Goal: Task Accomplishment & Management: Manage account settings

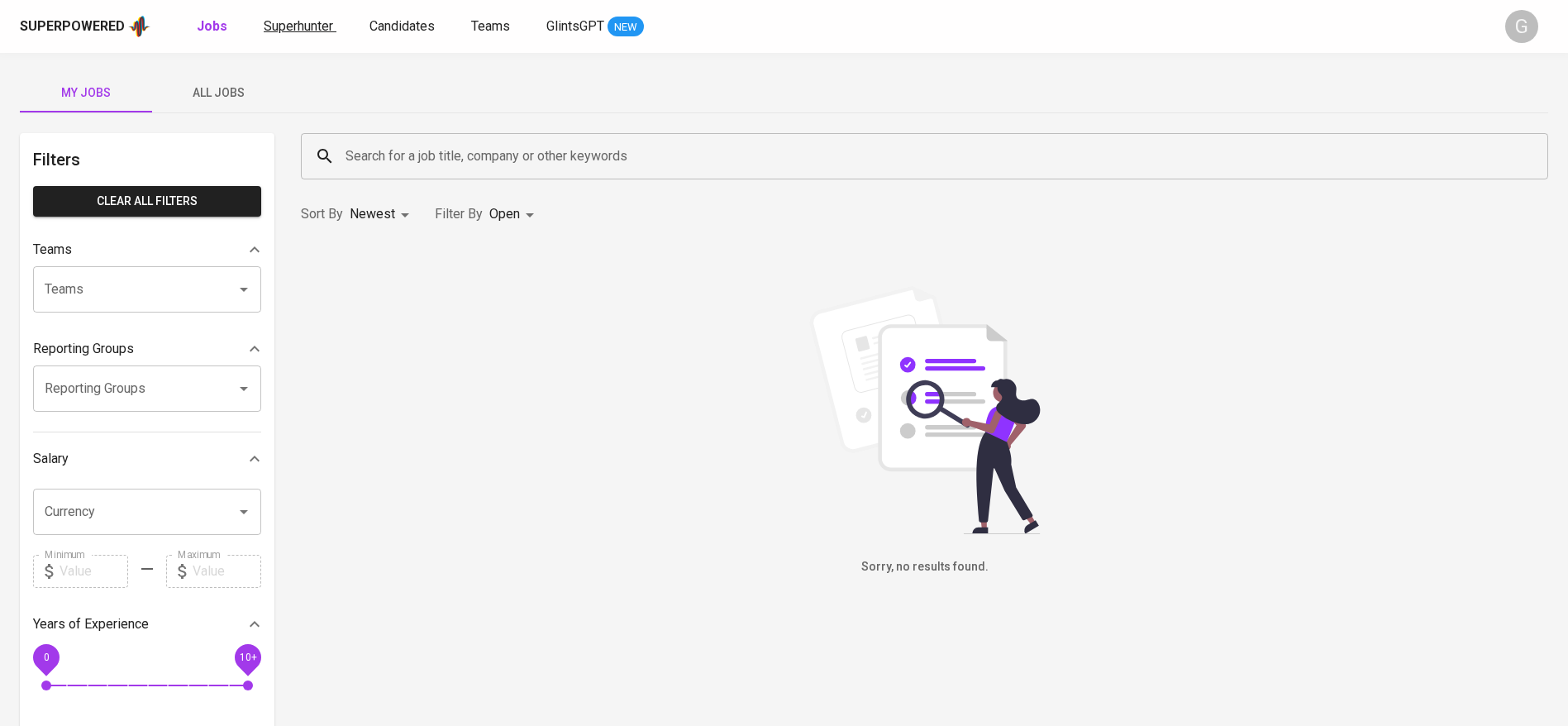
click at [316, 27] on span "Superhunter" at bounding box center [298, 26] width 69 height 16
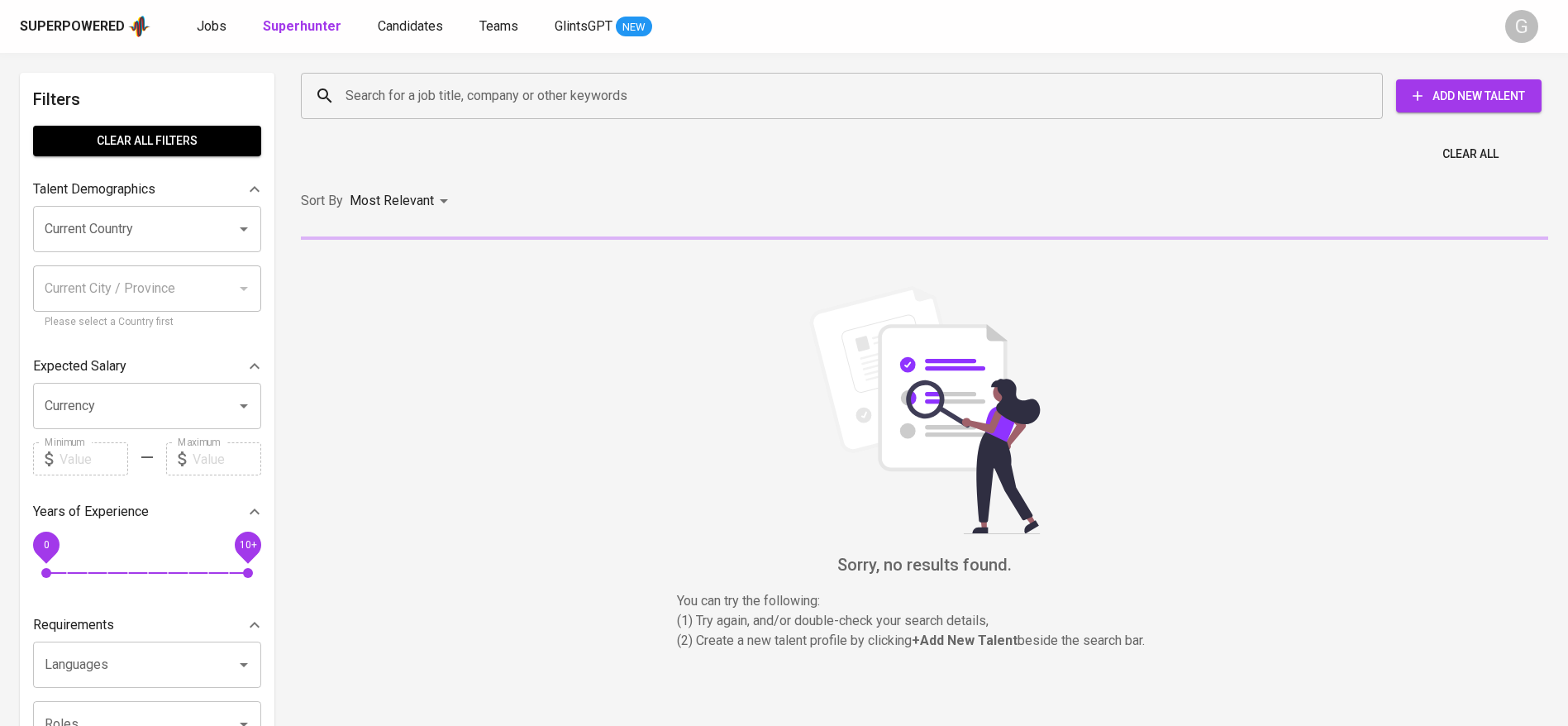
click at [411, 120] on div "Search for a job title, company or other keywords Search for a job title, compa…" at bounding box center [921, 95] width 1247 height 53
click at [410, 93] on input "Search for a job title, company or other keywords" at bounding box center [846, 95] width 1009 height 31
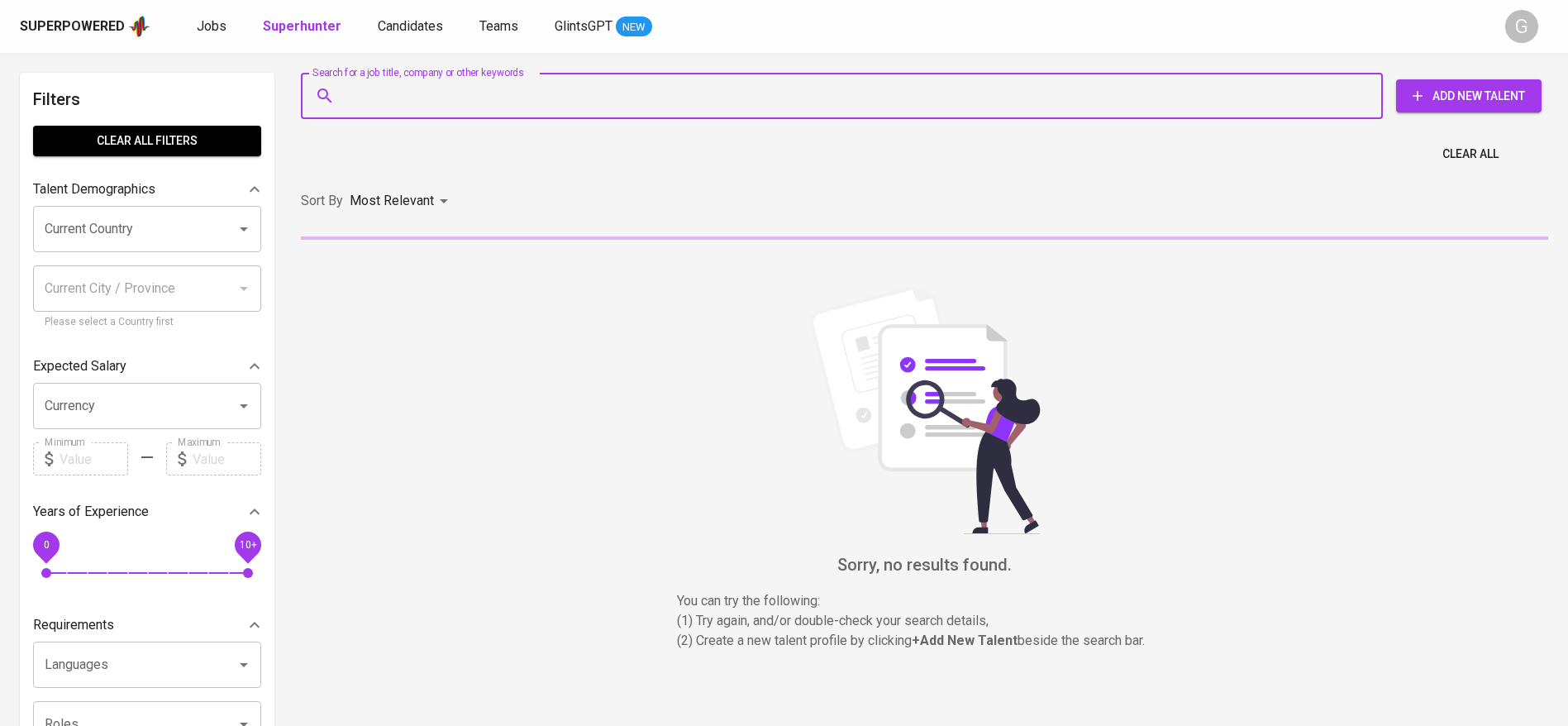
paste input "[EMAIL_ADDRESS][DOMAIN_NAME]"
type input "[EMAIL_ADDRESS][DOMAIN_NAME]"
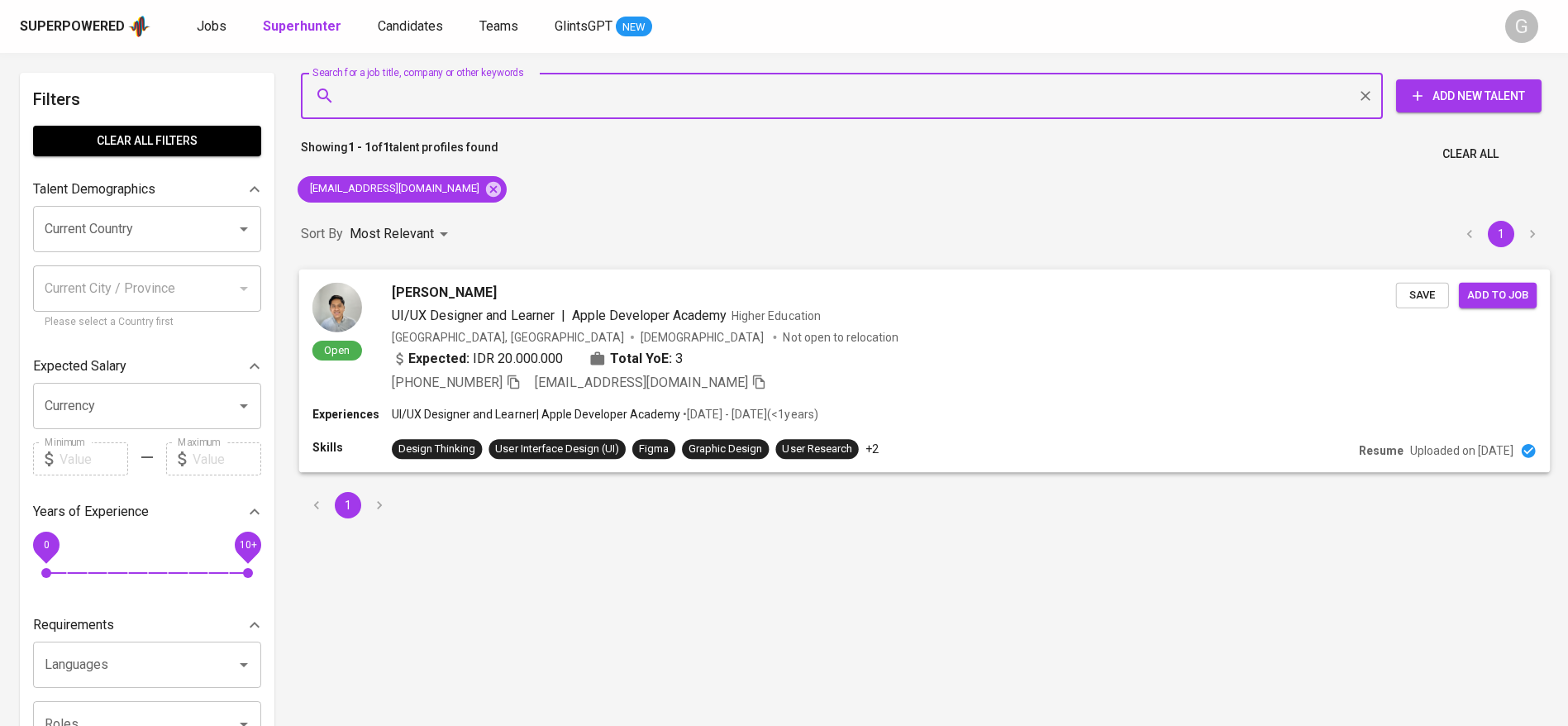
click at [1416, 290] on span "Save" at bounding box center [1423, 294] width 37 height 19
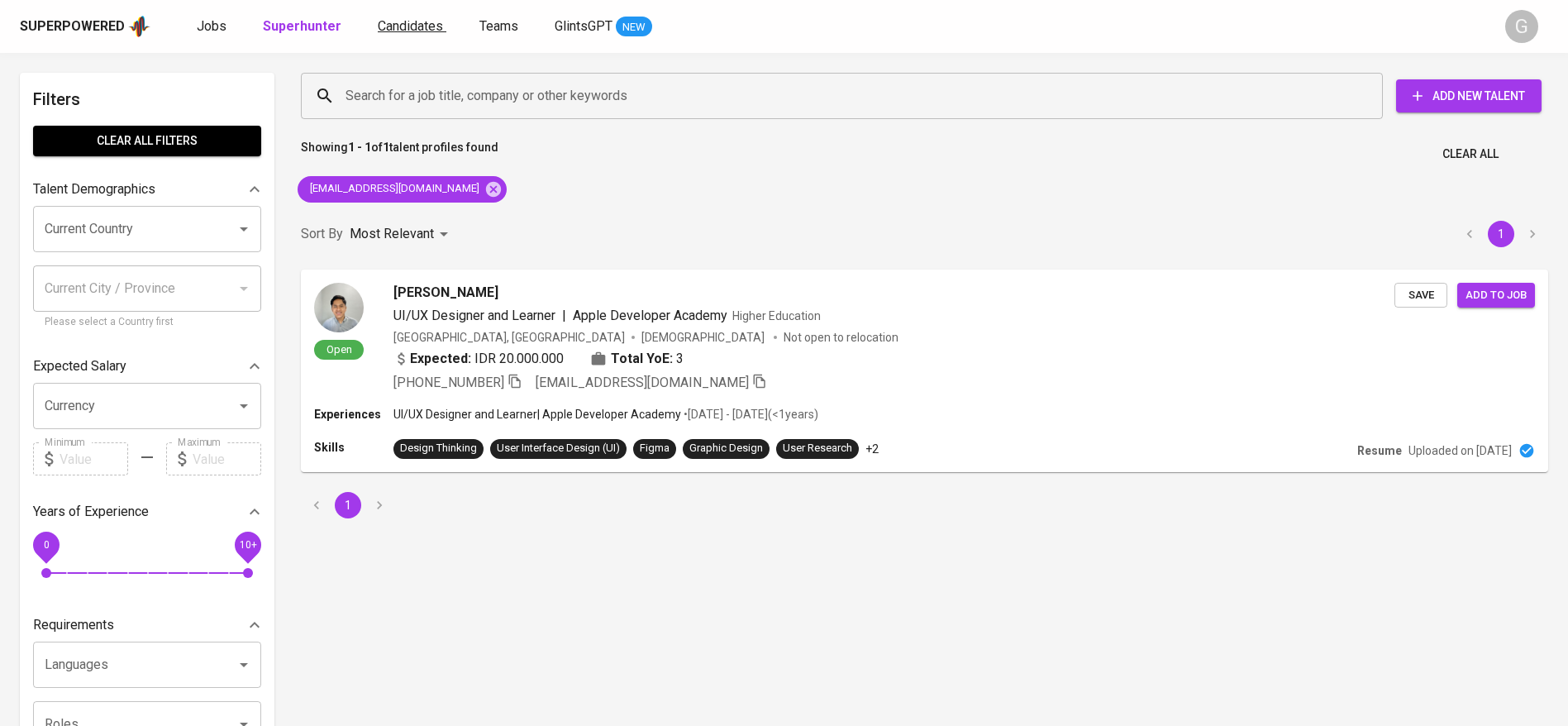
click at [401, 22] on span "Candidates" at bounding box center [410, 26] width 65 height 16
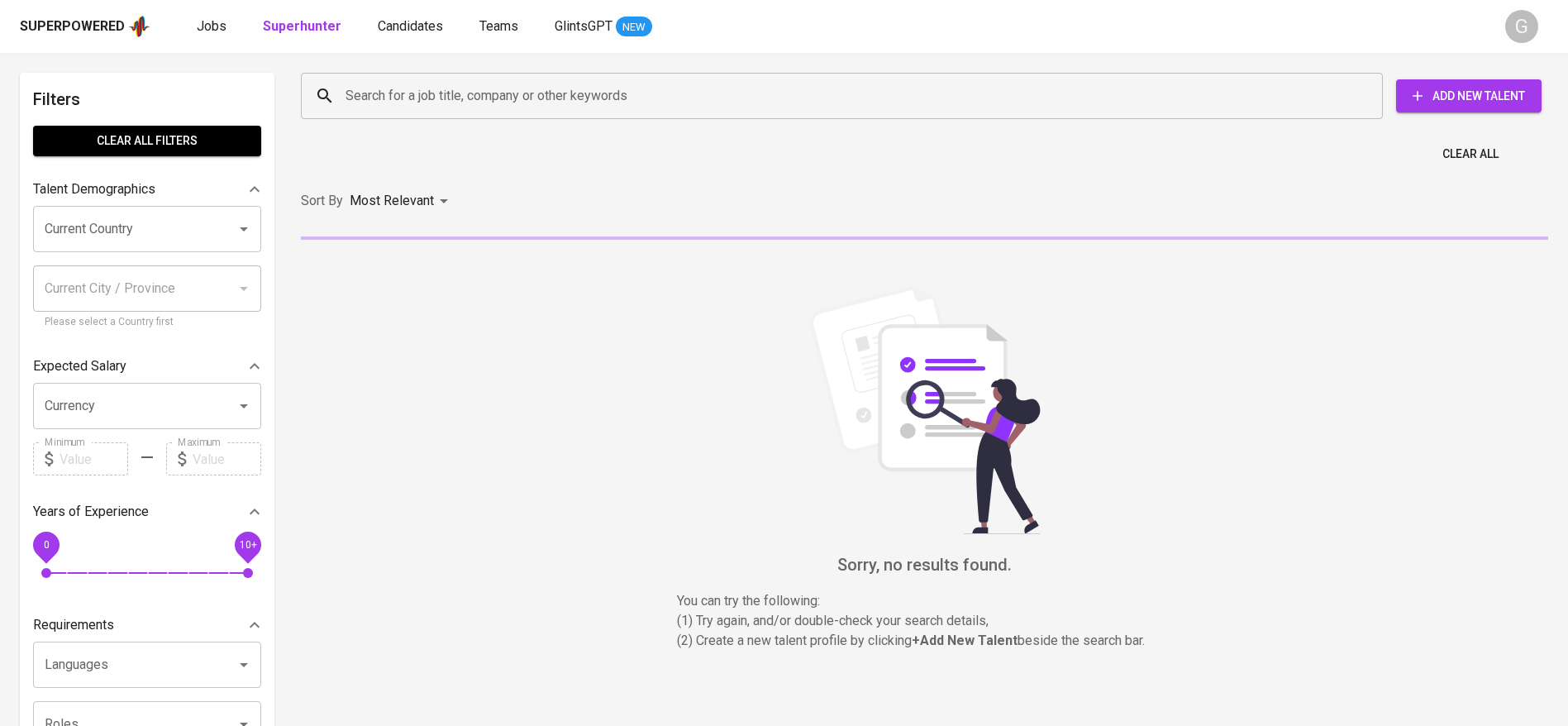
click at [405, 99] on input "Search for a job title, company or other keywords" at bounding box center [846, 95] width 1009 height 31
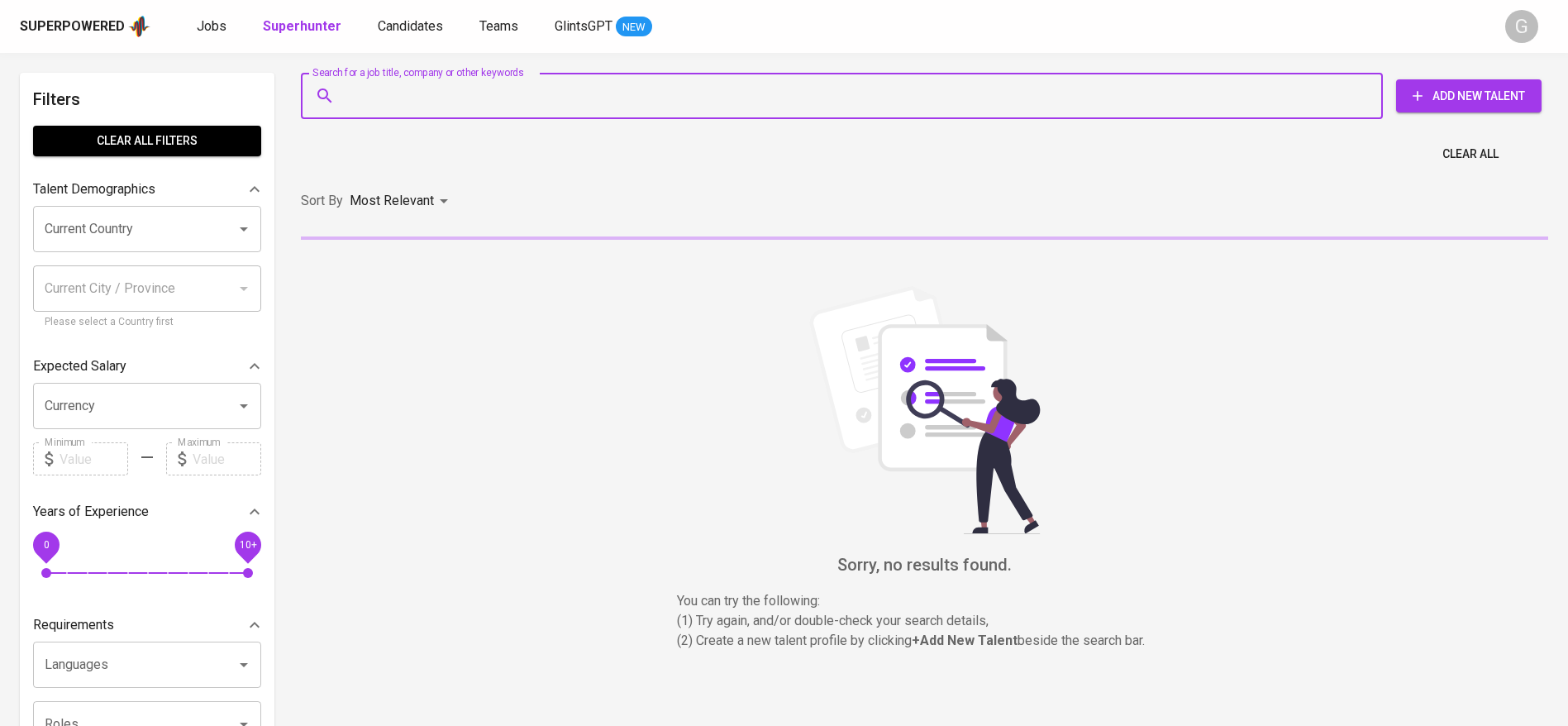
paste input "[EMAIL_ADDRESS][DOMAIN_NAME]"
type input "[EMAIL_ADDRESS][DOMAIN_NAME]"
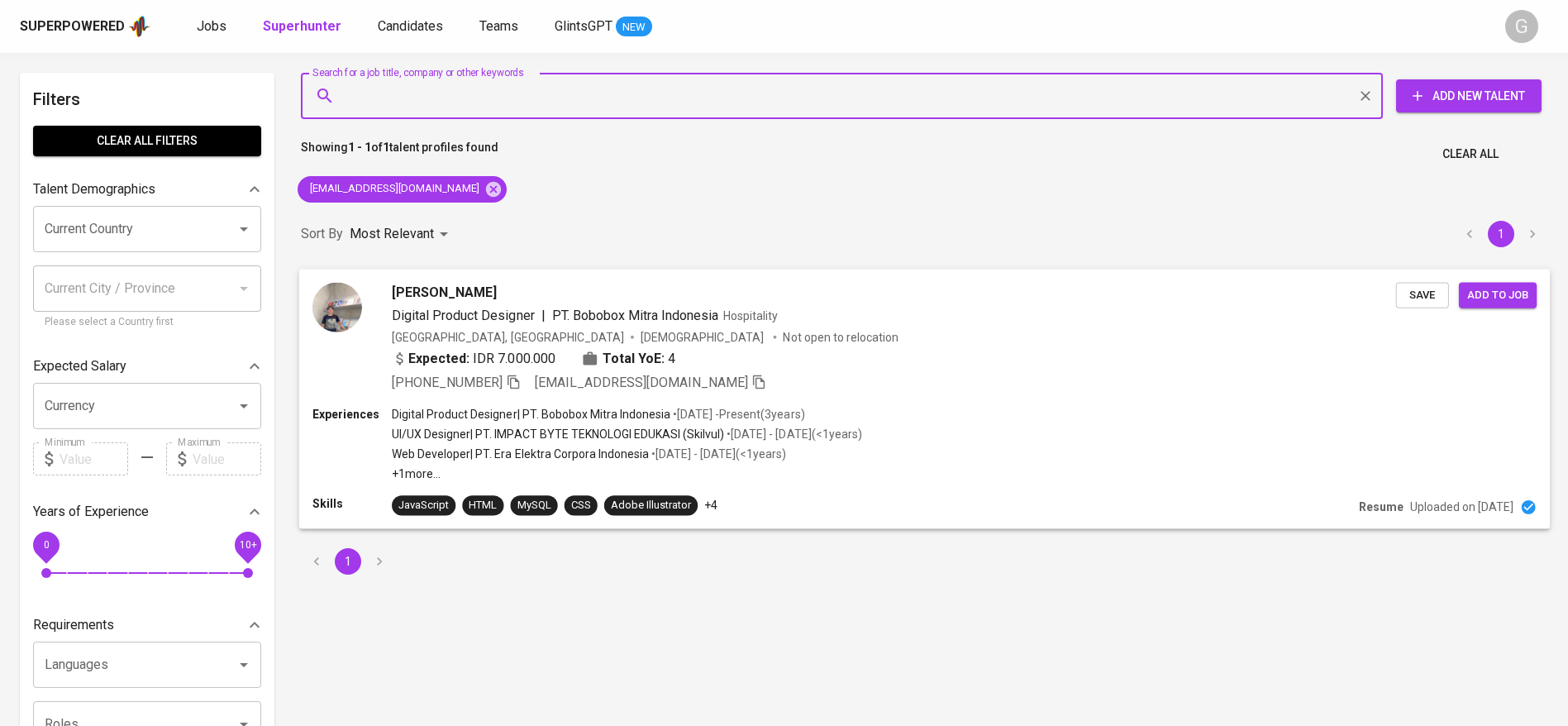
click at [1402, 299] on button "Save" at bounding box center [1422, 294] width 53 height 26
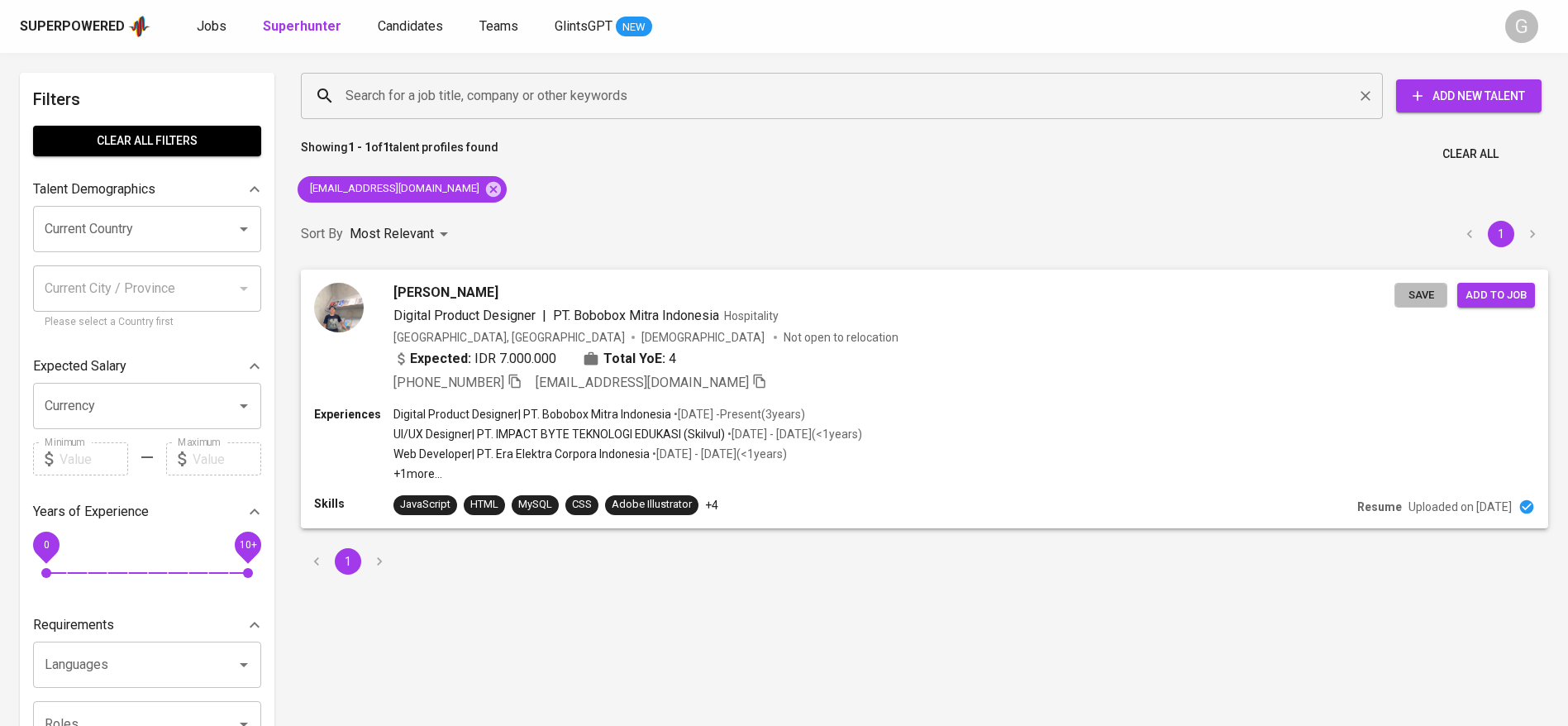
drag, startPoint x: 1402, startPoint y: 299, endPoint x: 1064, endPoint y: 108, distance: 388.2
click at [1402, 298] on button "Save" at bounding box center [1420, 295] width 53 height 26
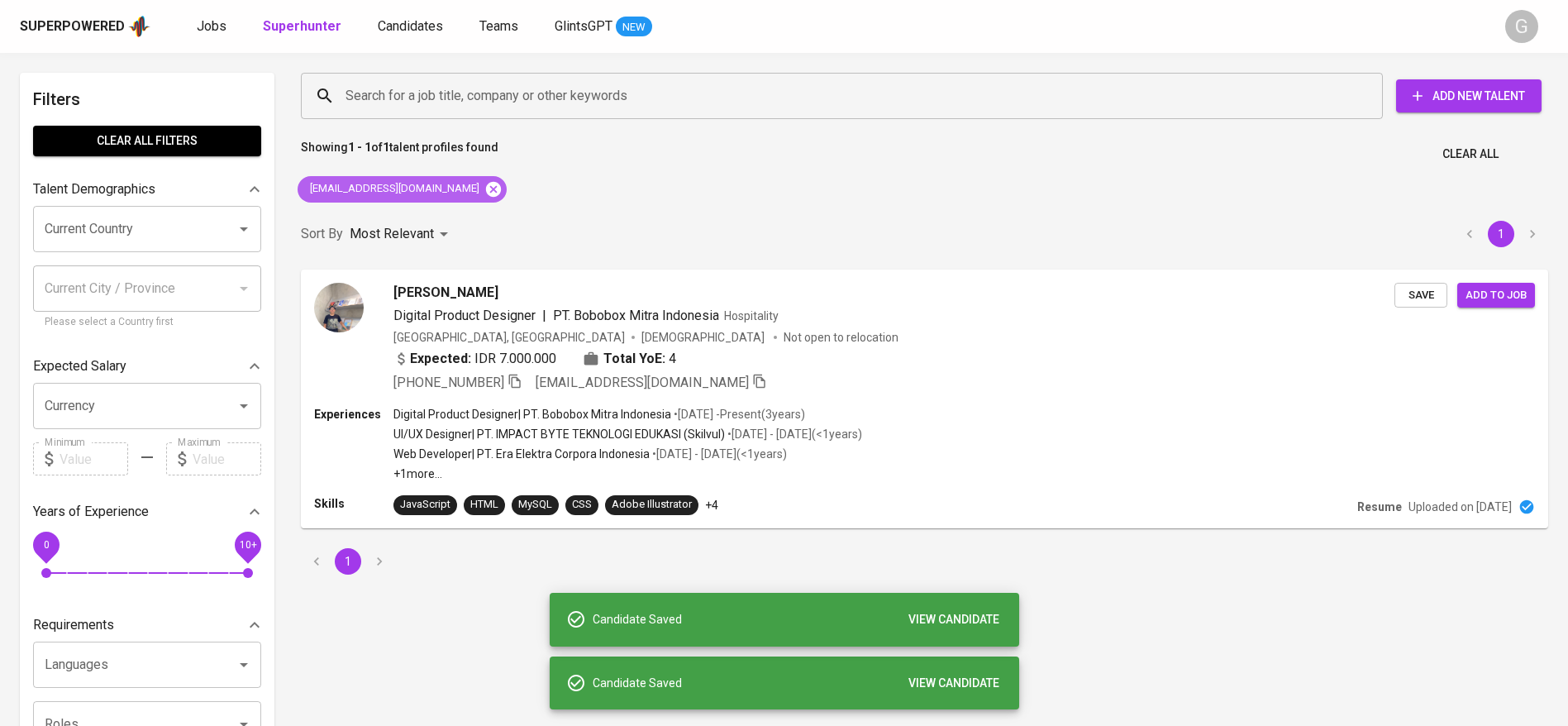
click at [486, 192] on icon at bounding box center [493, 188] width 15 height 15
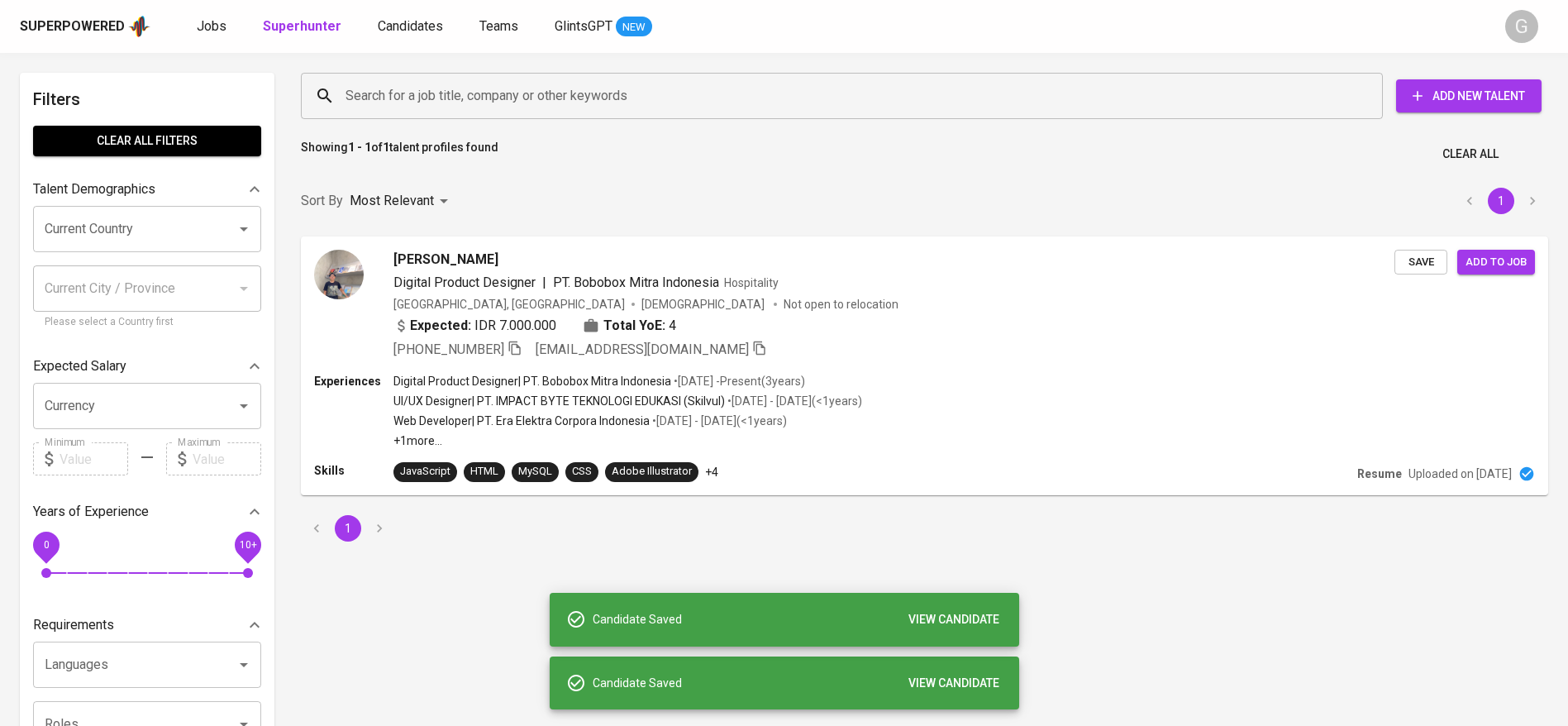
click at [504, 87] on input "Search for a job title, company or other keywords" at bounding box center [846, 95] width 1009 height 31
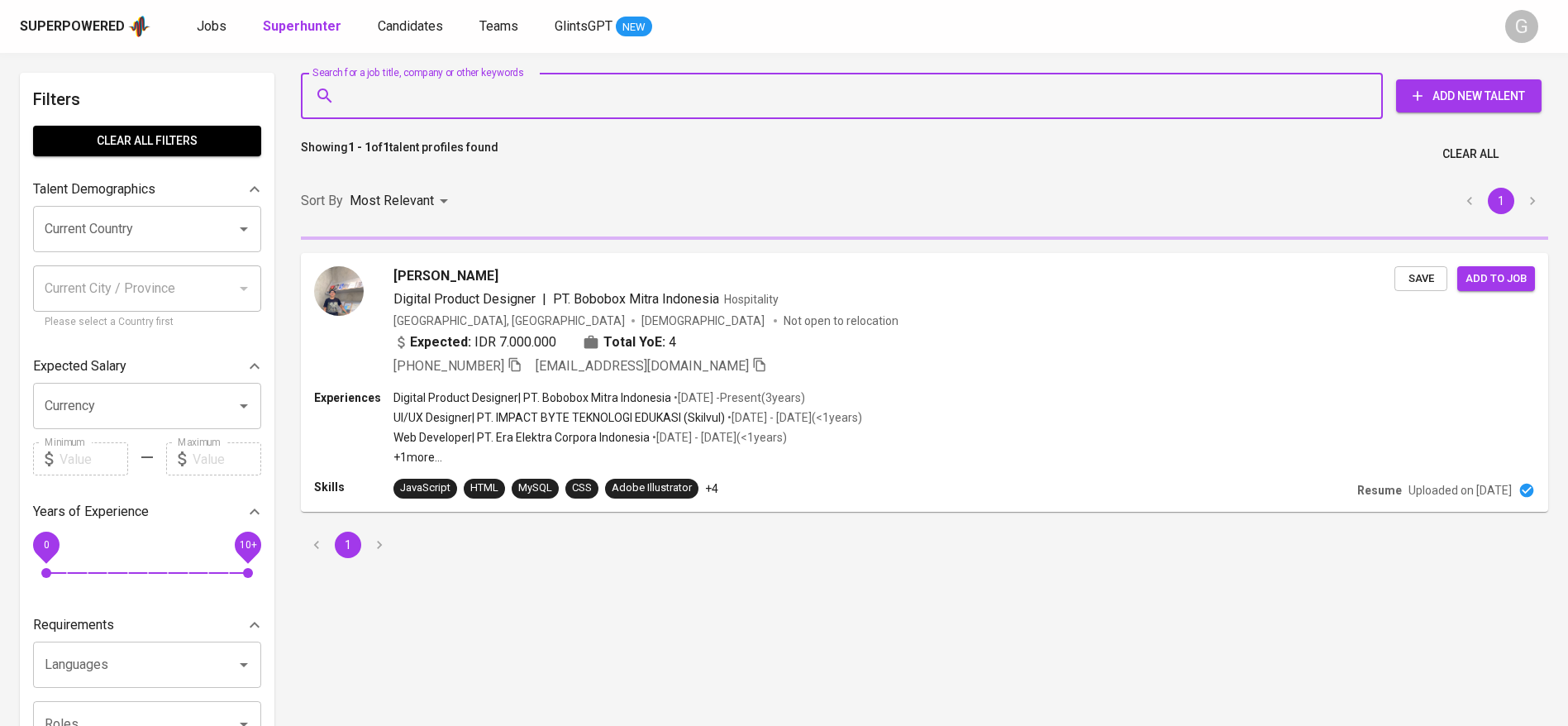
paste input "mrkevinjordi@gmail.com"
type input "mrkevinjordi@gmail.com"
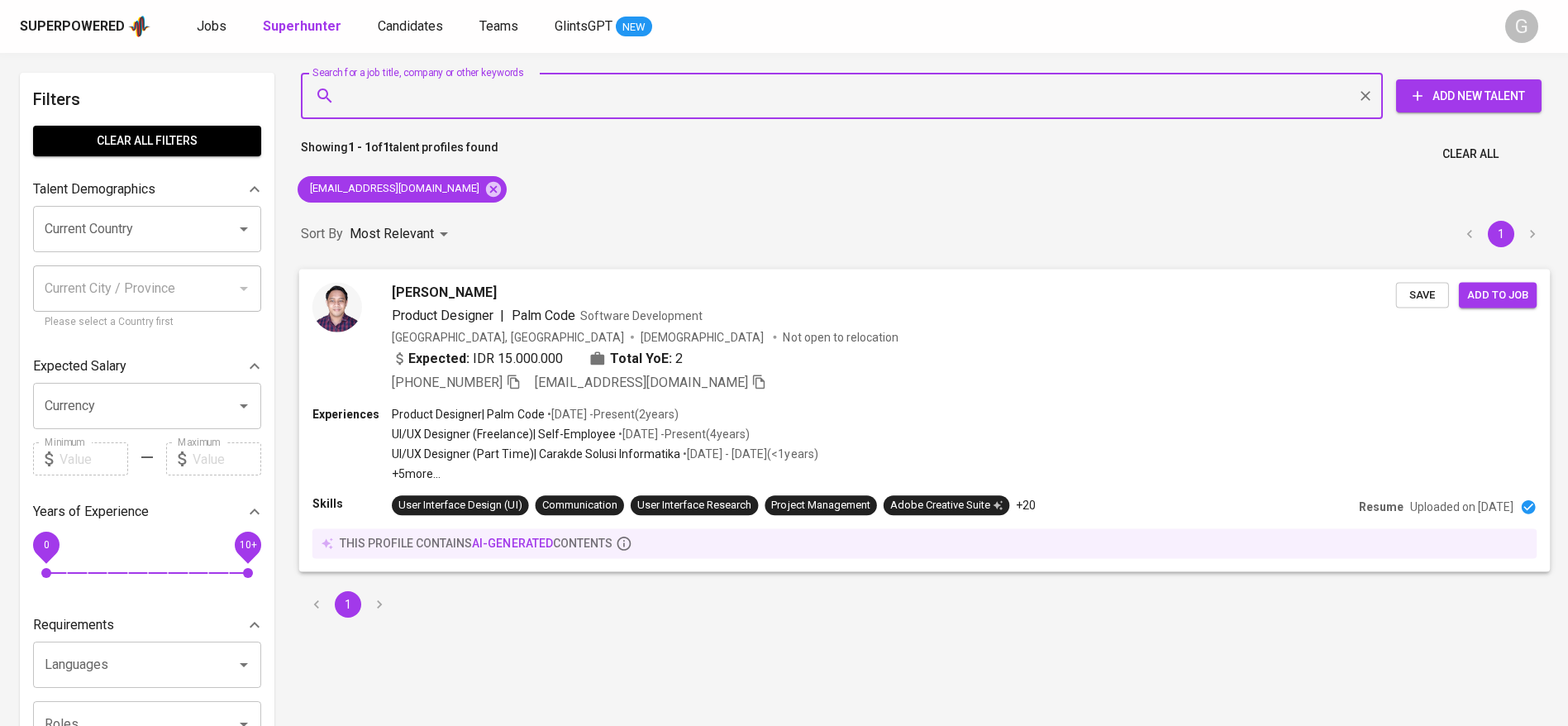
click at [1413, 297] on span "Save" at bounding box center [1423, 294] width 37 height 19
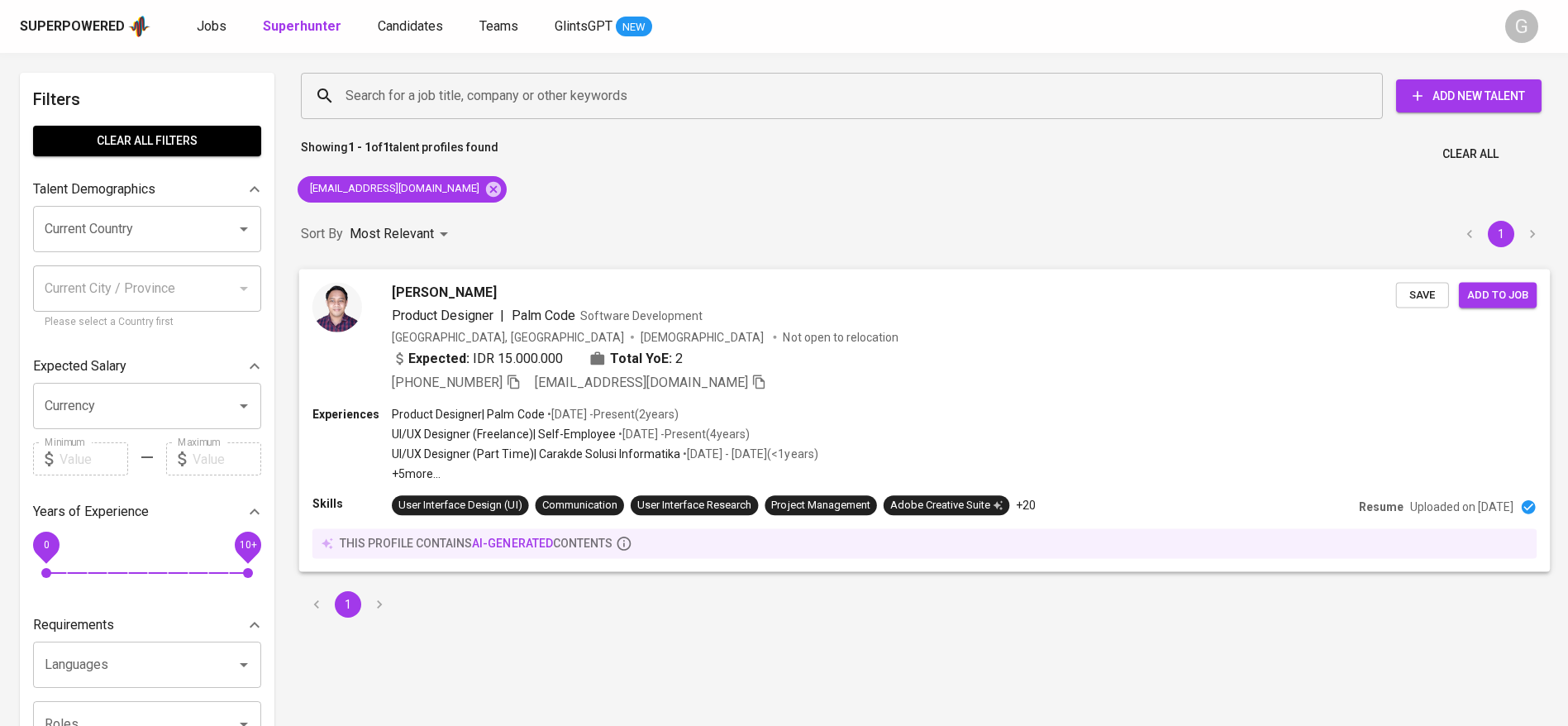
click at [1413, 297] on span "Save" at bounding box center [1423, 294] width 37 height 19
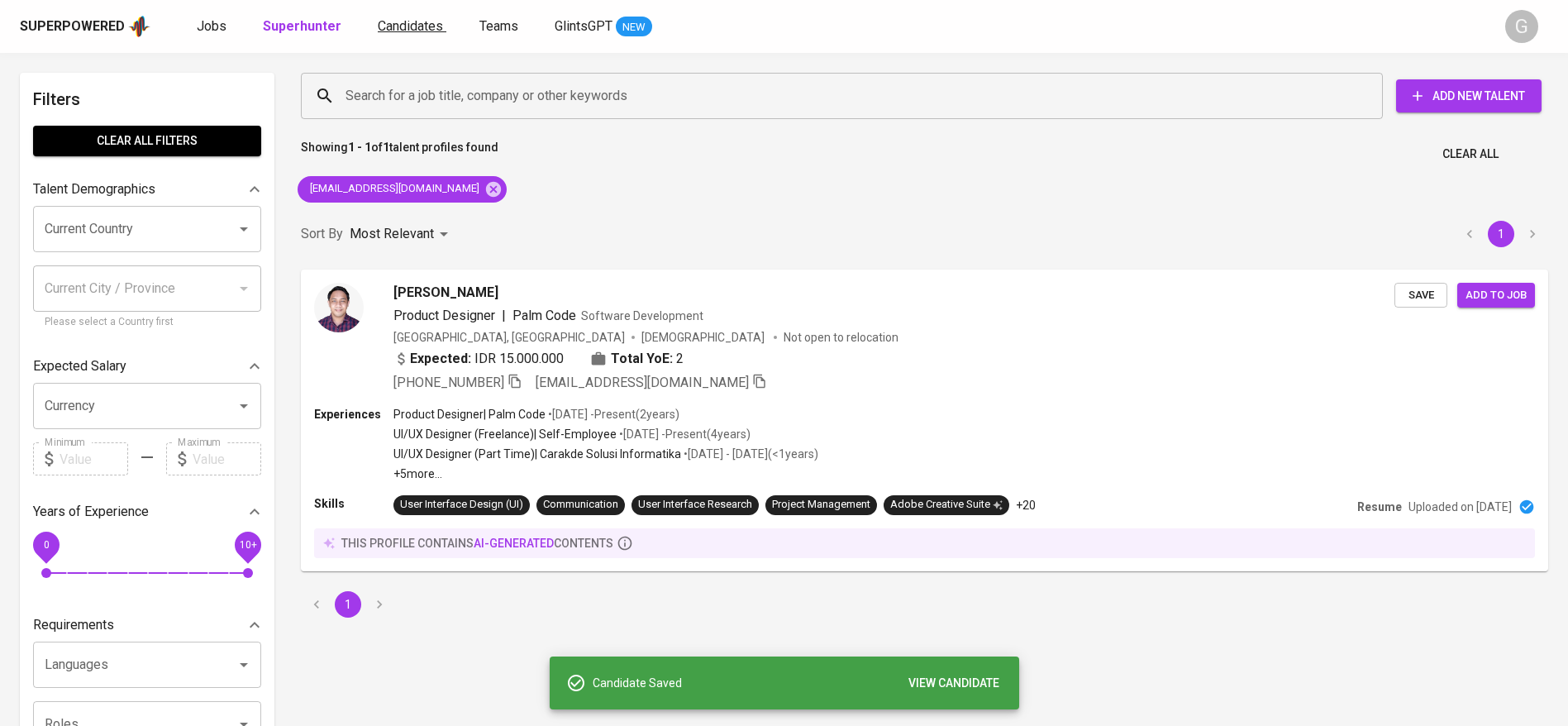
click at [391, 26] on span "Candidates" at bounding box center [410, 26] width 65 height 16
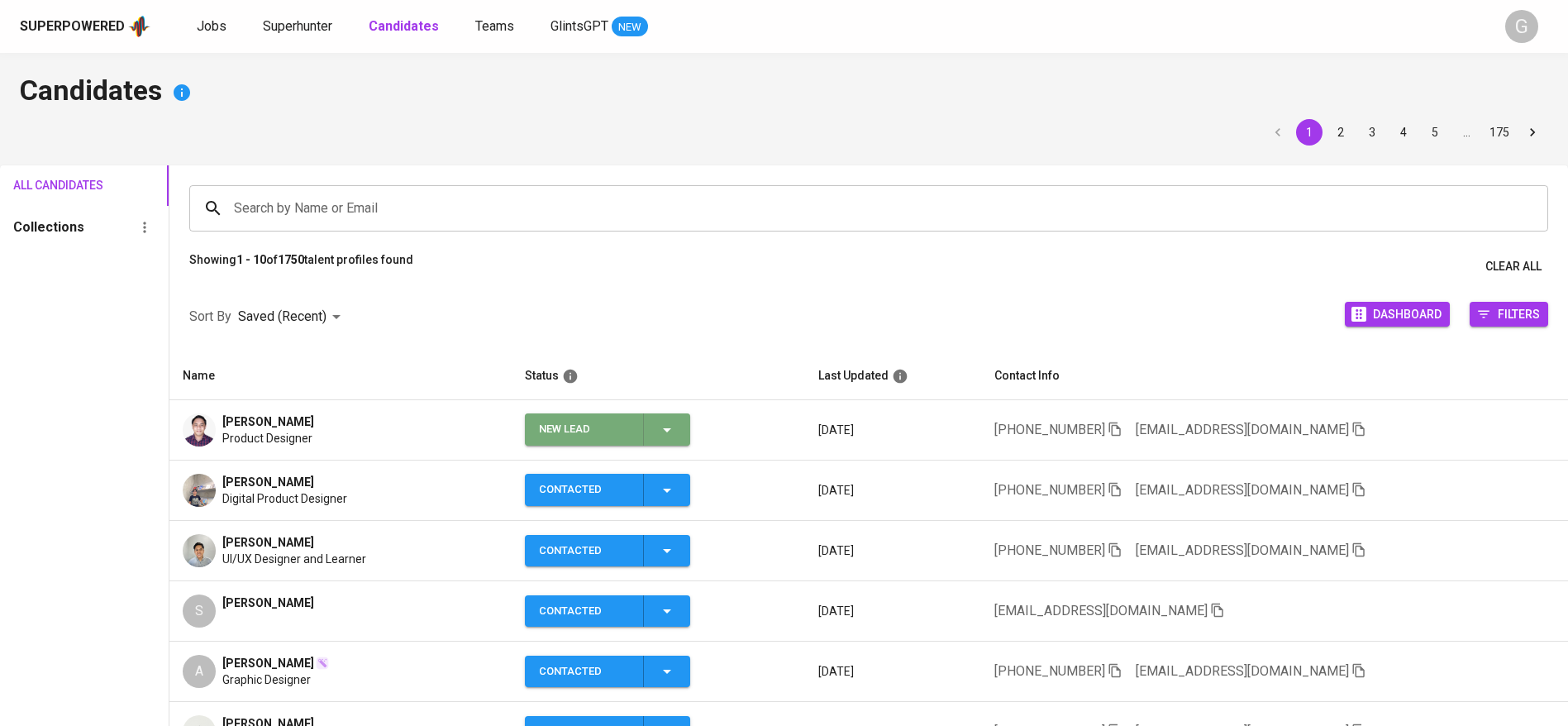
click at [677, 419] on icon "button" at bounding box center [667, 429] width 20 height 20
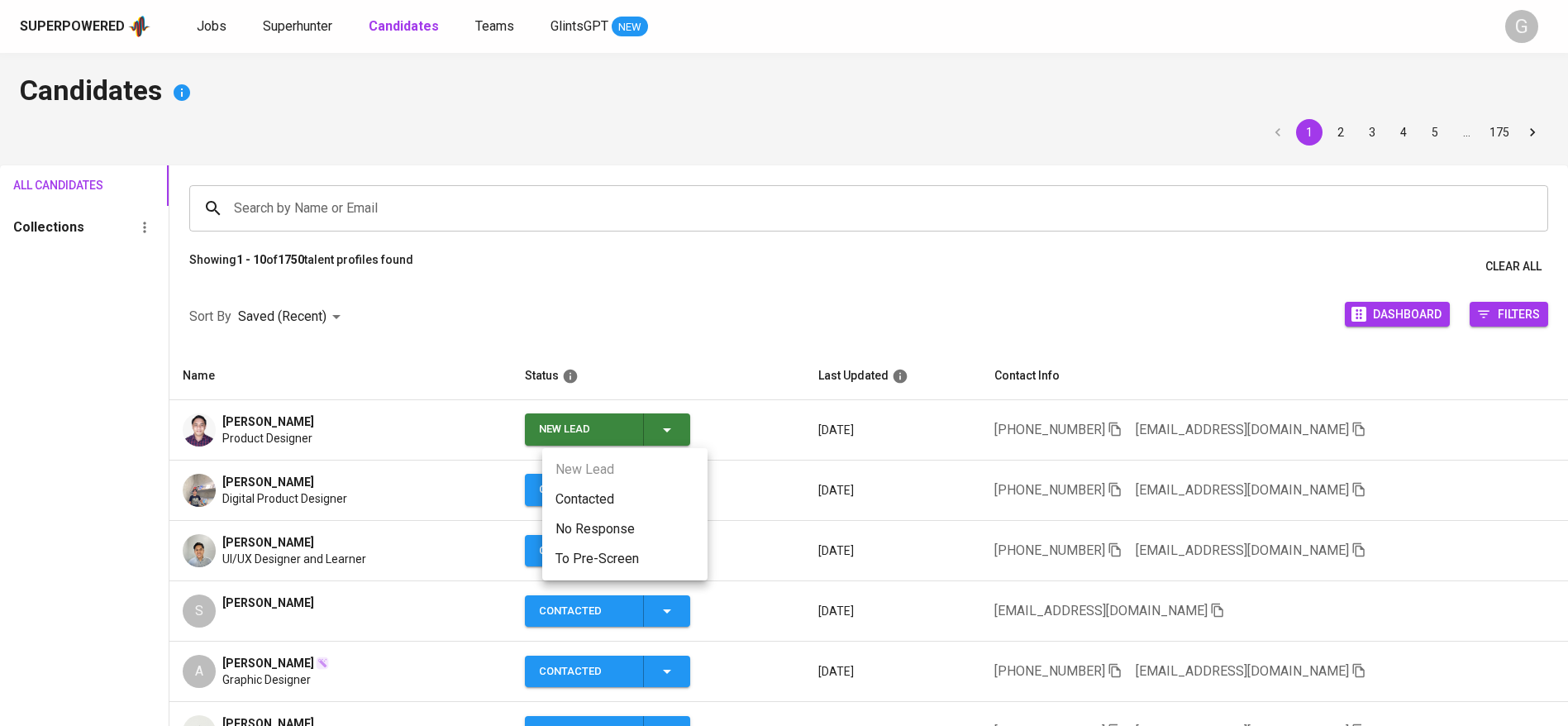
click at [655, 484] on li "Contacted" at bounding box center [625, 498] width 165 height 30
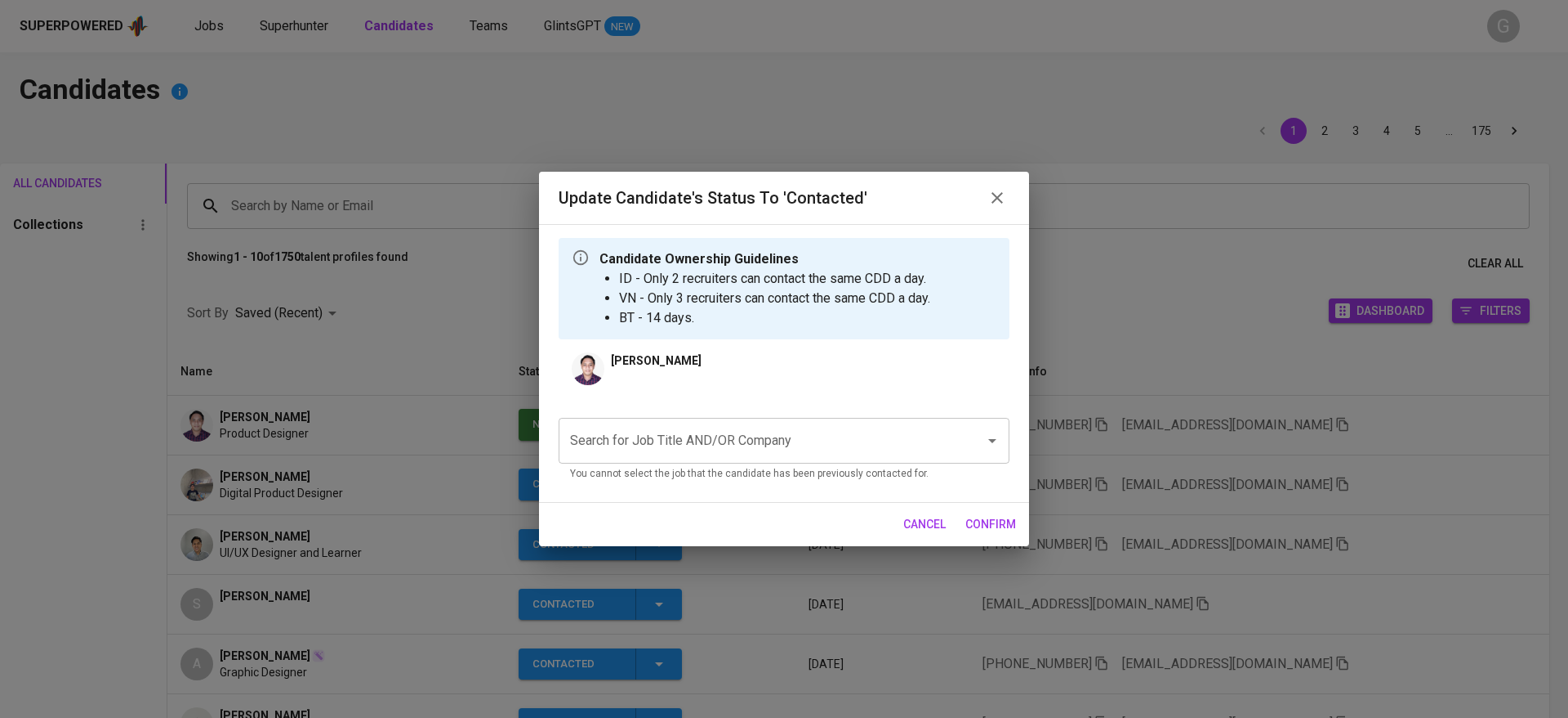
click at [360, 429] on div "Update Candidate's Status to 'Contacted' Candidate Ownership Guidelines ID - On…" at bounding box center [784, 359] width 1568 height 718
click at [356, 426] on div "Update Candidate's Status to 'Contacted' Candidate Ownership Guidelines ID - On…" at bounding box center [784, 359] width 1568 height 718
click at [299, 428] on div "Update Candidate's Status to 'Contacted' Candidate Ownership Guidelines ID - On…" at bounding box center [784, 359] width 1568 height 718
click at [930, 519] on span "cancel" at bounding box center [925, 524] width 43 height 20
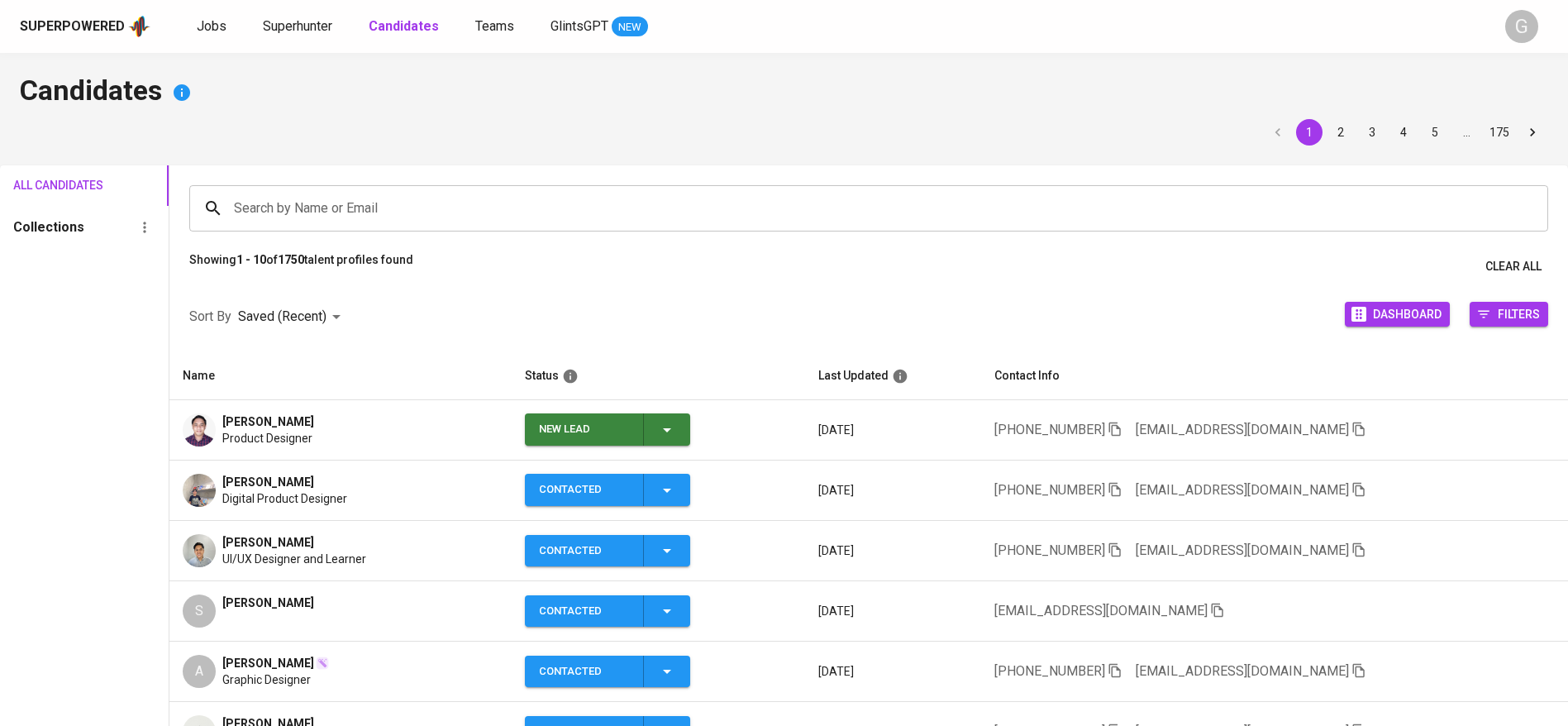
click at [347, 436] on div "Kevin JORDI Product Designer" at bounding box center [341, 429] width 316 height 33
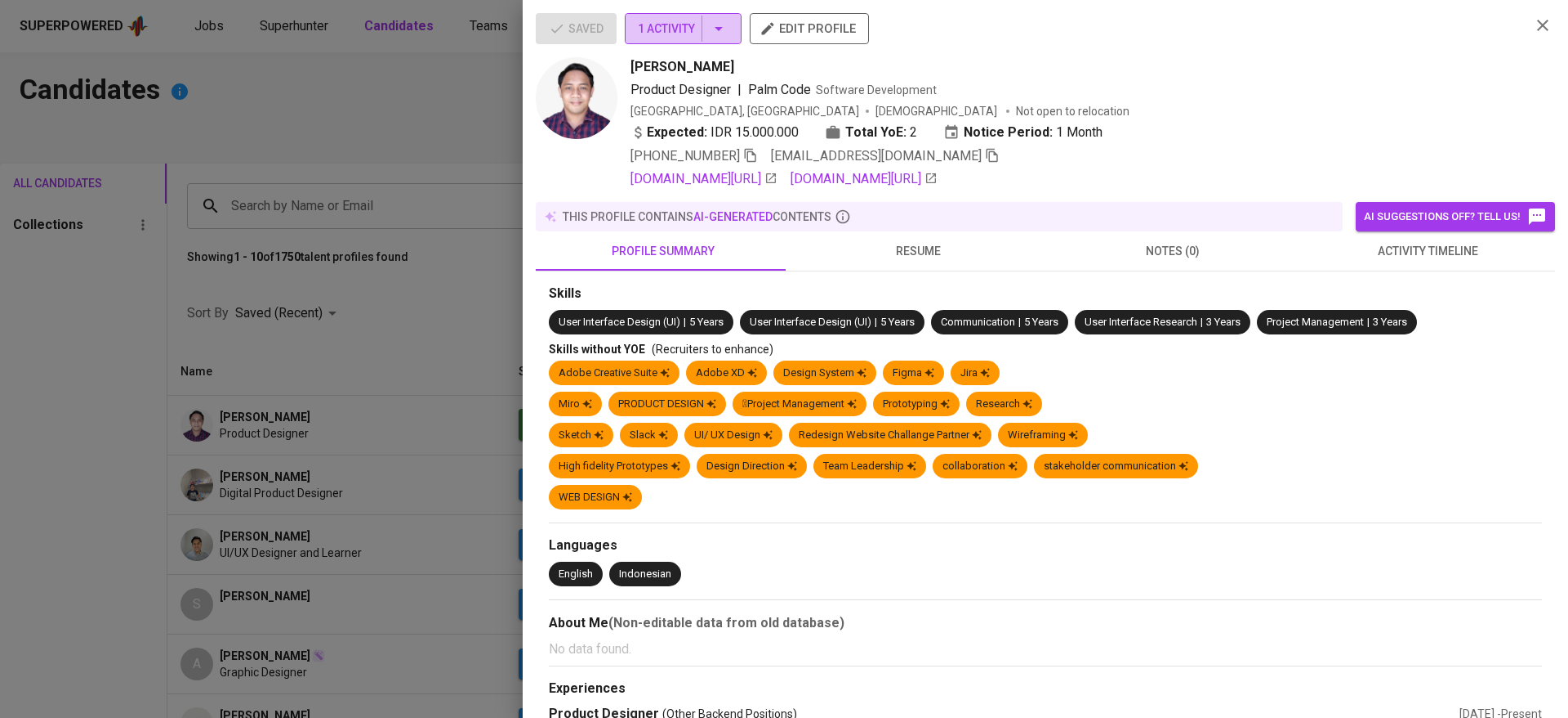
click at [672, 22] on span "1 Activity" at bounding box center [683, 28] width 90 height 20
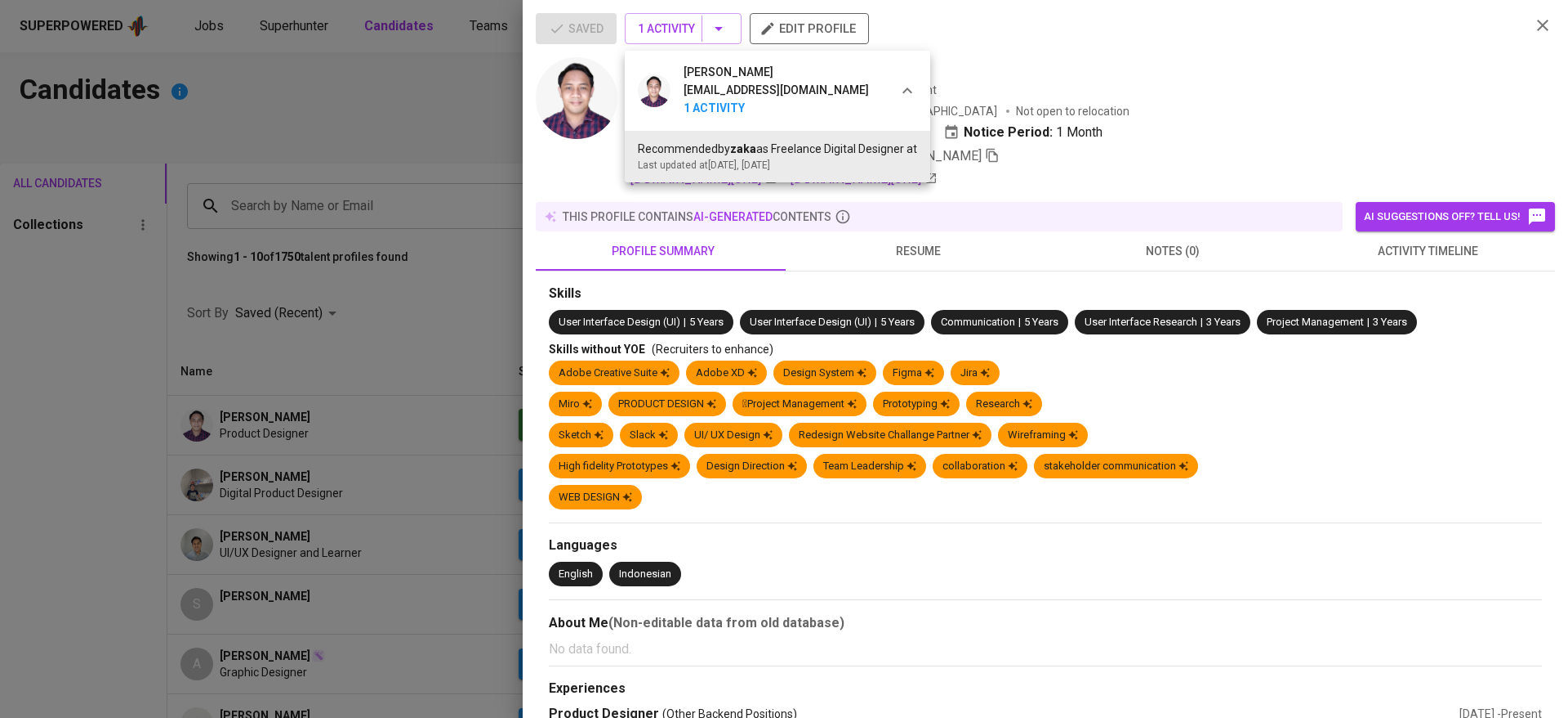
click at [308, 321] on div at bounding box center [784, 359] width 1568 height 718
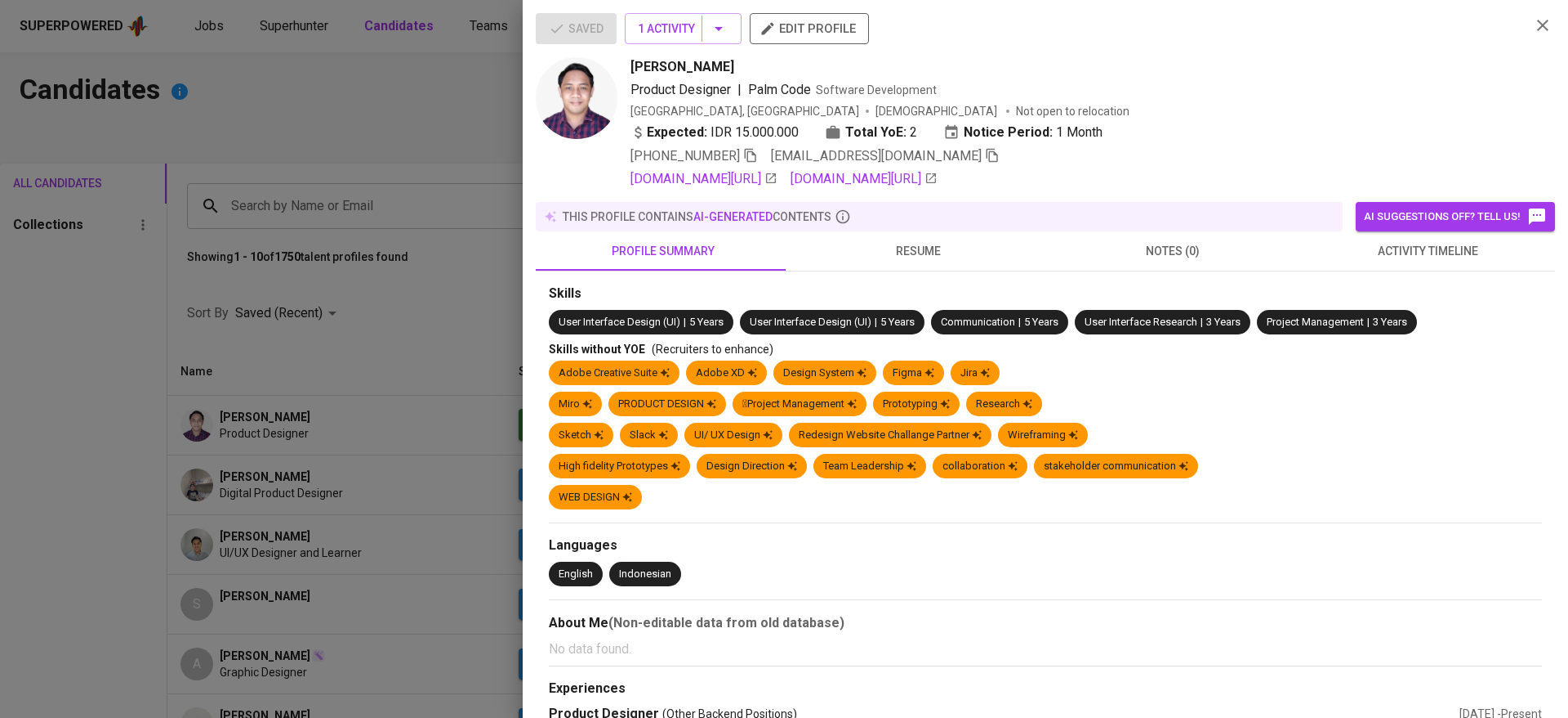
click at [308, 321] on div at bounding box center [784, 359] width 1568 height 718
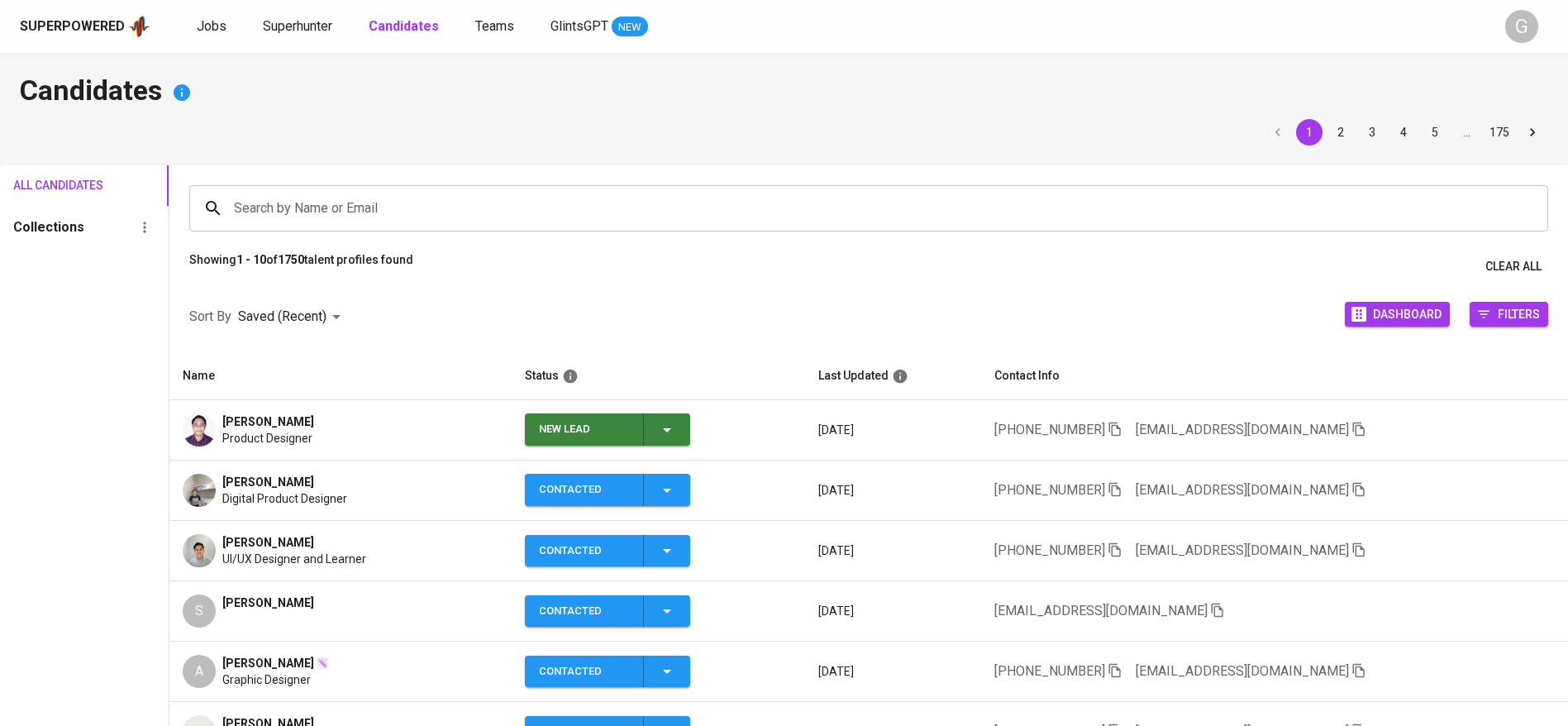
click at [677, 415] on div "New Lead" at bounding box center [608, 429] width 138 height 32
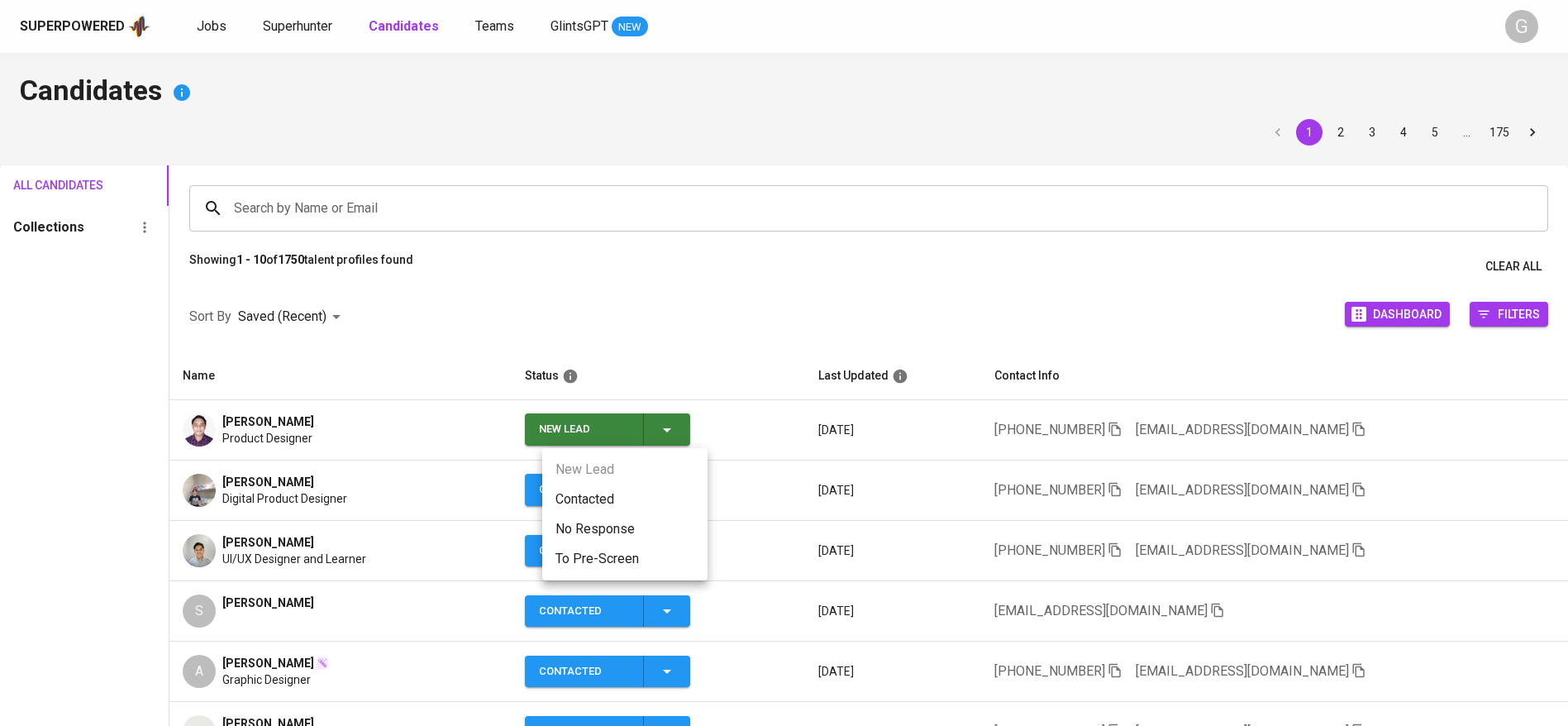
click at [627, 488] on li "Contacted" at bounding box center [625, 498] width 165 height 30
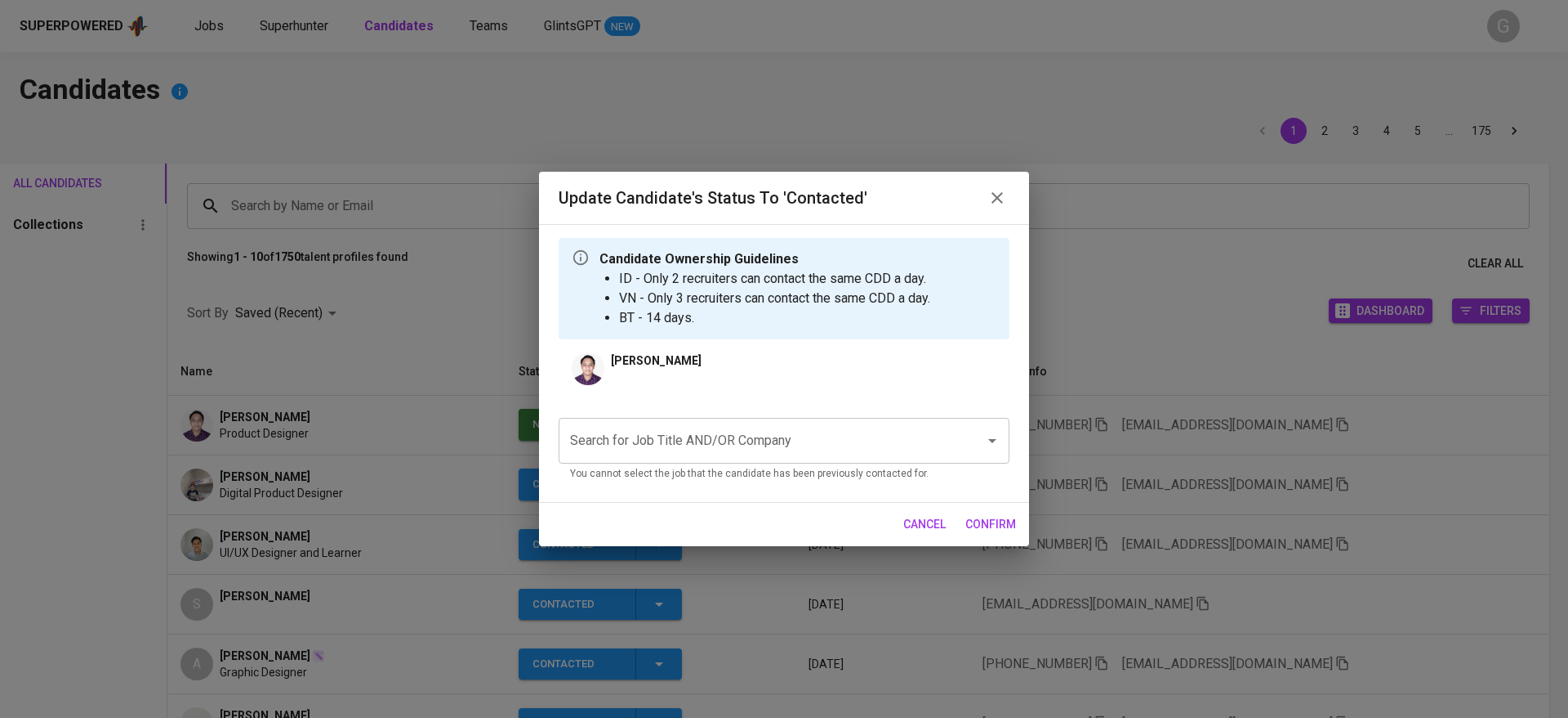
click at [700, 441] on input "Search for Job Title AND/OR Company" at bounding box center [761, 440] width 391 height 31
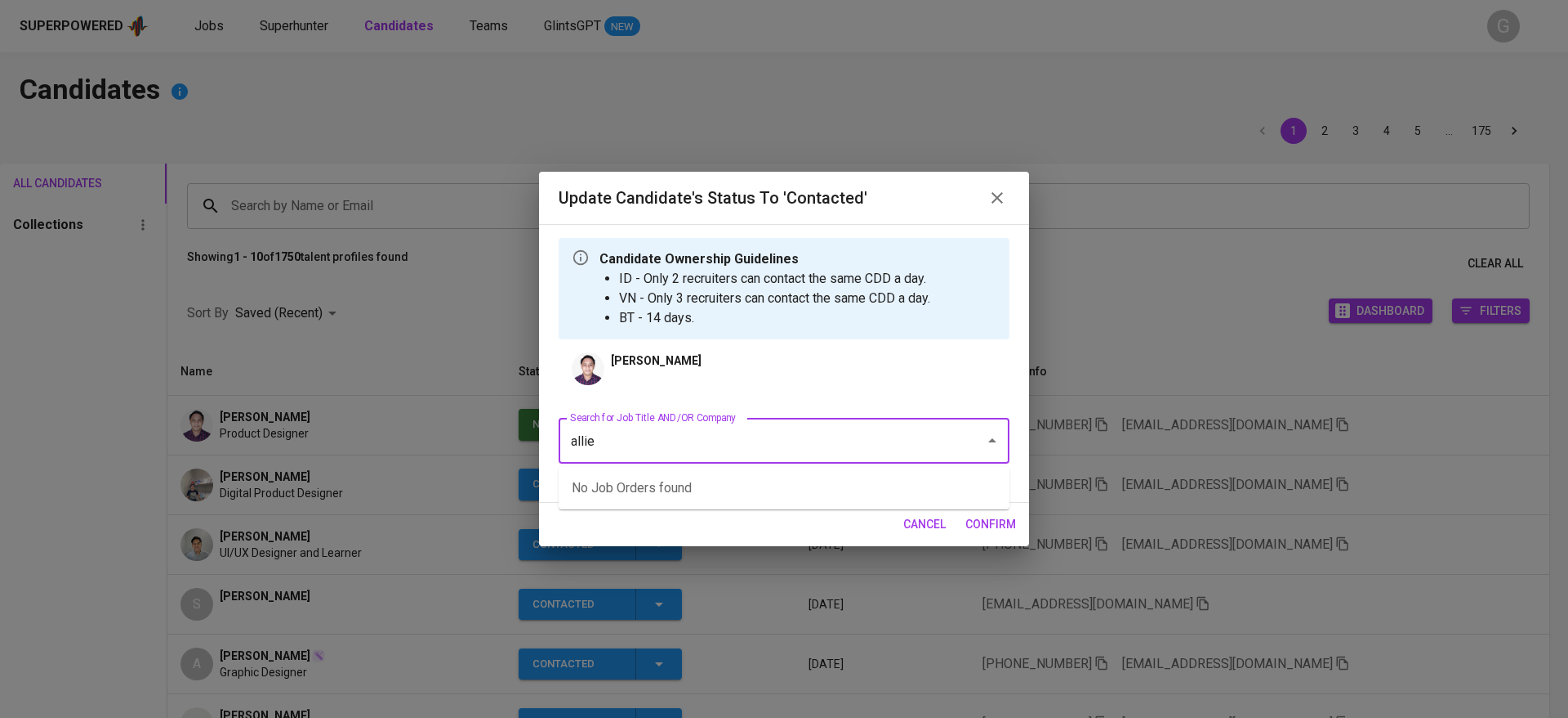
type input "allied"
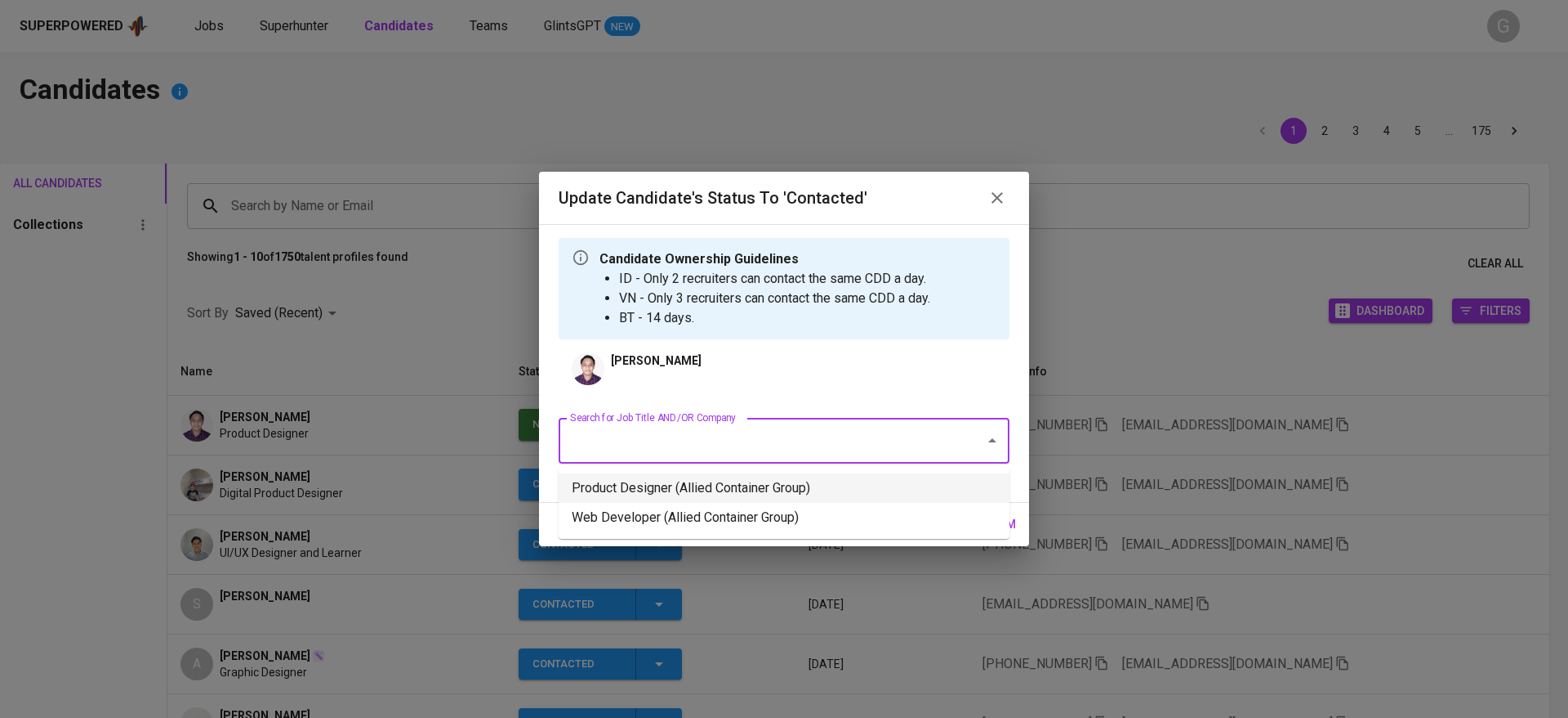
click at [695, 473] on li "Product Designer (Allied Container Group)" at bounding box center [784, 488] width 451 height 29
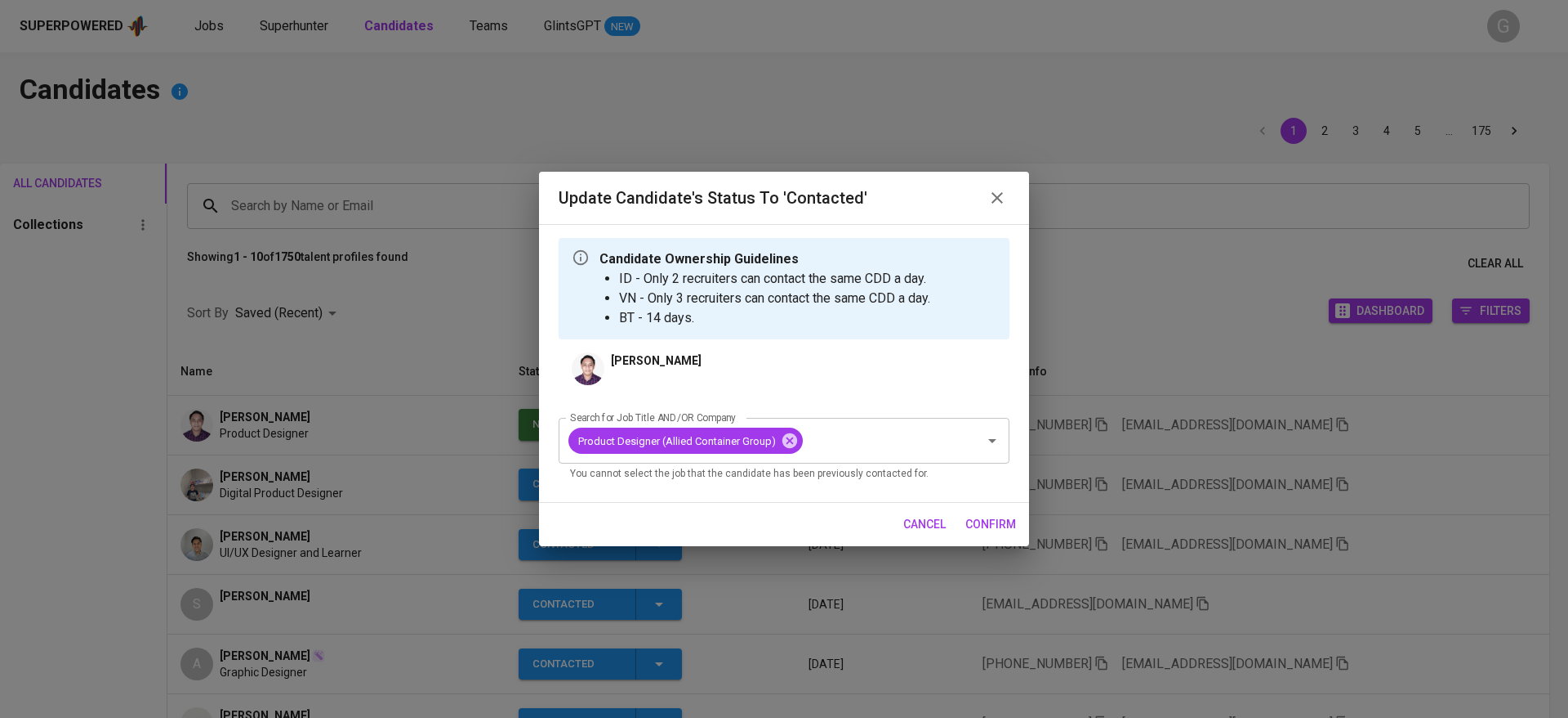
click at [985, 520] on span "confirm" at bounding box center [990, 524] width 50 height 20
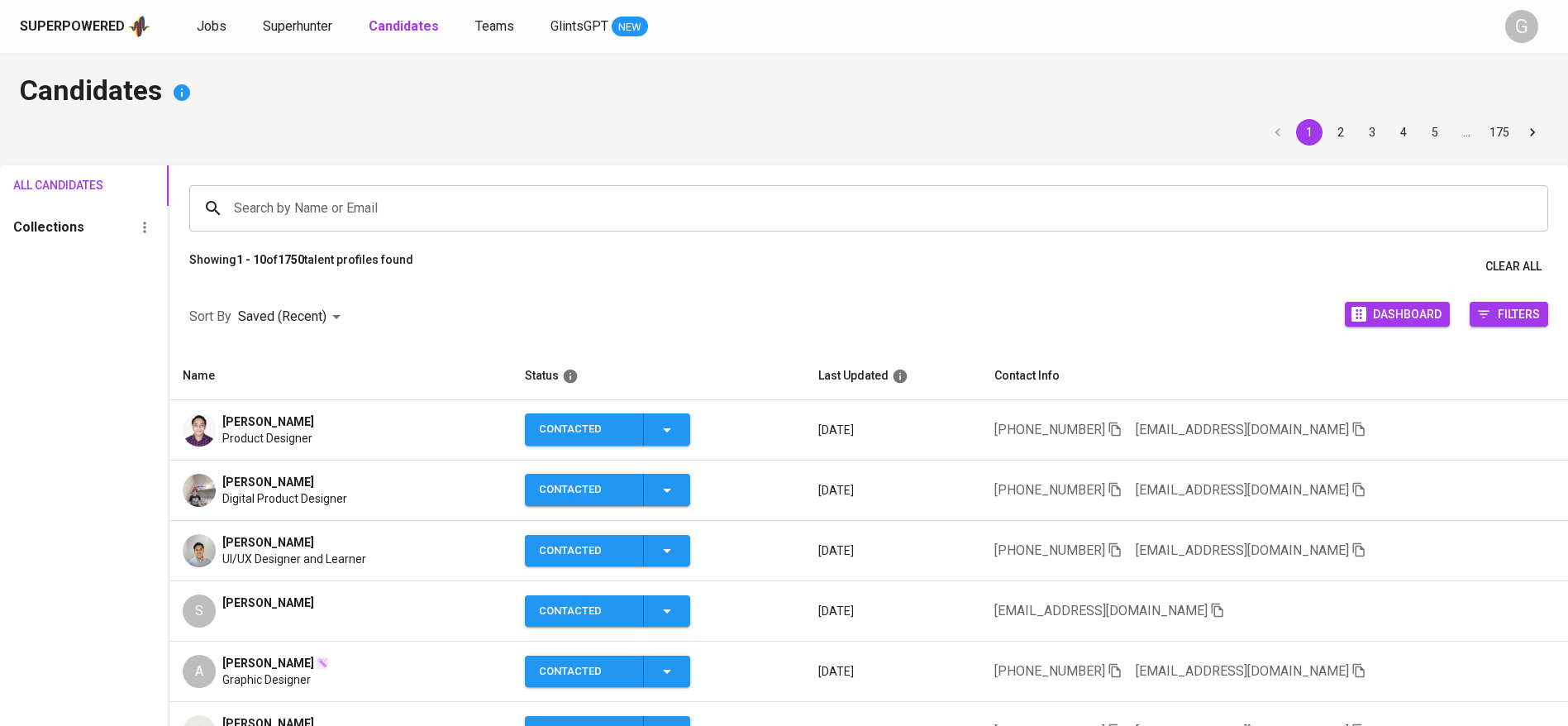
drag, startPoint x: 464, startPoint y: 322, endPoint x: 463, endPoint y: 295, distance: 27.0
click at [463, 322] on div "Sort By Saved (Recent) DESC Dashboard Filters" at bounding box center [869, 316] width 1399 height 70
click at [1353, 548] on icon "button" at bounding box center [1358, 550] width 12 height 14
click at [215, 27] on span "Jobs" at bounding box center [211, 26] width 30 height 16
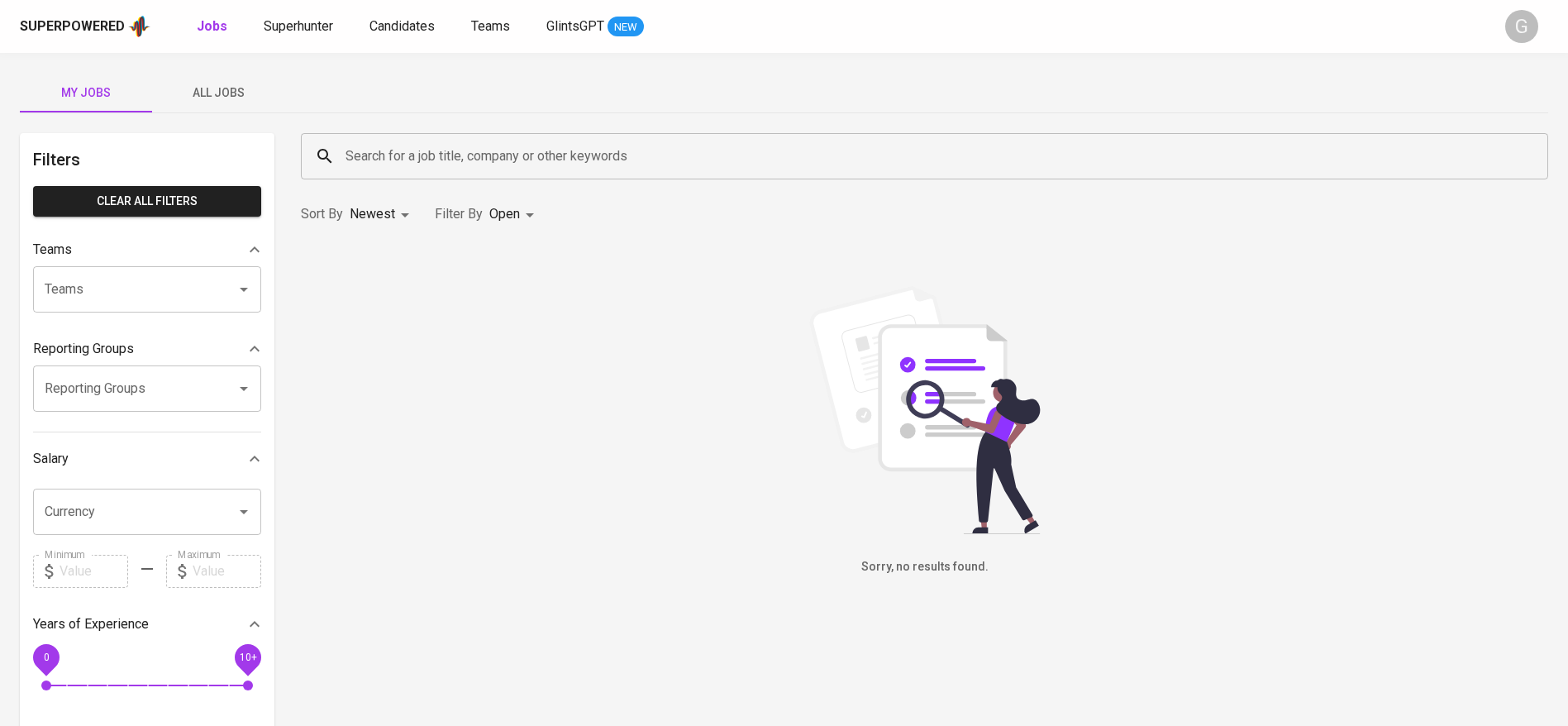
click at [233, 91] on span "All Jobs" at bounding box center [218, 92] width 112 height 21
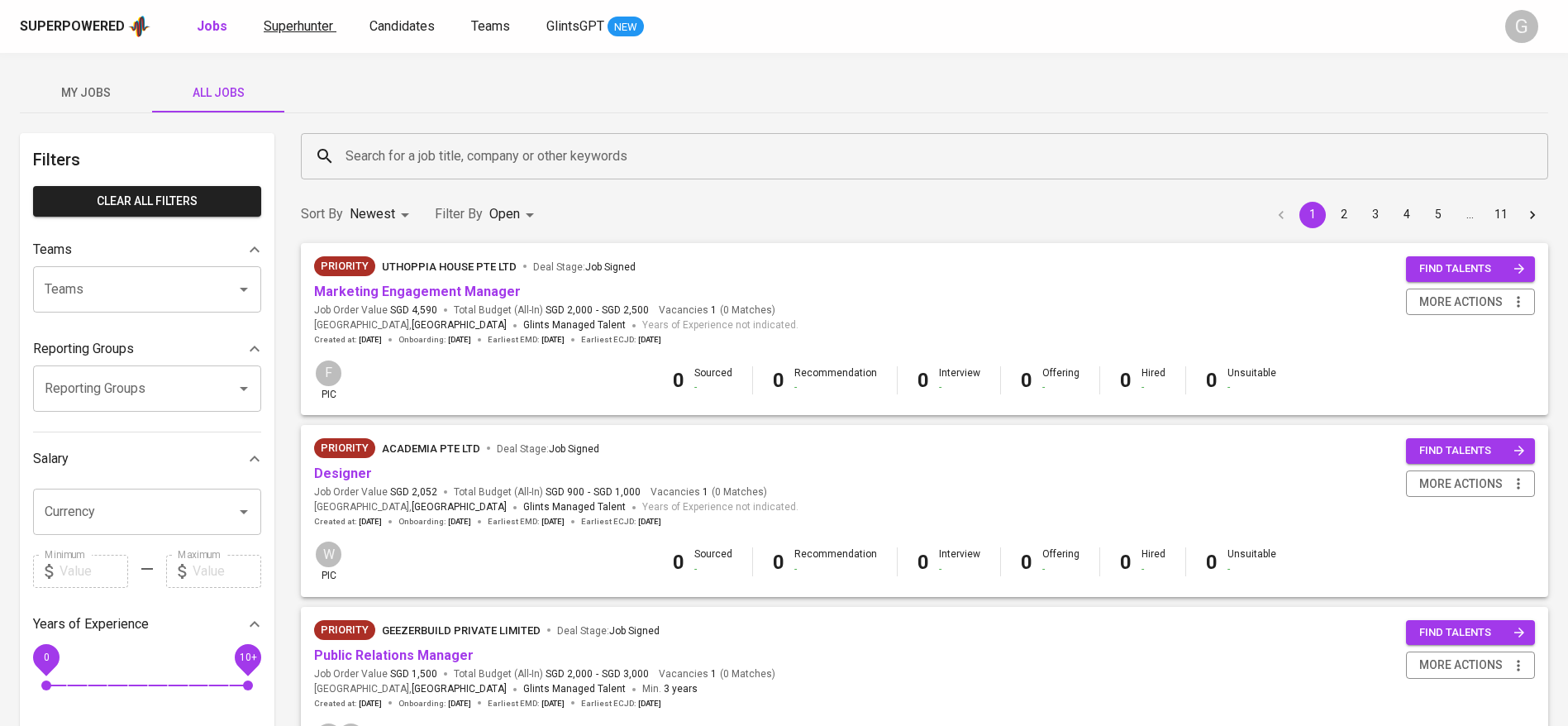
click at [297, 25] on span "Superhunter" at bounding box center [298, 26] width 69 height 16
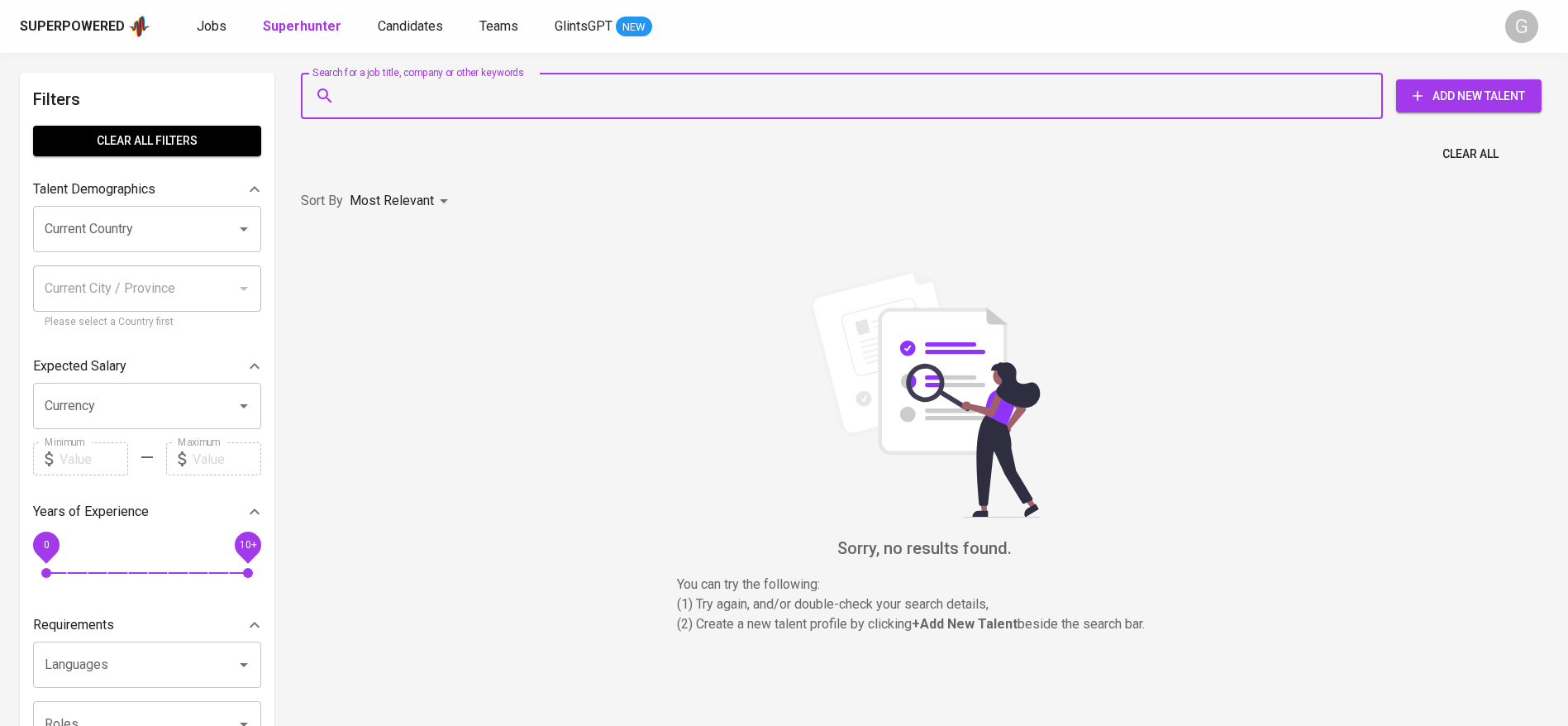
click at [428, 104] on input "Search for a job title, company or other keywords" at bounding box center [846, 95] width 1009 height 31
paste input "aulia.rizki14@hotmail.com"
type input "aulia.rizki14@hotmail.com"
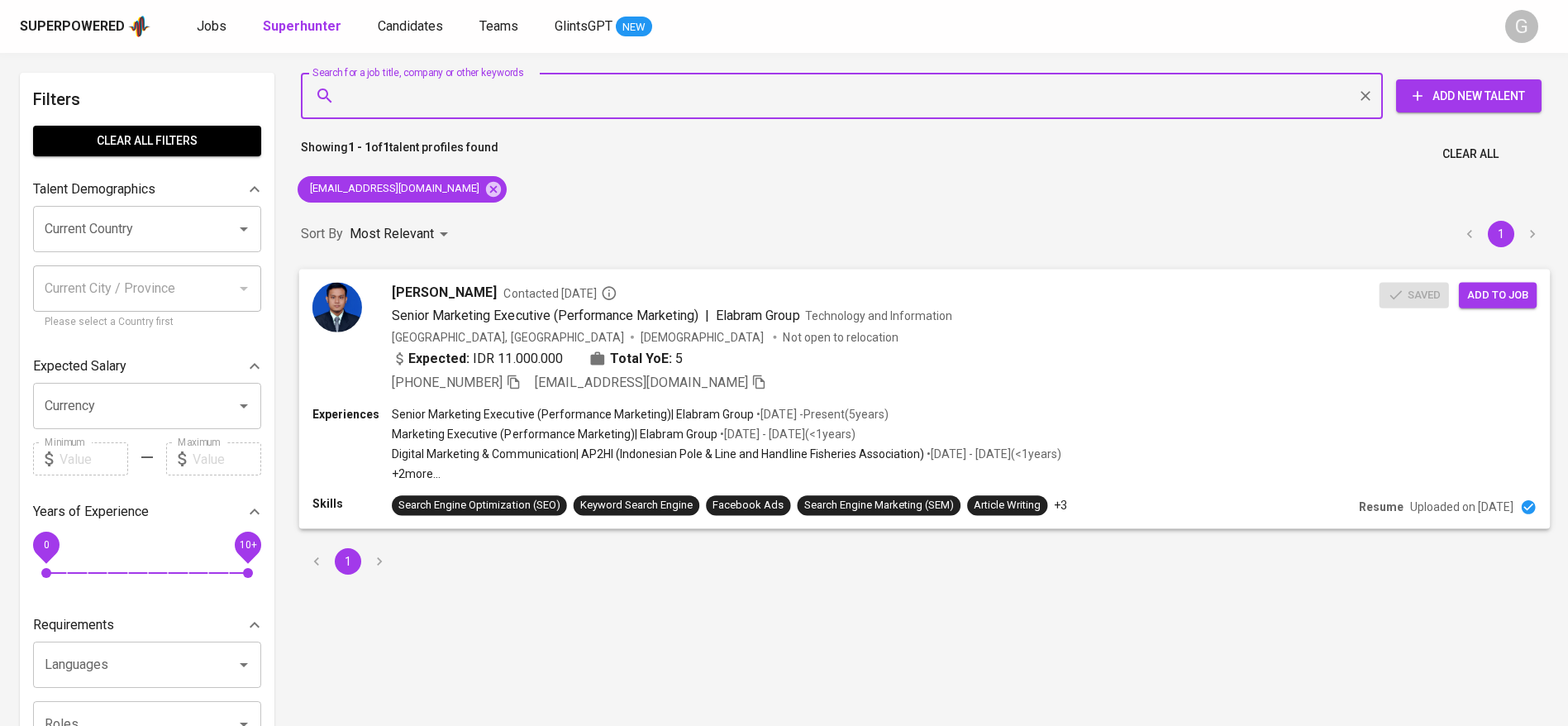
click at [1486, 297] on span "Add to job" at bounding box center [1498, 294] width 61 height 19
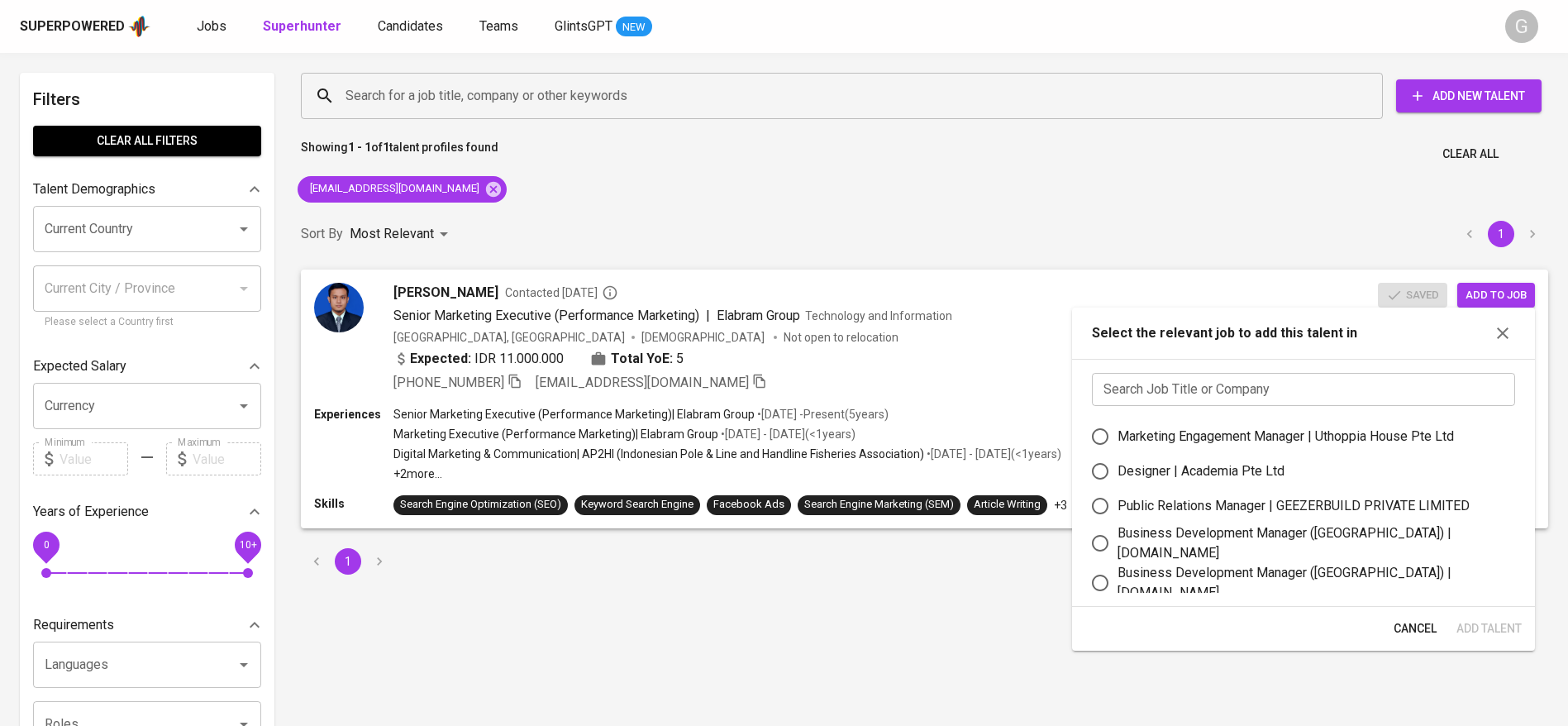
click at [1248, 387] on input "text" at bounding box center [1304, 389] width 423 height 33
click at [1214, 438] on div "Marketing Engagement Manager | Uthoppia House Pte Ltd" at bounding box center [1286, 436] width 336 height 20
click at [1118, 438] on input "Marketing Engagement Manager | Uthoppia House Pte Ltd" at bounding box center [1100, 436] width 35 height 35
radio input "true"
click at [1479, 627] on span "Add Talent" at bounding box center [1489, 628] width 65 height 21
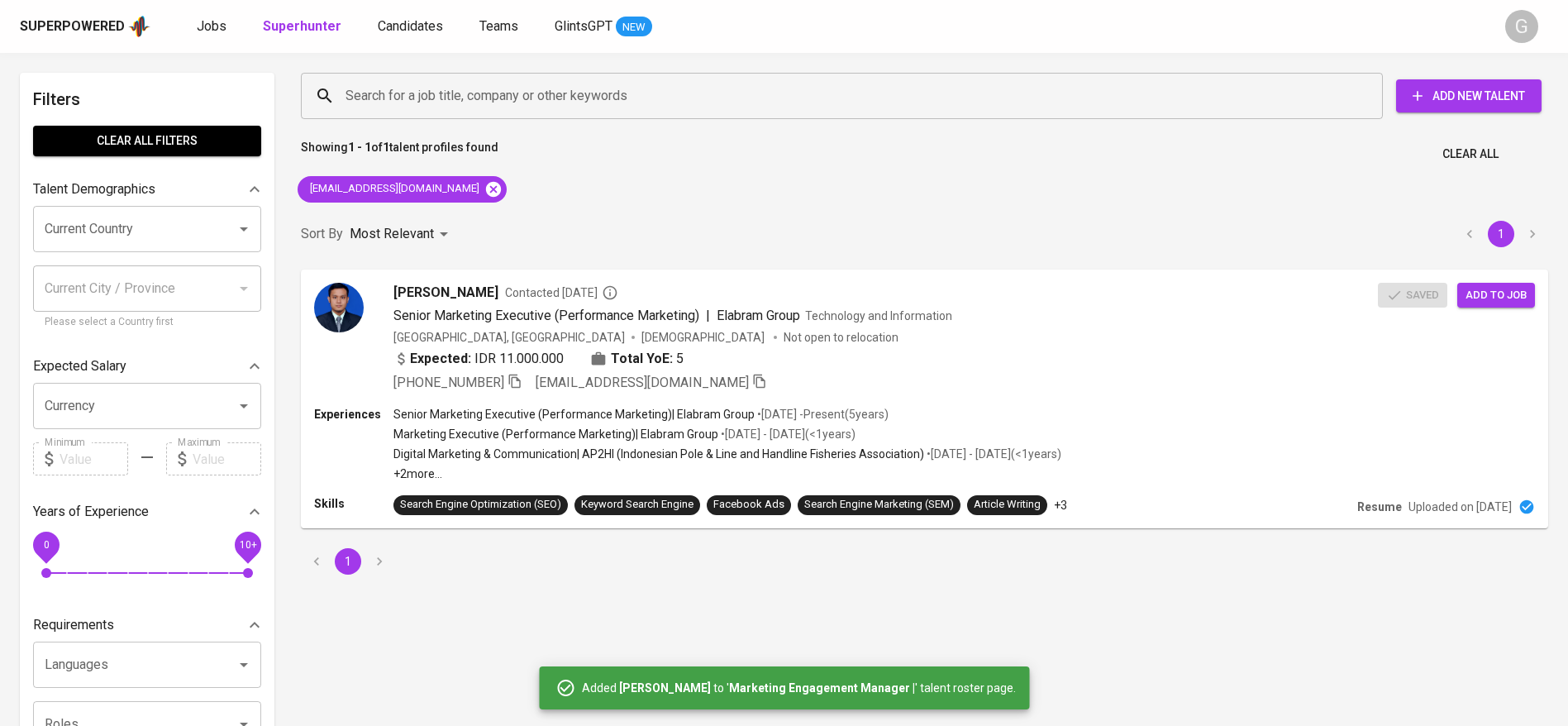
drag, startPoint x: 460, startPoint y: 177, endPoint x: 450, endPoint y: 192, distance: 18.0
click at [460, 177] on div "aulia.rizki14@hotmail.com" at bounding box center [403, 189] width 222 height 39
click at [486, 193] on icon at bounding box center [493, 188] width 15 height 15
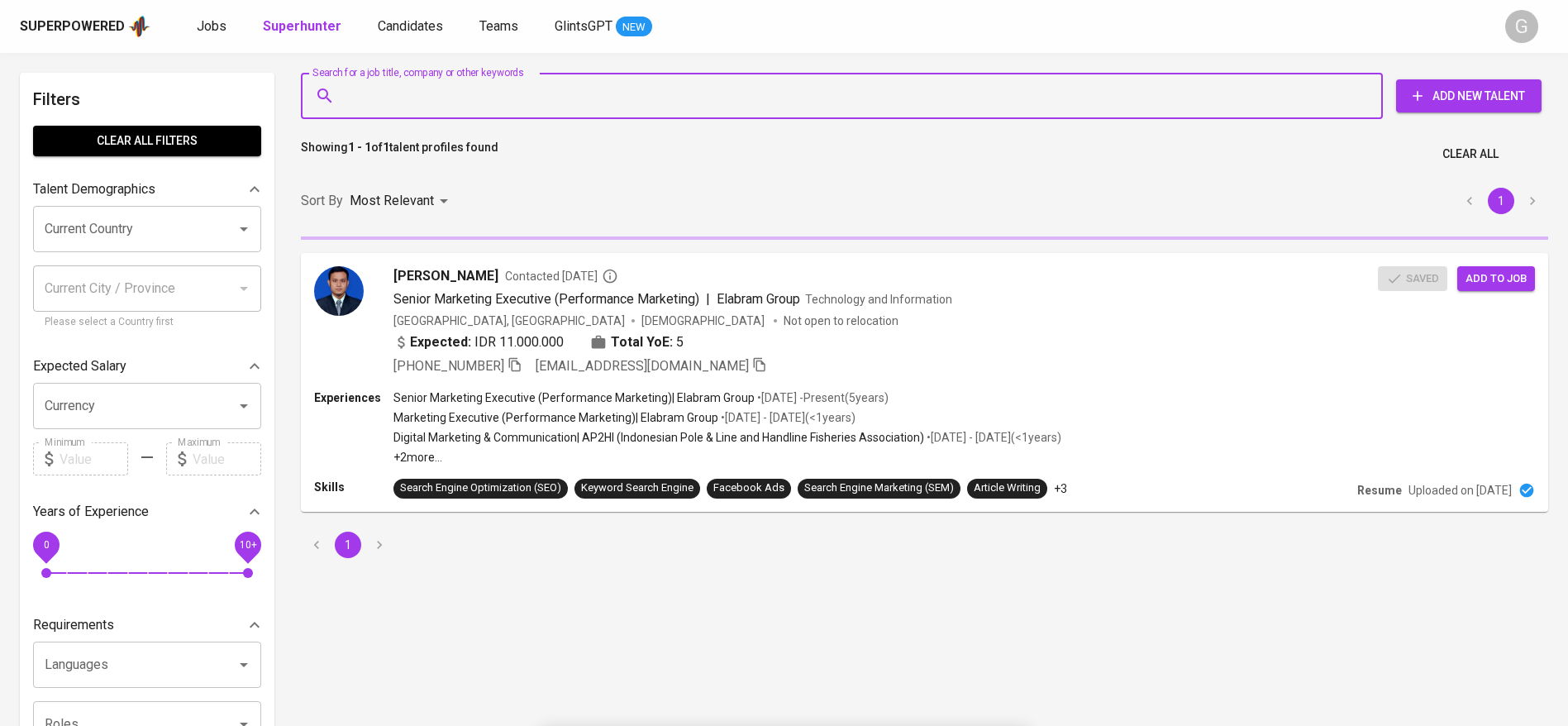
click at [476, 88] on input "Search for a job title, company or other keywords" at bounding box center [846, 95] width 1009 height 31
paste input "tsana.yusfuli@gmail.com"
type input "tsana.yusfuli@gmail.com"
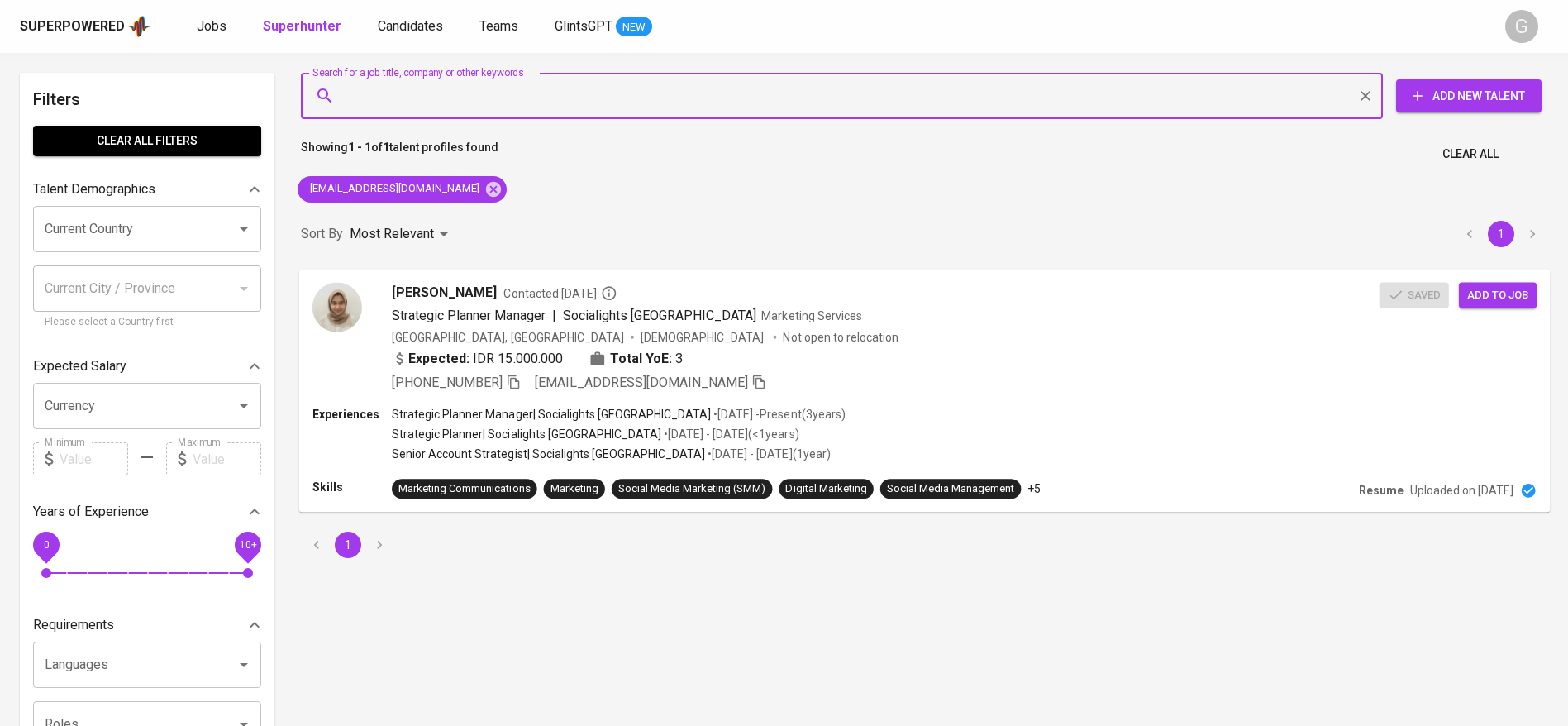
click at [1512, 292] on span "Add to job" at bounding box center [1498, 294] width 61 height 19
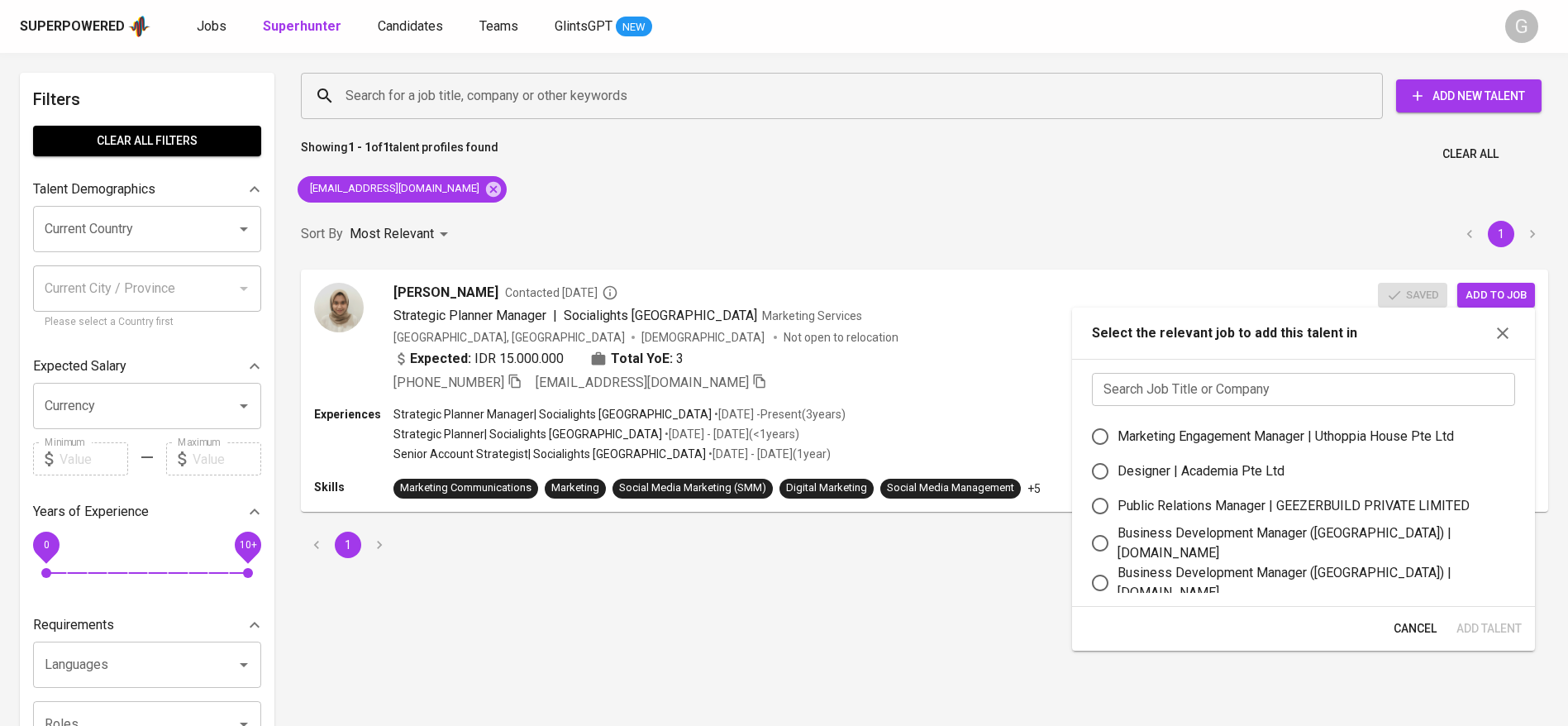
click at [1378, 367] on div "Search Job Title or Company Search Job Title or Company Marketing Engagement Ma…" at bounding box center [1304, 482] width 463 height 248
click at [1378, 380] on input "text" at bounding box center [1304, 389] width 423 height 33
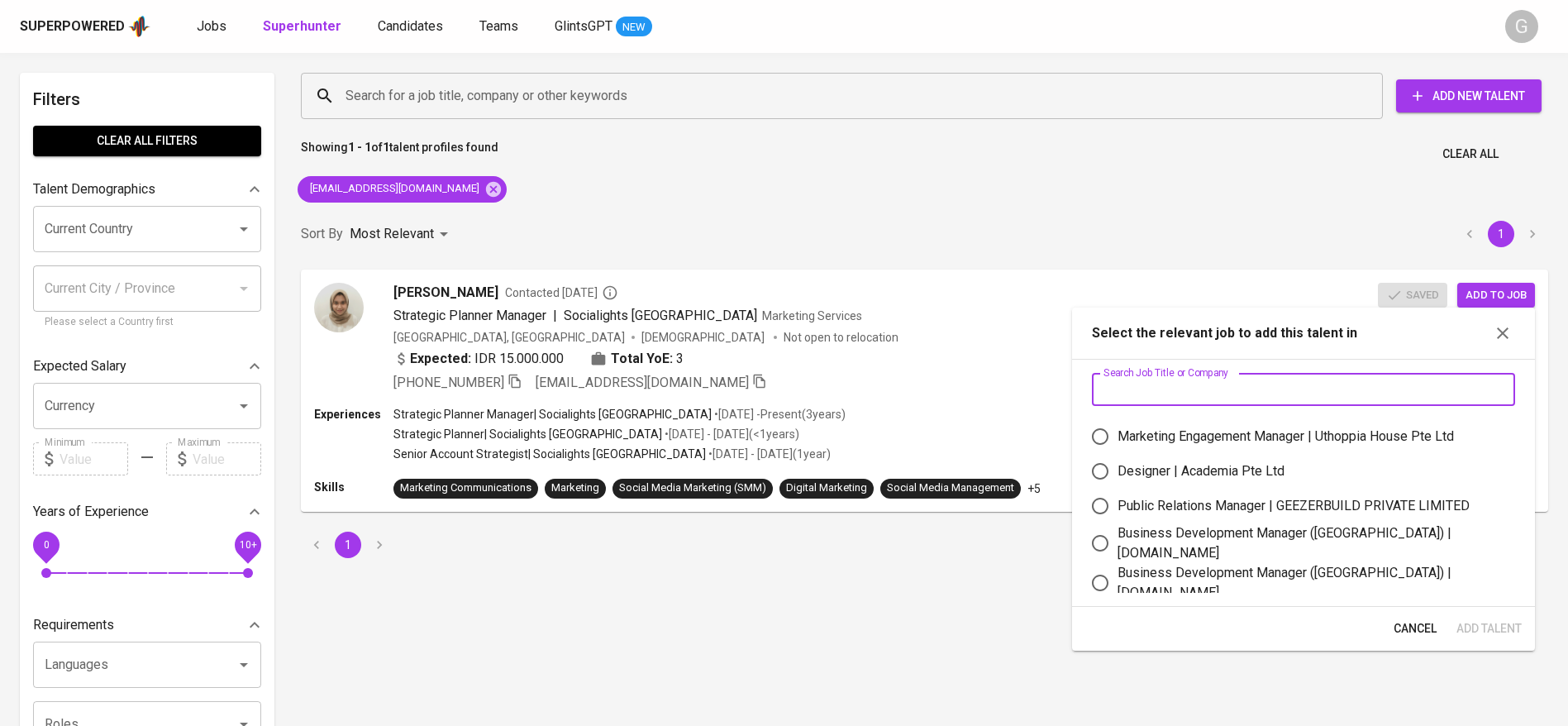
click at [1271, 438] on div "Marketing Engagement Manager | Uthoppia House Pte Ltd" at bounding box center [1286, 436] width 336 height 20
click at [1118, 438] on input "Marketing Engagement Manager | Uthoppia House Pte Ltd" at bounding box center [1100, 436] width 35 height 35
radio input "true"
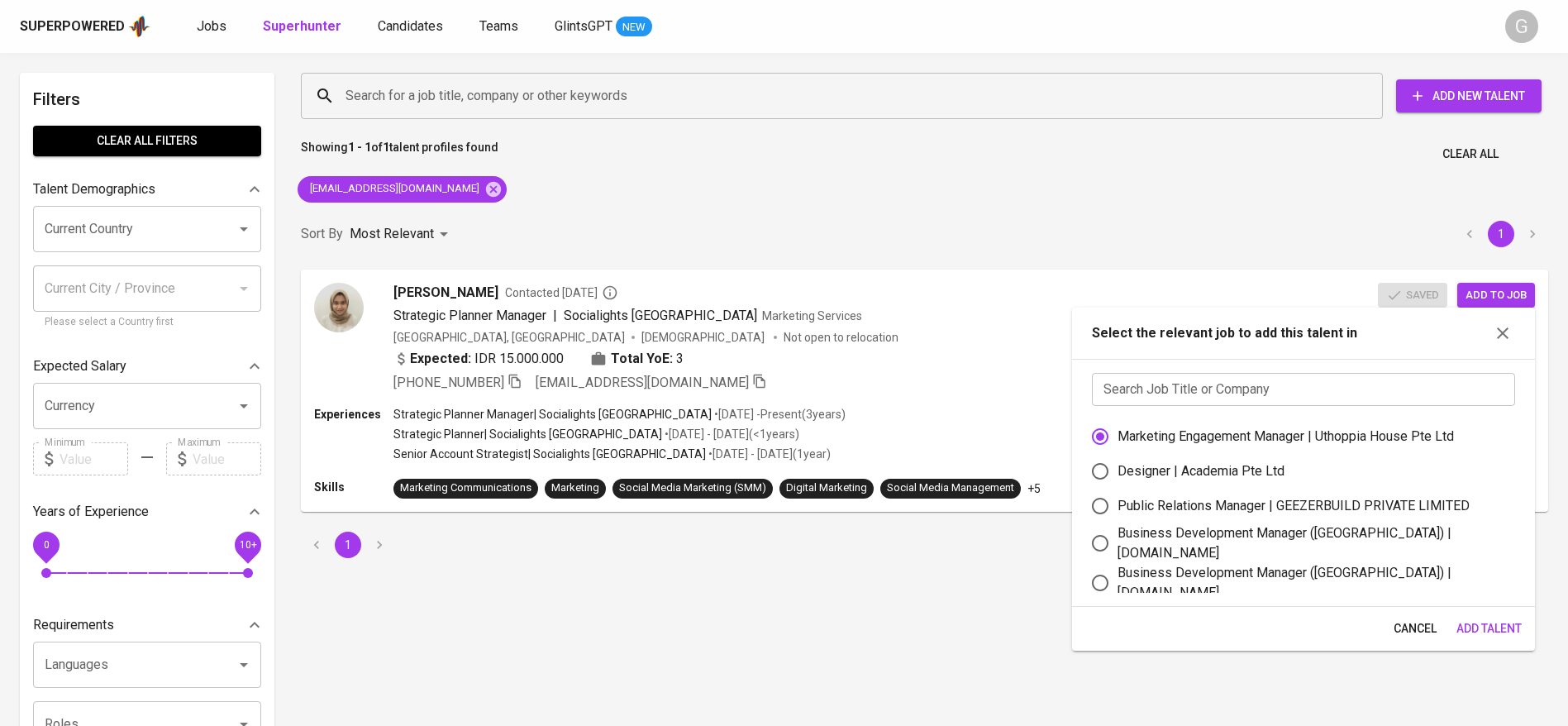
click at [1479, 630] on span "Add Talent" at bounding box center [1489, 628] width 65 height 21
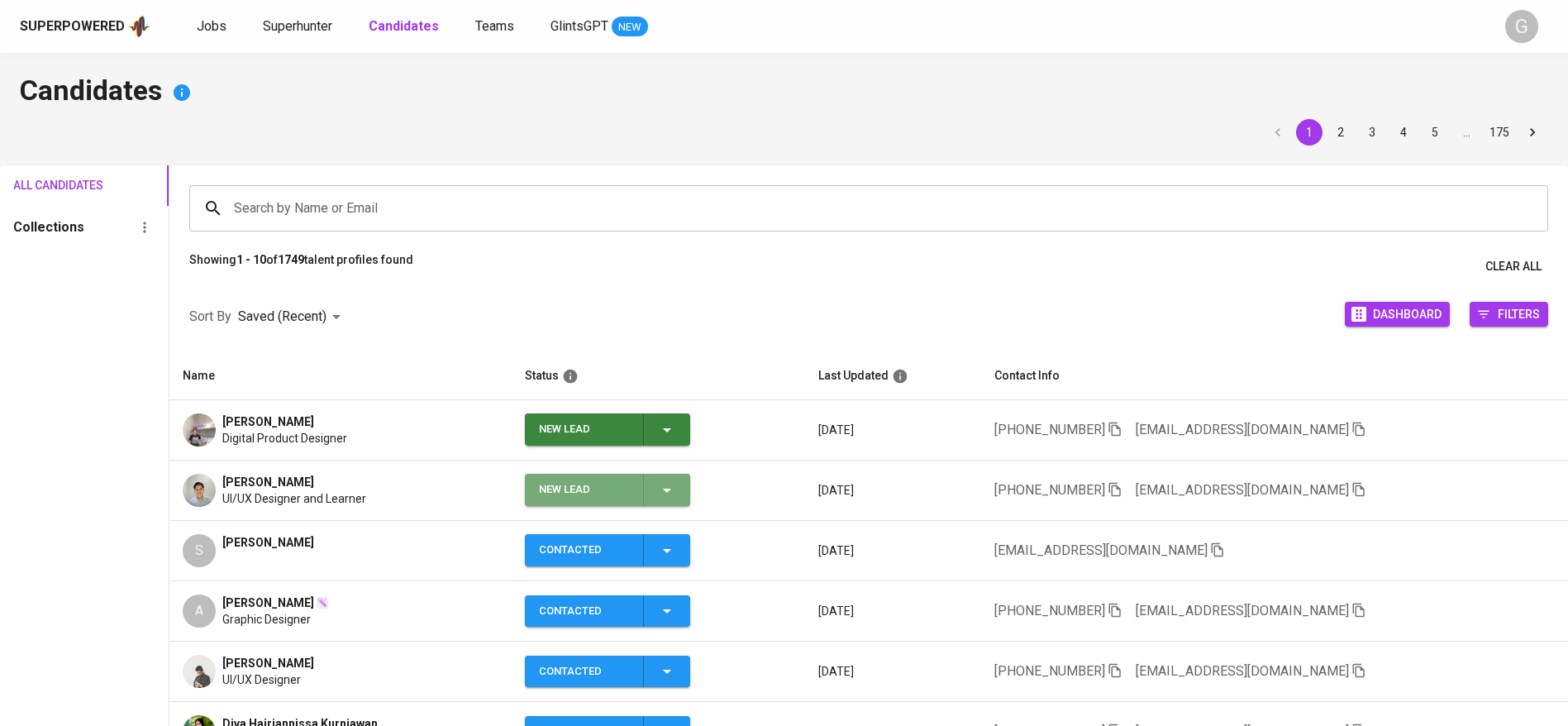
click at [684, 490] on span "New Lead" at bounding box center [608, 489] width 152 height 32
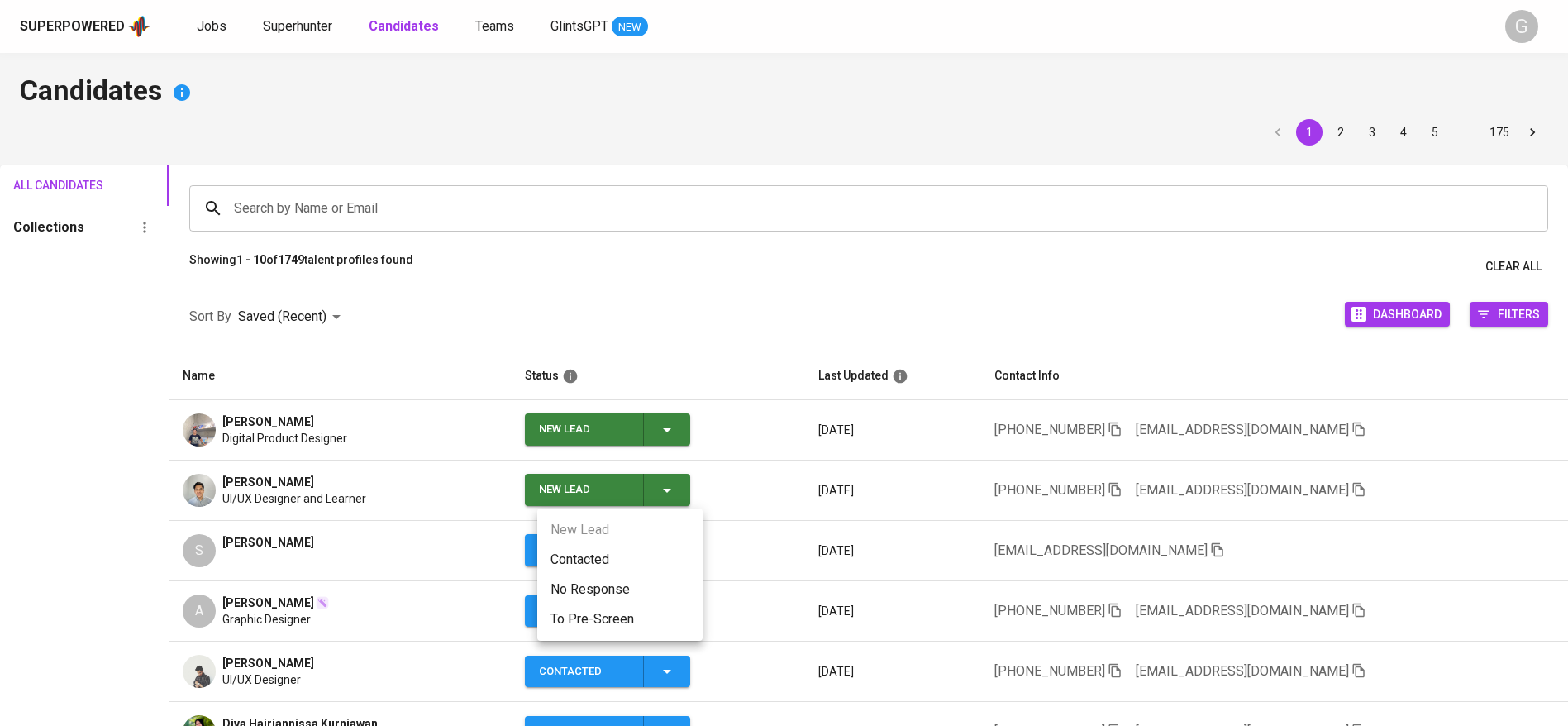
click at [674, 537] on ul "New Lead Contacted No Response To Pre-Screen" at bounding box center [619, 575] width 165 height 133
click at [672, 555] on li "Contacted" at bounding box center [619, 559] width 165 height 30
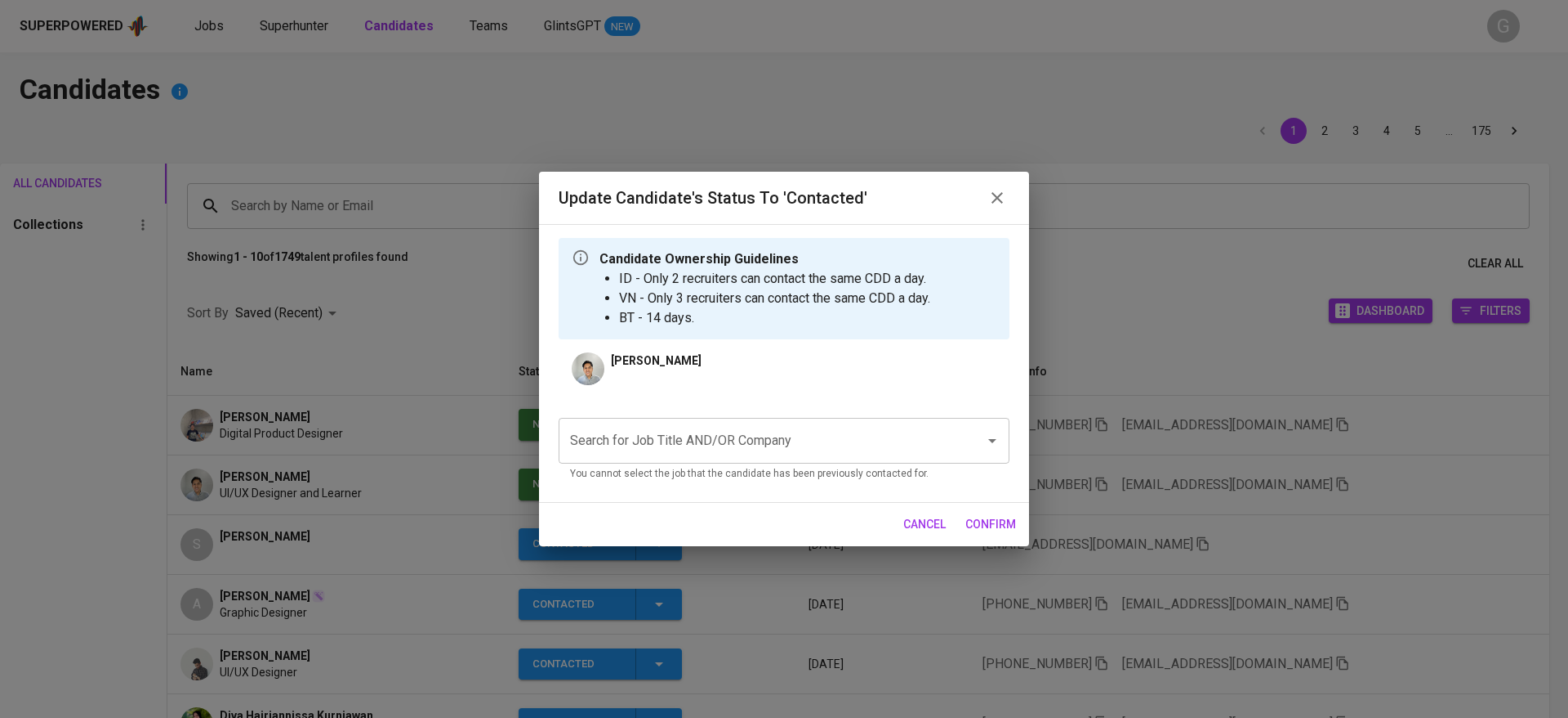
click at [747, 448] on input "Search for Job Title AND/OR Company" at bounding box center [761, 440] width 391 height 31
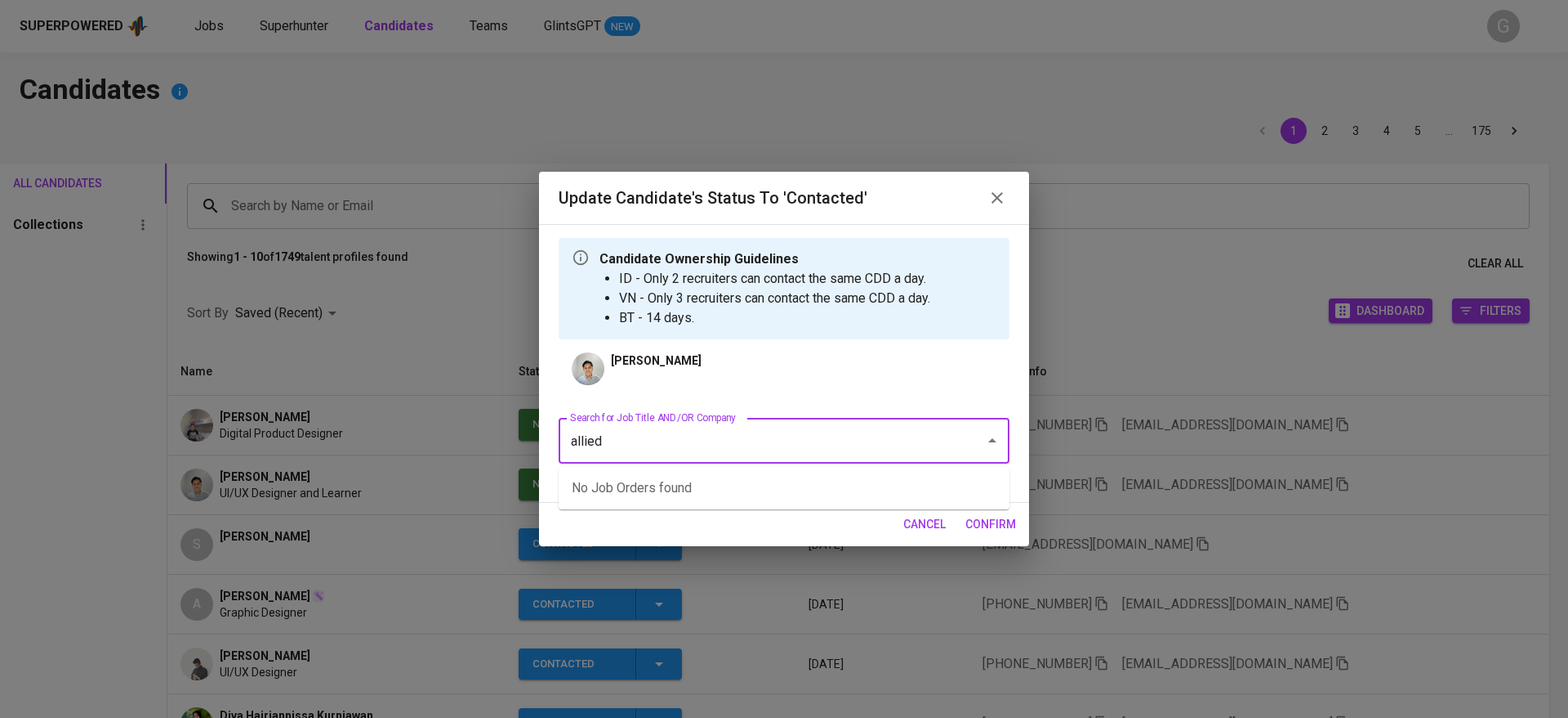
type input "allied"
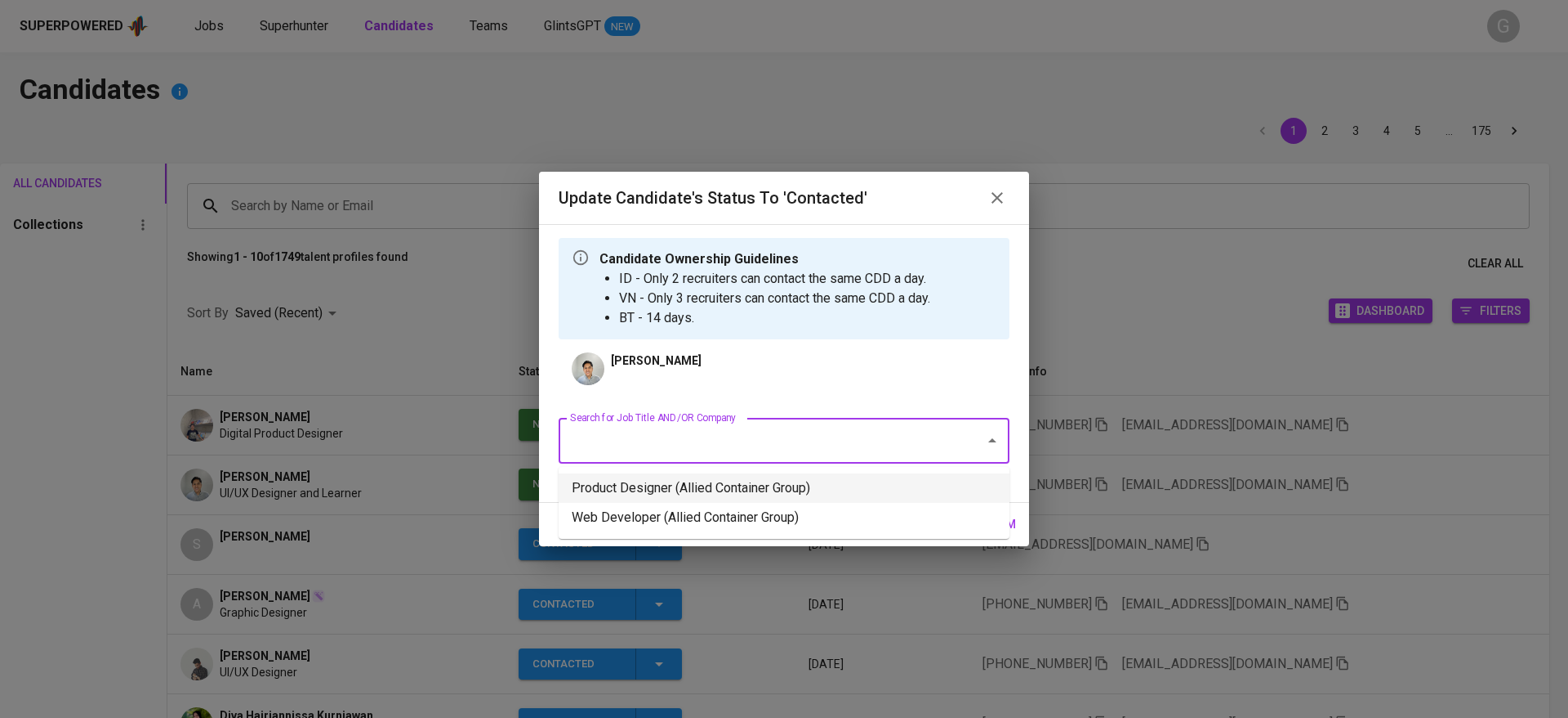
click at [710, 475] on li "Product Designer (Allied Container Group)" at bounding box center [784, 488] width 451 height 29
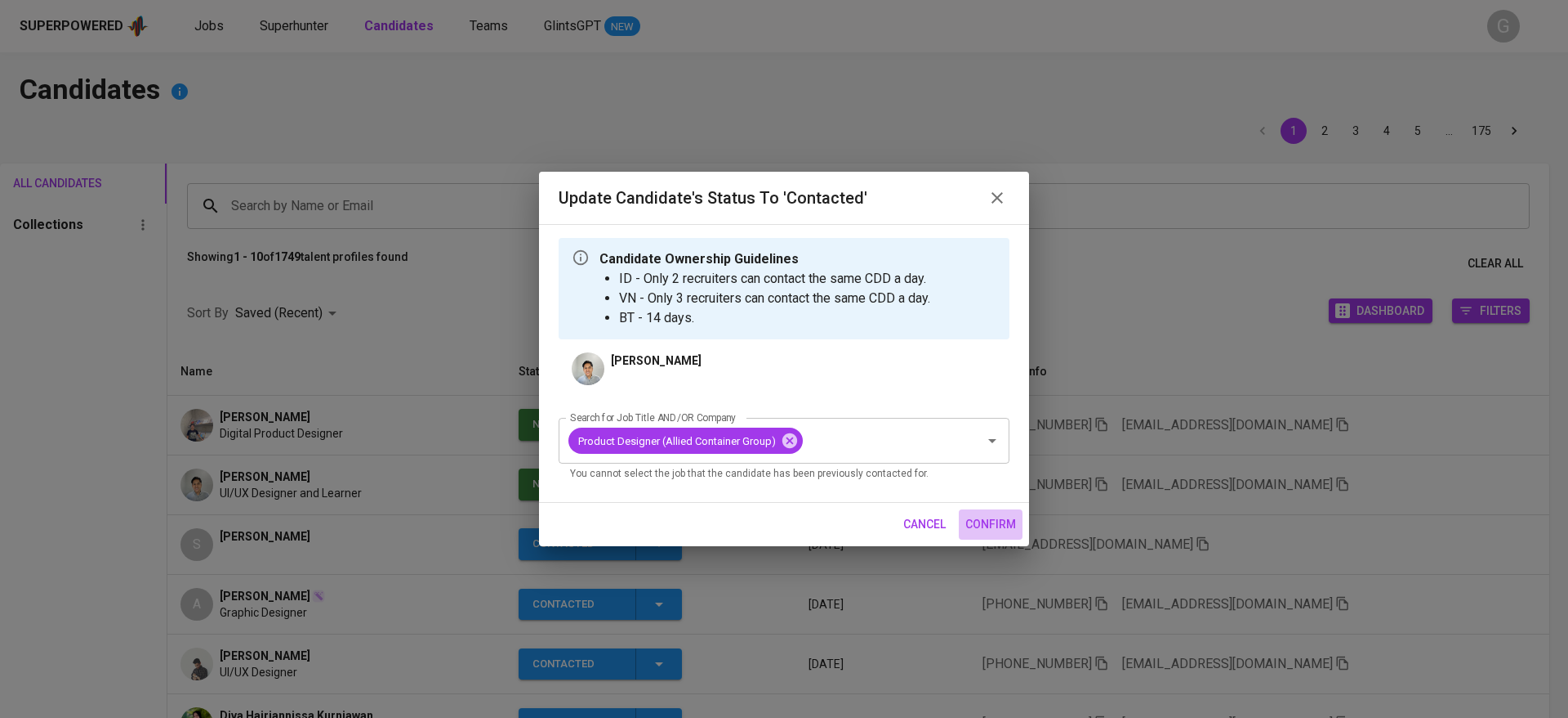
click at [990, 525] on span "confirm" at bounding box center [990, 524] width 50 height 20
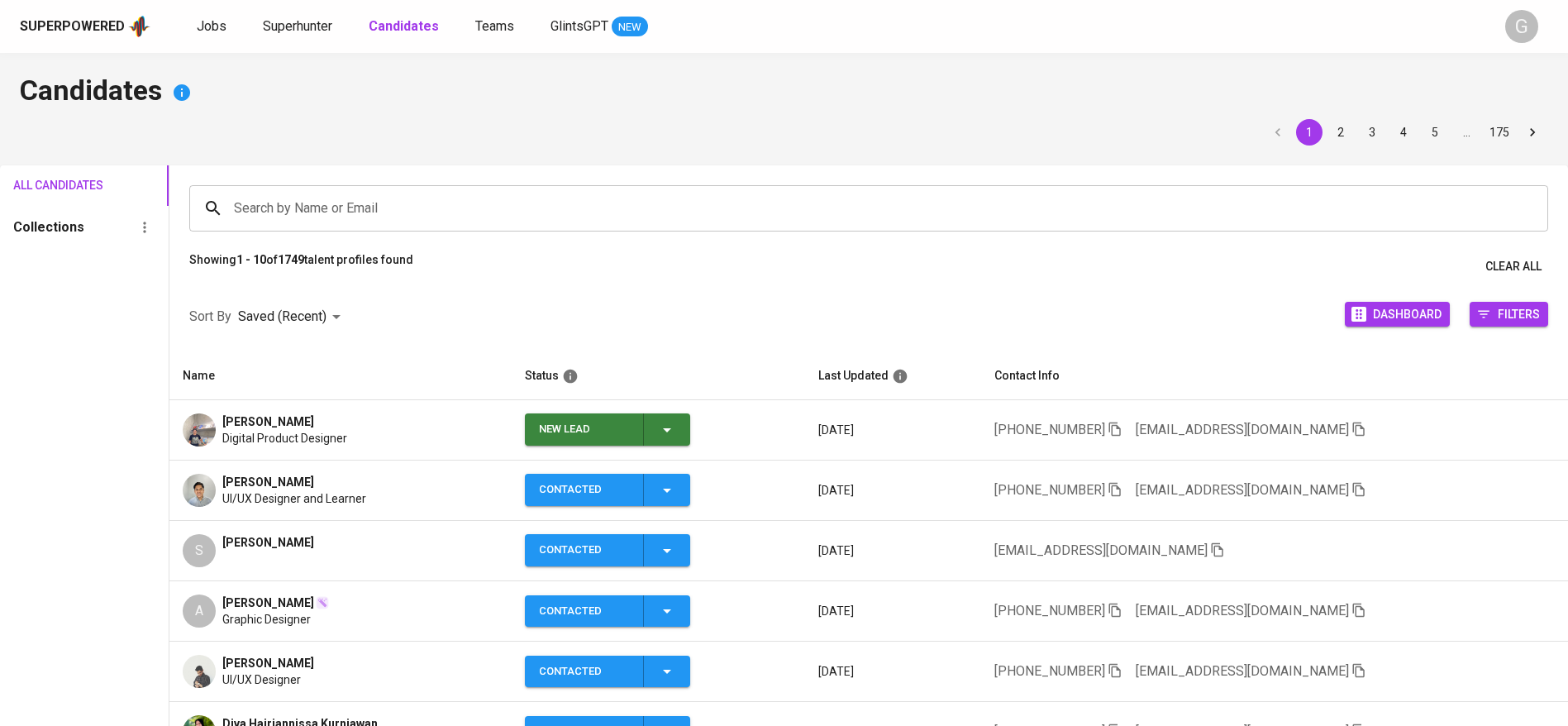
click at [677, 419] on icon "button" at bounding box center [667, 429] width 20 height 20
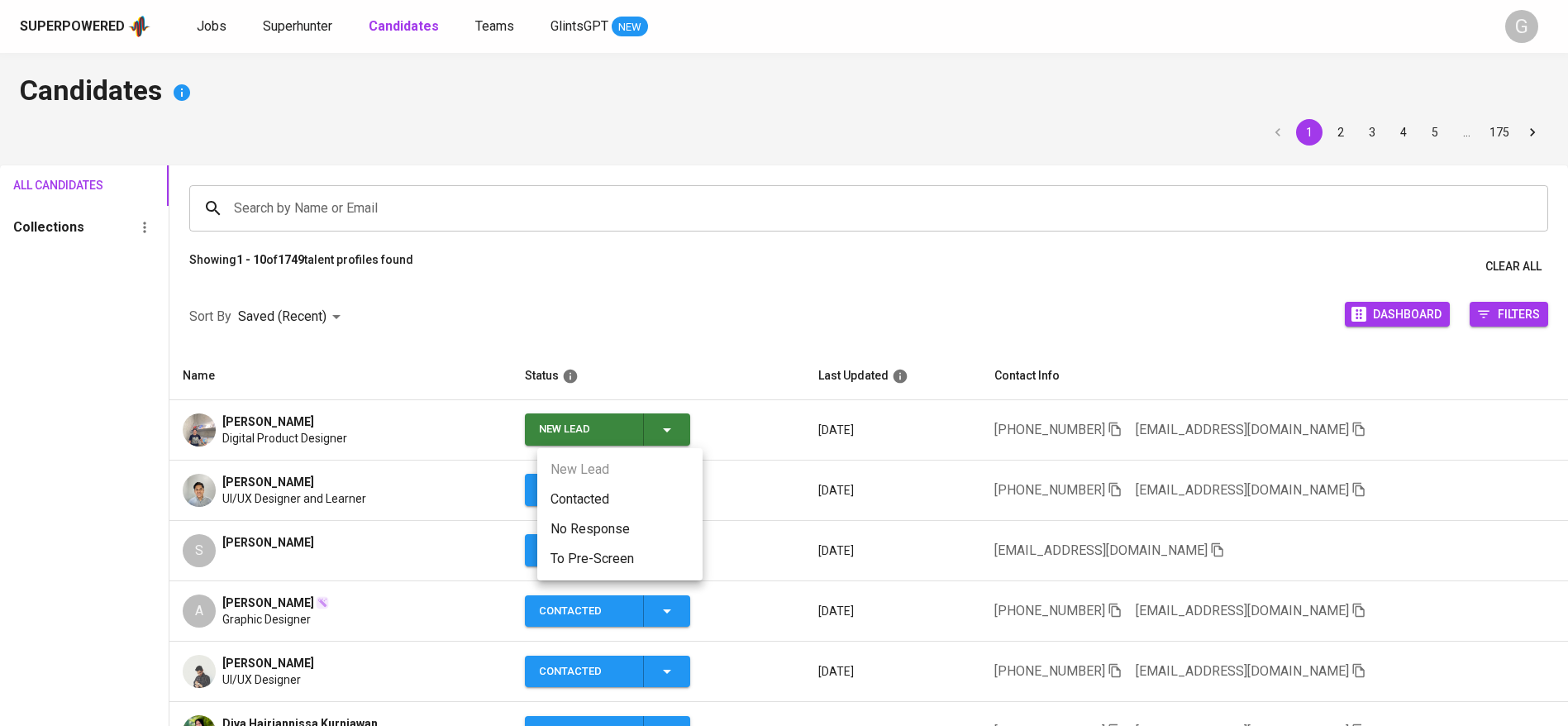
click at [655, 507] on li "Contacted" at bounding box center [619, 498] width 165 height 30
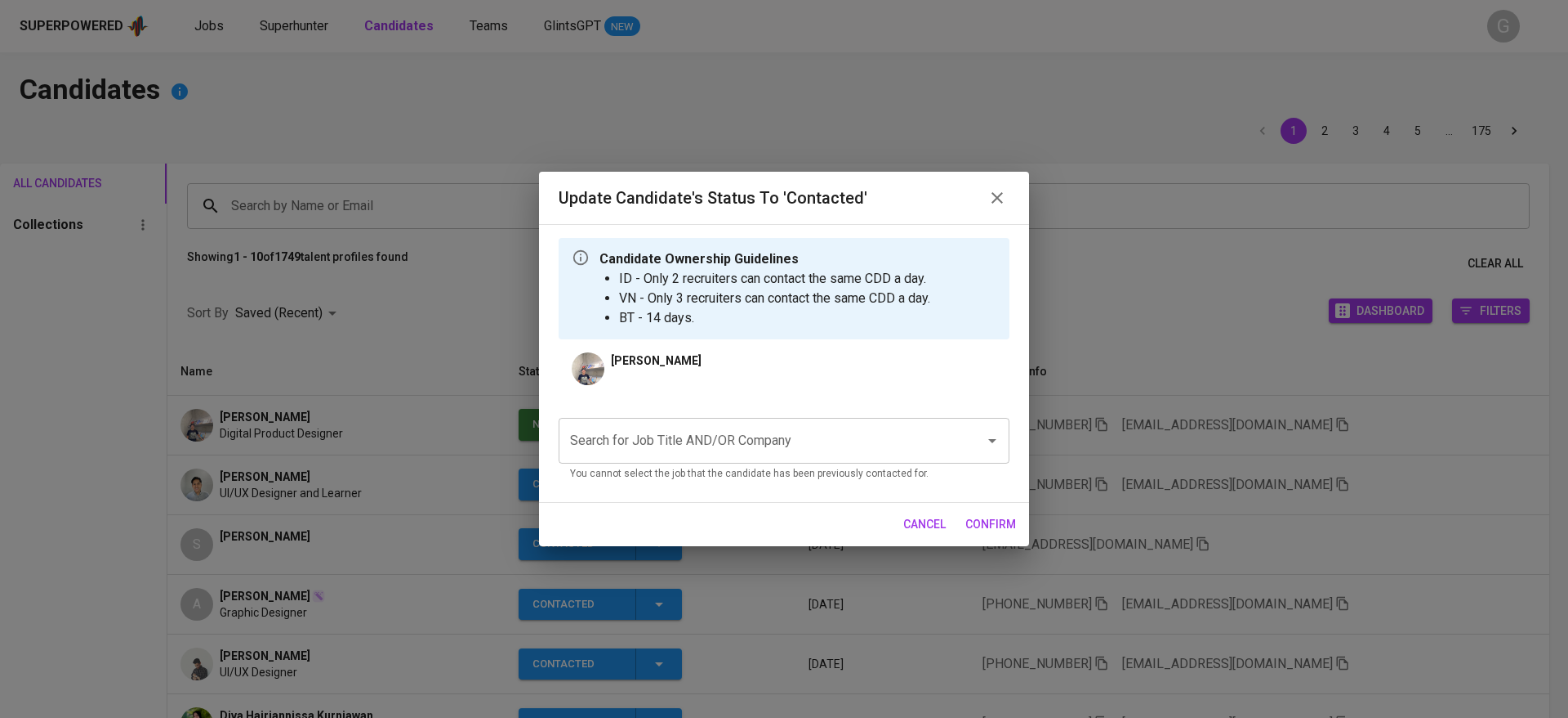
click at [782, 438] on input "Search for Job Title AND/OR Company" at bounding box center [761, 440] width 391 height 31
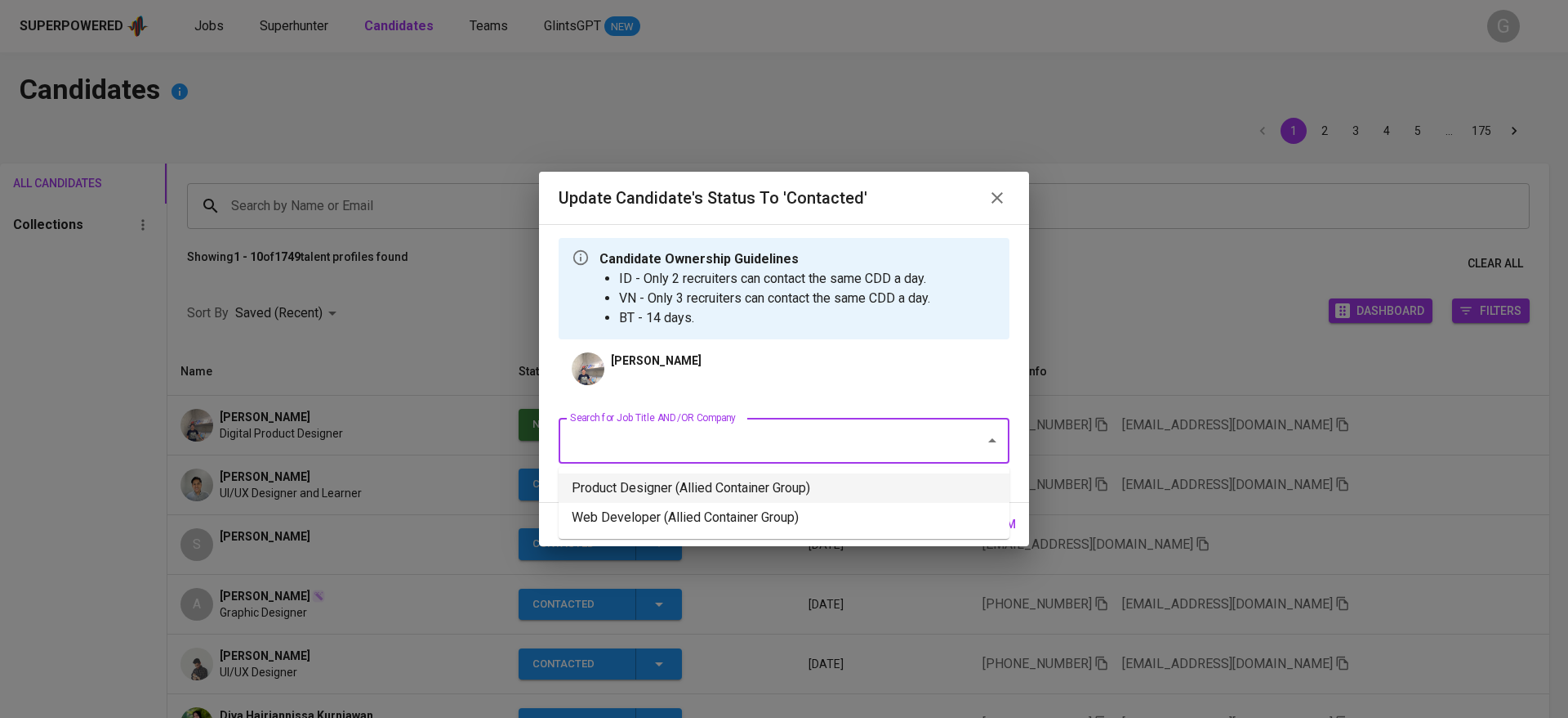
click at [759, 497] on li "Product Designer (Allied Container Group)" at bounding box center [784, 488] width 451 height 29
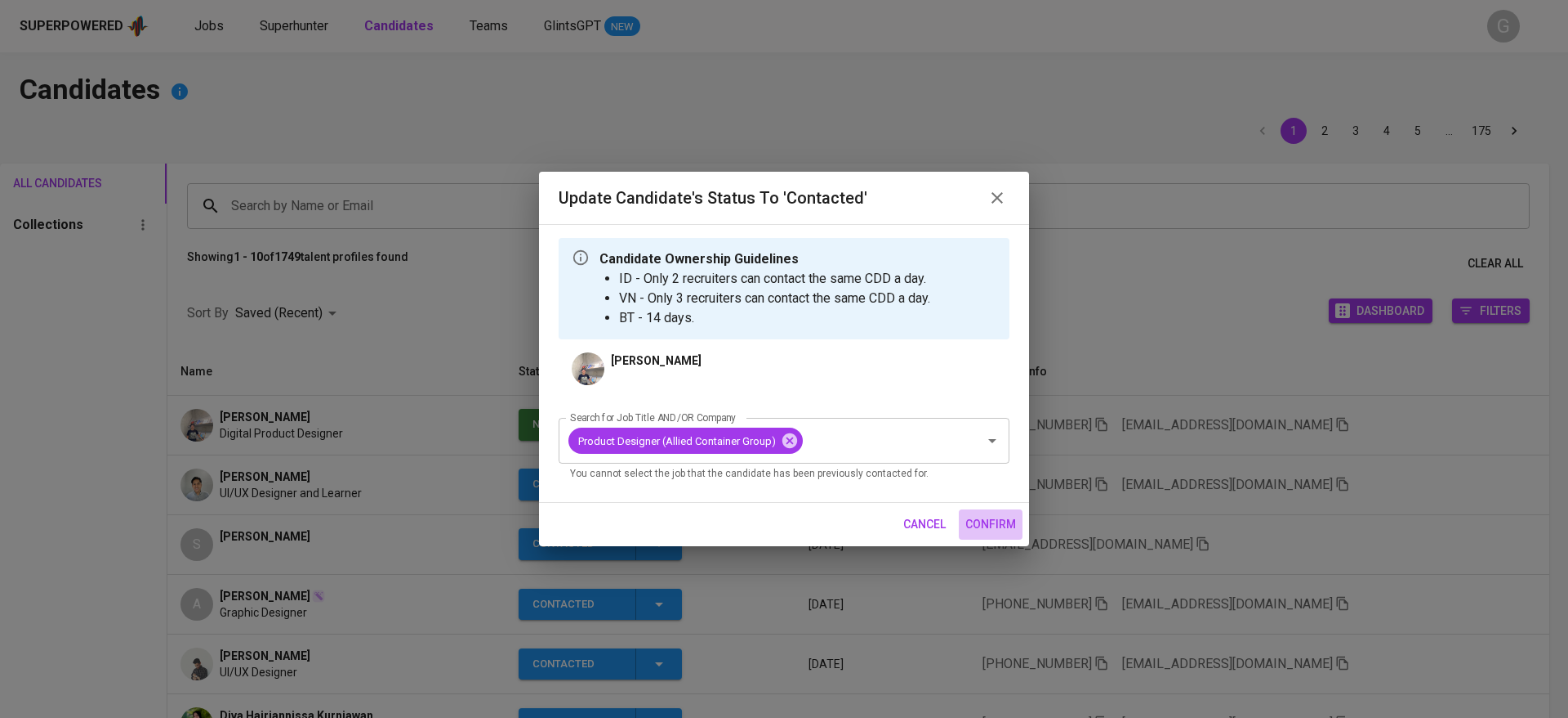
click at [987, 519] on span "confirm" at bounding box center [990, 524] width 50 height 20
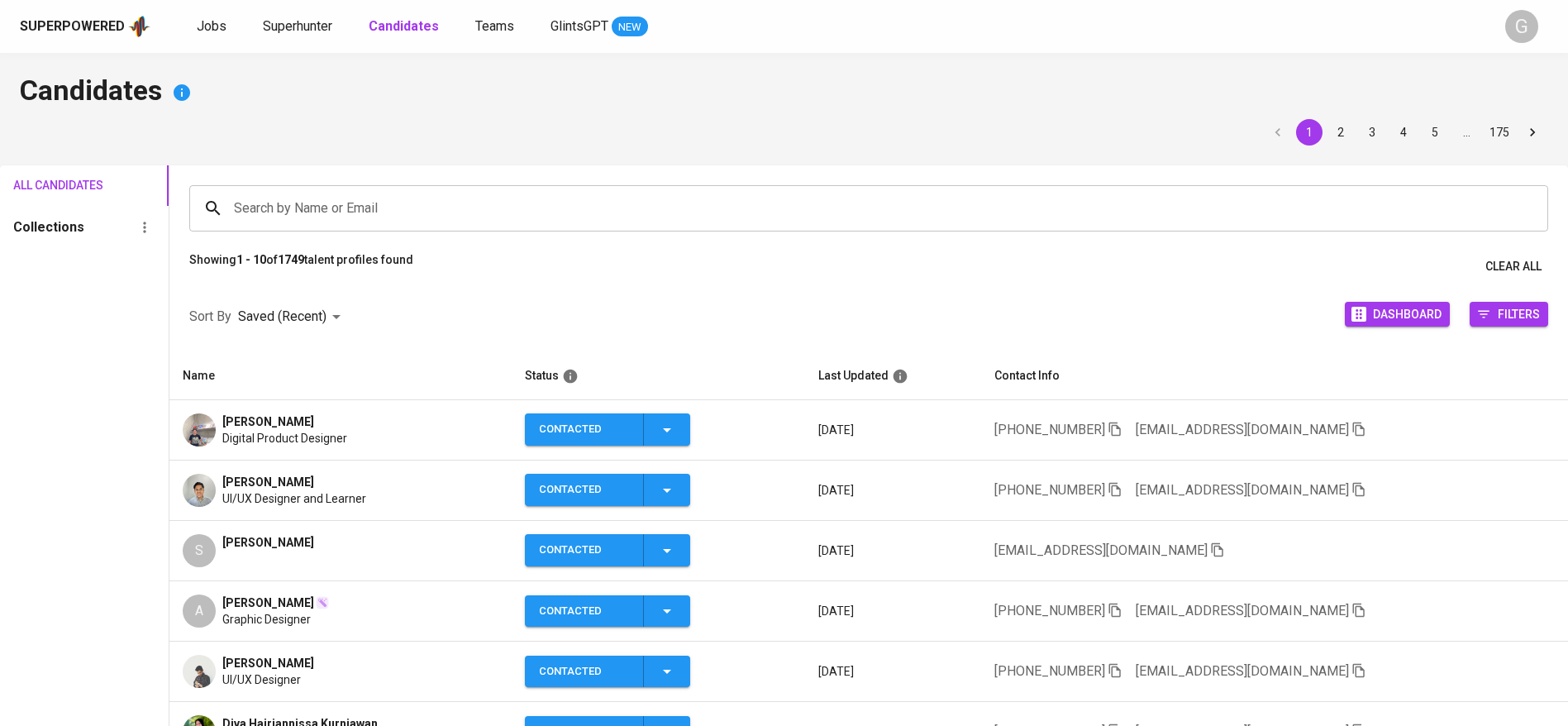
click at [309, 420] on span "[PERSON_NAME]" at bounding box center [268, 421] width 91 height 16
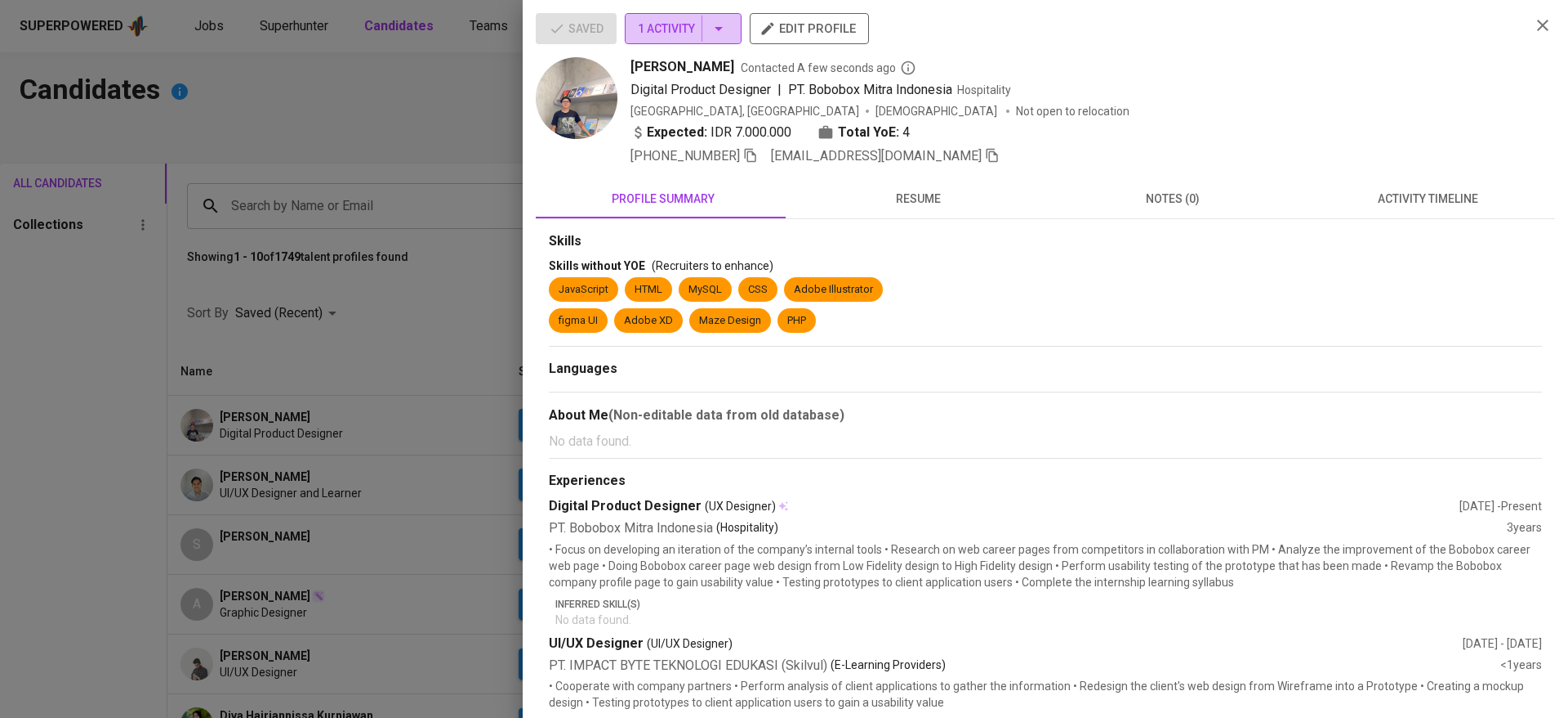
click at [659, 14] on button "1 Activity" at bounding box center [683, 28] width 117 height 31
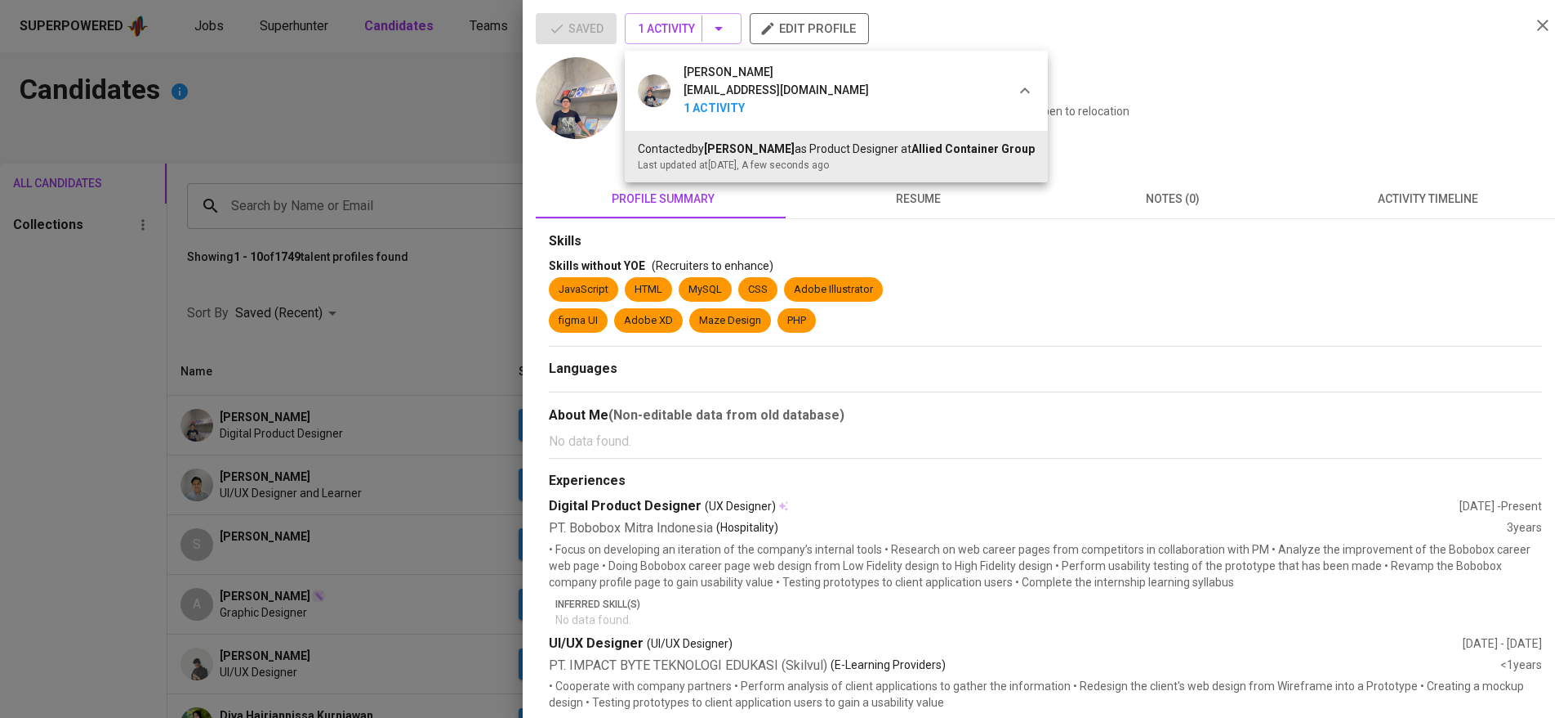
click at [383, 285] on div at bounding box center [784, 359] width 1568 height 718
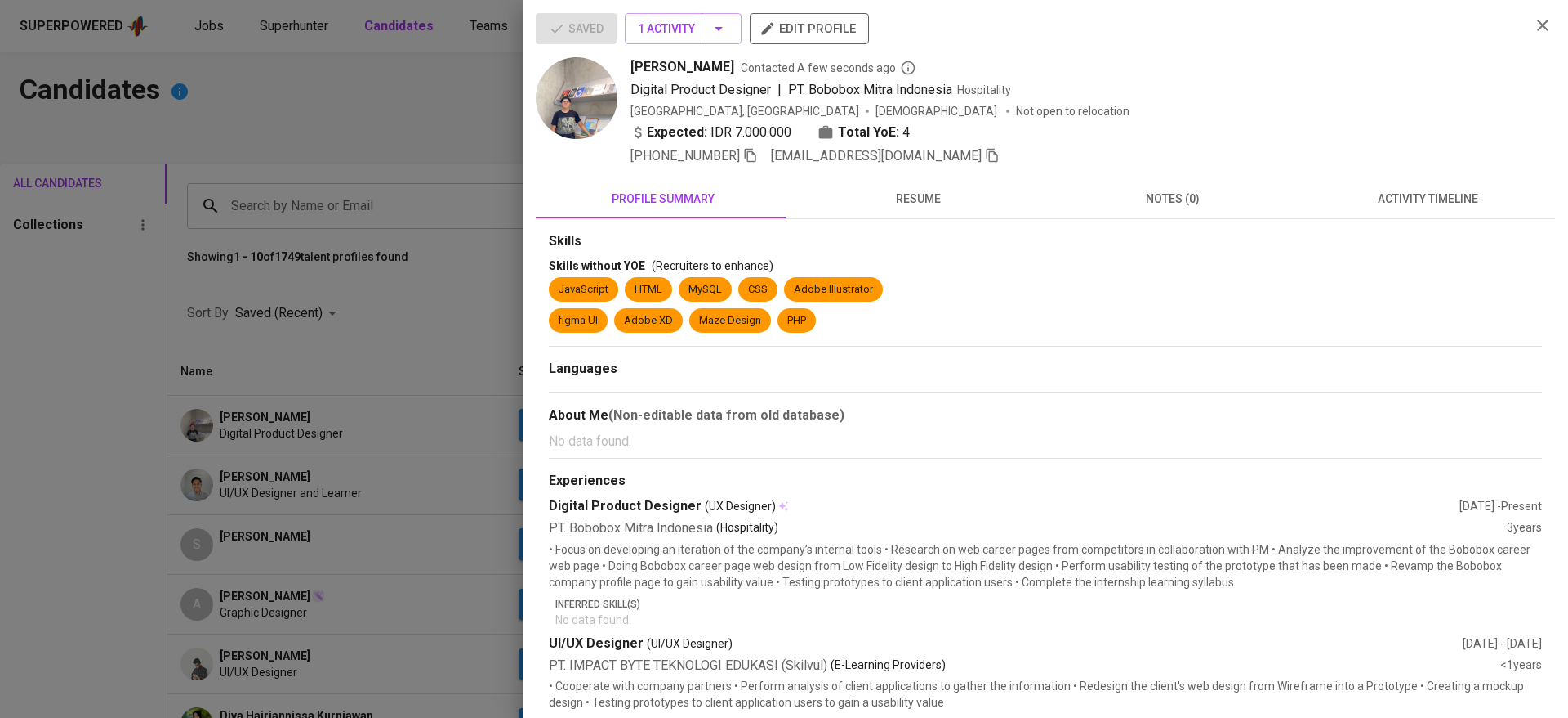
click at [362, 430] on div at bounding box center [784, 359] width 1568 height 718
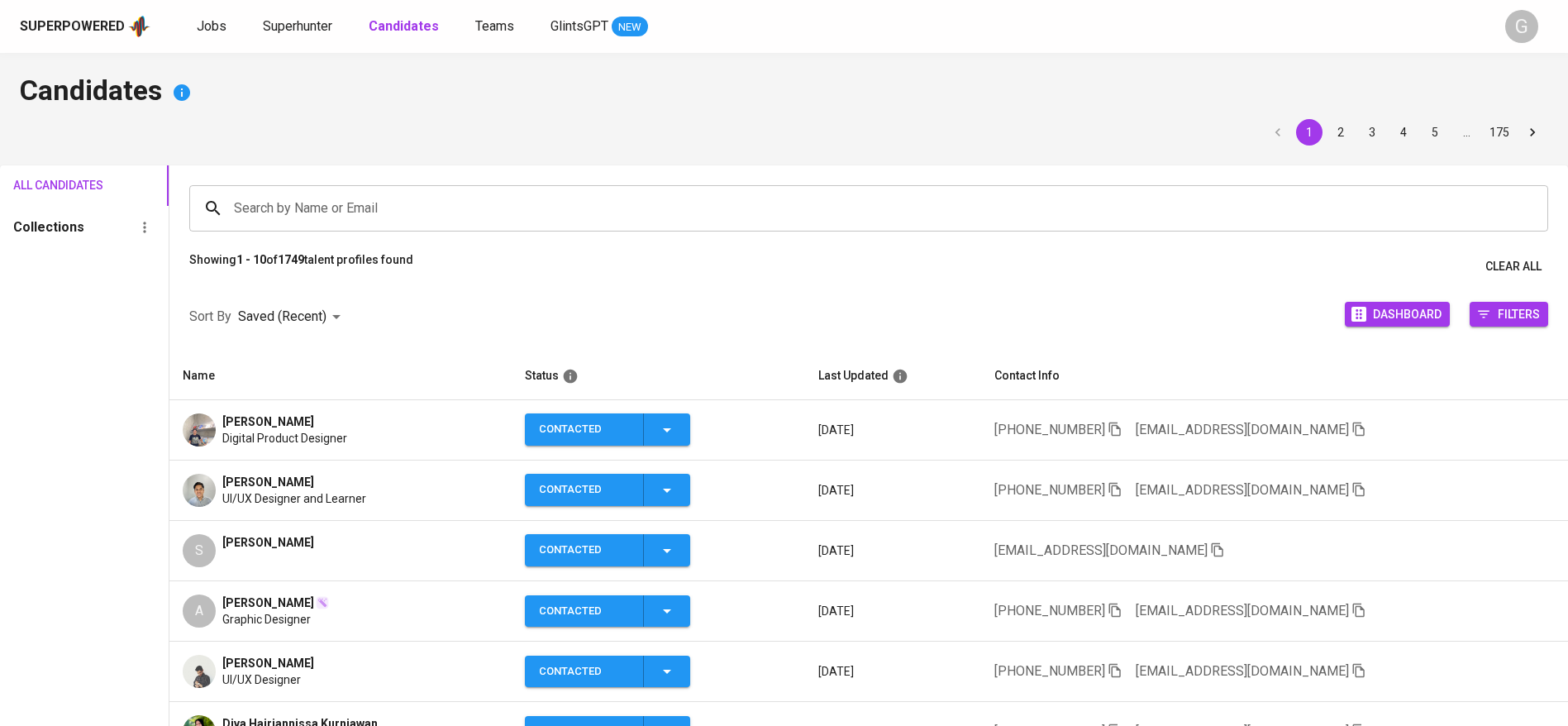
click at [360, 510] on td "zarnold aziz UI/UX Designer and Learner" at bounding box center [341, 490] width 342 height 60
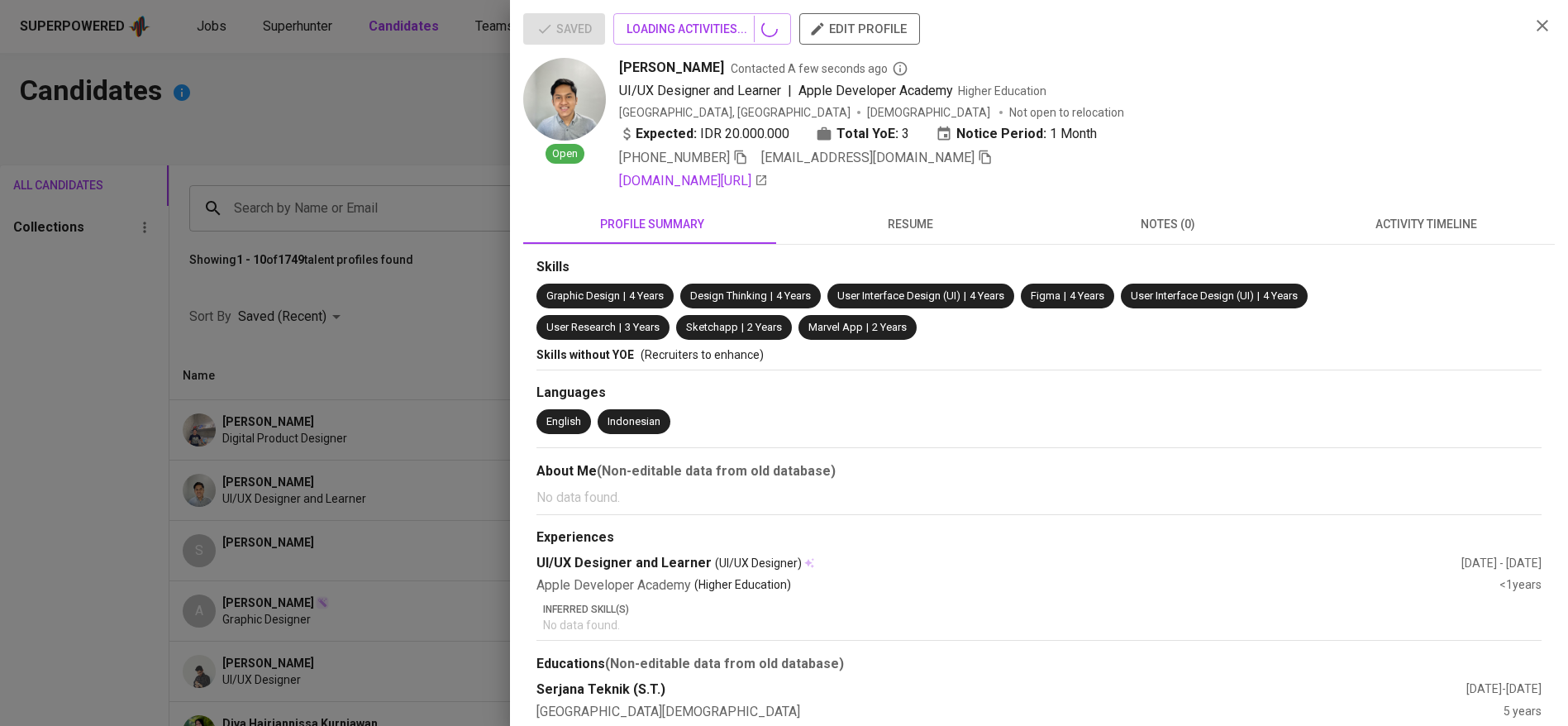
click at [366, 503] on div at bounding box center [784, 363] width 1568 height 726
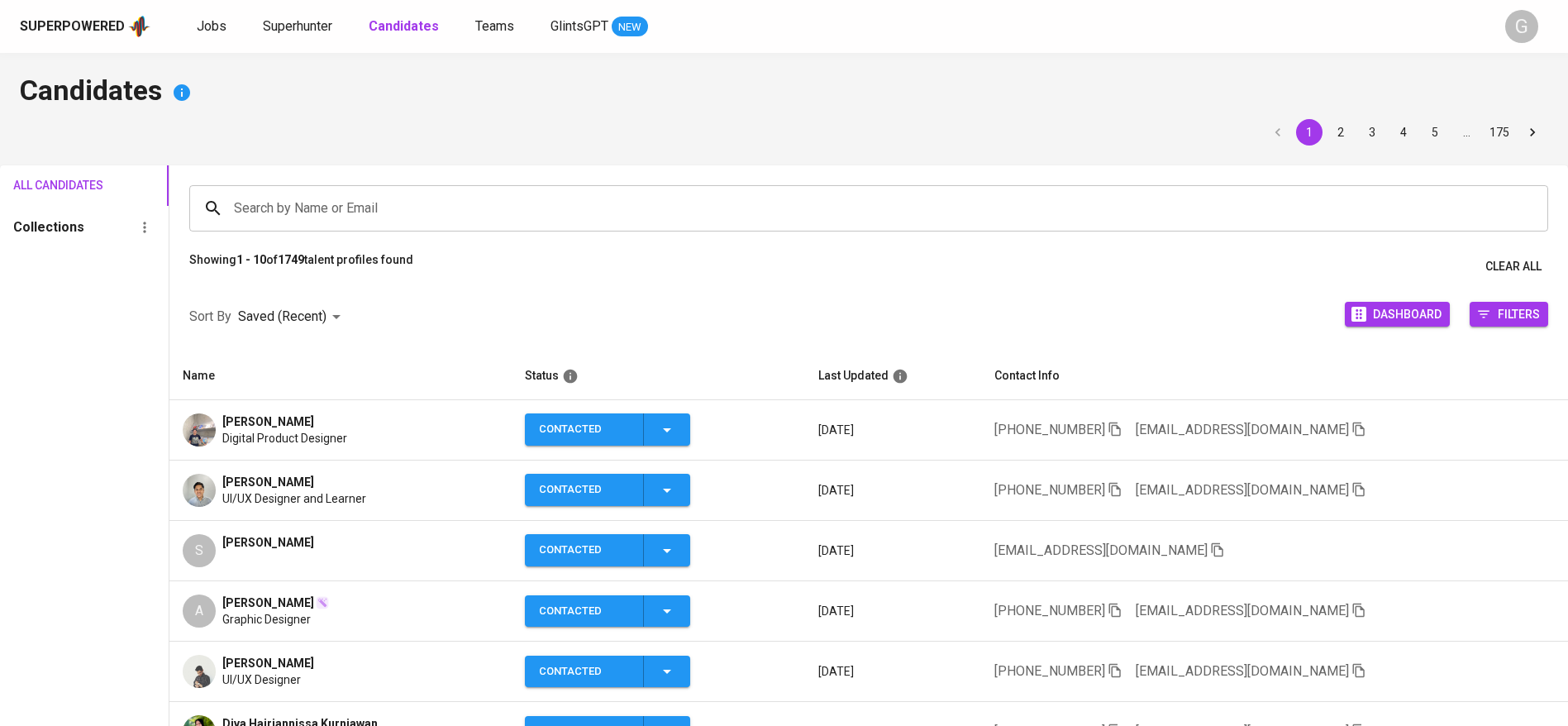
click at [353, 504] on span "UI/UX Designer and Learner" at bounding box center [294, 498] width 143 height 16
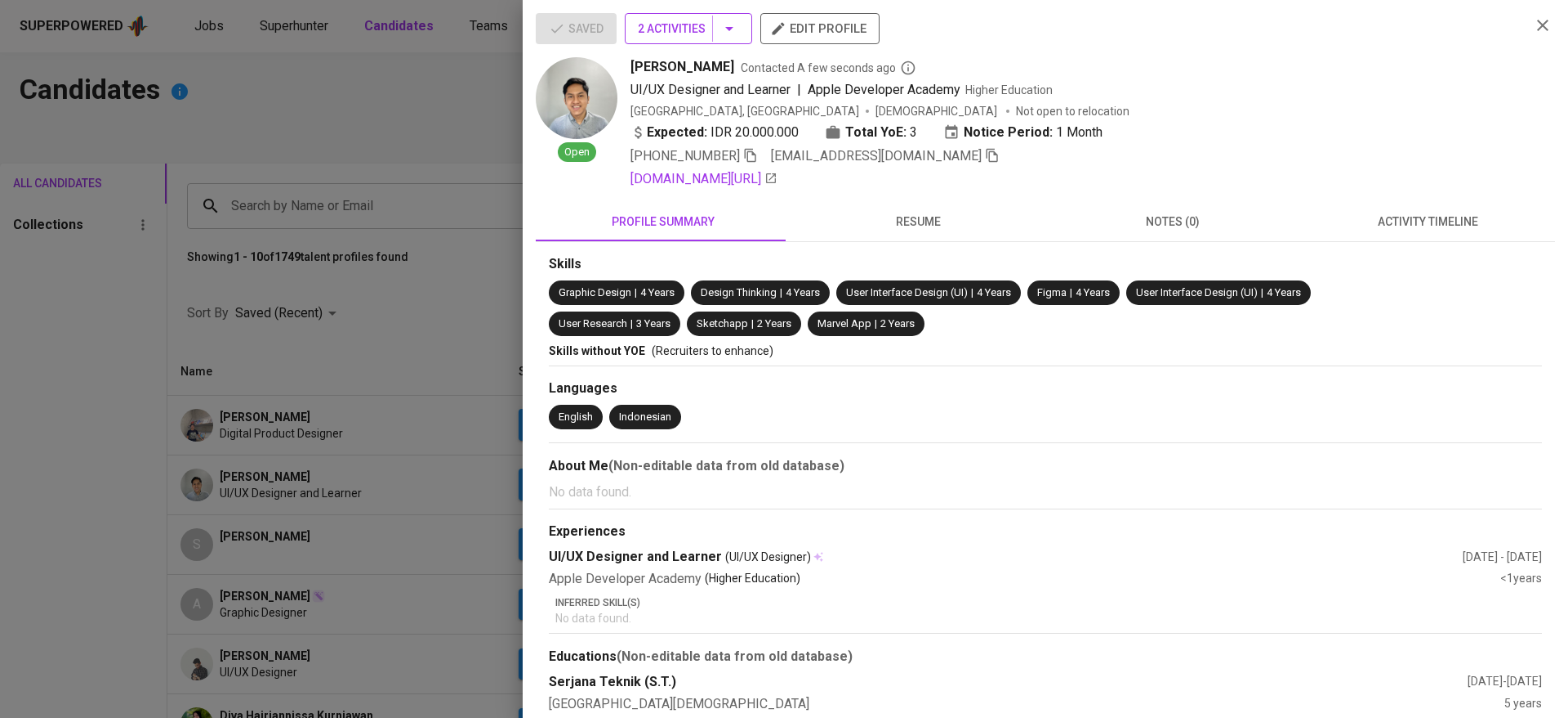
click at [663, 19] on span "2 Activities" at bounding box center [688, 28] width 101 height 20
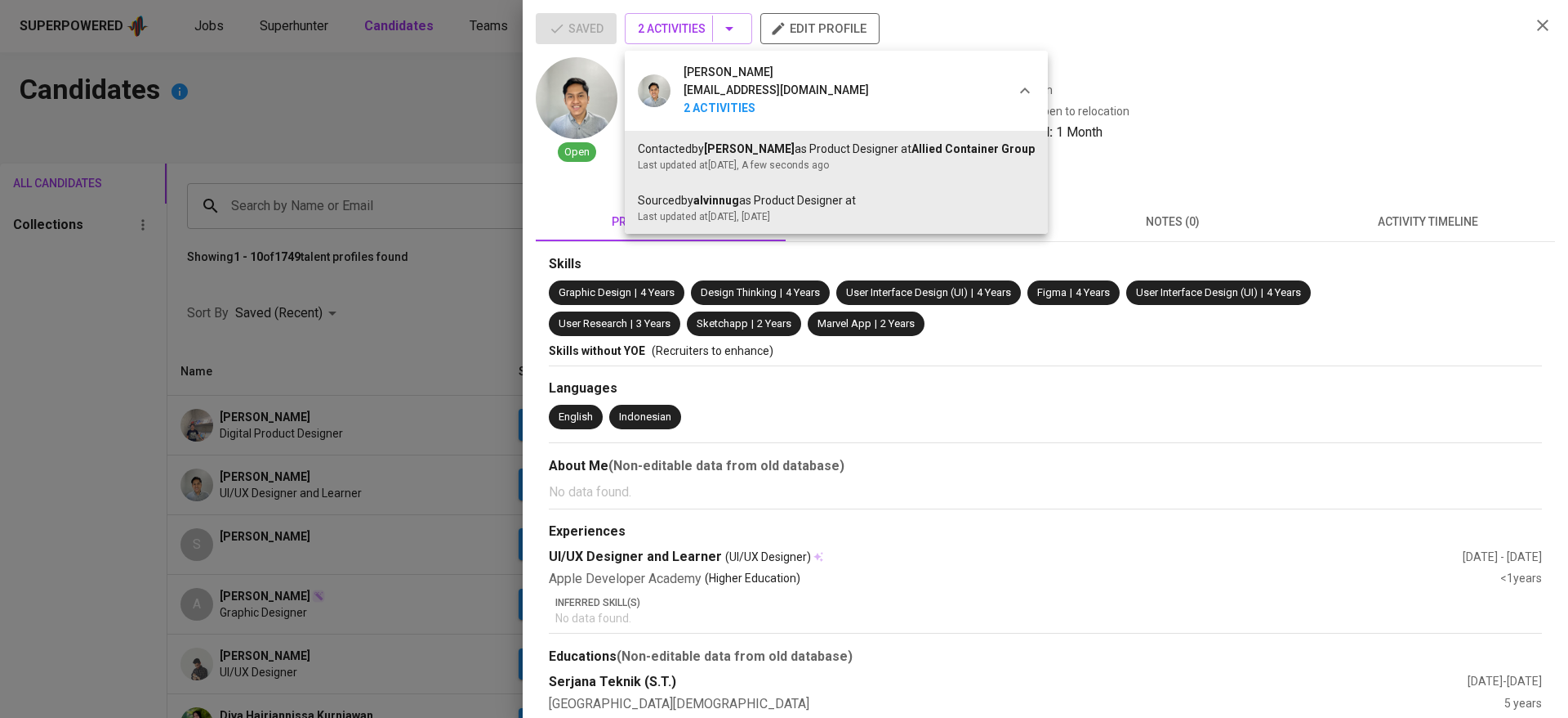
click at [446, 332] on div at bounding box center [784, 359] width 1568 height 718
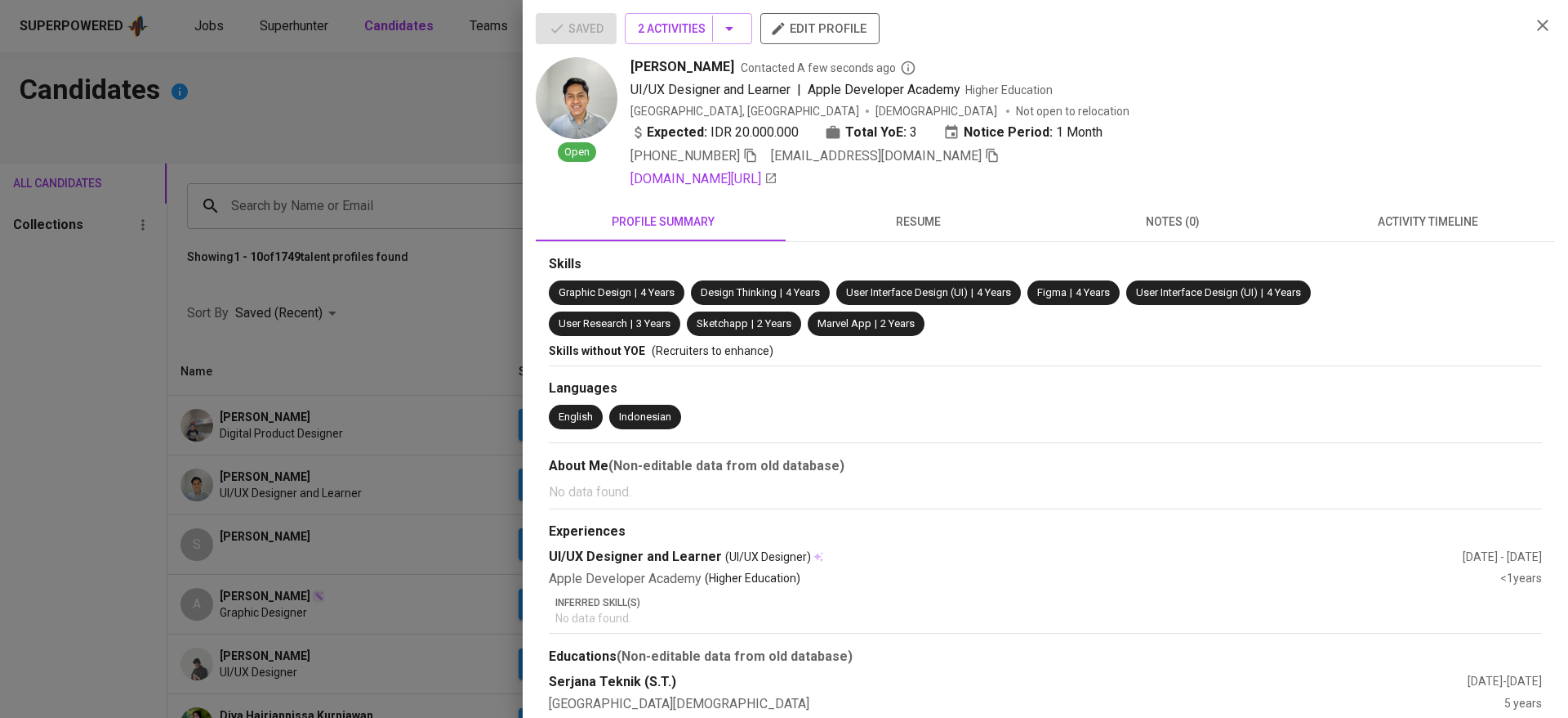
click at [496, 352] on div at bounding box center [784, 359] width 1568 height 718
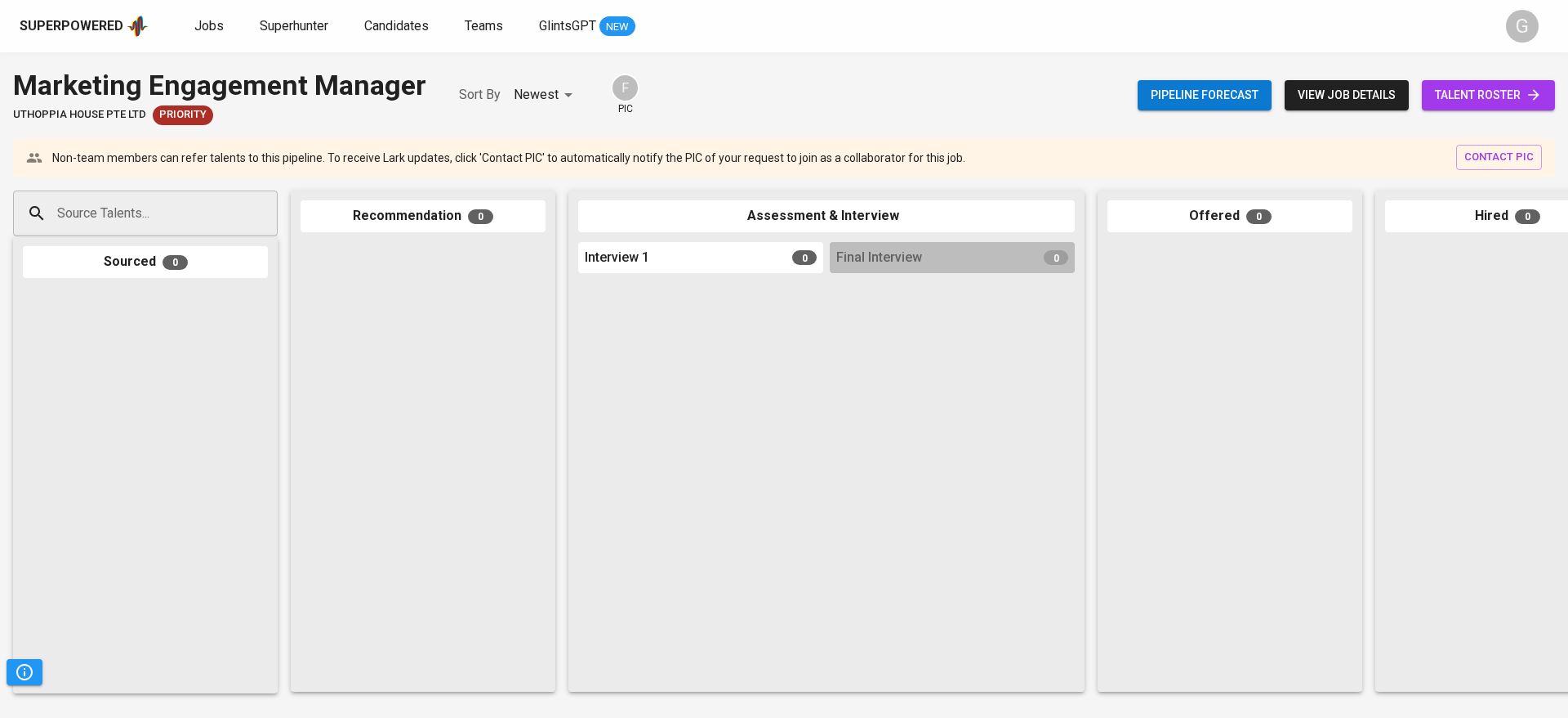
click at [1456, 87] on span "talent roster" at bounding box center [1488, 95] width 107 height 20
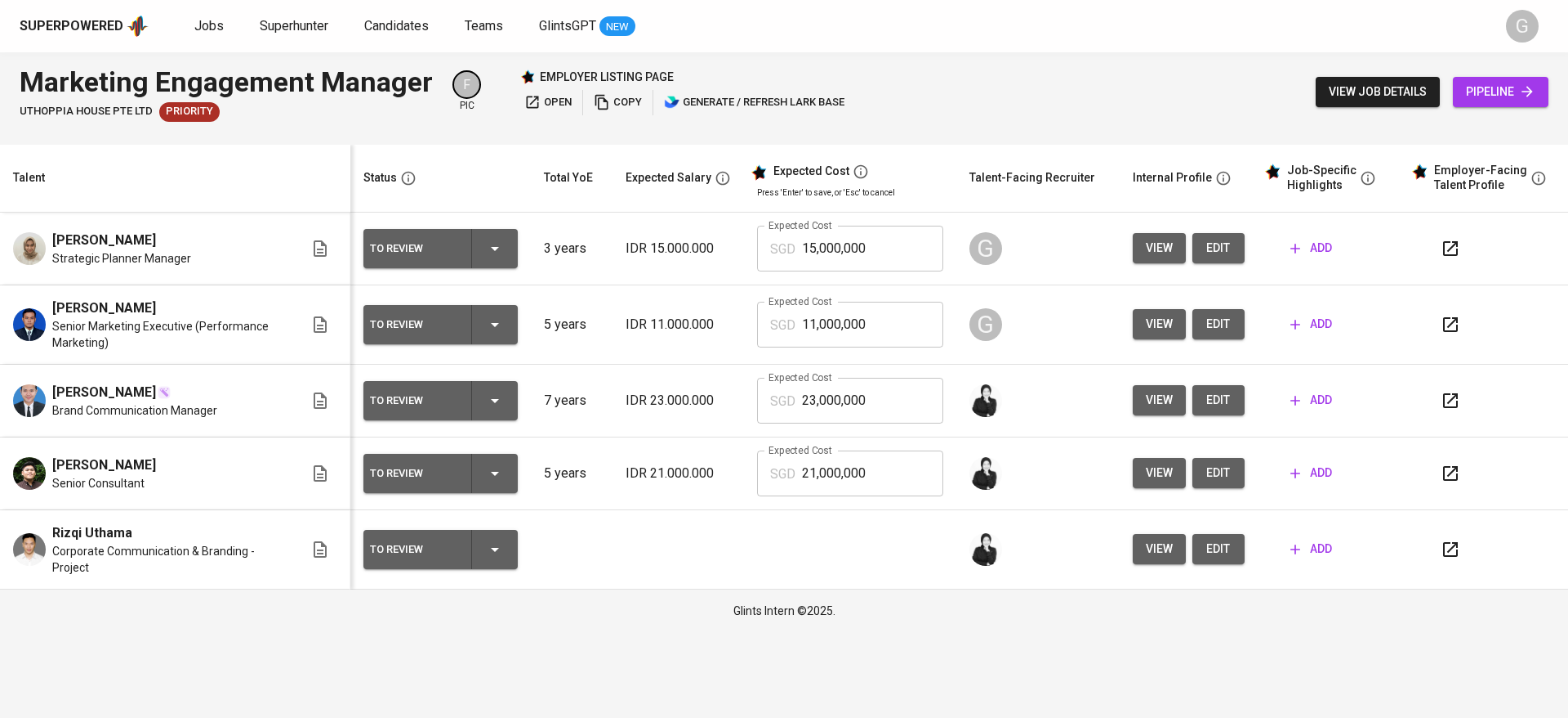
click at [1217, 248] on span "edit" at bounding box center [1219, 247] width 27 height 20
click at [1223, 323] on span "edit" at bounding box center [1219, 324] width 27 height 20
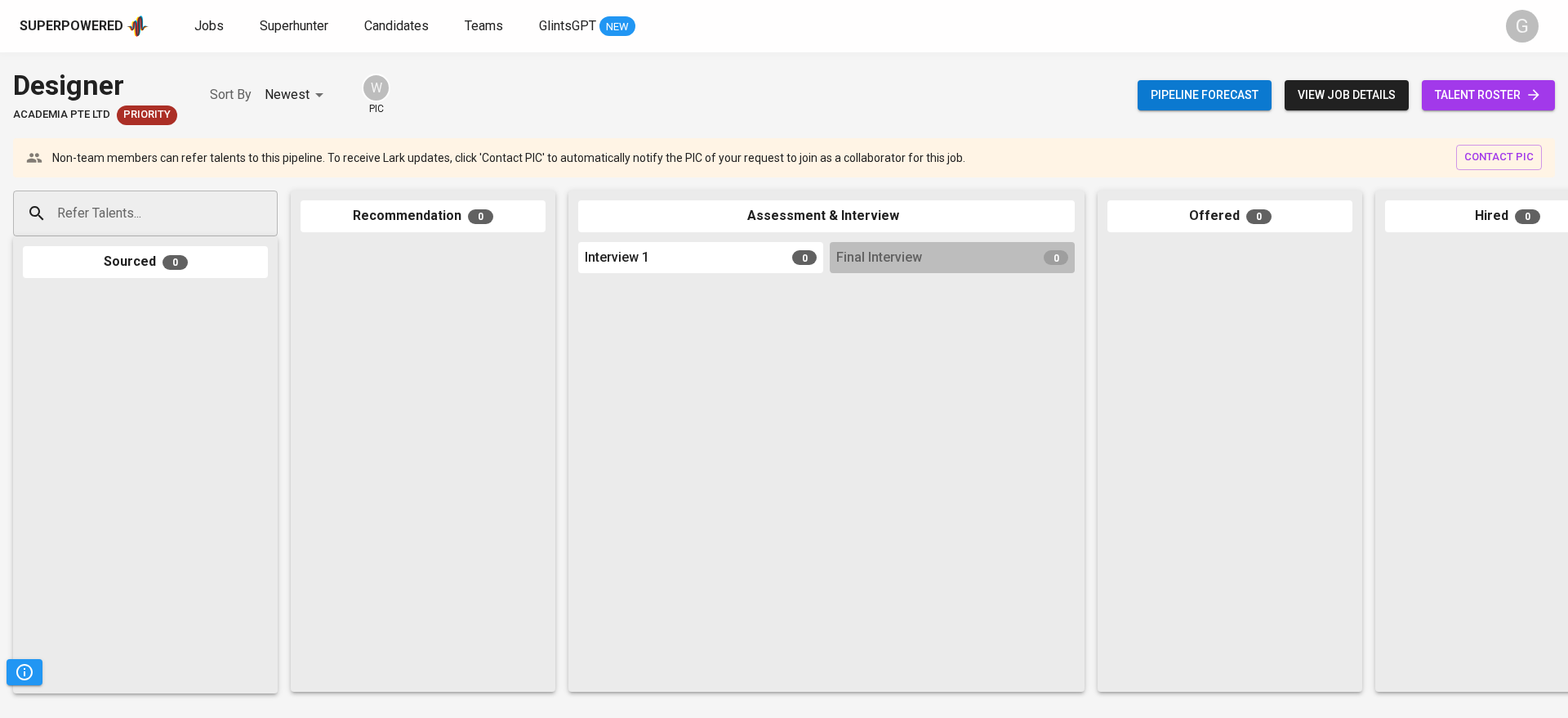
click at [1496, 93] on span "talent roster" at bounding box center [1488, 95] width 107 height 20
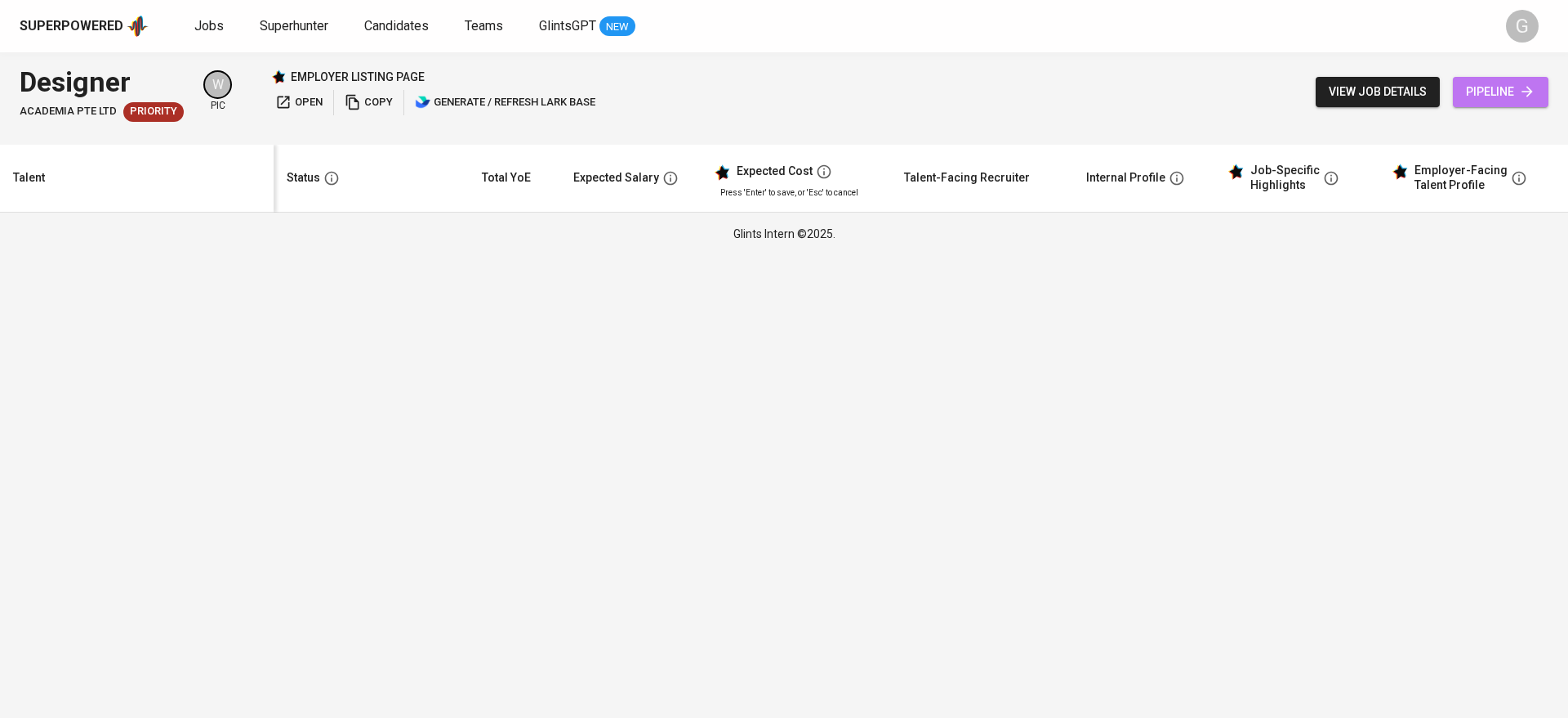
click at [1504, 84] on span "pipeline" at bounding box center [1501, 91] width 69 height 20
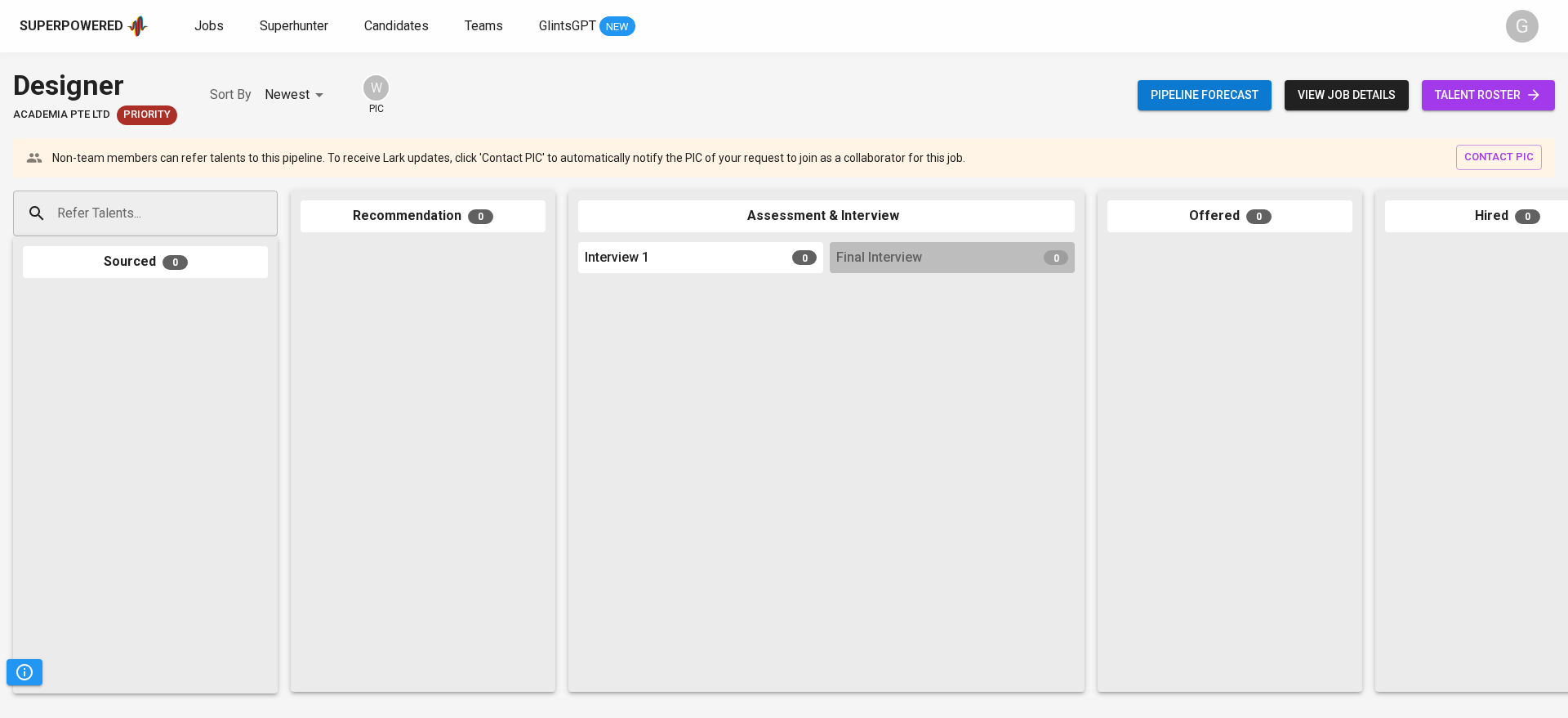
click at [1503, 90] on span "talent roster" at bounding box center [1488, 95] width 107 height 20
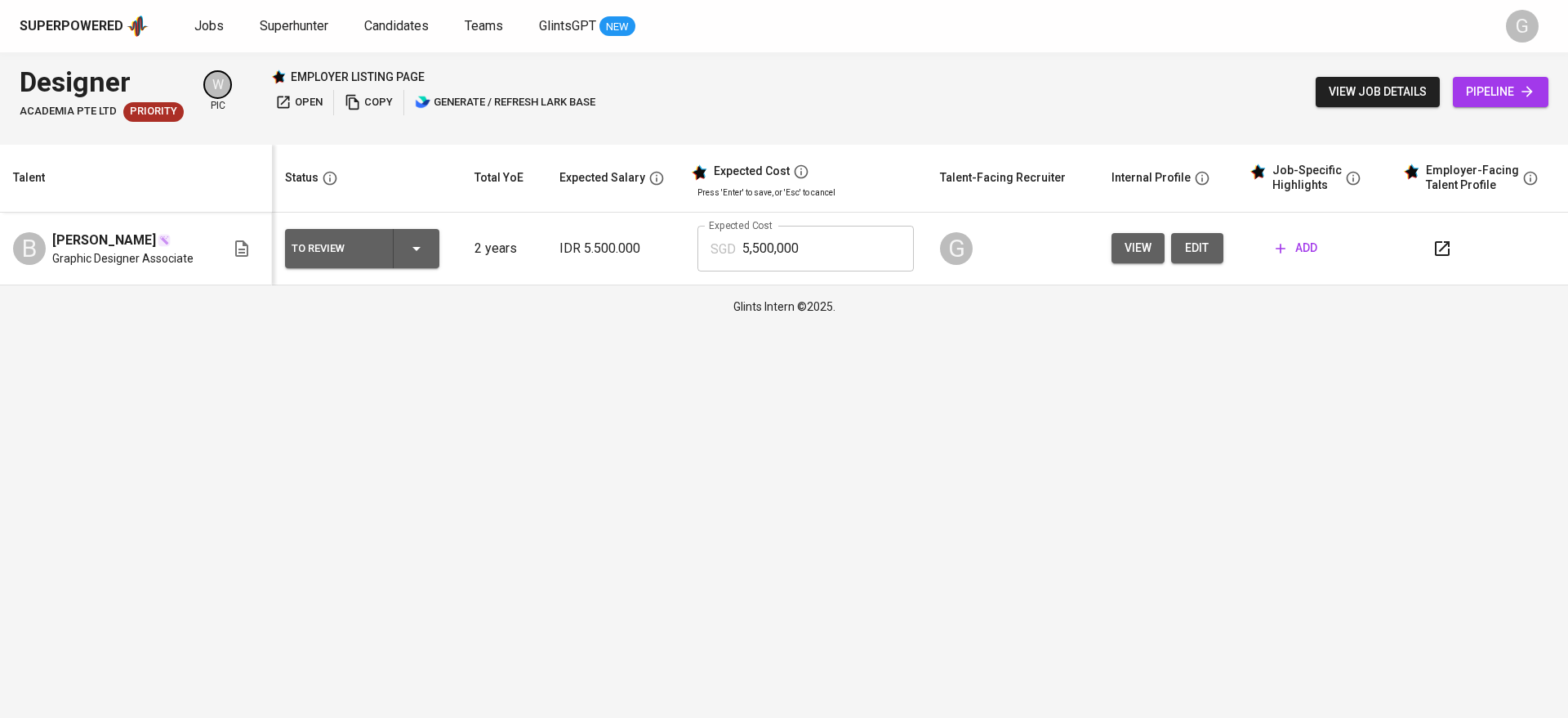
click at [1188, 246] on span "edit" at bounding box center [1198, 247] width 27 height 20
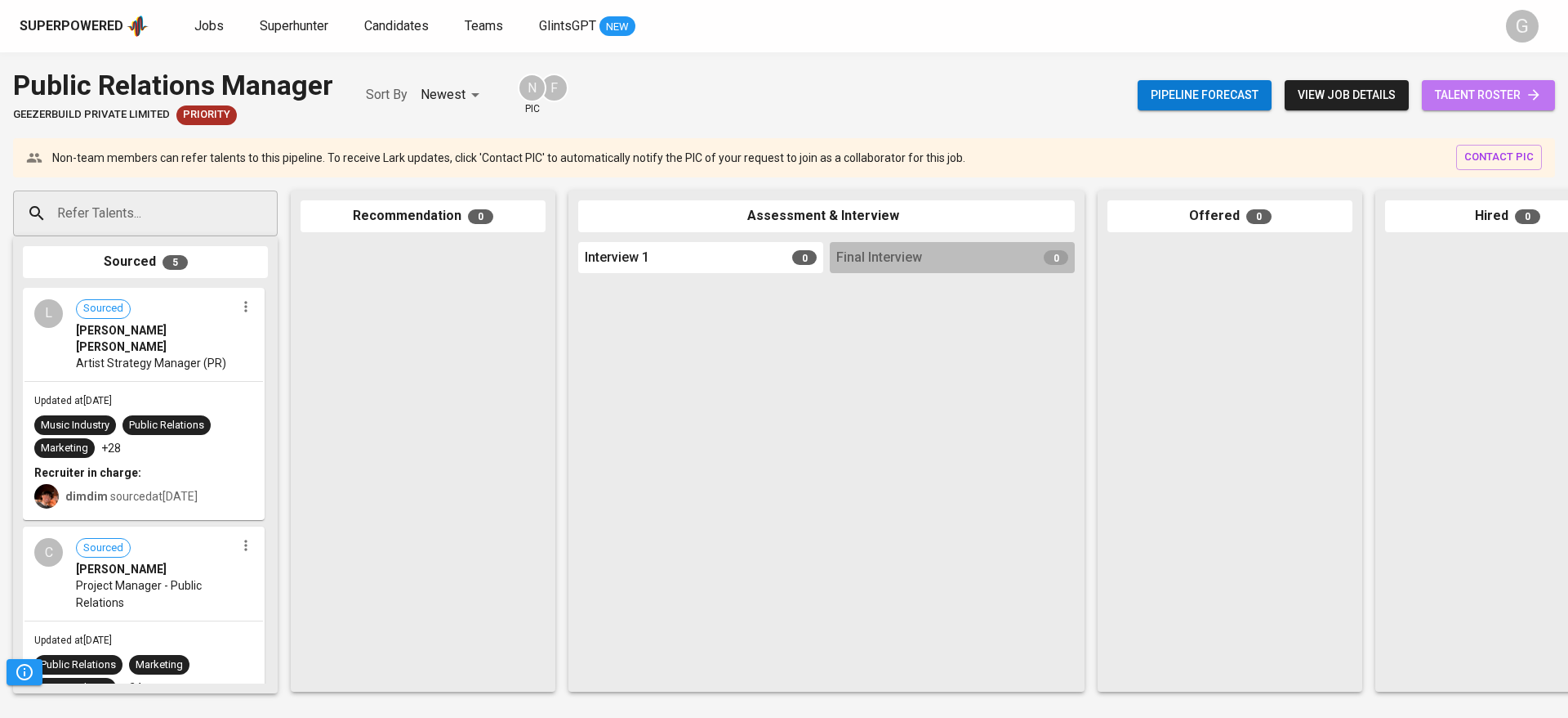
click at [1510, 81] on link "talent roster" at bounding box center [1488, 95] width 133 height 30
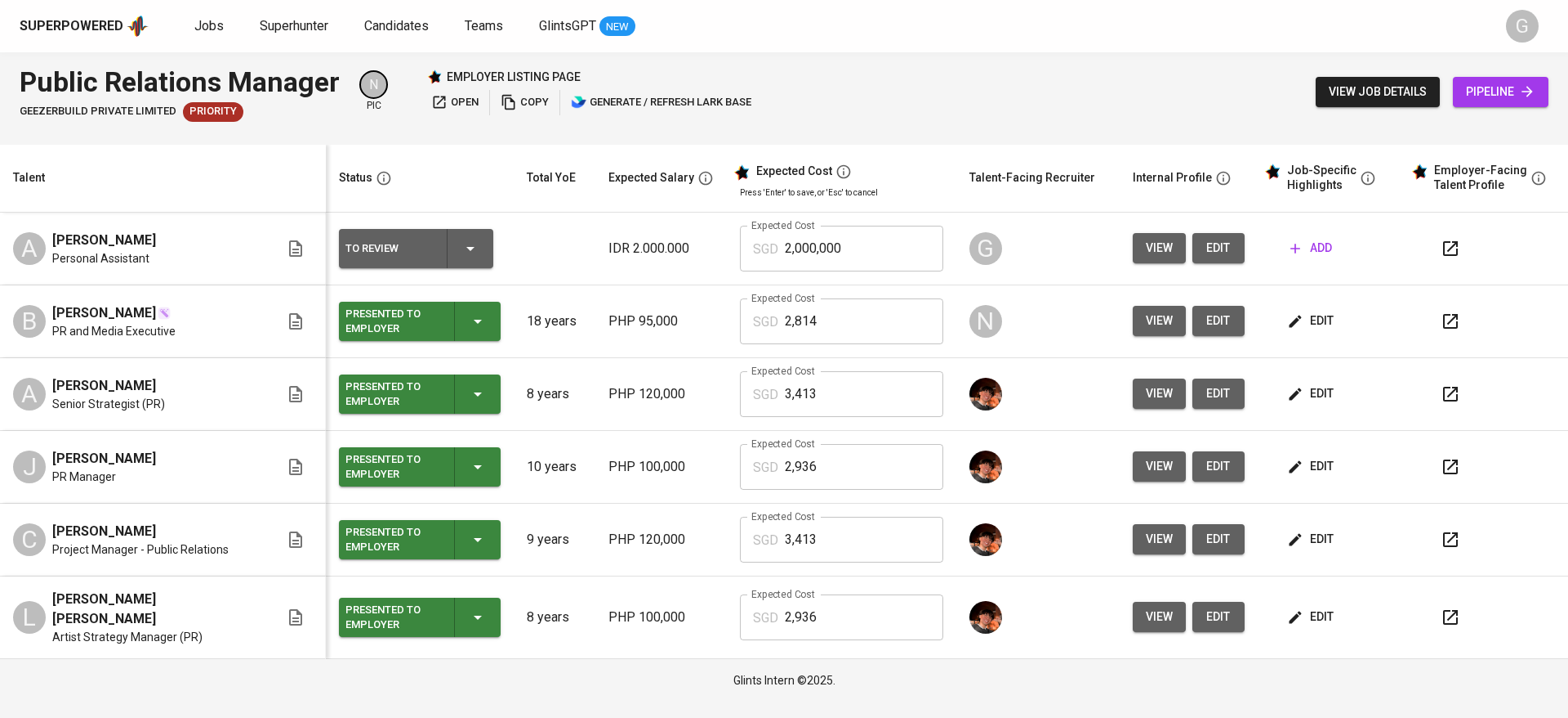
click at [1208, 251] on span "edit" at bounding box center [1219, 247] width 27 height 20
click at [1137, 623] on button "view" at bounding box center [1160, 617] width 53 height 30
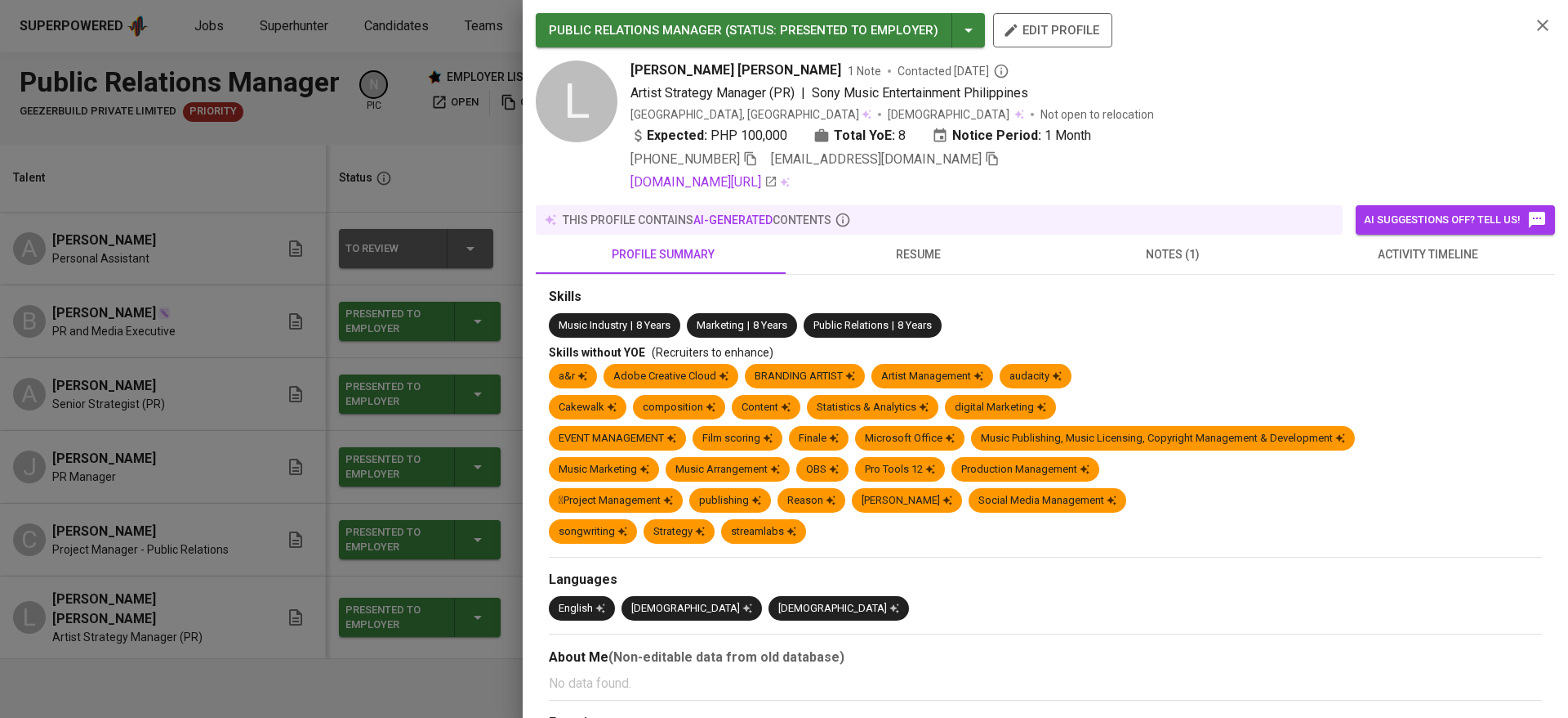
scroll to position [368, 0]
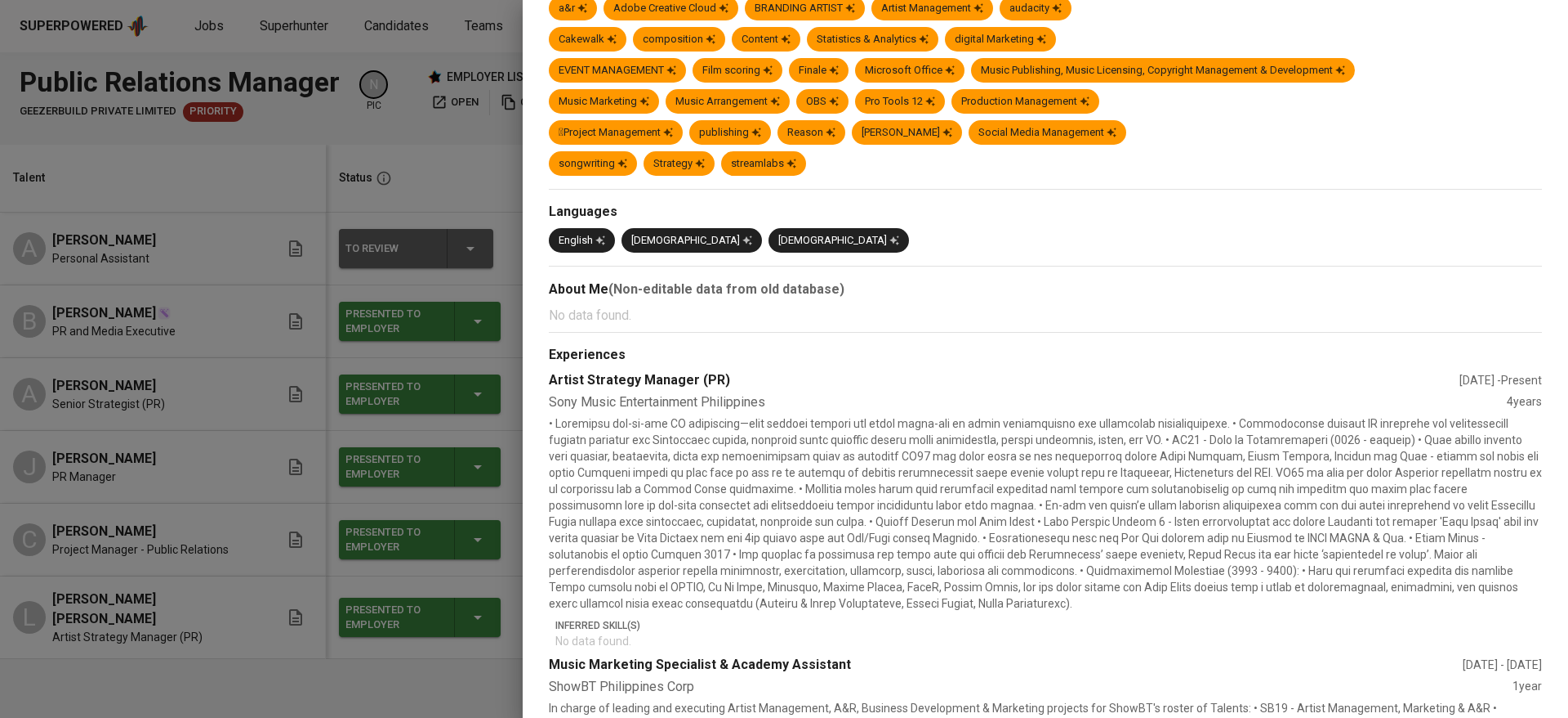
click at [236, 277] on div at bounding box center [784, 359] width 1568 height 718
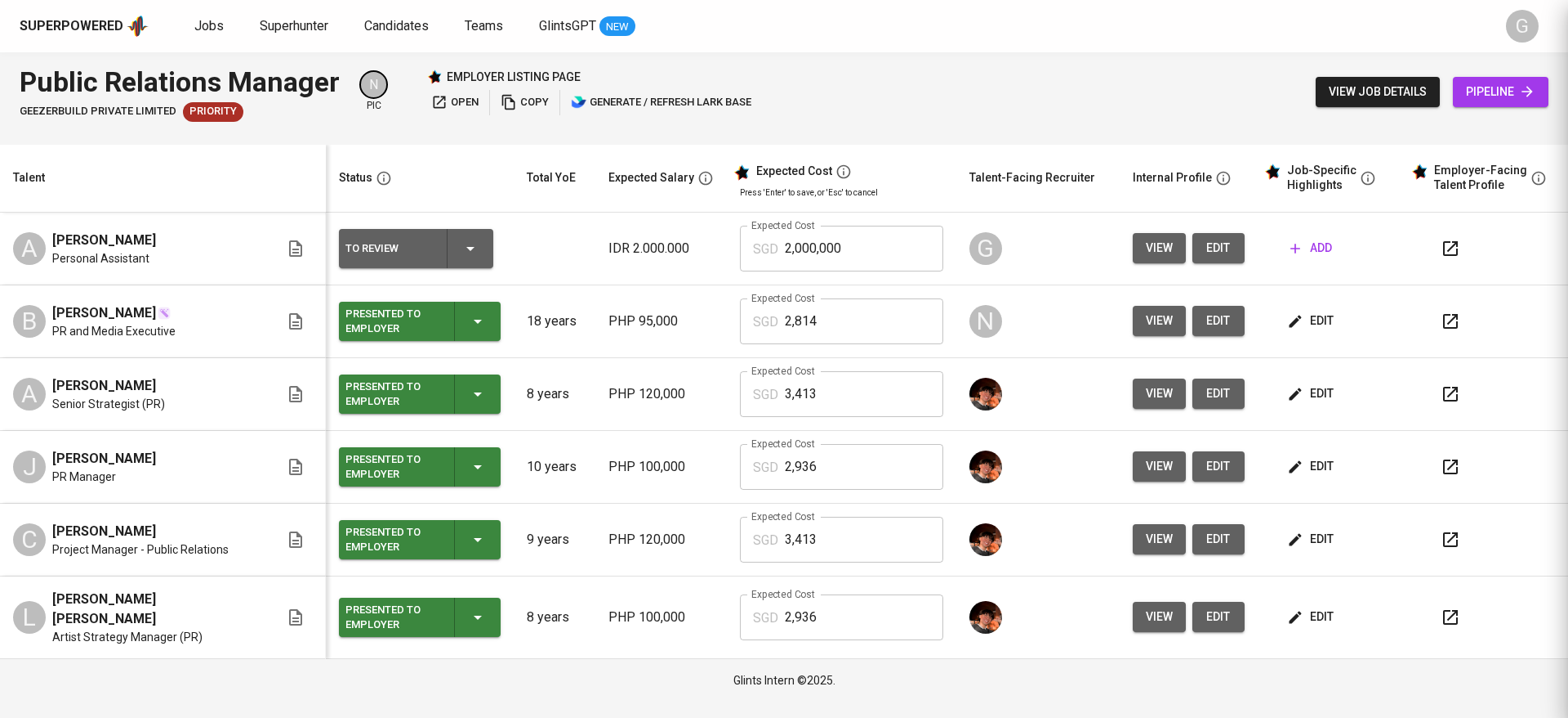
scroll to position [0, 0]
click at [1136, 525] on button "view" at bounding box center [1160, 539] width 53 height 30
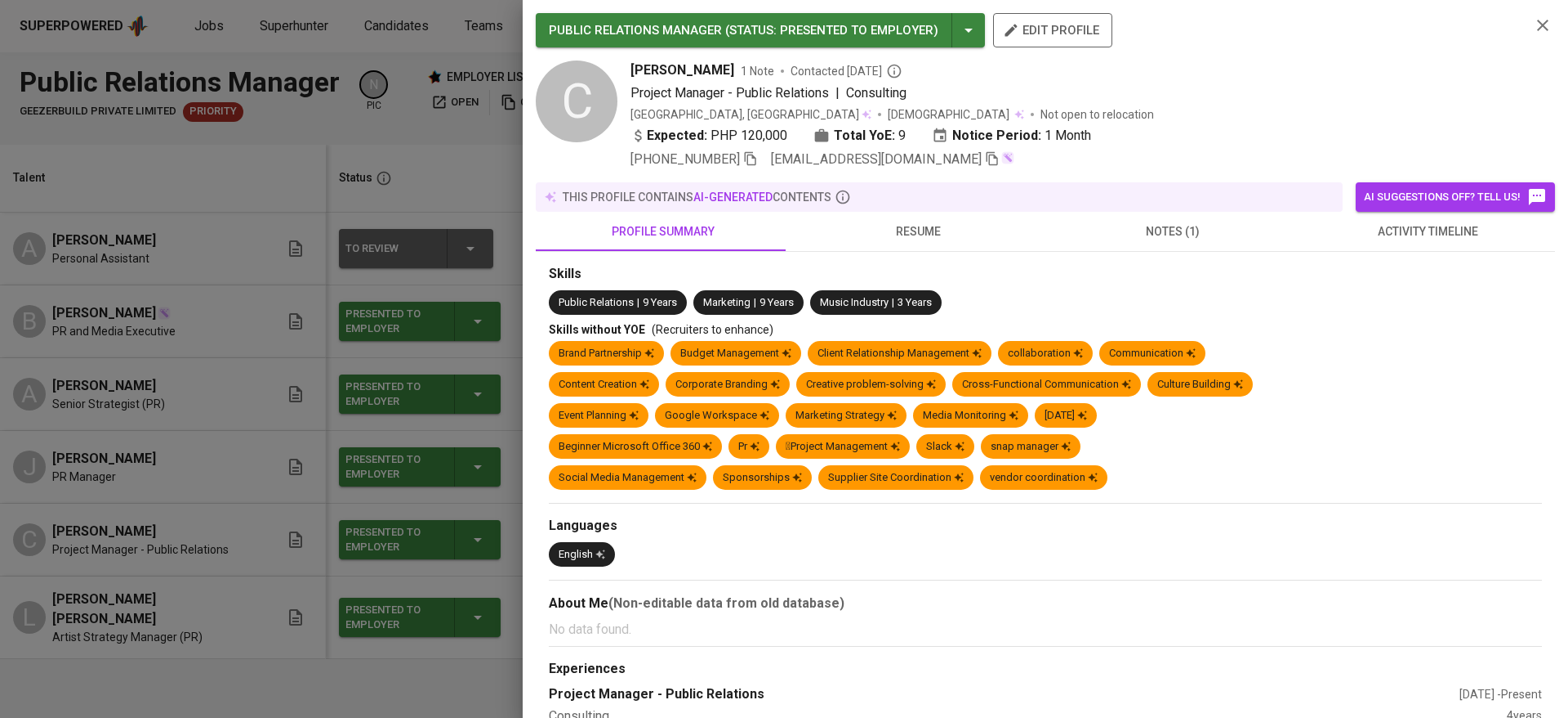
scroll to position [368, 0]
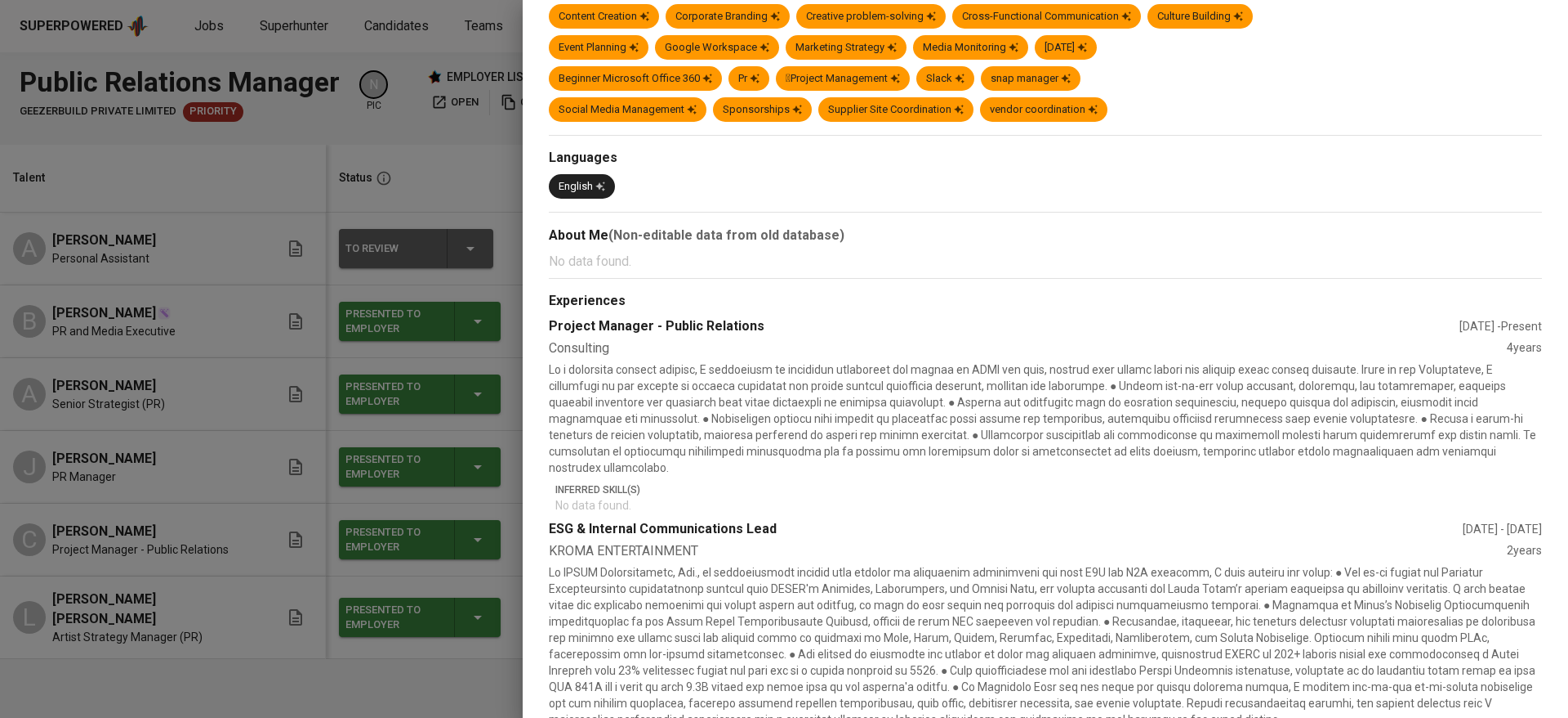
click at [205, 392] on div at bounding box center [784, 359] width 1568 height 718
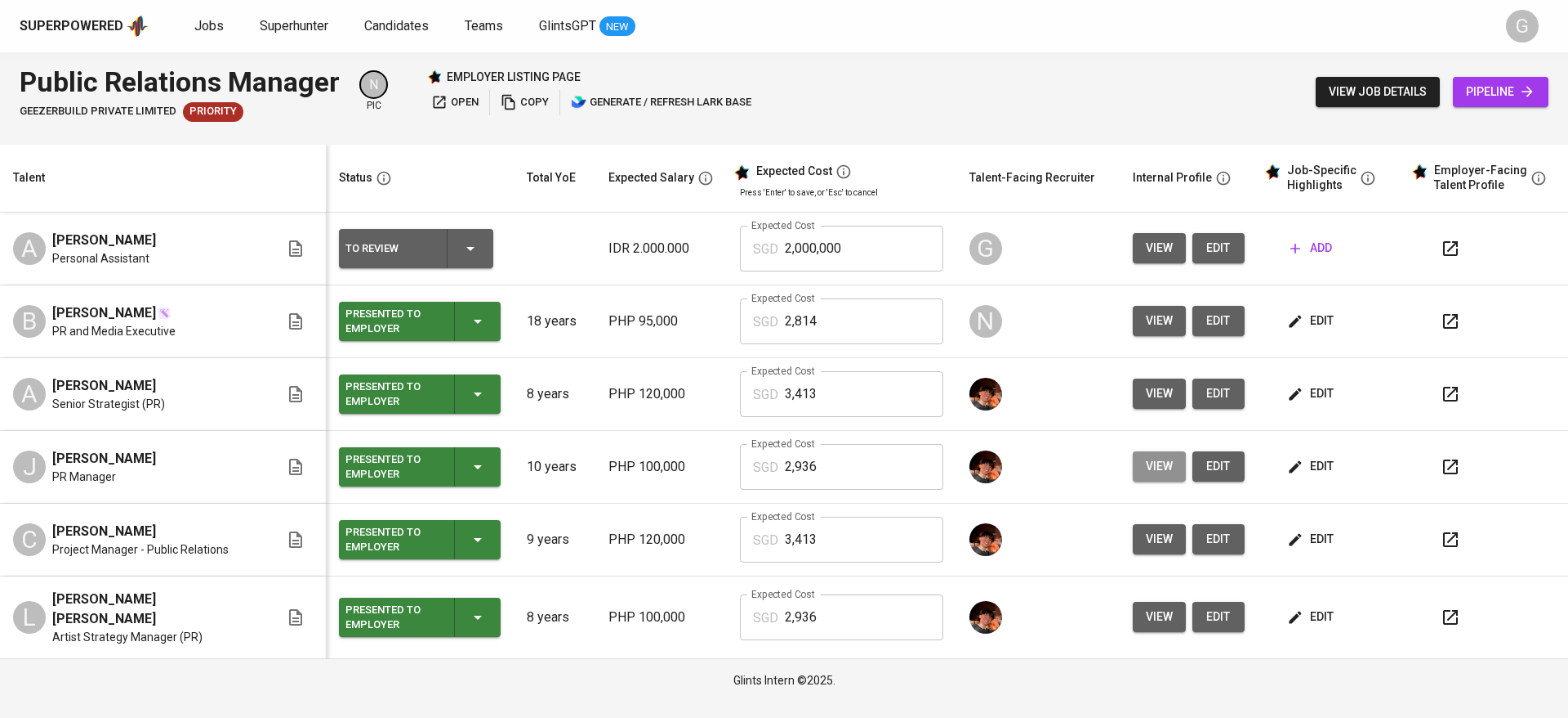
click at [1135, 456] on button "view" at bounding box center [1160, 466] width 53 height 30
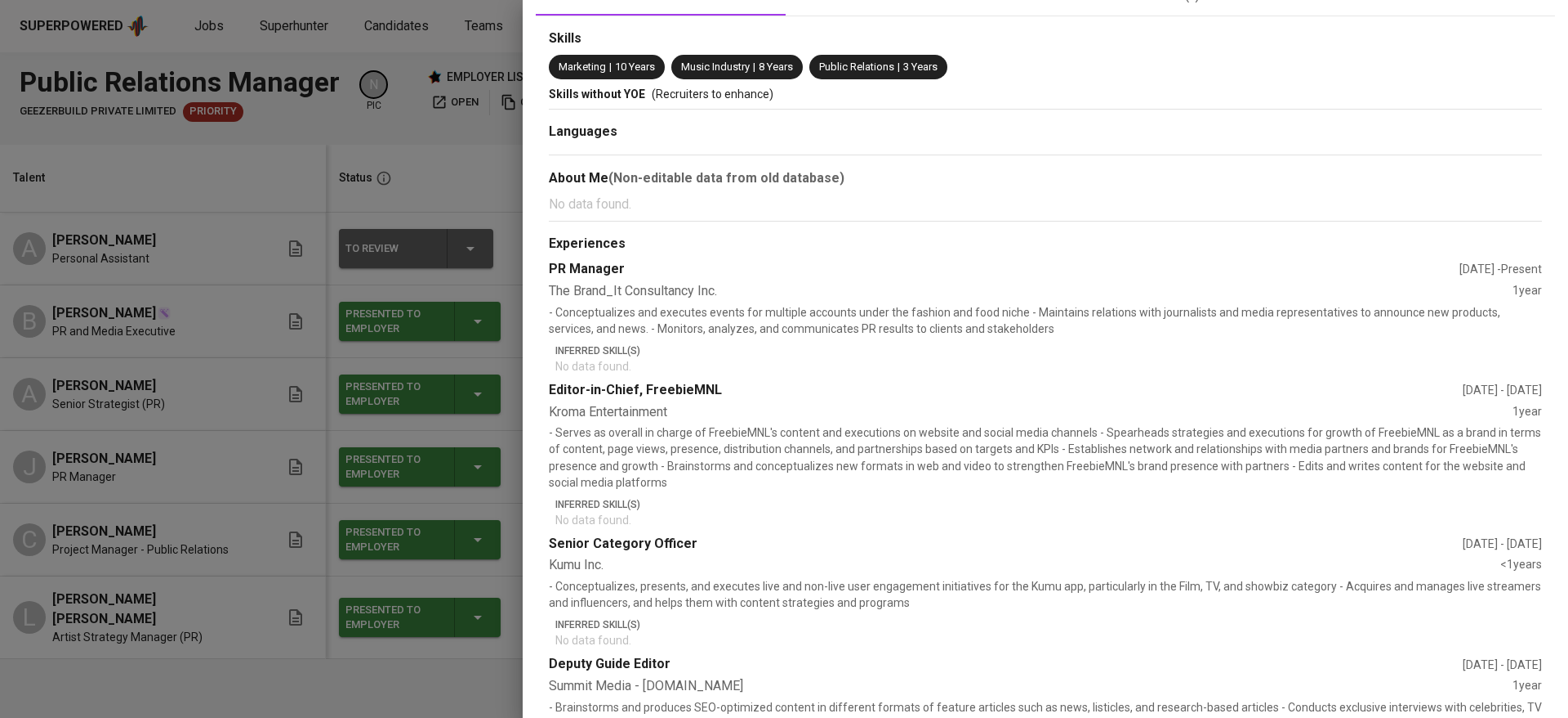
scroll to position [246, 0]
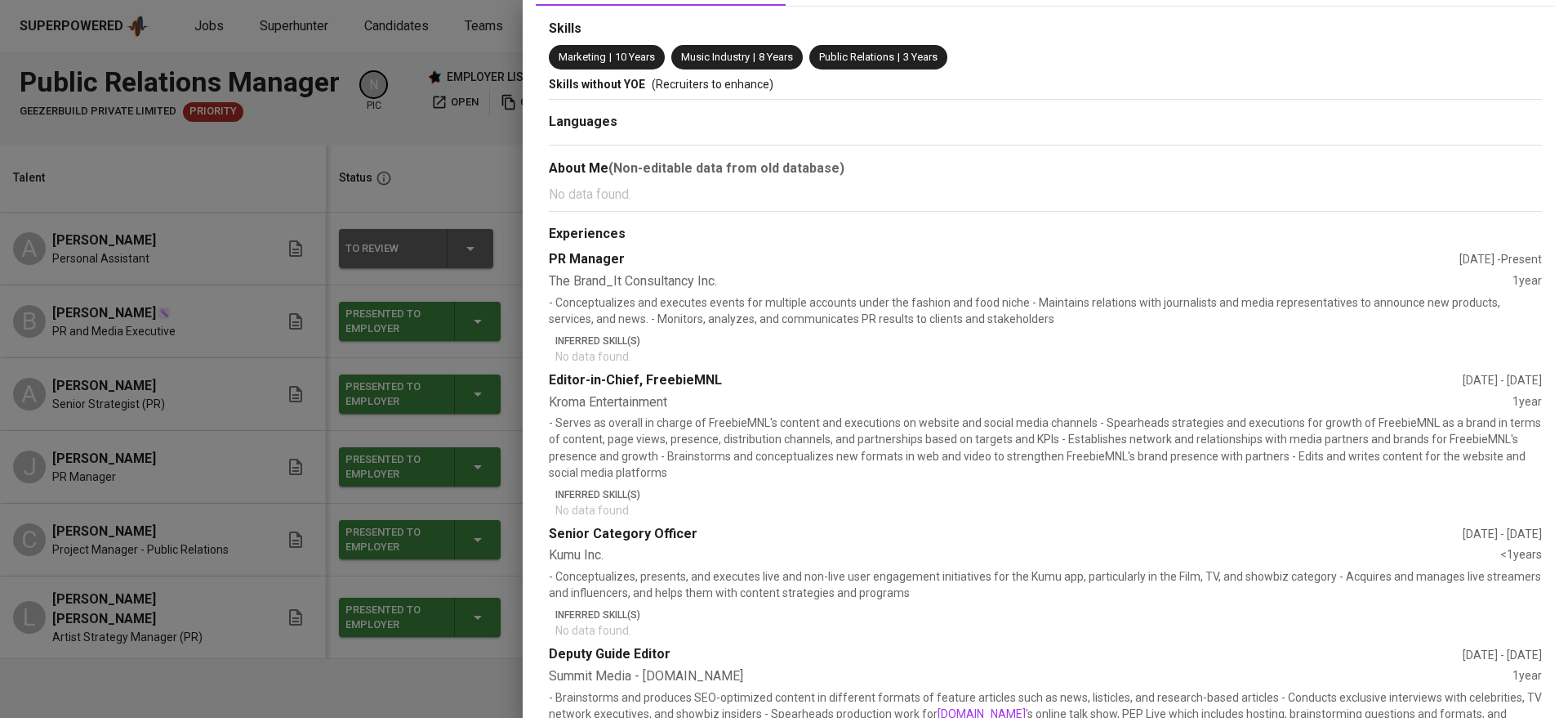
click at [204, 393] on div at bounding box center [784, 359] width 1568 height 718
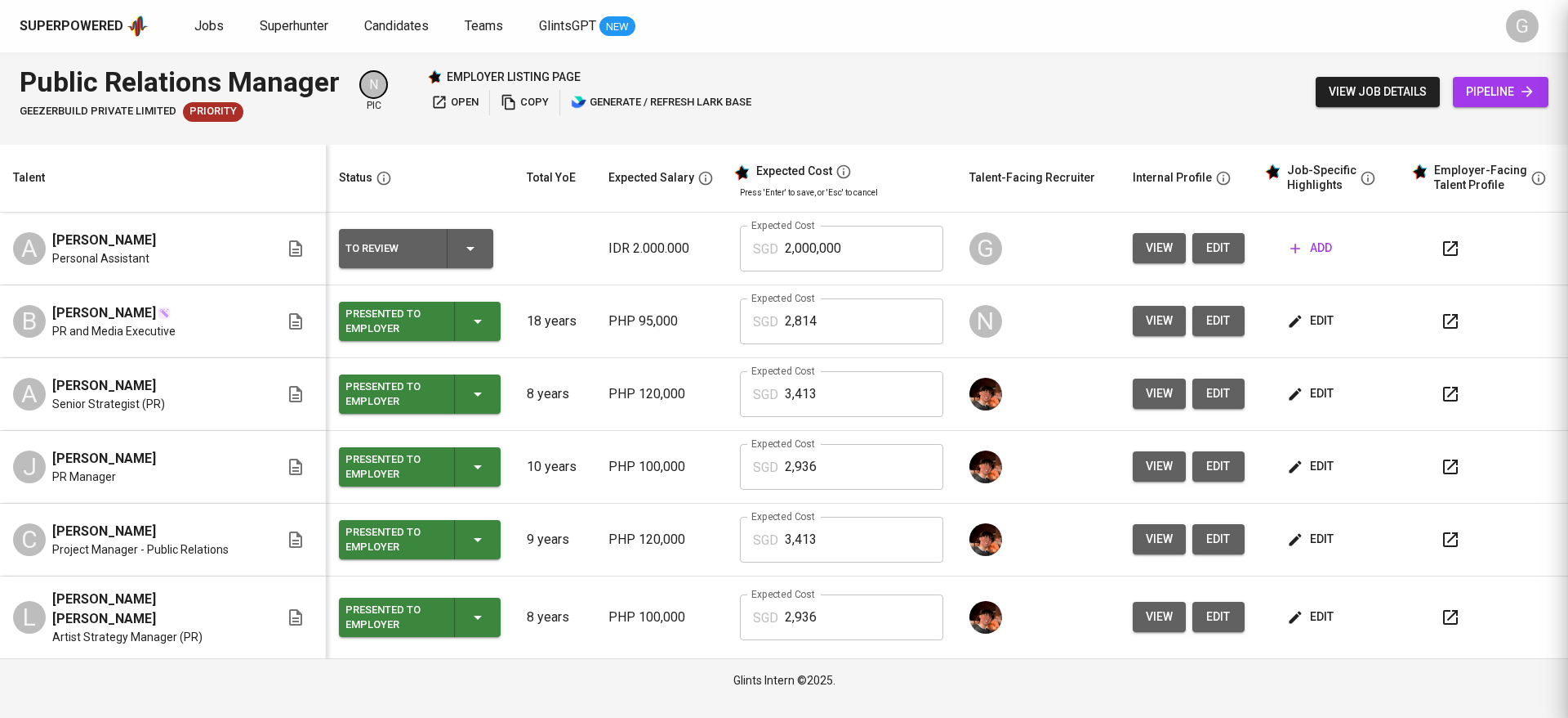
scroll to position [0, 0]
click at [1133, 386] on button "view" at bounding box center [1160, 394] width 53 height 30
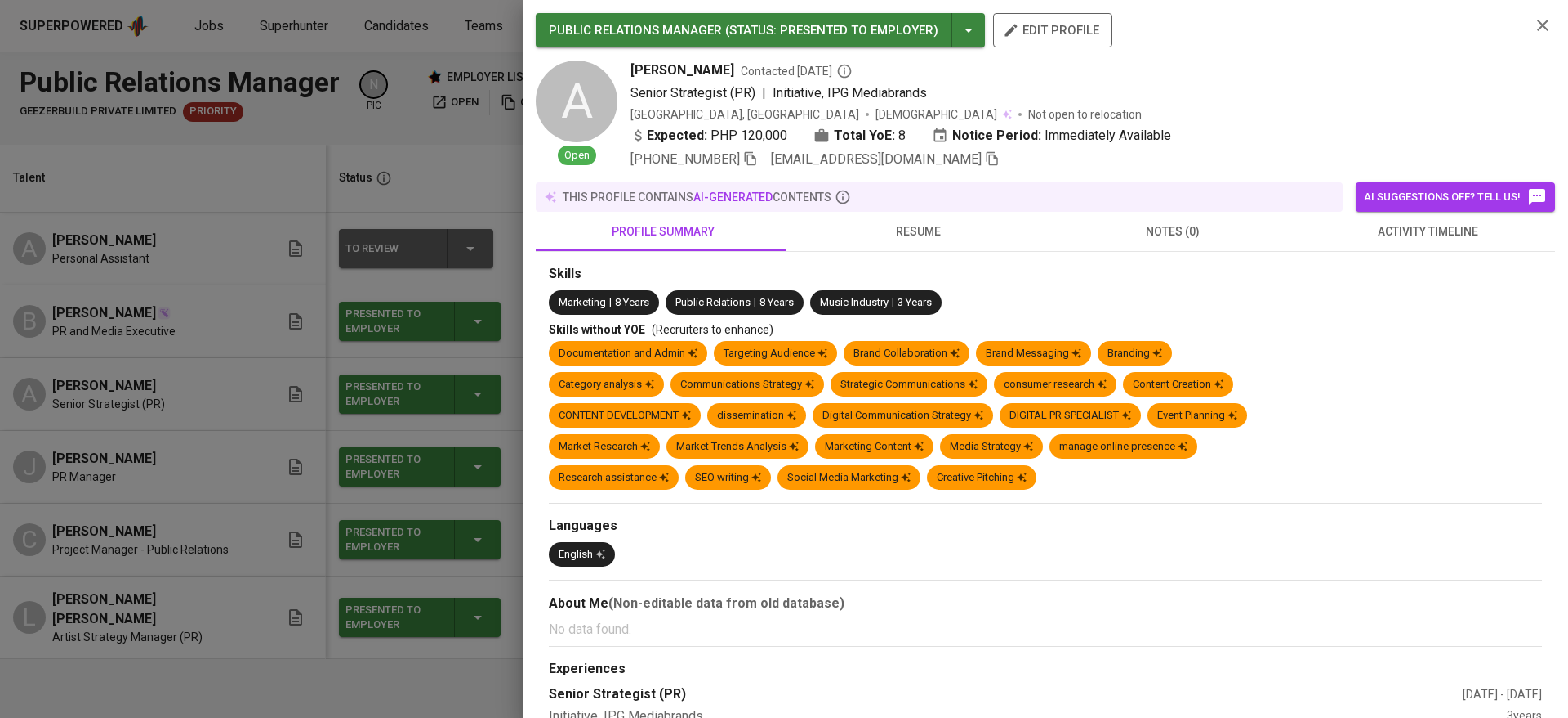
scroll to position [246, 0]
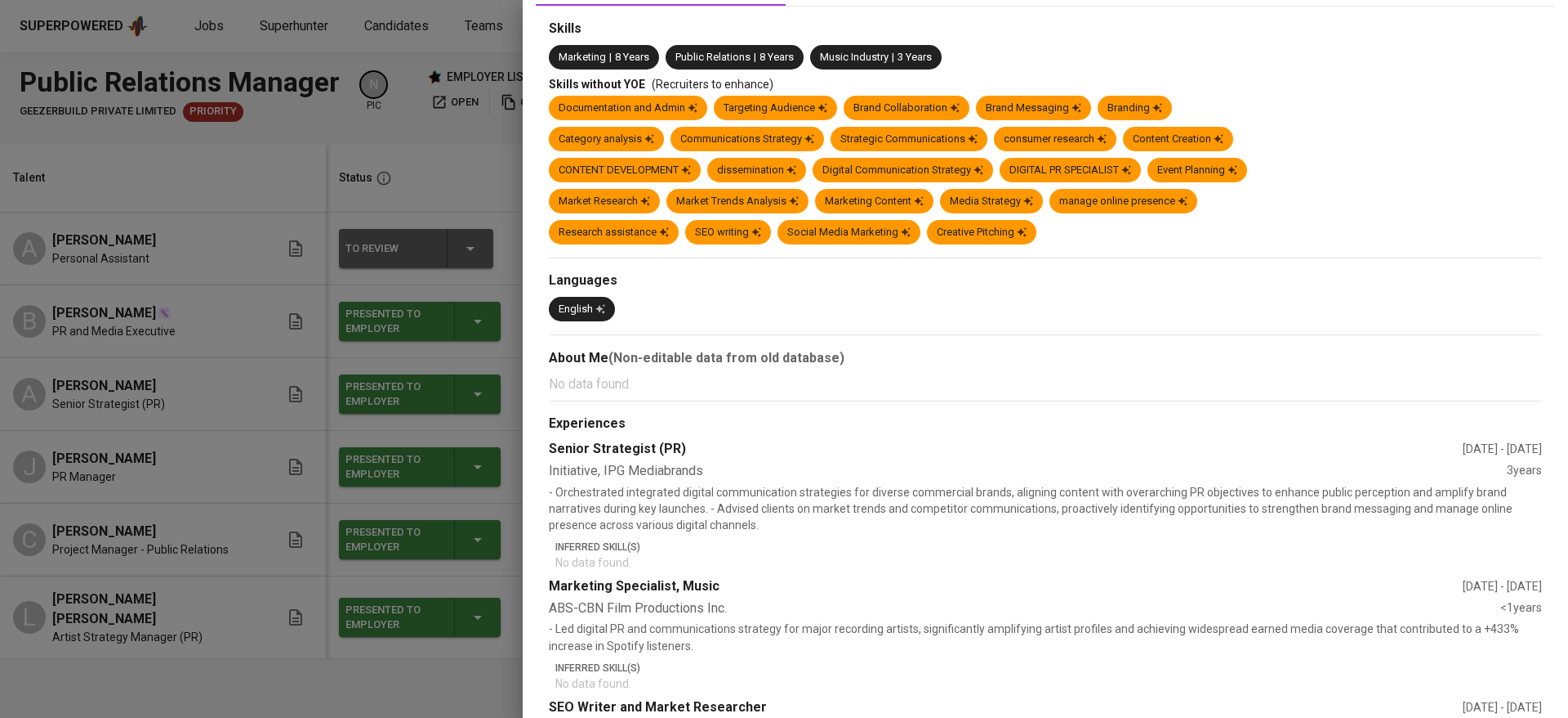
click at [253, 468] on div at bounding box center [784, 359] width 1568 height 718
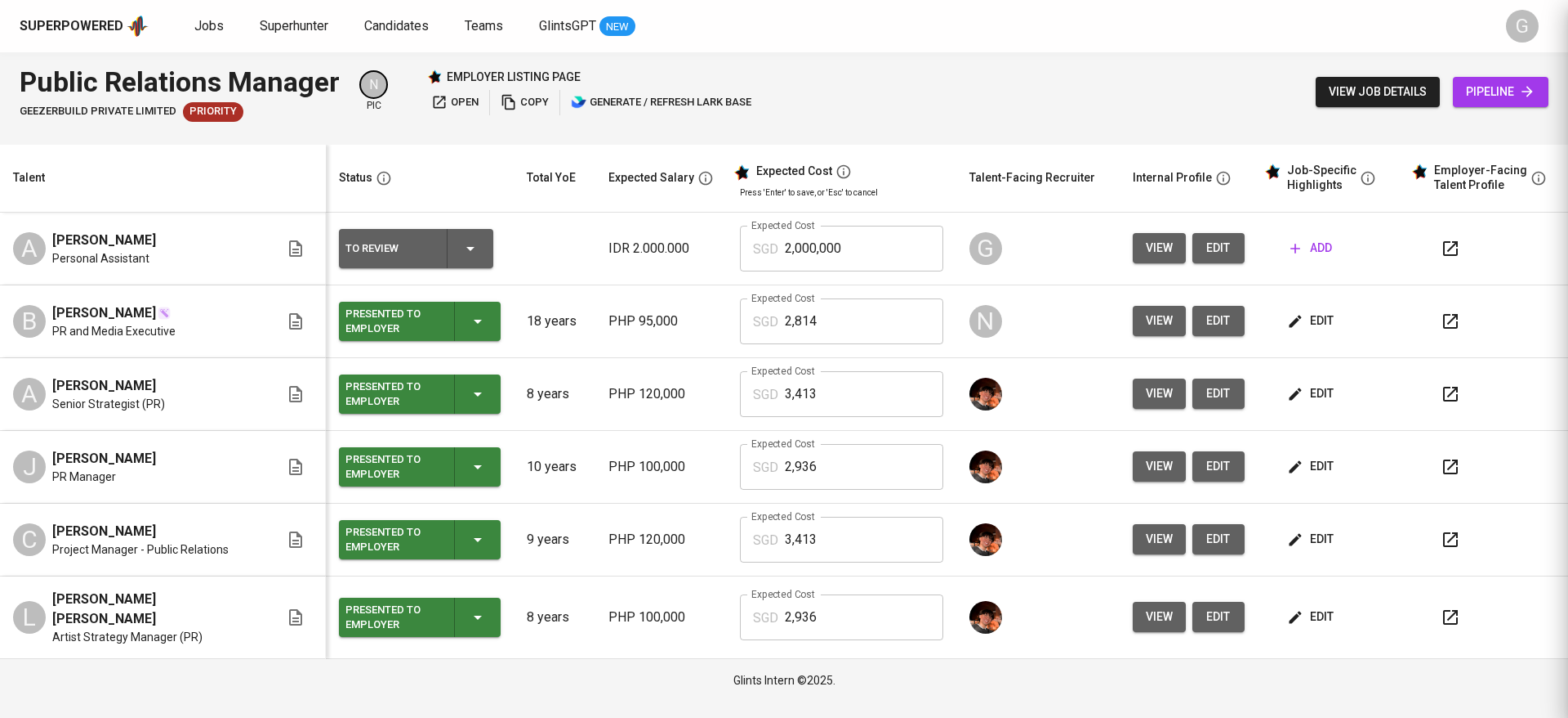
scroll to position [0, 0]
click at [1146, 320] on span "view" at bounding box center [1160, 320] width 27 height 20
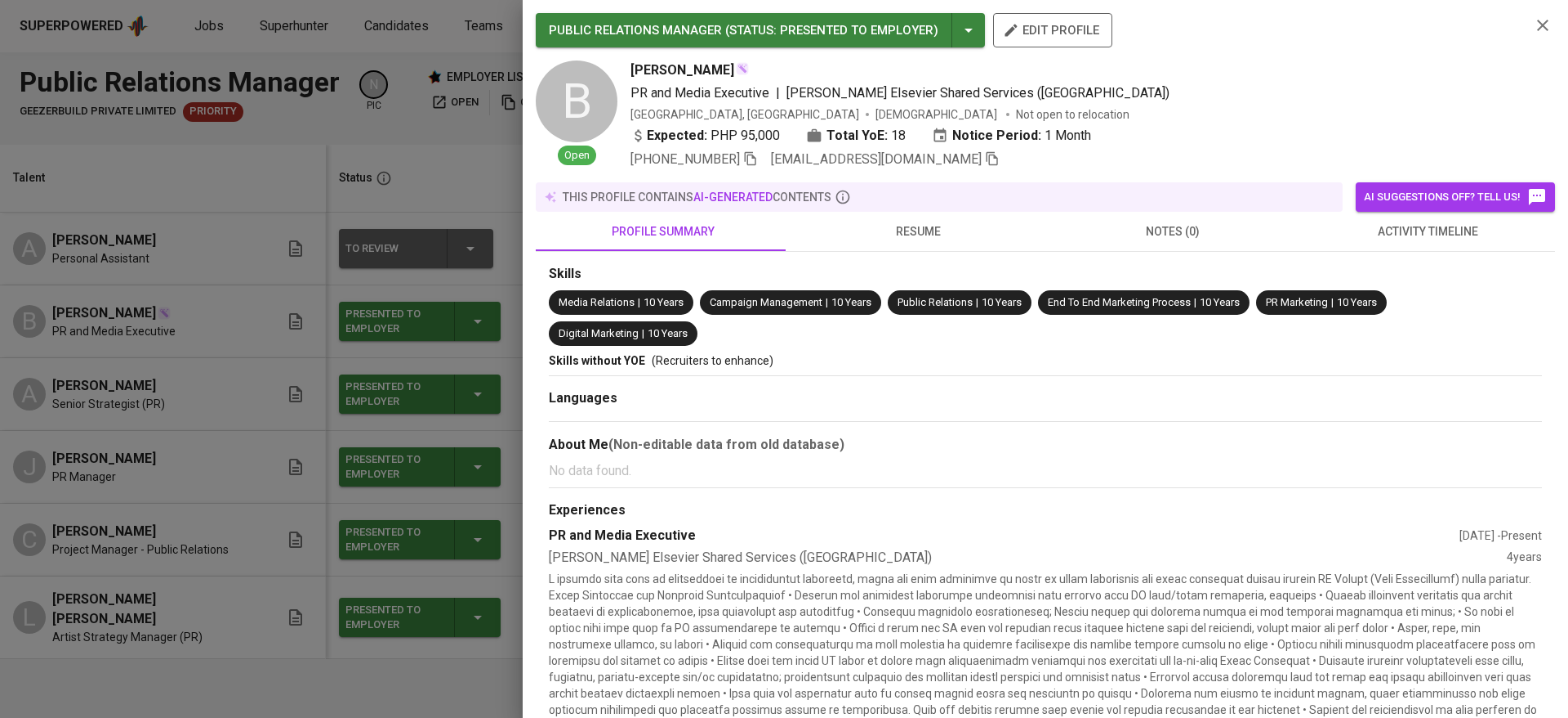
click at [151, 399] on div at bounding box center [784, 359] width 1568 height 718
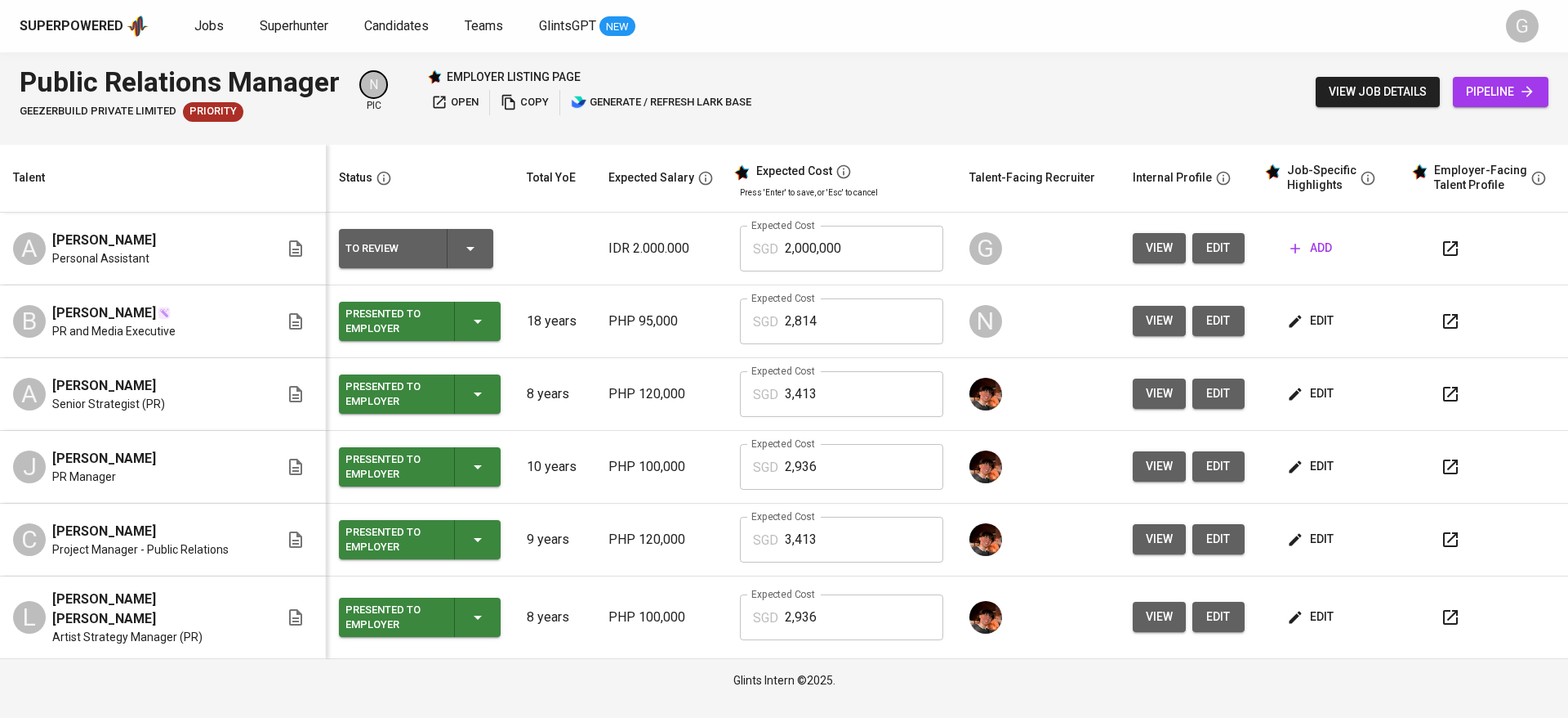
click at [1287, 250] on icon "button" at bounding box center [1295, 248] width 16 height 16
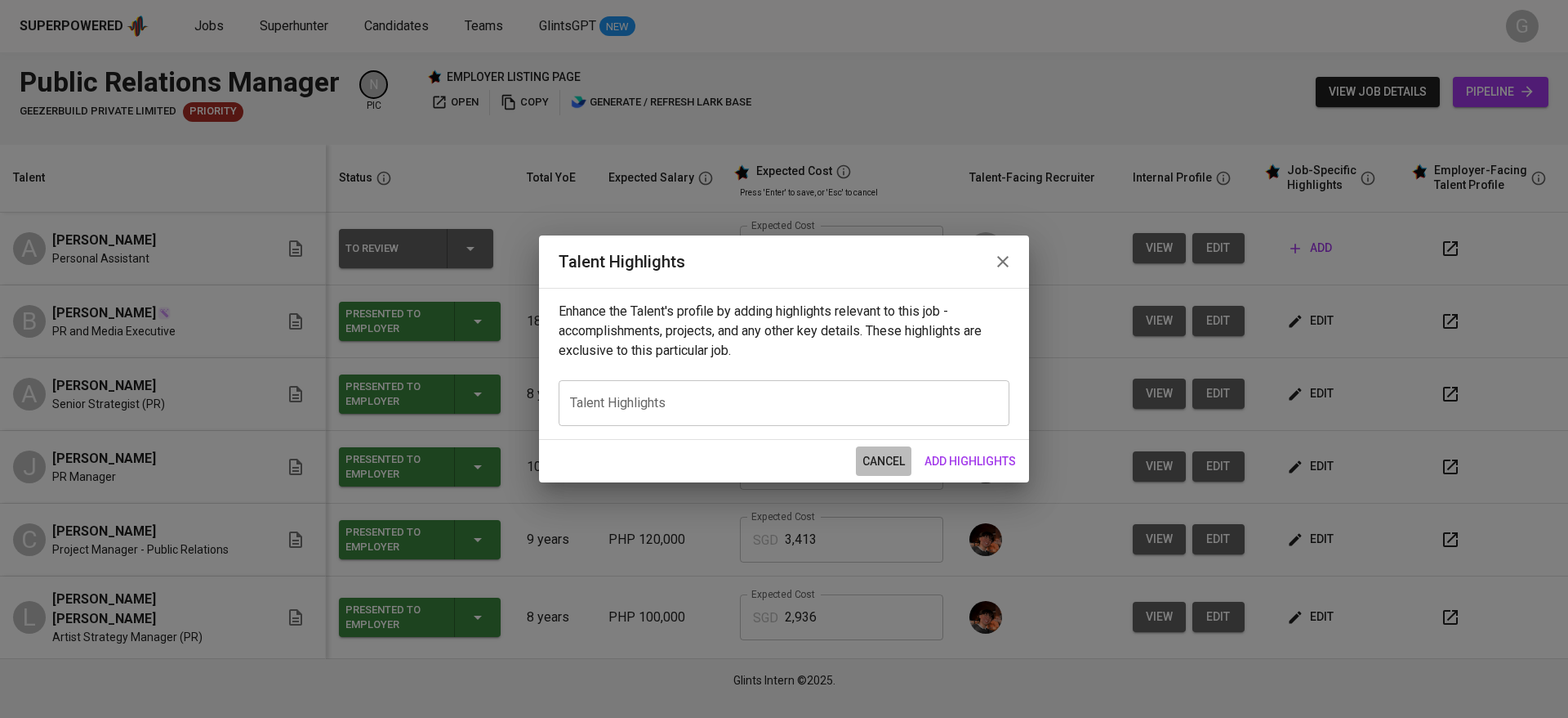
click at [874, 462] on span "cancel" at bounding box center [884, 461] width 43 height 20
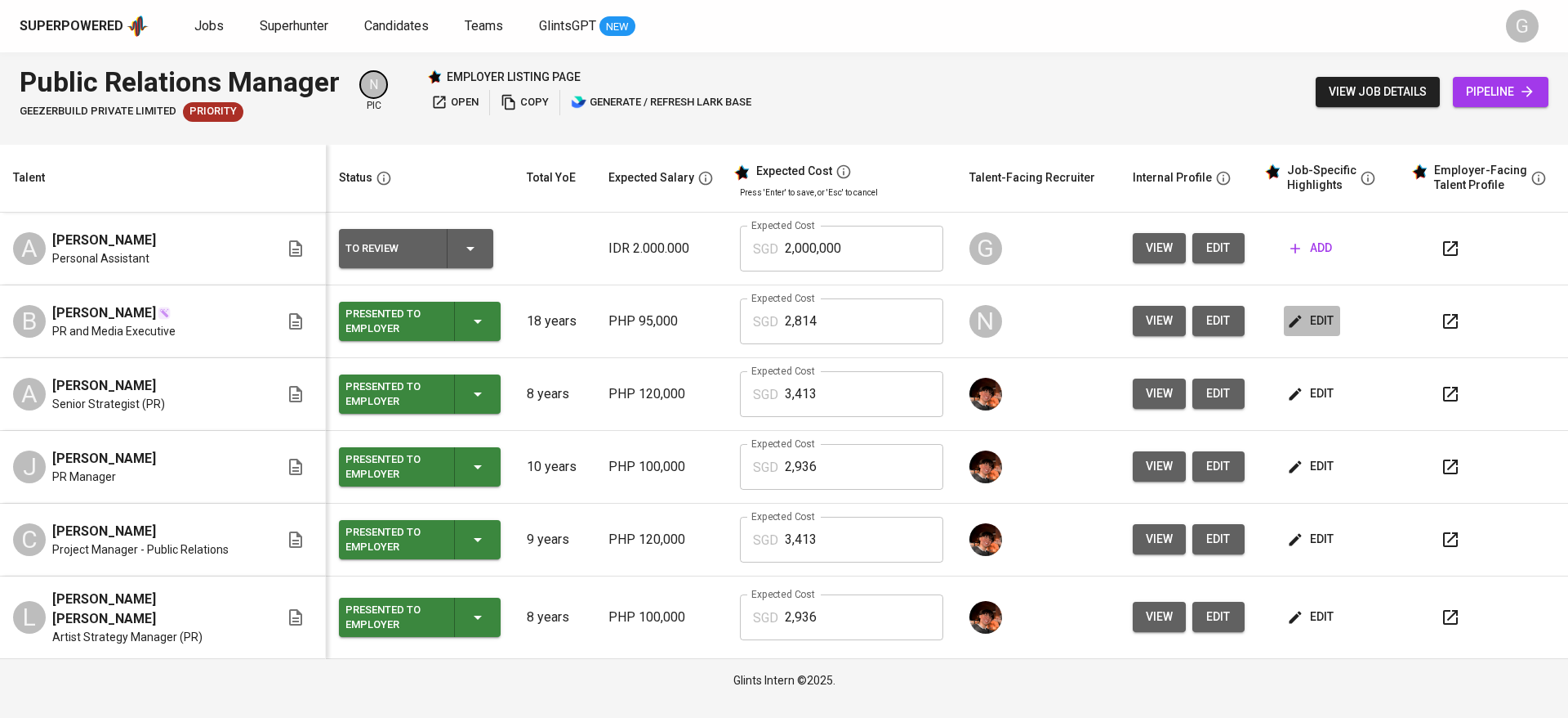
click at [1293, 316] on icon "button" at bounding box center [1295, 321] width 16 height 16
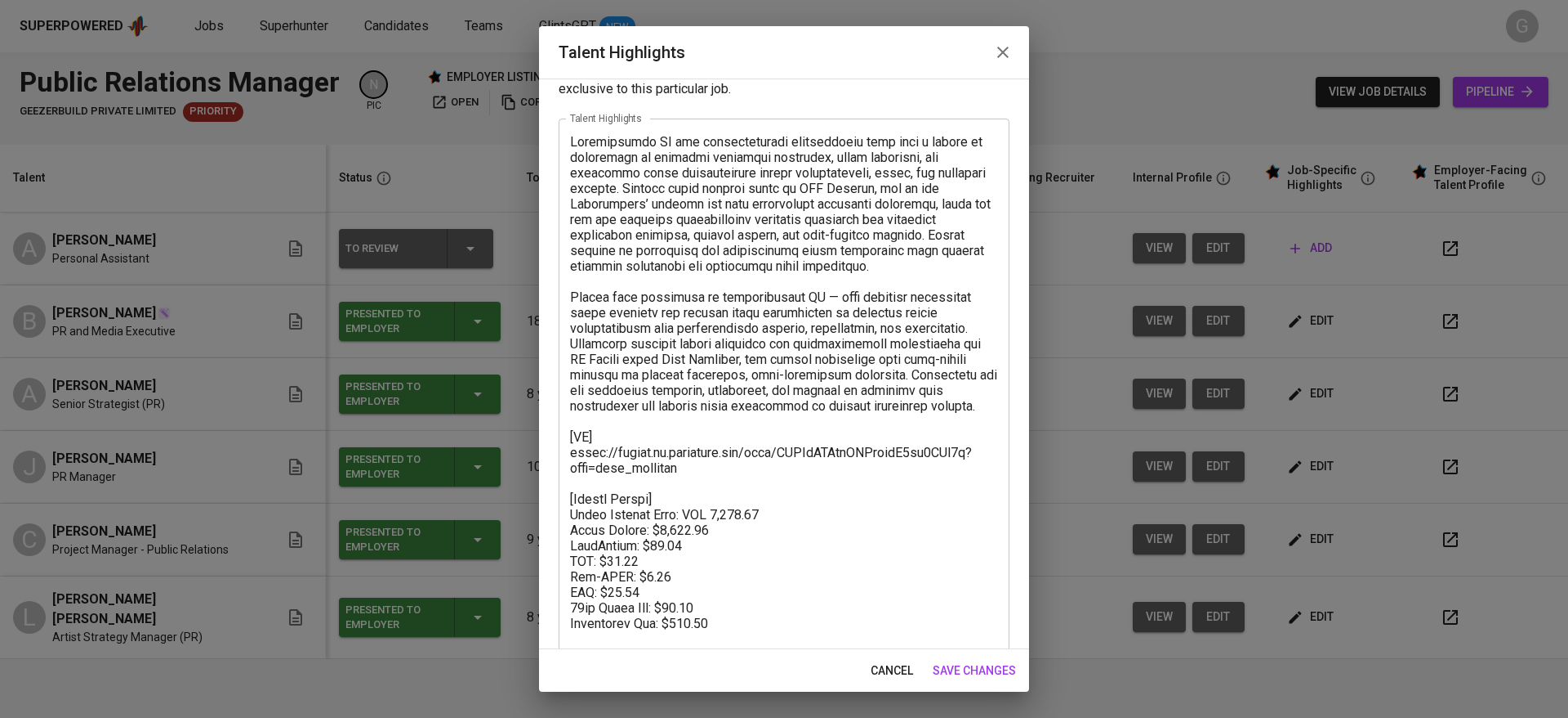
scroll to position [94, 0]
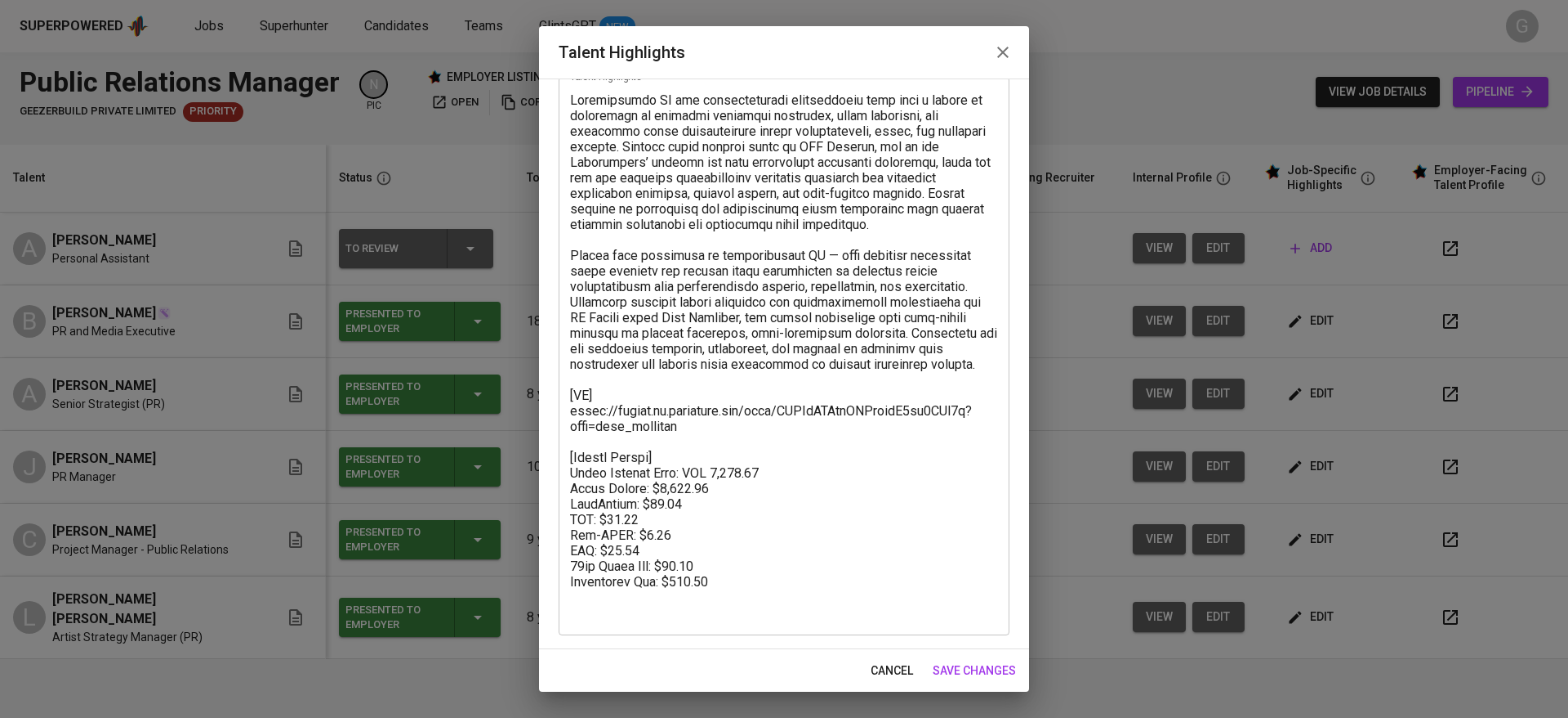
click at [1000, 47] on icon "button" at bounding box center [1003, 52] width 19 height 20
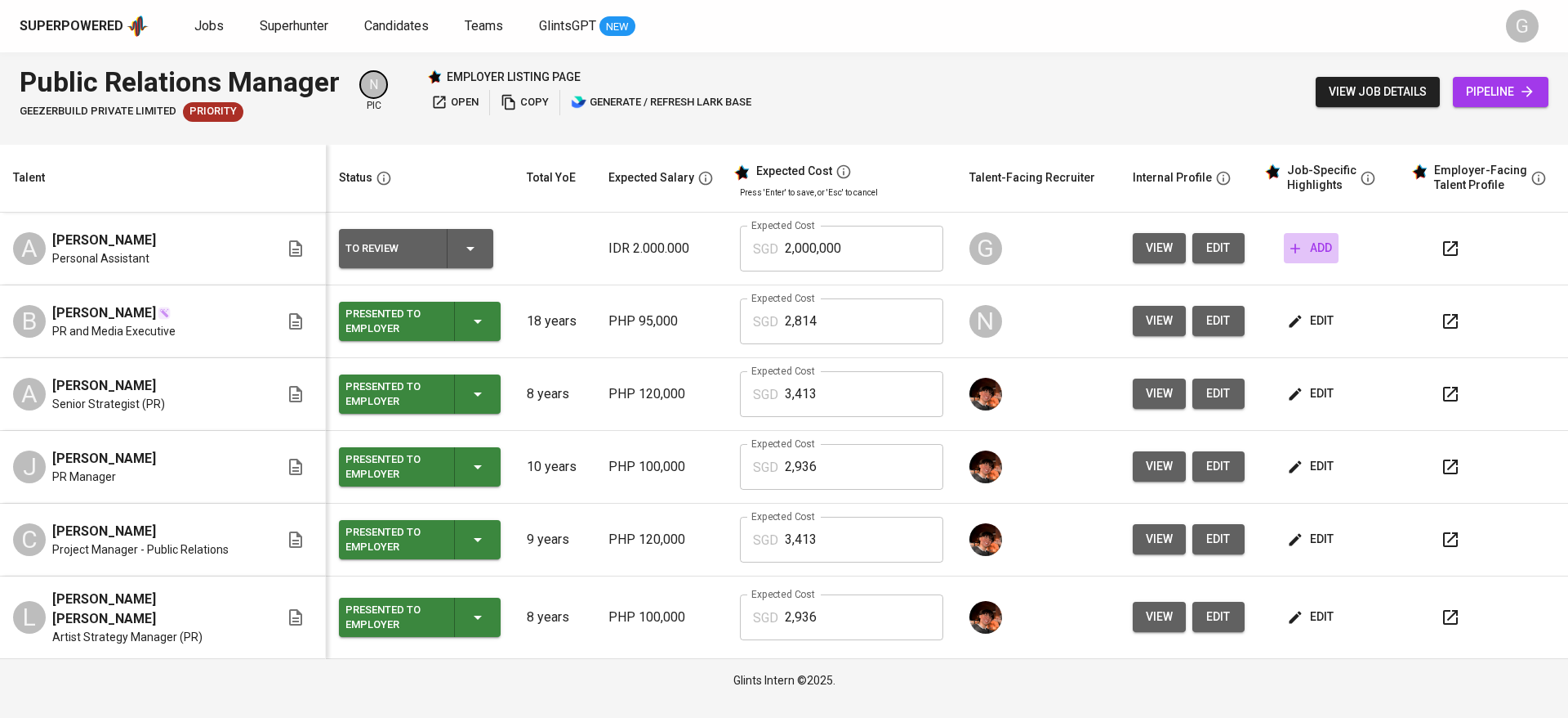
click at [1322, 242] on span "add" at bounding box center [1311, 247] width 42 height 20
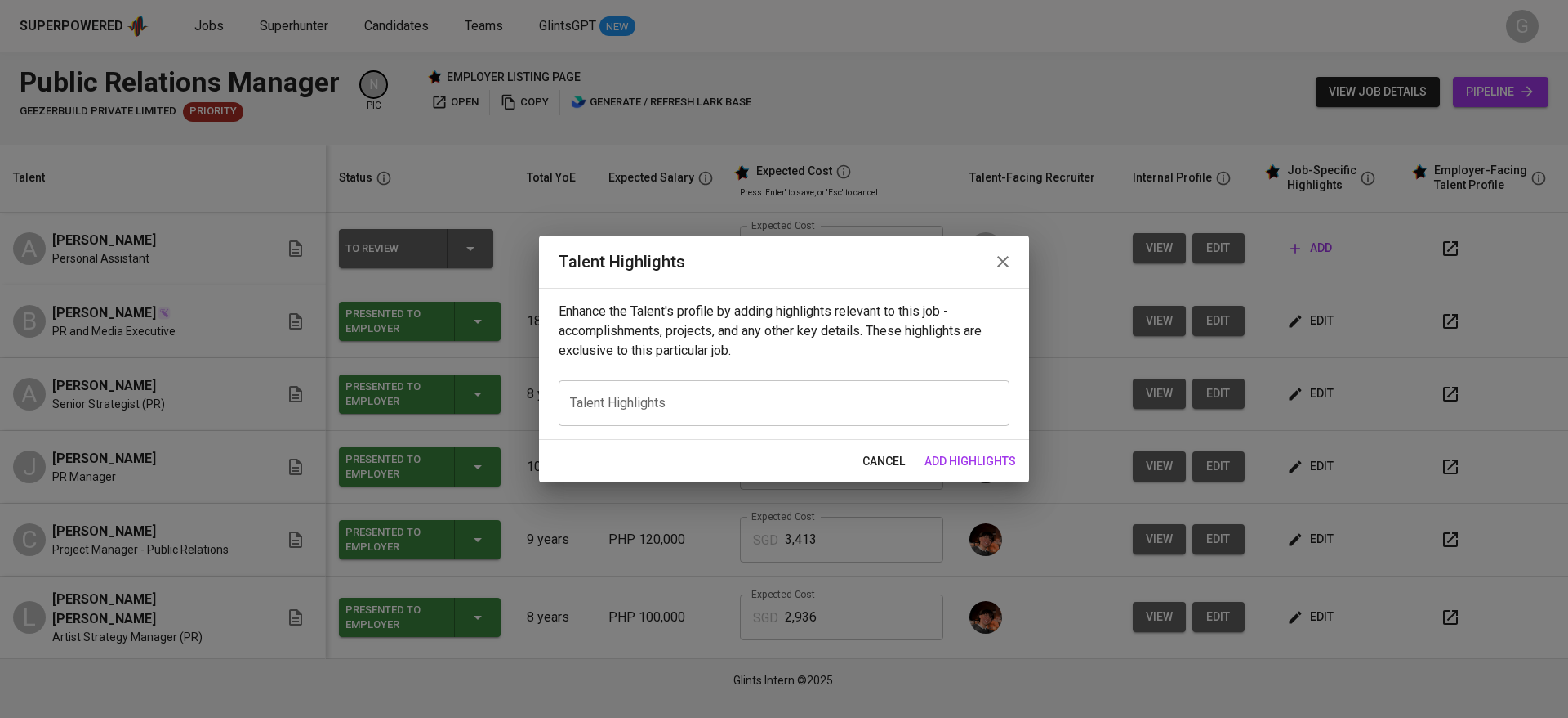
click at [739, 407] on textarea at bounding box center [784, 402] width 428 height 16
paste textarea "Audrey Rhea is a multilingual communications professional with a strong backgro…"
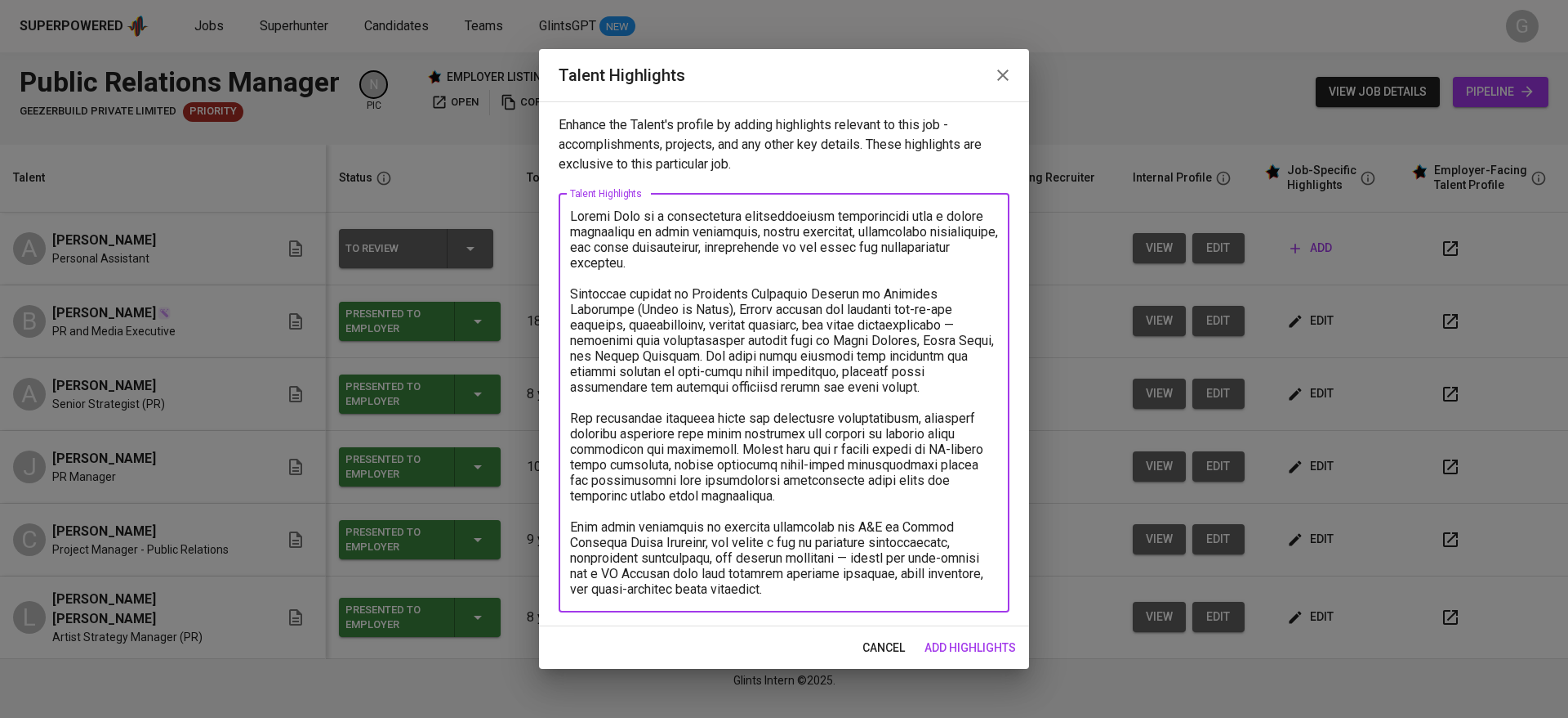
click at [642, 219] on textarea at bounding box center [784, 402] width 428 height 388
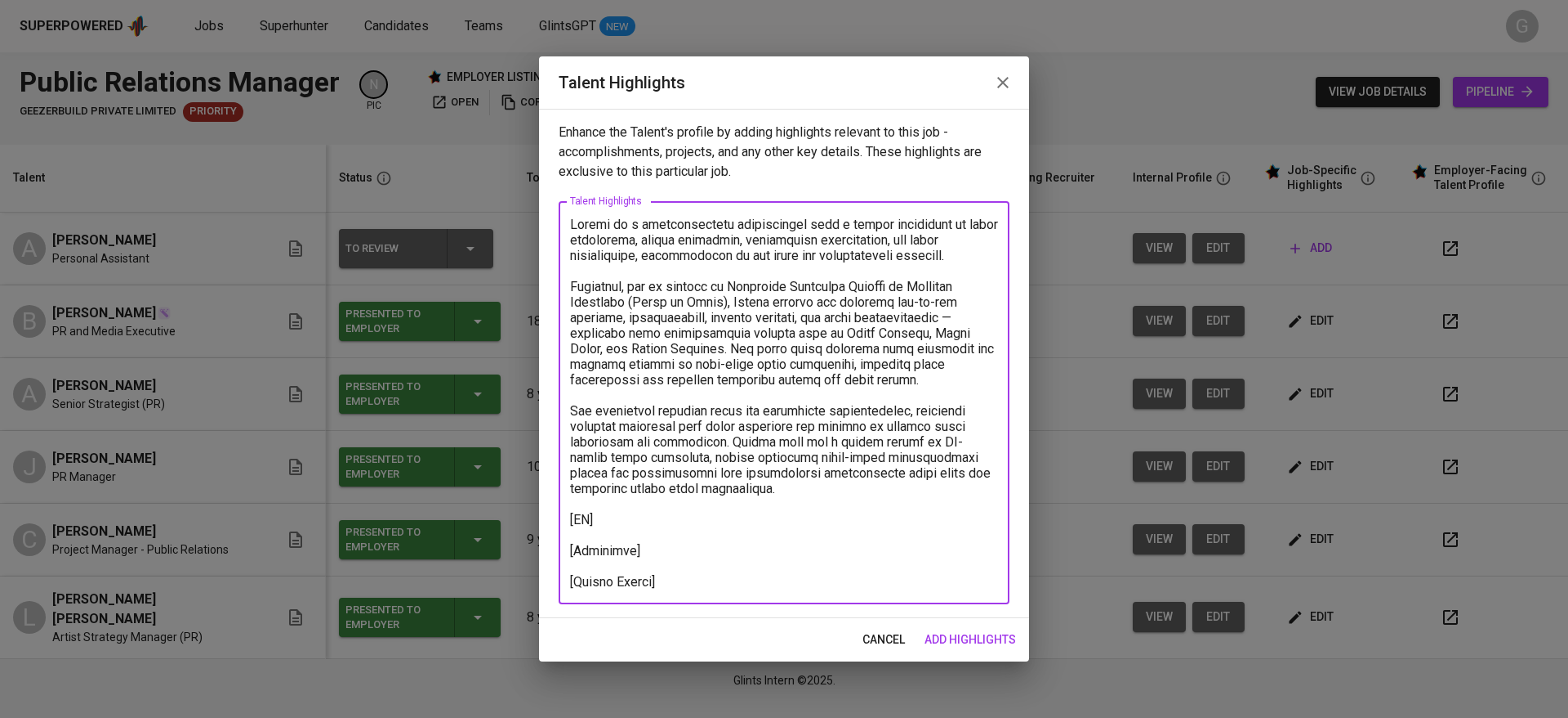
type textarea "Audrey is a communications professional with a strong background in event manag…"
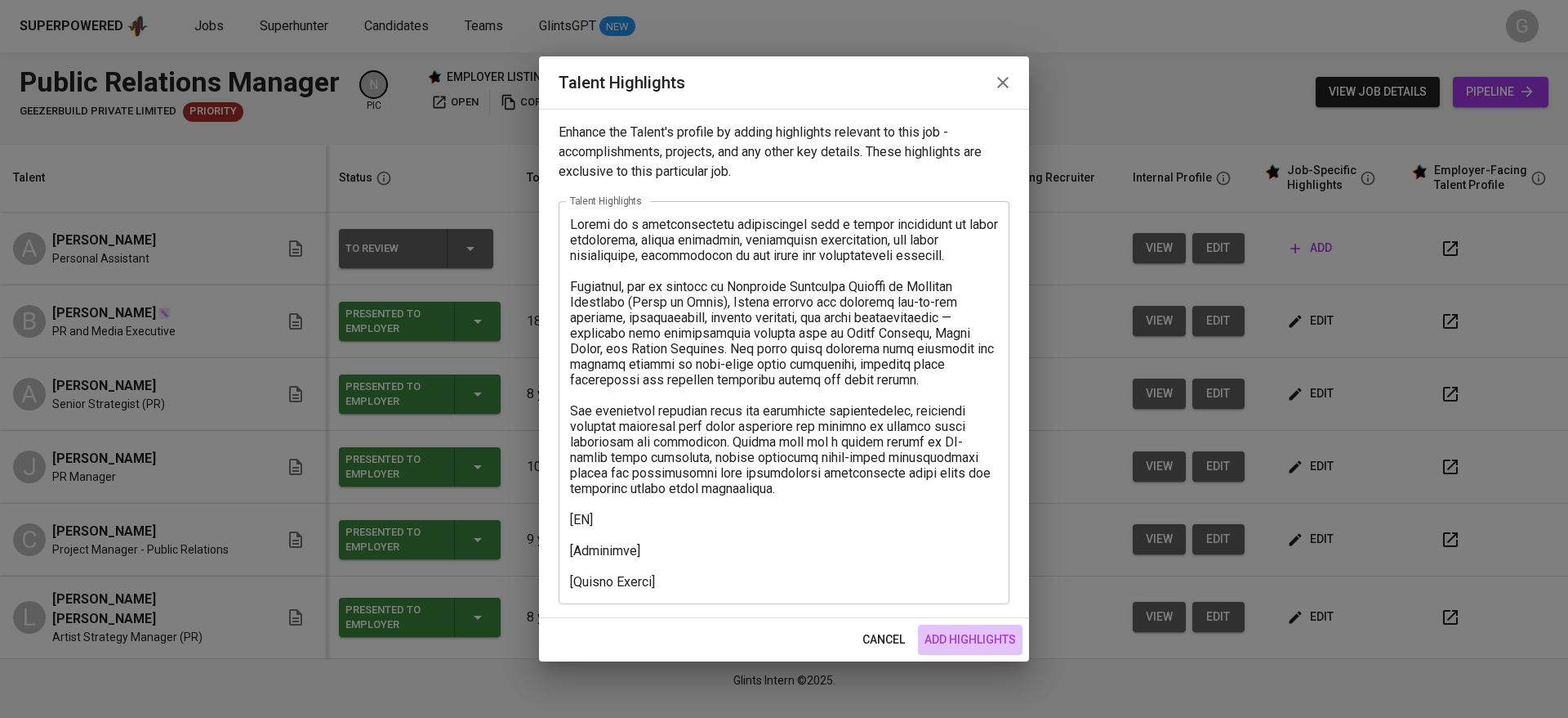
click at [966, 640] on span "add highlights" at bounding box center [970, 639] width 91 height 20
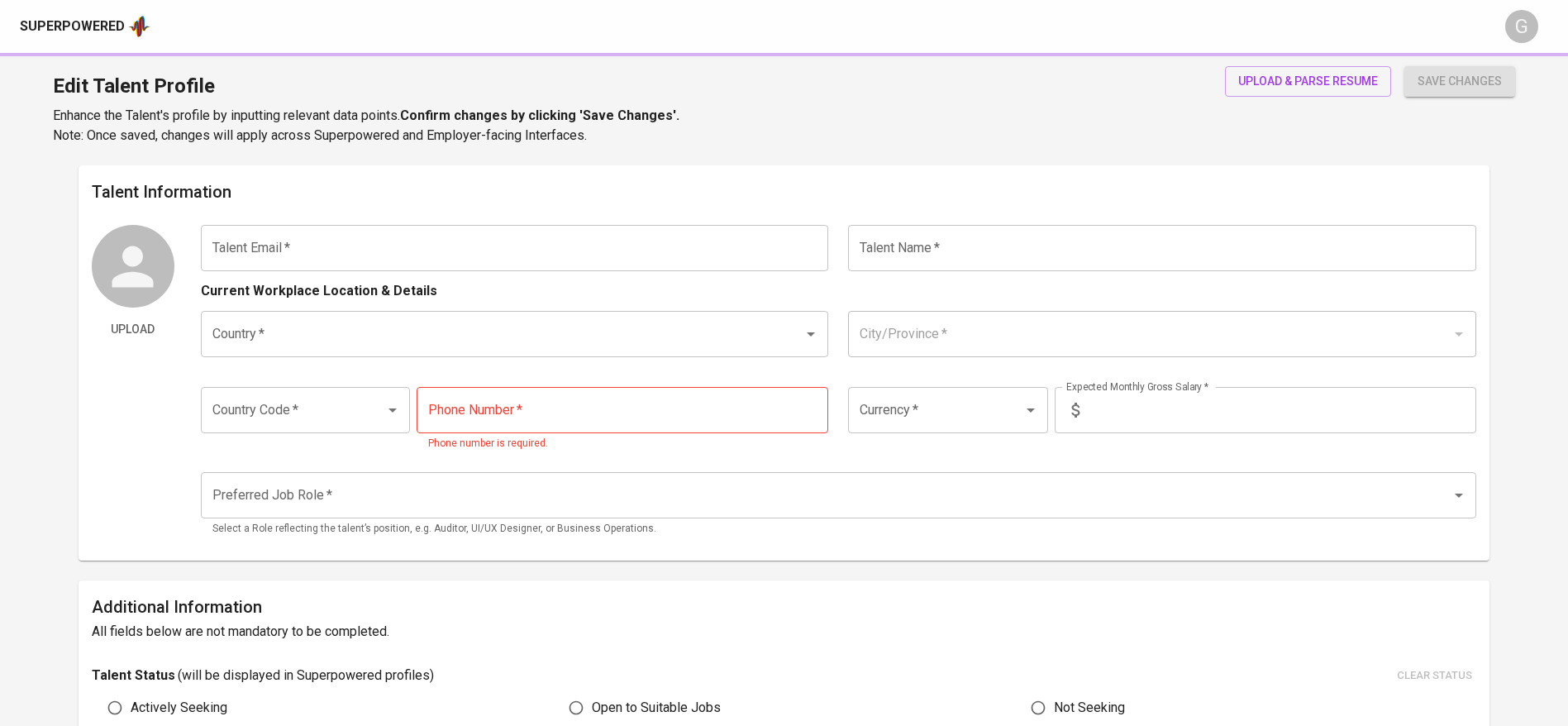
type input "[PERSON_NAME][EMAIL_ADDRESS][DOMAIN_NAME]"
type input "[PERSON_NAME]"
type input "[GEOGRAPHIC_DATA]"
type input "[GEOGRAPHIC_DATA], [GEOGRAPHIC_DATA]"
type input "+62"
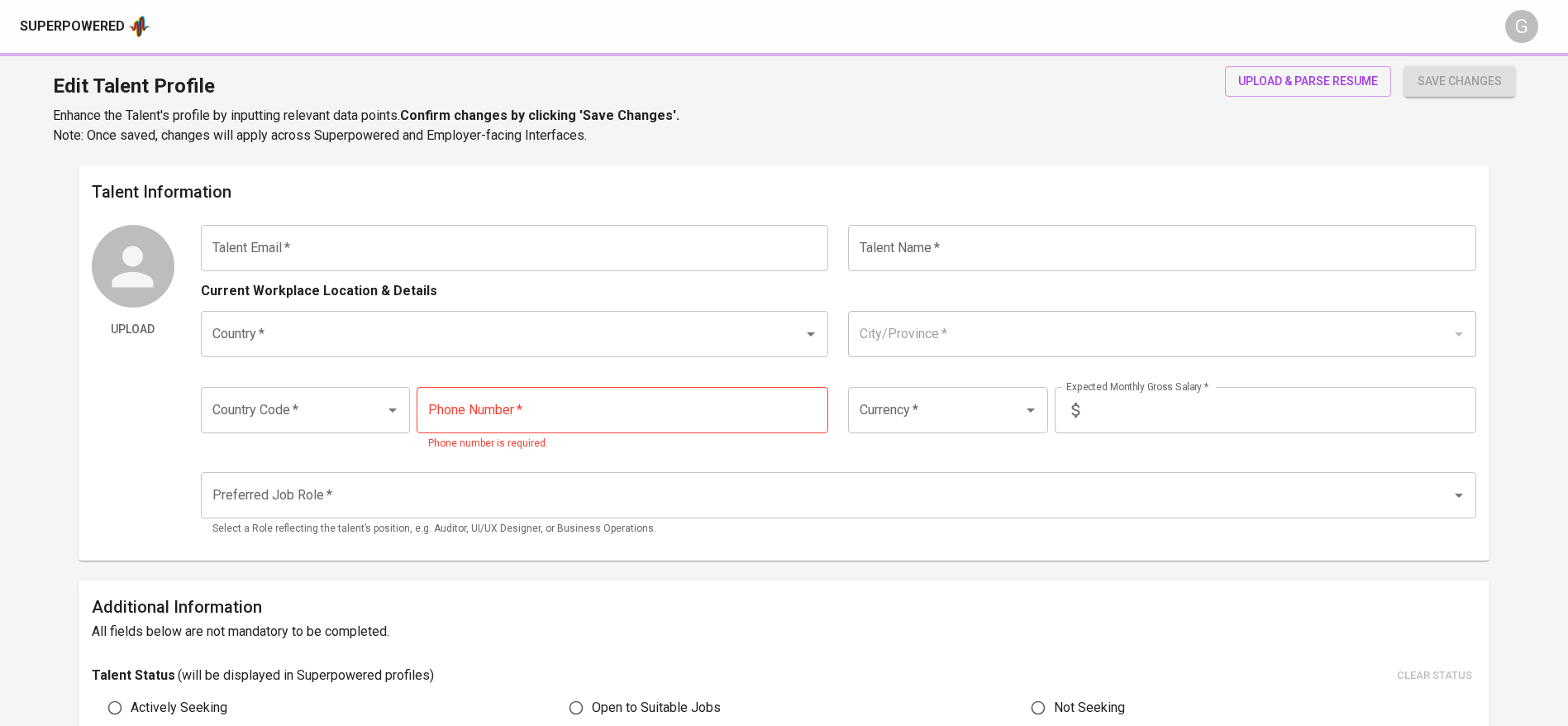
type input "[PHONE_NUMBER]"
type input "IDR"
radio input "true"
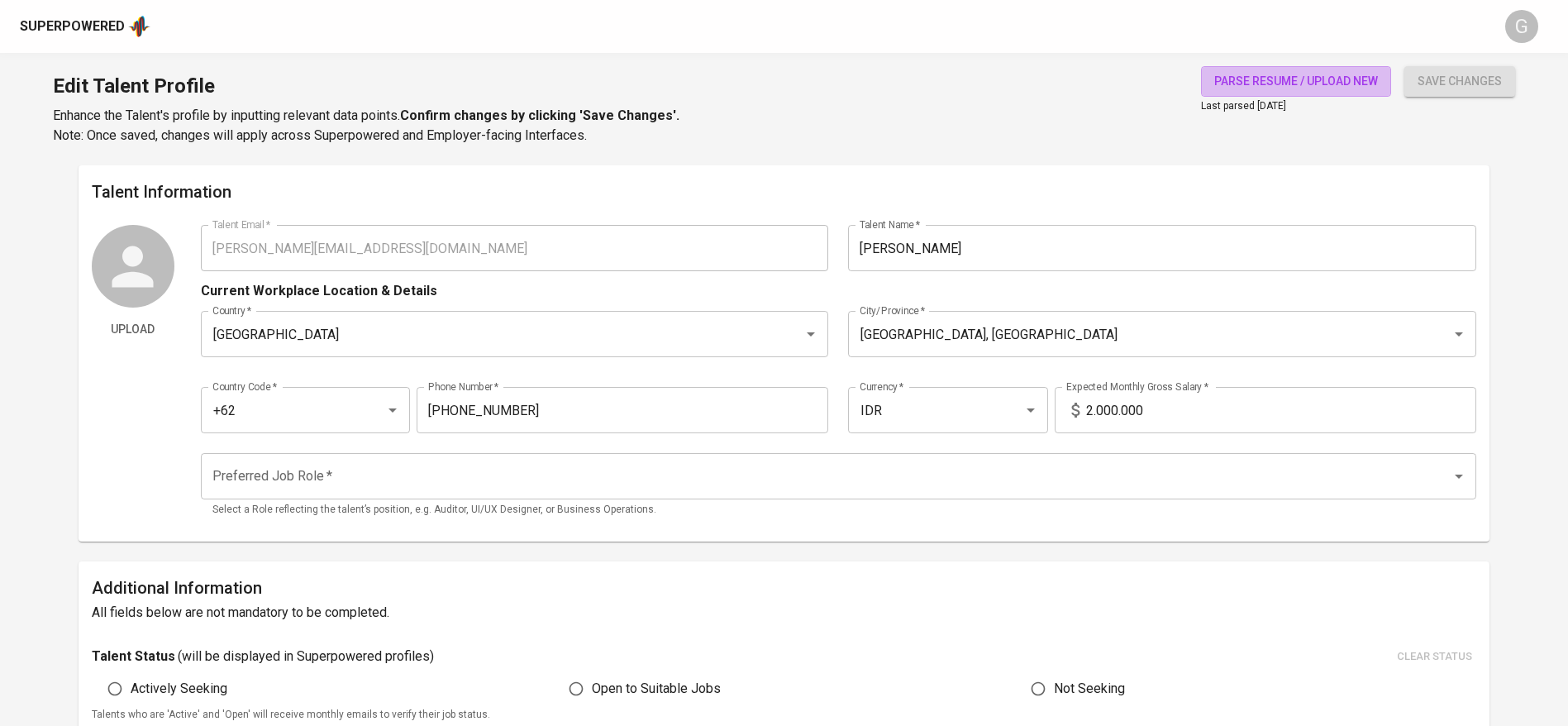
click at [1243, 86] on span "parse resume / upload new" at bounding box center [1295, 81] width 164 height 21
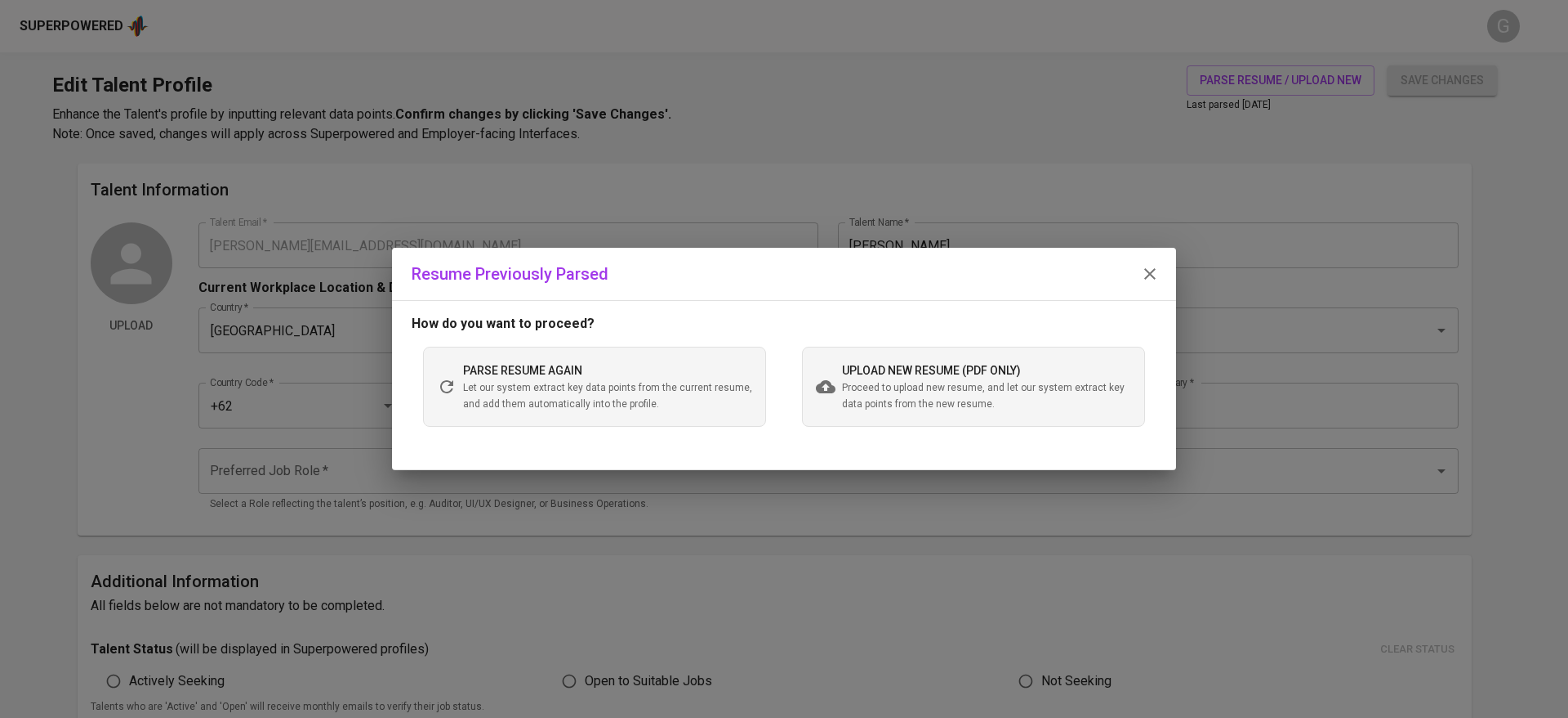
click at [902, 356] on div "upload new resume (pdf only) Proceed to upload new resume, and let our system e…" at bounding box center [973, 386] width 343 height 80
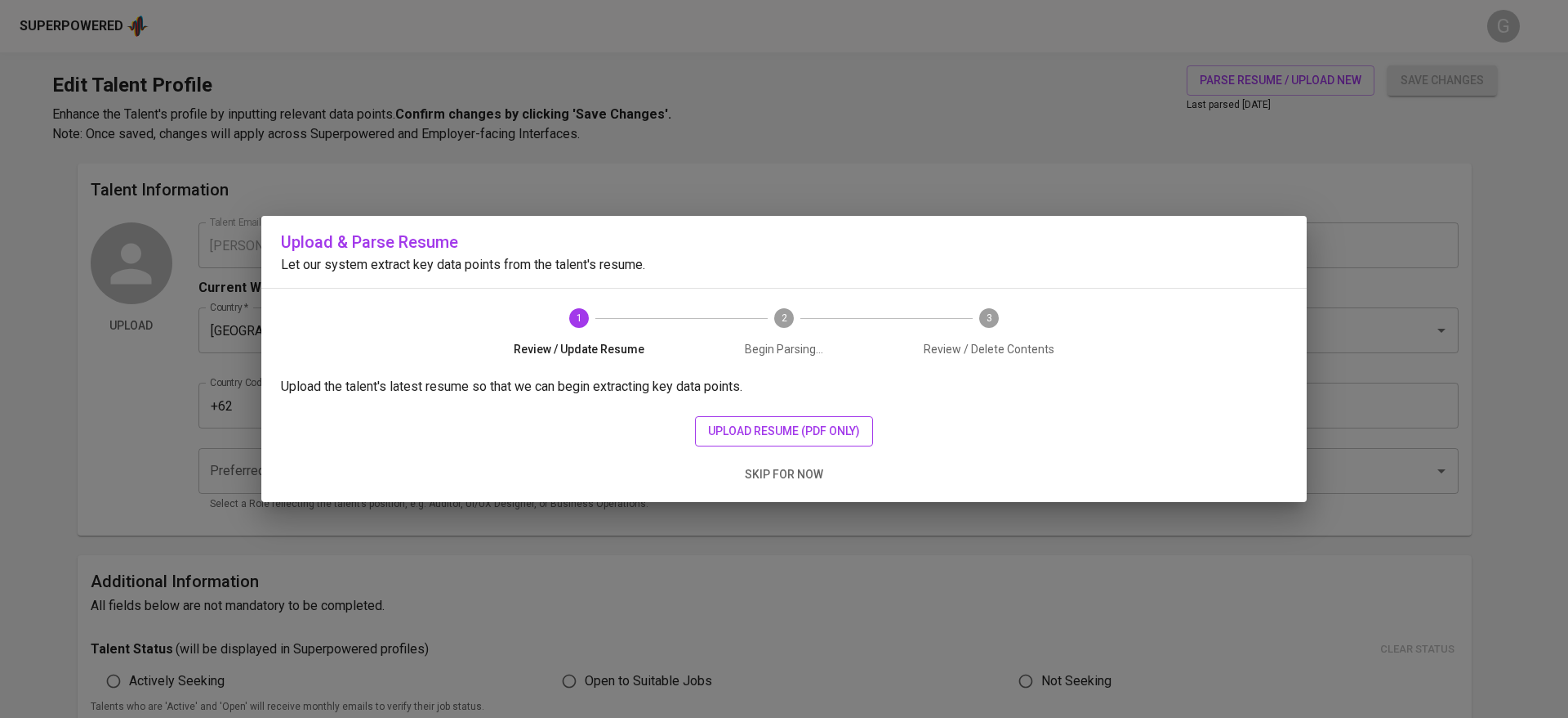
click at [814, 426] on span "upload resume (pdf only)" at bounding box center [783, 431] width 151 height 20
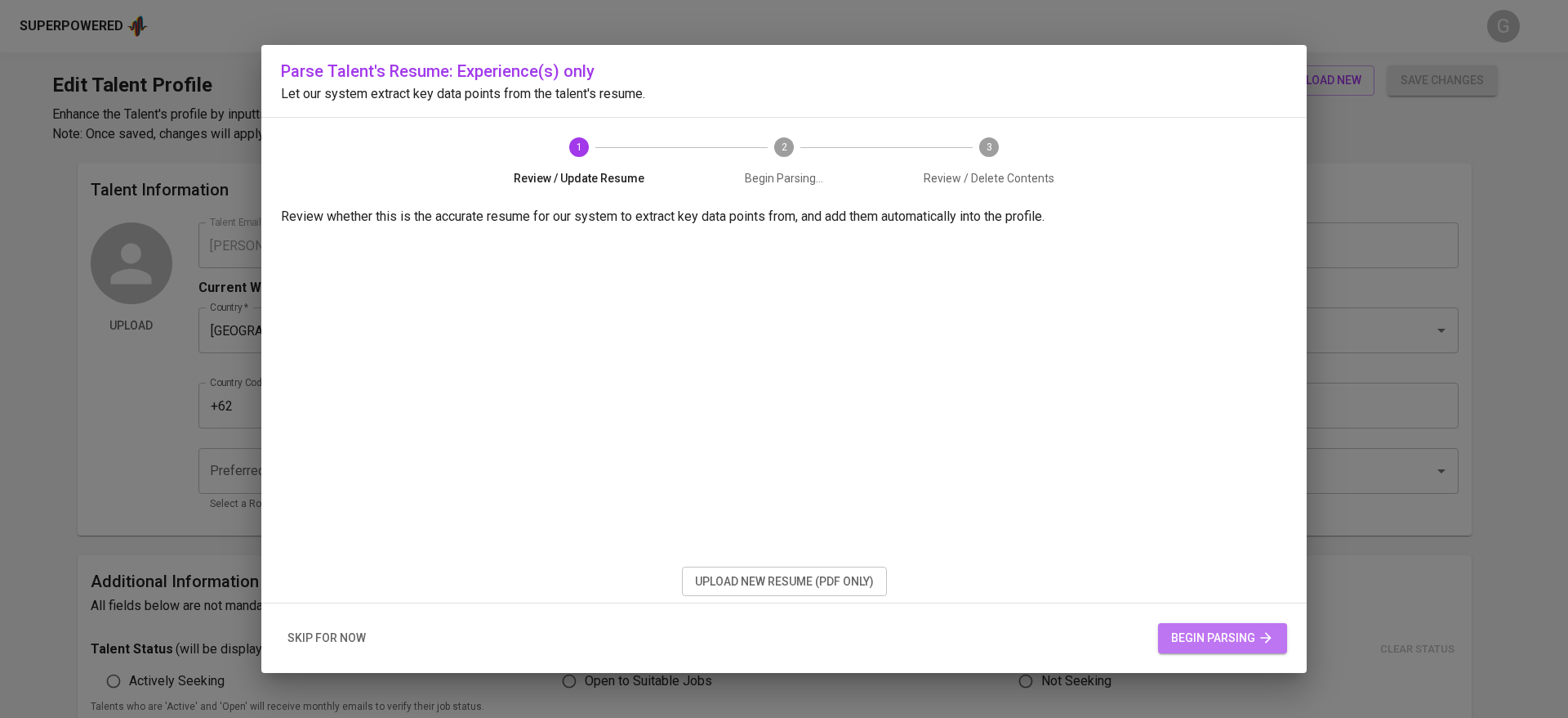
click at [1259, 632] on icon "button" at bounding box center [1266, 637] width 16 height 16
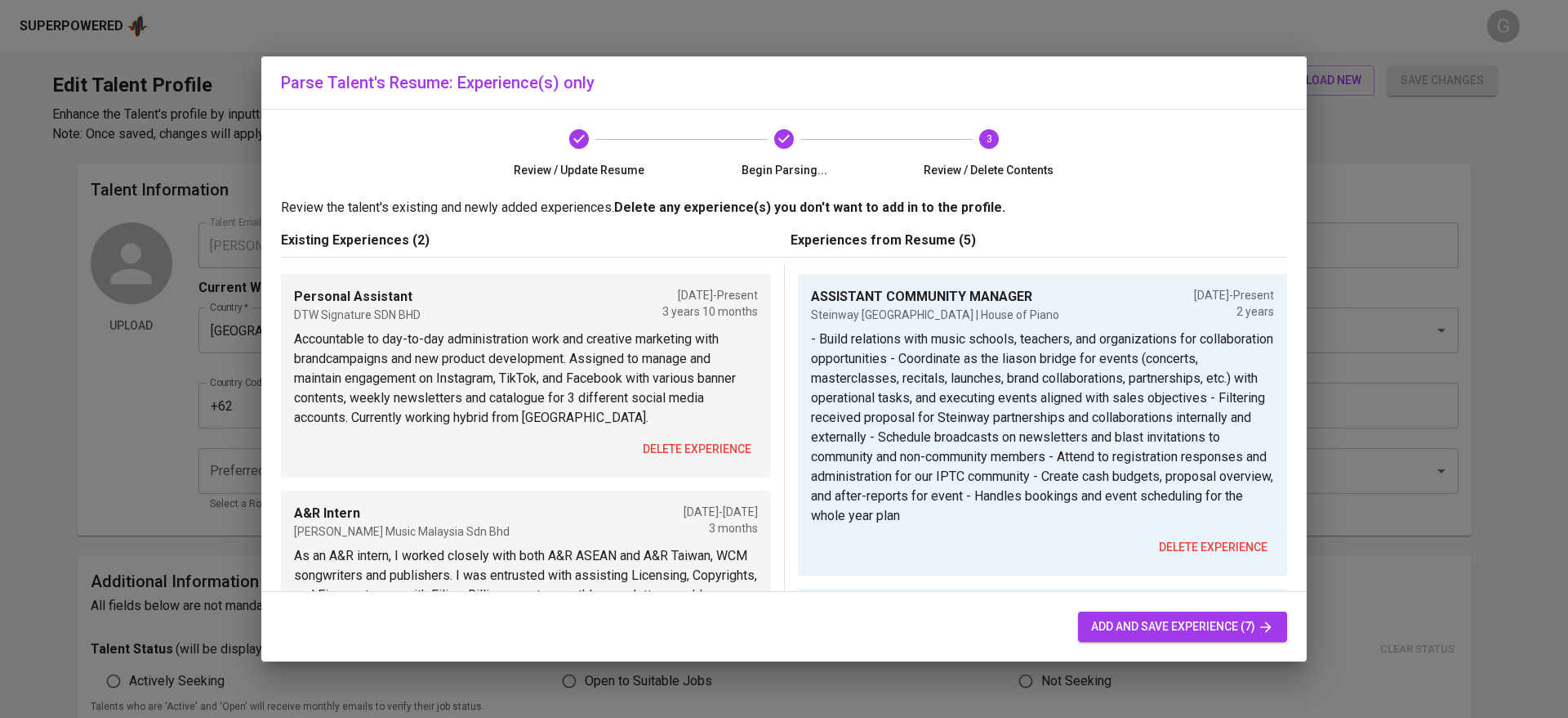
click at [723, 452] on span "delete experience" at bounding box center [697, 449] width 109 height 20
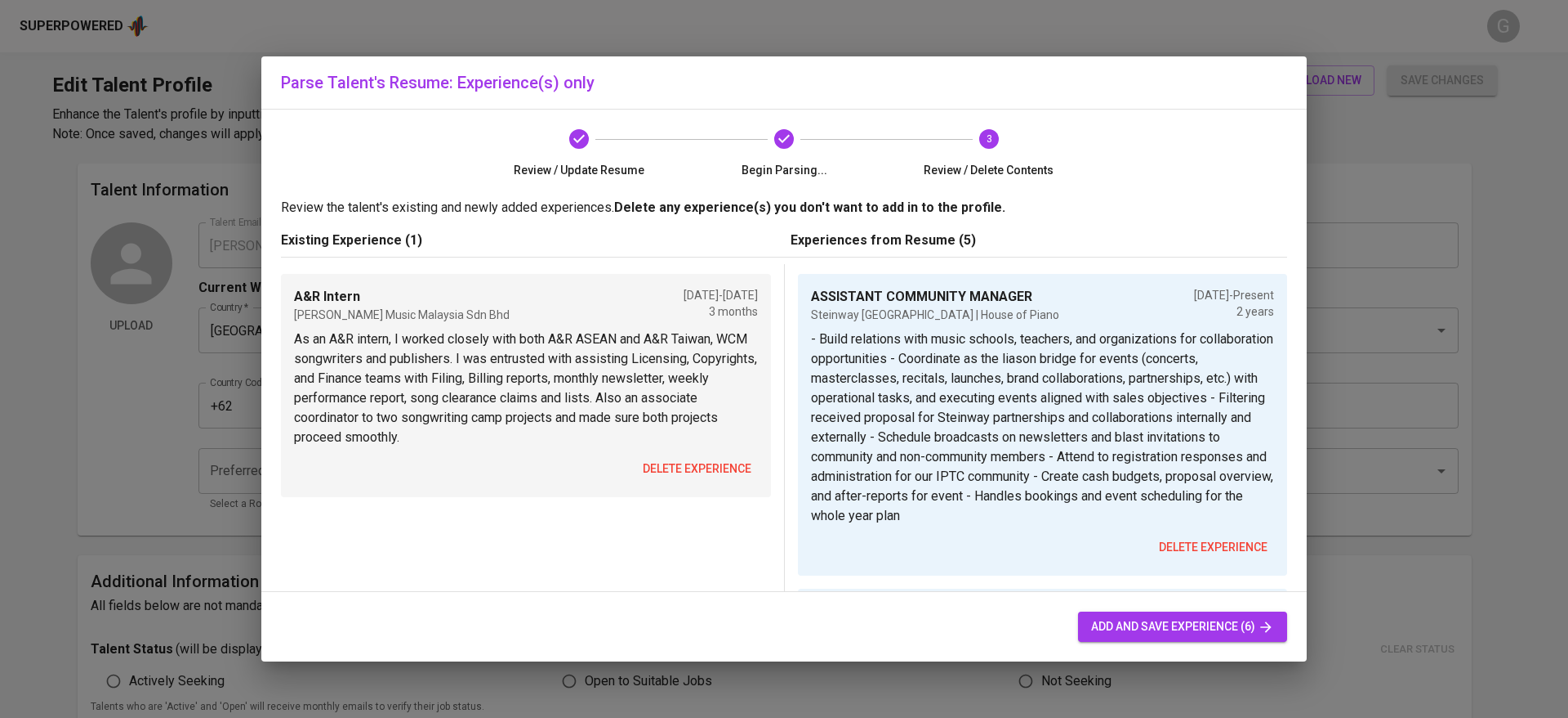
click at [720, 445] on p "As an A&R intern, I worked closely with both A&R ASEAN and A&R Taiwan, WCM song…" at bounding box center [526, 388] width 464 height 118
click at [722, 452] on div "A&R Intern [PERSON_NAME] Music Malaysia Sdn Bhd [DATE] - [DATE] 3 months As an …" at bounding box center [525, 386] width 490 height 223
click at [712, 456] on button "delete experience" at bounding box center [696, 469] width 121 height 30
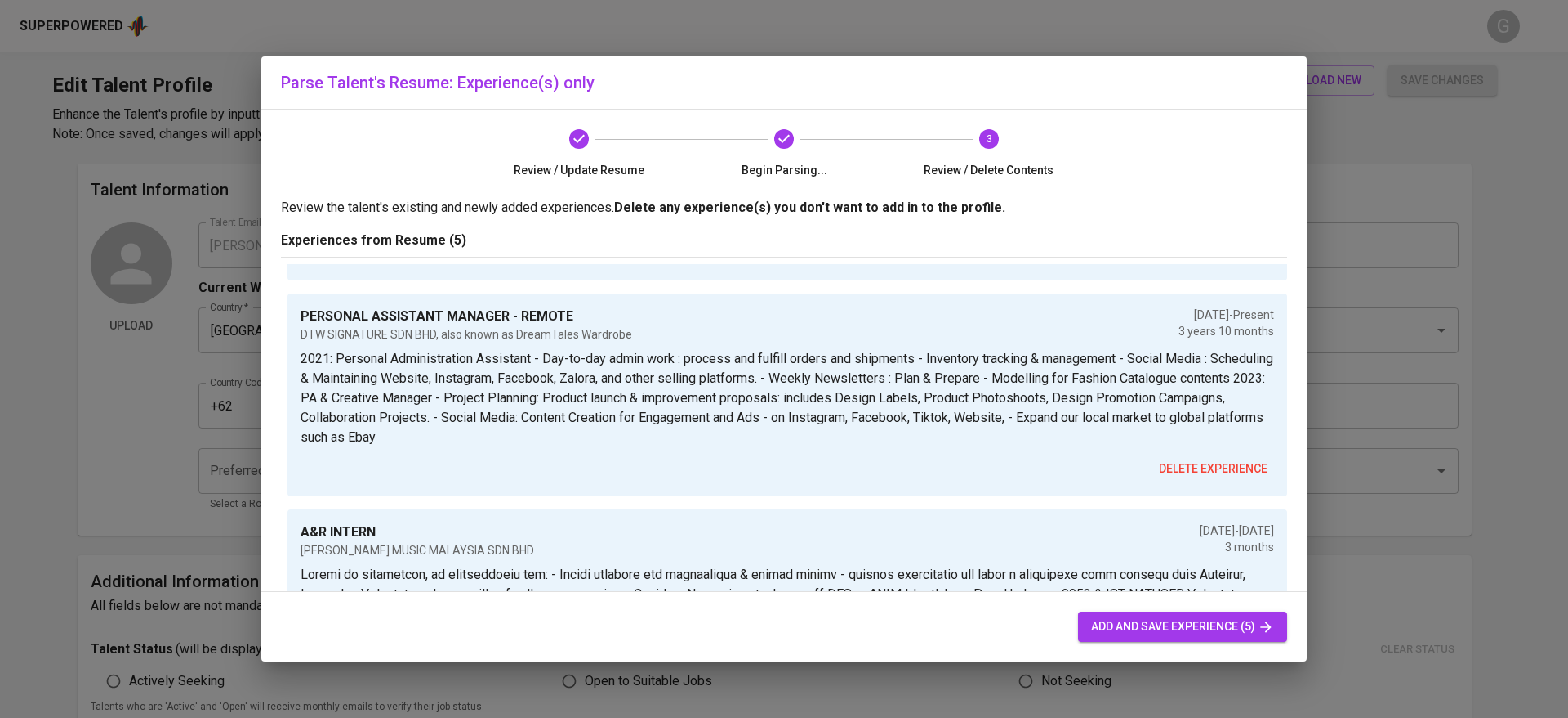
scroll to position [490, 0]
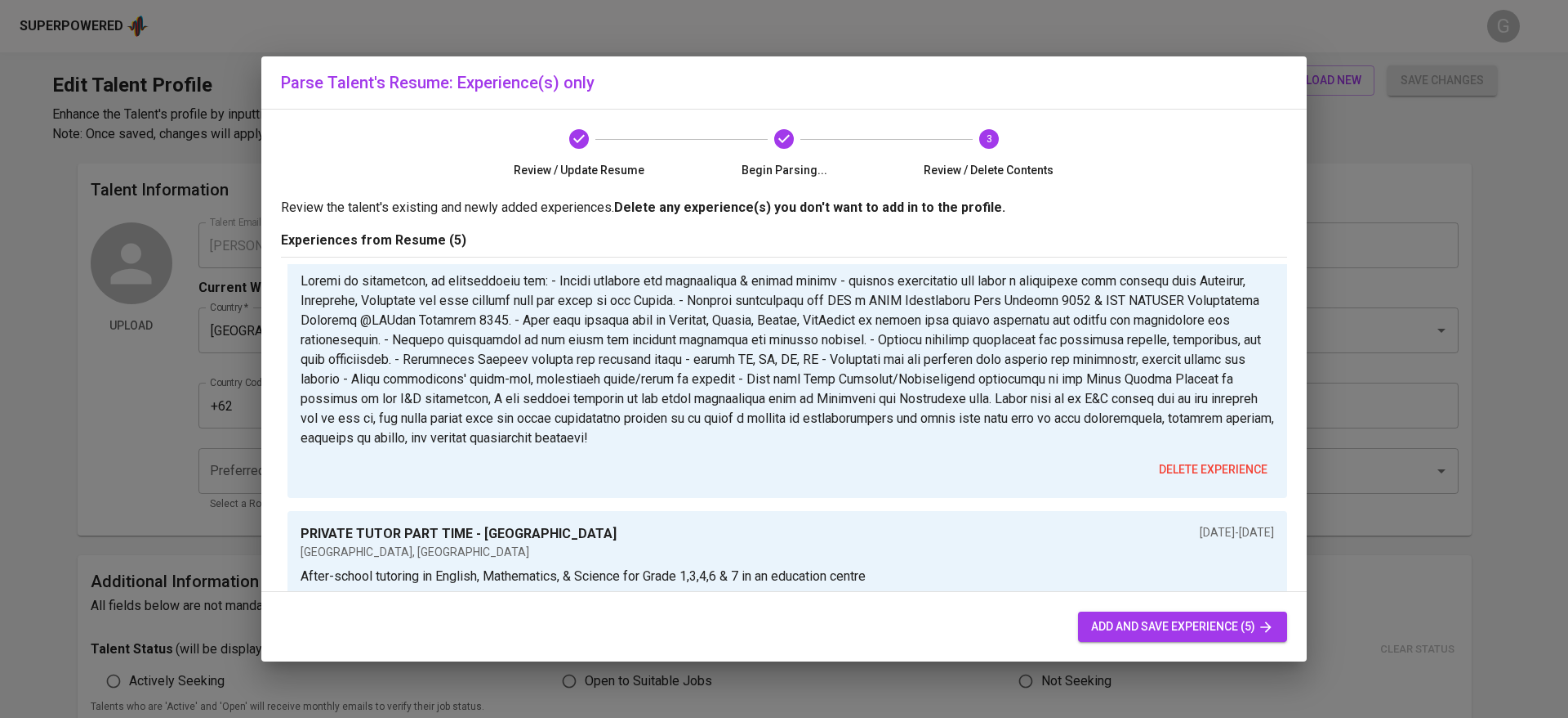
click at [1165, 632] on span "add and save experience (5)" at bounding box center [1183, 626] width 183 height 20
type input "ASSISTANT COMMUNITY MANAGER"
type input "Steinway [GEOGRAPHIC_DATA] | House of Piano"
type input "[DATE]"
type textarea "- Build relations with music schools, teachers, and organizations for collabora…"
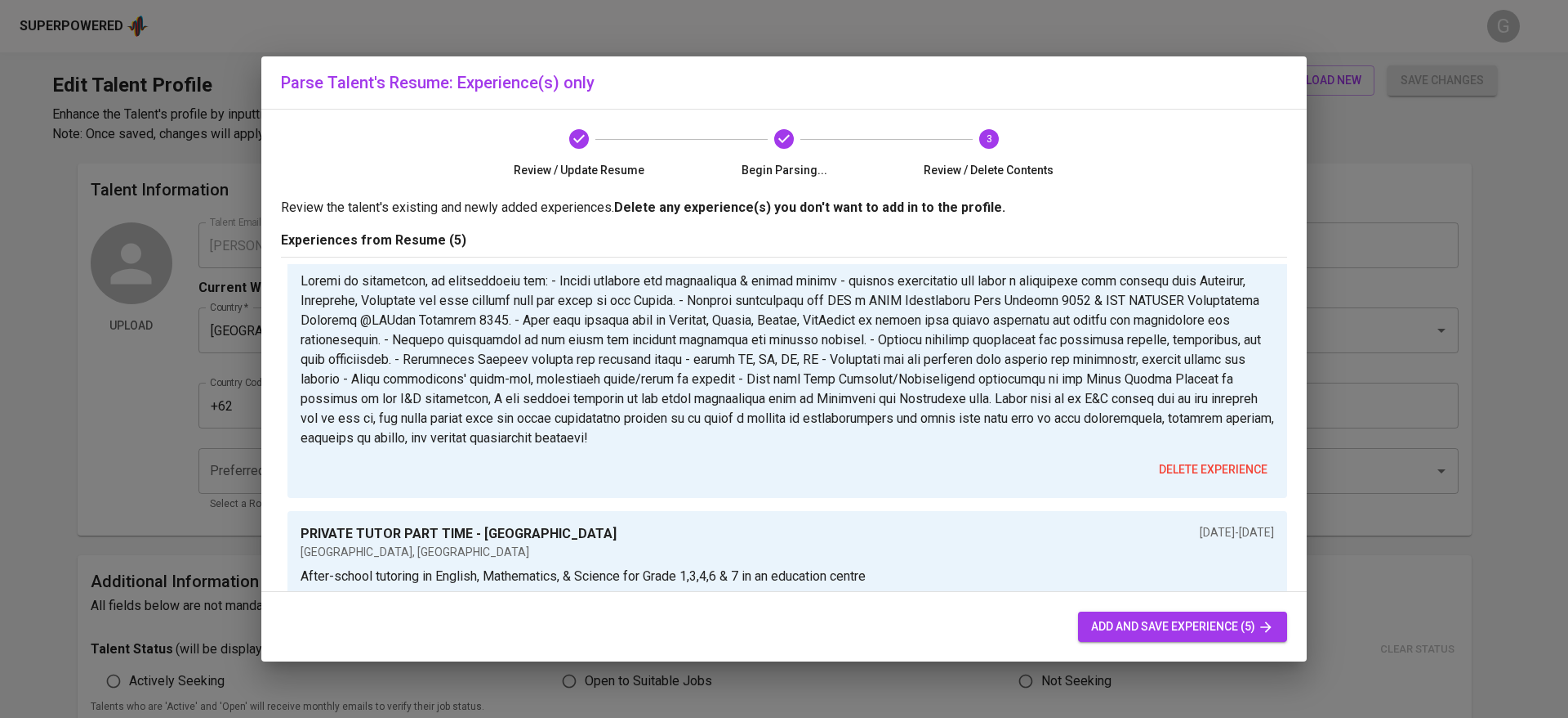
type input "PERSONAL ASSISTANT MANAGER - REMOTE"
type input "DTW SIGNATURE SDN BHD, also known as DreamTales Wardrobe"
checkbox input "true"
type input "[DATE]"
type textarea "2021: Personal Administration Assistant - Day-to-day admin work : process and f…"
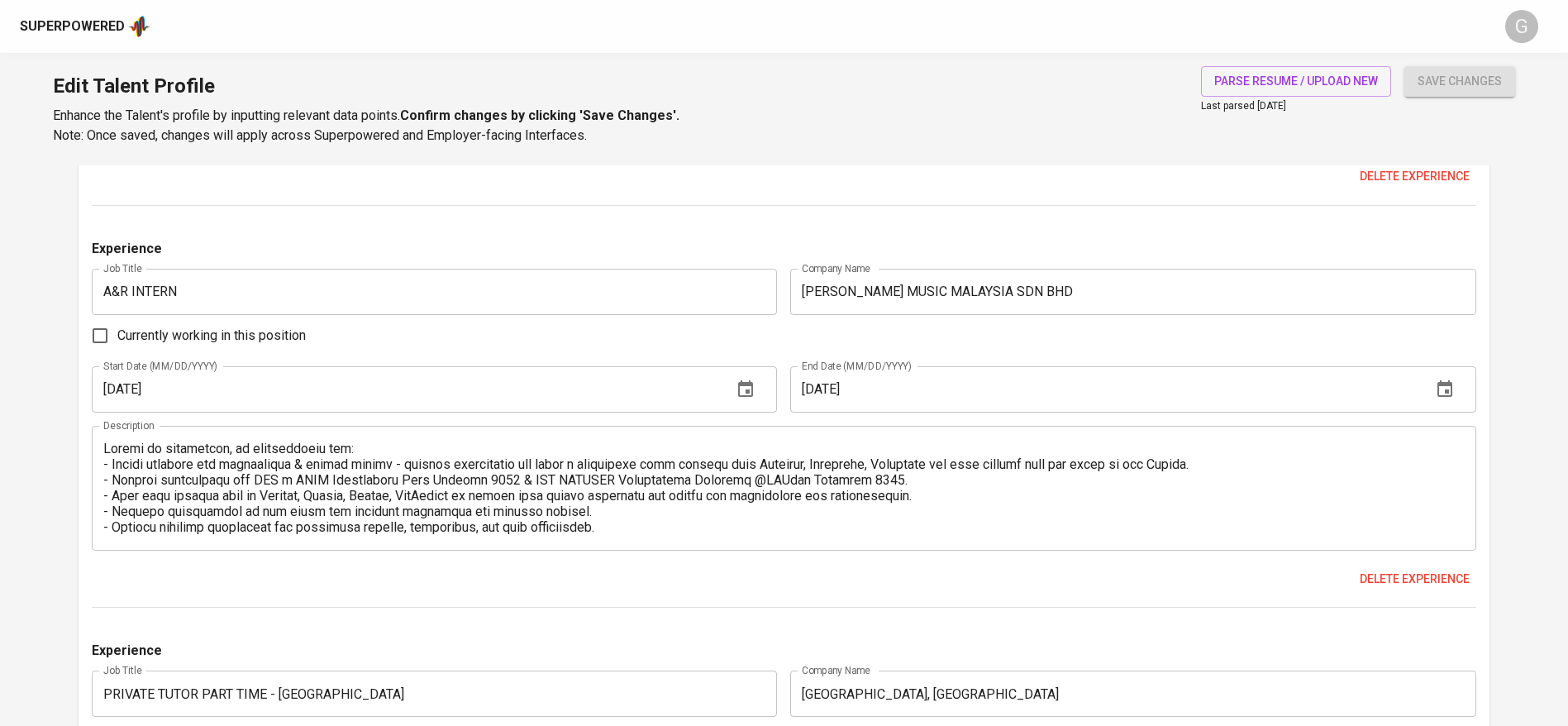
scroll to position [2138, 0]
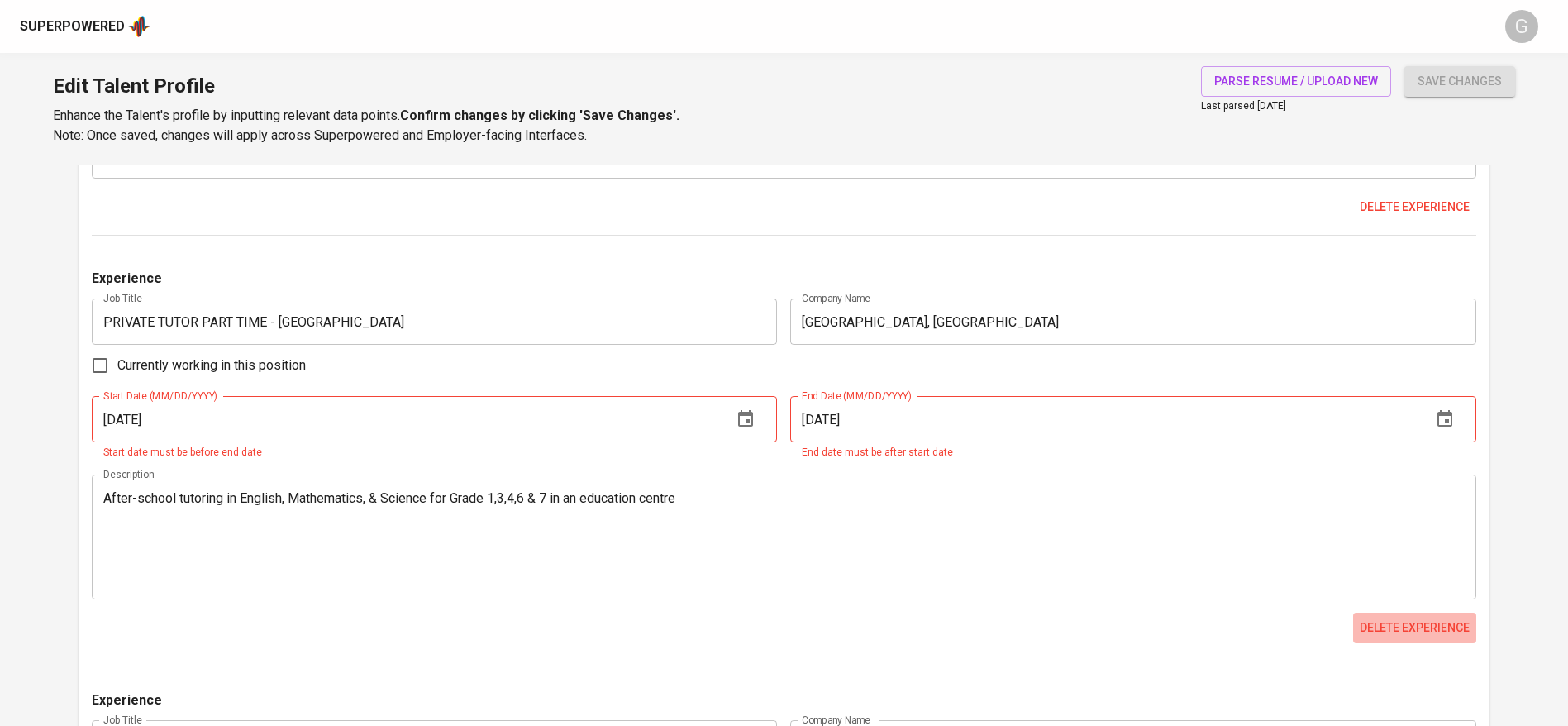
click at [1406, 628] on span "Delete experience" at bounding box center [1415, 627] width 110 height 21
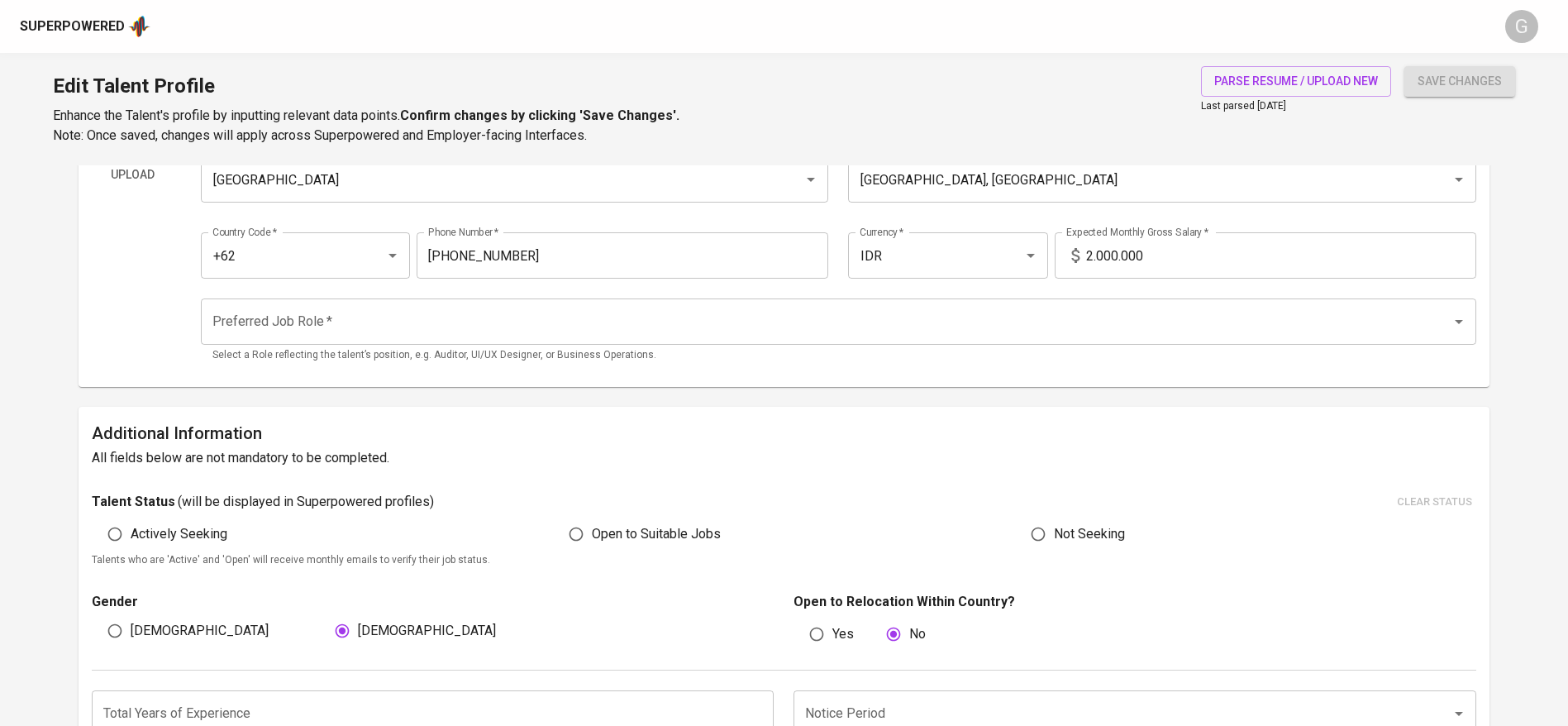
scroll to position [279, 0]
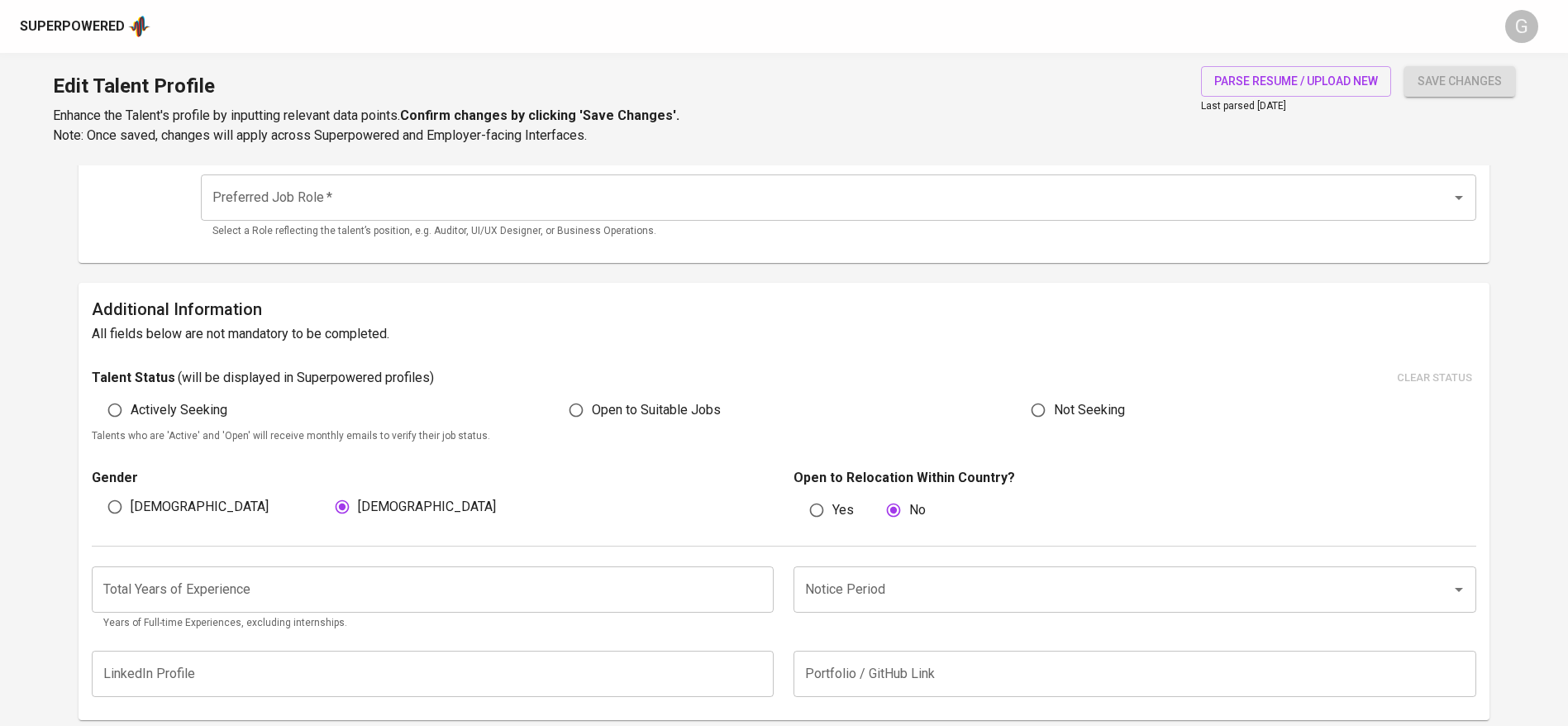
click at [168, 586] on input "number" at bounding box center [433, 590] width 683 height 47
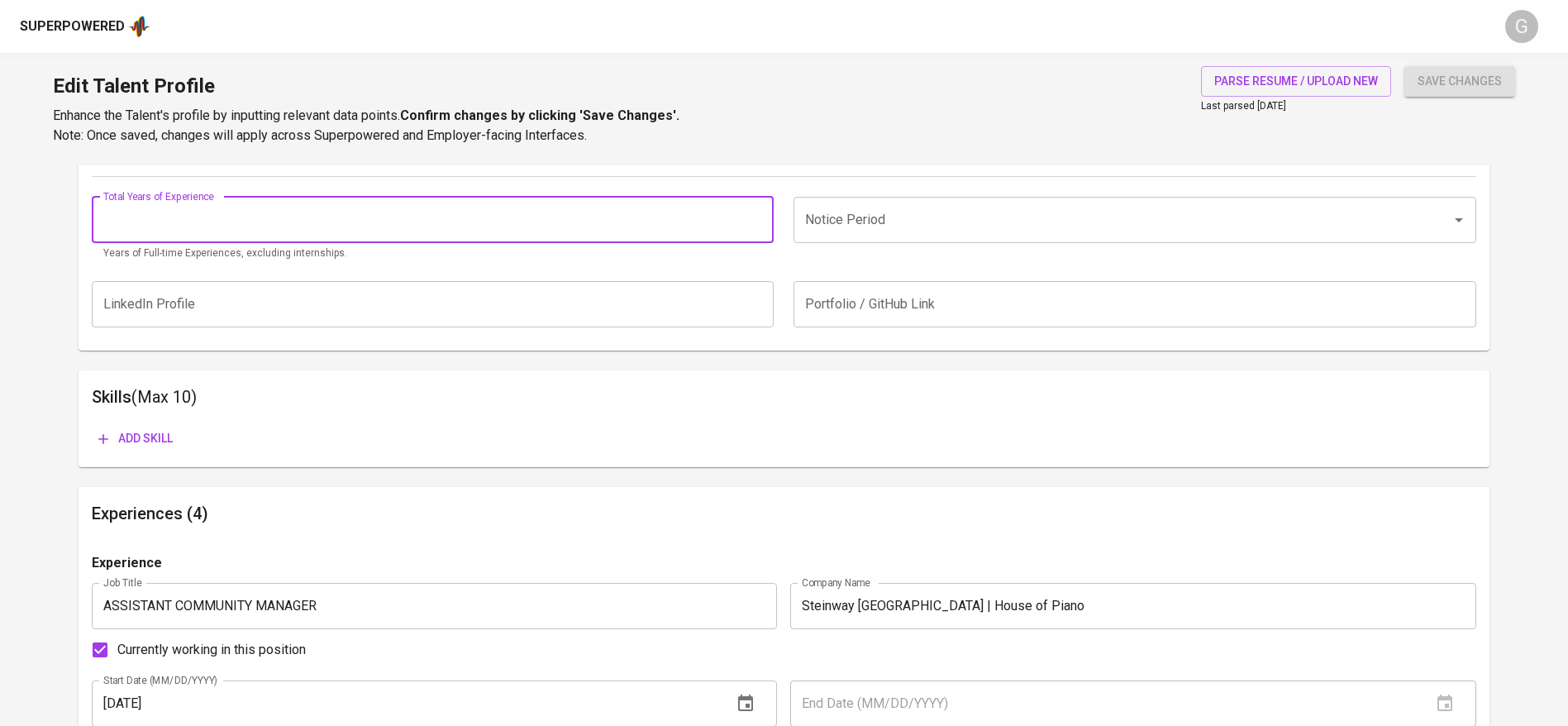
scroll to position [402, 0]
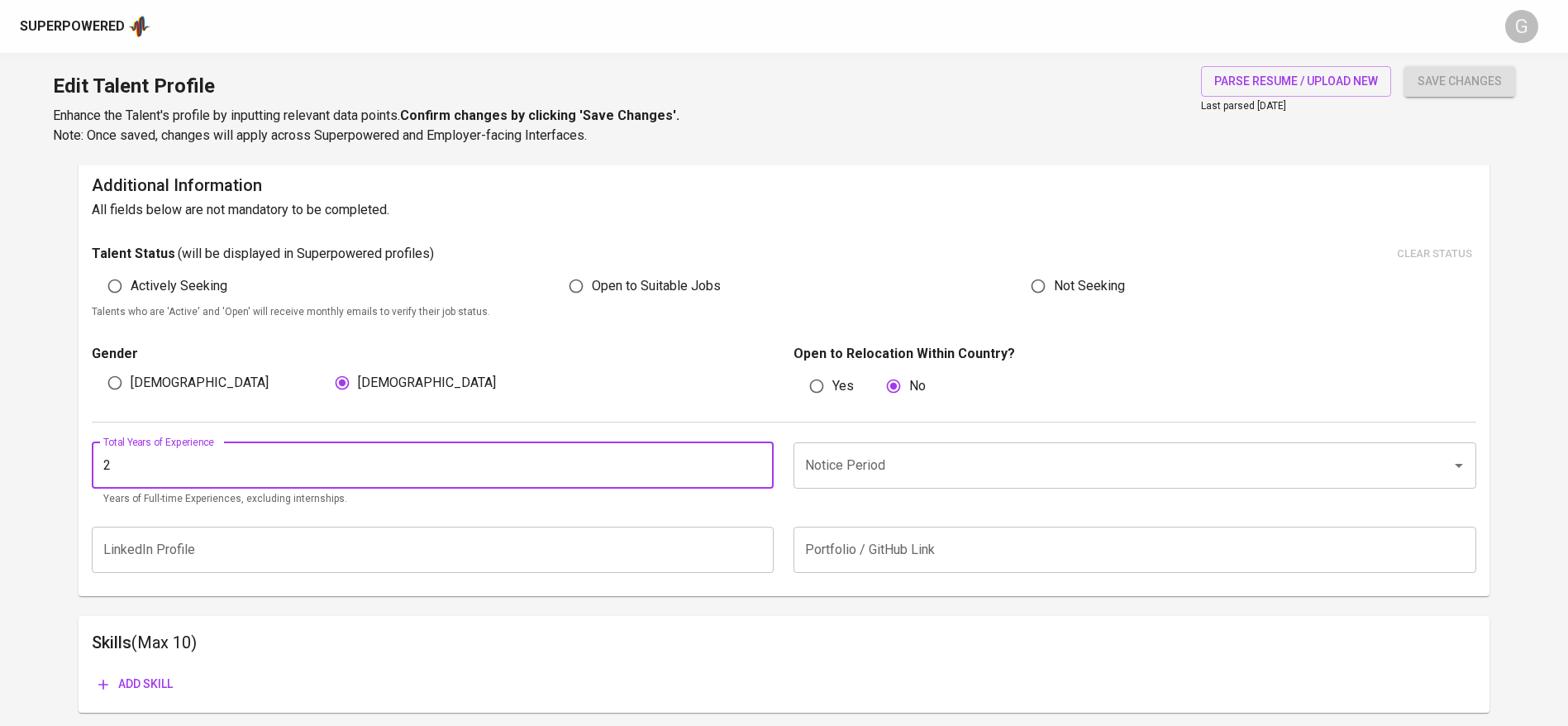
type input "2"
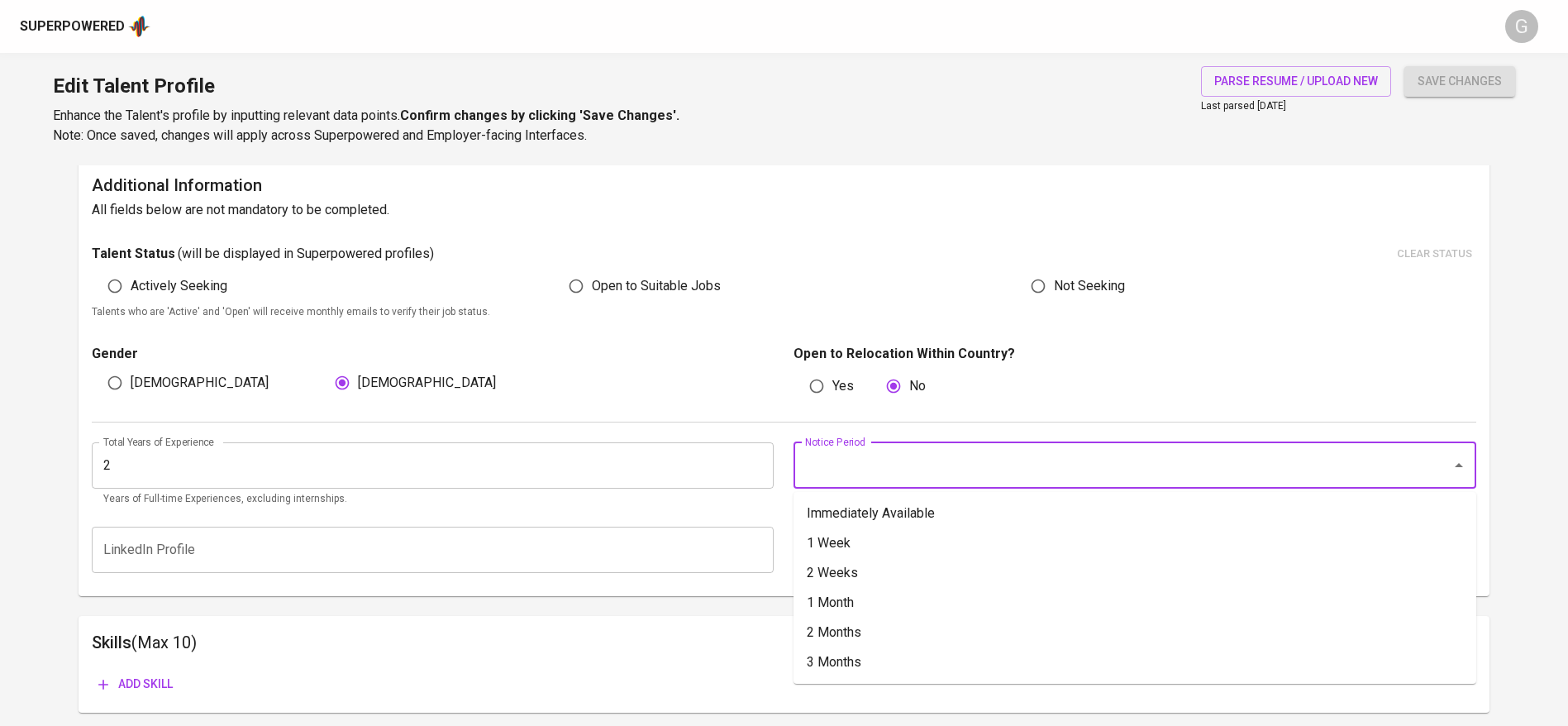
click at [914, 460] on input "Notice Period" at bounding box center [1111, 465] width 621 height 31
click at [866, 588] on li "1 Month" at bounding box center [1135, 602] width 683 height 30
type input "1 Month"
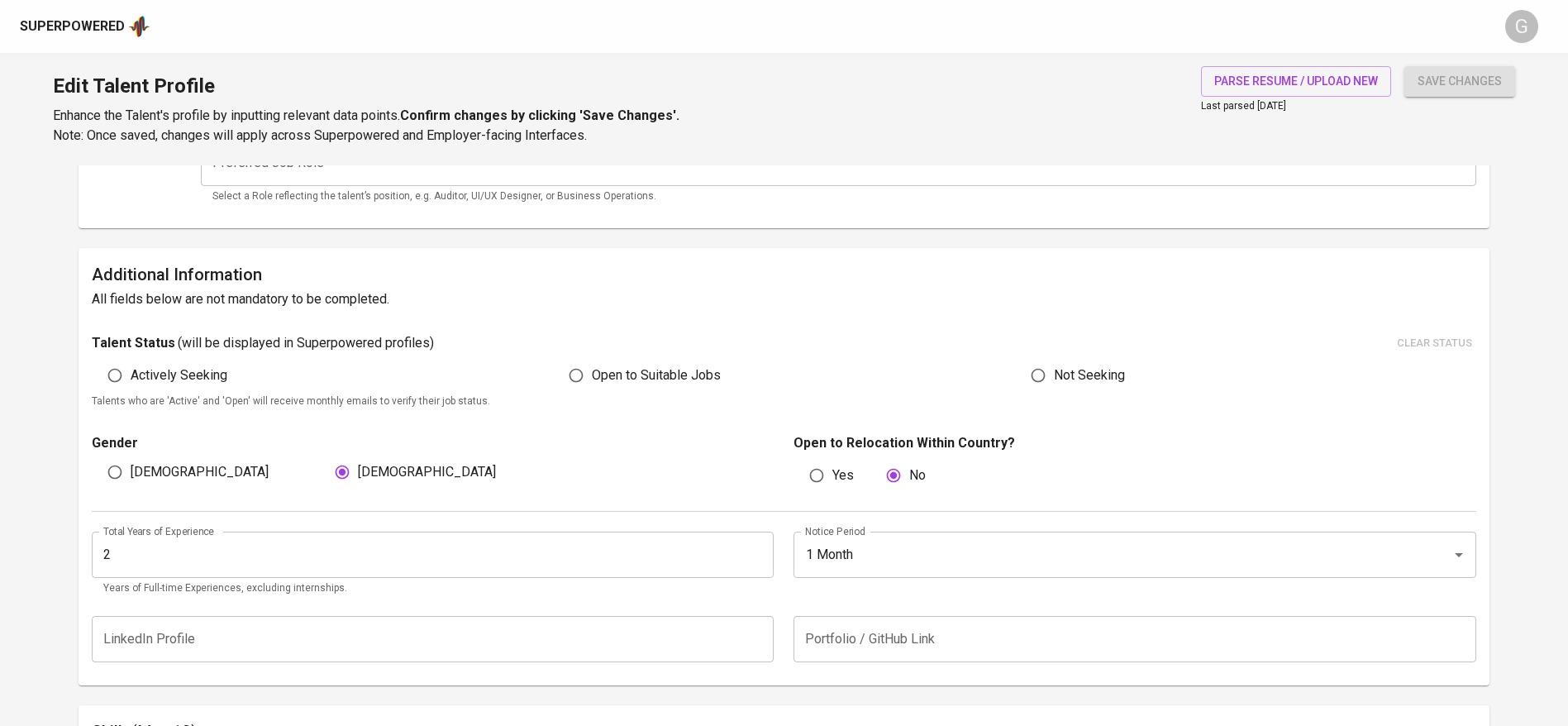
scroll to position [279, 0]
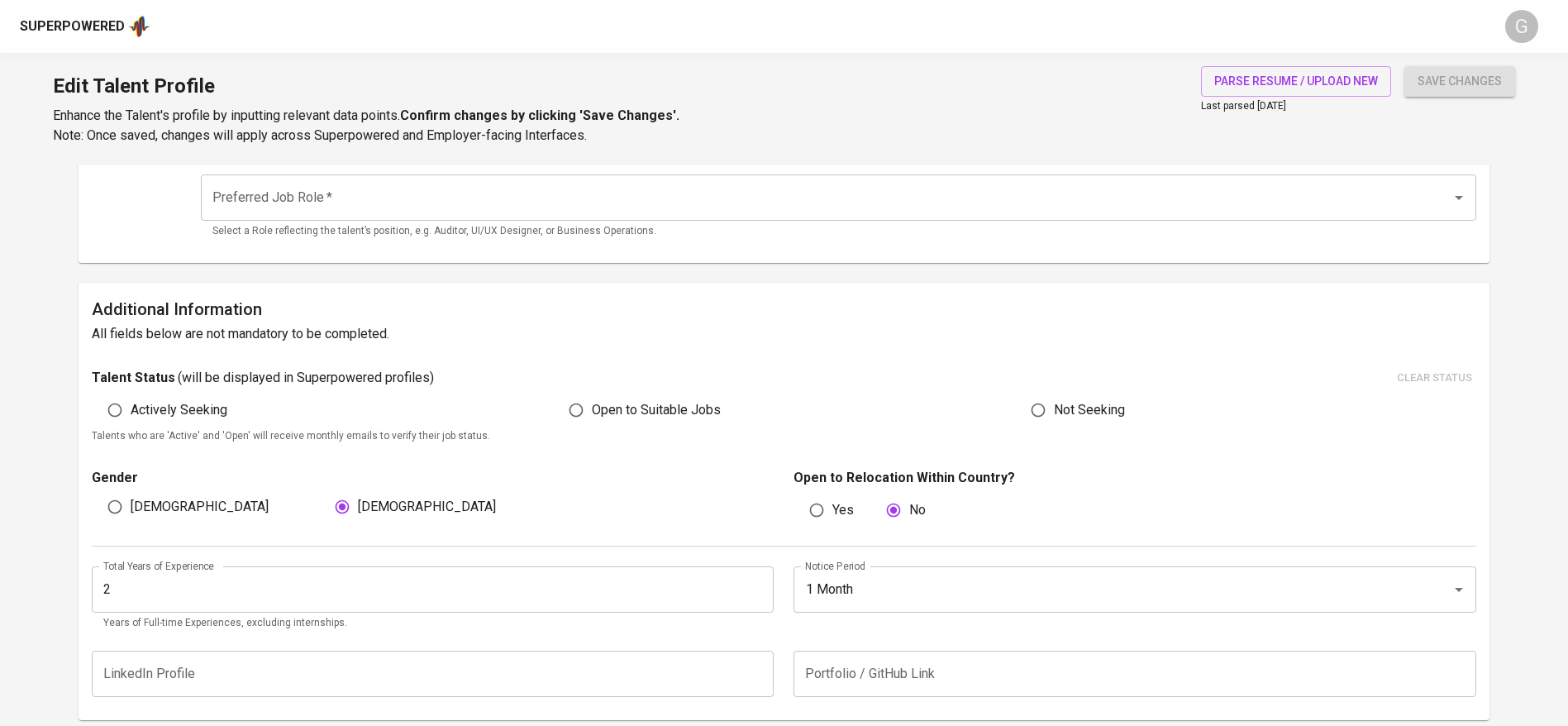
click at [89, 507] on div "Additional Information All fields below are not mandatory to be completed. Tale…" at bounding box center [784, 501] width 1411 height 438
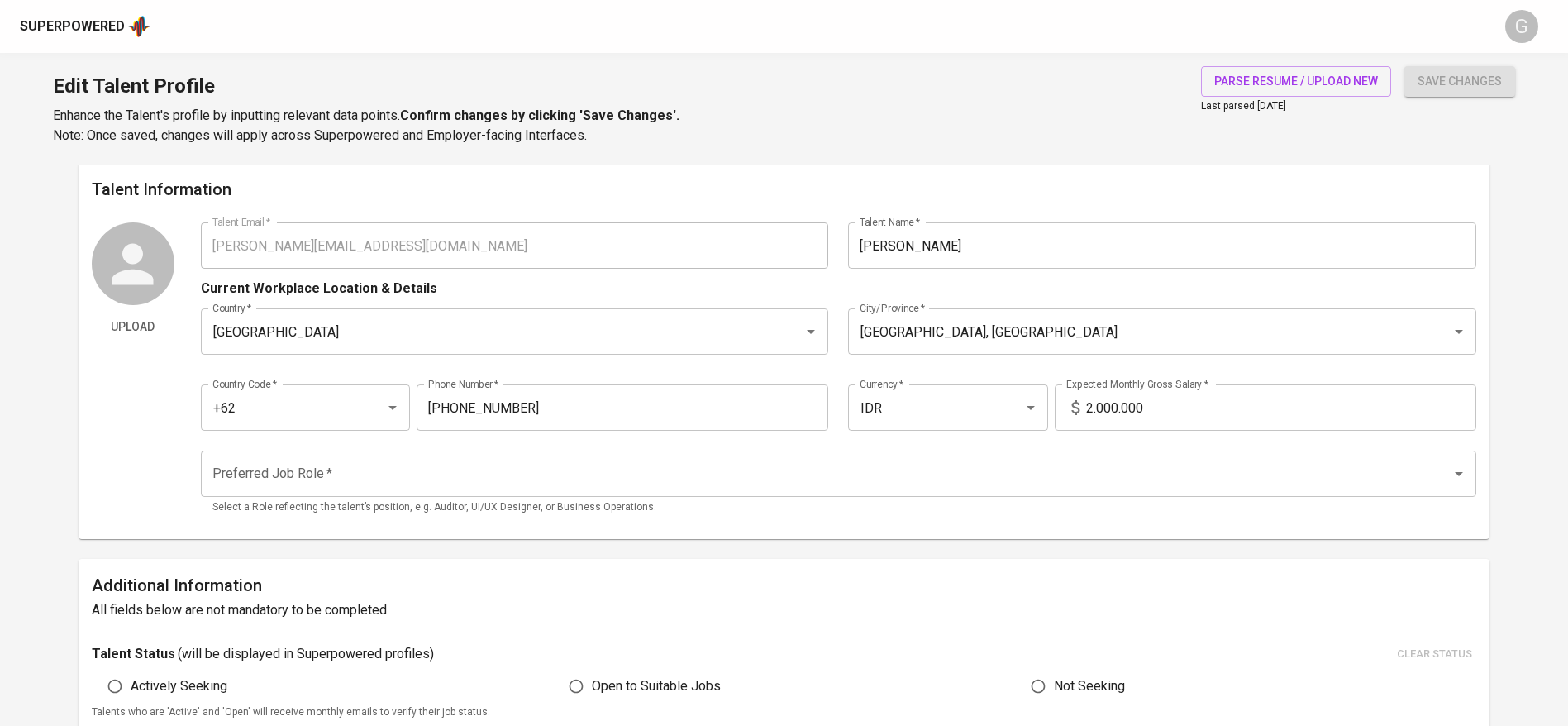
scroll to position [0, 0]
click at [603, 457] on div "Preferred Job Role *" at bounding box center [838, 476] width 1276 height 47
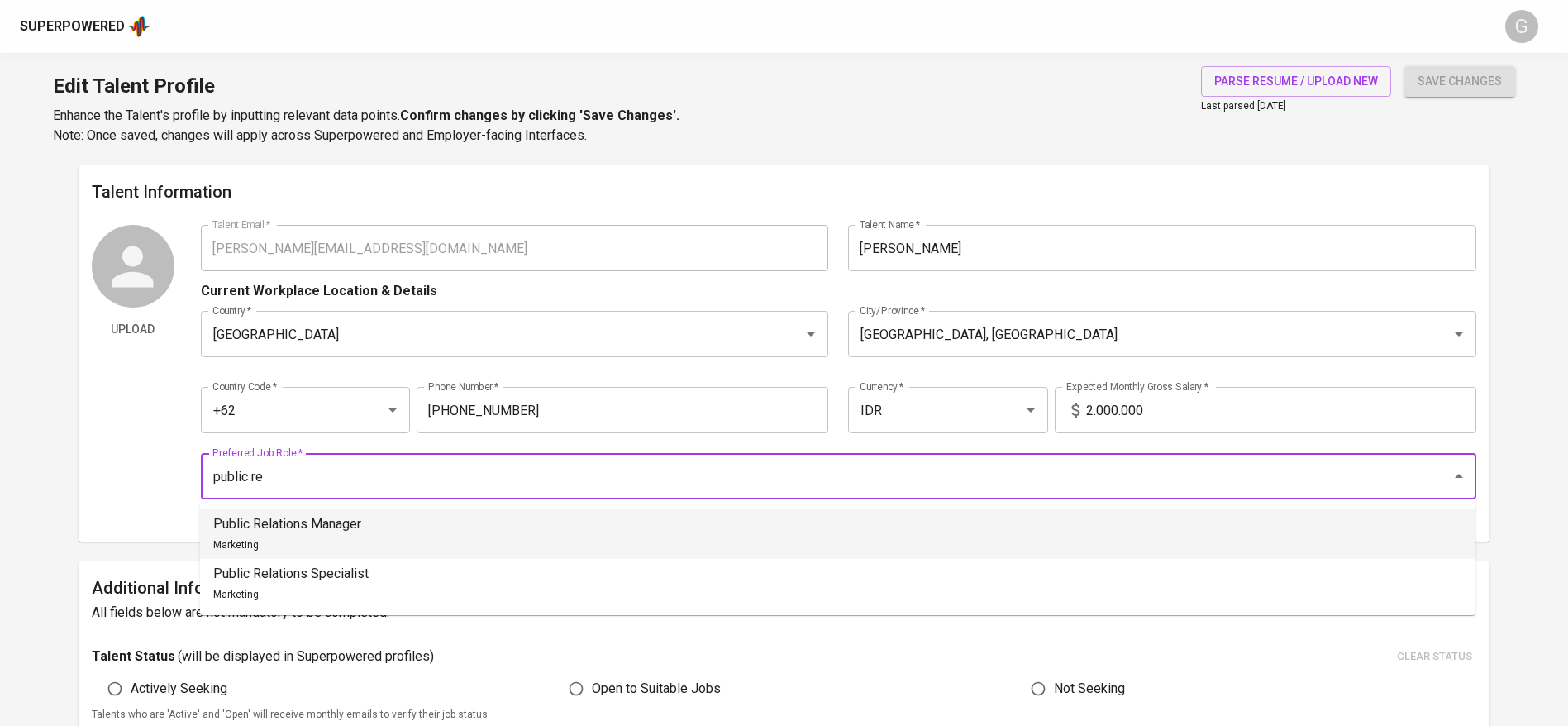
drag, startPoint x: 590, startPoint y: 521, endPoint x: 608, endPoint y: 514, distance: 19.3
click at [590, 521] on li "Public Relations Manager Marketing" at bounding box center [837, 533] width 1276 height 49
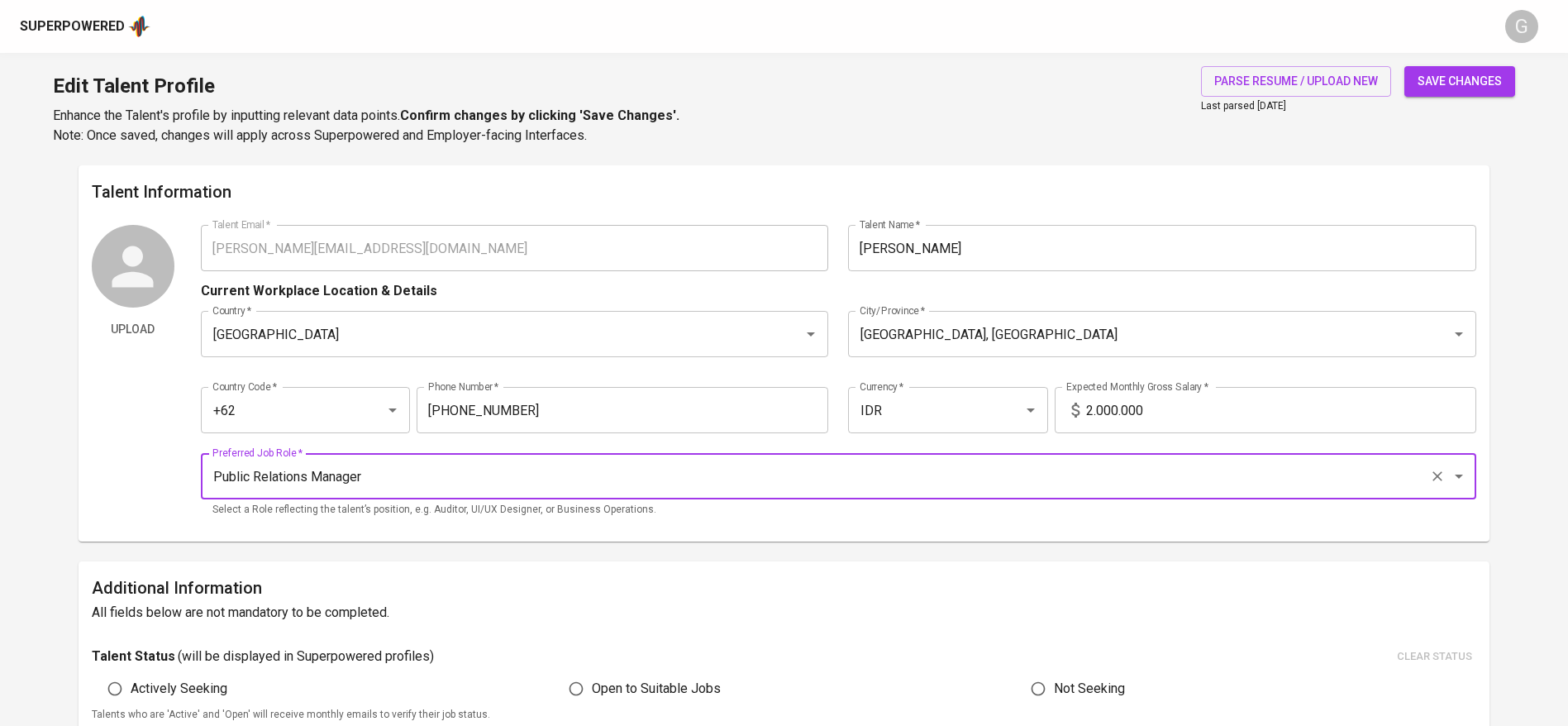
type input "Public Relations Manager"
click at [1159, 403] on input "2.000.000" at bounding box center [1281, 411] width 390 height 47
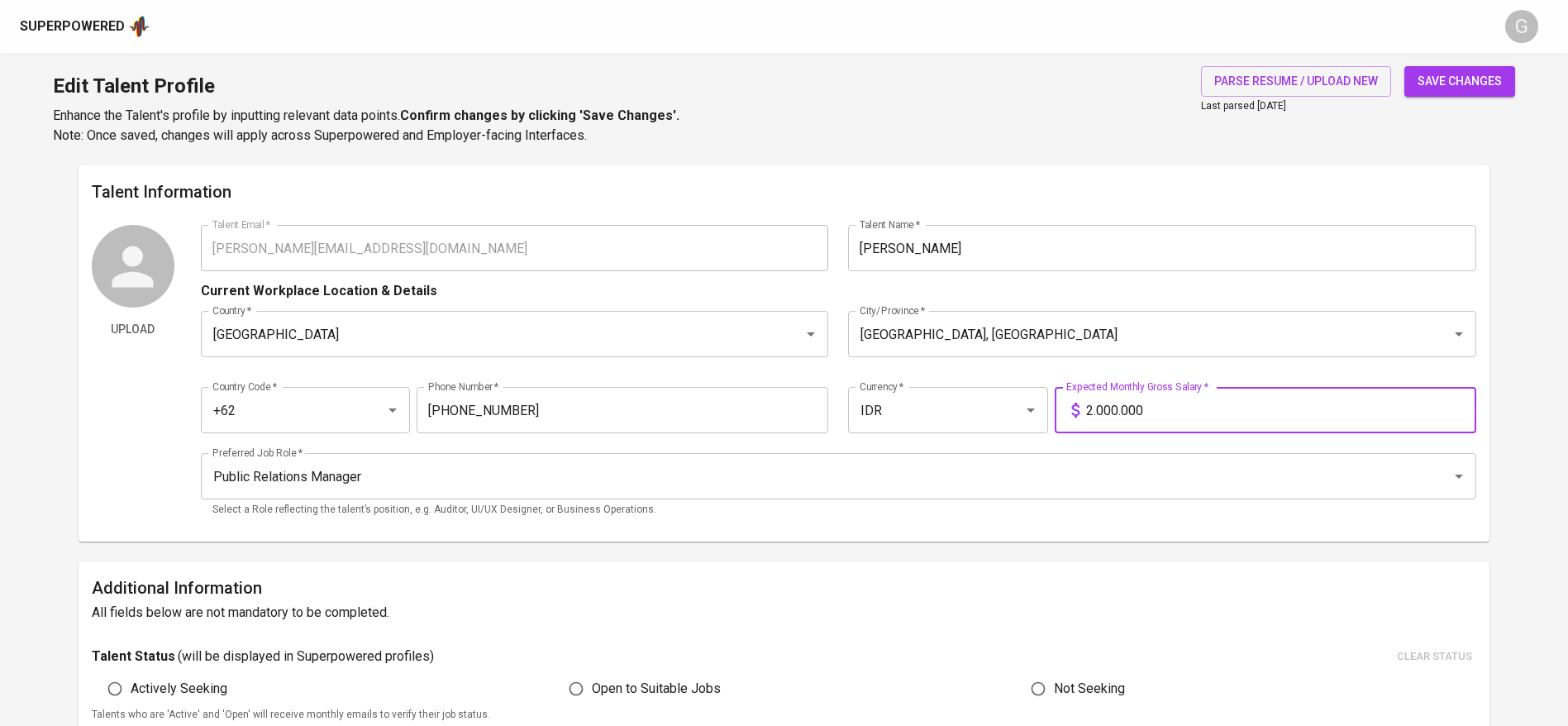
click at [1159, 403] on input "2.000.000" at bounding box center [1281, 411] width 390 height 47
type input "11.000.000"
click at [1405, 66] on button "save changes" at bounding box center [1460, 82] width 111 height 30
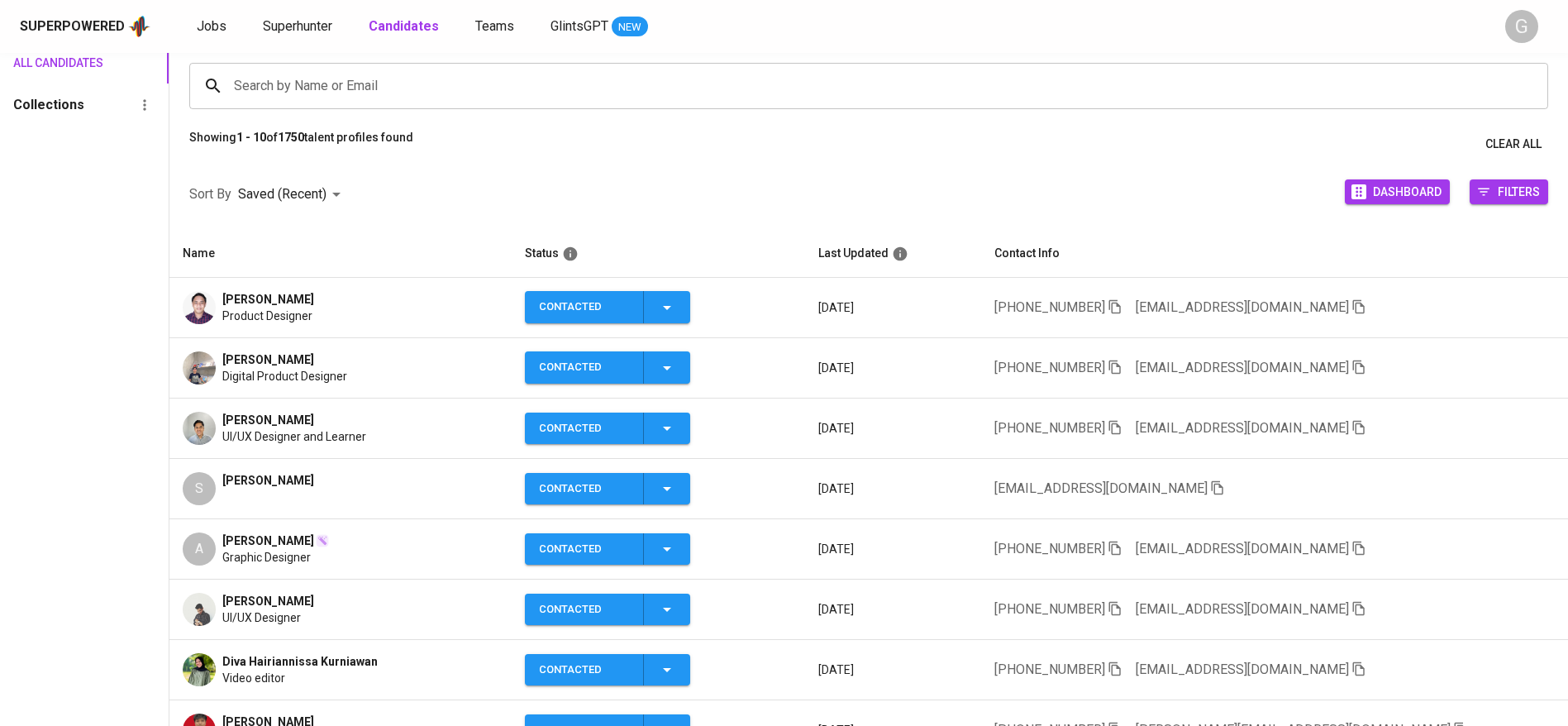
scroll to position [372, 0]
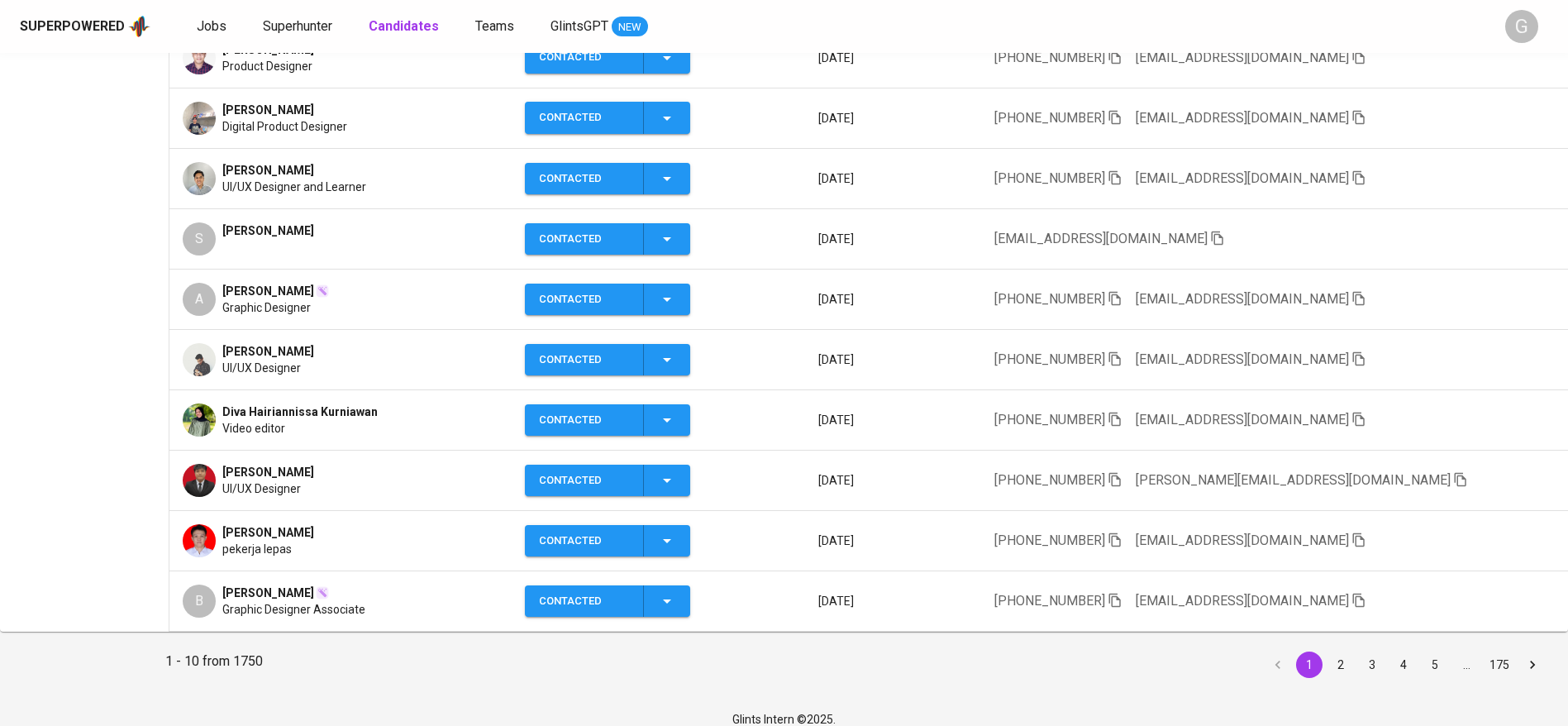
click at [1353, 599] on icon "button" at bounding box center [1358, 601] width 12 height 14
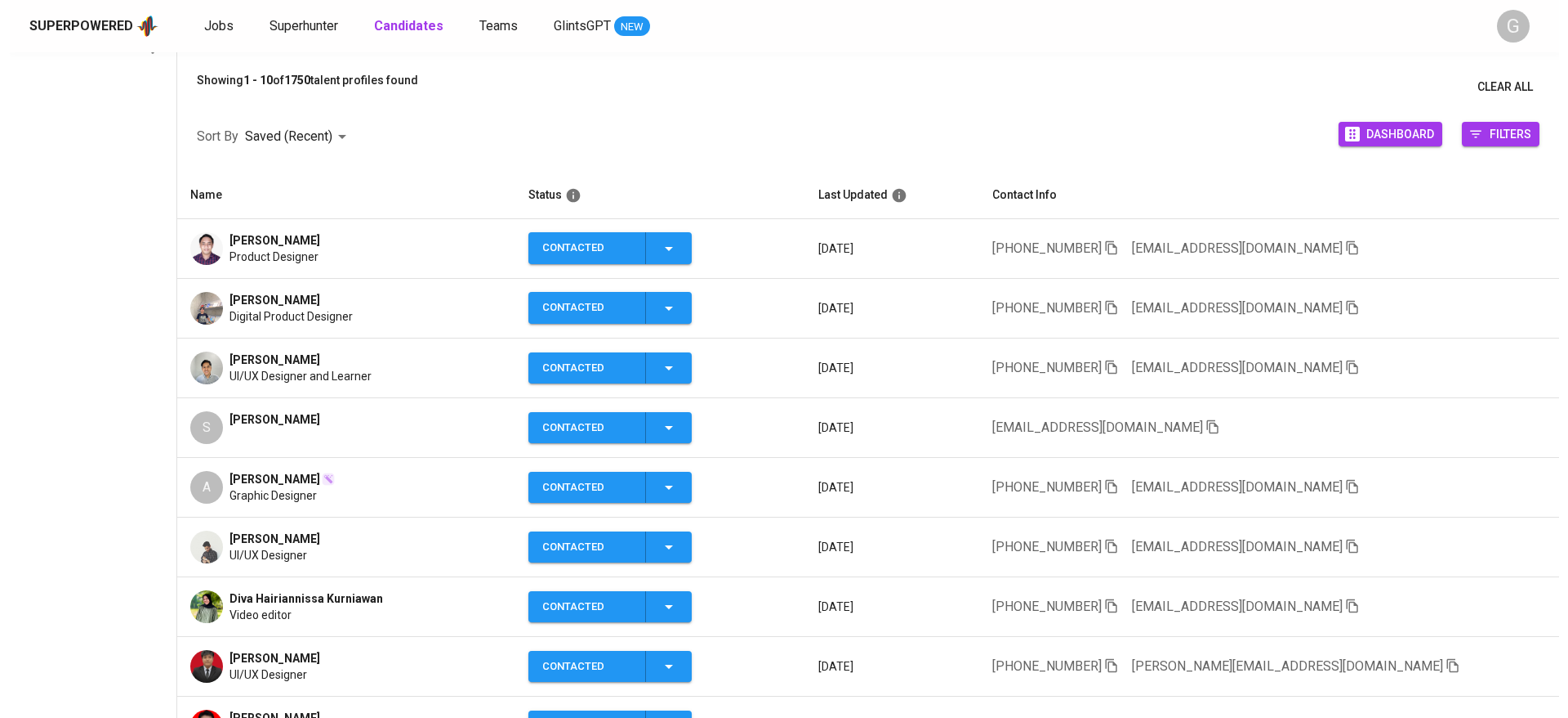
scroll to position [0, 0]
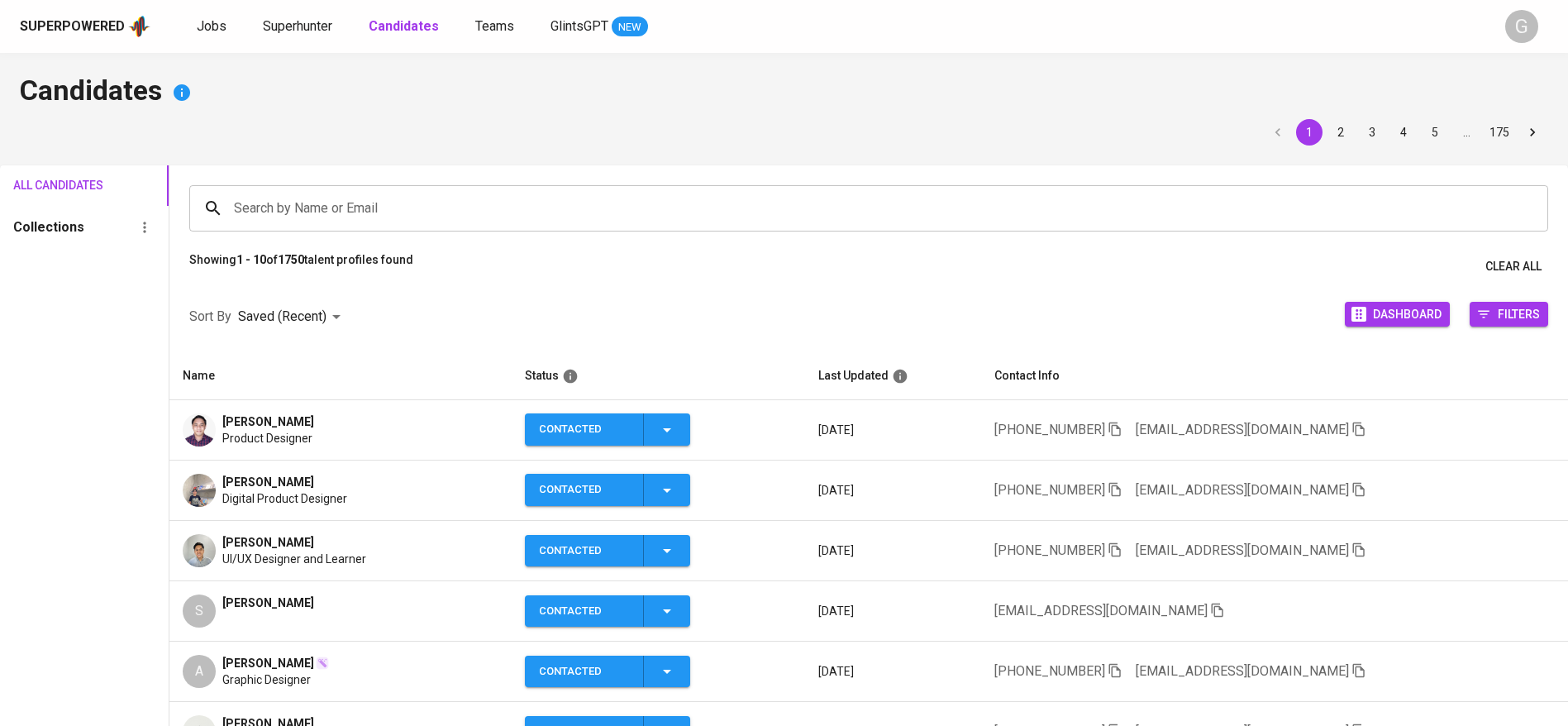
click at [441, 194] on input "Search by Name or Email" at bounding box center [872, 208] width 1286 height 31
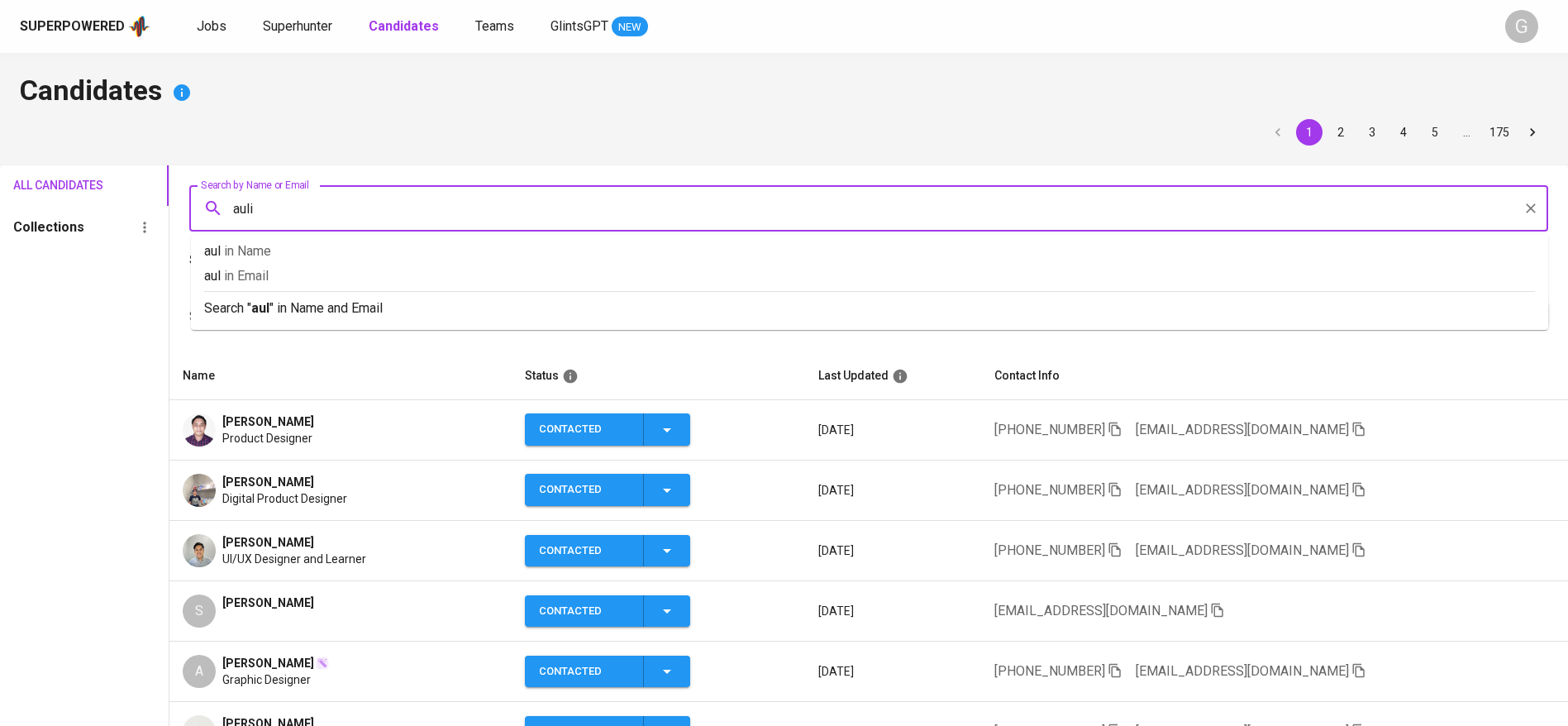
type input "aulia"
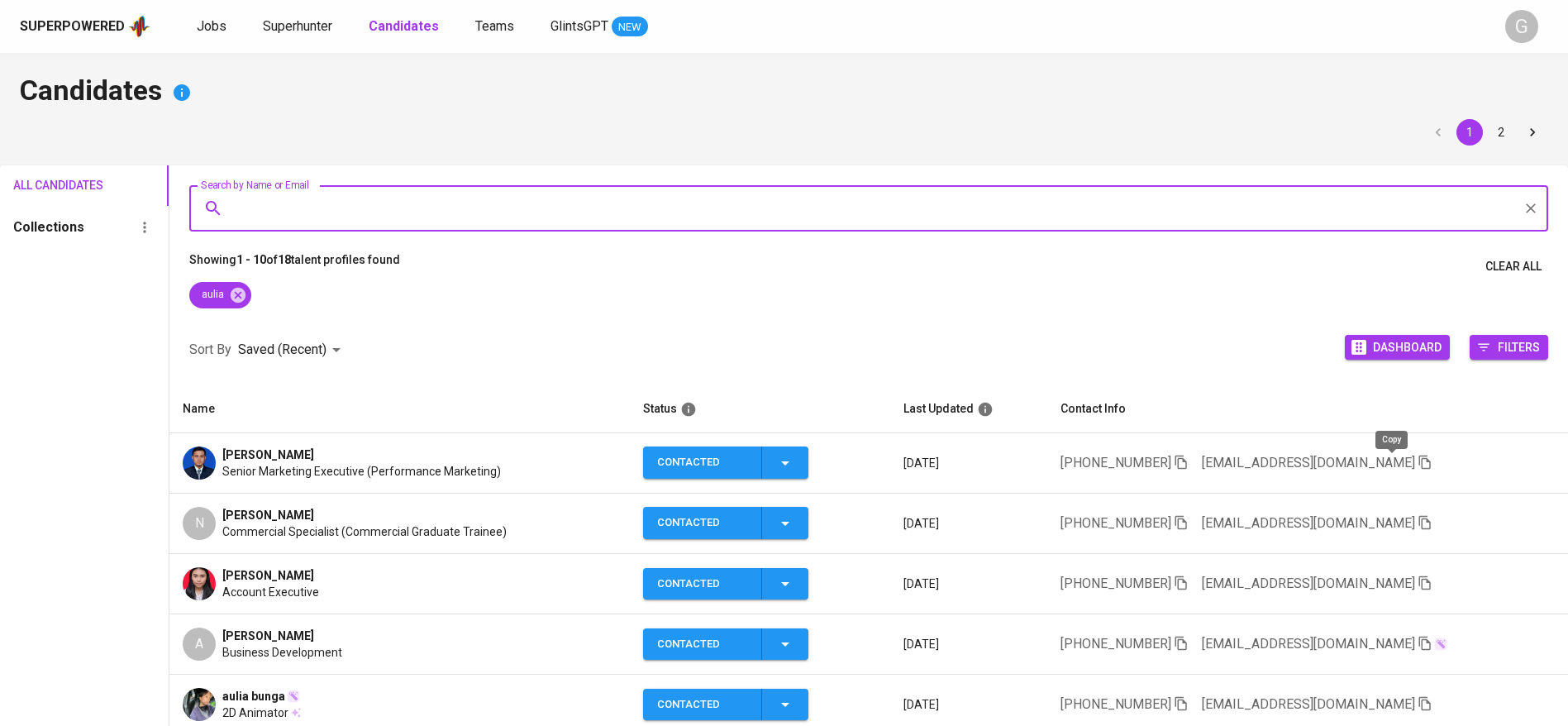
click at [1417, 455] on icon "button" at bounding box center [1425, 462] width 15 height 15
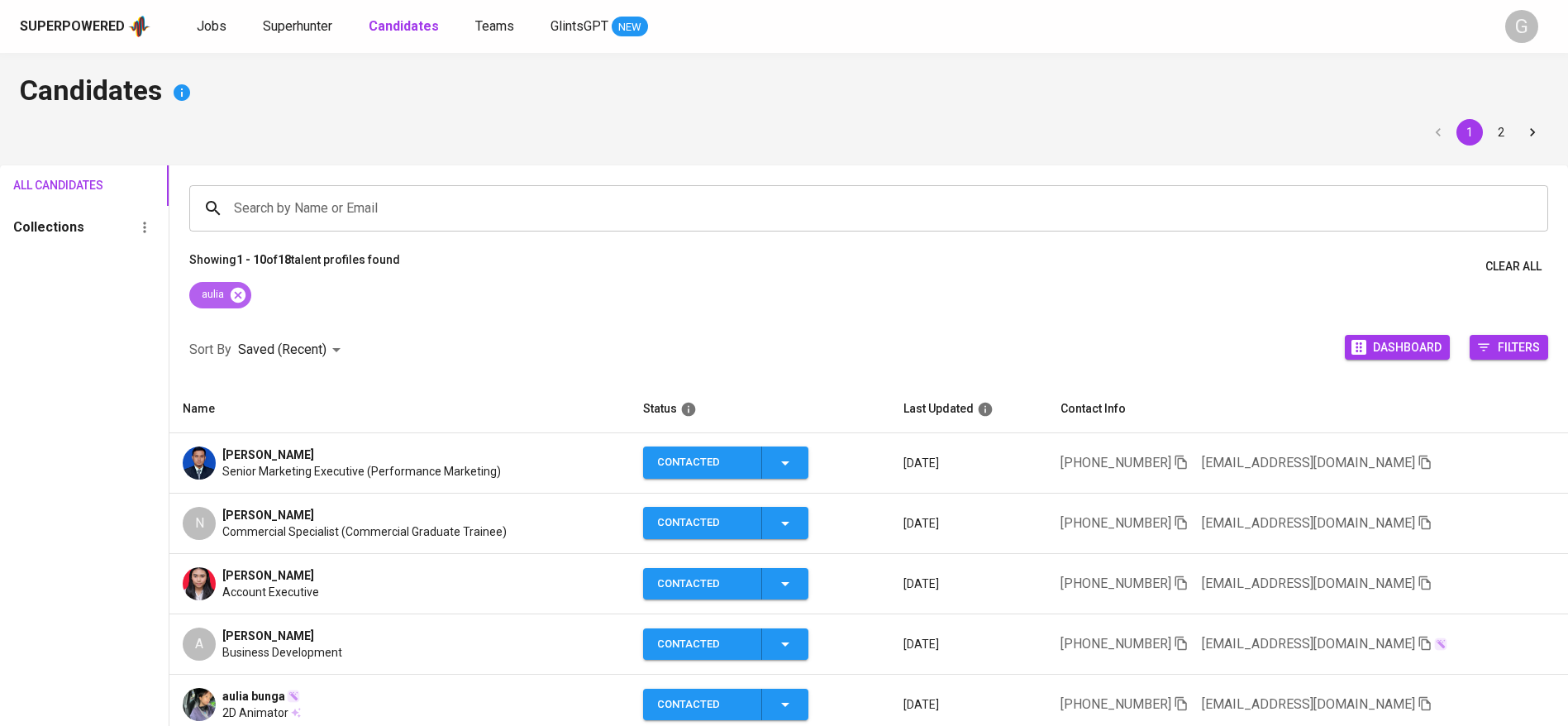
click at [242, 291] on icon at bounding box center [238, 294] width 15 height 15
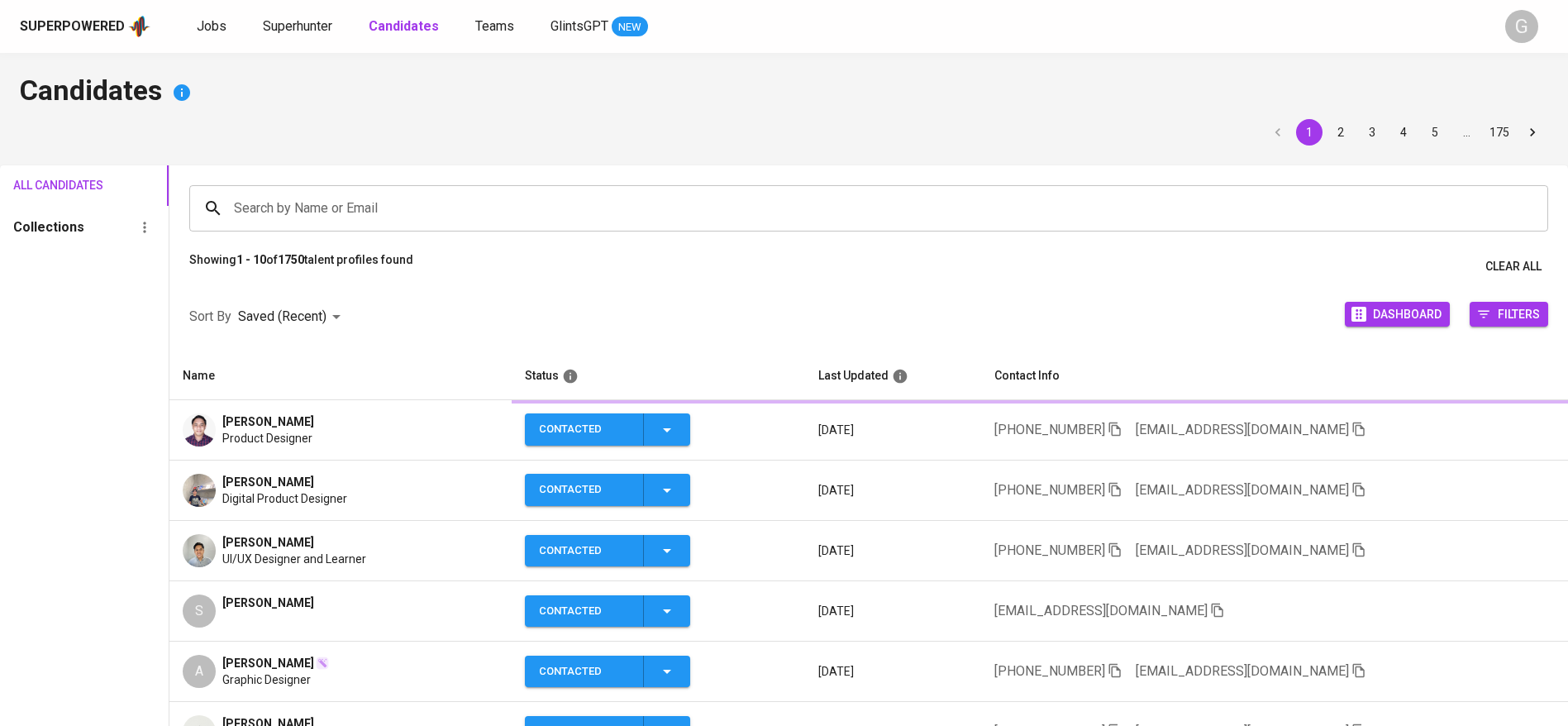
click at [322, 206] on input "Search by Name or Email" at bounding box center [872, 208] width 1286 height 31
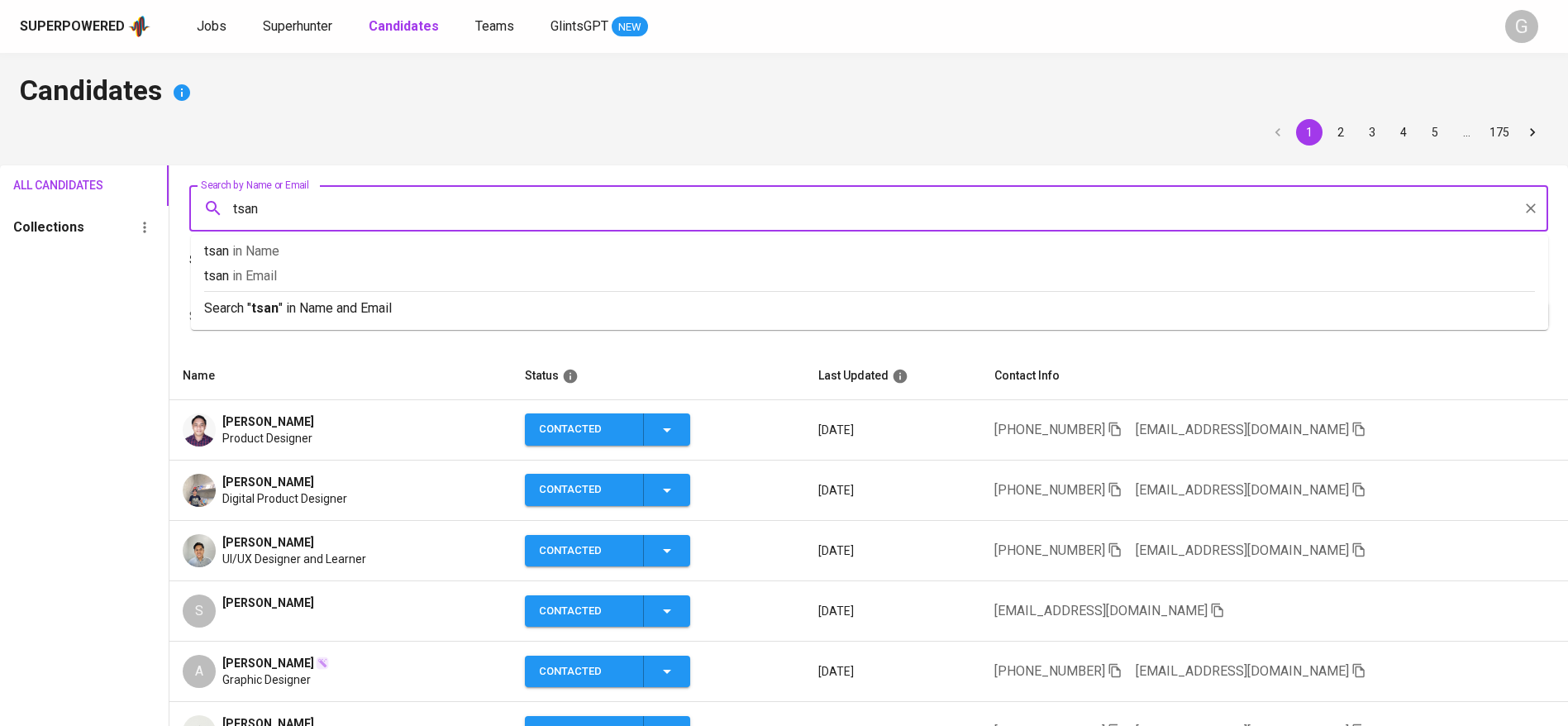
type input "tsana"
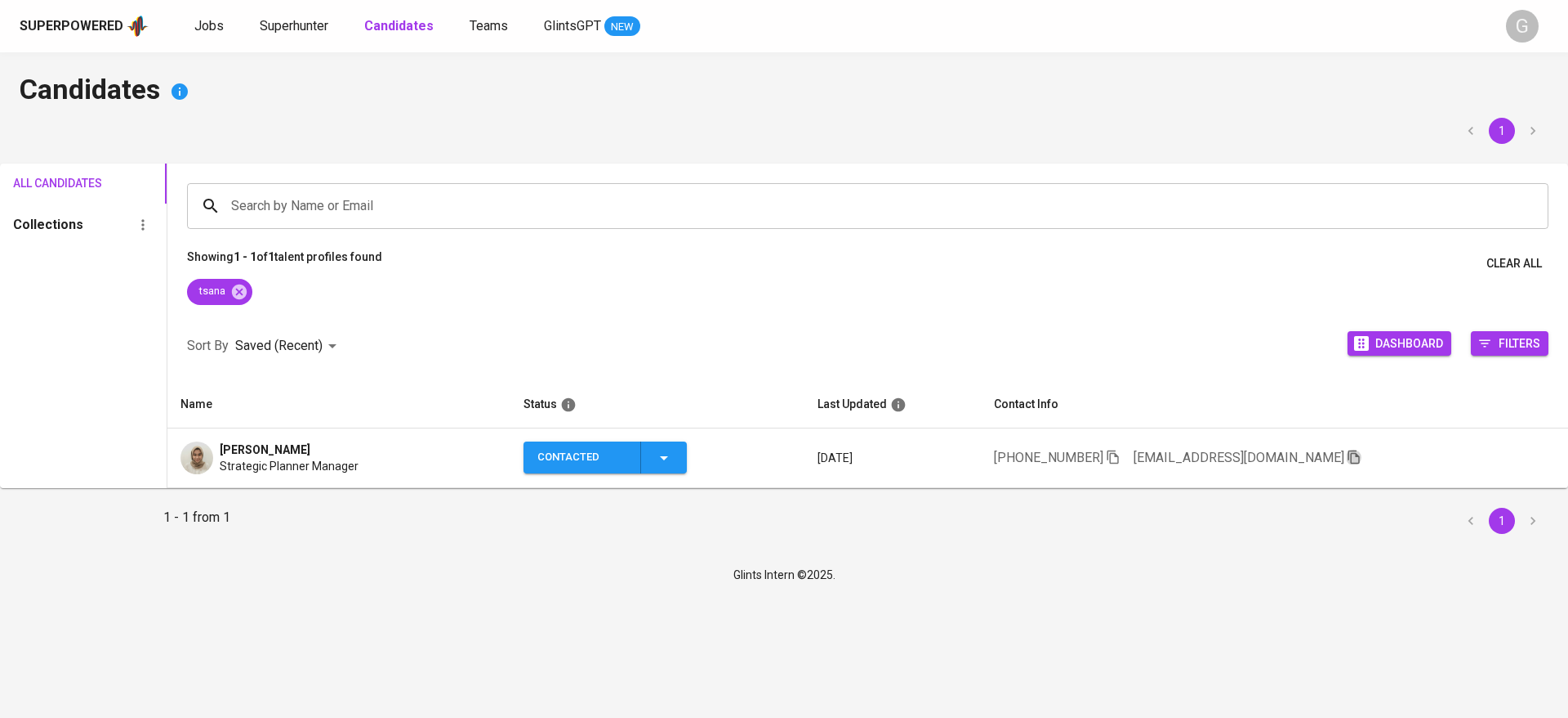
click at [1350, 462] on icon "button" at bounding box center [1353, 457] width 12 height 14
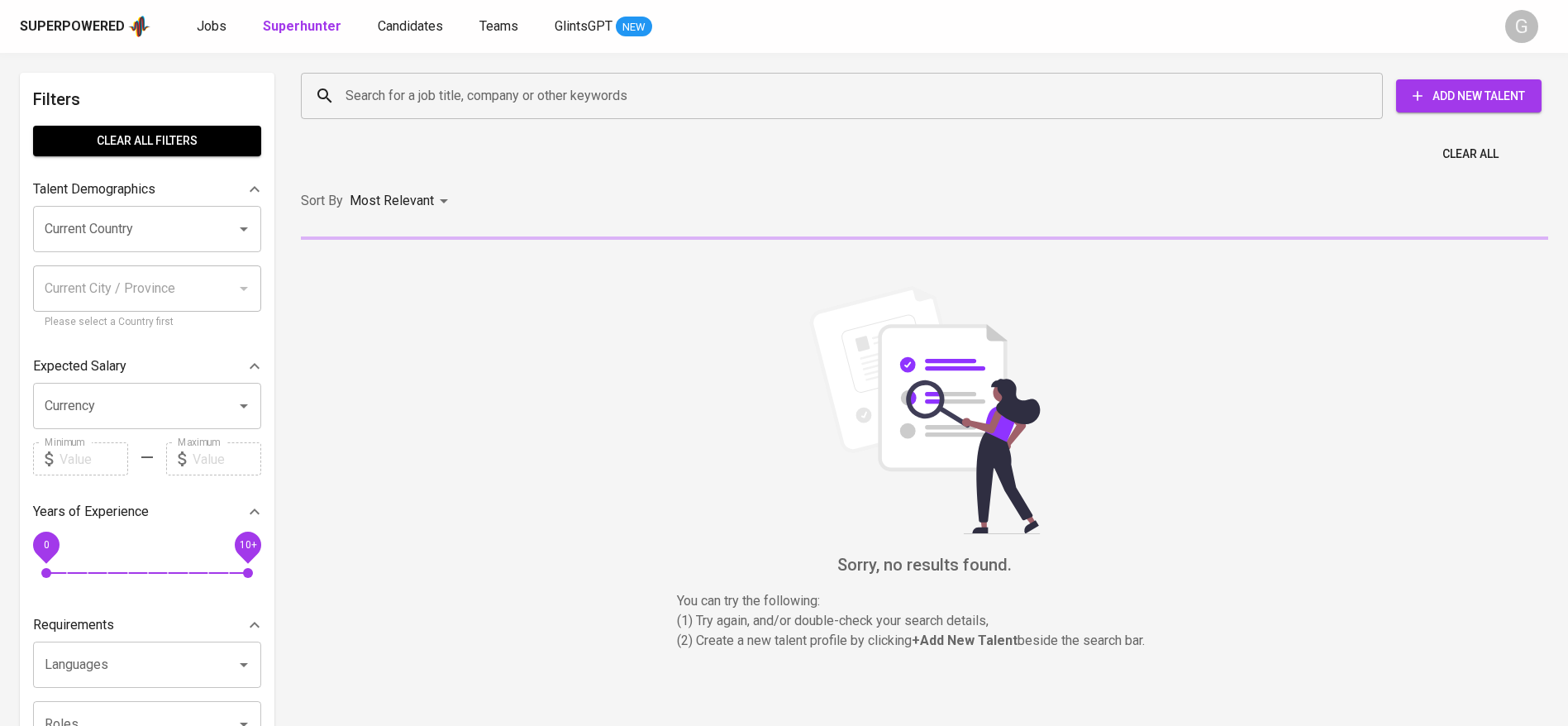
click at [410, 90] on input "Search for a job title, company or other keywords" at bounding box center [846, 95] width 1009 height 31
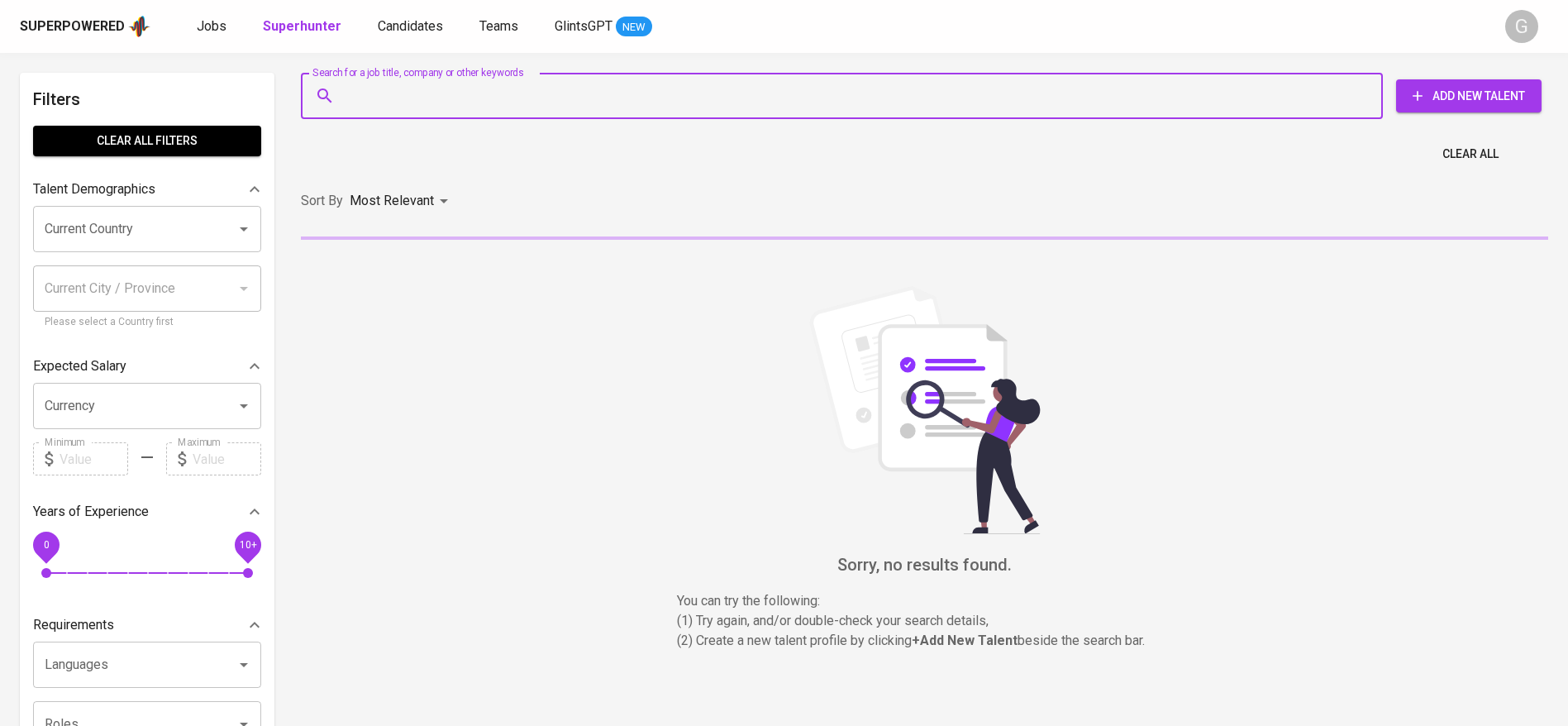
paste input "[EMAIL_ADDRESS][DOMAIN_NAME]"
type input "[EMAIL_ADDRESS][DOMAIN_NAME]"
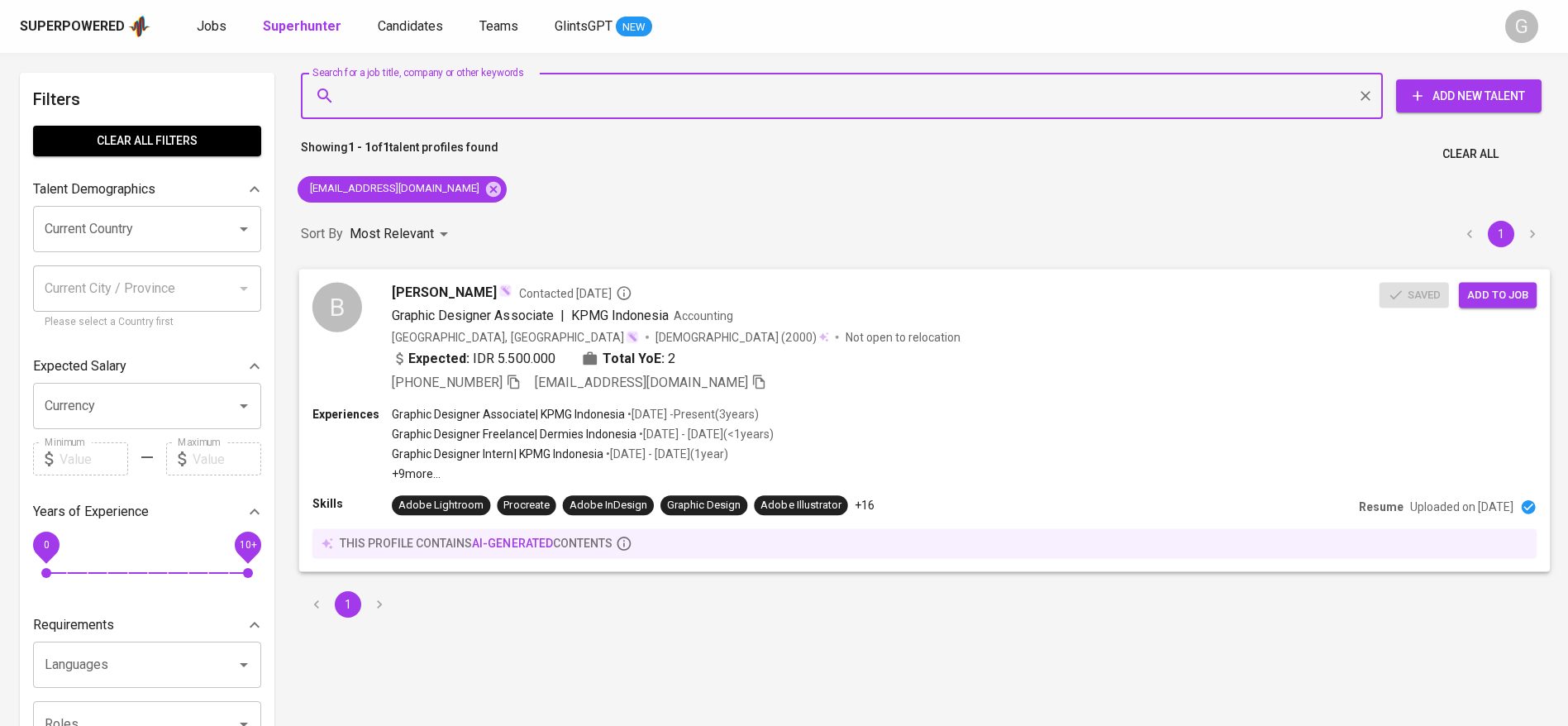
click at [1498, 298] on span "Add to job" at bounding box center [1498, 294] width 61 height 19
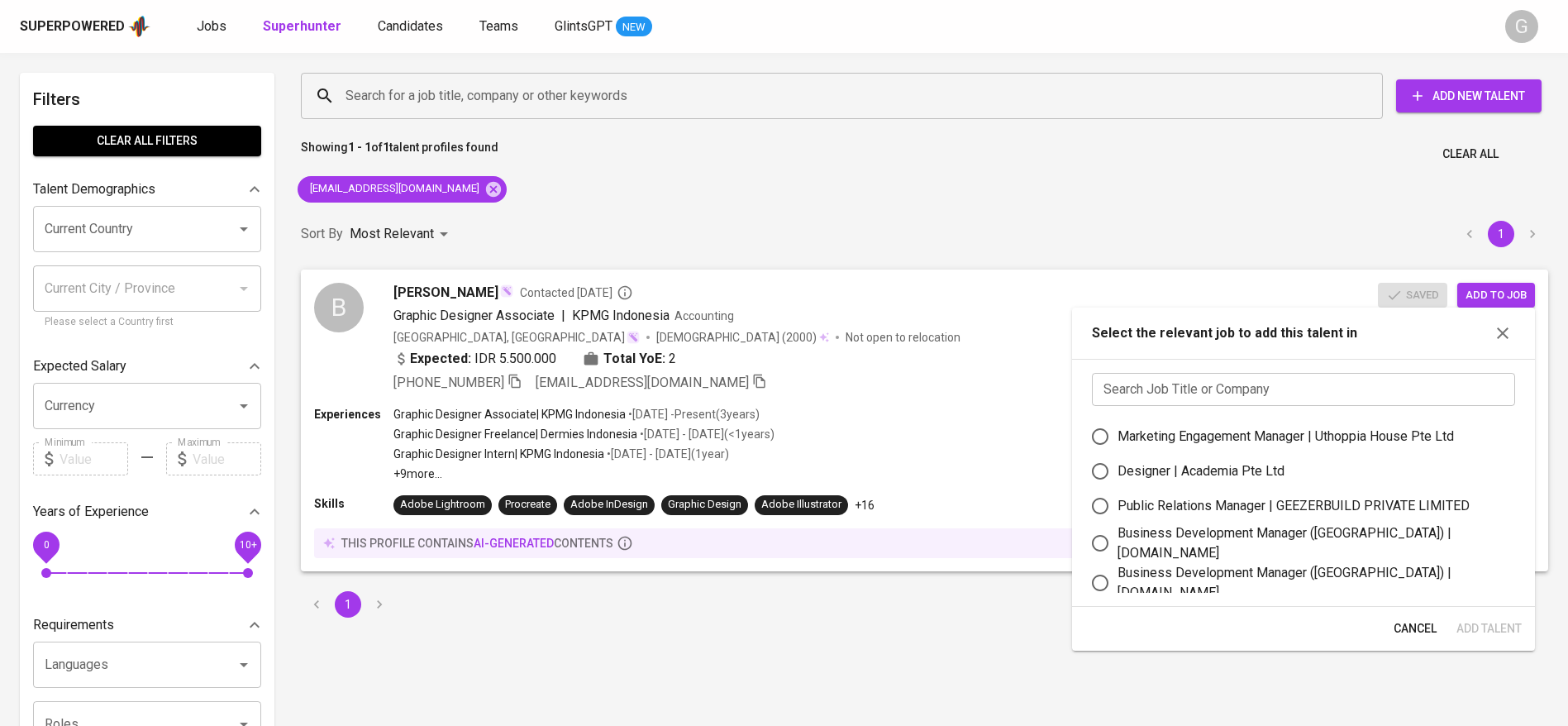
click at [1267, 387] on input "text" at bounding box center [1304, 389] width 423 height 33
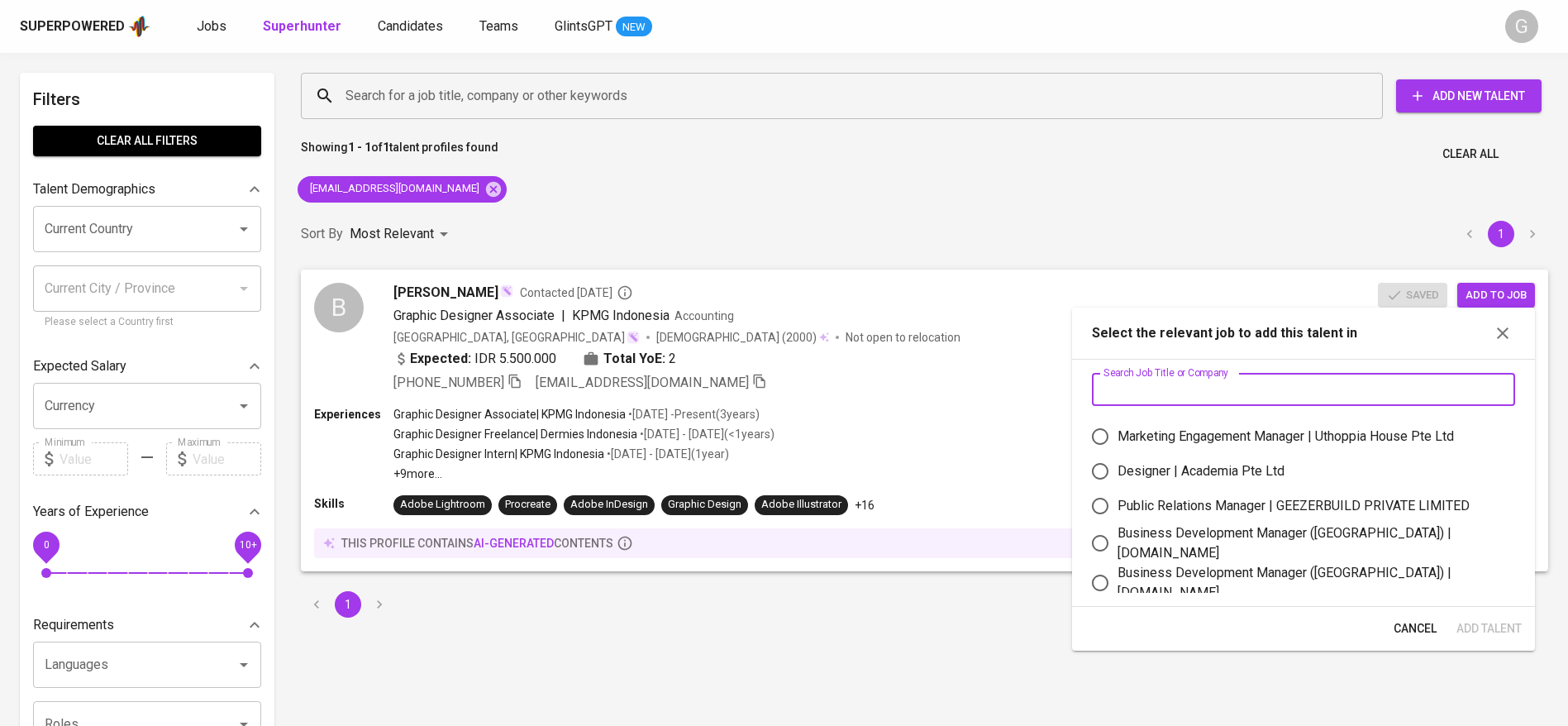
click at [1230, 477] on div "Designer | Academia Pte Ltd" at bounding box center [1201, 471] width 167 height 20
click at [1118, 477] on input "Designer | Academia Pte Ltd" at bounding box center [1100, 471] width 35 height 35
radio input "true"
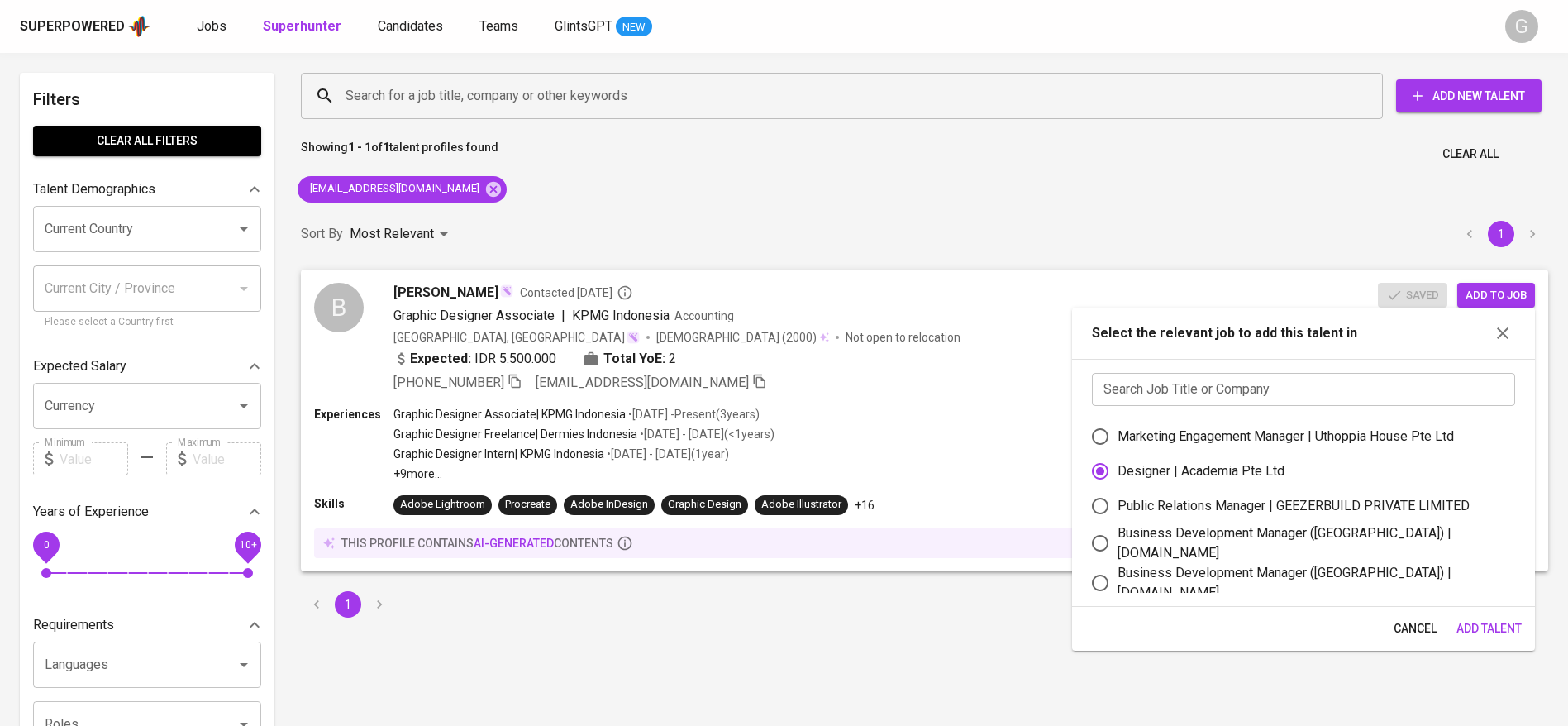
click at [1473, 619] on span "Add Talent" at bounding box center [1489, 628] width 65 height 21
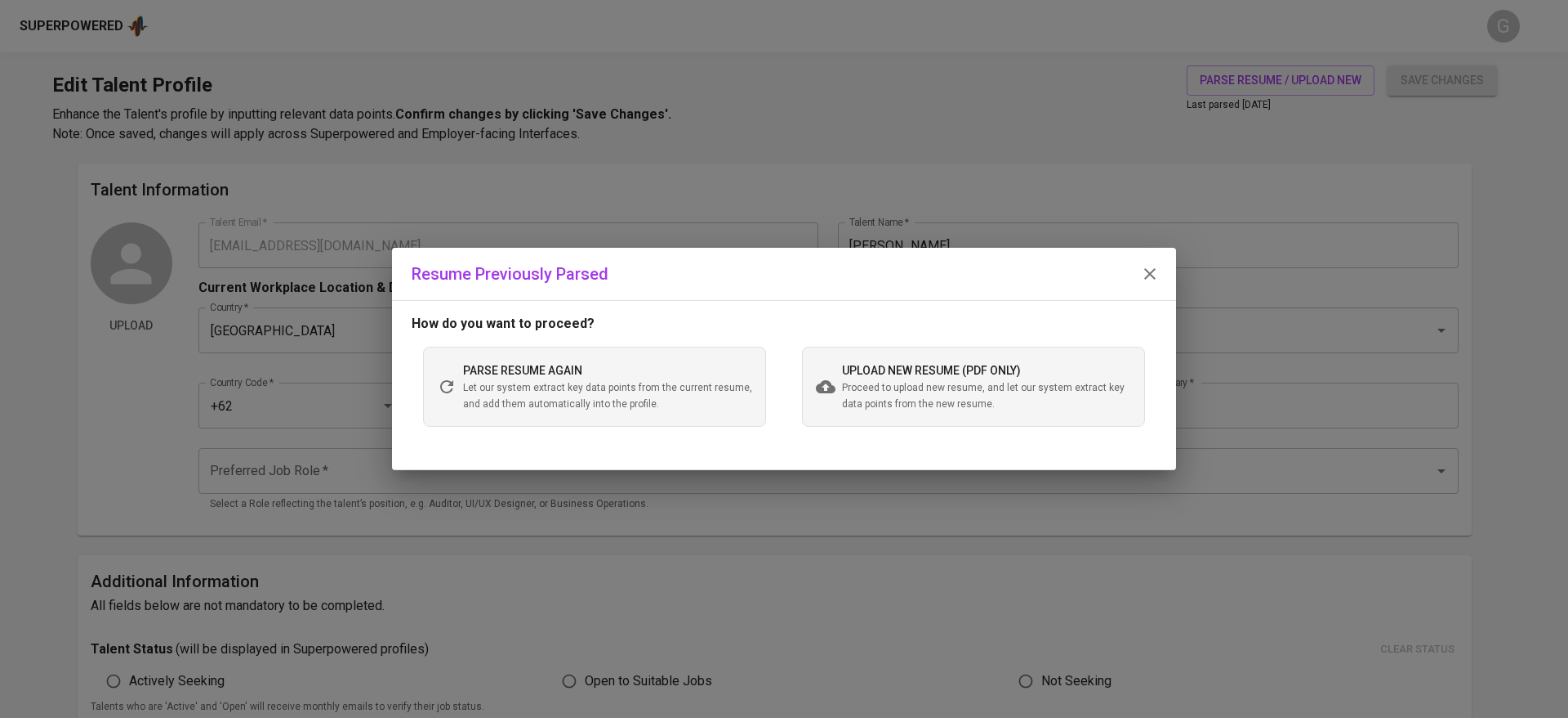
click at [864, 372] on span "upload new resume (pdf only)" at bounding box center [932, 370] width 179 height 13
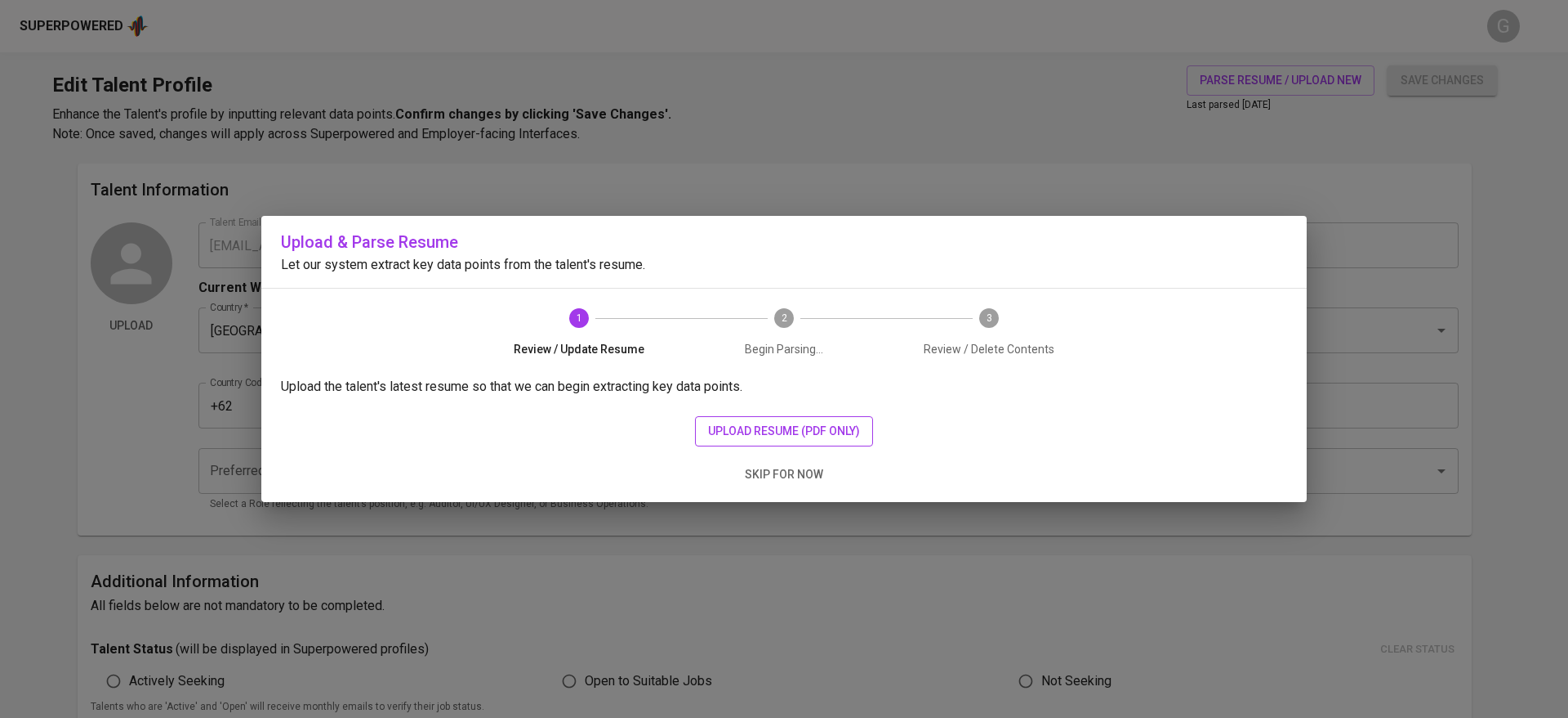
drag, startPoint x: 758, startPoint y: 449, endPoint x: 759, endPoint y: 435, distance: 14.0
click at [758, 444] on div "Upload the talent's latest resume so that we can begin extracting key data poin…" at bounding box center [784, 439] width 1045 height 125
click at [759, 434] on span "upload resume (pdf only)" at bounding box center [783, 431] width 151 height 20
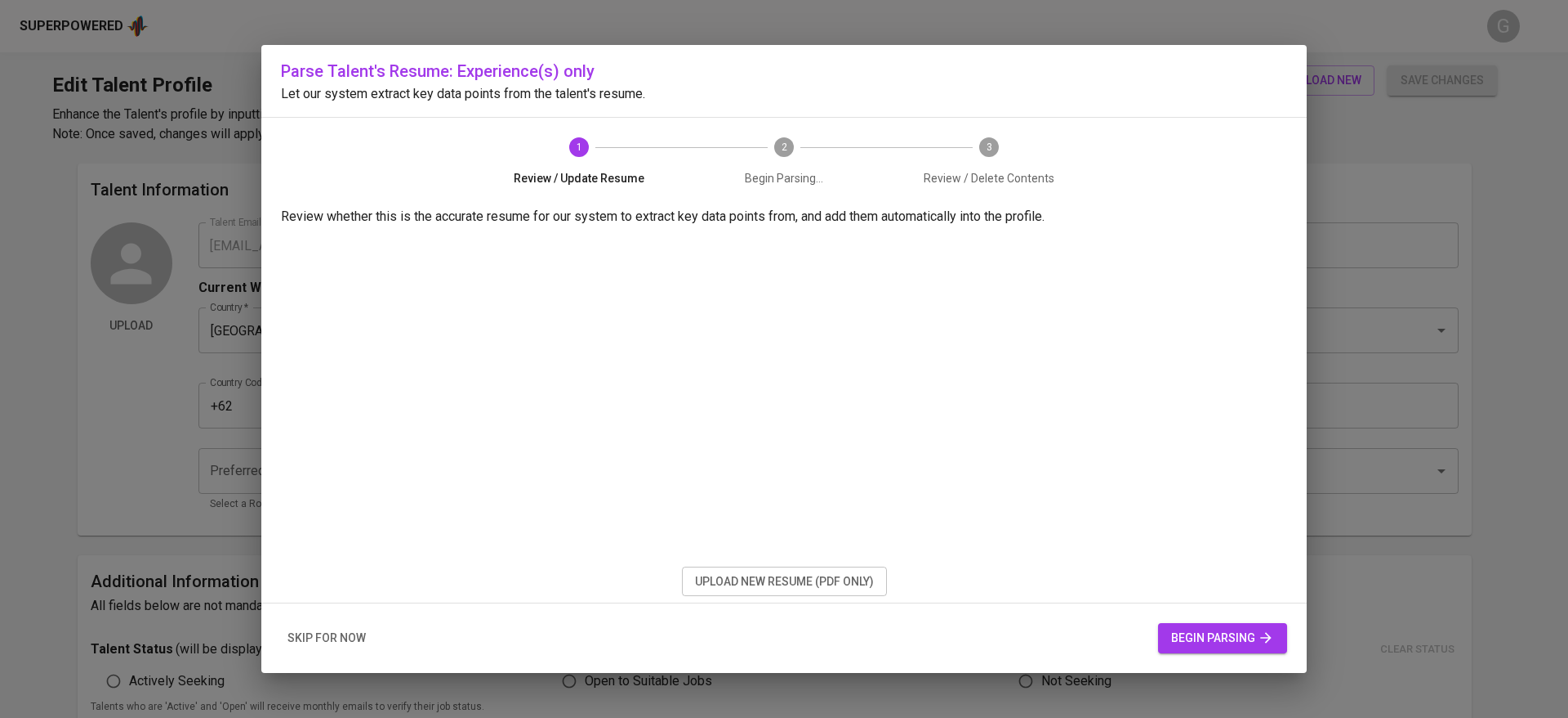
click at [1192, 632] on span "begin parsing" at bounding box center [1223, 637] width 103 height 20
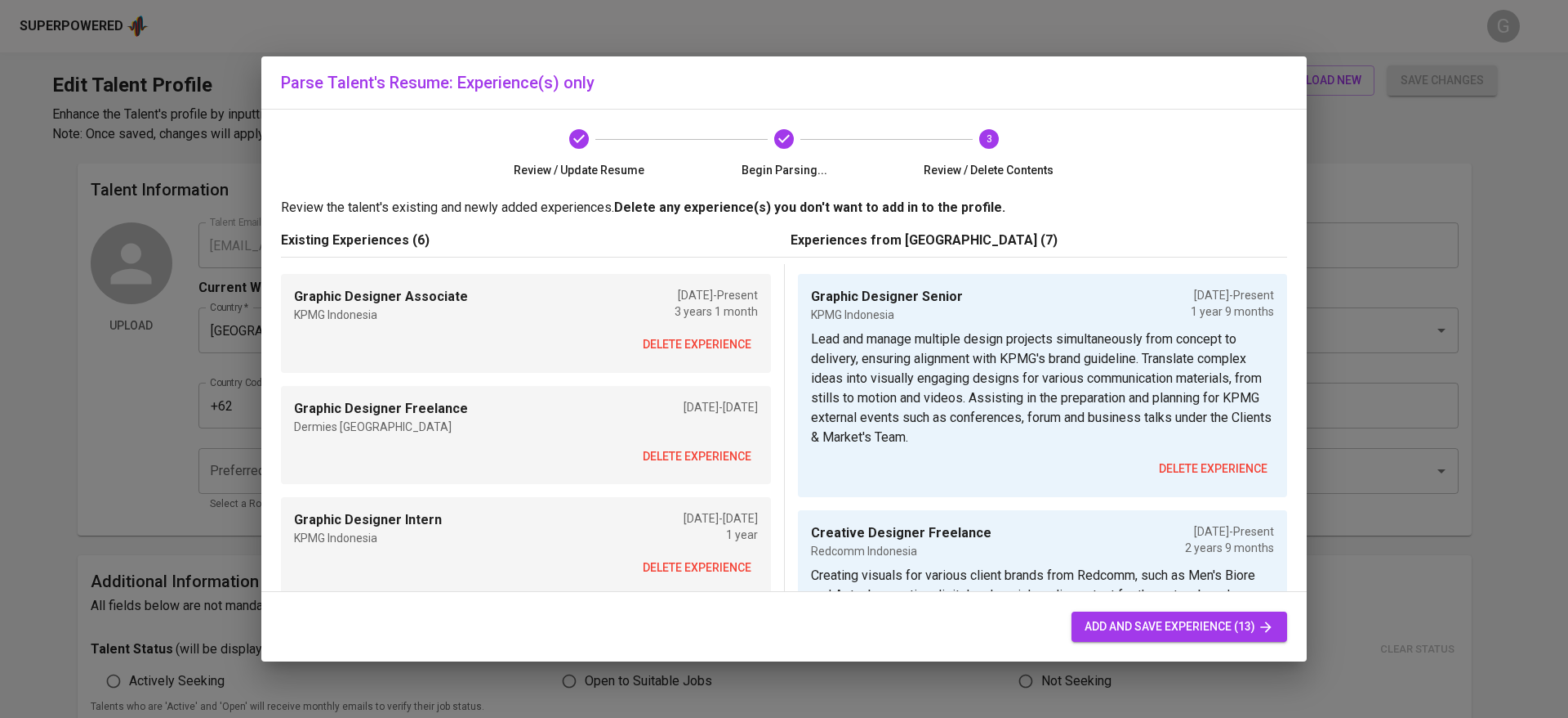
click at [686, 341] on span "delete experience" at bounding box center [697, 344] width 109 height 20
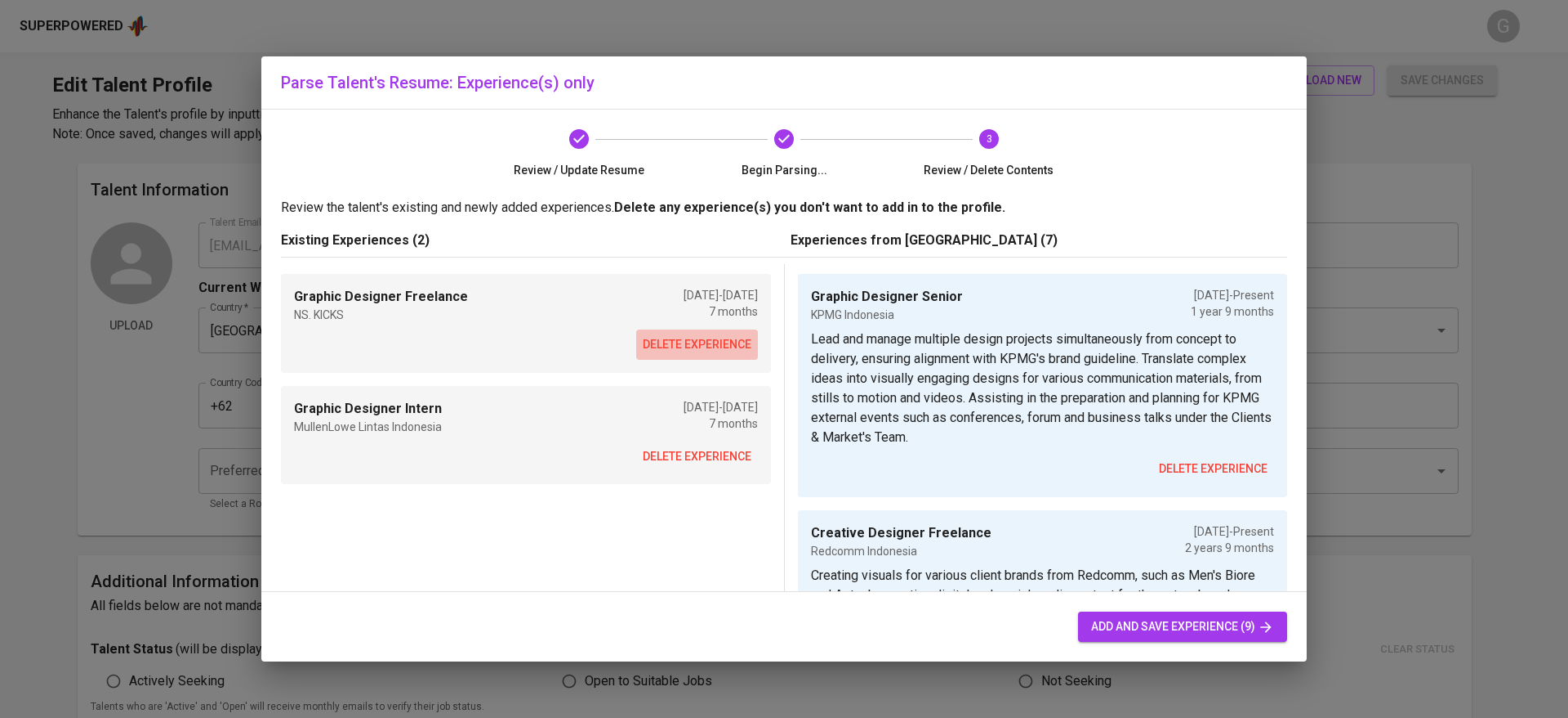
click at [686, 341] on span "delete experience" at bounding box center [697, 344] width 109 height 20
click at [686, 446] on span "delete experience" at bounding box center [697, 456] width 109 height 20
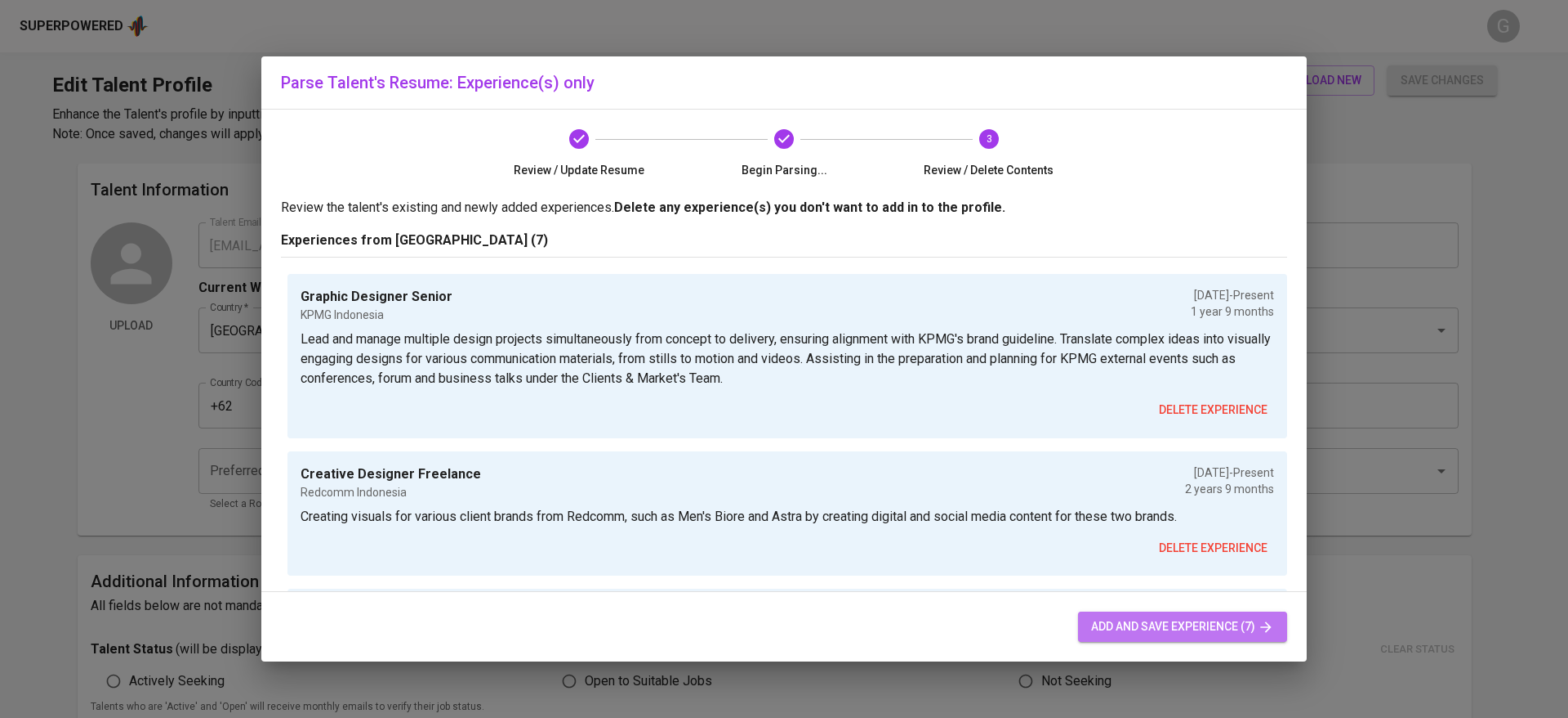
click at [1153, 626] on span "add and save experience (7)" at bounding box center [1183, 626] width 183 height 20
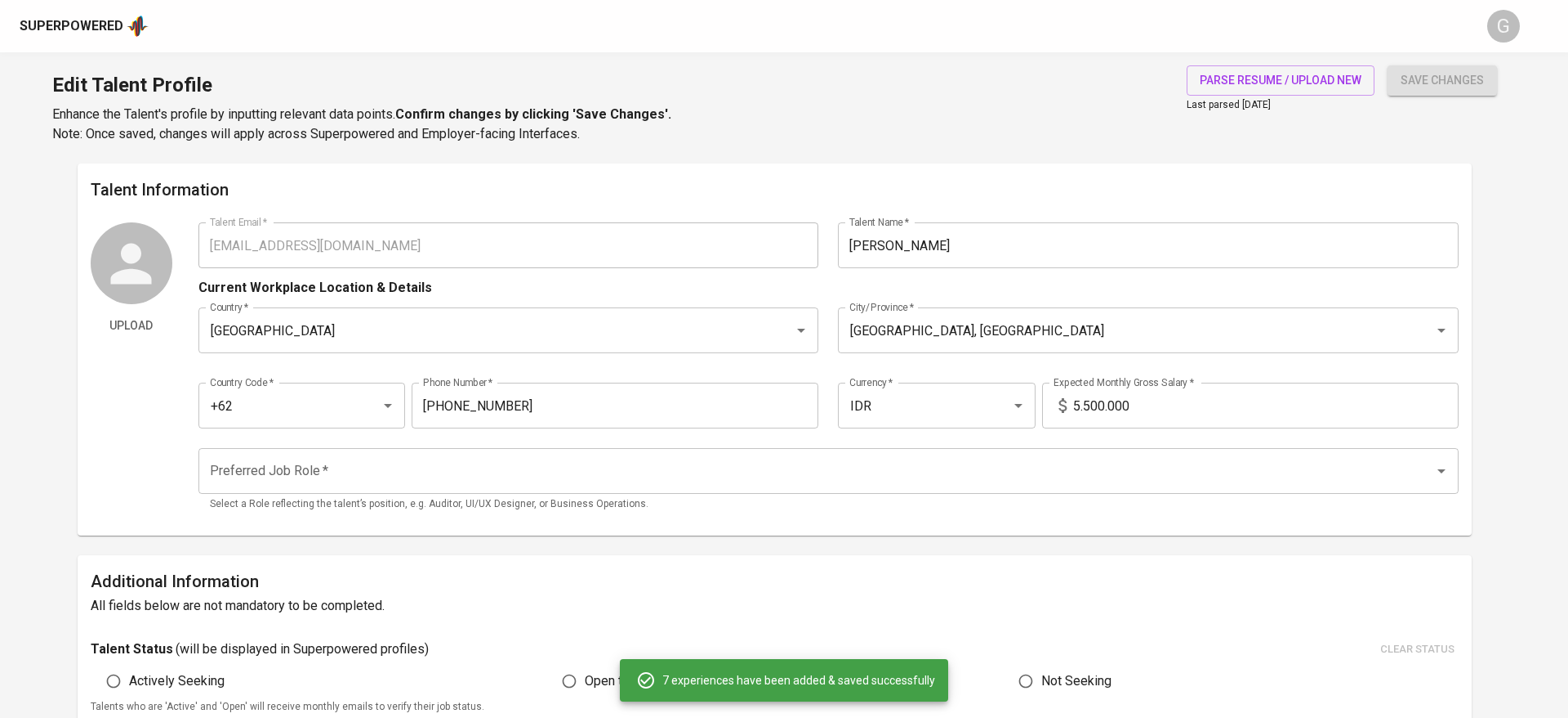
type input "Graphic Designer Senior"
type input "01/01/2024"
type input "Pawprints"
checkbox input "true"
type input "01/01/2023"
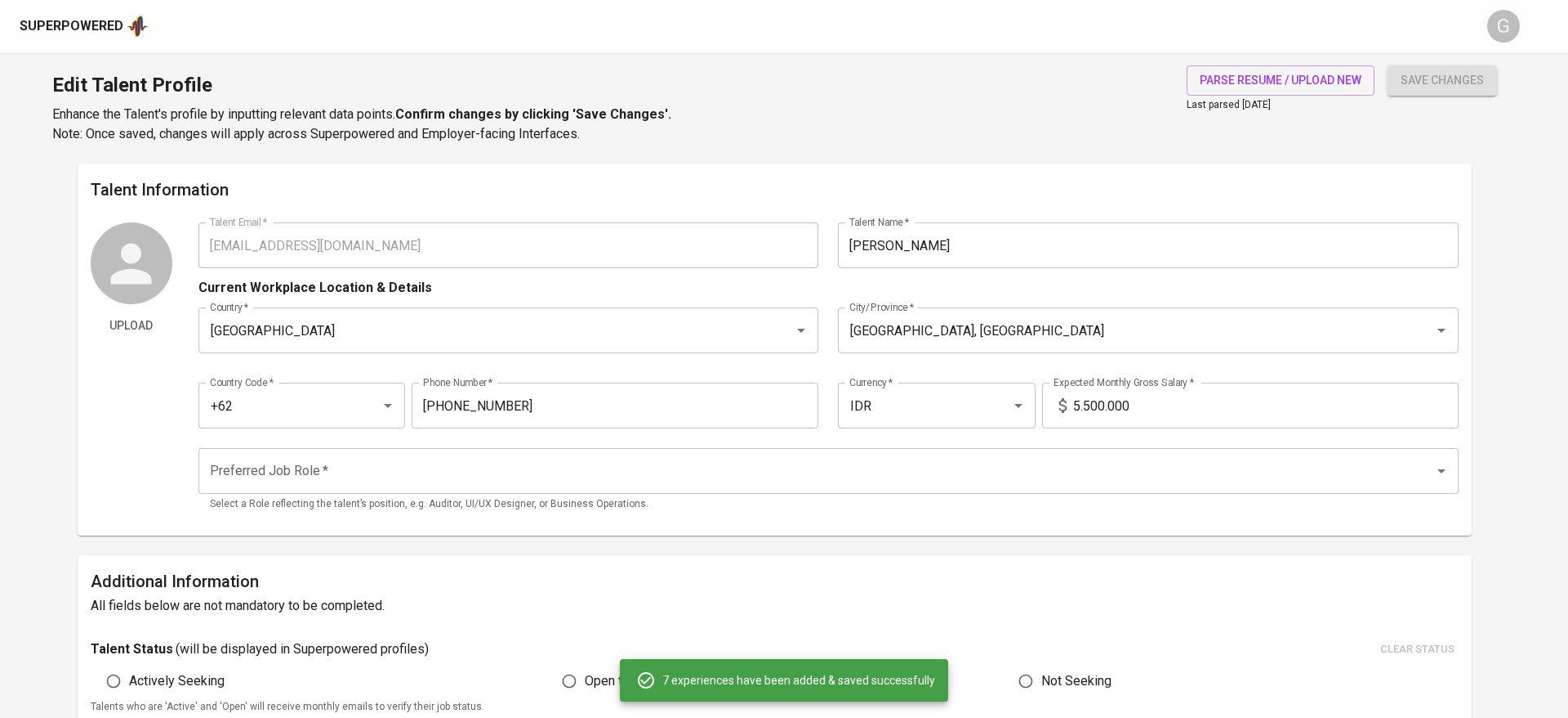
type input "Creative Designer Freelance"
type input "Redcomm Indonesia"
checkbox input "true"
type input "01/01/2023"
type input "Graphic Designer Associate"
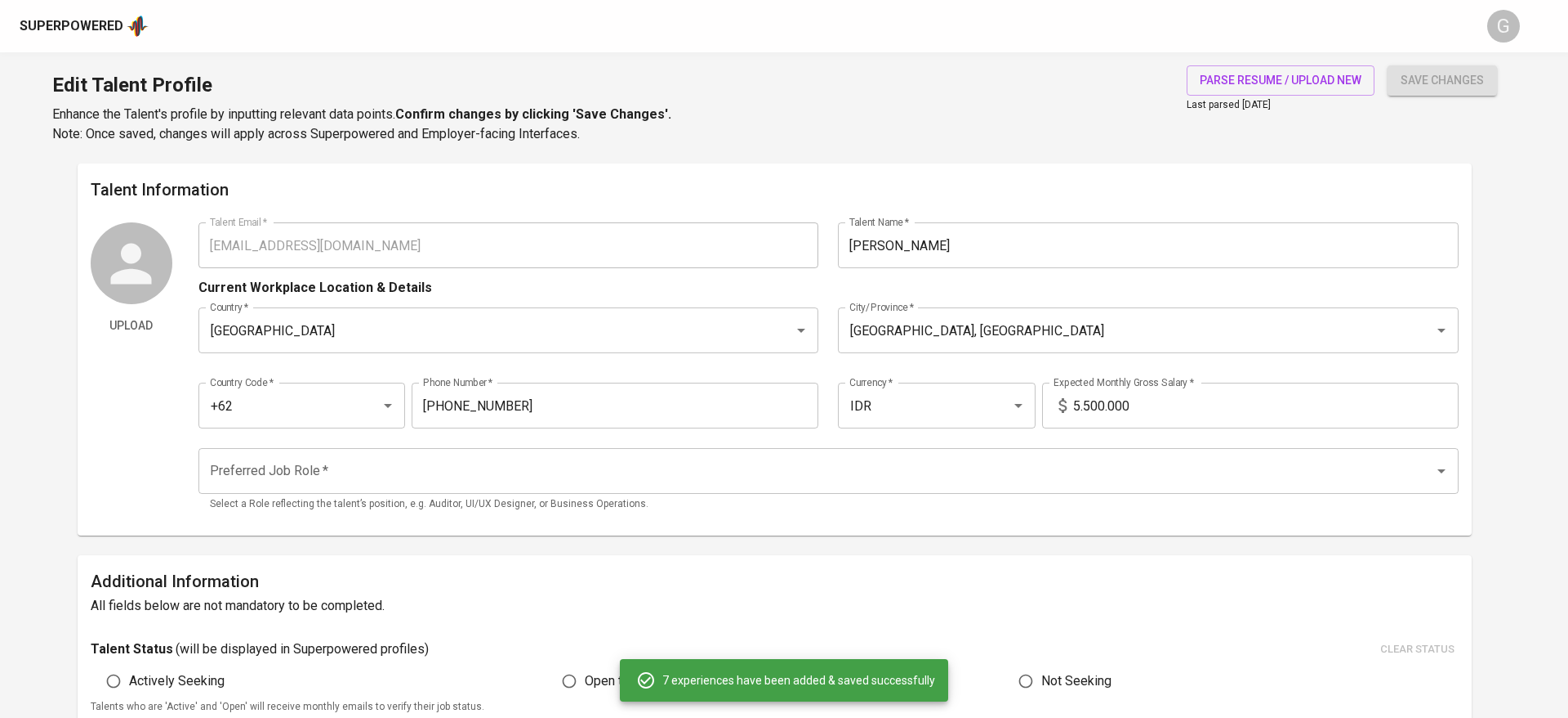
type input "KPMG Indonesia"
type input "01/01/2022"
type input "01/01/2024"
type input "Dermies Indonesia"
type input "01/01/2022"
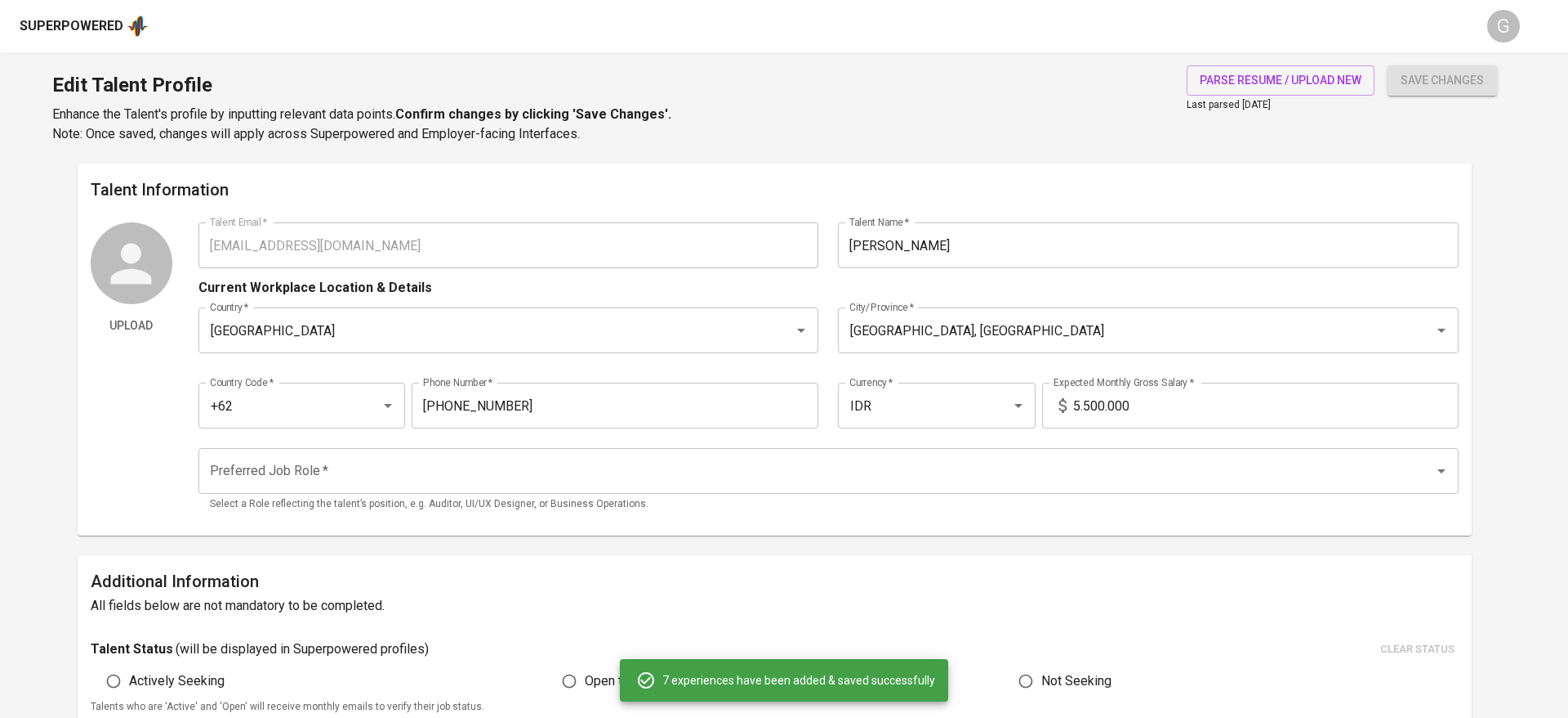
type input "[DATE]"
type input "Graphic Designer Freelance"
type input "Mercy Corps Indonesia"
type input "01/01/2022"
type input "[DATE]"
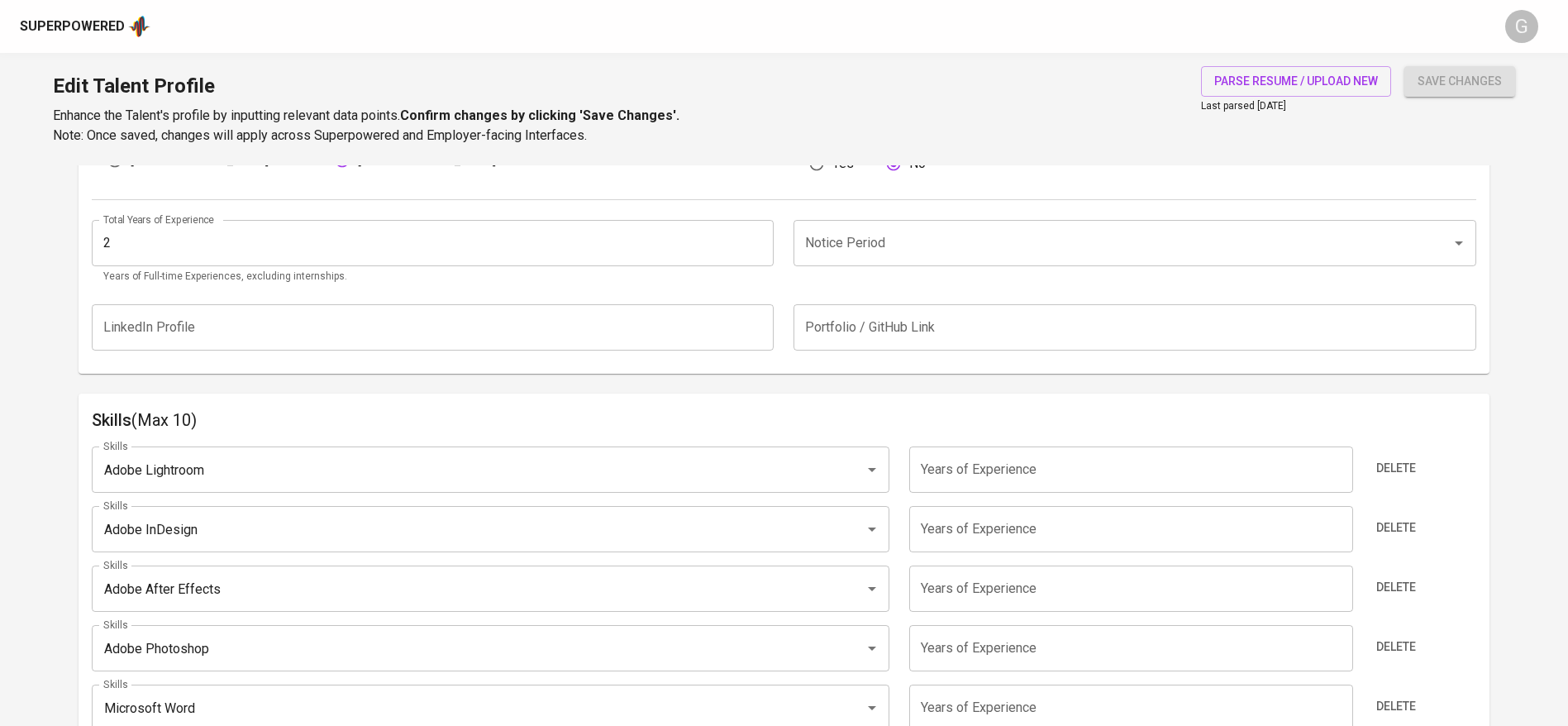
scroll to position [502, 0]
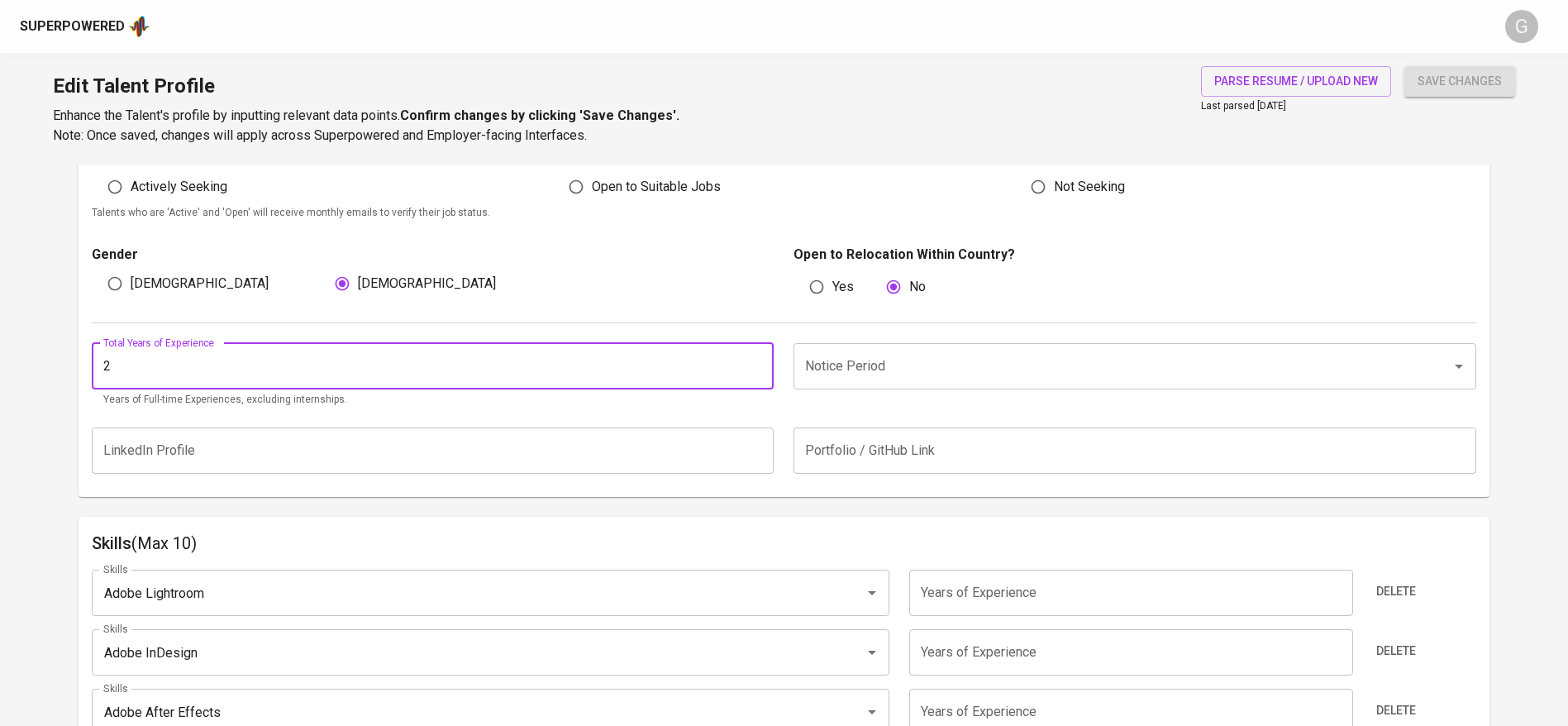
drag, startPoint x: 127, startPoint y: 367, endPoint x: 11, endPoint y: 370, distance: 116.0
type input "4"
click at [970, 379] on input "Notice Period" at bounding box center [1111, 366] width 621 height 31
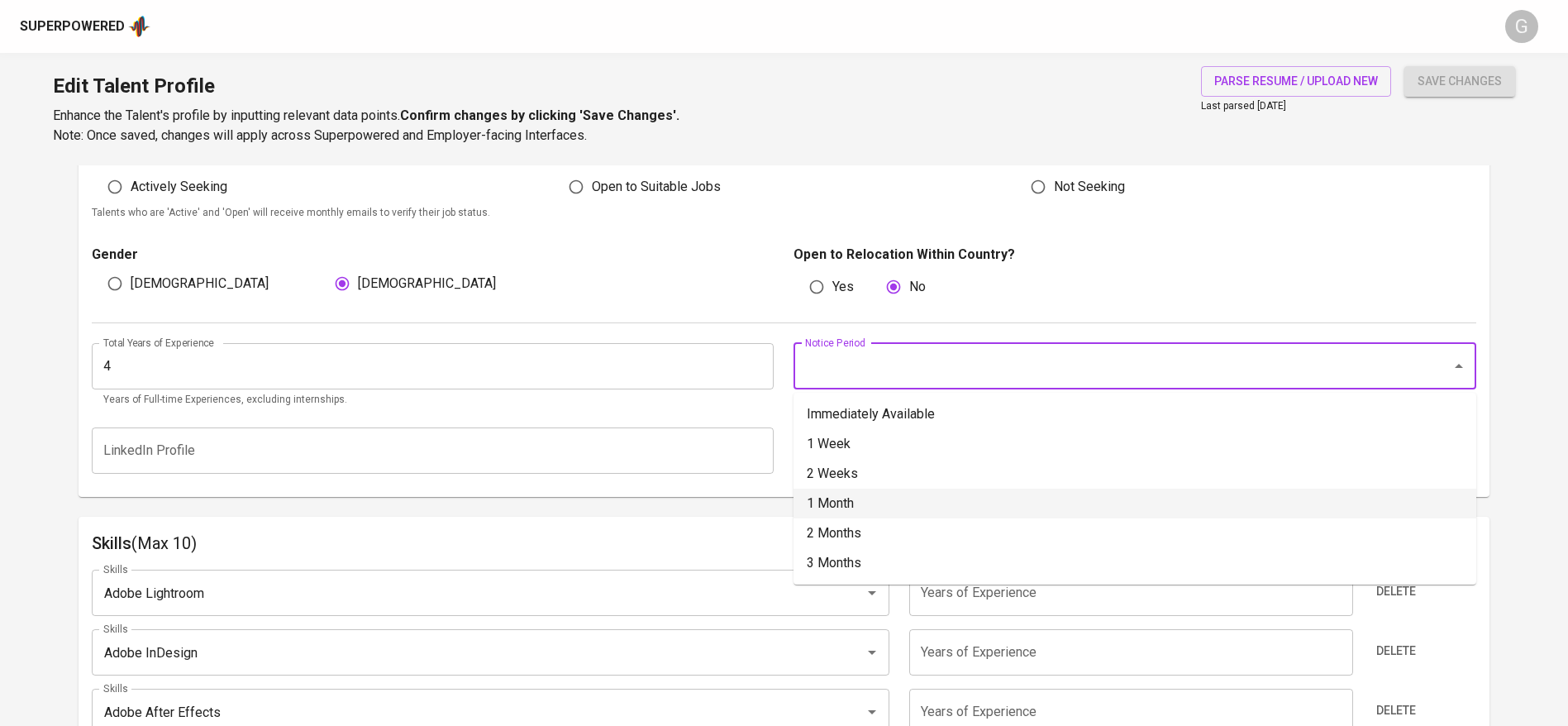
click at [860, 504] on li "1 Month" at bounding box center [1135, 503] width 683 height 30
type input "1 Month"
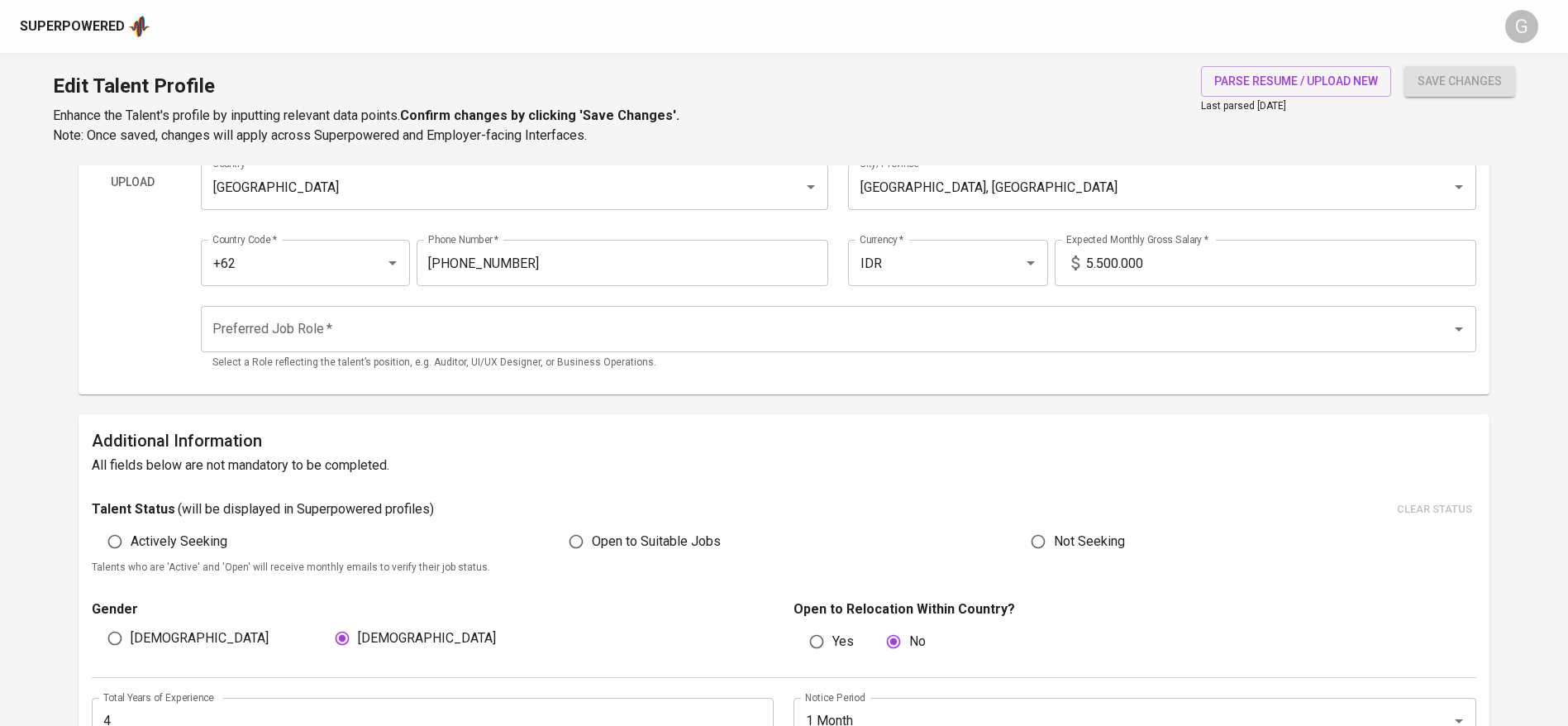
scroll to position [5, 0]
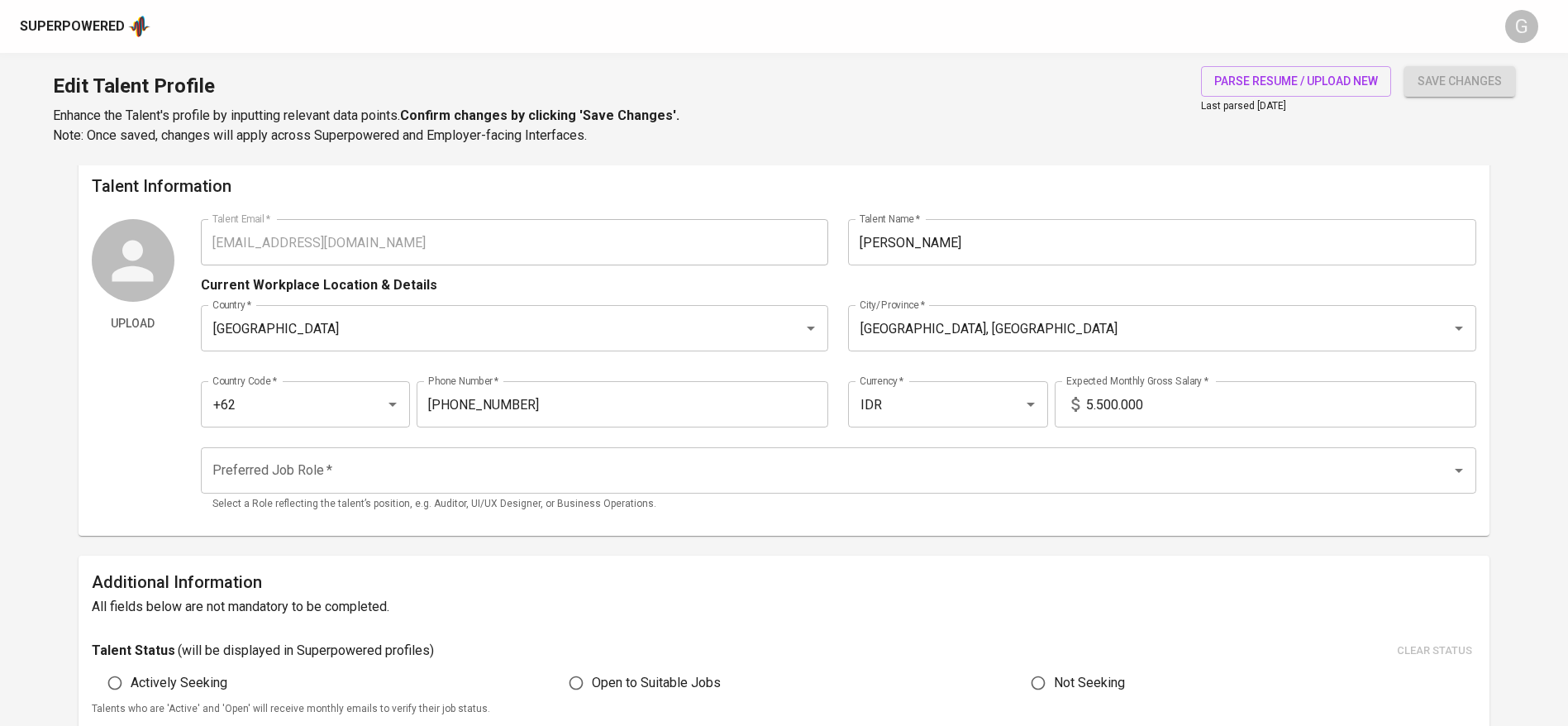
click at [1196, 408] on input "5.500.000" at bounding box center [1281, 404] width 390 height 47
type input "11.000.000"
click at [1405, 66] on button "save changes" at bounding box center [1460, 82] width 111 height 30
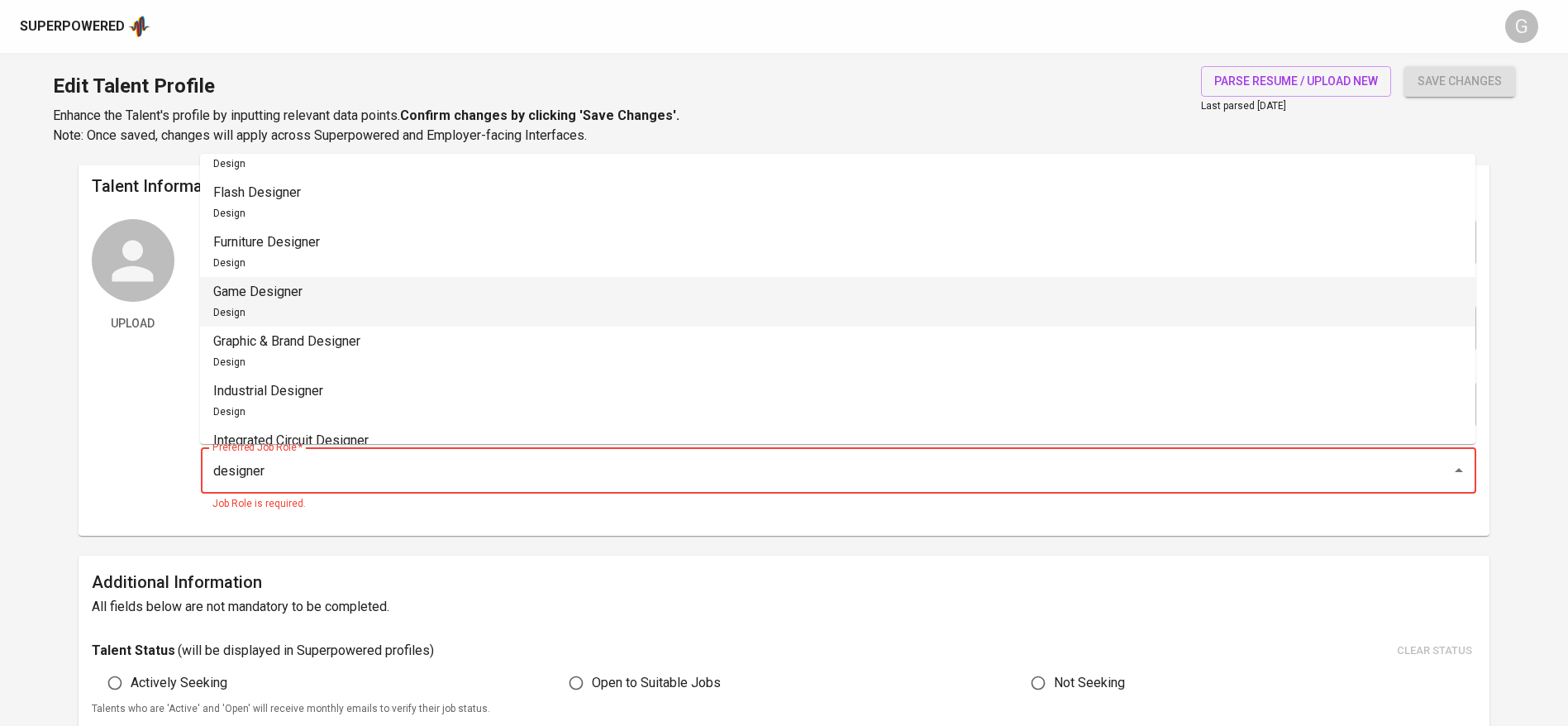
scroll to position [496, 0]
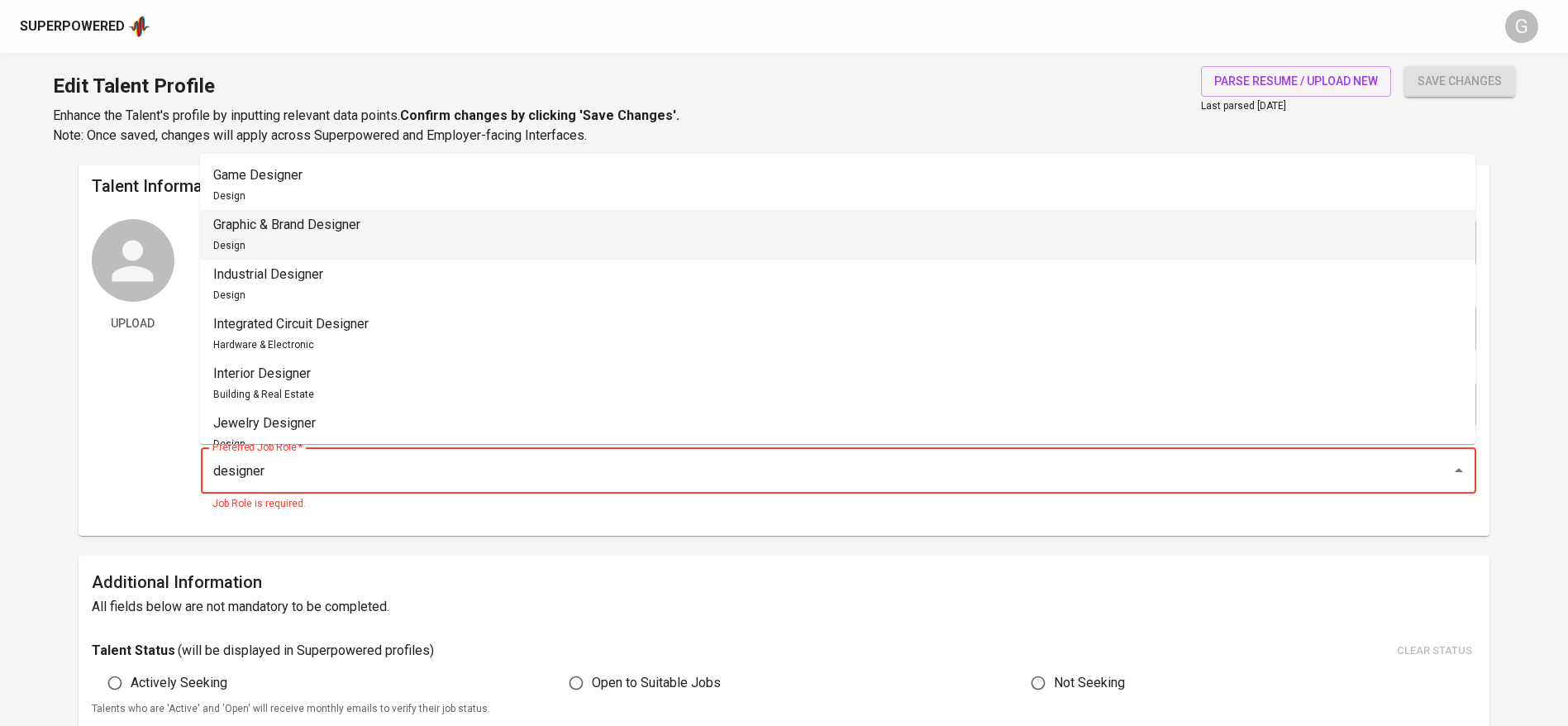
click at [434, 229] on li "Graphic & Brand Designer Design" at bounding box center [837, 234] width 1276 height 49
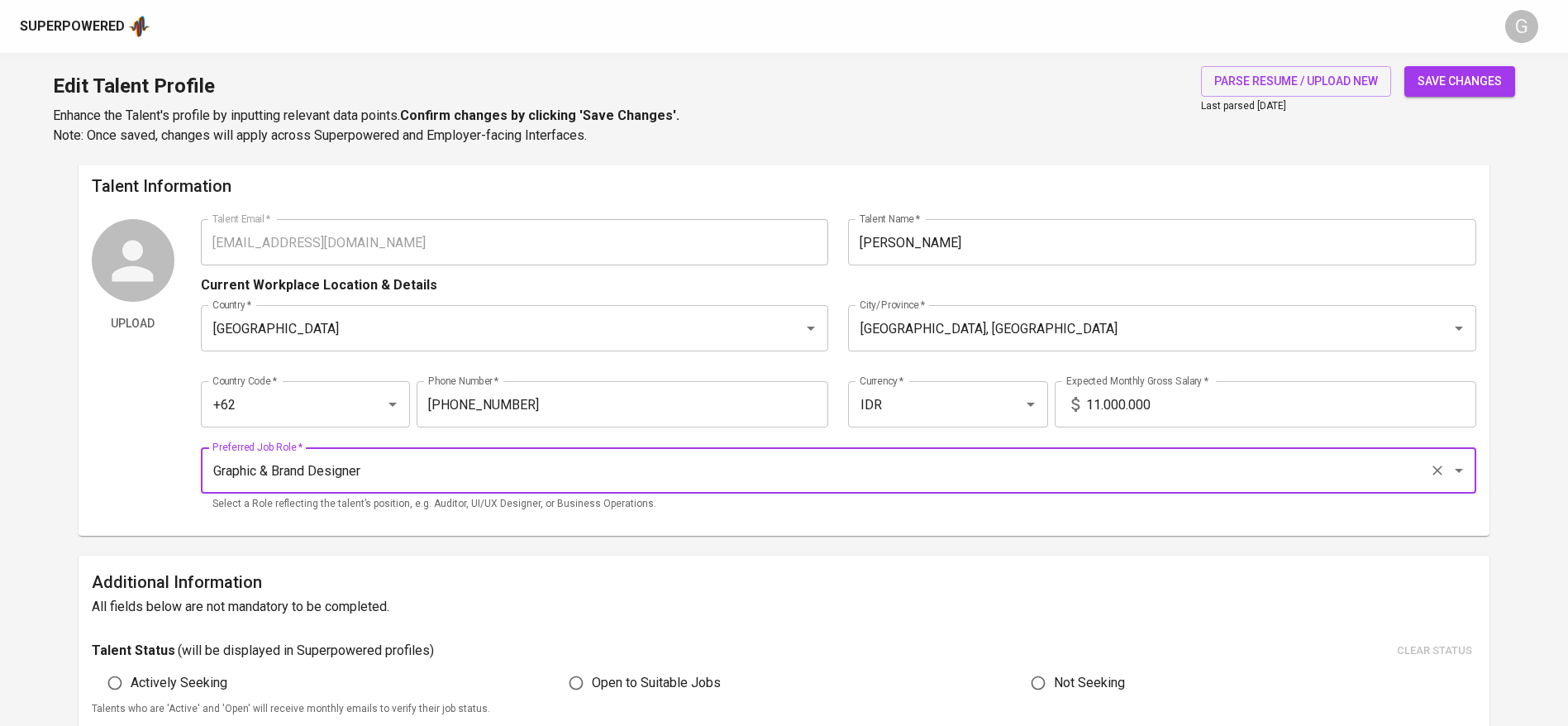
type input "Graphic & Brand Designer"
click at [1517, 85] on div "Edit Talent Profile Enhance the Talent's profile by inputting relevant data poi…" at bounding box center [784, 108] width 1568 height 112
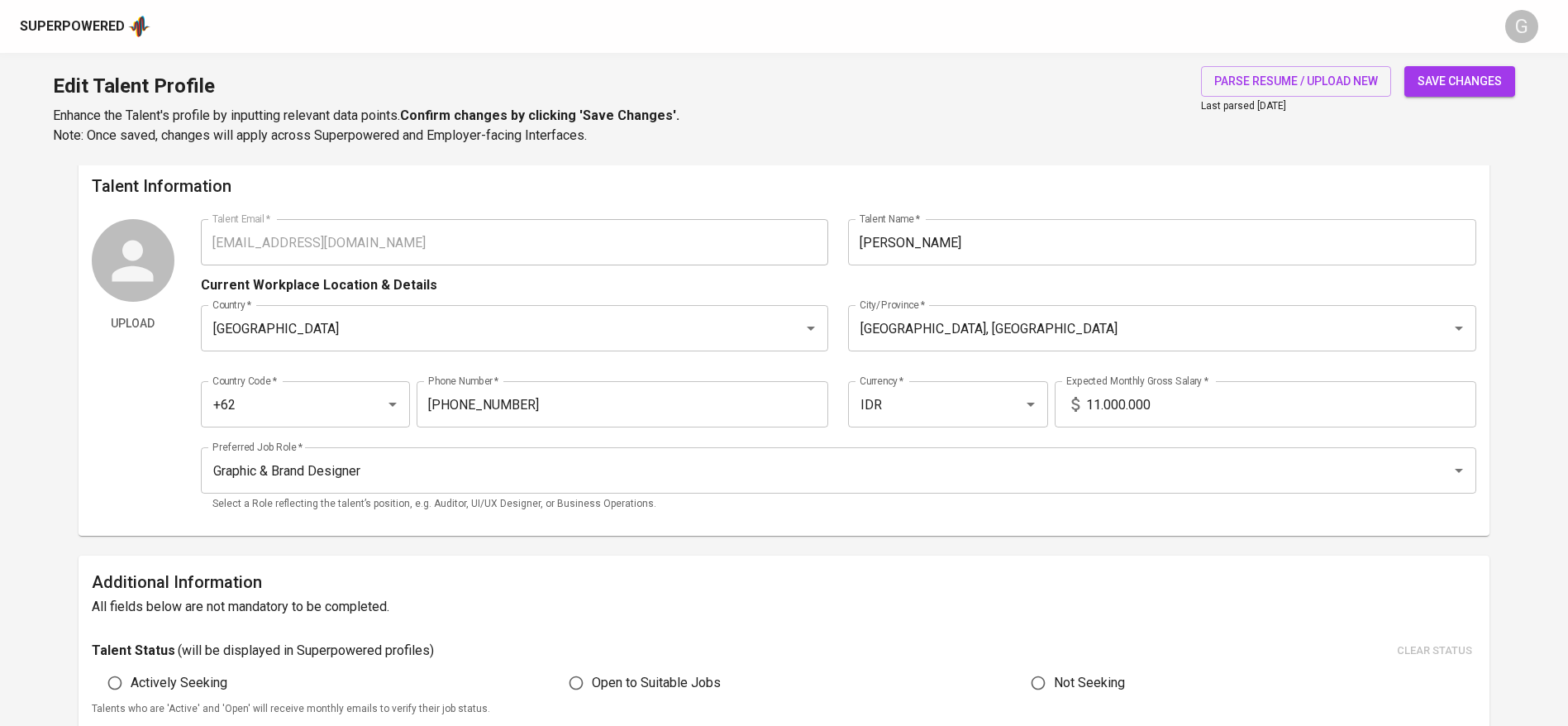
click at [1432, 88] on span "save changes" at bounding box center [1460, 81] width 84 height 21
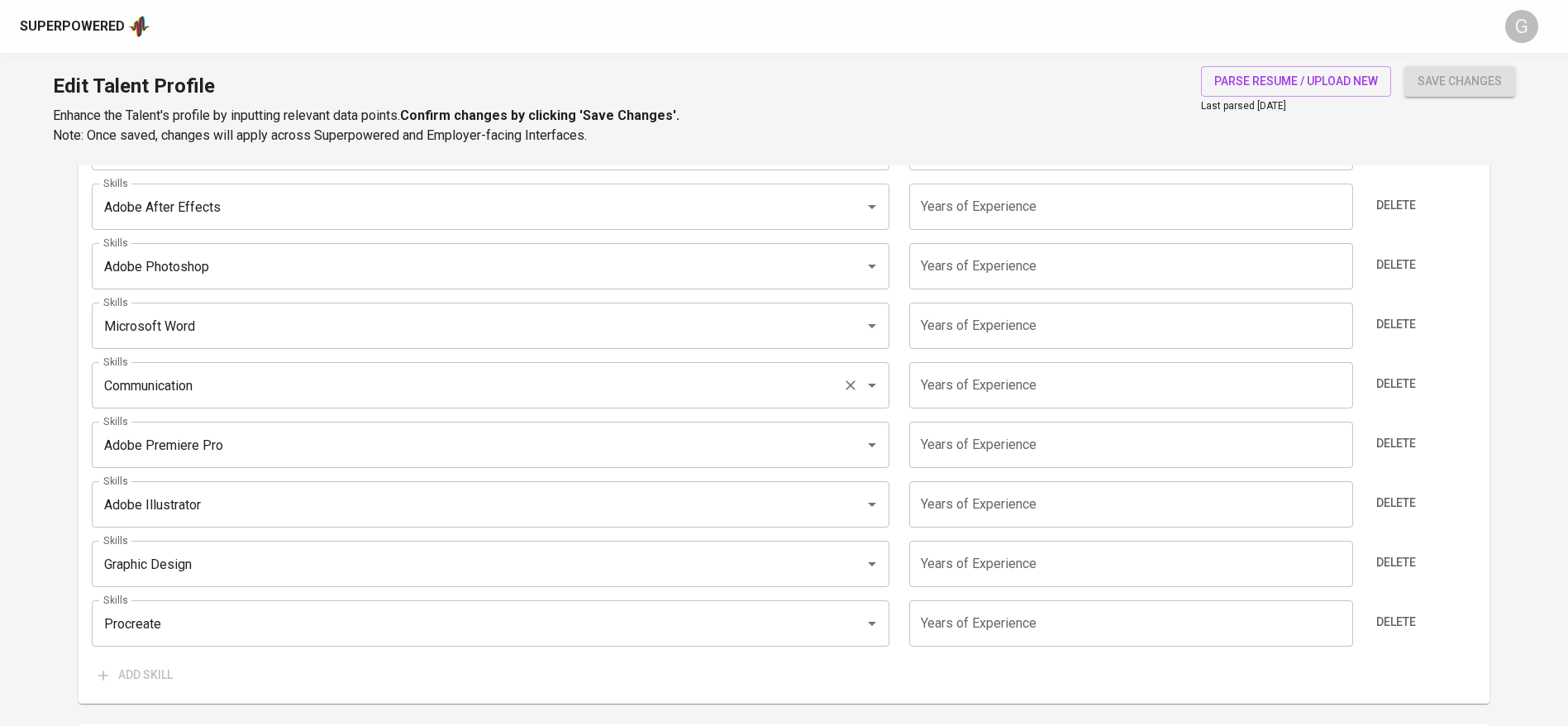
scroll to position [998, 0]
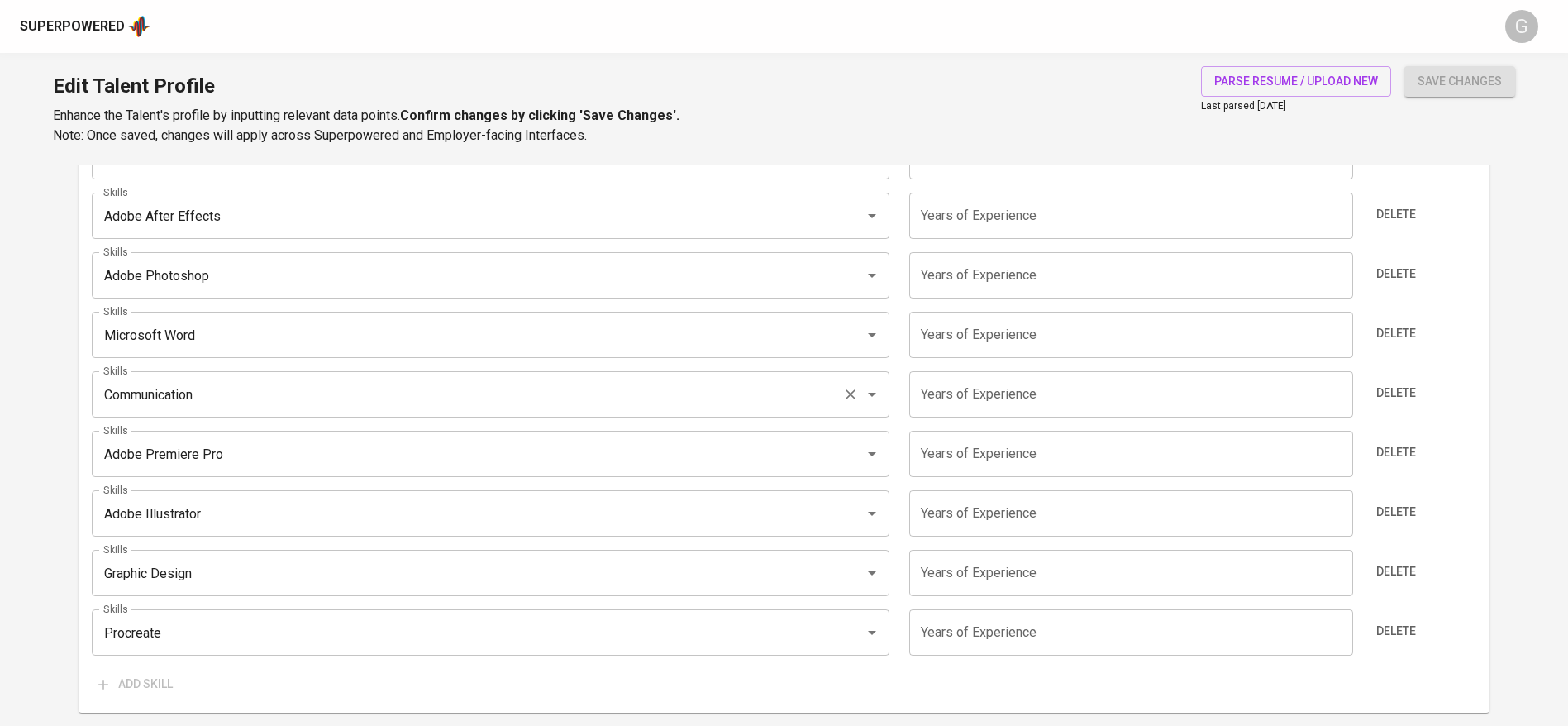
click at [207, 382] on input "Communication" at bounding box center [468, 393] width 737 height 31
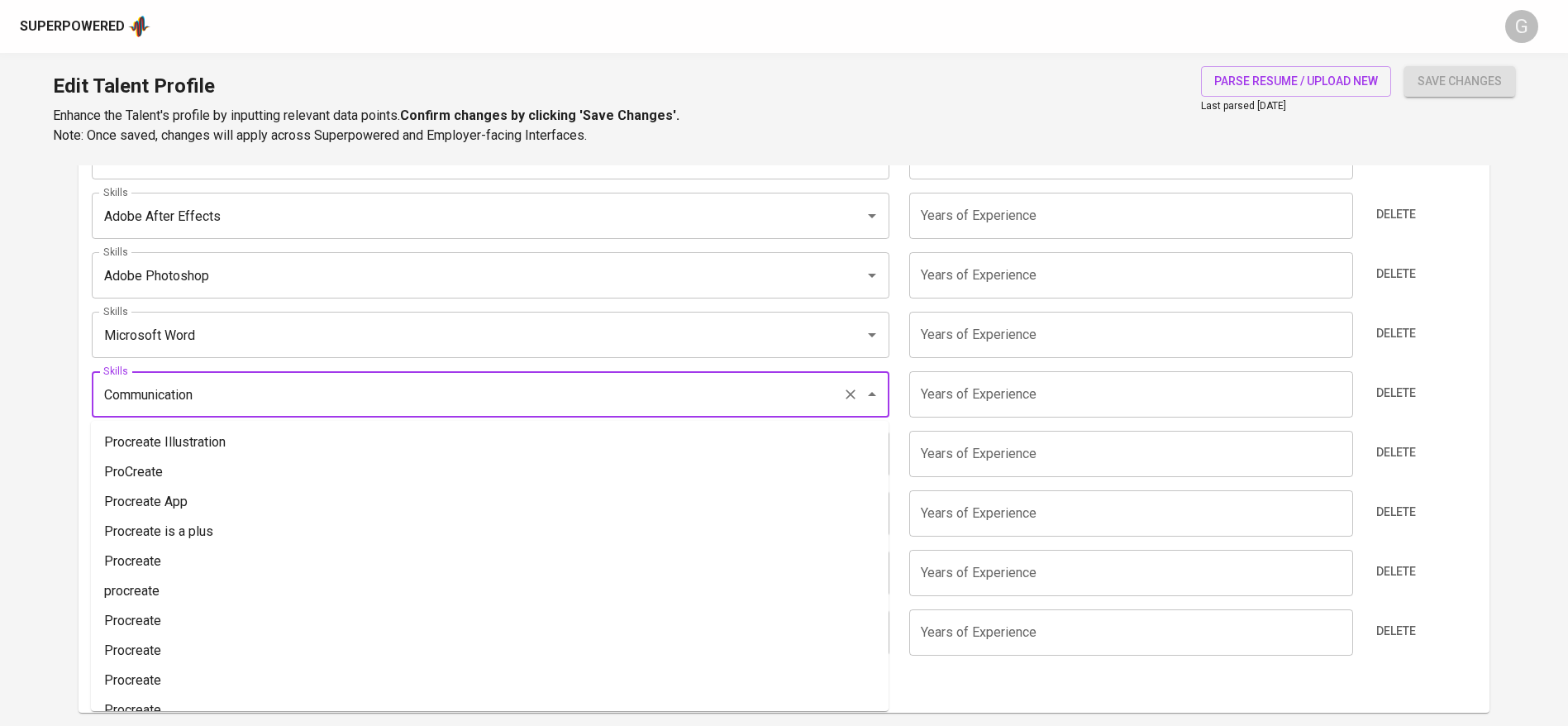
click at [207, 382] on input "Communication" at bounding box center [468, 393] width 737 height 31
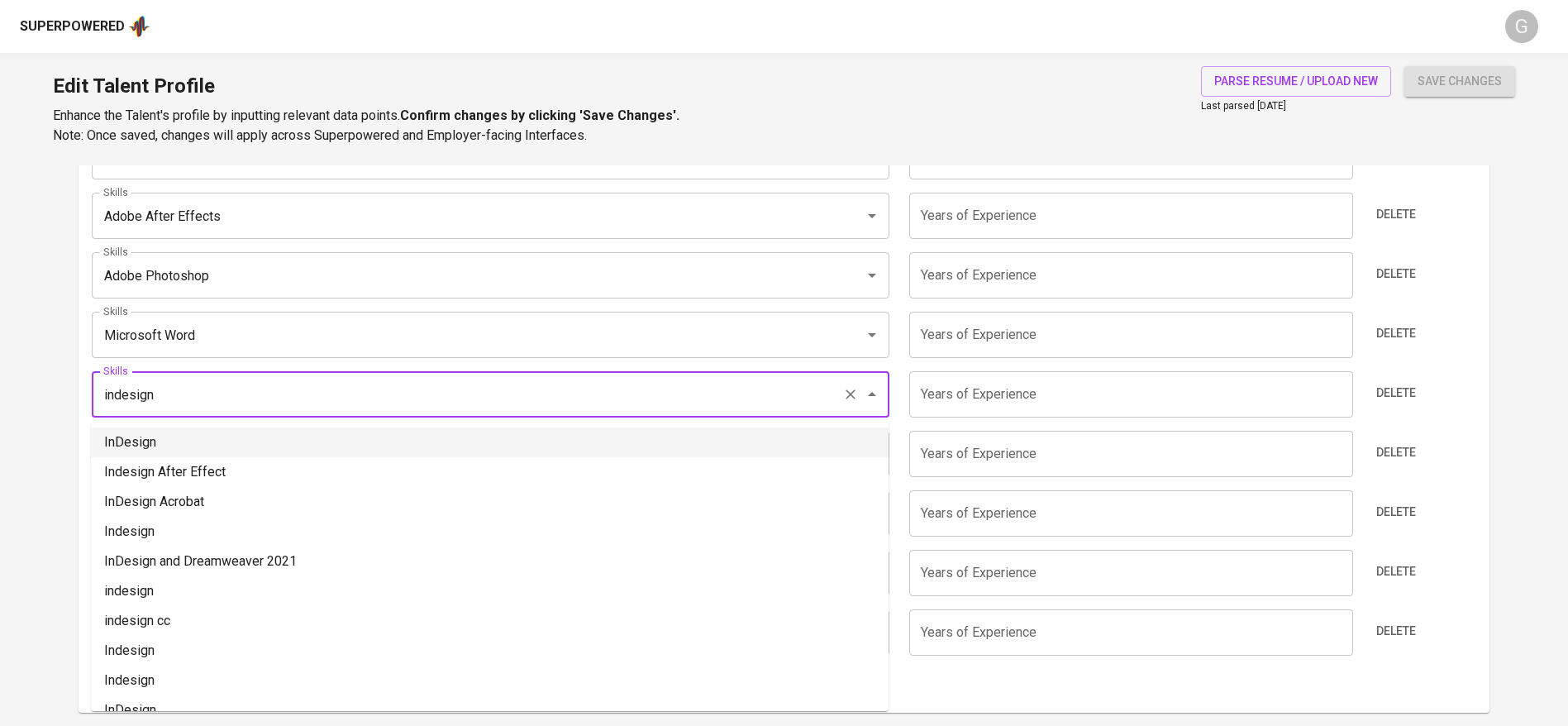
click at [175, 386] on input "indesign" at bounding box center [468, 393] width 737 height 31
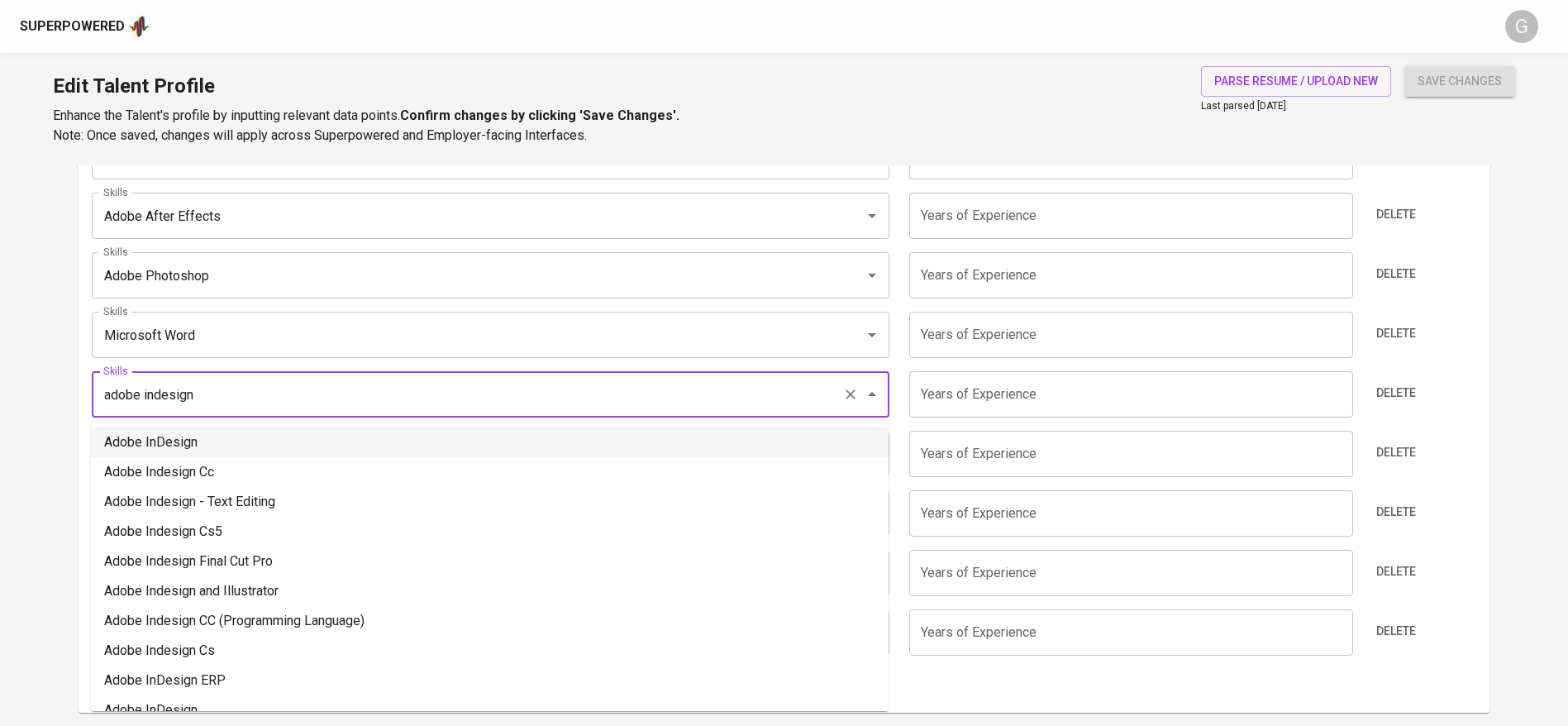
click at [155, 451] on li "Adobe InDesign" at bounding box center [489, 442] width 798 height 30
type input "Adobe InDesign"
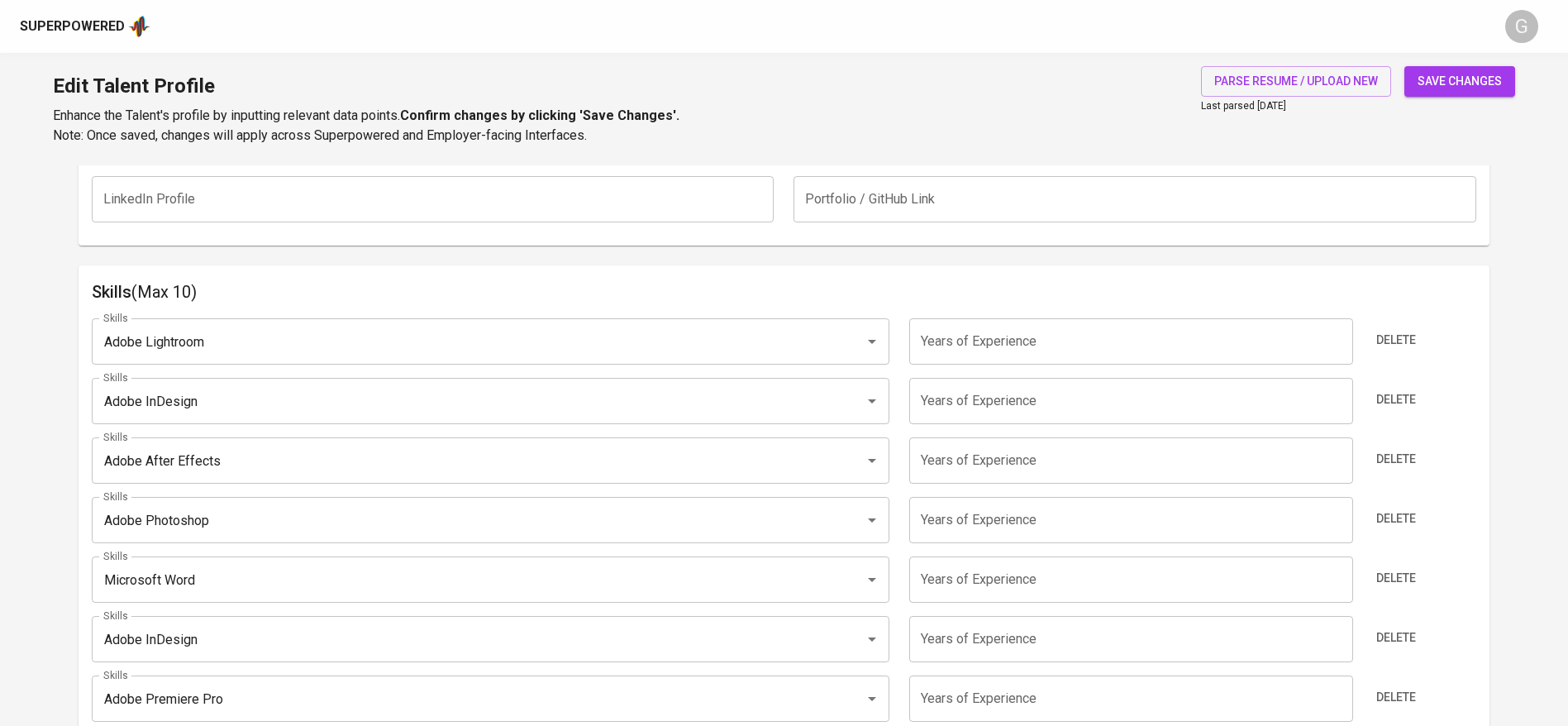
scroll to position [749, 0]
click at [936, 345] on input "number" at bounding box center [1131, 345] width 443 height 47
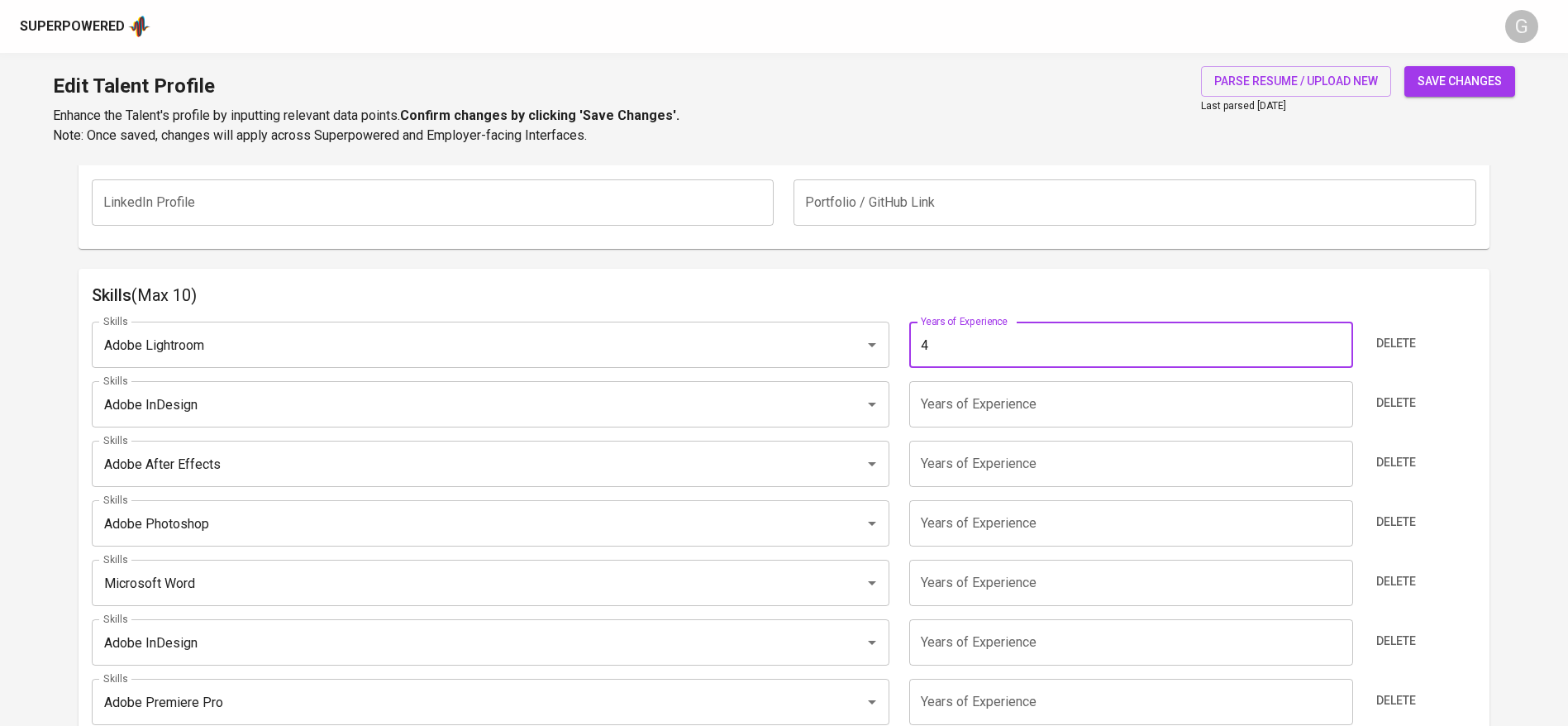
type input "4"
click at [965, 408] on input "number" at bounding box center [1131, 404] width 443 height 47
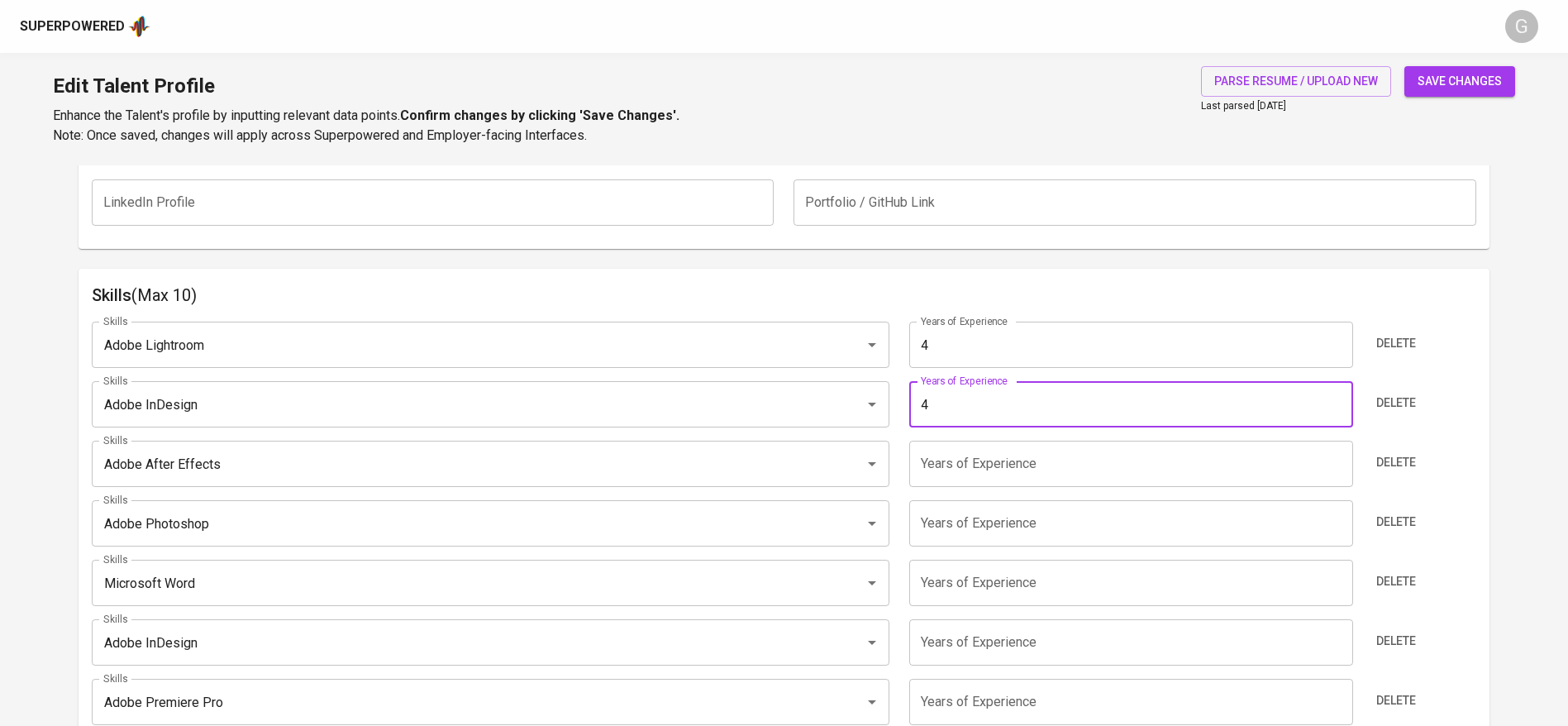
type input "4"
click at [964, 473] on input "number" at bounding box center [1131, 463] width 443 height 47
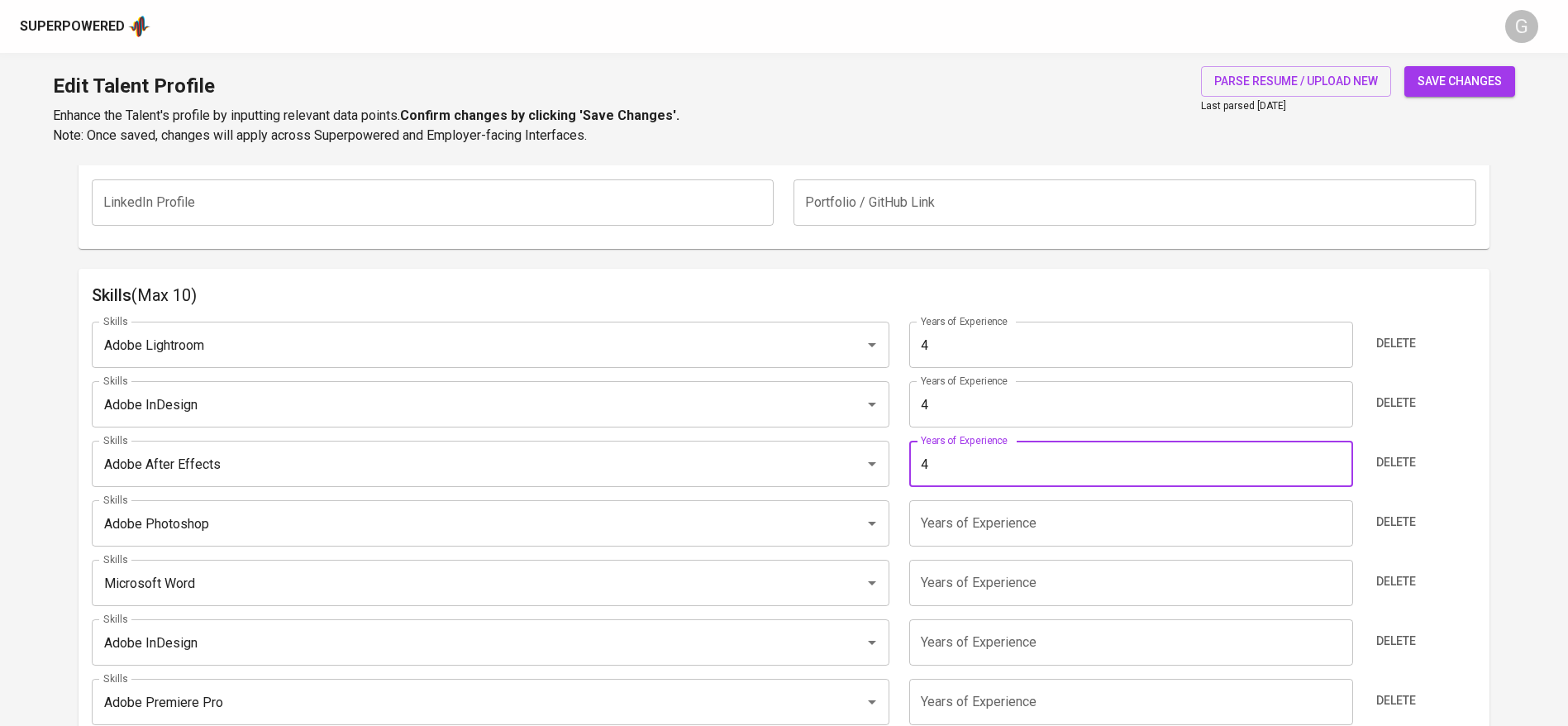
type input "4"
click at [955, 535] on input "number" at bounding box center [1131, 523] width 443 height 47
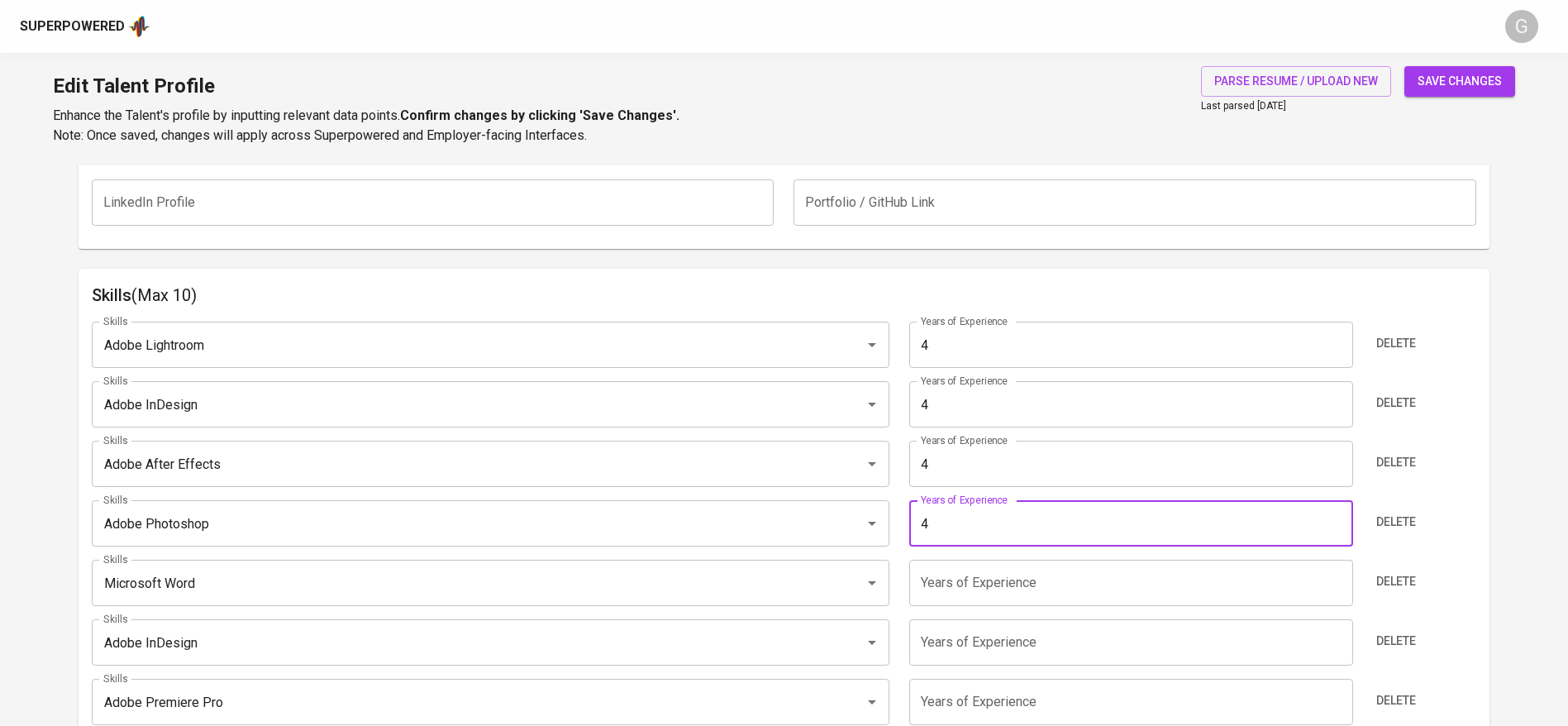
type input "4"
click at [1135, 577] on input "number" at bounding box center [1131, 583] width 443 height 47
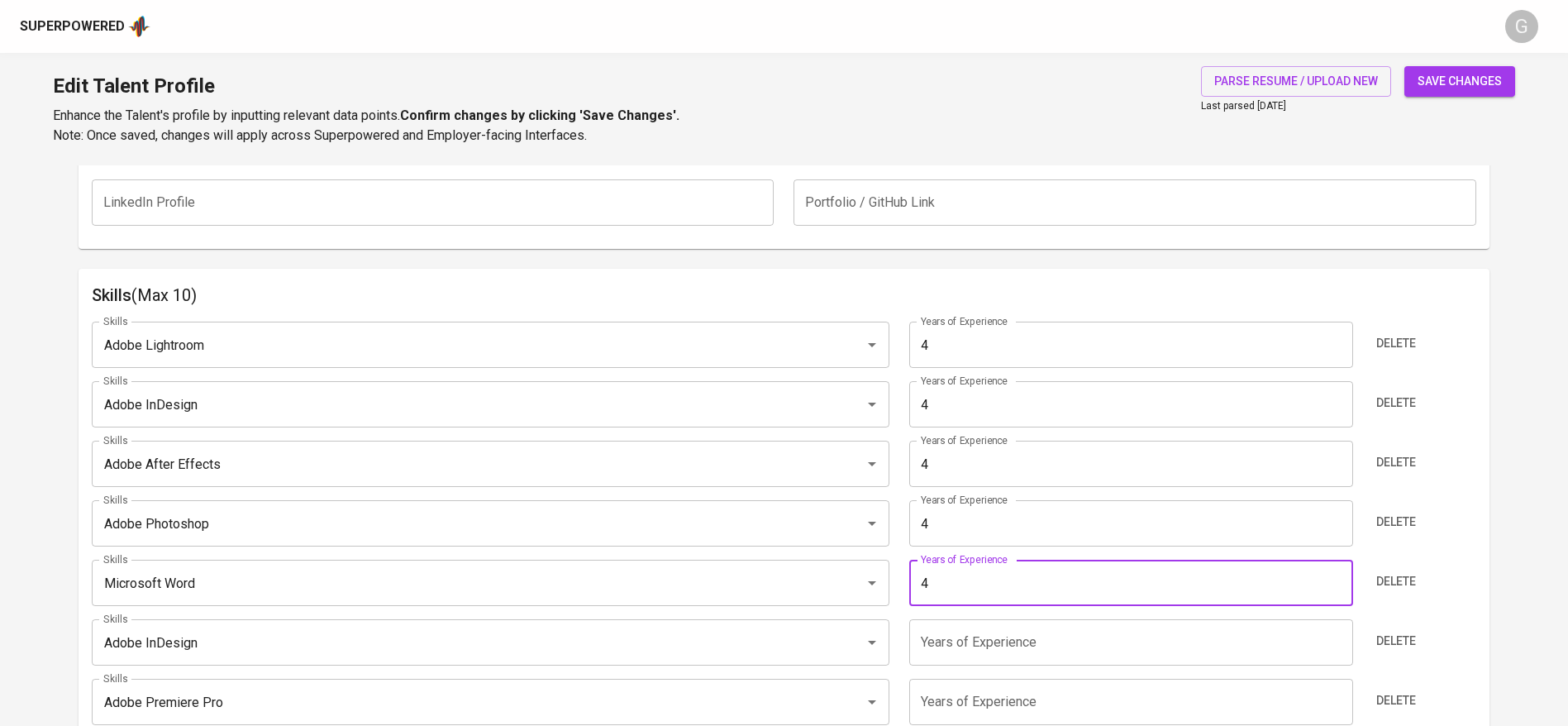
type input "4"
click at [1089, 635] on input "number" at bounding box center [1131, 643] width 443 height 47
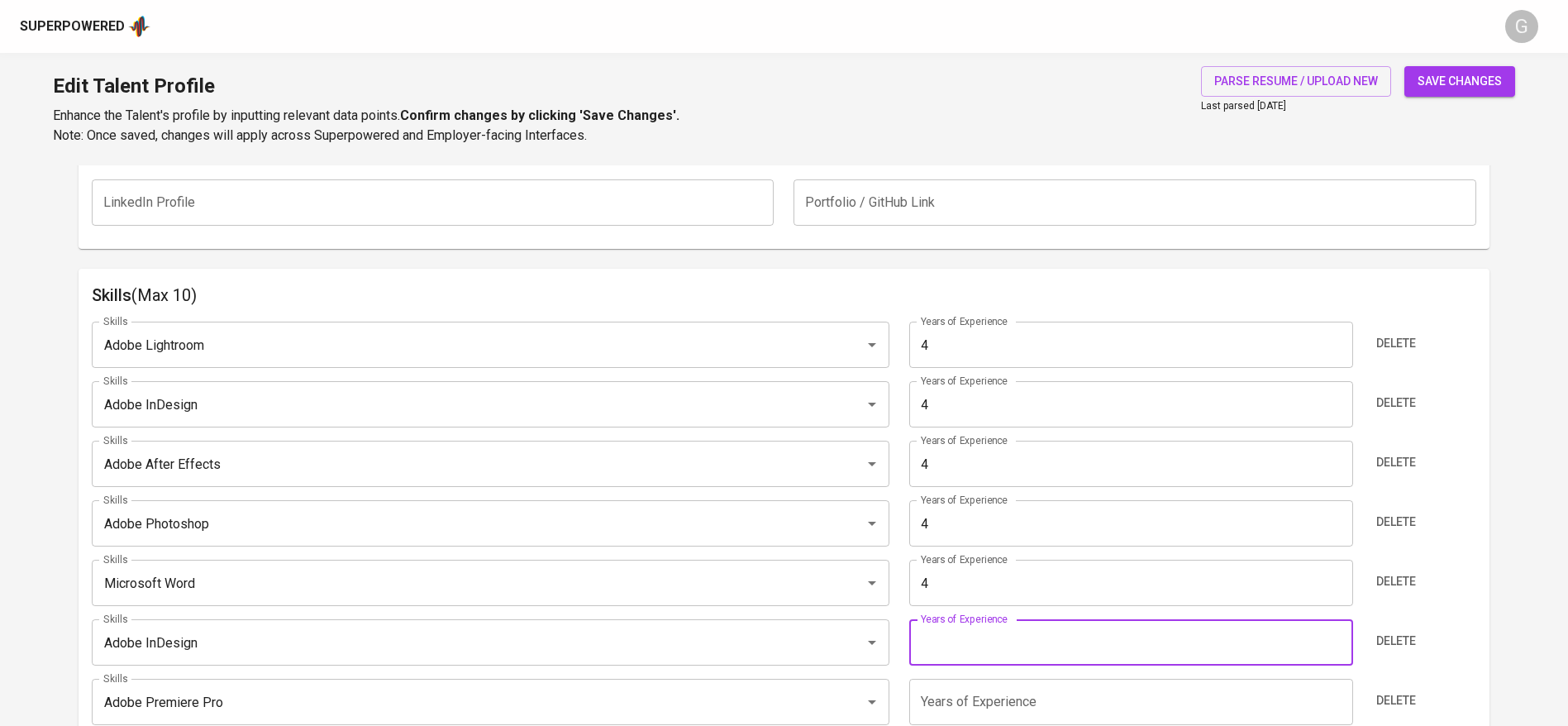
click at [1408, 636] on span "Delete" at bounding box center [1396, 641] width 39 height 21
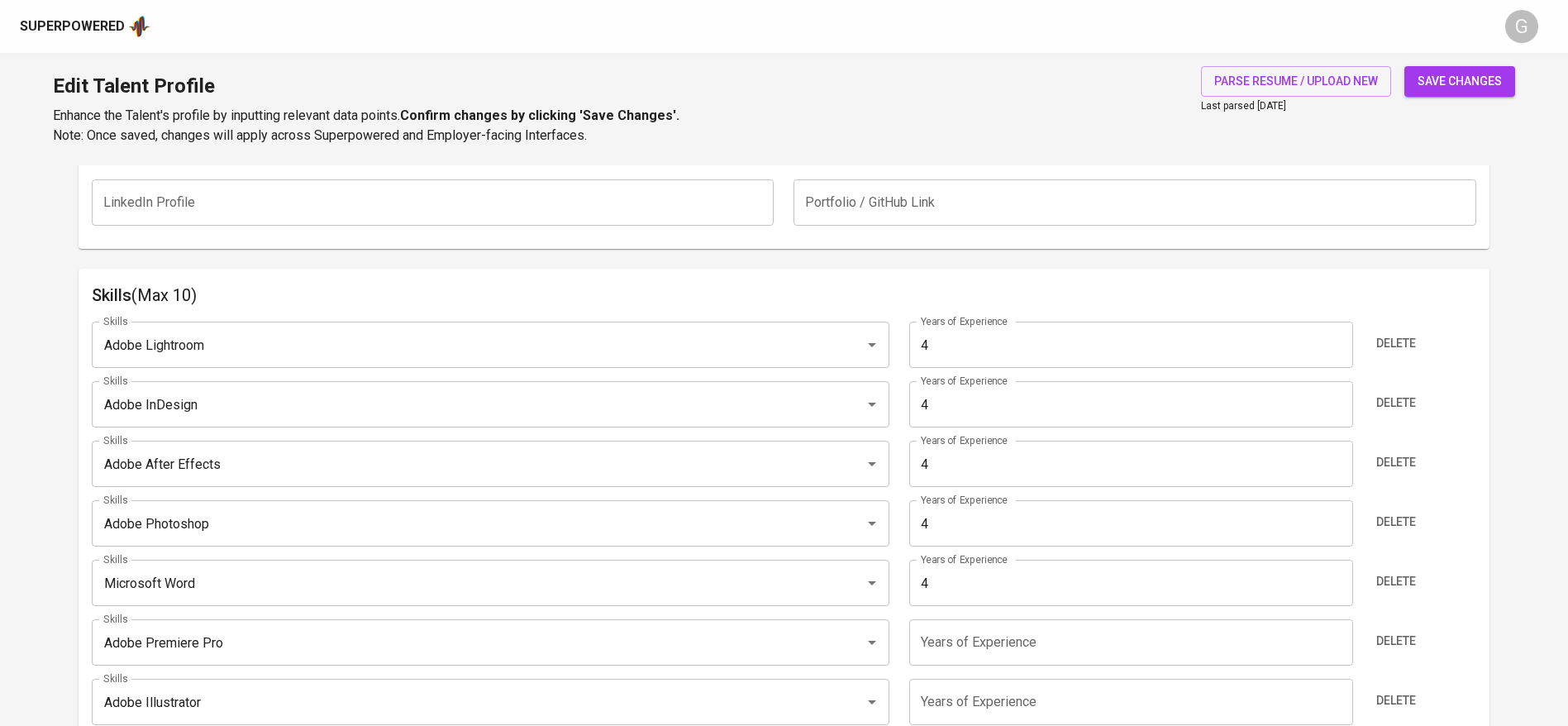
scroll to position [874, 0]
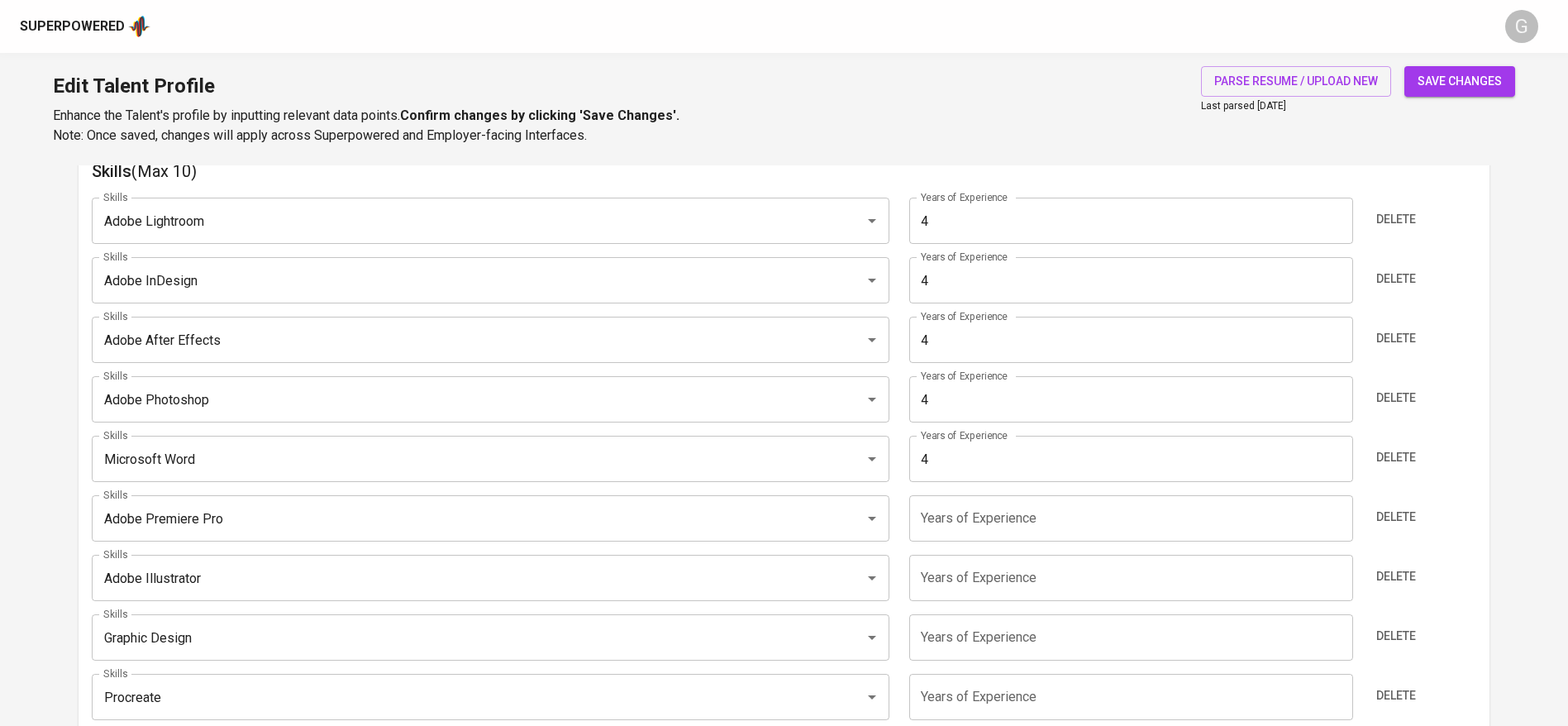
click at [977, 520] on input "number" at bounding box center [1131, 518] width 443 height 47
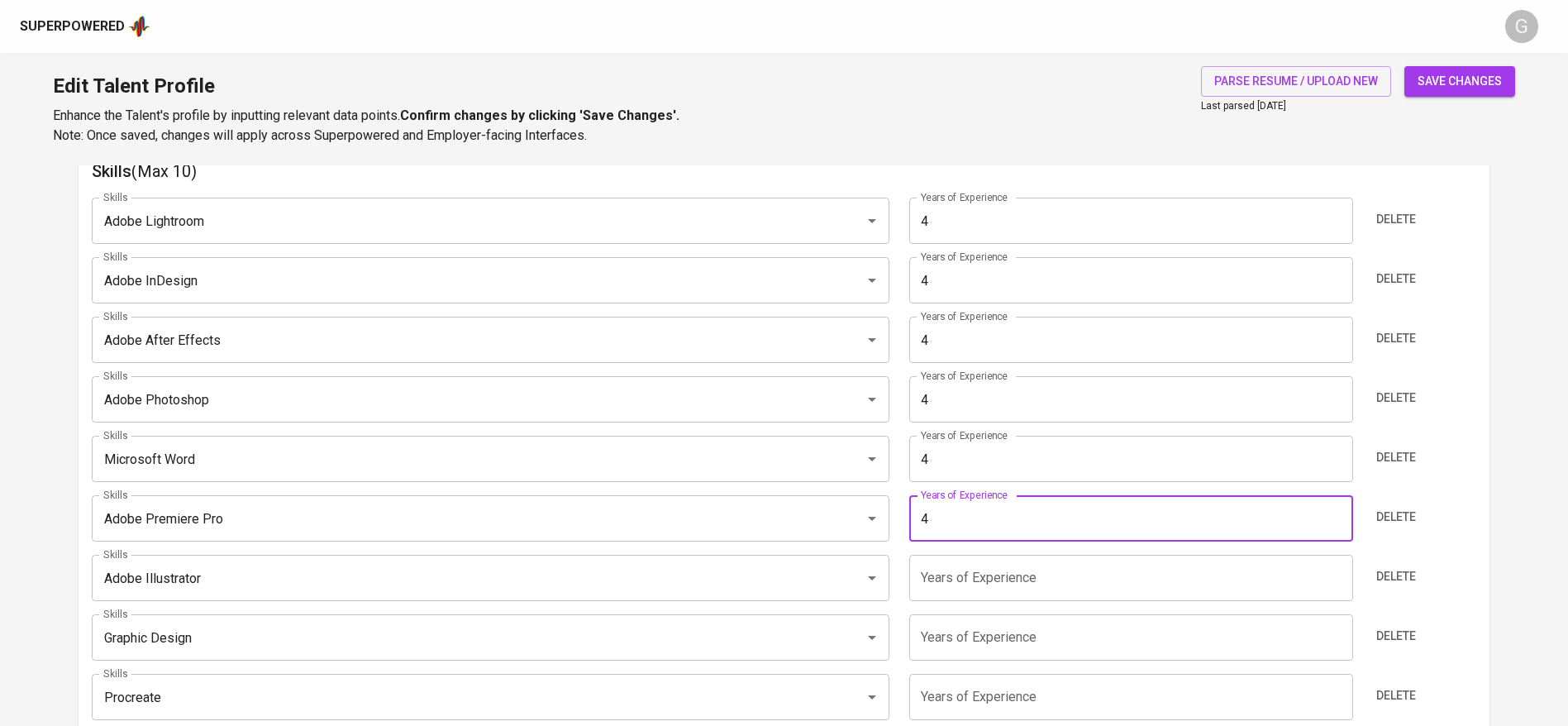
type input "4"
click at [963, 569] on input "number" at bounding box center [1131, 578] width 443 height 47
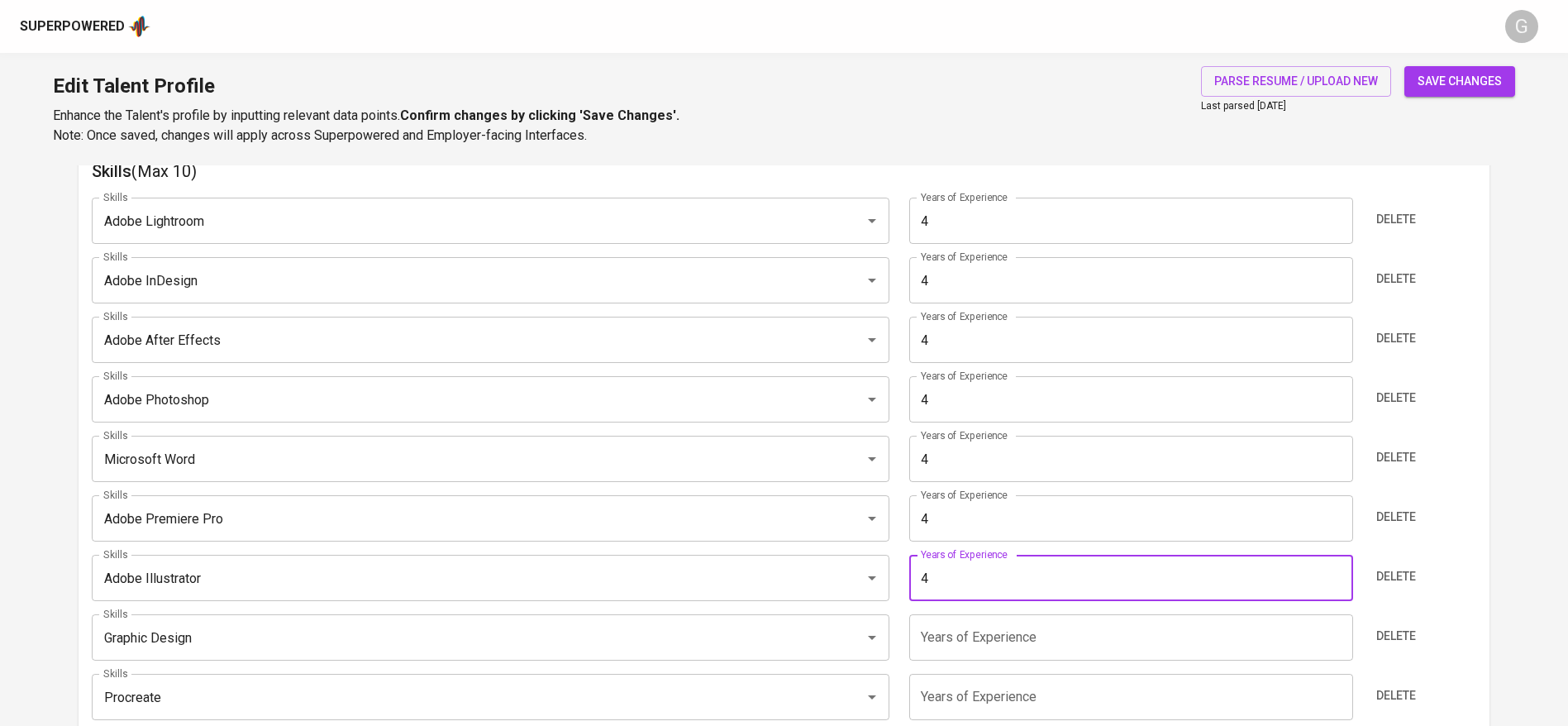
type input "4"
click at [963, 629] on input "number" at bounding box center [1131, 637] width 443 height 47
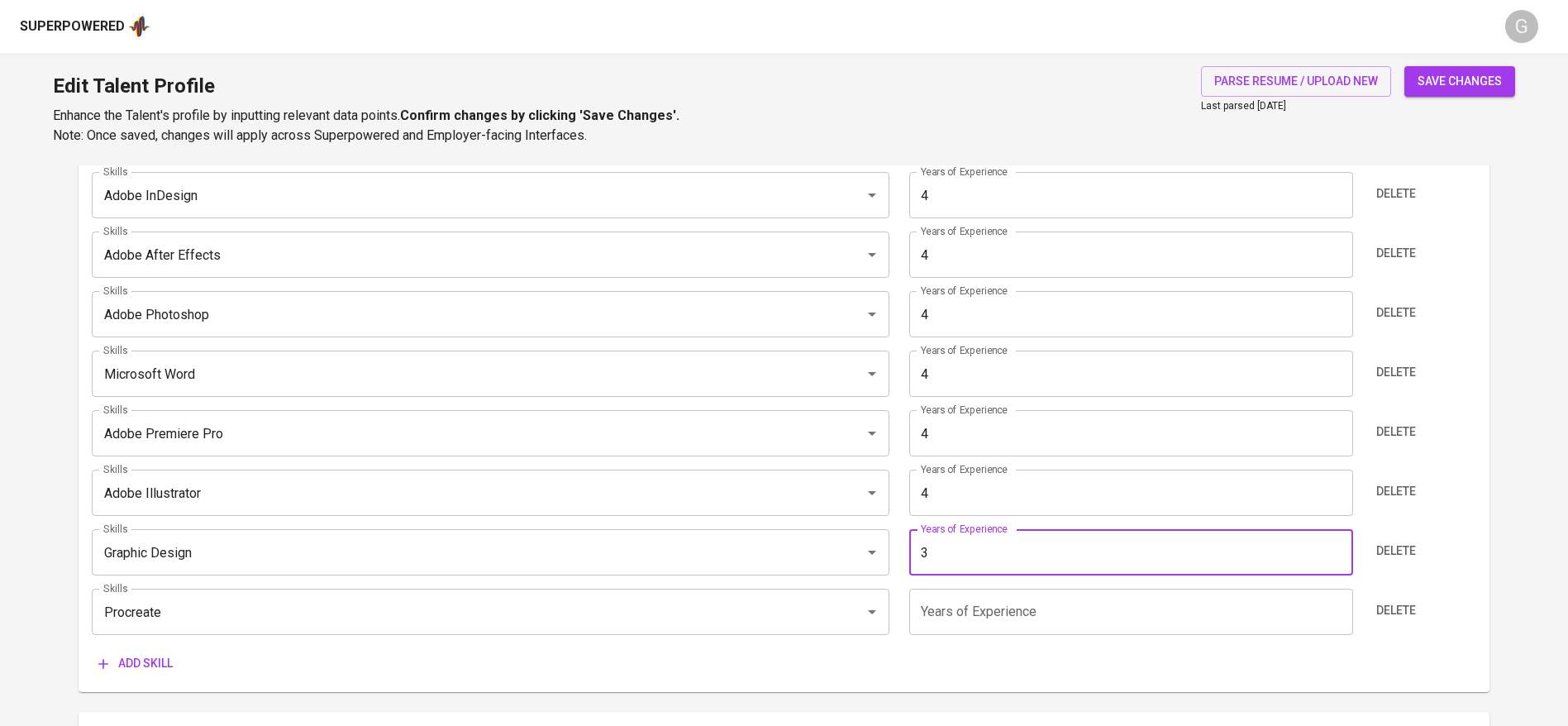
scroll to position [998, 0]
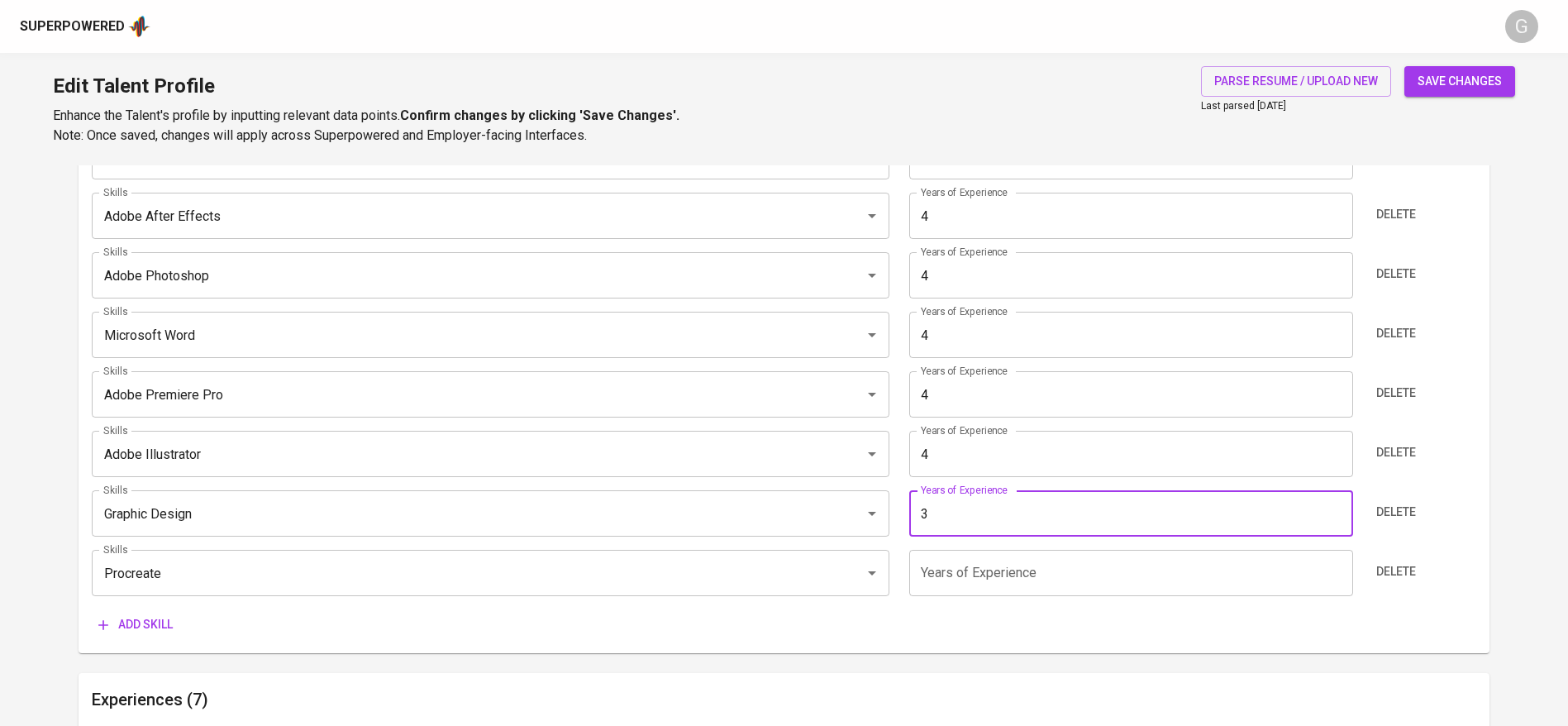
type input "3"
click at [978, 581] on input "number" at bounding box center [1131, 573] width 443 height 47
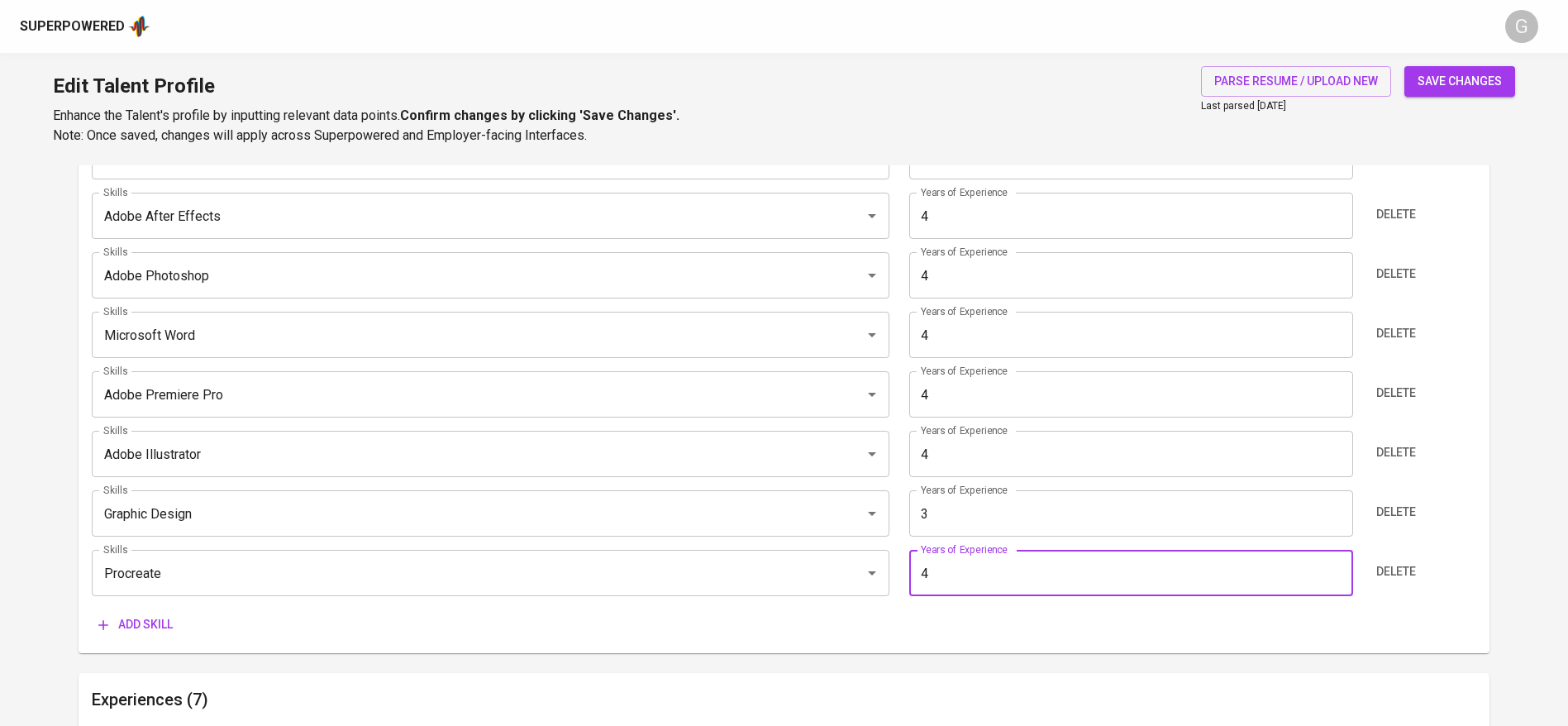
type input "4"
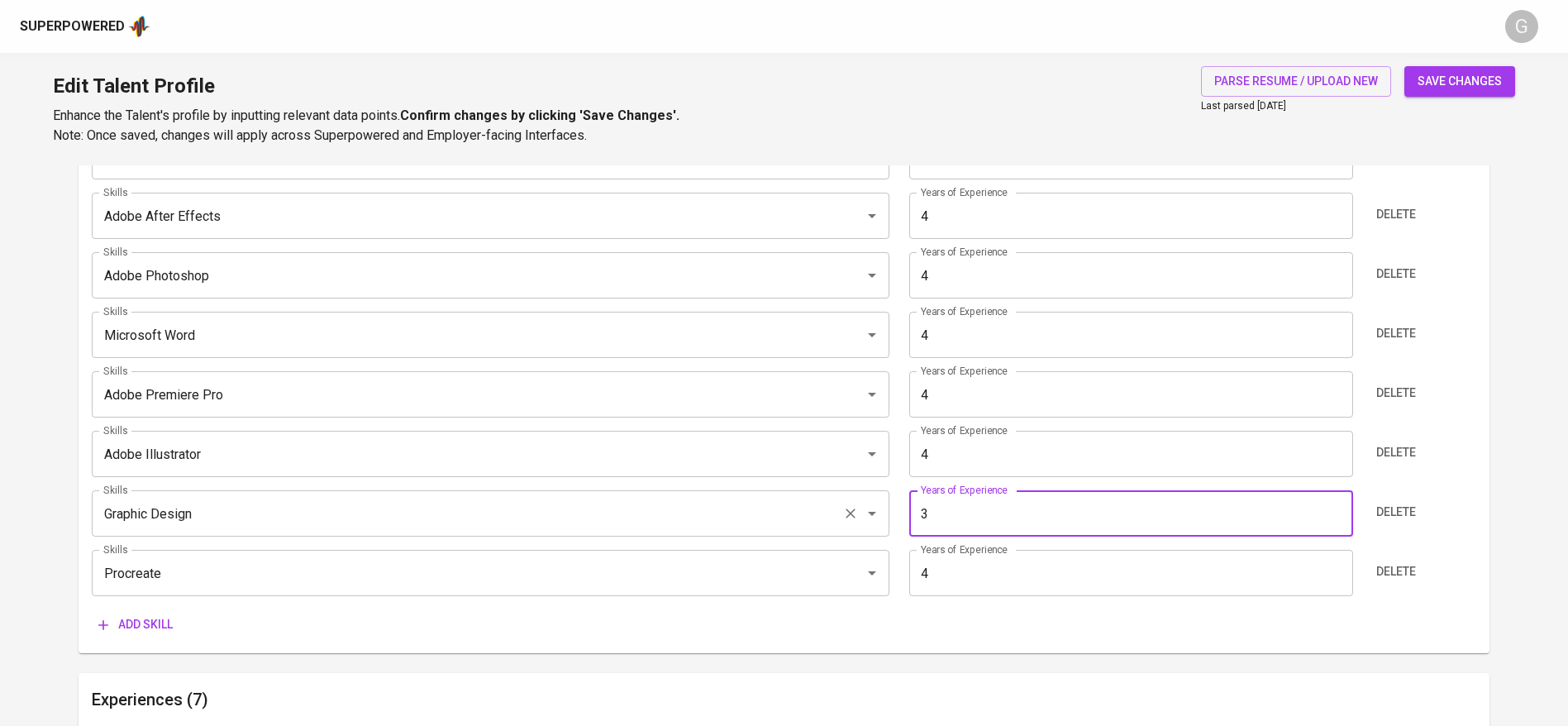
drag, startPoint x: 958, startPoint y: 507, endPoint x: 880, endPoint y: 507, distance: 78.0
click at [880, 507] on div "Skills Graphic Design Skills Years of Experience 3 Years of Experience Delete" at bounding box center [784, 514] width 1384 height 47
click at [620, 508] on input "Graphic Design" at bounding box center [468, 513] width 737 height 31
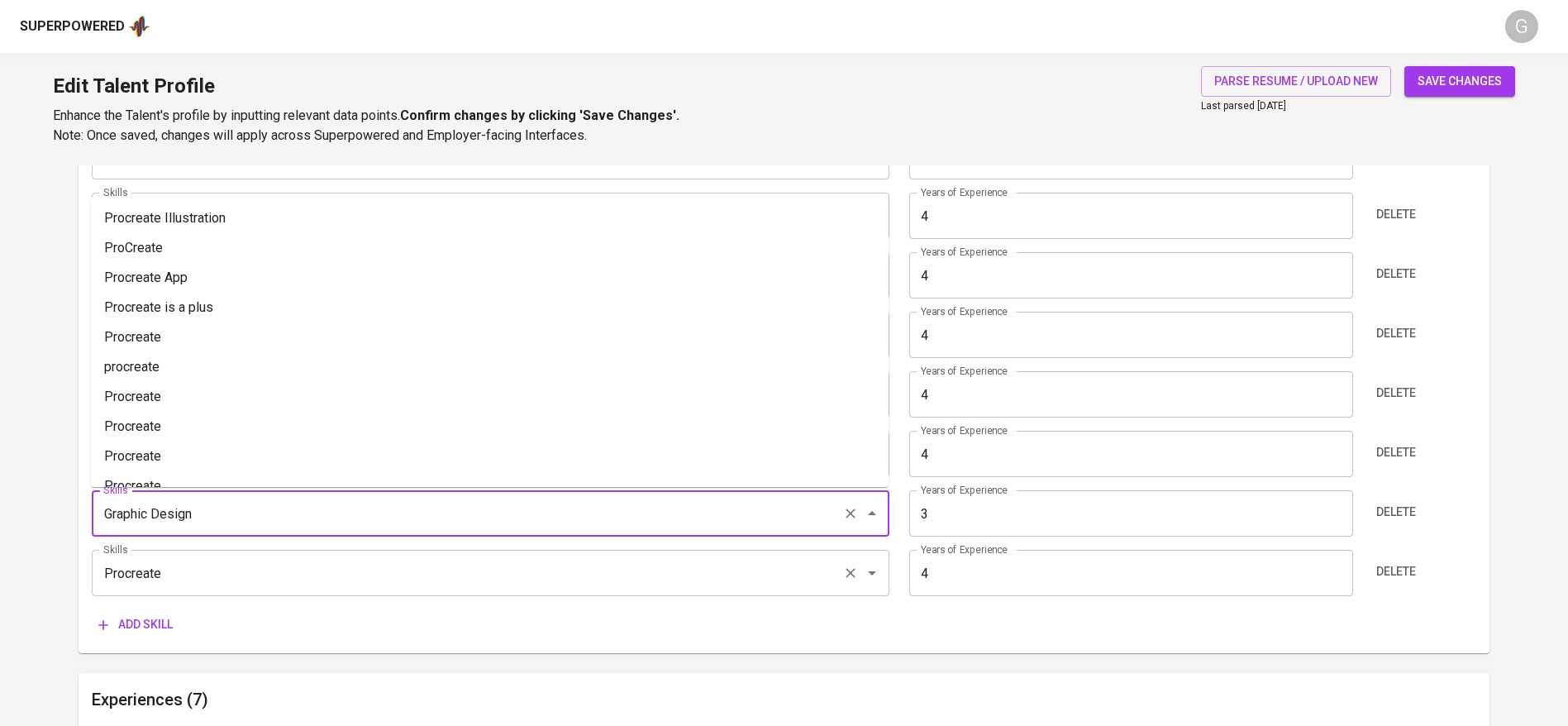
click at [566, 576] on input "Procreate" at bounding box center [468, 572] width 737 height 31
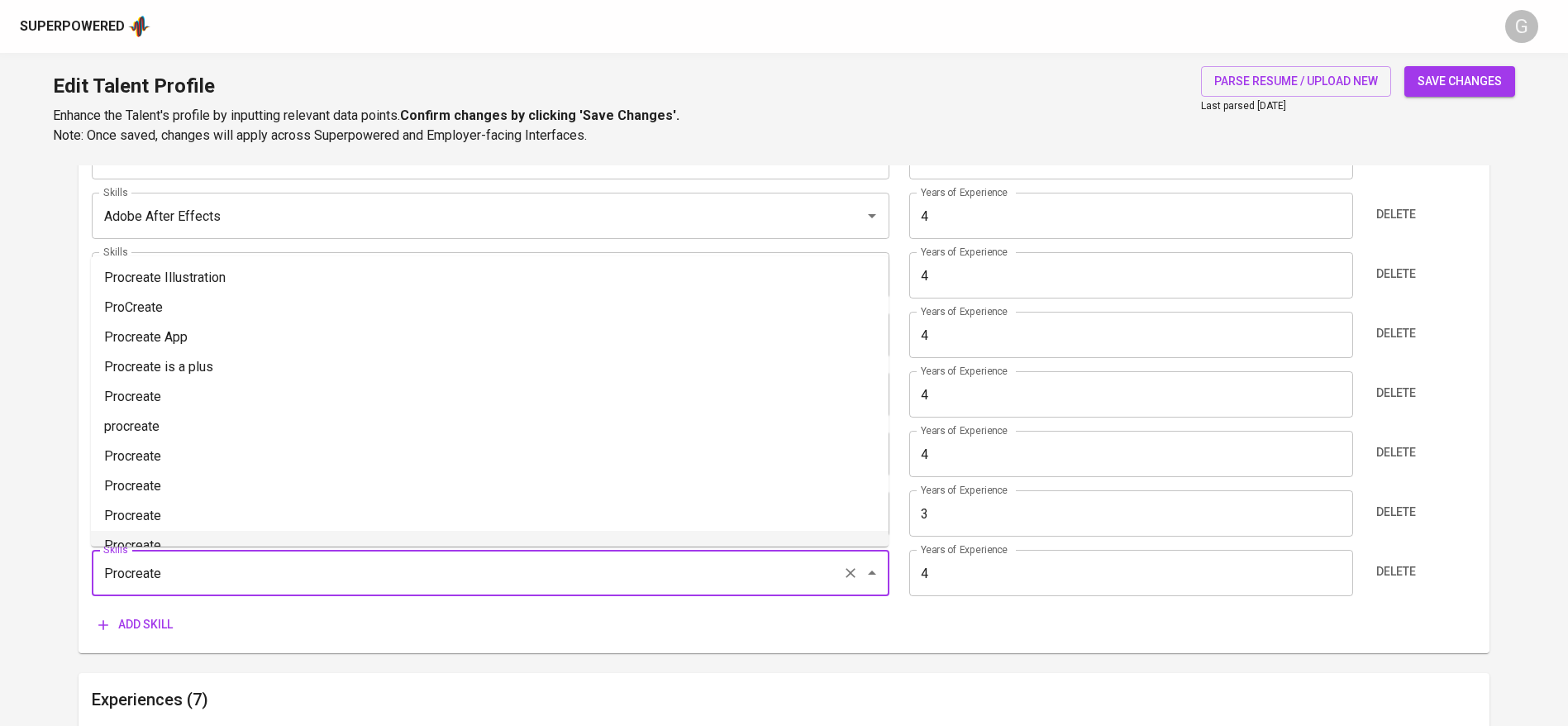
click at [1027, 531] on input "3" at bounding box center [1131, 514] width 443 height 47
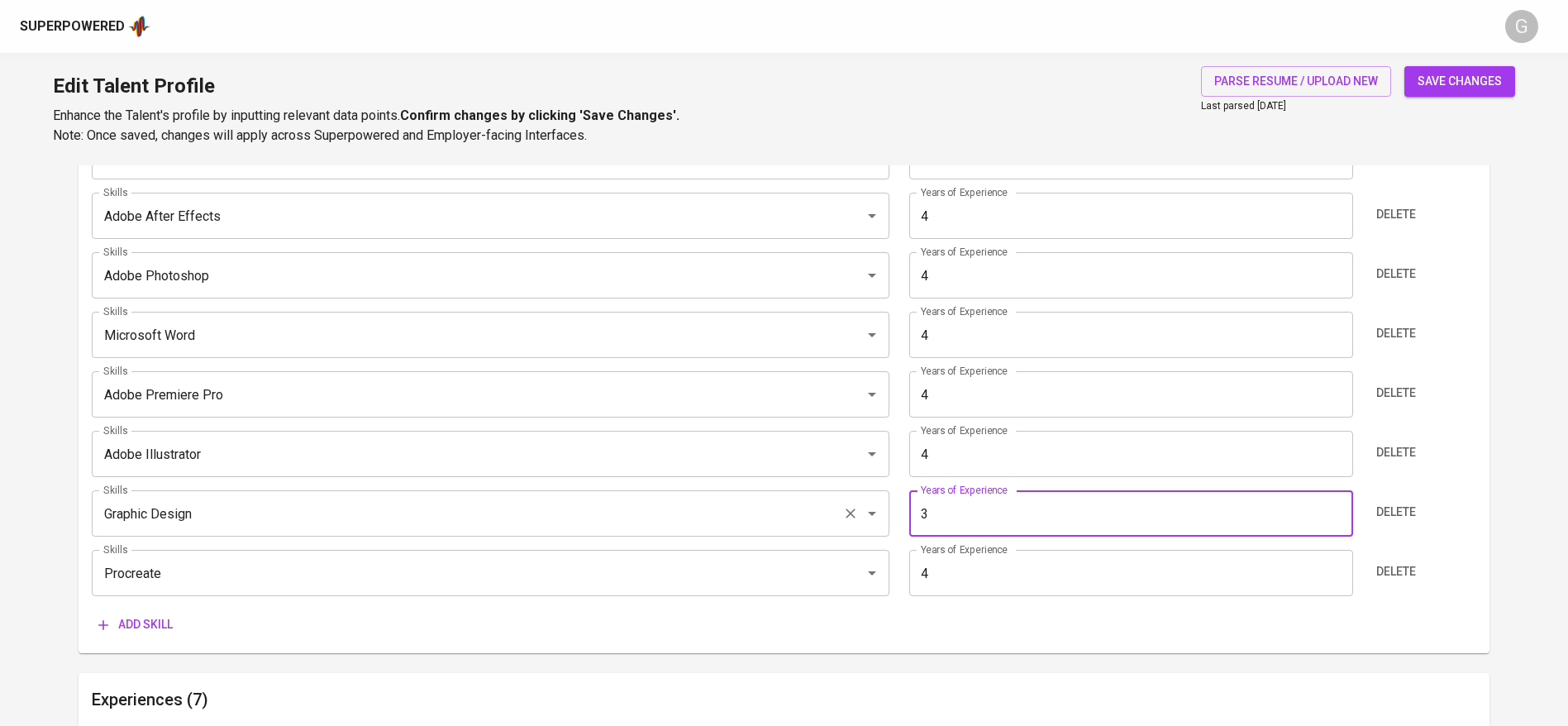
click at [724, 516] on input "Graphic Design" at bounding box center [468, 513] width 737 height 31
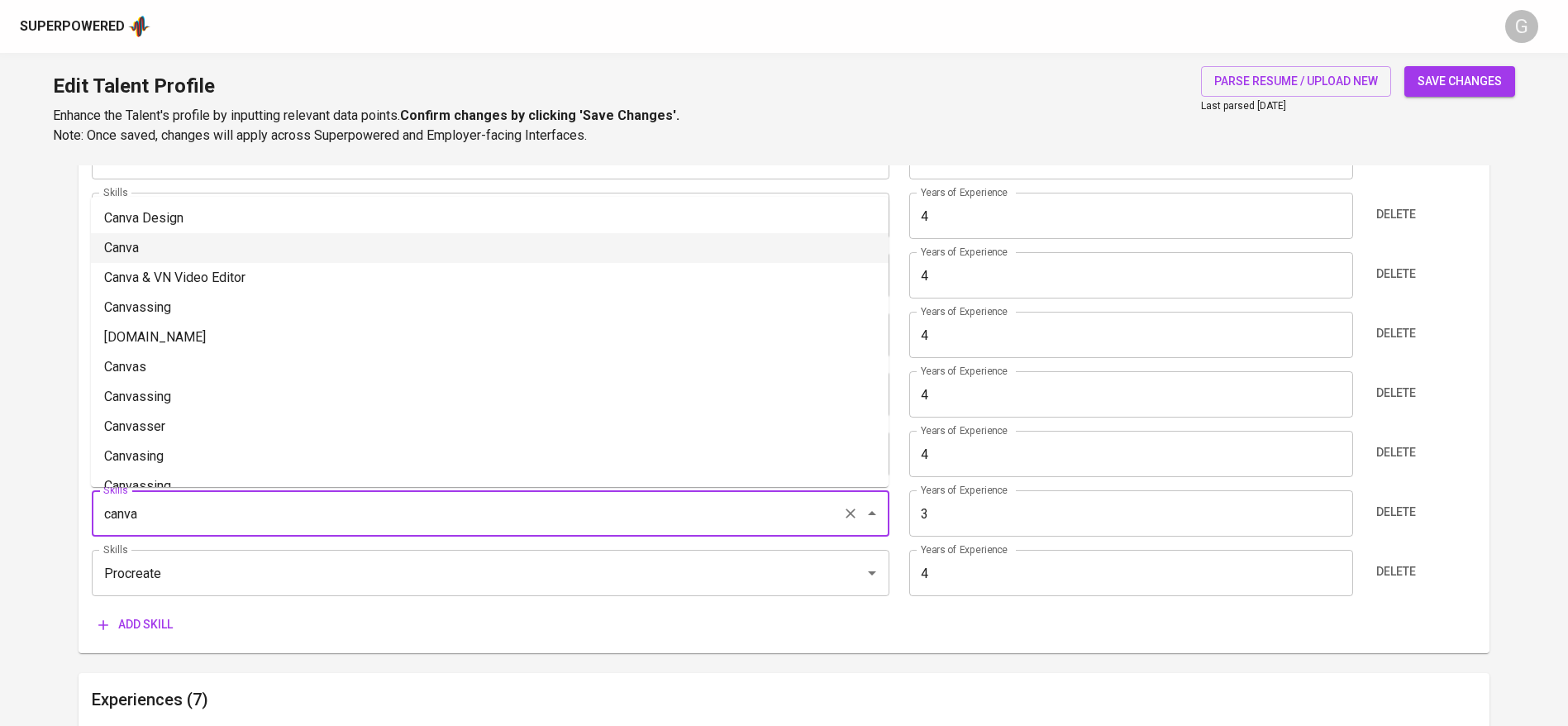
click at [148, 252] on li "Canva" at bounding box center [489, 247] width 798 height 30
type input "Canva"
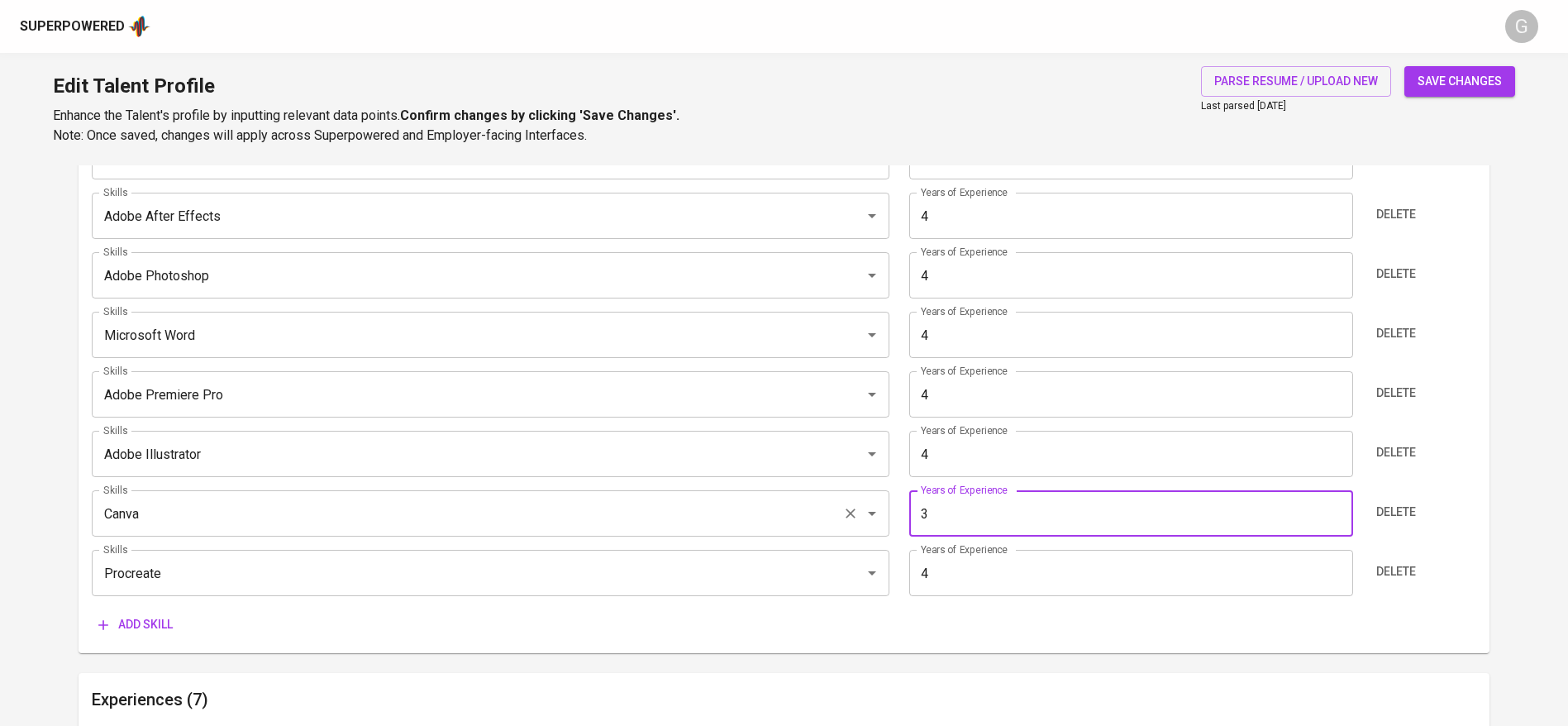
drag, startPoint x: 1017, startPoint y: 526, endPoint x: 844, endPoint y: 526, distance: 173.0
click at [844, 526] on div "Skills Canva Skills Years of Experience 3 Years of Experience Delete" at bounding box center [784, 514] width 1384 height 47
type input "4"
click at [1470, 74] on span "save changes" at bounding box center [1460, 81] width 84 height 21
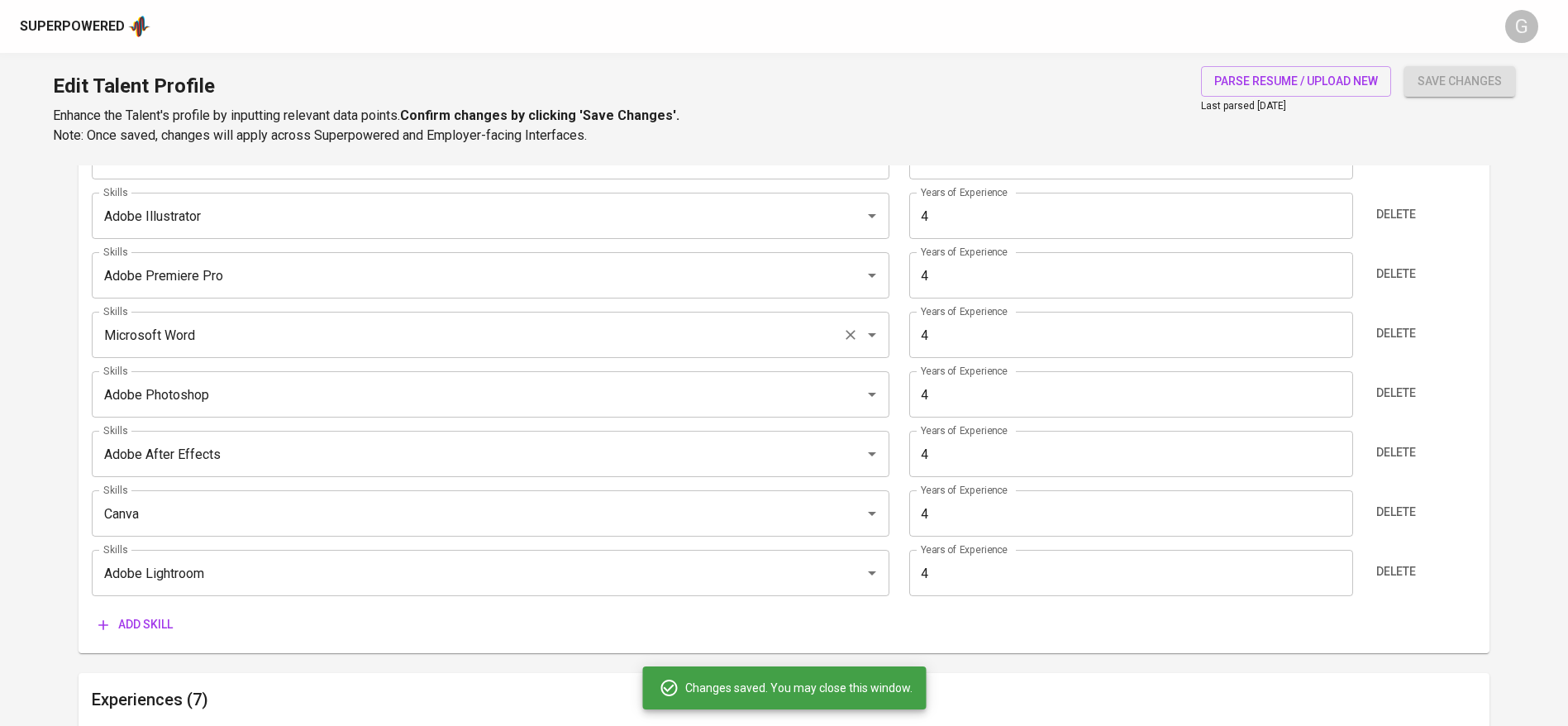
type input "Procreate"
type input "Canva"
type input "Adobe Illustrator"
type input "Adobe Premiere Pro"
type input "Adobe Photoshop"
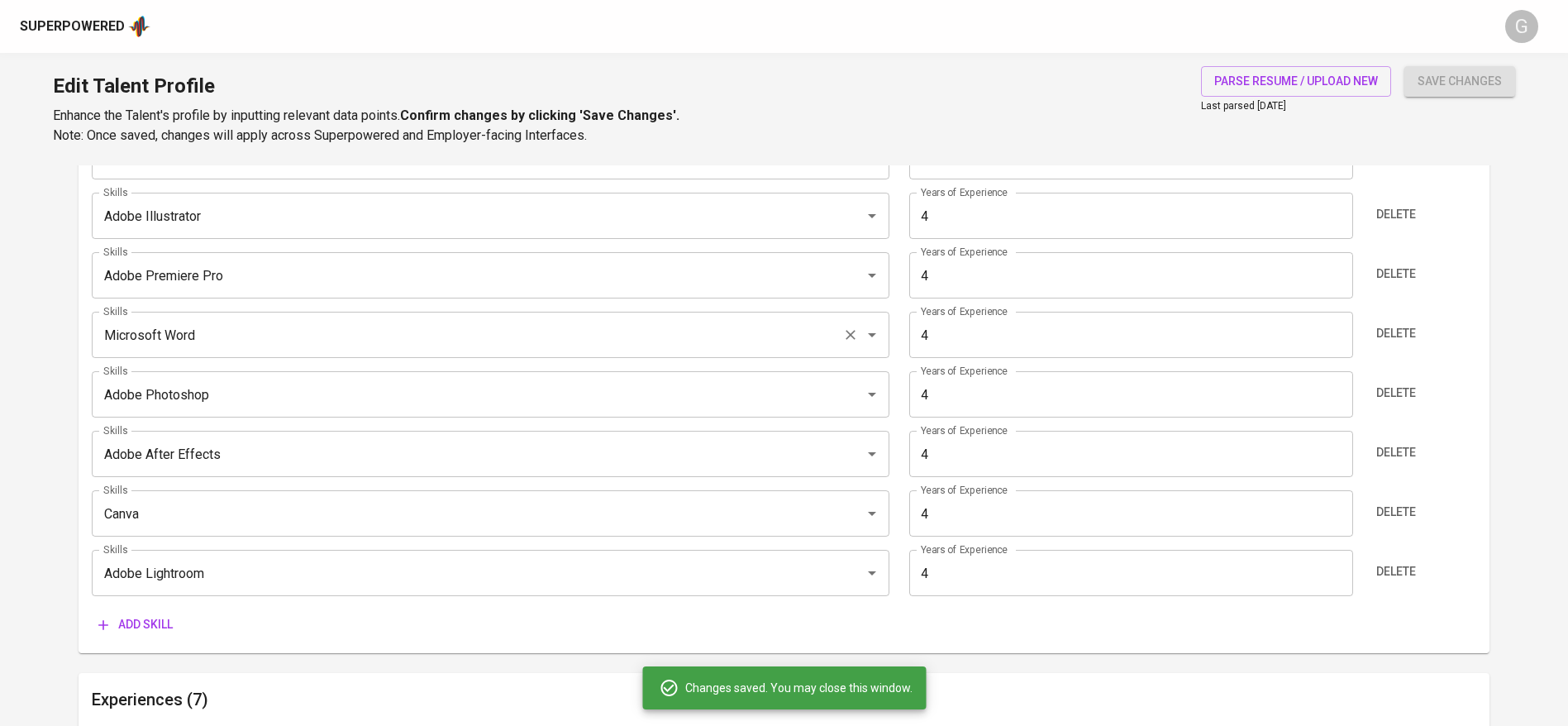
type input "Adobe After Effects"
type input "Adobe InDesign"
type input "Adobe Lightroom"
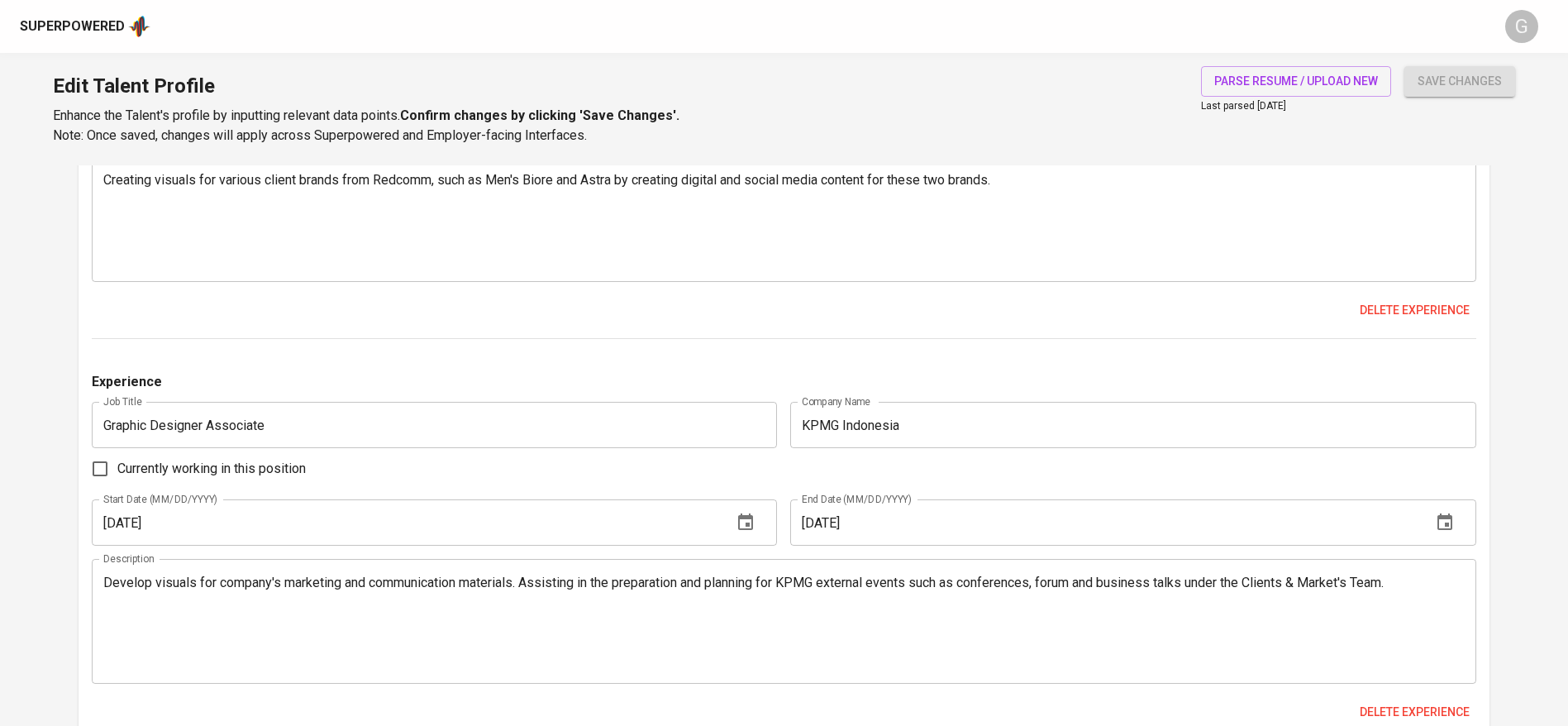
scroll to position [2609, 0]
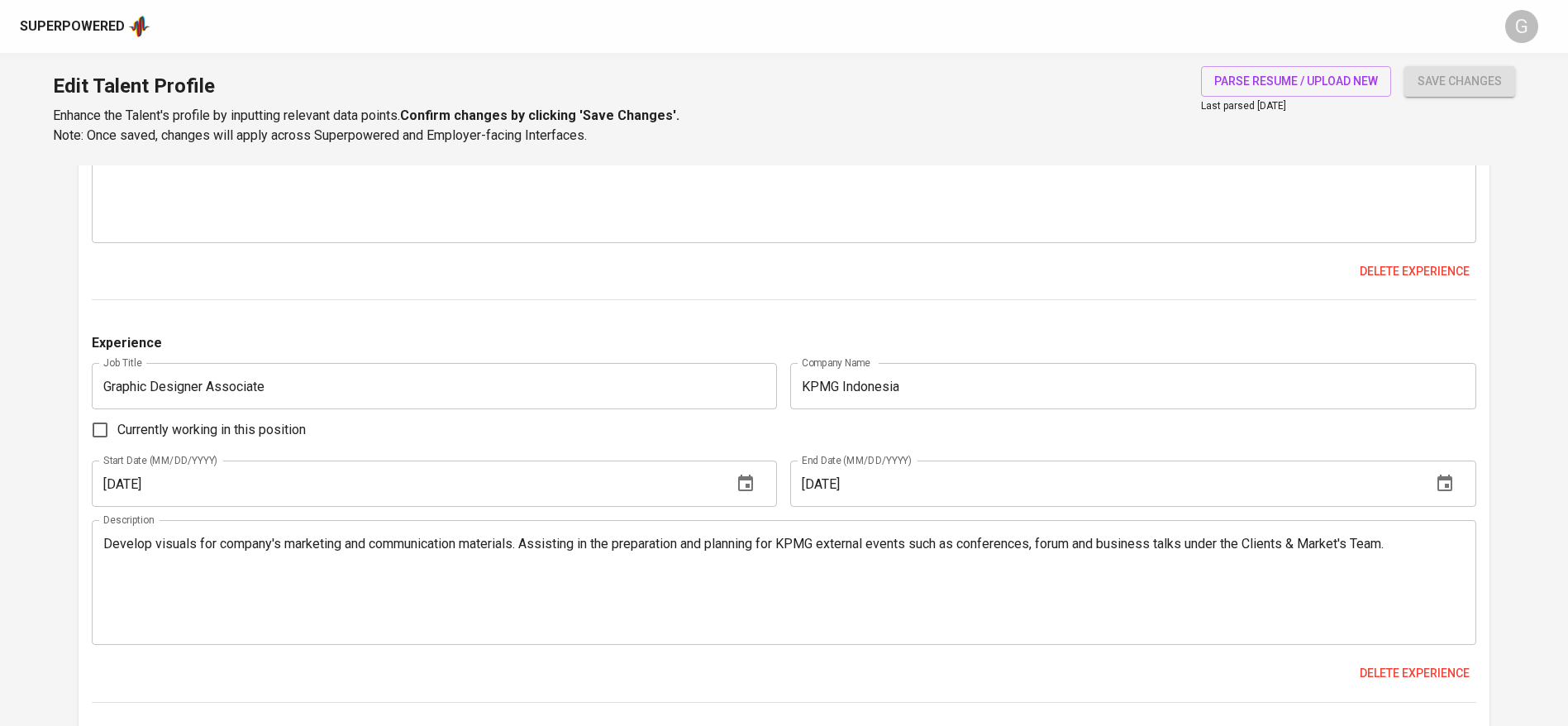
click at [105, 545] on textarea "Develop visuals for company's marketing and communication materials. Assisting …" at bounding box center [784, 582] width 1362 height 94
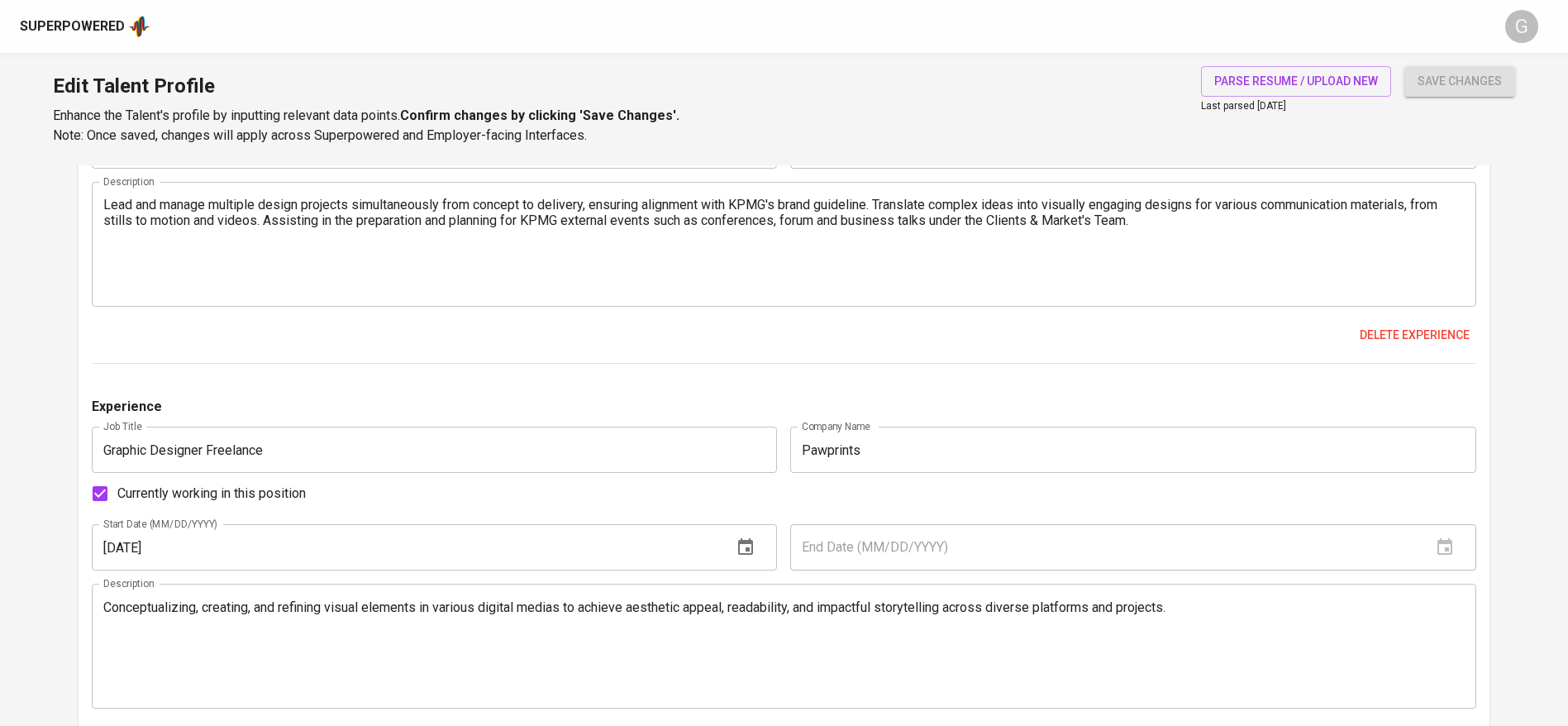
scroll to position [1493, 0]
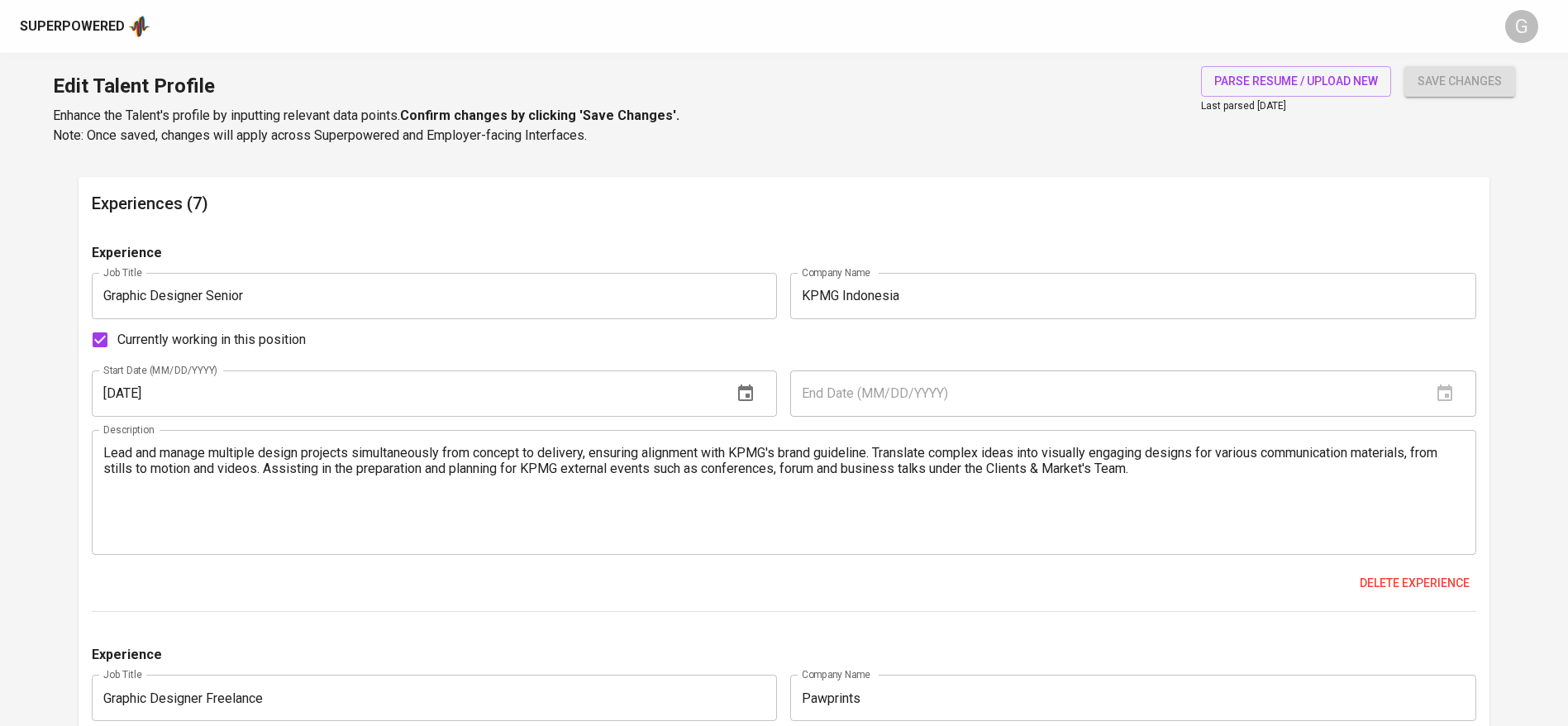
click at [1260, 469] on textarea "Lead and manage multiple design projects simultaneously from concept to deliver…" at bounding box center [784, 491] width 1362 height 94
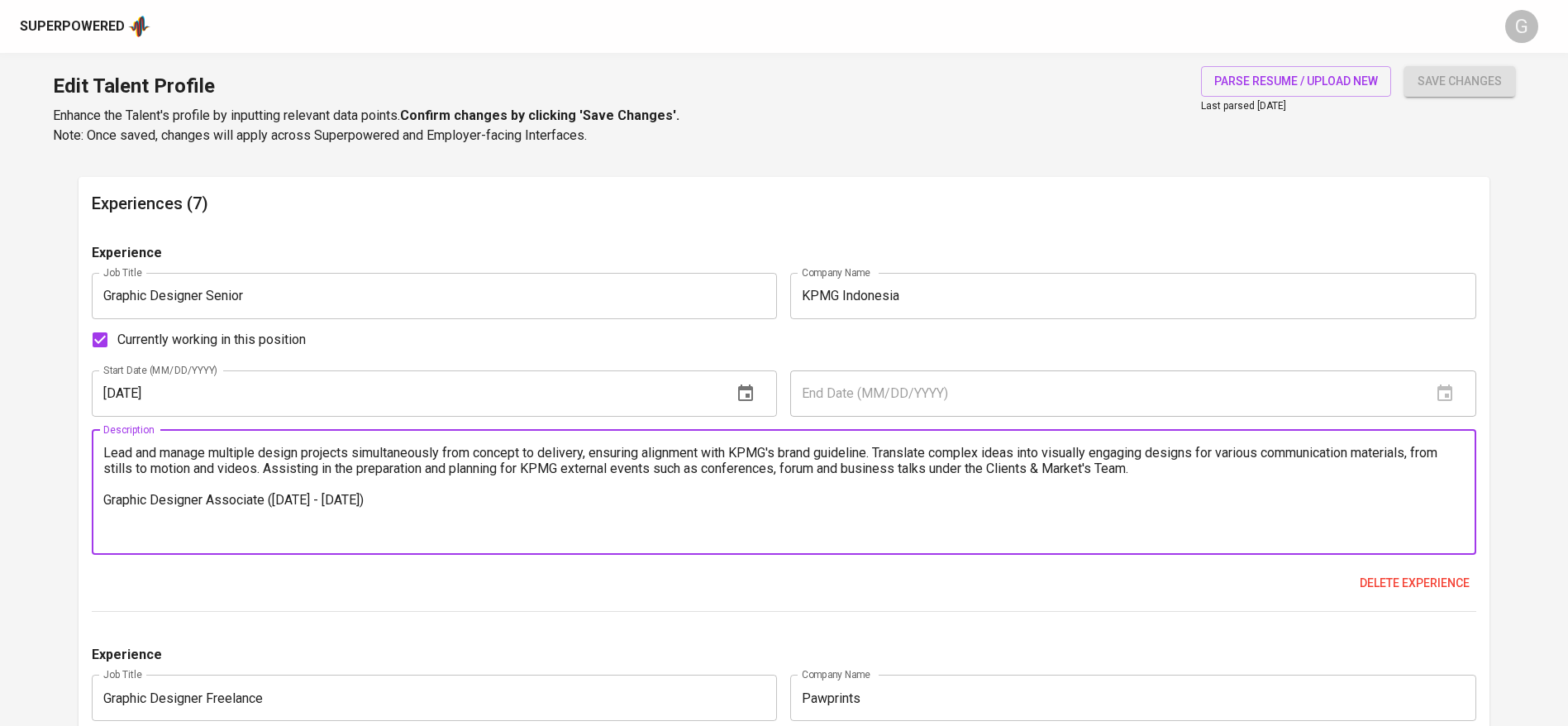
paste textarea "Develop visuals for company's marketing and communication materials. Assisting …"
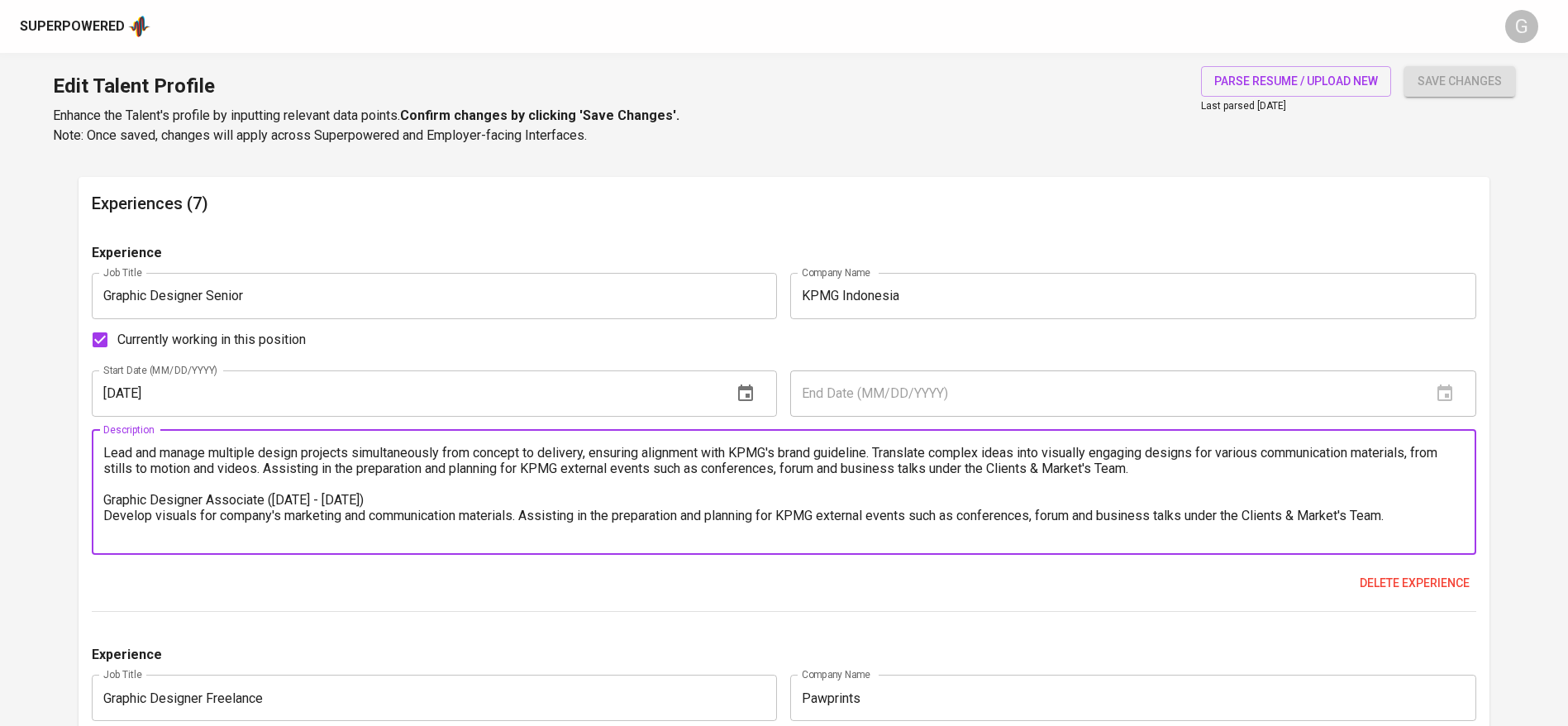
type textarea "Lead and manage multiple design projects simultaneously from concept to deliver…"
click at [374, 390] on input "01/01/2024" at bounding box center [405, 393] width 628 height 47
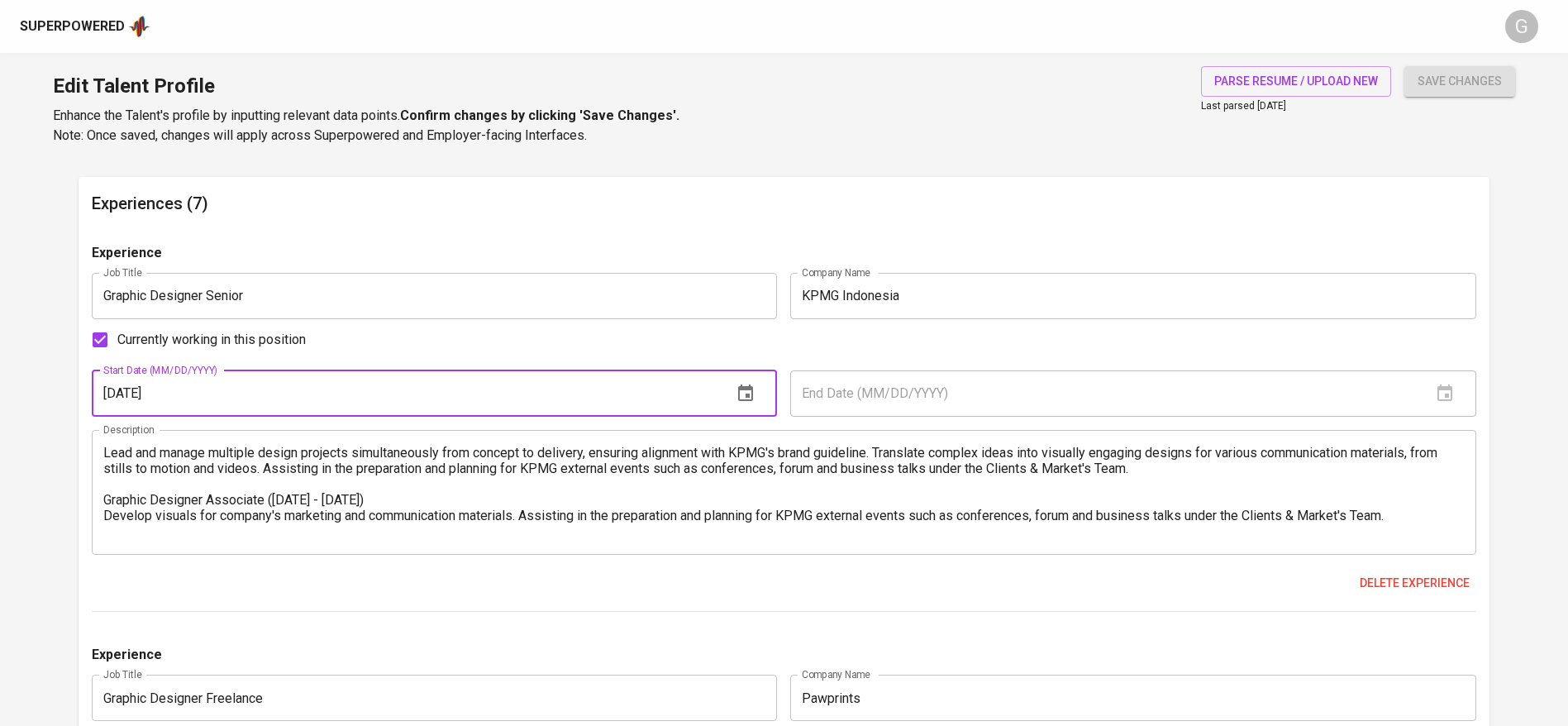
click at [374, 390] on input "01/01/2024" at bounding box center [405, 393] width 628 height 47
type input "01/01/2022"
click at [1405, 66] on button "save changes" at bounding box center [1460, 82] width 111 height 30
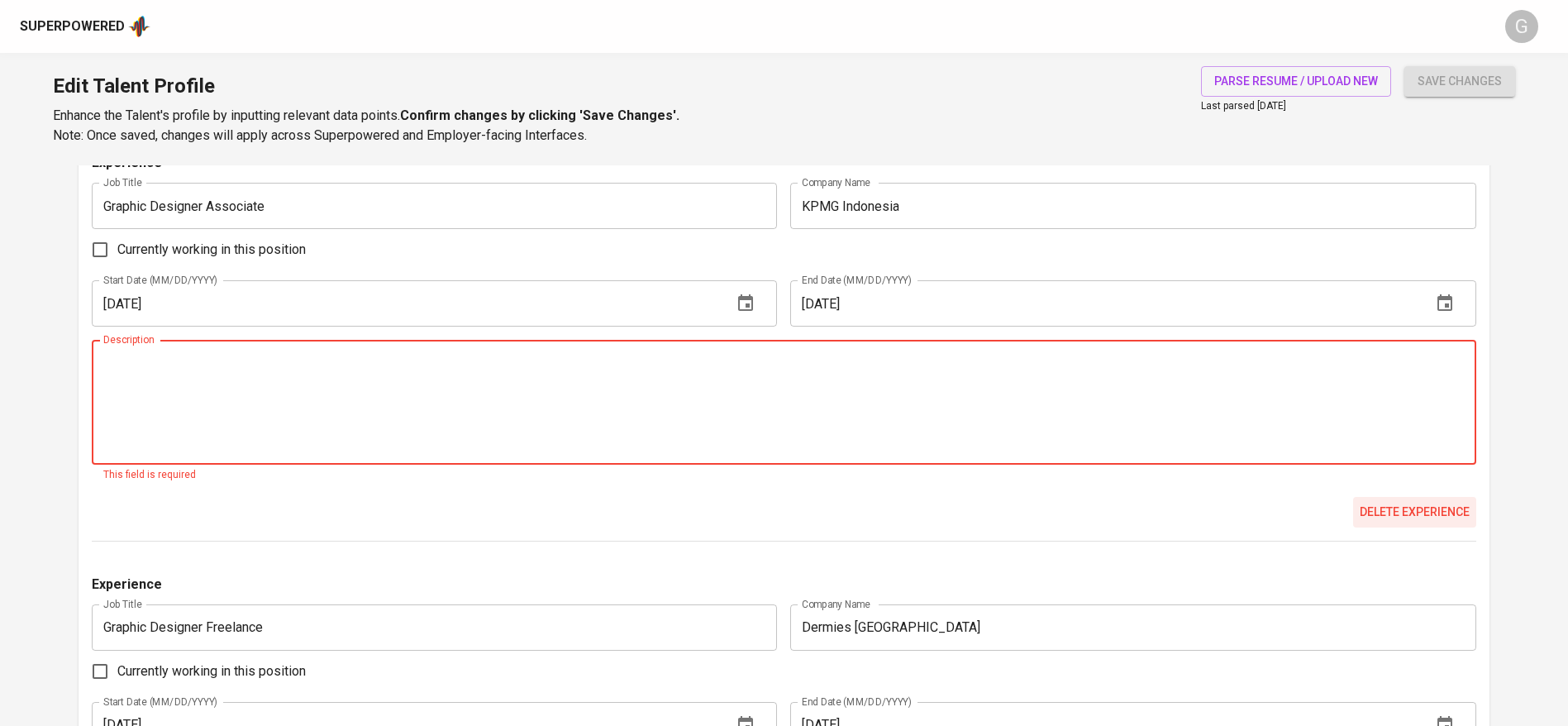
click at [1422, 506] on span "Delete experience" at bounding box center [1415, 512] width 110 height 21
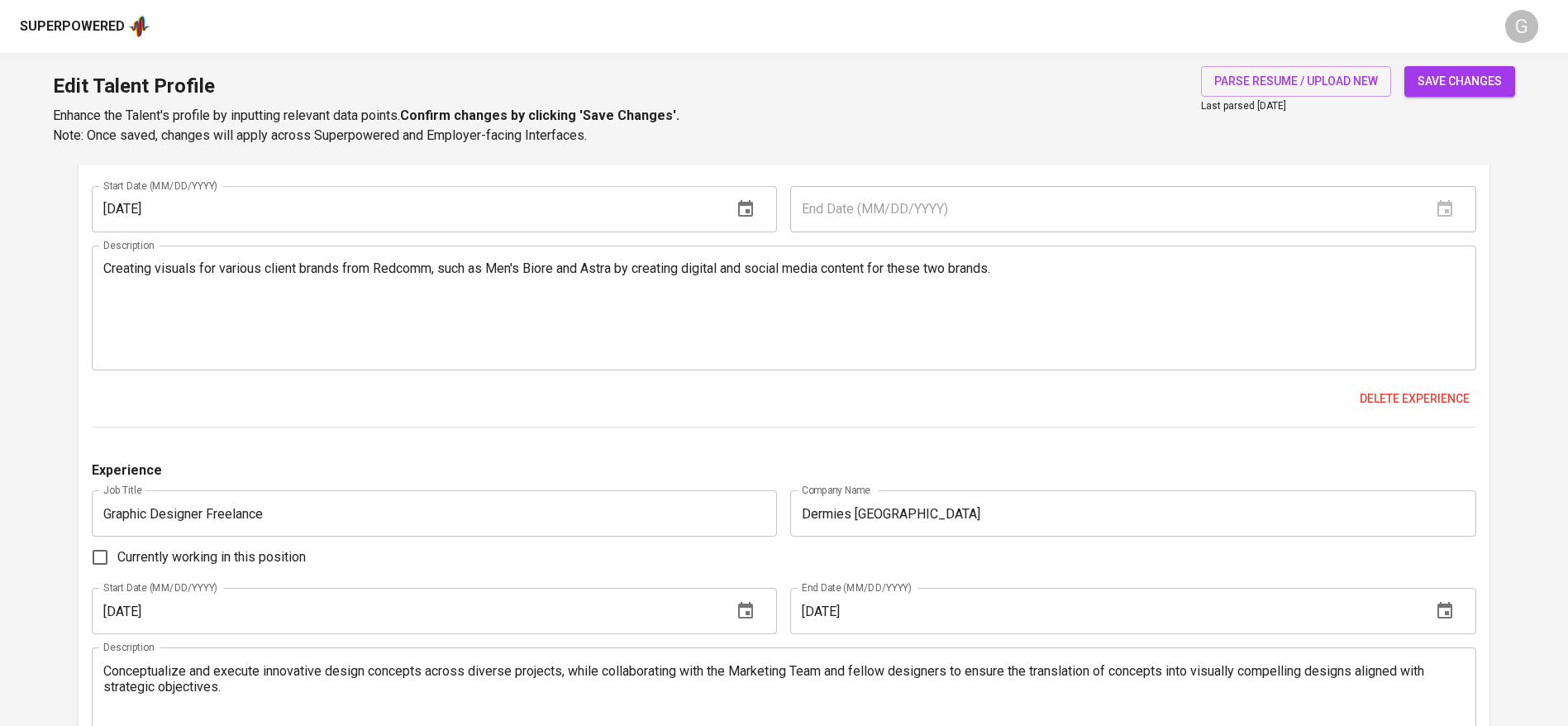
scroll to position [2666, 0]
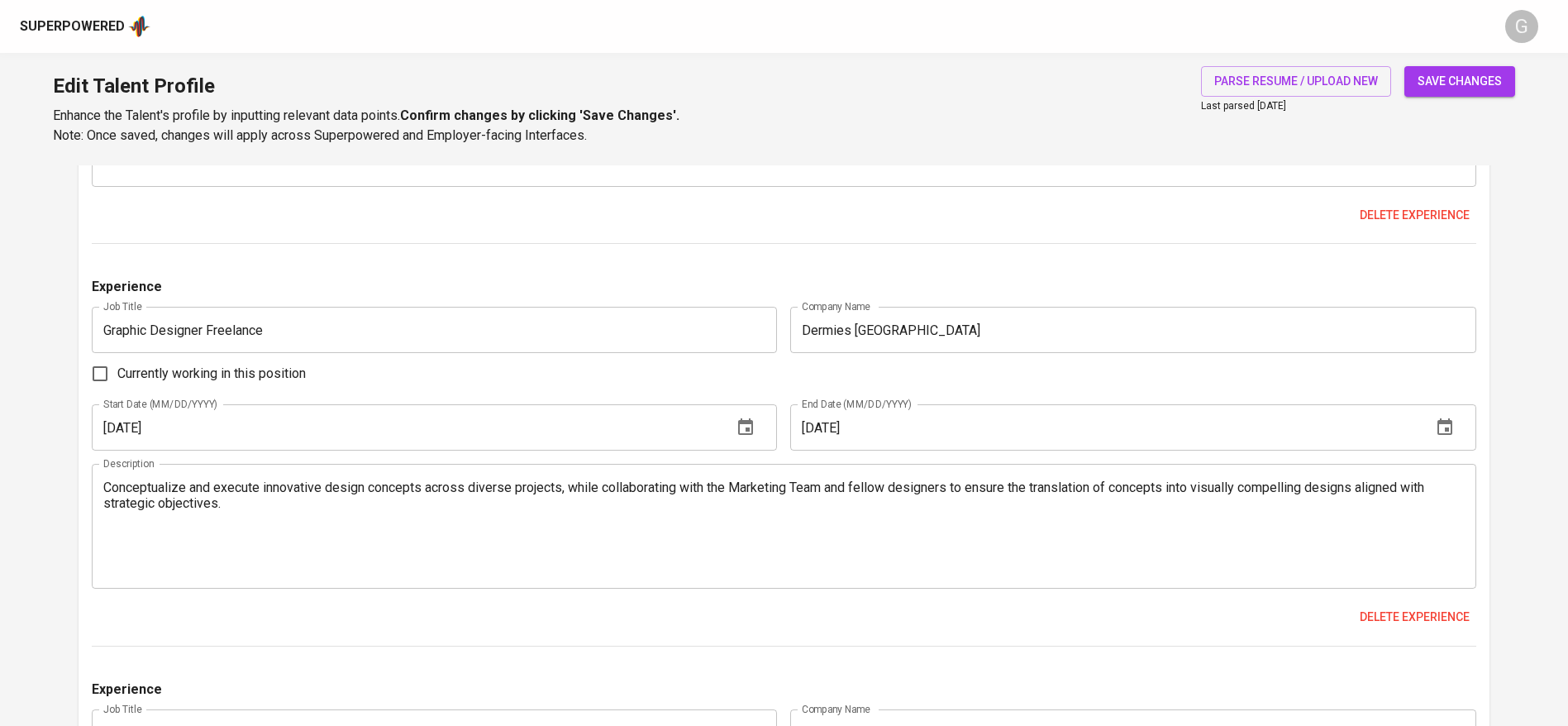
click at [1468, 73] on span "save changes" at bounding box center [1460, 81] width 84 height 21
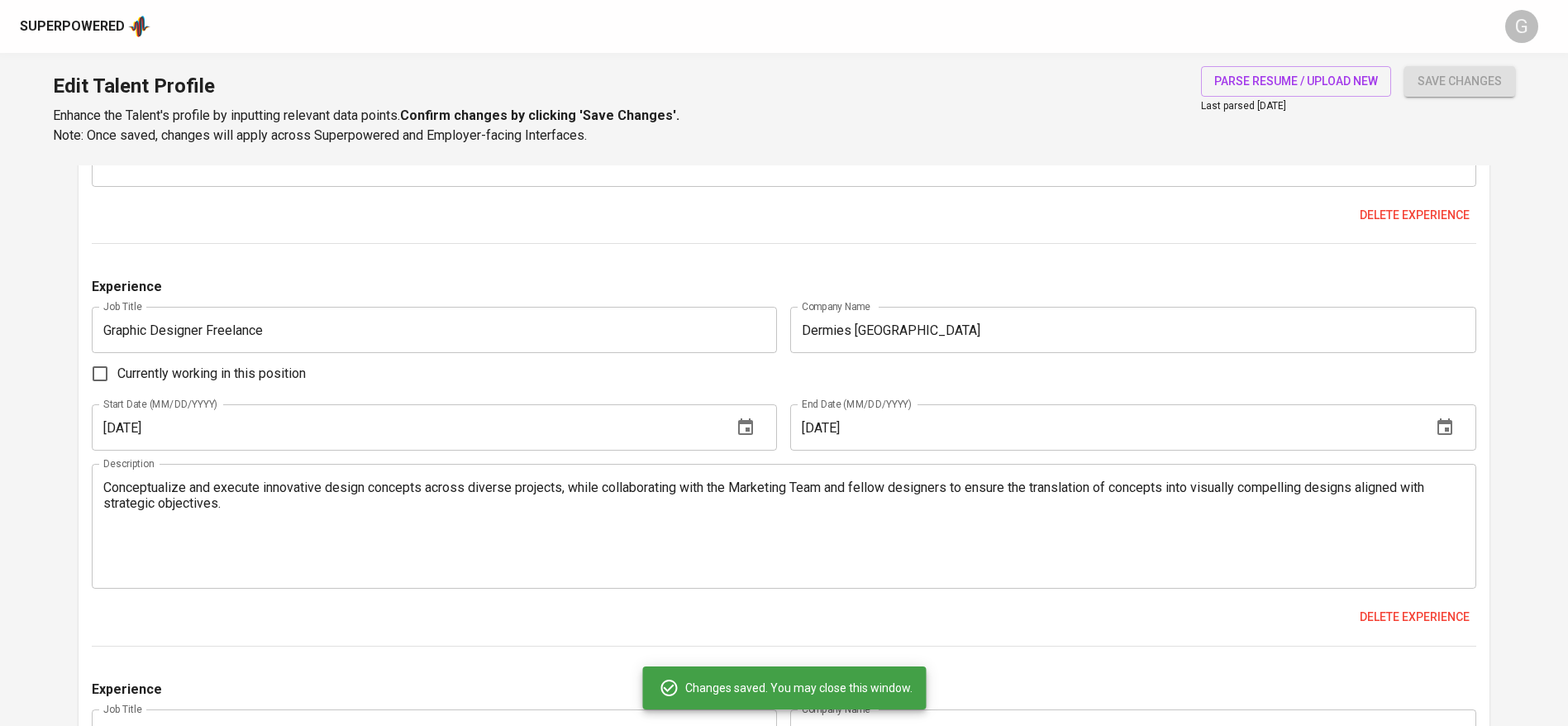
type input "Graphic Designer Freelance"
type input "Pawprints"
type input "01/01/2023"
type textarea "Conceptualizing, creating, and refining visual elements in various digital medi…"
type input "Creative Designer Freelance"
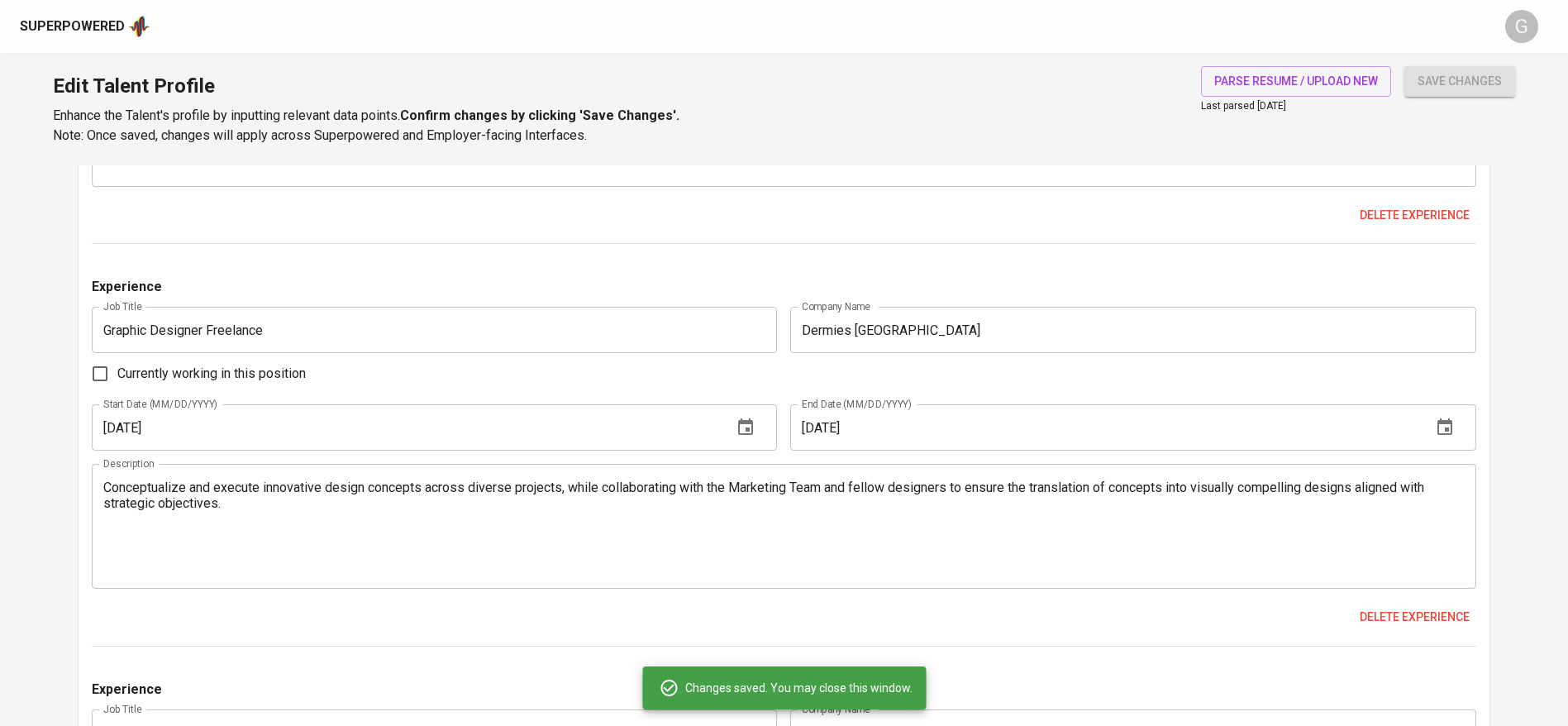
type input "Redcomm Indonesia"
type textarea "Creating visuals for various client brands from Redcomm, such as Men's Biore an…"
type input "Graphic Designer Senior"
type input "KPMG Indonesia"
type input "01/01/2022"
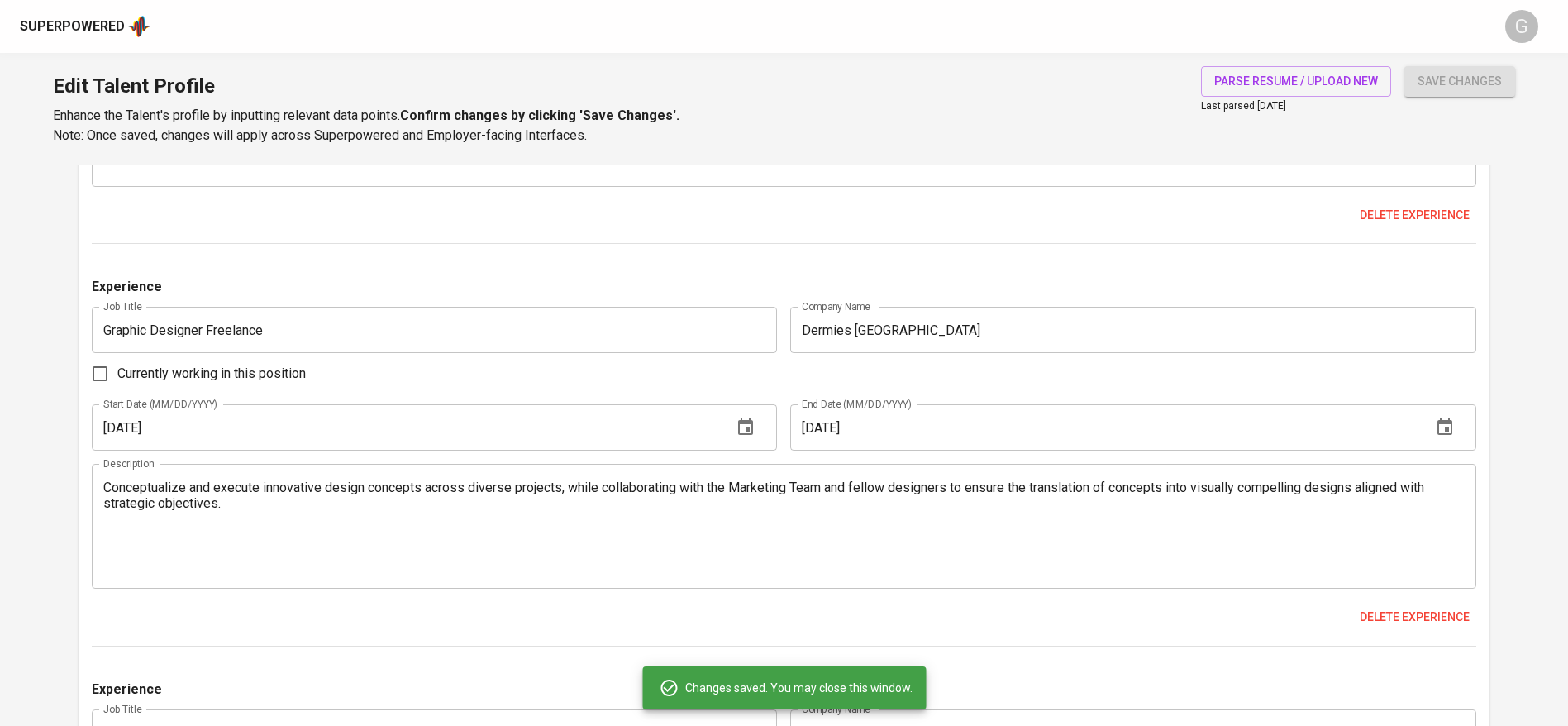
type textarea "Lead and manage multiple design projects simultaneously from concept to deliver…"
type input "Mercy Corps Indonesia"
type textarea "Creating visual assets for print and digital marketing collateral across multip…"
type input "Dermies Indonesia"
type textarea "Conceptualize and execute innovative design concepts across diverse projects, w…"
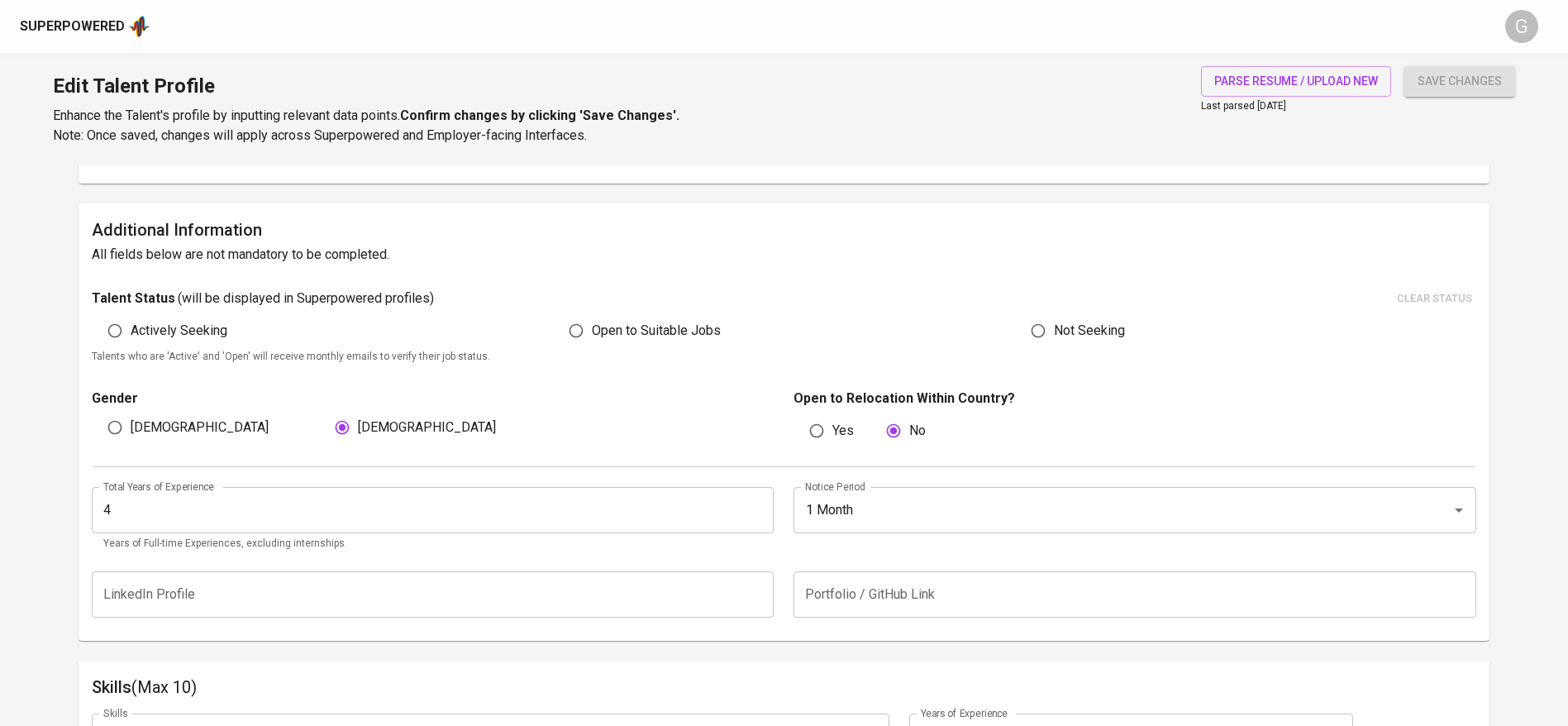
scroll to position [248, 0]
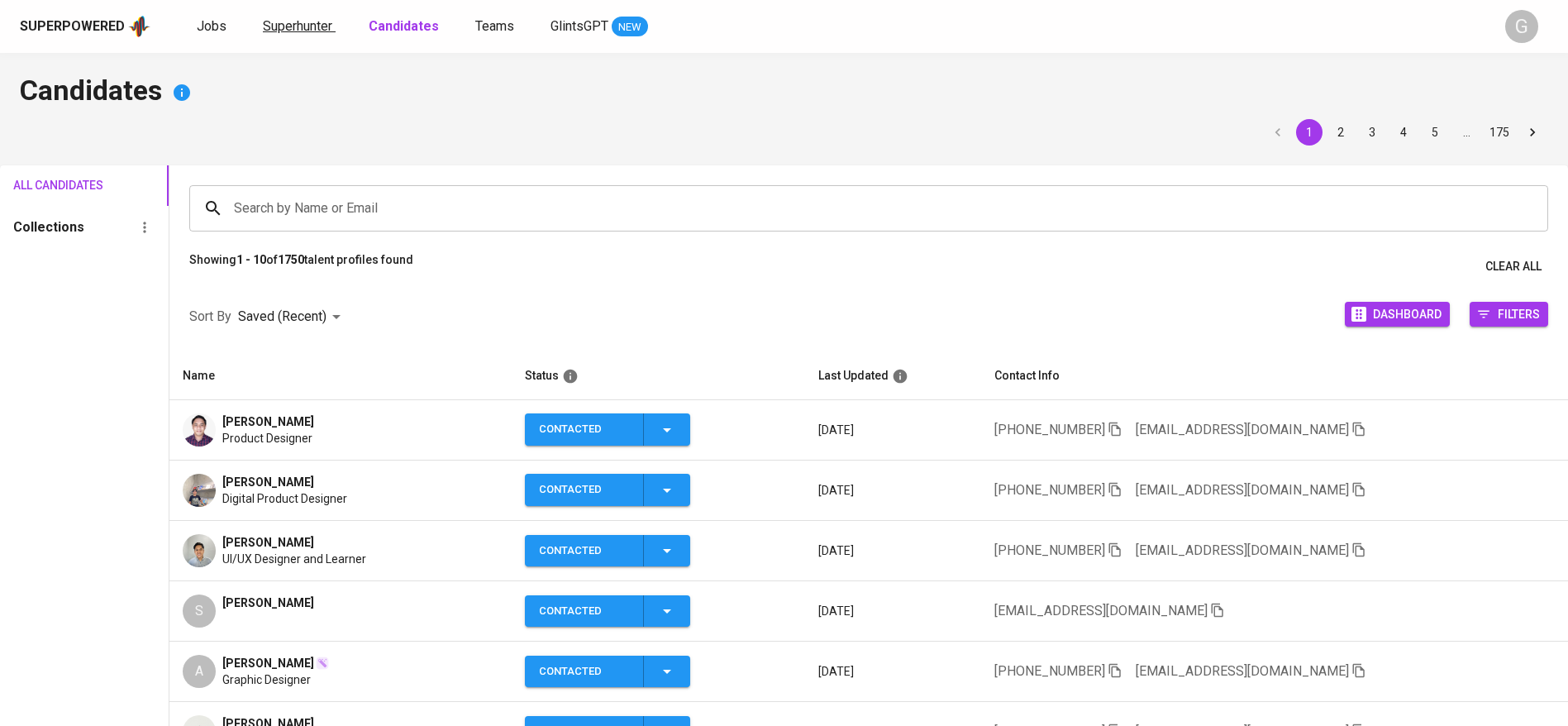
click at [299, 22] on span "Superhunter" at bounding box center [297, 26] width 69 height 16
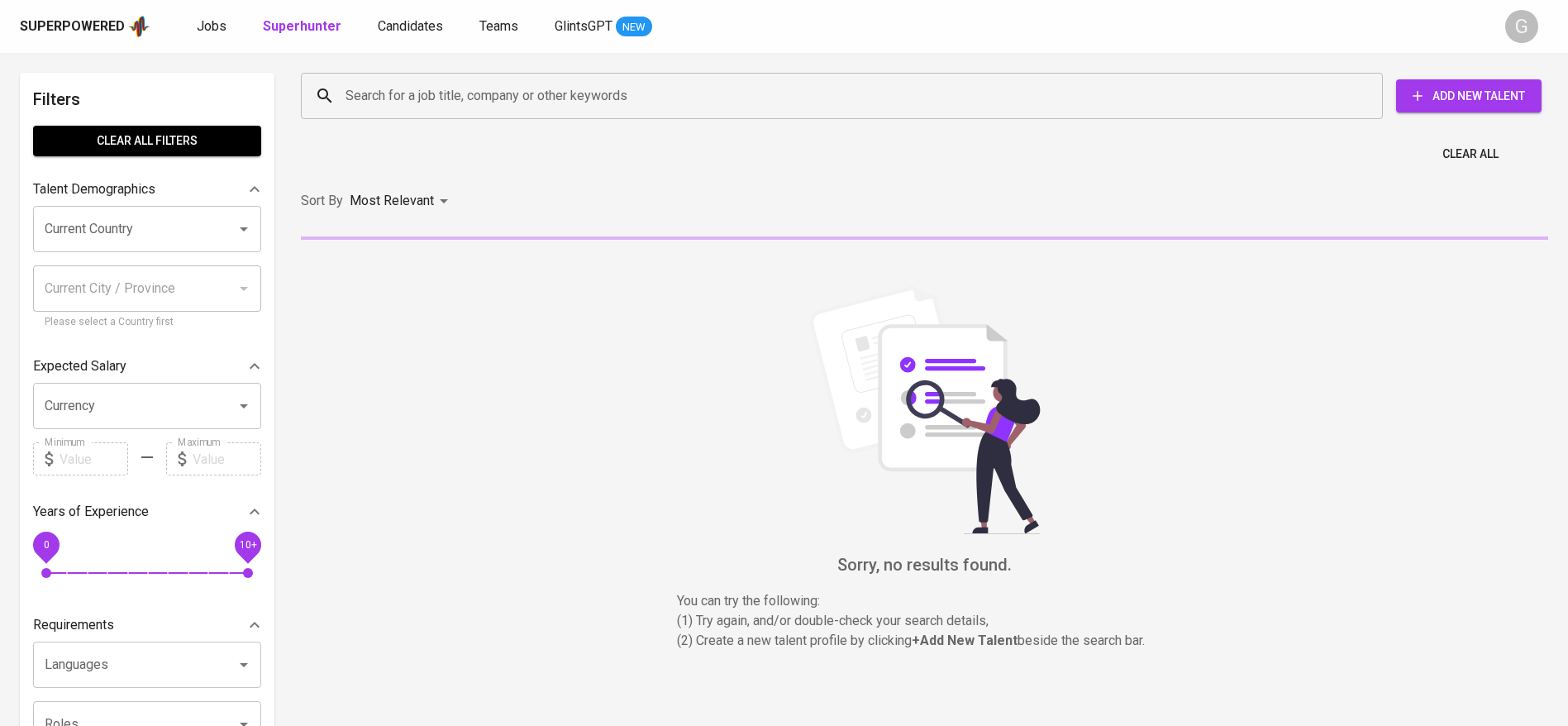
click at [368, 96] on input "Search for a job title, company or other keywords" at bounding box center [846, 95] width 1009 height 31
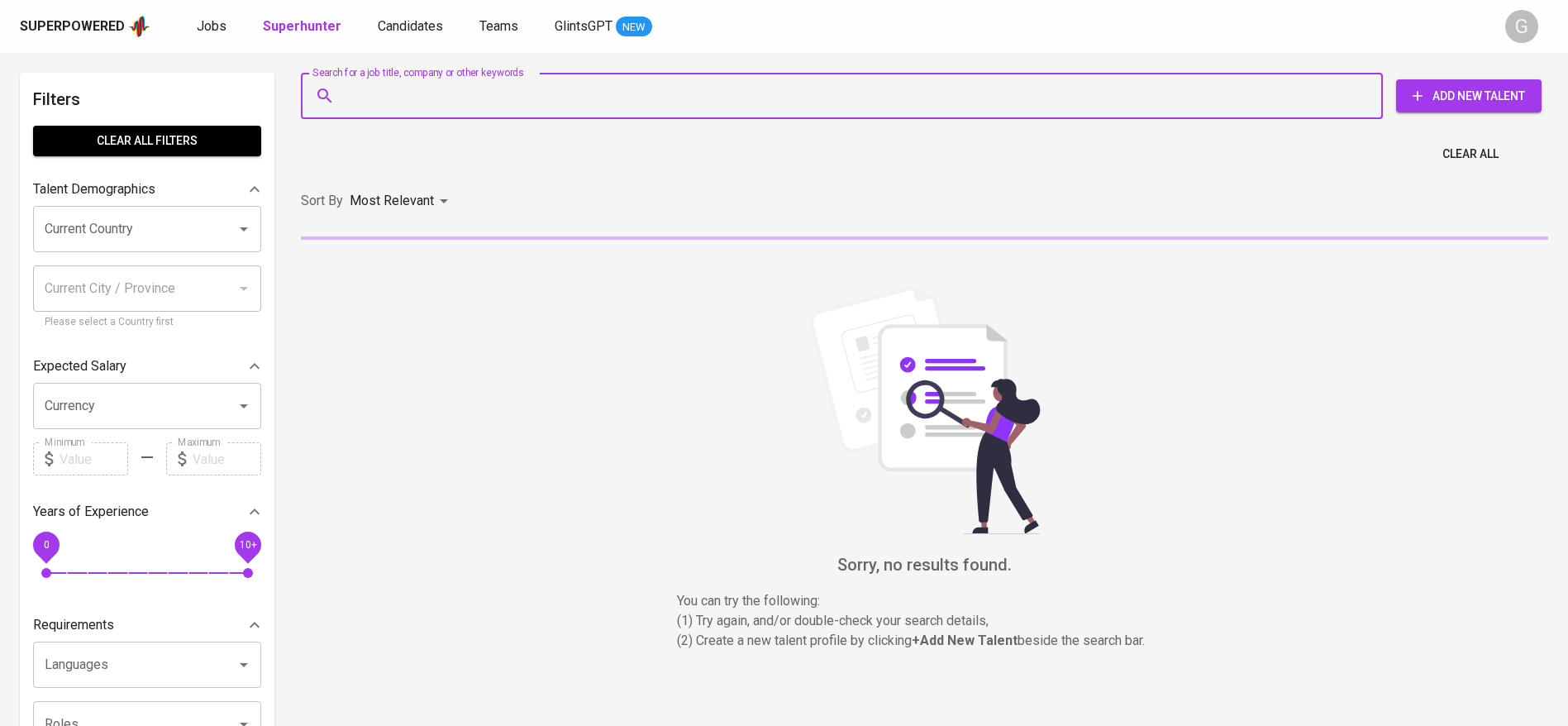
paste input "[EMAIL_ADDRESS][DOMAIN_NAME]"
type input "[EMAIL_ADDRESS][DOMAIN_NAME]"
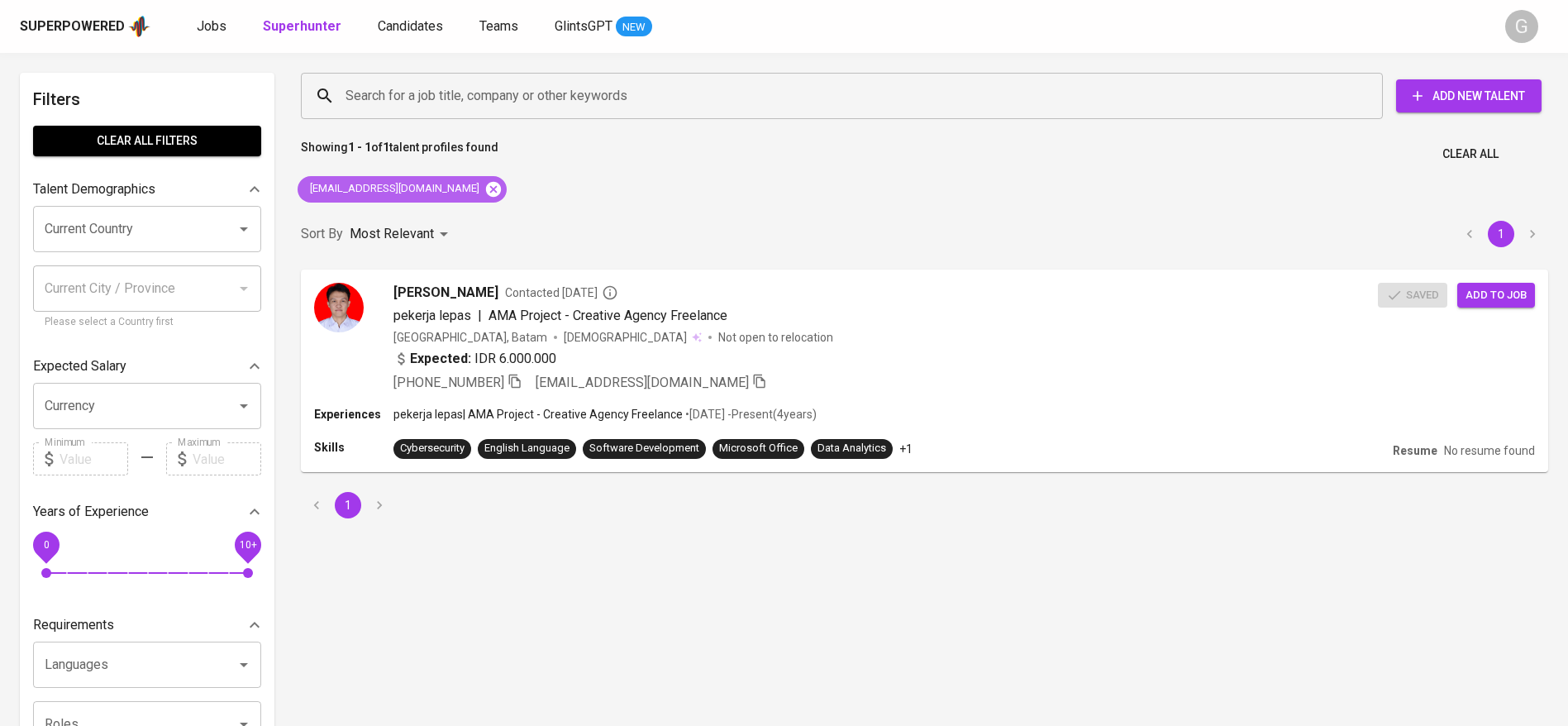
click at [486, 185] on icon at bounding box center [493, 188] width 15 height 15
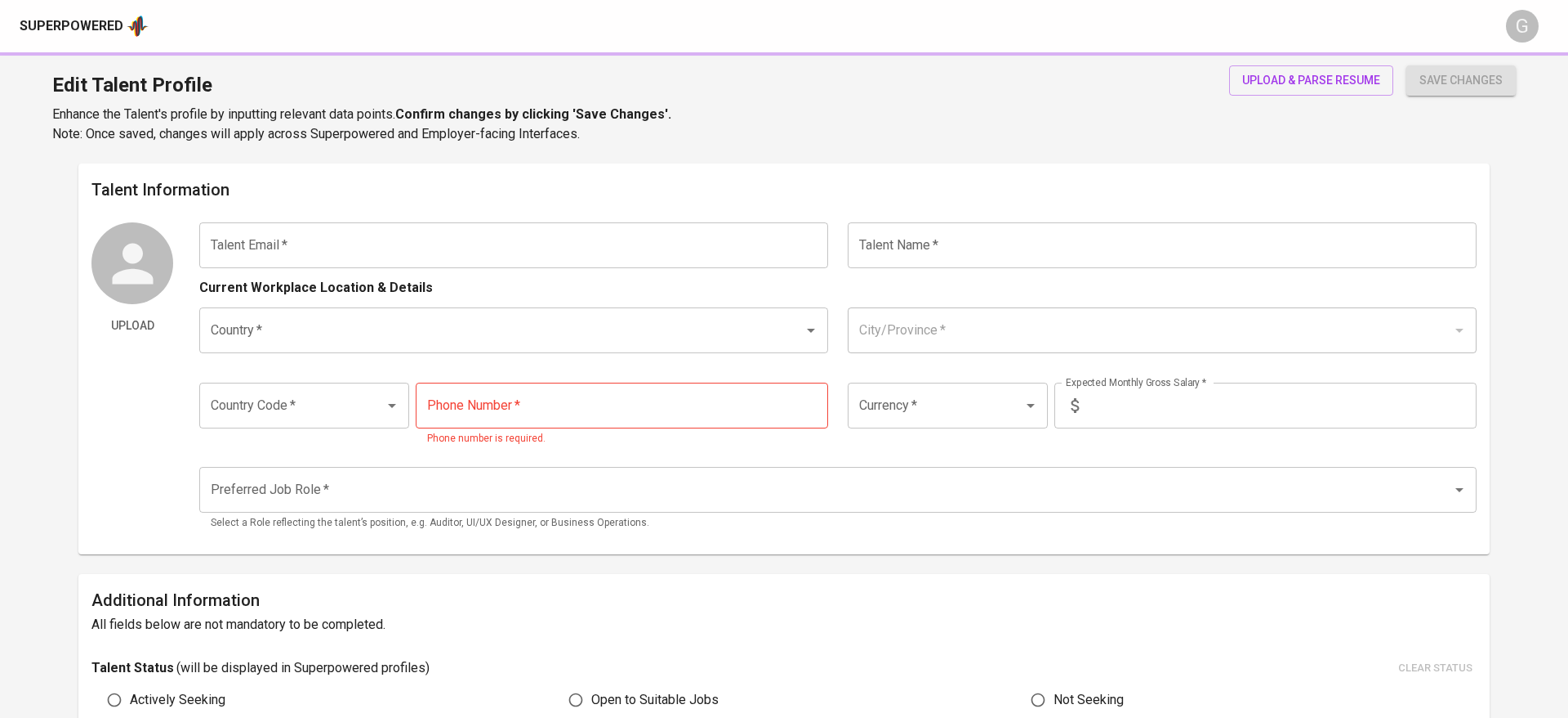
type input "[EMAIL_ADDRESS][DOMAIN_NAME]"
type input "[PERSON_NAME]"
type input "[GEOGRAPHIC_DATA]"
type input "[GEOGRAPHIC_DATA], [GEOGRAPHIC_DATA]"
type input "+62"
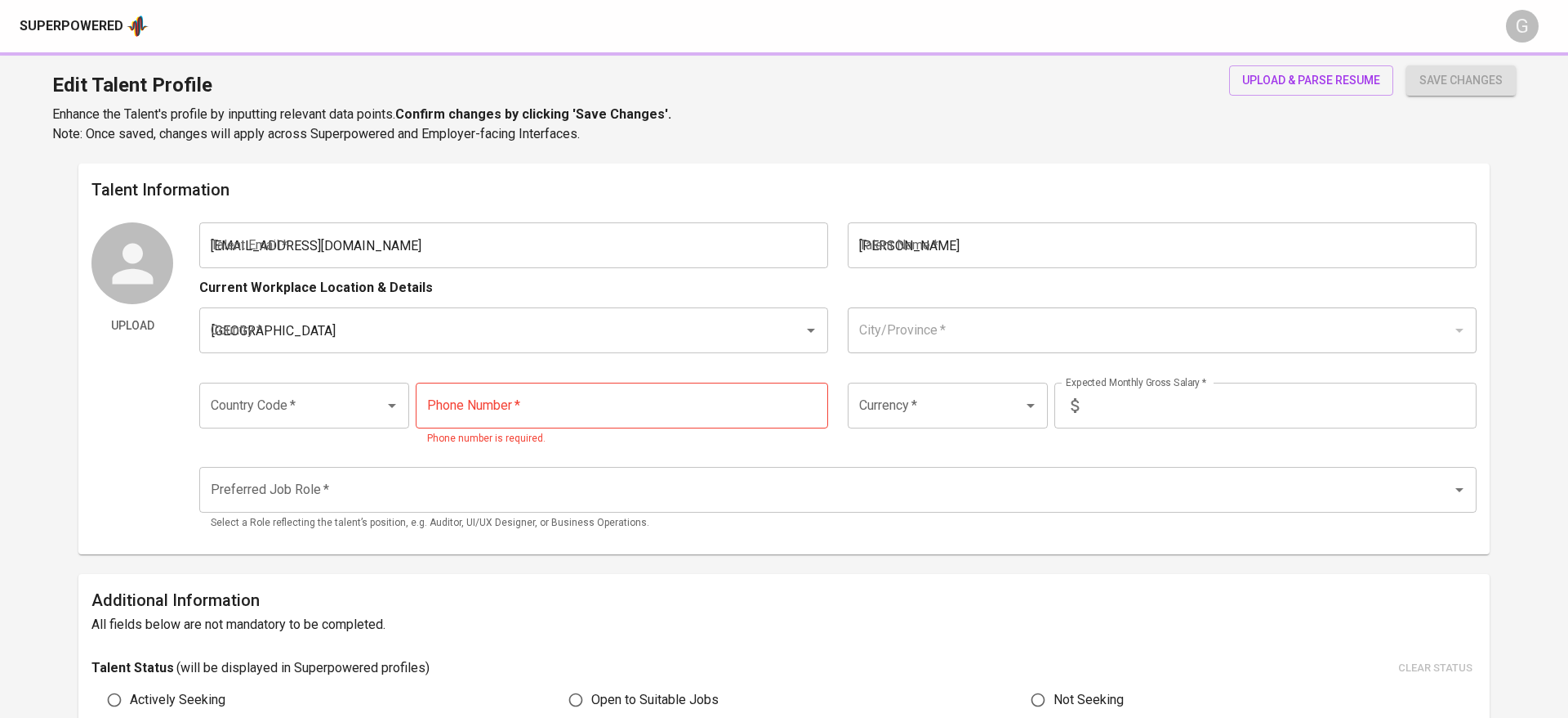
type input "[PHONE_NUMBER]"
type input "IDR"
radio input "true"
type input "3"
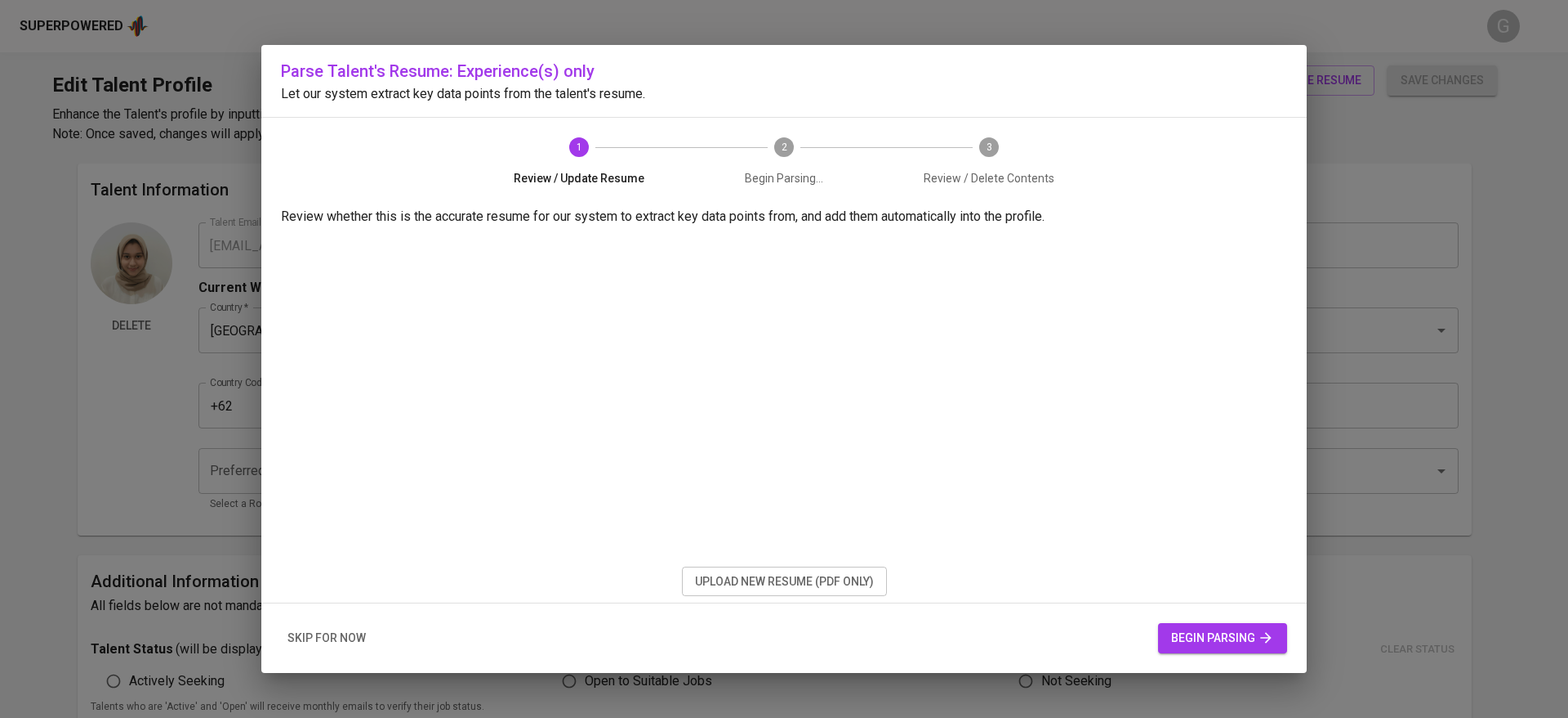
click at [794, 582] on span "upload new resume (pdf only)" at bounding box center [785, 581] width 179 height 20
click at [1198, 628] on span "begin parsing" at bounding box center [1223, 637] width 103 height 20
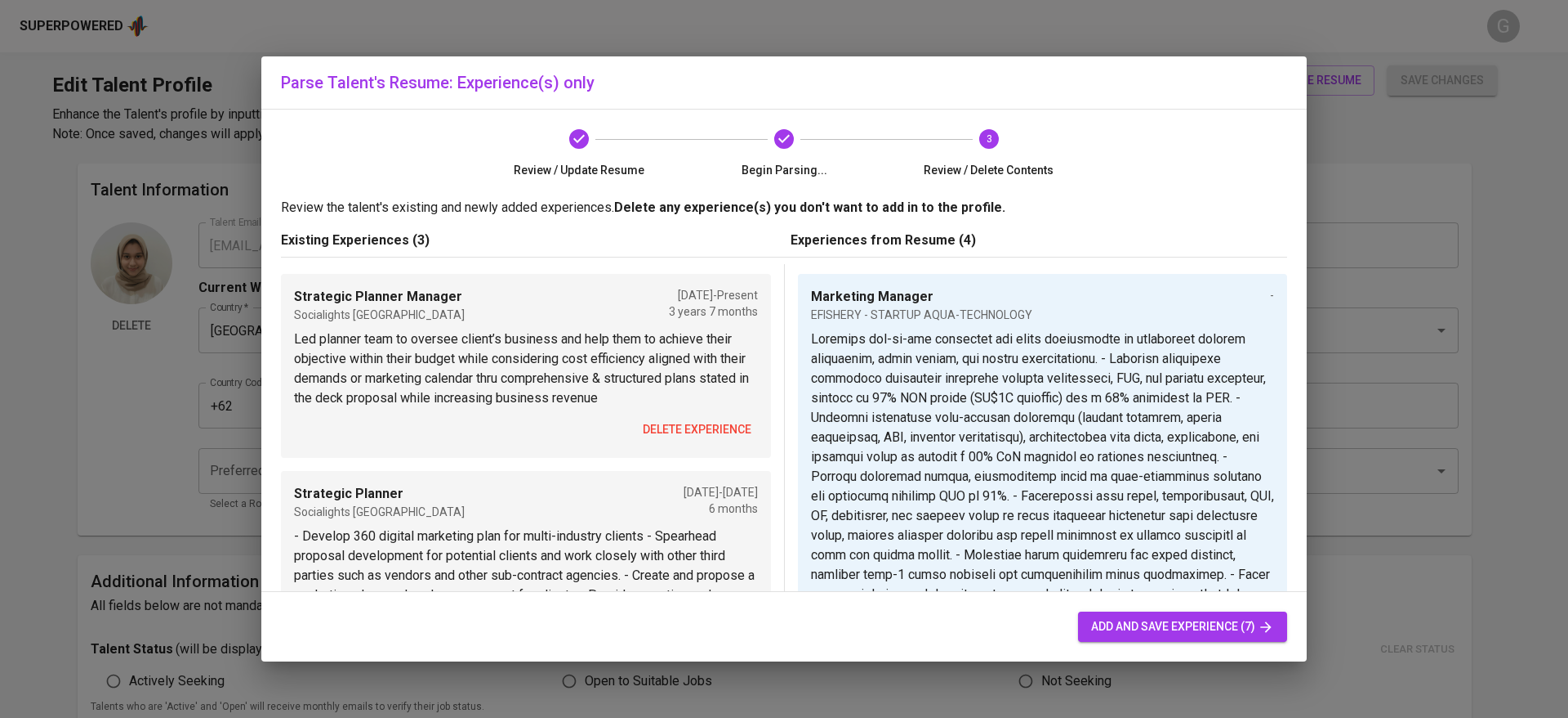
click at [663, 421] on span "delete experience" at bounding box center [697, 429] width 109 height 20
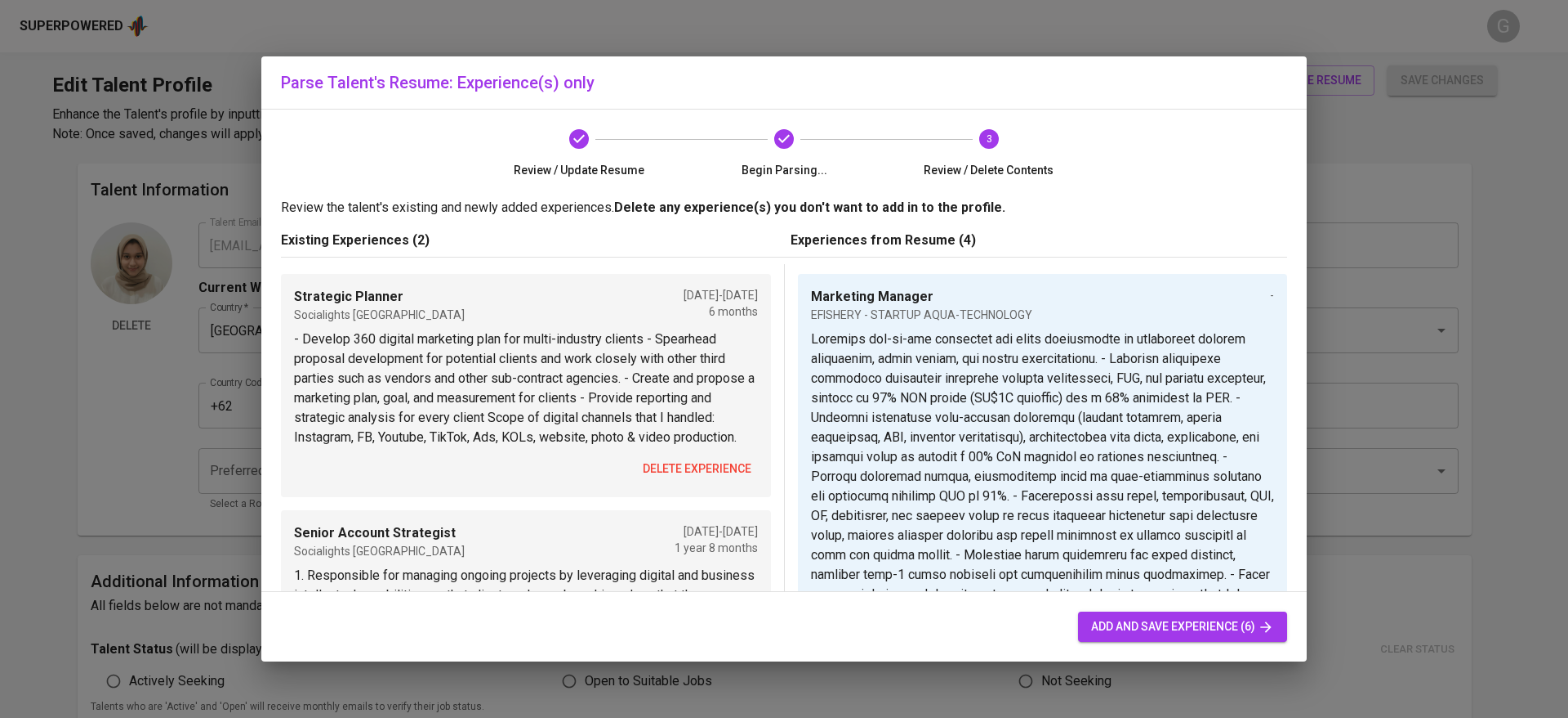
drag, startPoint x: 675, startPoint y: 466, endPoint x: 677, endPoint y: 484, distance: 18.1
click at [675, 467] on div "Strategic Planner Socialights [GEOGRAPHIC_DATA] [DATE] - [DATE] 6 months - Deve…" at bounding box center [525, 386] width 490 height 223
click at [679, 479] on span "delete experience" at bounding box center [697, 468] width 109 height 20
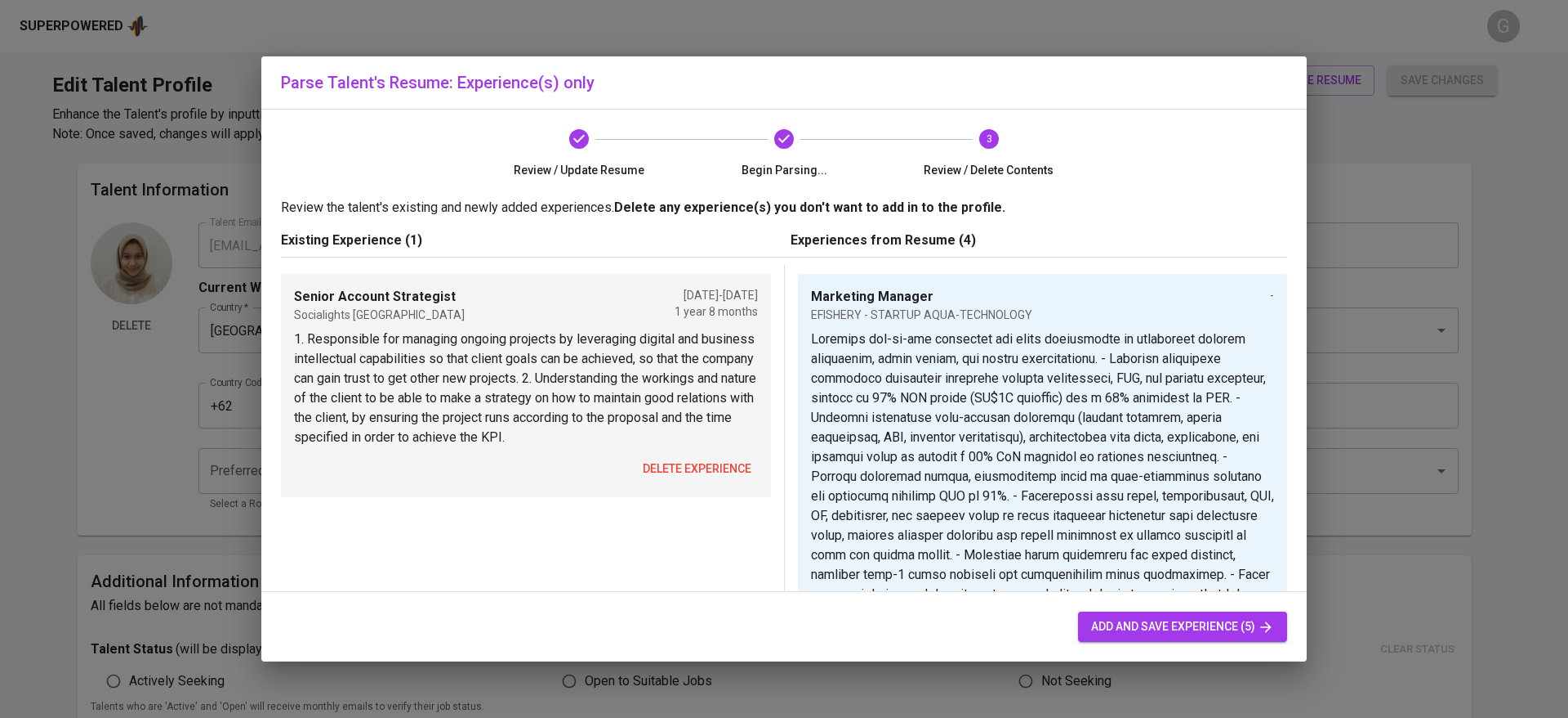
click at [687, 466] on span "delete experience" at bounding box center [697, 468] width 109 height 20
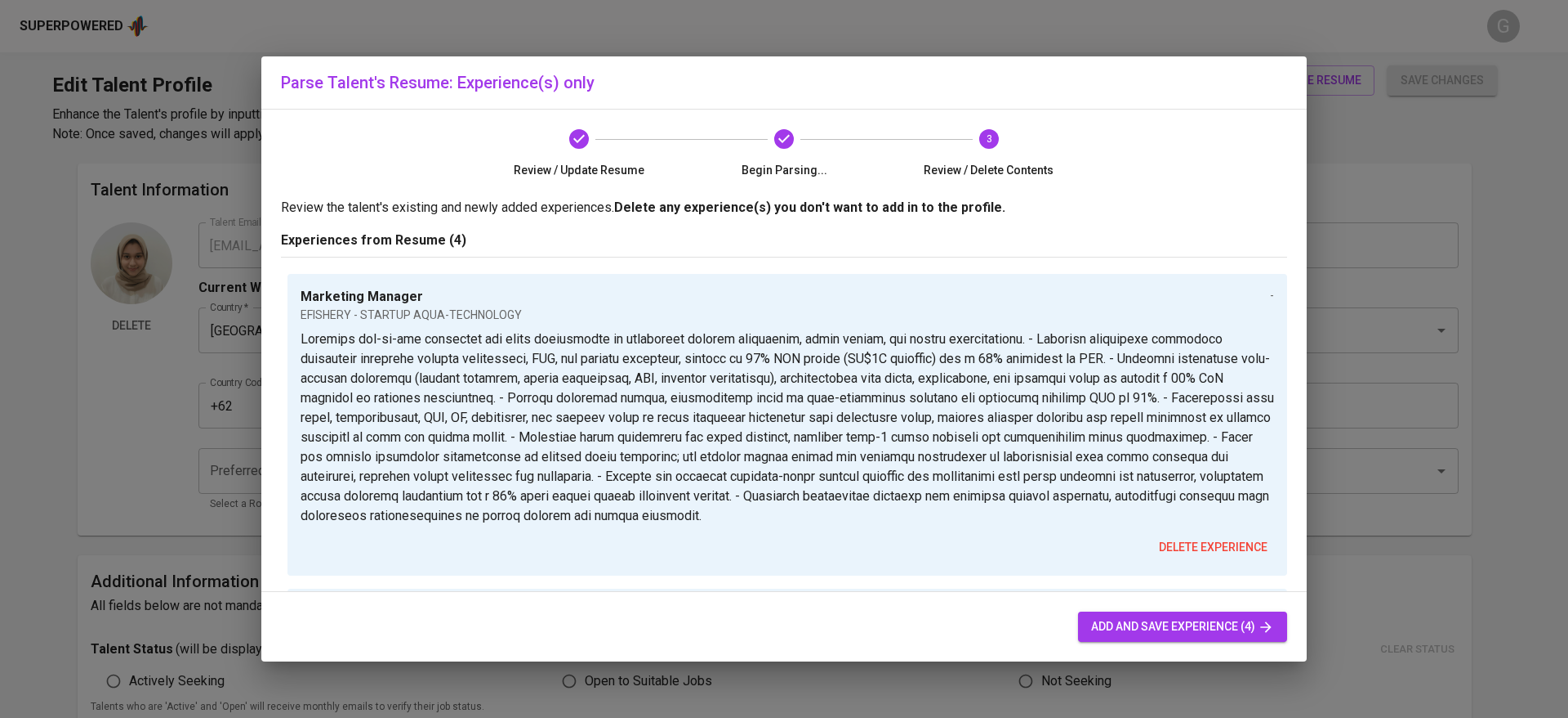
click at [1238, 632] on span "add and save experience (4)" at bounding box center [1183, 626] width 183 height 20
type input "Senior Account Strategist"
type input "SOCIALIGHT - 360 DIGITAL MARKETING AGENCY"
checkbox input "false"
type textarea "Handling key clients in day-to-day project operations to elevate the clients ma…"
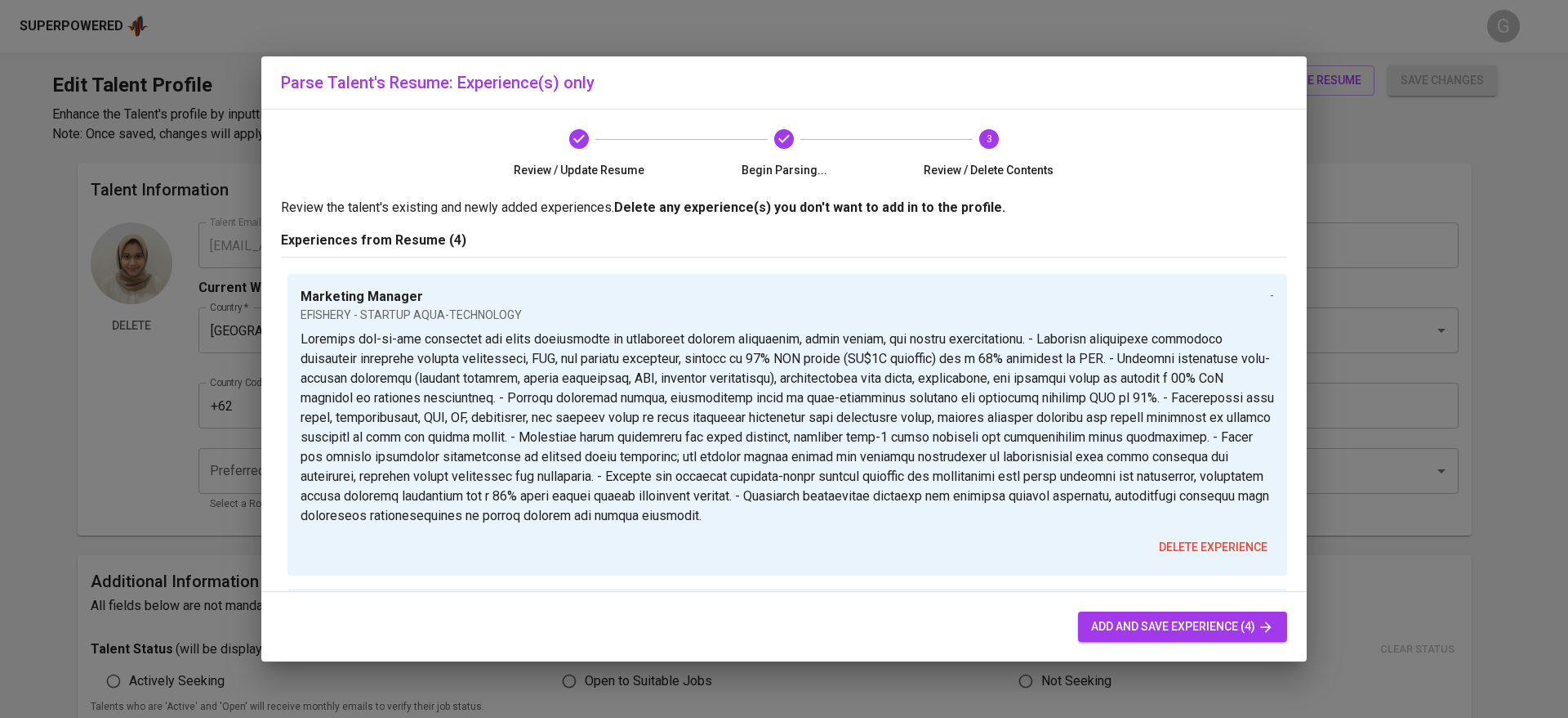
type input "SOCIALIGHT - 360 DIGITAL MARKETING AGENCY"
type textarea "Strategize, pitch and win clients with tailored digital marketing strategies. -…"
type input "Strategic Planning Manager"
type input "SOCIALIGHT - 360 DIGITAL MARKETING AGENCY"
type textarea "Led strategy development for clients, overseeing campaign planning, execution, …"
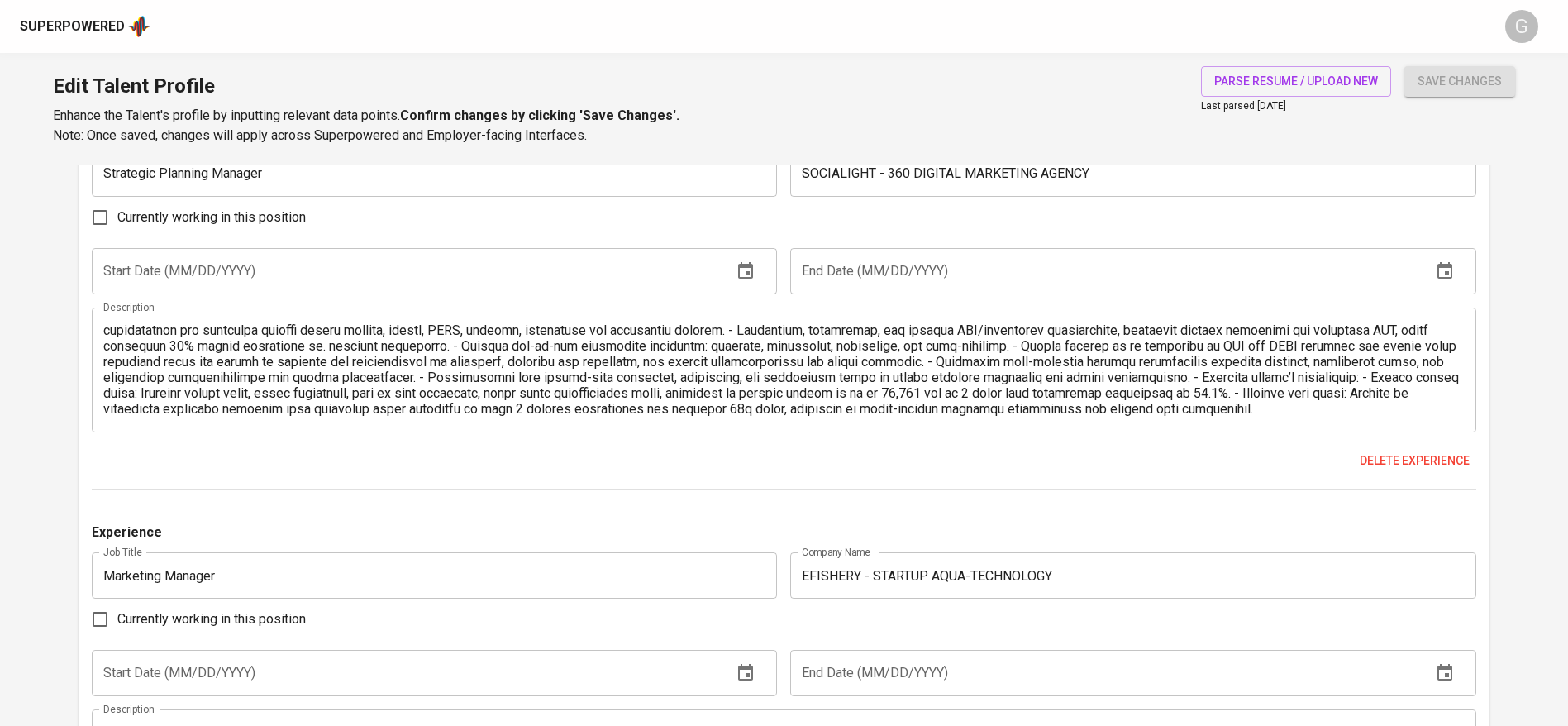
scroll to position [2787, 0]
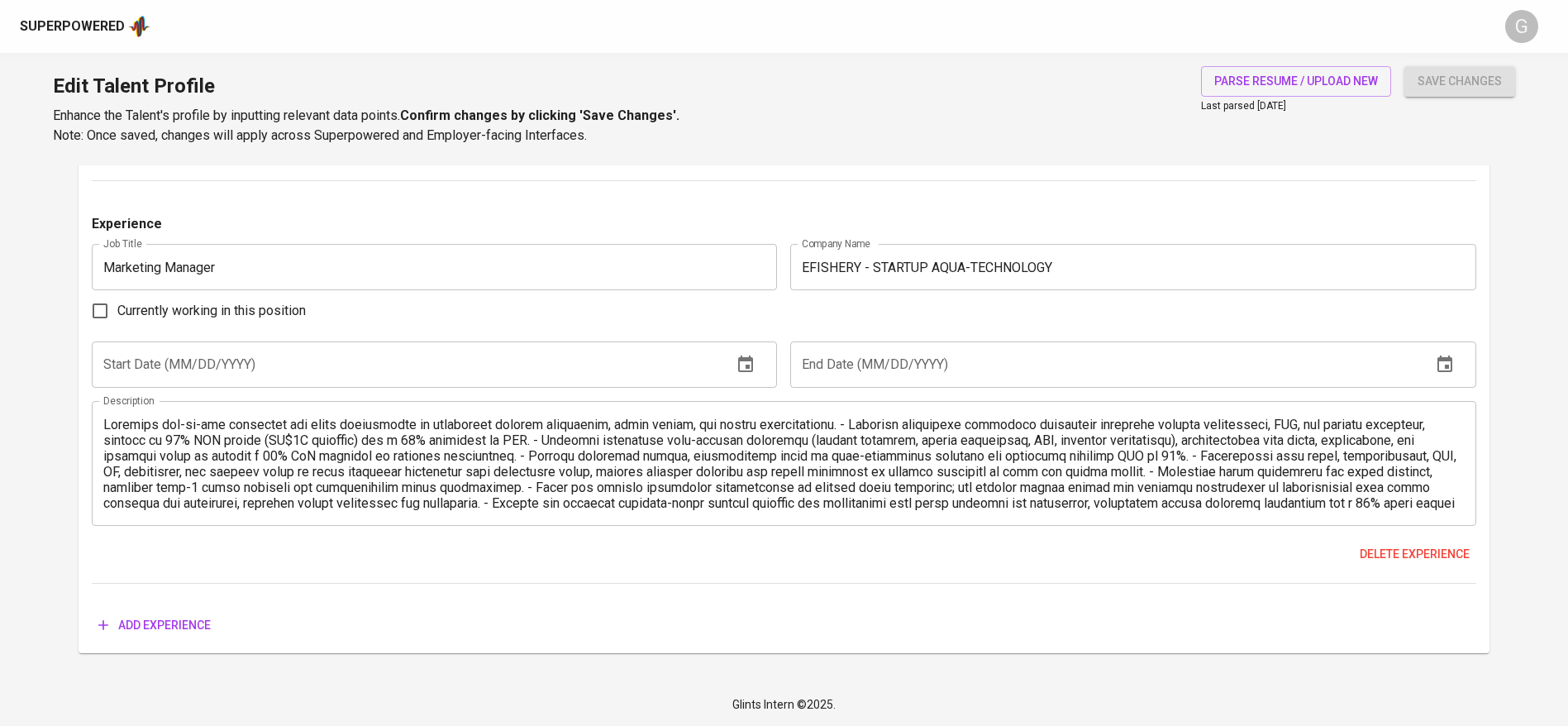
click at [275, 361] on input "text" at bounding box center [405, 365] width 628 height 47
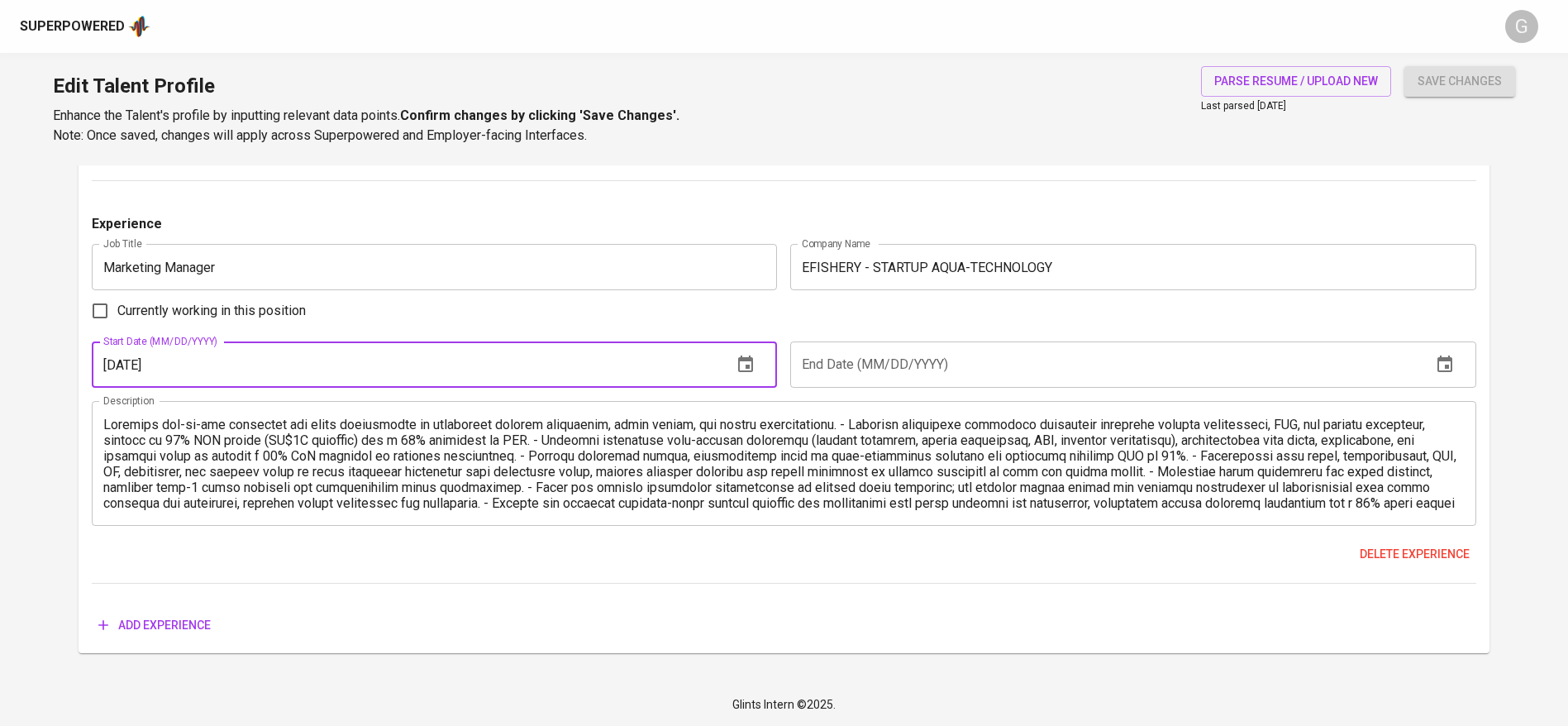
type input "[DATE]"
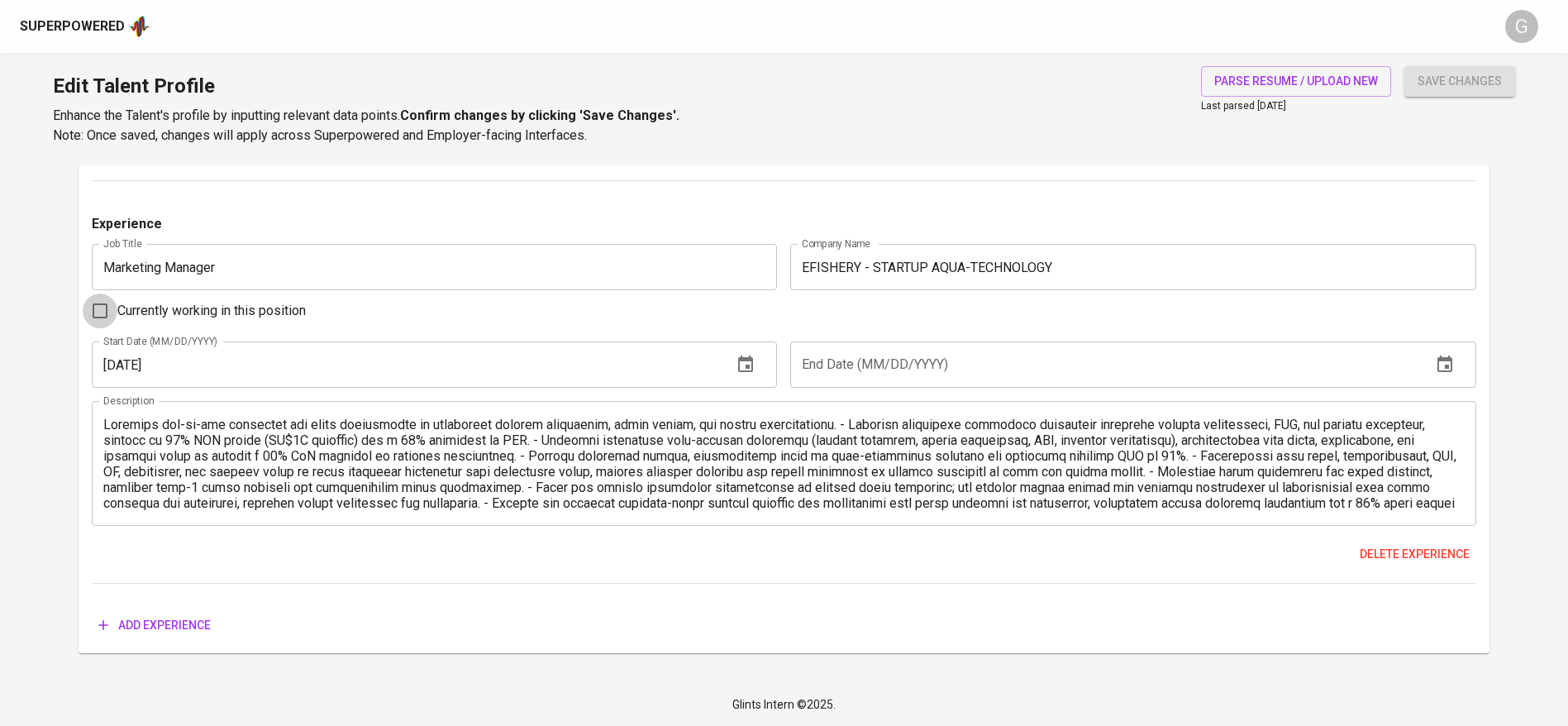
click at [85, 307] on input "Currently working in this position" at bounding box center [100, 310] width 35 height 35
checkbox input "true"
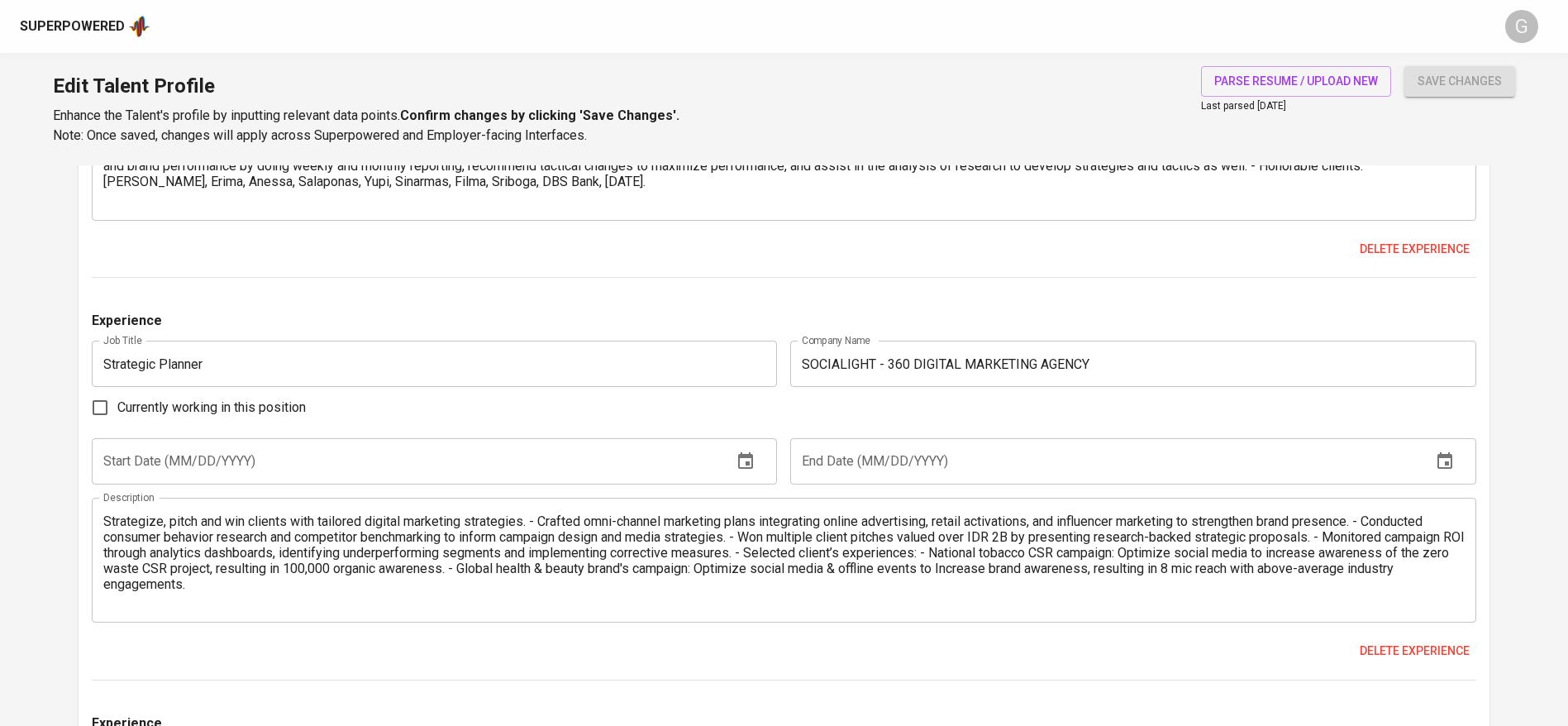
scroll to position [1920, 0]
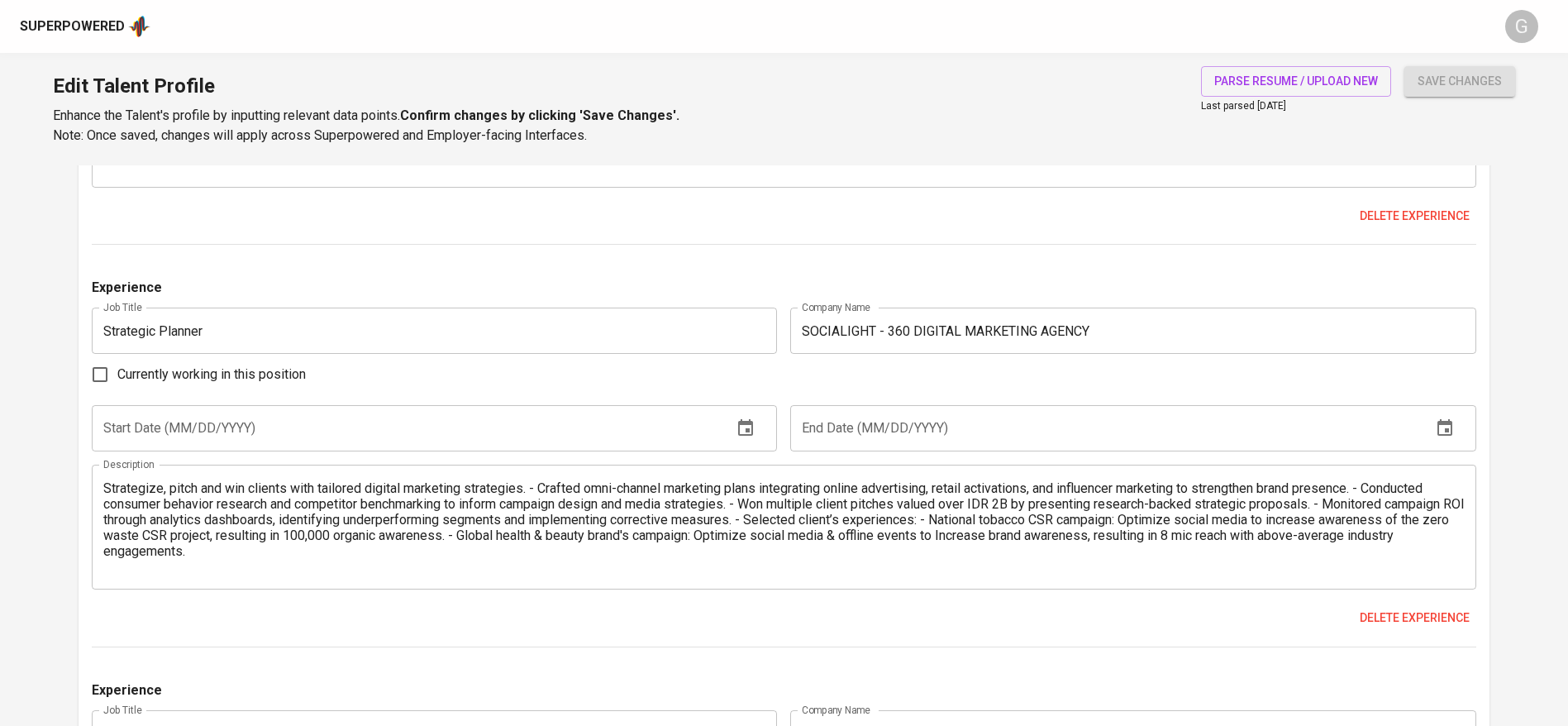
click at [256, 344] on input "Strategic Planner" at bounding box center [434, 331] width 686 height 47
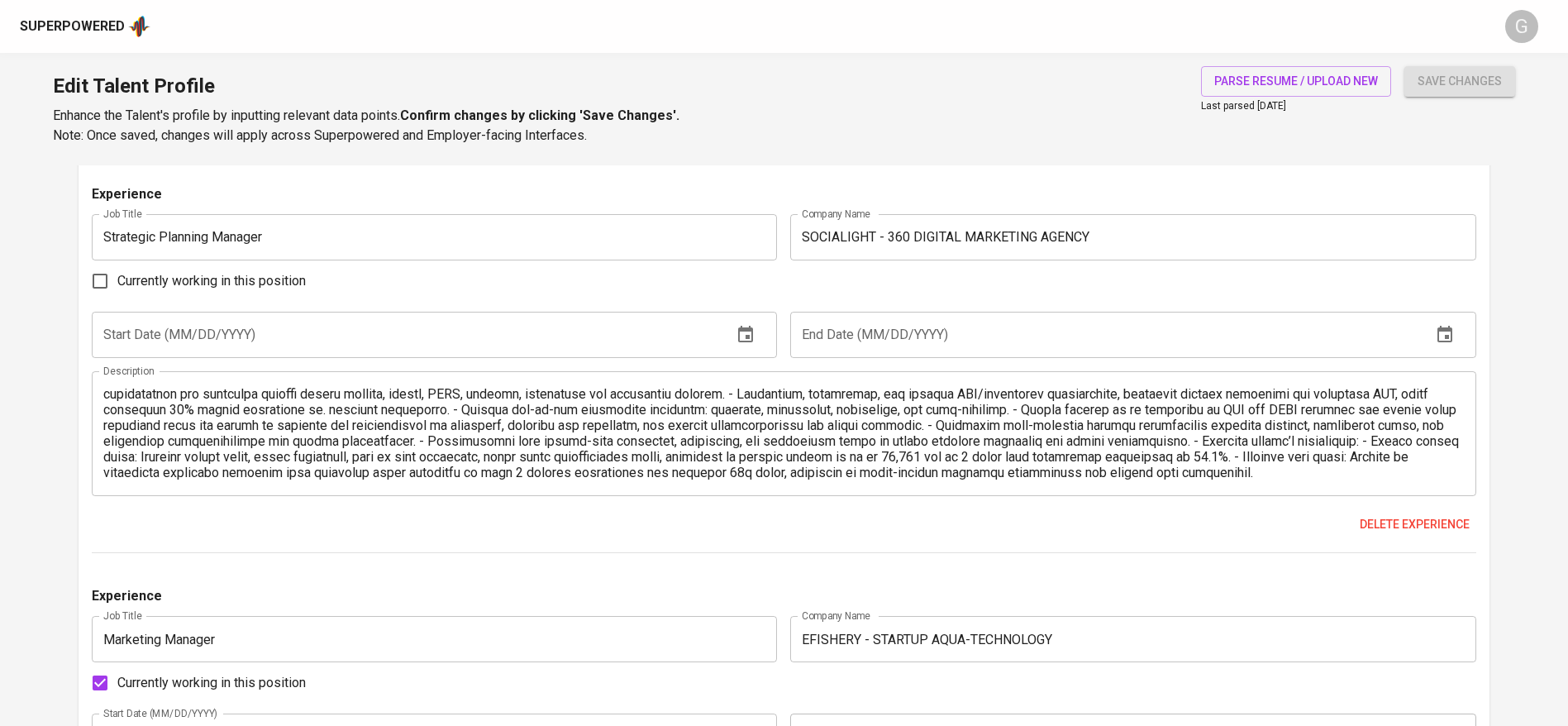
click at [1360, 449] on textarea at bounding box center [784, 433] width 1362 height 94
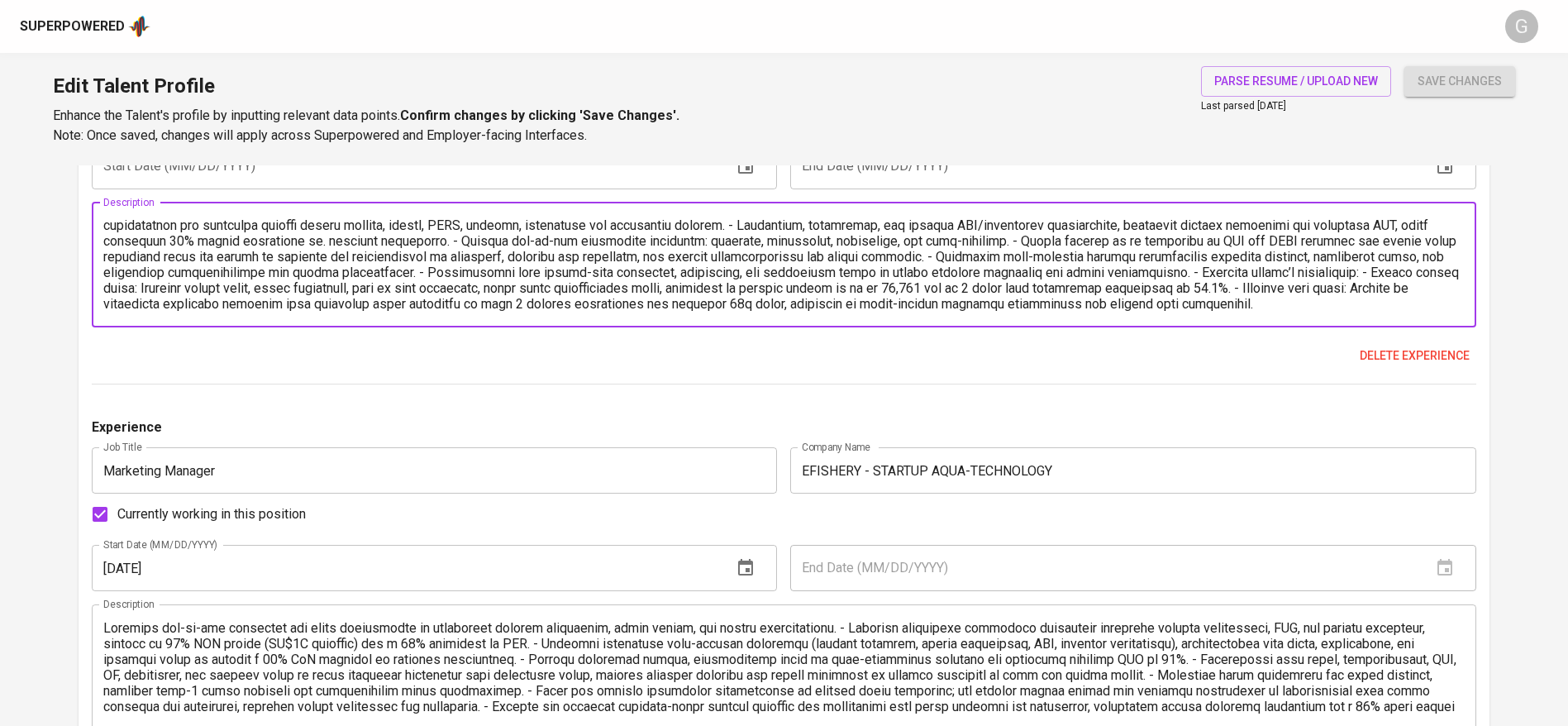
scroll to position [2683, 0]
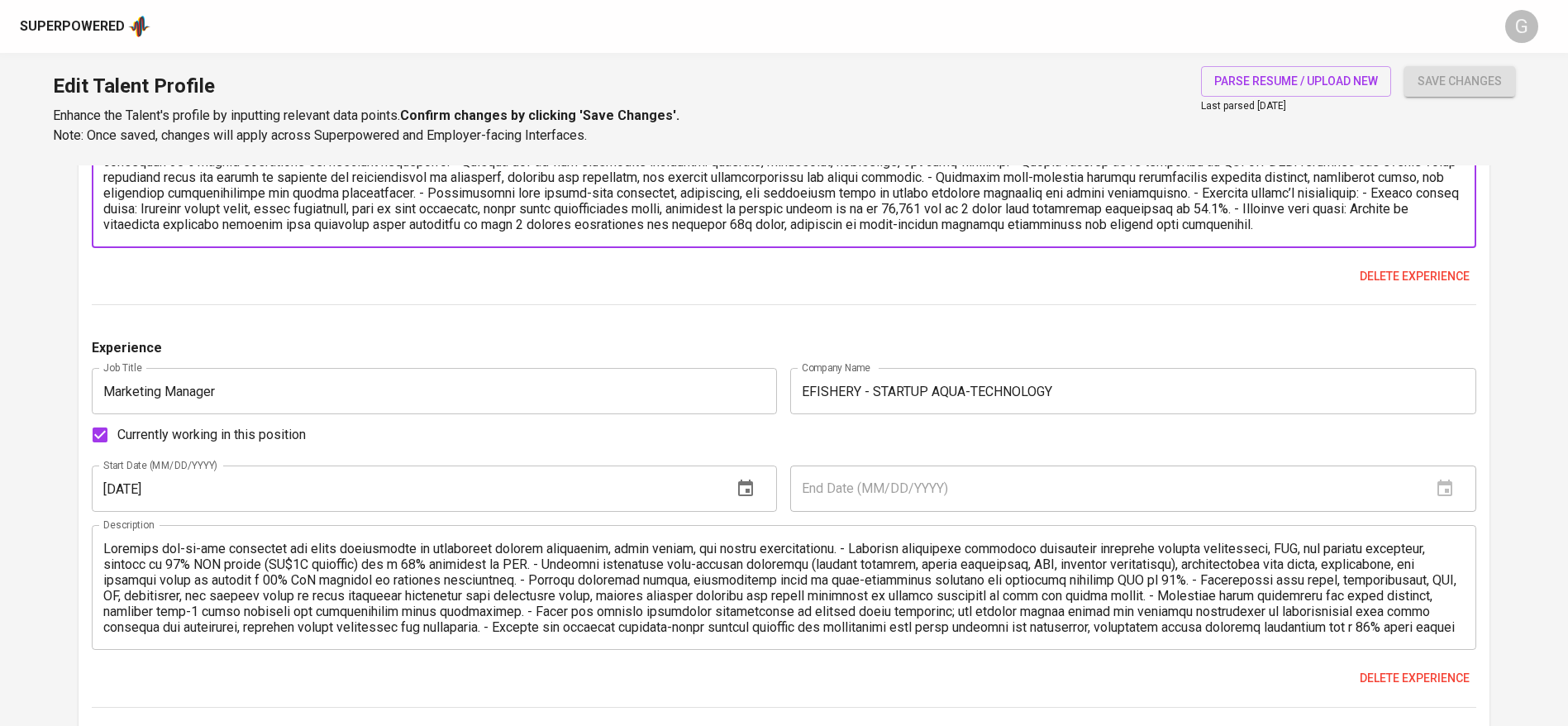
click at [1442, 220] on textarea at bounding box center [784, 185] width 1362 height 94
paste textarea "Strategic Planner"
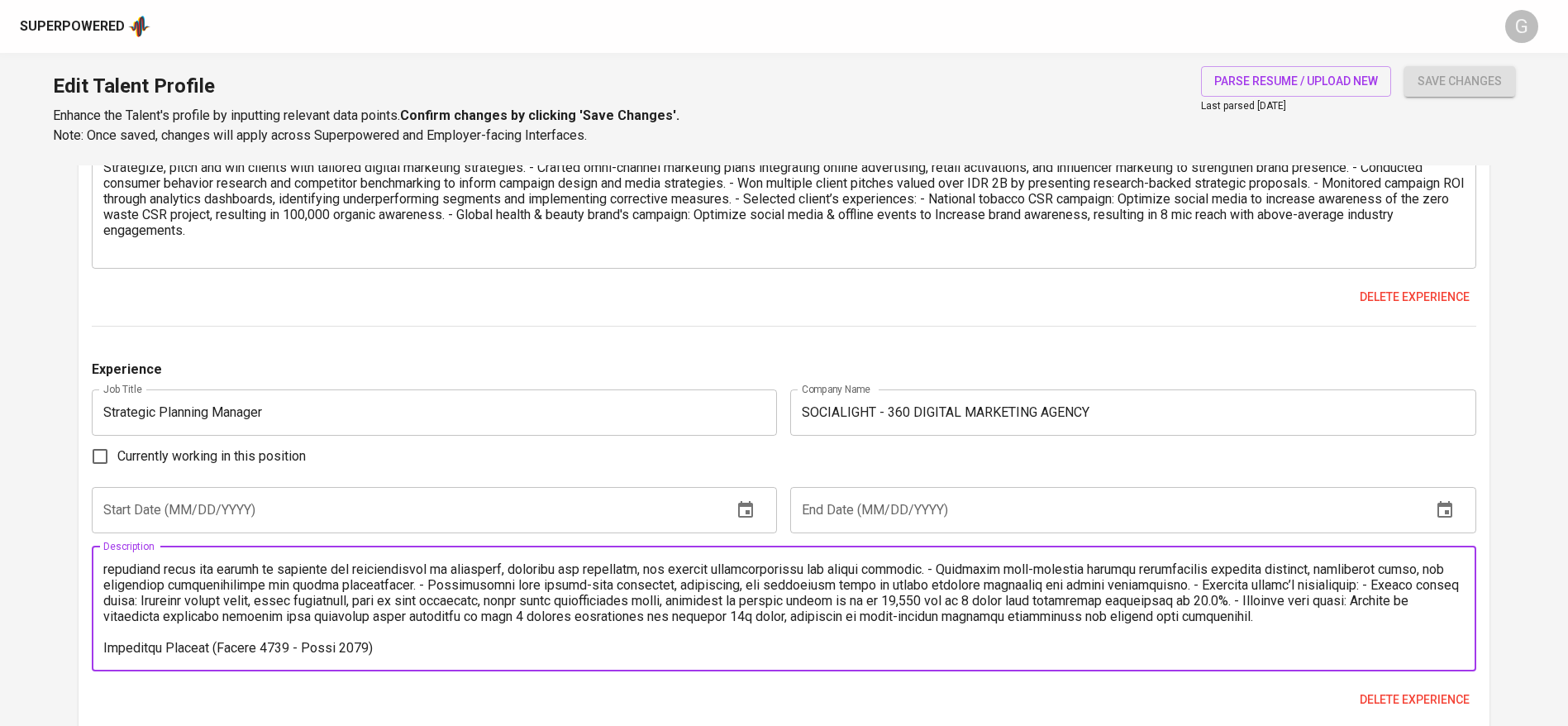
scroll to position [2187, 0]
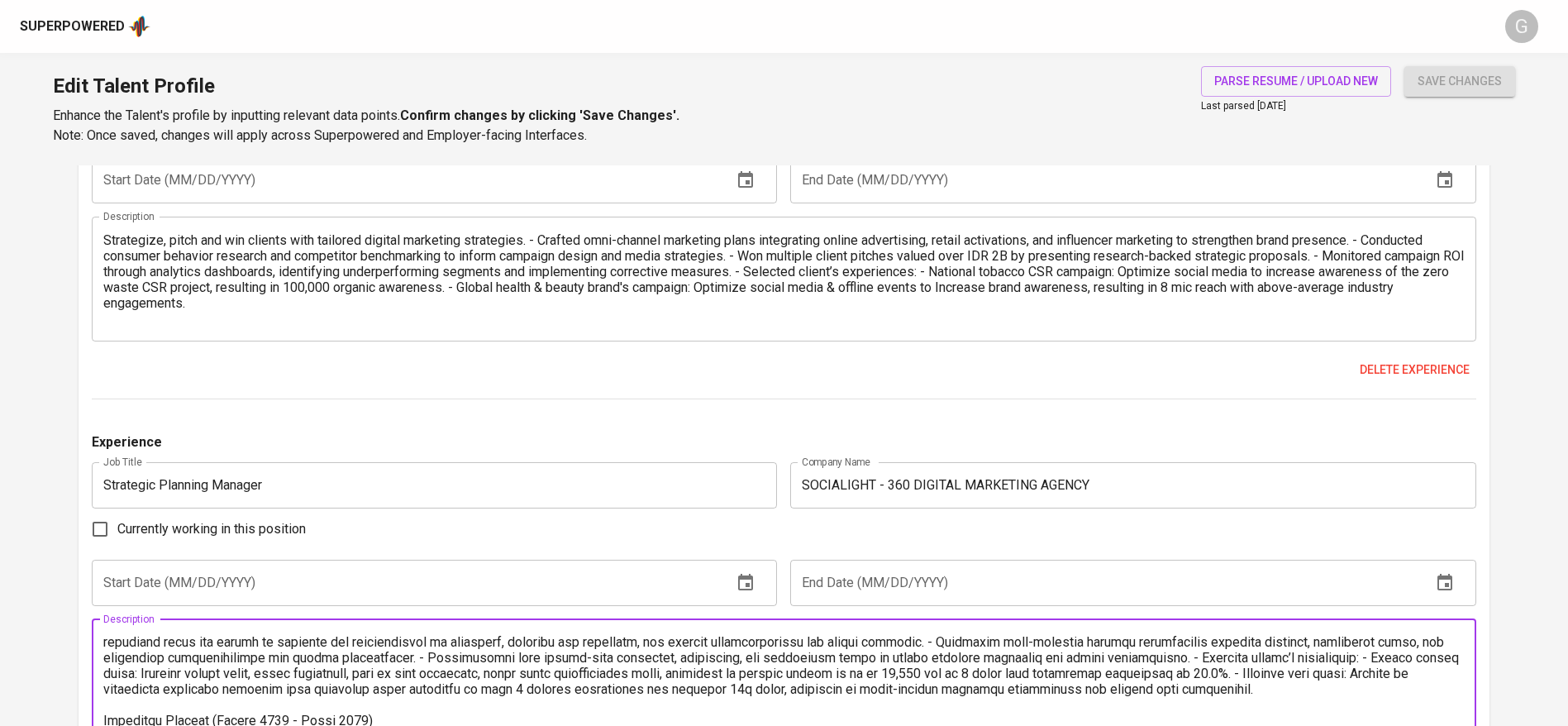
type textarea "Led strategy development for clients, overseeing campaign planning, execution, …"
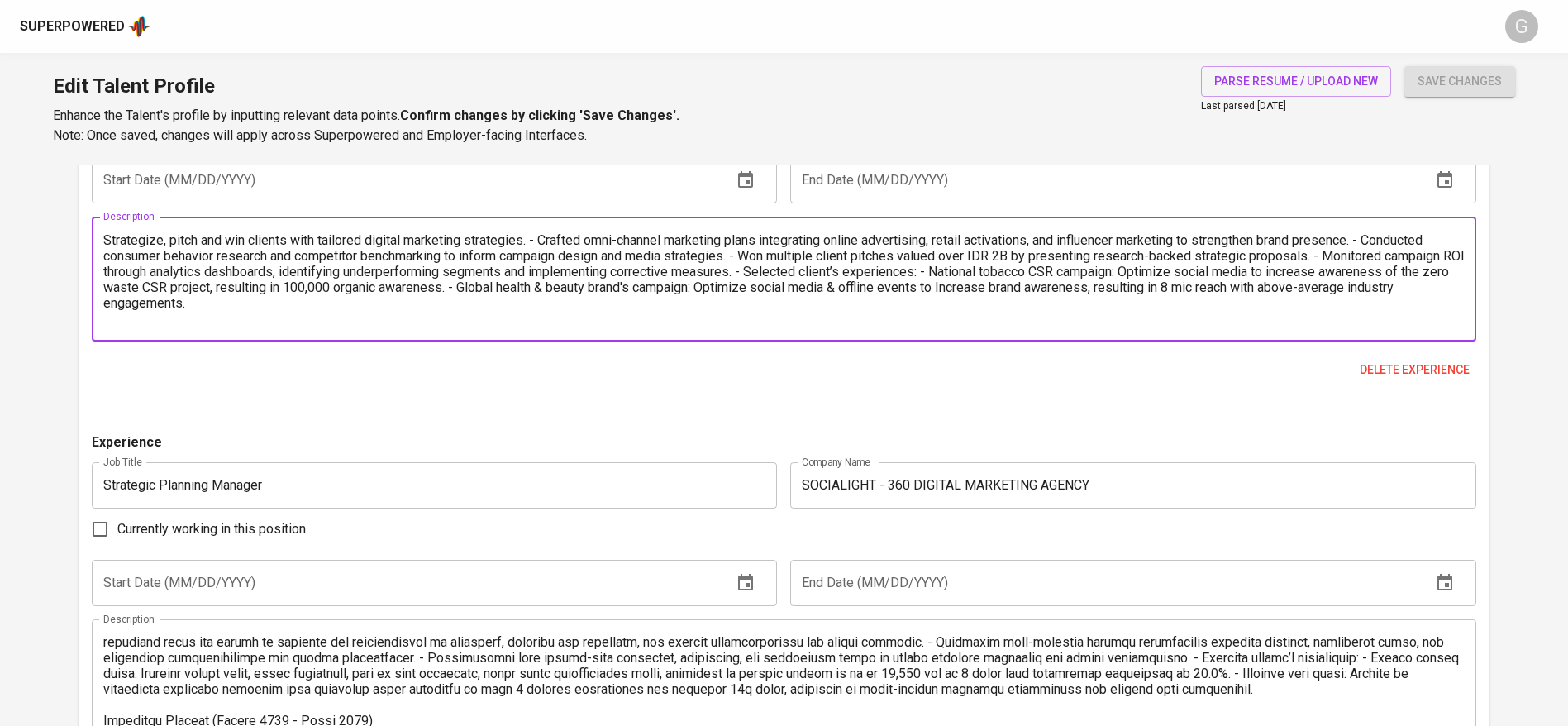
click at [245, 283] on textarea "Strategize, pitch and win clients with tailored digital marketing strategies. -…" at bounding box center [784, 279] width 1362 height 94
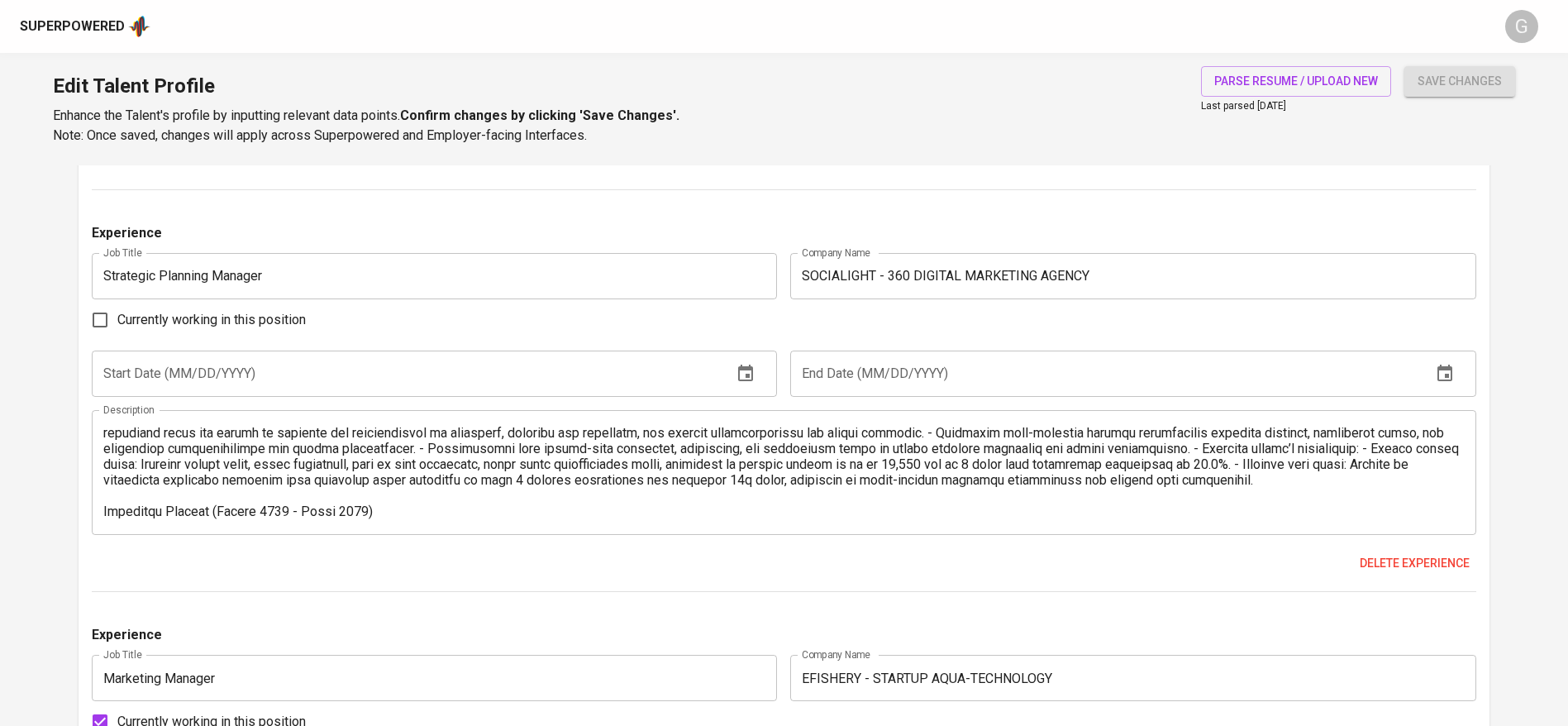
scroll to position [2434, 0]
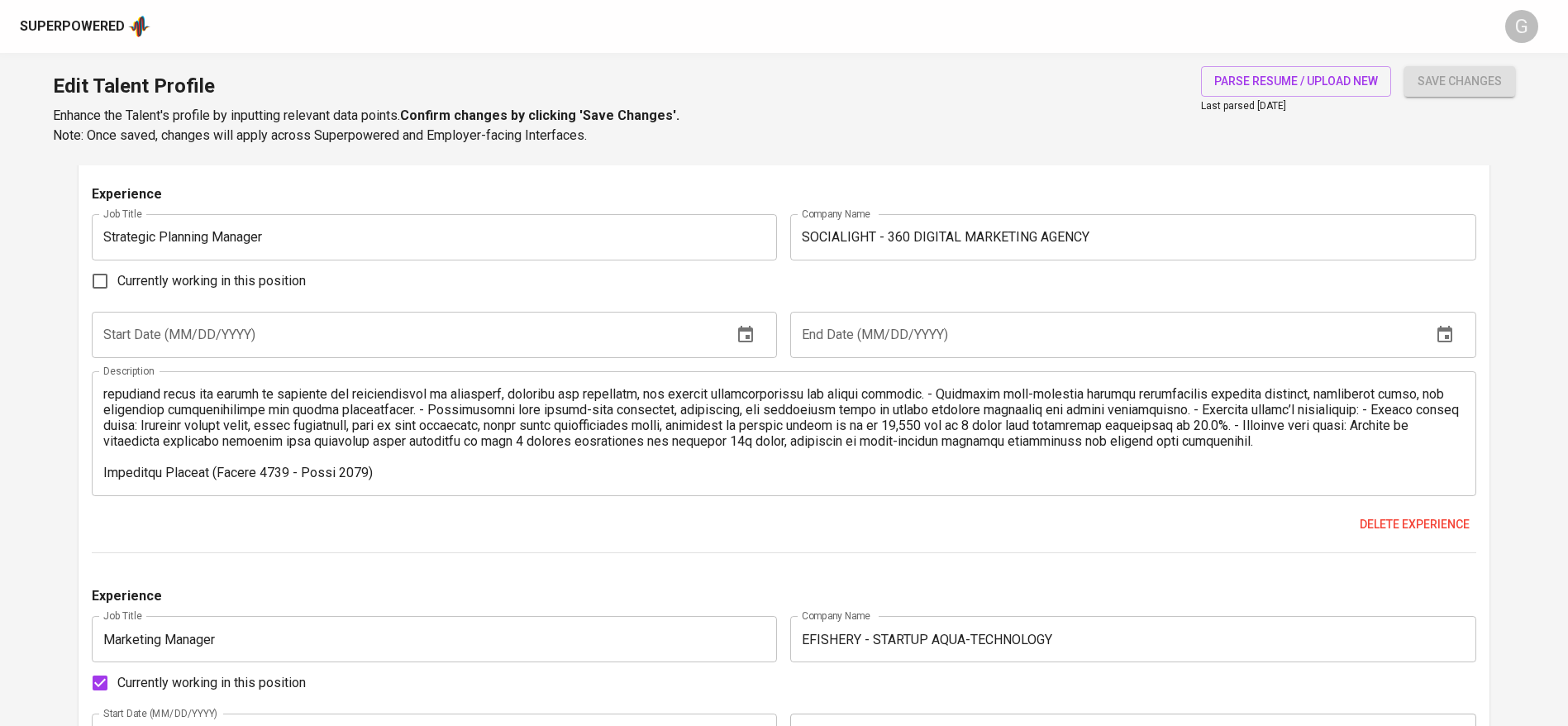
click at [388, 436] on textarea at bounding box center [784, 433] width 1362 height 94
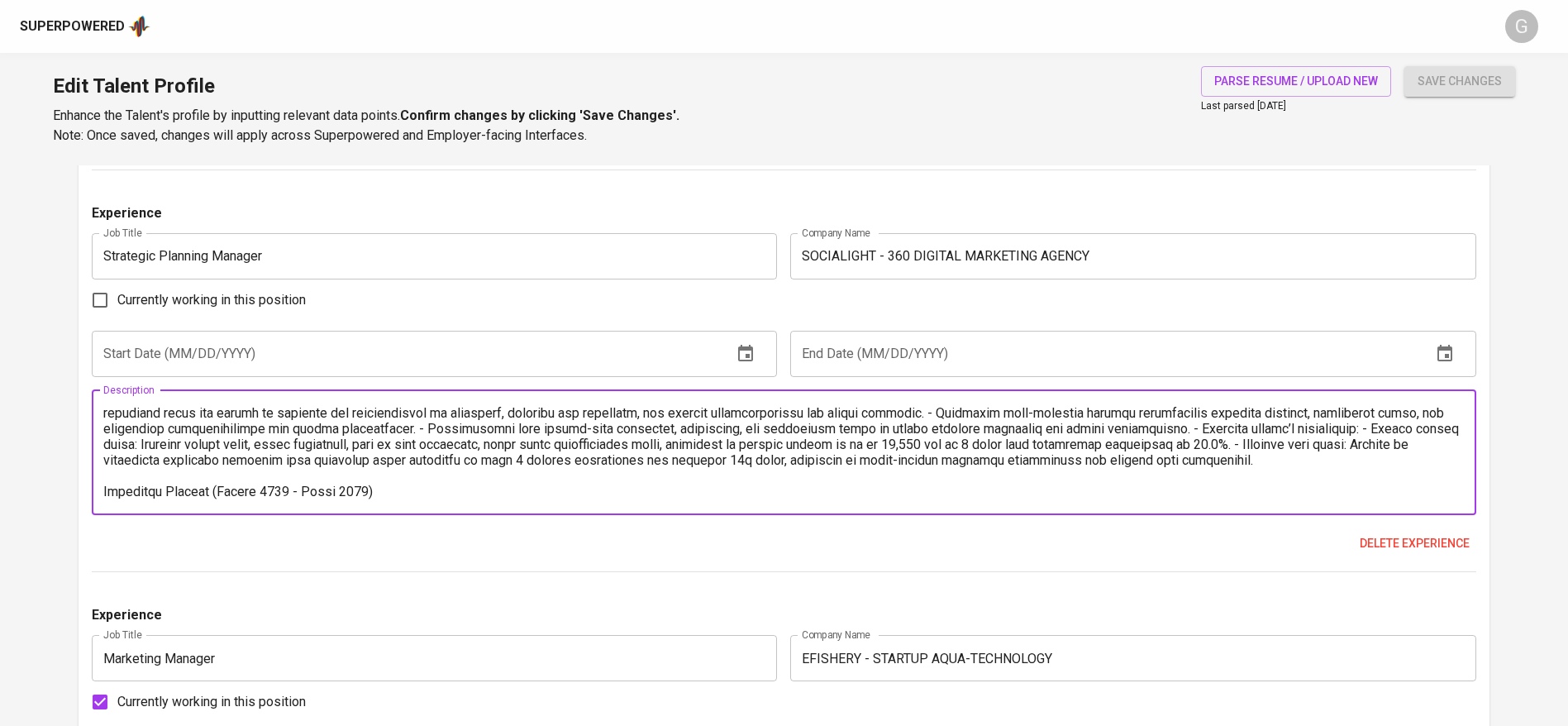
click at [387, 473] on textarea at bounding box center [784, 452] width 1362 height 94
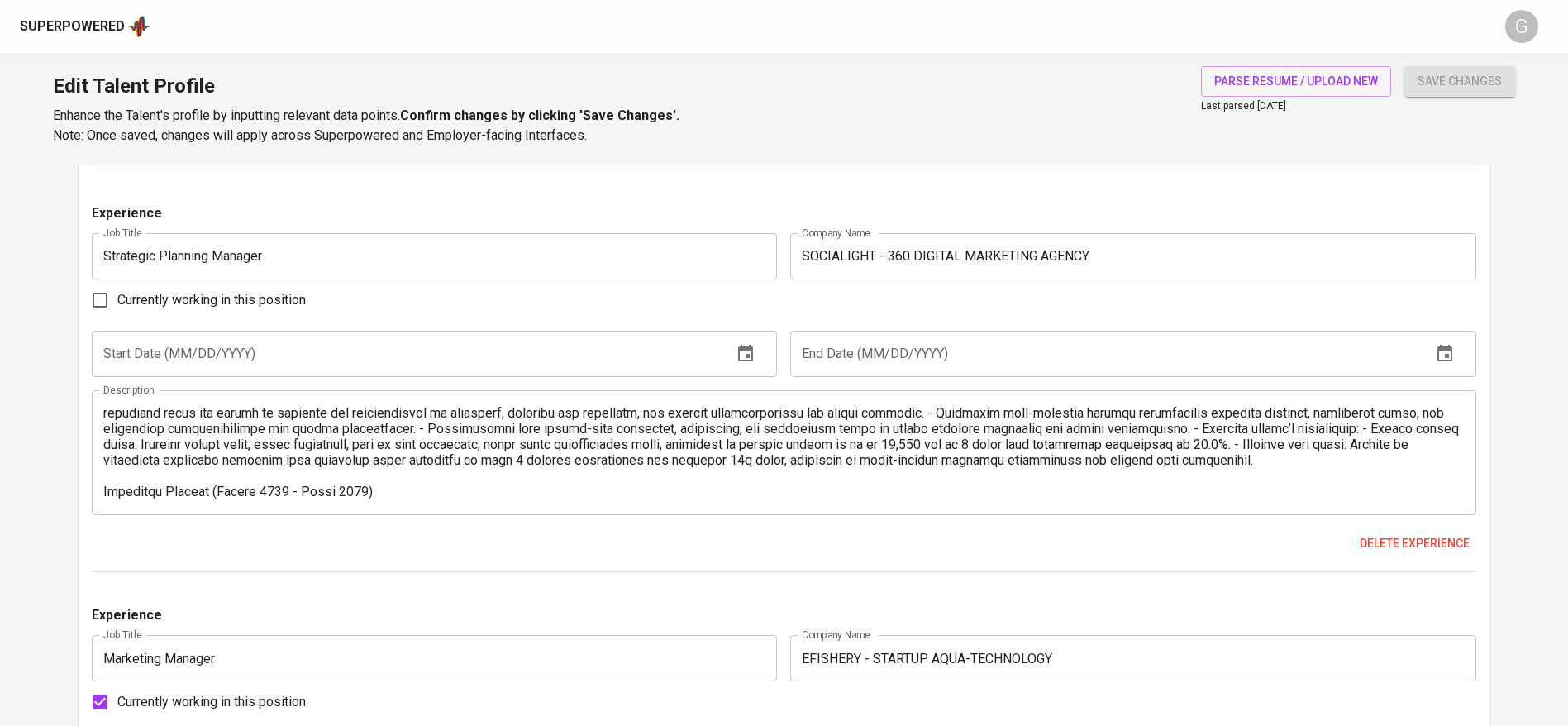
click at [379, 501] on div "Description" at bounding box center [784, 452] width 1384 height 125
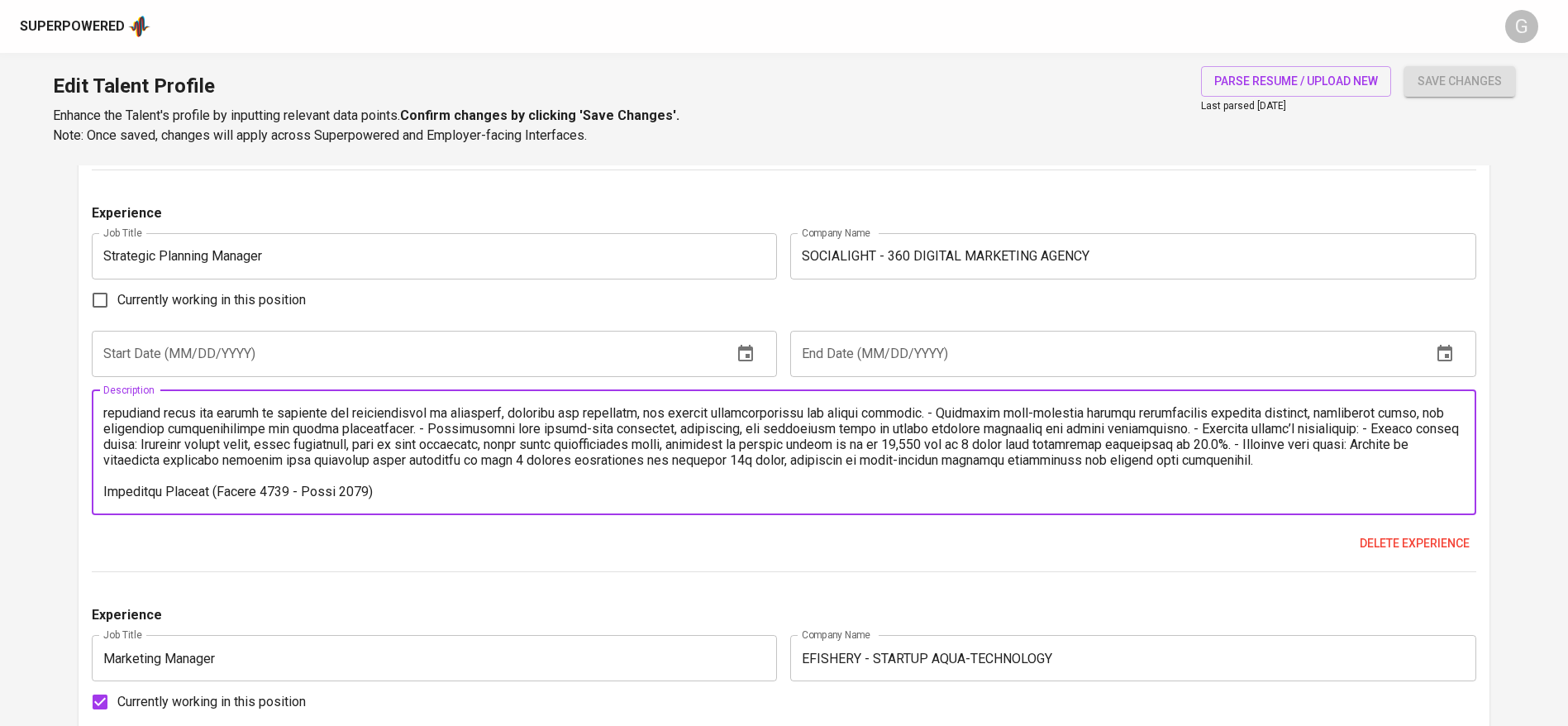
paste textarea "Strategize, pitch and win clients with tailored digital marketing strategies. -…"
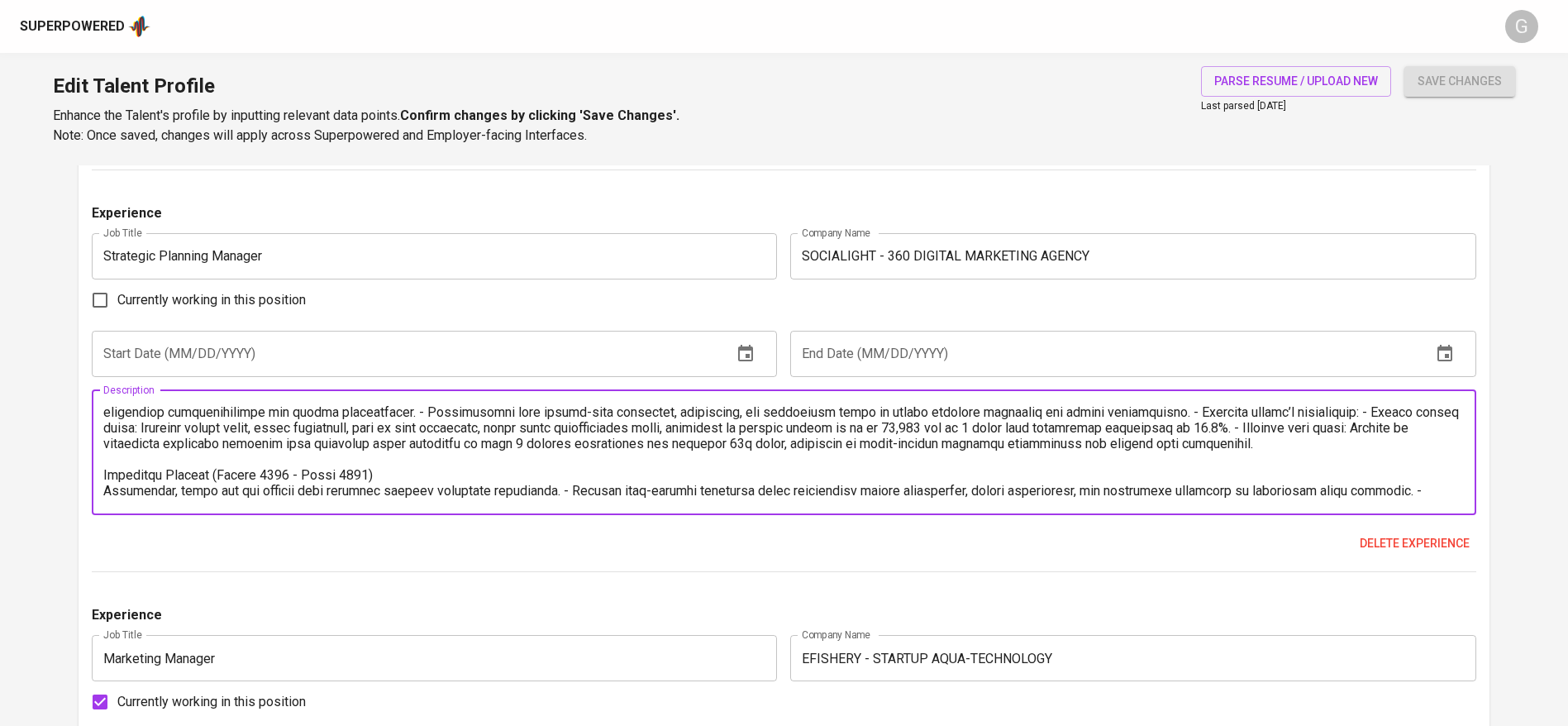
scroll to position [126, 0]
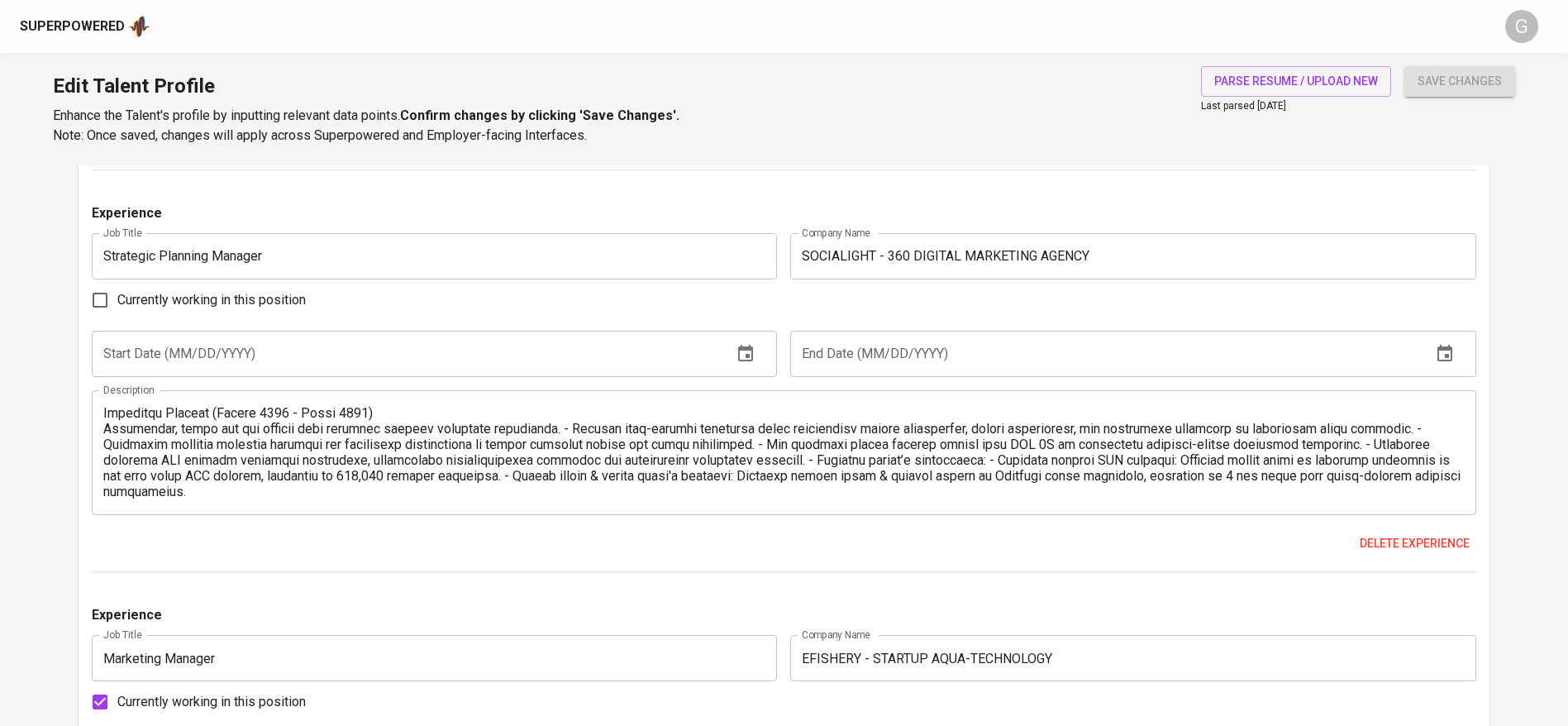
click at [100, 430] on div "Description" at bounding box center [784, 452] width 1384 height 125
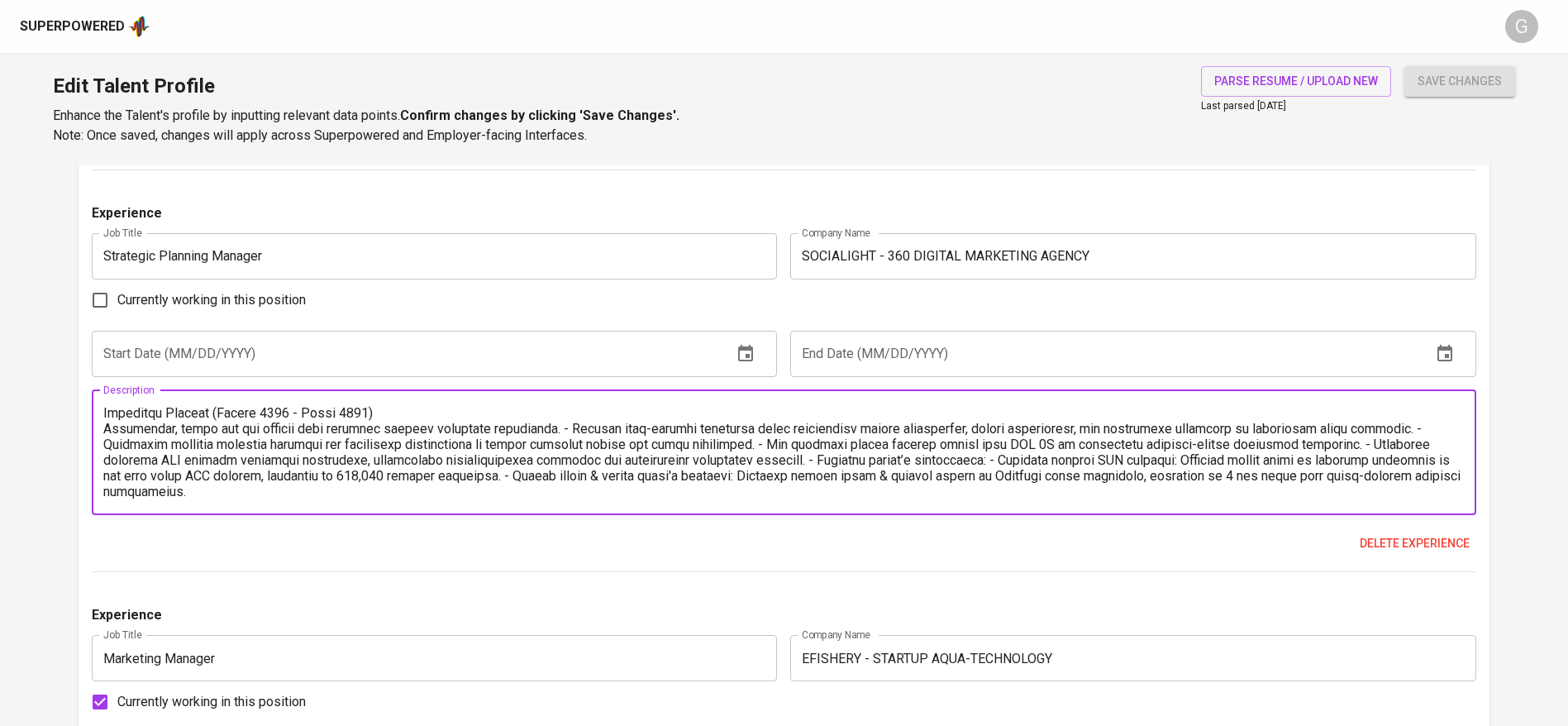
click at [106, 434] on textarea at bounding box center [784, 452] width 1362 height 94
click at [544, 425] on textarea at bounding box center [784, 452] width 1362 height 94
click at [541, 423] on textarea at bounding box center [784, 452] width 1362 height 94
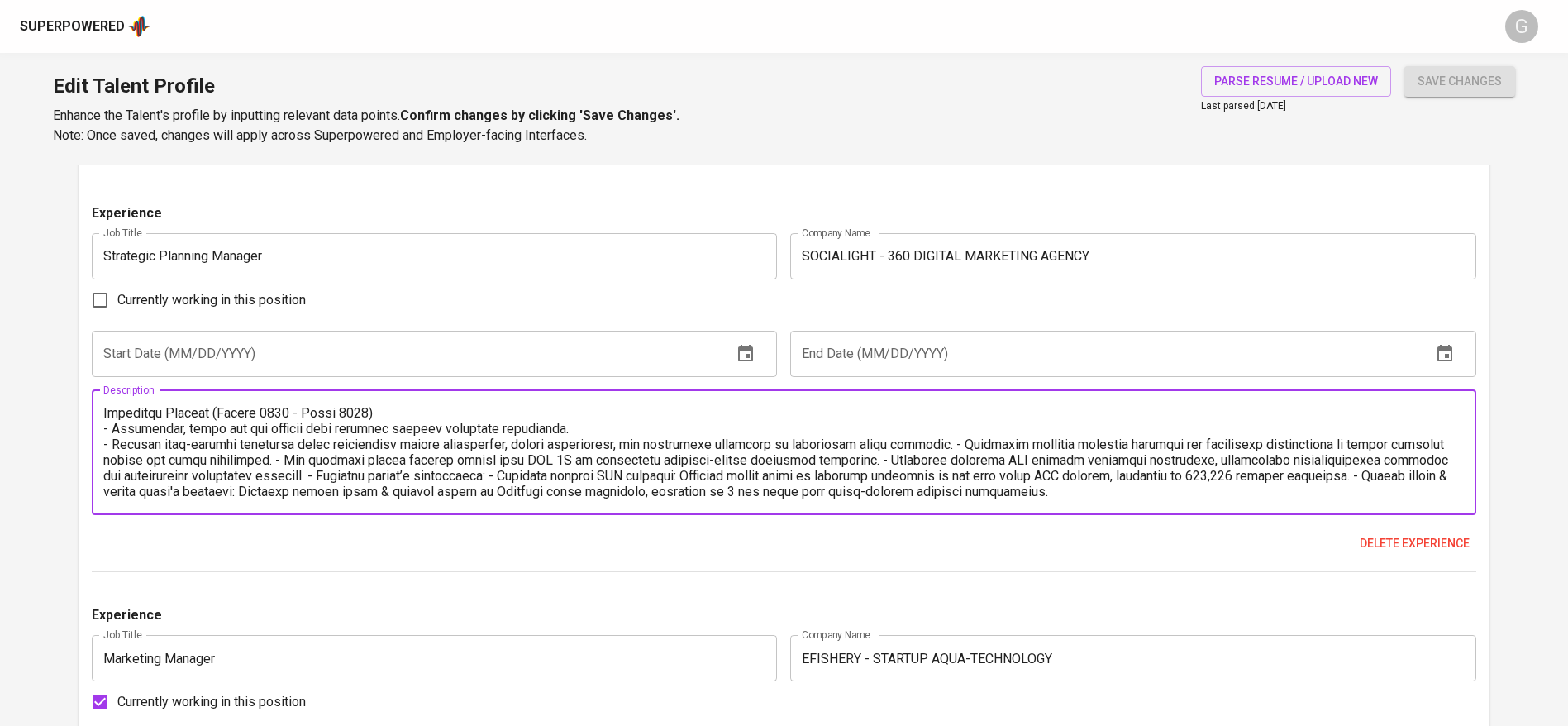
click at [941, 441] on textarea at bounding box center [784, 452] width 1362 height 94
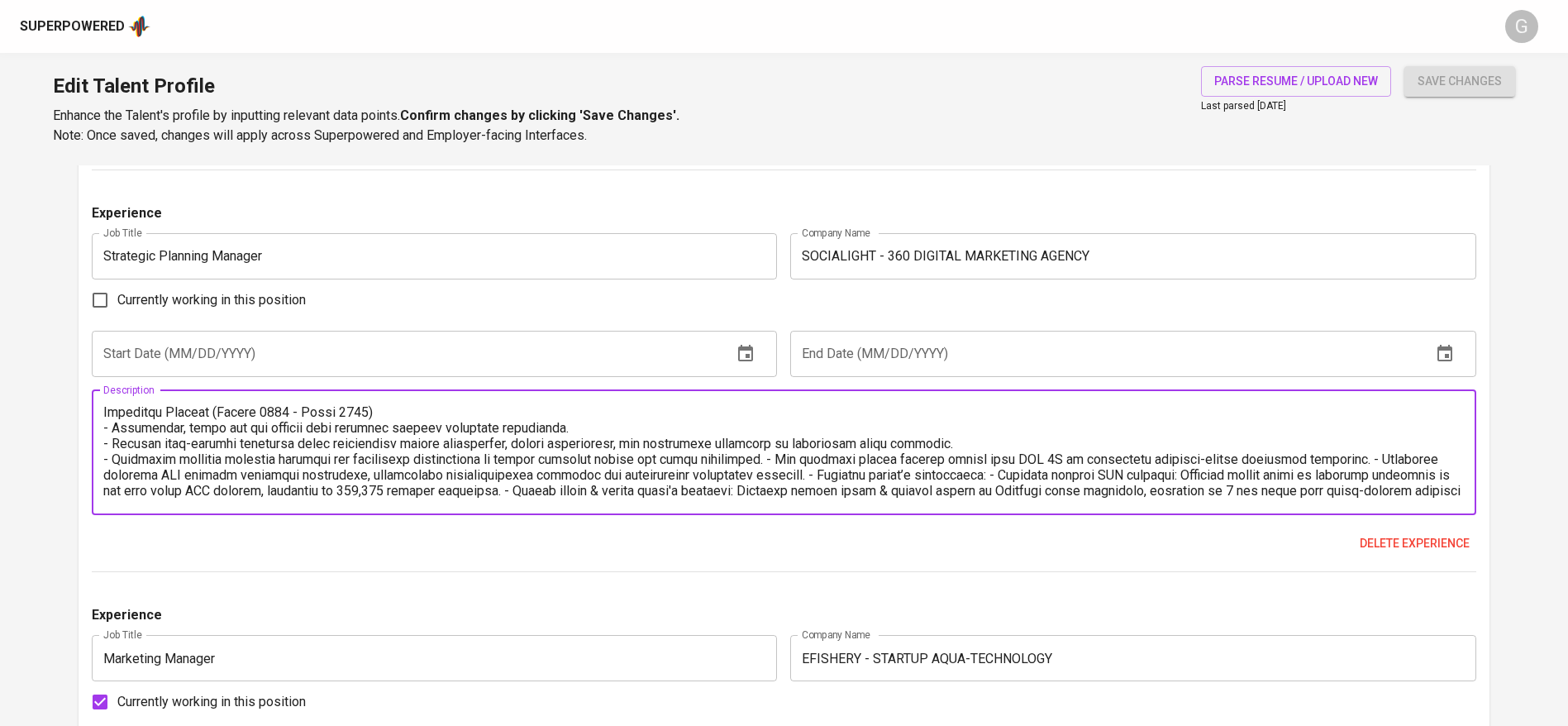
click at [819, 460] on textarea at bounding box center [784, 452] width 1362 height 94
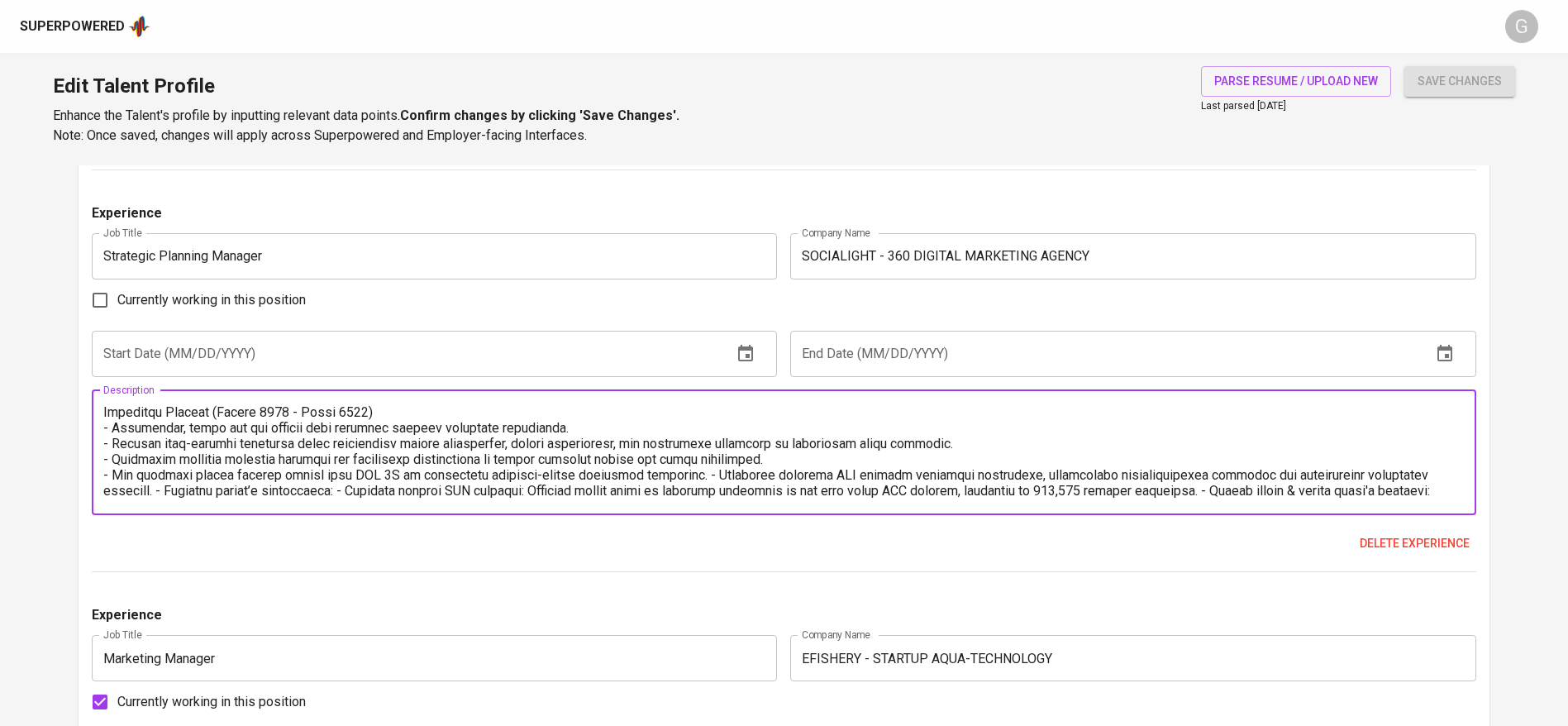
click at [687, 473] on textarea at bounding box center [784, 452] width 1362 height 94
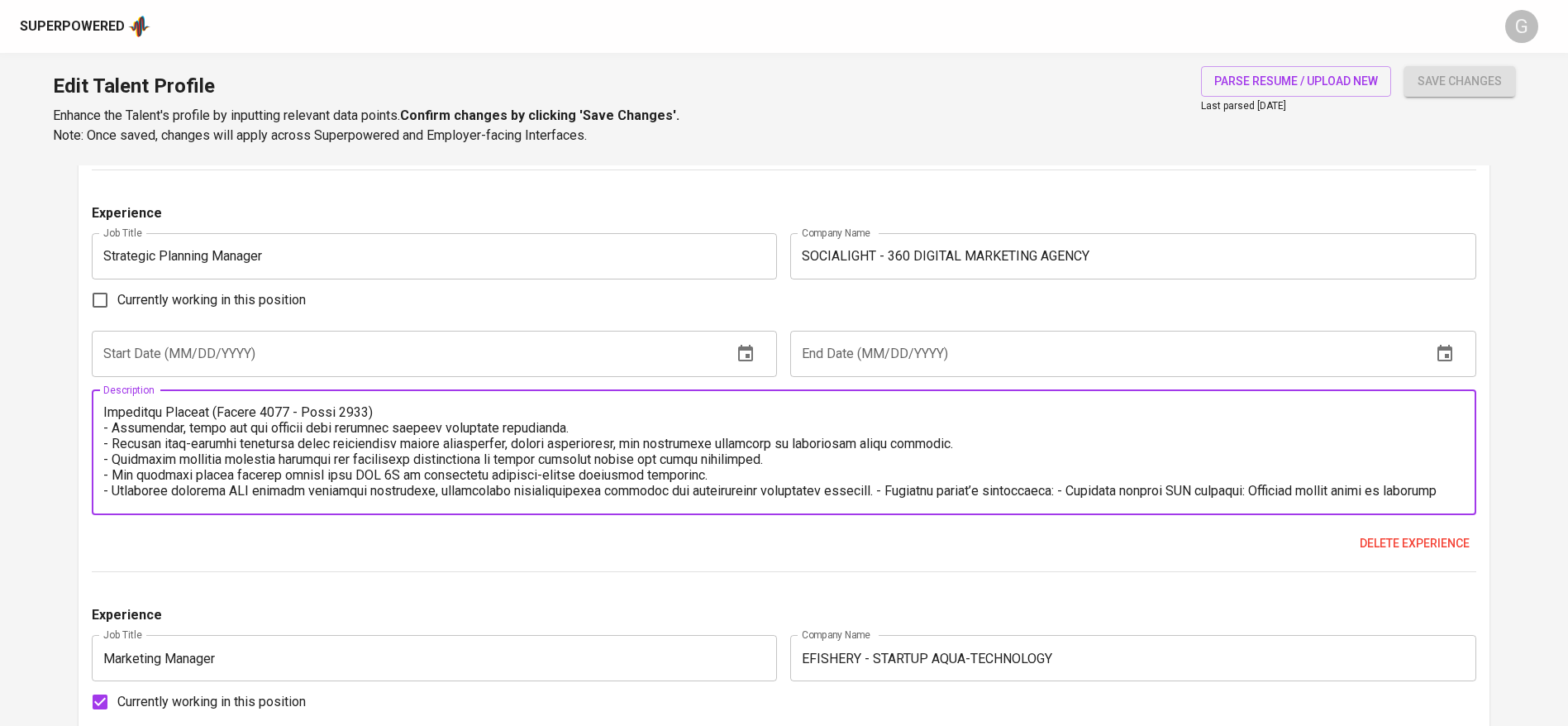
click at [904, 493] on textarea at bounding box center [784, 452] width 1362 height 94
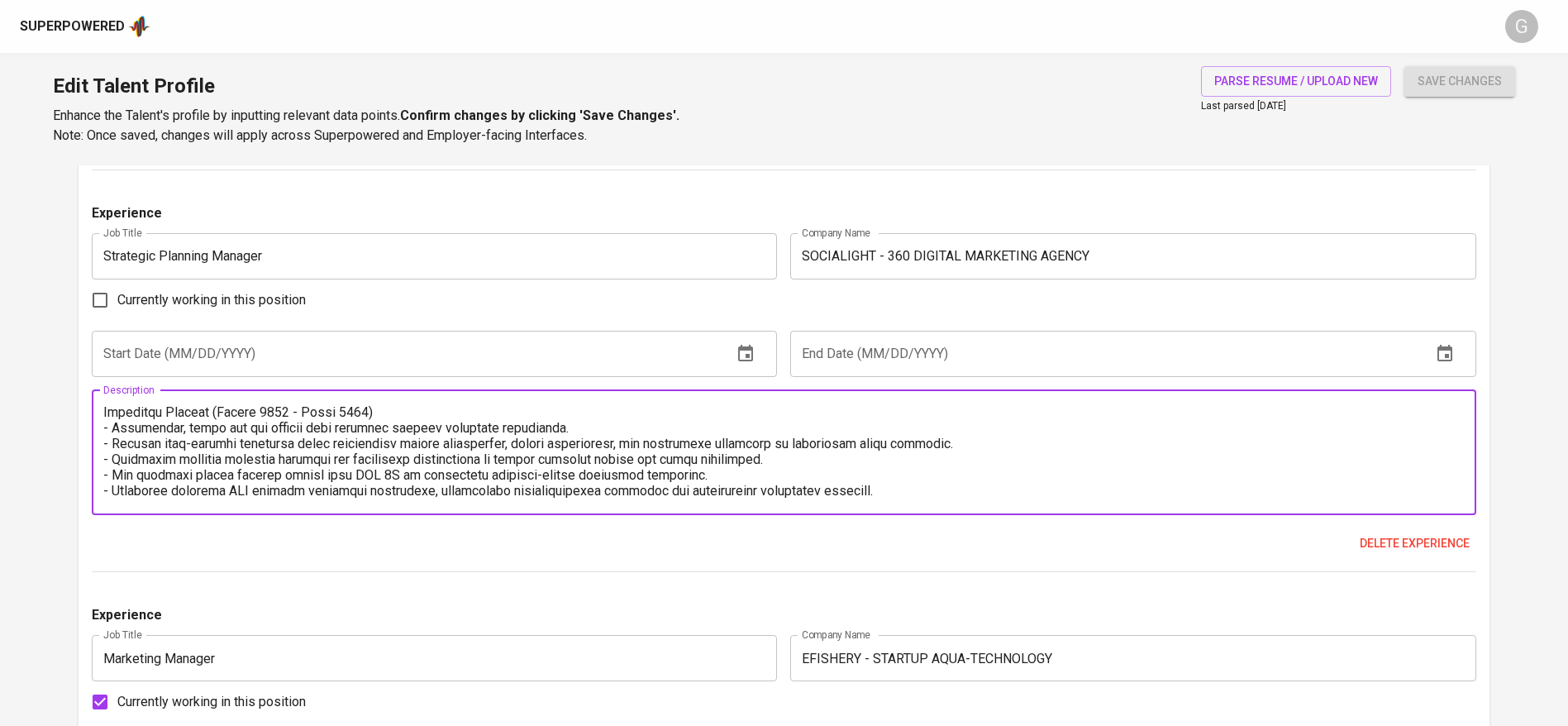
scroll to position [143, 0]
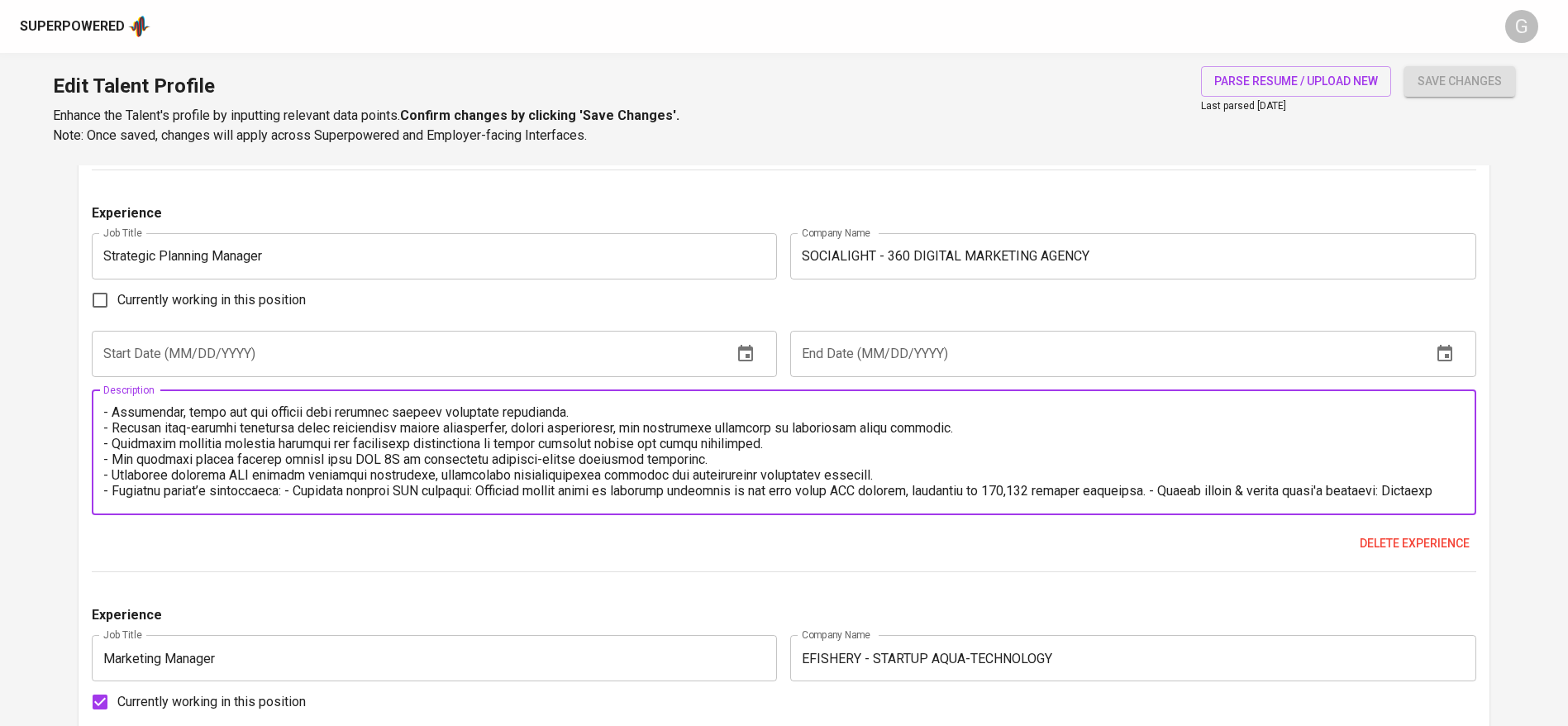
click at [1174, 494] on textarea at bounding box center [784, 452] width 1362 height 94
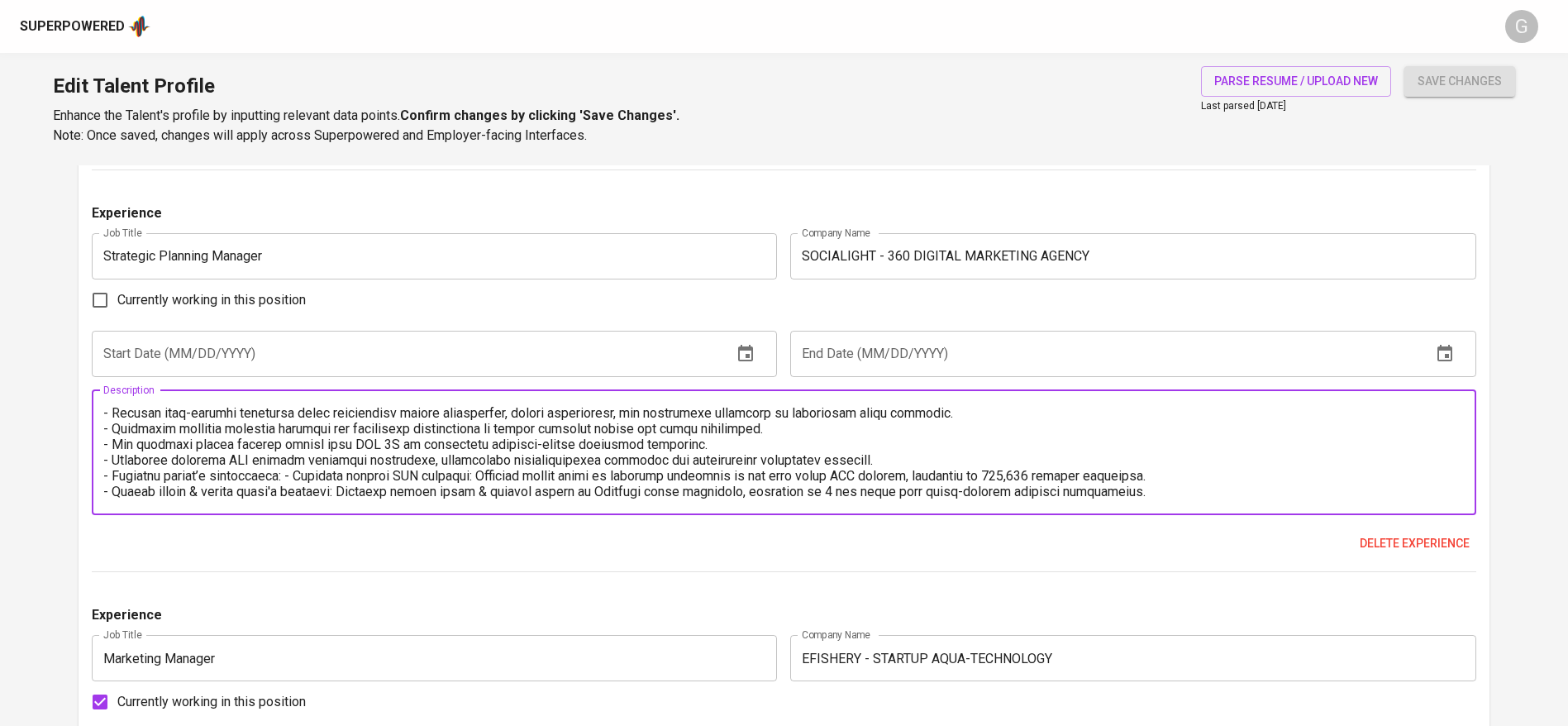
click at [285, 471] on textarea at bounding box center [784, 452] width 1362 height 94
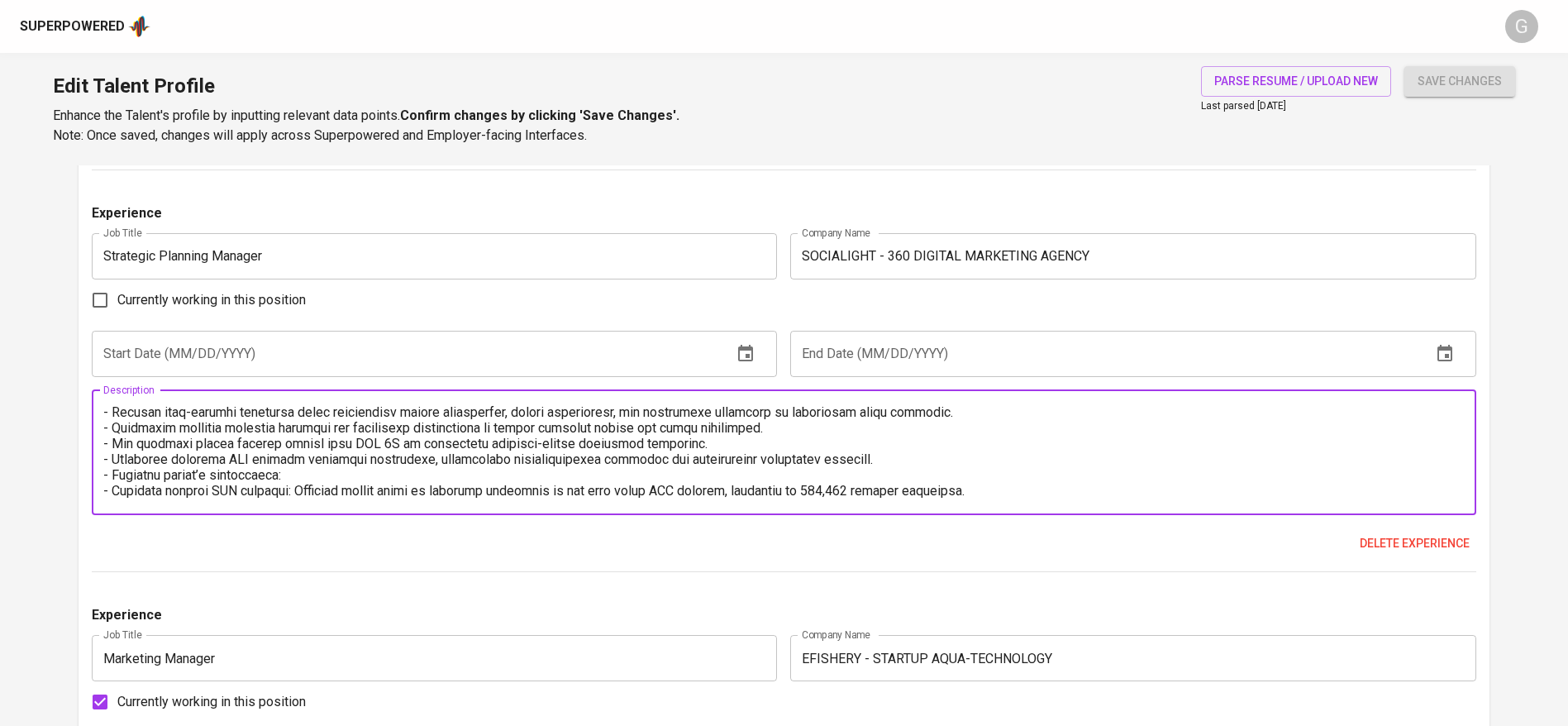
click at [106, 478] on textarea at bounding box center [784, 452] width 1362 height 94
click at [112, 478] on textarea at bounding box center [784, 452] width 1362 height 94
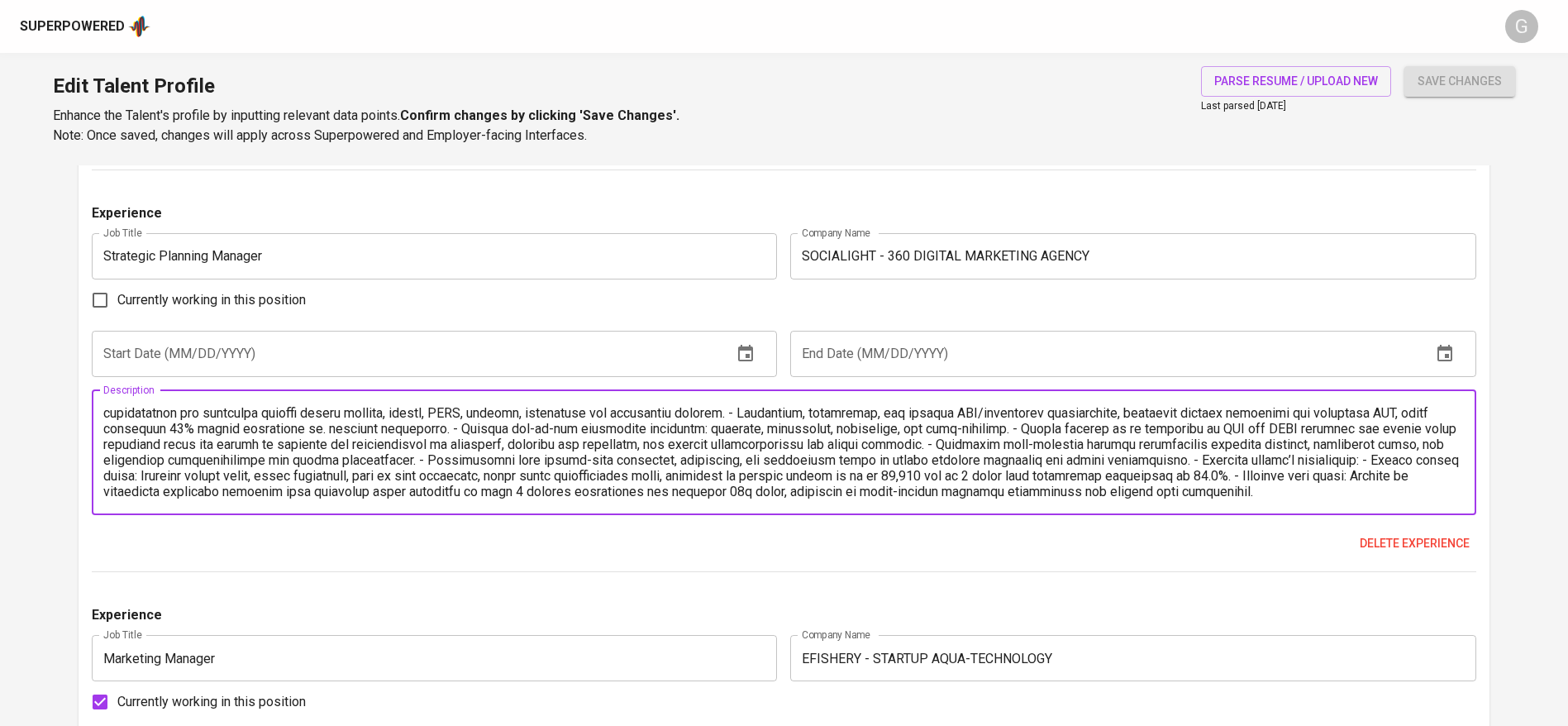
scroll to position [0, 0]
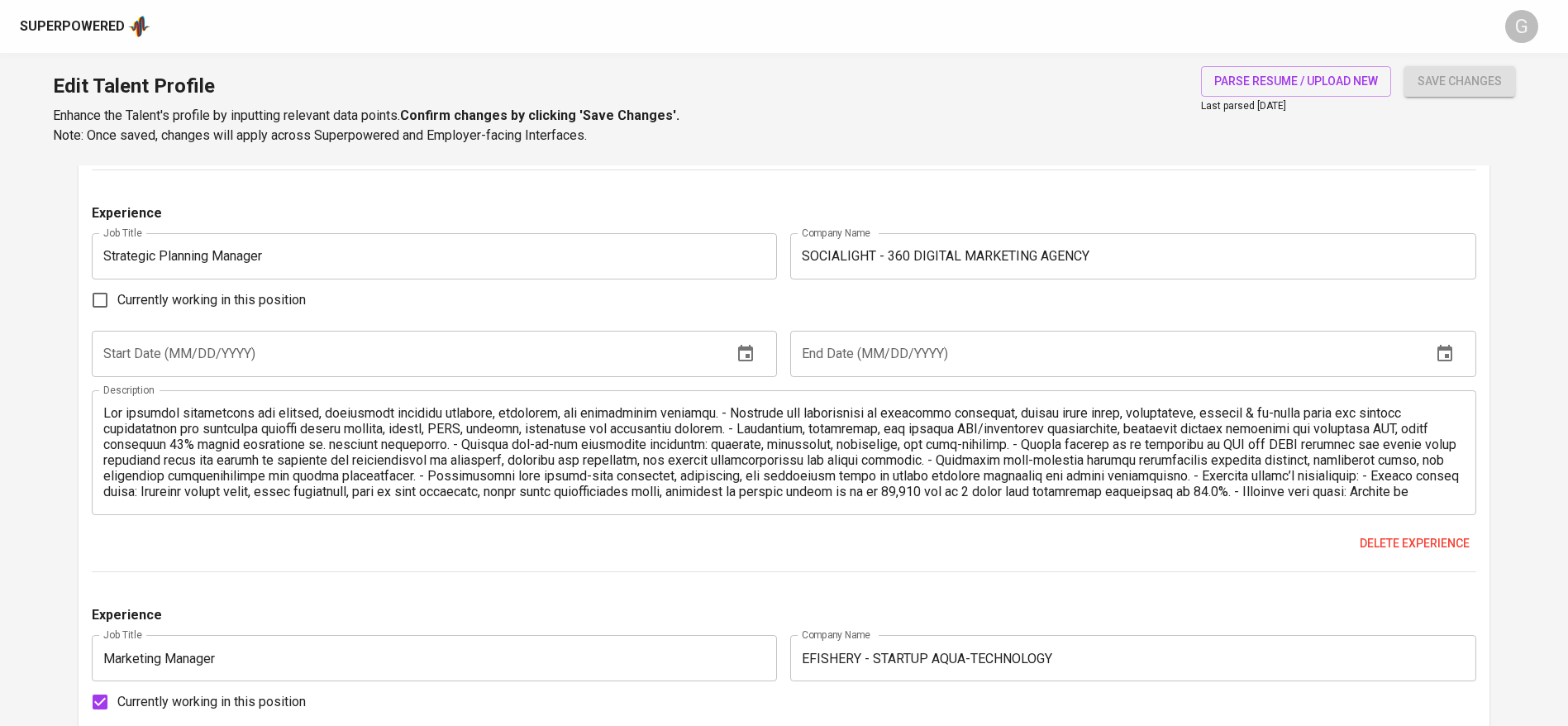
click at [101, 411] on div "Description" at bounding box center [784, 452] width 1384 height 125
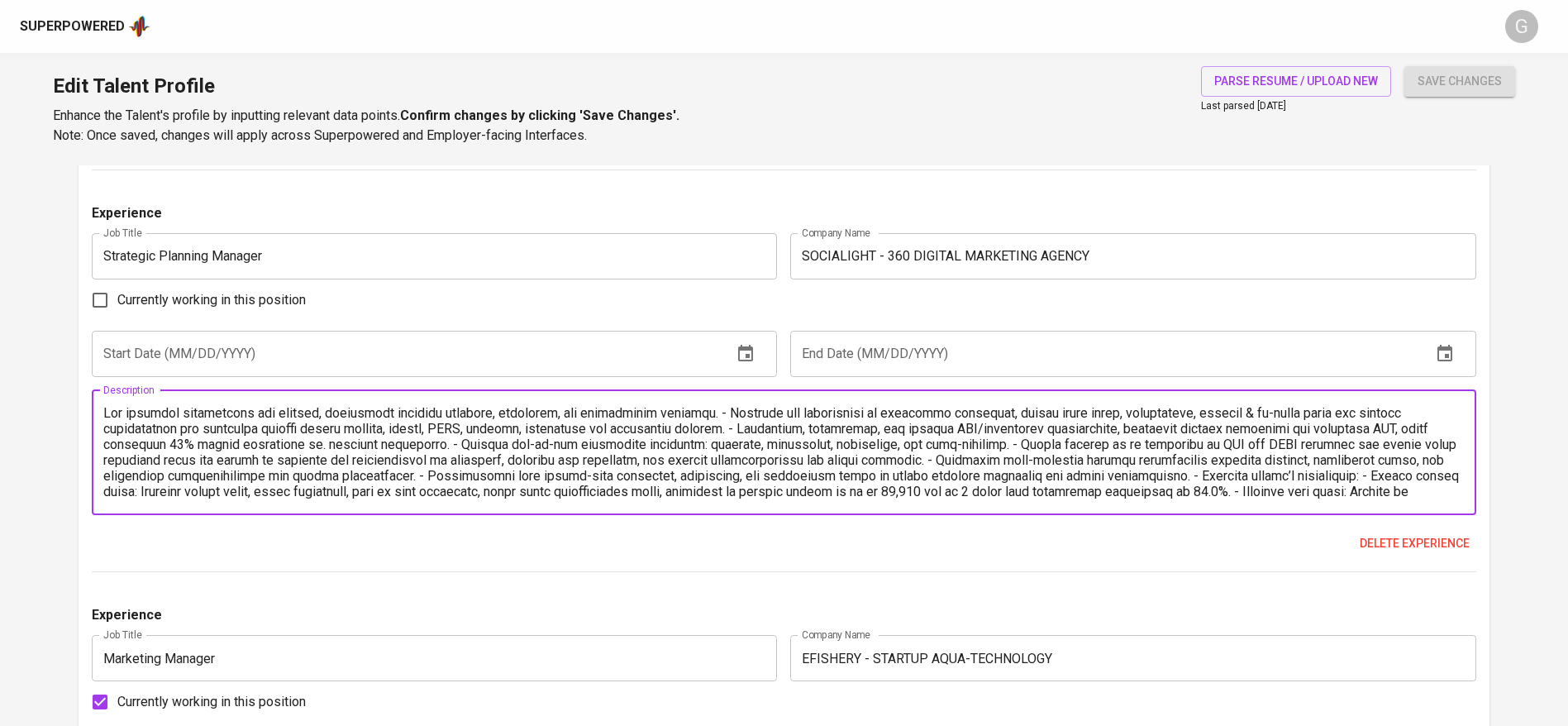
click at [107, 416] on textarea at bounding box center [784, 452] width 1362 height 94
click at [738, 411] on textarea at bounding box center [784, 452] width 1362 height 94
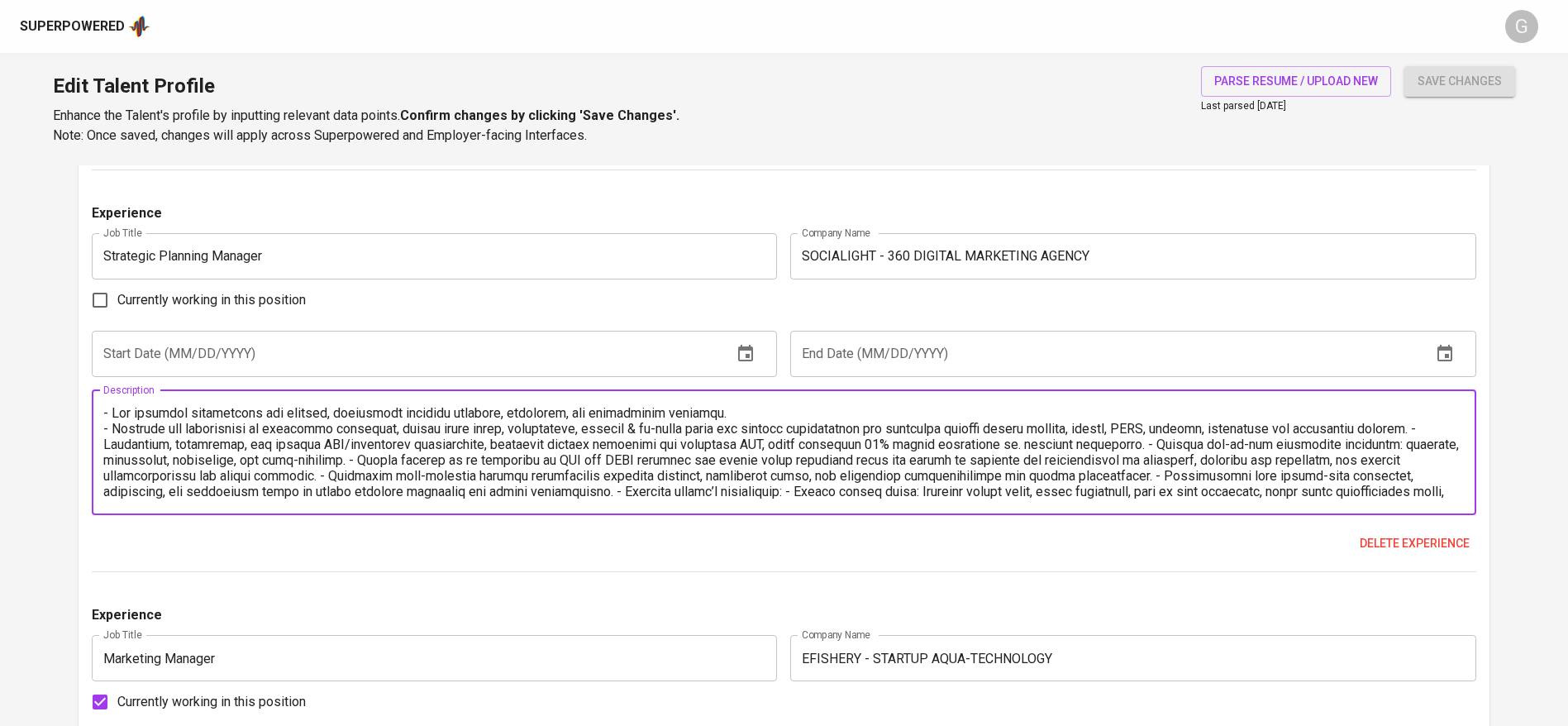
click at [1430, 431] on textarea at bounding box center [784, 452] width 1362 height 94
click at [1170, 444] on textarea at bounding box center [784, 452] width 1362 height 94
click at [667, 459] on textarea at bounding box center [784, 452] width 1362 height 94
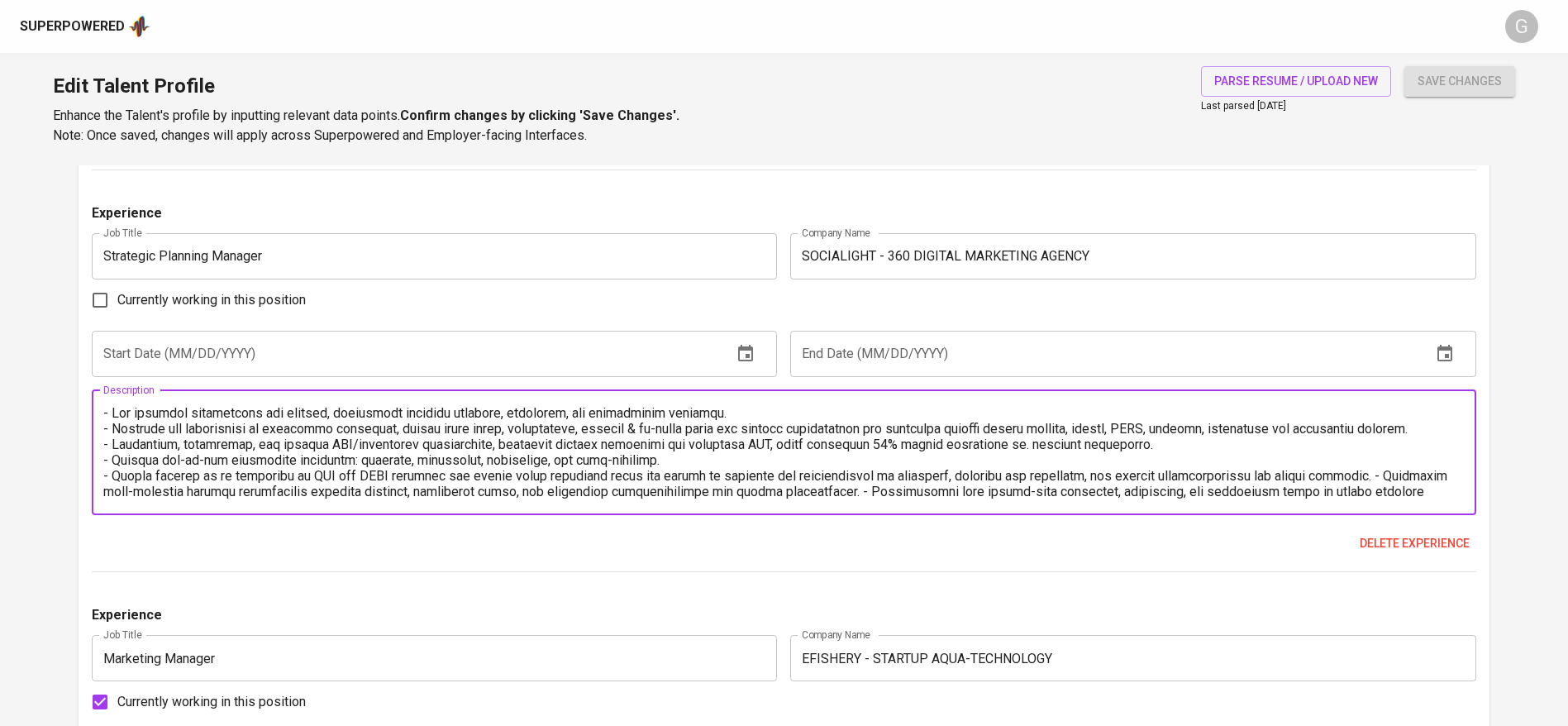
click at [1377, 472] on textarea at bounding box center [784, 452] width 1362 height 94
click at [931, 491] on textarea at bounding box center [784, 452] width 1362 height 94
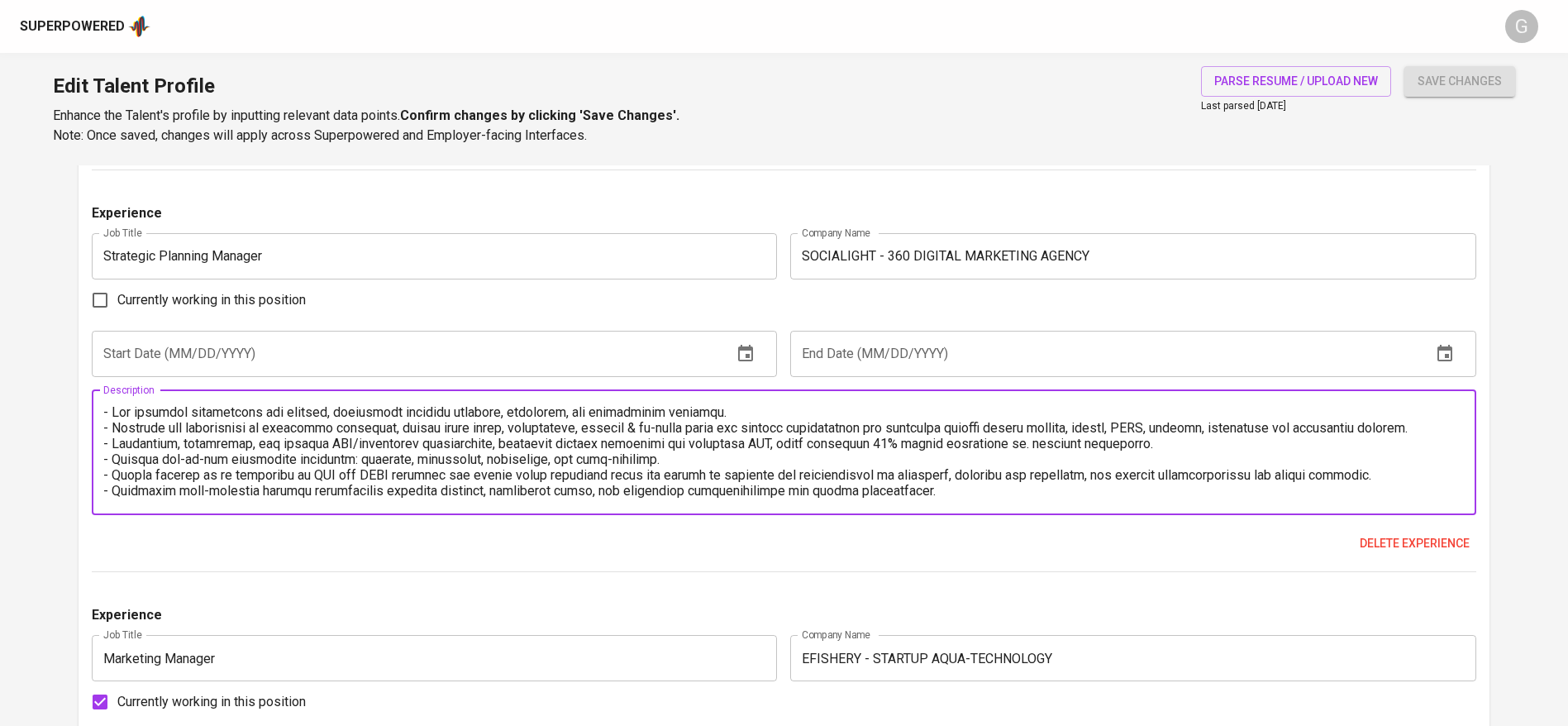
scroll to position [16, 0]
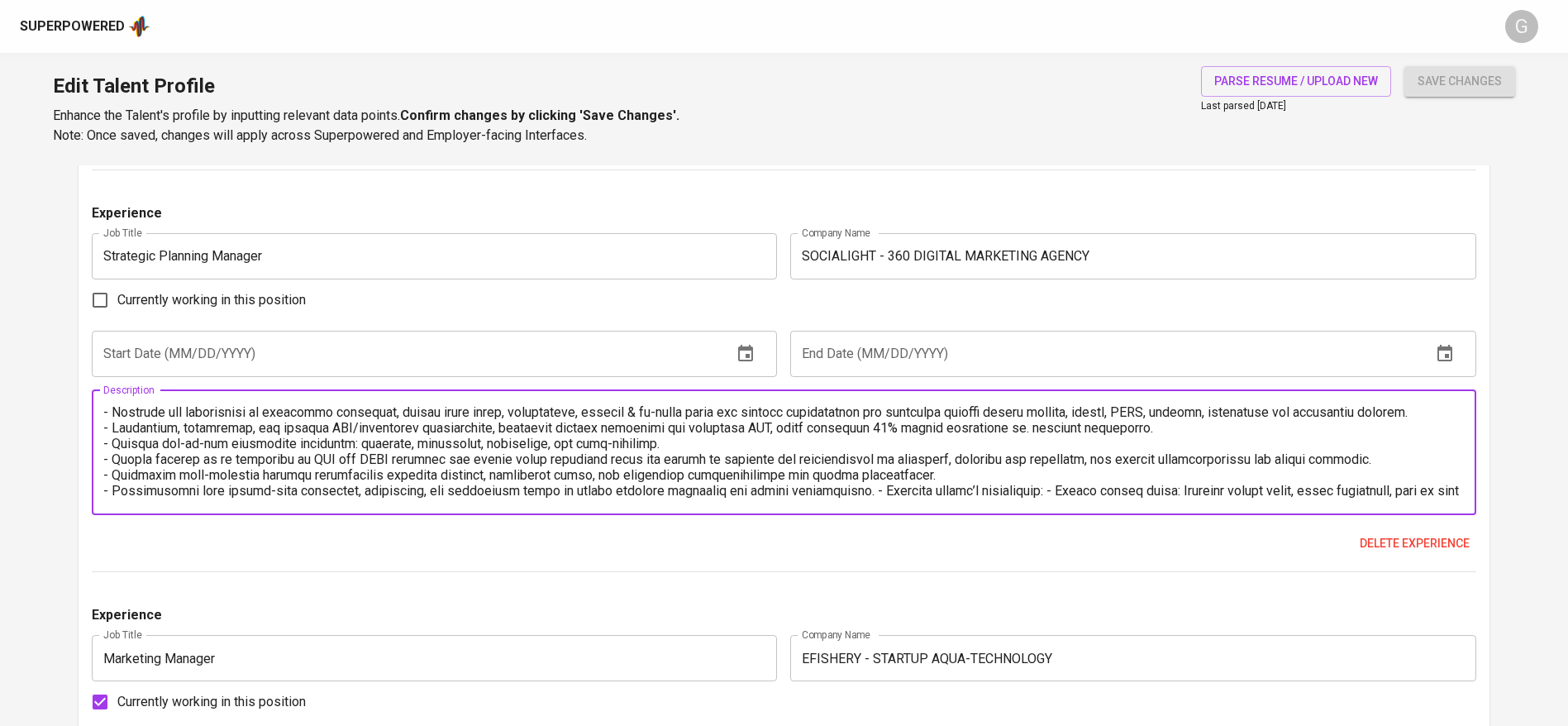
click at [877, 488] on textarea at bounding box center [784, 452] width 1362 height 94
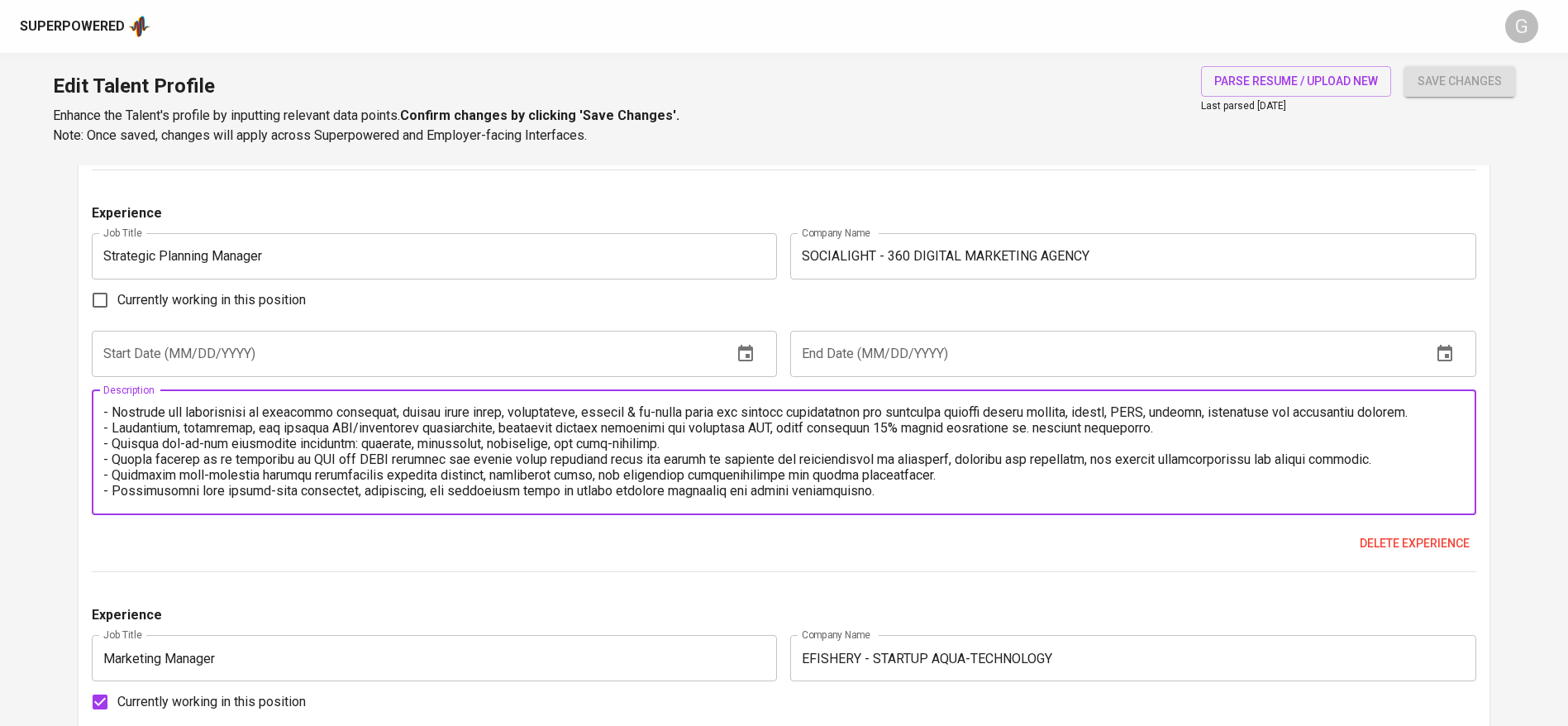
scroll to position [32, 0]
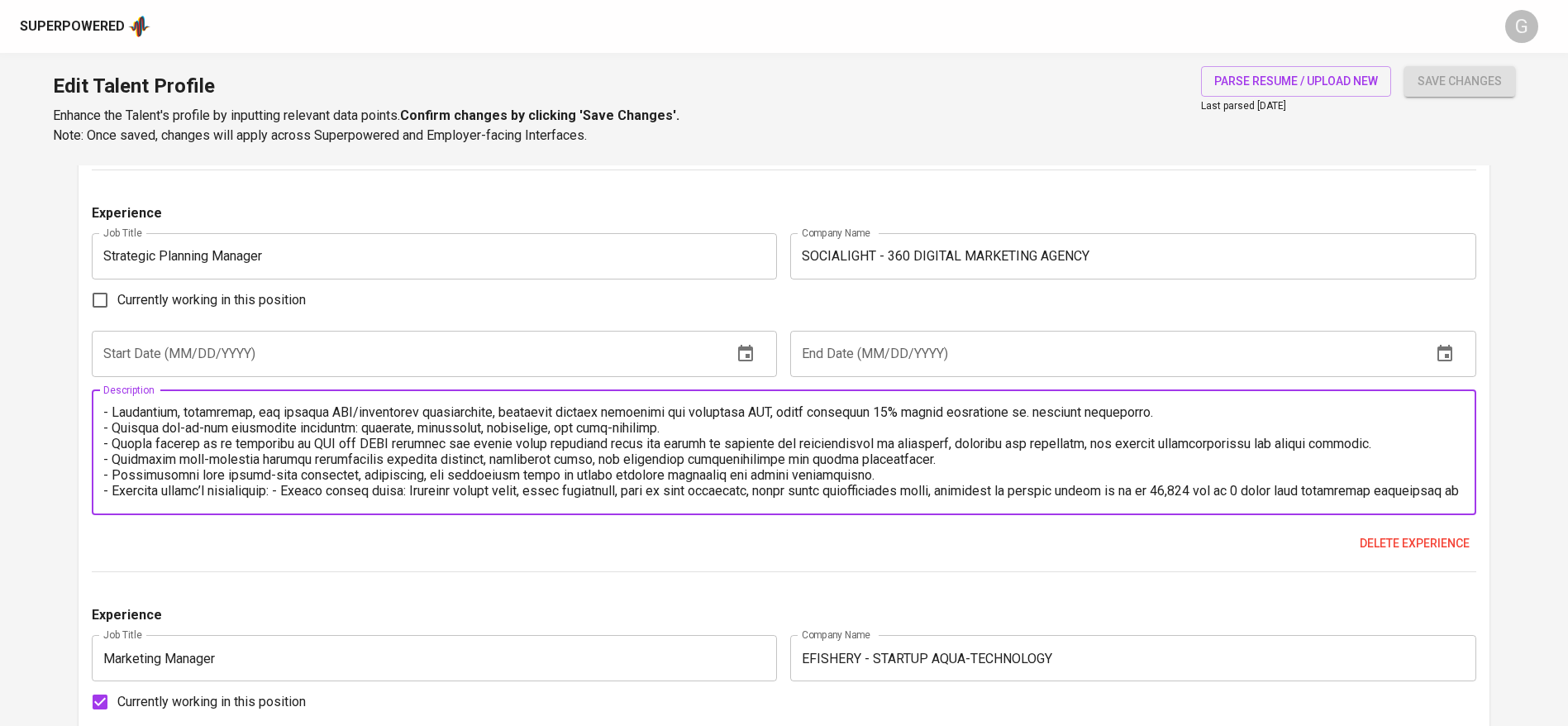
click at [284, 493] on textarea at bounding box center [784, 452] width 1362 height 94
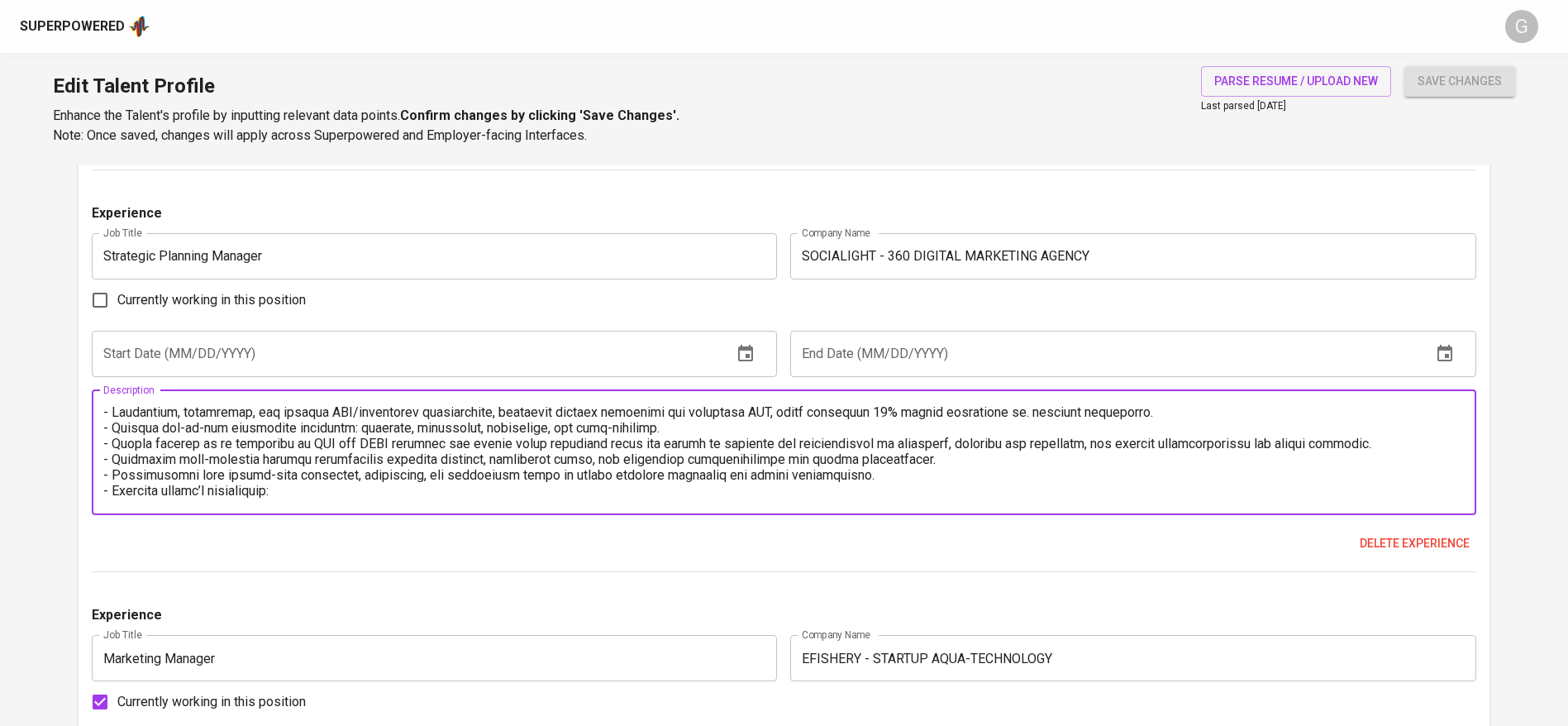
scroll to position [48, 0]
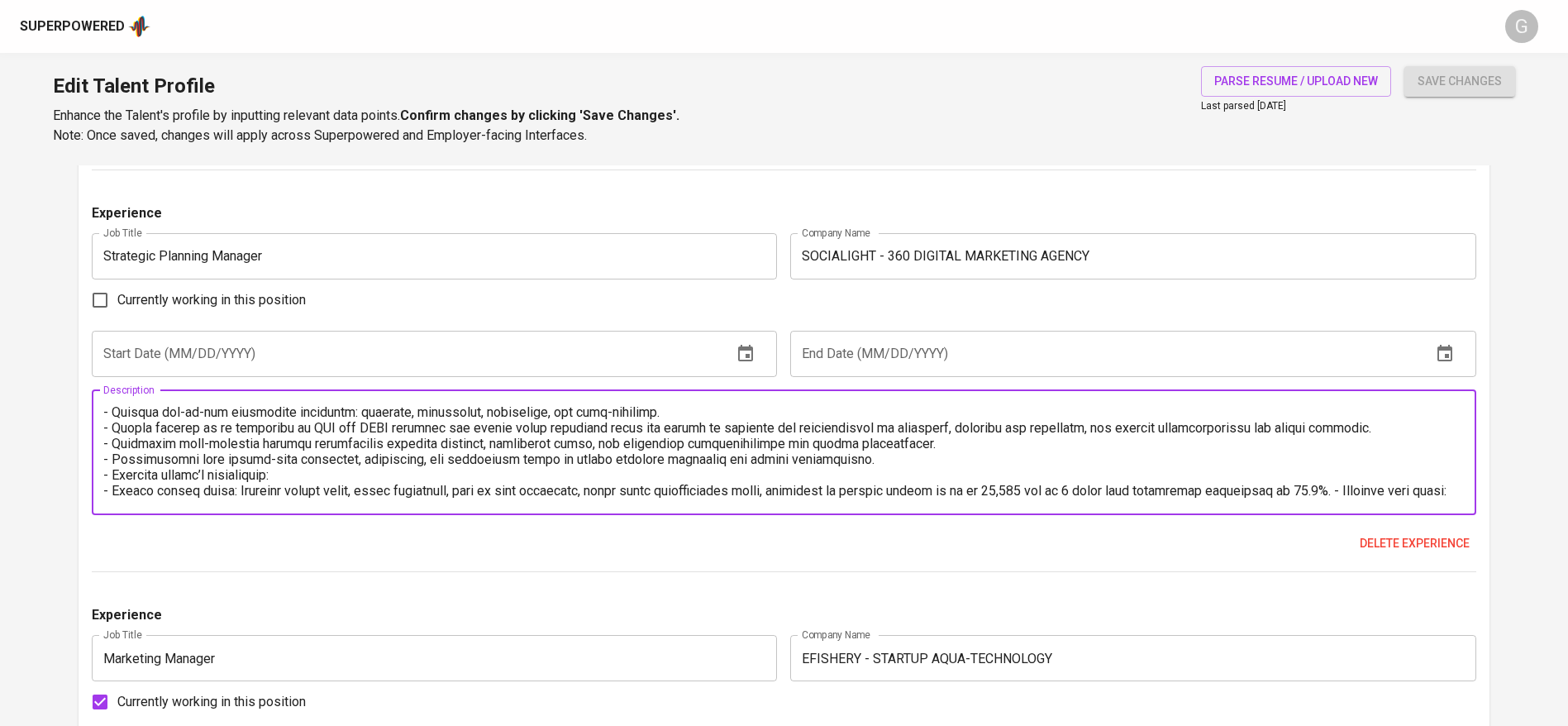
click at [1364, 492] on textarea at bounding box center [784, 452] width 1362 height 94
click at [1368, 494] on textarea at bounding box center [784, 452] width 1362 height 94
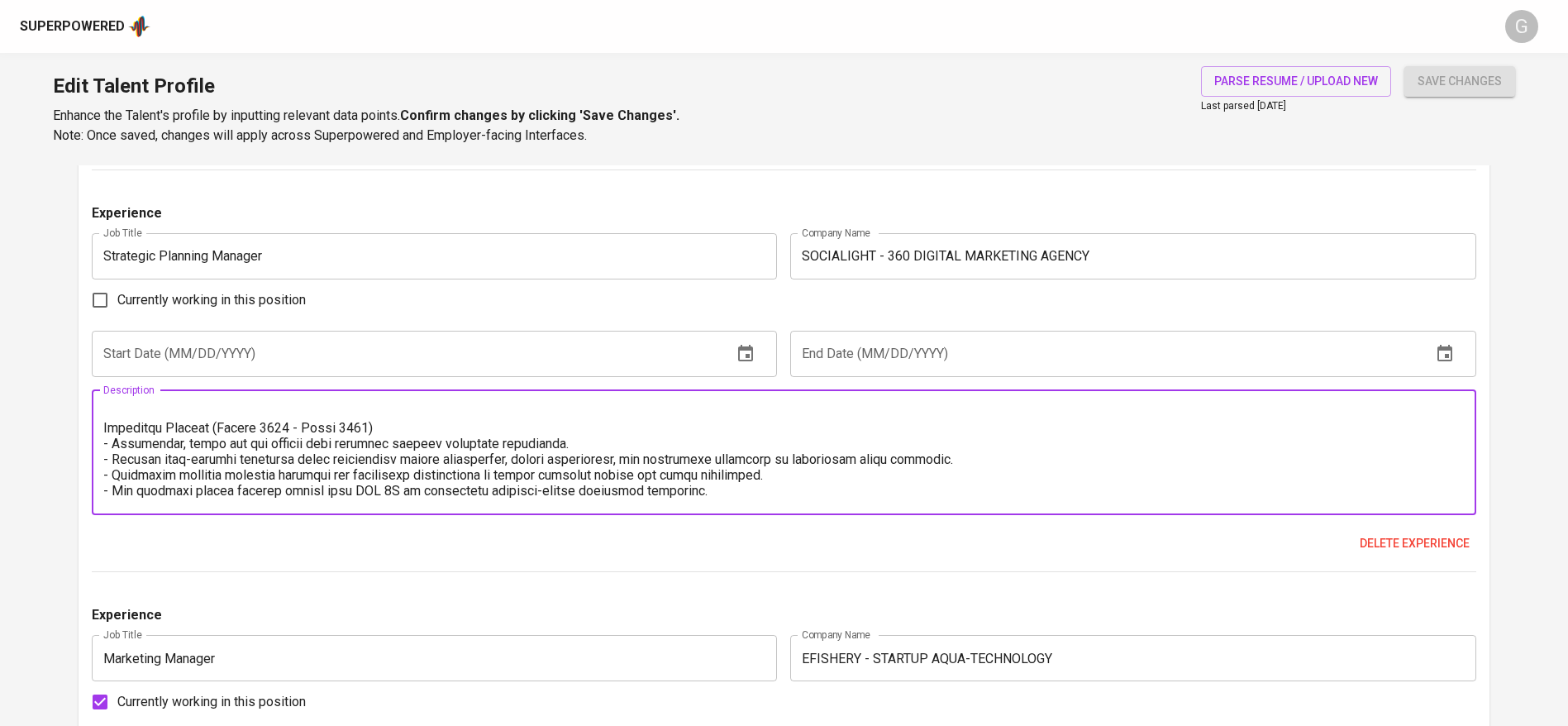
scroll to position [64, 0]
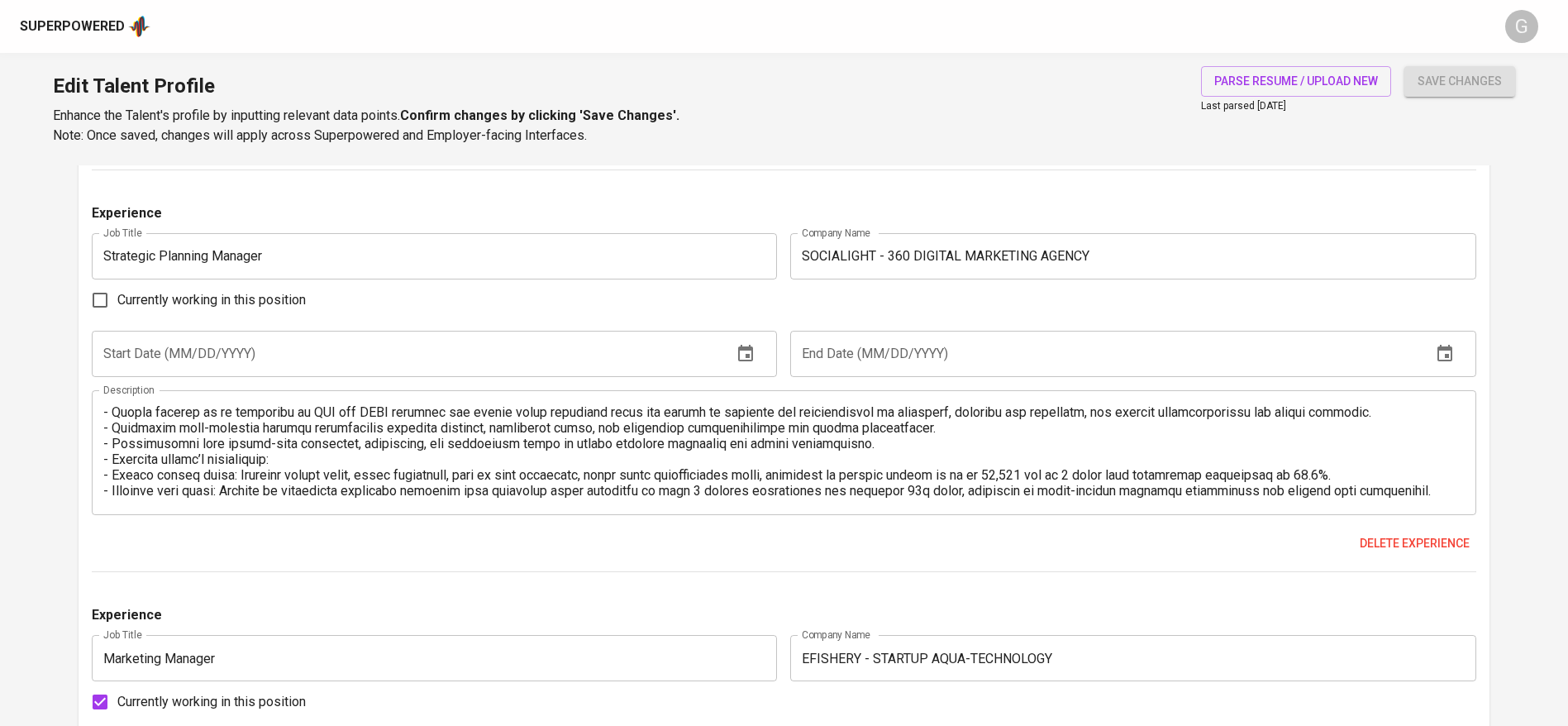
click at [115, 455] on textarea at bounding box center [784, 452] width 1362 height 94
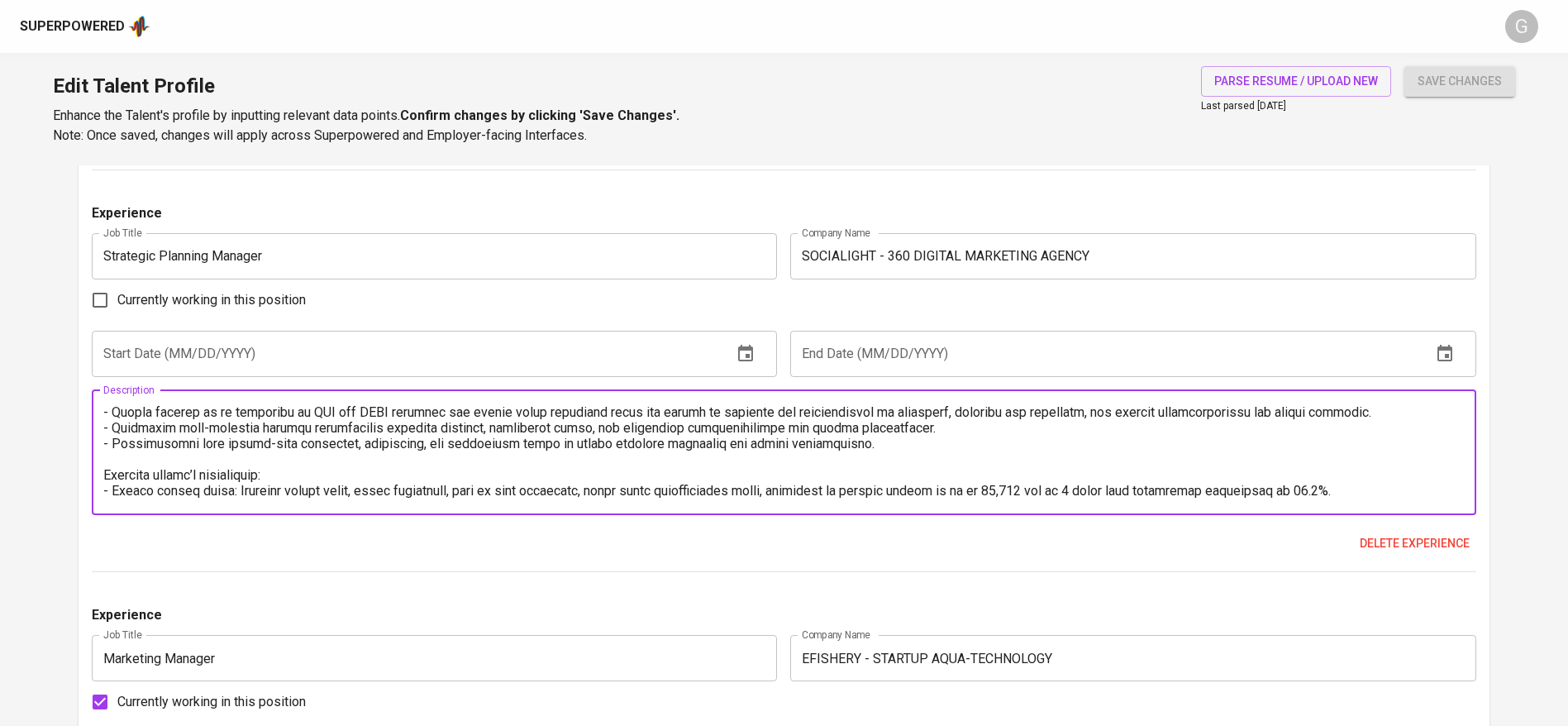
scroll to position [0, 0]
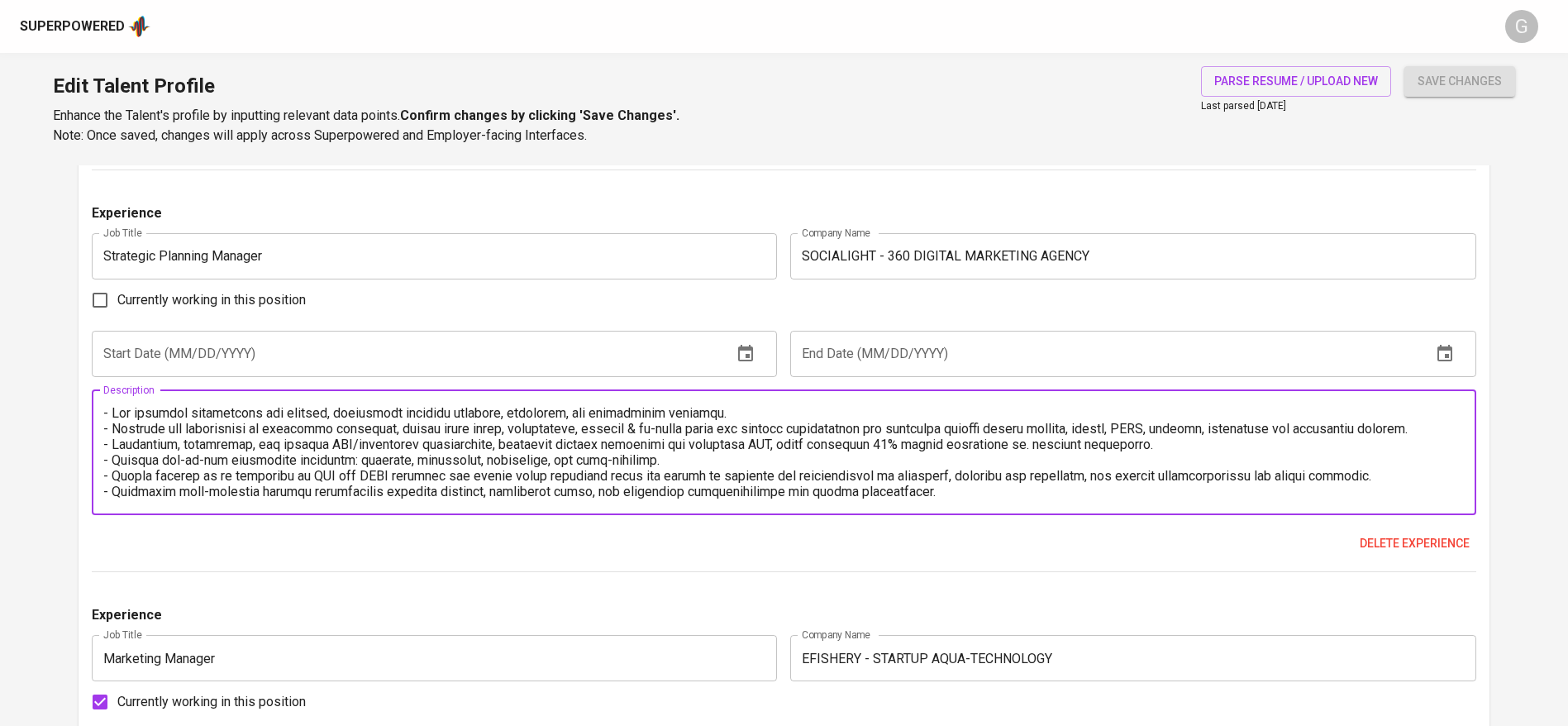
type textarea "- Led strategy development for clients, overseeing campaign planning, execution…"
click at [285, 341] on input "text" at bounding box center [405, 354] width 628 height 47
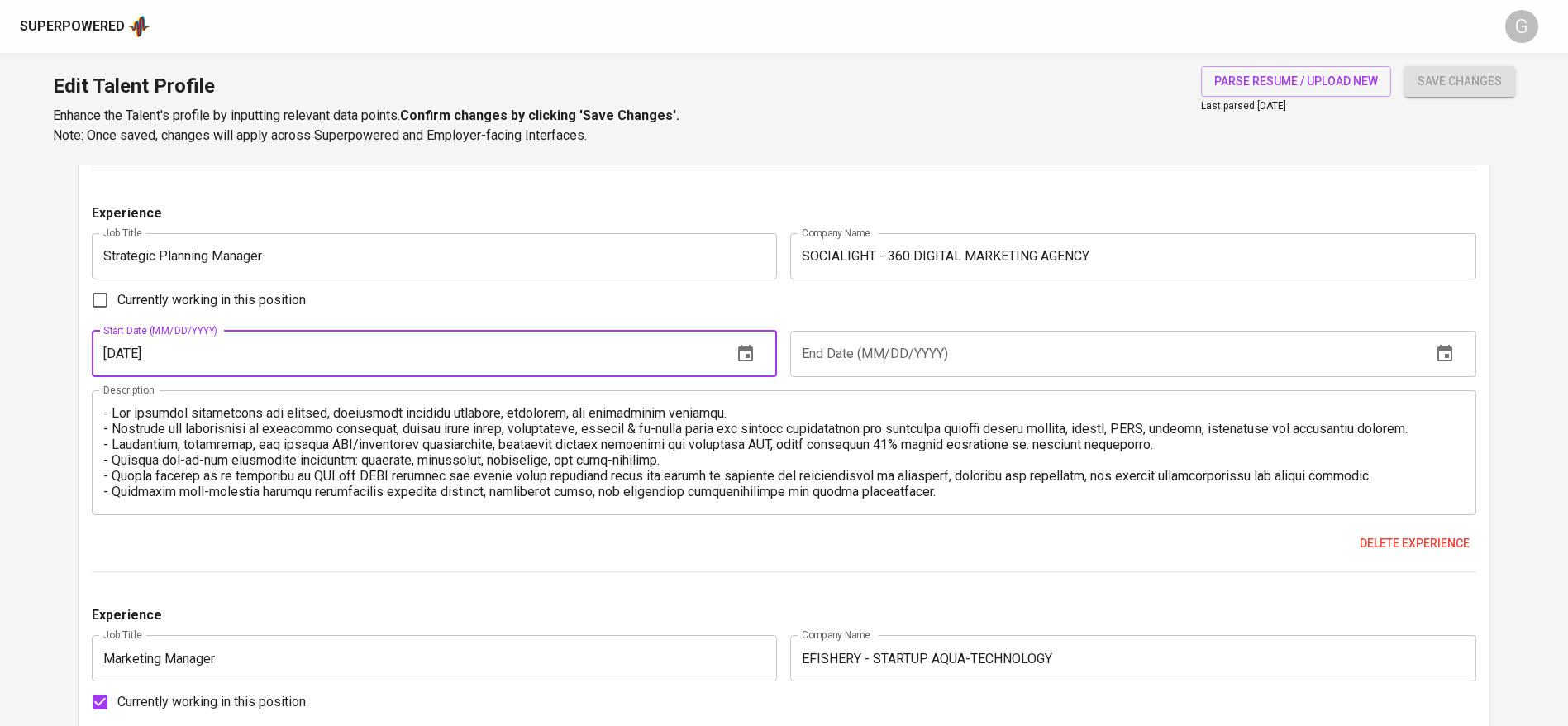
type input "11/01/2019"
click at [1405, 66] on button "save changes" at bounding box center [1460, 82] width 111 height 30
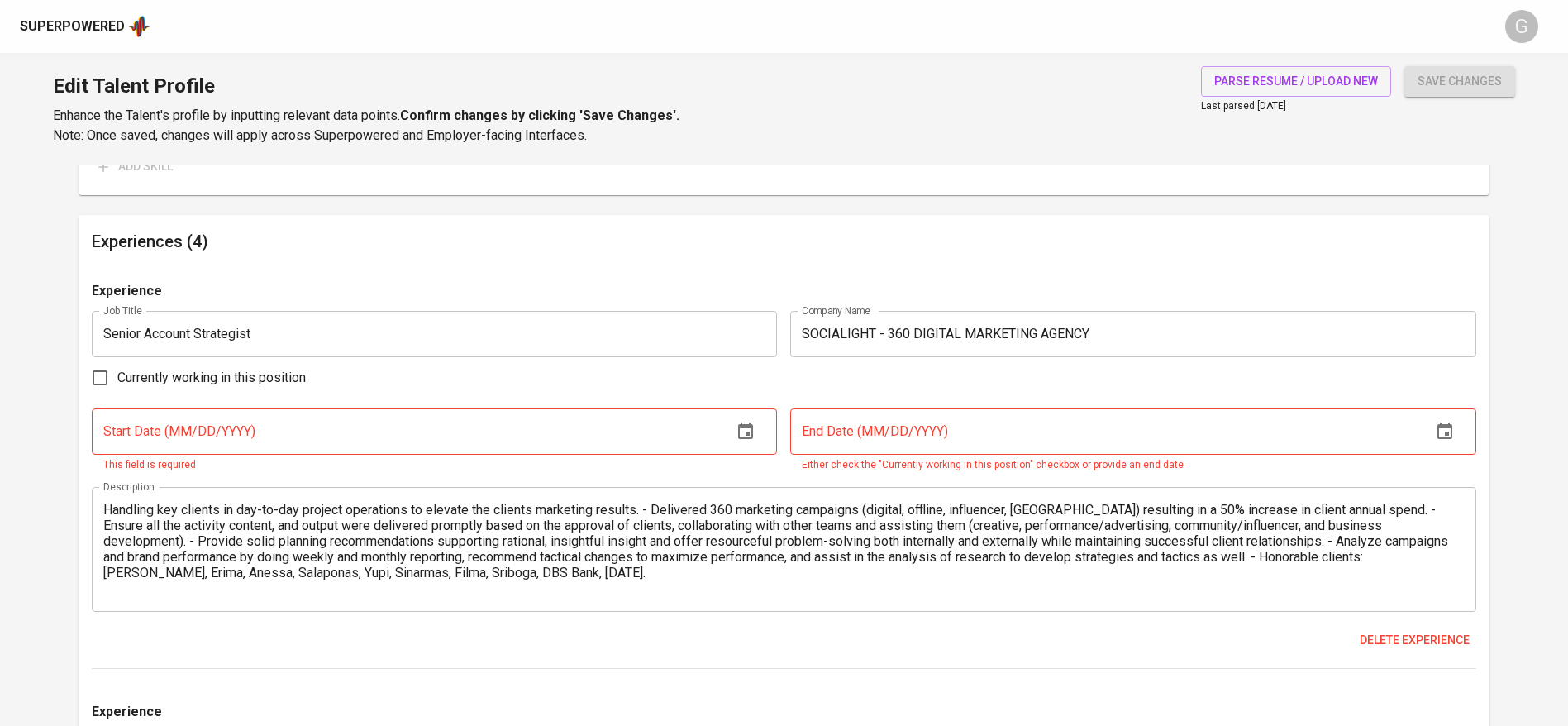
scroll to position [1477, 0]
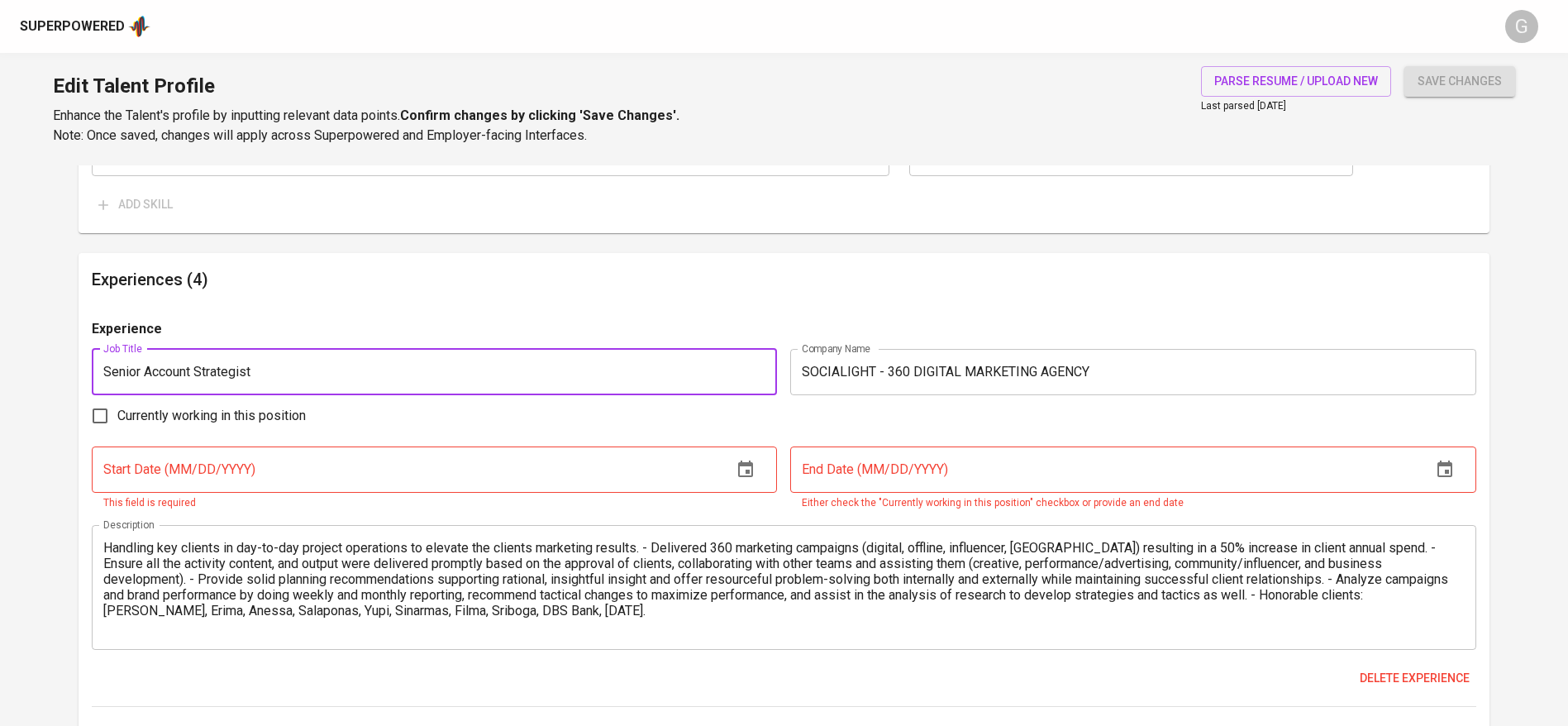
click at [258, 366] on input "Senior Account Strategist" at bounding box center [434, 372] width 686 height 47
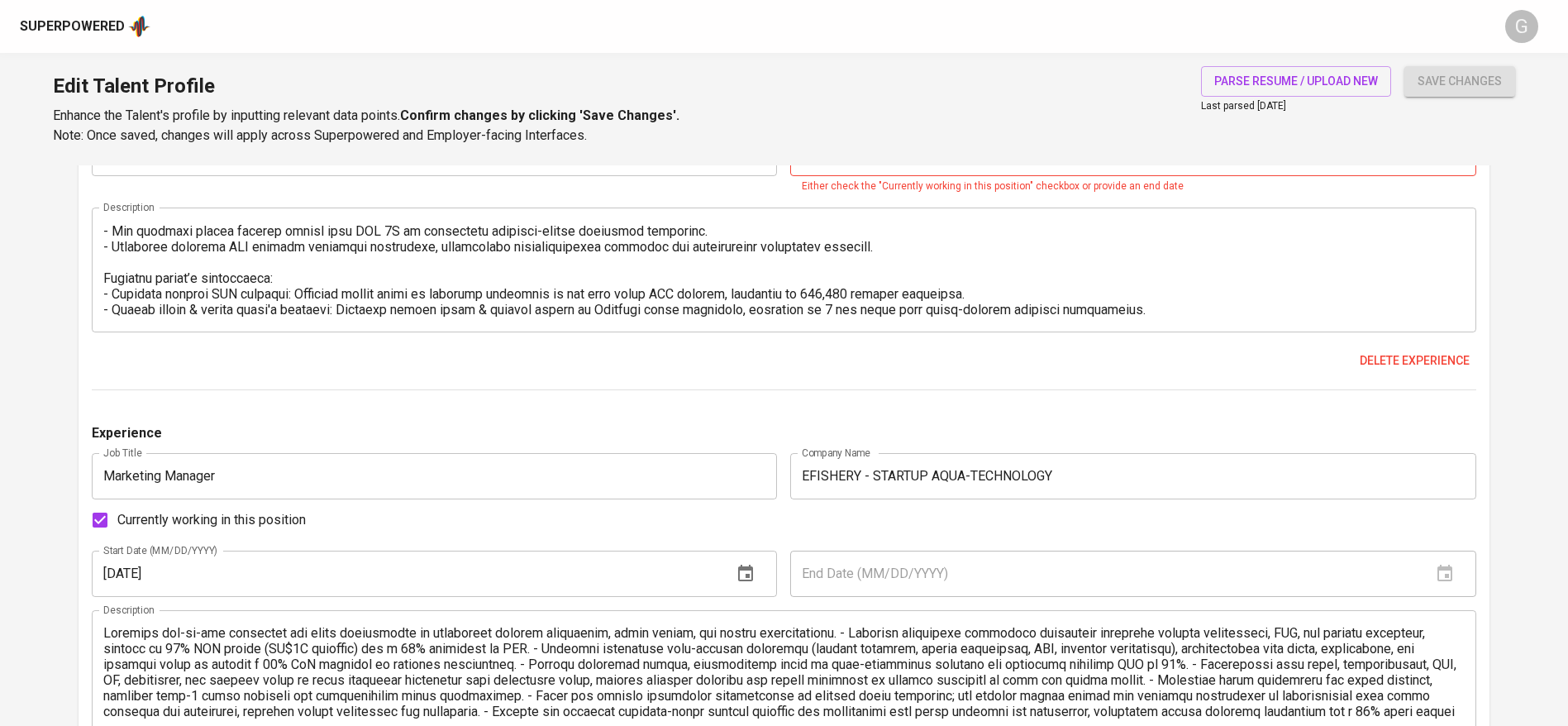
scroll to position [2654, 0]
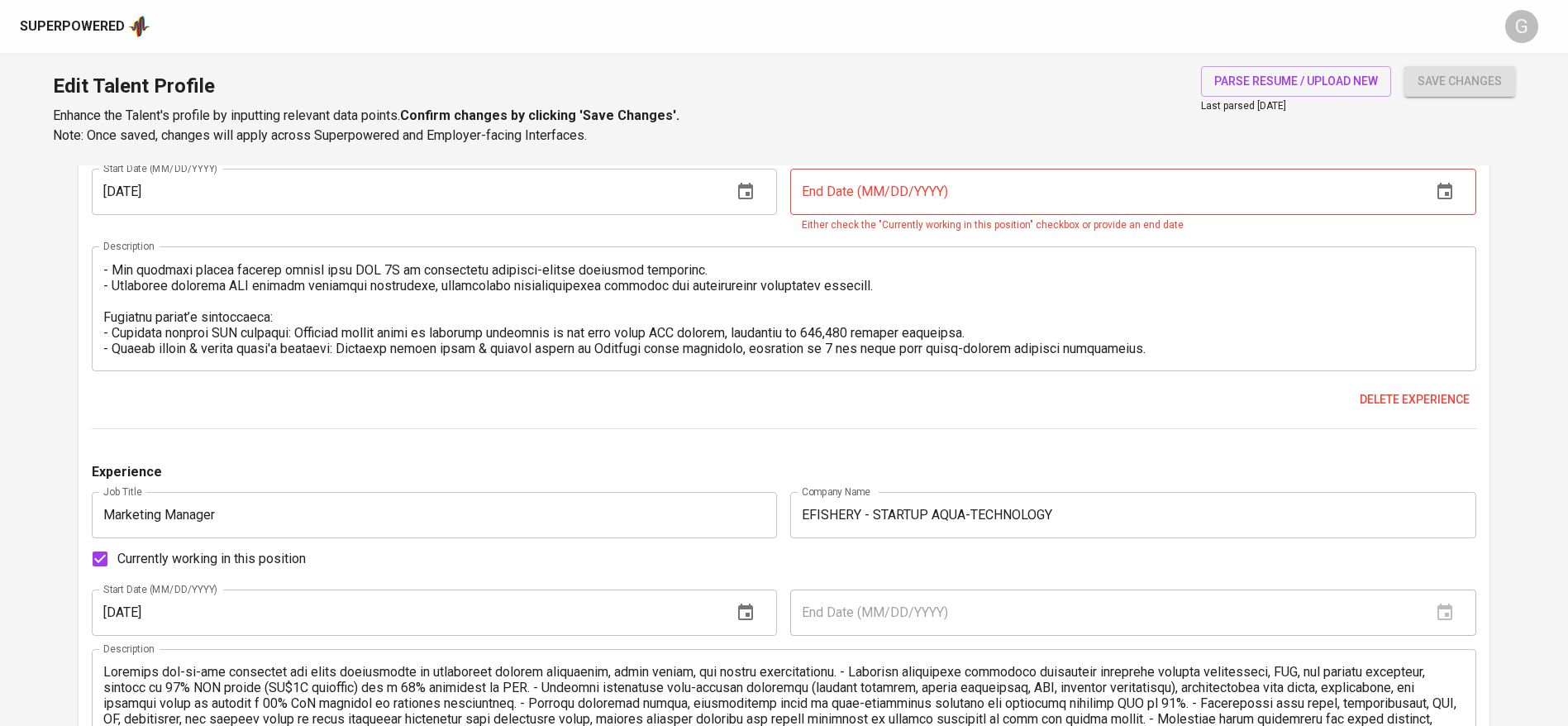
click at [1205, 329] on textarea at bounding box center [784, 308] width 1362 height 94
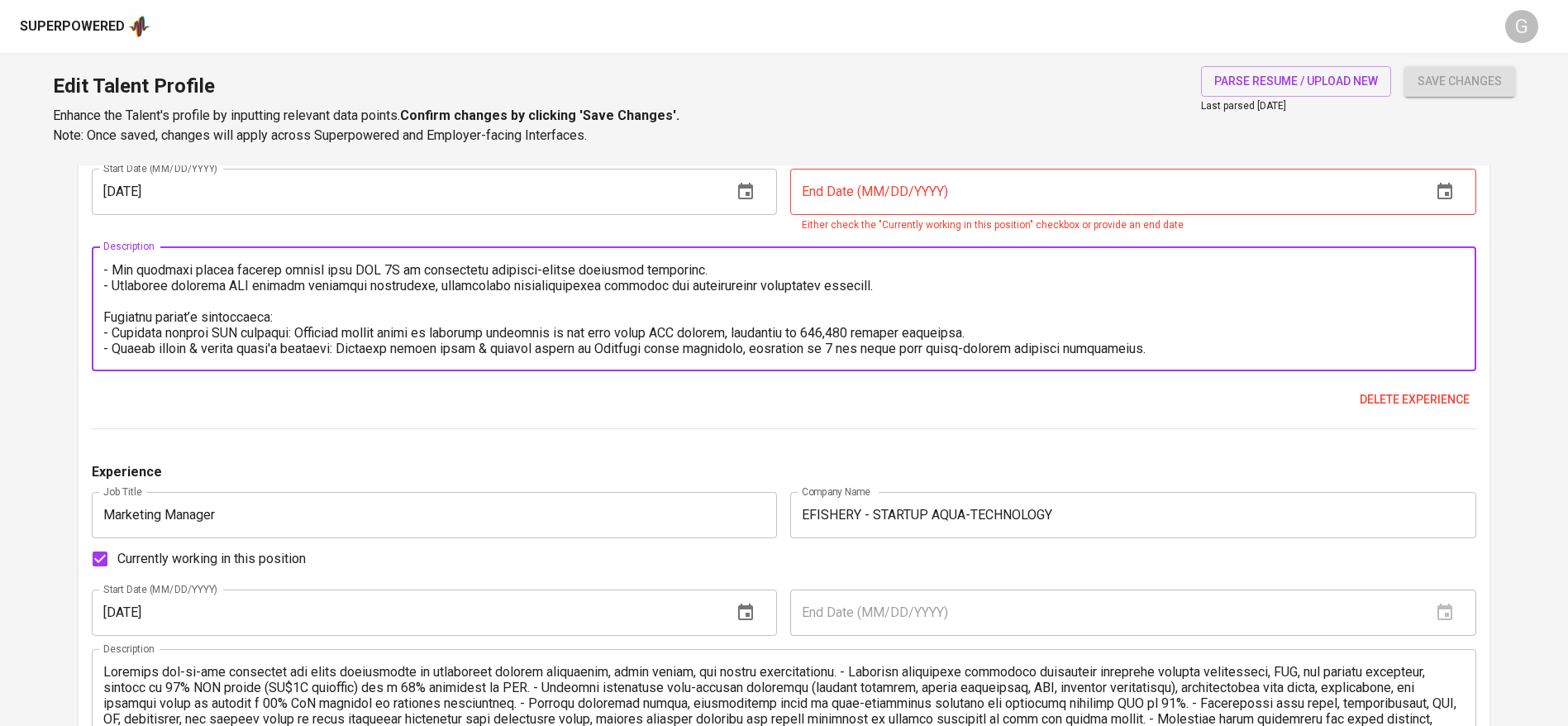
scroll to position [282, 0]
paste textarea "Senior Account Strategist"
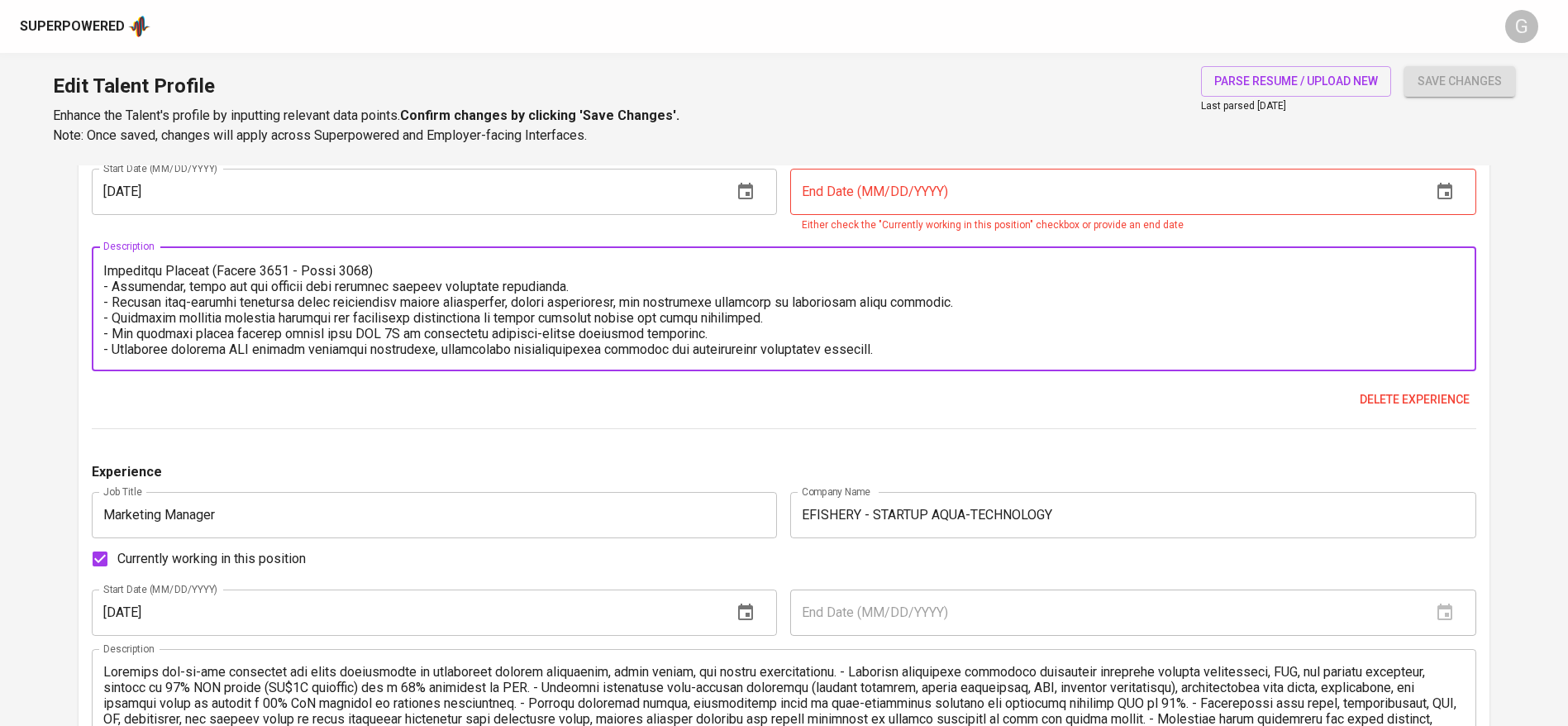
scroll to position [172, 0]
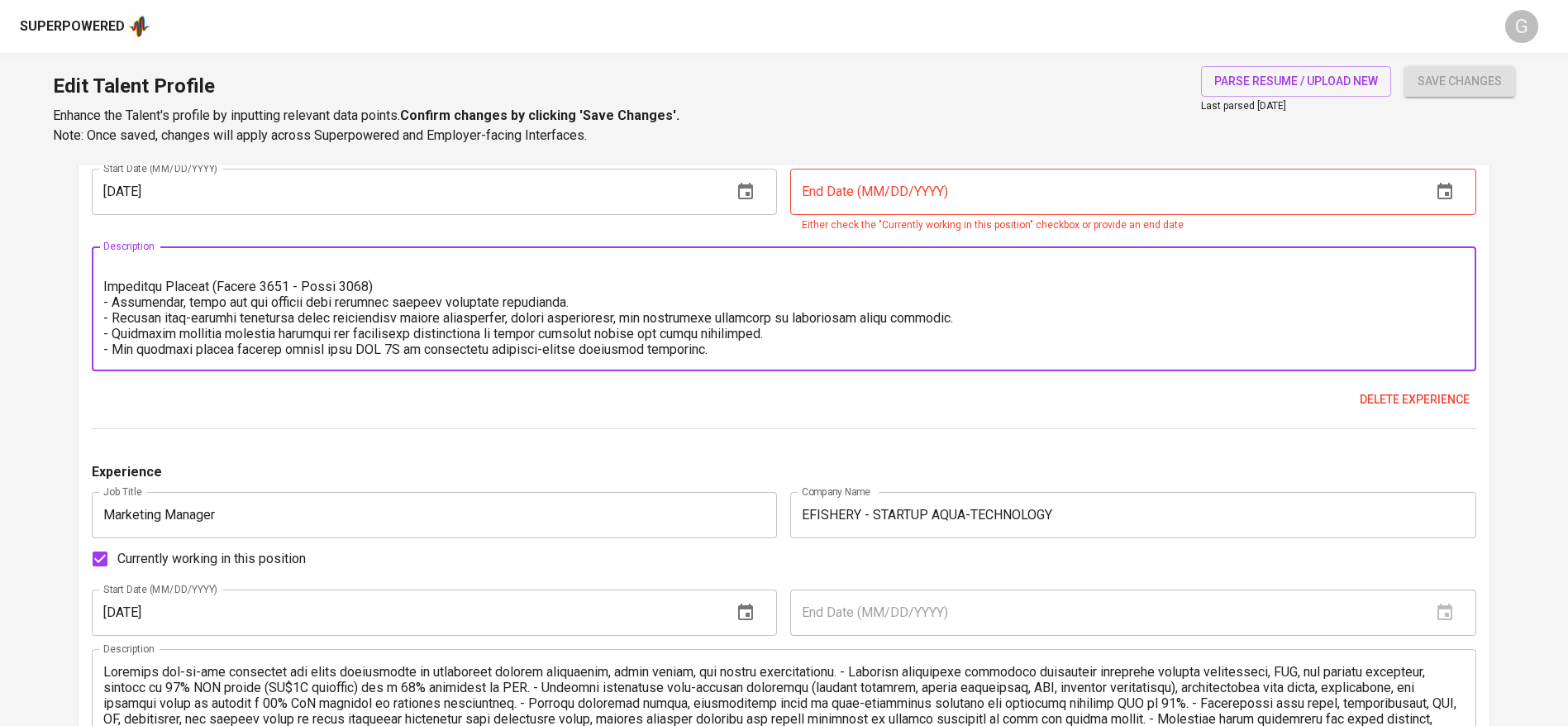
type textarea "- Led strategy development for clients, overseeing campaign planning, execution…"
click at [871, 176] on input "text" at bounding box center [1104, 192] width 628 height 47
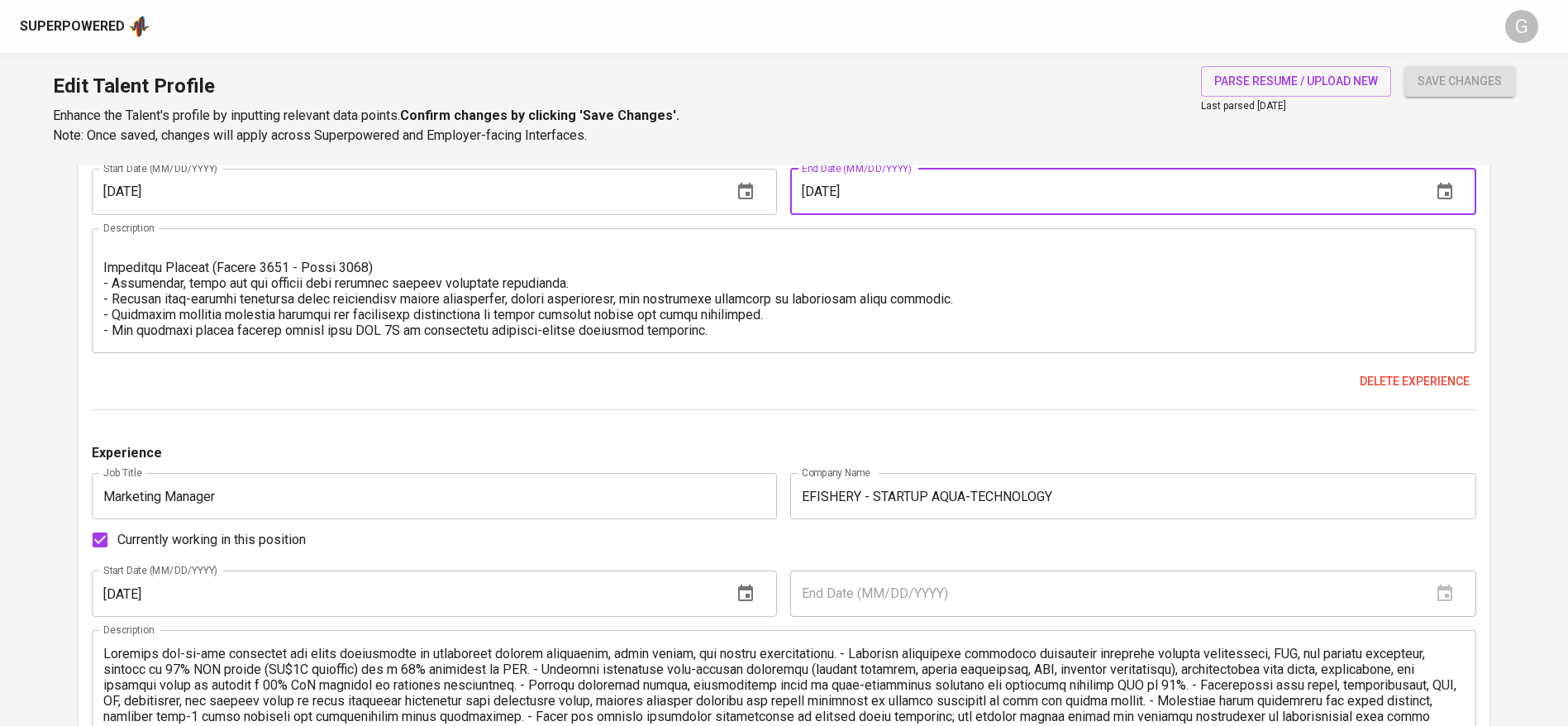
type input "12/01/2022"
click at [1405, 66] on button "save changes" at bounding box center [1460, 82] width 111 height 30
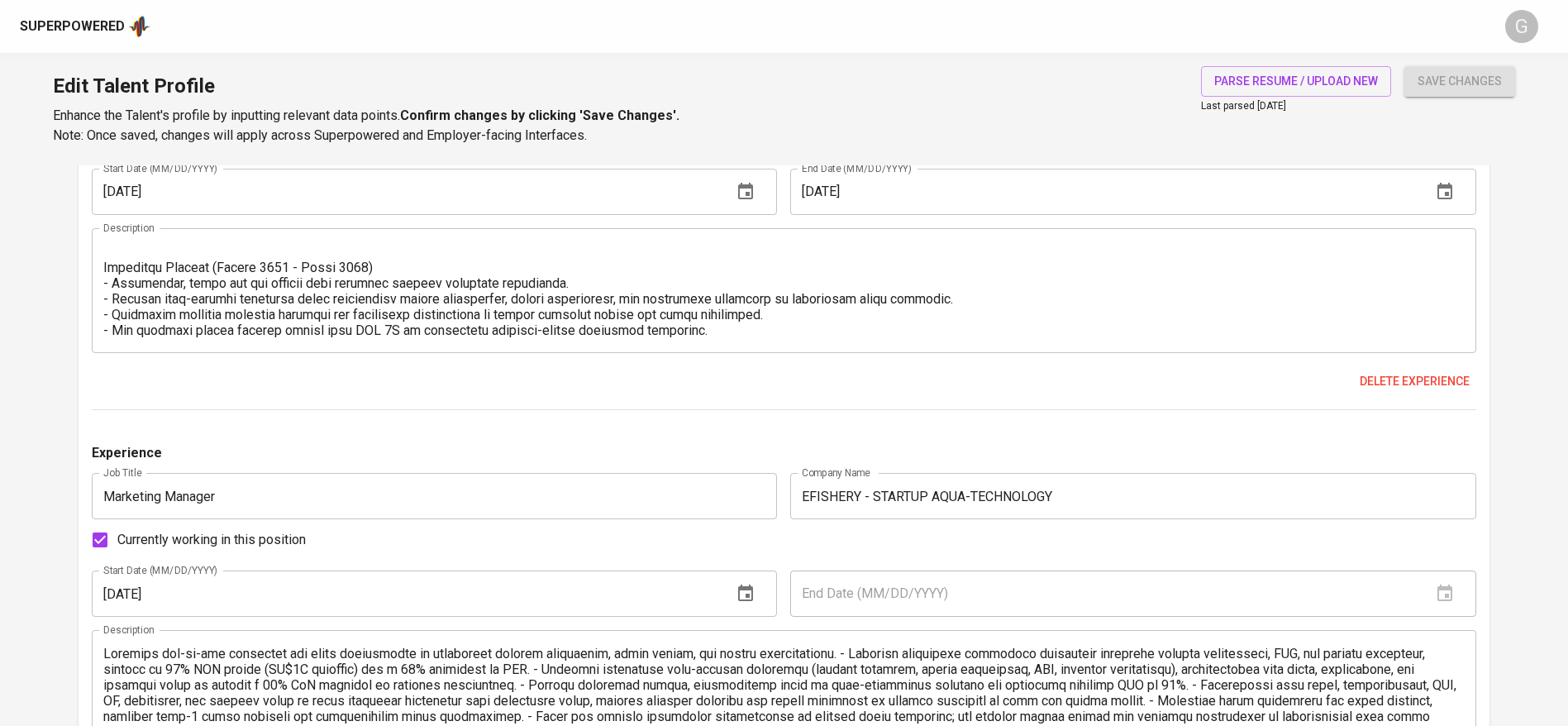
scroll to position [113, 0]
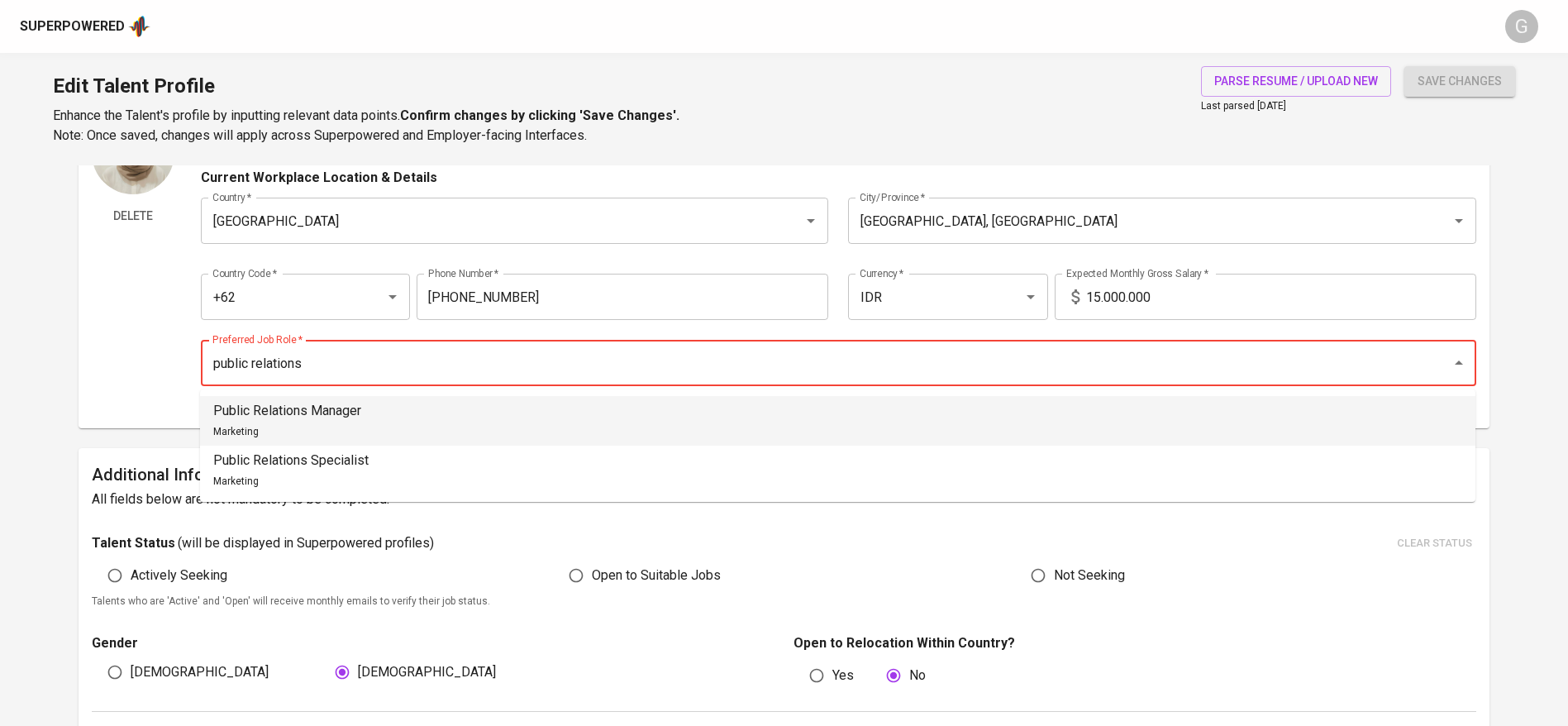
click at [550, 402] on li "Public Relations Manager Marketing" at bounding box center [837, 420] width 1276 height 49
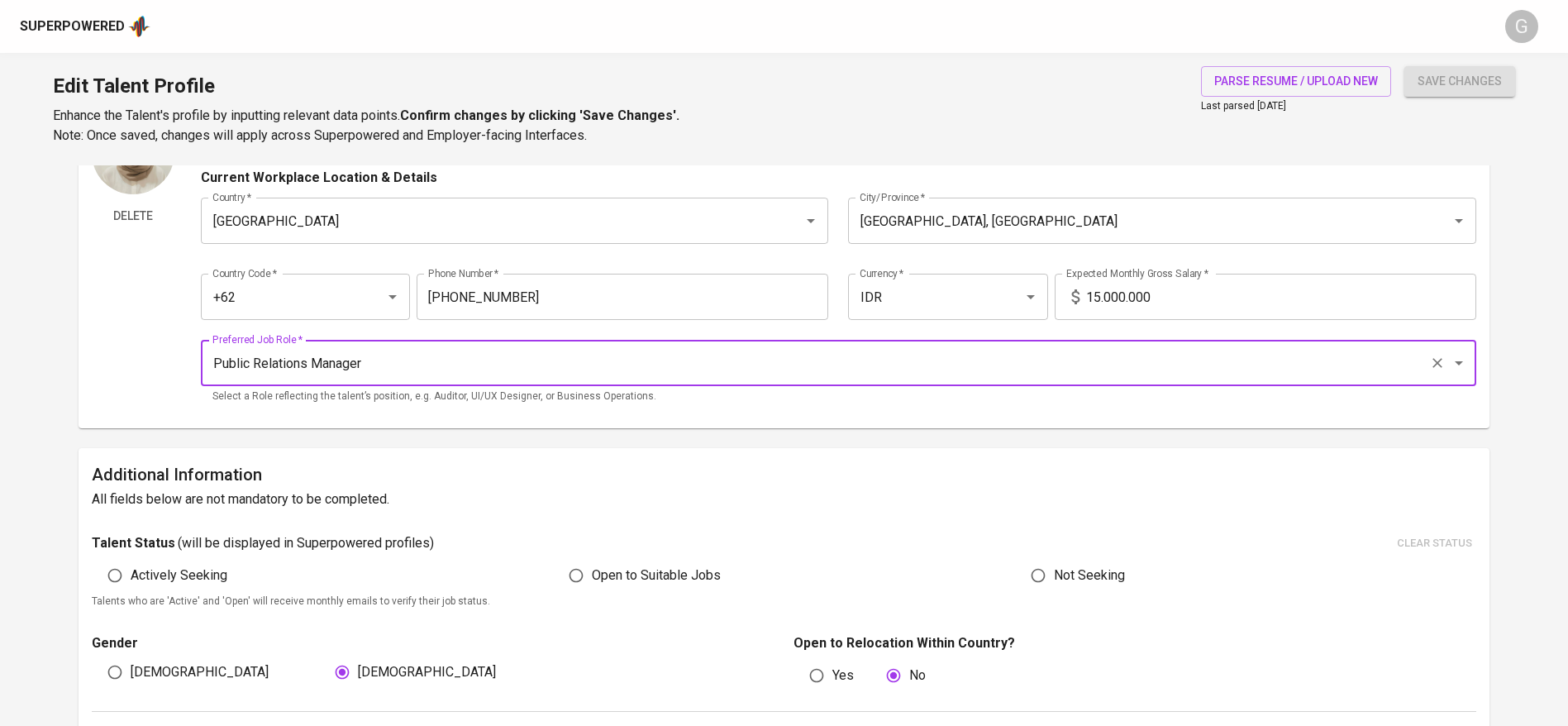
type input "Public Relations Manager"
click at [1174, 286] on input "15.000.000" at bounding box center [1281, 297] width 390 height 47
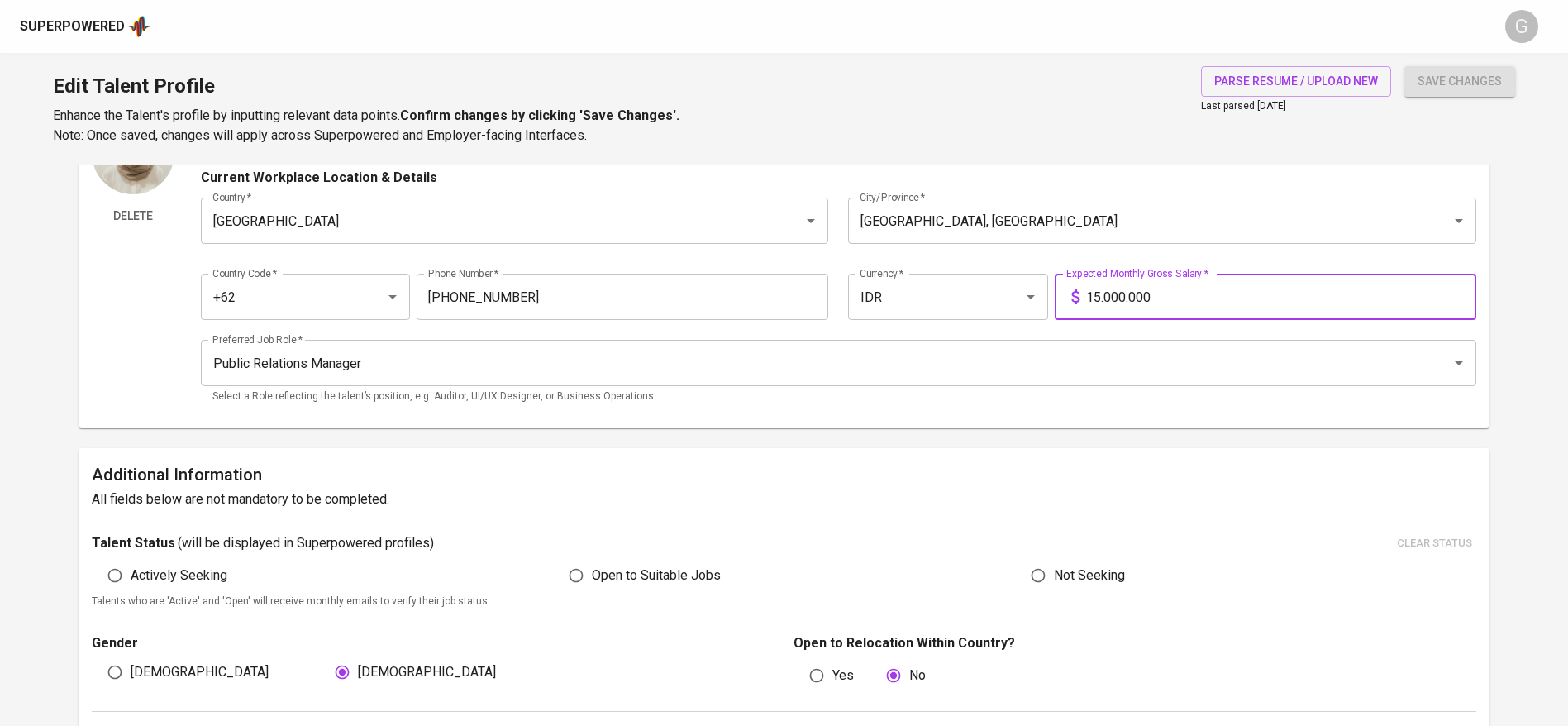
click at [1175, 286] on input "15.000.000" at bounding box center [1281, 297] width 390 height 47
type input "25.000.000"
click at [1405, 66] on button "save changes" at bounding box center [1460, 82] width 111 height 30
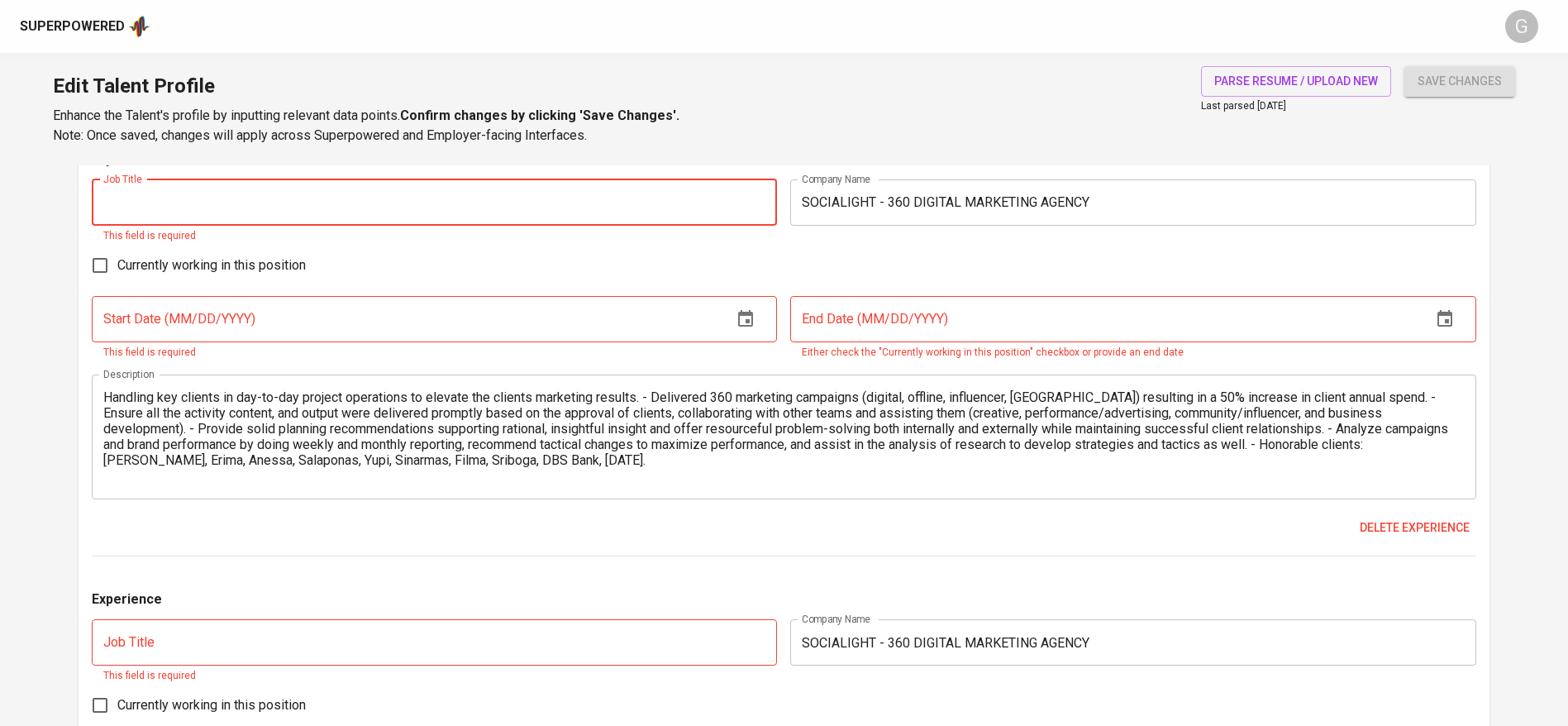
scroll to position [1733, 0]
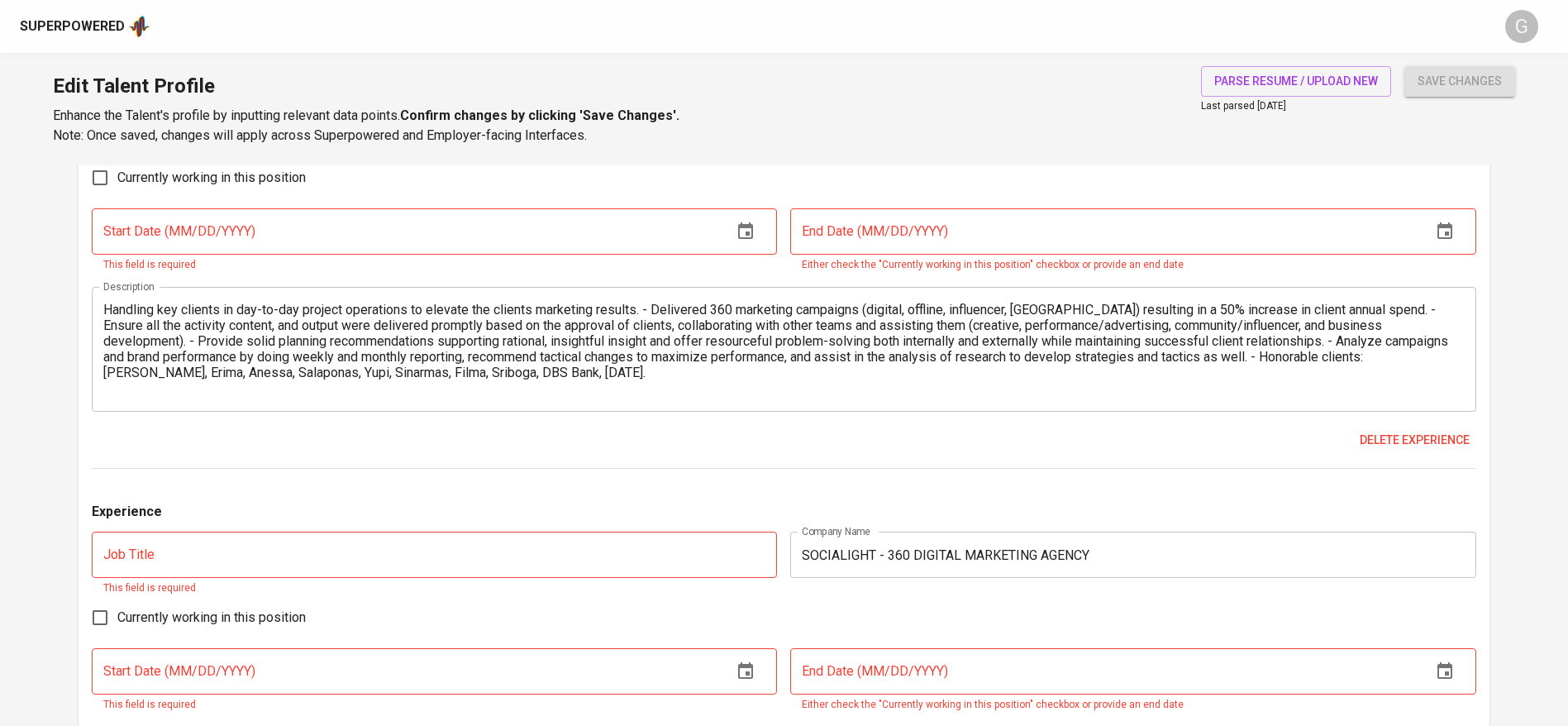
click at [558, 371] on textarea "Handling key clients in day-to-day project operations to elevate the clients ma…" at bounding box center [784, 349] width 1362 height 94
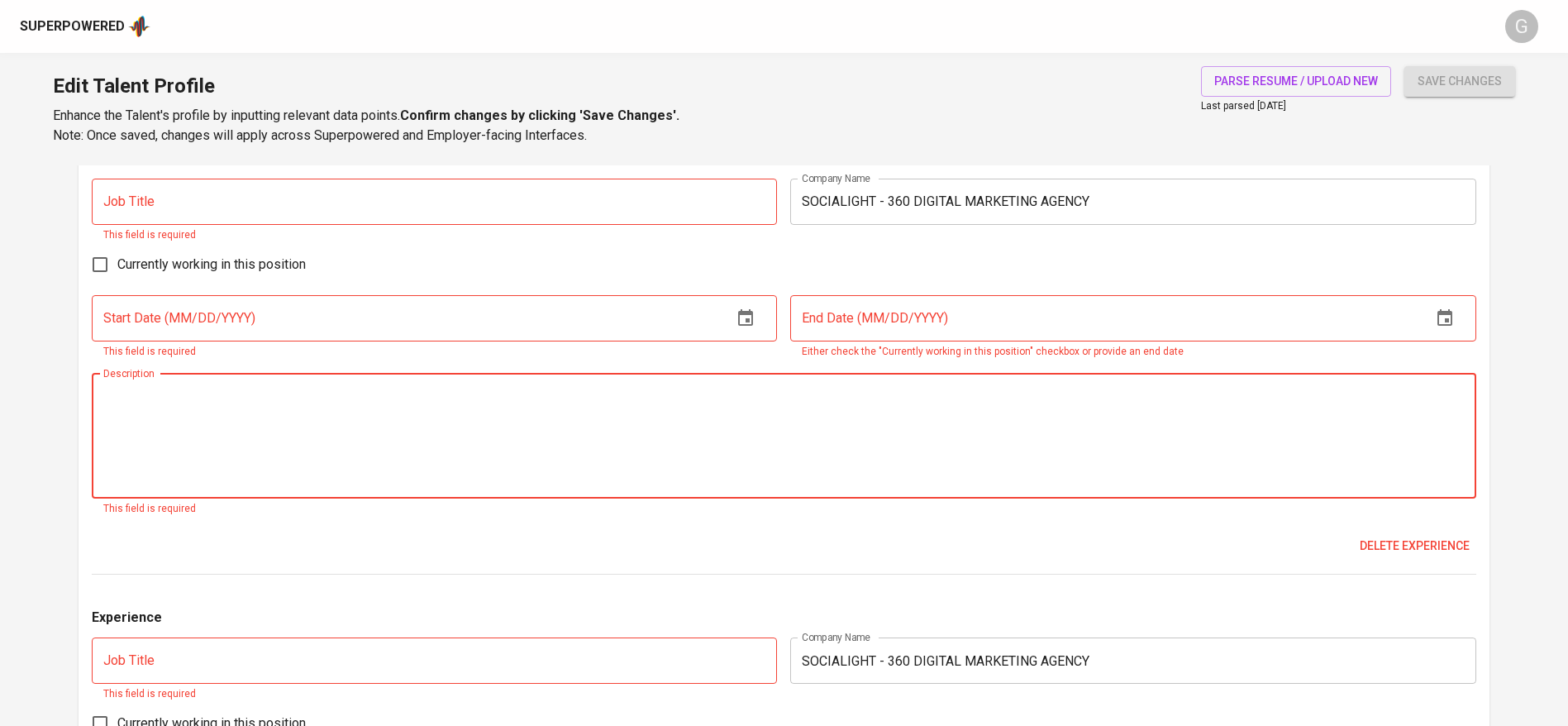
scroll to position [1610, 0]
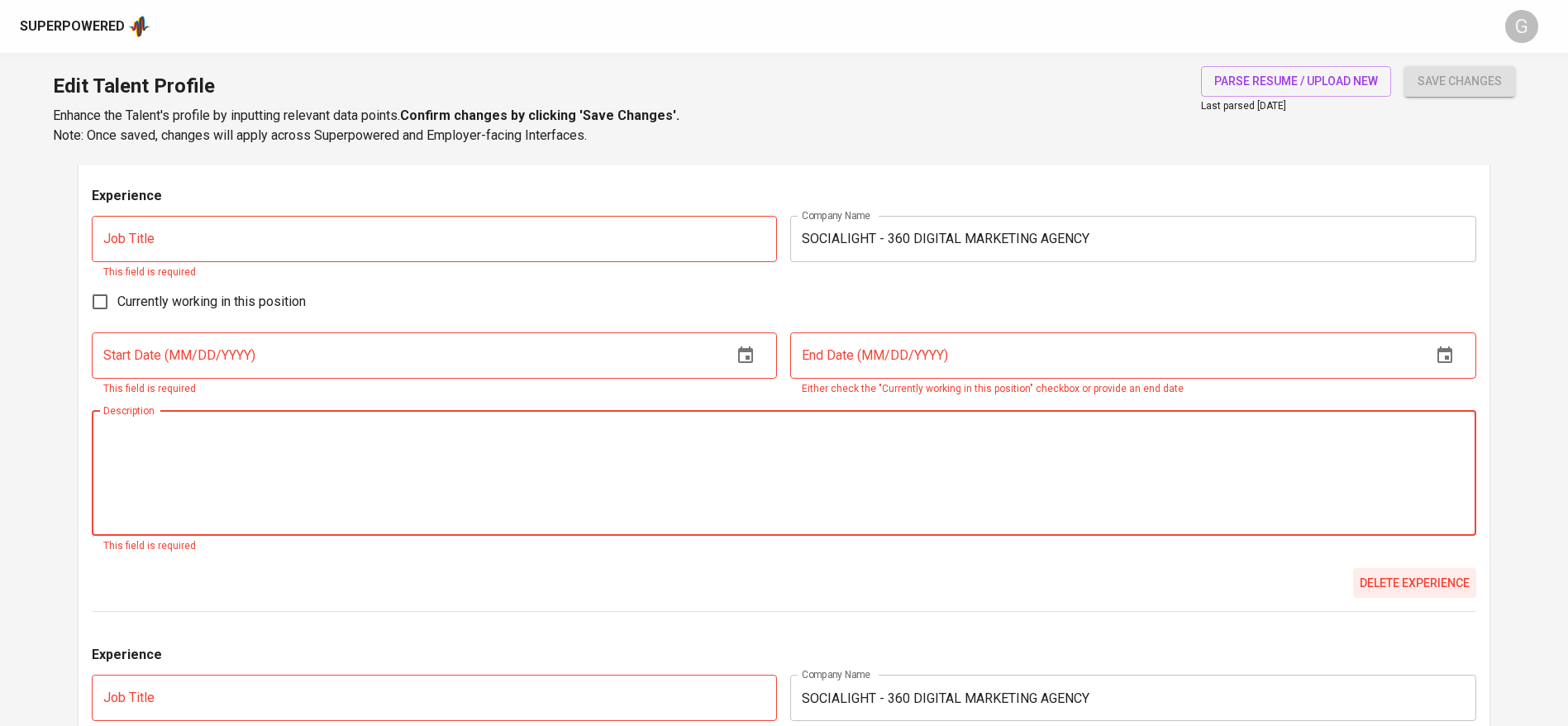
click at [1389, 577] on span "Delete experience" at bounding box center [1415, 583] width 110 height 21
click at [1381, 583] on span "Delete experience" at bounding box center [1415, 583] width 110 height 21
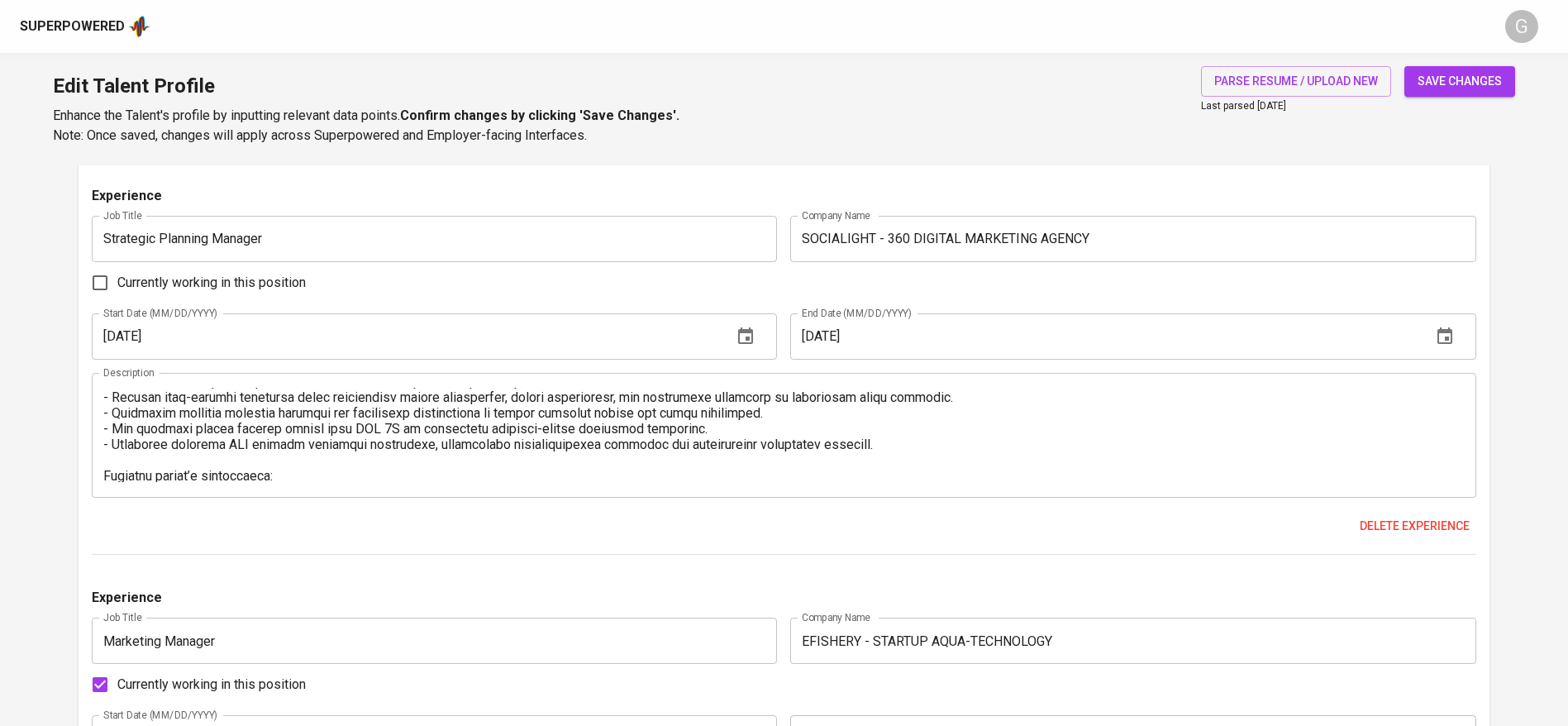
scroll to position [282, 0]
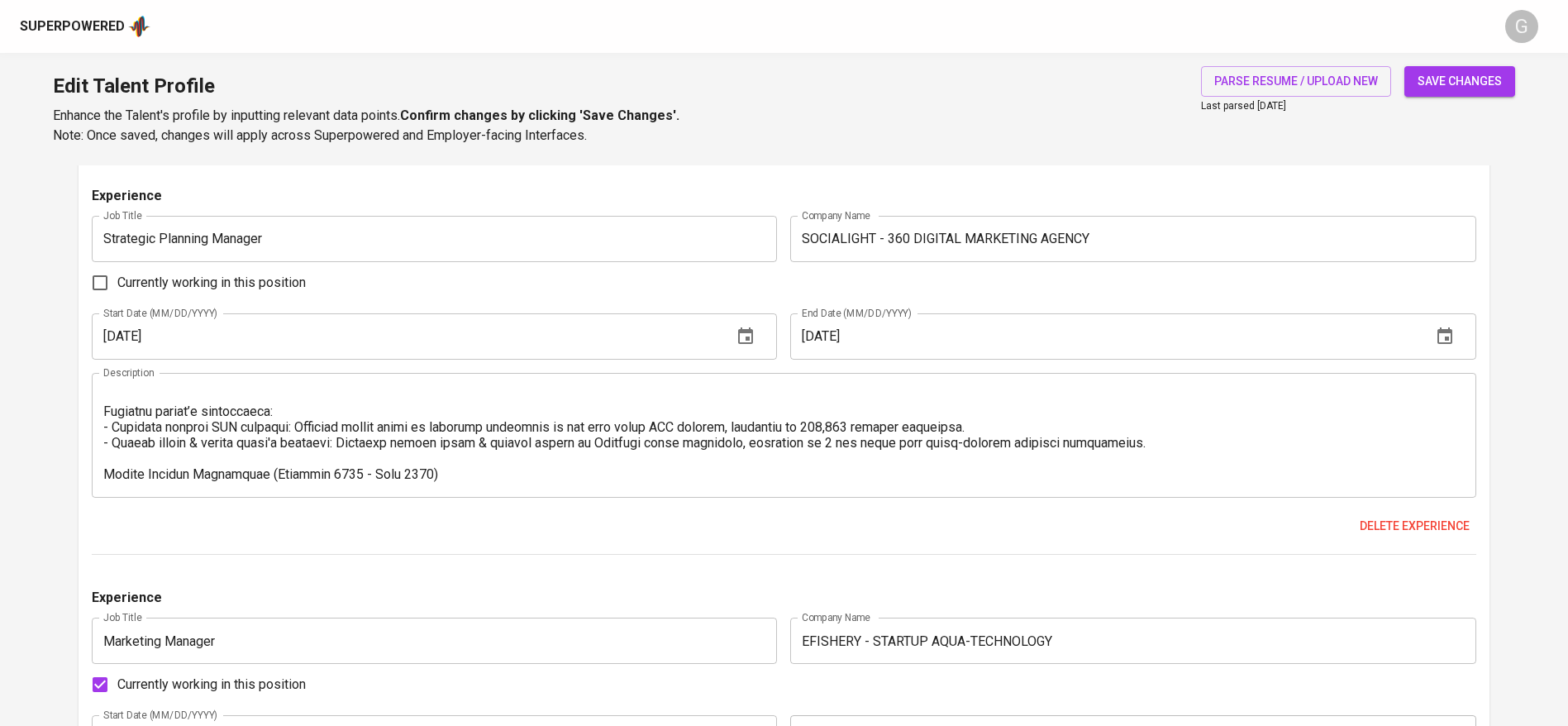
click at [455, 474] on textarea at bounding box center [784, 434] width 1362 height 94
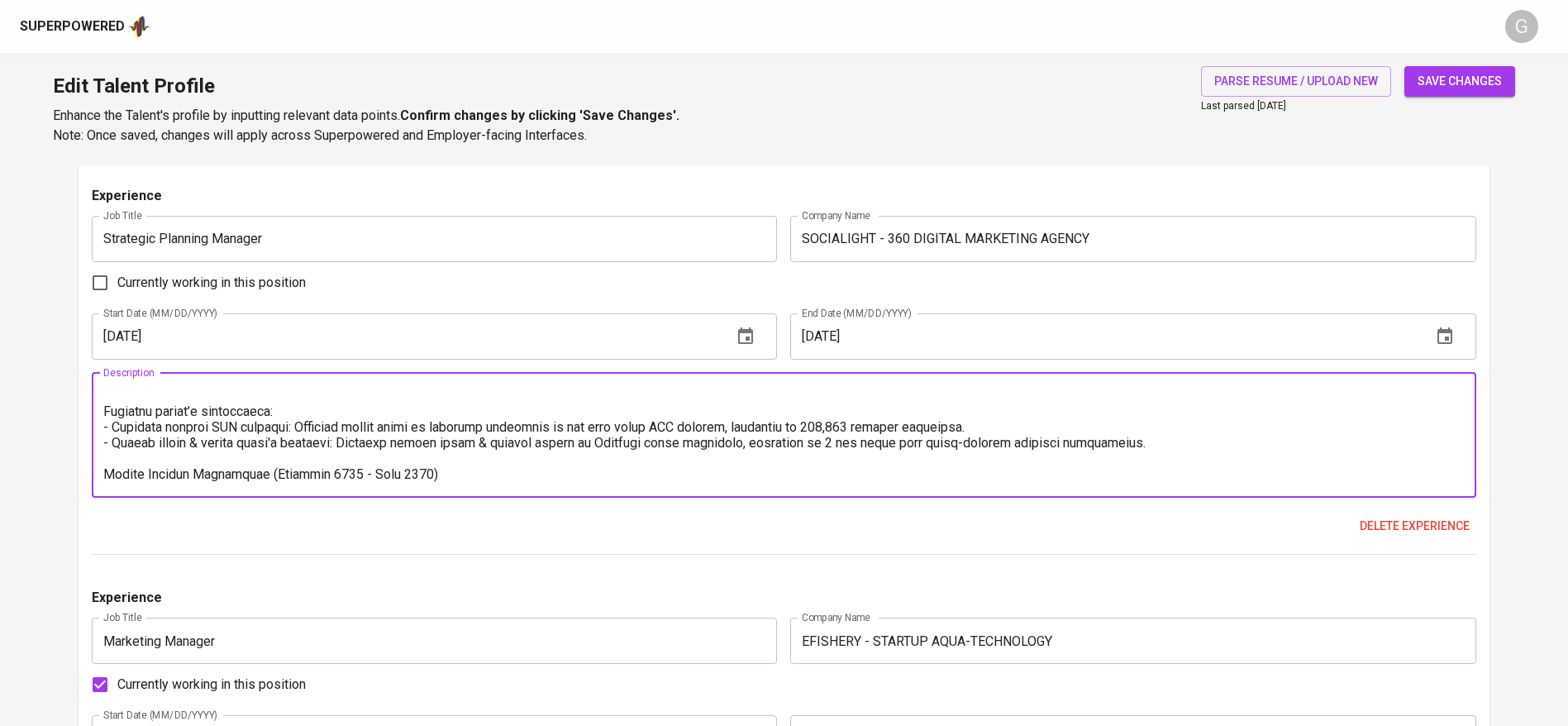
paste textarea "Handling key clients in day-to-day project operations to elevate the clients ma…"
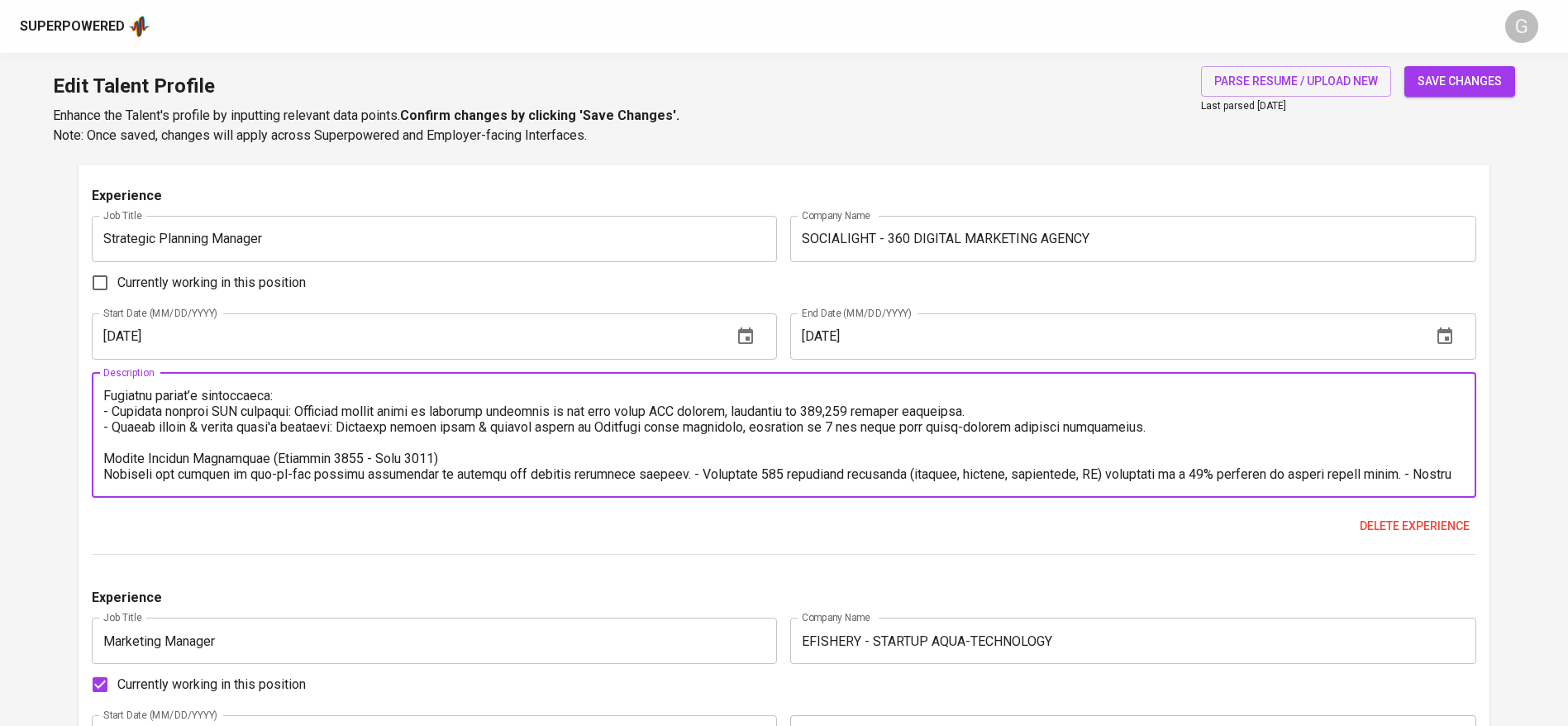
scroll to position [361, 0]
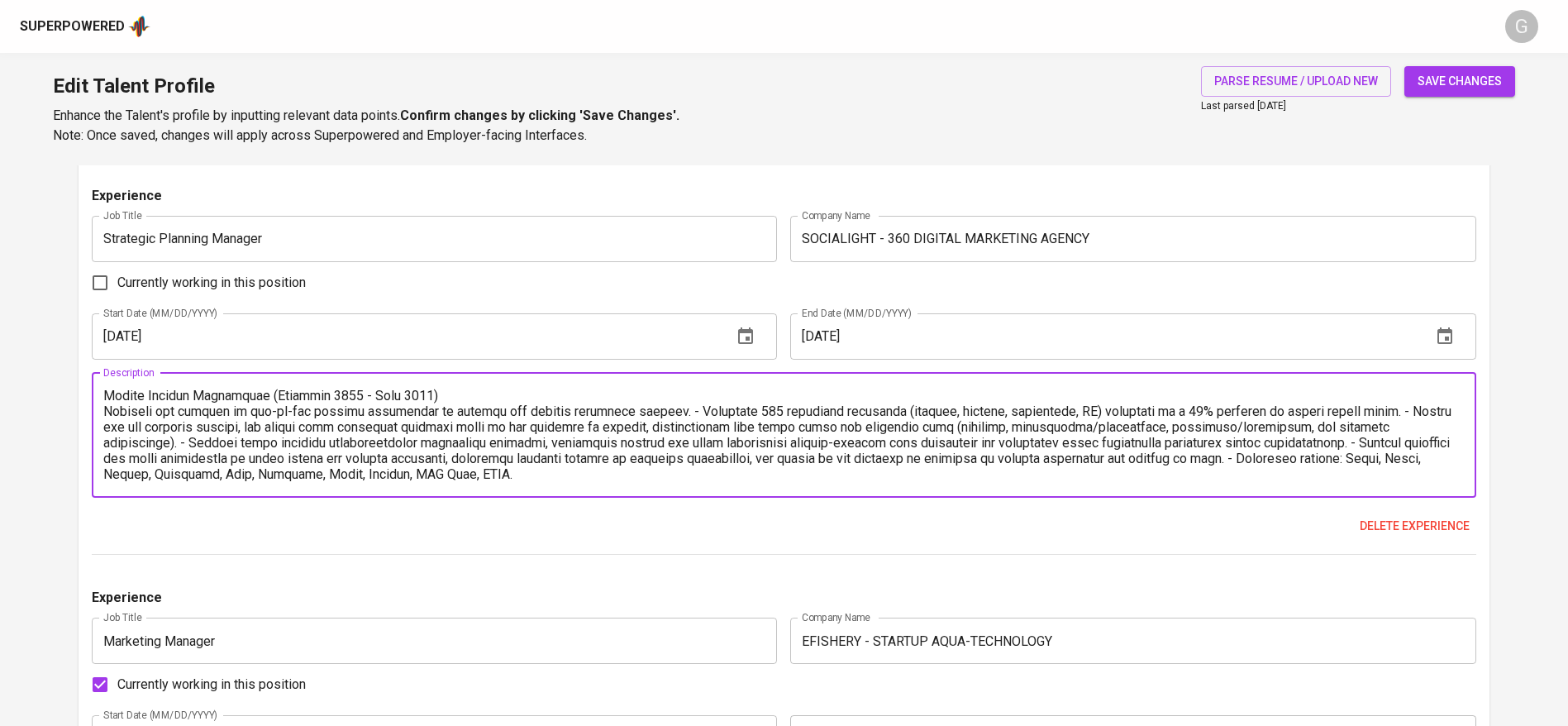
click at [108, 410] on textarea at bounding box center [784, 434] width 1362 height 94
click at [106, 410] on textarea at bounding box center [784, 434] width 1362 height 94
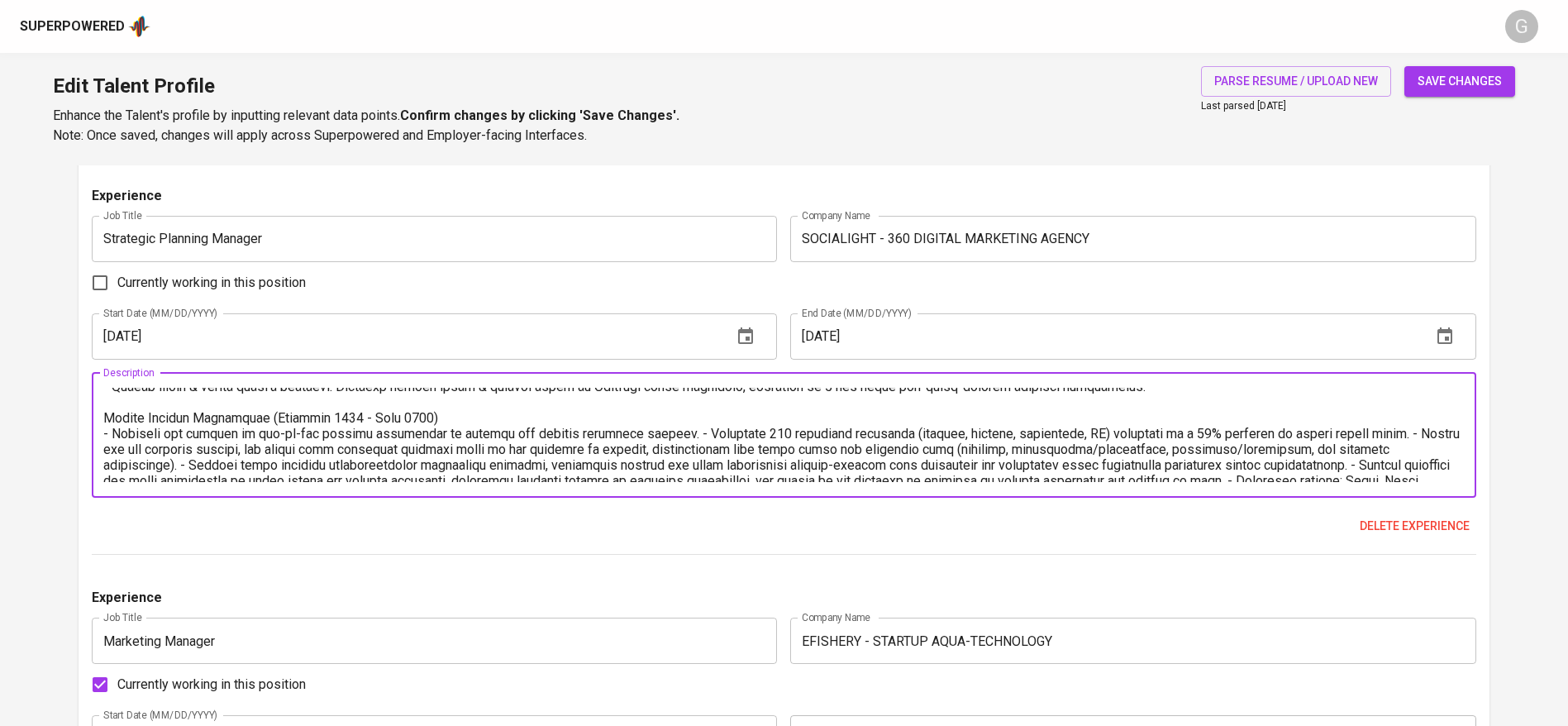
scroll to position [341, 0]
click at [651, 430] on textarea at bounding box center [784, 434] width 1362 height 94
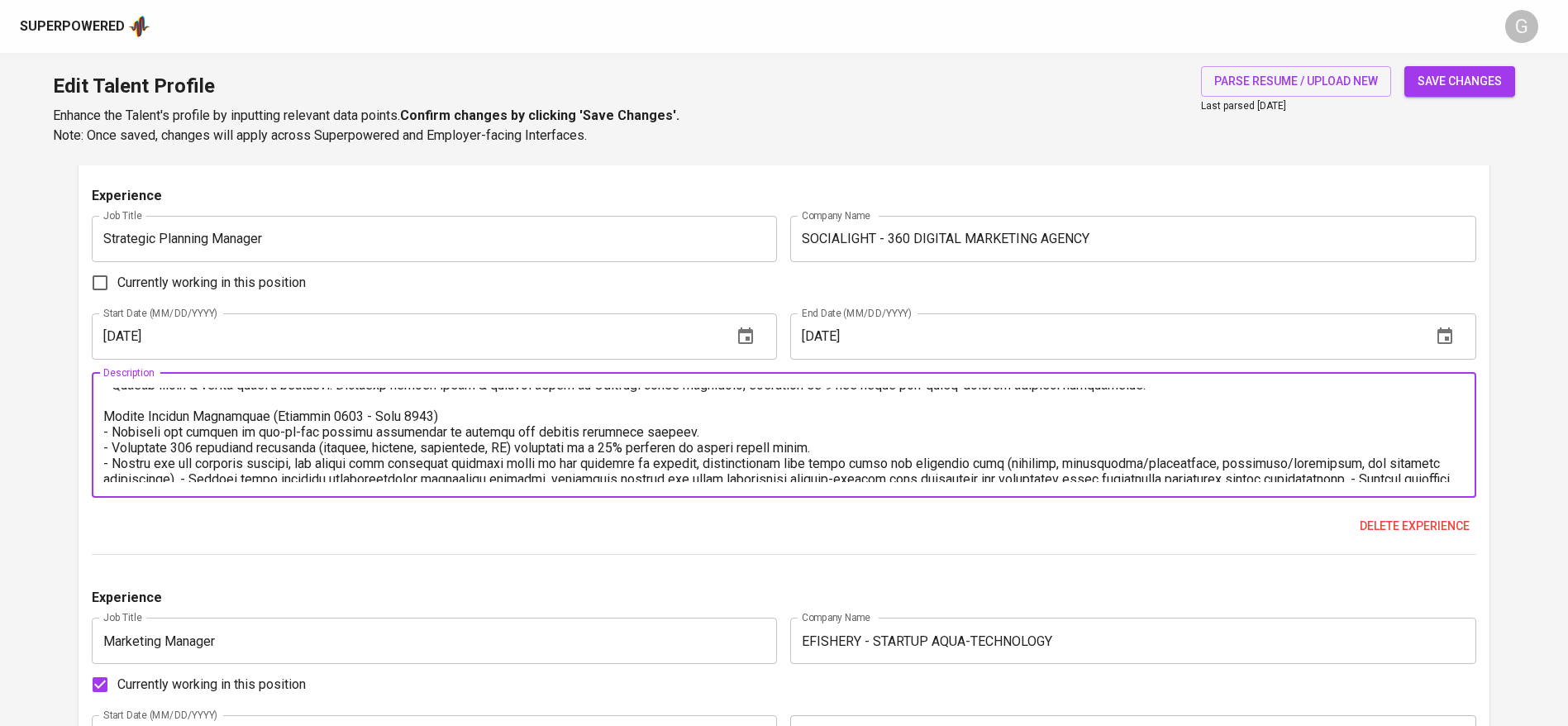
click at [794, 445] on textarea at bounding box center [784, 434] width 1362 height 94
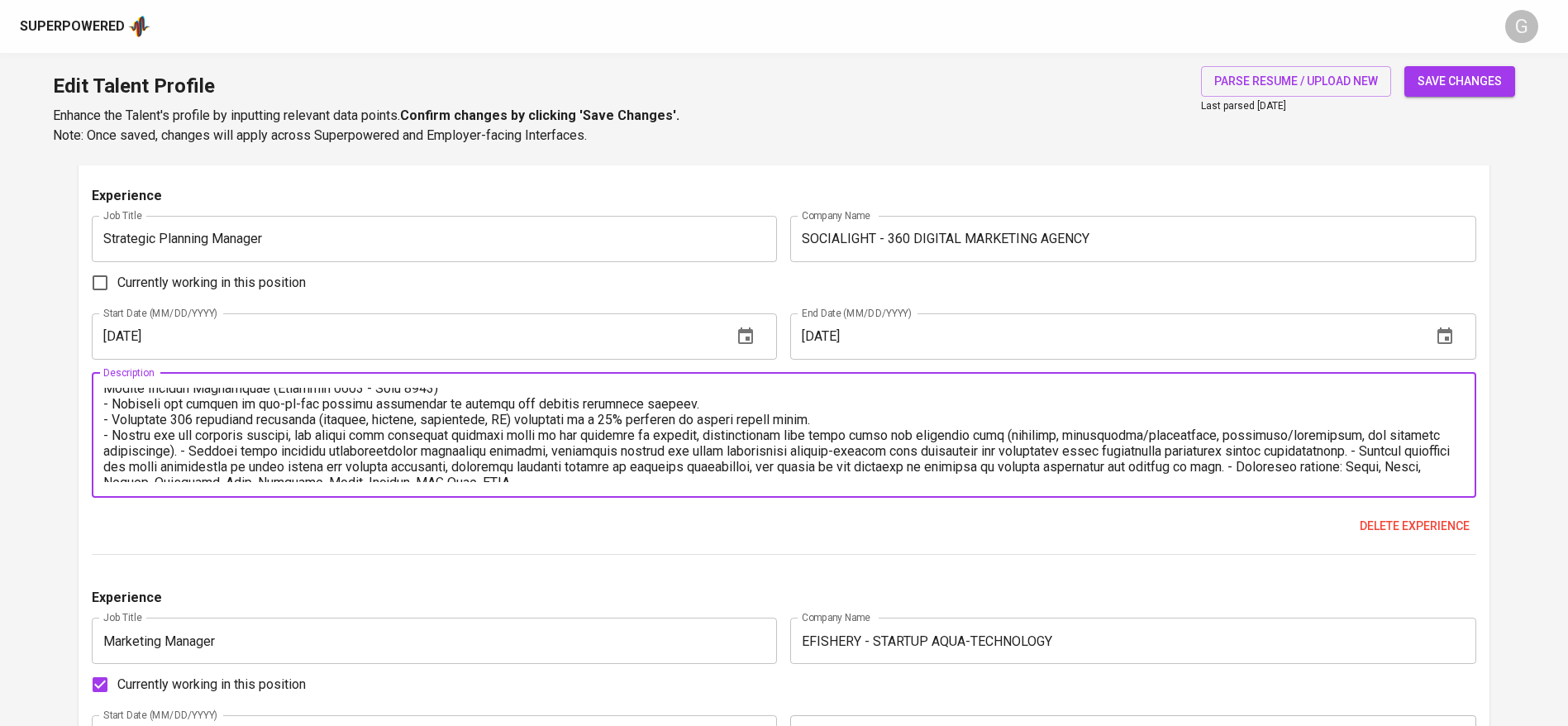
scroll to position [374, 0]
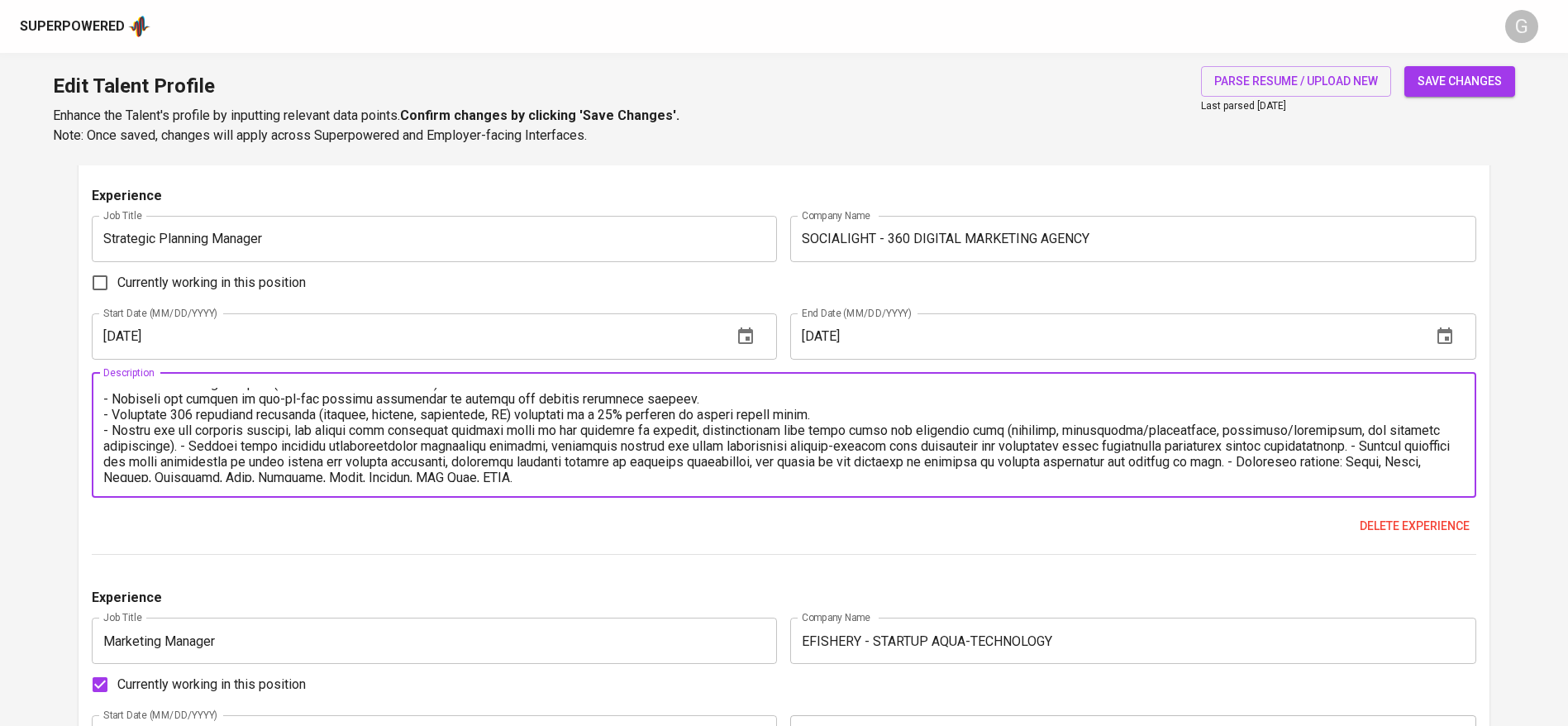
click at [190, 452] on textarea at bounding box center [784, 434] width 1362 height 94
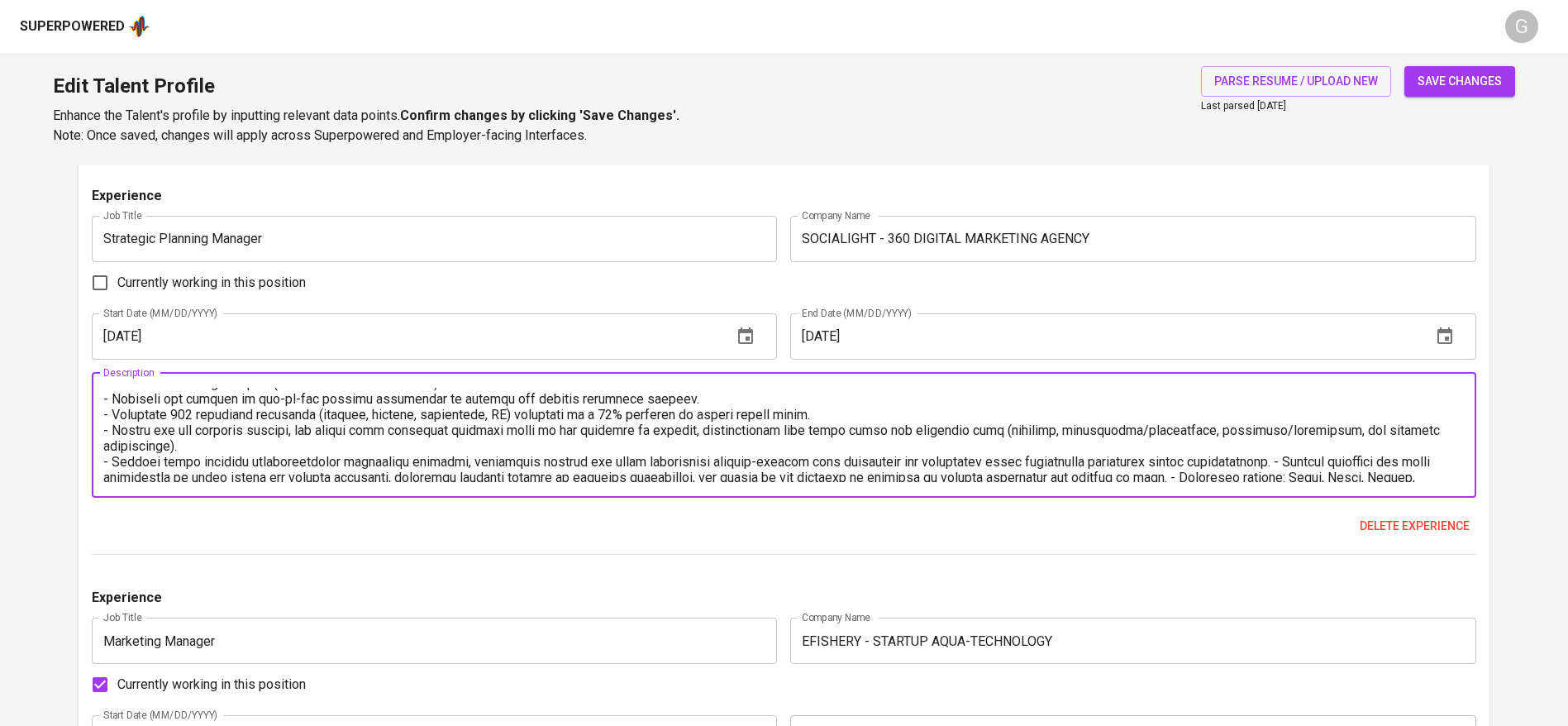
scroll to position [393, 0]
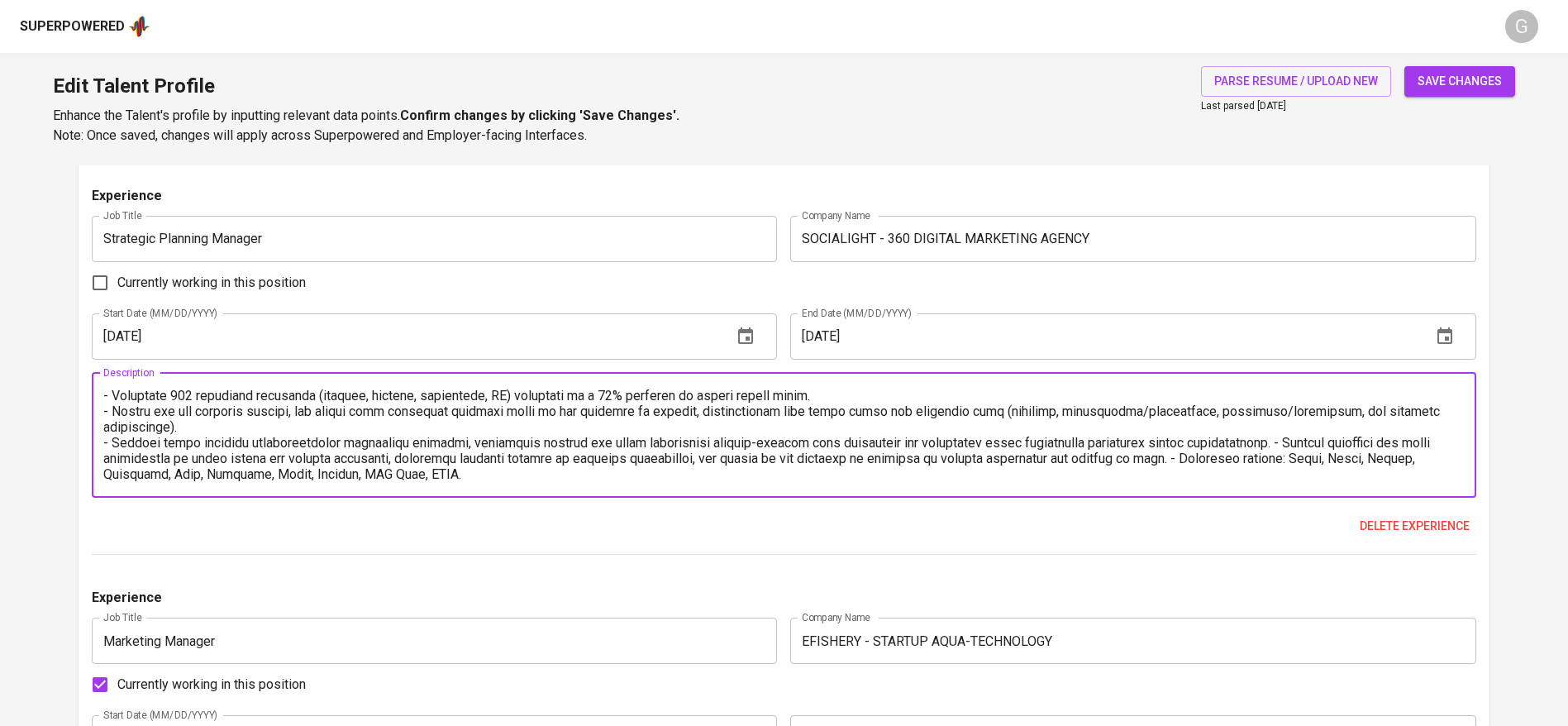
click at [1260, 438] on textarea at bounding box center [784, 434] width 1362 height 94
click at [1391, 461] on textarea at bounding box center [784, 434] width 1362 height 94
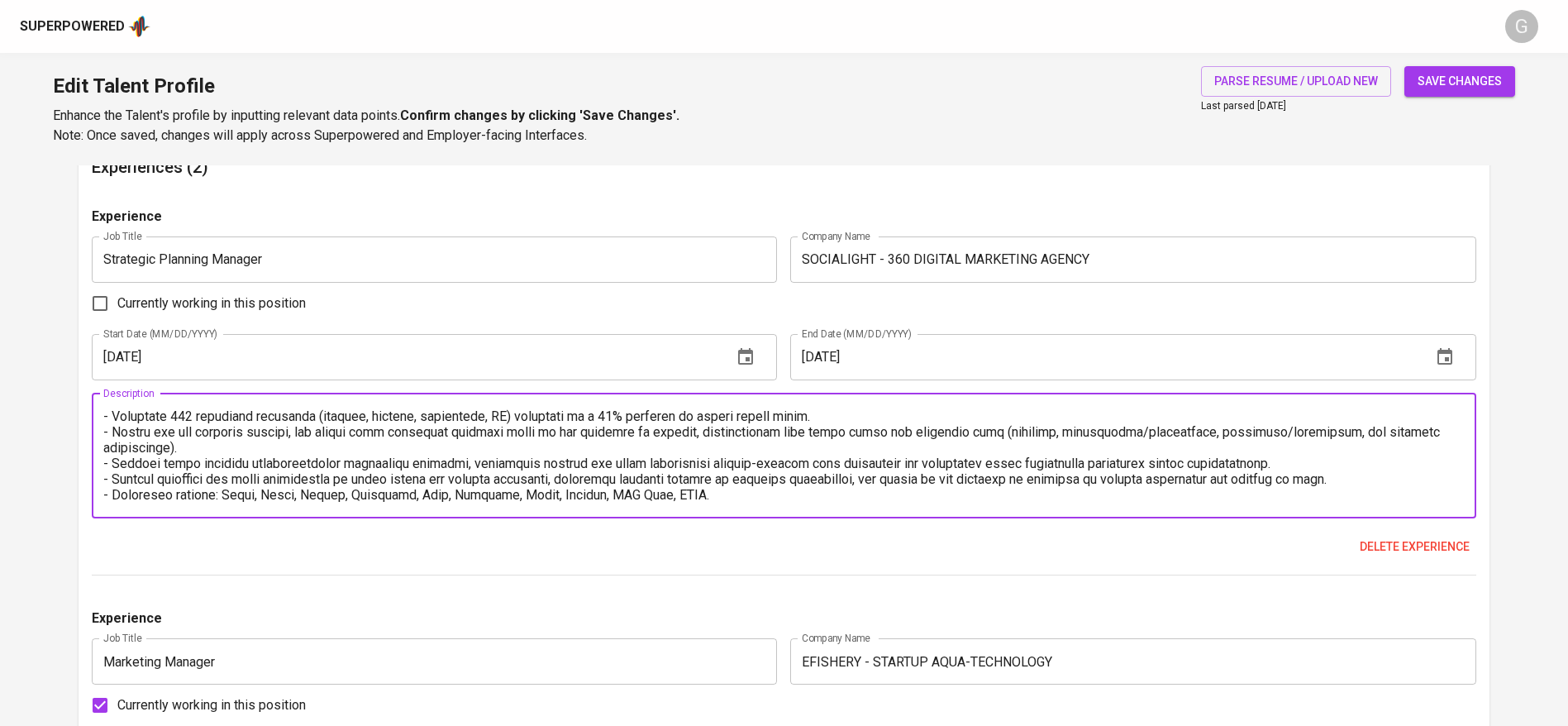
scroll to position [1579, 0]
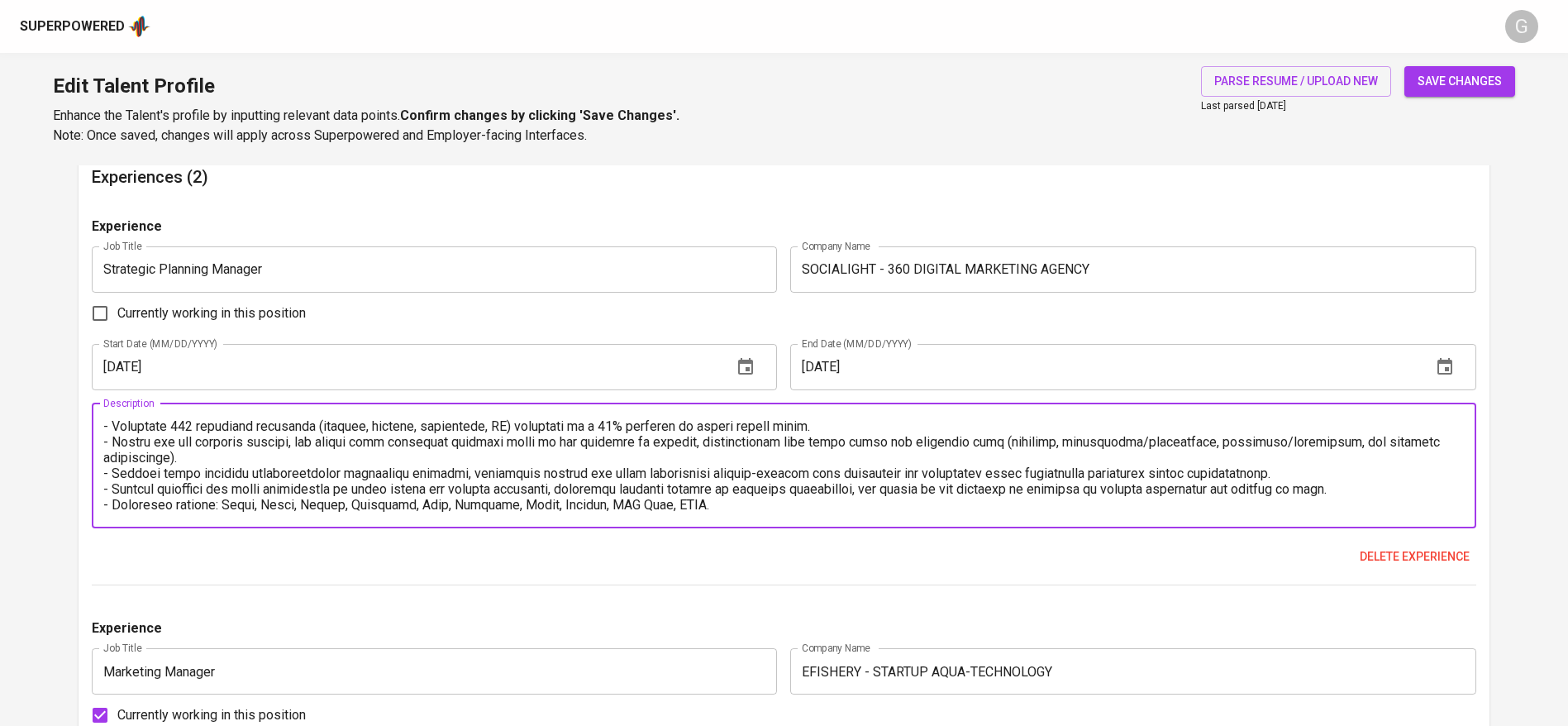
type textarea "- Led strategy development for clients, overseeing campaign planning, execution…"
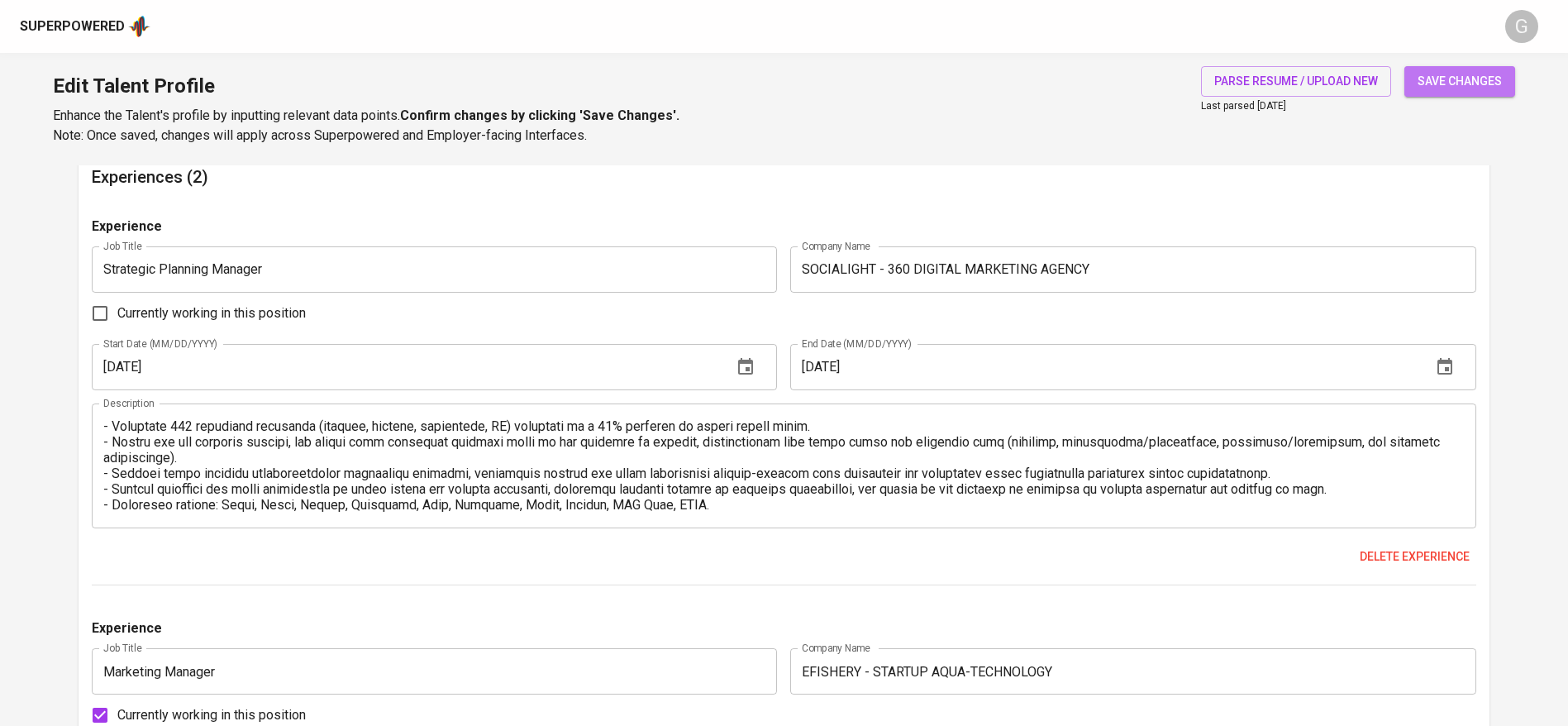
click at [1443, 81] on span "save changes" at bounding box center [1460, 81] width 84 height 21
type input "Marketing Manager"
type input "EFISHERY - STARTUP AQUA-TECHNOLOGY"
checkbox input "true"
type input "01/01/2023"
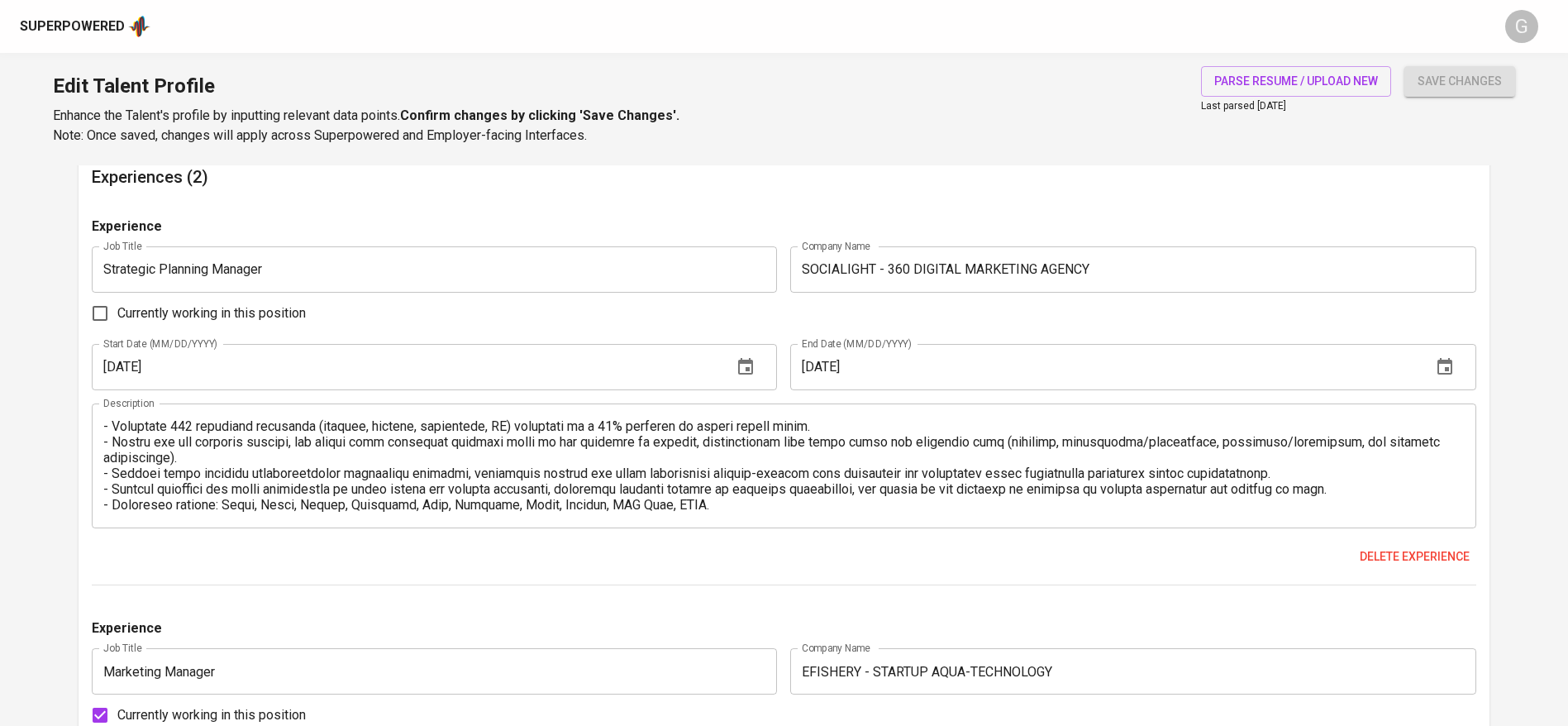
type textarea "Directed end-to-end marketing and brand initiatives to strengthen product visib…"
type input "Strategic Planning Manager"
type input "SOCIALIGHT - 360 DIGITAL MARKETING AGENCY"
checkbox input "false"
type input "11/01/2019"
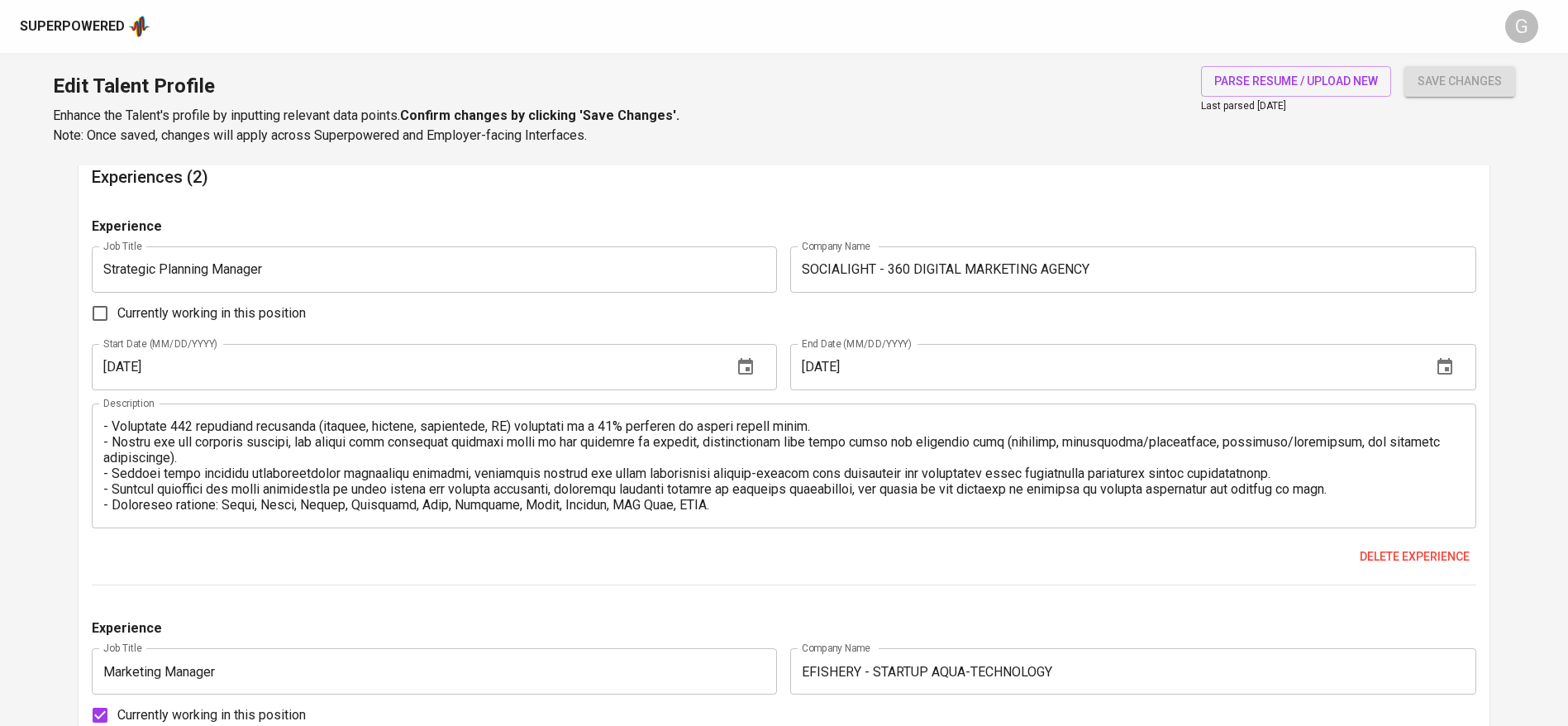
type input "12/01/2022"
type textarea "- Led strategy development for clients, overseeing campaign planning, execution…"
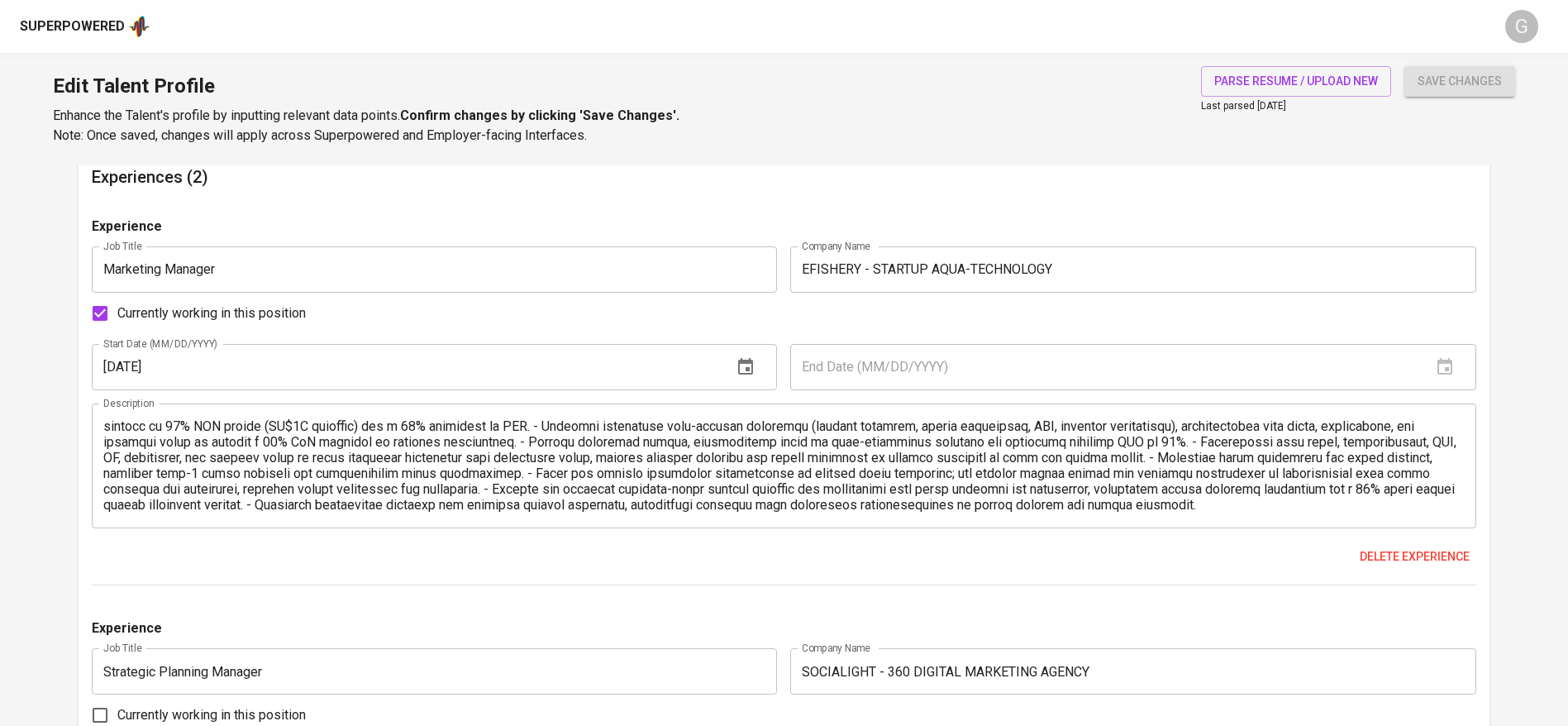
scroll to position [0, 0]
click at [101, 428] on div "Description" at bounding box center [784, 465] width 1384 height 125
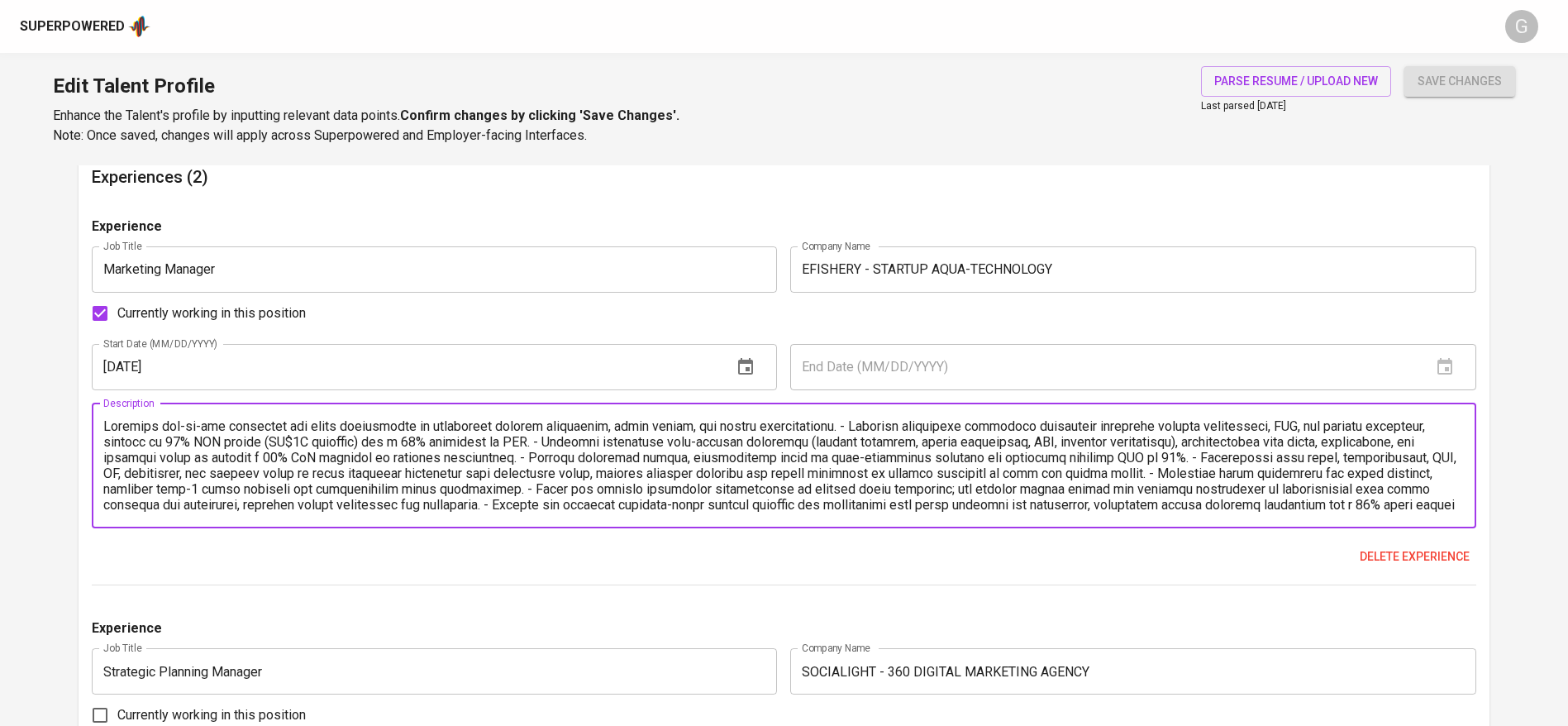
scroll to position [16, 0]
click at [111, 435] on textarea at bounding box center [784, 465] width 1362 height 94
click at [109, 424] on textarea at bounding box center [784, 465] width 1362 height 94
click at [813, 424] on textarea at bounding box center [784, 465] width 1362 height 94
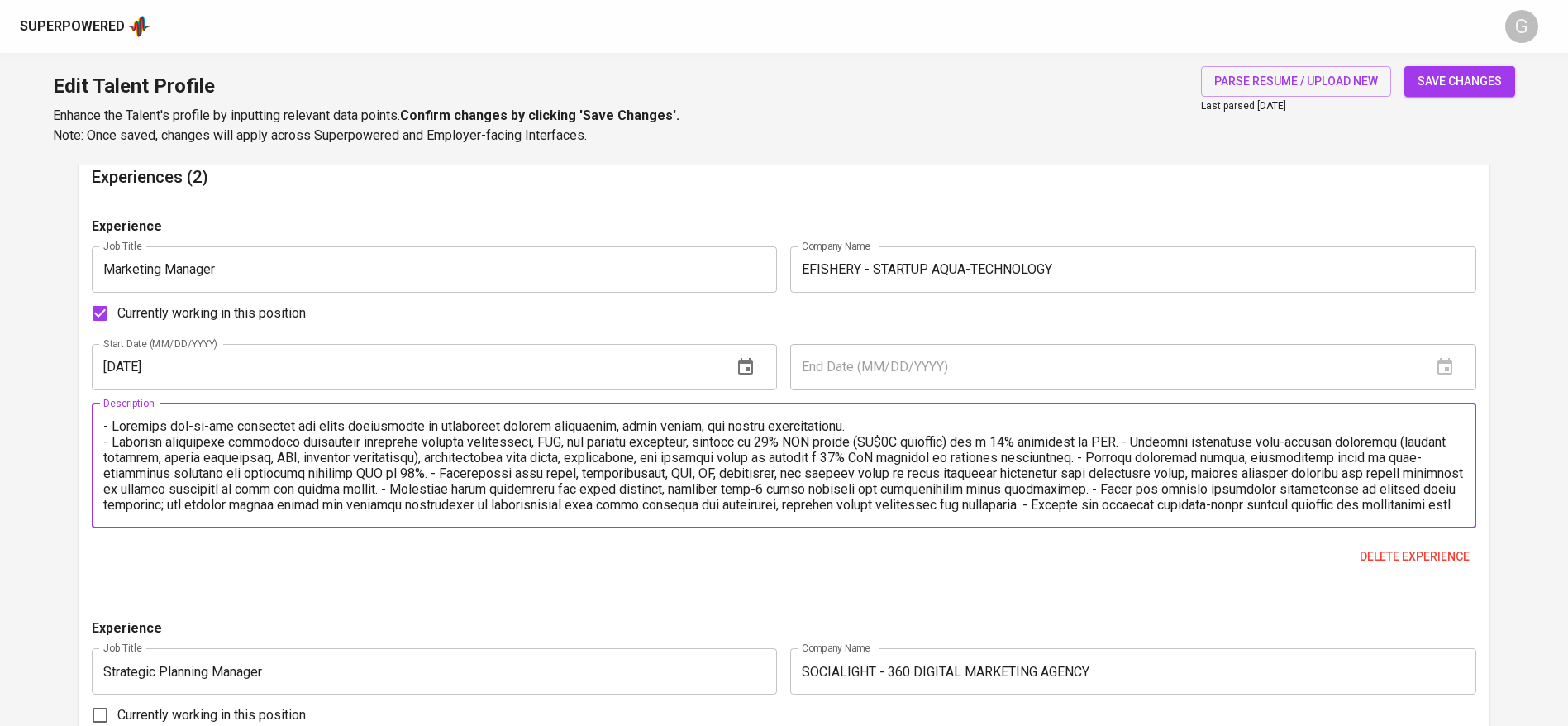
click at [1142, 445] on textarea at bounding box center [784, 465] width 1362 height 94
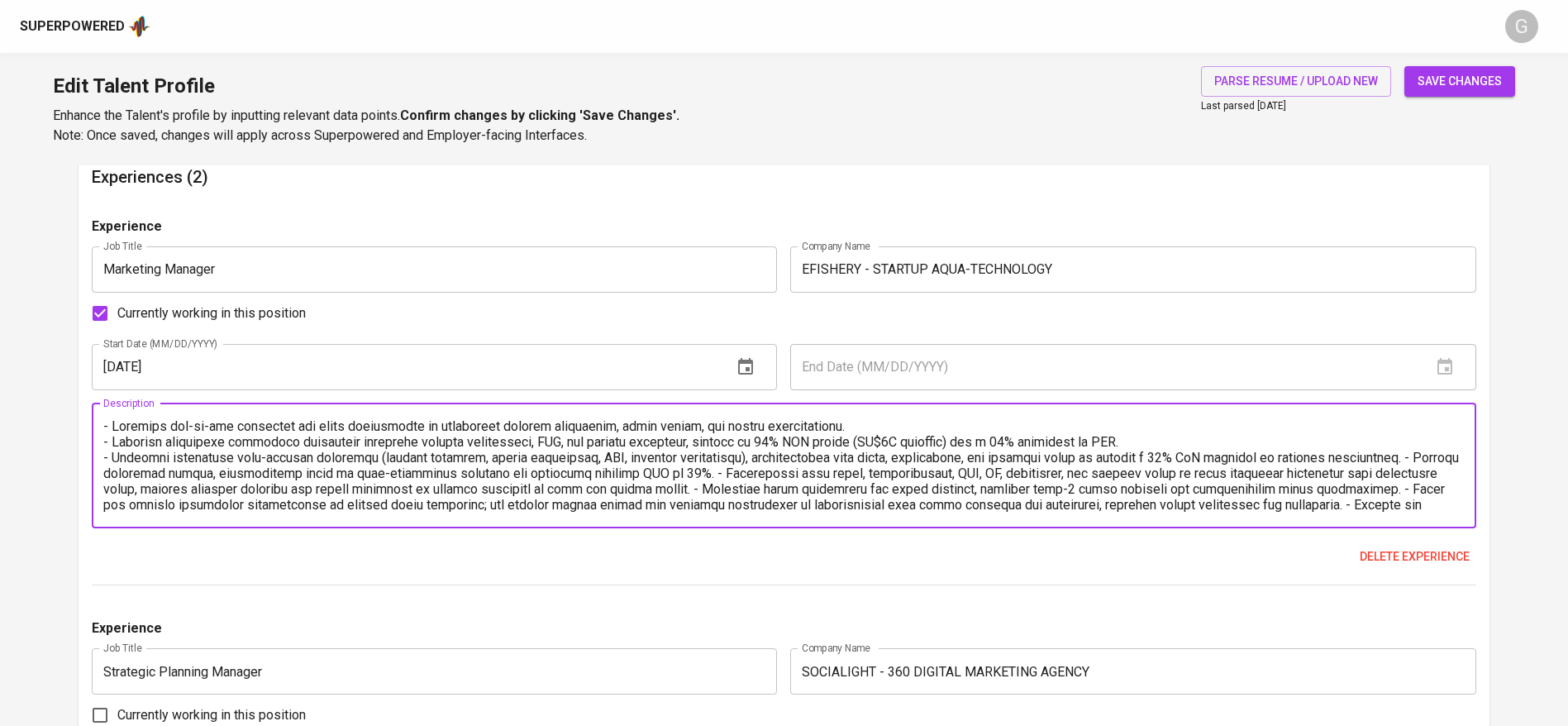
click at [767, 475] on textarea at bounding box center [784, 465] width 1362 height 94
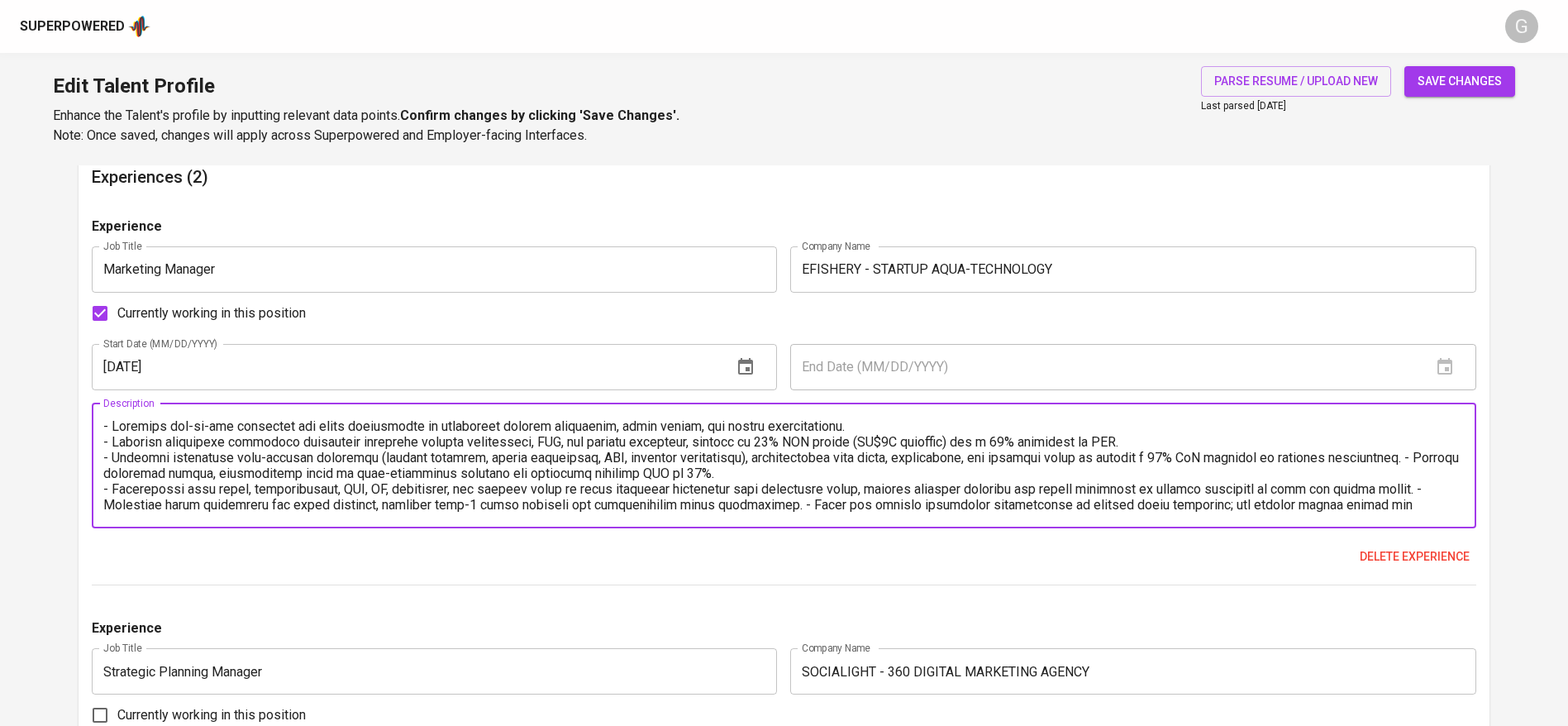
click at [1439, 453] on textarea at bounding box center [784, 465] width 1362 height 94
click at [150, 502] on textarea at bounding box center [784, 465] width 1362 height 94
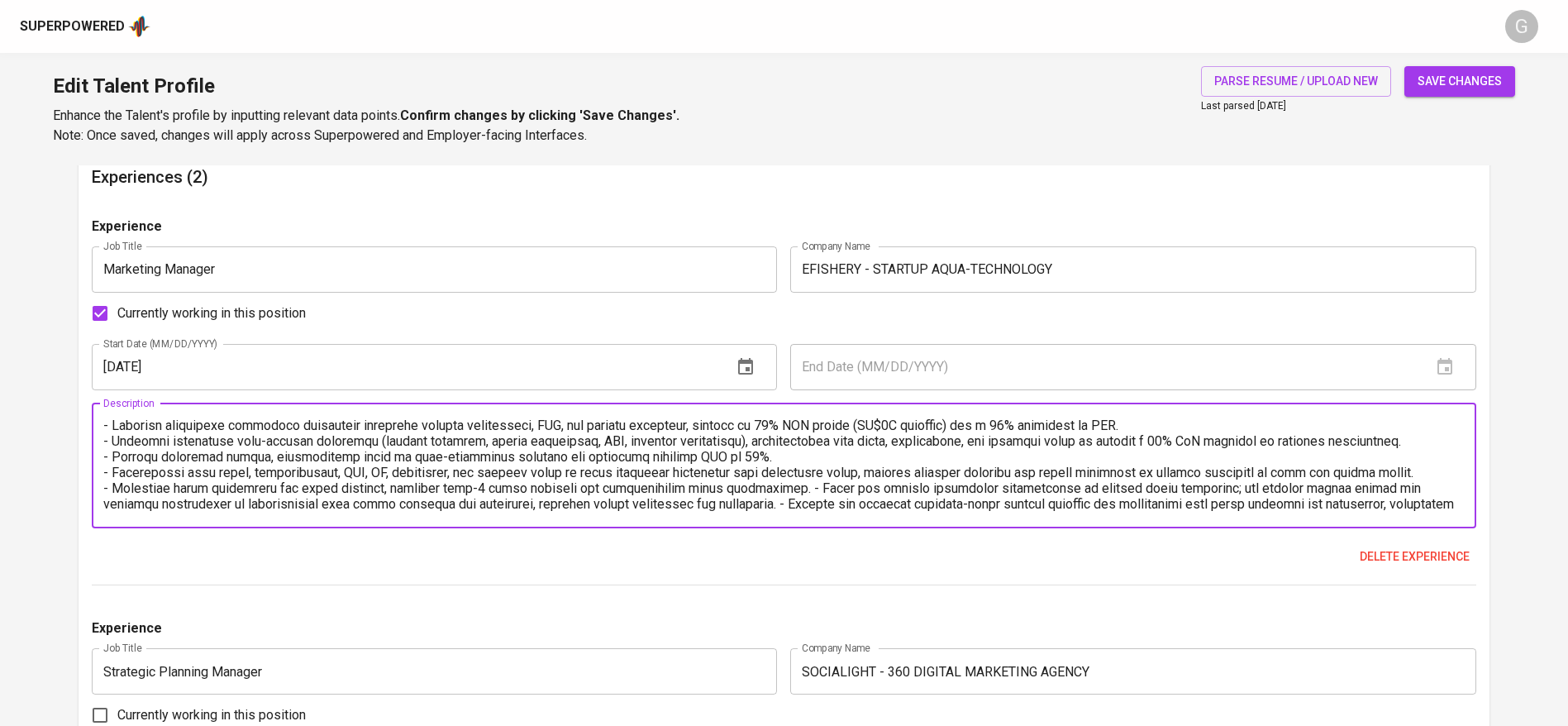
click at [792, 504] on textarea at bounding box center [784, 465] width 1362 height 94
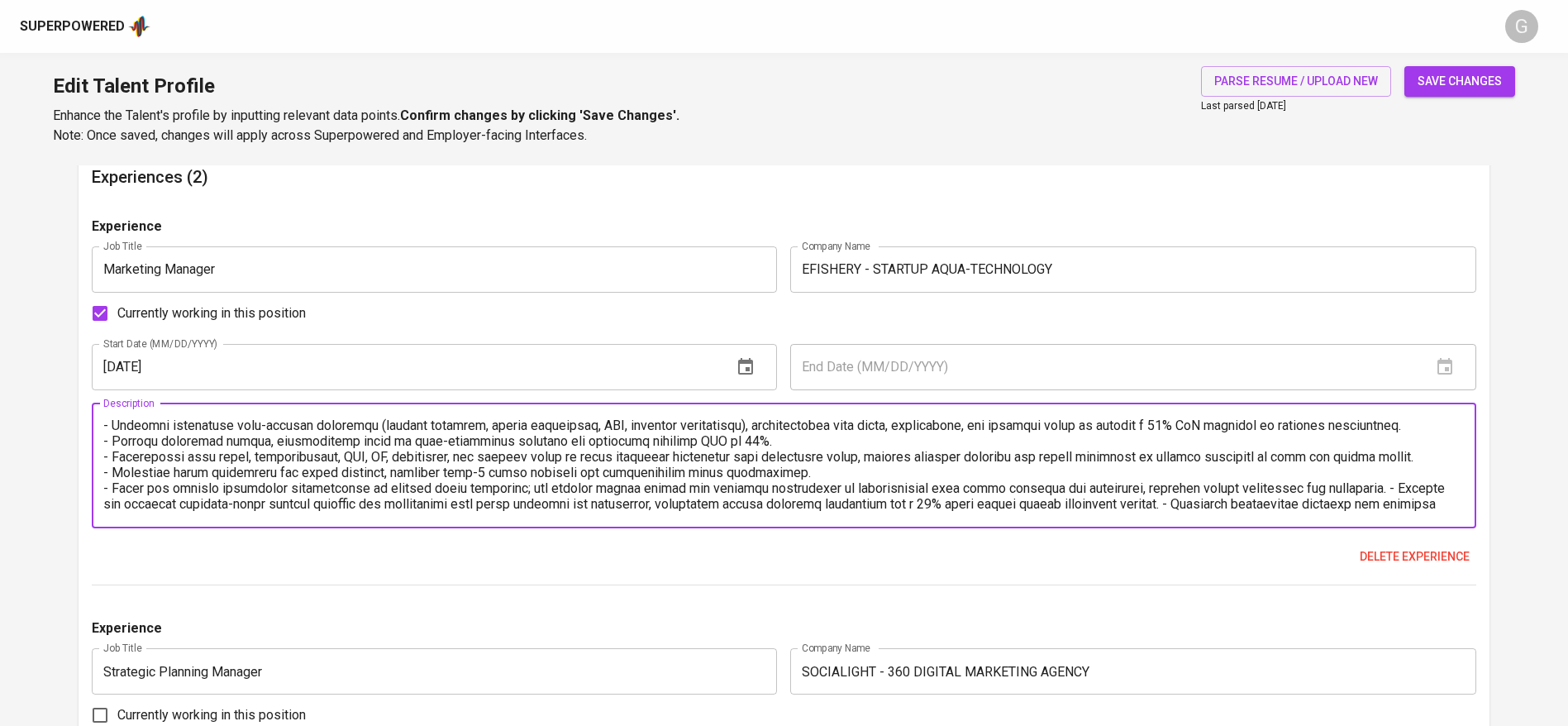
click at [1390, 504] on textarea at bounding box center [784, 465] width 1362 height 94
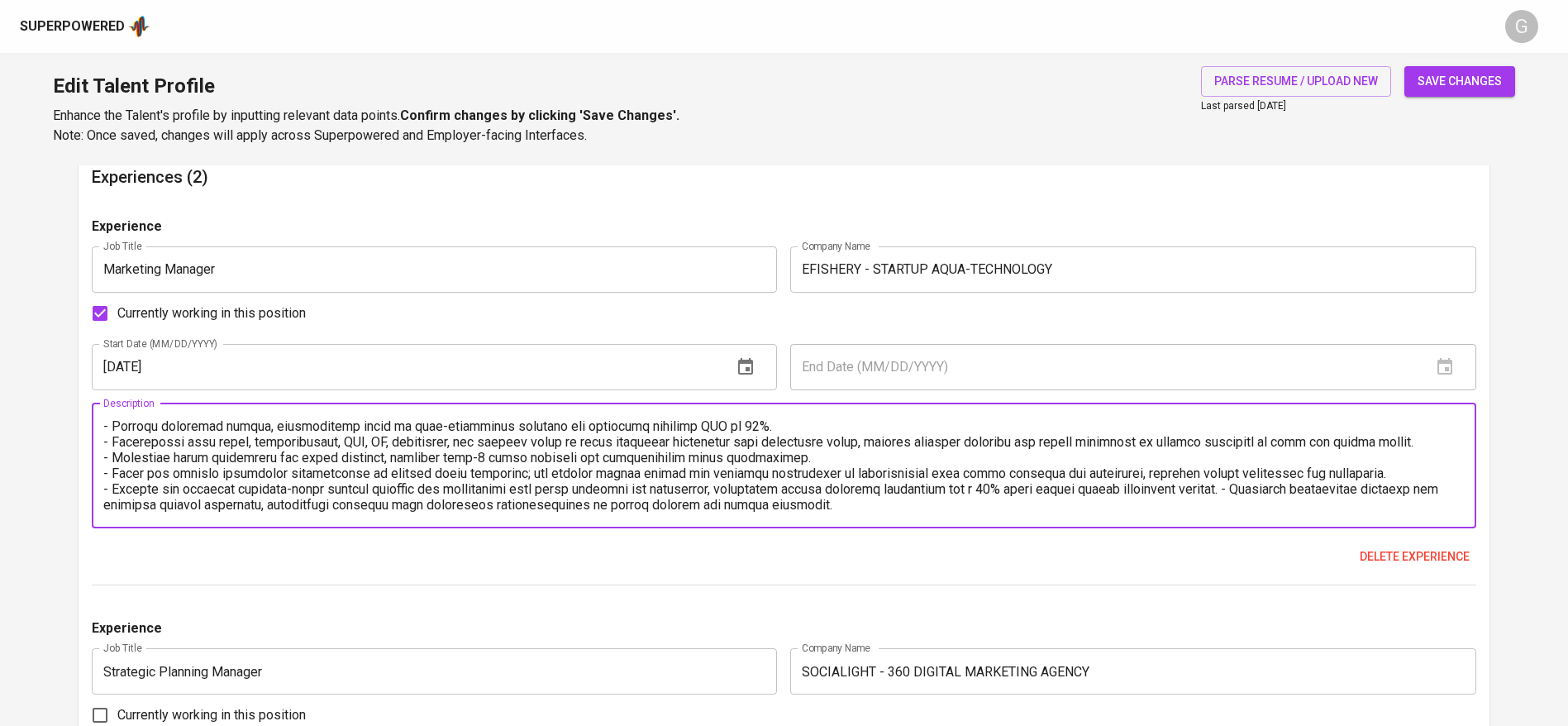
click at [1260, 503] on textarea at bounding box center [784, 465] width 1362 height 94
click at [1258, 501] on textarea at bounding box center [784, 465] width 1362 height 94
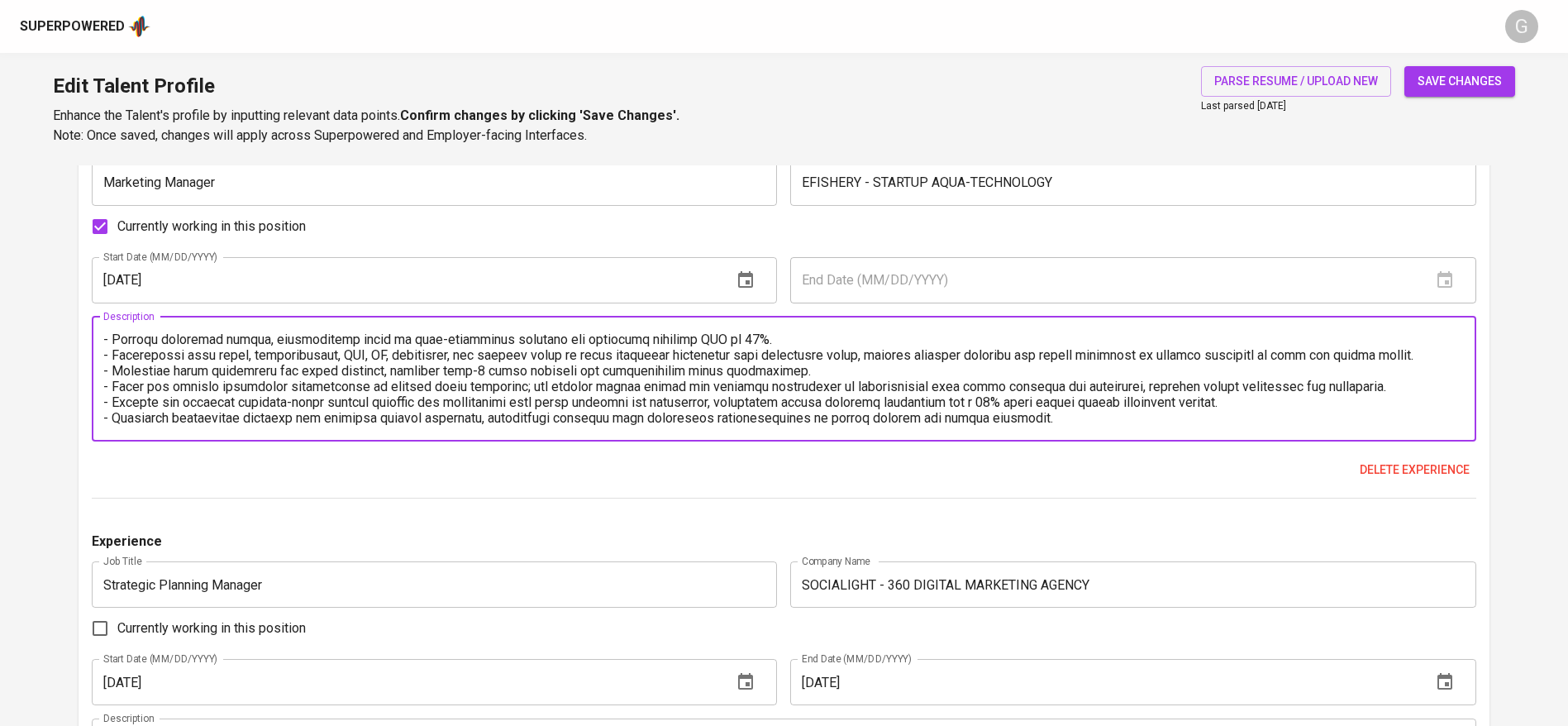
scroll to position [1703, 0]
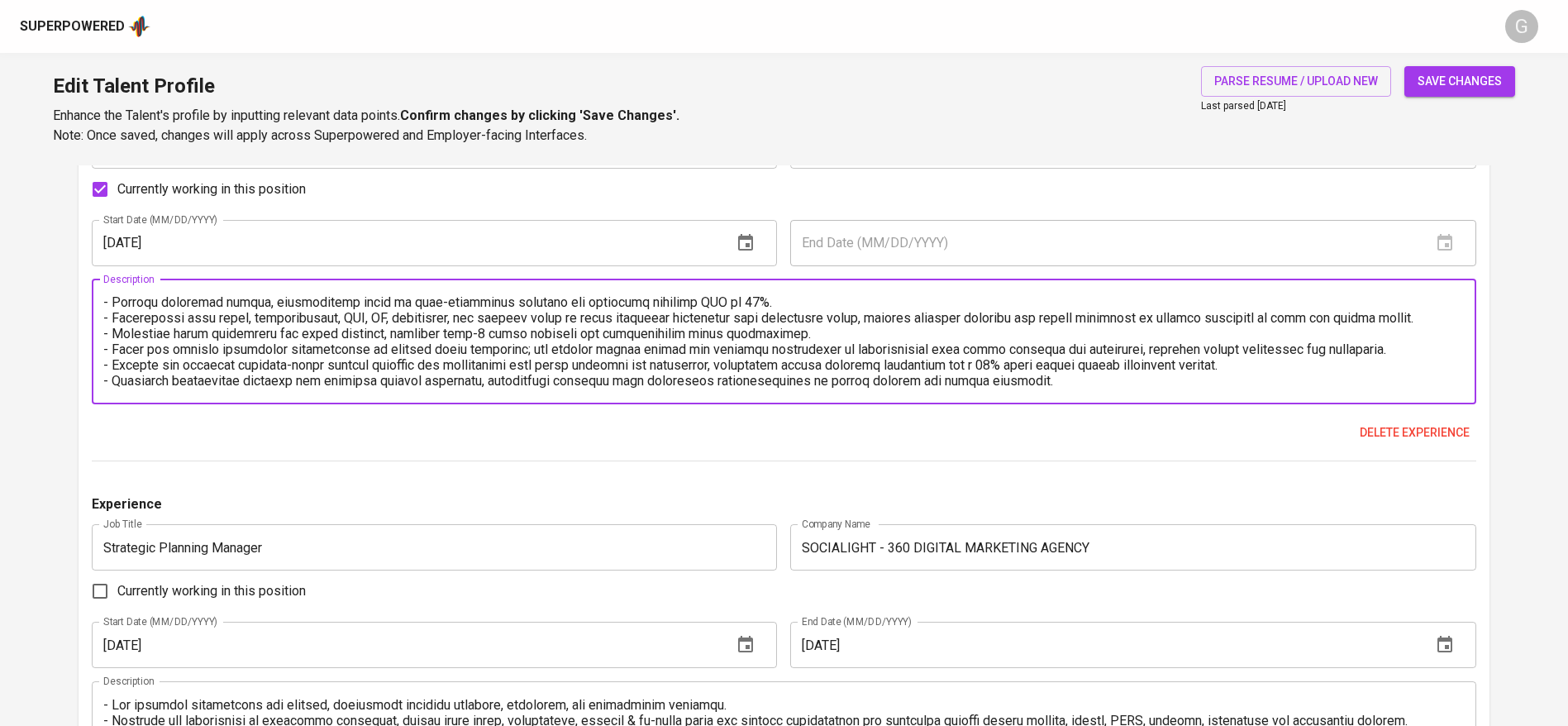
type textarea "- Directed end-to-end marketing and brand initiatives to strengthen product vis…"
click at [1472, 66] on button "save changes" at bounding box center [1460, 82] width 111 height 30
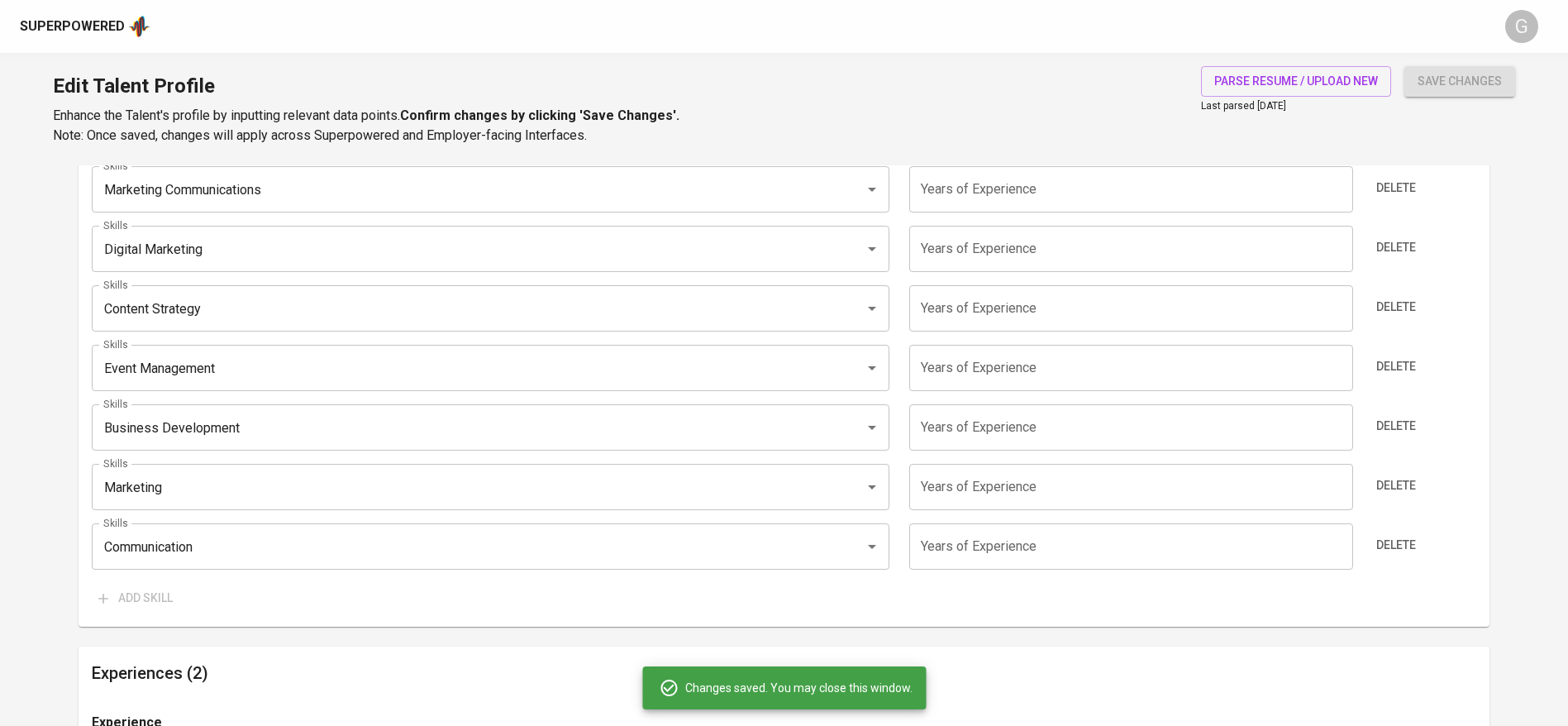
scroll to position [835, 0]
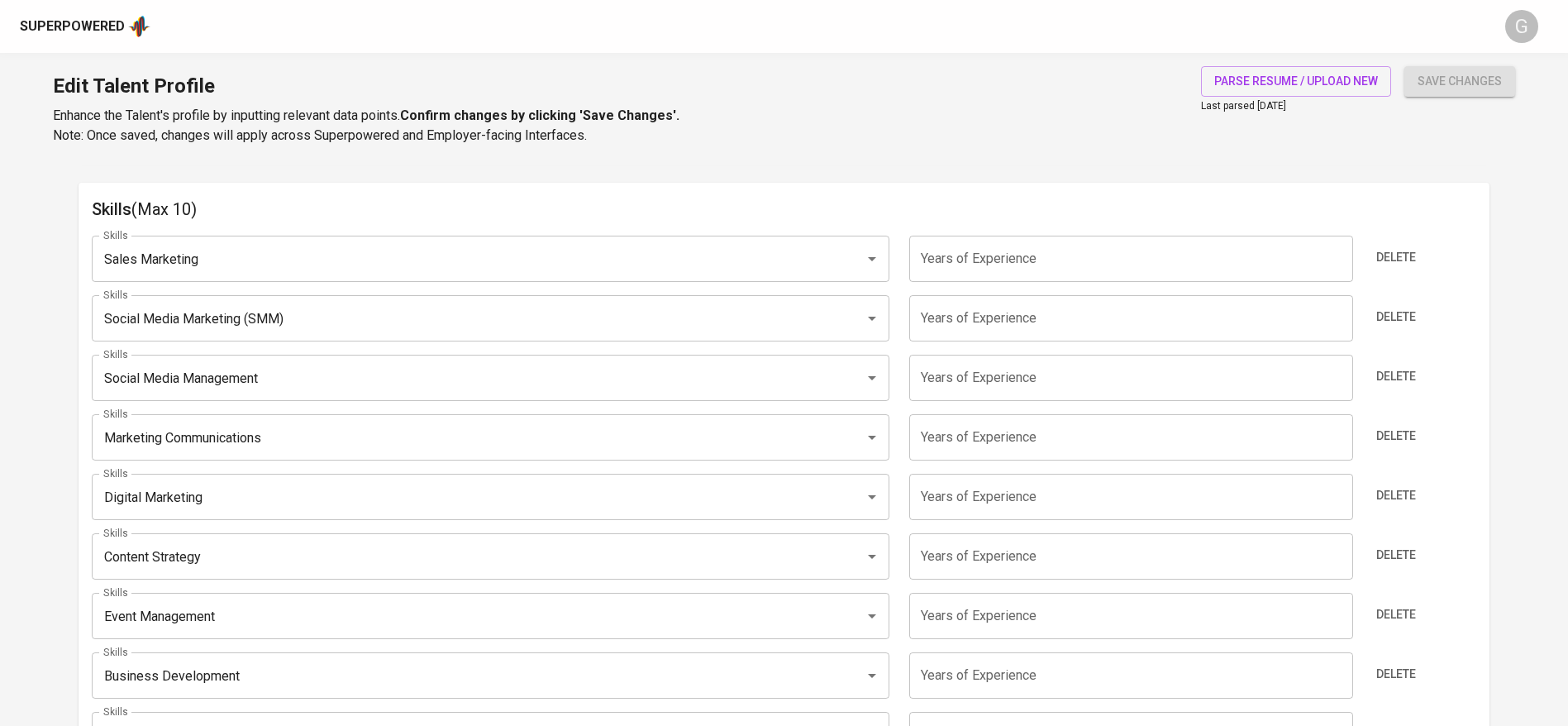
click at [1049, 262] on input "number" at bounding box center [1131, 259] width 443 height 47
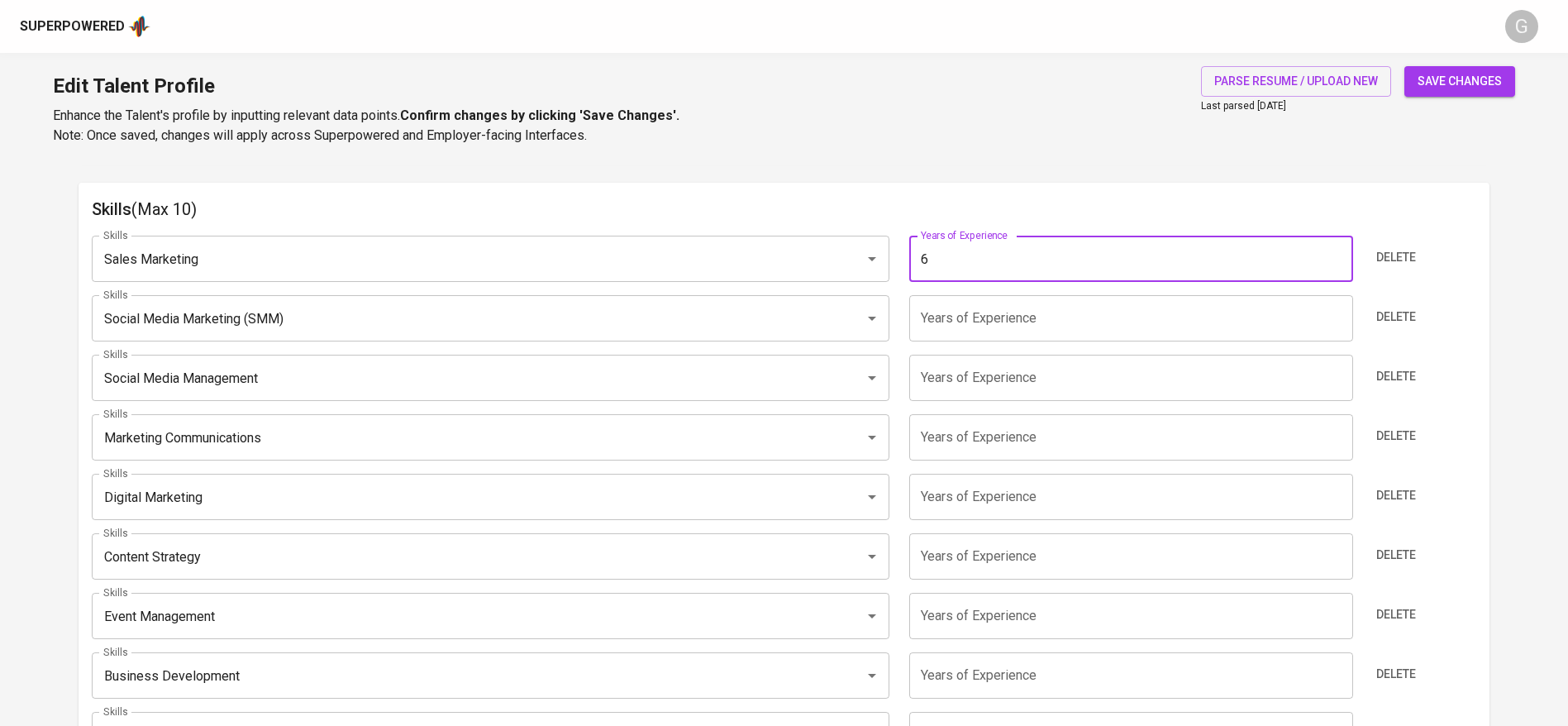
type input "6"
click at [1018, 343] on div "Skills Sales Marketing Skills Years of Experience 6 Years of Experience Delete …" at bounding box center [784, 541] width 1384 height 639
click at [1391, 313] on span "Delete" at bounding box center [1396, 316] width 39 height 21
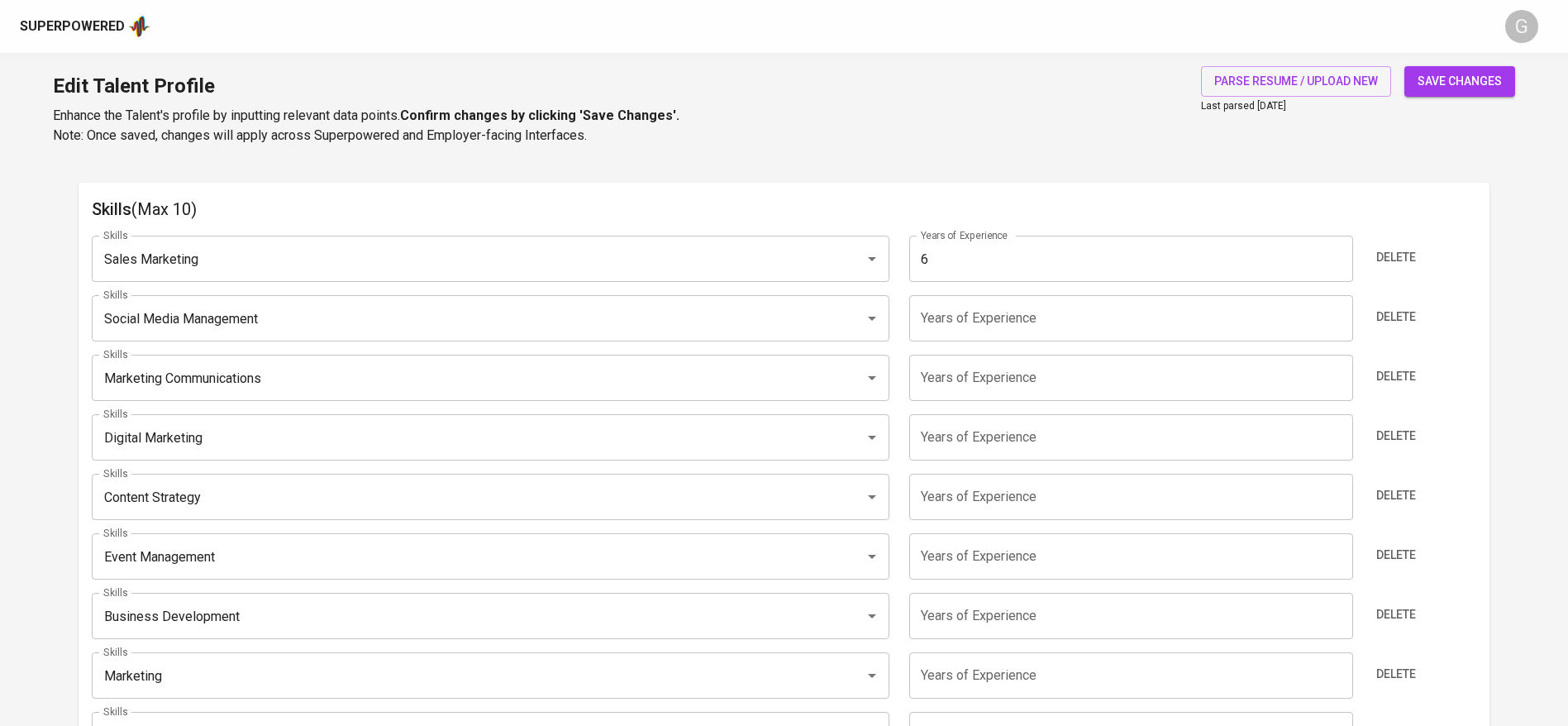
click at [965, 324] on input "number" at bounding box center [1131, 318] width 443 height 47
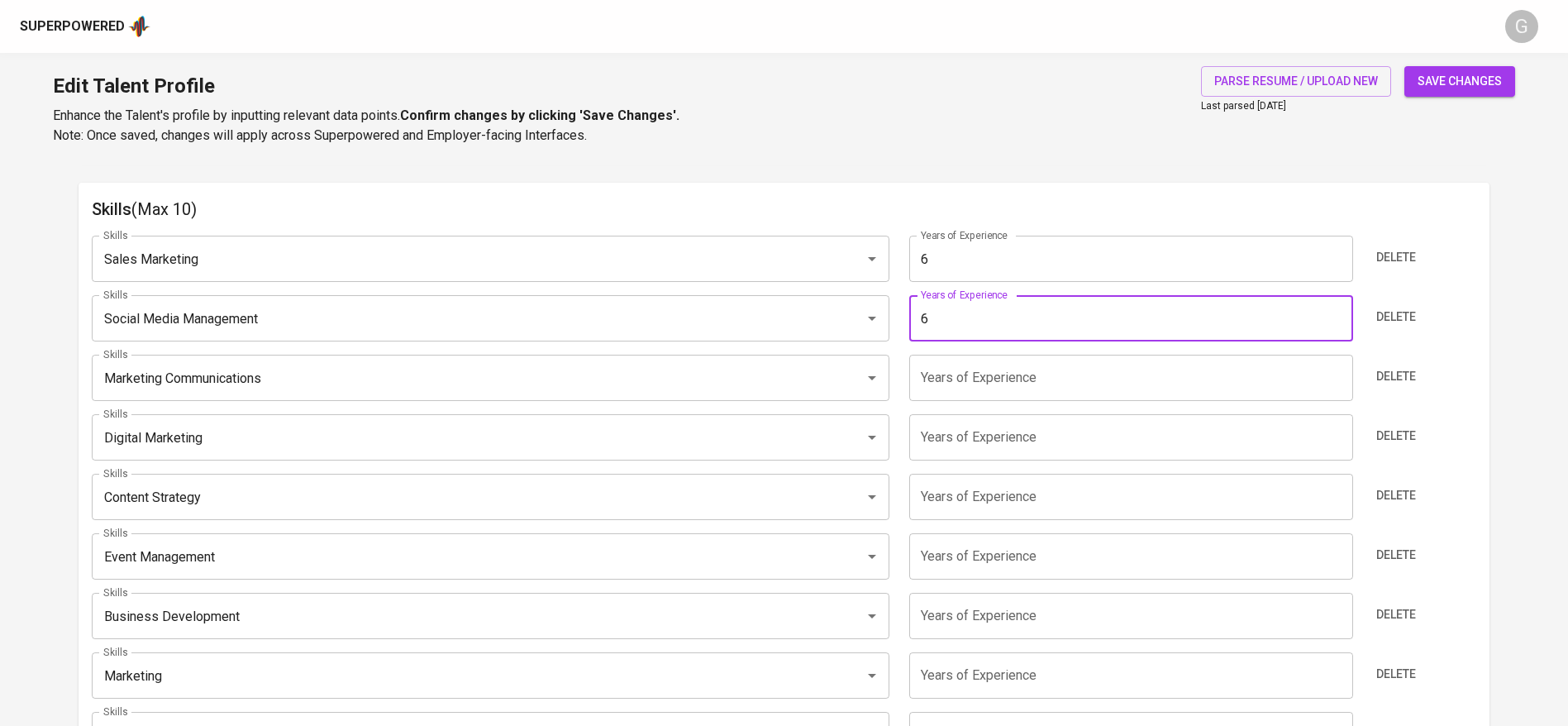
type input "6"
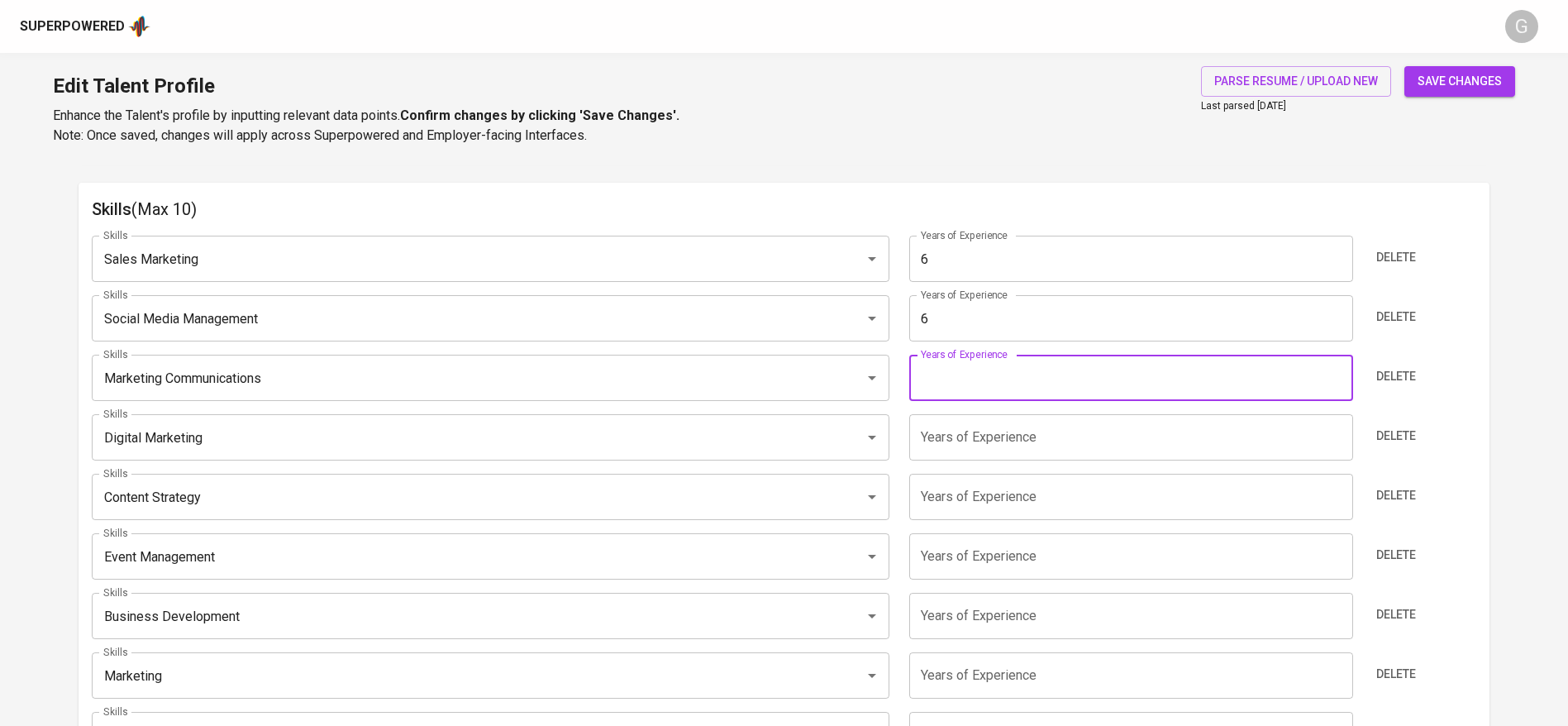
click at [991, 376] on input "number" at bounding box center [1131, 378] width 443 height 47
type input "6"
click at [972, 434] on input "number" at bounding box center [1131, 437] width 443 height 47
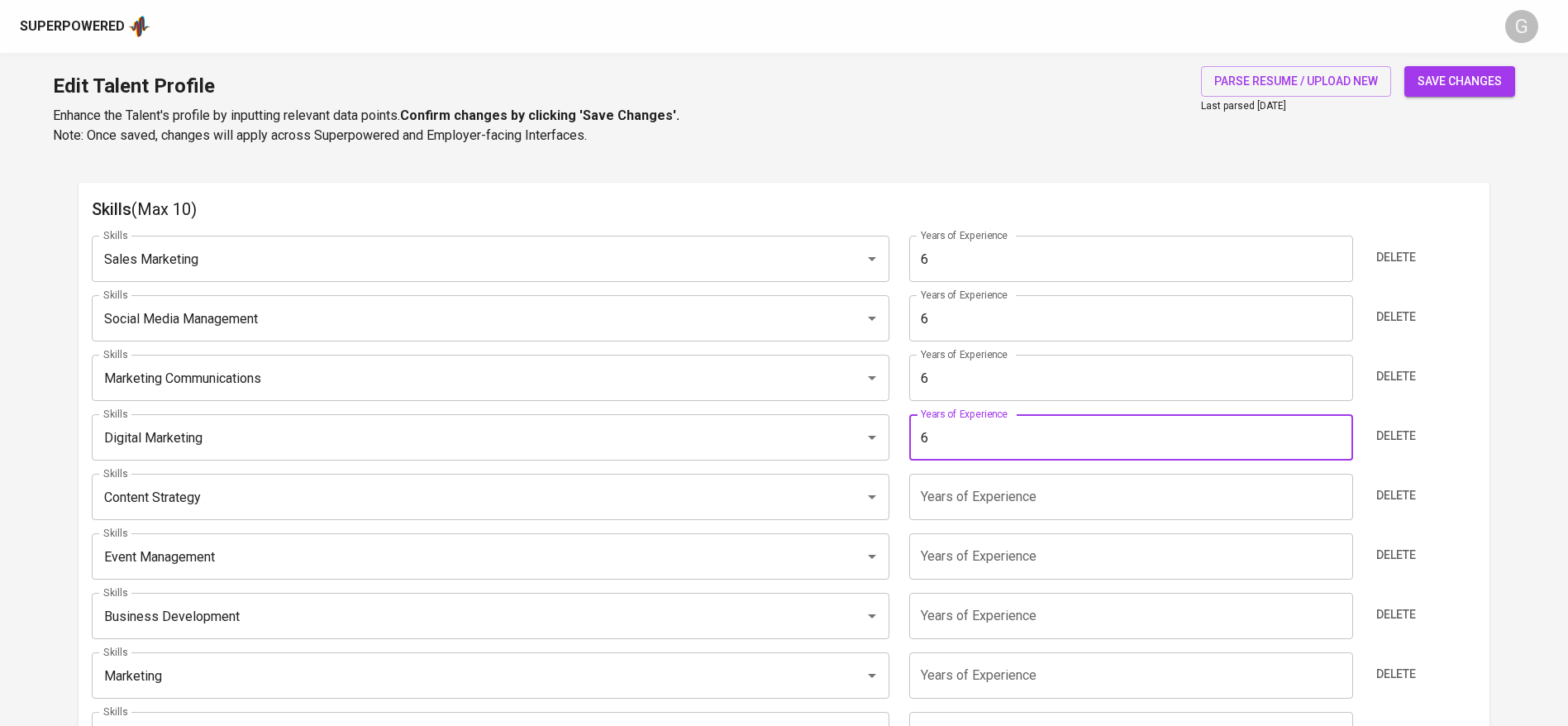
type input "6"
click at [957, 484] on input "number" at bounding box center [1131, 497] width 443 height 47
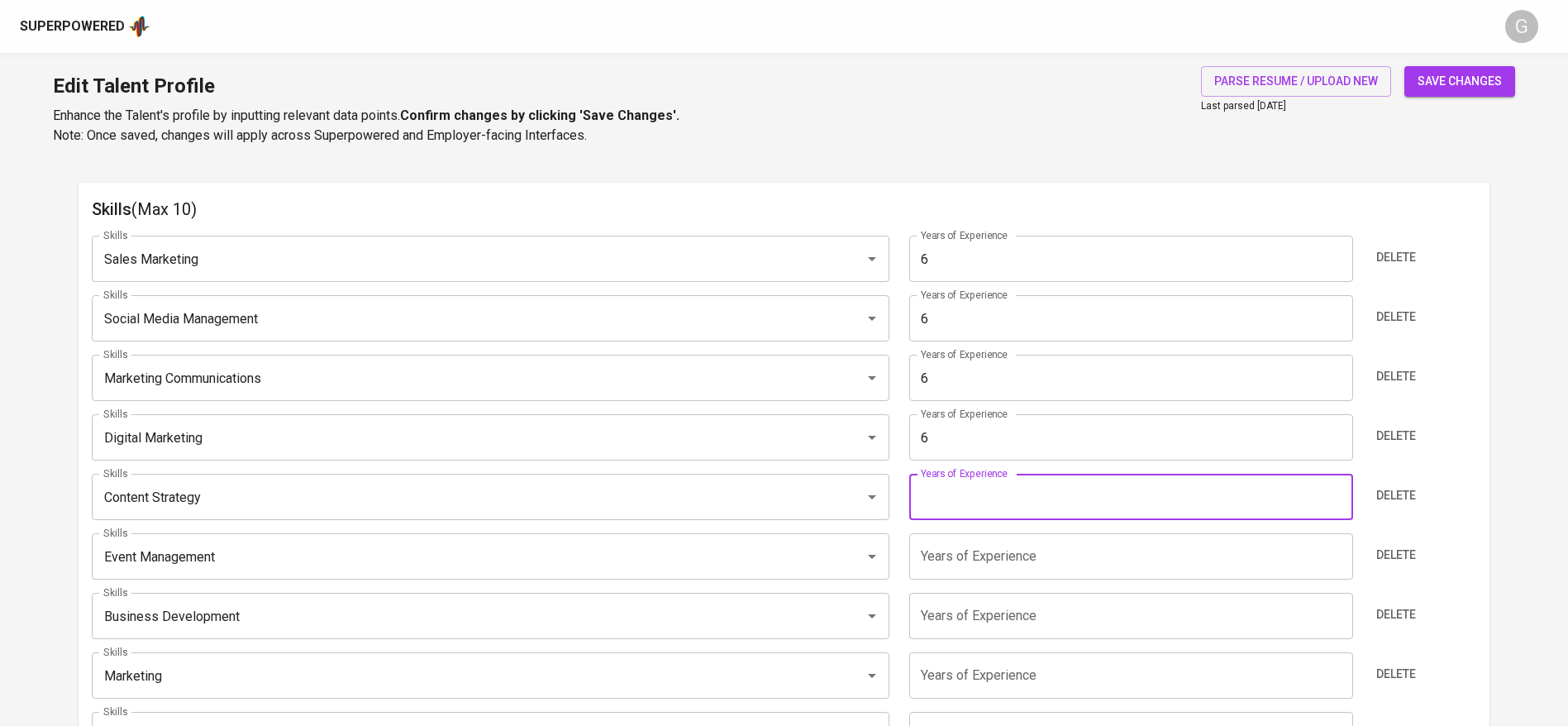
type input "6"
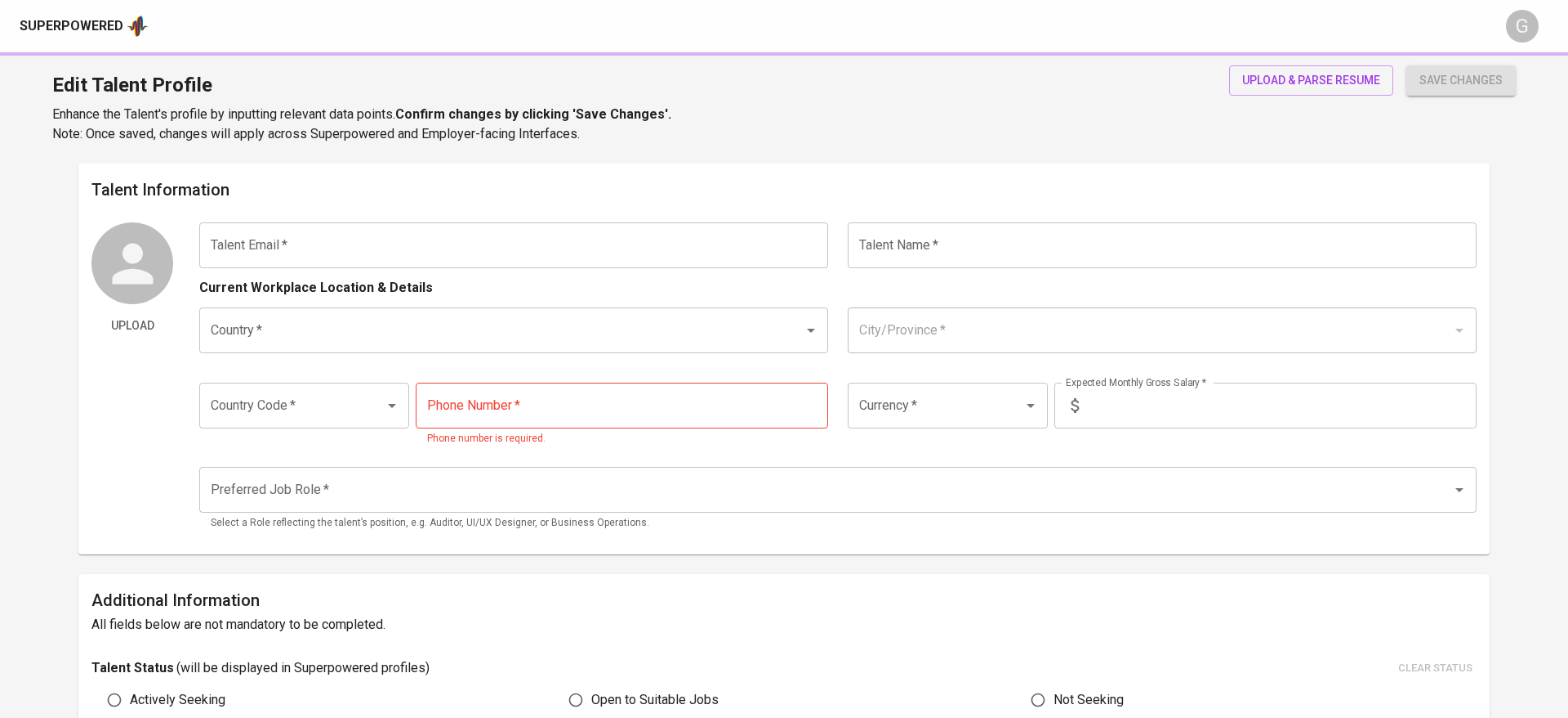
type input "[EMAIL_ADDRESS][DOMAIN_NAME]"
type input "[PERSON_NAME]"
type input "[GEOGRAPHIC_DATA]"
type input "[GEOGRAPHIC_DATA], [GEOGRAPHIC_DATA]"
type input "+62"
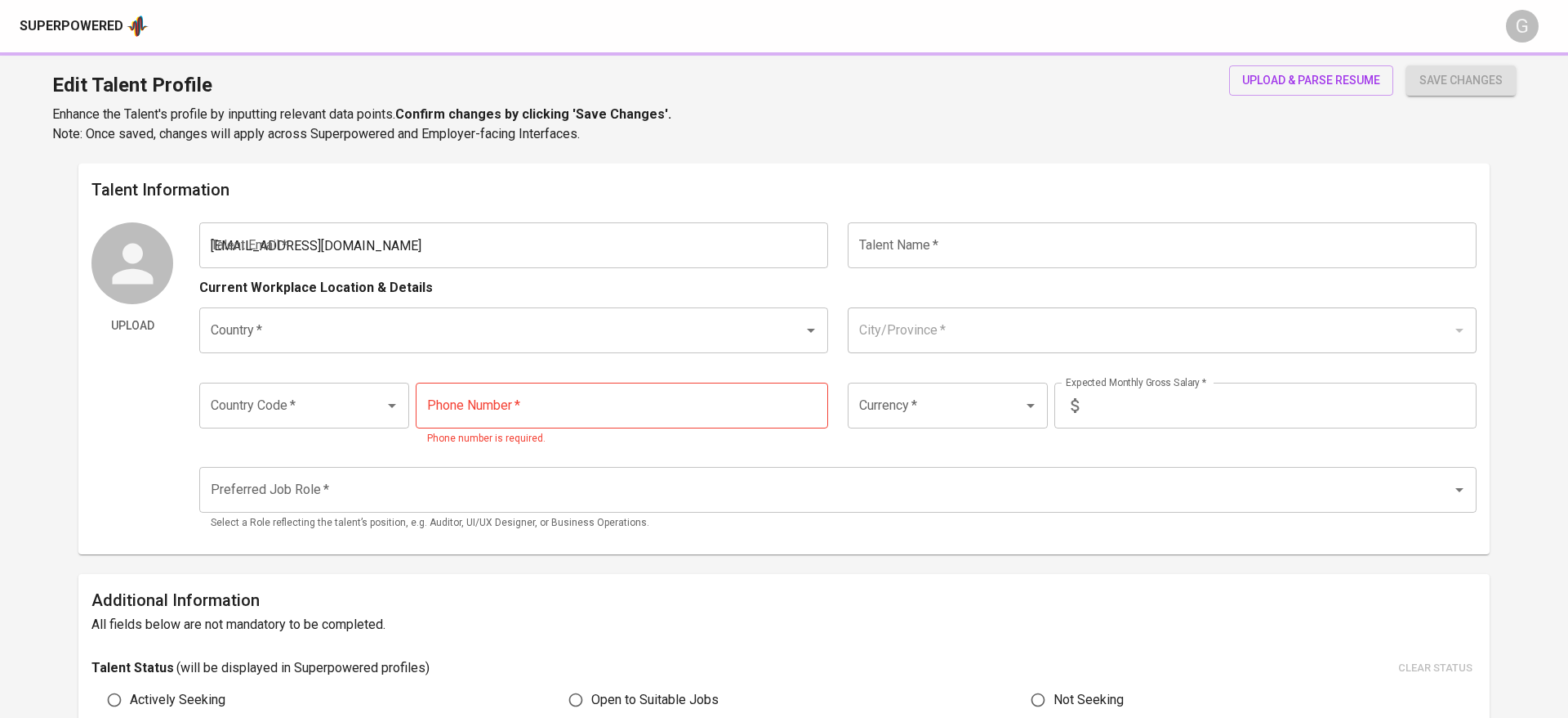
type input "[PHONE_NUMBER]"
type input "IDR"
radio input "true"
type input "5"
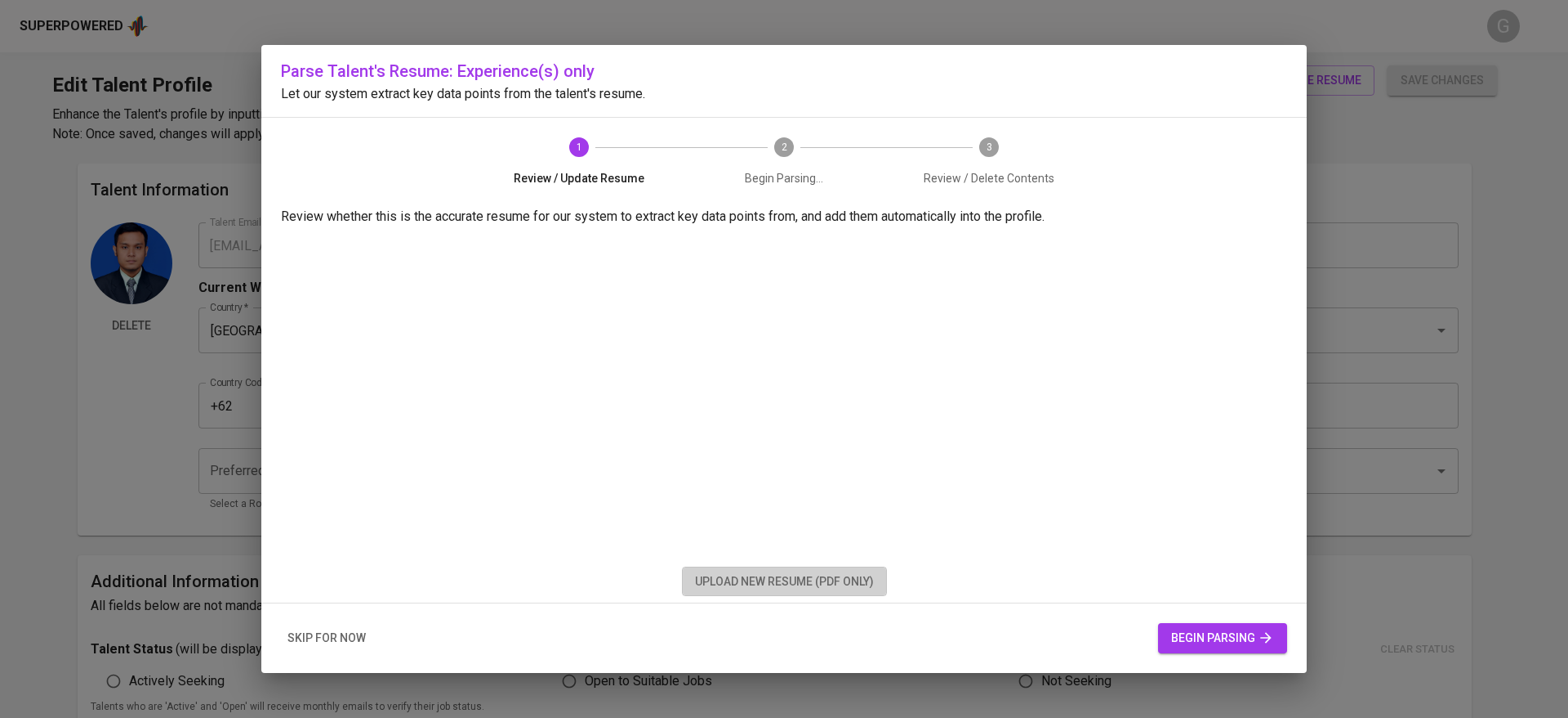
click at [788, 582] on span "upload new resume (pdf only)" at bounding box center [785, 581] width 179 height 20
click at [799, 578] on span "upload new resume (pdf only)" at bounding box center [785, 581] width 179 height 20
click at [1242, 629] on span "begin parsing" at bounding box center [1223, 637] width 103 height 20
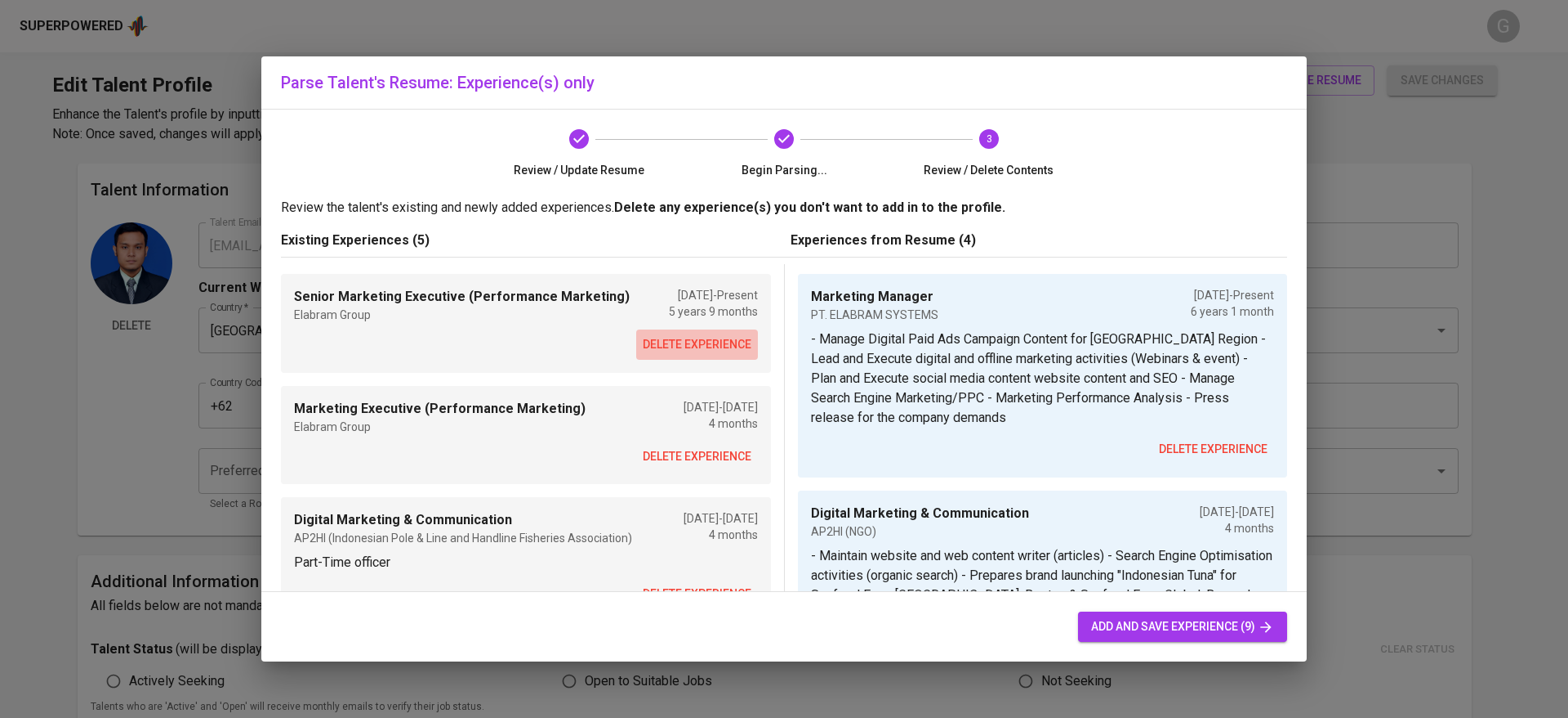
click at [707, 355] on button "delete experience" at bounding box center [696, 345] width 121 height 30
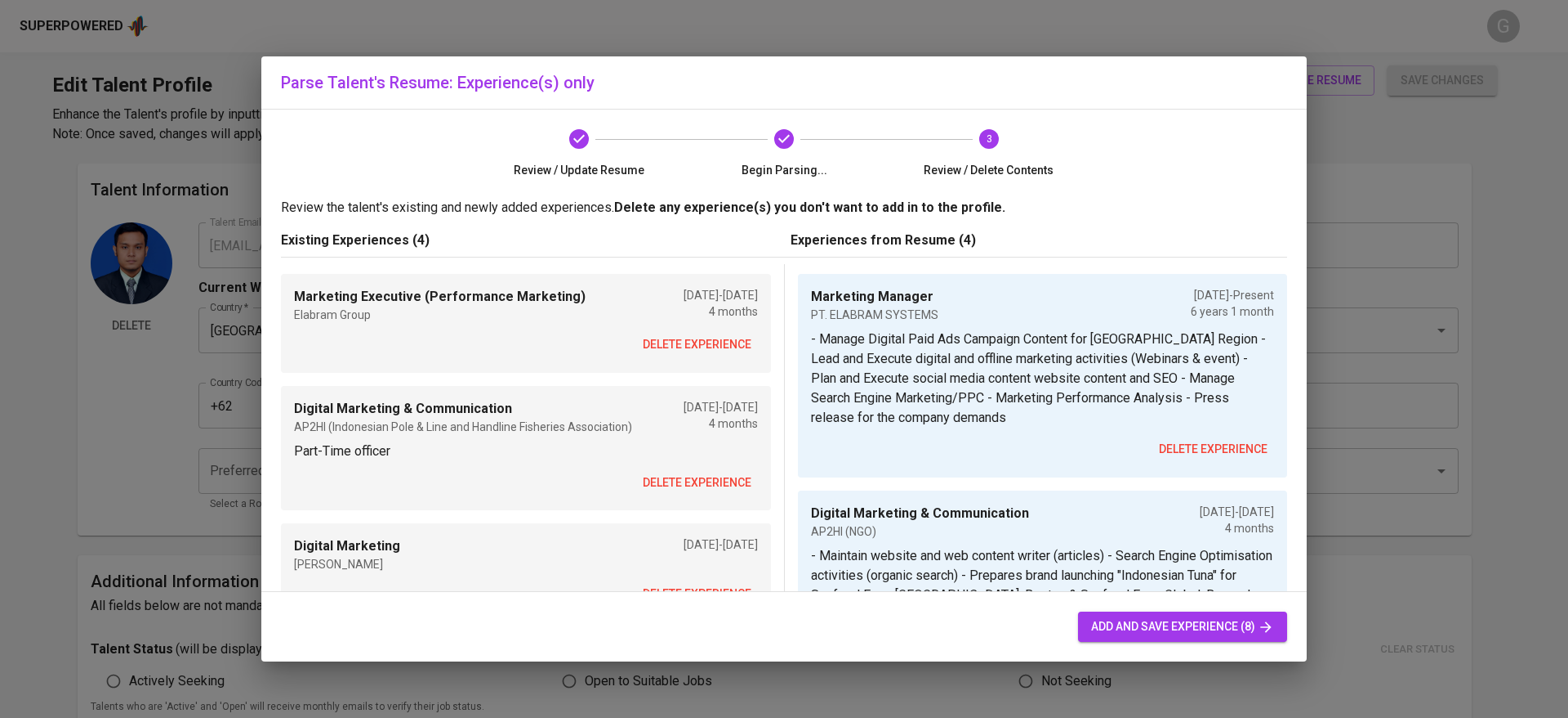
click at [702, 343] on span "delete experience" at bounding box center [697, 344] width 109 height 20
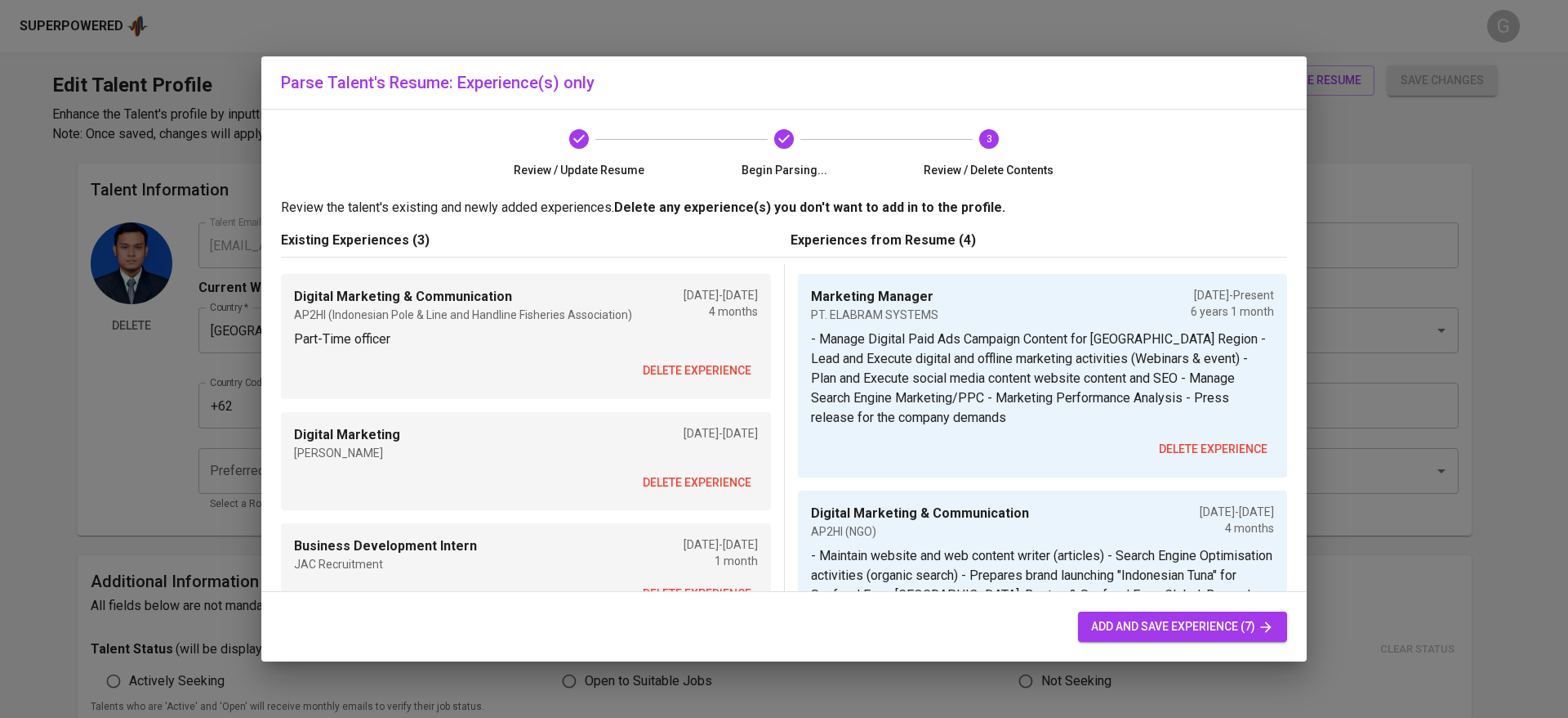
click at [702, 343] on p "Part-Time officer" at bounding box center [526, 339] width 464 height 20
click at [702, 362] on span "delete experience" at bounding box center [697, 371] width 109 height 20
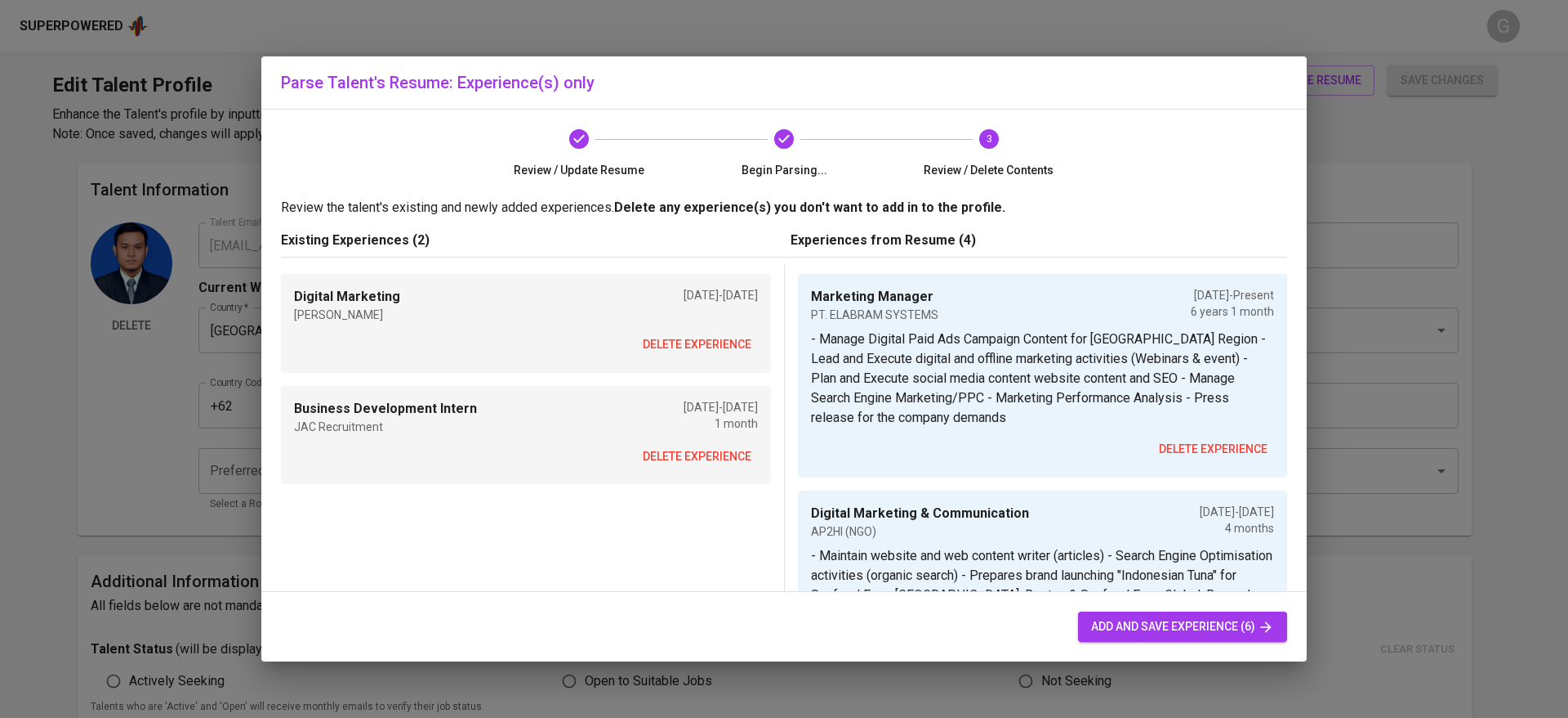
click at [684, 428] on p "1 month" at bounding box center [721, 423] width 74 height 16
click at [681, 455] on span "delete experience" at bounding box center [697, 456] width 109 height 20
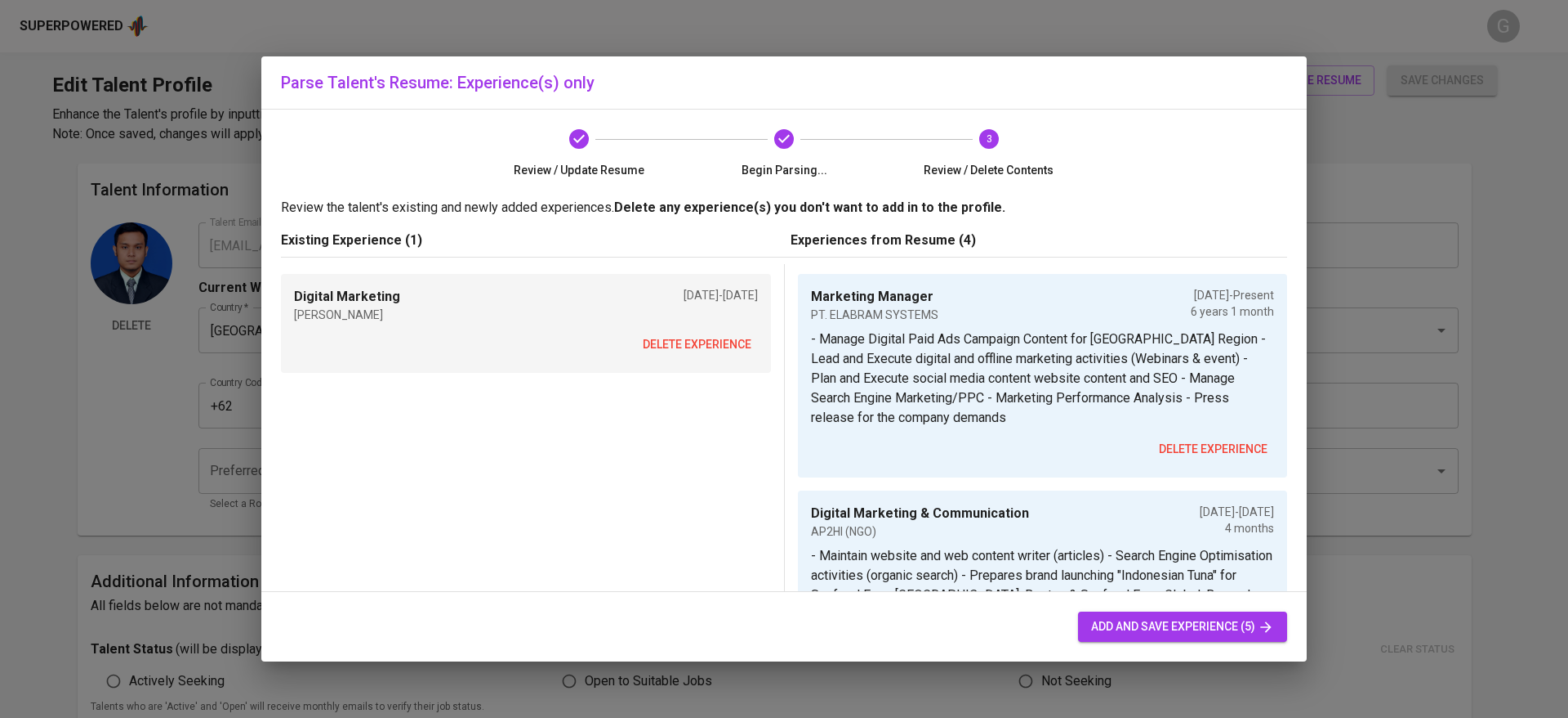
click at [696, 346] on span "delete experience" at bounding box center [697, 344] width 109 height 20
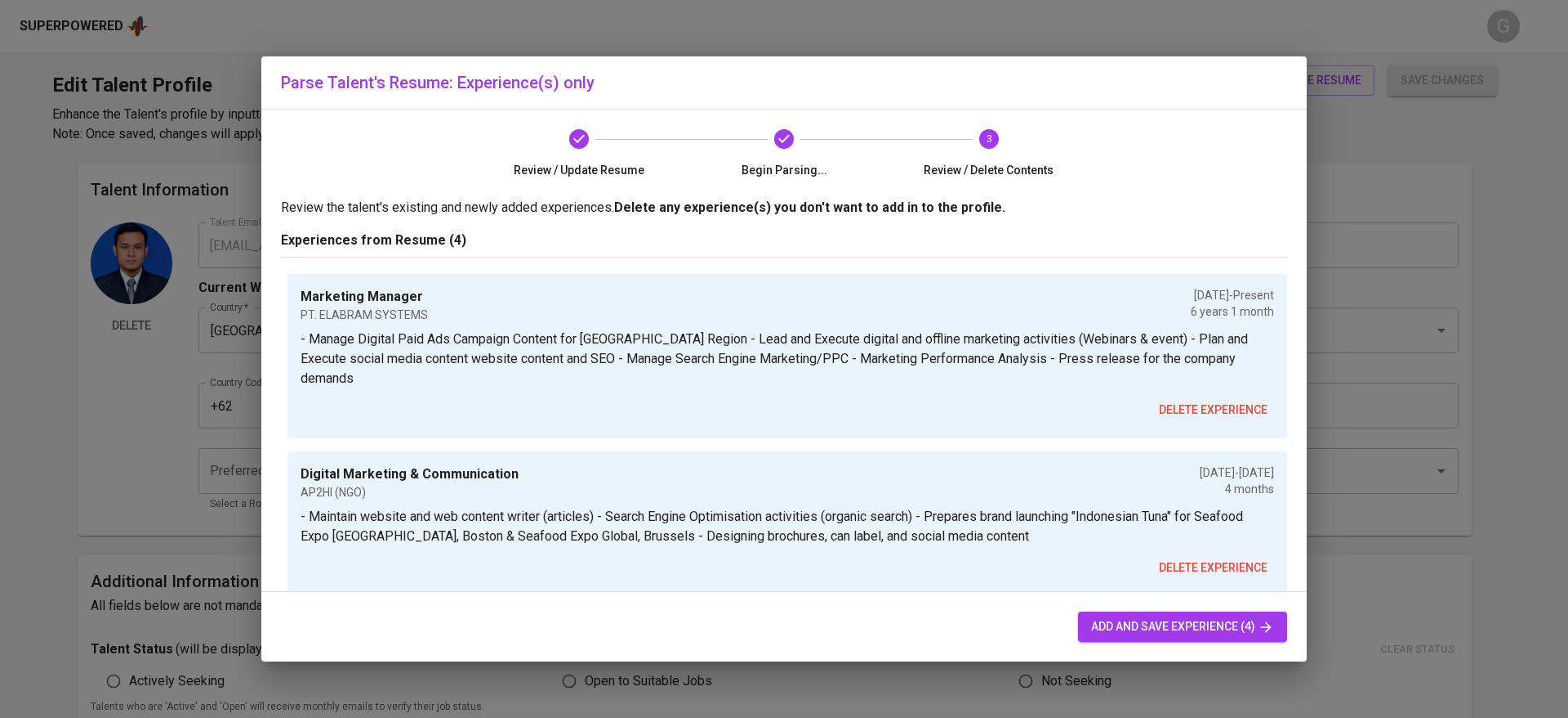
click at [1171, 614] on button "add and save experience (4)" at bounding box center [1183, 627] width 209 height 30
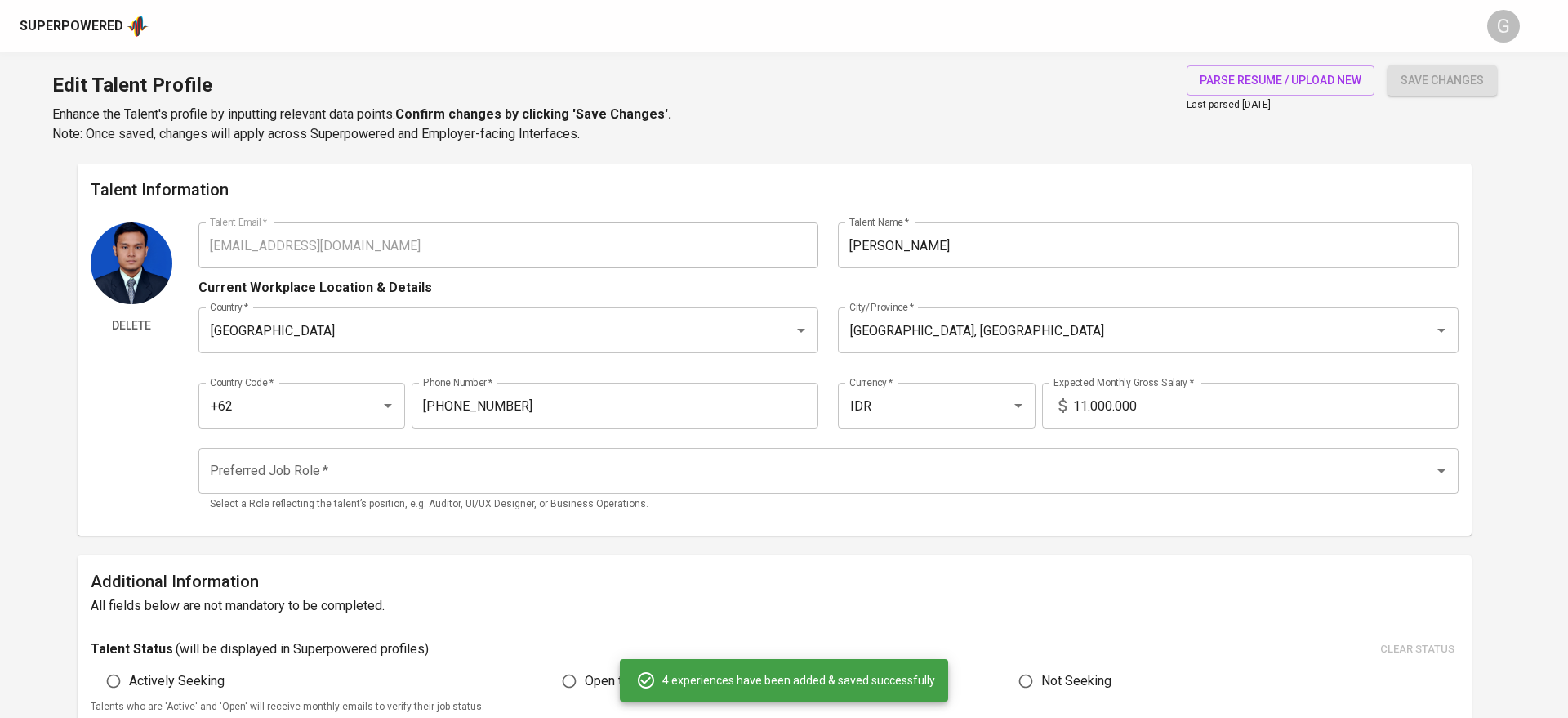
type input "Marketing Manager"
type input "PT. ELABRAM SYSTEMS"
type input "09/01/2019"
type textarea "- Manage Digital Paid Ads Campaign Content for Southeast Asia Region - Lead and…"
type input "Digital Marketing & Communication"
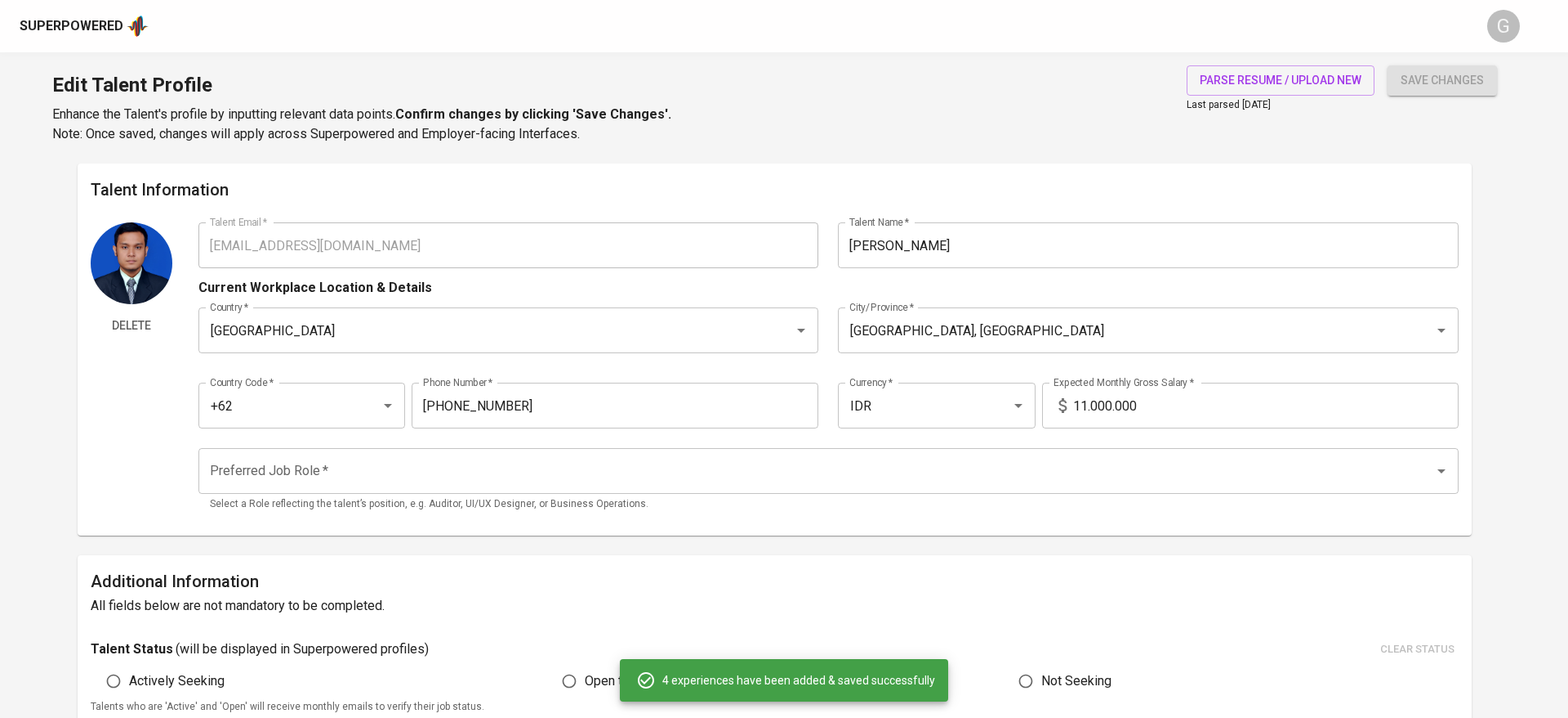
type input "AP2HI (NGO)"
type input "01/01/2019"
type input "05/01/2019"
type textarea "- Maintain website and web content writer (articles) - Search Engine Optimisati…"
type input "Digital Marketing Staff"
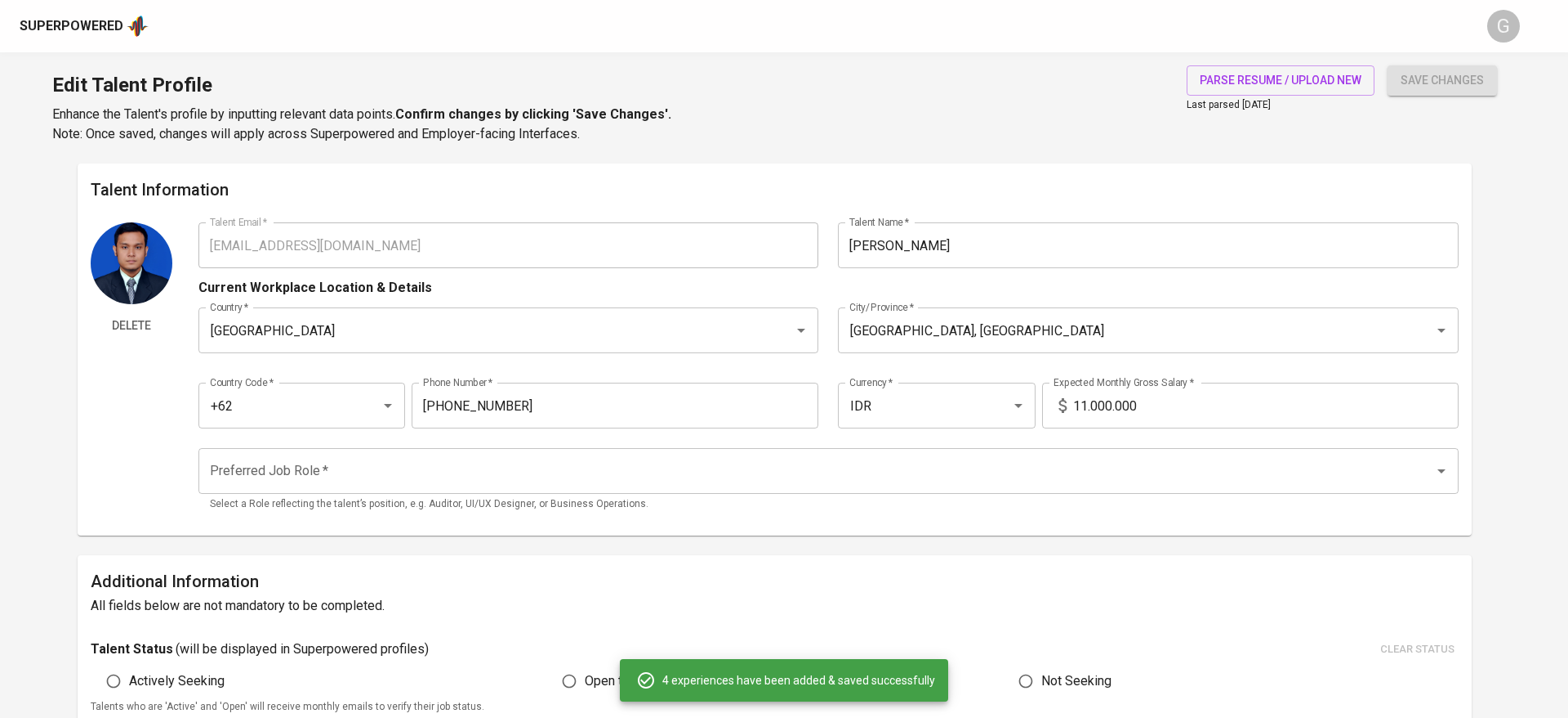
type input "REANDA BERNARDI"
type input "07/01/2018"
type input "11/01/2018"
type textarea "- Manages social media accounts and did SEO activity - Develops company's websi…"
type input "Business Development Intern"
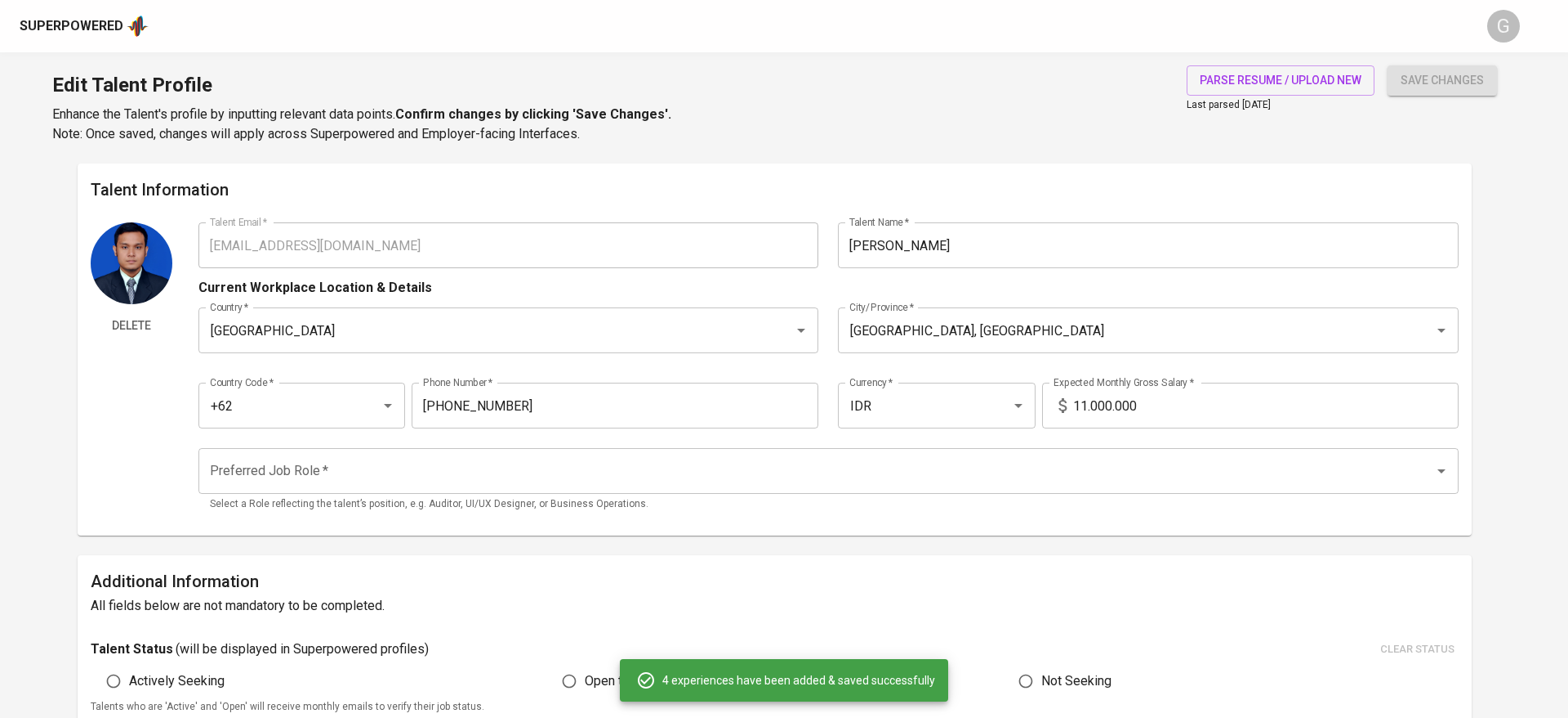
type input "JAC INDONESIA"
type input "02/01/2018"
type input "05/01/2018"
type textarea "-- Developing relationship with potential and inactive -- Cold Call"
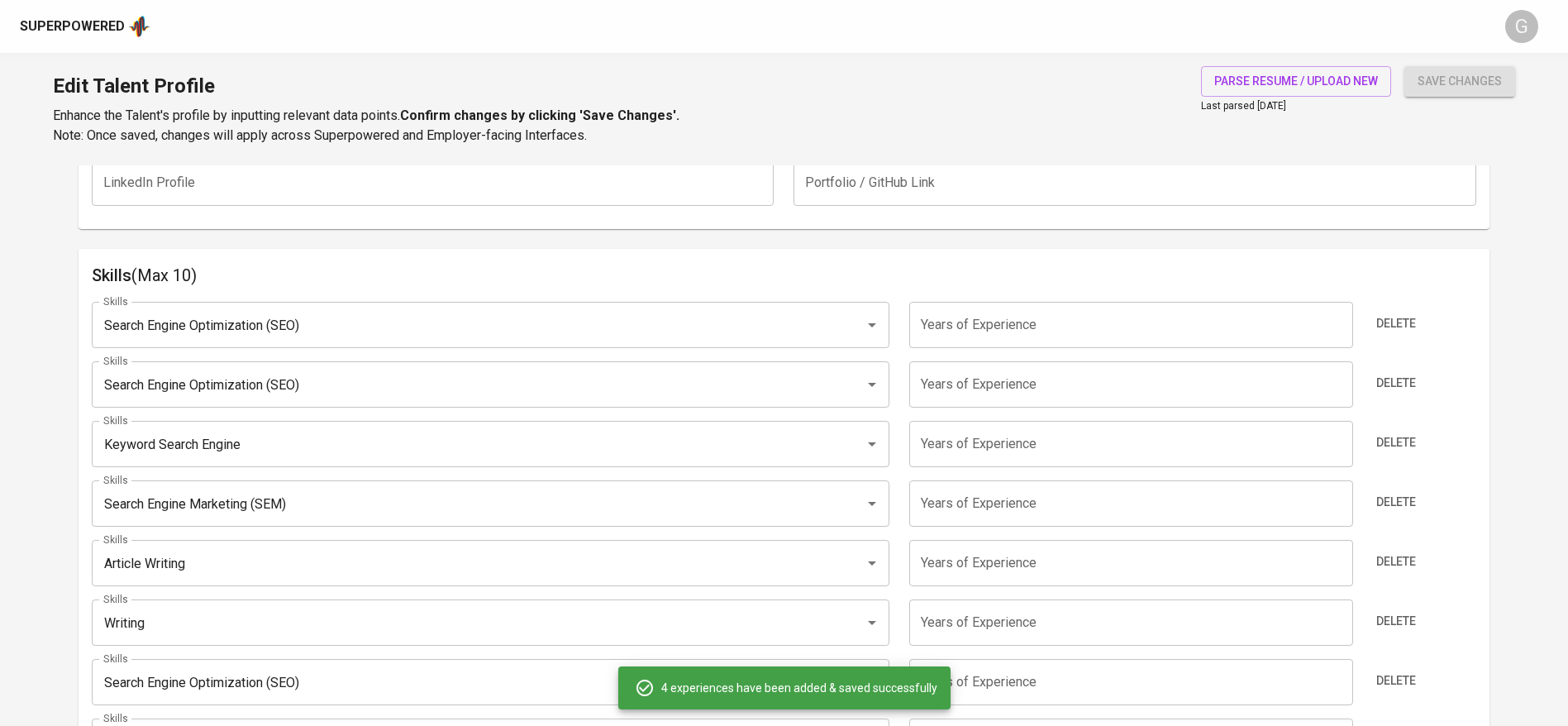
scroll to position [872, 0]
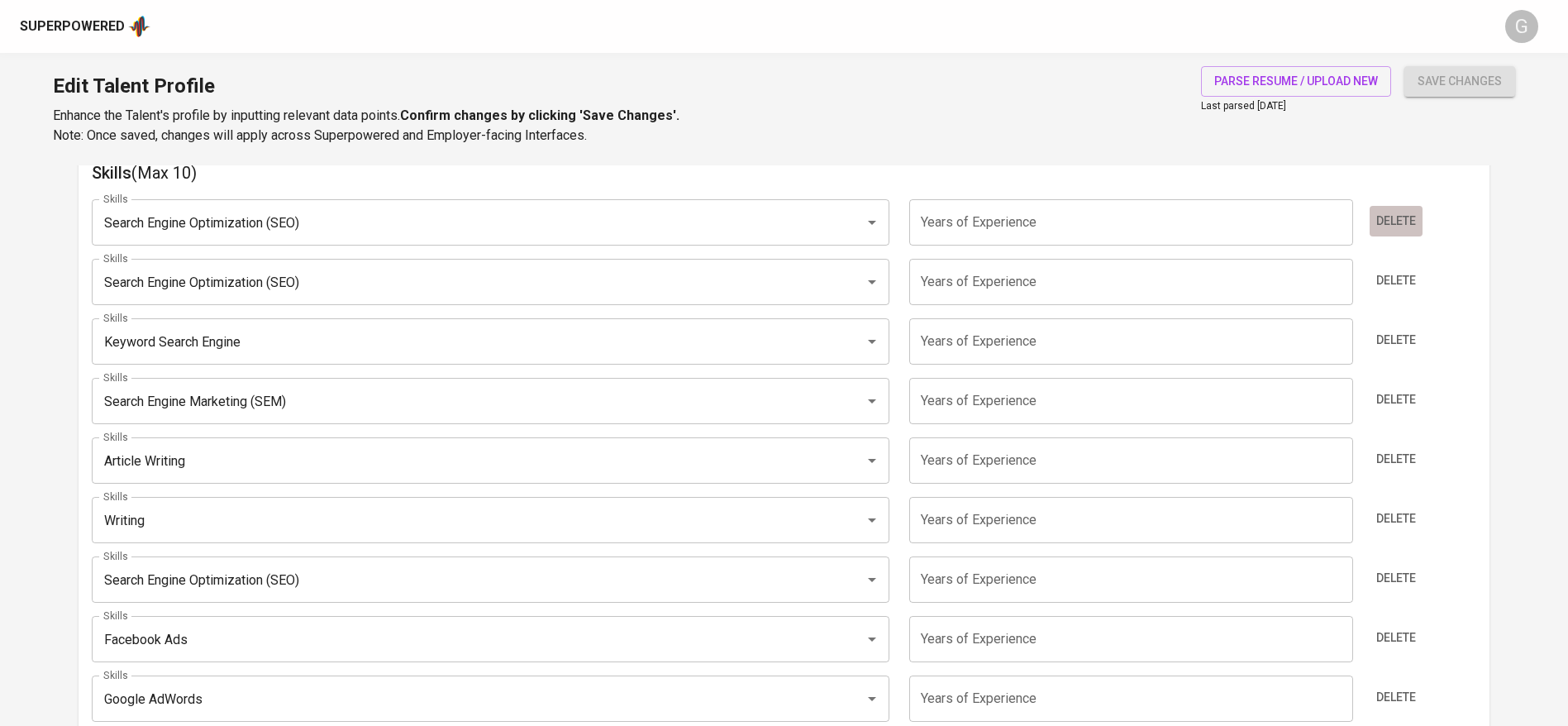
click at [1415, 224] on span "Delete" at bounding box center [1396, 220] width 39 height 21
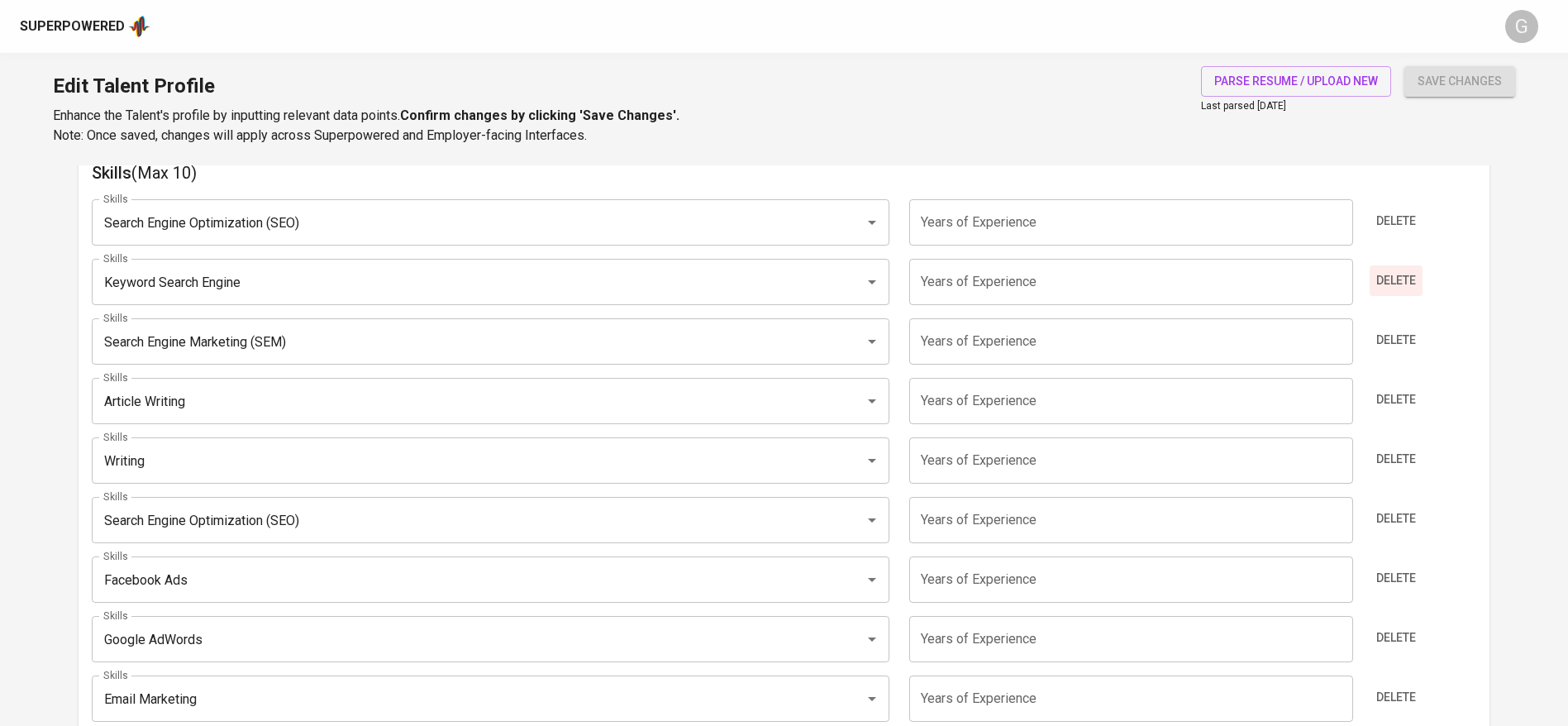
click at [1398, 288] on span "Delete" at bounding box center [1396, 281] width 39 height 21
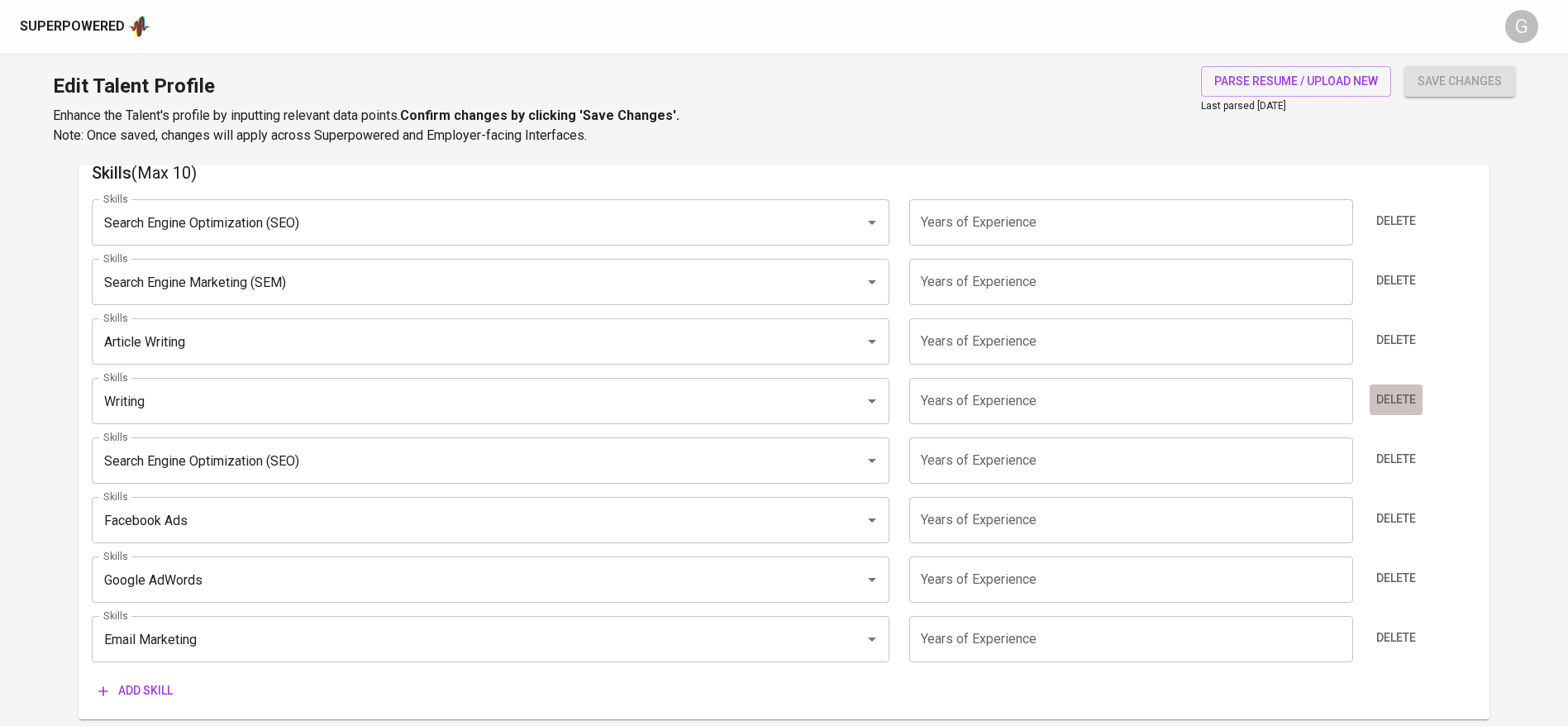
click at [1387, 400] on span "Delete" at bounding box center [1396, 399] width 39 height 21
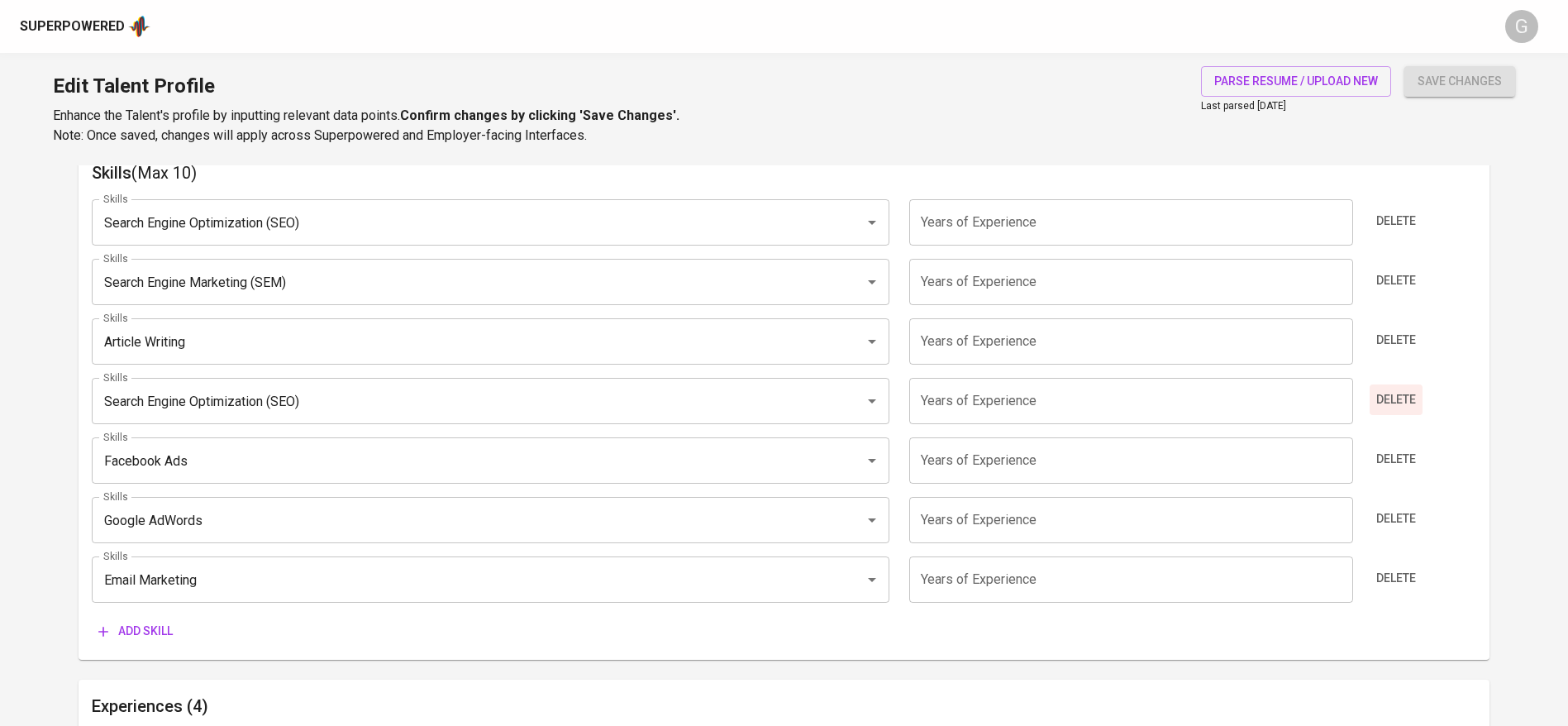
click at [1390, 405] on span "Delete" at bounding box center [1396, 399] width 39 height 21
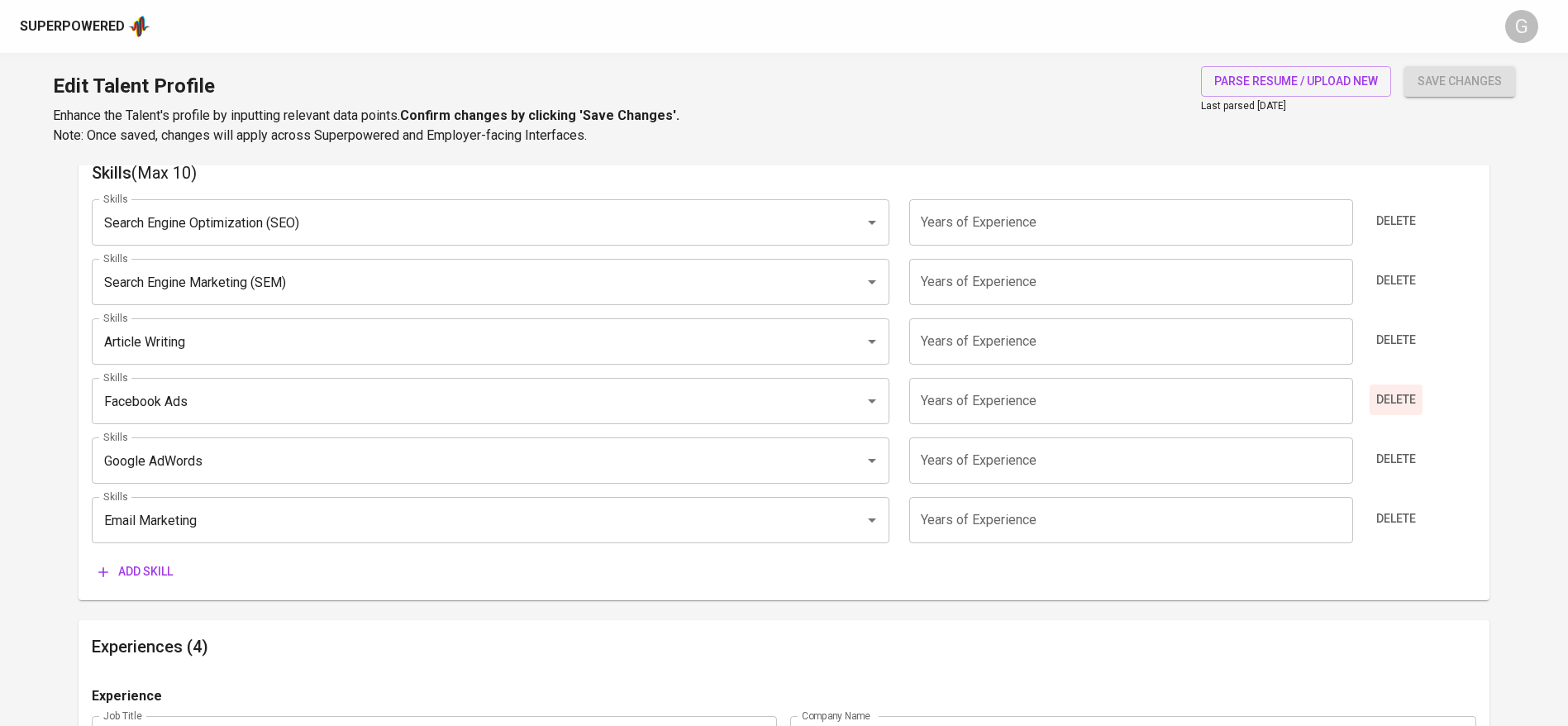
click at [1394, 404] on span "Delete" at bounding box center [1396, 399] width 39 height 21
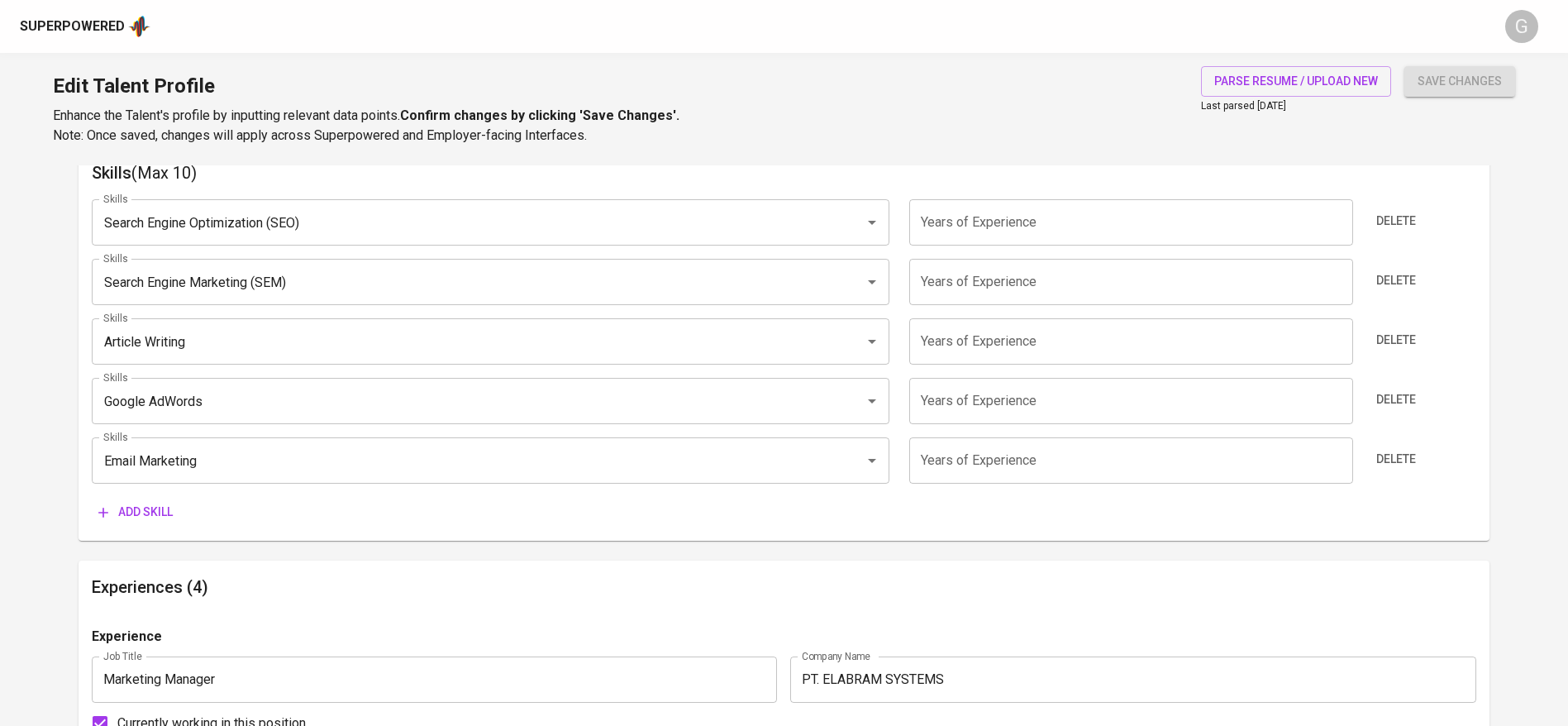
click at [1394, 404] on span "Delete" at bounding box center [1396, 399] width 39 height 21
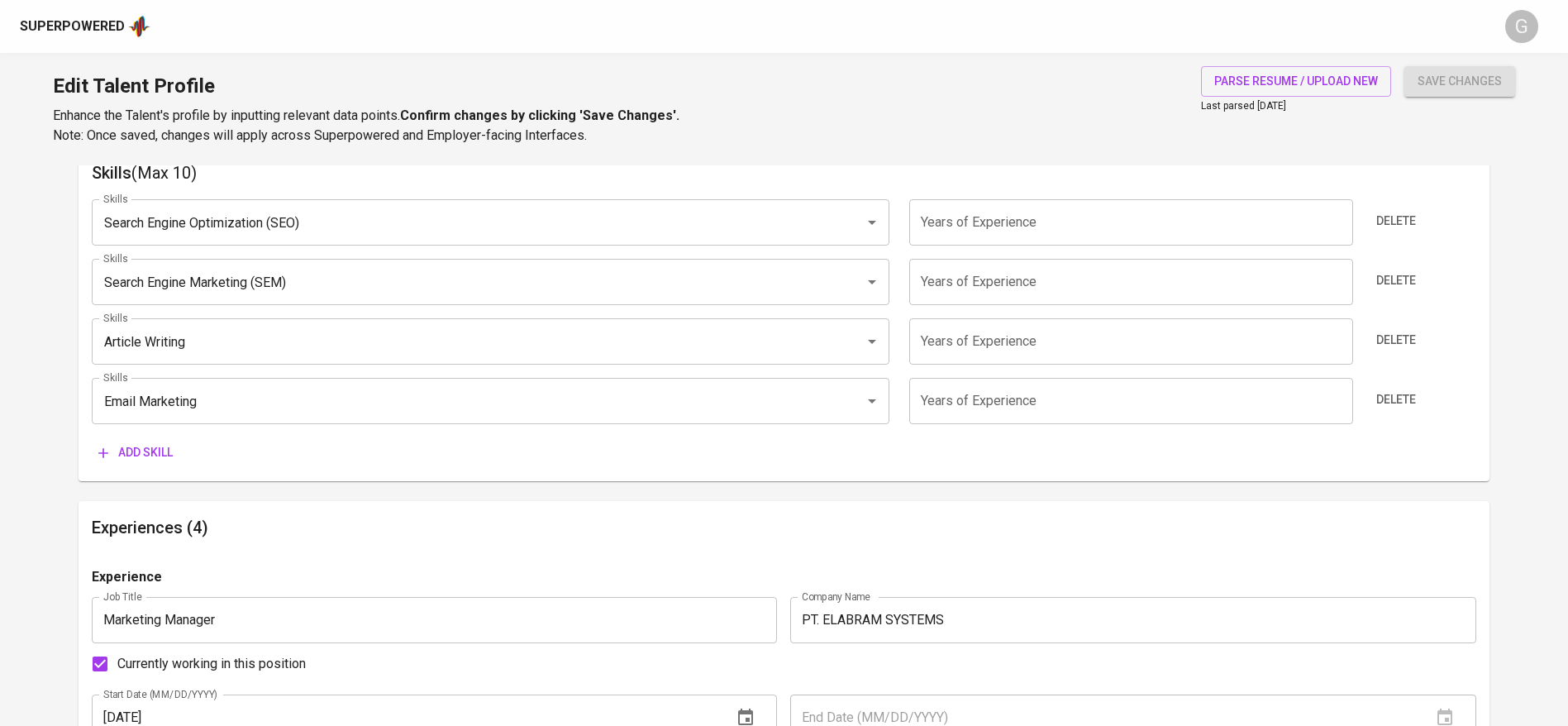
click at [145, 446] on span "Add skill" at bounding box center [135, 452] width 74 height 21
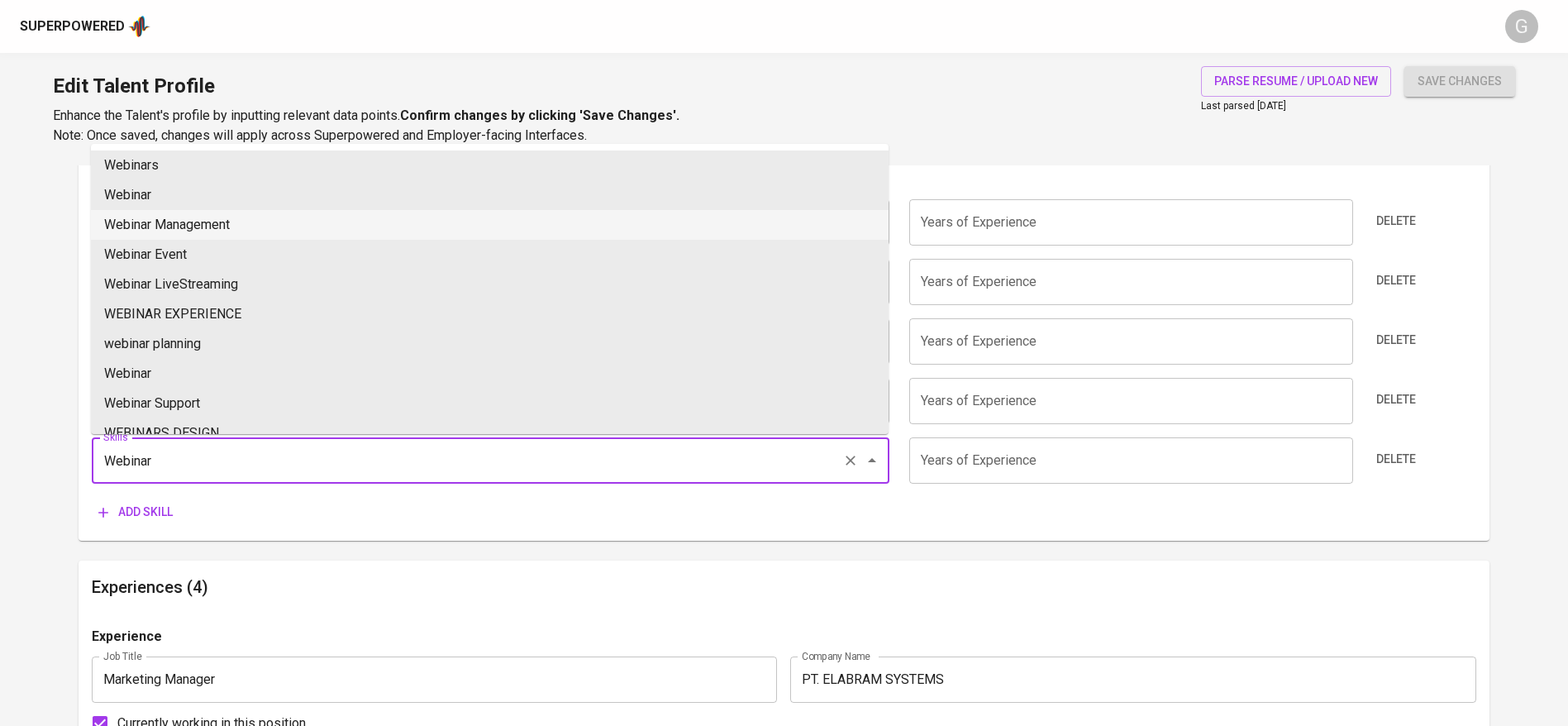
click at [265, 222] on li "Webinar Management" at bounding box center [489, 224] width 798 height 30
type input "Webinar Management"
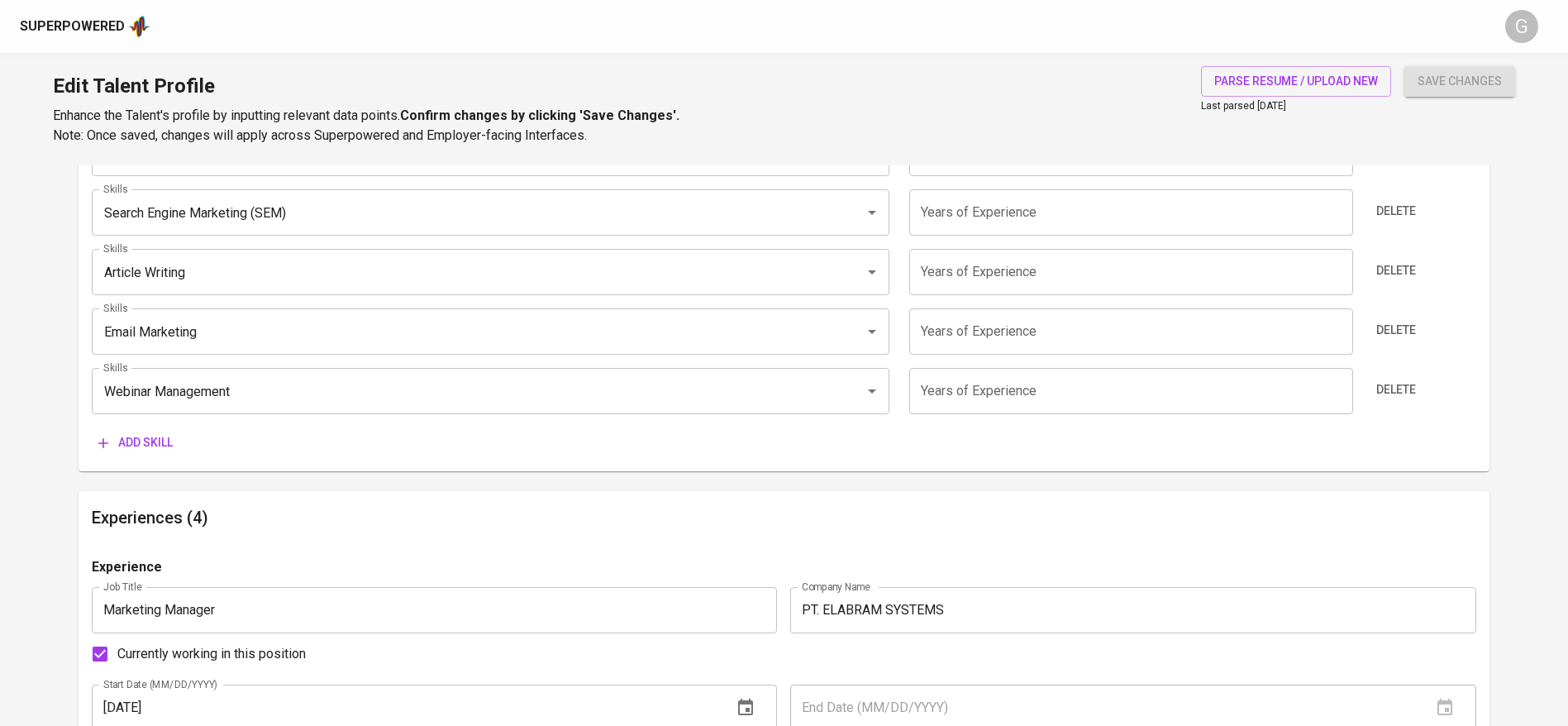
scroll to position [996, 0]
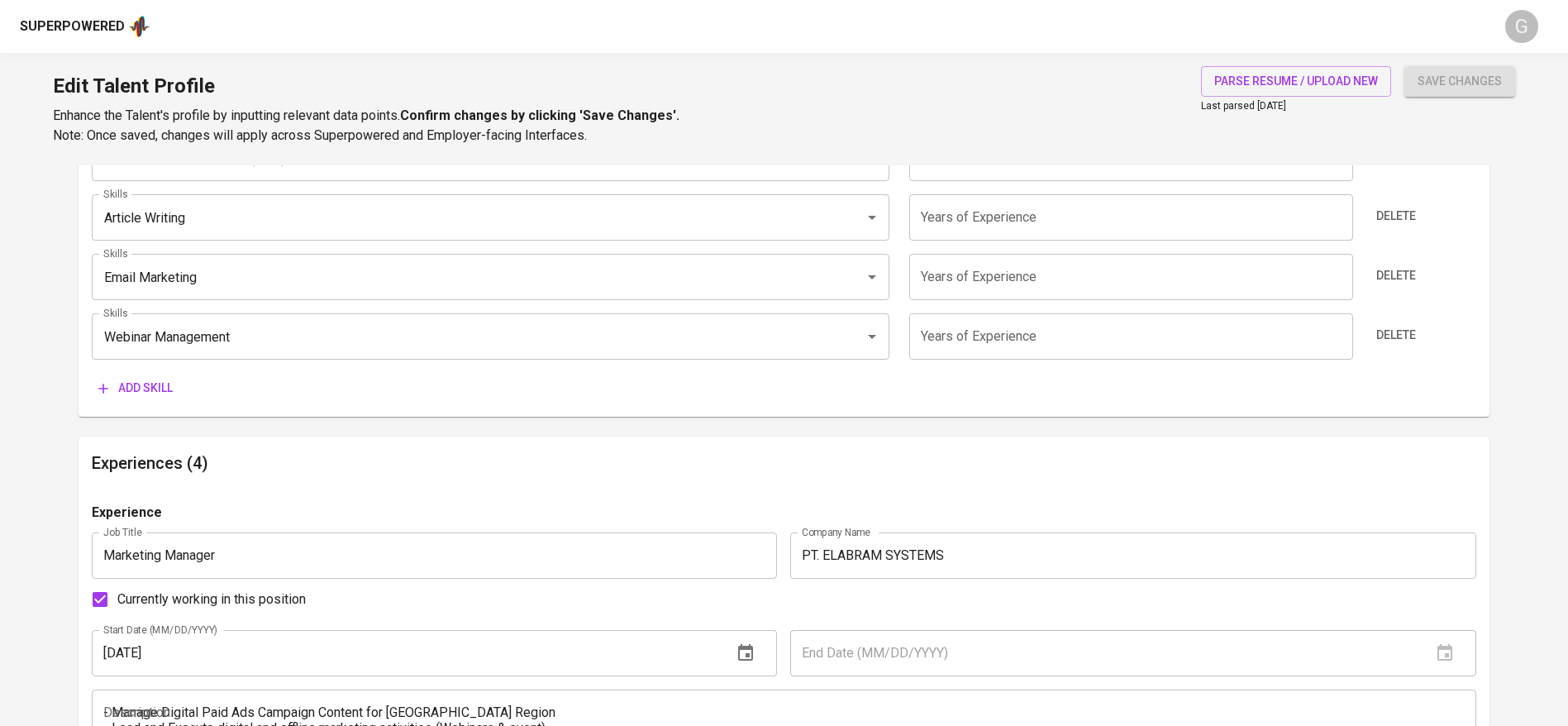
click at [137, 389] on span "Add skill" at bounding box center [135, 387] width 74 height 21
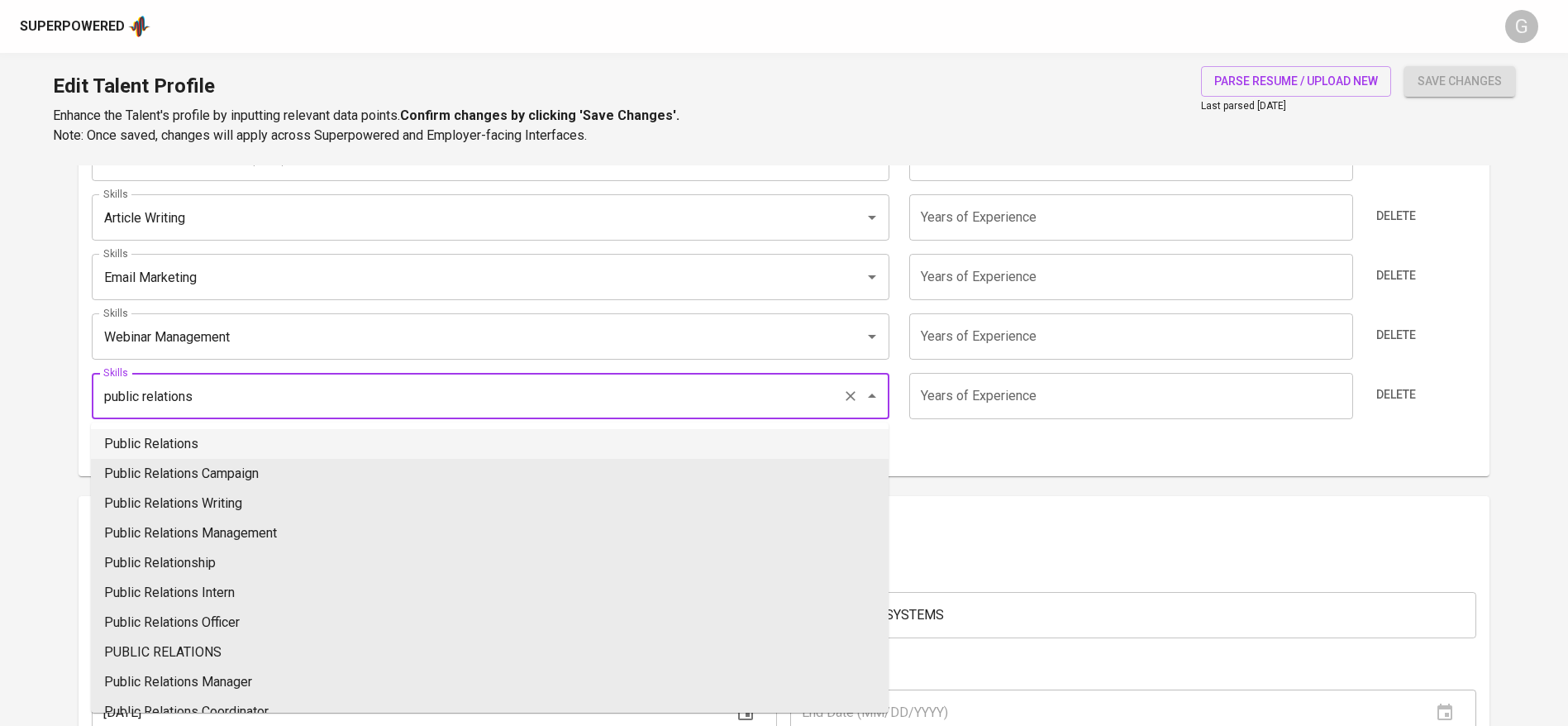
click at [204, 445] on li "Public Relations" at bounding box center [489, 444] width 798 height 30
type input "Public Relations"
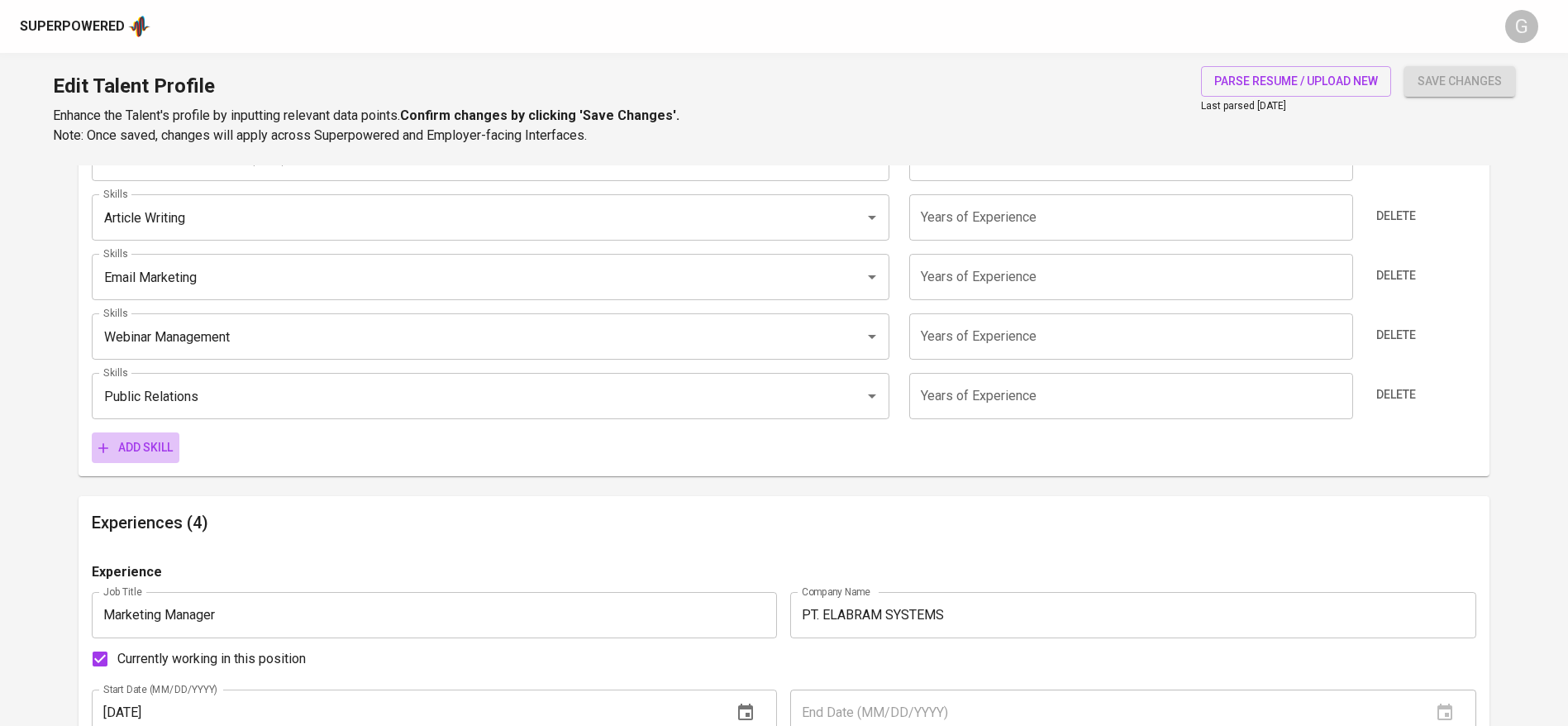
click at [134, 445] on span "Add skill" at bounding box center [135, 447] width 74 height 21
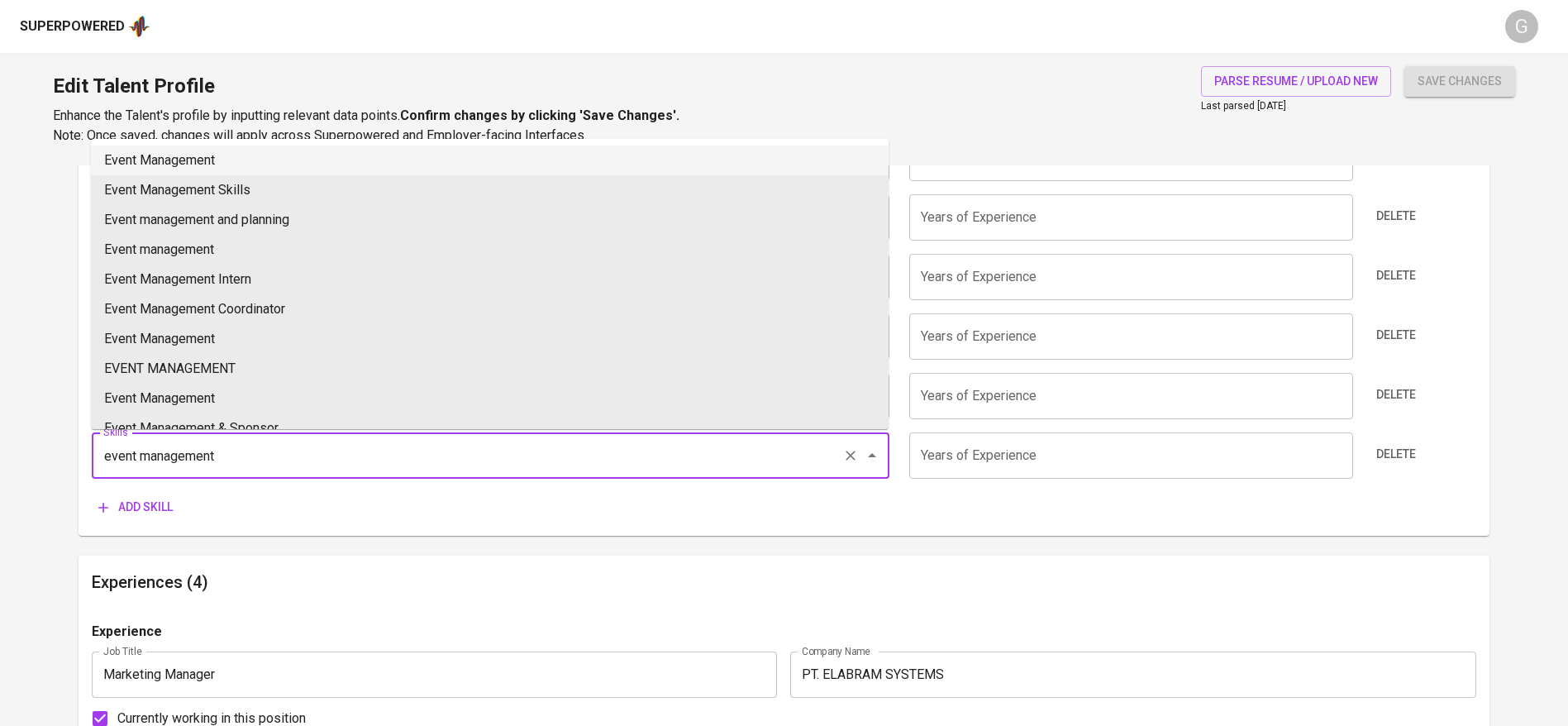
click at [230, 153] on li "Event Management" at bounding box center [489, 160] width 798 height 30
type input "Event Management"
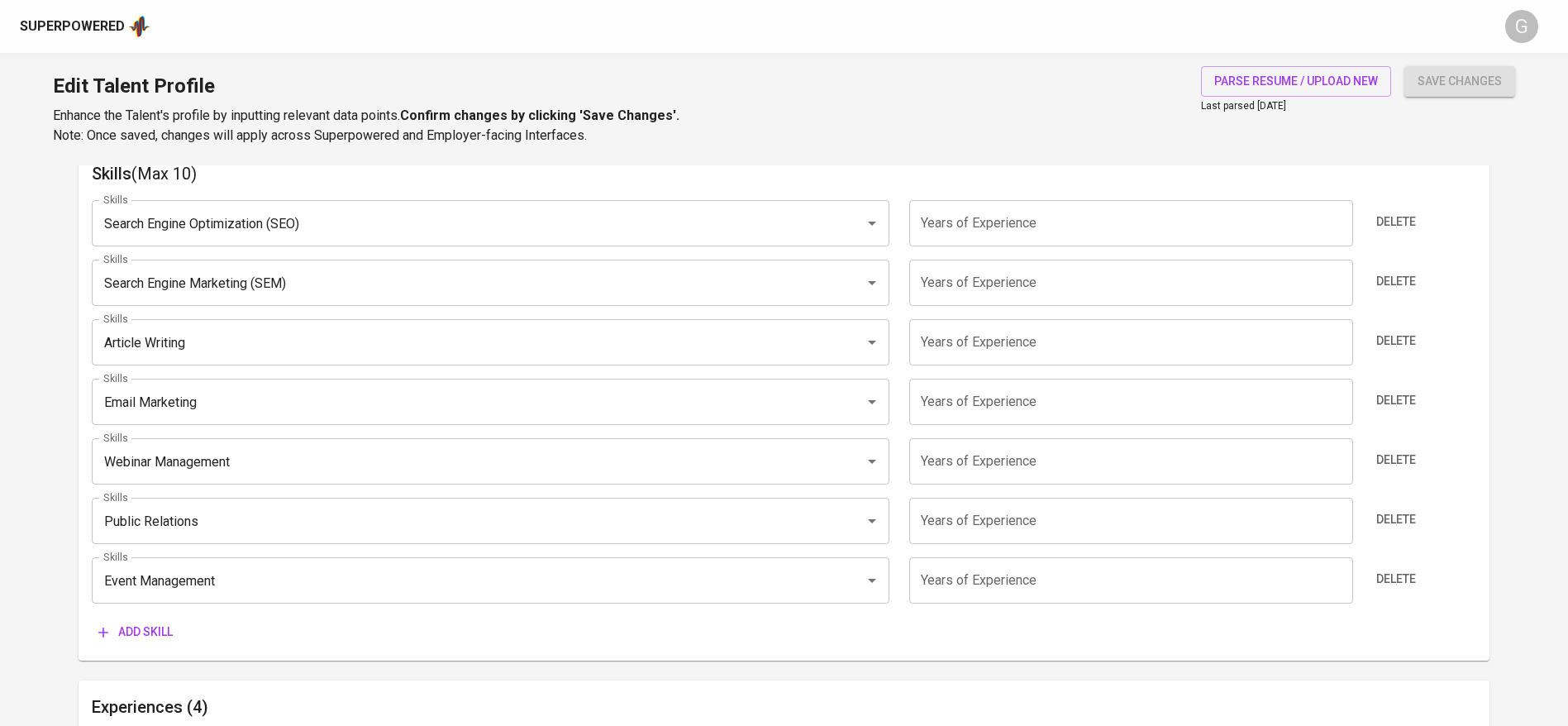
scroll to position [748, 0]
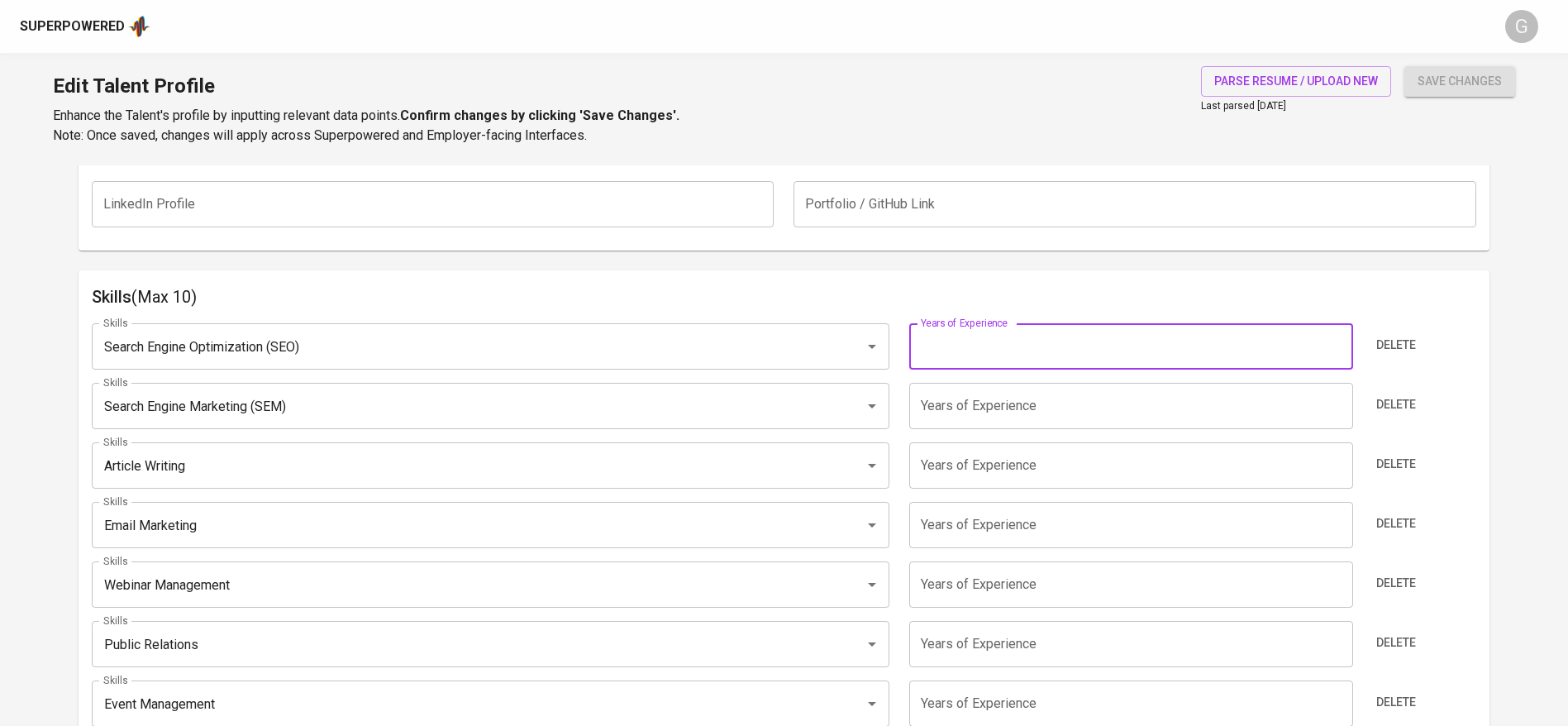
click at [962, 335] on input "number" at bounding box center [1131, 347] width 443 height 47
type input "6"
click at [983, 395] on input "number" at bounding box center [1131, 406] width 443 height 47
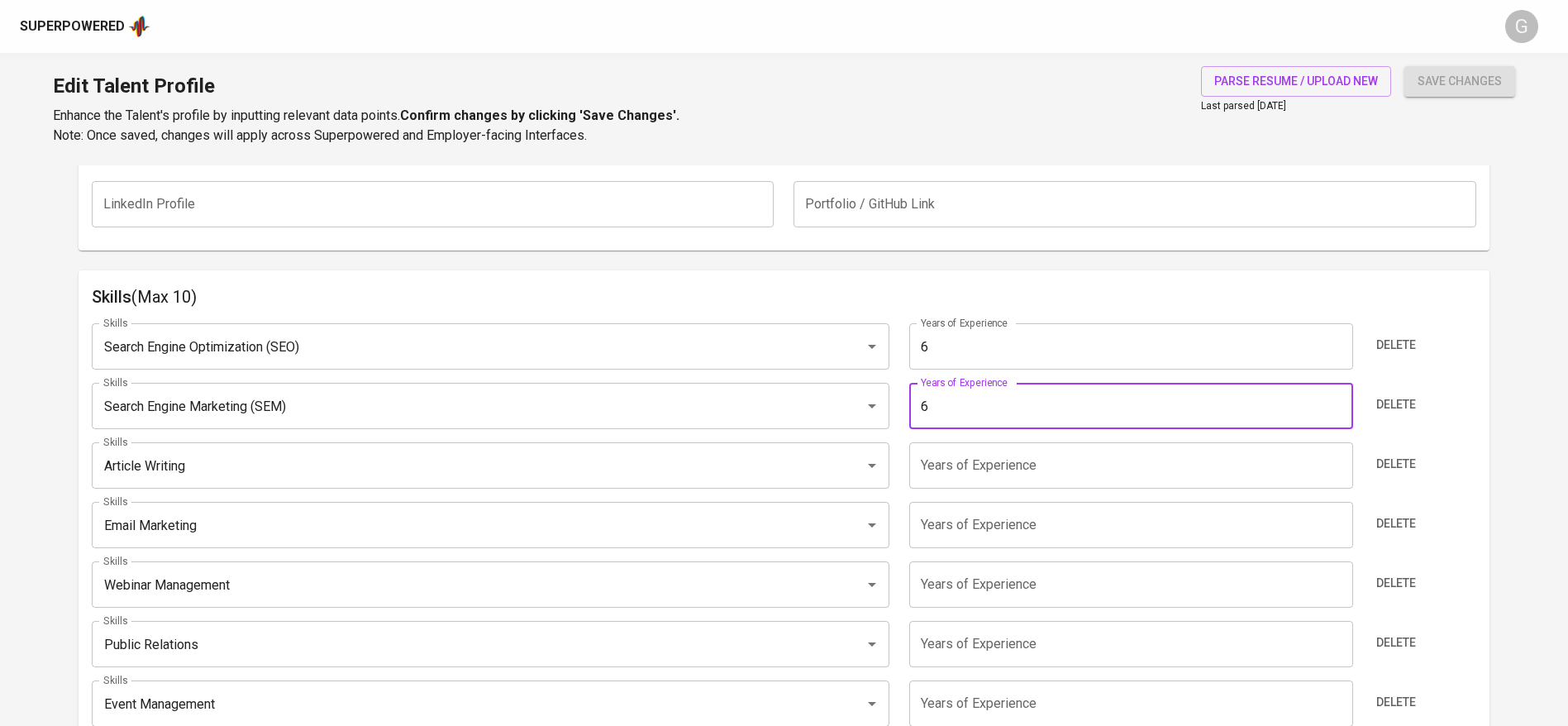
type input "6"
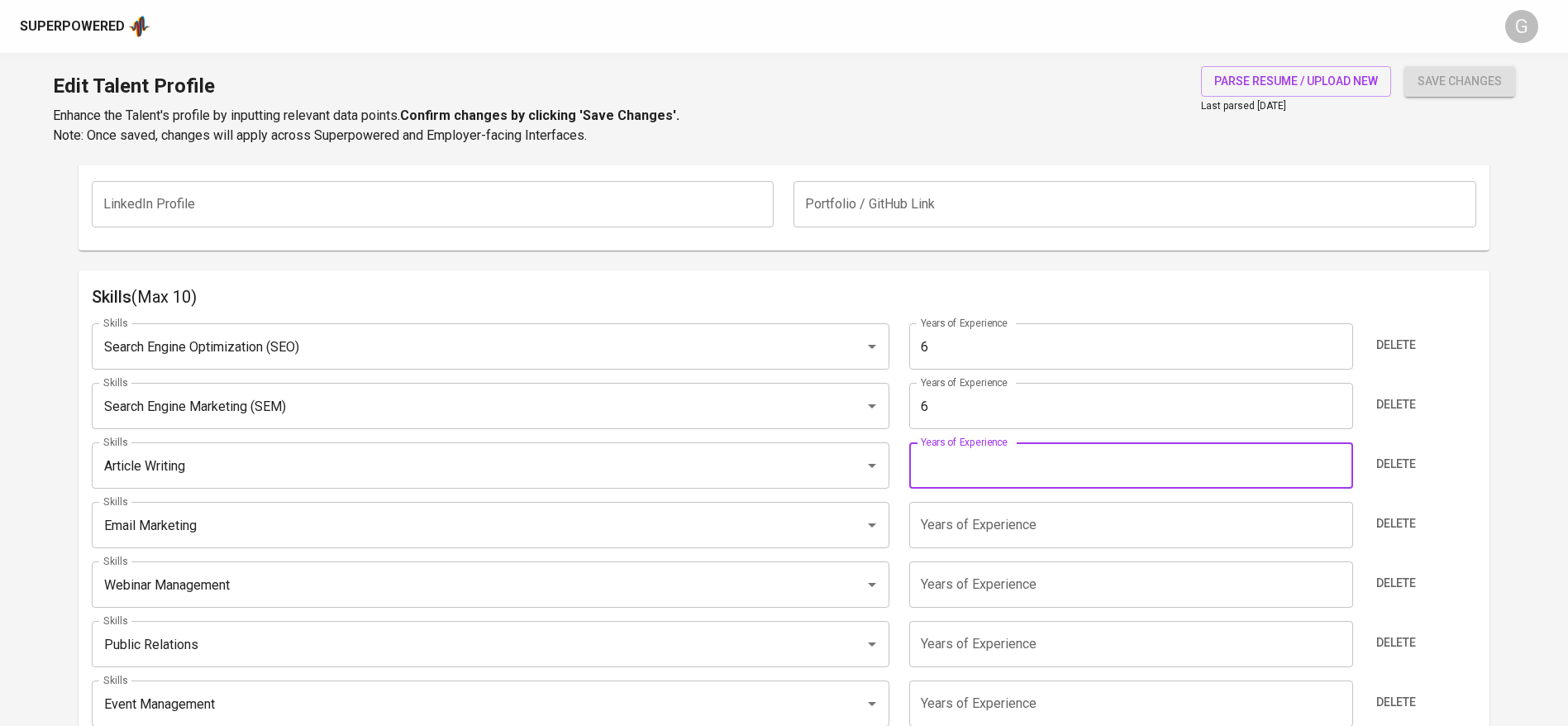
click at [983, 480] on input "number" at bounding box center [1131, 465] width 443 height 47
type input "6"
click at [978, 530] on input "number" at bounding box center [1131, 525] width 443 height 47
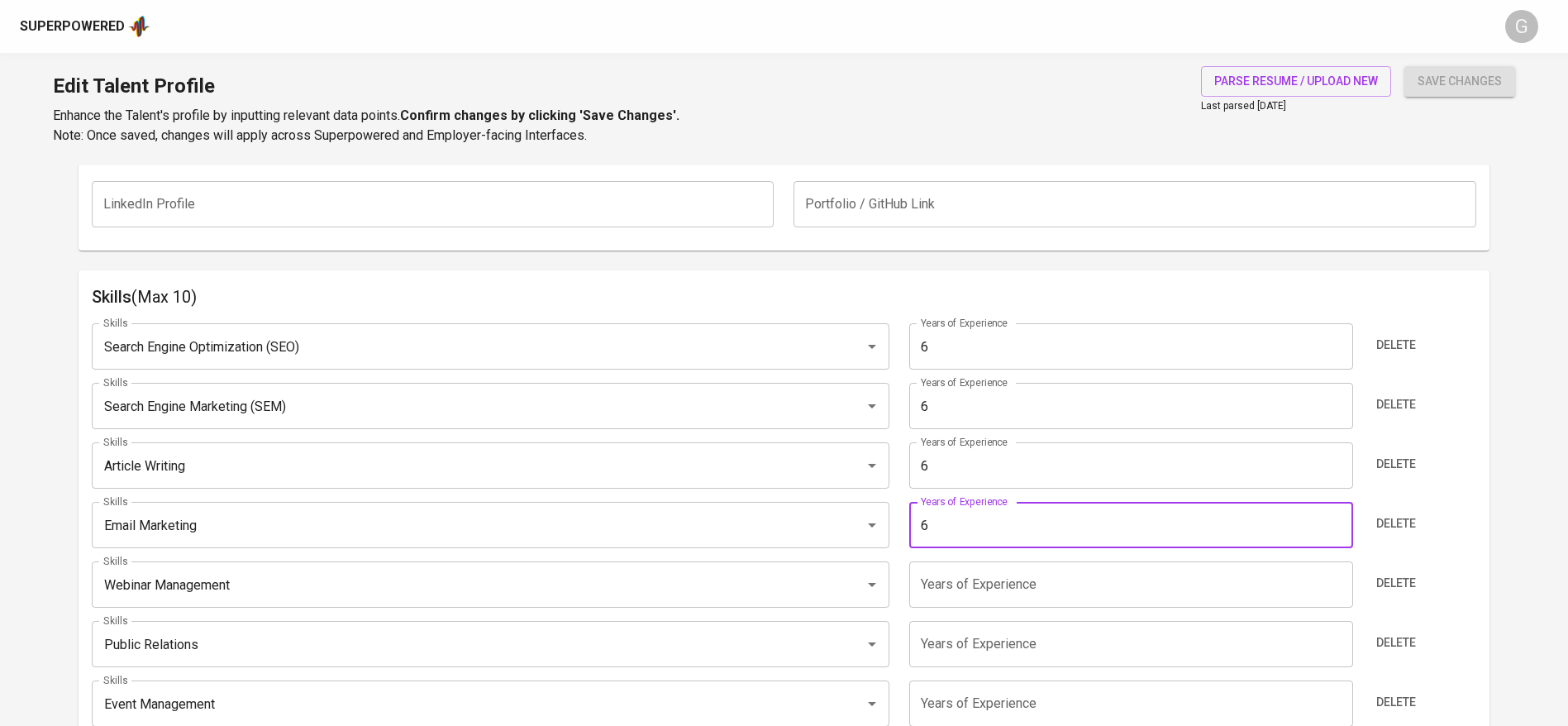
type input "6"
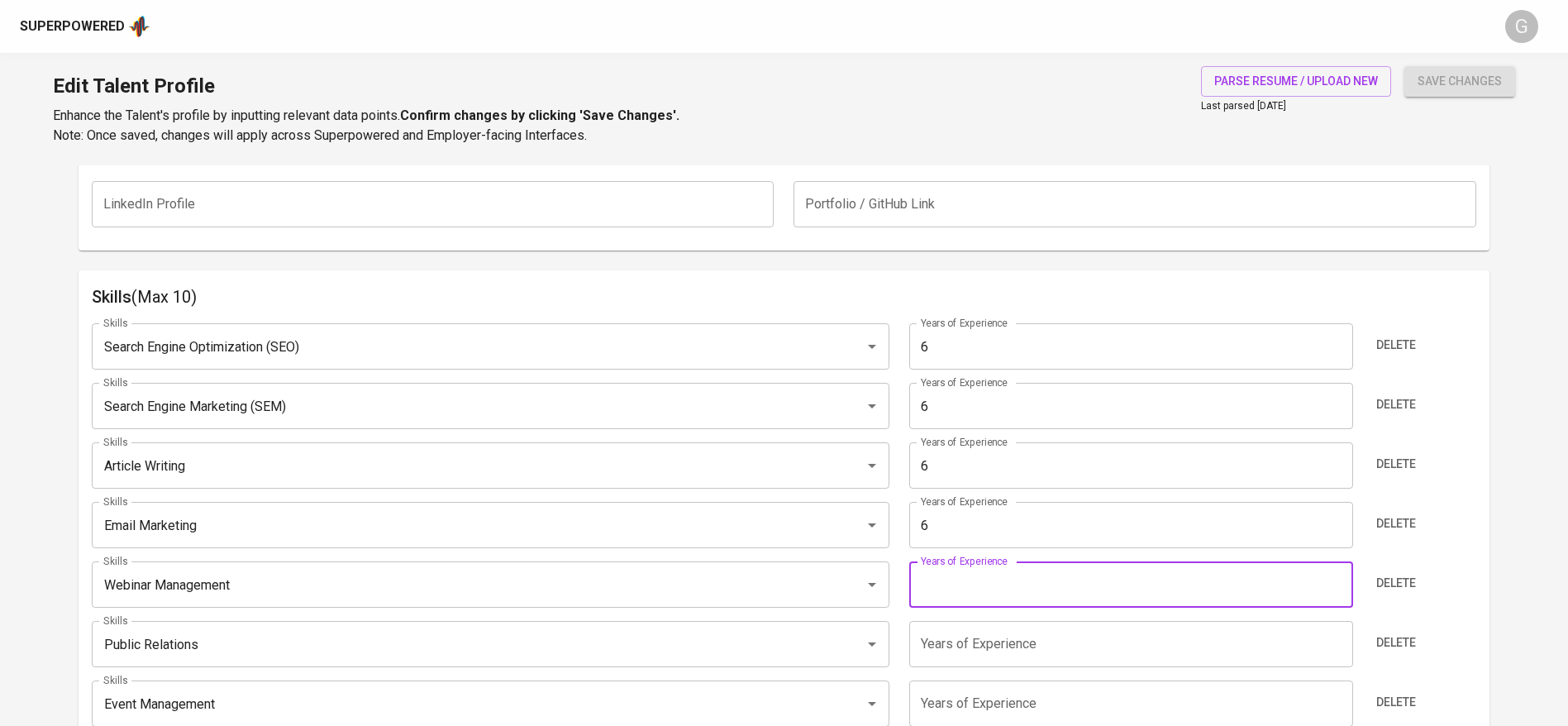
click at [975, 577] on input "number" at bounding box center [1131, 584] width 443 height 47
type input "6"
click at [975, 635] on input "number" at bounding box center [1131, 644] width 443 height 47
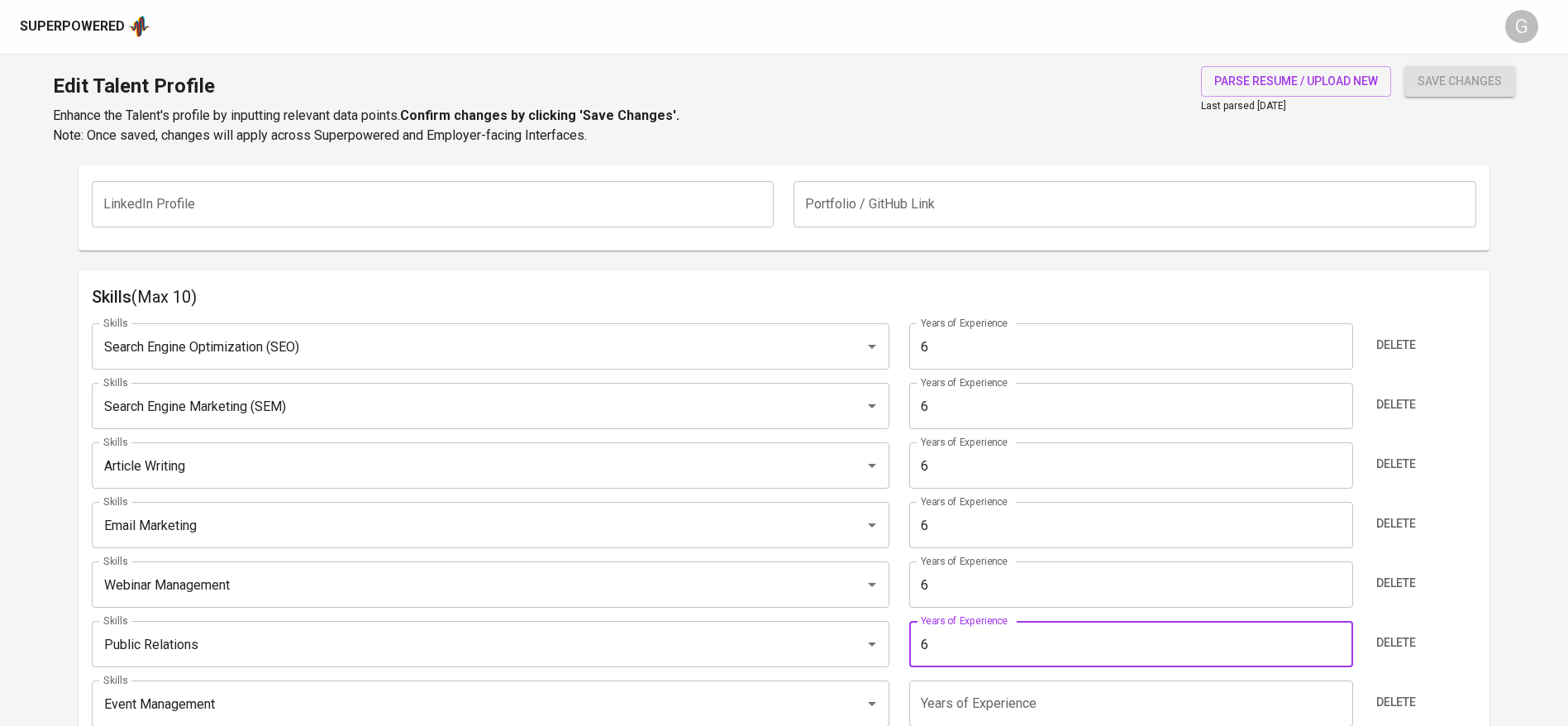
type input "6"
click at [977, 675] on div "Skills Search Engine Optimization (SEO) Skills Years of Experience 6 Years of E…" at bounding box center [784, 540] width 1384 height 461
click at [983, 687] on input "number" at bounding box center [1131, 704] width 443 height 47
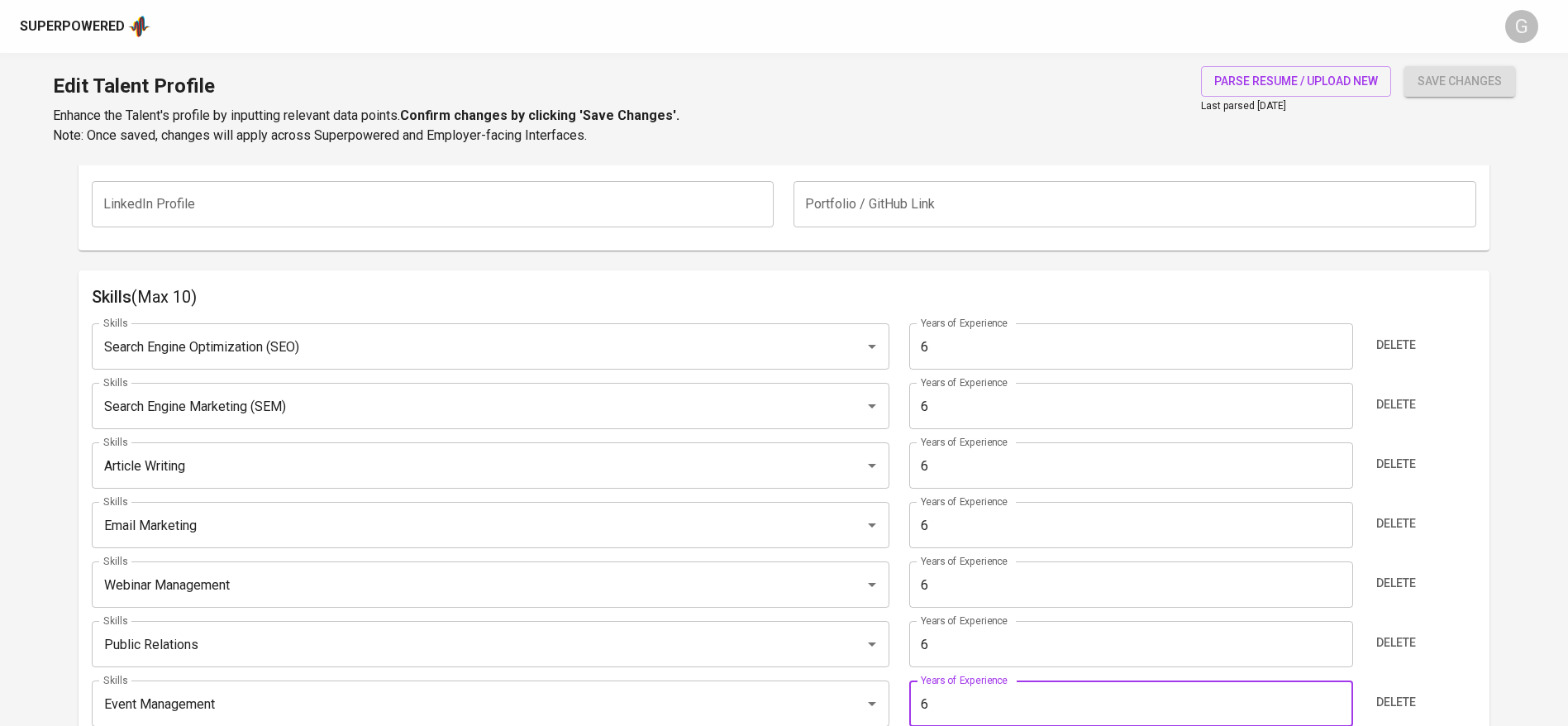
scroll to position [872, 0]
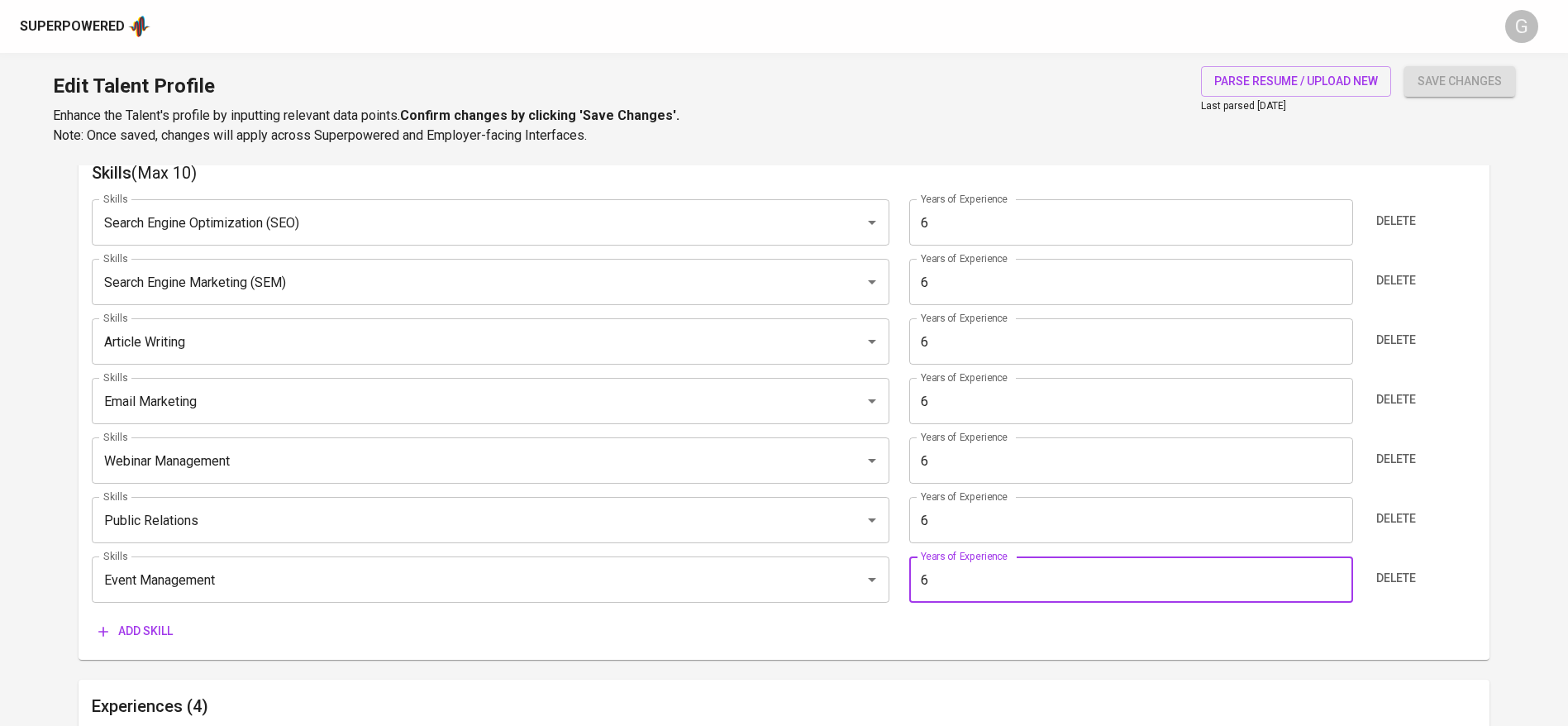
type input "6"
click at [1440, 79] on span "save changes" at bounding box center [1460, 81] width 84 height 21
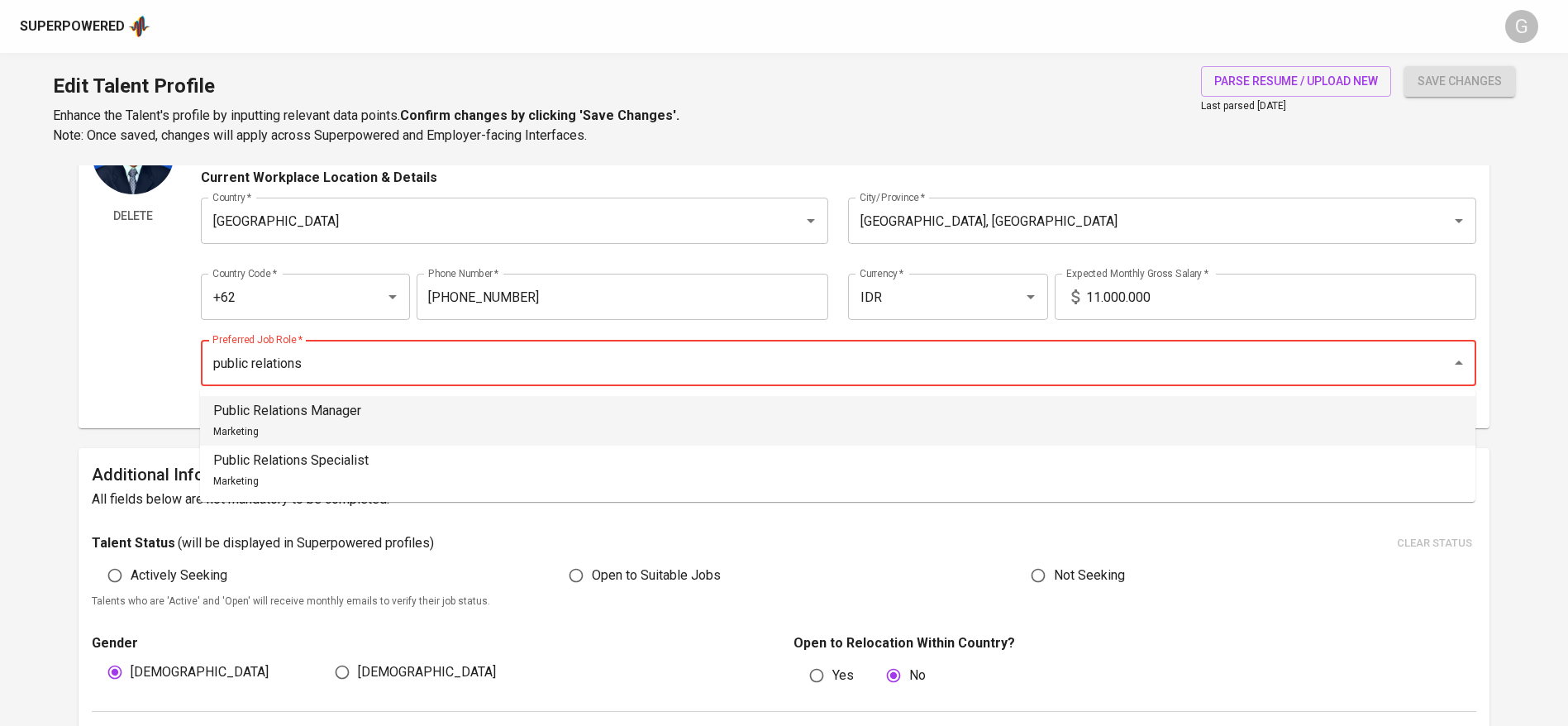
click at [507, 423] on li "Public Relations Manager Marketing" at bounding box center [837, 420] width 1276 height 49
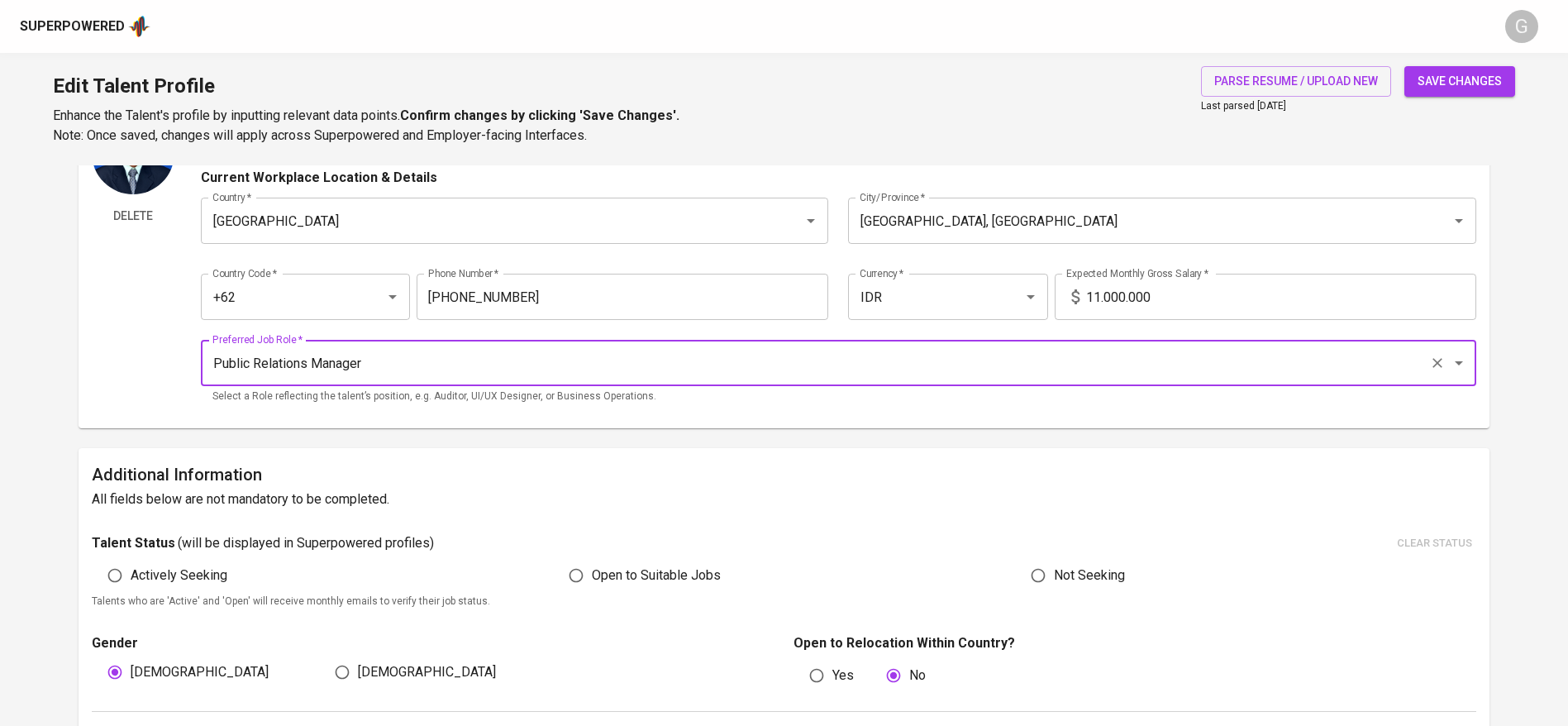
type input "Public Relations Manager"
click at [1227, 289] on input "11.000.000" at bounding box center [1281, 297] width 390 height 47
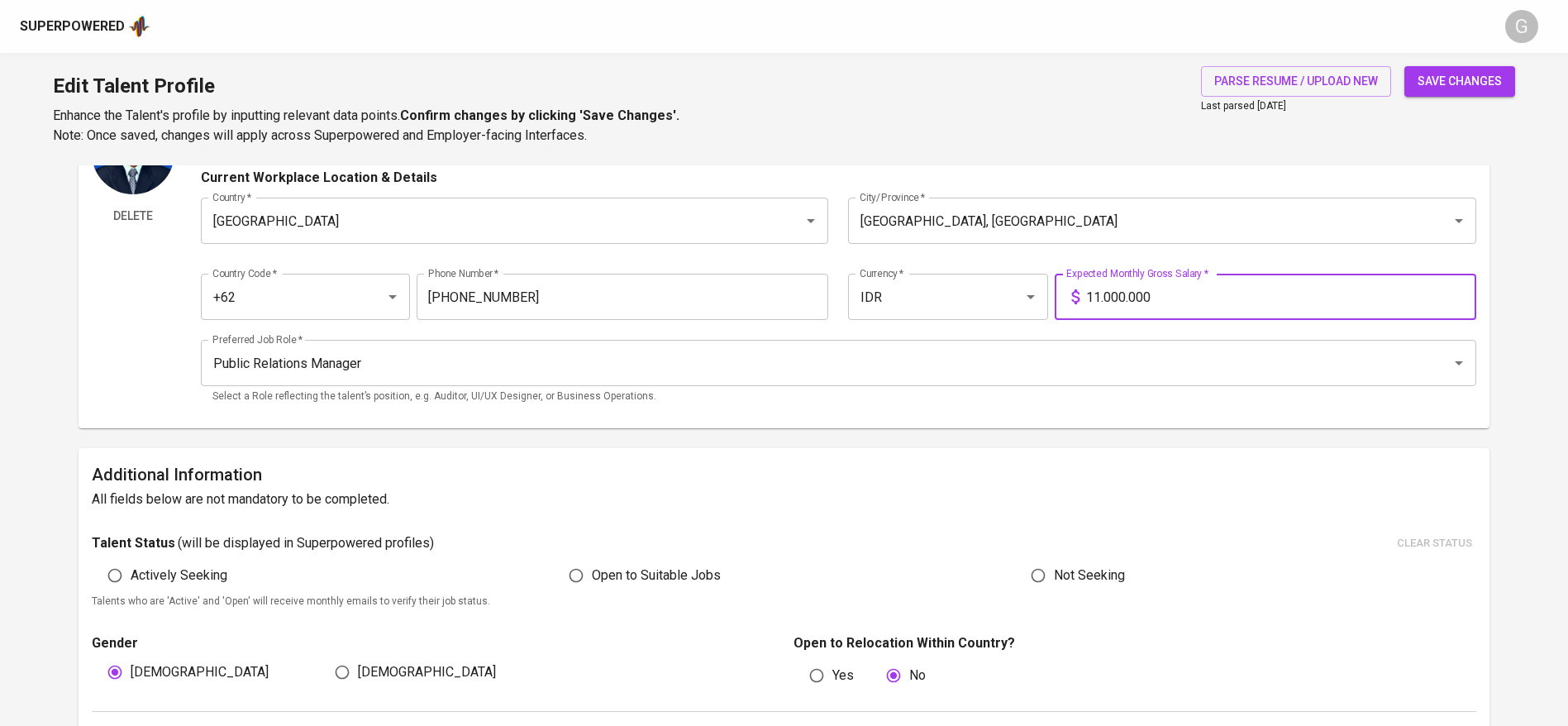
click at [1227, 289] on input "11.000.000" at bounding box center [1281, 297] width 390 height 47
type input "24.000.000"
click at [1405, 66] on button "save changes" at bounding box center [1460, 82] width 111 height 30
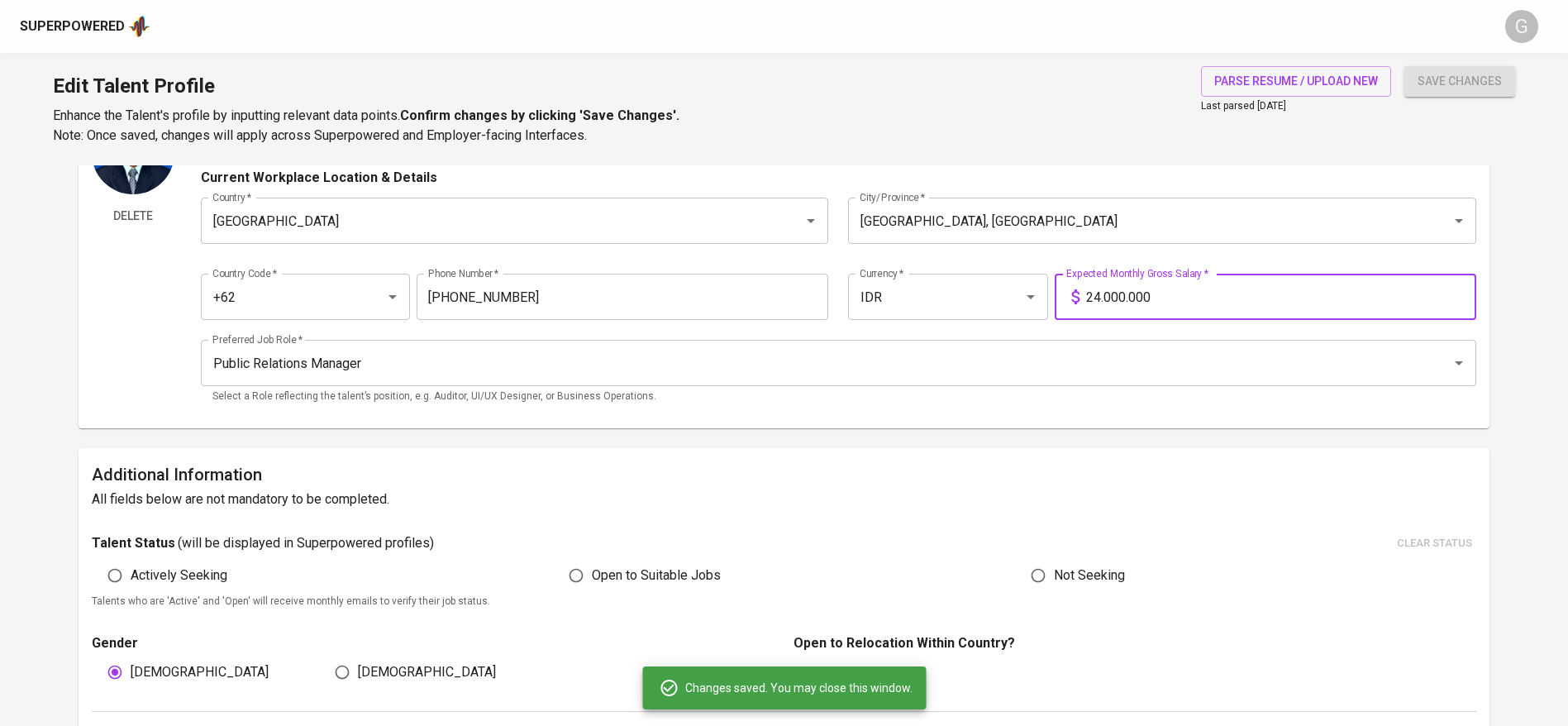
type input "Event Management"
type input "Public Relations"
type input "Webinar Management"
type input "Article Writing"
type input "Search Engine Marketing (SEM)"
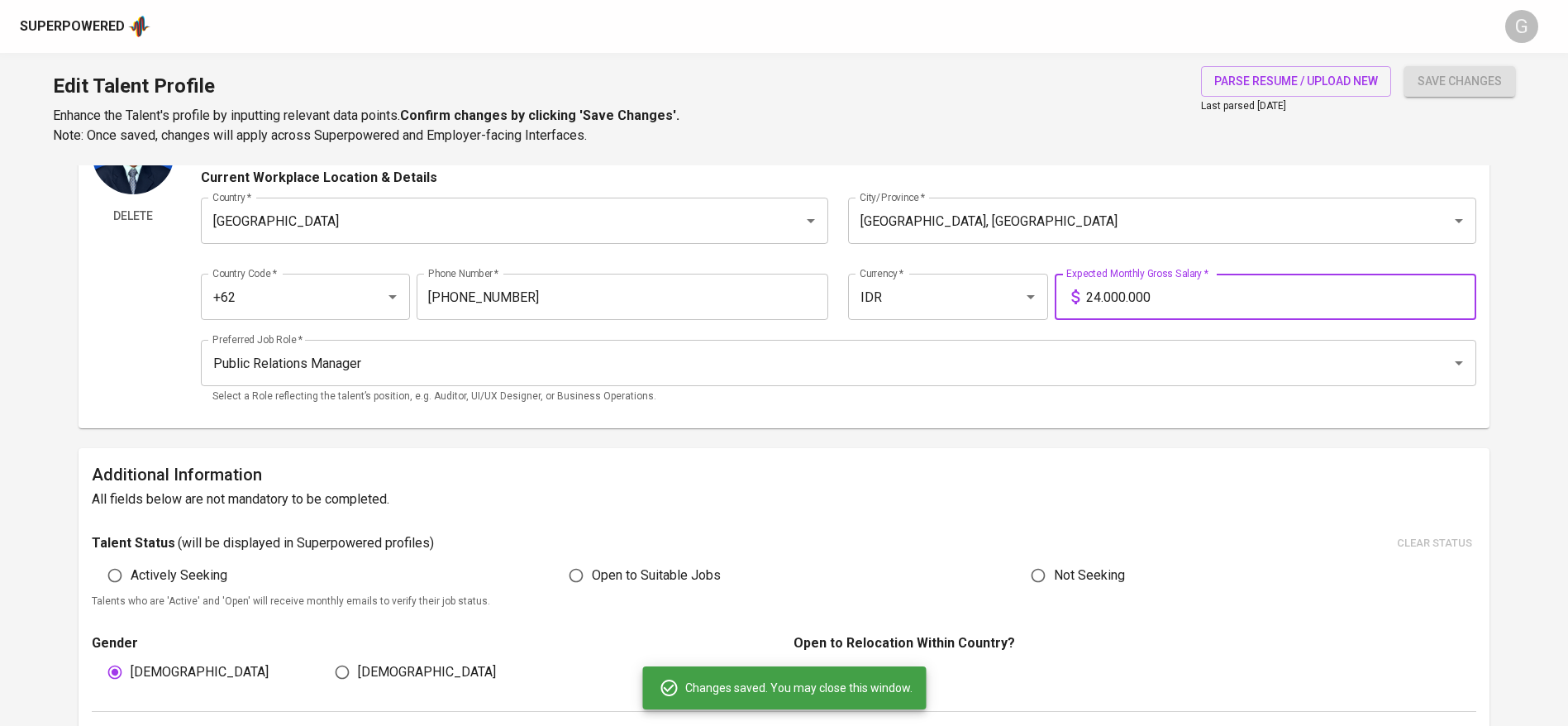
type input "Search Engine Optimization (SEO)"
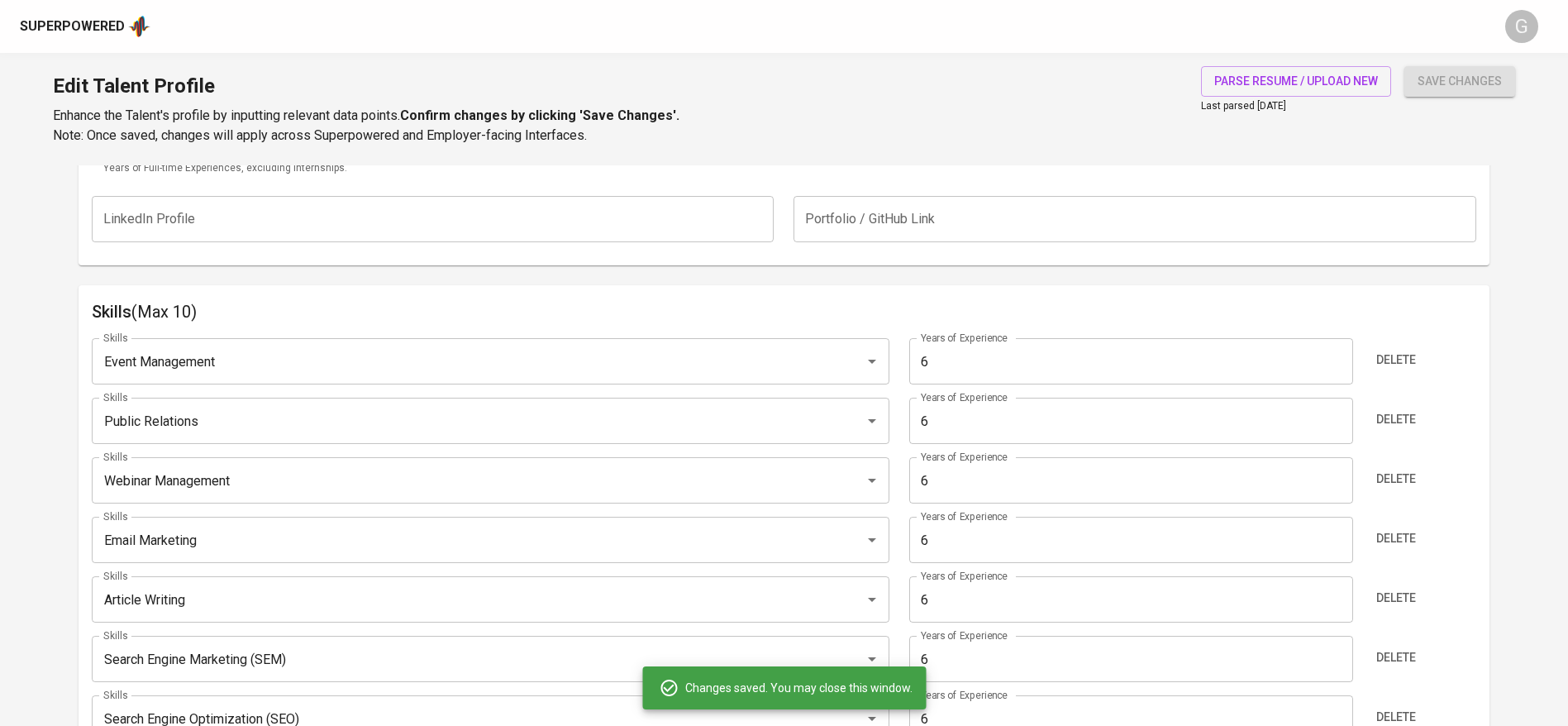
scroll to position [361, 0]
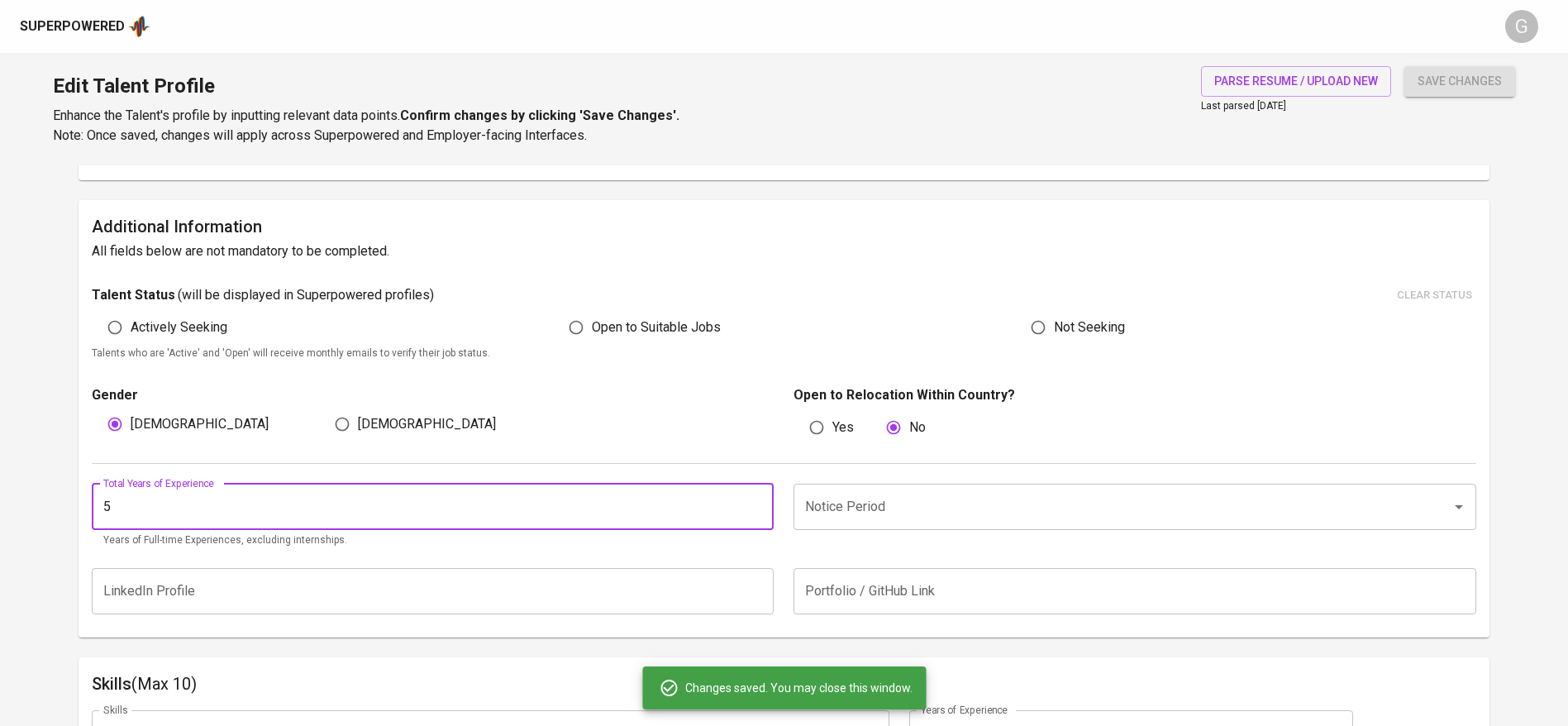
drag, startPoint x: 149, startPoint y: 494, endPoint x: 48, endPoint y: 511, distance: 102.4
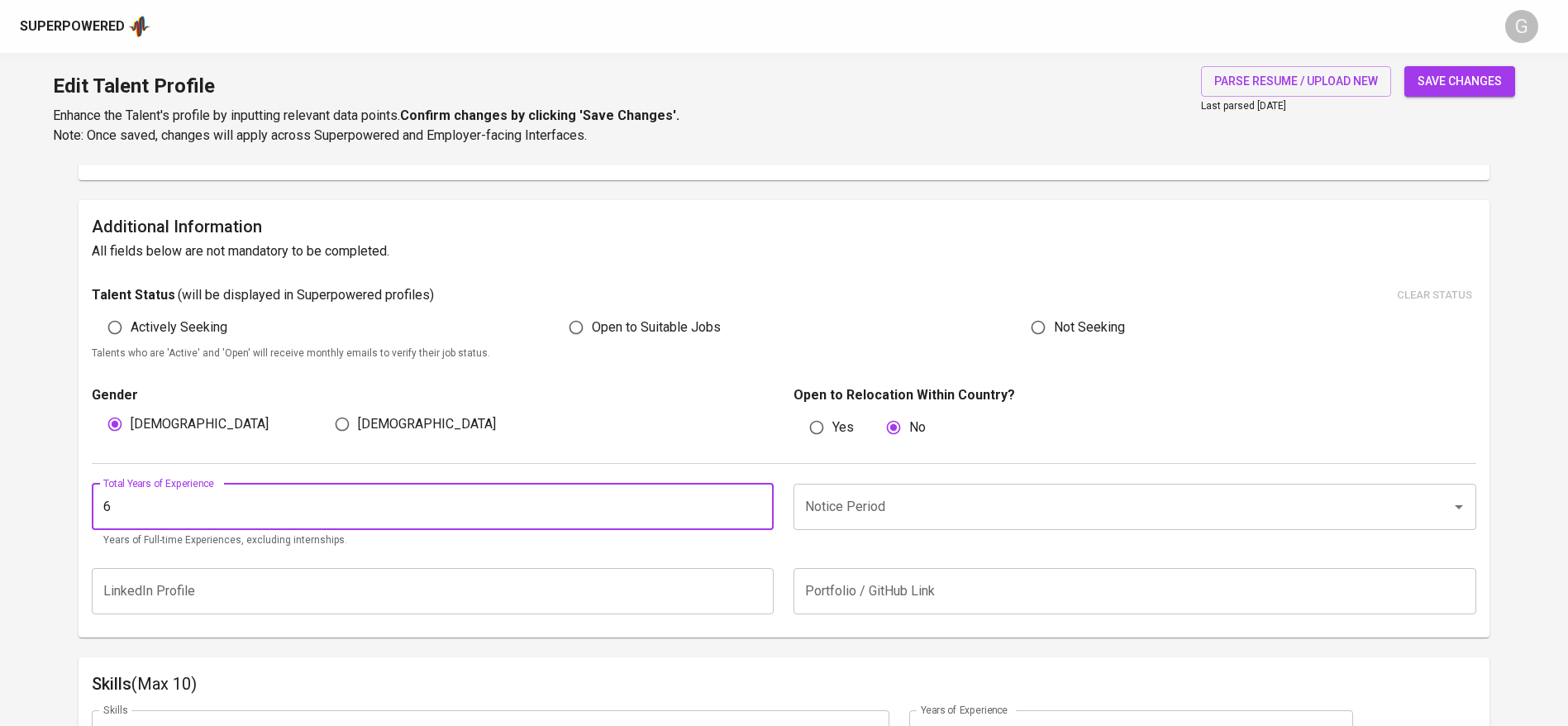
type input "6"
click at [900, 504] on input "Notice Period" at bounding box center [1111, 506] width 621 height 31
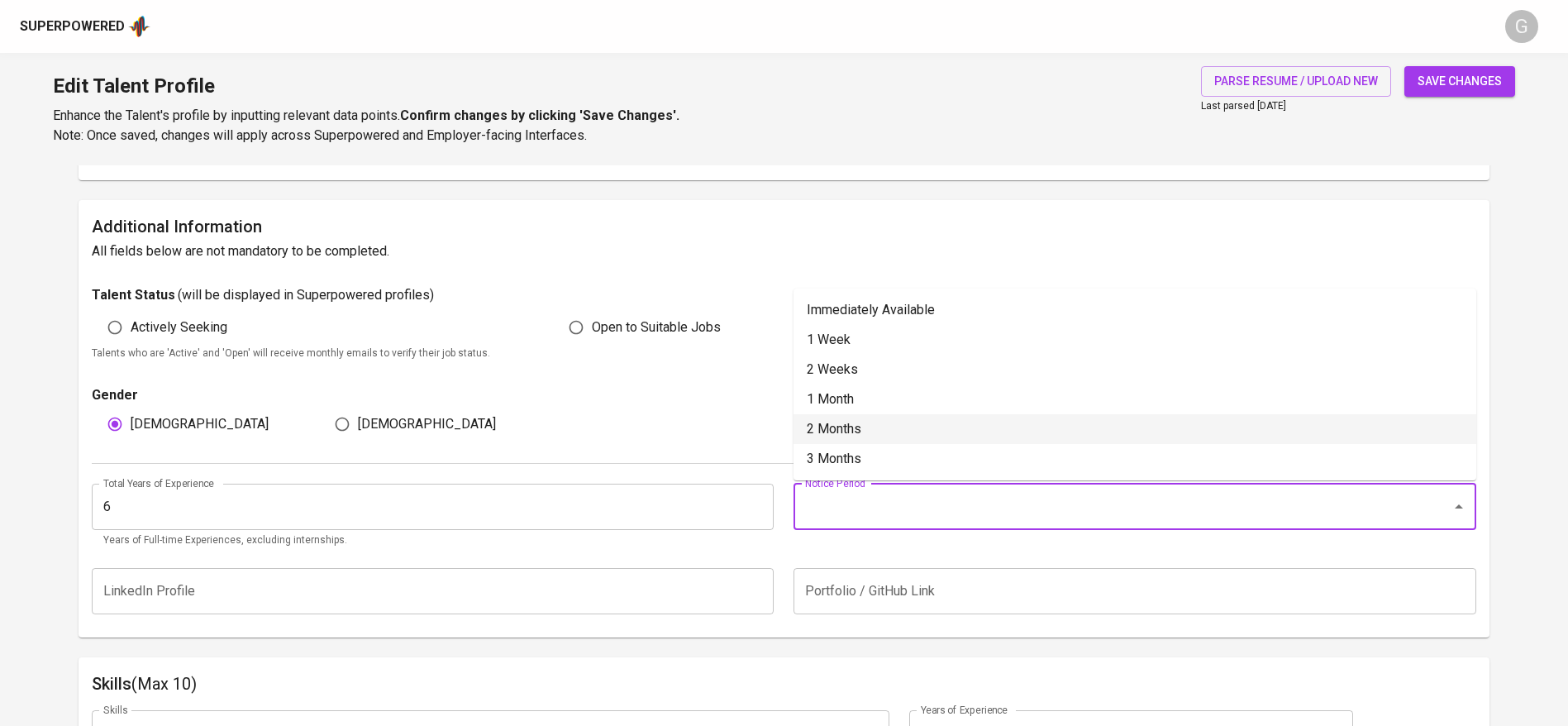
click at [853, 428] on li "2 Months" at bounding box center [1135, 428] width 683 height 30
type input "2 Months"
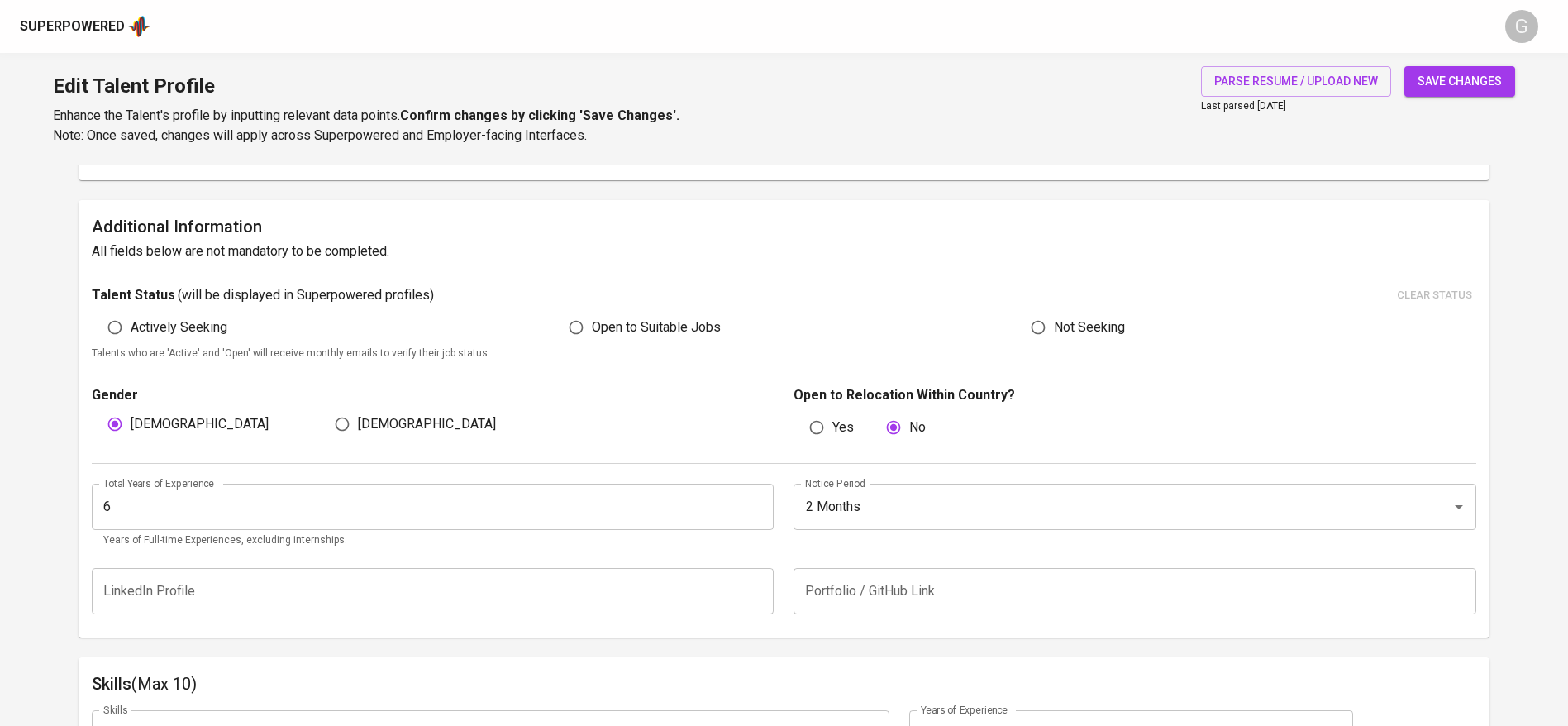
click at [1472, 89] on span "save changes" at bounding box center [1460, 81] width 84 height 21
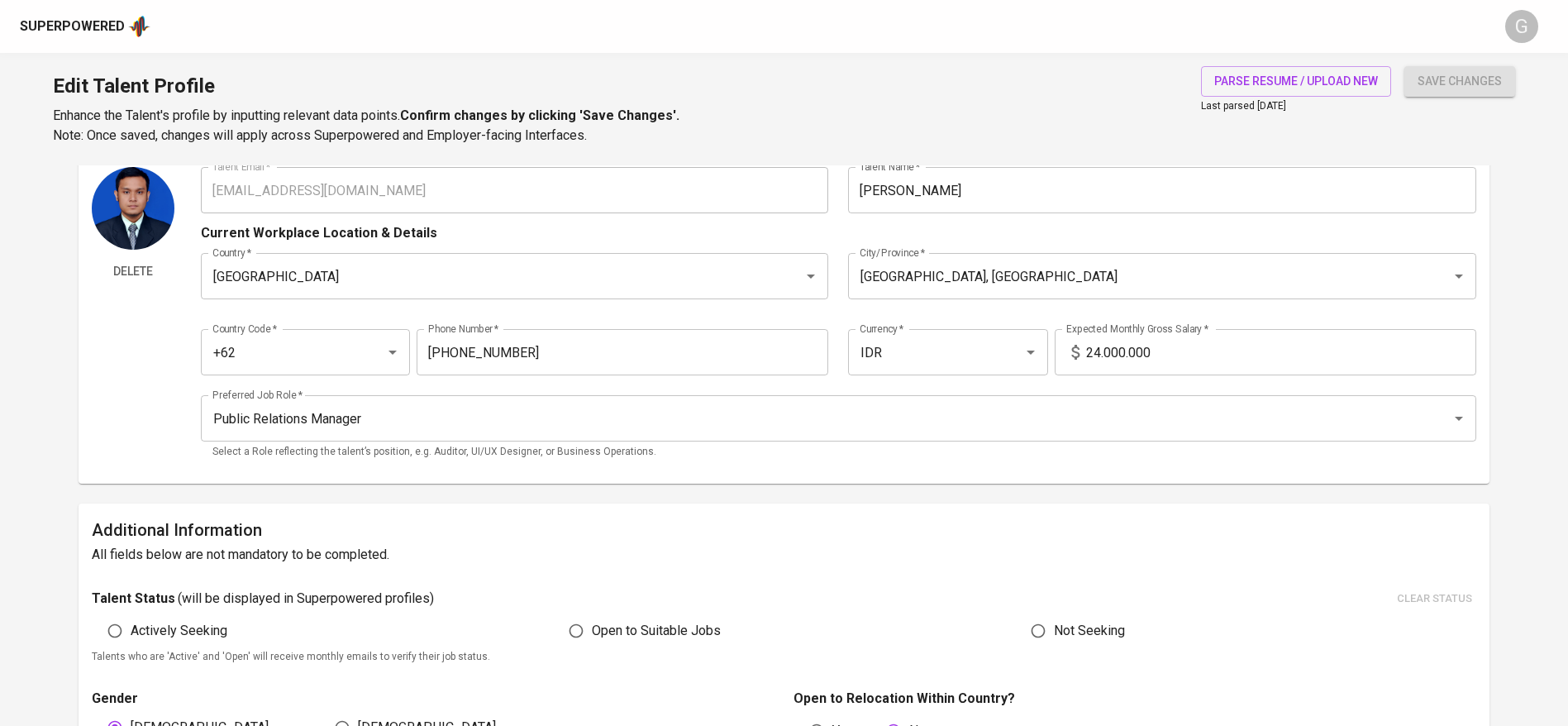
scroll to position [0, 0]
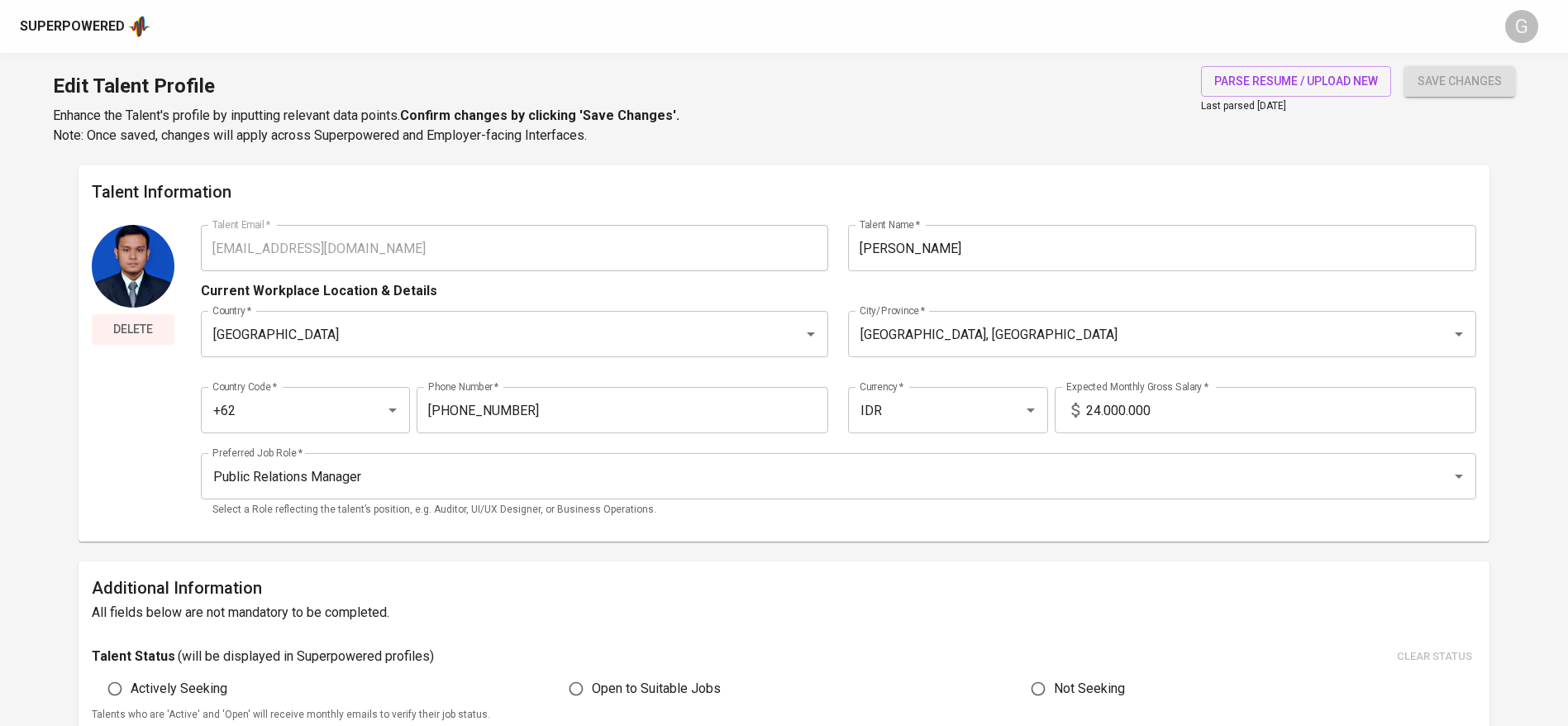
click at [126, 319] on span "Delete" at bounding box center [133, 329] width 69 height 21
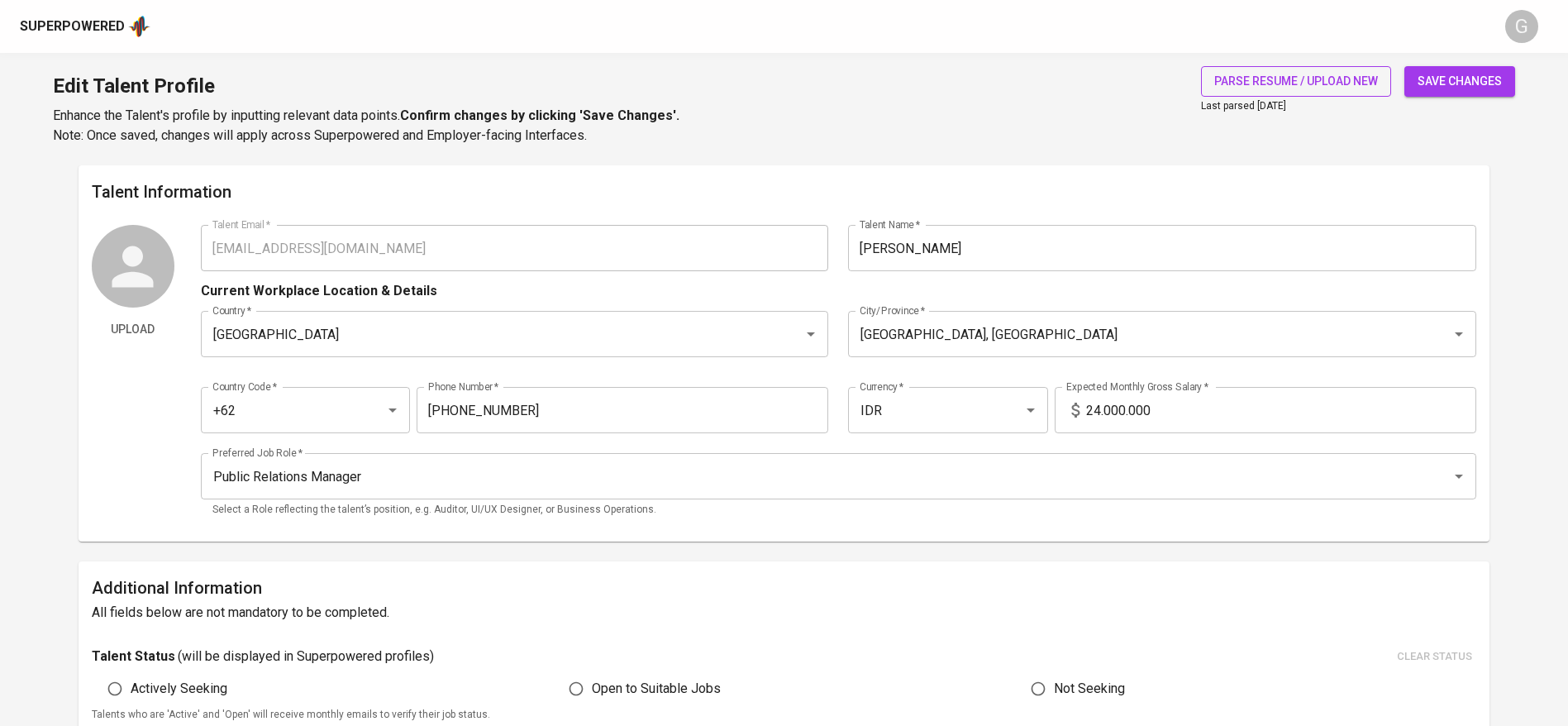
click at [1434, 82] on span "save changes" at bounding box center [1460, 81] width 84 height 21
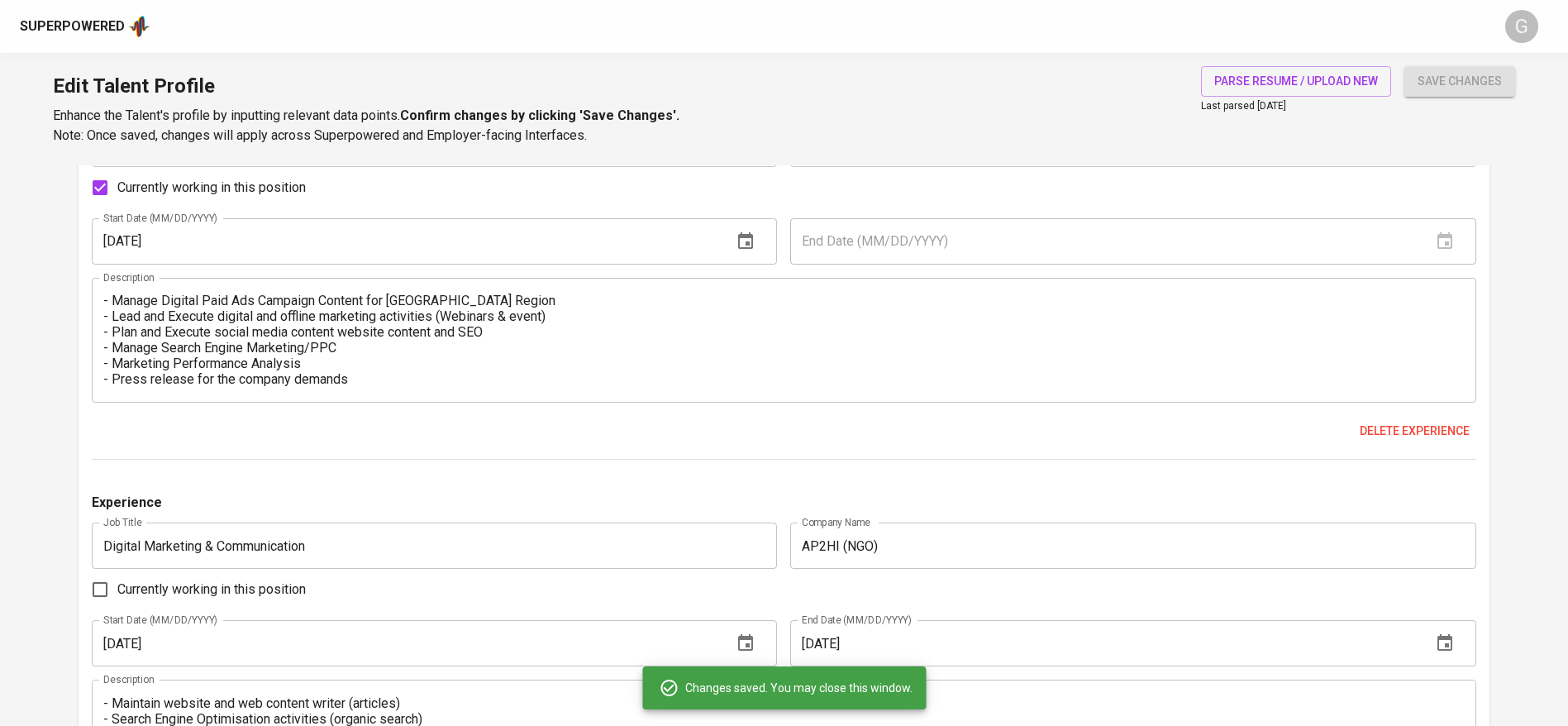
scroll to position [1612, 0]
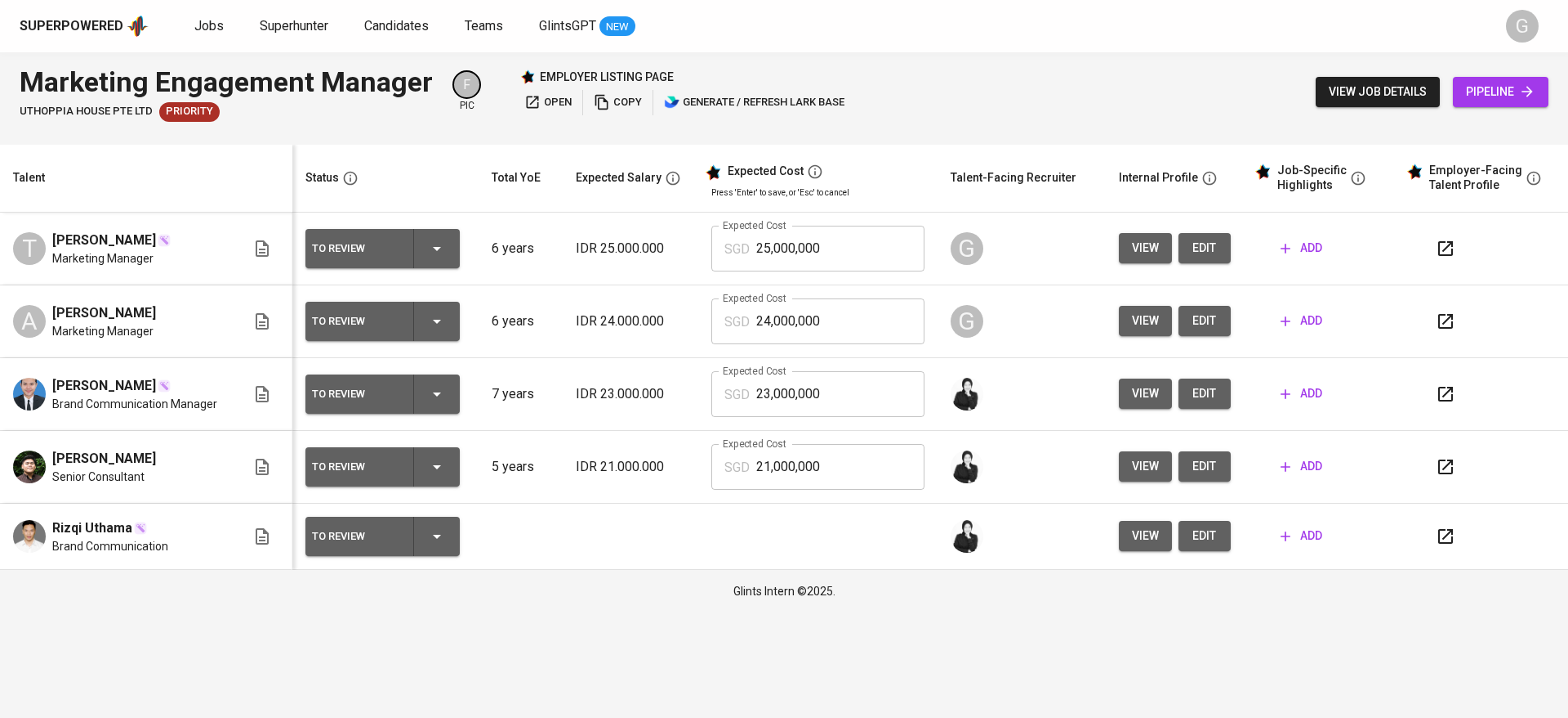
click at [1196, 250] on span "edit" at bounding box center [1205, 247] width 27 height 20
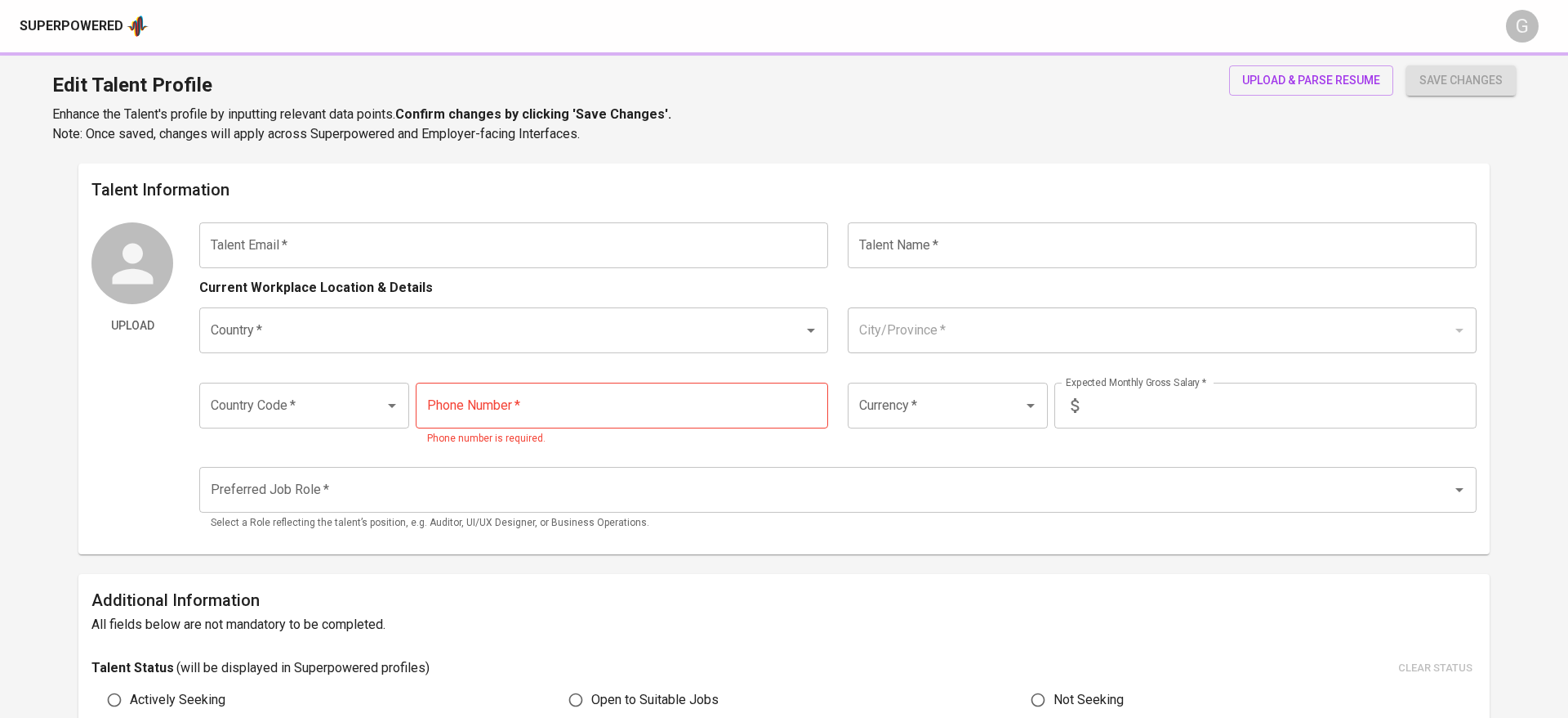
type input "[EMAIL_ADDRESS][DOMAIN_NAME]"
type input "[PERSON_NAME]"
type input "Indonesia"
type input "Jakarta Pusat, DKI Jakarta"
type input "+62"
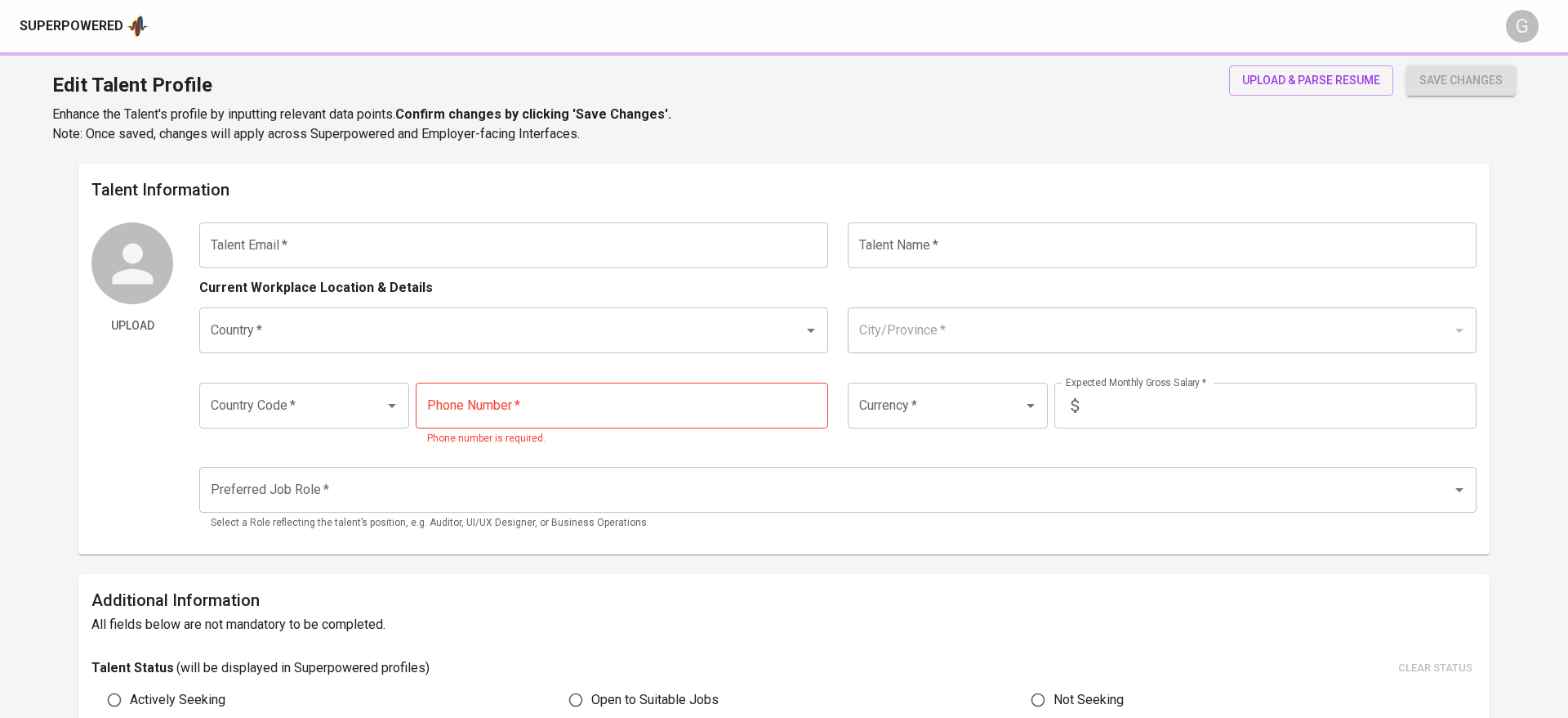
type input "857-4086-8664"
type input "IDR"
type input "Public Relations Manager"
radio input "true"
type input "6"
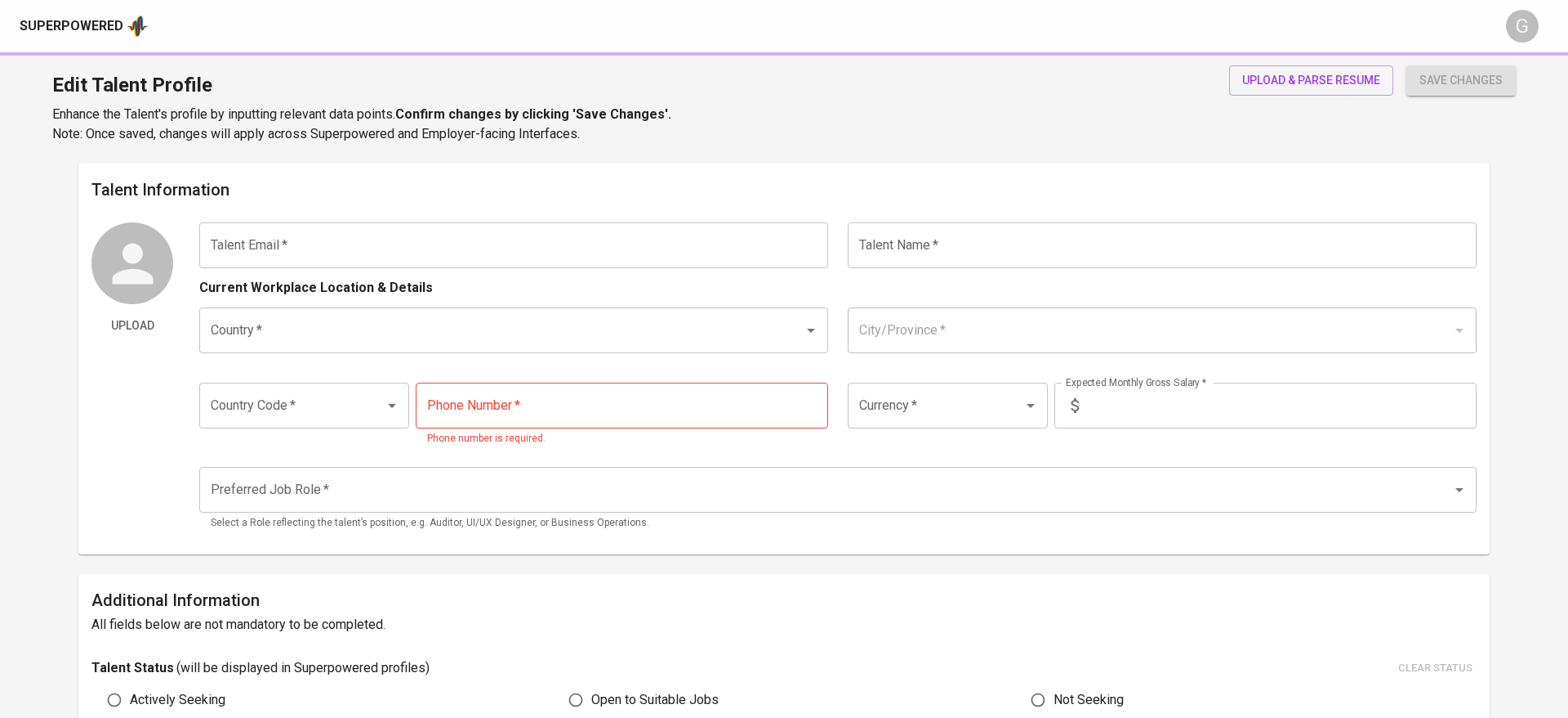
type input "1 Month"
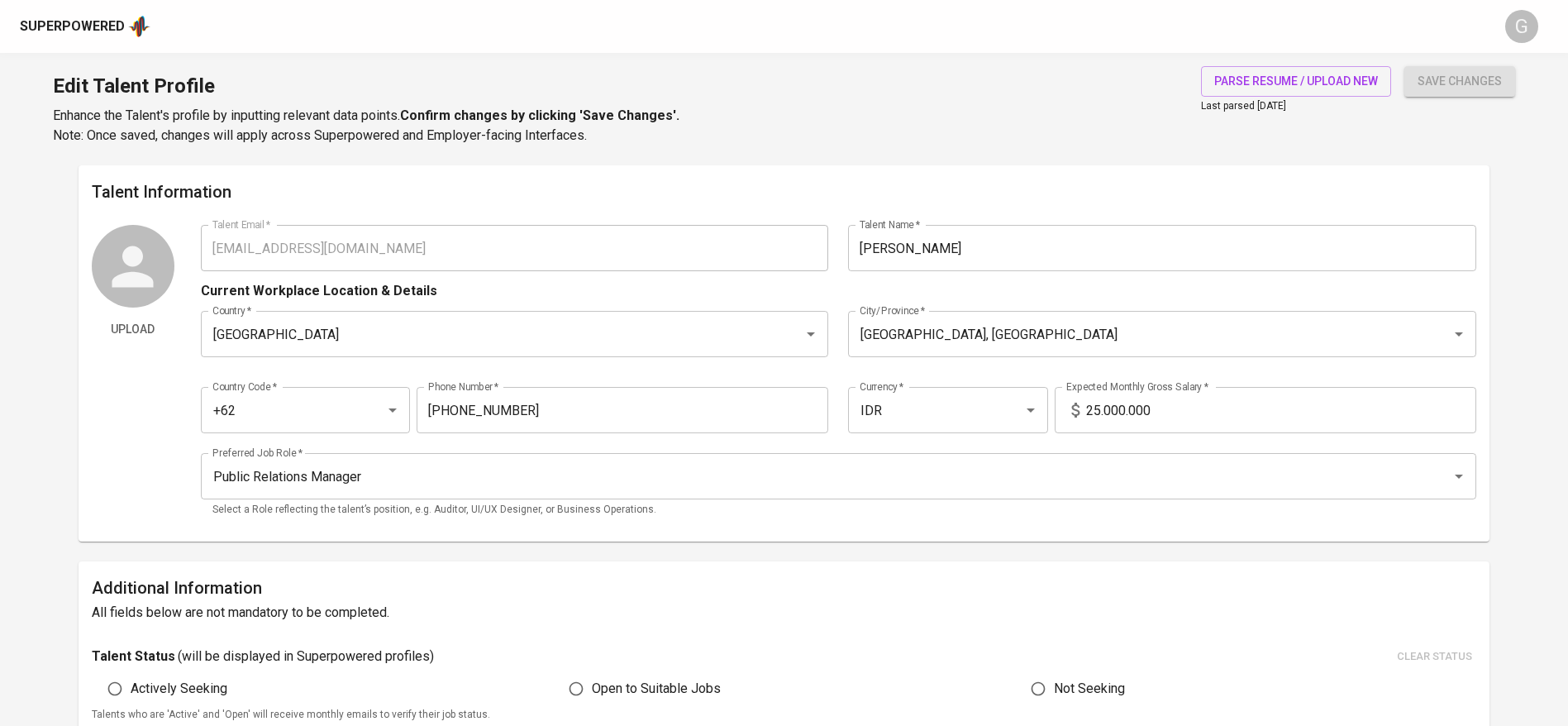
click at [1063, 249] on input "Tsana Yusfuli" at bounding box center [1162, 248] width 628 height 47
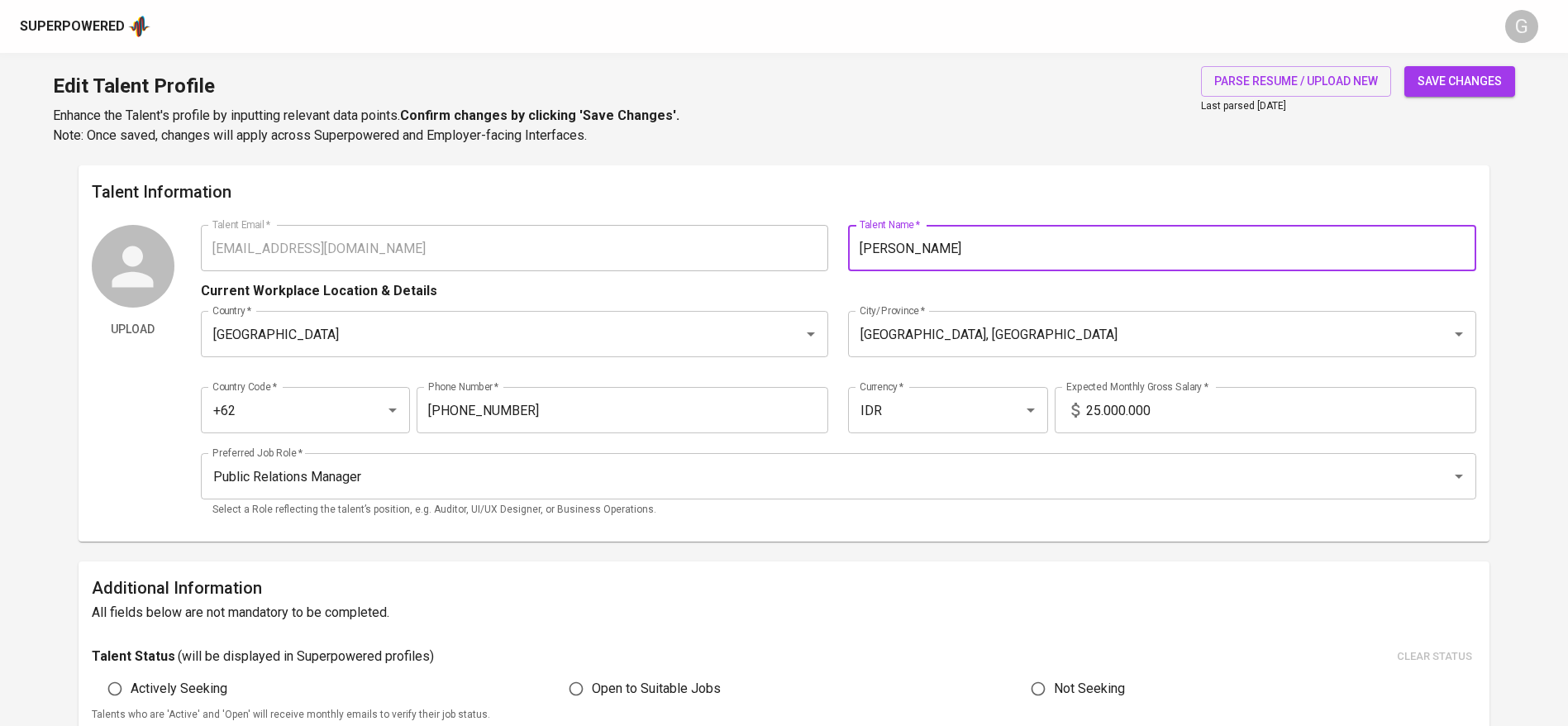
type input "[PERSON_NAME]"
click at [1405, 66] on button "save changes" at bounding box center [1460, 82] width 111 height 30
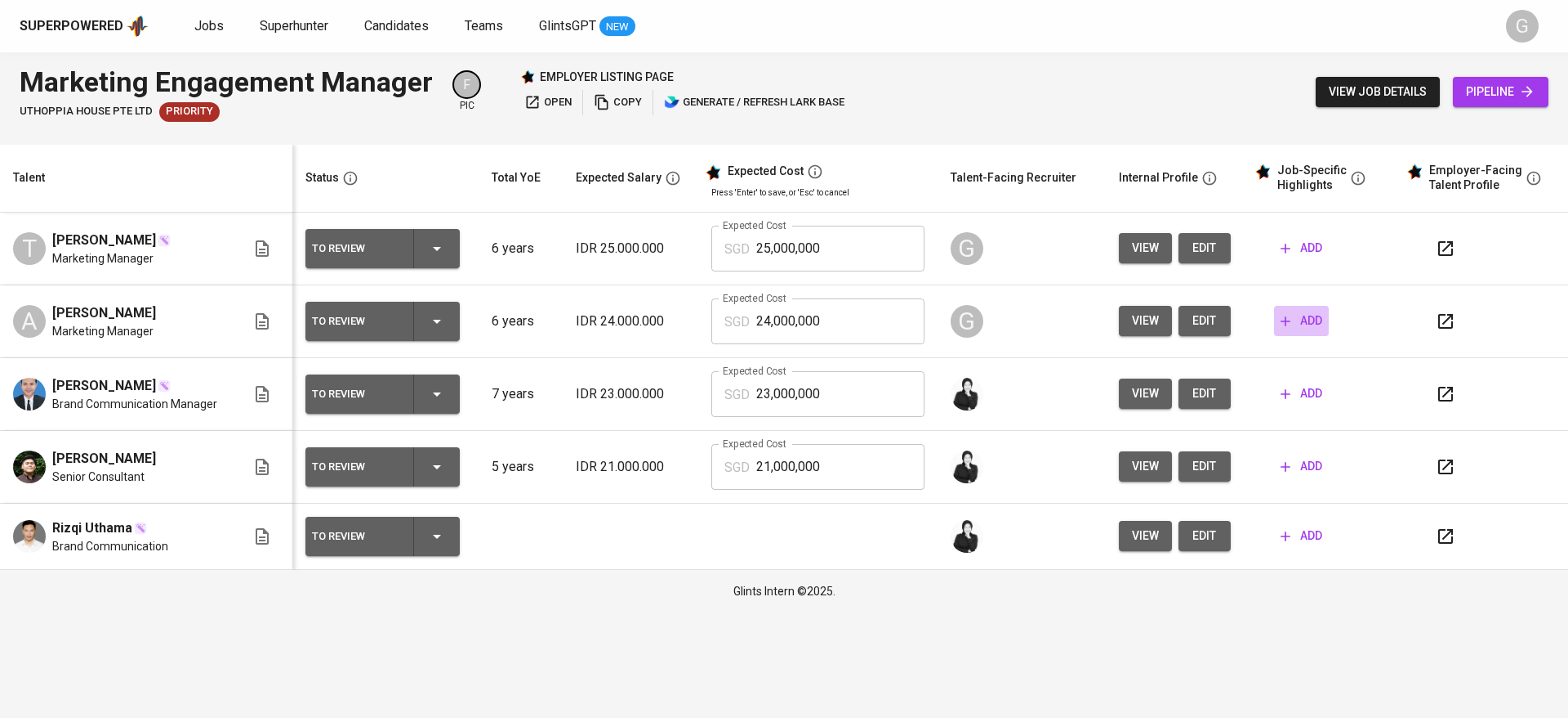
click at [1305, 320] on span "add" at bounding box center [1301, 320] width 42 height 20
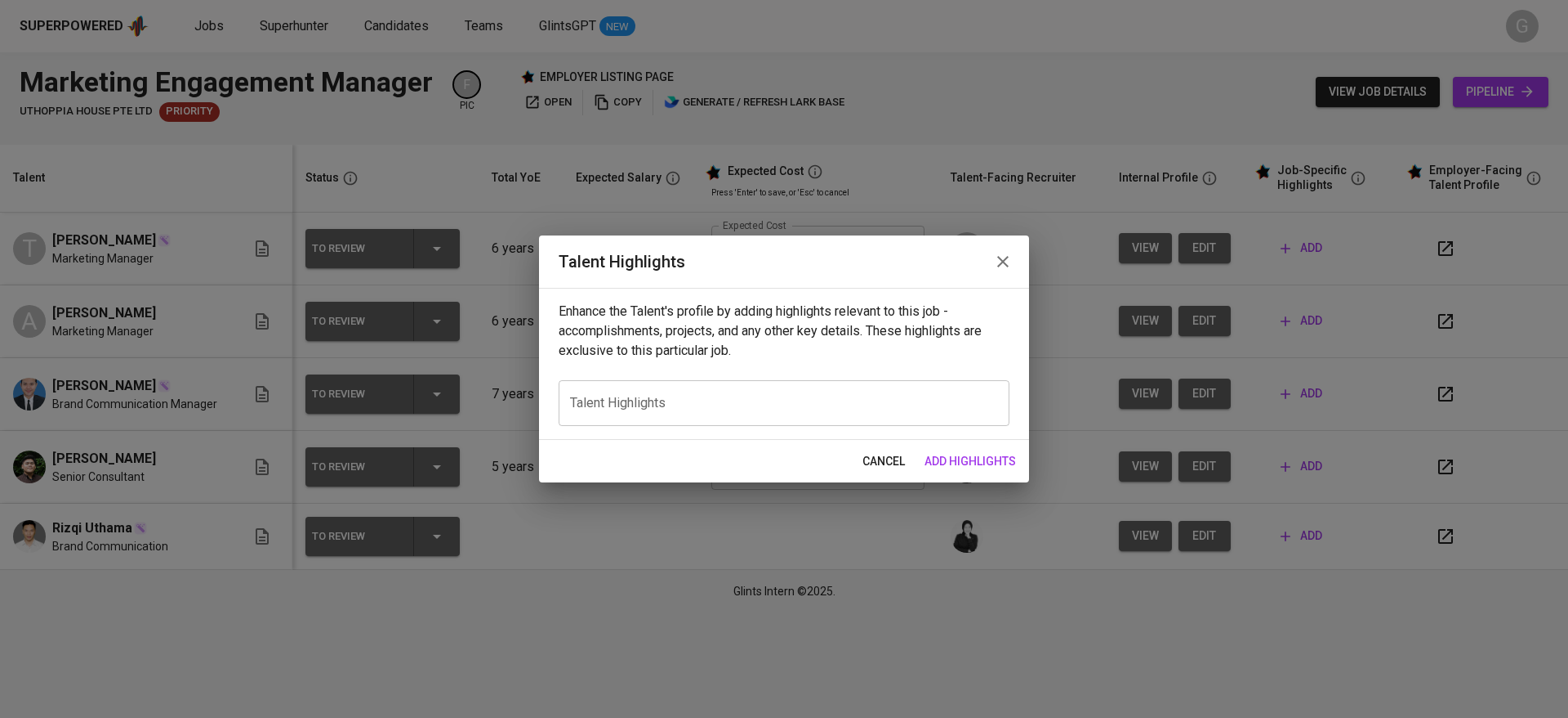
click at [679, 405] on textarea at bounding box center [784, 402] width 428 height 16
paste textarea "Lorem Ipsum do s ametcons adipisc elitseddo eiu TE incididuntut labo etdo mag a…"
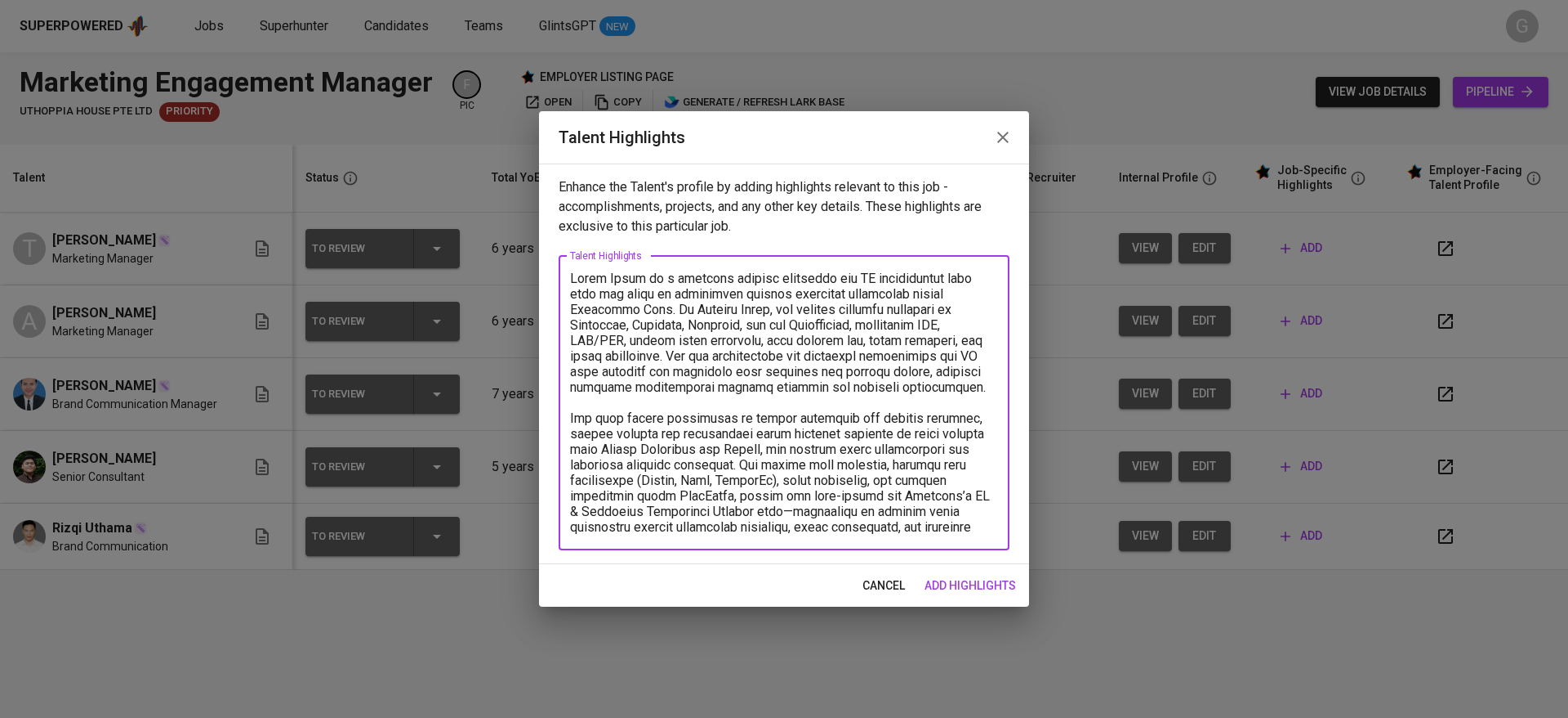
click at [586, 418] on textarea at bounding box center [784, 402] width 428 height 264
click at [590, 285] on textarea at bounding box center [784, 402] width 428 height 264
click at [712, 466] on textarea at bounding box center [784, 402] width 428 height 264
click at [641, 493] on textarea at bounding box center [784, 402] width 428 height 264
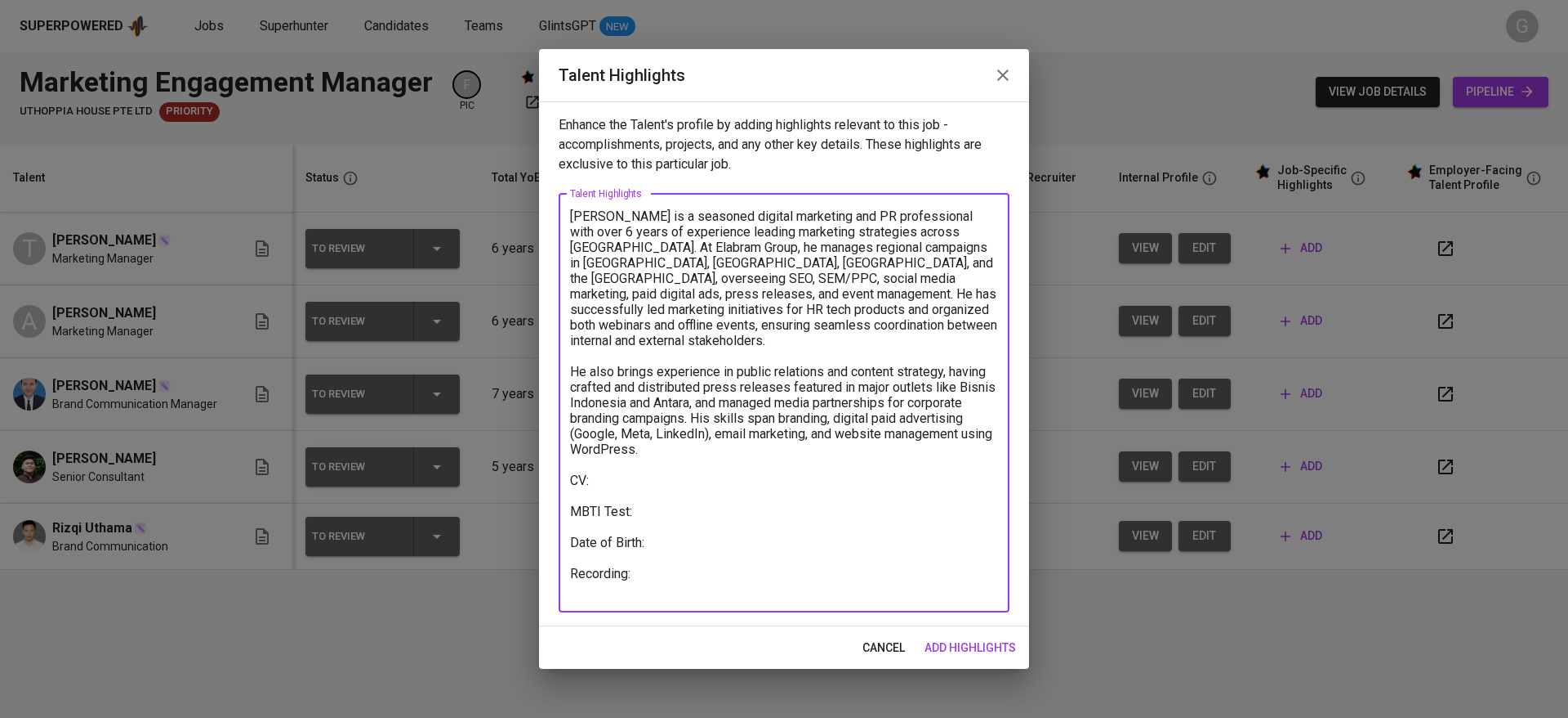
type textarea "[PERSON_NAME] is a seasoned digital marketing and PR professional with over 6 y…"
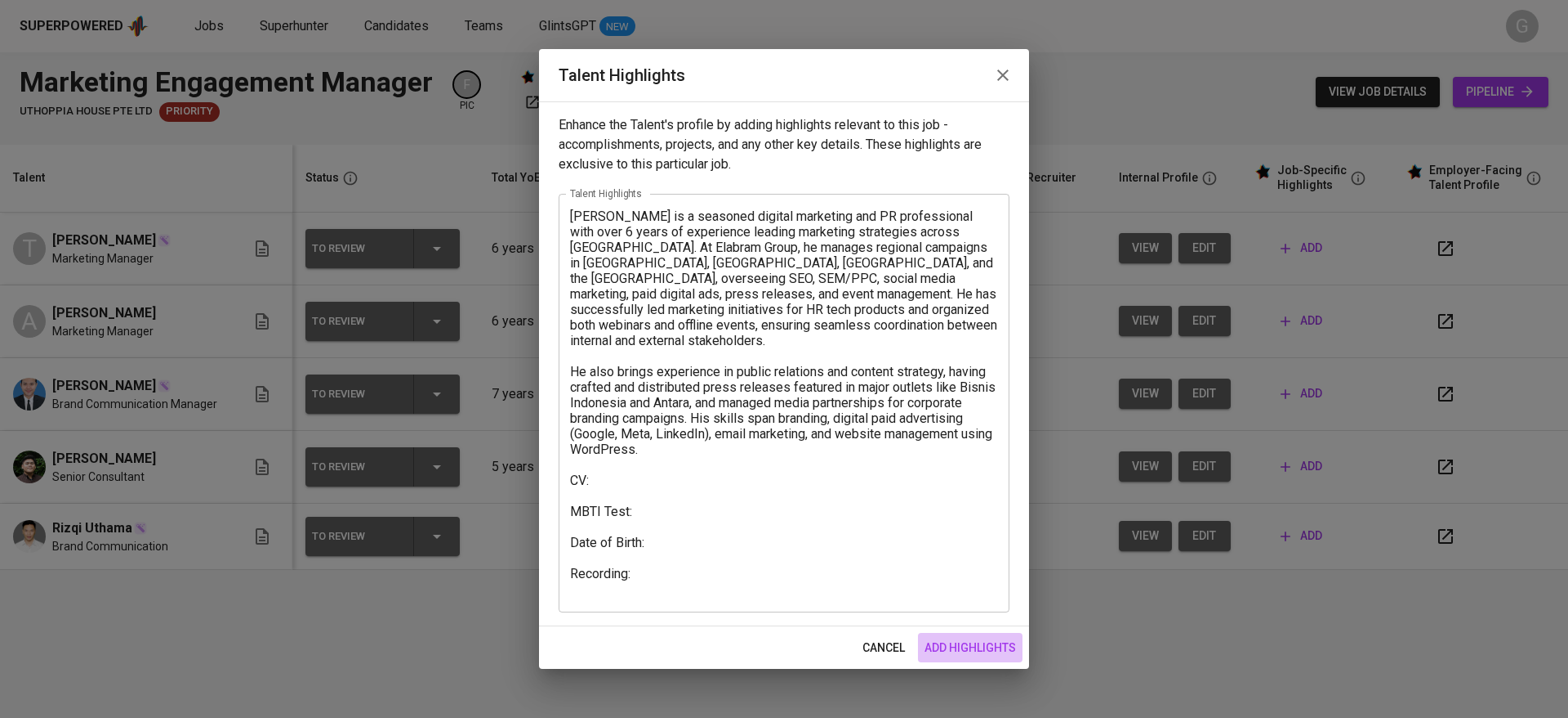
click at [959, 647] on span "add highlights" at bounding box center [970, 647] width 91 height 20
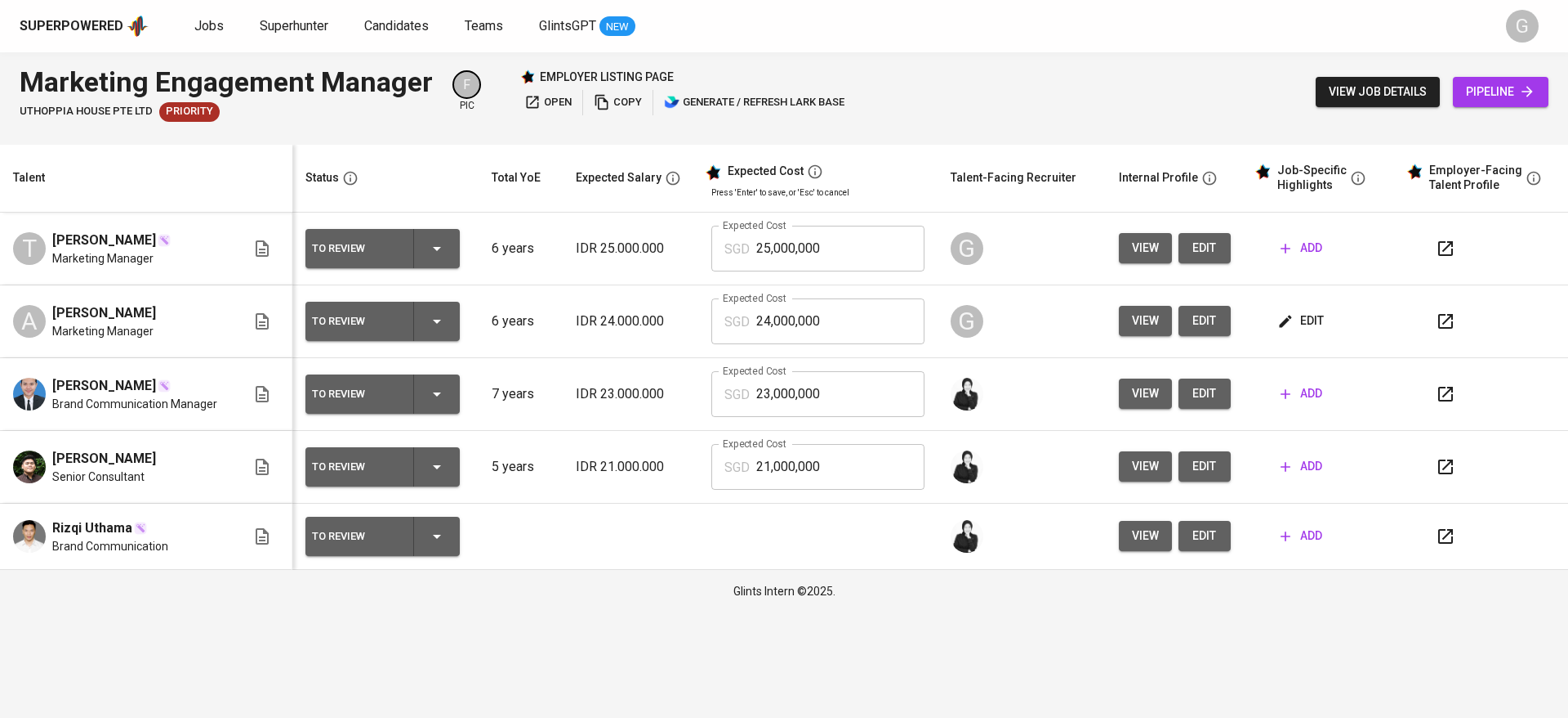
click at [1313, 254] on span "add" at bounding box center [1301, 247] width 42 height 20
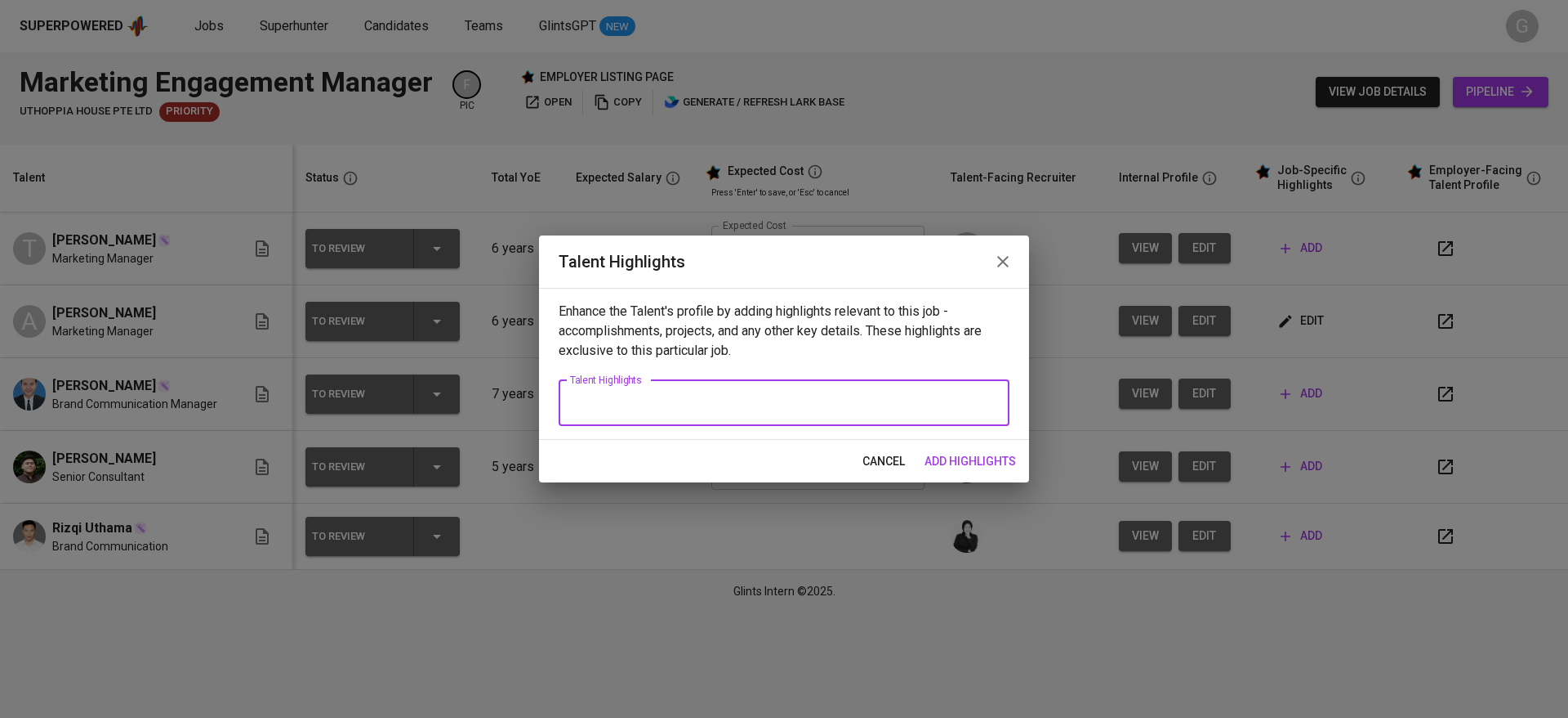
click at [717, 403] on textarea at bounding box center [784, 402] width 428 height 16
paste textarea "Tsana Yusfuli is a marketing strategist with over five years of experience in b…"
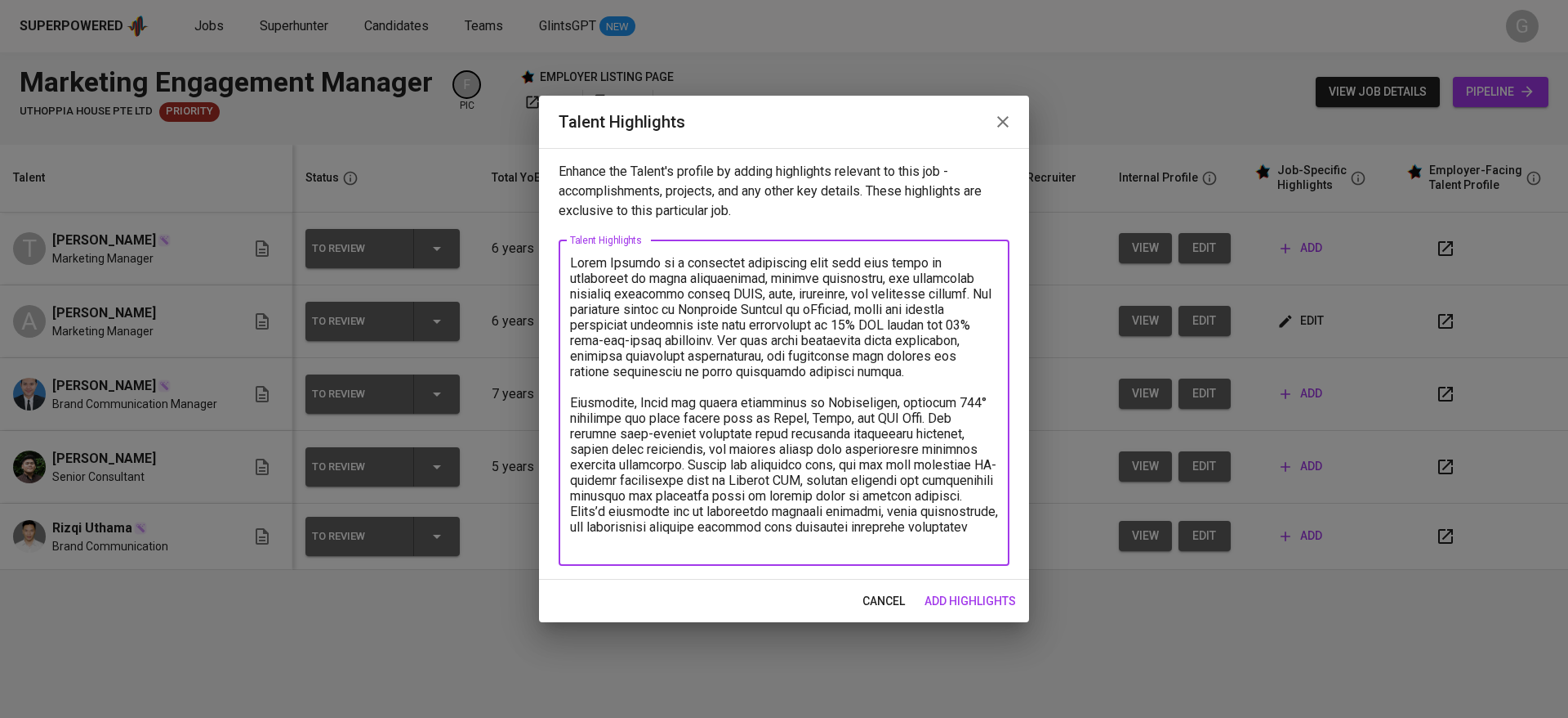
click at [656, 263] on textarea at bounding box center [784, 402] width 428 height 295
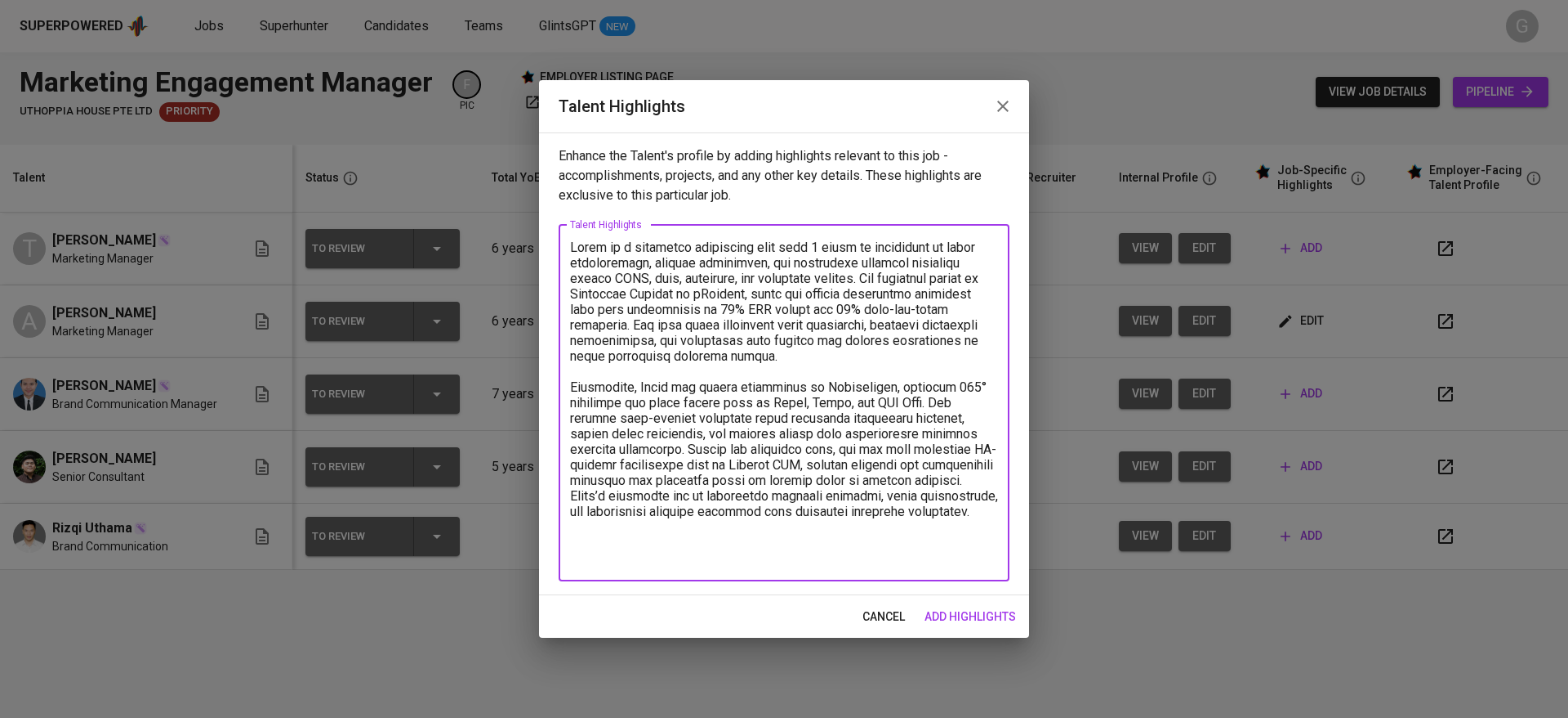
type textarea "Tsana is a marketing strategist with over 5 years of experience in brand storyt…"
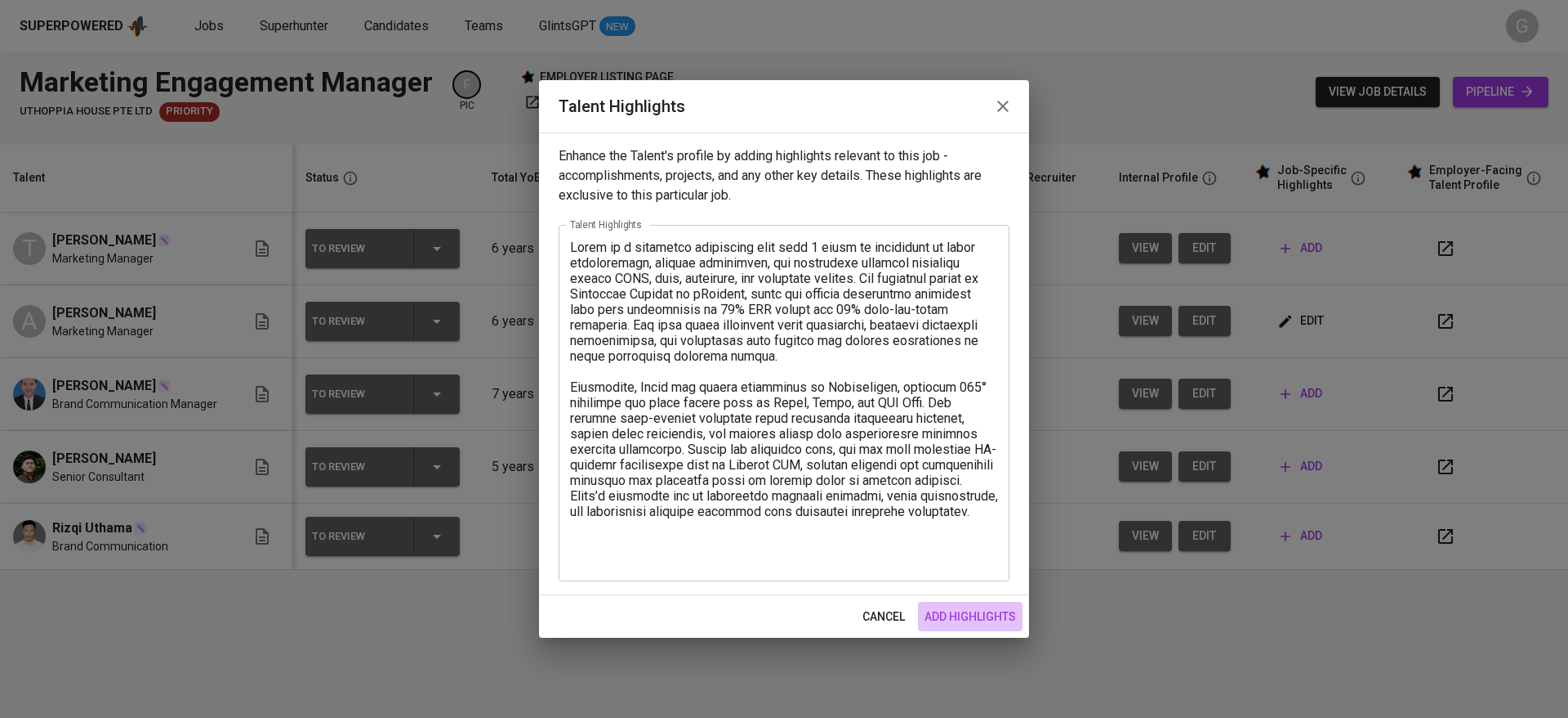
click at [964, 618] on span "add highlights" at bounding box center [970, 616] width 91 height 20
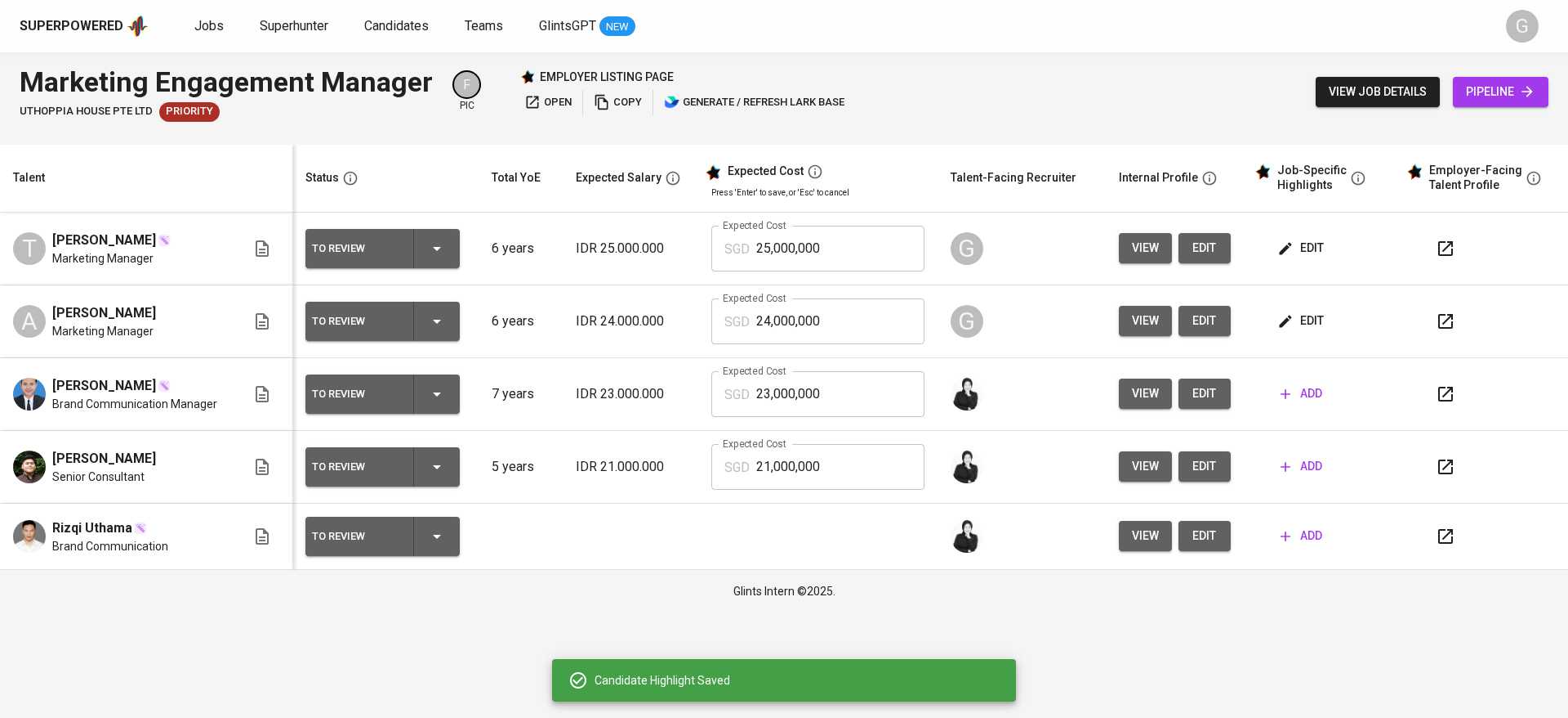
click at [1302, 323] on span "edit" at bounding box center [1302, 320] width 43 height 20
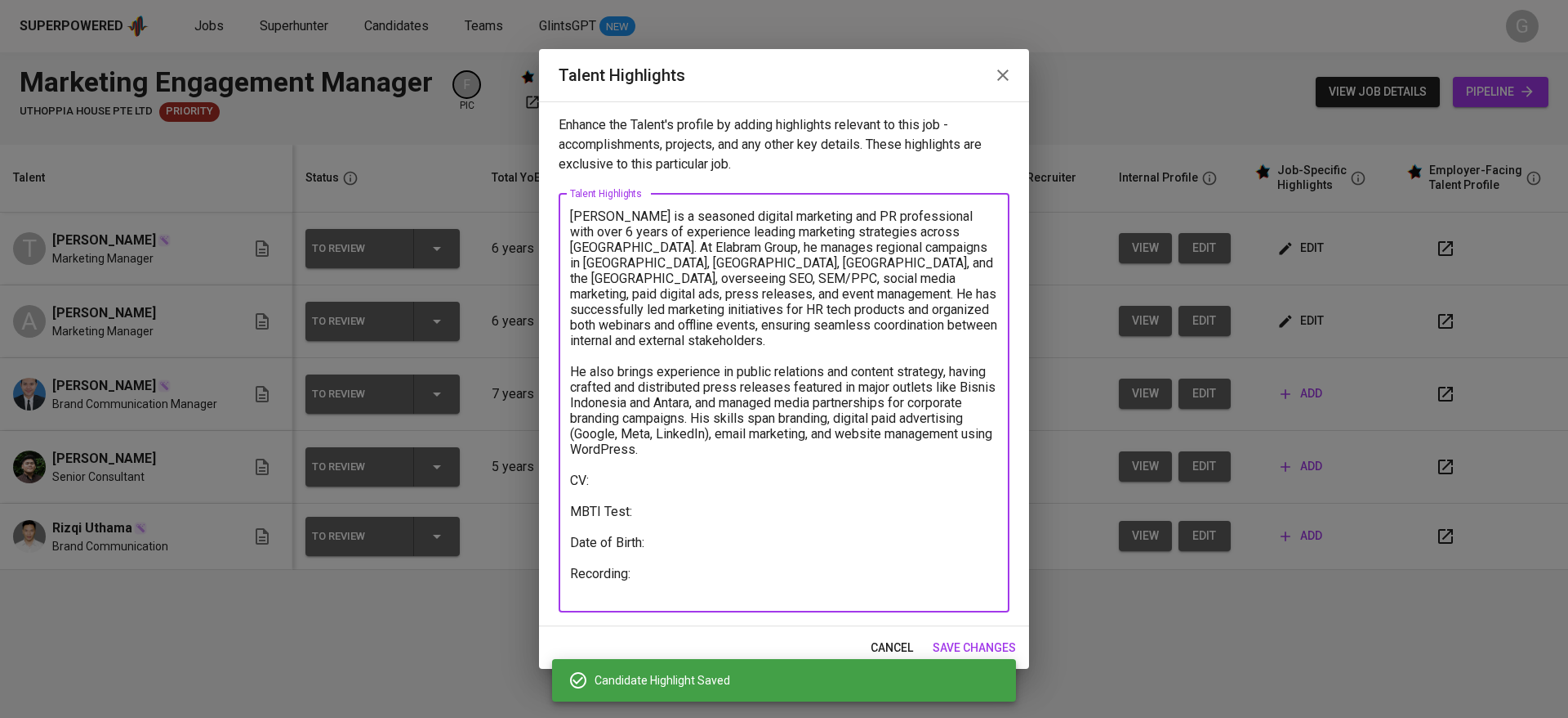
drag, startPoint x: 571, startPoint y: 463, endPoint x: 716, endPoint y: 611, distance: 207.2
click at [716, 611] on div "Aulia Rizki is a seasoned digital marketing and PR professional with over 6 yea…" at bounding box center [784, 403] width 451 height 418
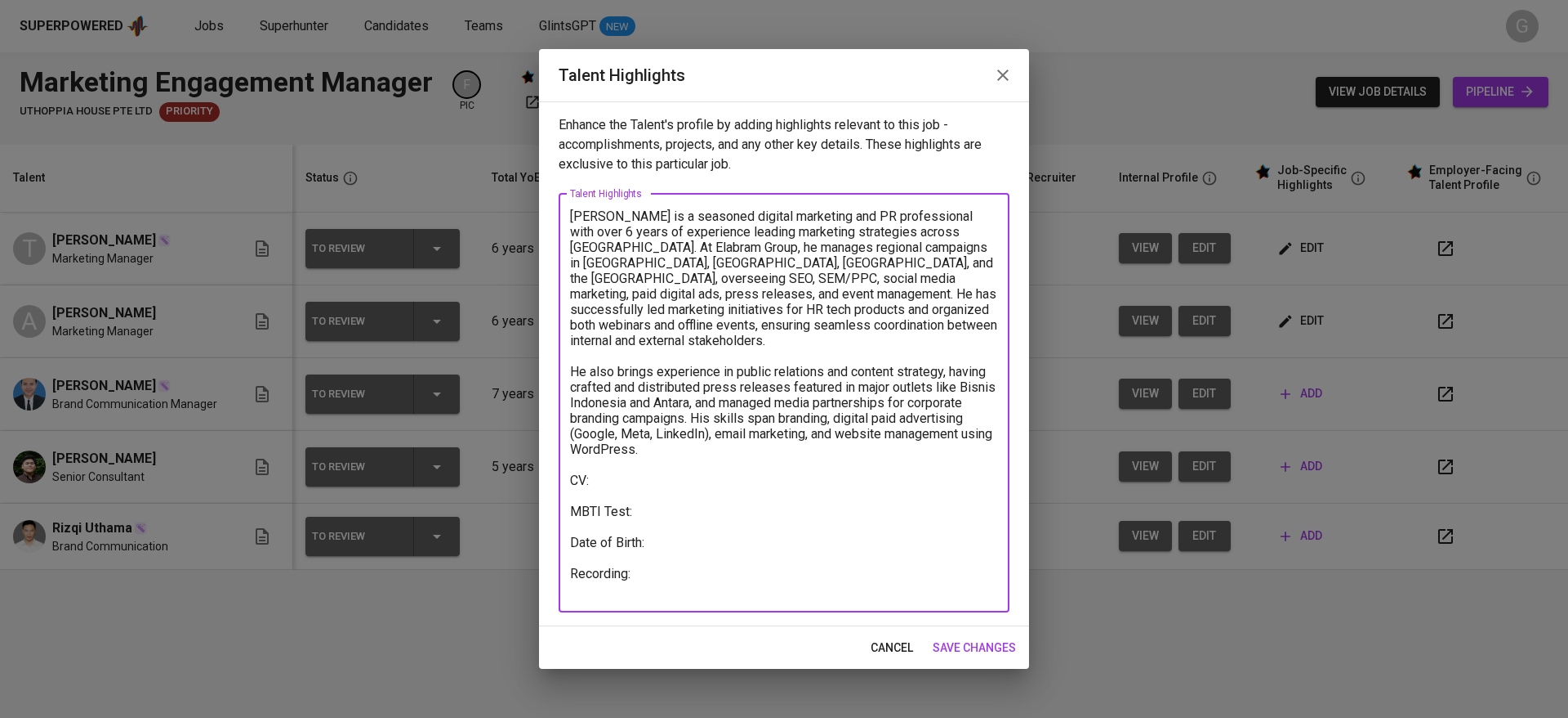
click at [873, 644] on span "cancel" at bounding box center [892, 647] width 43 height 20
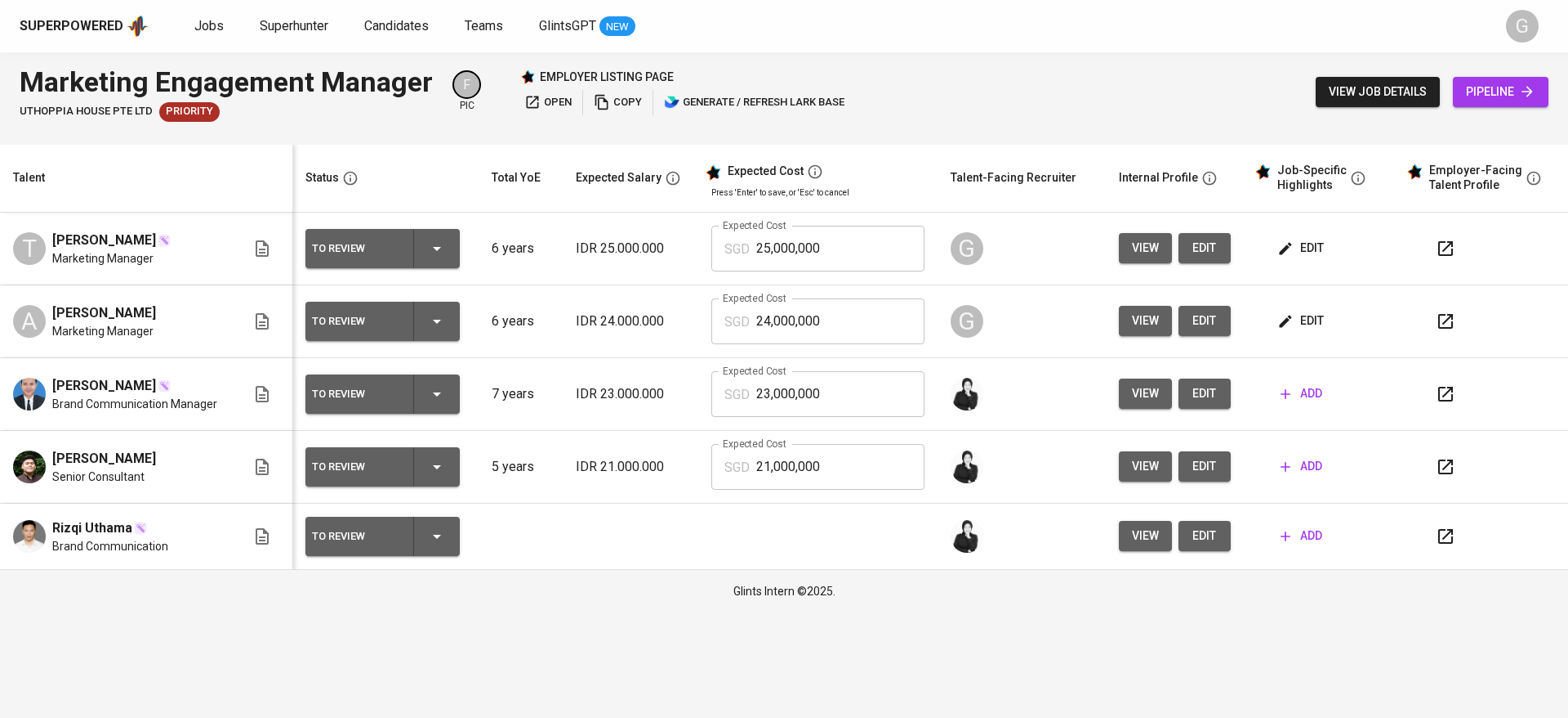
click at [1295, 250] on span "edit" at bounding box center [1302, 247] width 43 height 20
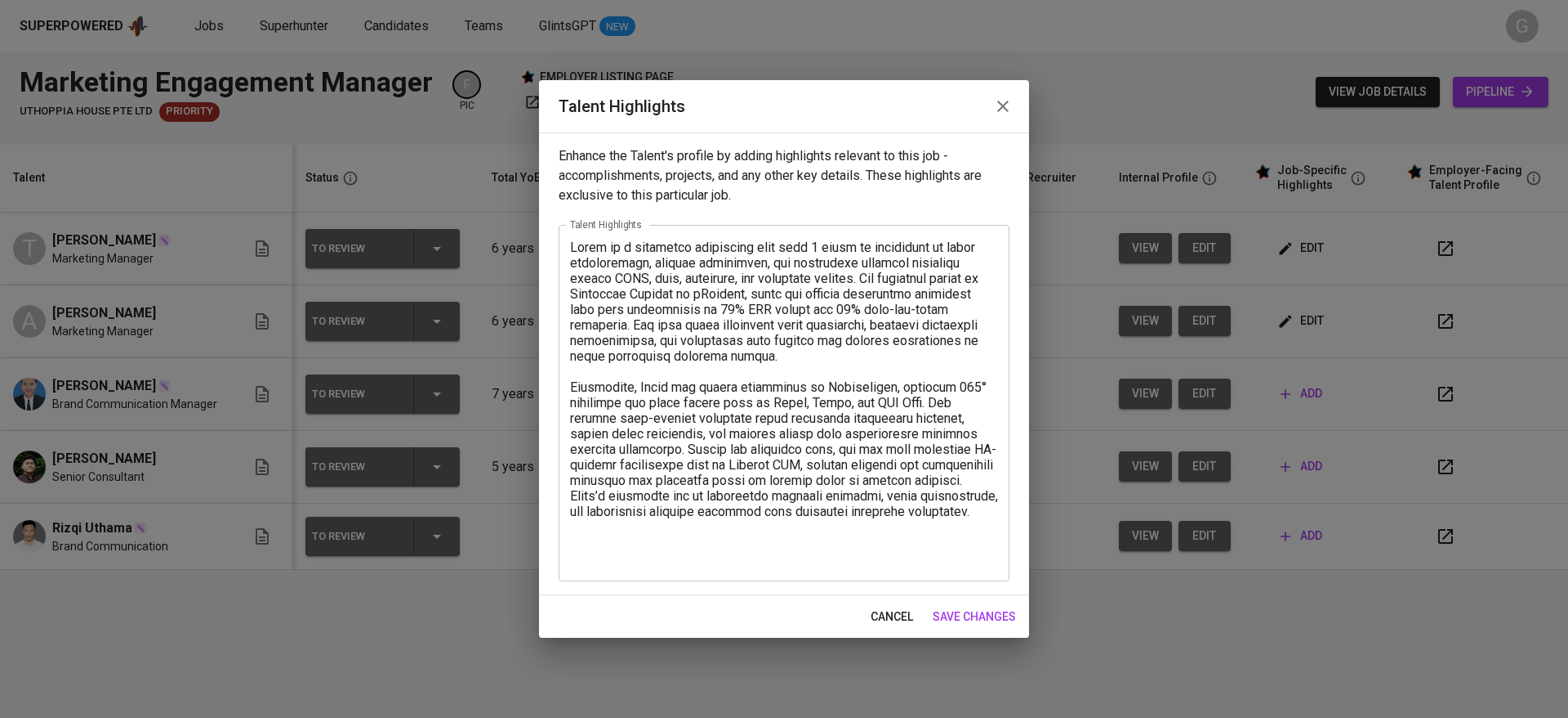
click at [603, 572] on div "x Talent Highlights" at bounding box center [784, 403] width 451 height 356
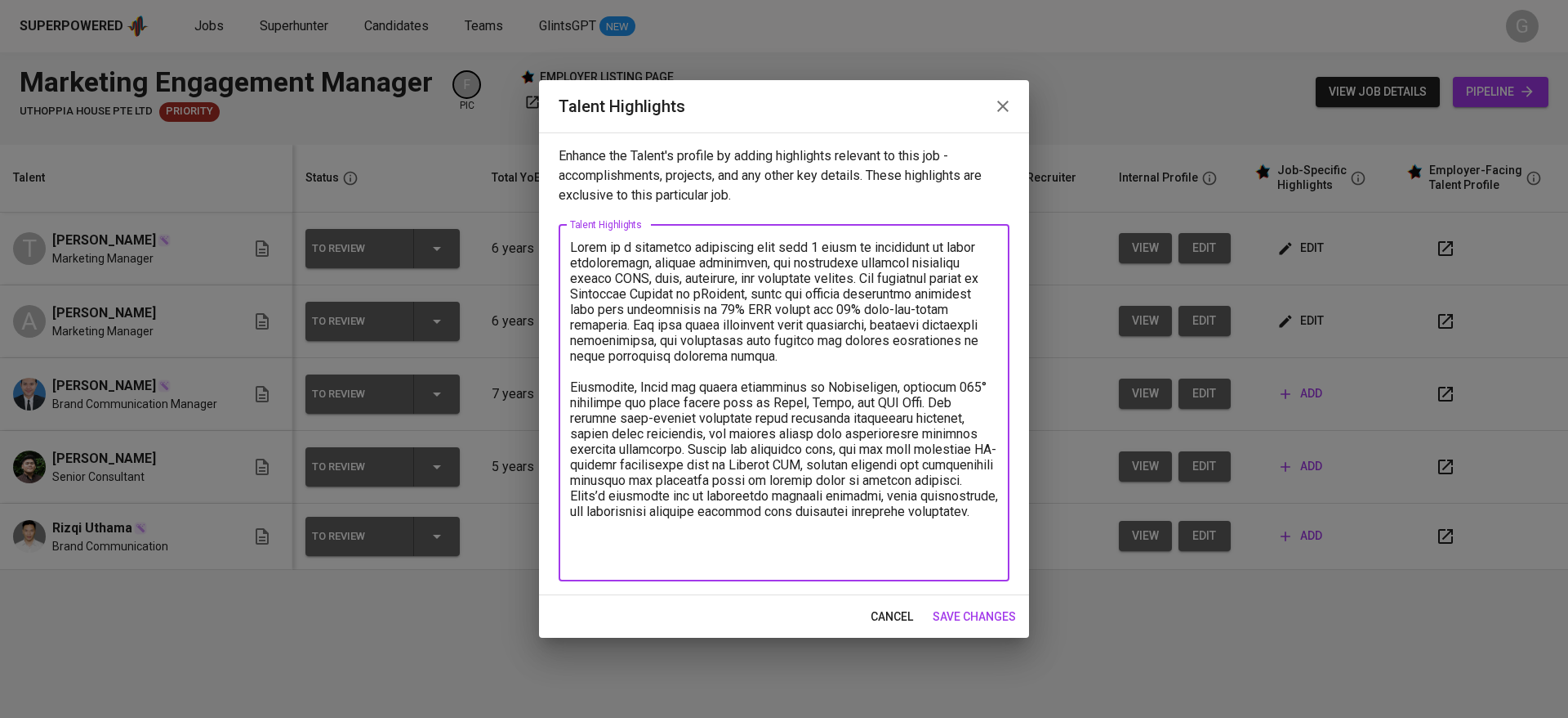
click at [603, 561] on textarea at bounding box center [784, 402] width 428 height 326
paste textarea "CV: MBTI Test: Date of Birth: Recording: Salary Breakdown:"
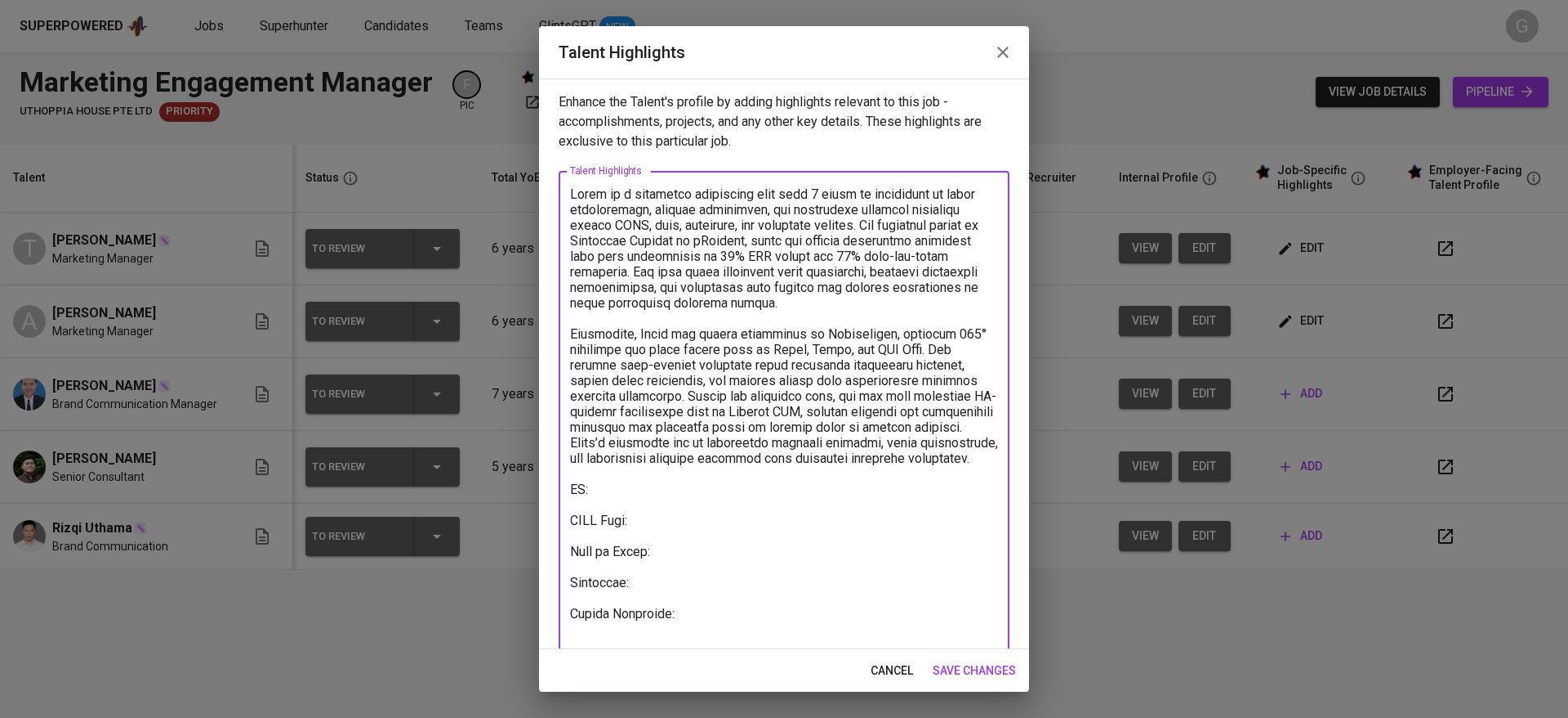
type textarea "Tsana is a marketing strategist with over 5 years of experience in brand storyt…"
click at [997, 666] on span "save changes" at bounding box center [974, 670] width 83 height 20
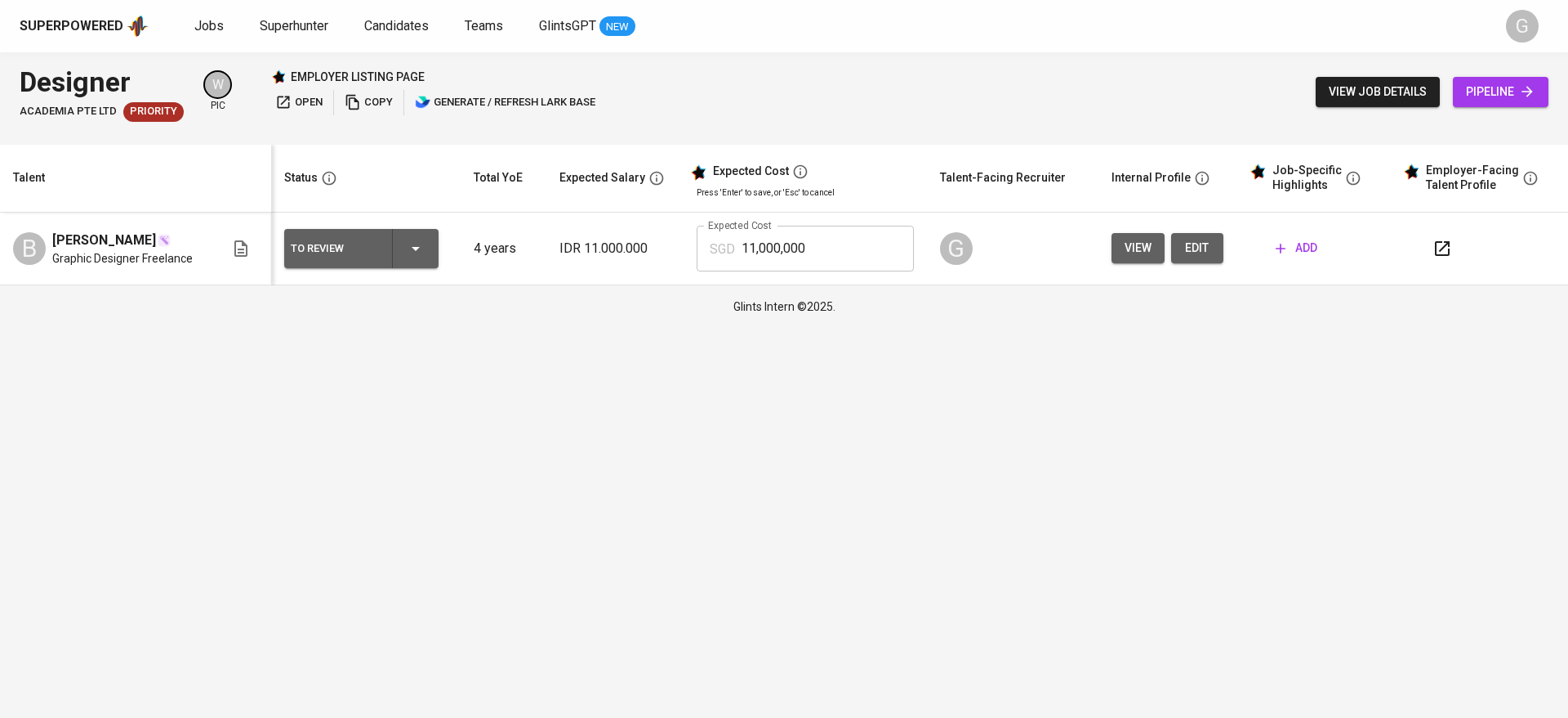
click at [162, 158] on th "Talent" at bounding box center [136, 178] width 271 height 68
click at [1299, 238] on button "add" at bounding box center [1297, 248] width 55 height 30
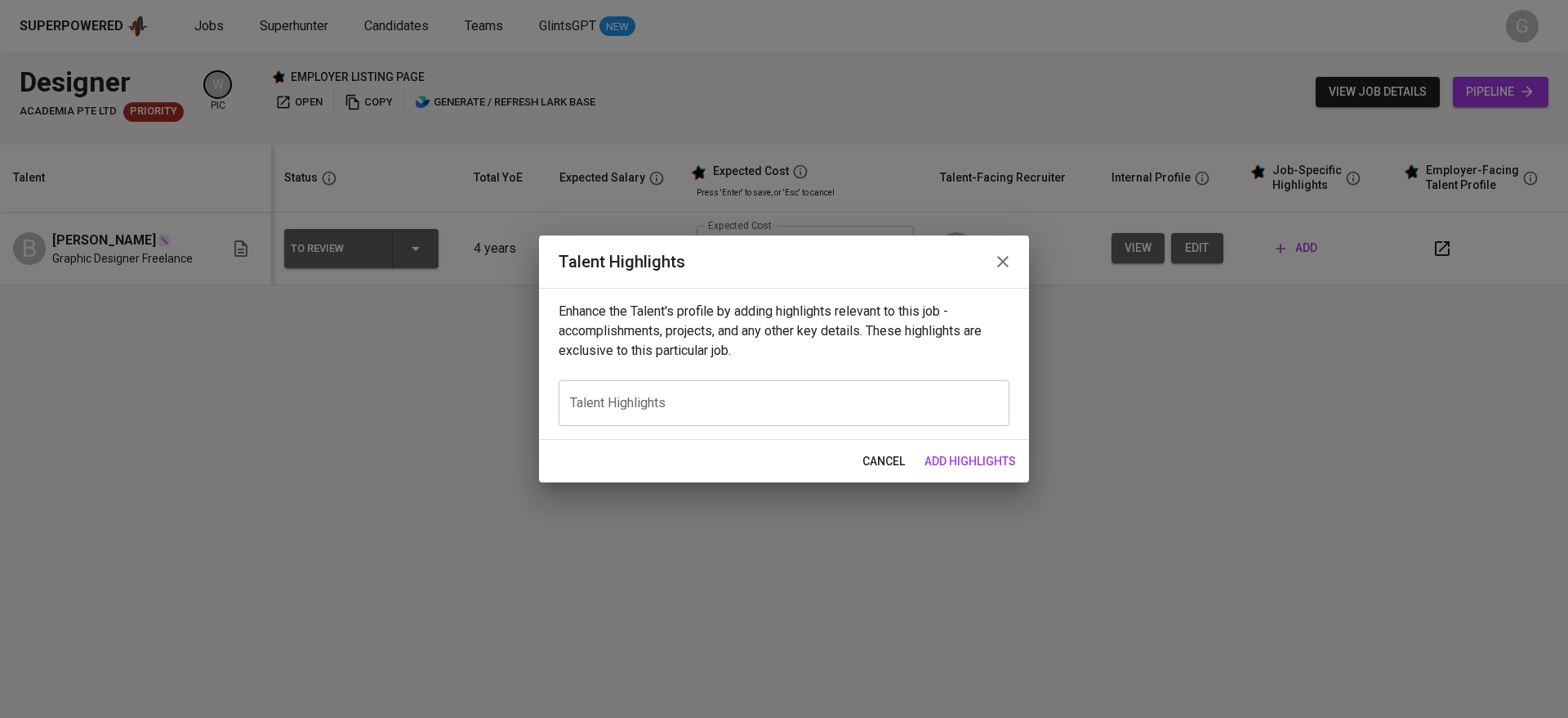
click at [737, 412] on div "x Talent Highlights" at bounding box center [784, 403] width 451 height 46
paste textarea "LoreMIP dolo: Sitame Consec (AD) el s Doeiusm Temporin utla 2 etdol ma aliquaen…"
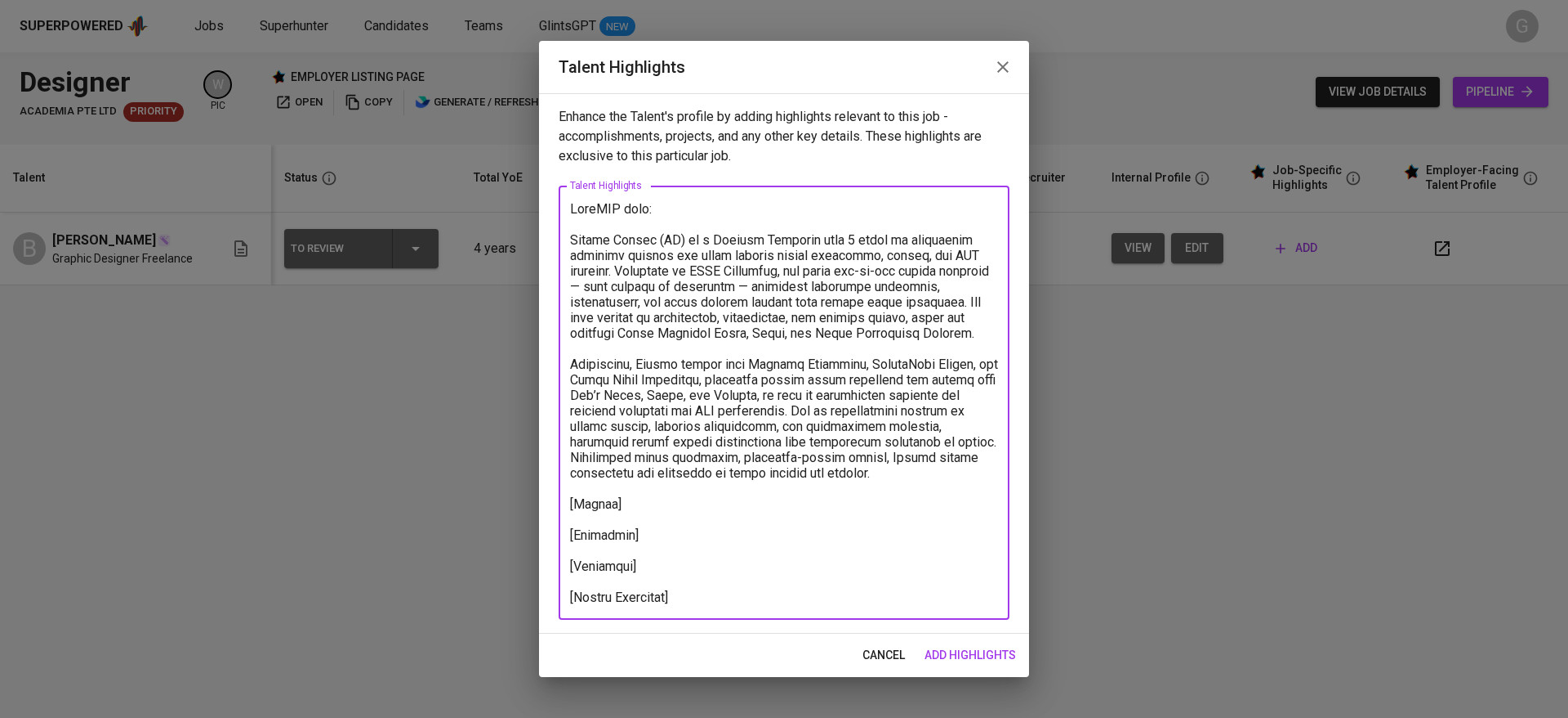
click at [578, 246] on textarea at bounding box center [784, 402] width 428 height 403
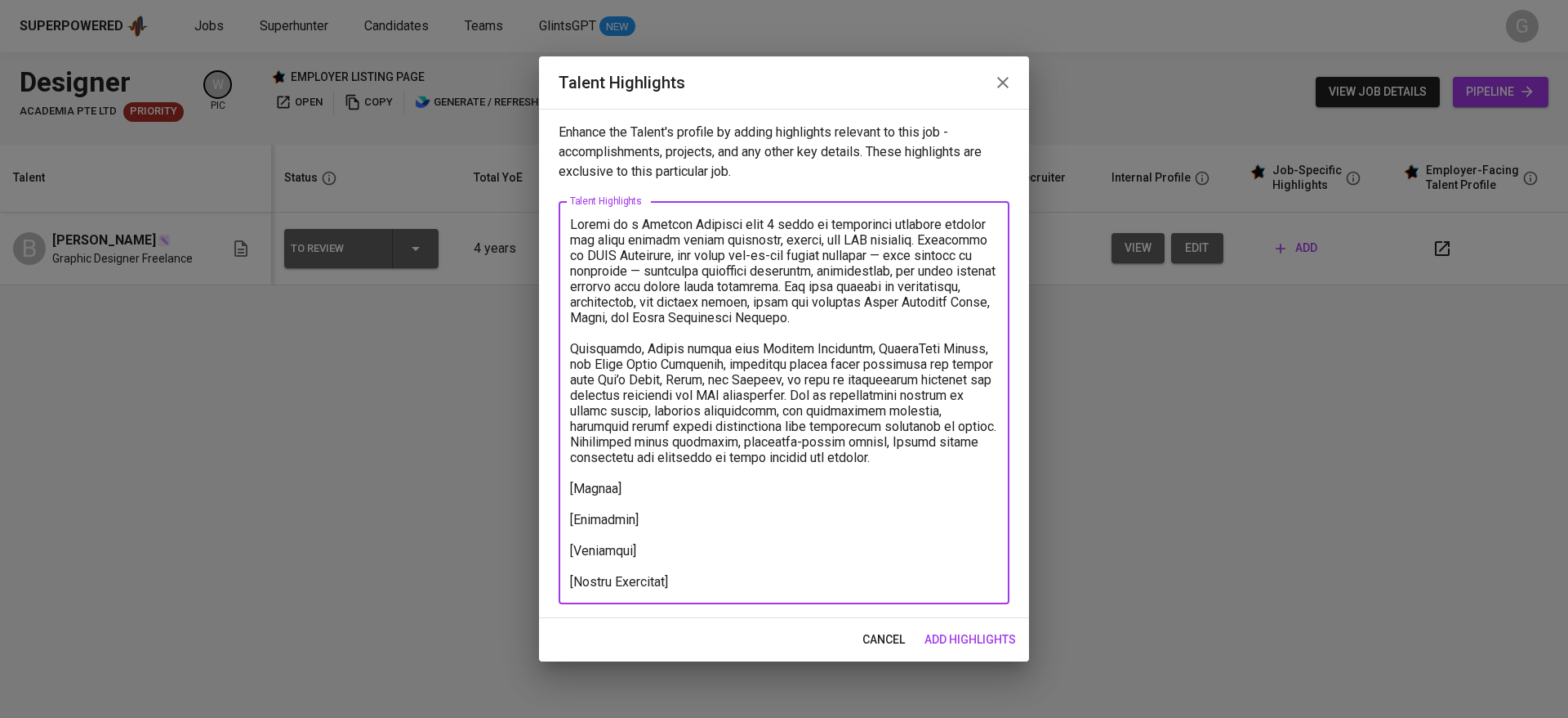
click at [727, 519] on textarea at bounding box center [784, 402] width 428 height 372
click at [687, 562] on textarea at bounding box center [784, 402] width 428 height 372
click at [687, 496] on textarea at bounding box center [784, 402] width 428 height 372
paste textarea "[URL][DOMAIN_NAME]"
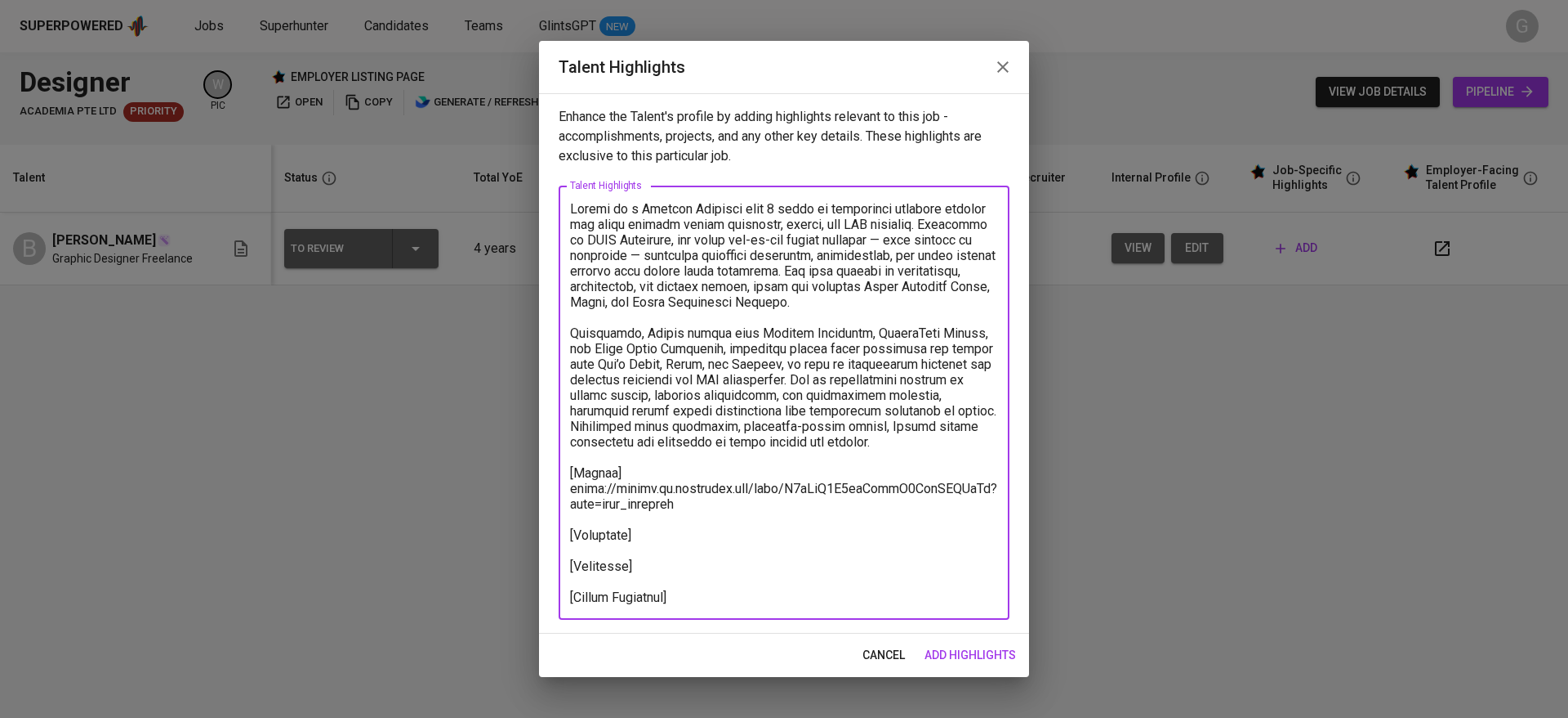
click at [708, 595] on textarea at bounding box center [784, 402] width 428 height 403
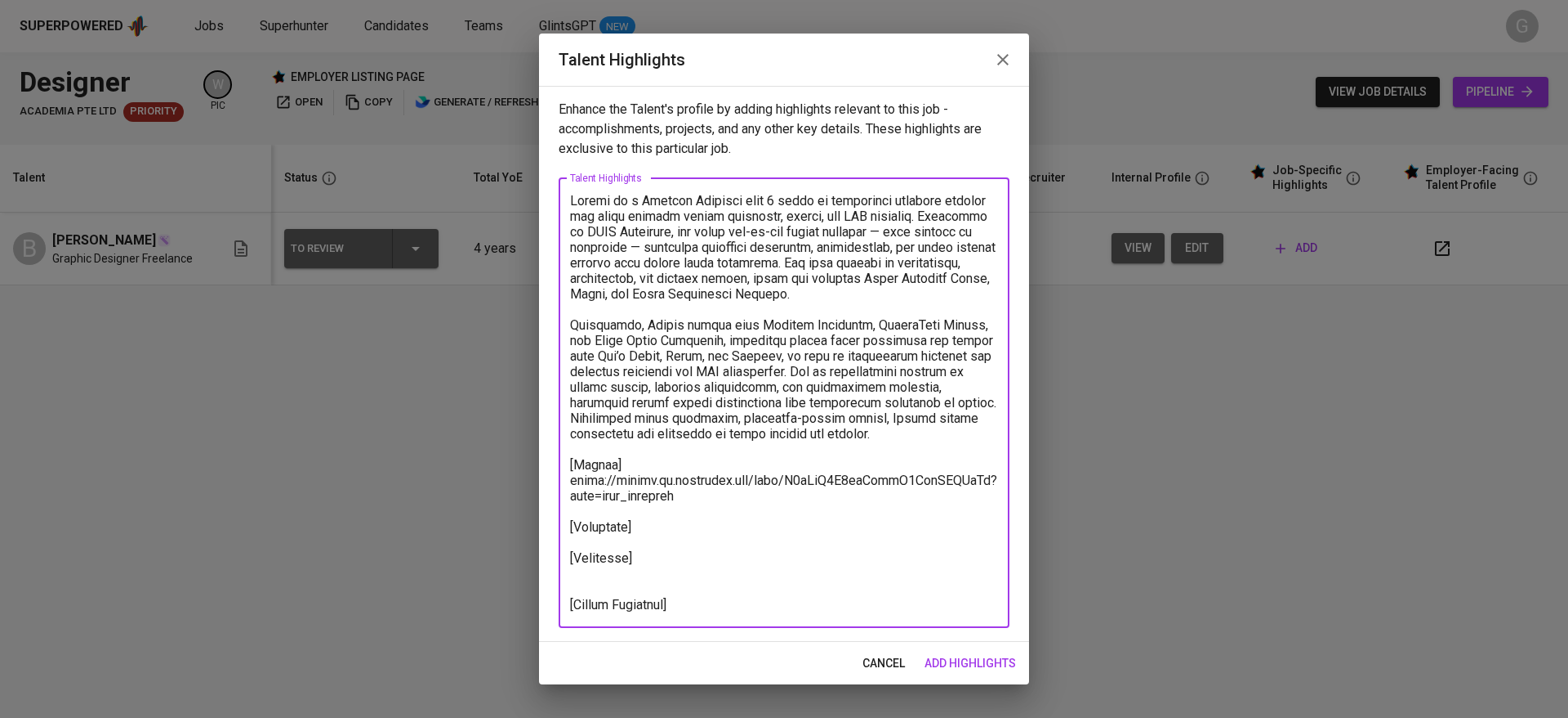
paste textarea "[URL][DOMAIN_NAME]"
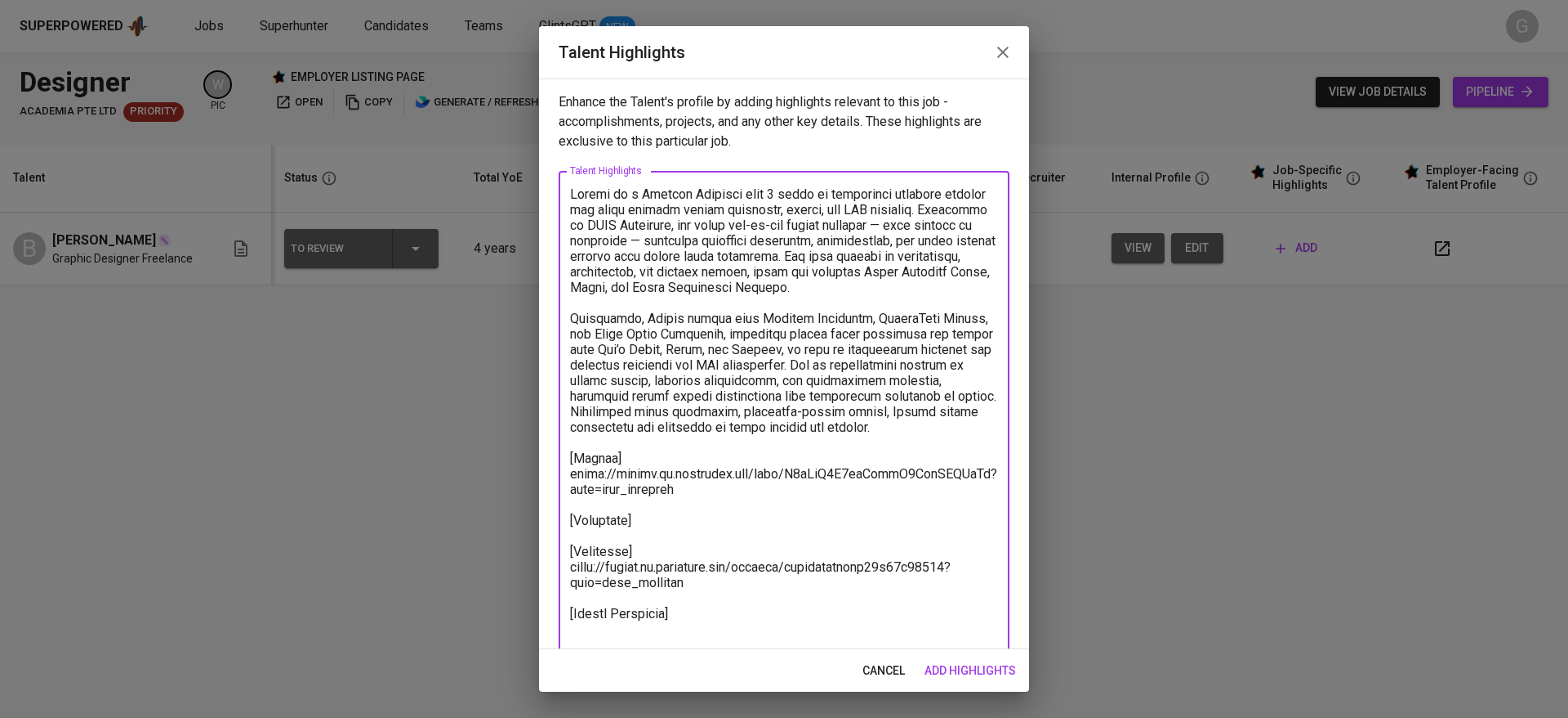
type textarea "Loremi do s Ametcon Adipisci elit 8 seddo ei temporinci utlabore etdolor mag al…"
click at [984, 666] on span "add highlights" at bounding box center [970, 670] width 91 height 20
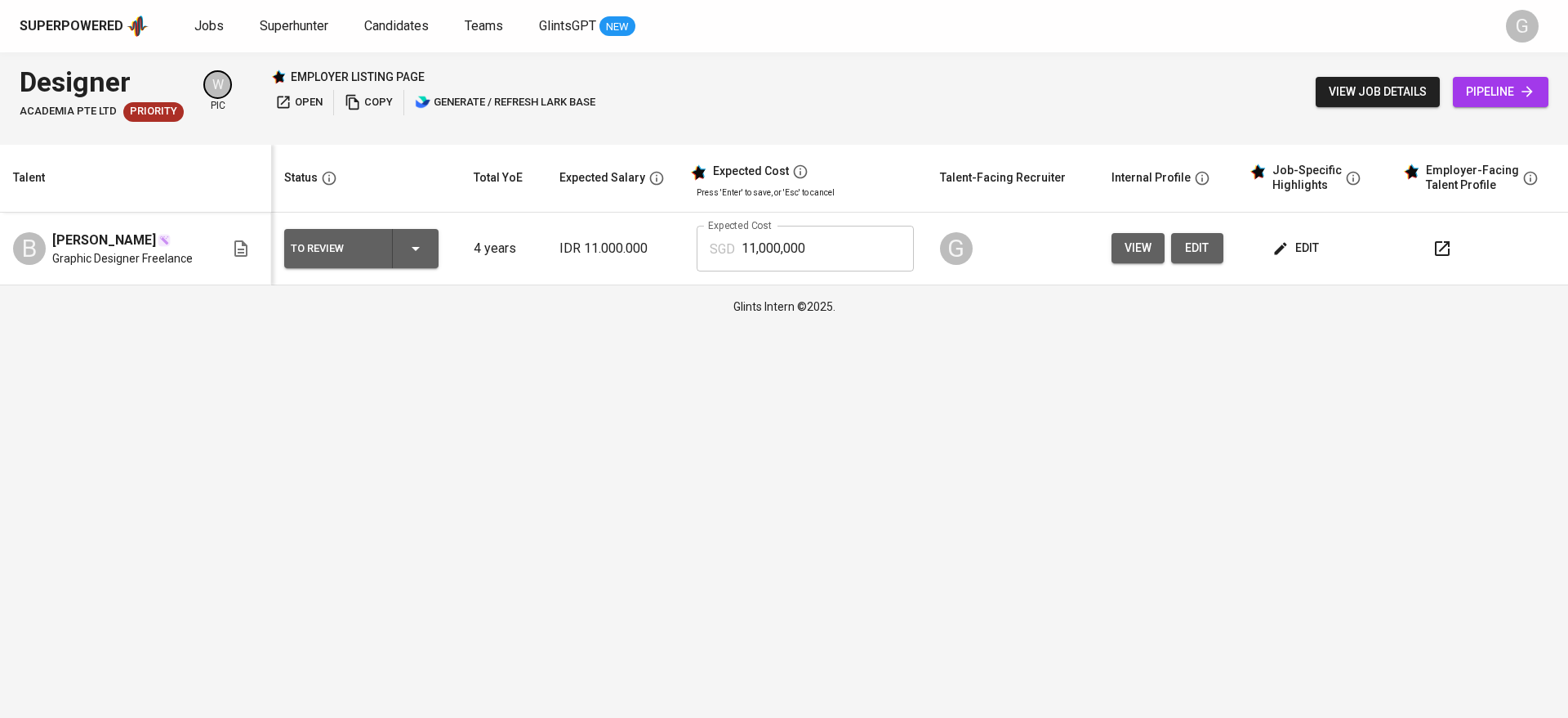
click at [1295, 249] on span "edit" at bounding box center [1297, 247] width 43 height 20
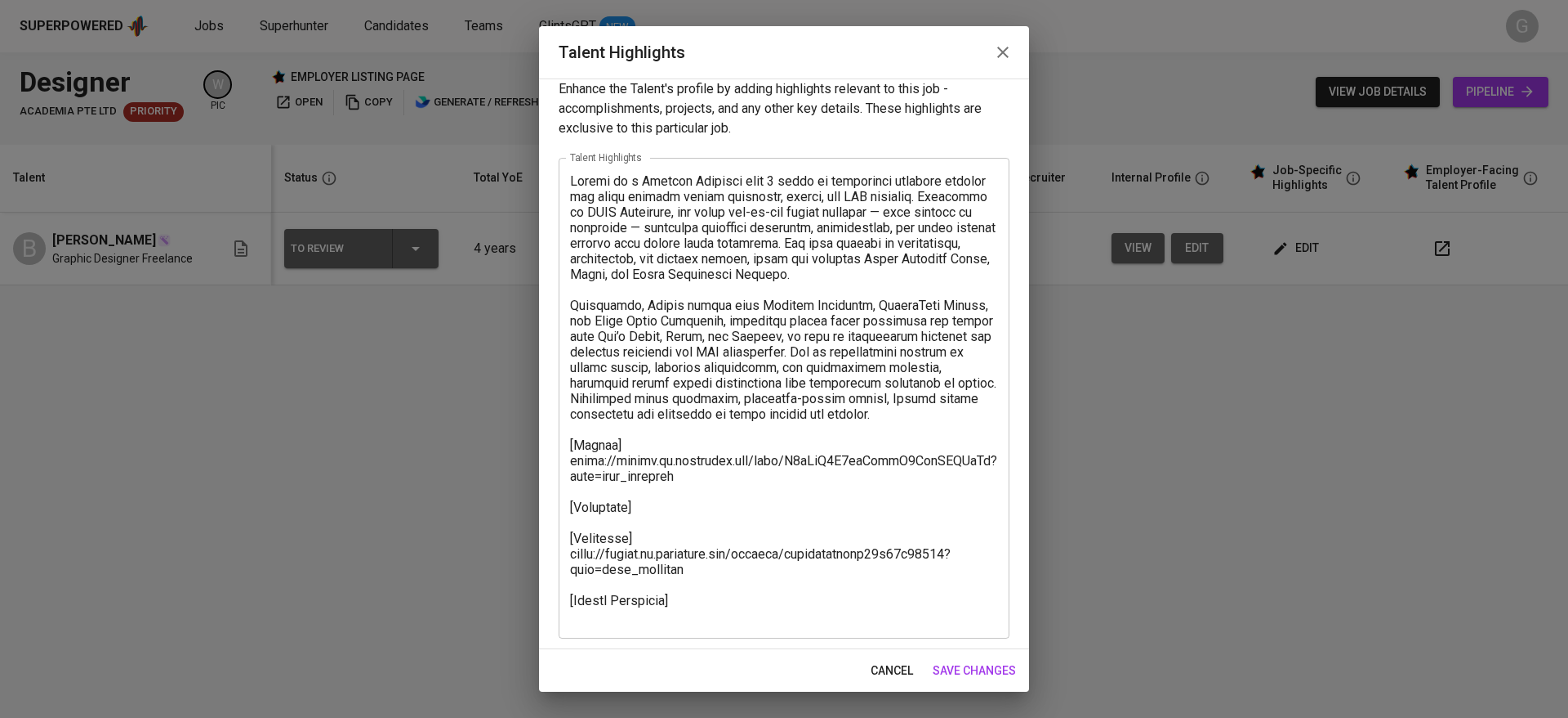
scroll to position [16, 0]
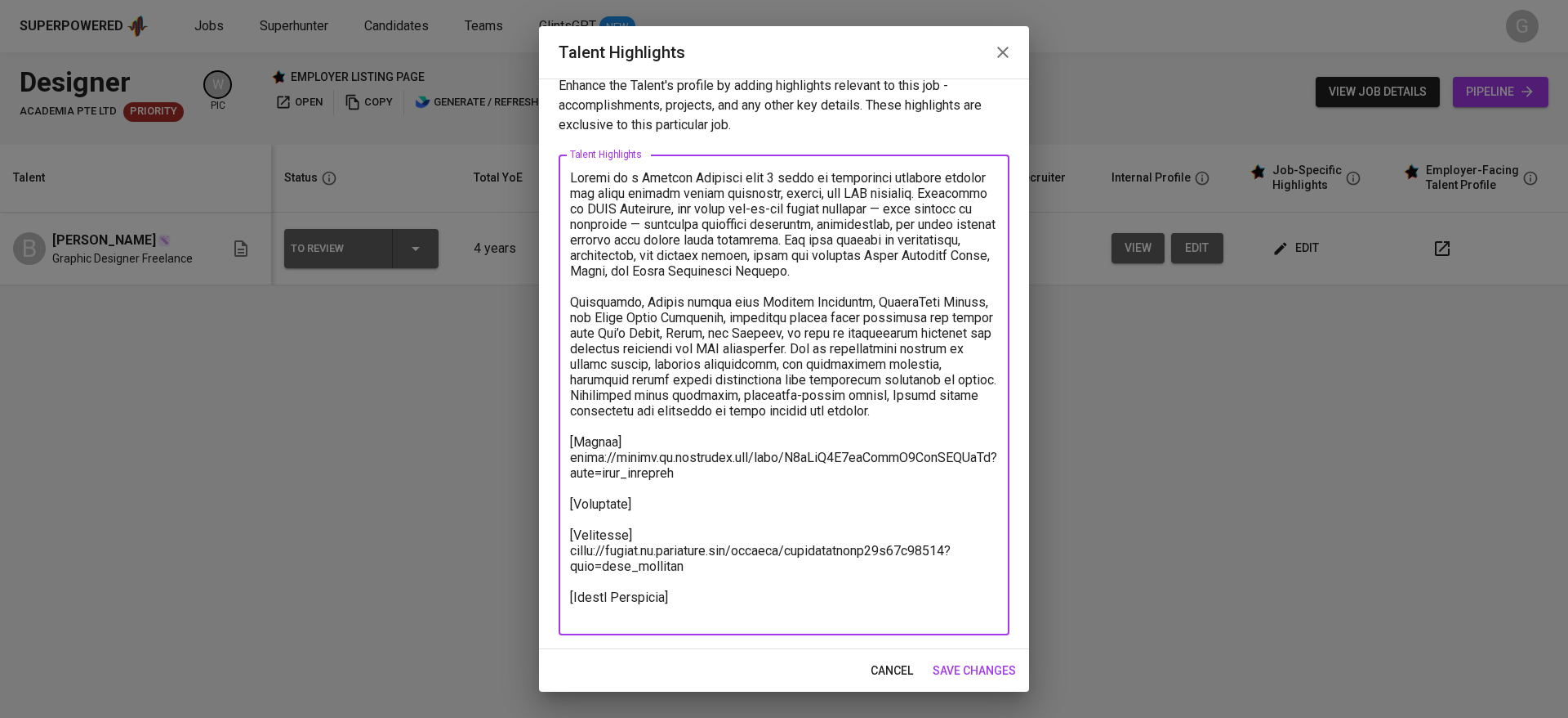
click at [687, 535] on textarea at bounding box center [784, 395] width 428 height 450
click at [696, 516] on textarea at bounding box center [784, 395] width 428 height 450
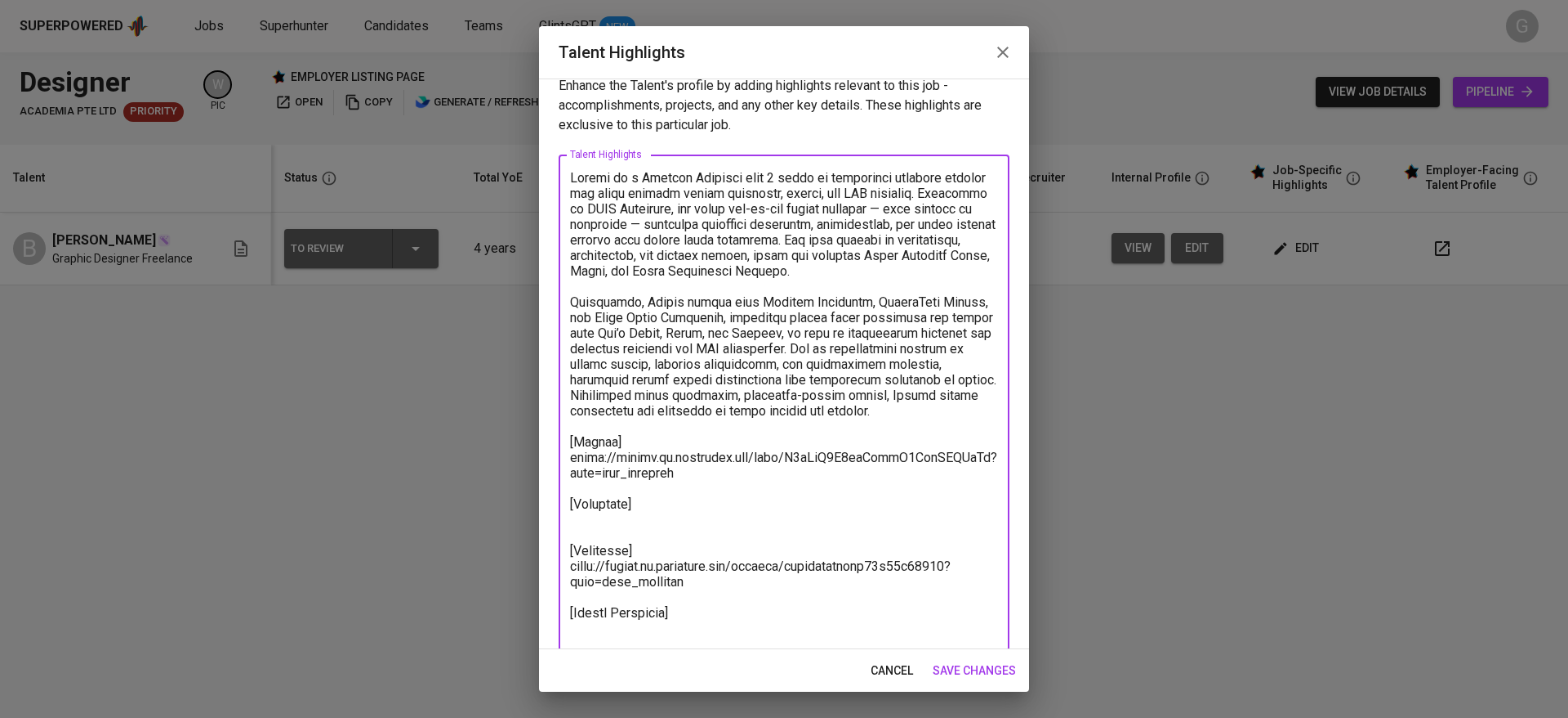
paste textarea "https://glints.sg.larksuite.com/file/DMYrbo3MGoI02DxdLX6lTUIWgxc?from=from_copy…"
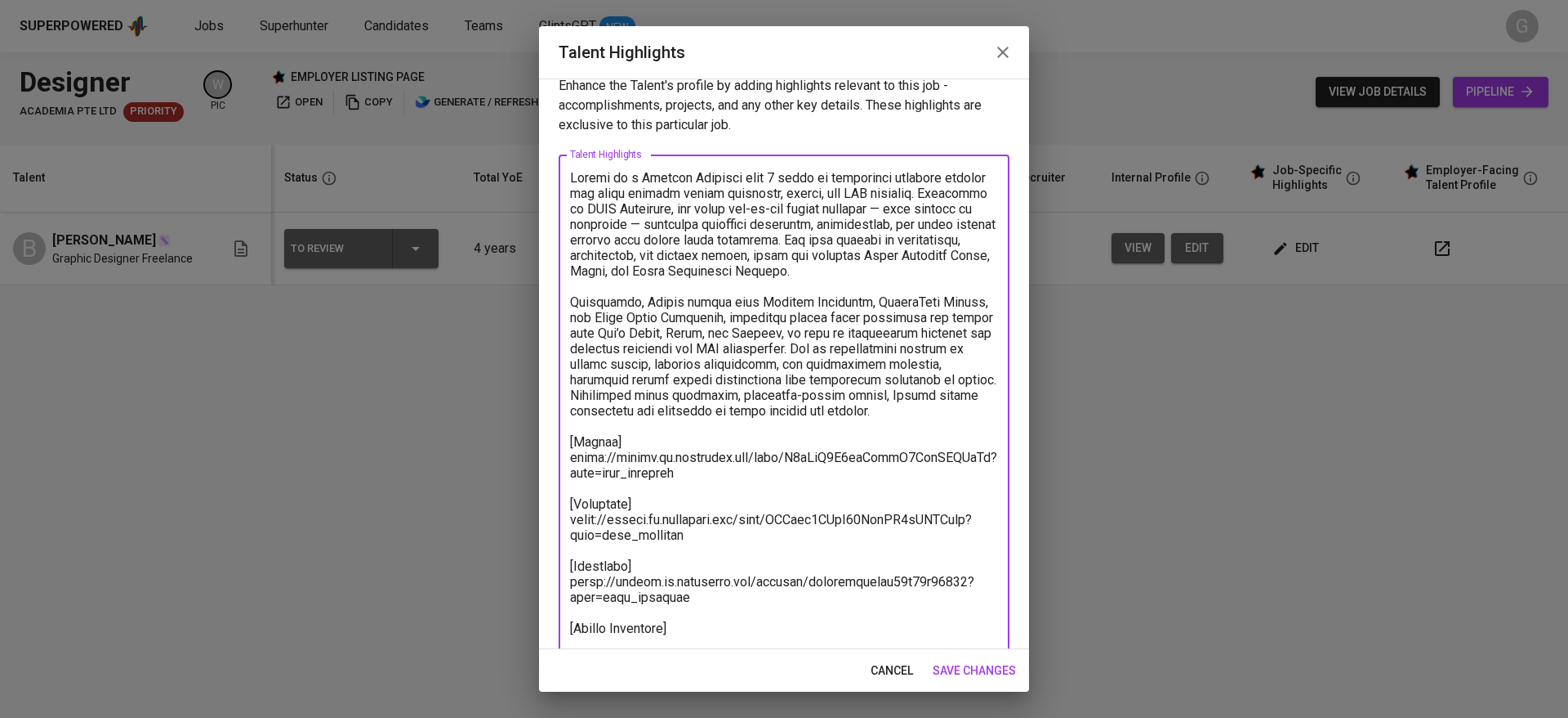
scroll to position [47, 0]
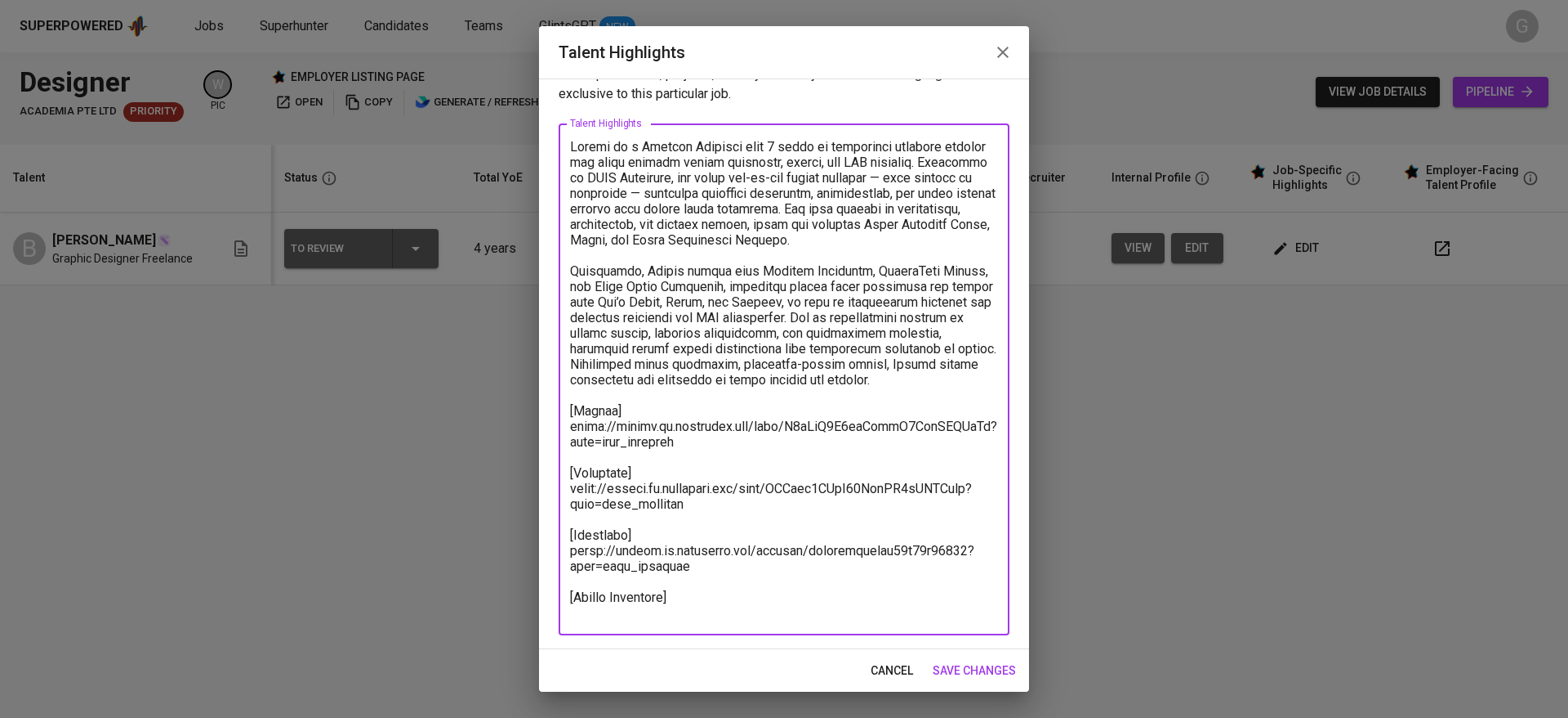
type textarea "Bianca is a Graphic Designer with 4 years of experience creating digital and pr…"
click at [966, 676] on span "save changes" at bounding box center [974, 670] width 83 height 20
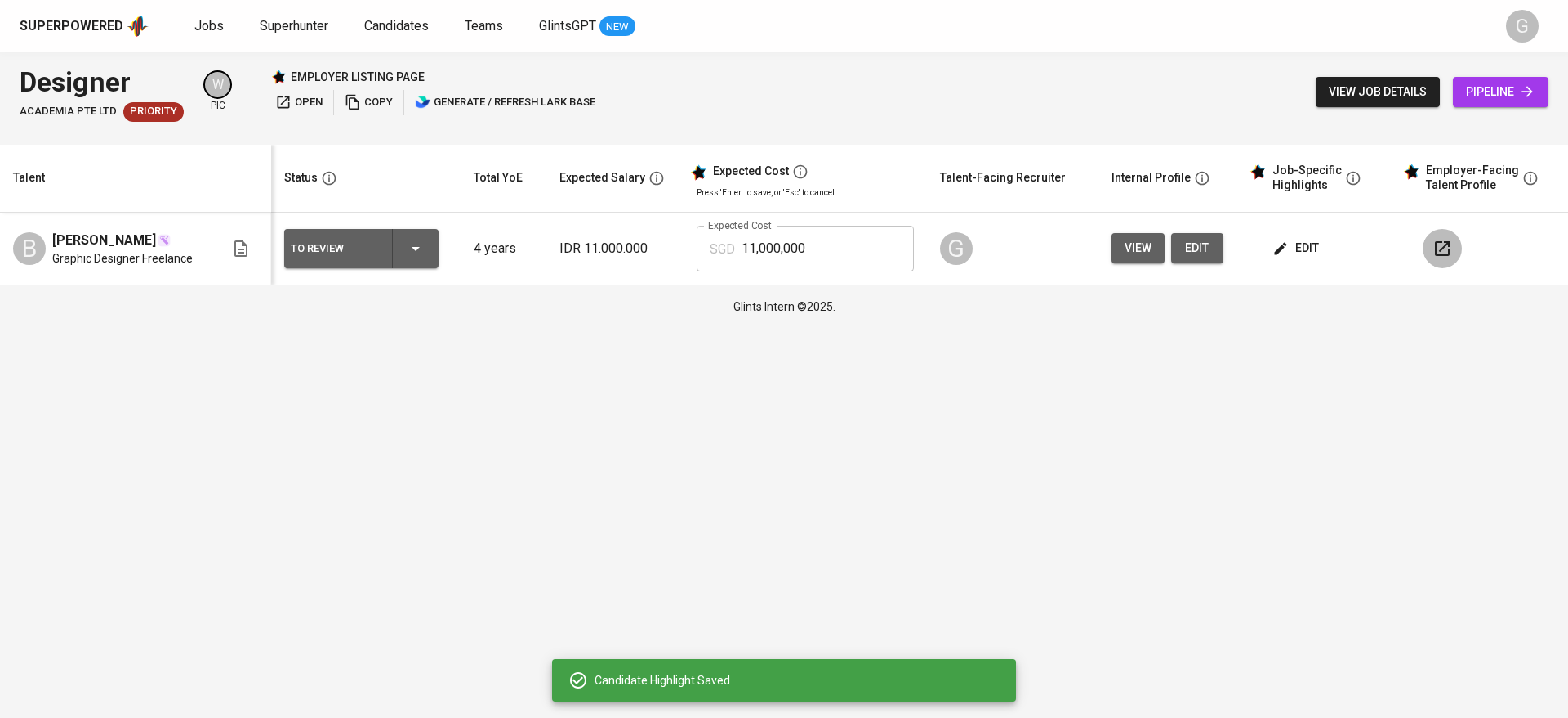
click at [1440, 254] on icon "button" at bounding box center [1442, 248] width 19 height 20
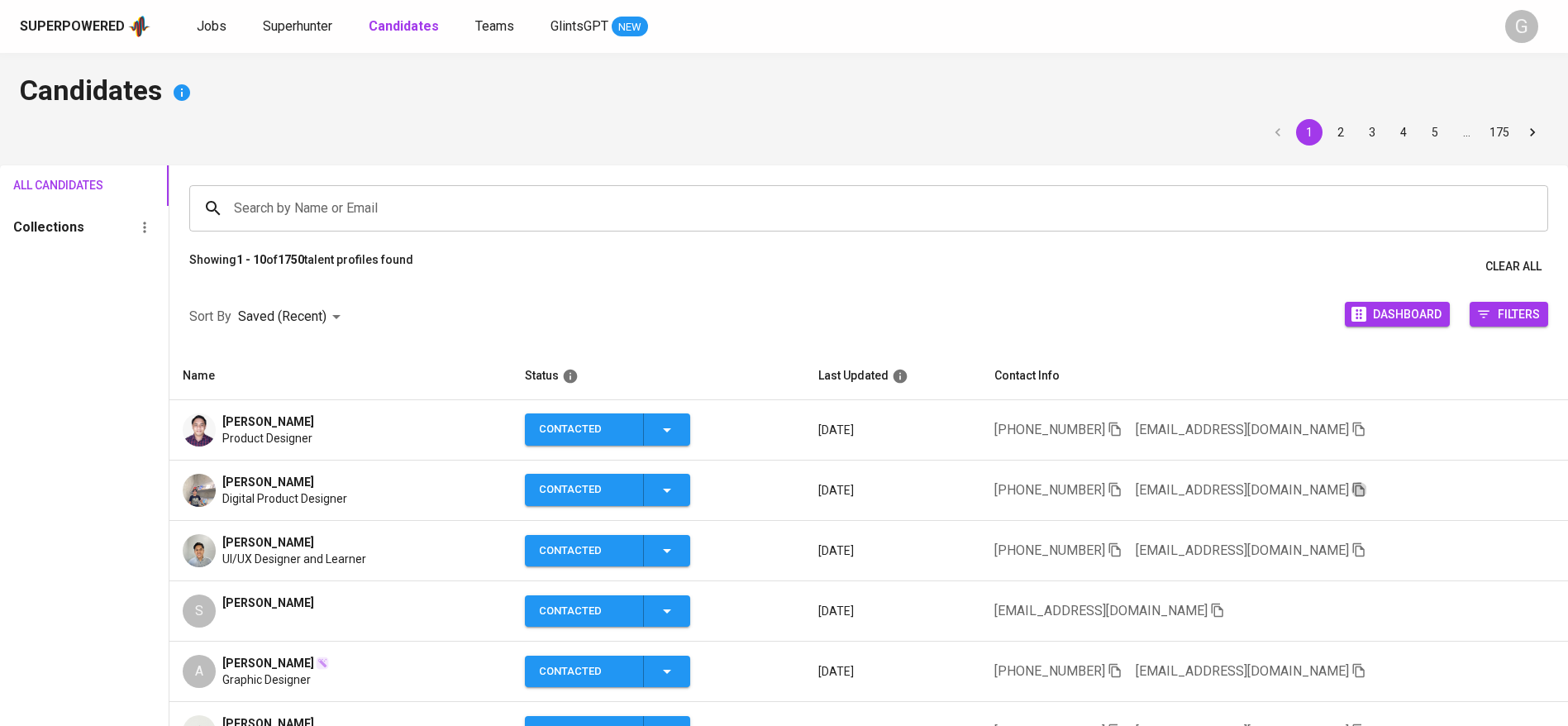
click at [1352, 488] on icon "button" at bounding box center [1359, 489] width 15 height 15
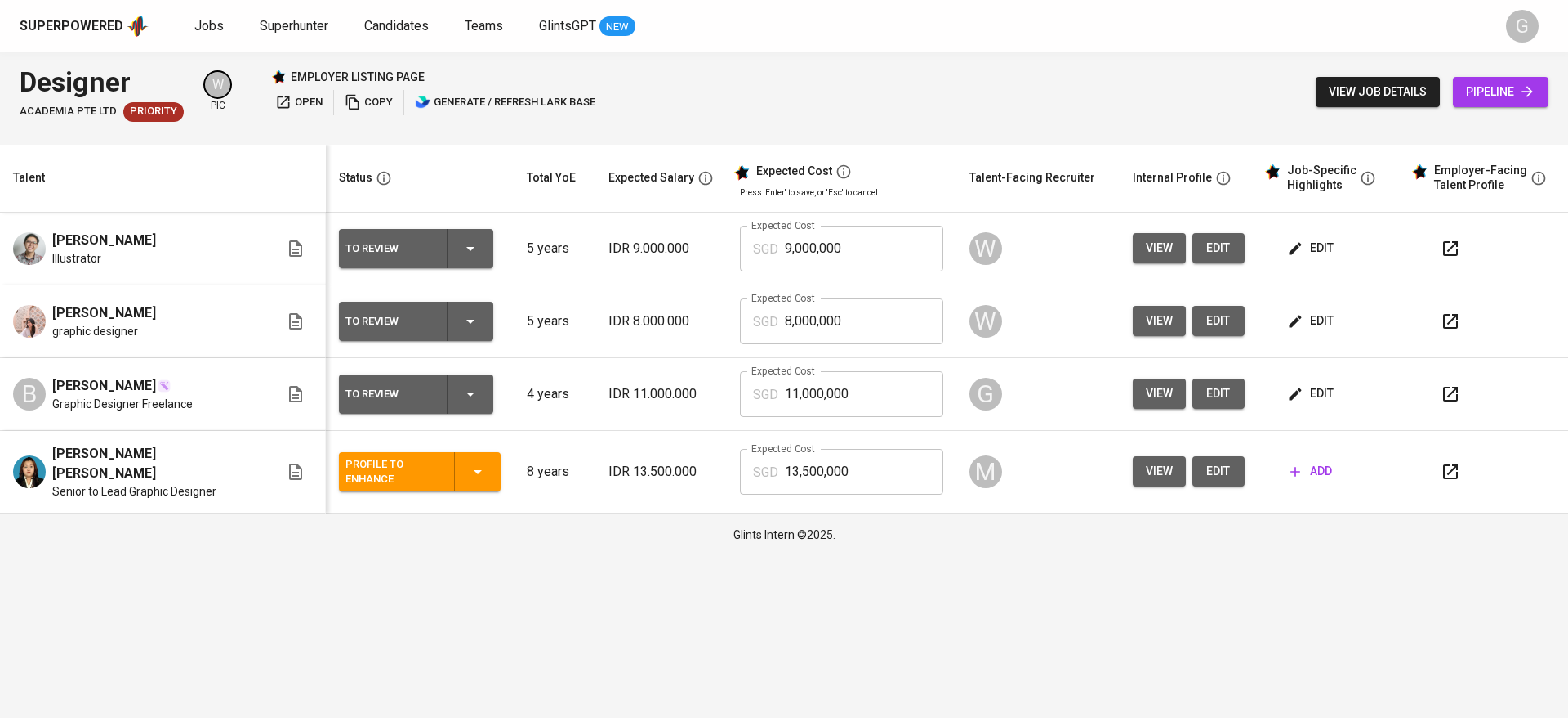
click at [1289, 322] on icon "button" at bounding box center [1295, 321] width 12 height 12
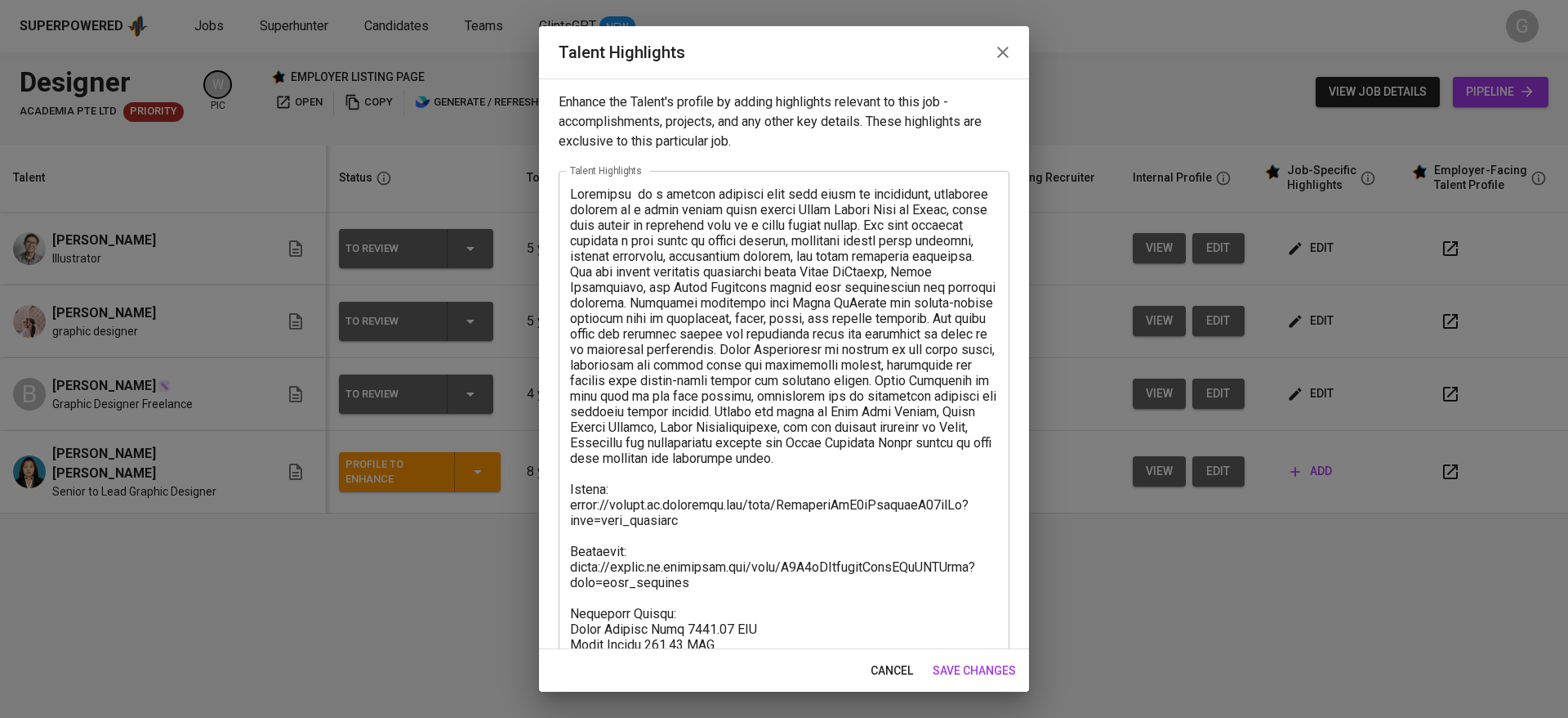
click at [1005, 57] on icon "button" at bounding box center [1003, 52] width 19 height 20
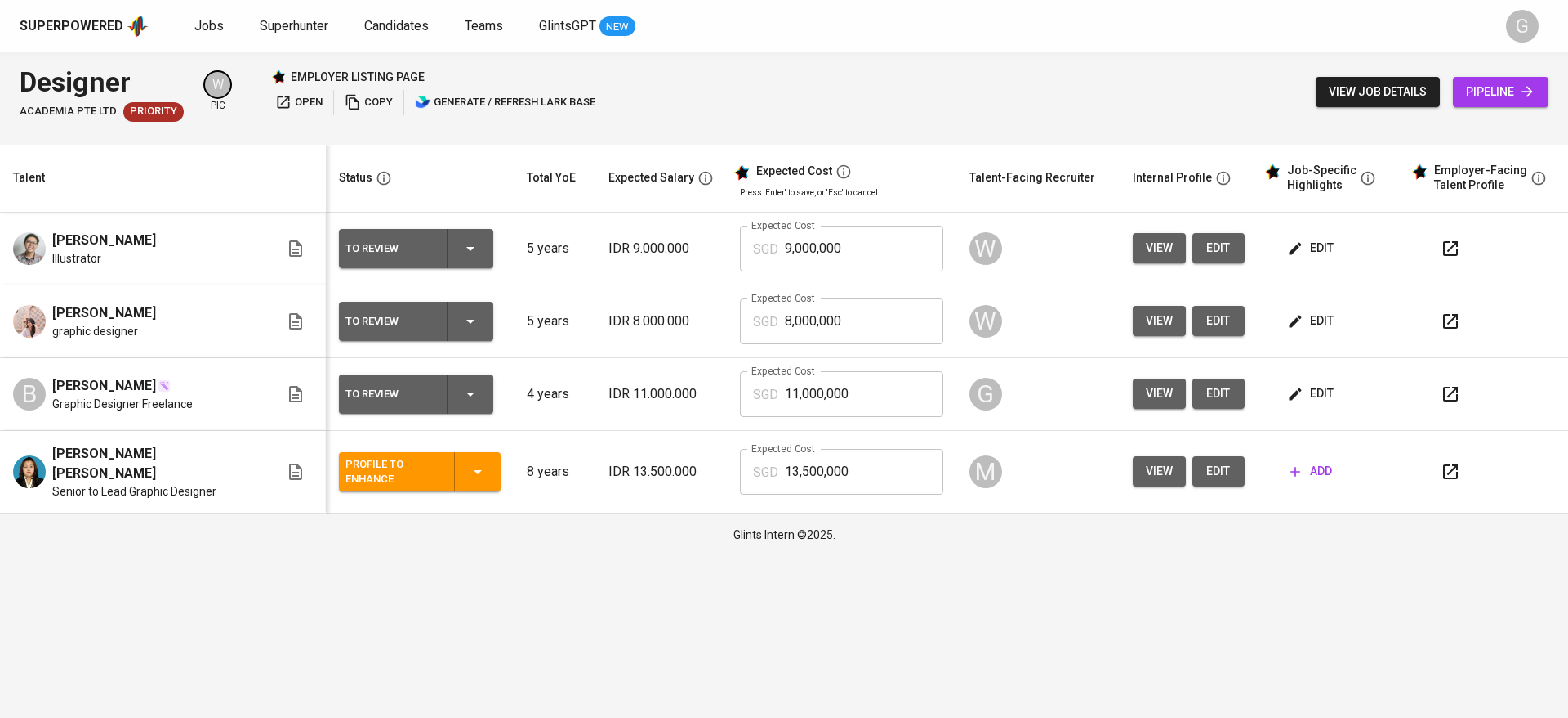
click at [1300, 250] on span "edit" at bounding box center [1312, 247] width 43 height 20
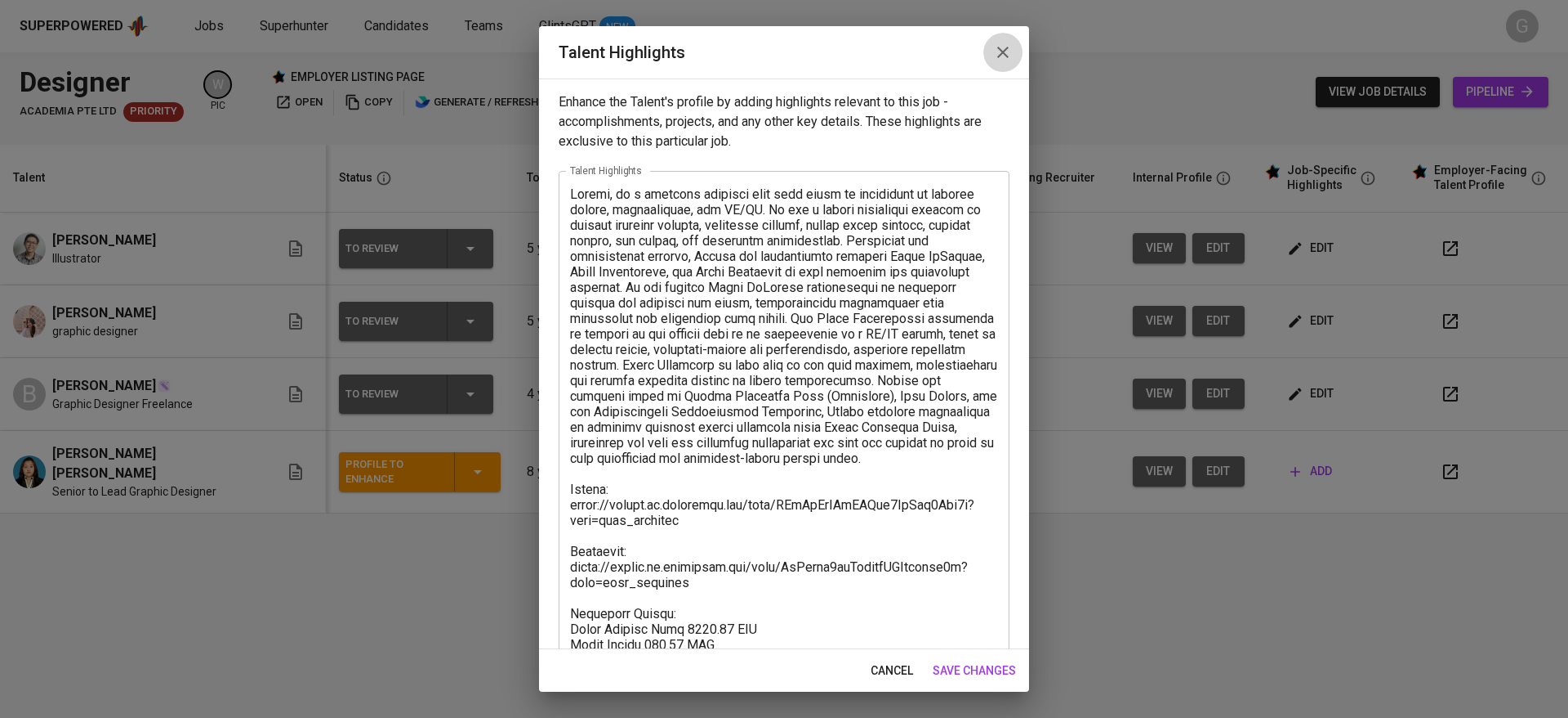
click at [1013, 62] on button "button" at bounding box center [1003, 52] width 39 height 39
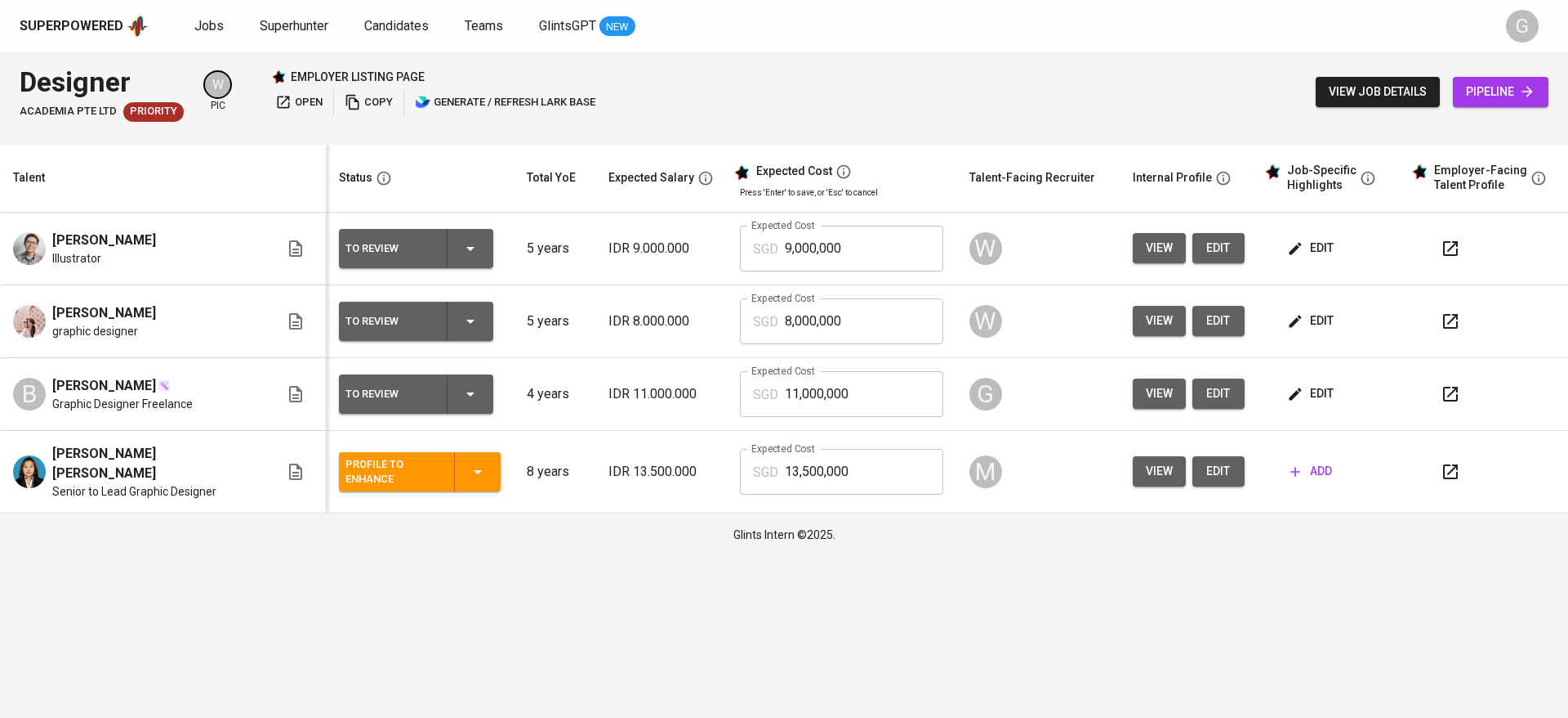
click at [1294, 390] on span "edit" at bounding box center [1312, 393] width 43 height 20
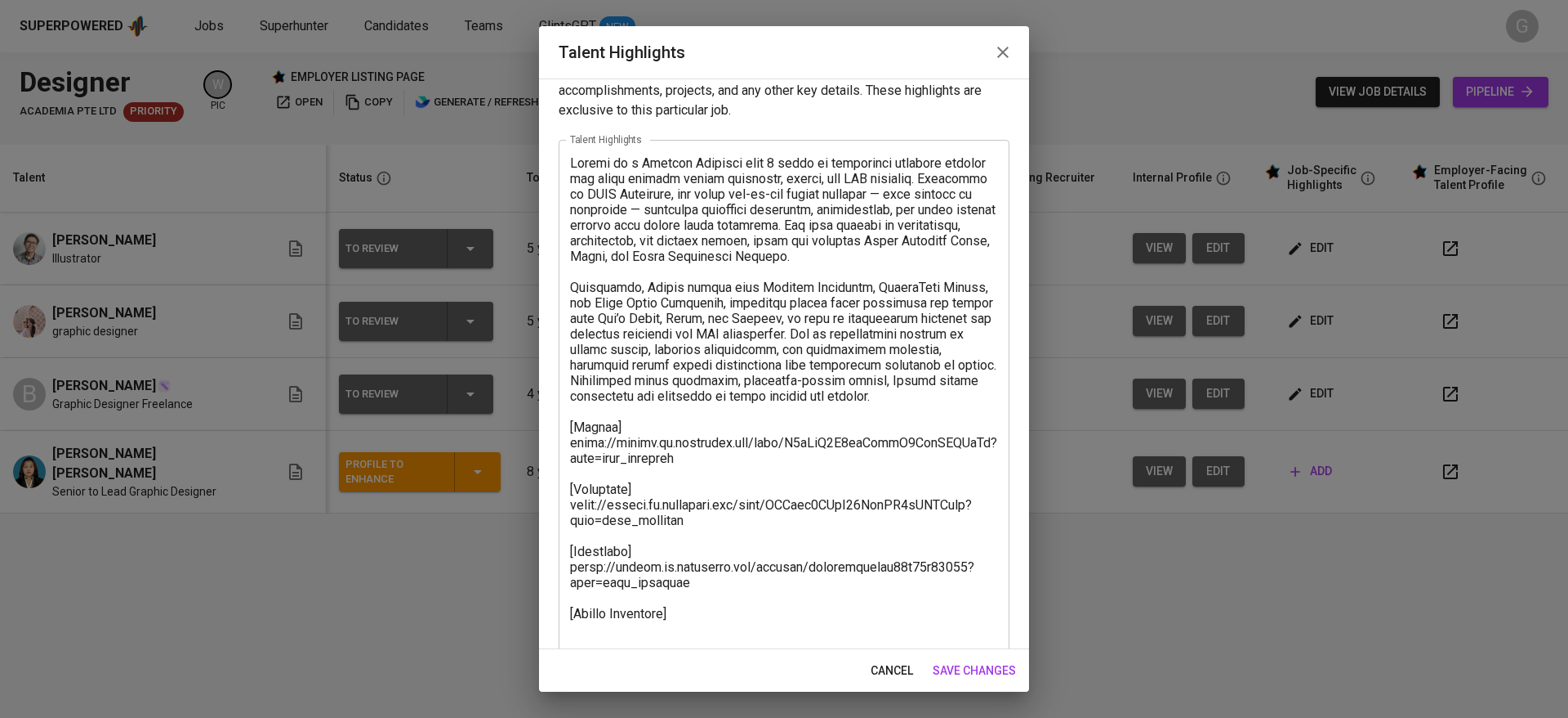
scroll to position [47, 0]
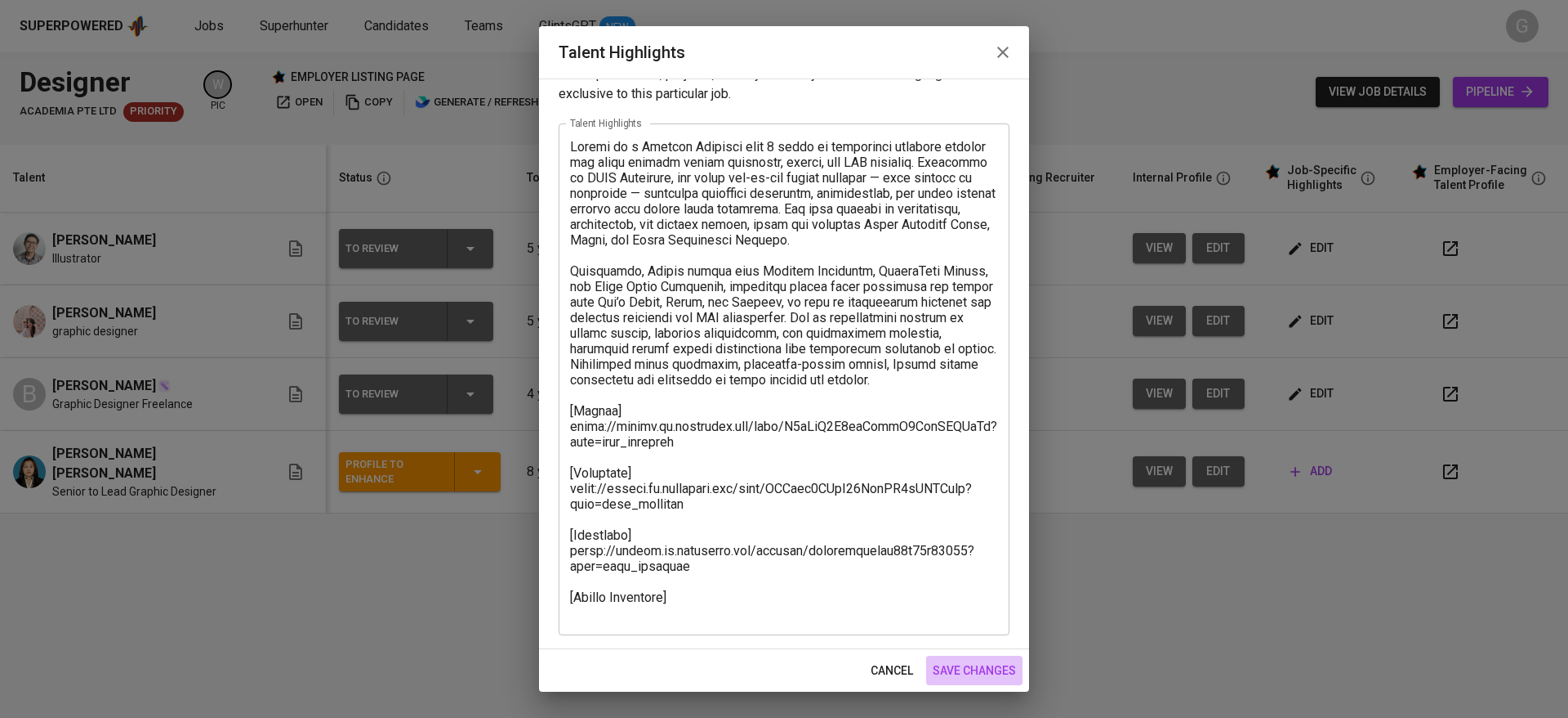
click at [997, 667] on span "save changes" at bounding box center [974, 670] width 83 height 20
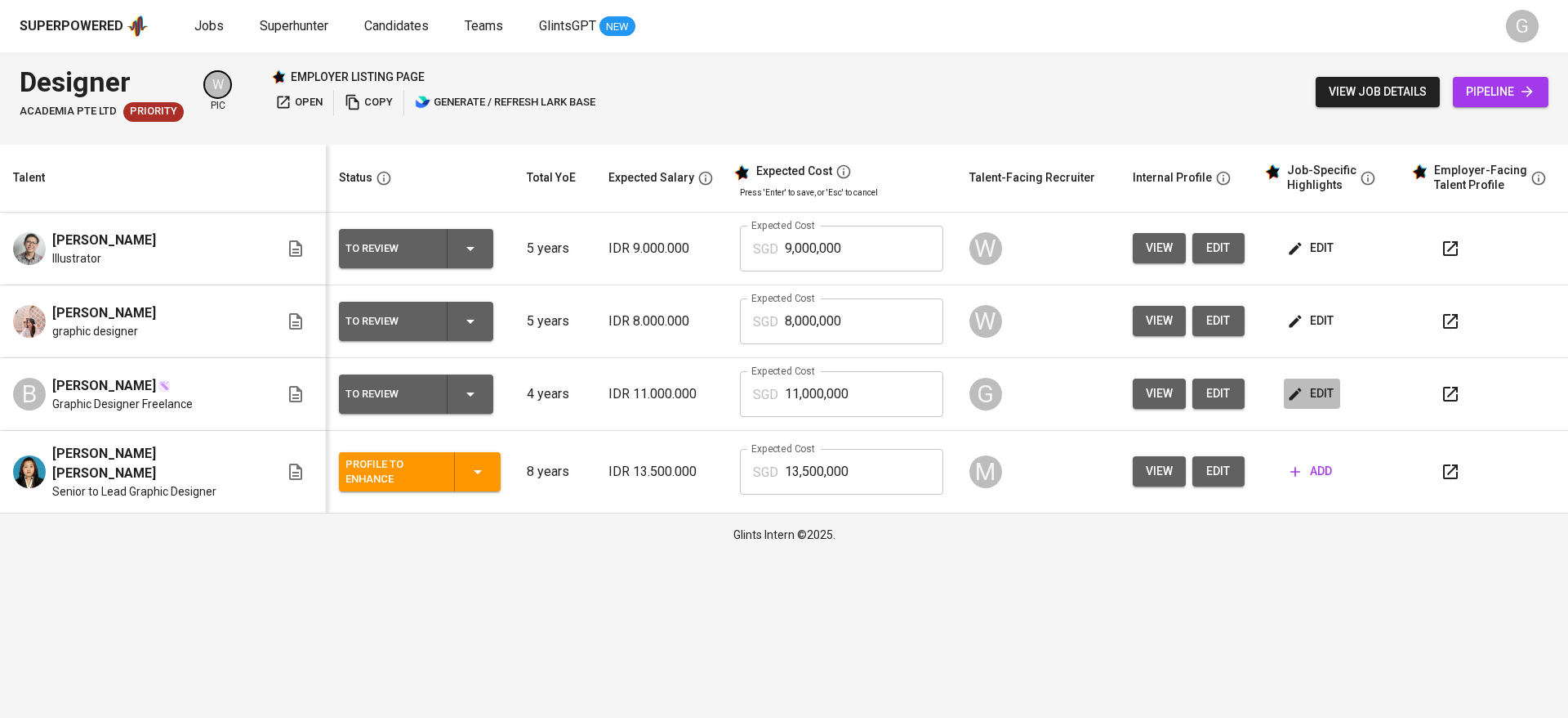
click at [1294, 404] on button "edit" at bounding box center [1312, 394] width 57 height 30
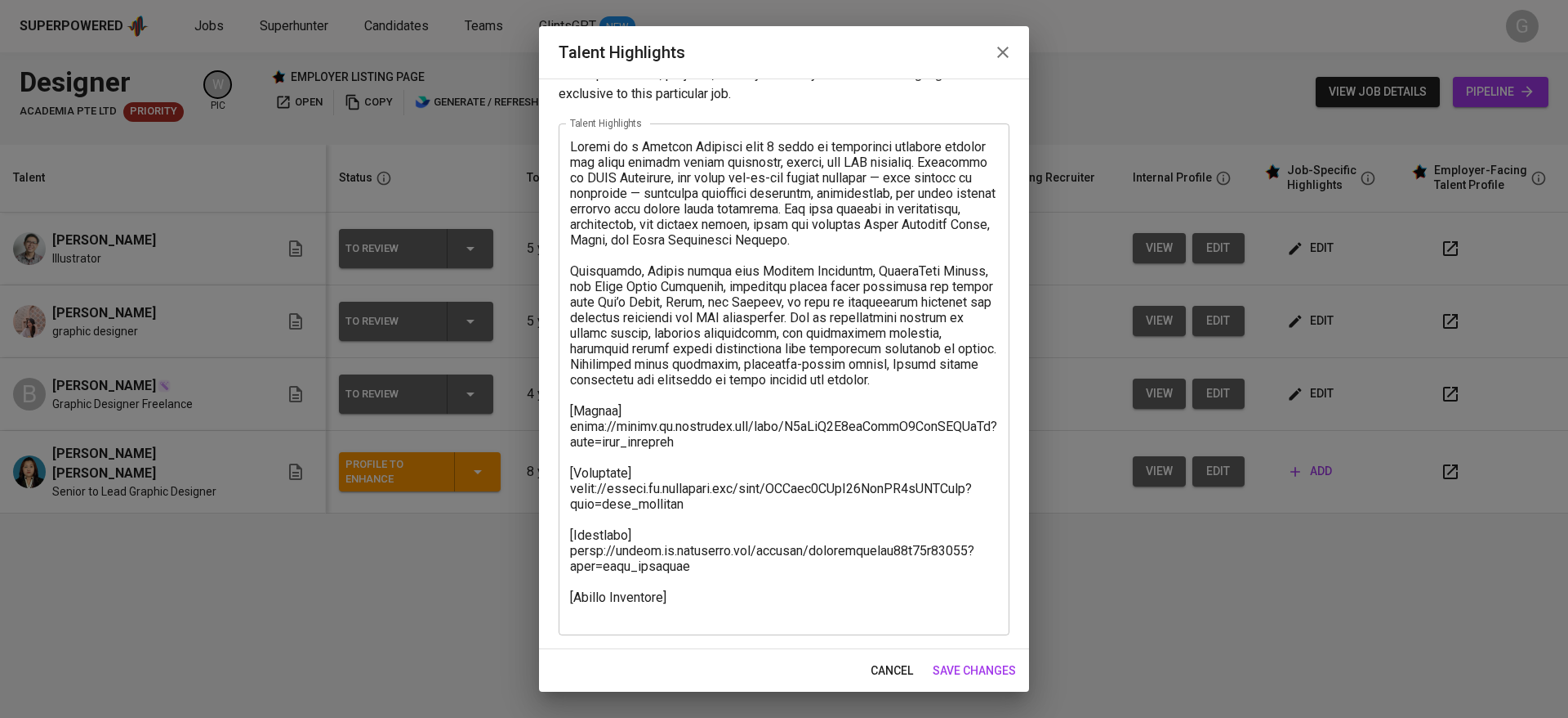
click at [754, 633] on div "x Talent Highlights" at bounding box center [784, 379] width 451 height 511
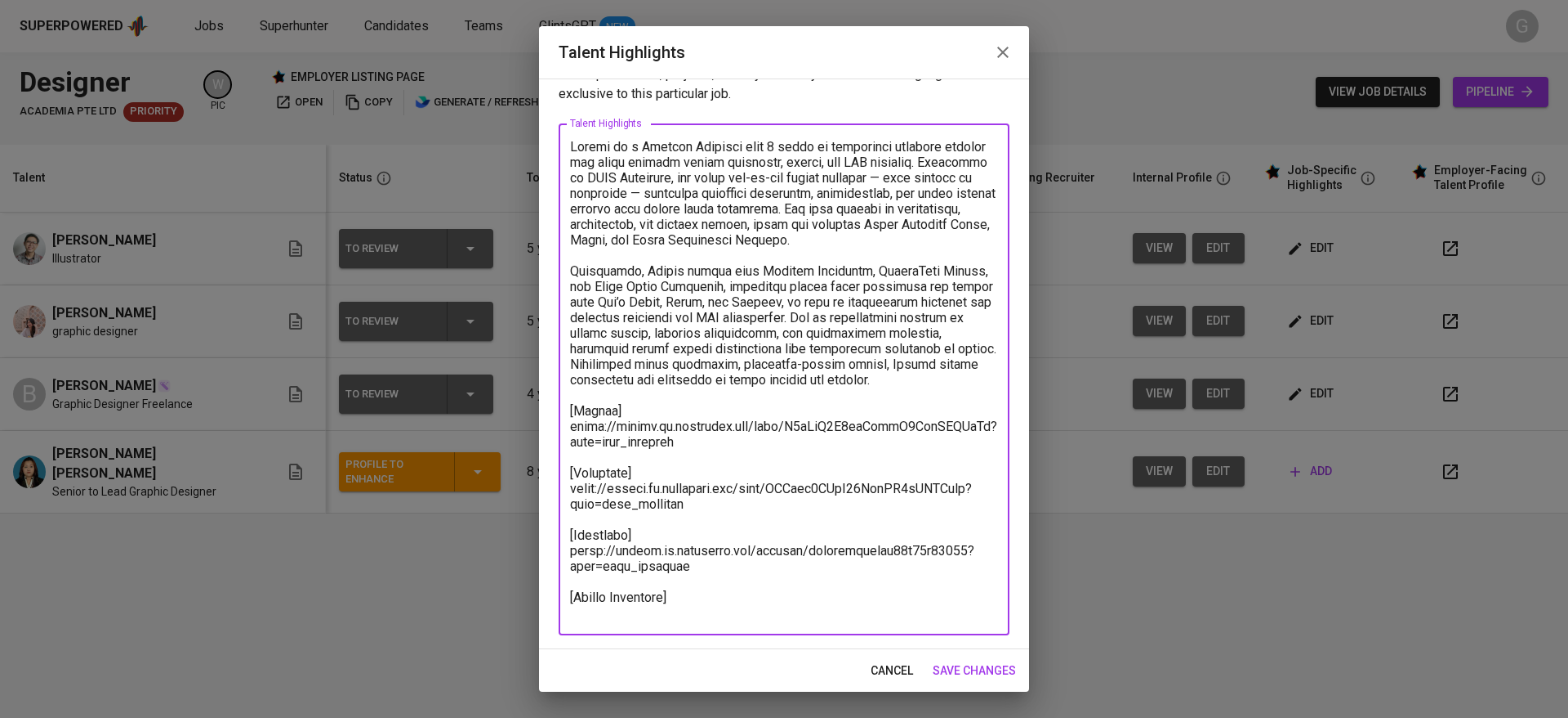
click at [738, 620] on div "x Talent Highlights" at bounding box center [784, 379] width 451 height 511
click at [682, 596] on textarea at bounding box center [784, 379] width 428 height 481
click at [693, 608] on textarea at bounding box center [784, 379] width 428 height 481
paste textarea "Basic Salary 1032.35 SGD BPJS Health 51.59 SGD BPJS Manpower 61.04 SGD Festive …"
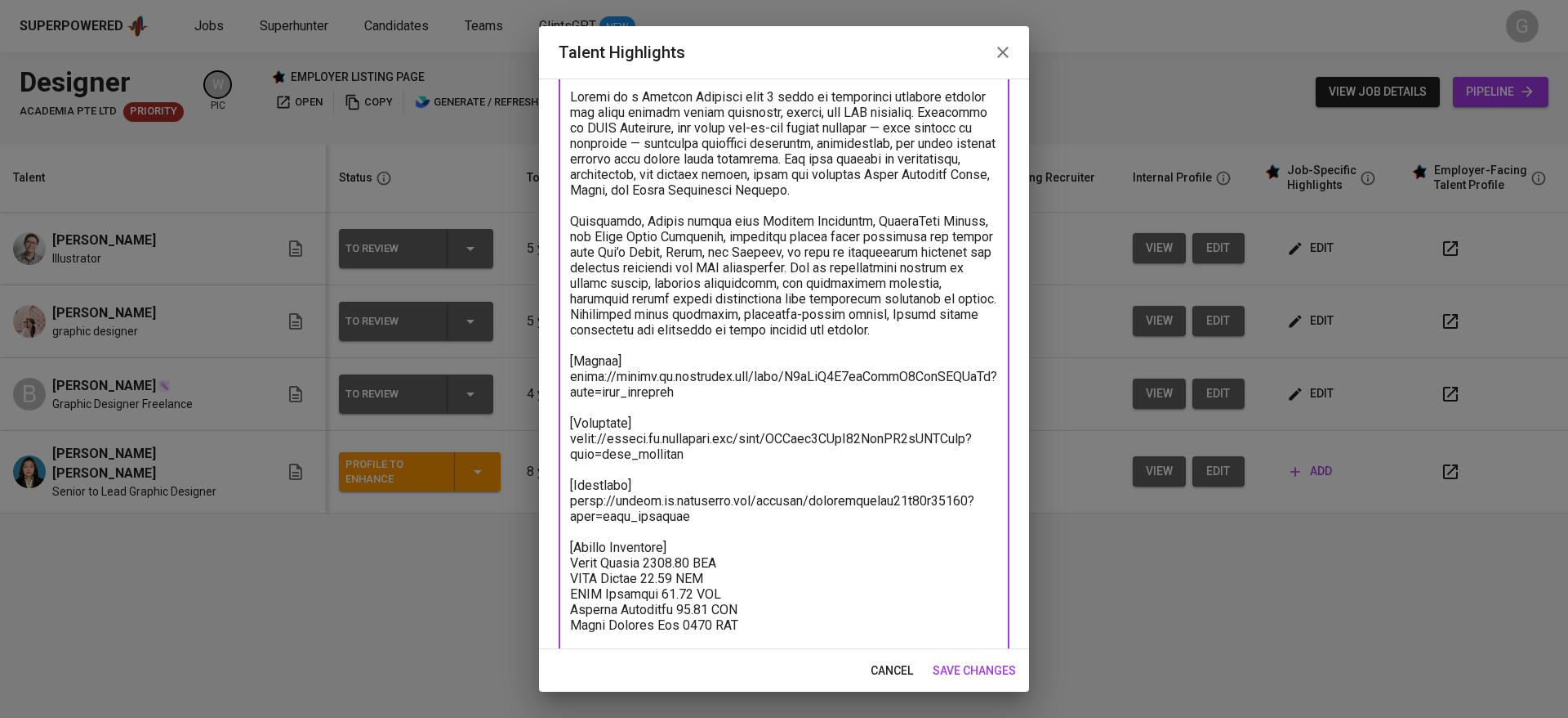
scroll to position [113, 0]
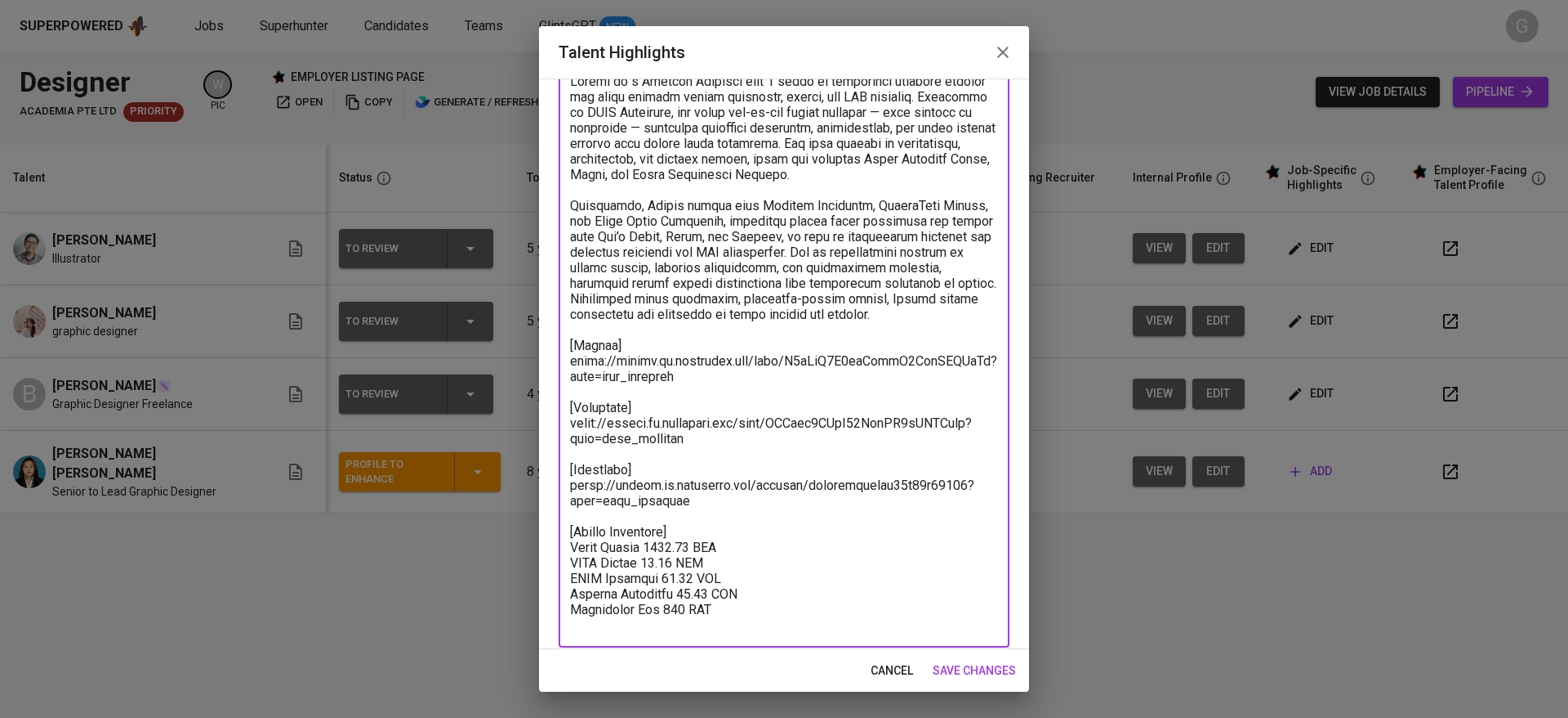
paste textarea "Total Monthly Fee 1231 SGD"
paste textarea "581"
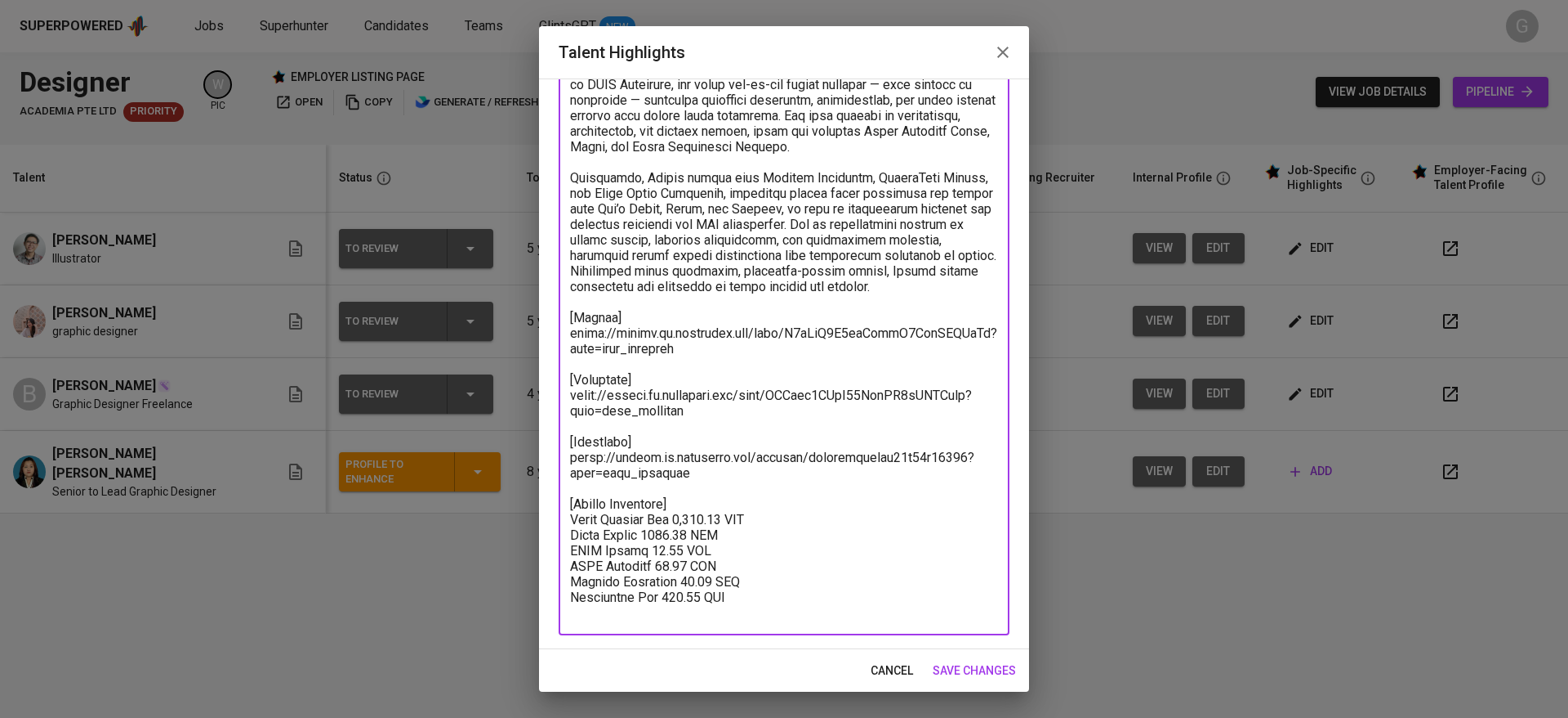
type textarea "Bianca is a Graphic Designer with 4 years of experience creating digital and pr…"
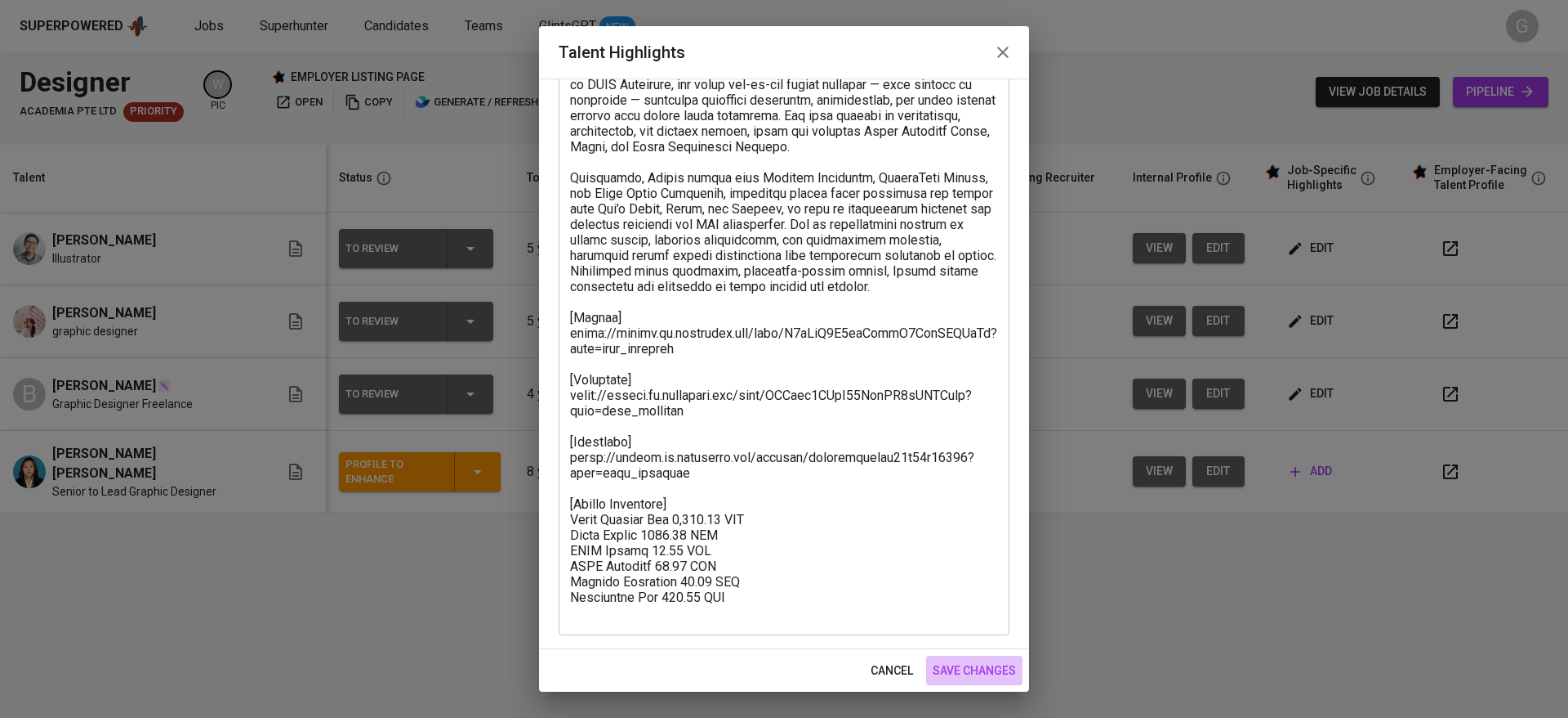
click at [971, 673] on span "save changes" at bounding box center [974, 670] width 83 height 20
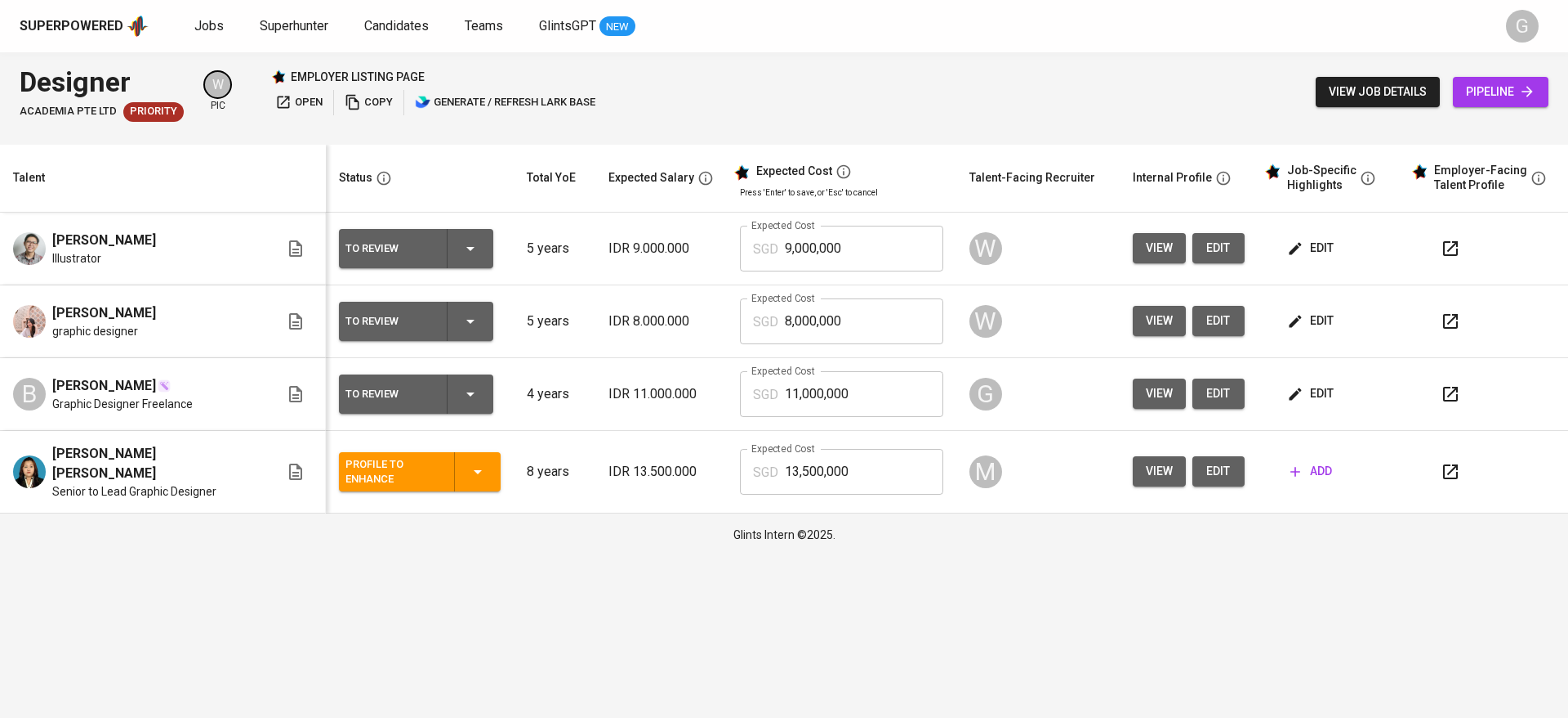
click at [1296, 397] on span "edit" at bounding box center [1312, 393] width 43 height 20
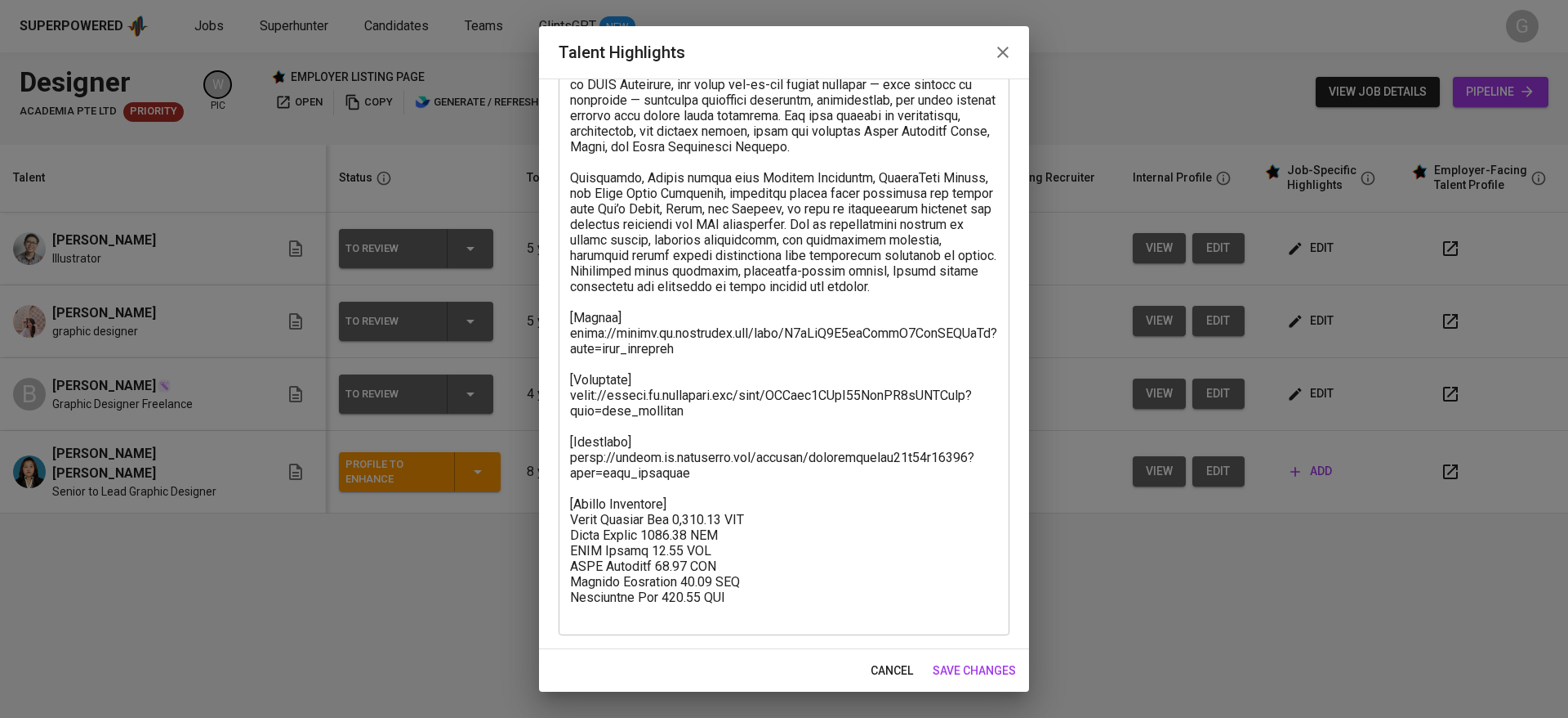
click at [786, 533] on textarea at bounding box center [784, 333] width 428 height 574
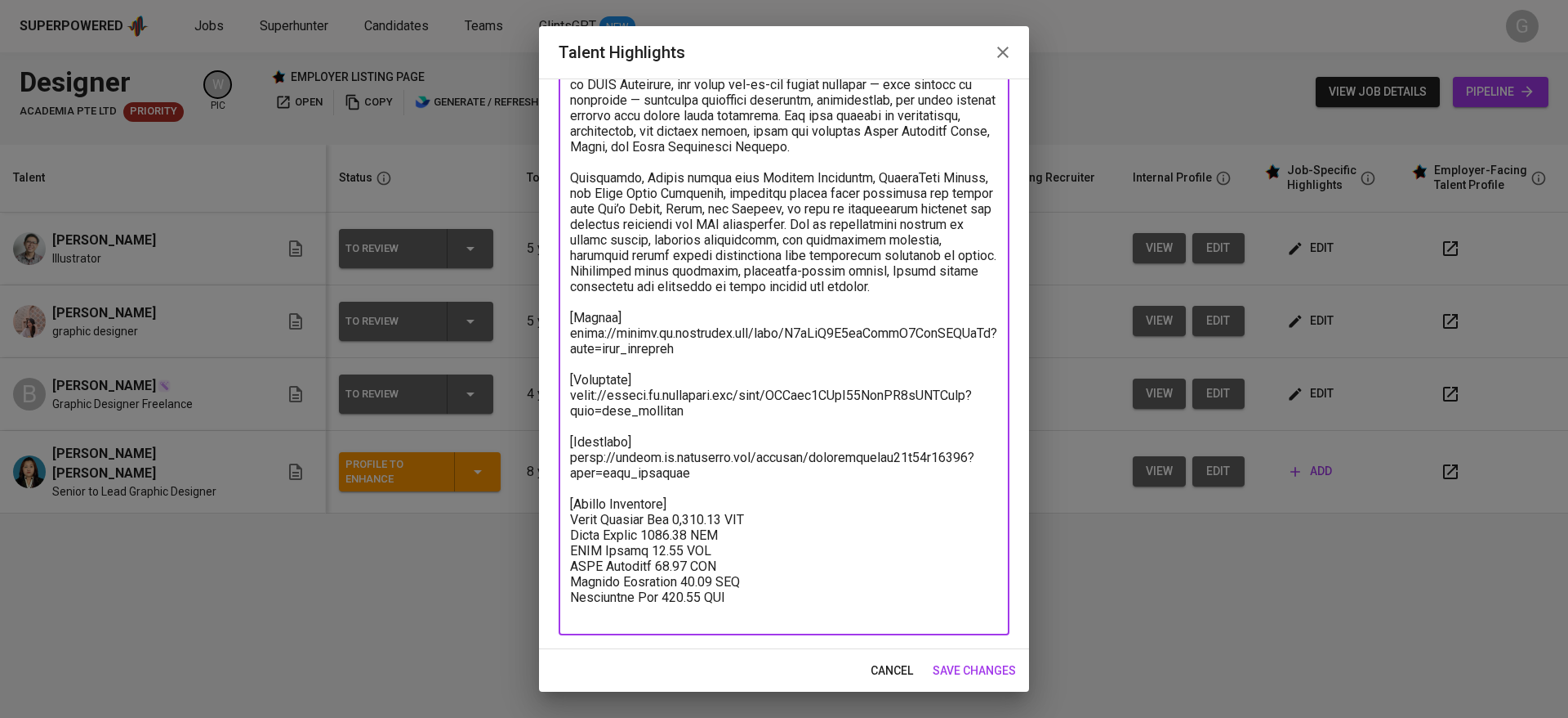
click at [806, 510] on textarea at bounding box center [784, 333] width 428 height 574
paste textarea "Basic Salary 961.89 SGD BPJS Health 48.81 SGD BPJS Manpower 57.94 SGD Festive A…"
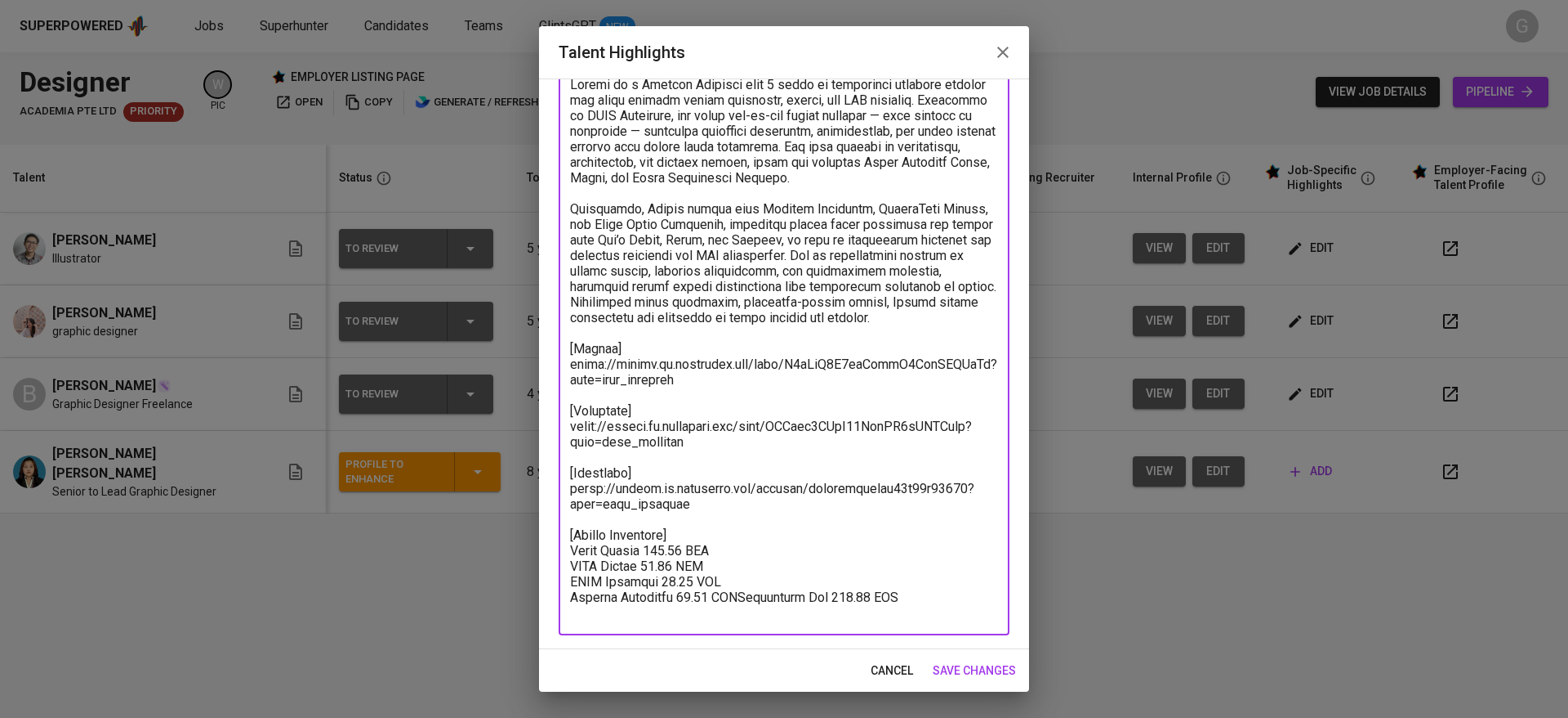
scroll to position [110, 0]
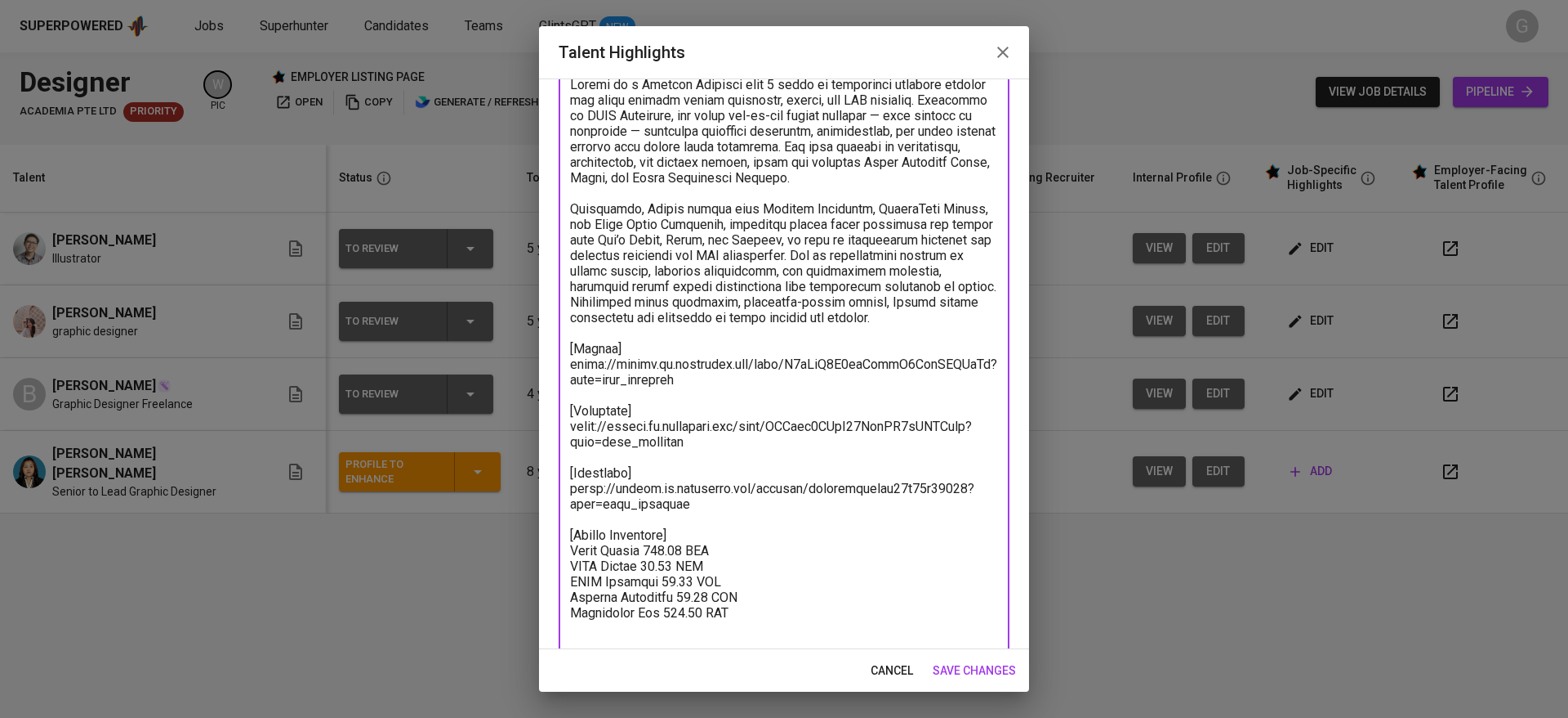
paste textarea "Total Monthly Fee 1148.8 SGD"
paste textarea "498.8"
click at [687, 563] on textarea at bounding box center [784, 364] width 428 height 574
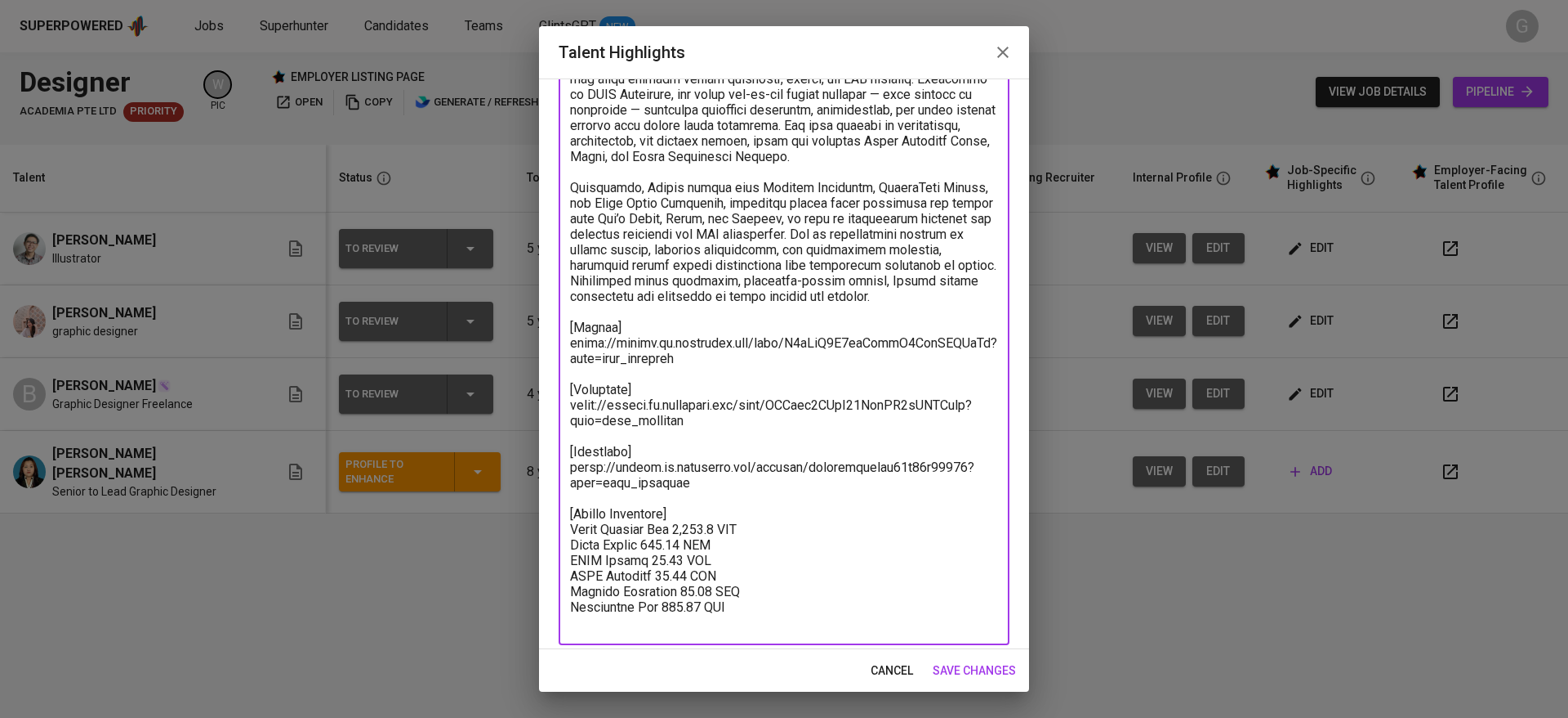
scroll to position [141, 0]
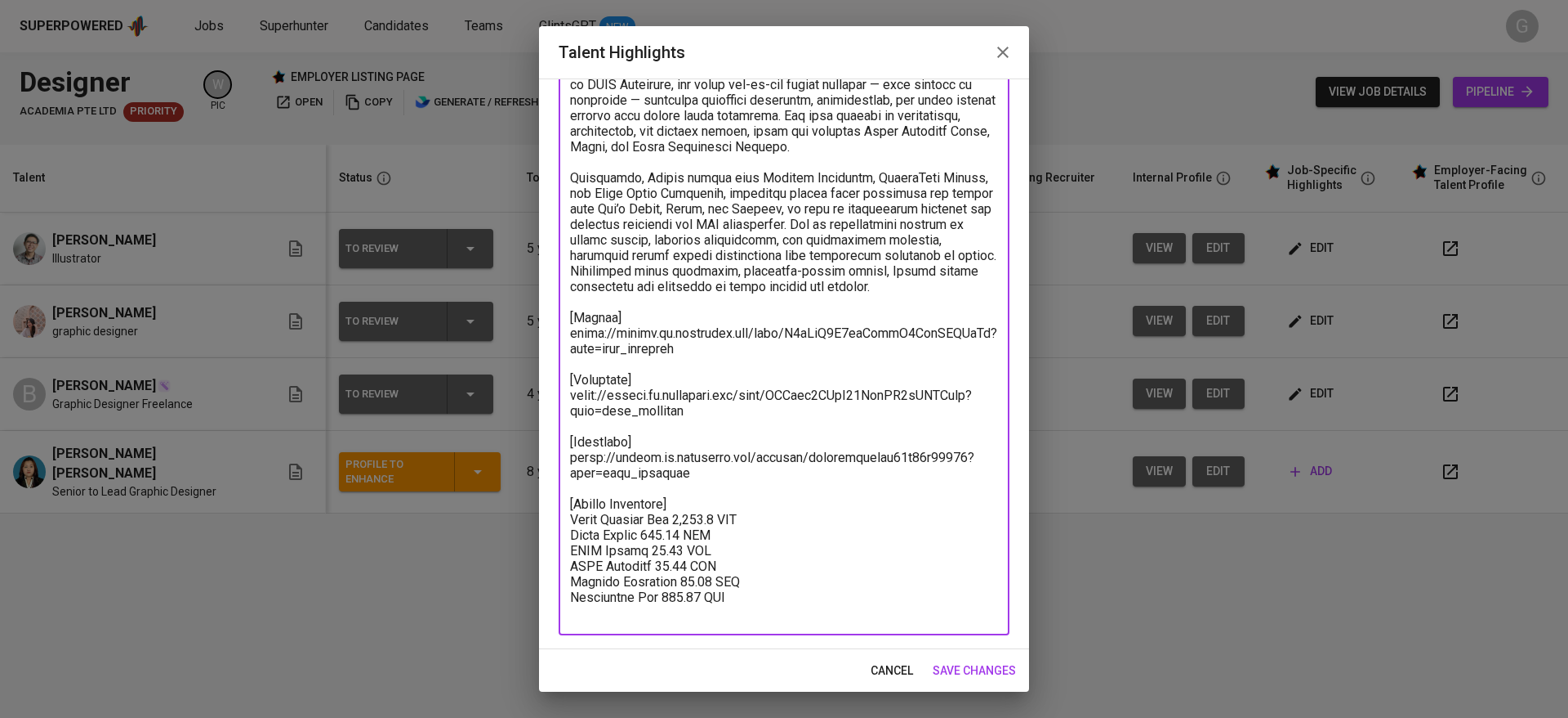
type textarea "Bianca is a Graphic Designer with 4 years of experience creating digital and pr…"
click at [968, 671] on span "save changes" at bounding box center [974, 670] width 83 height 20
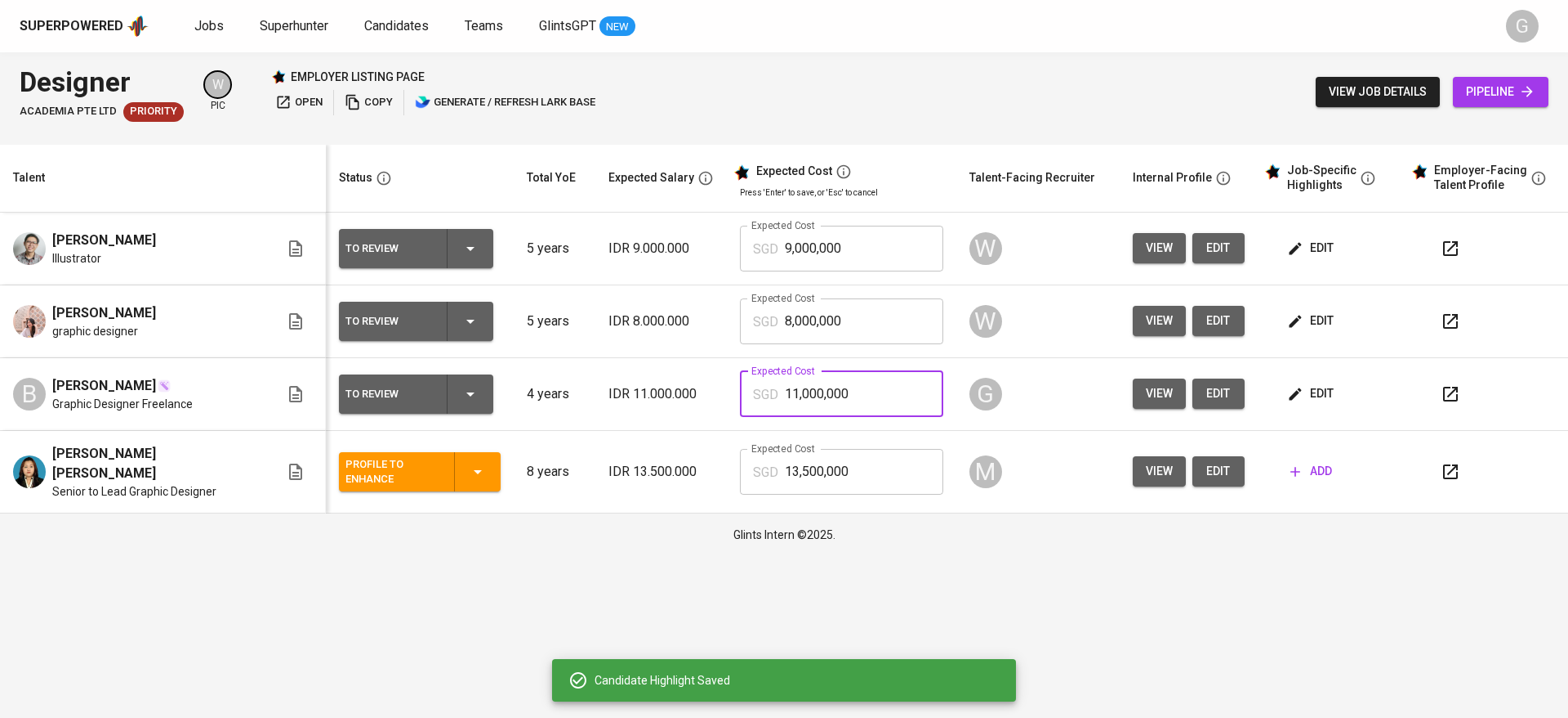
click at [819, 401] on input "11,000,000" at bounding box center [864, 394] width 159 height 46
click at [827, 398] on input "14,999" at bounding box center [864, 394] width 159 height 46
type input "1,499"
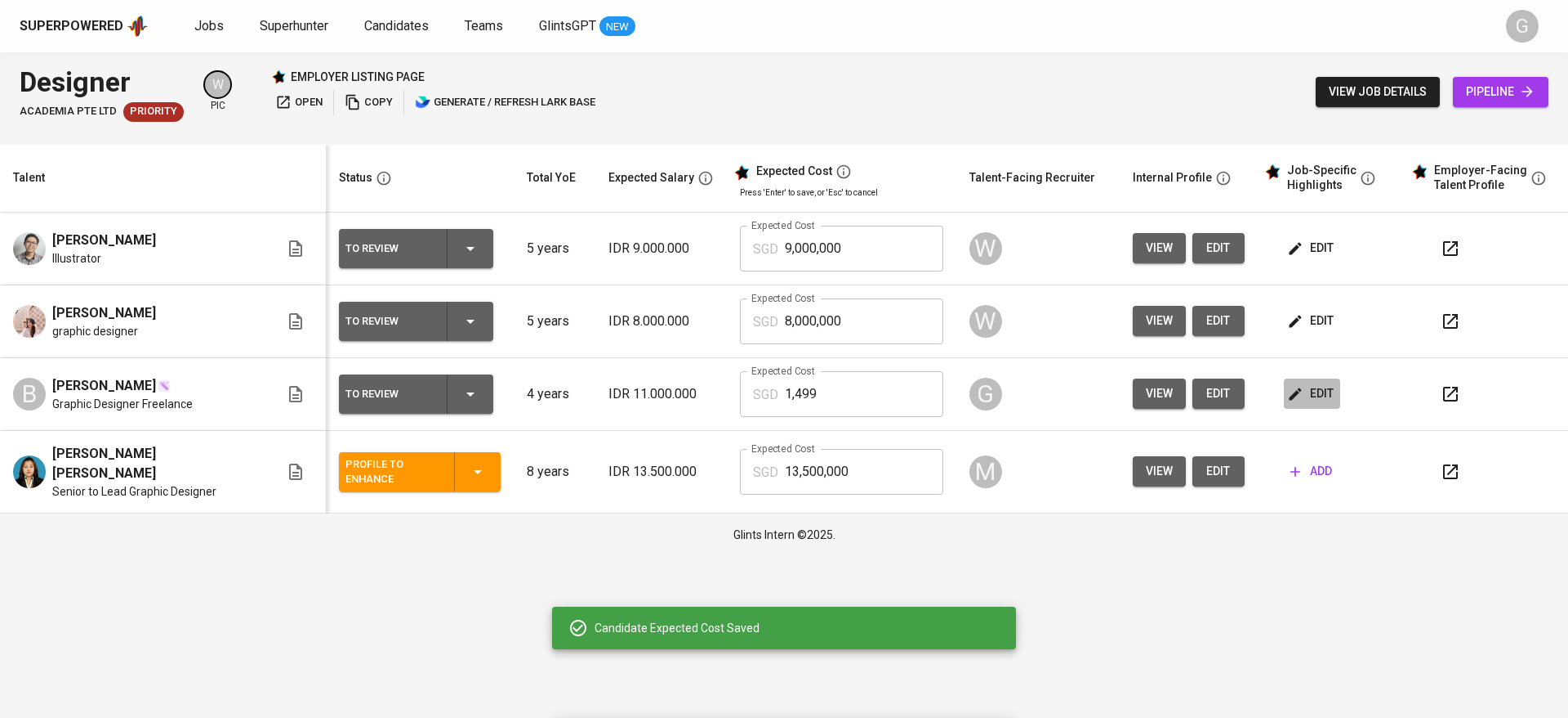
click at [1294, 383] on button "edit" at bounding box center [1312, 394] width 57 height 30
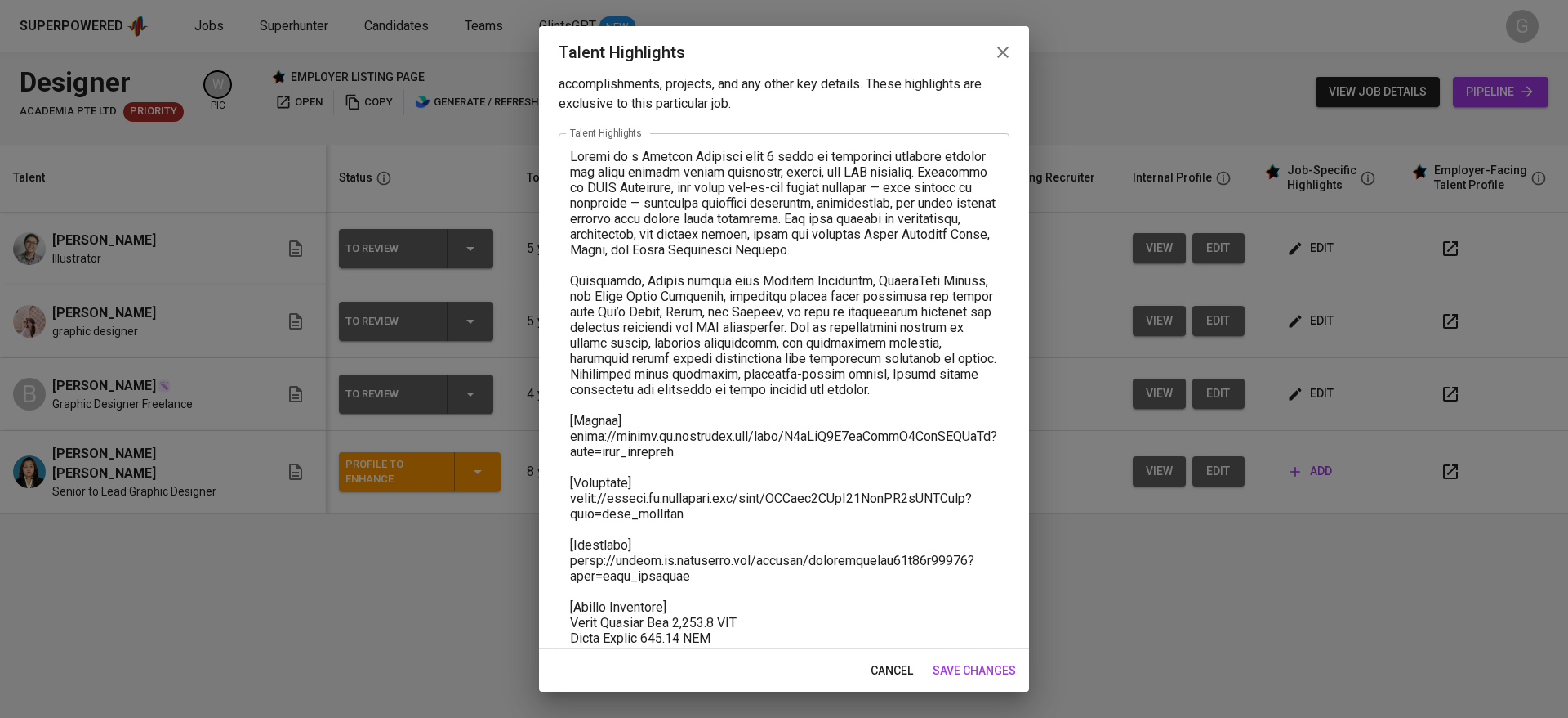
scroll to position [0, 0]
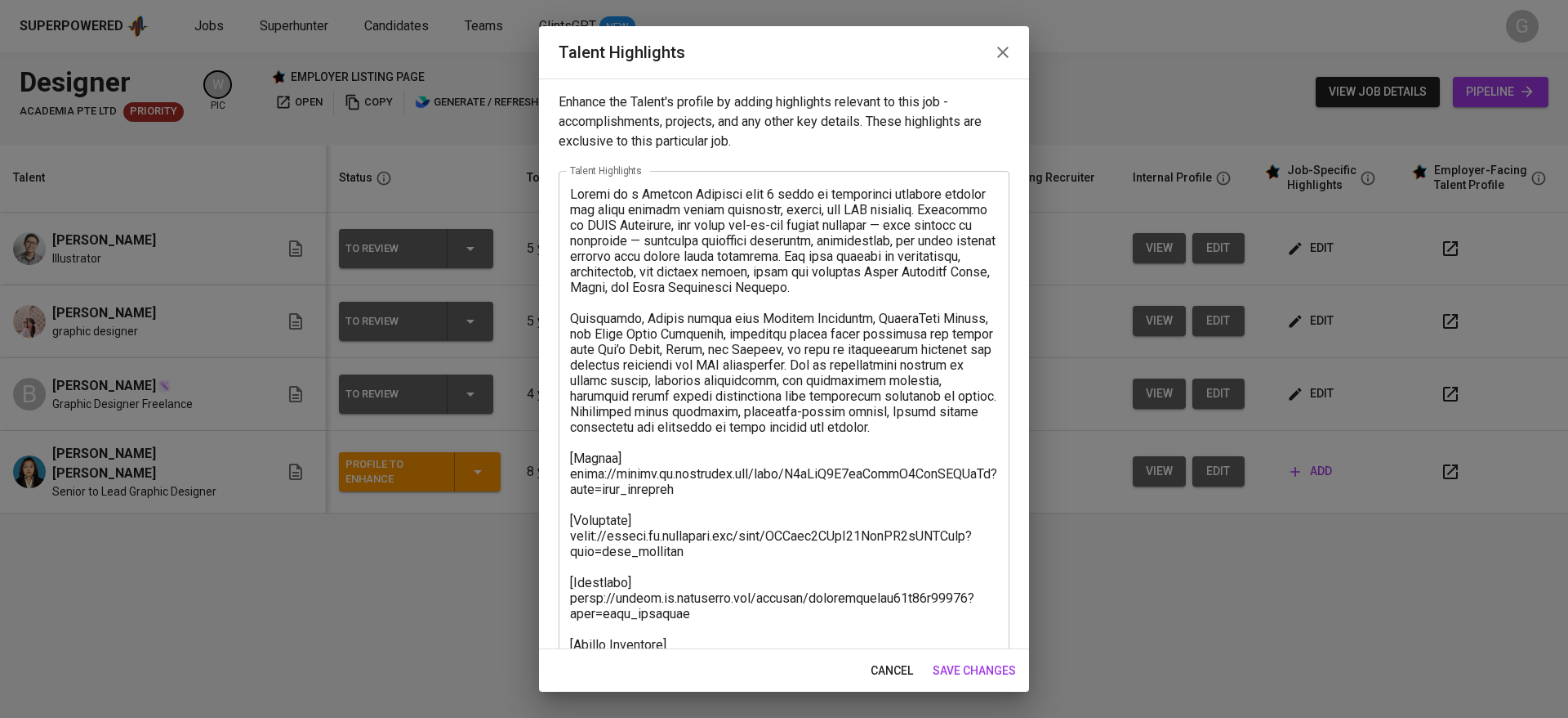
click at [975, 668] on span "save changes" at bounding box center [974, 670] width 83 height 20
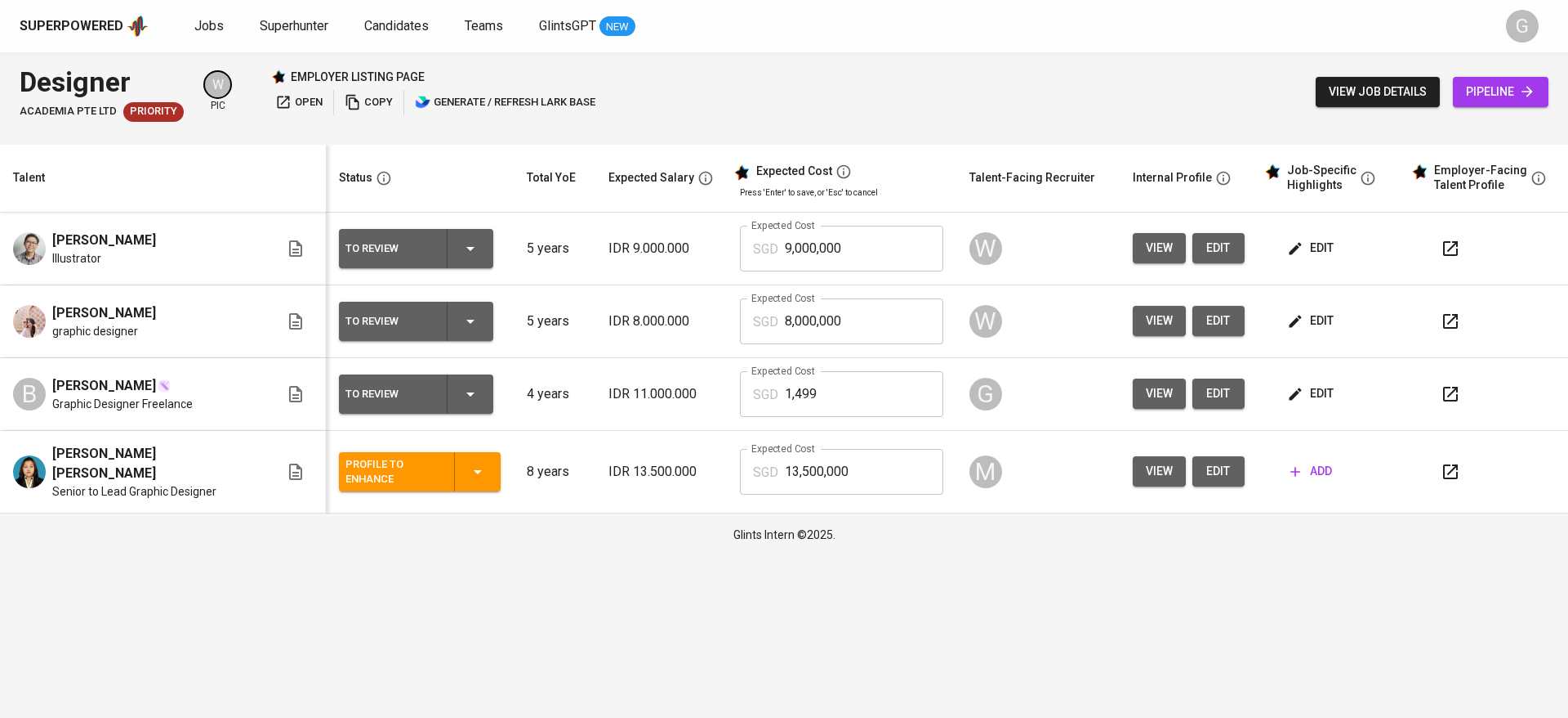
click at [1441, 310] on button "button" at bounding box center [1450, 321] width 39 height 39
click at [1289, 398] on icon "button" at bounding box center [1295, 394] width 16 height 16
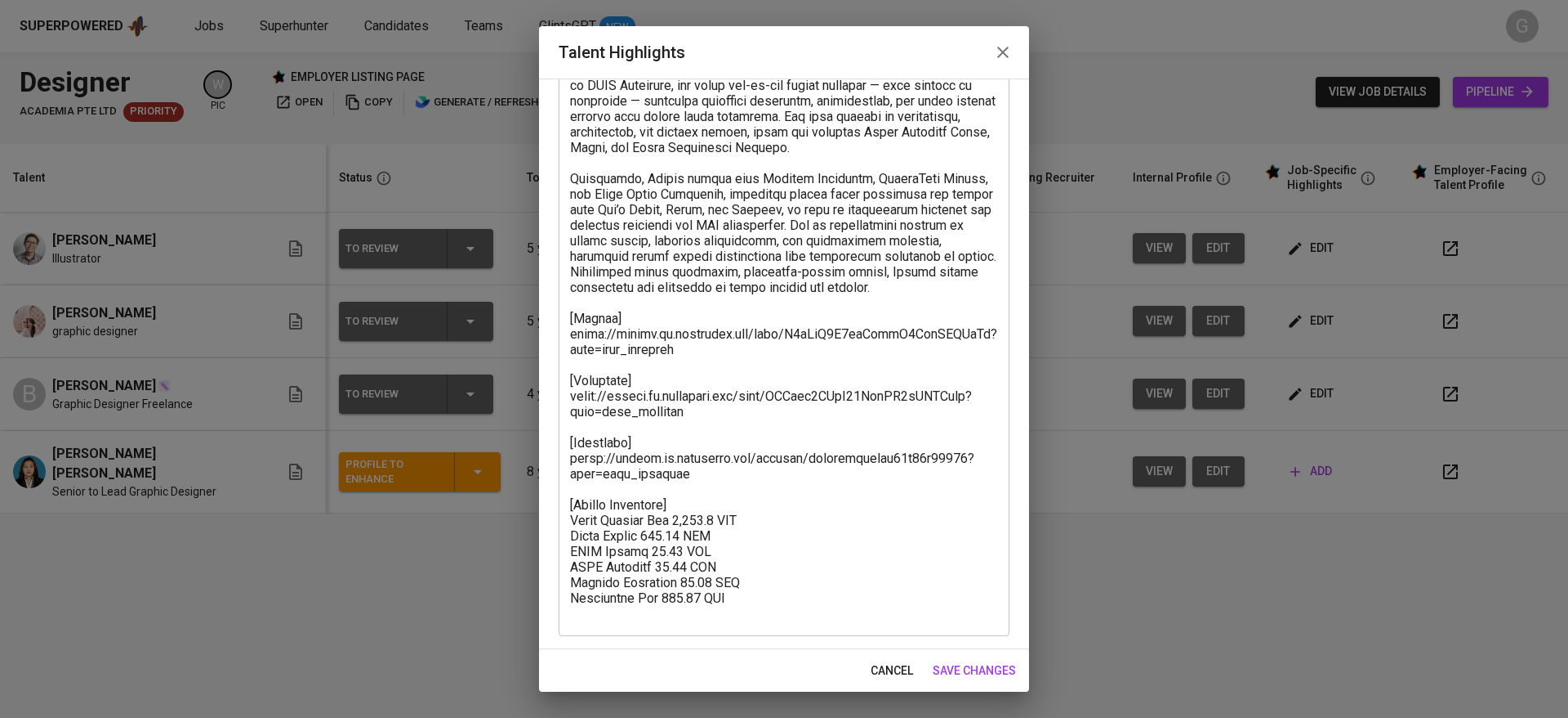
scroll to position [141, 0]
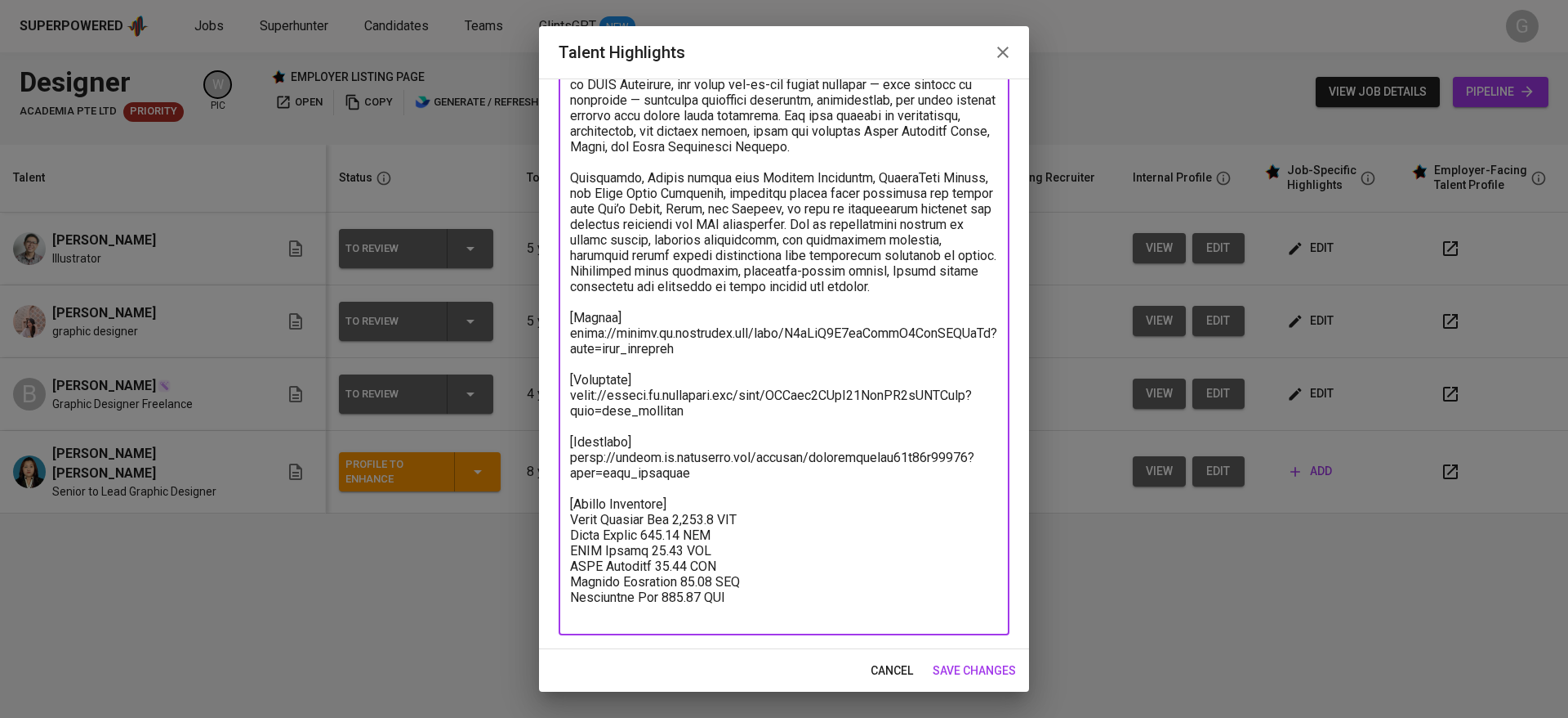
drag, startPoint x: 717, startPoint y: 491, endPoint x: 562, endPoint y: 451, distance: 160.1
click at [562, 451] on div "x Talent Highlights" at bounding box center [784, 332] width 451 height 605
click at [739, 504] on textarea at bounding box center [784, 333] width 428 height 574
click at [728, 432] on textarea at bounding box center [784, 333] width 428 height 574
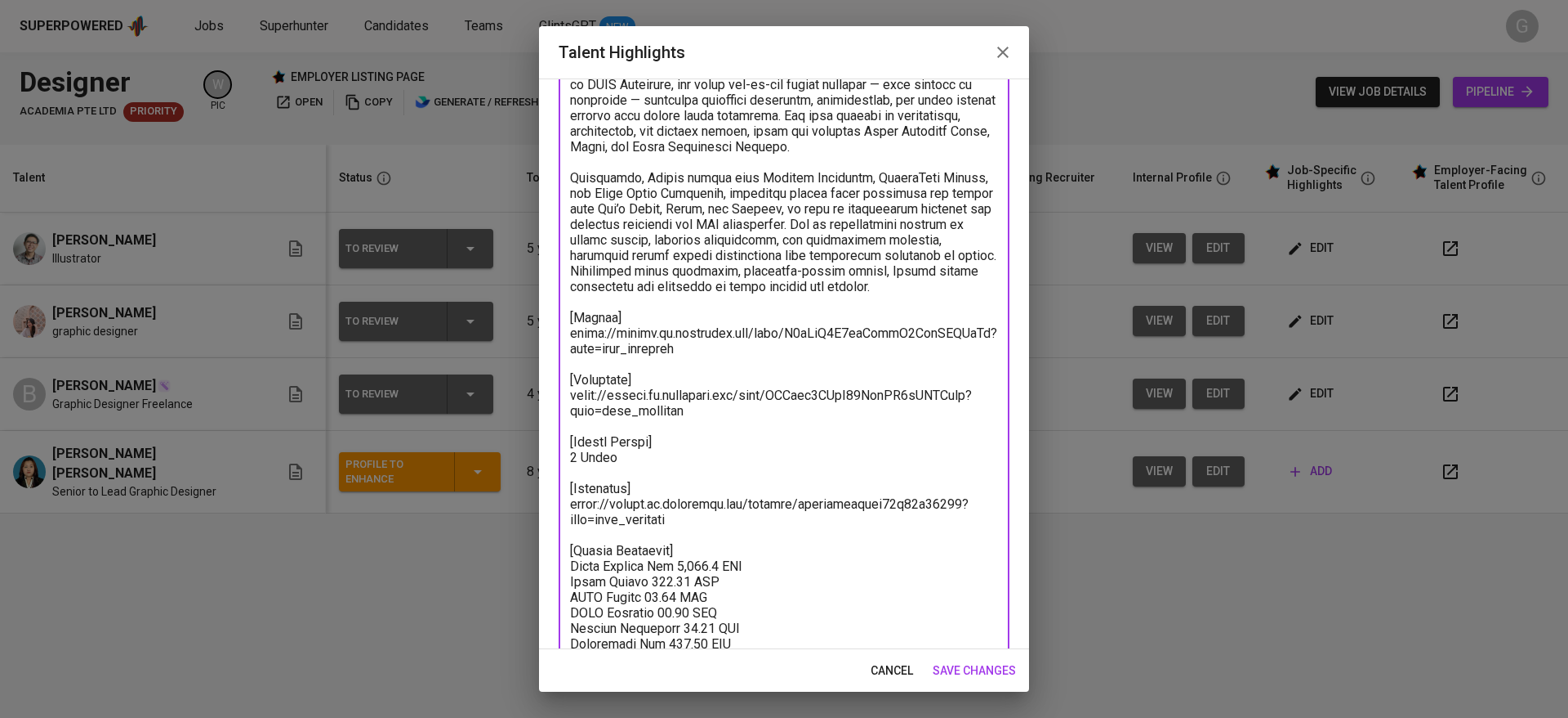
type textarea "Bianca is a Graphic Designer with 4 years of experience creating digital and pr…"
click at [959, 659] on button "save changes" at bounding box center [974, 670] width 97 height 30
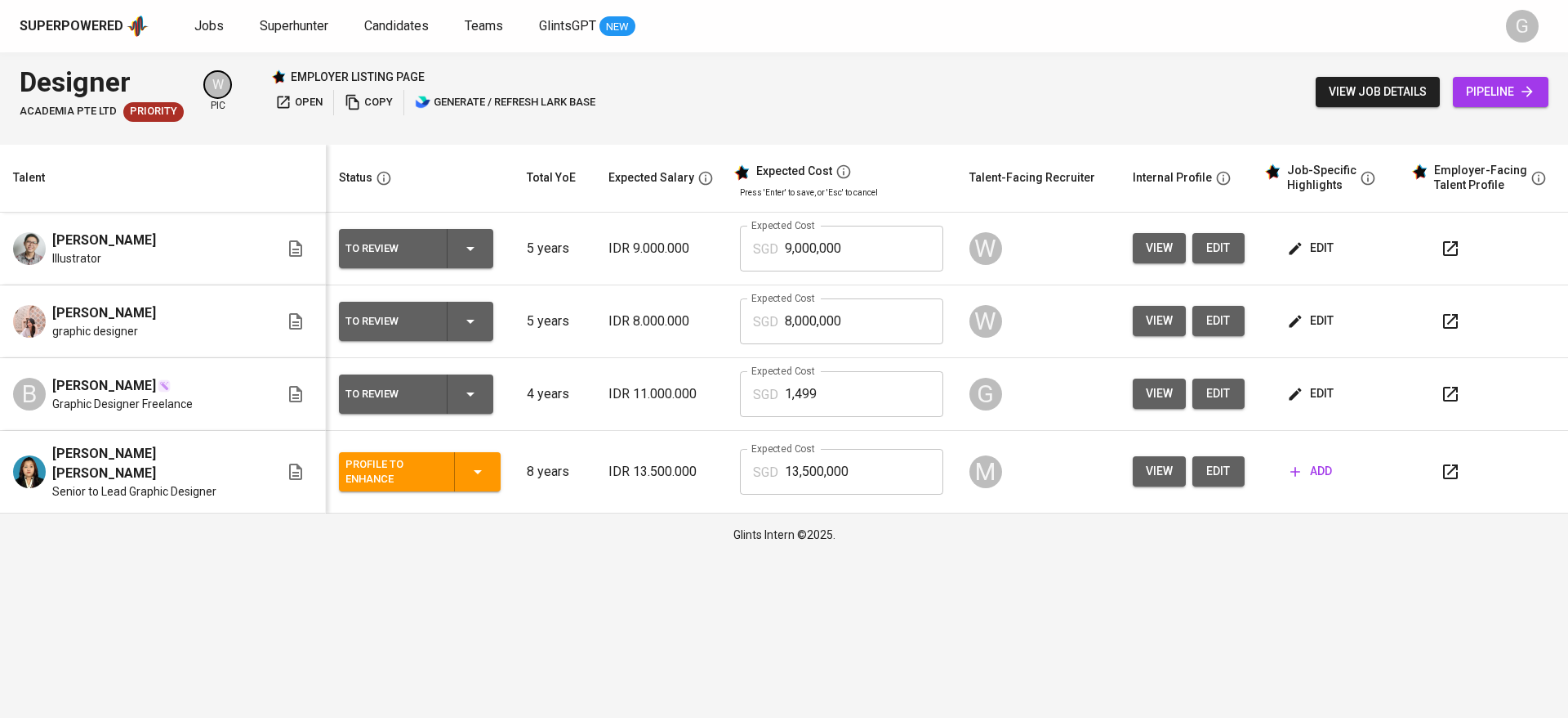
click at [1289, 393] on icon "button" at bounding box center [1295, 394] width 12 height 12
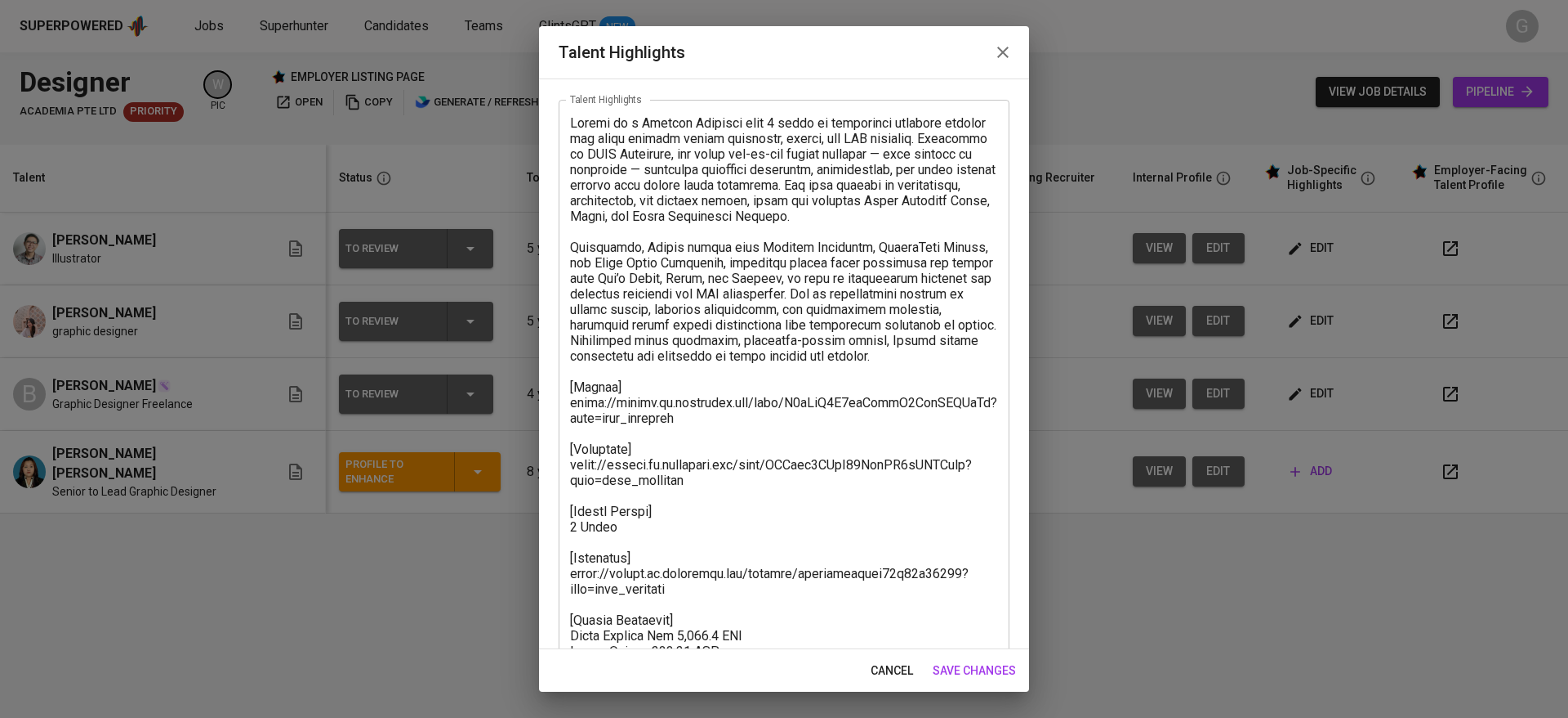
scroll to position [187, 0]
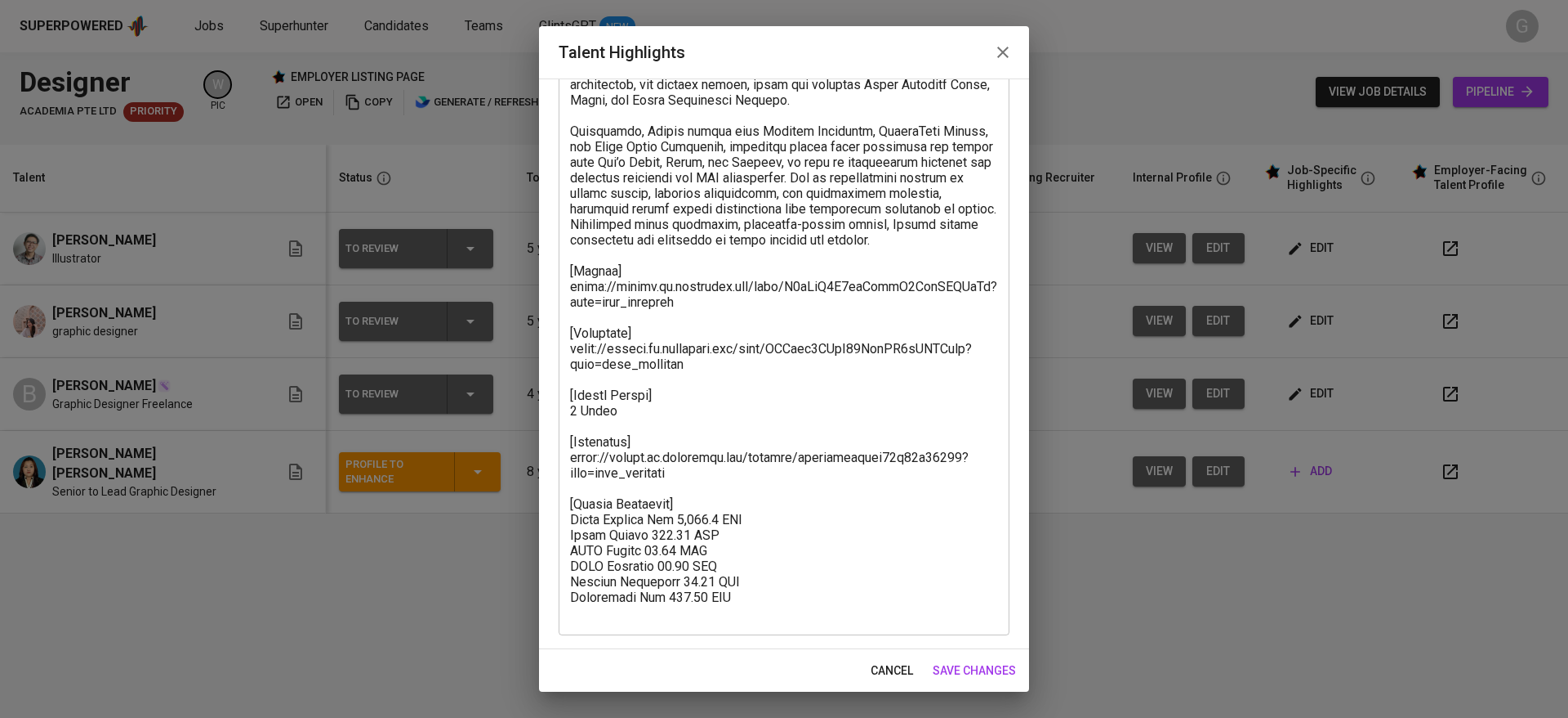
click at [859, 663] on div "cancel save changes" at bounding box center [784, 670] width 490 height 43
click at [875, 669] on span "cancel" at bounding box center [892, 670] width 43 height 20
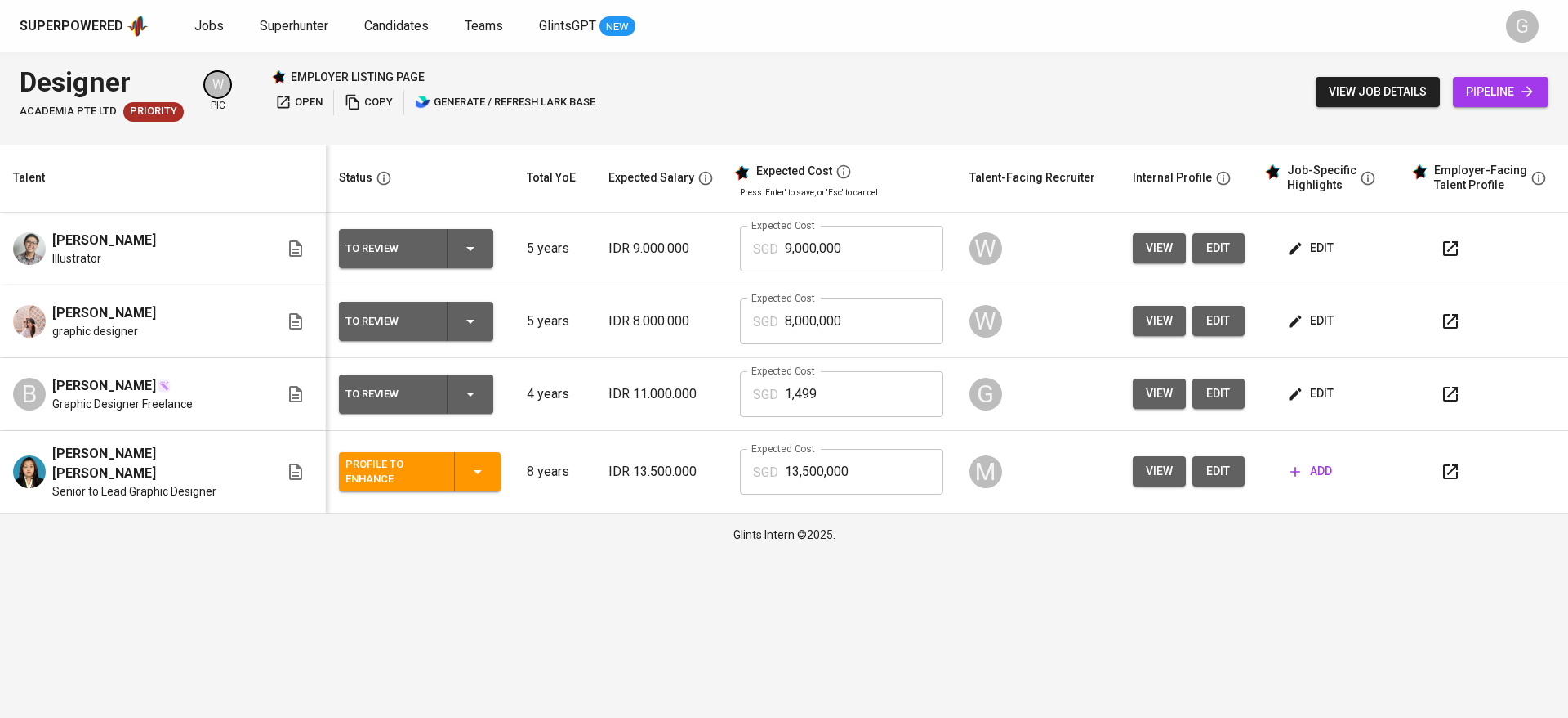
click at [1287, 392] on icon "button" at bounding box center [1295, 394] width 16 height 16
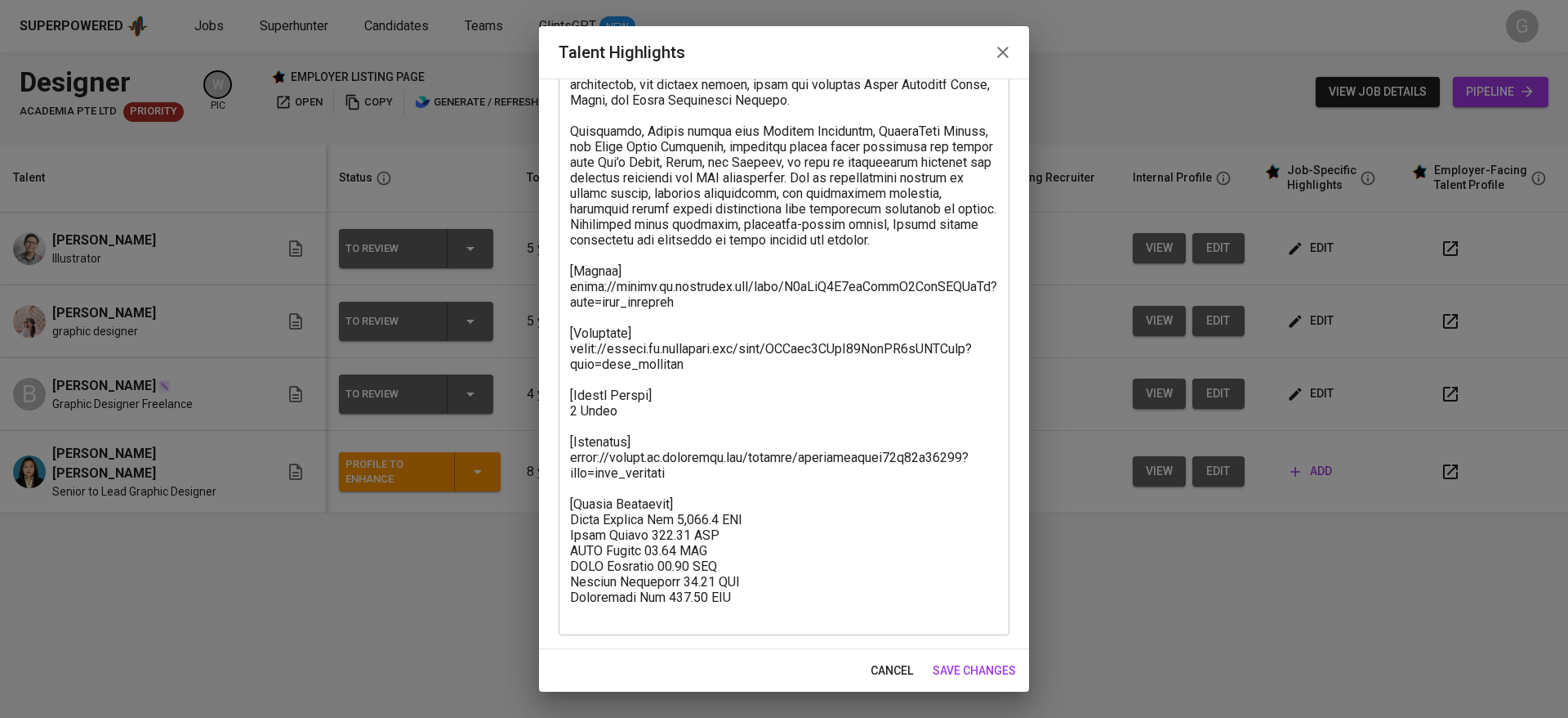
click at [714, 480] on textarea at bounding box center [784, 309] width 428 height 621
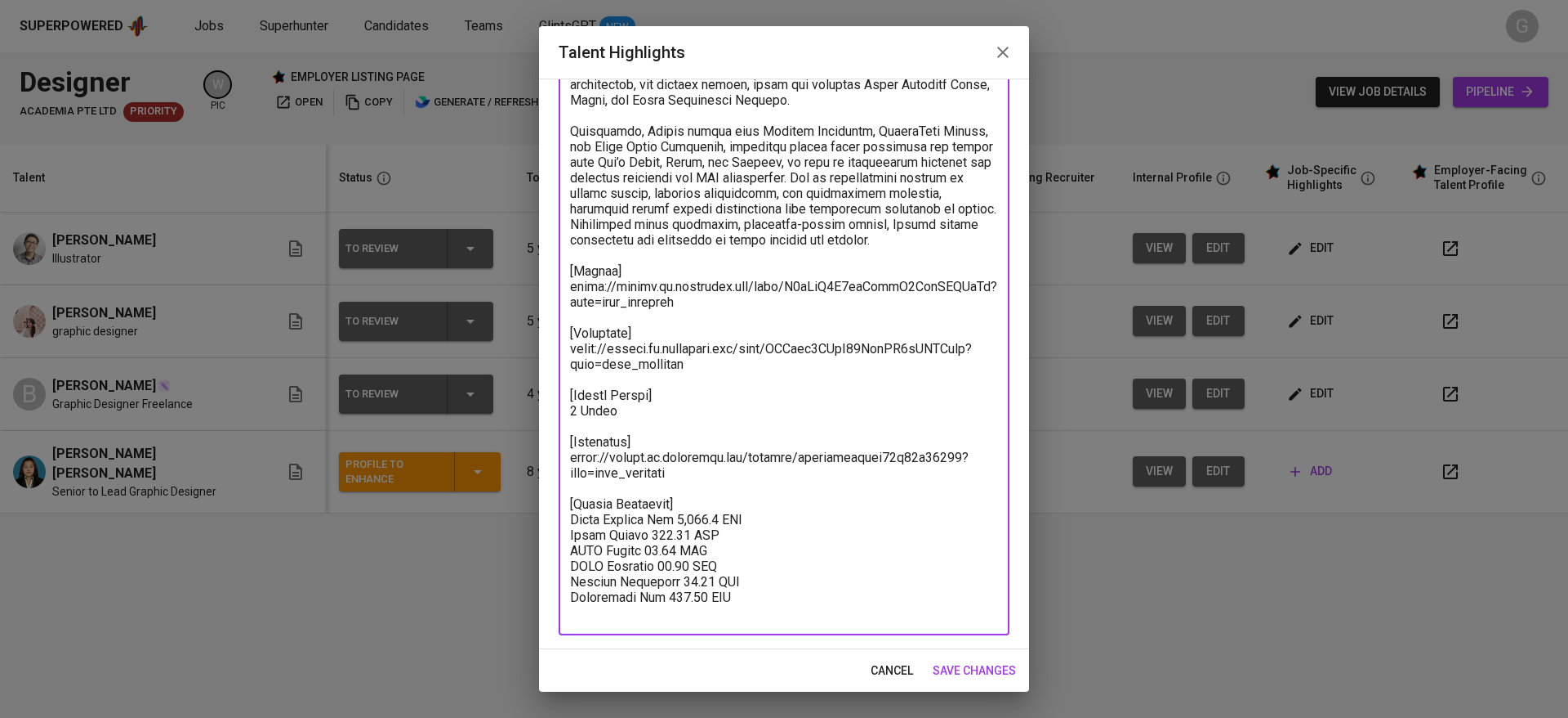
click at [734, 507] on textarea at bounding box center [784, 309] width 428 height 621
click at [742, 521] on textarea at bounding box center [784, 309] width 428 height 621
paste textarea "Basic Salary 961.89 SGD BPJS Health 5% 48.81 SGD BPJS Manpower 6.24% 57.94 SGD …"
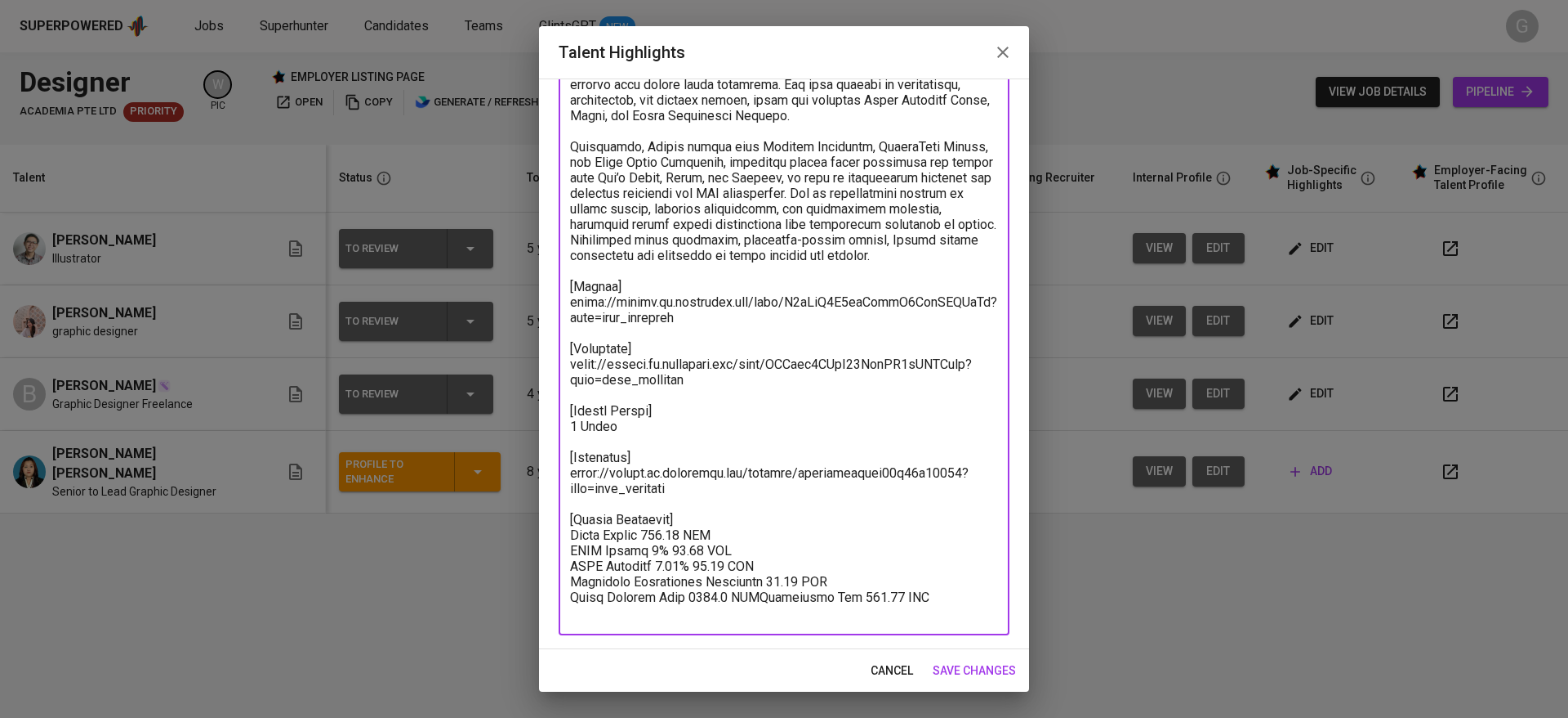
scroll to position [172, 0]
paste textarea "Total Payroll Cost 1148.8 SGD"
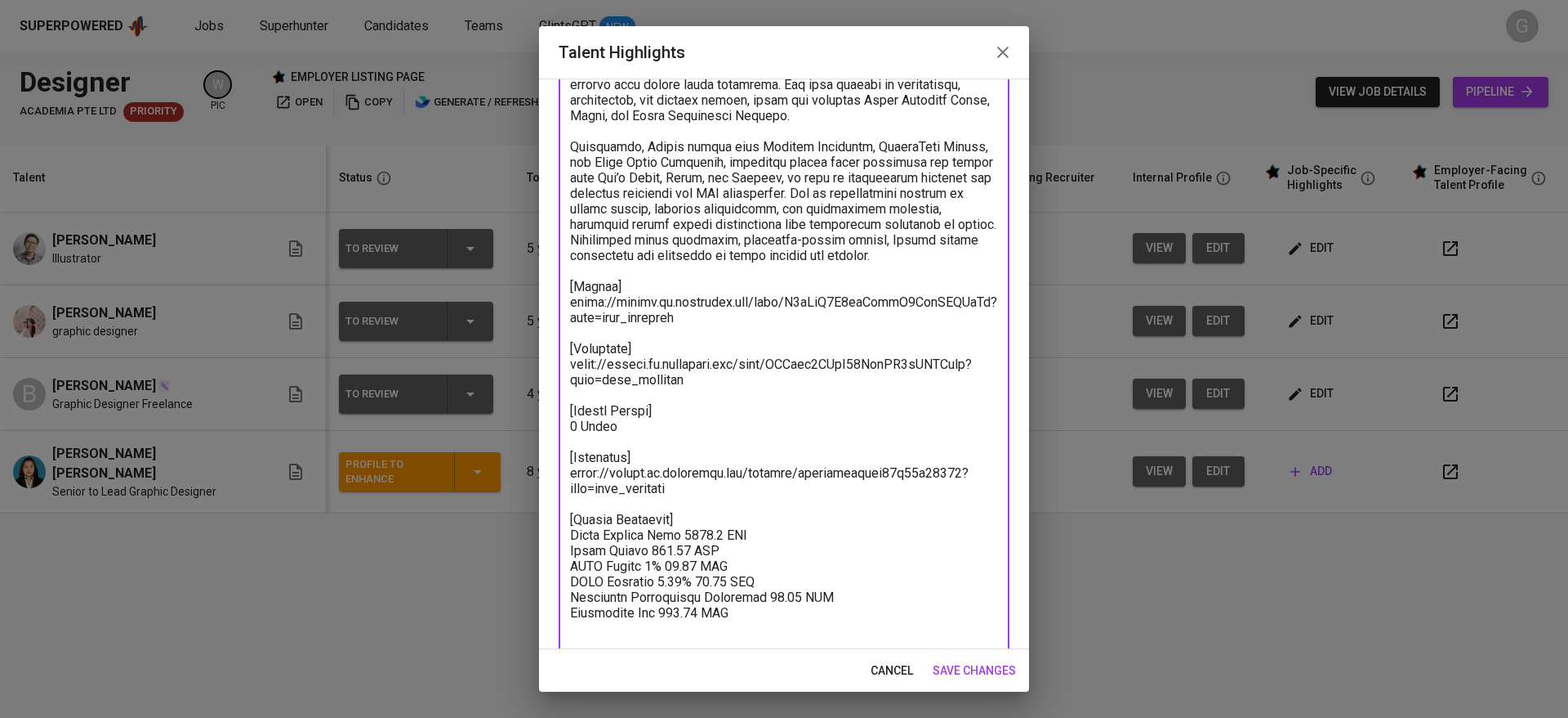
paste textarea "498.8"
click at [687, 553] on textarea at bounding box center [784, 325] width 428 height 621
type textarea "Bianca is a Graphic Designer with 4 years of experience creating digital and pr…"
click at [991, 675] on span "save changes" at bounding box center [974, 670] width 83 height 20
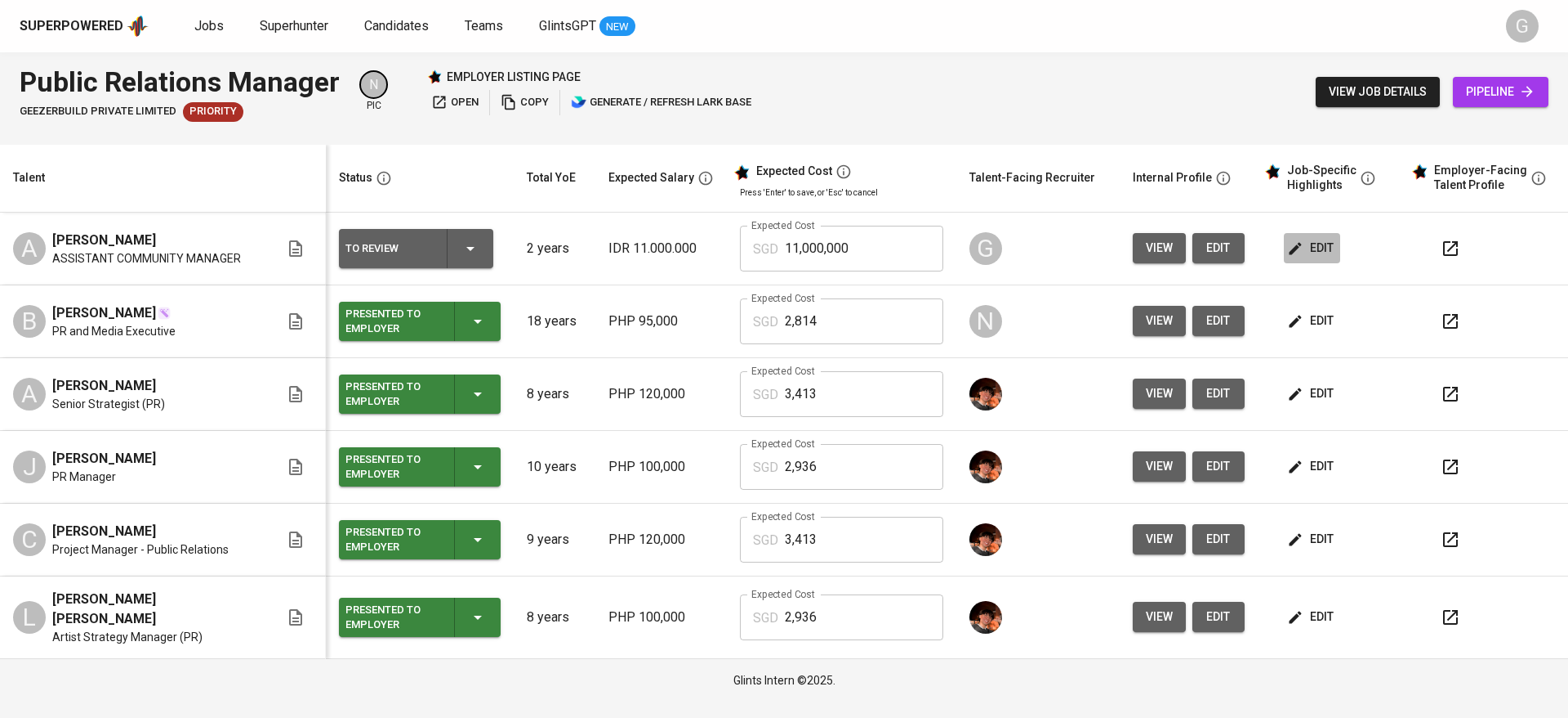
click at [1291, 244] on icon "button" at bounding box center [1295, 248] width 16 height 16
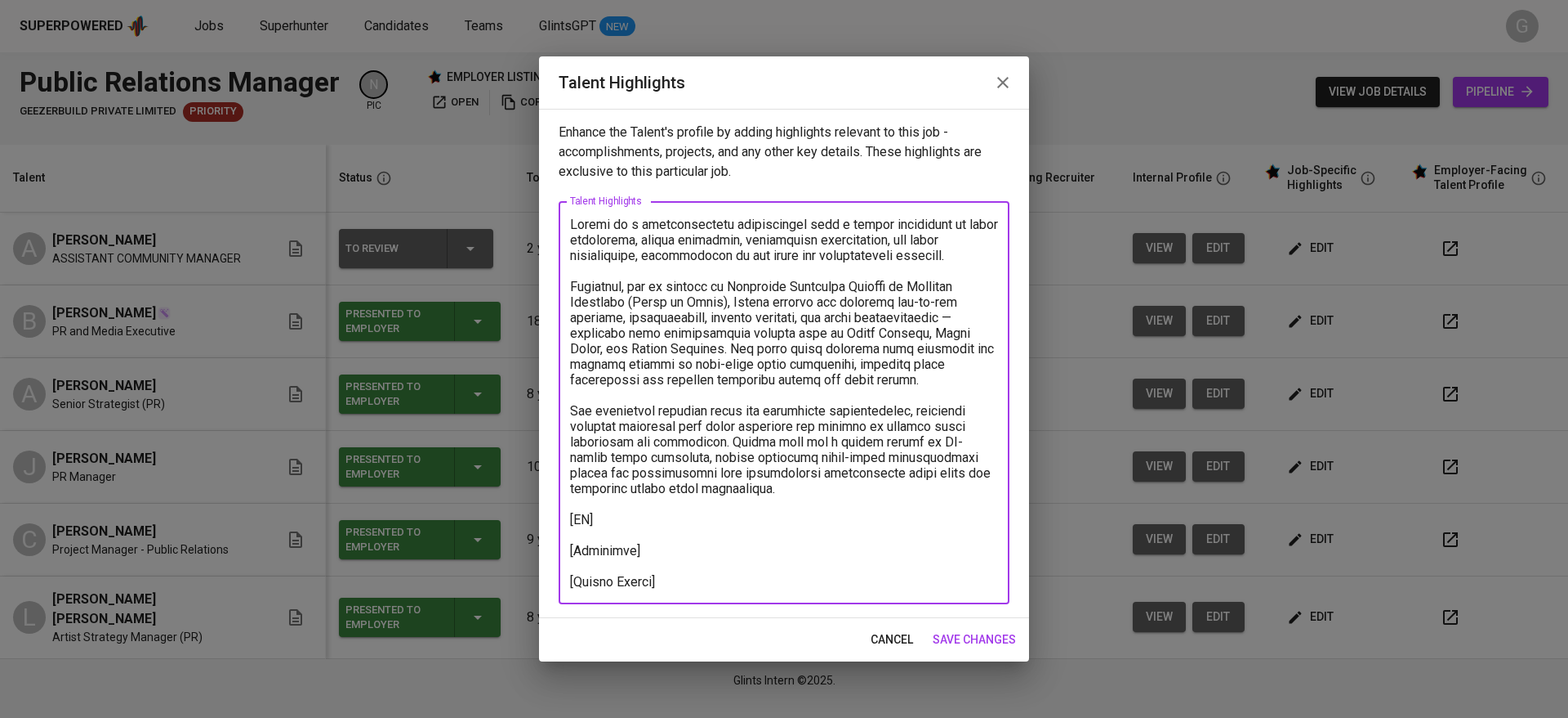
click at [762, 517] on textarea at bounding box center [784, 402] width 428 height 372
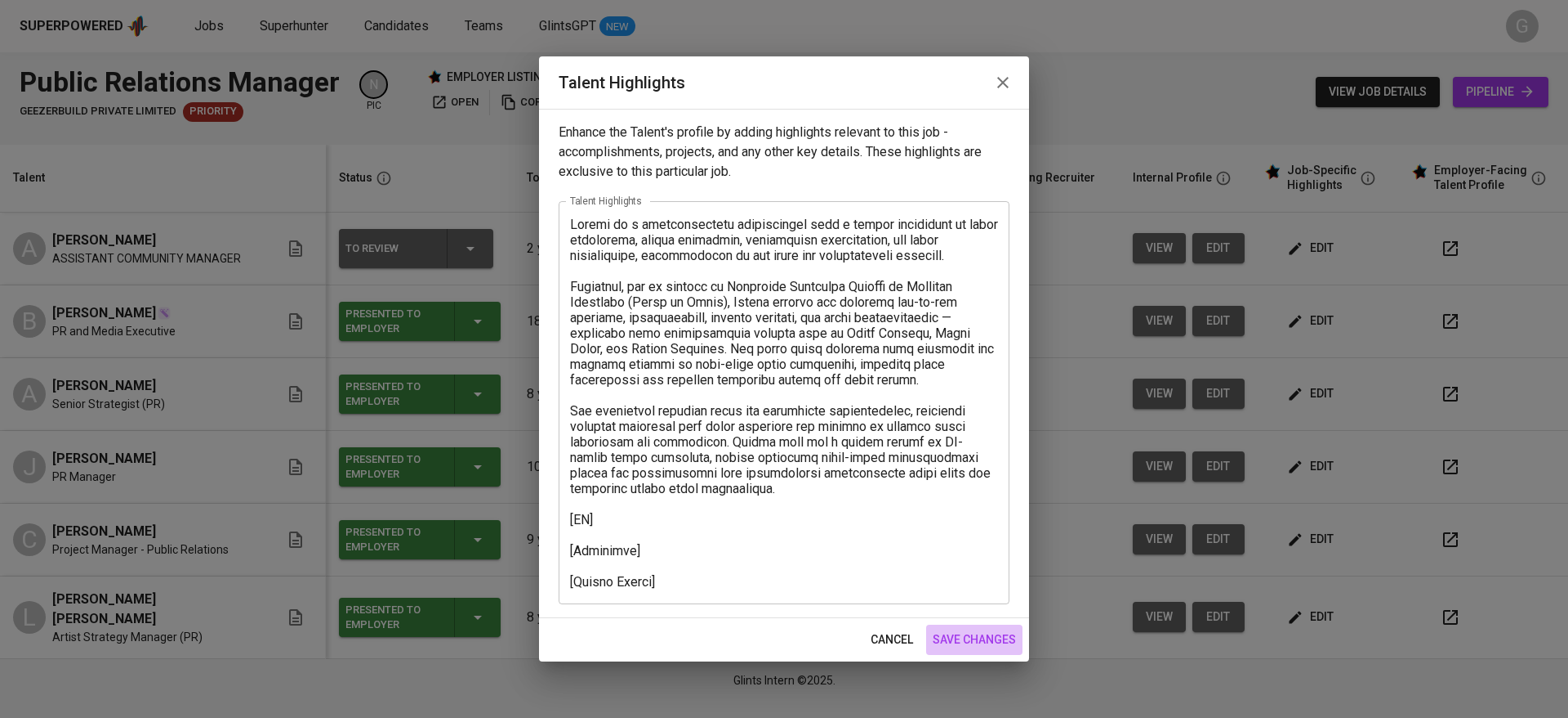
click at [967, 627] on button "save changes" at bounding box center [974, 639] width 97 height 30
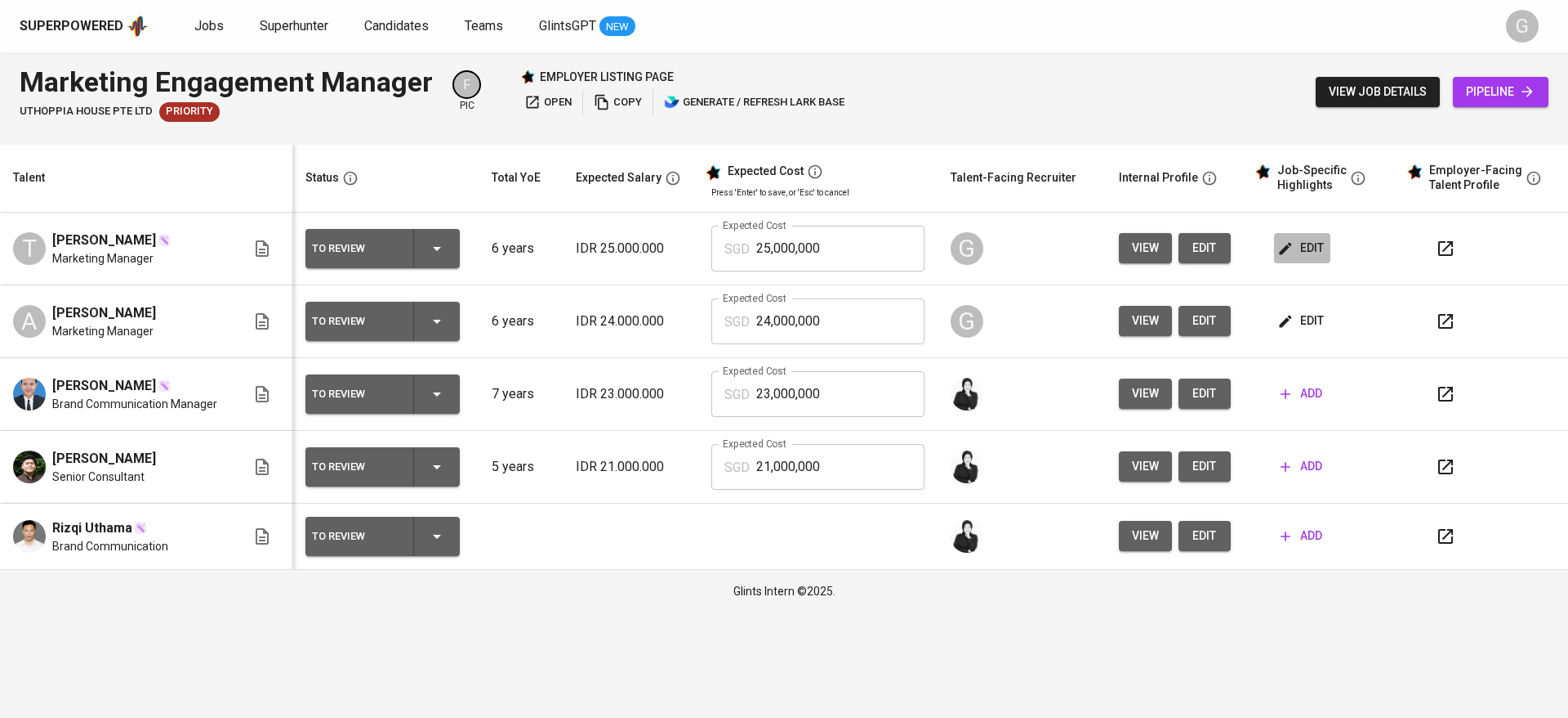
click at [1295, 248] on span "edit" at bounding box center [1302, 247] width 43 height 20
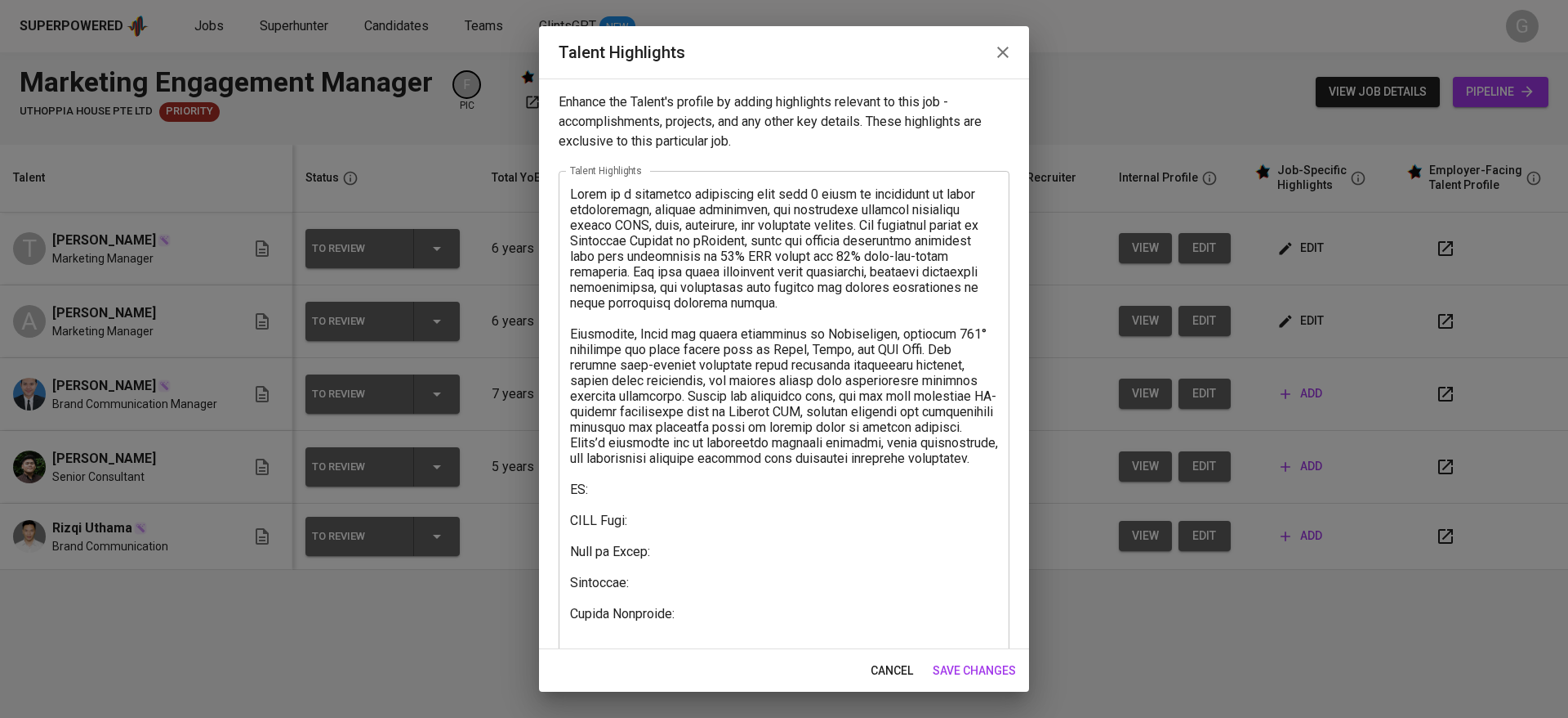
scroll to position [16, 0]
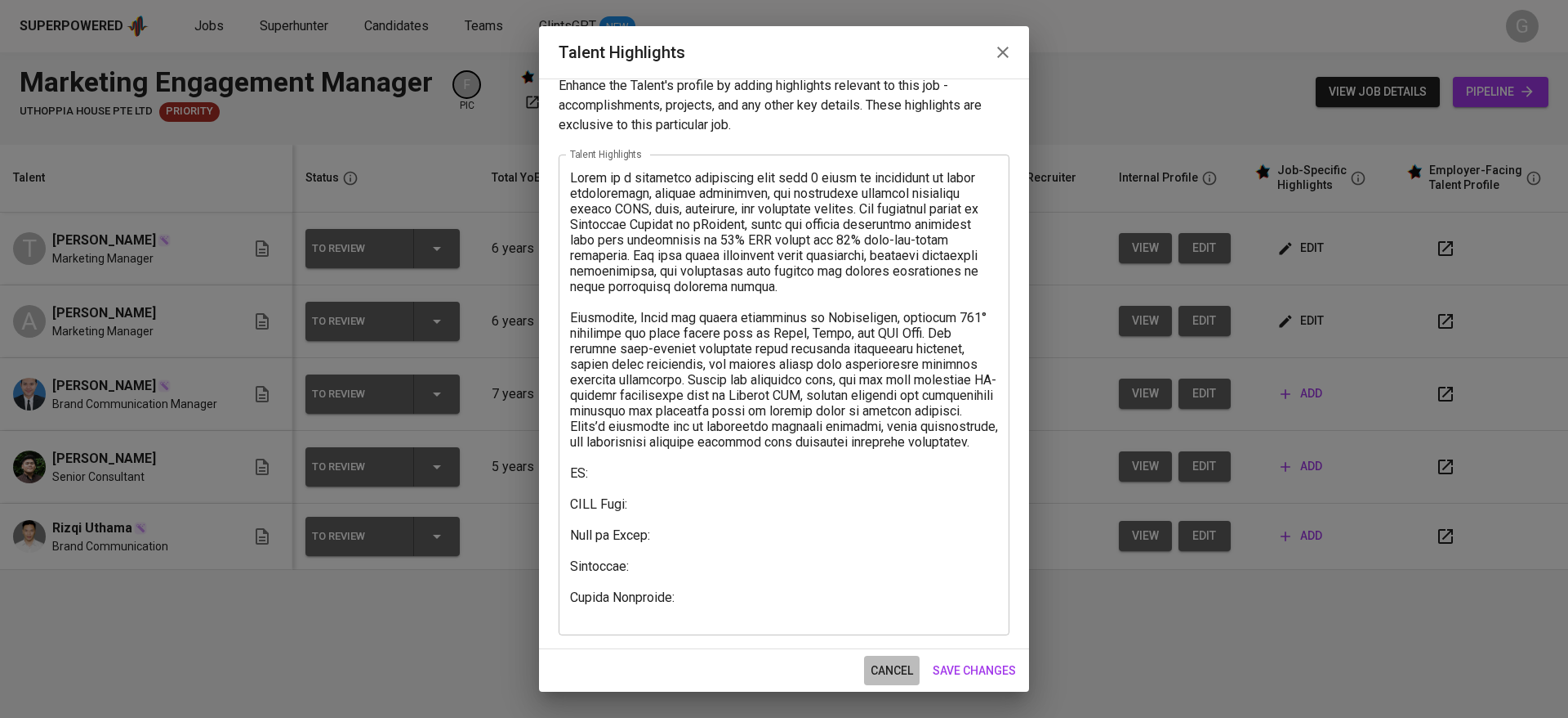
click at [869, 666] on button "cancel" at bounding box center [892, 670] width 56 height 30
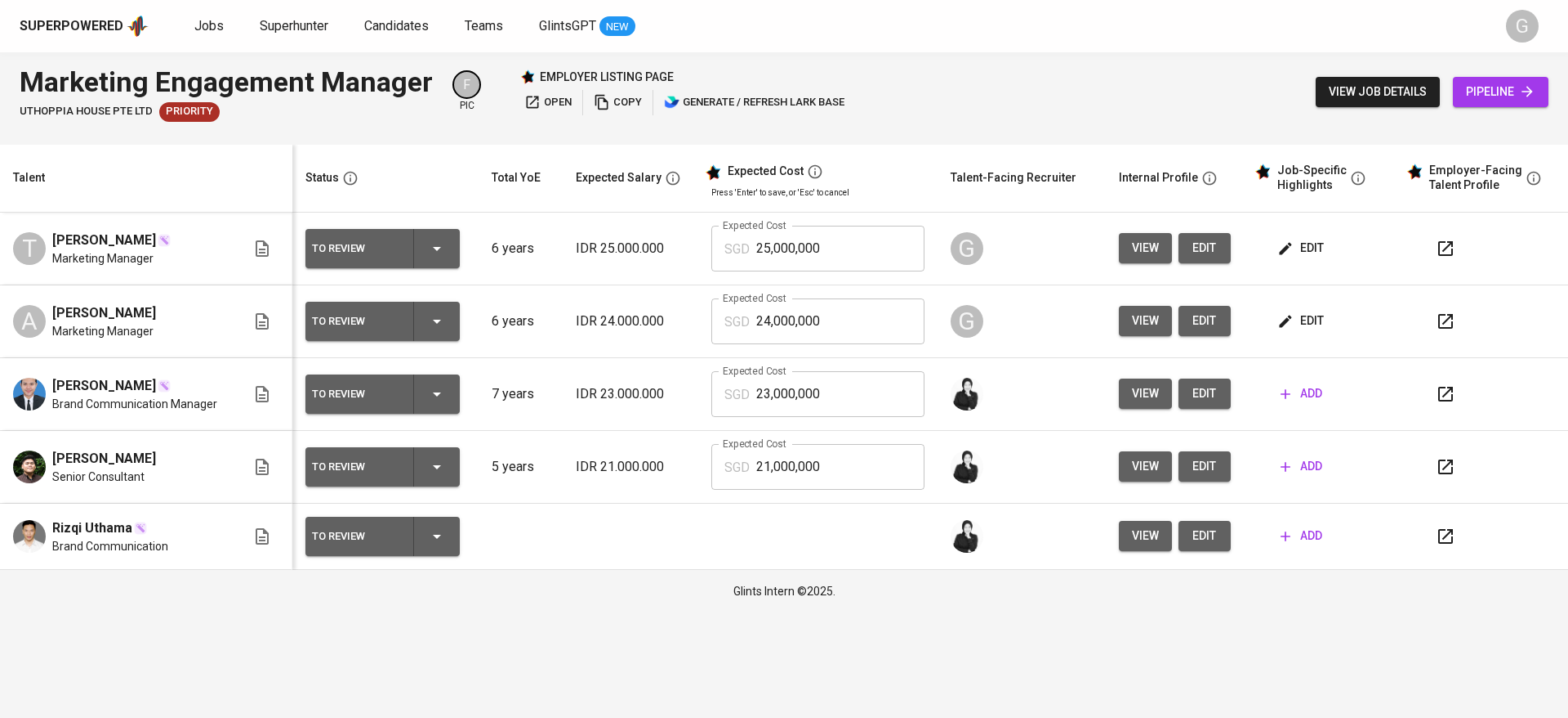
click at [1198, 246] on span "edit" at bounding box center [1205, 247] width 27 height 20
click at [1451, 318] on icon "button" at bounding box center [1446, 321] width 19 height 20
click at [1291, 317] on icon "button" at bounding box center [1285, 321] width 16 height 16
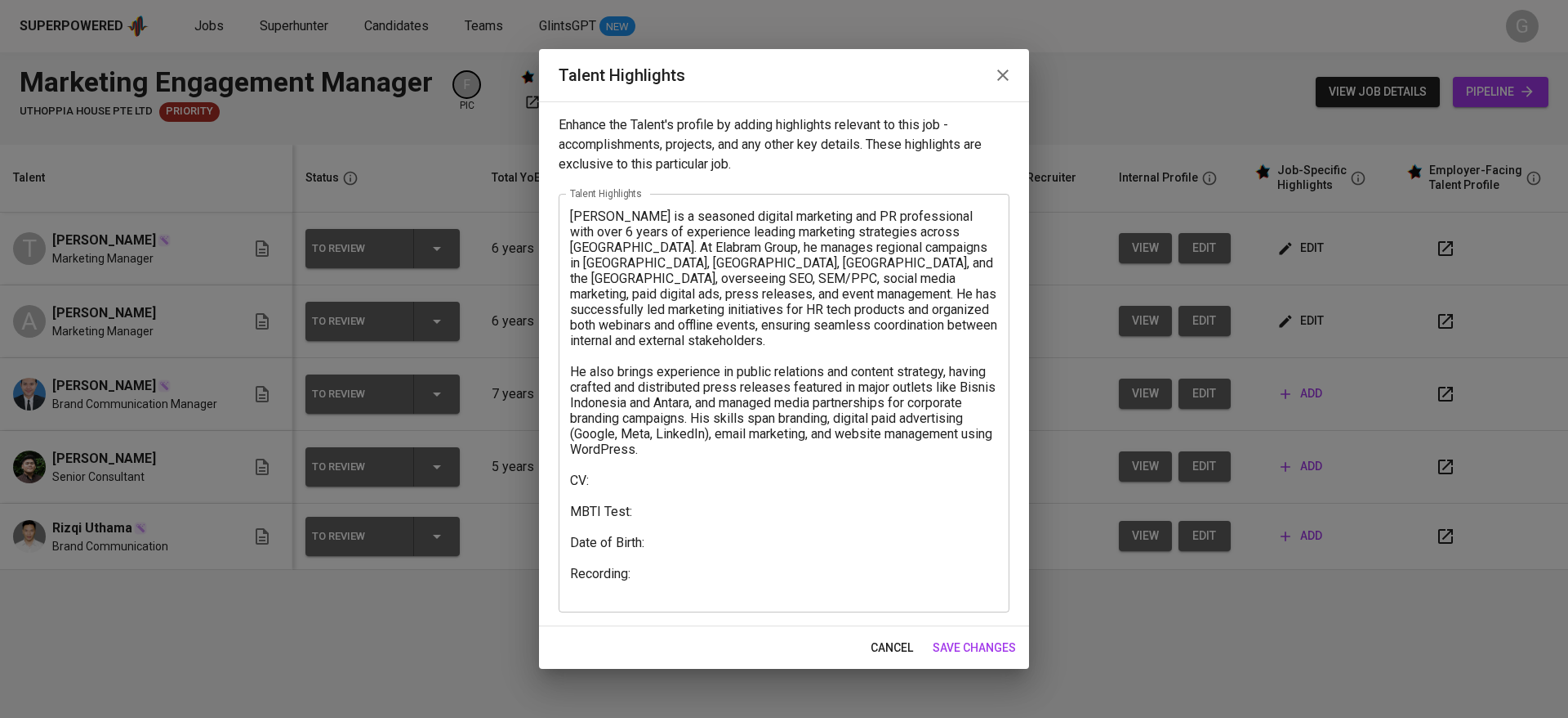
click at [650, 560] on textarea "Aulia Rizki is a seasoned digital marketing and PR professional with over 6 yea…" at bounding box center [784, 402] width 428 height 388
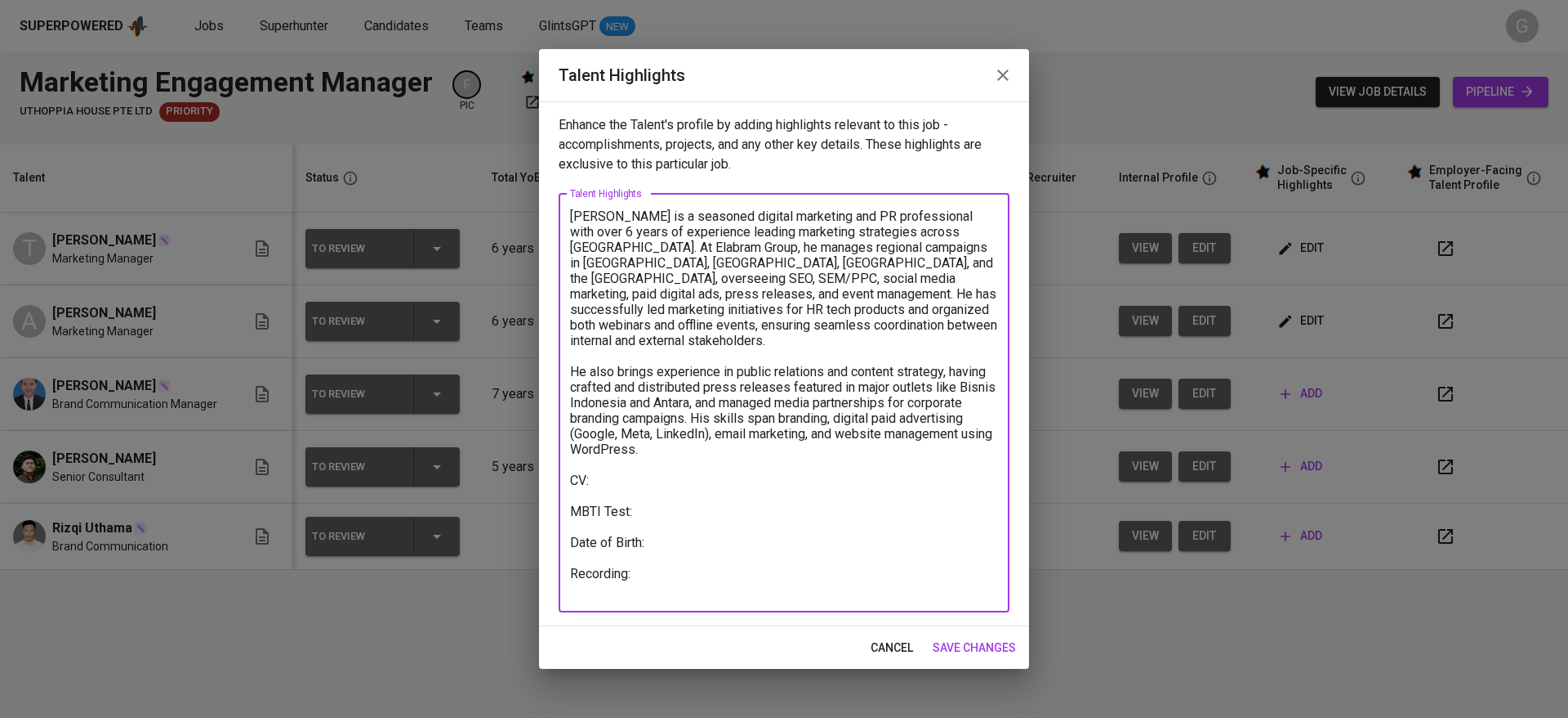
click at [675, 524] on textarea "Aulia Rizki is a seasoned digital marketing and PR professional with over 6 yea…" at bounding box center [784, 402] width 428 height 388
paste textarea "14 September 1992"
click at [647, 530] on textarea "Aulia Rizki is a seasoned digital marketing and PR professional with over 6 yea…" at bounding box center [784, 402] width 428 height 388
click at [649, 527] on textarea "Aulia Rizki is a seasoned digital marketing and PR professional with over 6 yea…" at bounding box center [784, 402] width 428 height 388
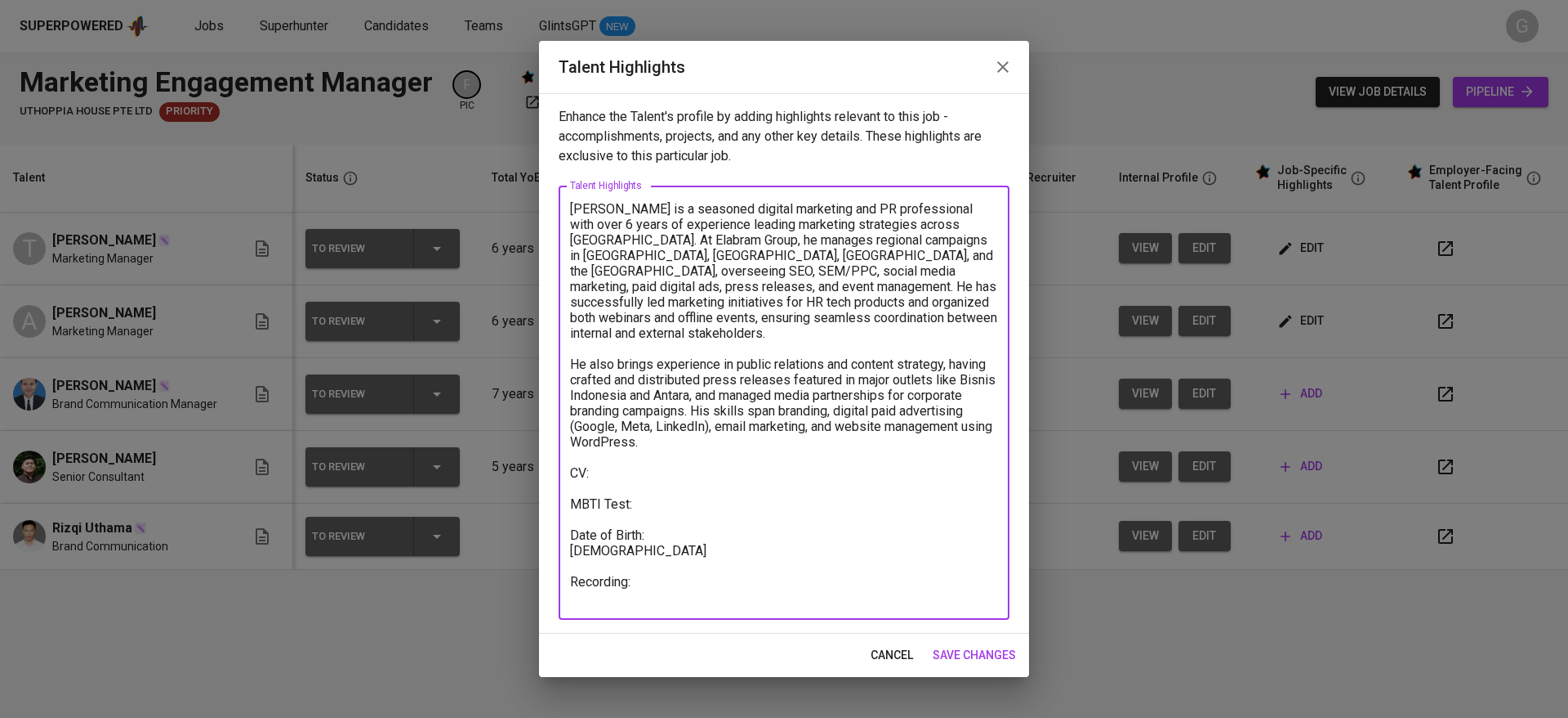
type textarea "Aulia Rizki is a seasoned digital marketing and PR professional with over 6 yea…"
click at [948, 654] on span "save changes" at bounding box center [974, 654] width 83 height 20
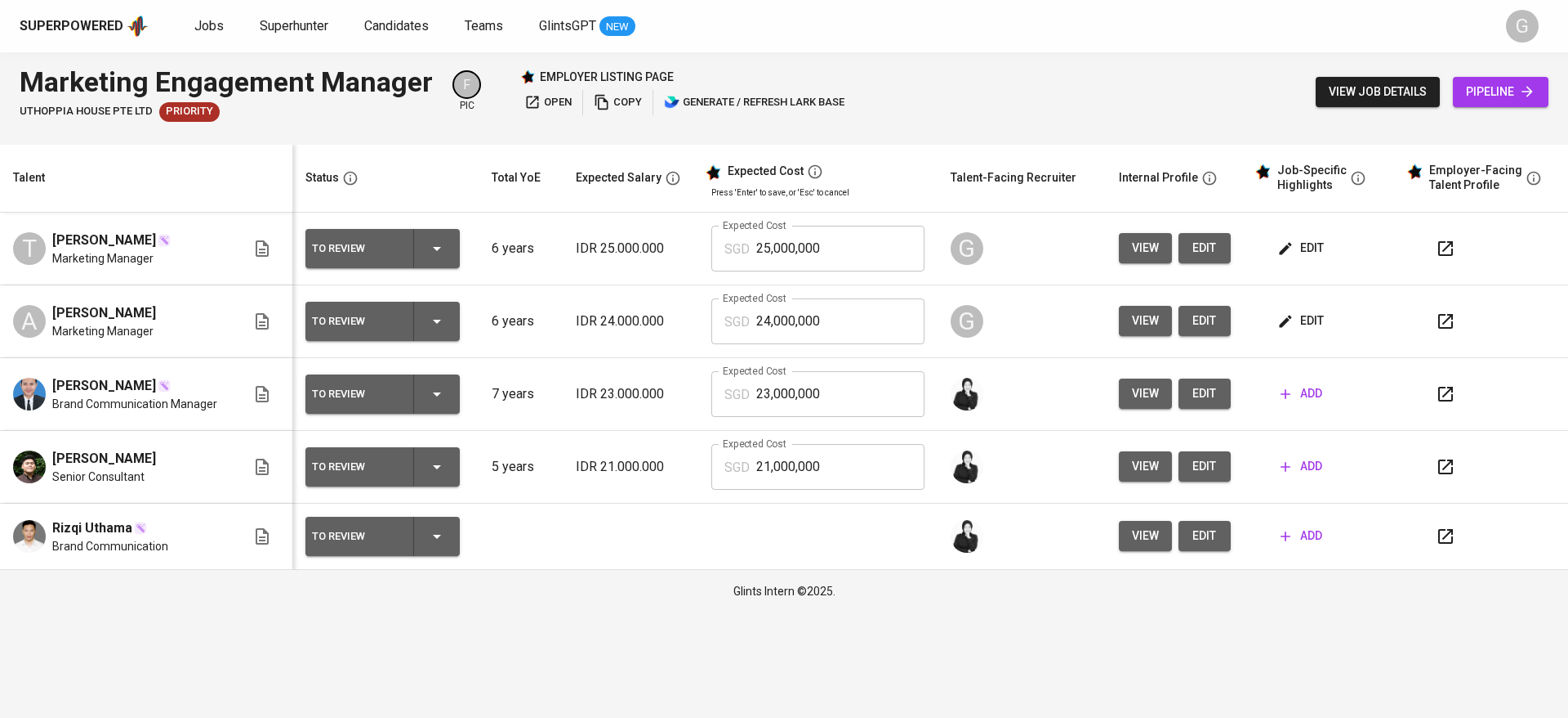
click at [1312, 254] on span "edit" at bounding box center [1302, 247] width 43 height 20
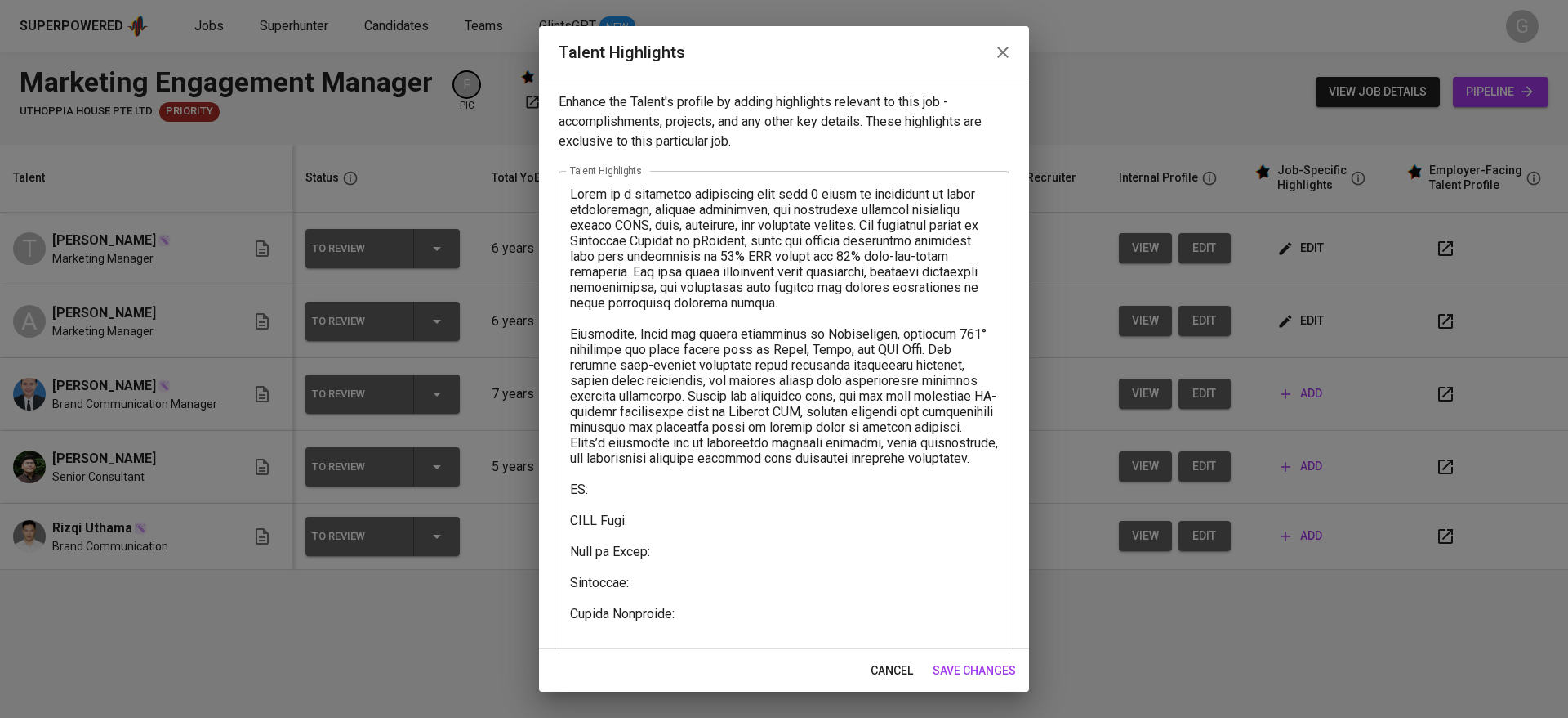
click at [677, 585] on textarea at bounding box center [784, 411] width 428 height 450
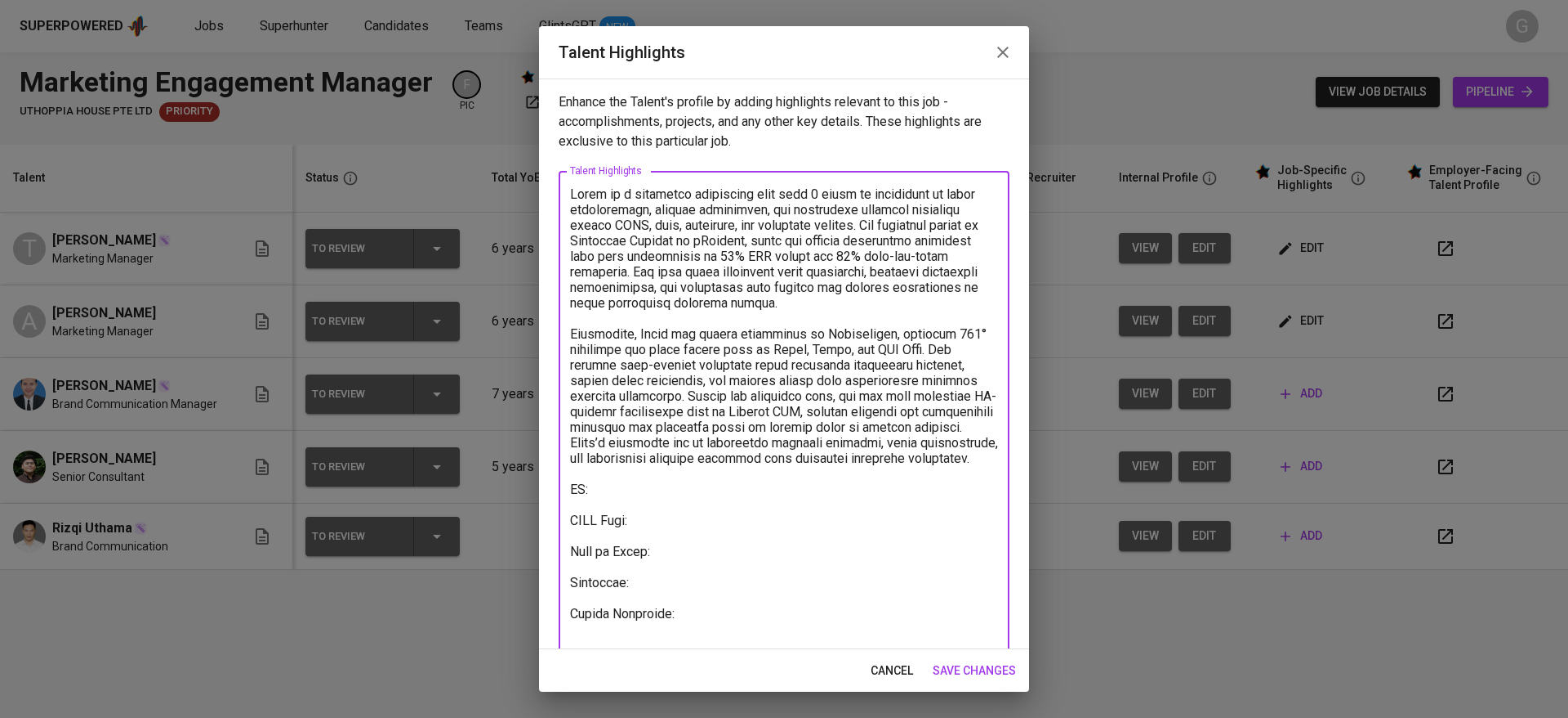
click at [684, 562] on textarea at bounding box center [784, 411] width 428 height 450
paste textarea "2 May 1998"
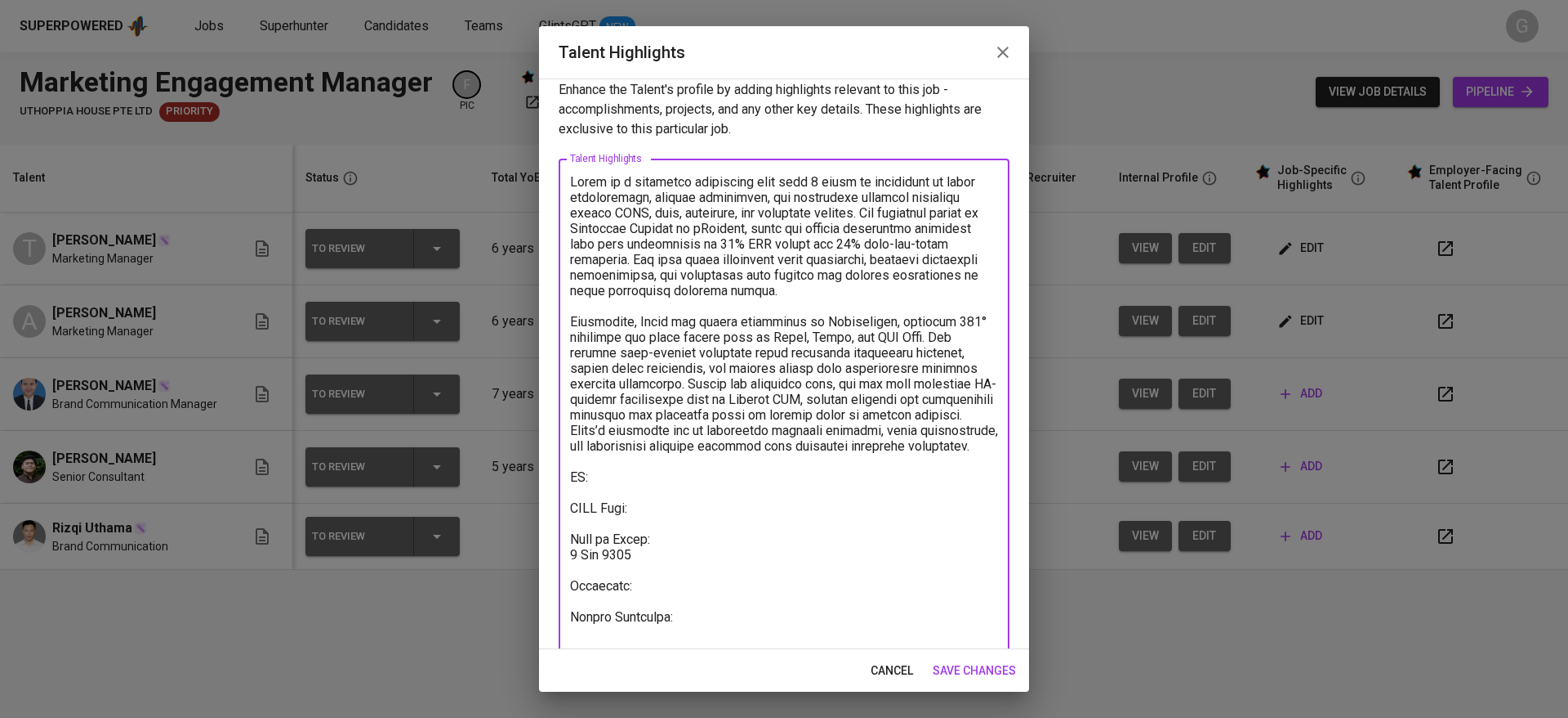
scroll to position [32, 0]
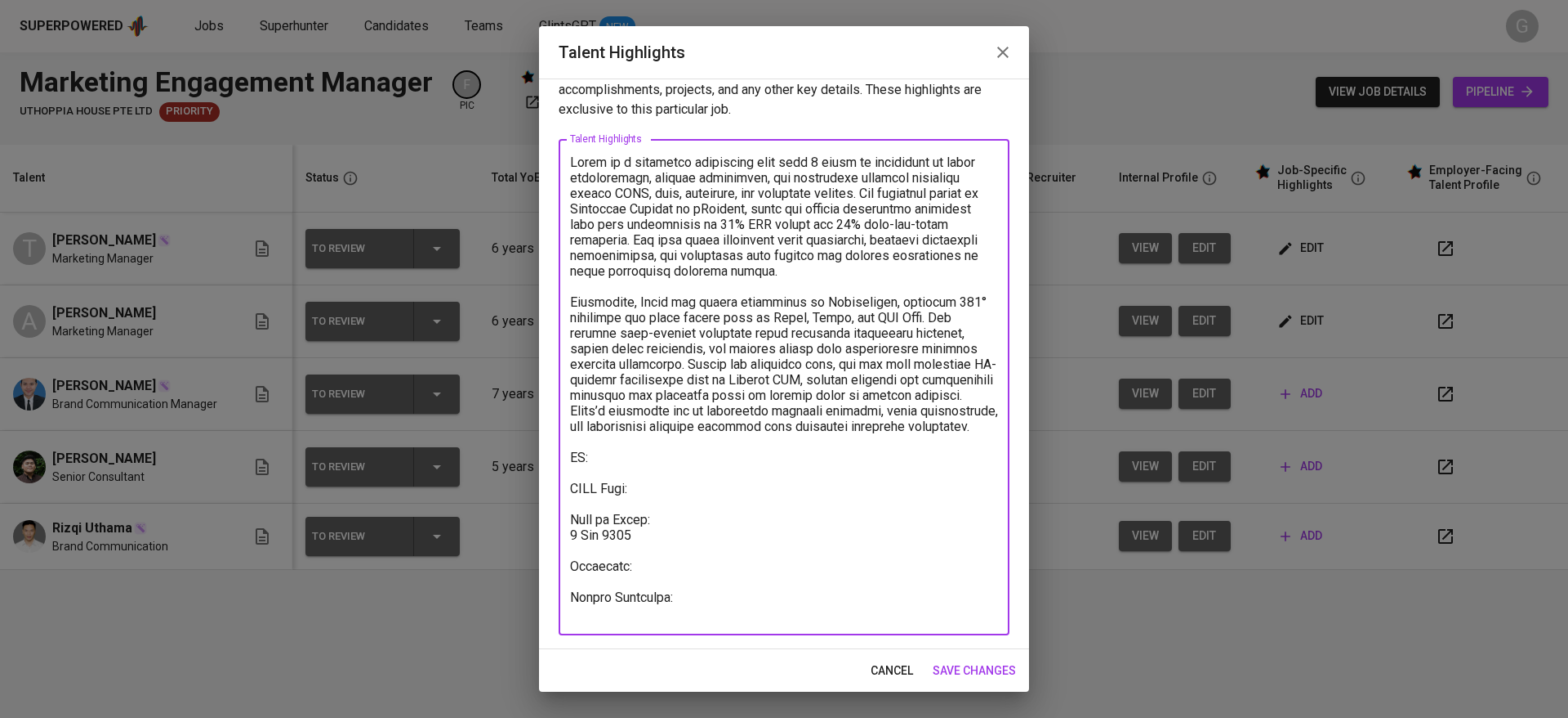
type textarea "Tsana is a marketing strategist with over 5 years of experience in brand storyt…"
click at [989, 666] on span "save changes" at bounding box center [974, 670] width 83 height 20
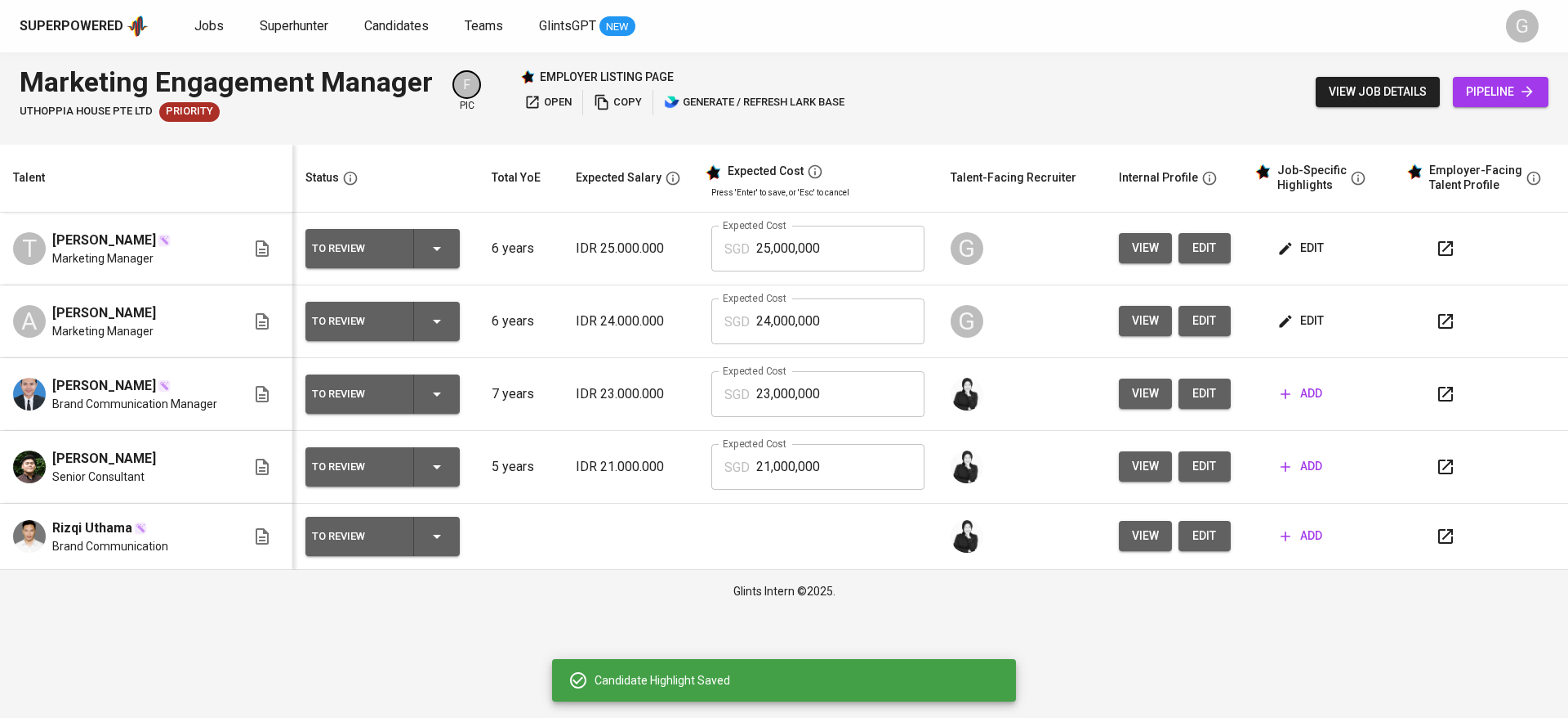
click at [1455, 250] on button "button" at bounding box center [1446, 248] width 39 height 39
click at [1300, 253] on span "edit" at bounding box center [1302, 247] width 43 height 20
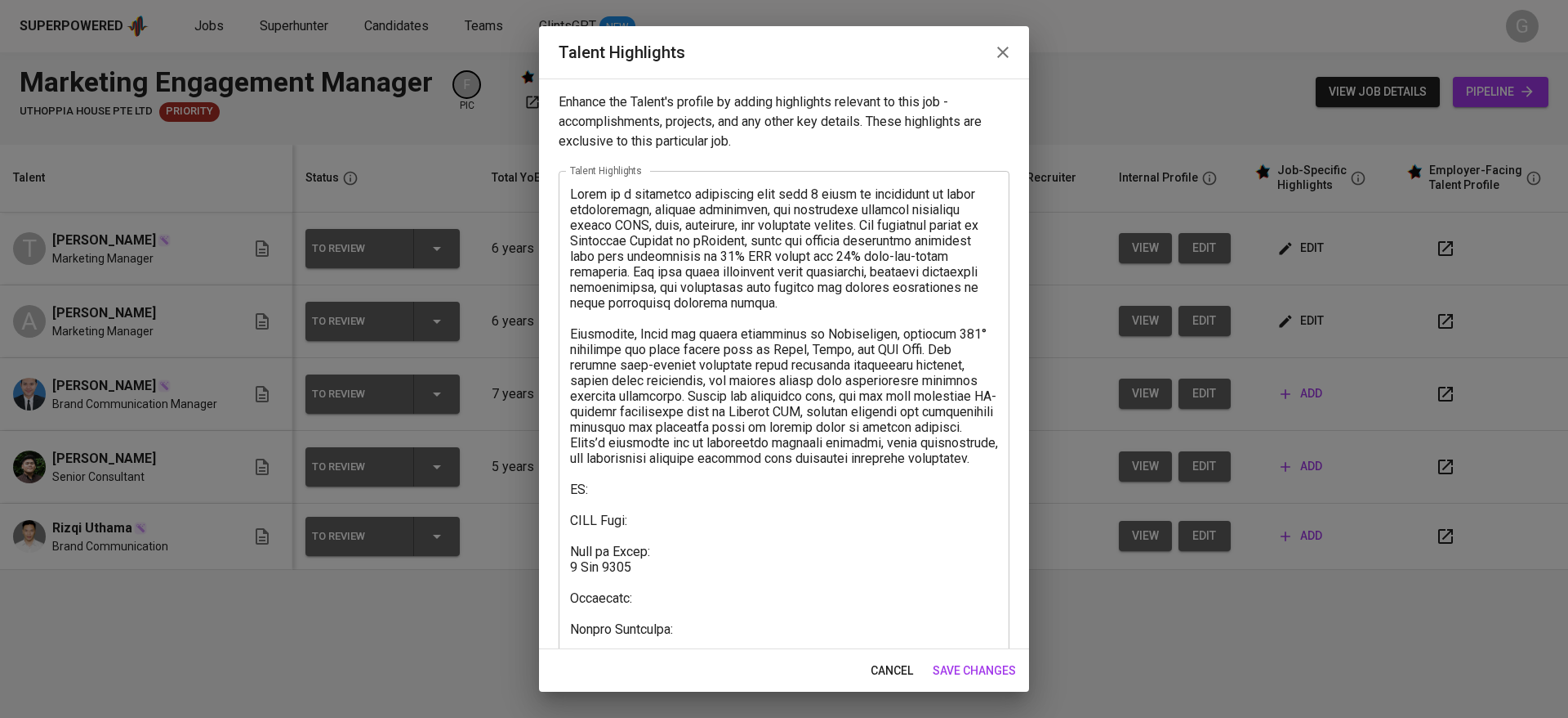
click at [573, 588] on textarea at bounding box center [784, 419] width 428 height 466
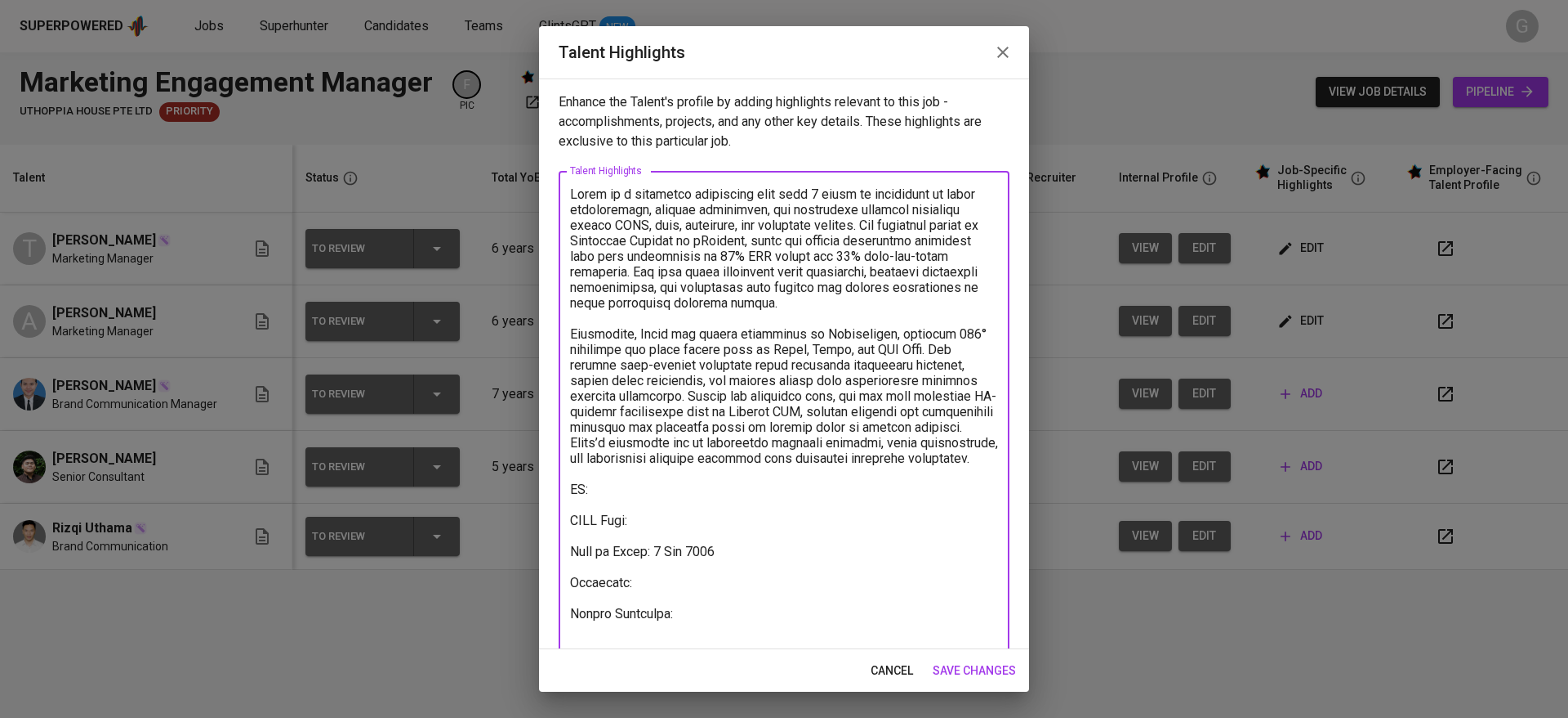
click at [687, 582] on textarea at bounding box center [784, 411] width 428 height 450
click at [687, 592] on textarea at bounding box center [784, 411] width 428 height 450
paste textarea "https://glints.sg.larksuite.com/minutes/obsgf871xyrsq8t57yj5ineb?from=from_copy…"
type textarea "Tsana is a marketing strategist with over 5 years of experience in brand storyt…"
drag, startPoint x: 951, startPoint y: 667, endPoint x: 991, endPoint y: 650, distance: 43.5
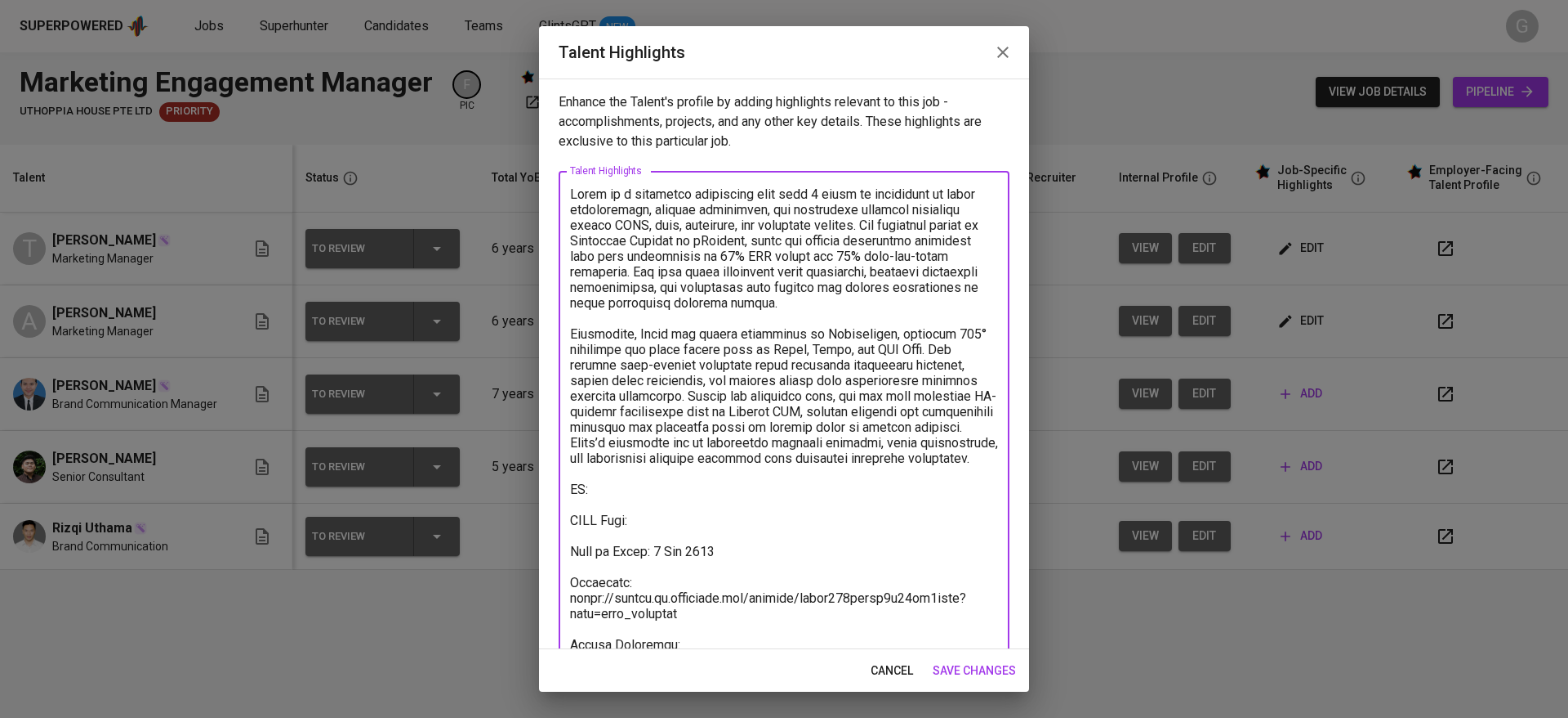
click at [952, 667] on span "save changes" at bounding box center [974, 670] width 83 height 20
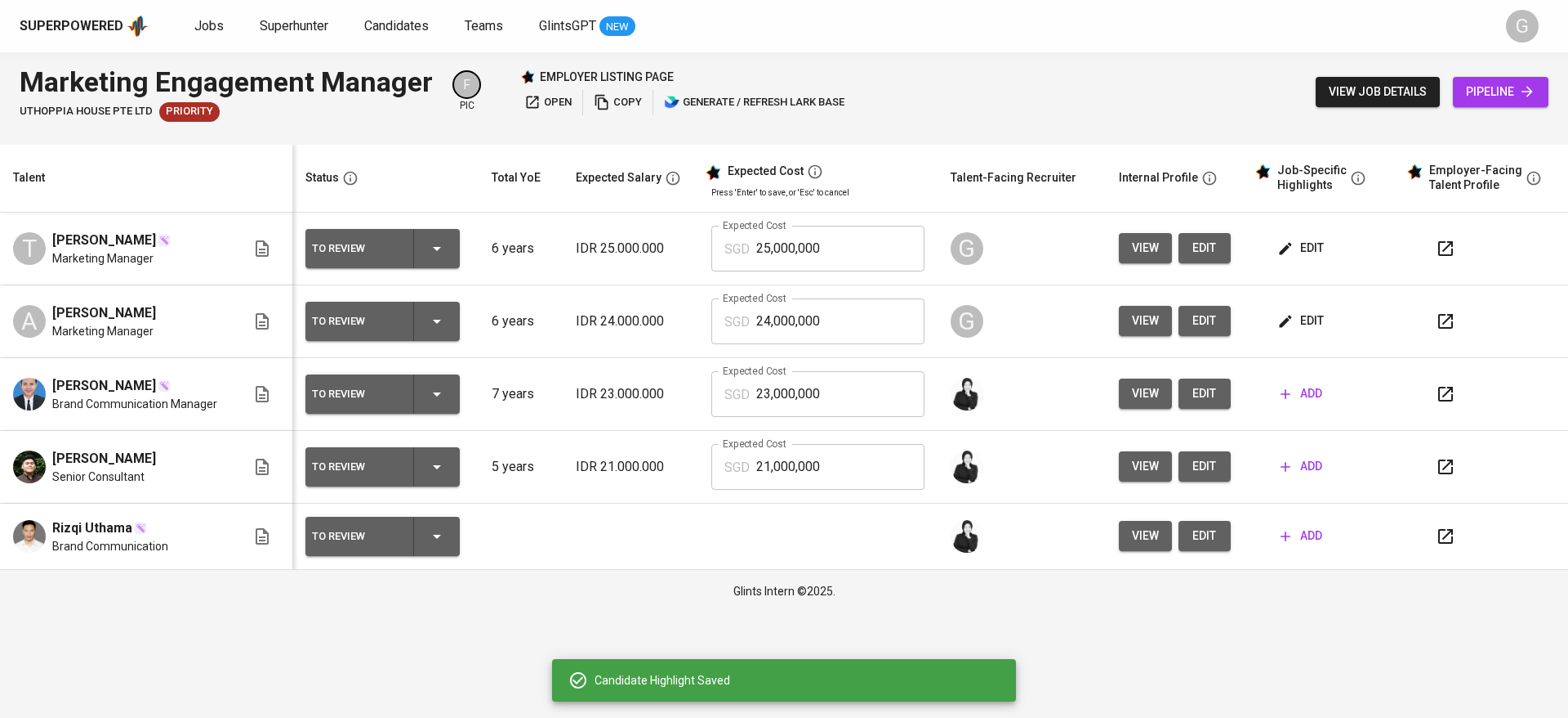
click at [1313, 325] on span "edit" at bounding box center [1302, 320] width 43 height 20
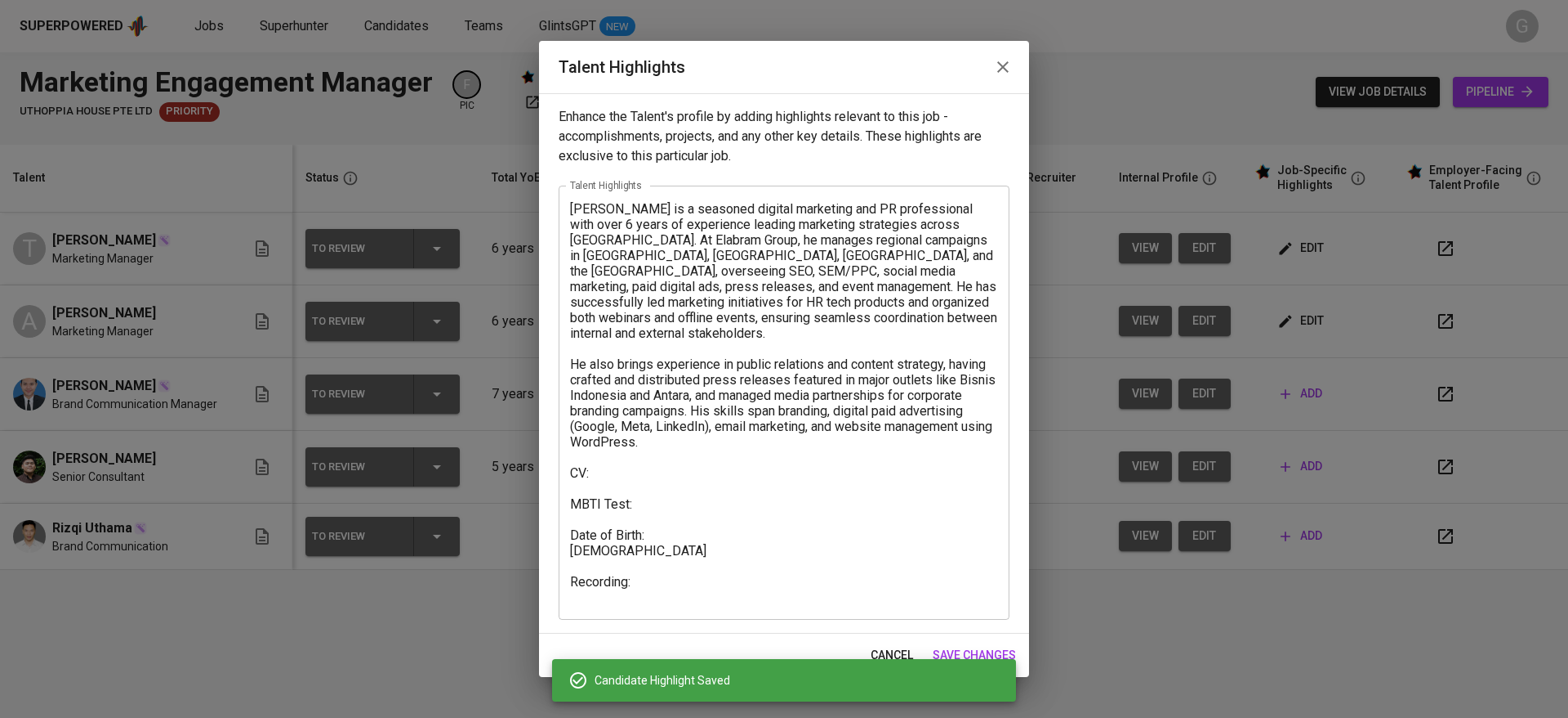
click at [578, 543] on textarea "Aulia Rizki is a seasoned digital marketing and PR professional with over 6 yea…" at bounding box center [784, 402] width 428 height 403
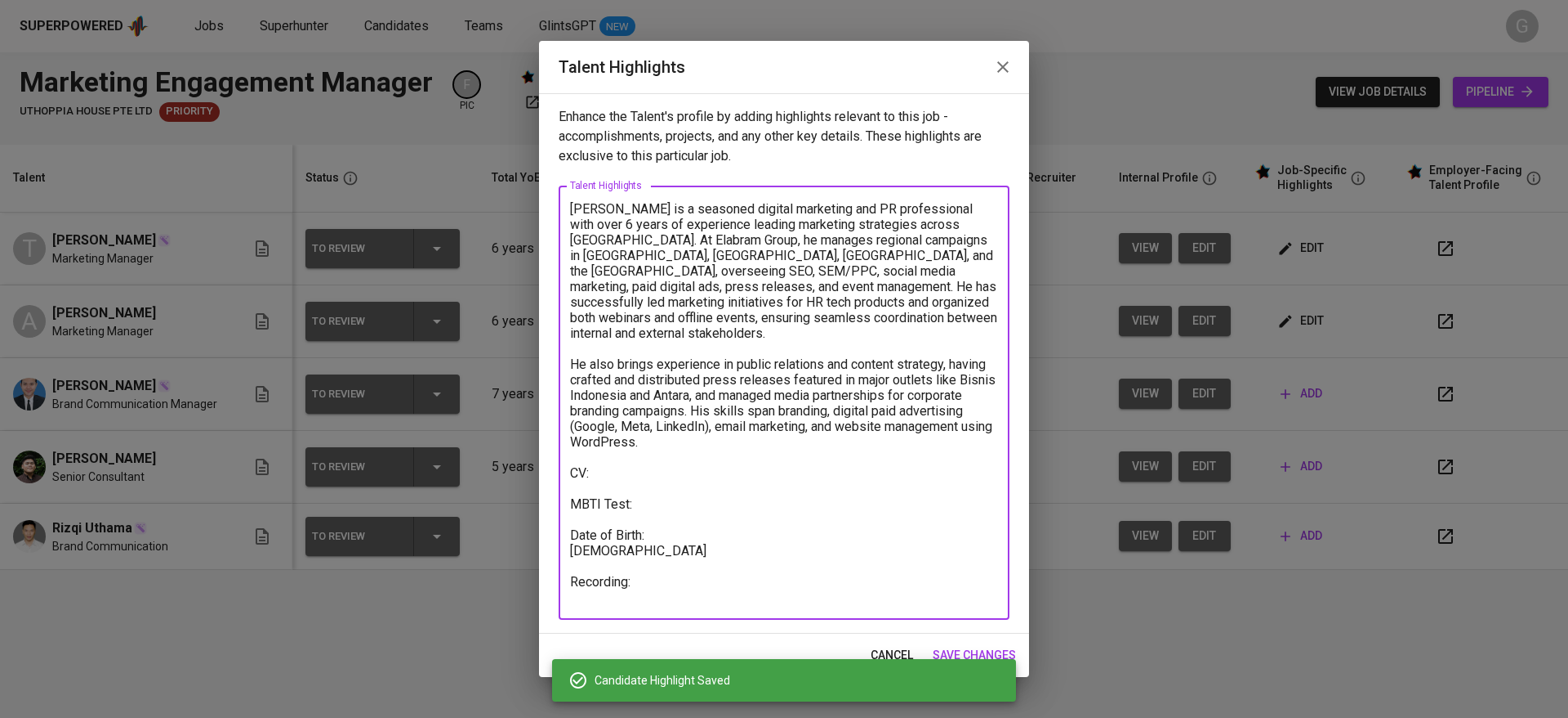
click at [577, 538] on textarea "Aulia Rizki is a seasoned digital marketing and PR professional with over 6 yea…" at bounding box center [784, 402] width 428 height 403
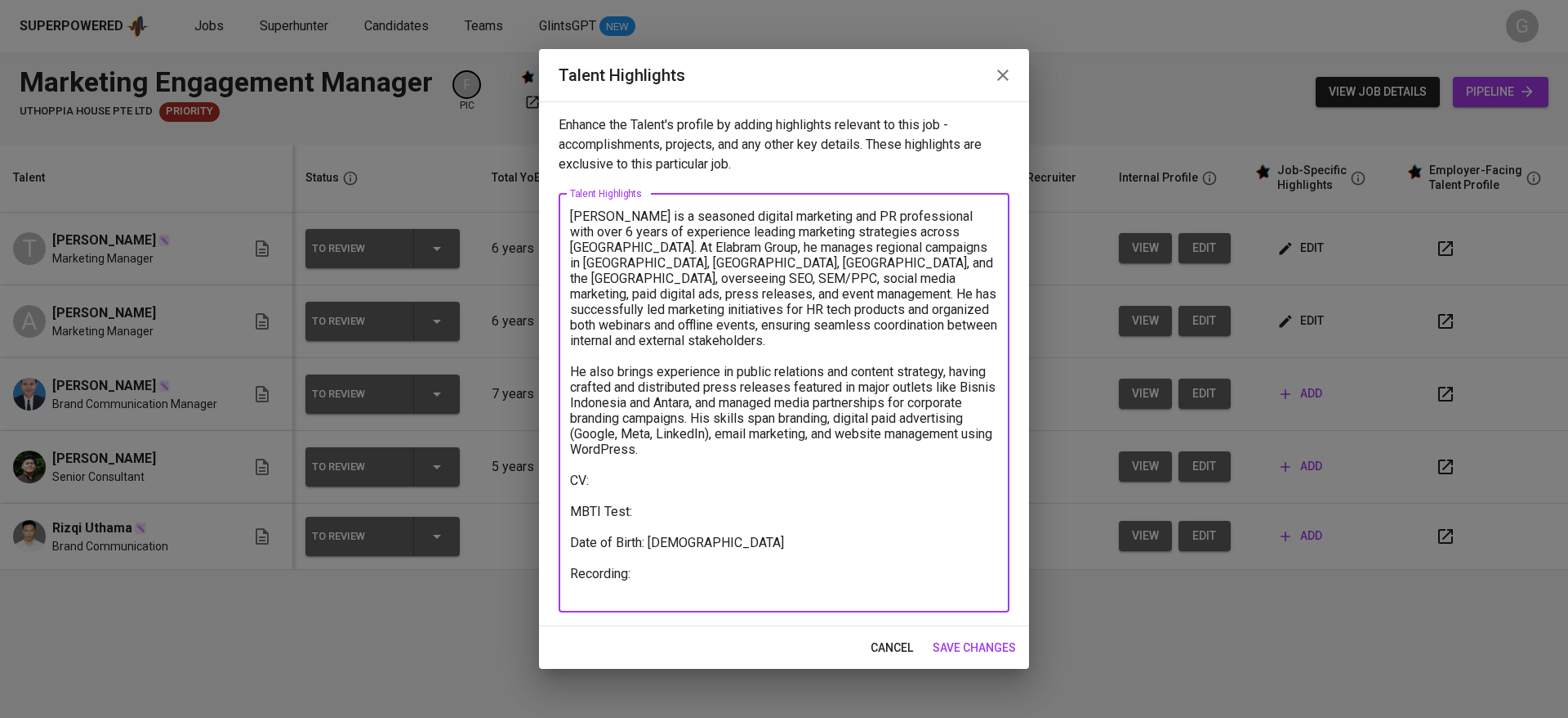
click at [646, 538] on textarea "Aulia Rizki is a seasoned digital marketing and PR professional with over 6 yea…" at bounding box center [784, 402] width 428 height 388
click at [655, 551] on textarea "Aulia Rizki is a seasoned digital marketing and PR professional with over 6 yea…" at bounding box center [784, 402] width 428 height 388
paste textarea "https://glints.sg.larksuite.com/minutes/obsgd6tyi2i52y87ud1628jb?from=from_copy…"
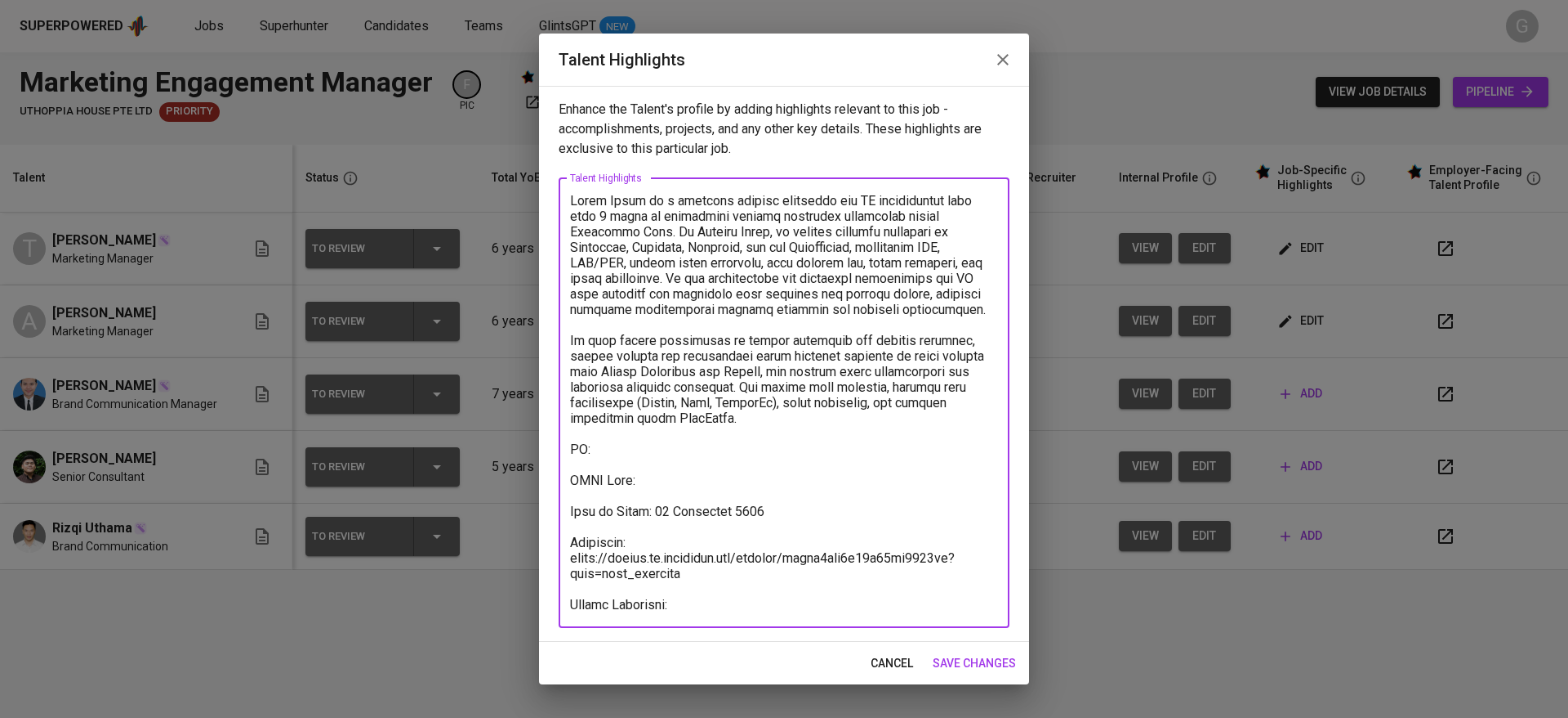
type textarea "Aulia Rizki is a seasoned digital marketing and PR professional with over 6 yea…"
click at [990, 664] on span "save changes" at bounding box center [974, 663] width 83 height 20
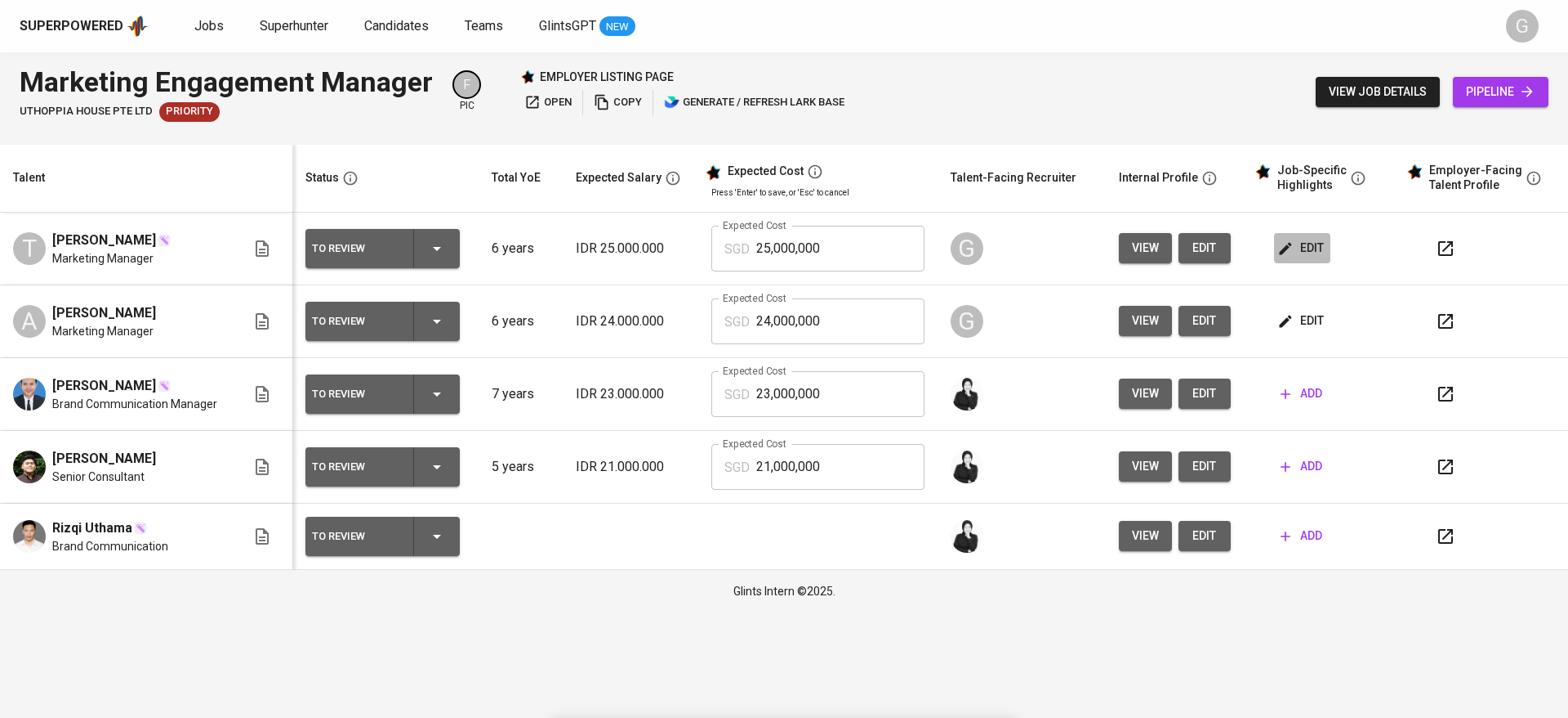
click at [1280, 246] on icon "button" at bounding box center [1285, 248] width 16 height 16
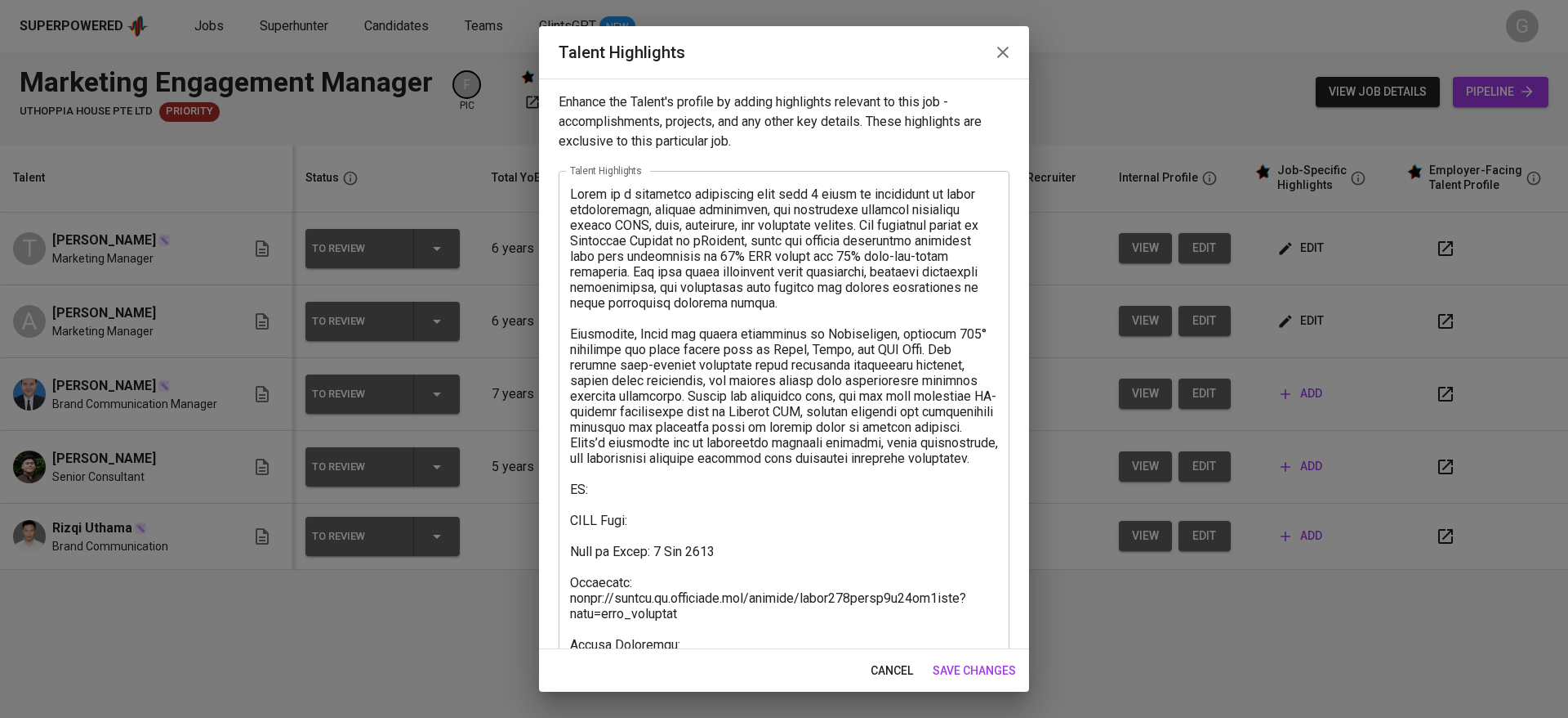
click at [660, 524] on textarea at bounding box center [784, 426] width 428 height 481
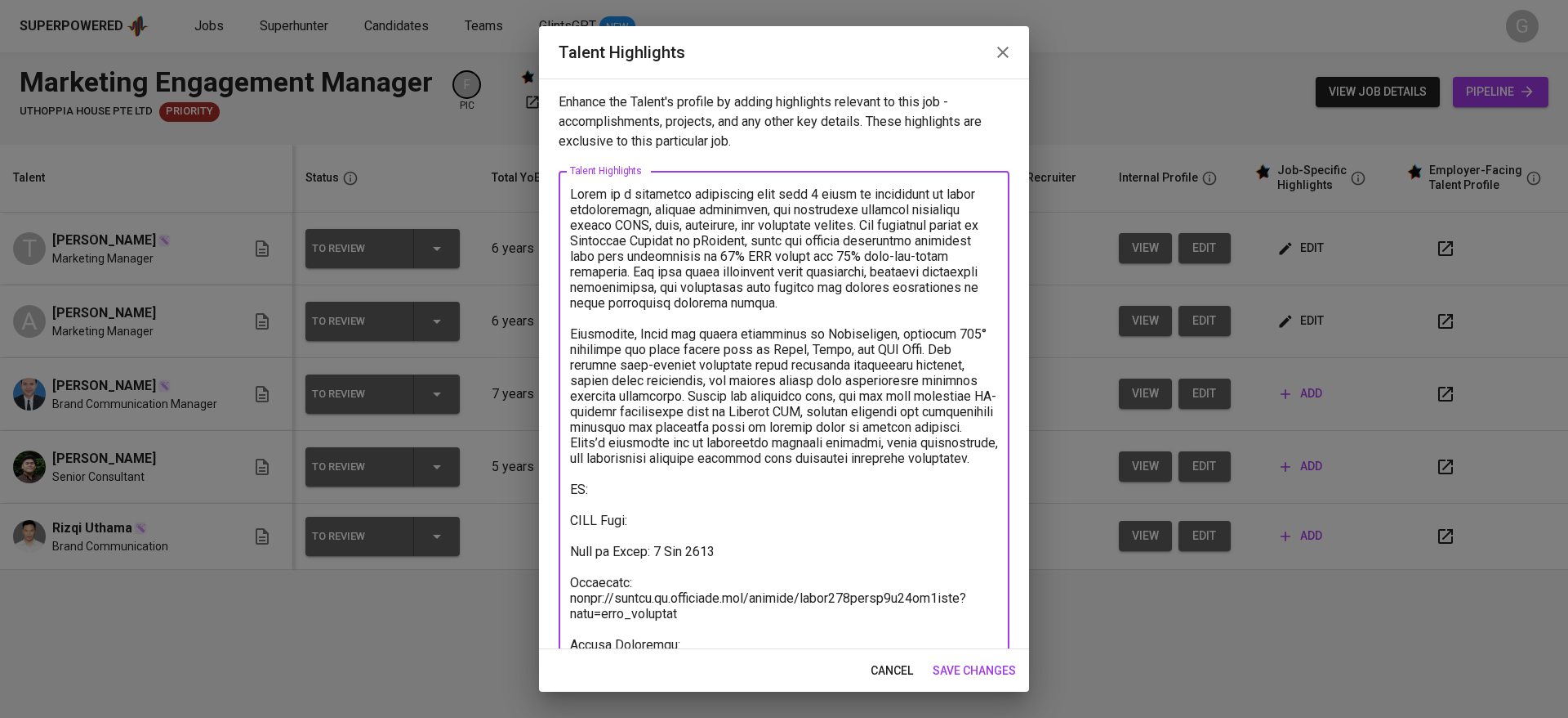
click at [660, 512] on textarea at bounding box center [784, 426] width 428 height 481
click at [656, 503] on textarea at bounding box center [784, 426] width 428 height 481
paste textarea "https://glints.sg.larksuite.com/file/B2RTbKcTFoG4NfxmwGtlhE8rgfL"
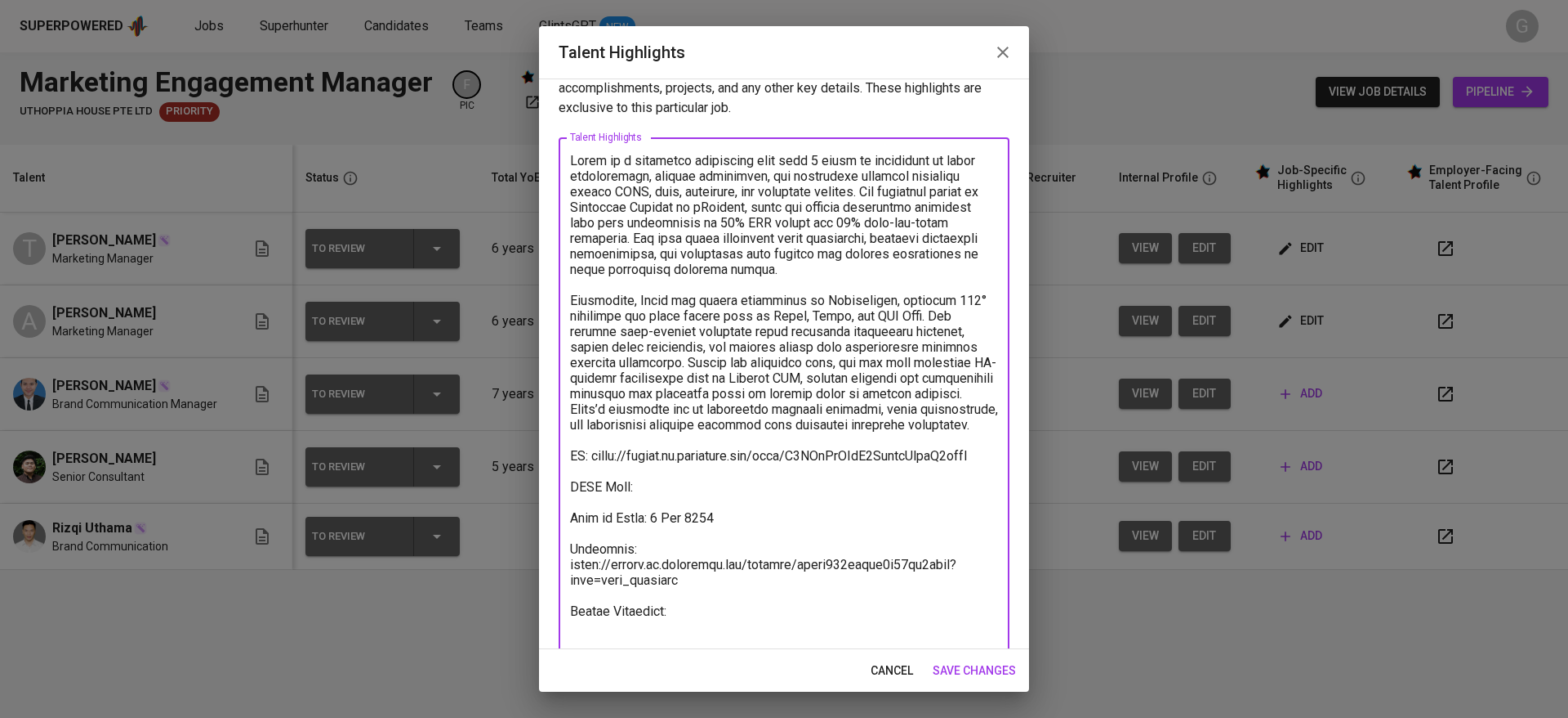
scroll to position [63, 0]
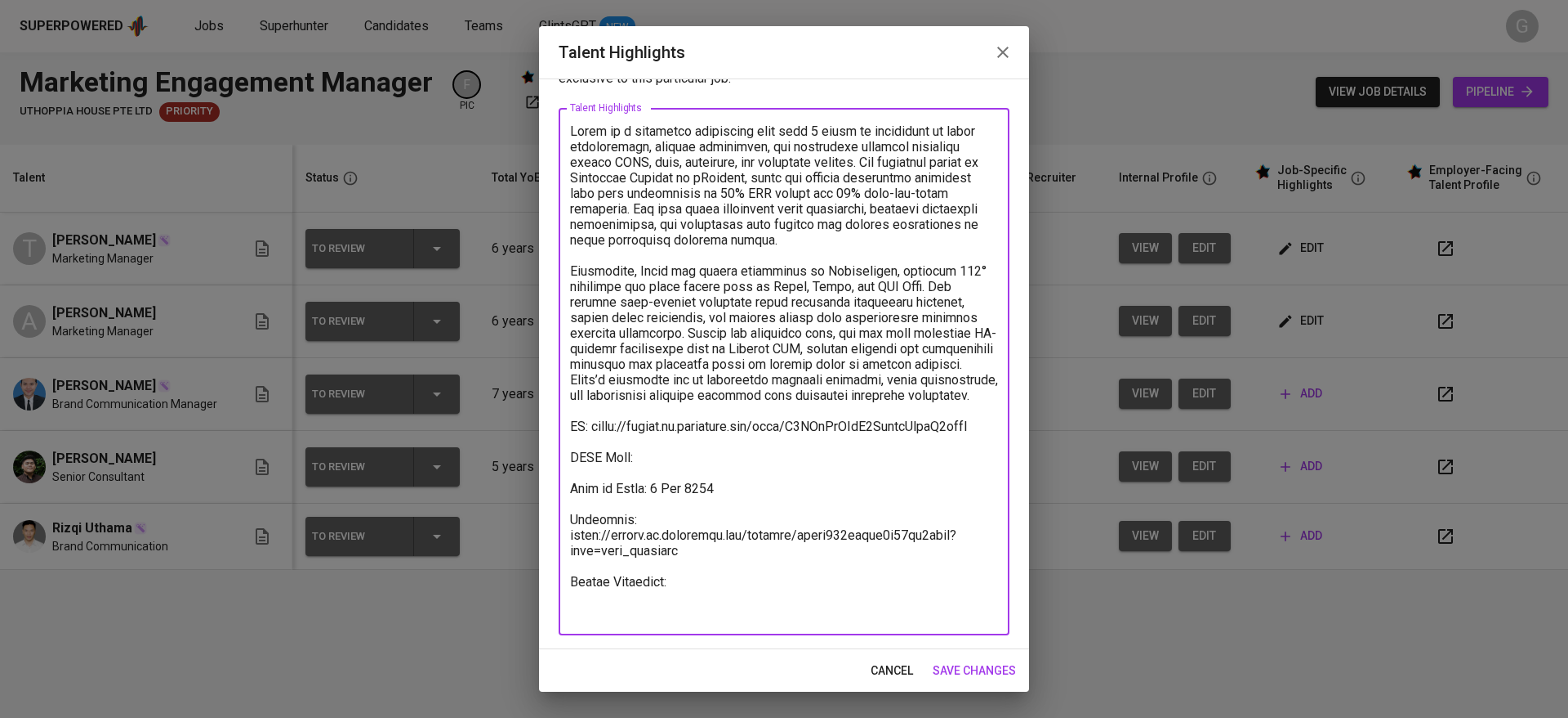
type textarea "Tsana is a marketing strategist with over 5 years of experience in brand storyt…"
click at [964, 661] on span "save changes" at bounding box center [974, 670] width 83 height 20
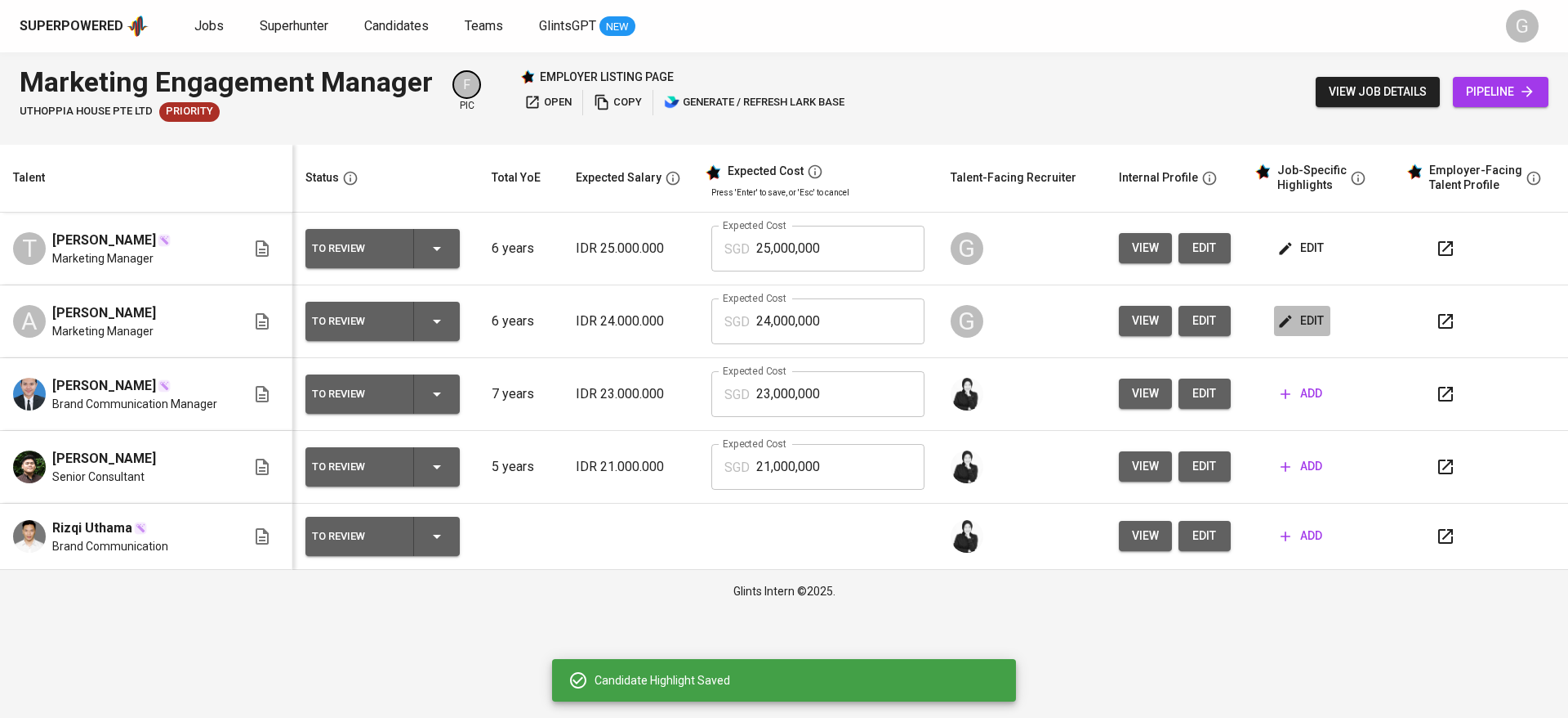
click at [1294, 324] on span "edit" at bounding box center [1302, 320] width 43 height 20
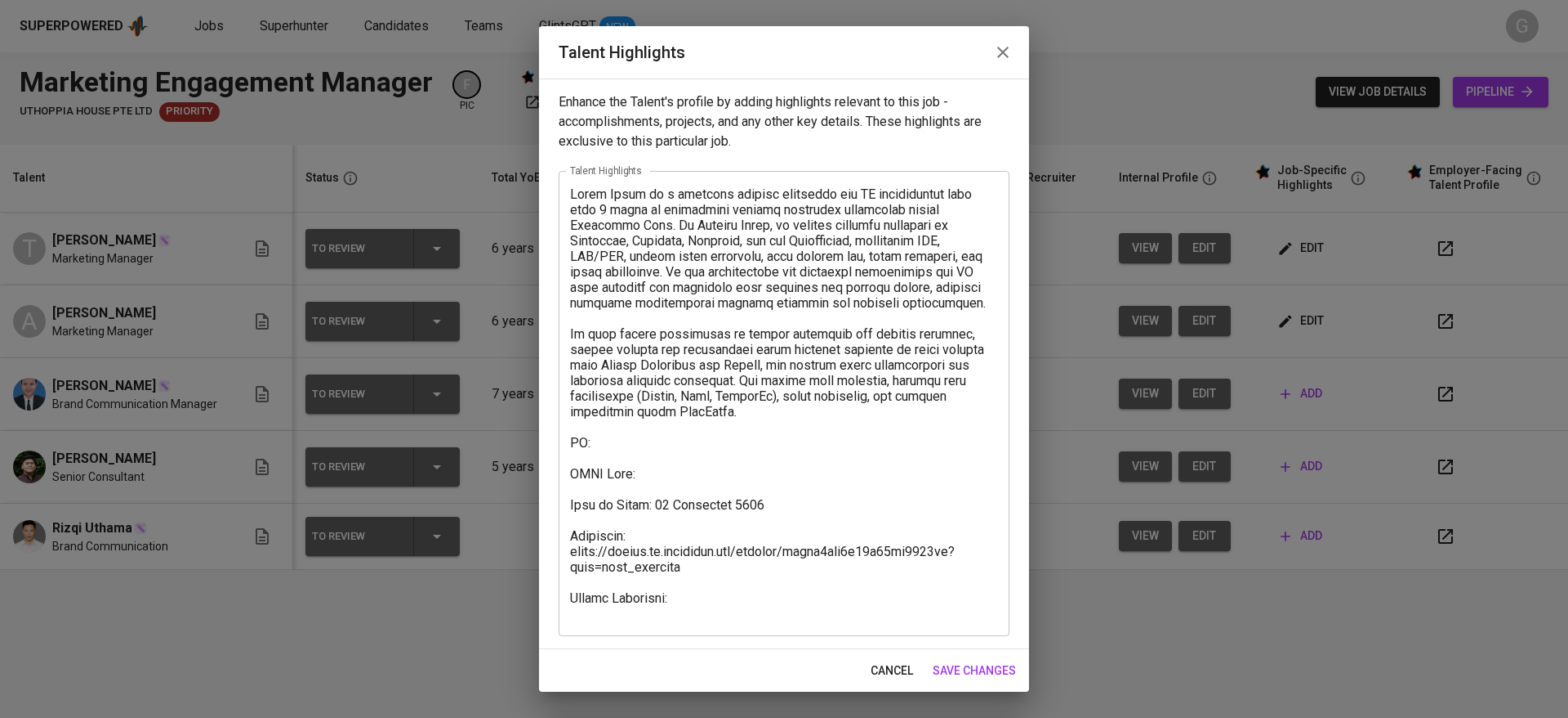
click at [677, 441] on textarea at bounding box center [784, 403] width 428 height 435
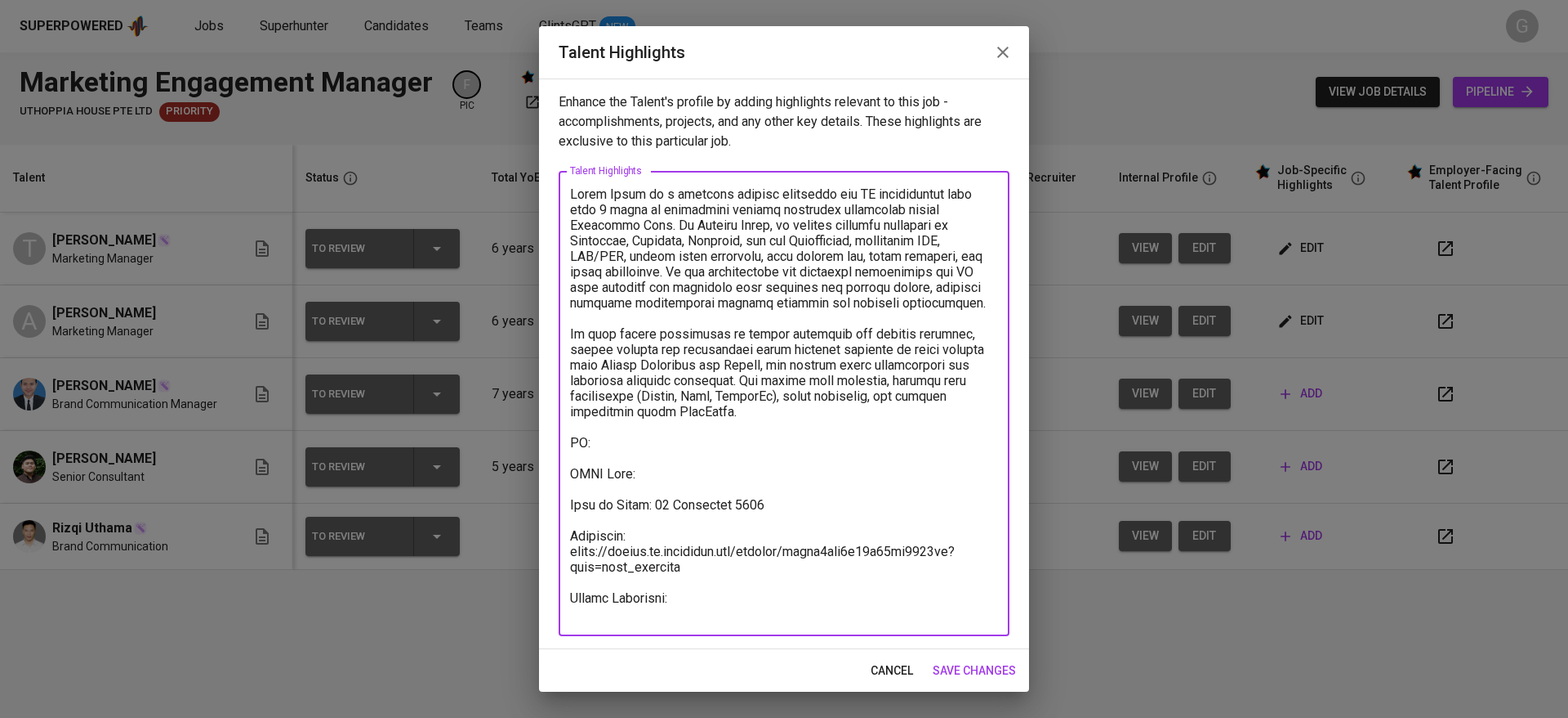
click at [677, 462] on textarea at bounding box center [784, 403] width 428 height 435
paste textarea "https://glints.sg.larksuite.com/file/JKJXbNJDxokmswx1SJOlOGBZg5b"
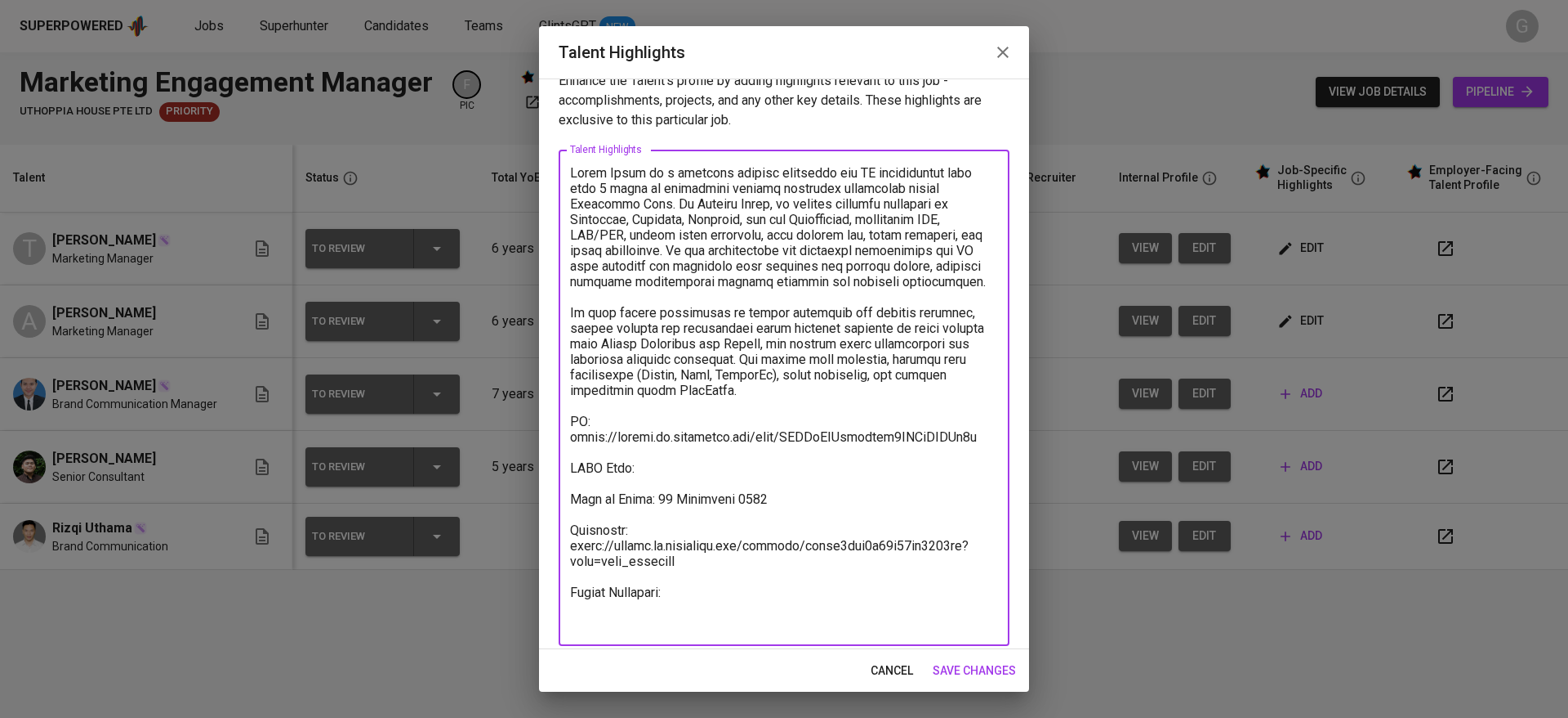
scroll to position [32, 0]
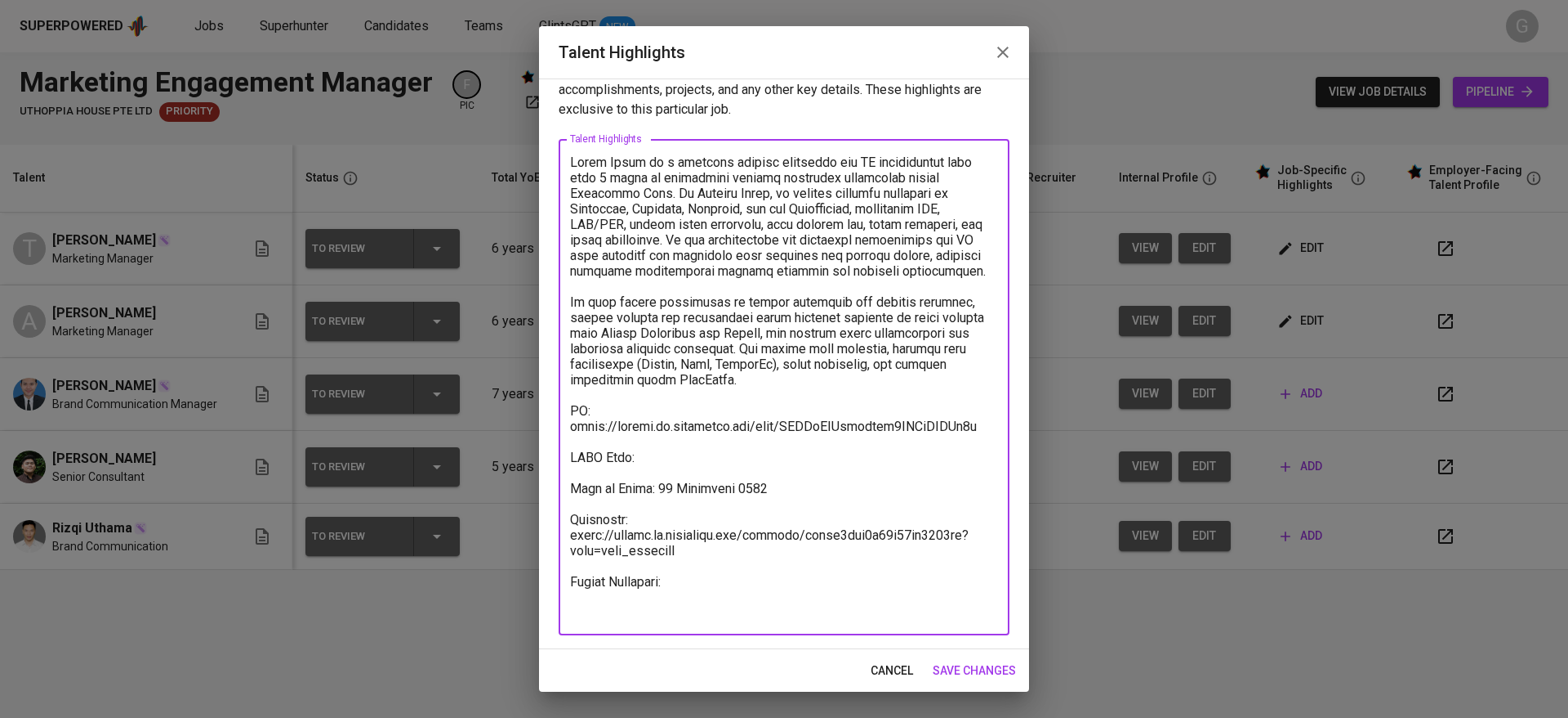
click at [711, 488] on textarea at bounding box center [784, 387] width 428 height 466
paste textarea "https://glints.sg.larksuite.com/file/ZZ9ob1cKFogJQzxmEK3lu16Kg9b"
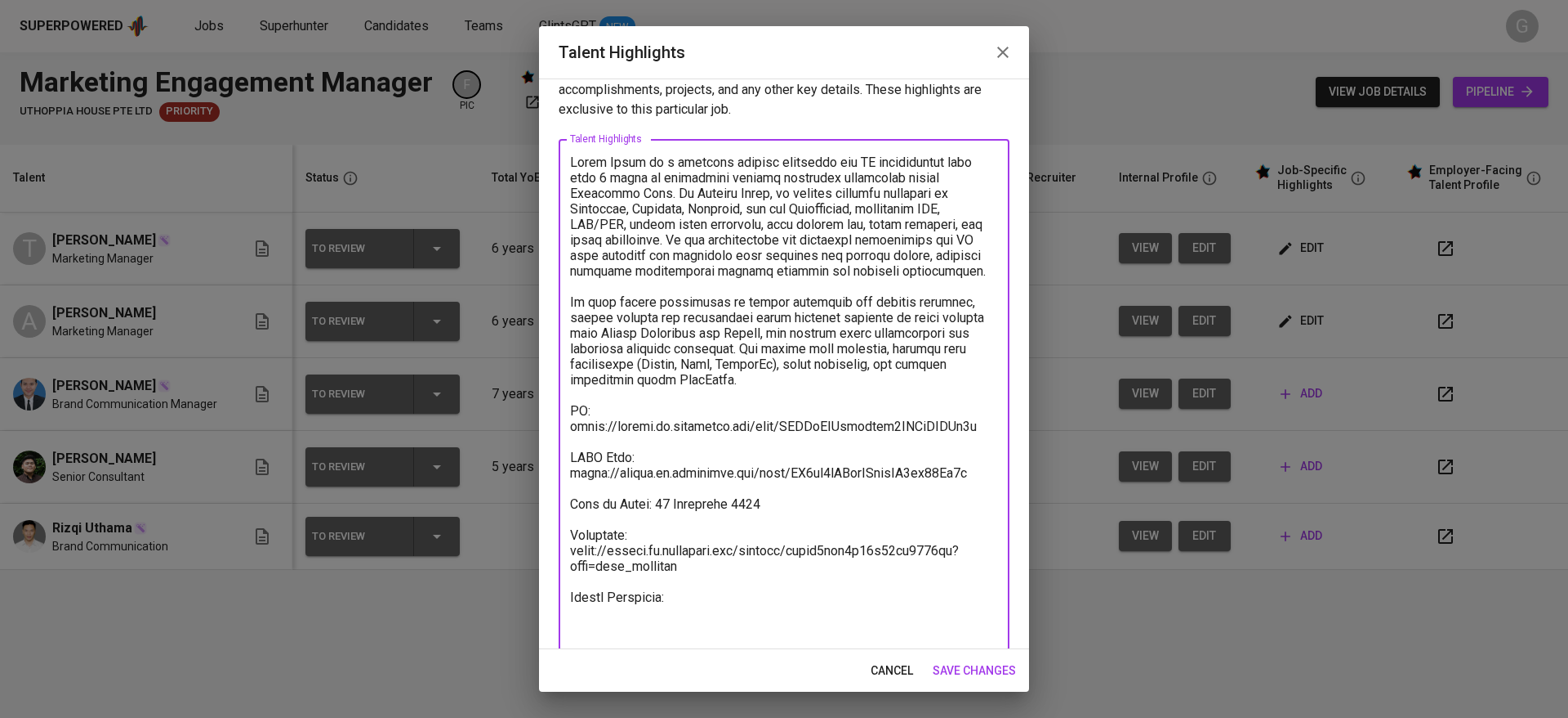
type textarea "Aulia Rizki is a seasoned digital marketing and PR professional with over 6 yea…"
click at [969, 666] on span "save changes" at bounding box center [974, 670] width 83 height 20
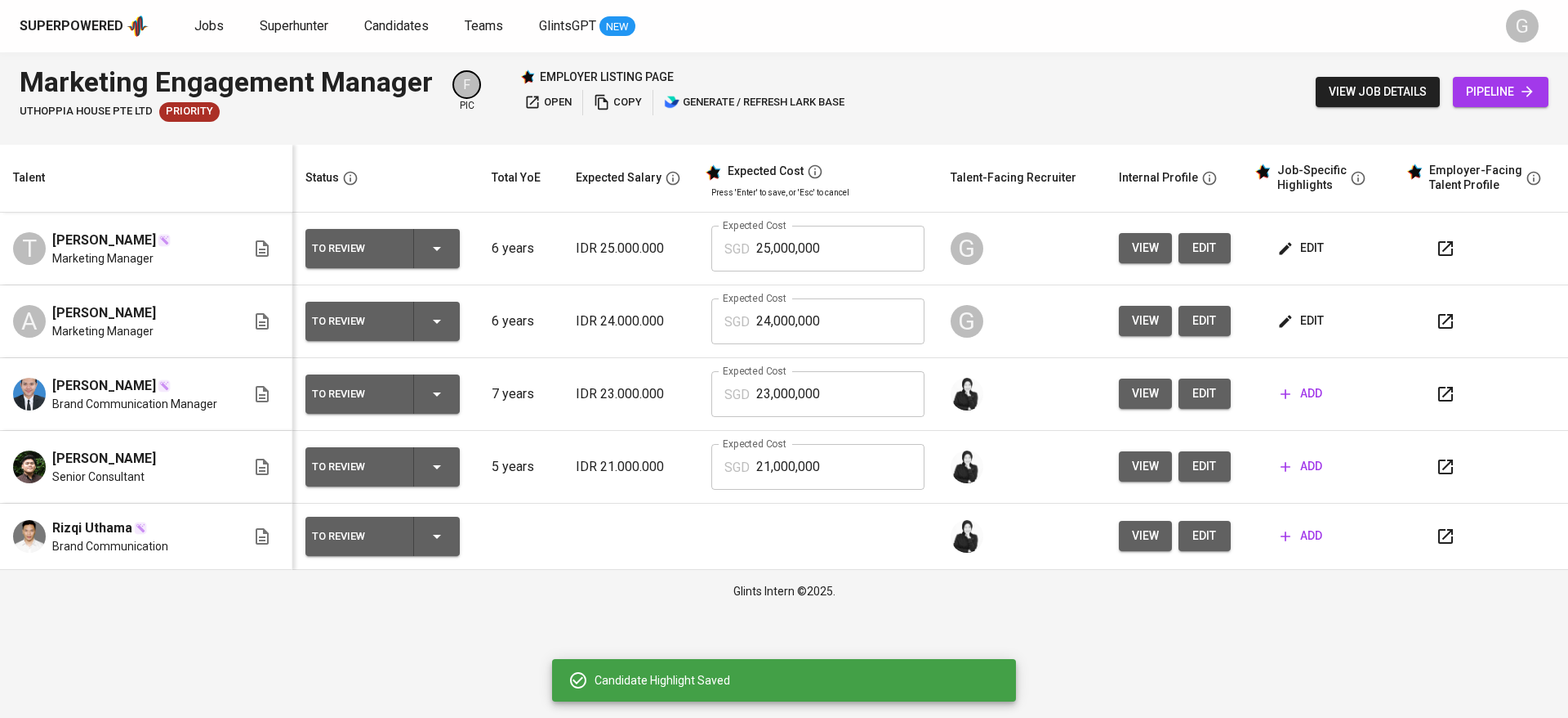
click at [1315, 251] on span "edit" at bounding box center [1302, 247] width 43 height 20
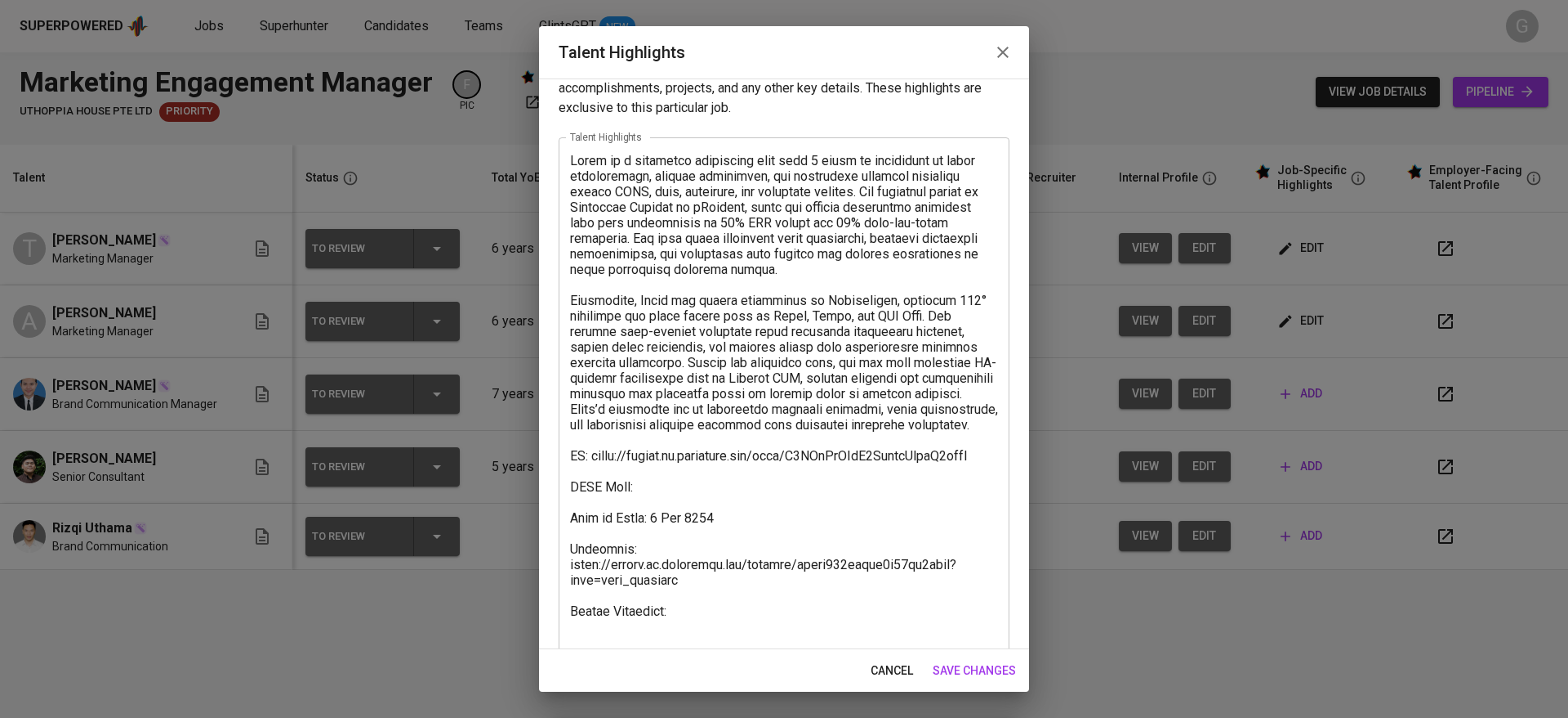
scroll to position [63, 0]
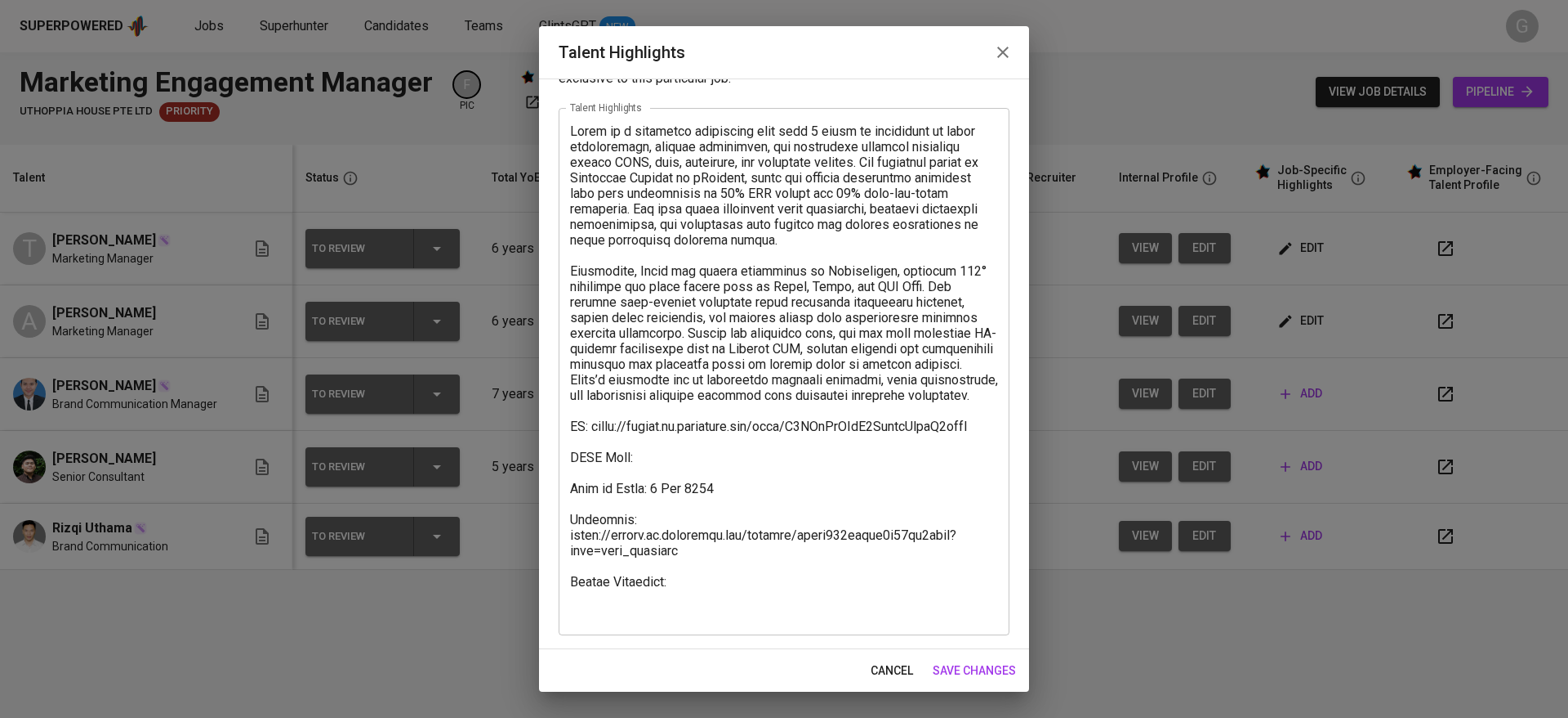
click at [741, 494] on textarea at bounding box center [784, 371] width 428 height 497
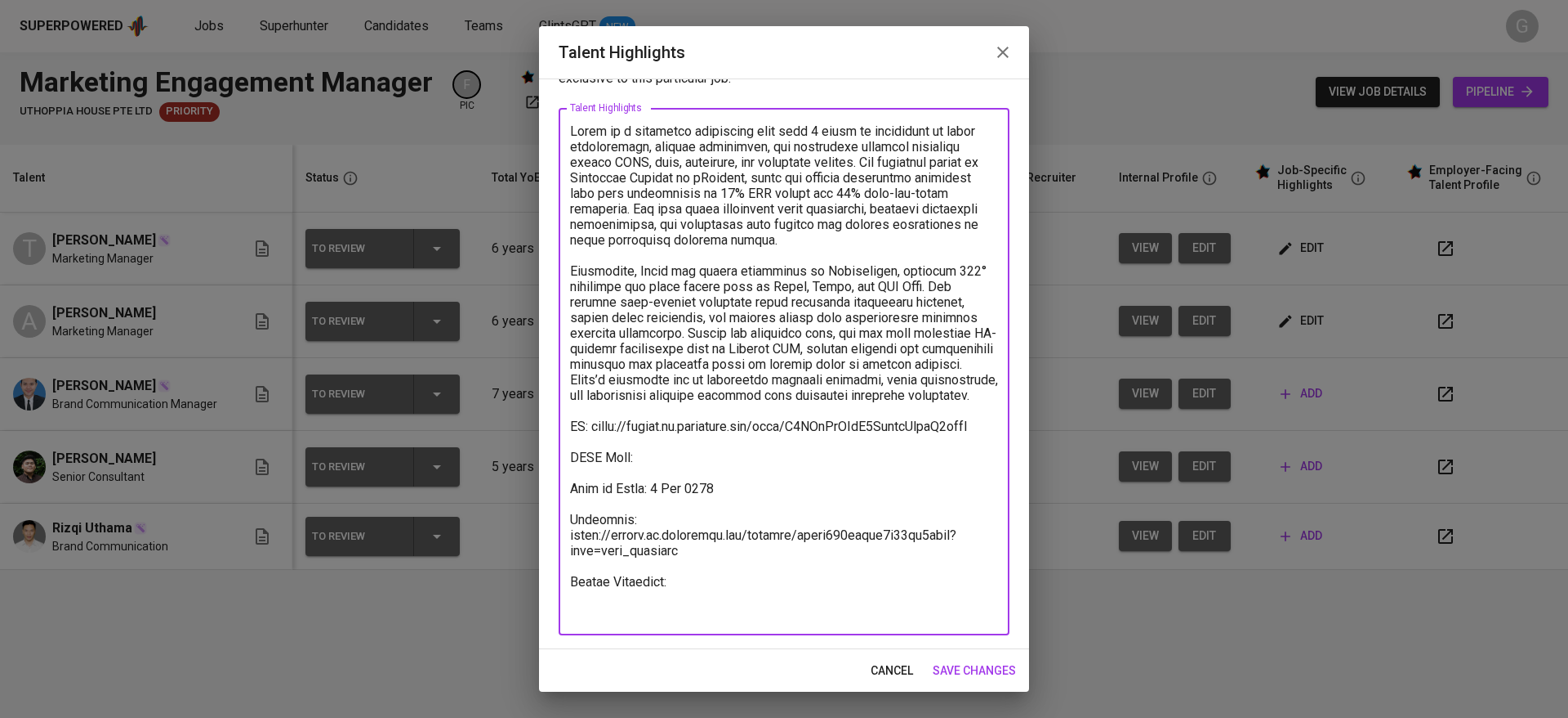
paste textarea "https://glints.sg.larksuite.com/file/B2RTbKcTFoG4NfxmwGtlhE8rgfL"
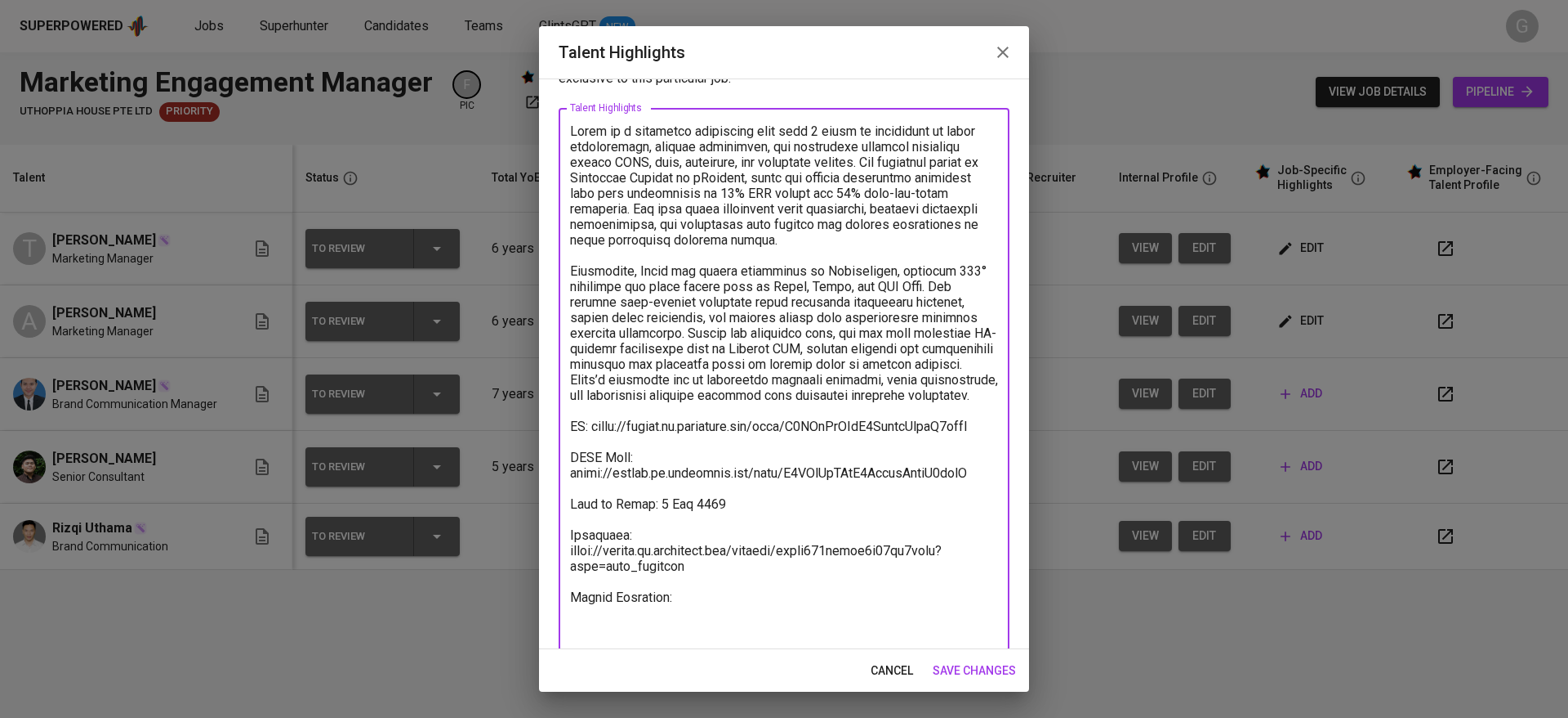
type textarea "Tsana is a marketing strategist with over 5 years of experience in brand storyt…"
click at [981, 660] on span "save changes" at bounding box center [974, 670] width 83 height 20
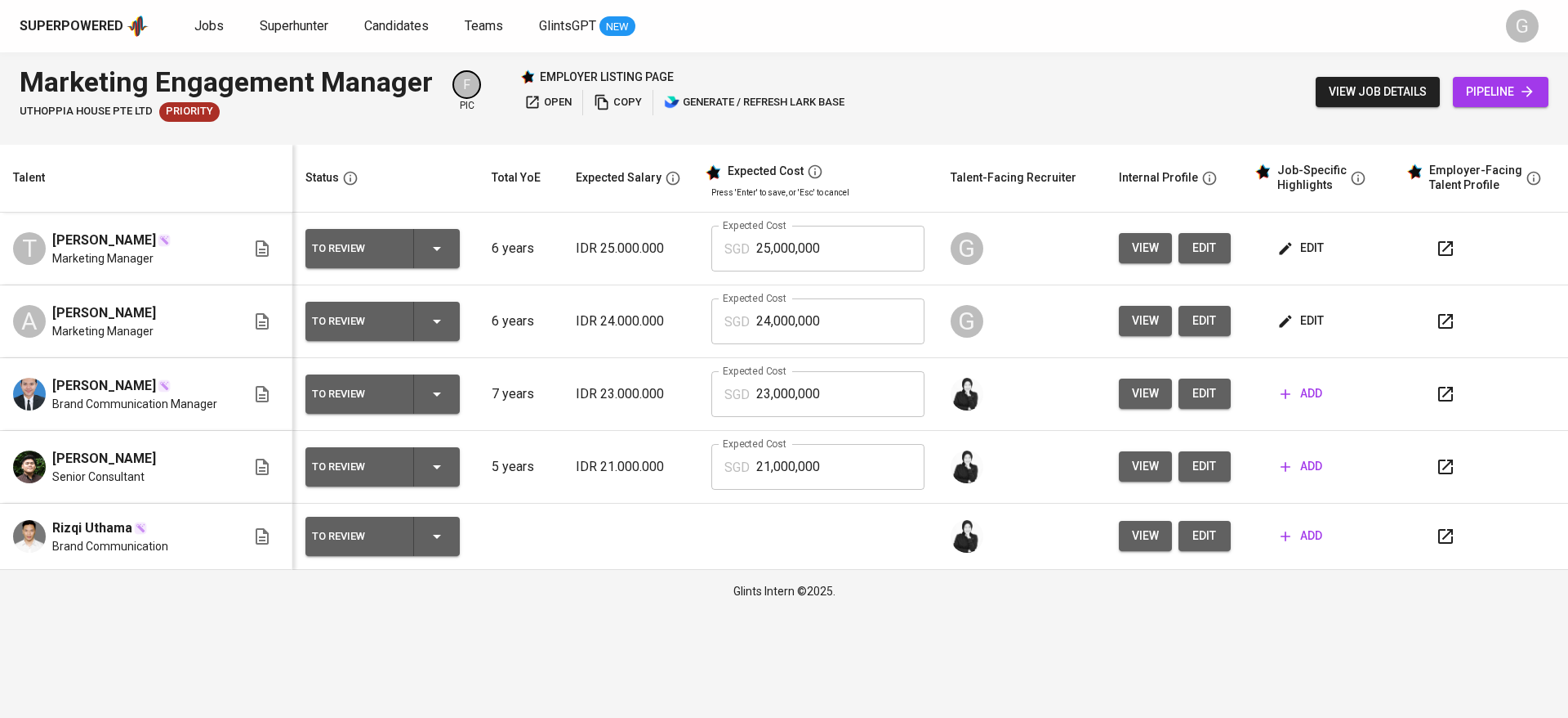
click at [1298, 242] on span "edit" at bounding box center [1302, 247] width 43 height 20
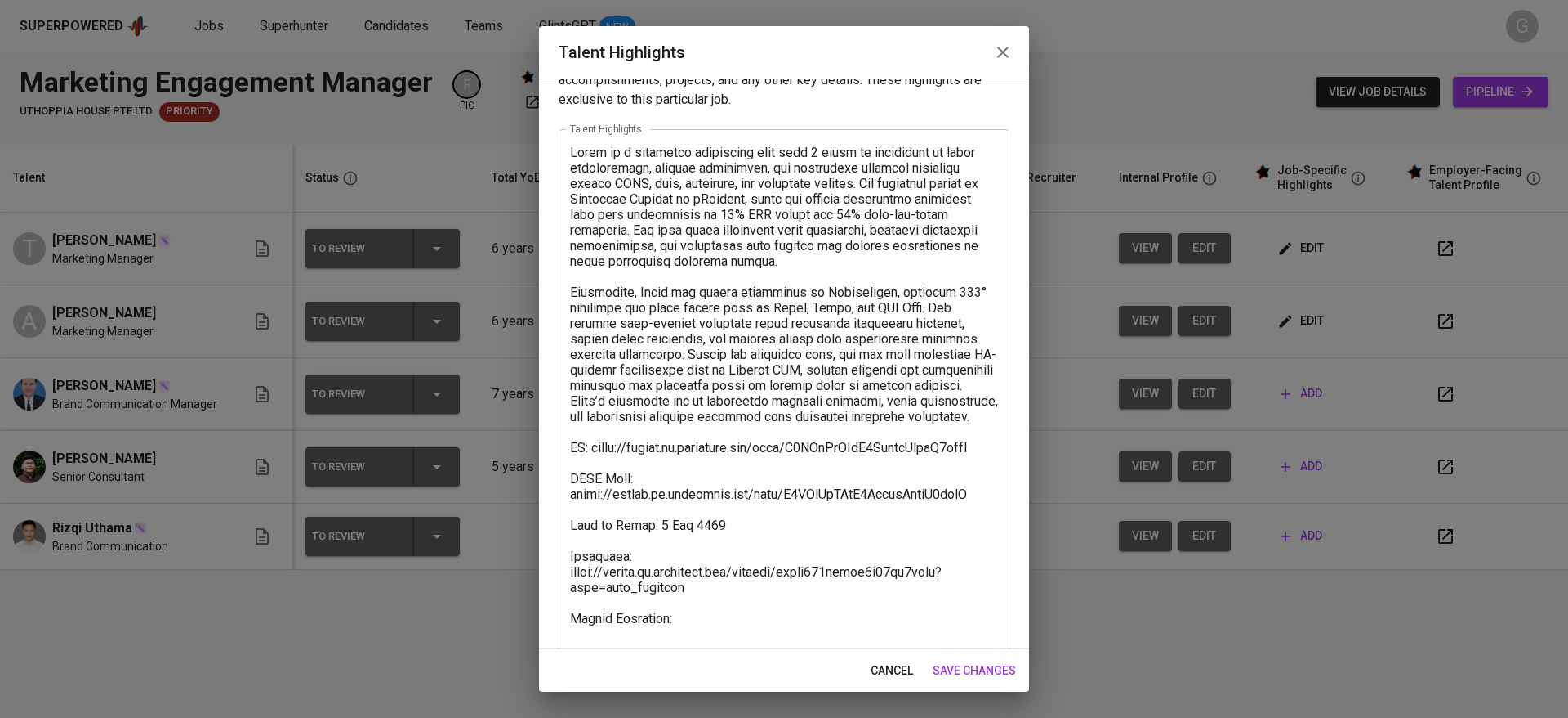
scroll to position [79, 0]
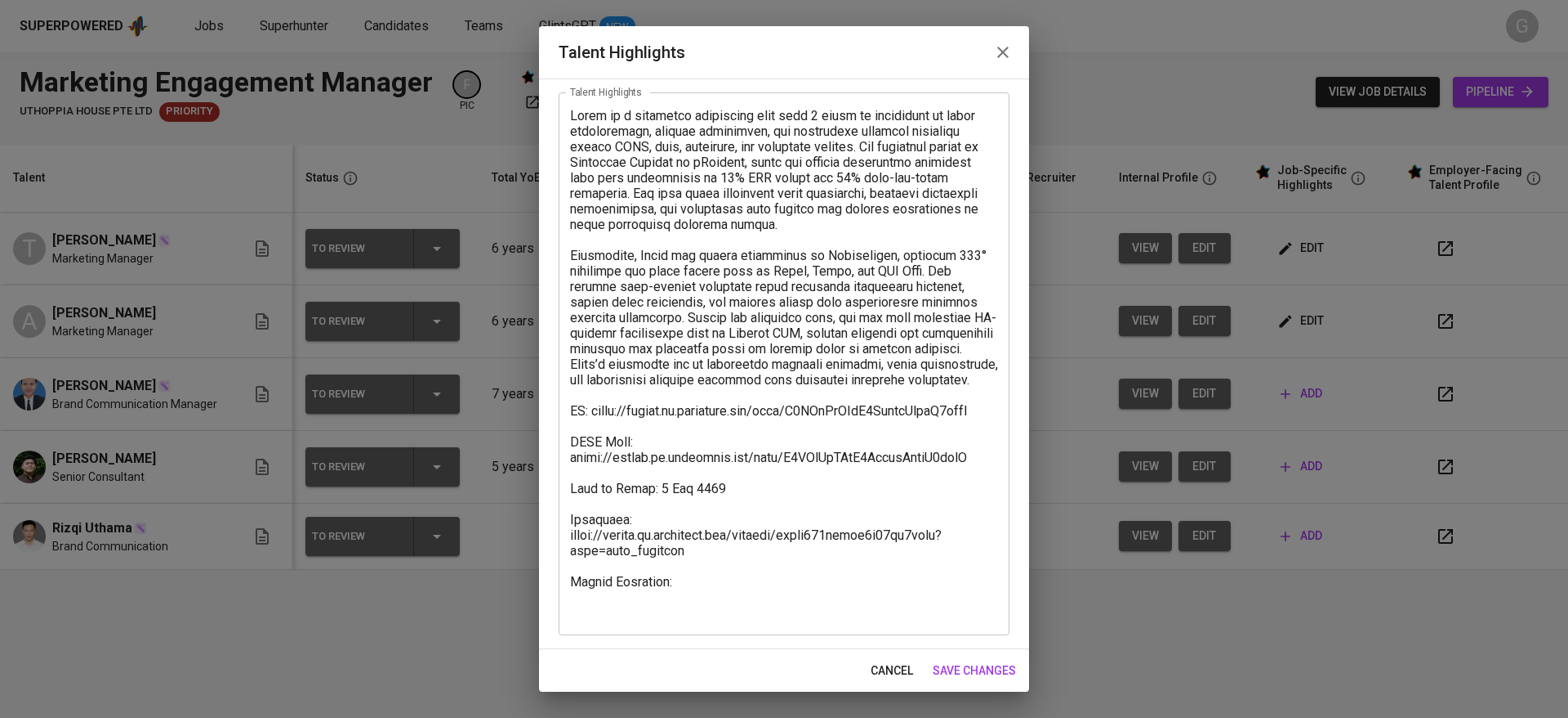
click at [734, 607] on textarea at bounding box center [784, 364] width 428 height 512
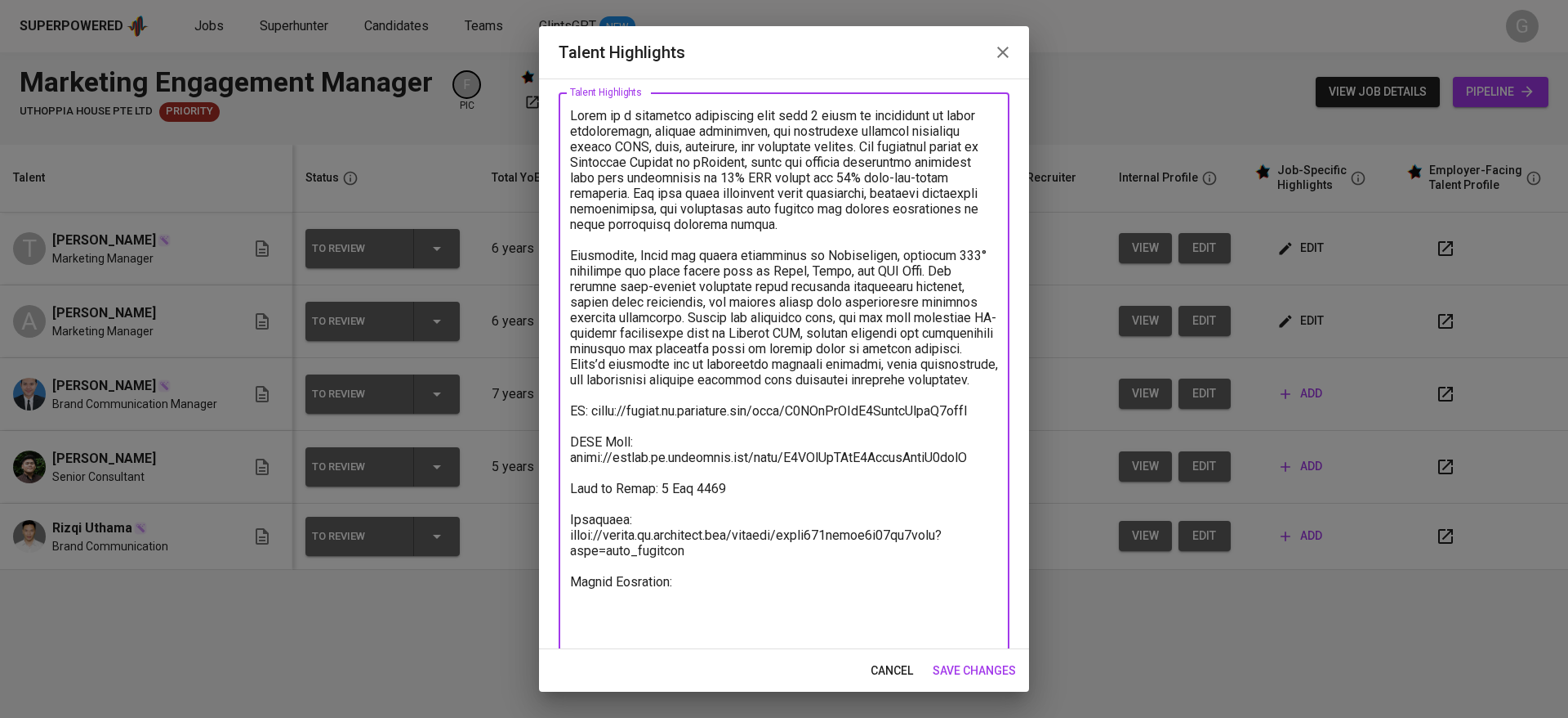
paste textarea "Basic Salary 2469.68 SGD BPJS Health 50.25 SGD BPJS Manpower 122.38 SGD Festive…"
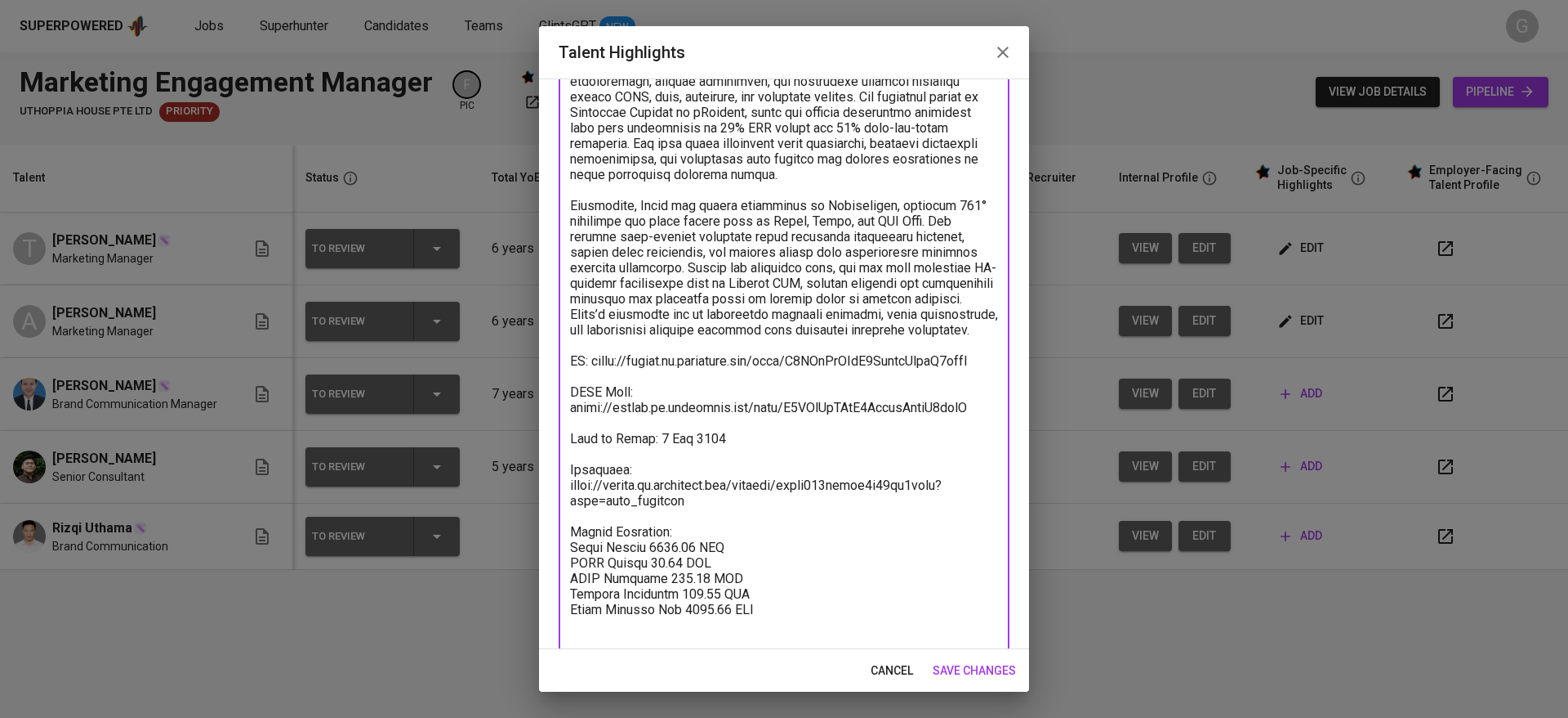
scroll to position [144, 0]
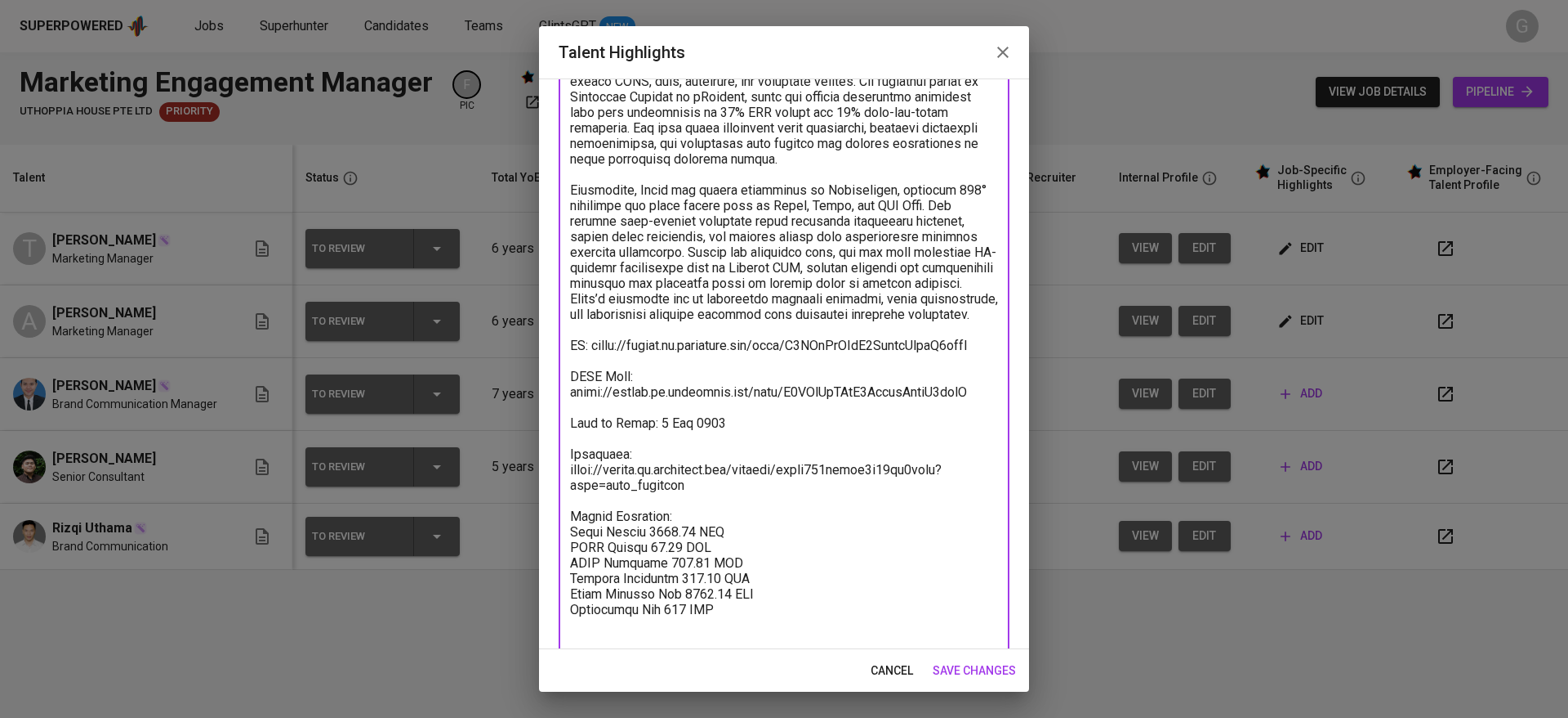
drag, startPoint x: 755, startPoint y: 625, endPoint x: 565, endPoint y: 627, distance: 190.0
click at [565, 627] on div "x Talent Highlights" at bounding box center [784, 344] width 451 height 636
paste textarea "Total Monthly Fee 2848.11 SGD"
paste textarea "3123.11"
click at [682, 561] on textarea at bounding box center [784, 345] width 428 height 605
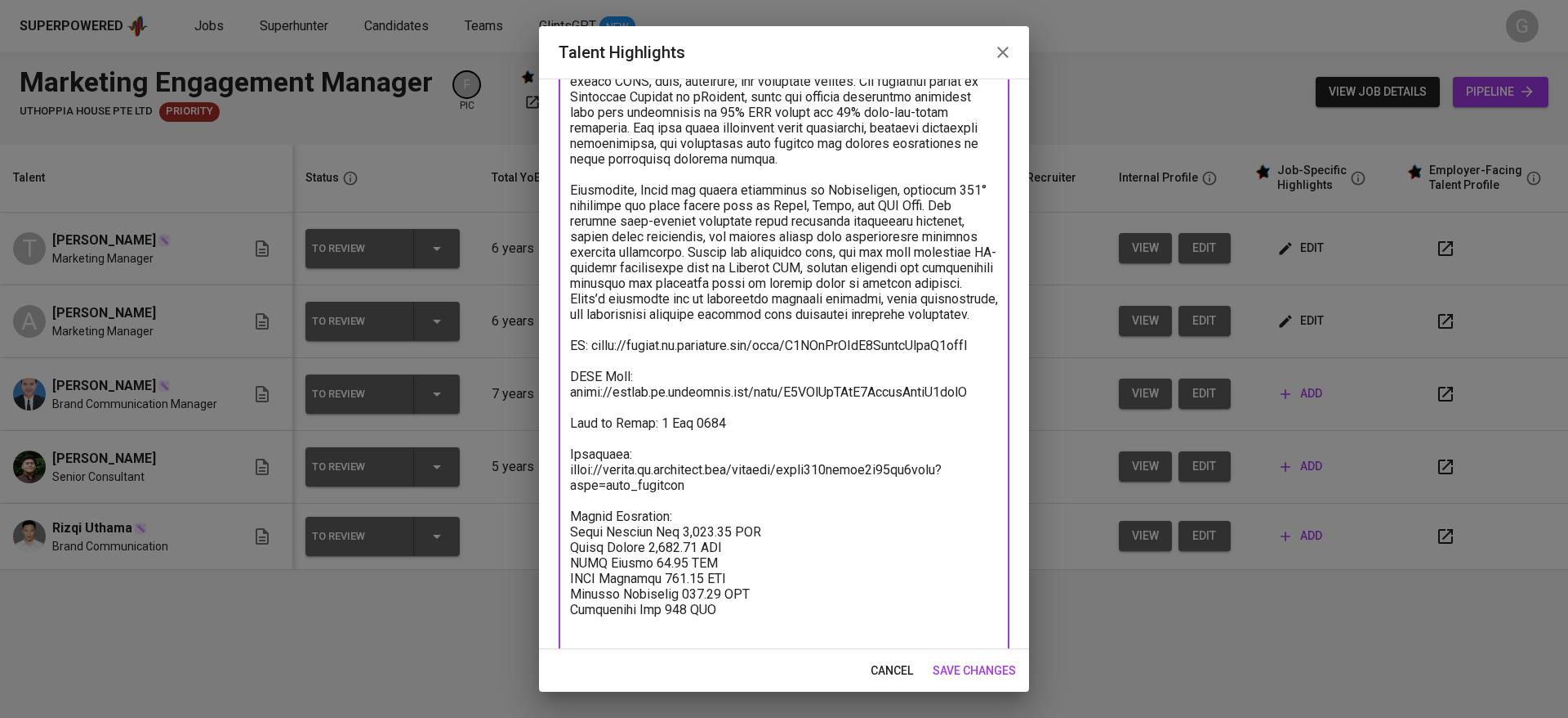
scroll to position [160, 0]
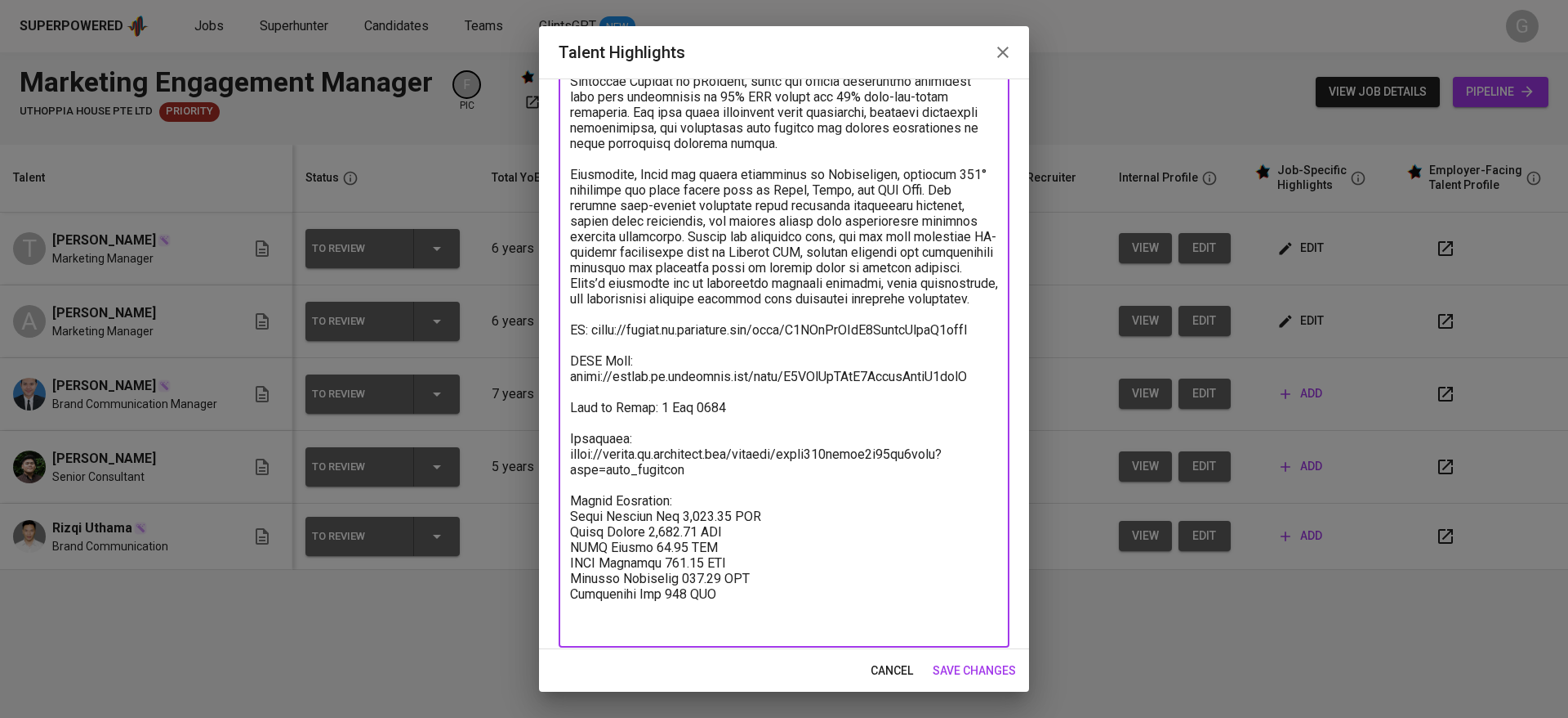
type textarea "Tsana is a marketing strategist with over 5 years of experience in brand storyt…"
click at [976, 650] on div "cancel save changes" at bounding box center [784, 670] width 490 height 43
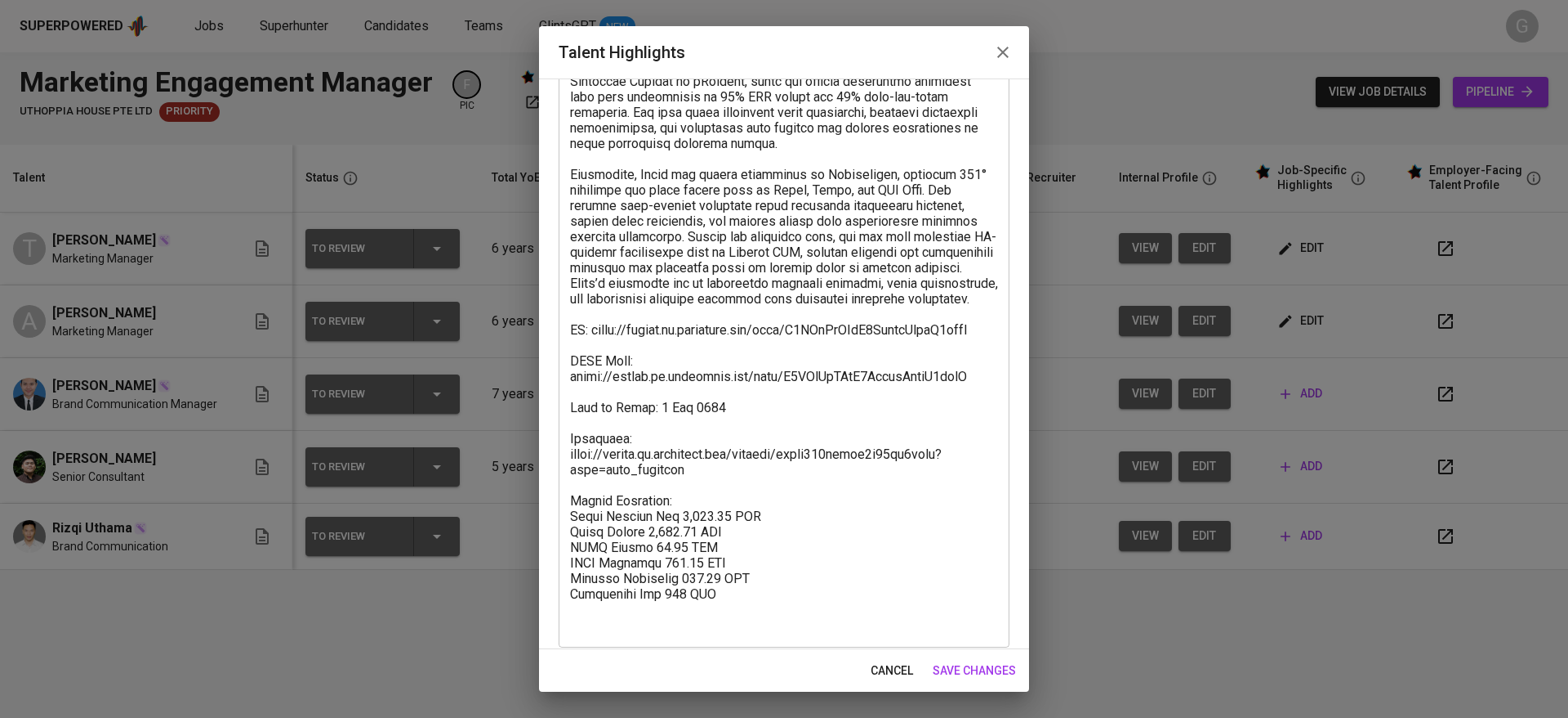
click at [973, 669] on span "save changes" at bounding box center [974, 670] width 83 height 20
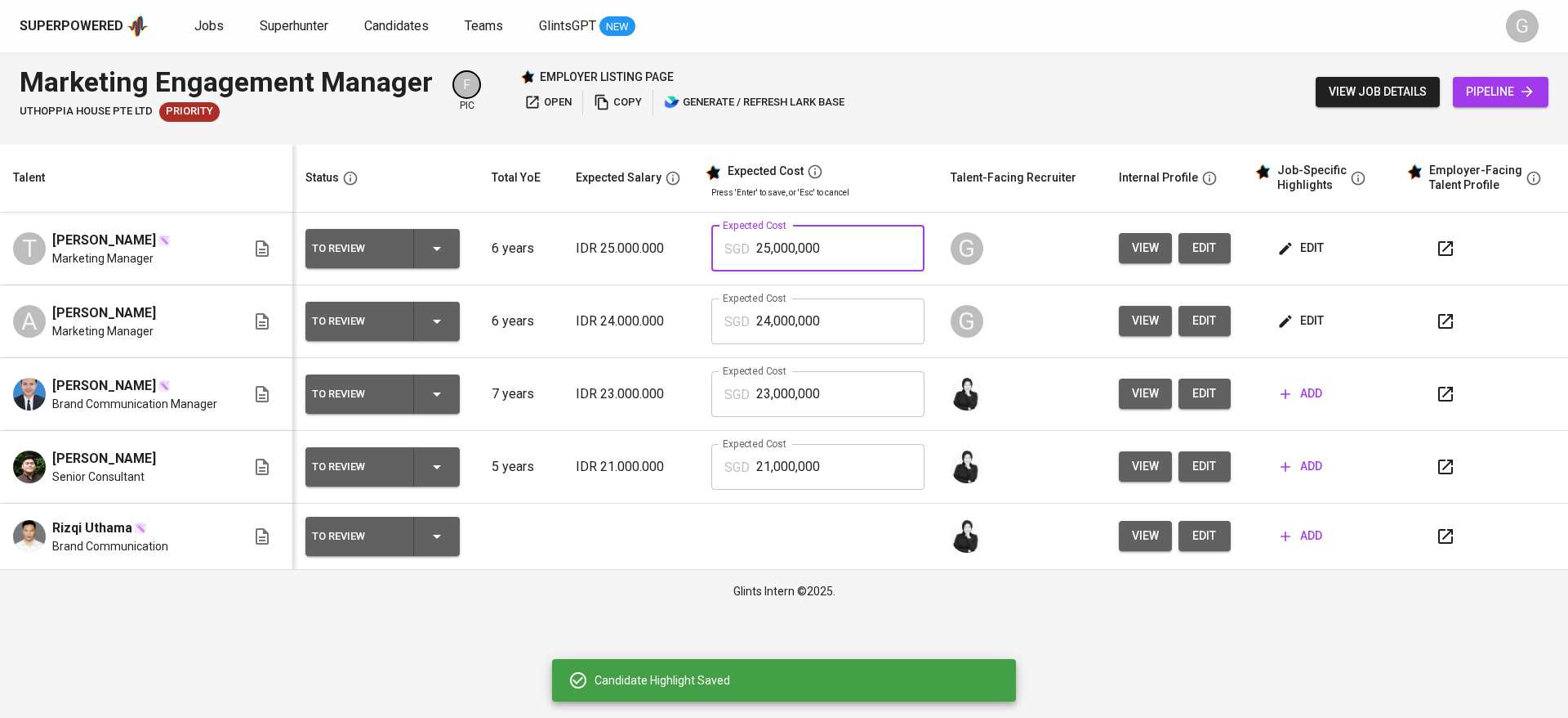
click at [824, 244] on input "25,000,000" at bounding box center [841, 248] width 168 height 46
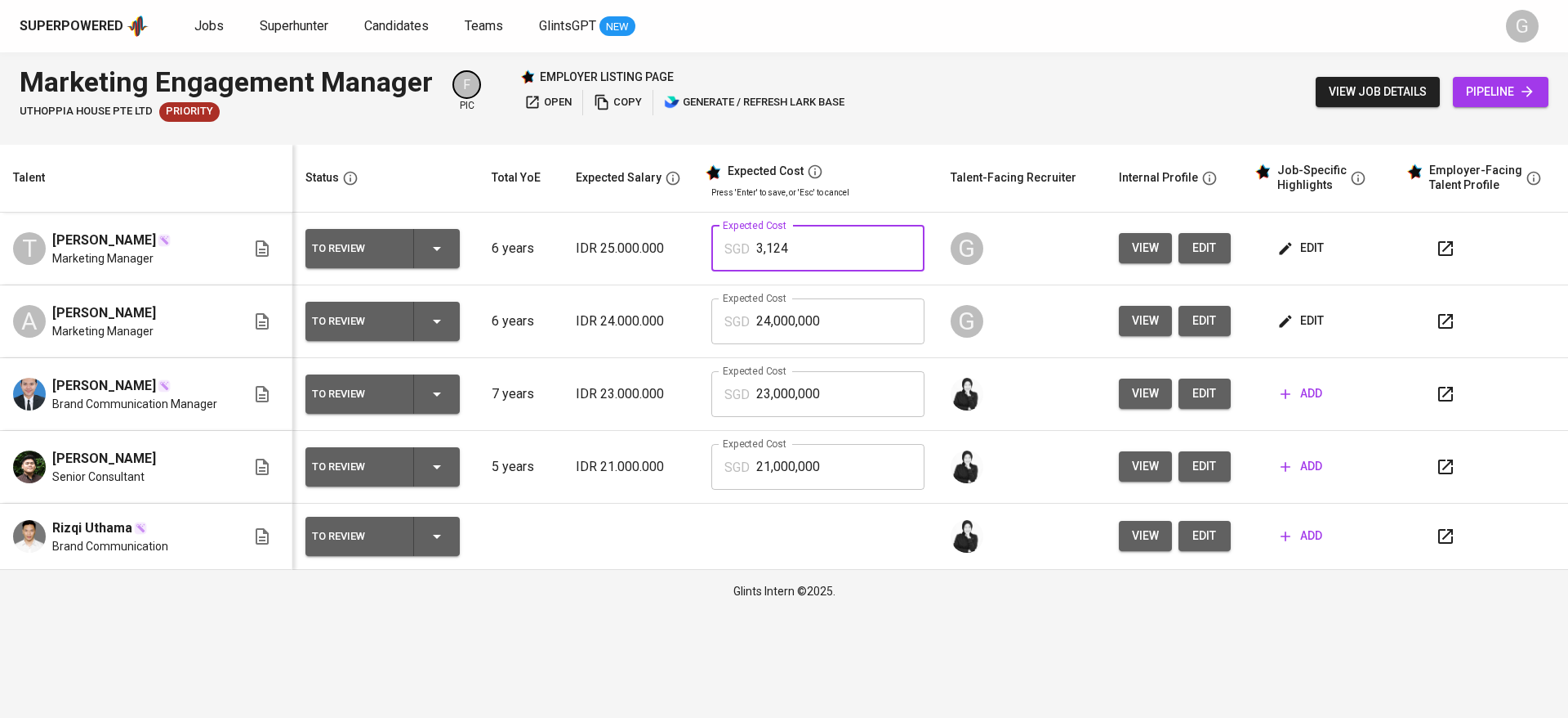
type input "3,124"
click at [1303, 242] on span "edit" at bounding box center [1302, 247] width 43 height 20
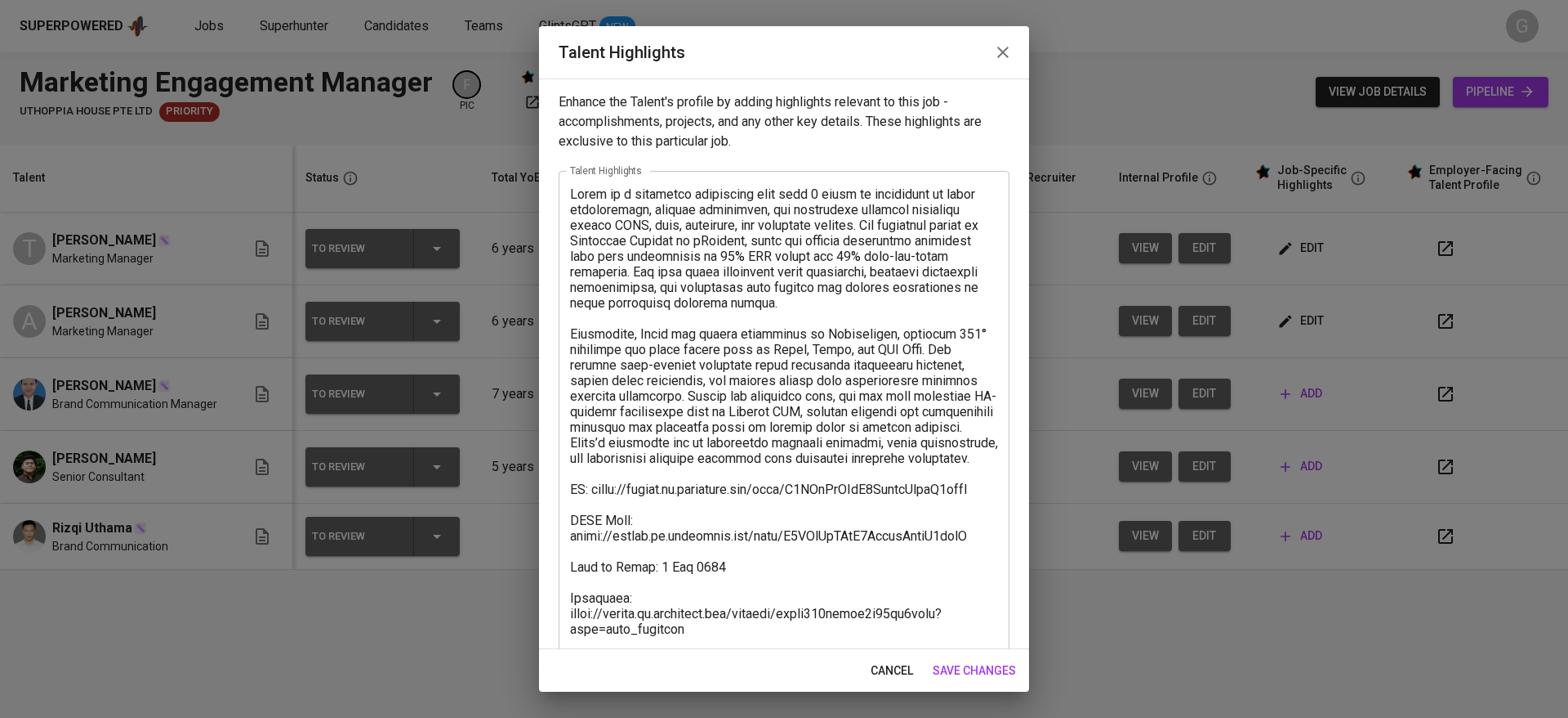
click at [885, 671] on span "cancel" at bounding box center [892, 670] width 43 height 20
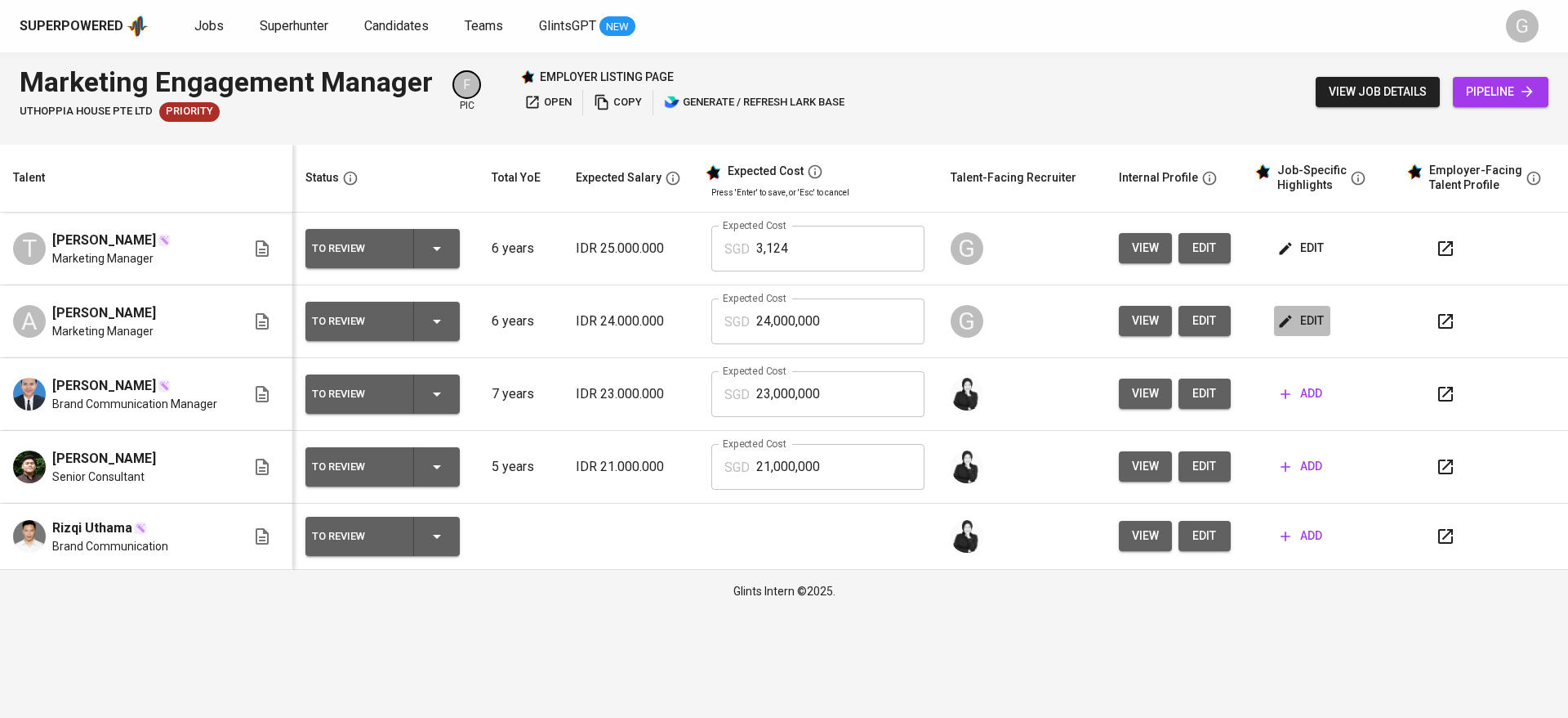
click at [1284, 316] on icon "button" at bounding box center [1285, 321] width 16 height 16
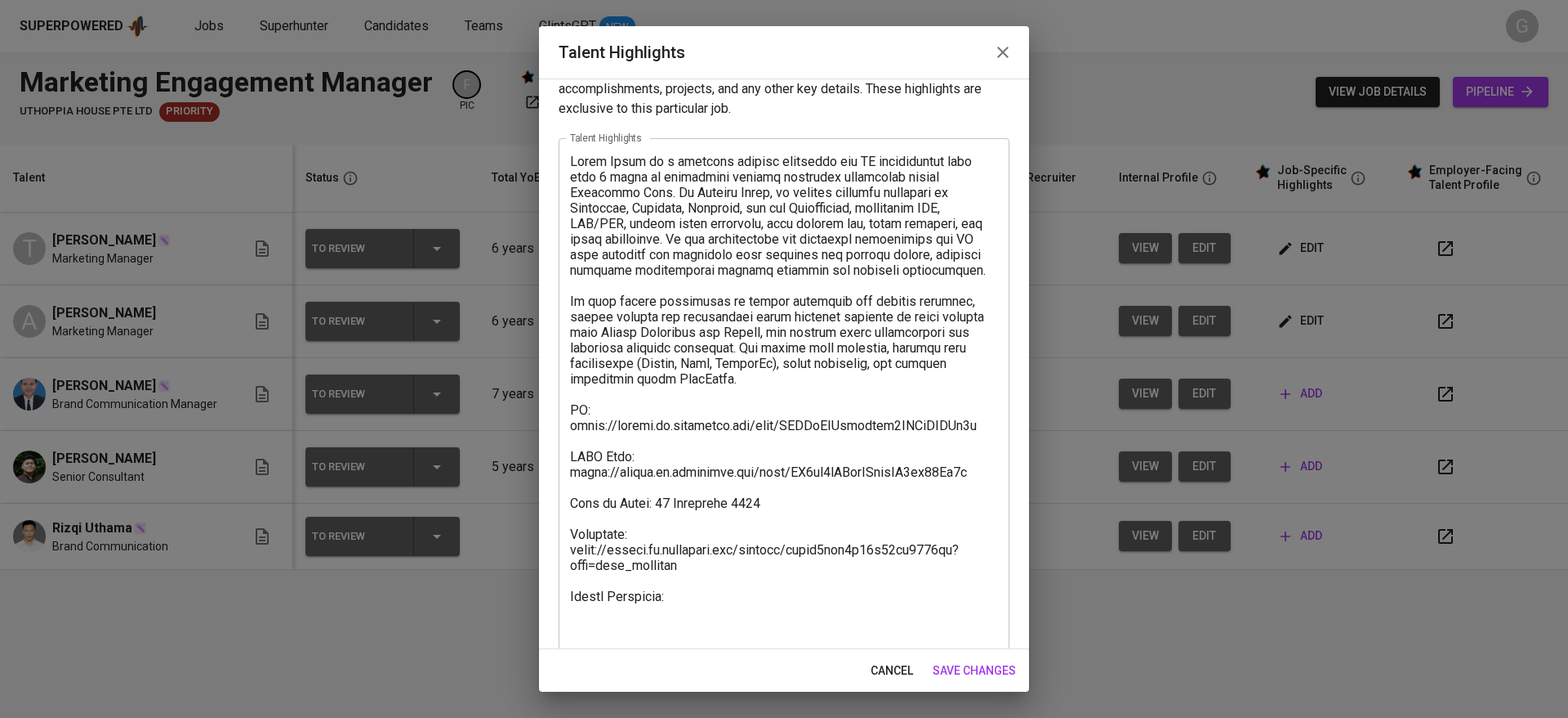
scroll to position [47, 0]
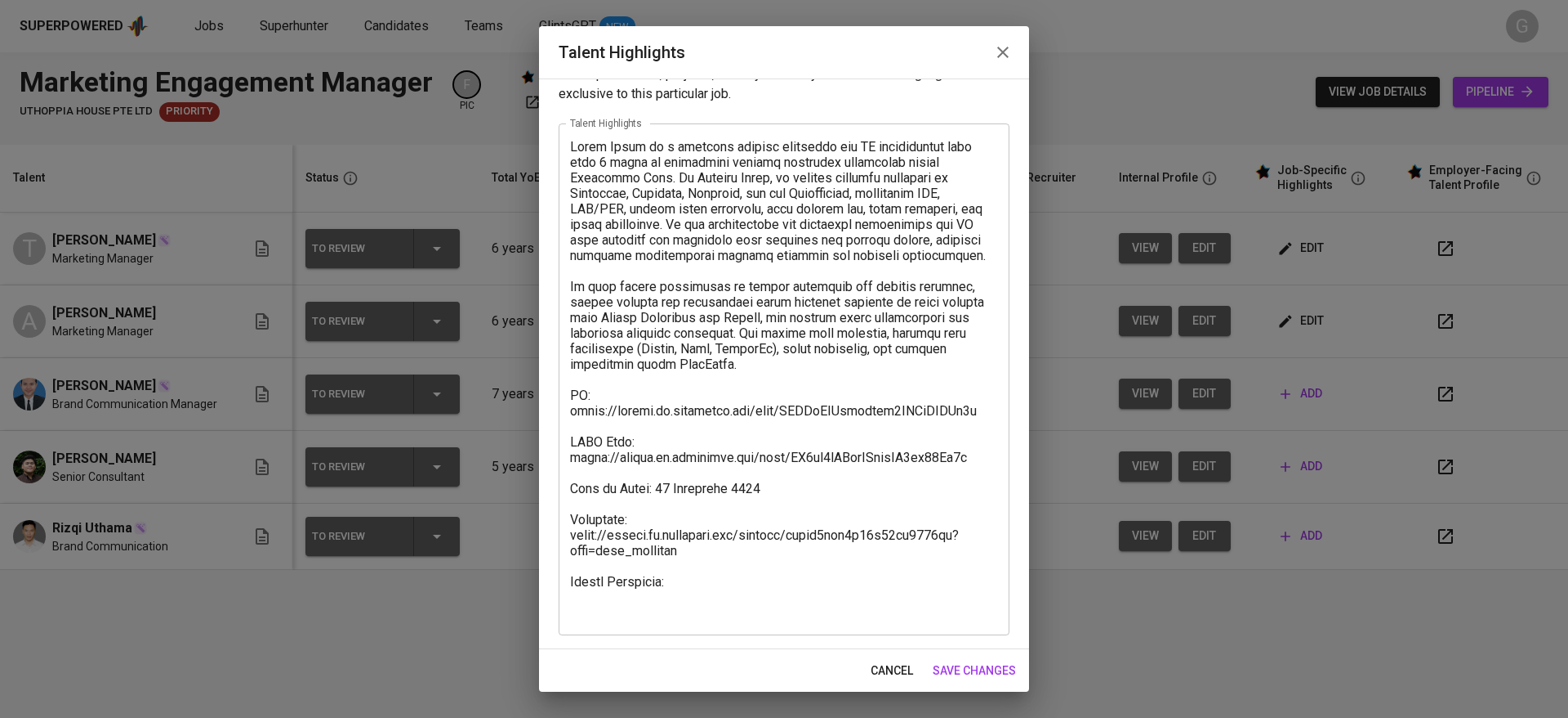
click at [684, 630] on div "x Talent Highlights" at bounding box center [784, 379] width 451 height 511
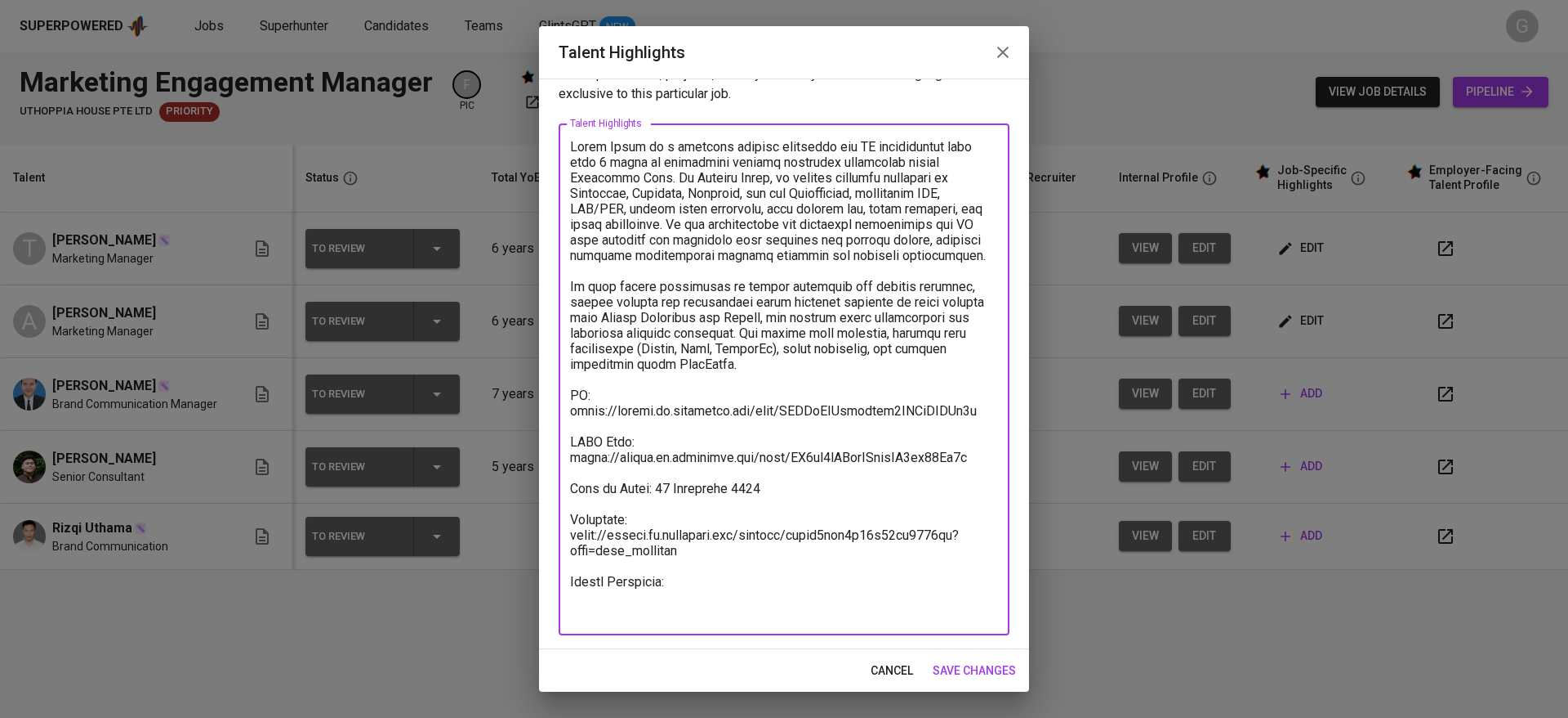
click at [701, 613] on textarea at bounding box center [784, 379] width 428 height 481
paste textarea "Basic Salary 2355.72 SGD BPJS Health 5% 50.25 SGD BPJS Manpower 6.24% 117.55 SG…"
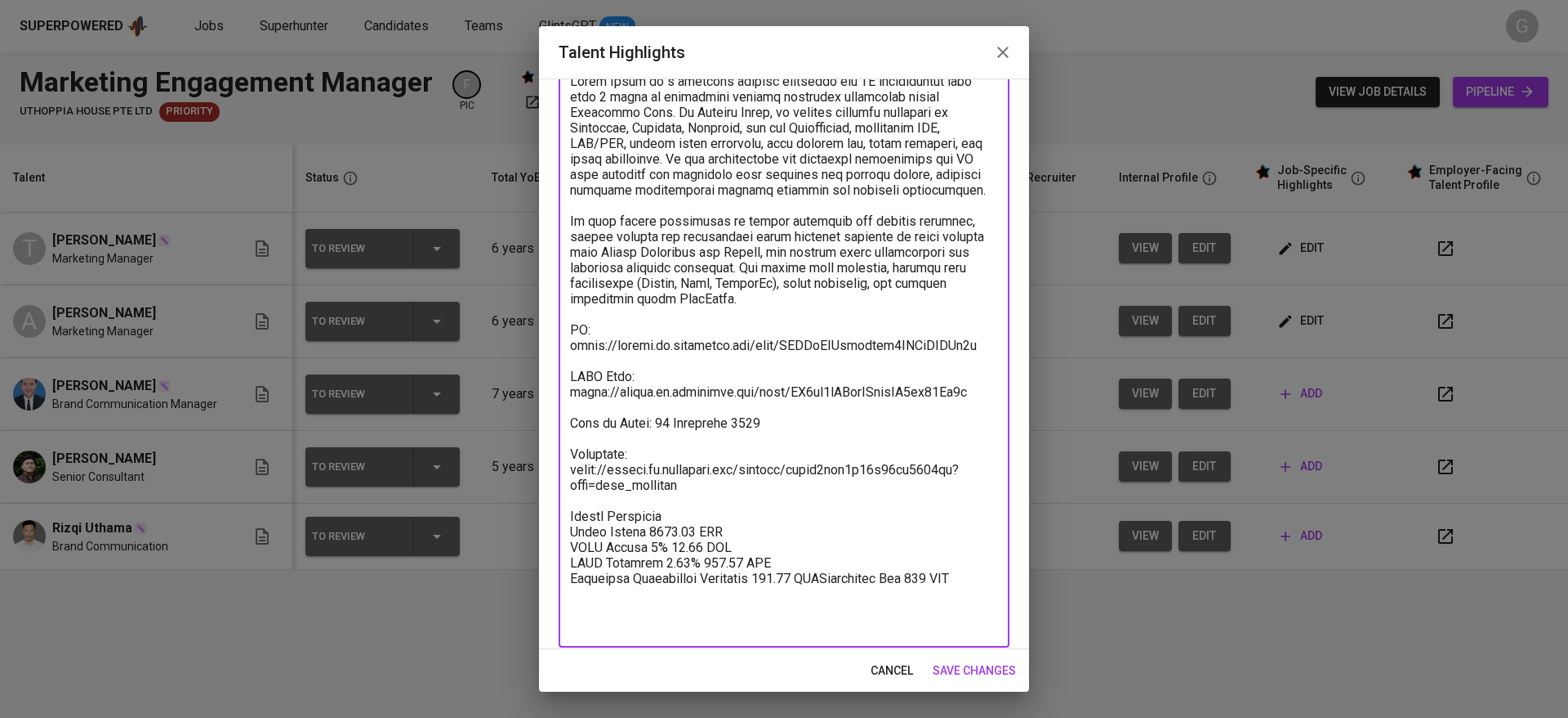
scroll to position [110, 0]
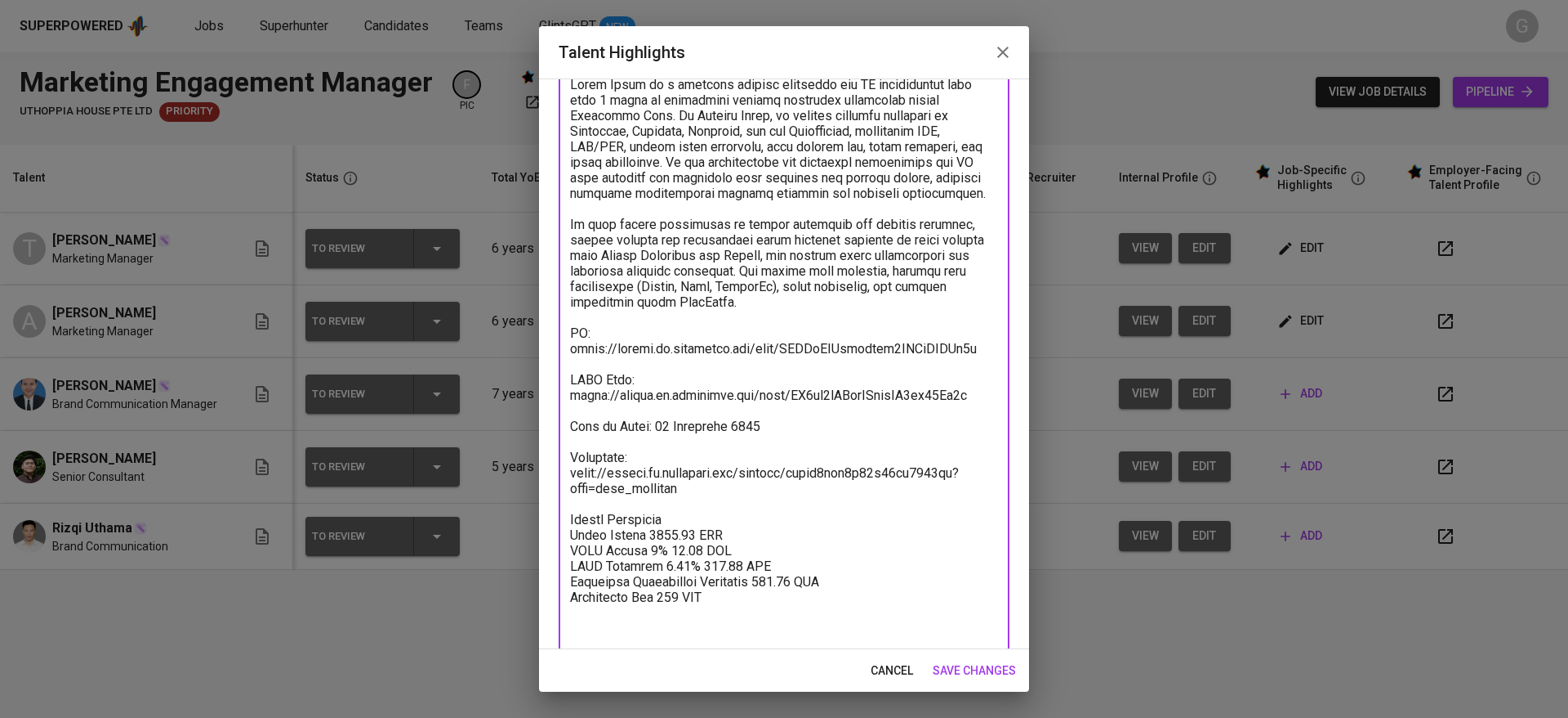
paste textarea "Total Payroll Cost 2719.83 SGD"
paste textarea "994.83"
click at [686, 566] on textarea at bounding box center [784, 364] width 428 height 574
type textarea "Aulia Rizki is a seasoned digital marketing and PR professional with over 6 yea…"
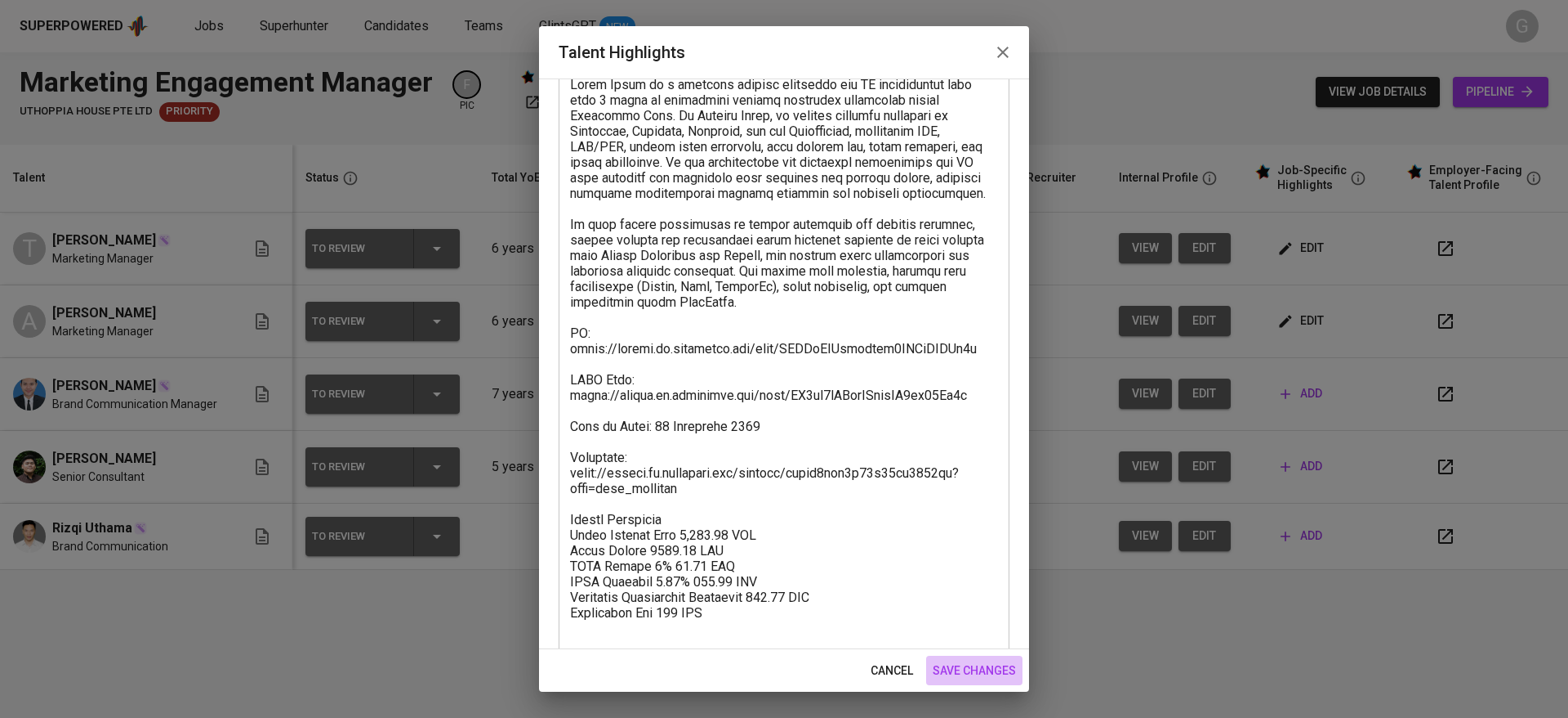
click at [981, 661] on span "save changes" at bounding box center [974, 670] width 83 height 20
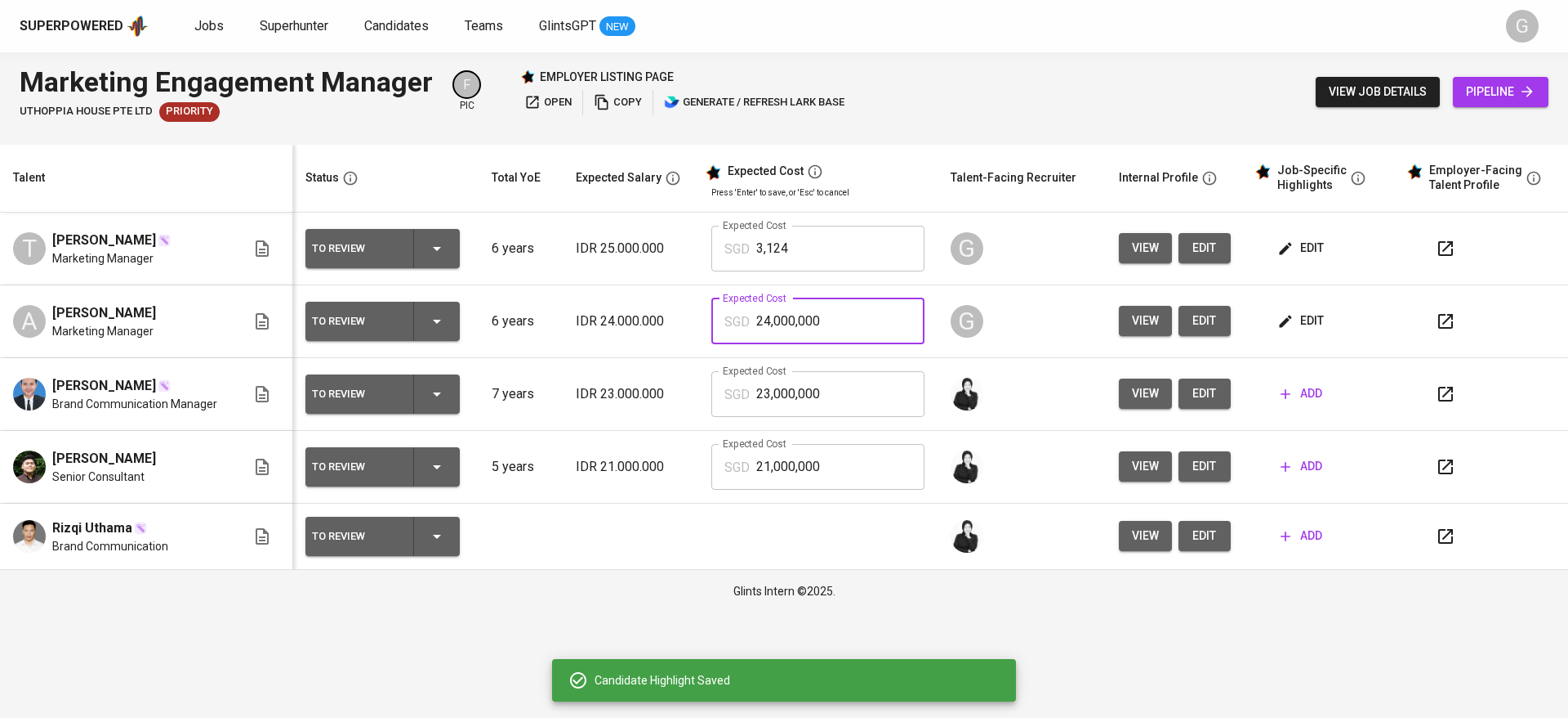
click at [805, 312] on input "24,000,000" at bounding box center [841, 322] width 168 height 46
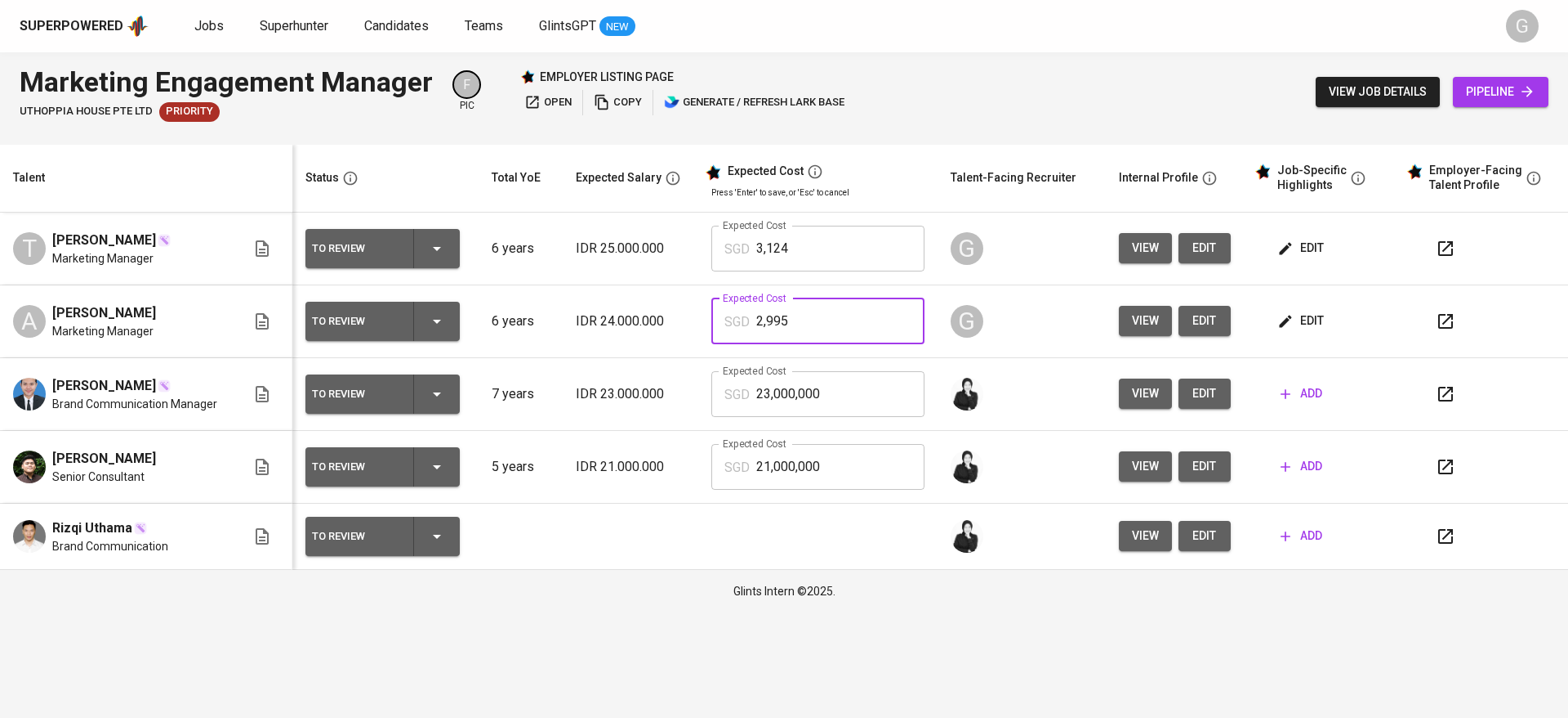
type input "2,995"
click at [1310, 244] on span "edit" at bounding box center [1302, 247] width 43 height 20
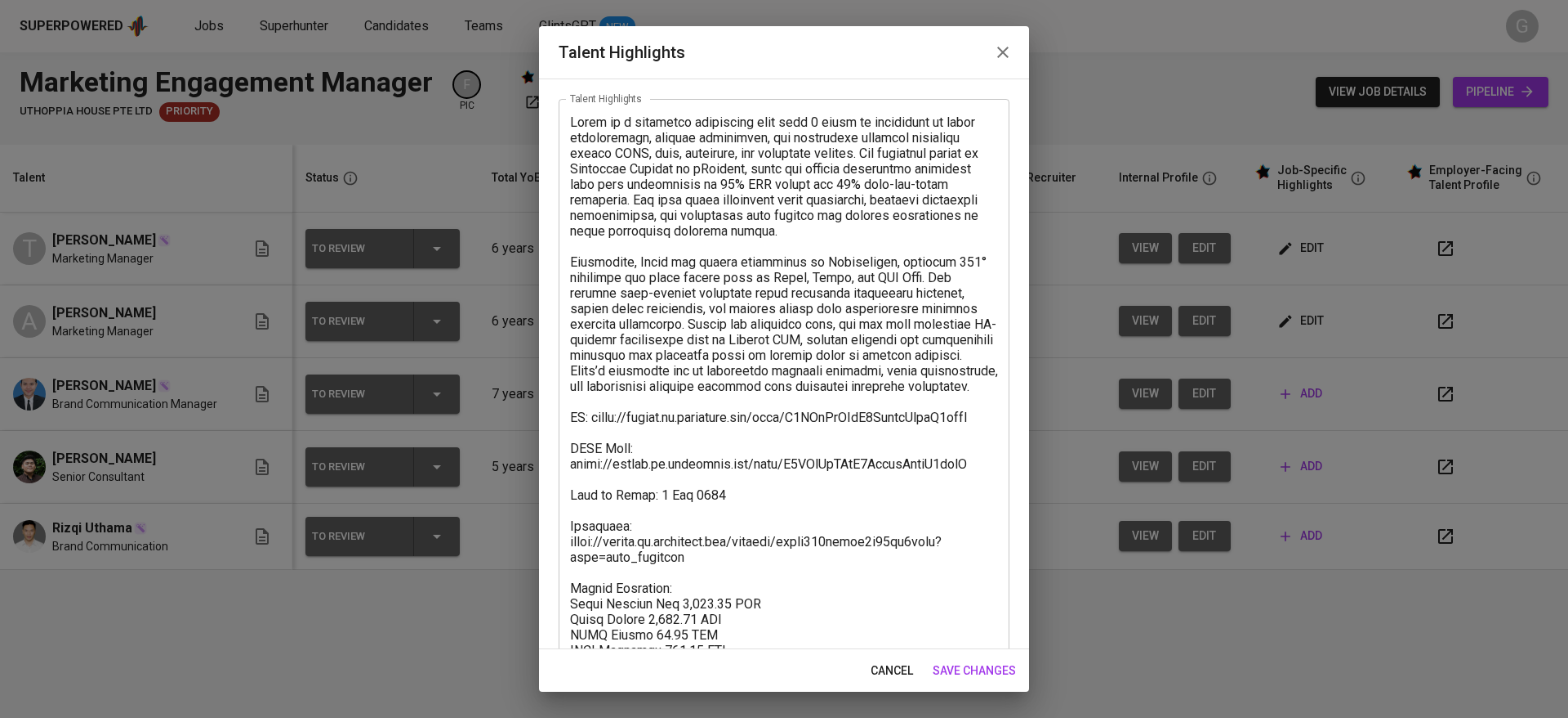
scroll to position [172, 0]
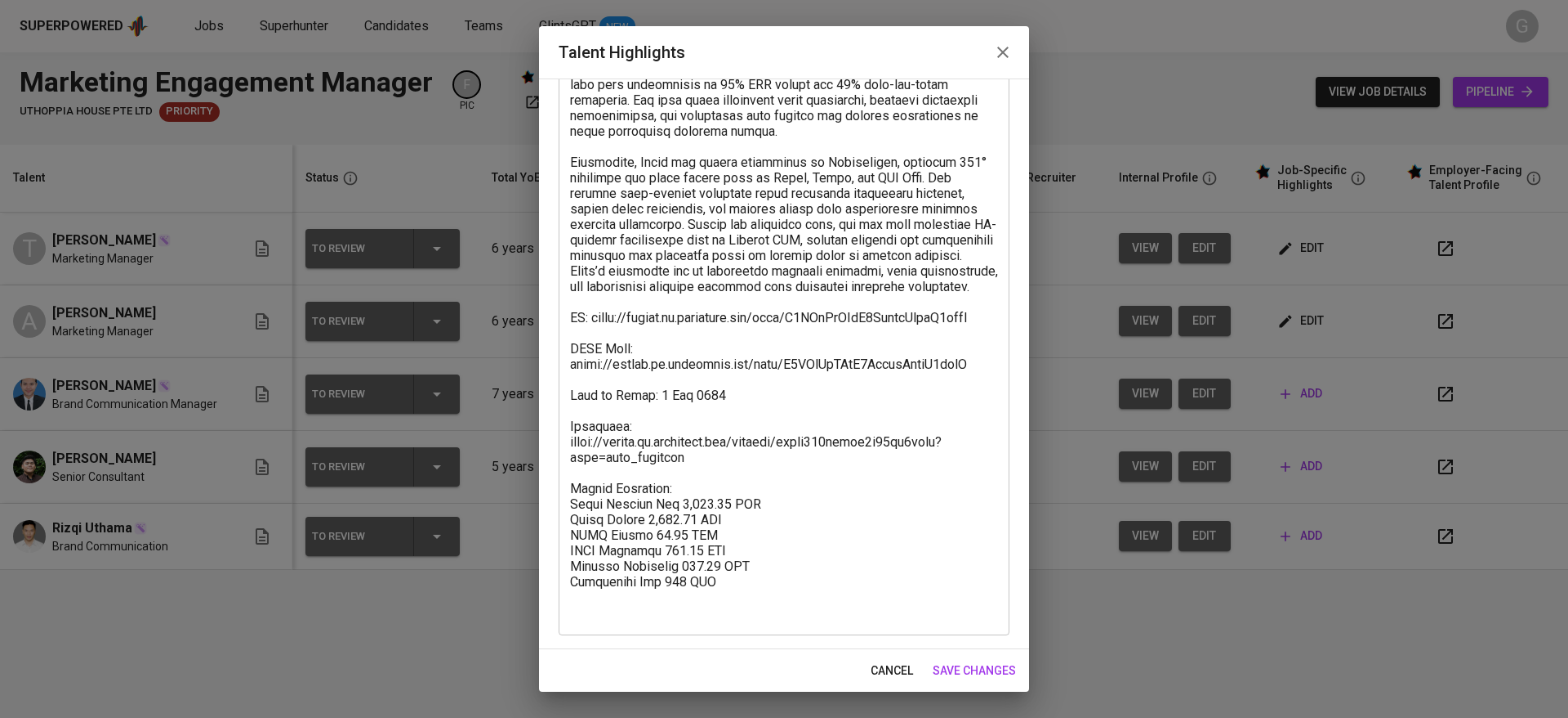
click at [703, 551] on textarea at bounding box center [784, 317] width 428 height 605
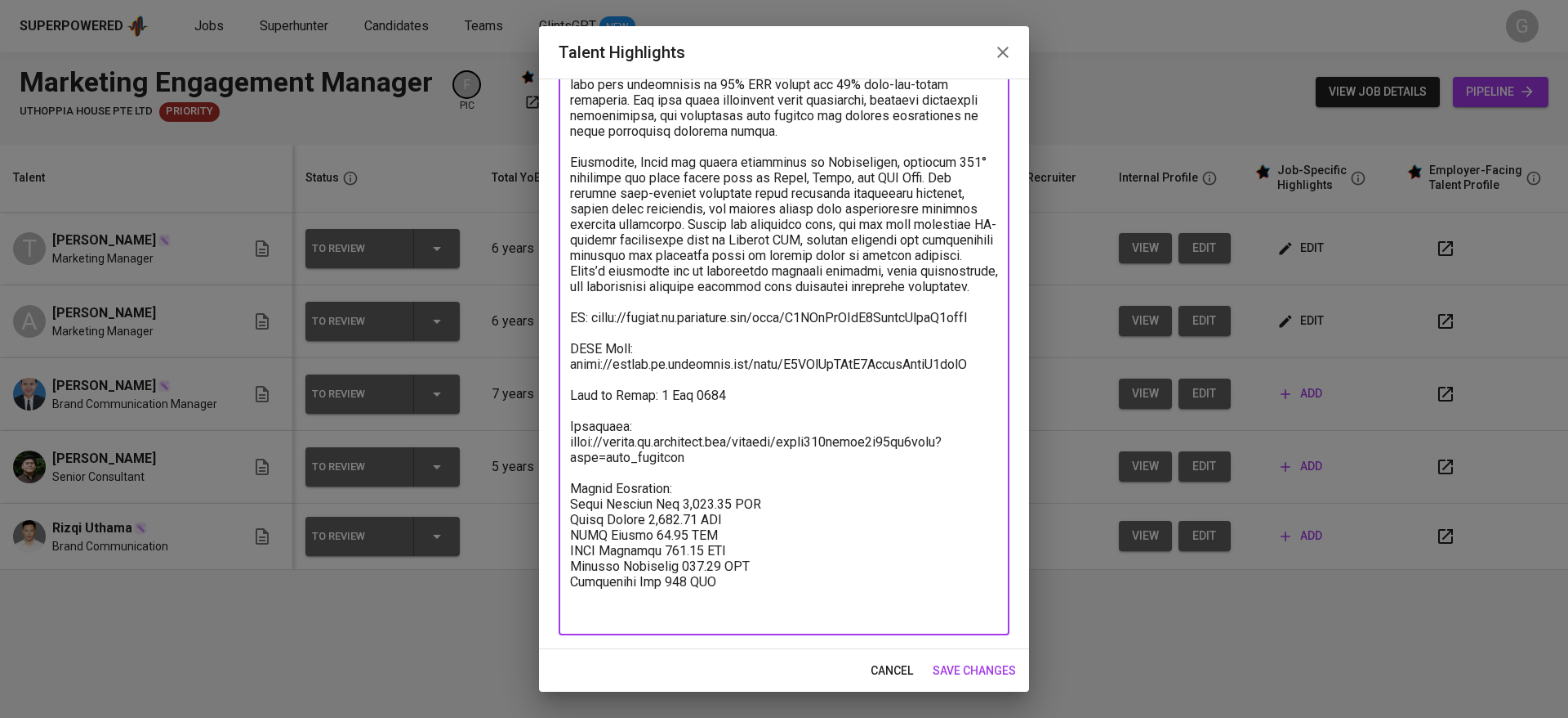
click at [718, 519] on textarea at bounding box center [784, 317] width 428 height 605
paste textarea "Basic Salary 2469.68 SGD BPJS Health 5% 50.25 SGD BPJS Manpower 6.24% 122.38 SG…"
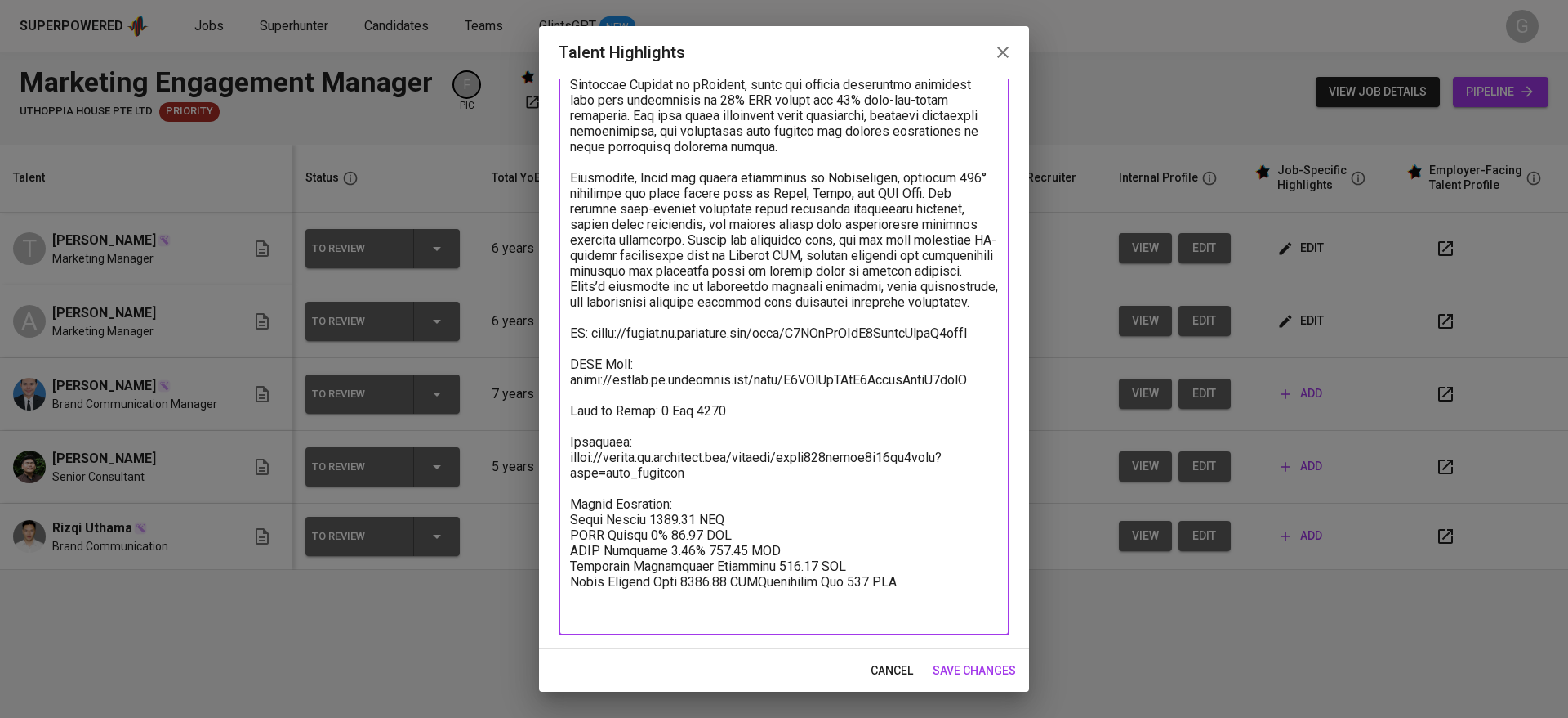
scroll to position [156, 0]
paste textarea "Total Payroll Cost 2848.11 SGD"
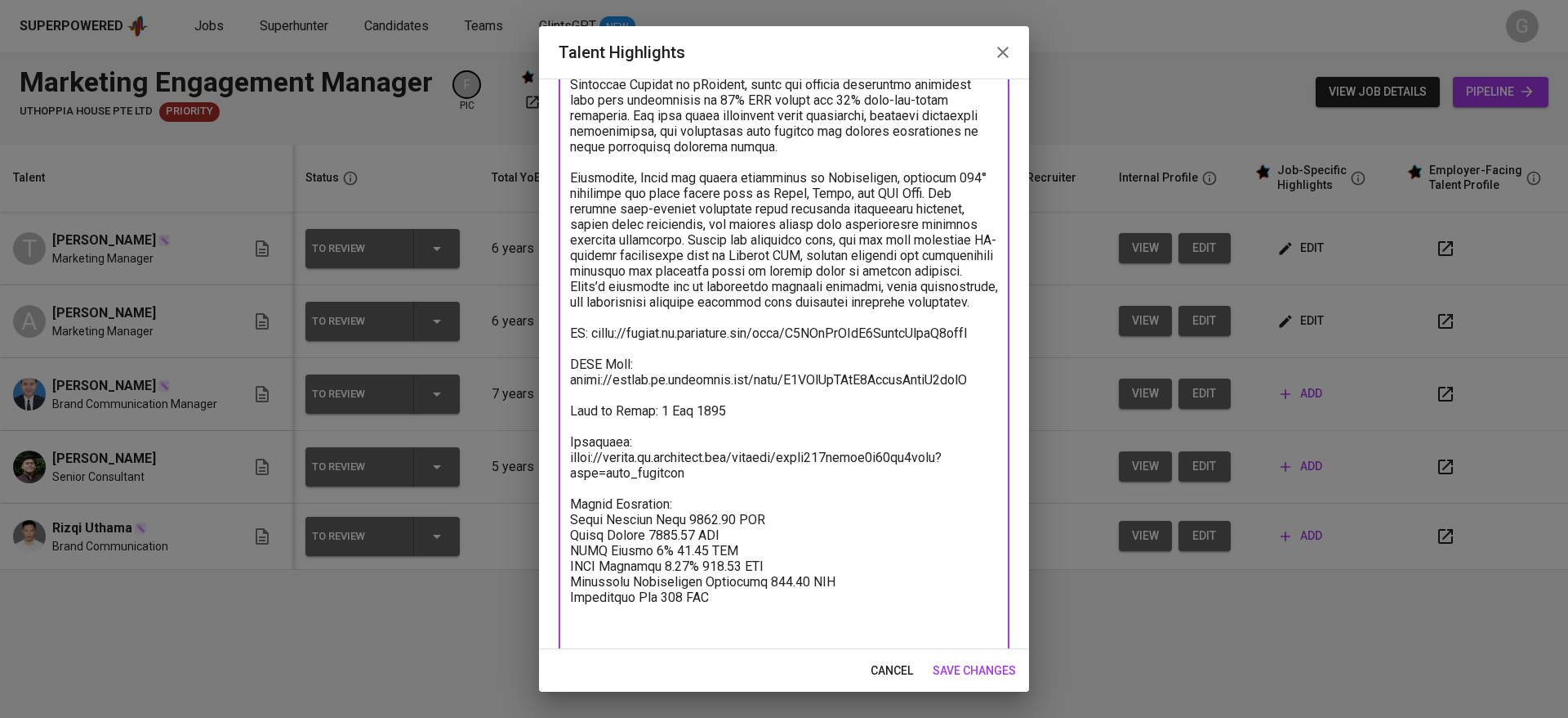
paste textarea "3123.11"
click at [679, 550] on textarea at bounding box center [784, 332] width 428 height 605
type textarea "Tsana is a marketing strategist with over 5 years of experience in brand storyt…"
click at [948, 670] on span "save changes" at bounding box center [974, 670] width 83 height 20
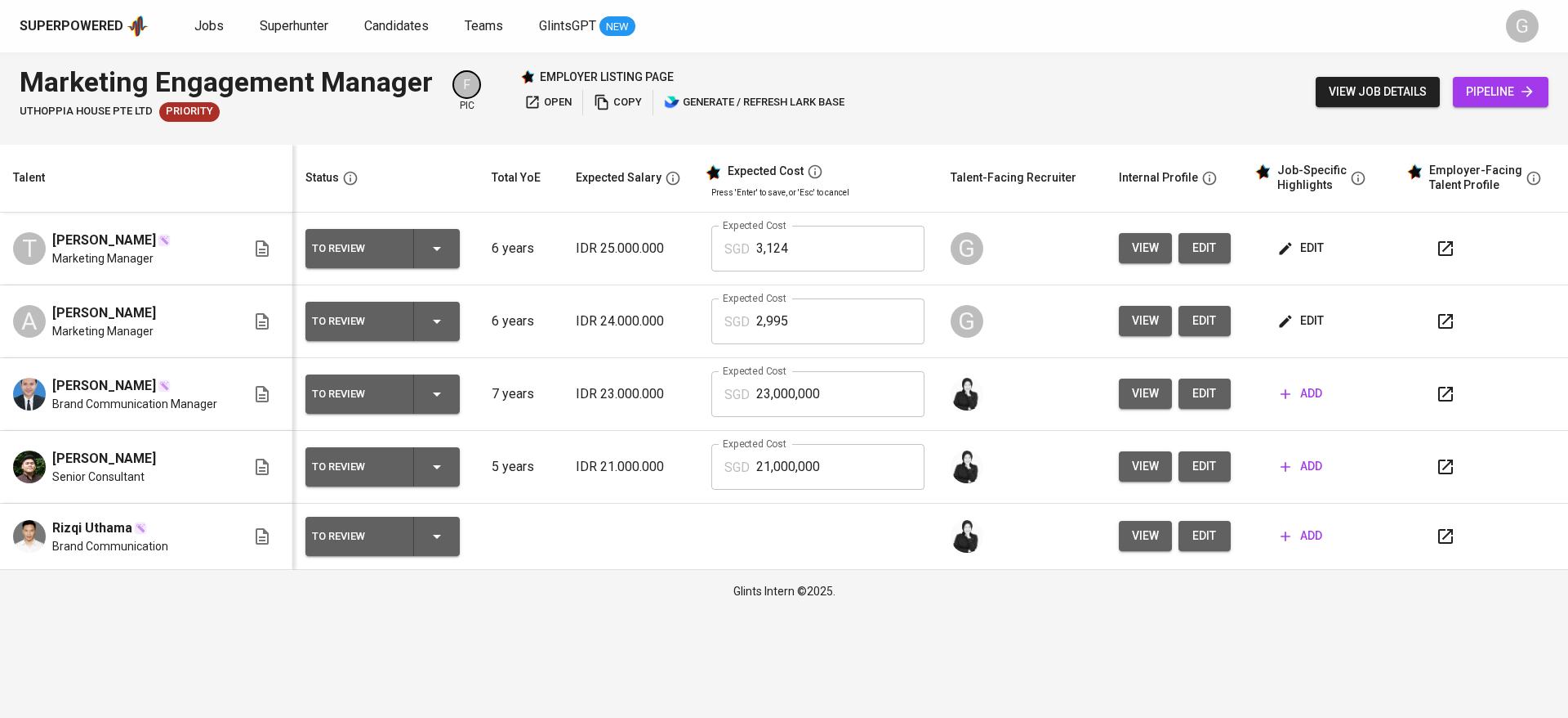
click at [1309, 318] on span "edit" at bounding box center [1302, 320] width 43 height 20
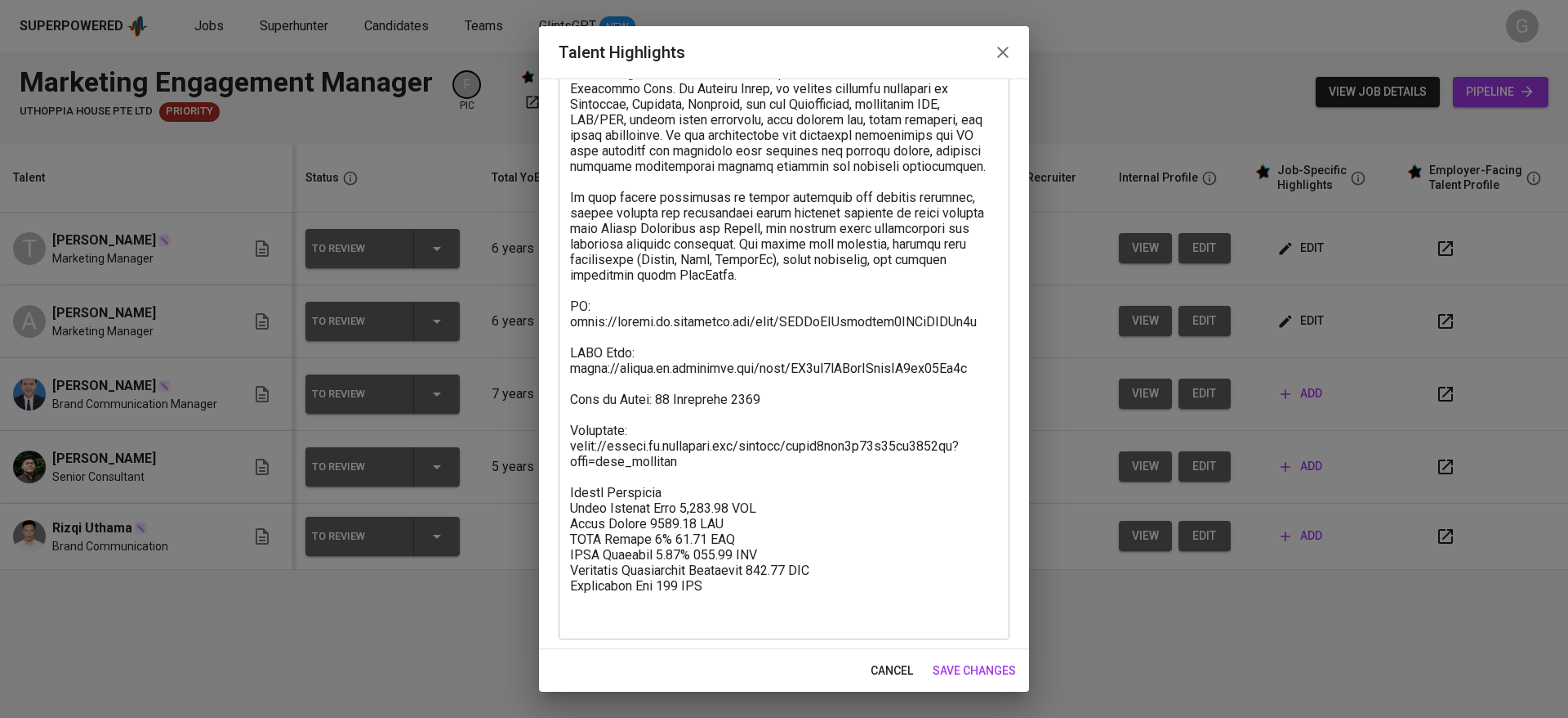
scroll to position [141, 0]
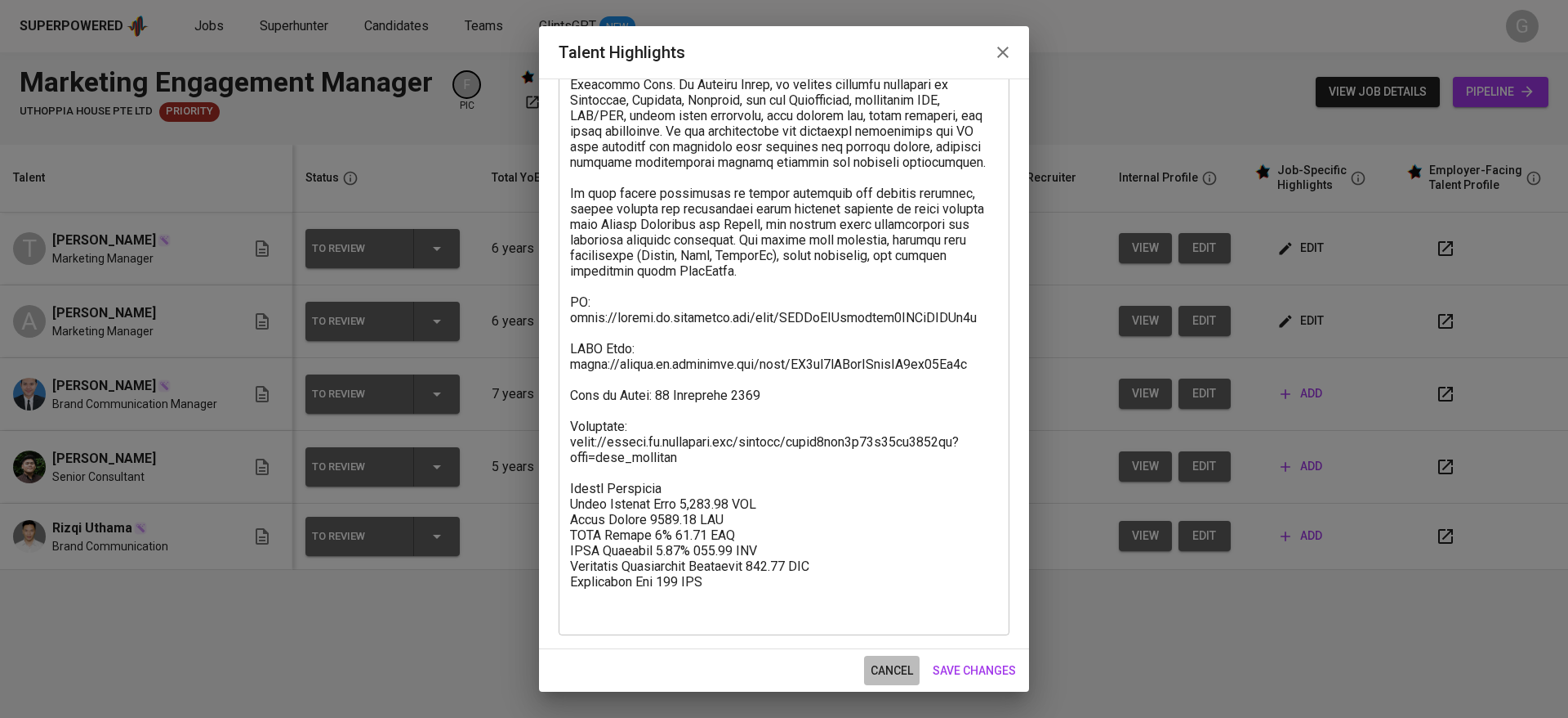
click at [897, 667] on span "cancel" at bounding box center [892, 670] width 43 height 20
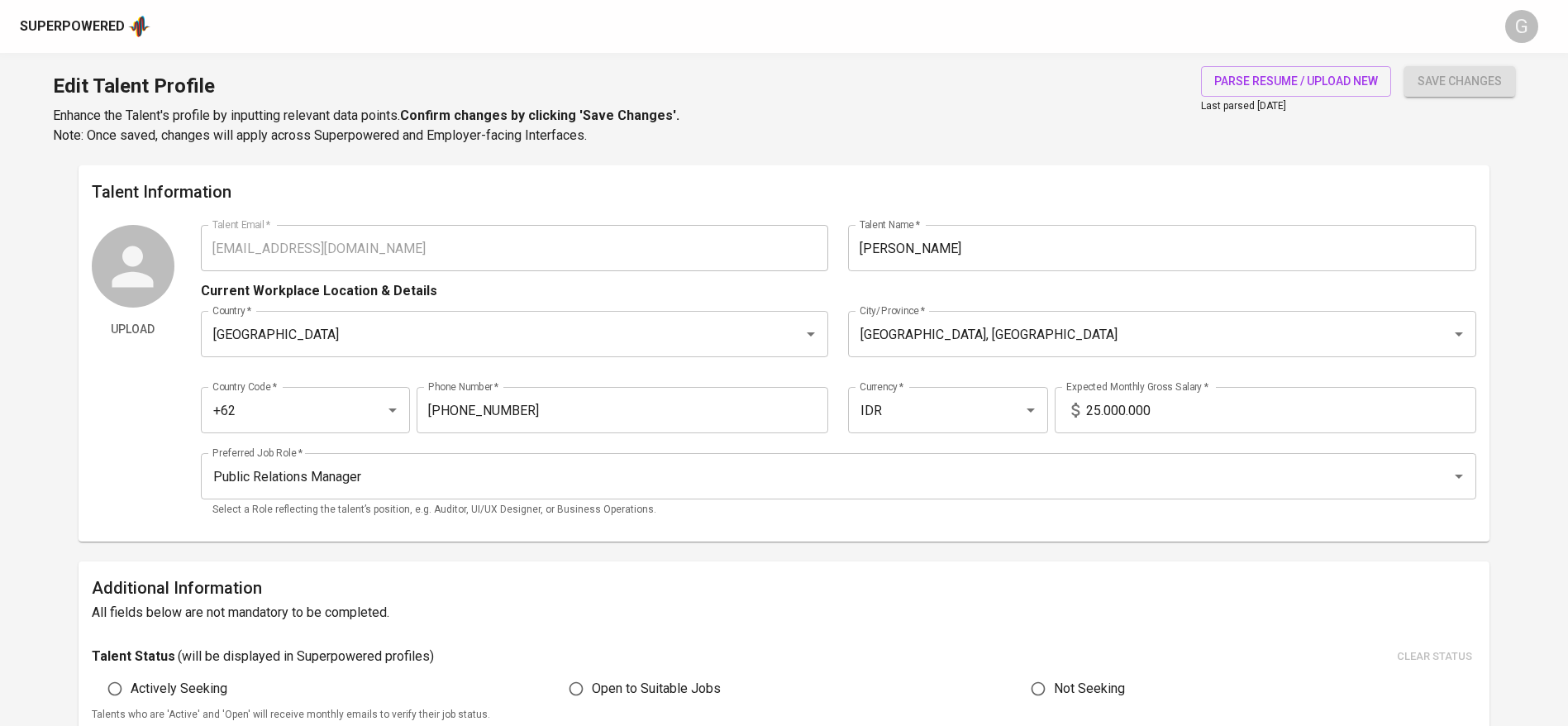
type input "tsana.yusfuli@gmail.com"
type input "[PERSON_NAME]"
type input "Indonesia"
type input "Jakarta Pusat, DKI Jakarta"
type input "+62"
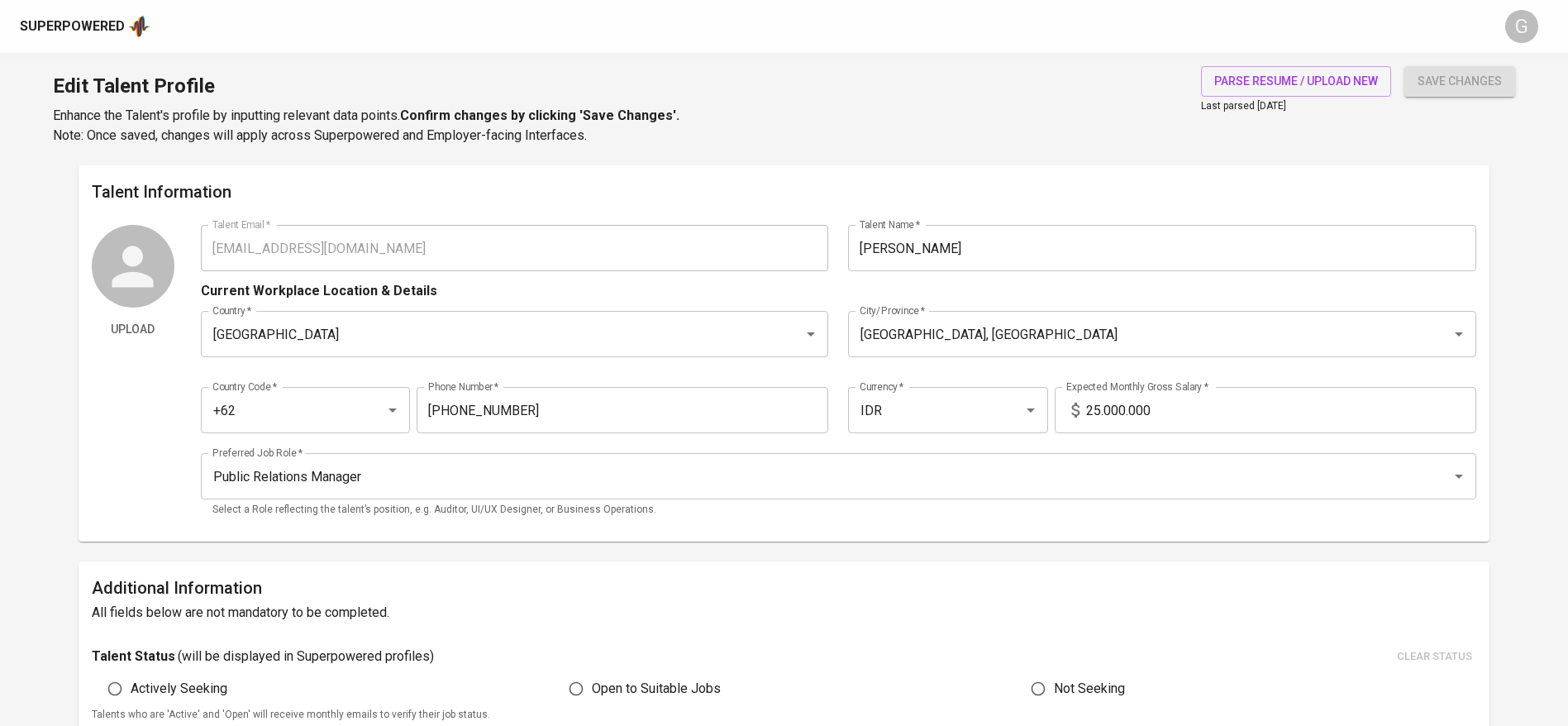
type input "857-4086-8664"
type input "IDR"
type input "Public Relations Manager"
radio input "true"
type input "6"
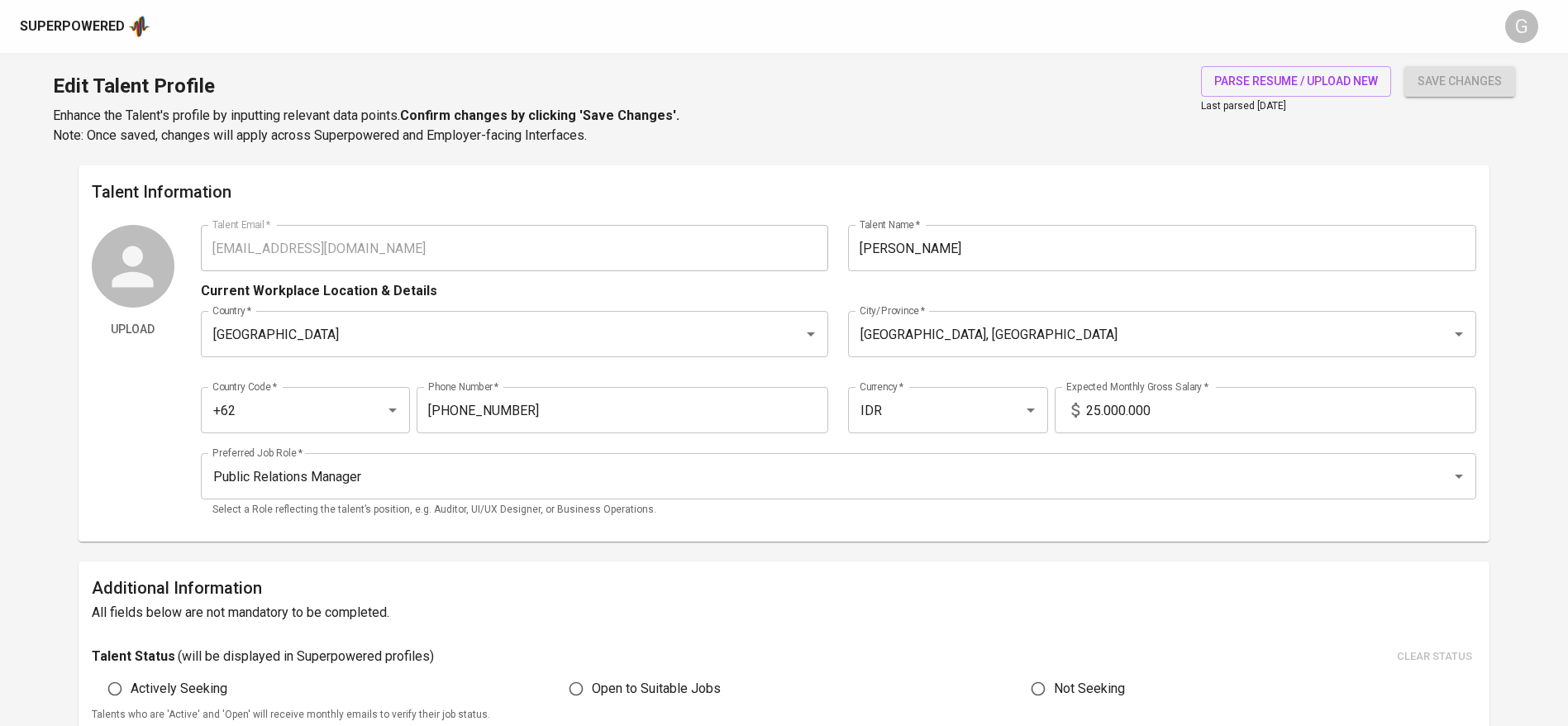
type input "1 Month"
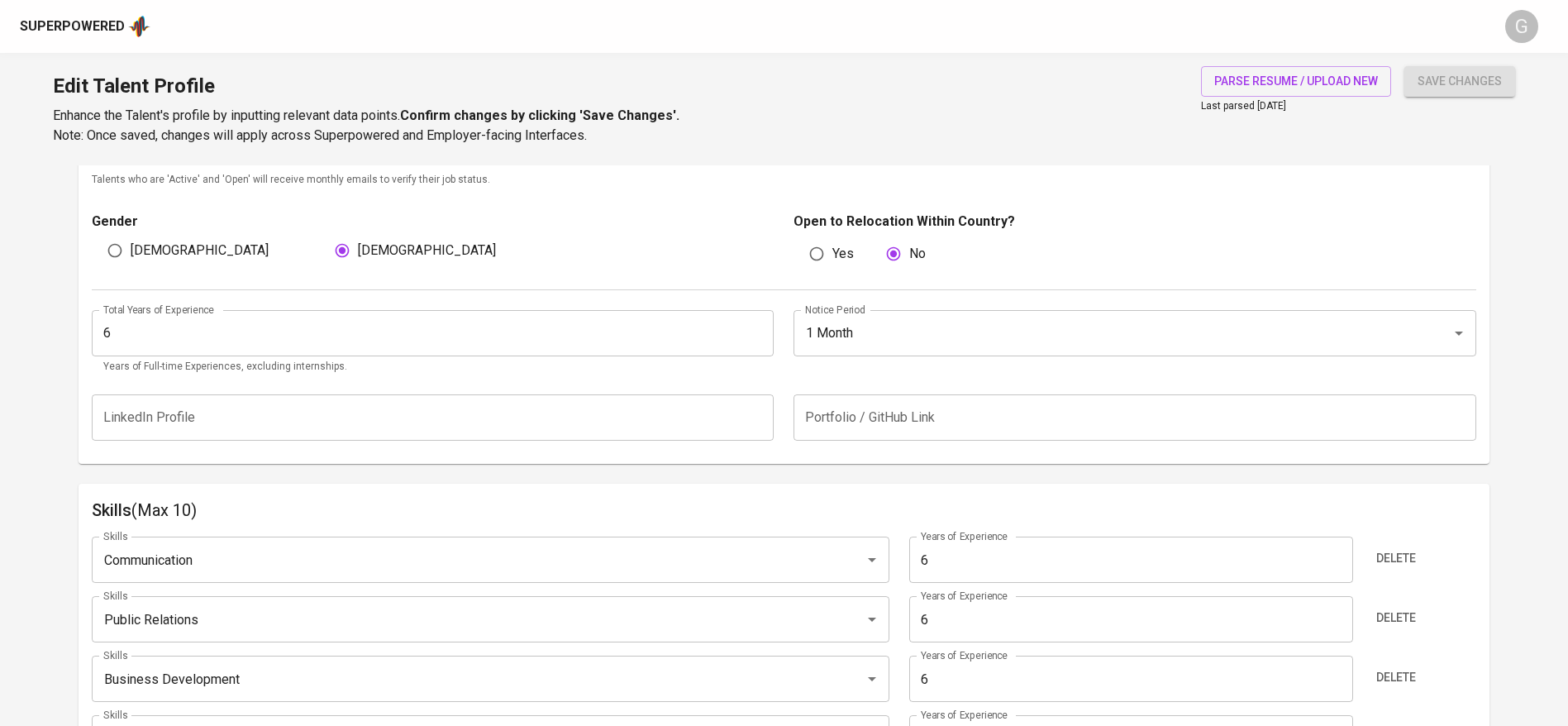
scroll to position [496, 0]
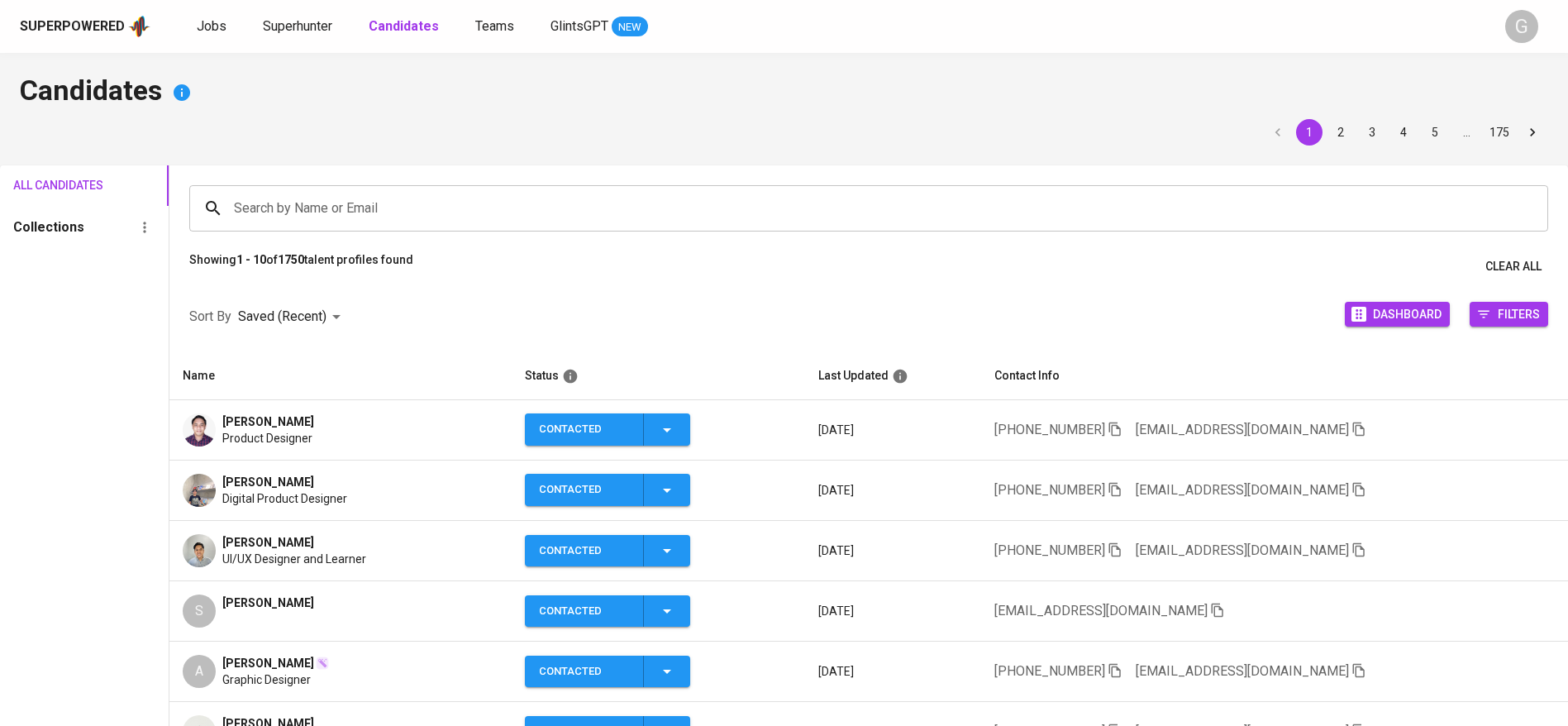
click at [319, 4] on div "Superpowered Jobs Superhunter Candidates Teams GlintsGPT NEW G" at bounding box center [784, 26] width 1568 height 53
click at [319, 24] on span "Superhunter" at bounding box center [297, 26] width 69 height 16
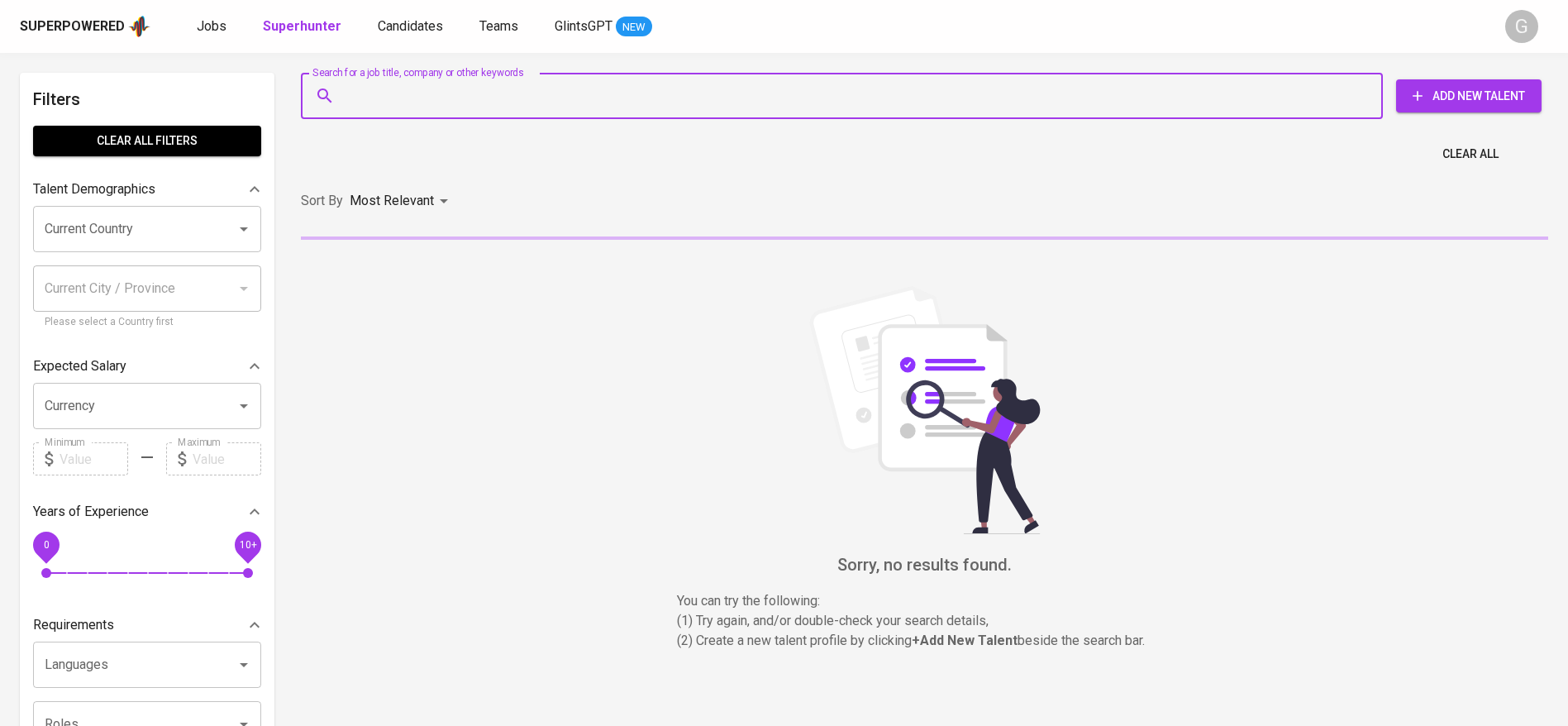
click at [424, 102] on input "Search for a job title, company or other keywords" at bounding box center [846, 95] width 1009 height 31
paste input "[EMAIL_ADDRESS][DOMAIN_NAME]"
type input "[EMAIL_ADDRESS][DOMAIN_NAME]"
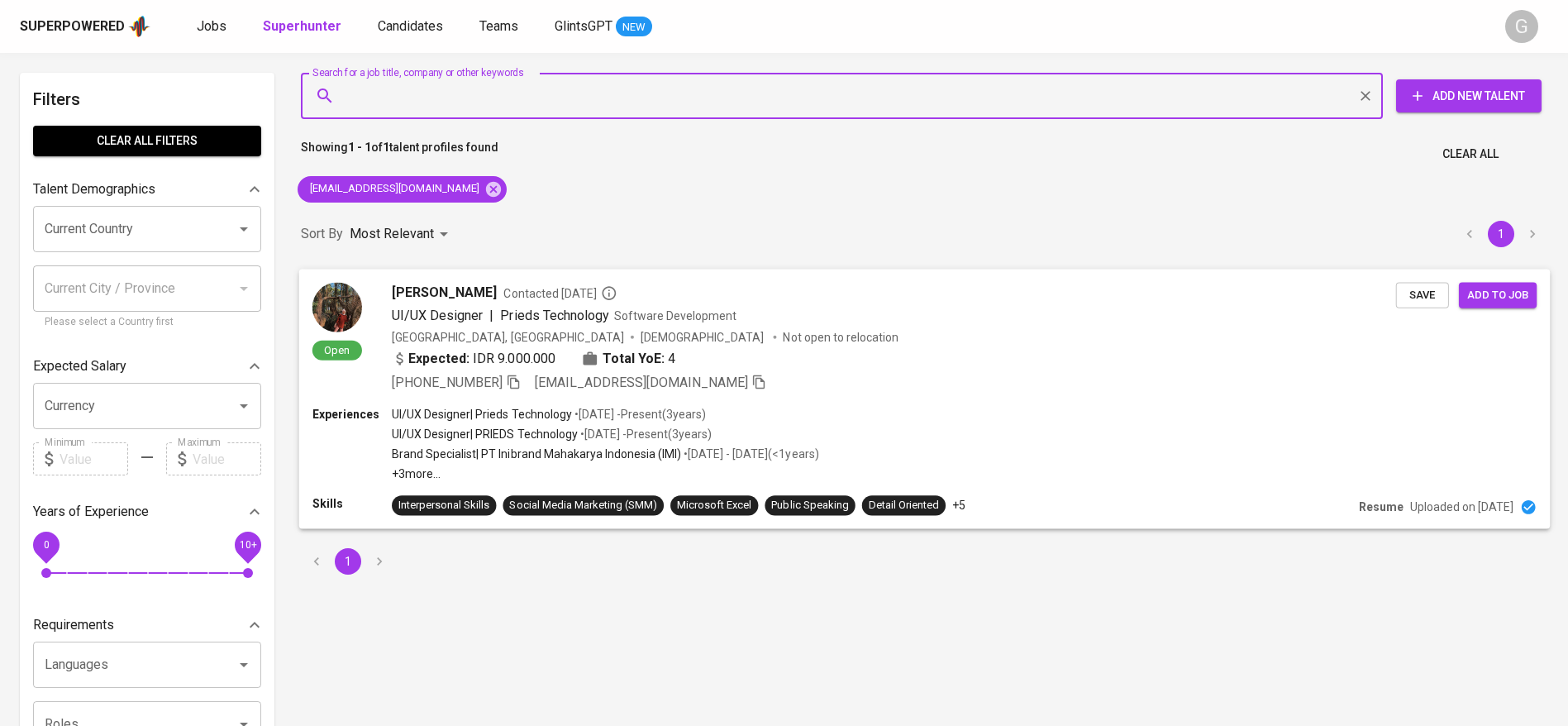
click at [1393, 291] on div "Reyna Ayesha Contacted 2 years ago" at bounding box center [894, 291] width 1004 height 20
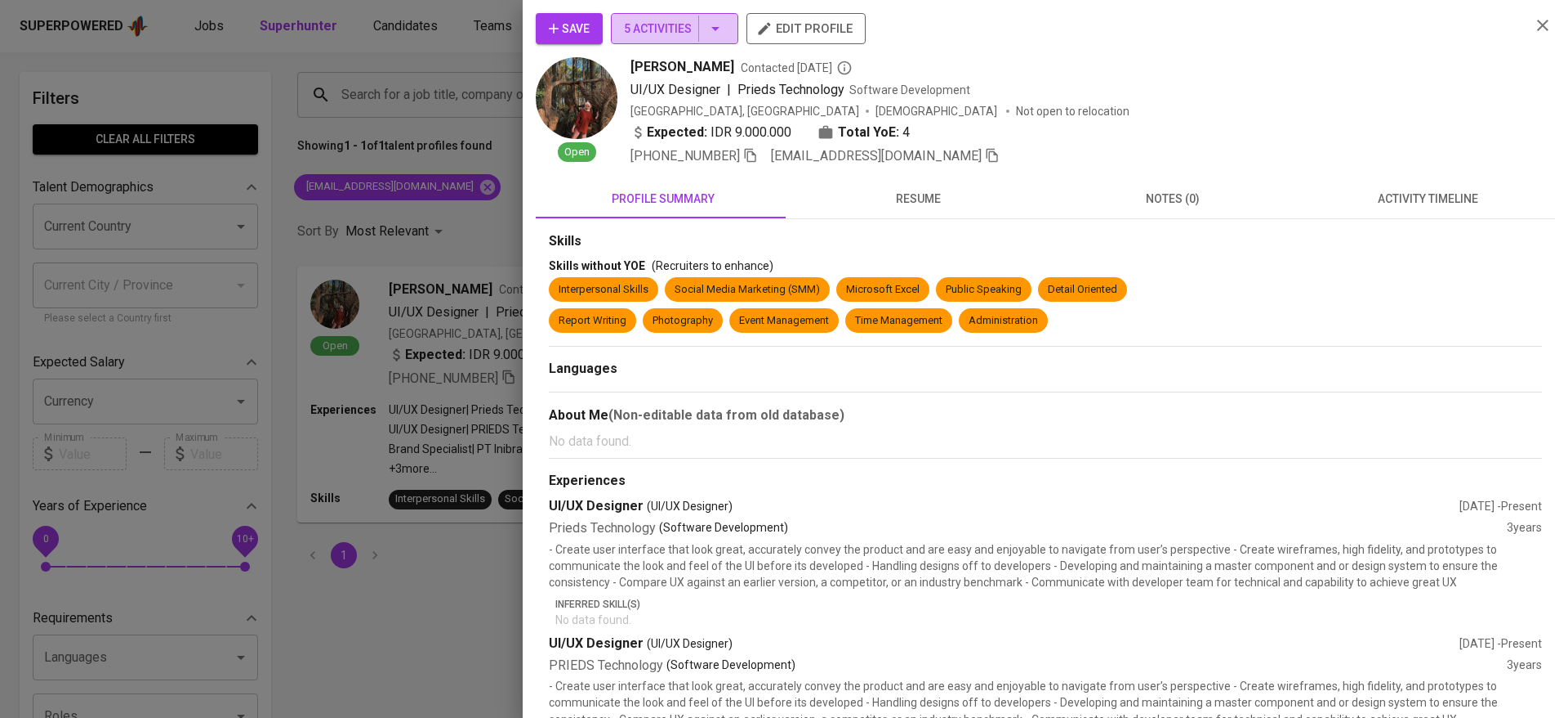
click at [632, 21] on span "5 Activities" at bounding box center [674, 28] width 101 height 20
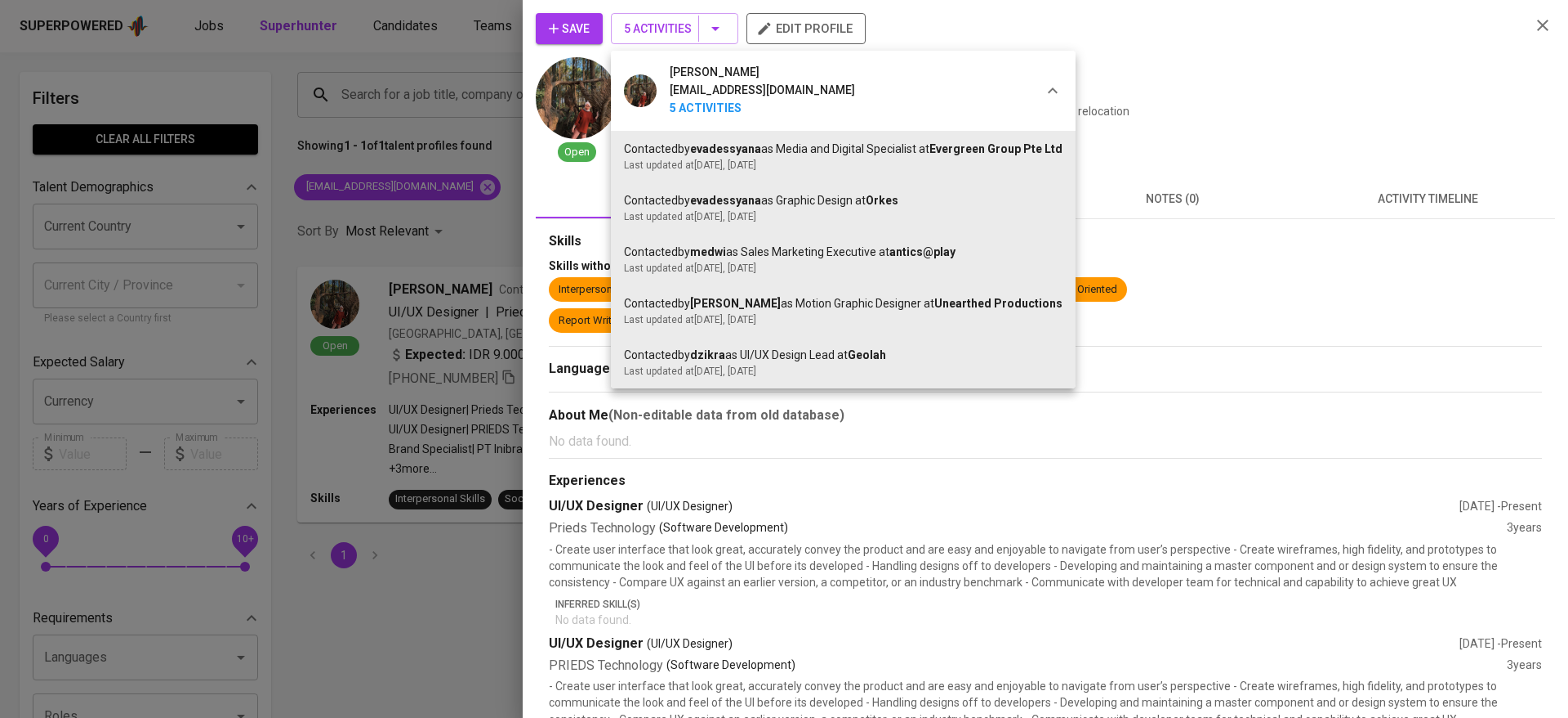
click at [563, 25] on div at bounding box center [784, 359] width 1568 height 718
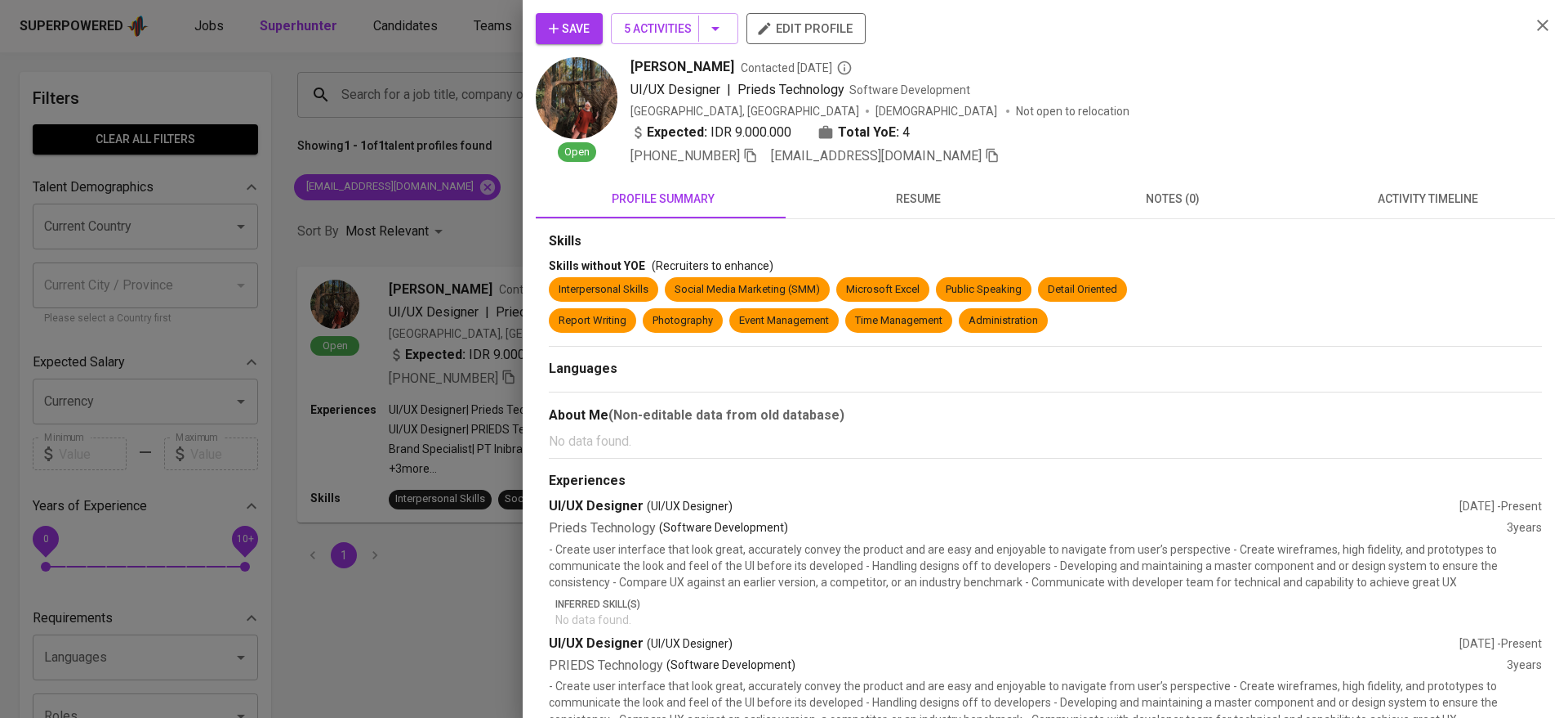
click at [563, 25] on span "Save" at bounding box center [570, 28] width 41 height 20
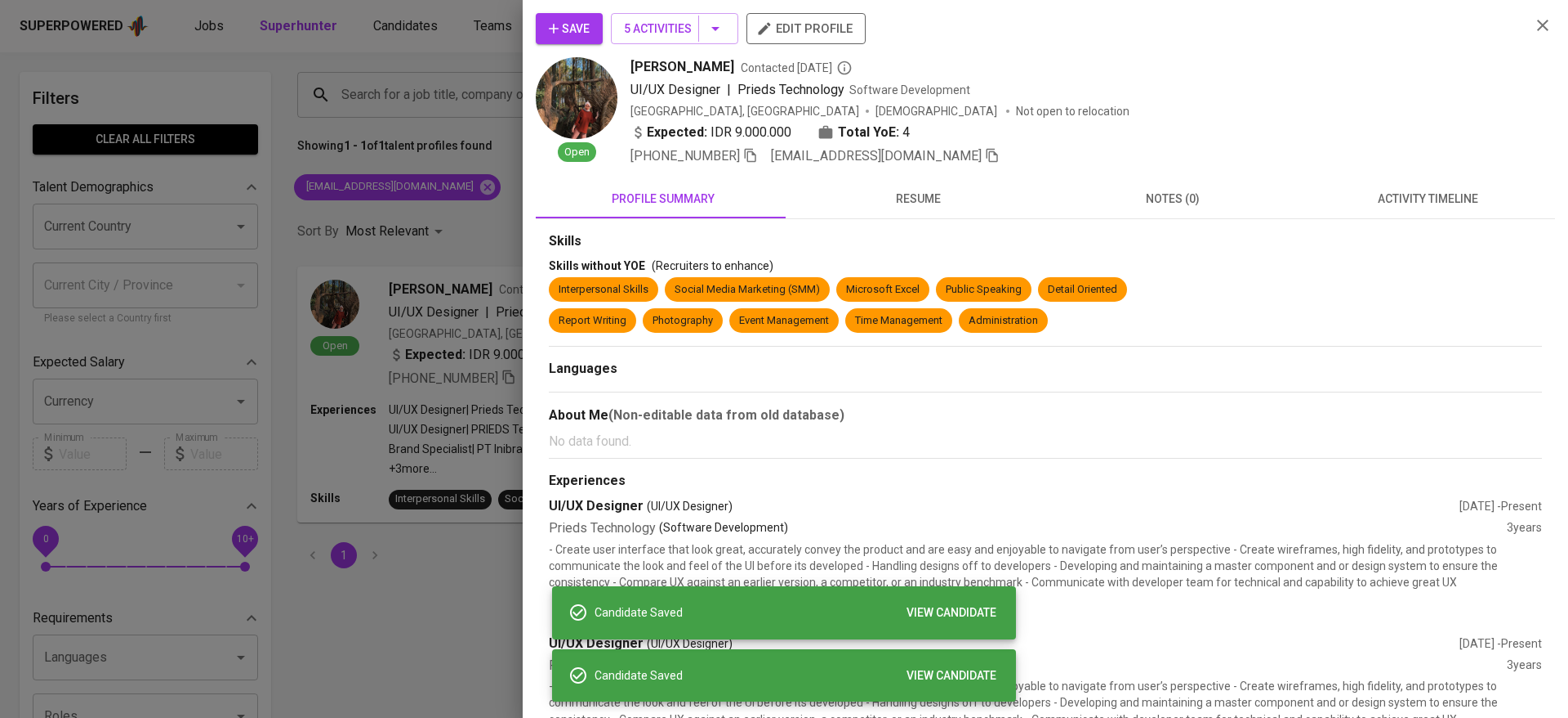
click at [380, 42] on div at bounding box center [784, 359] width 1568 height 718
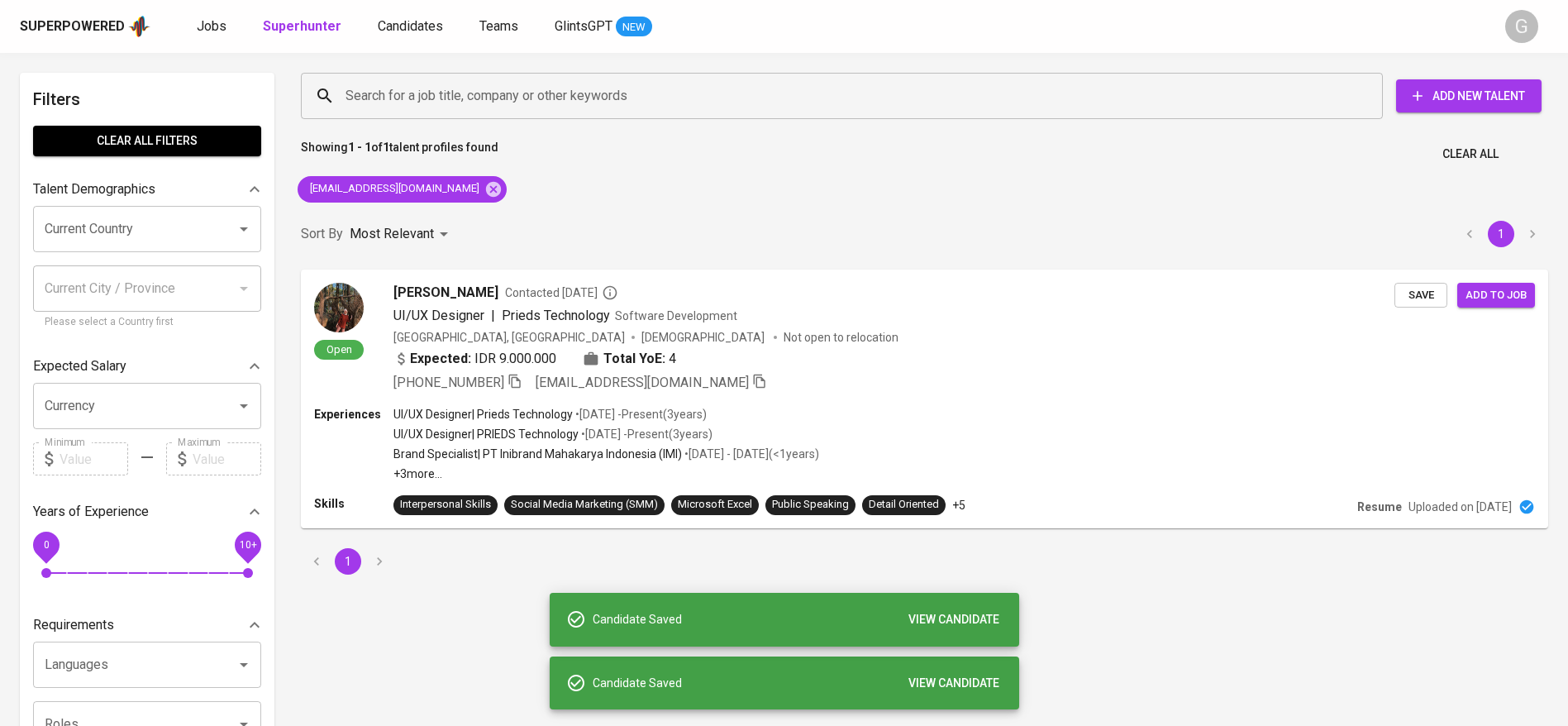
click at [416, 24] on span "Candidates" at bounding box center [410, 26] width 65 height 16
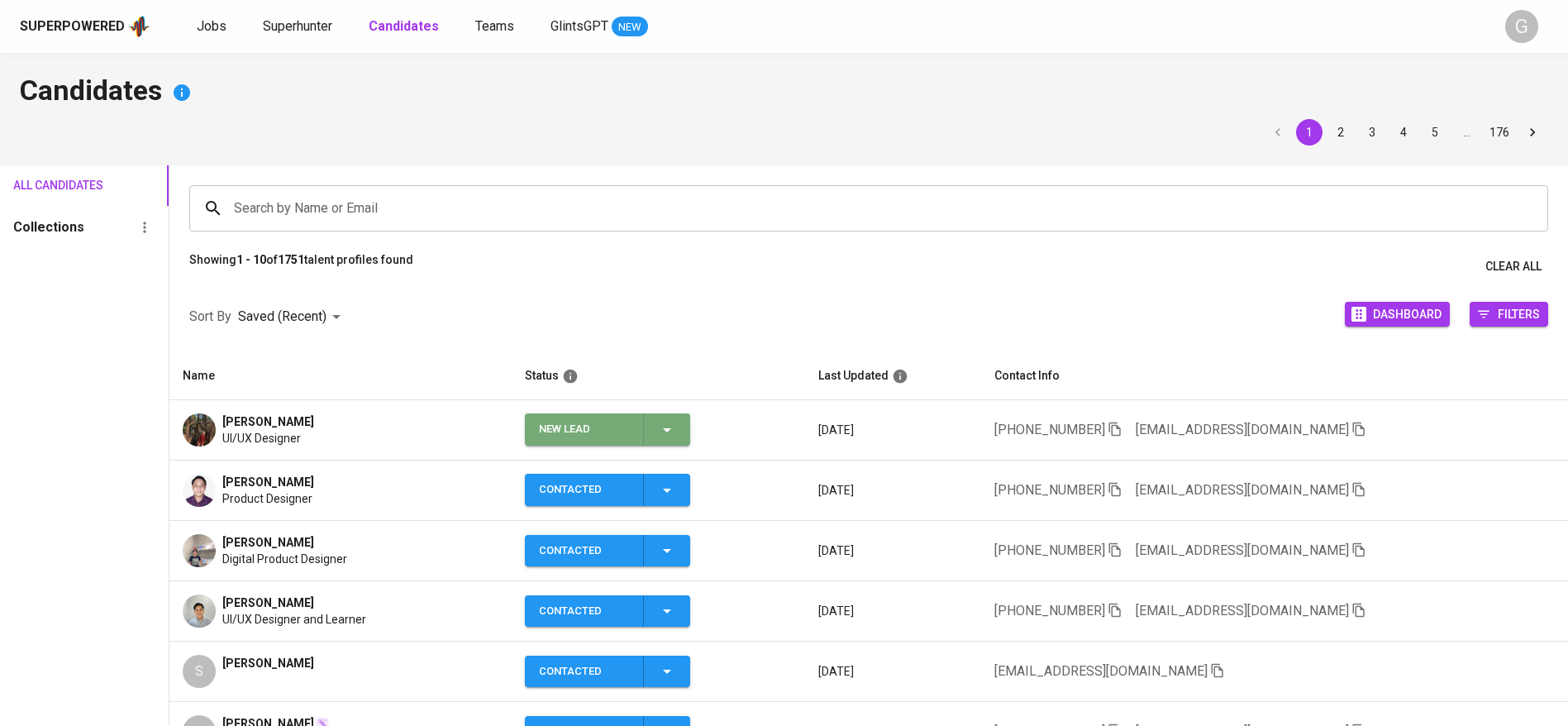
click at [677, 420] on icon "button" at bounding box center [667, 429] width 20 height 20
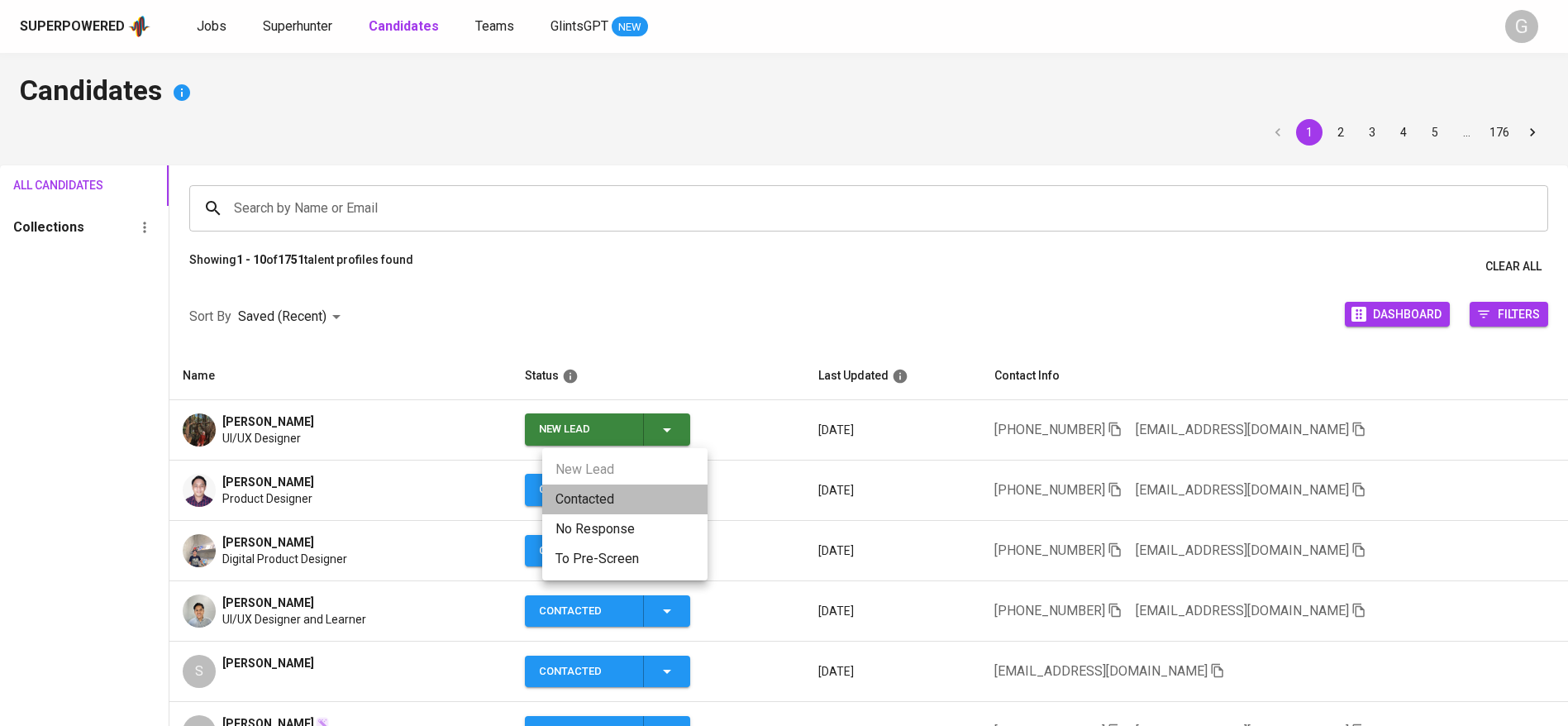
click at [678, 497] on li "Contacted" at bounding box center [625, 498] width 165 height 30
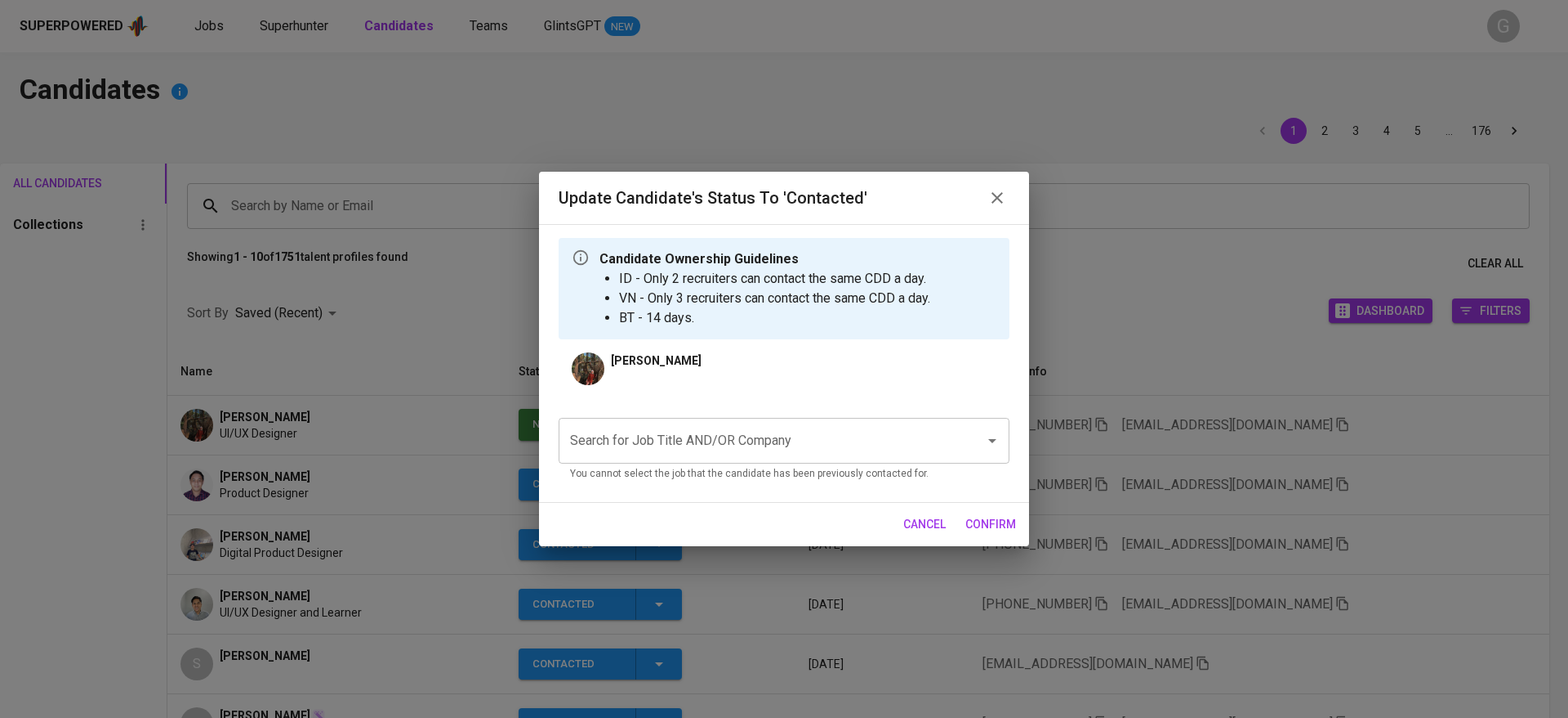
click at [795, 468] on p "You cannot select the job that the candidate has been previously contacted for." at bounding box center [784, 474] width 428 height 16
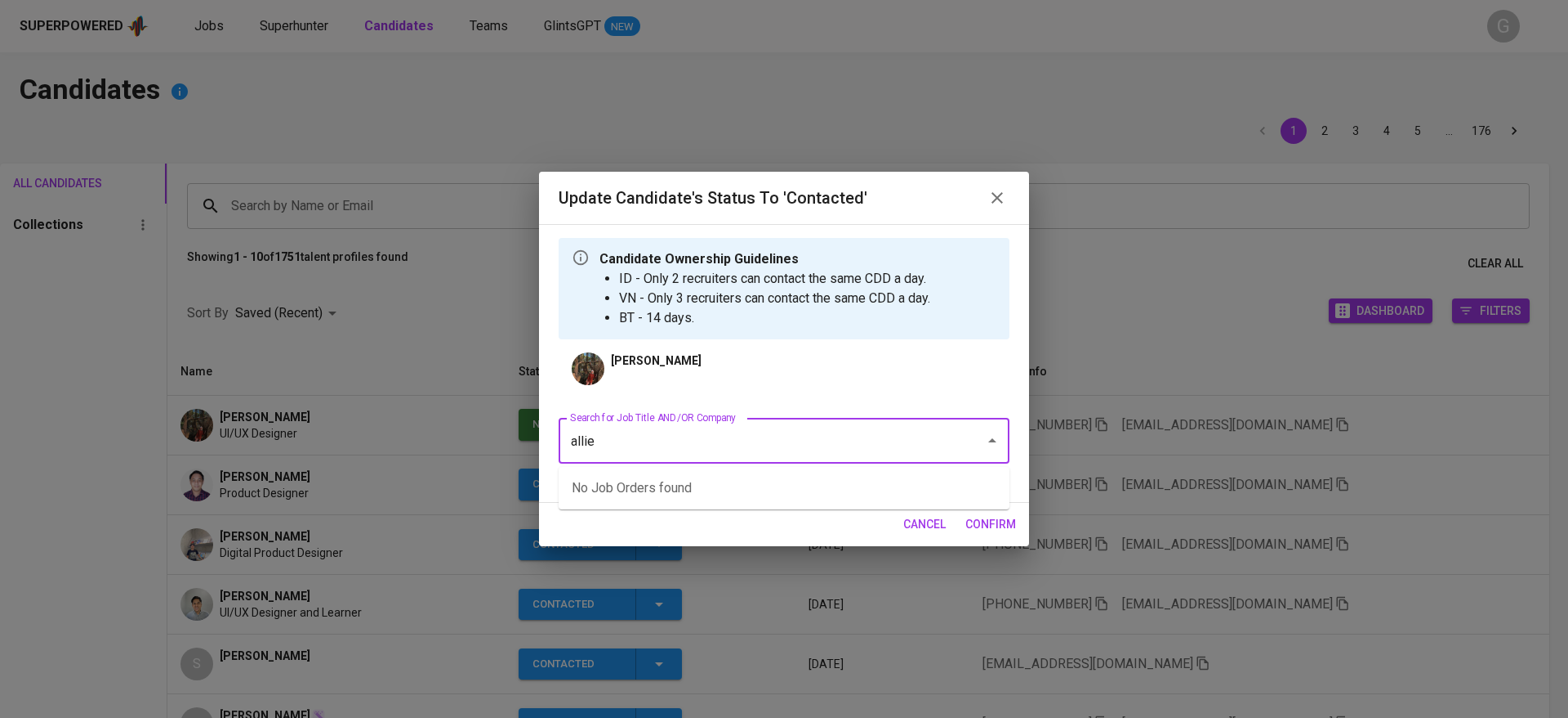
type input "allied"
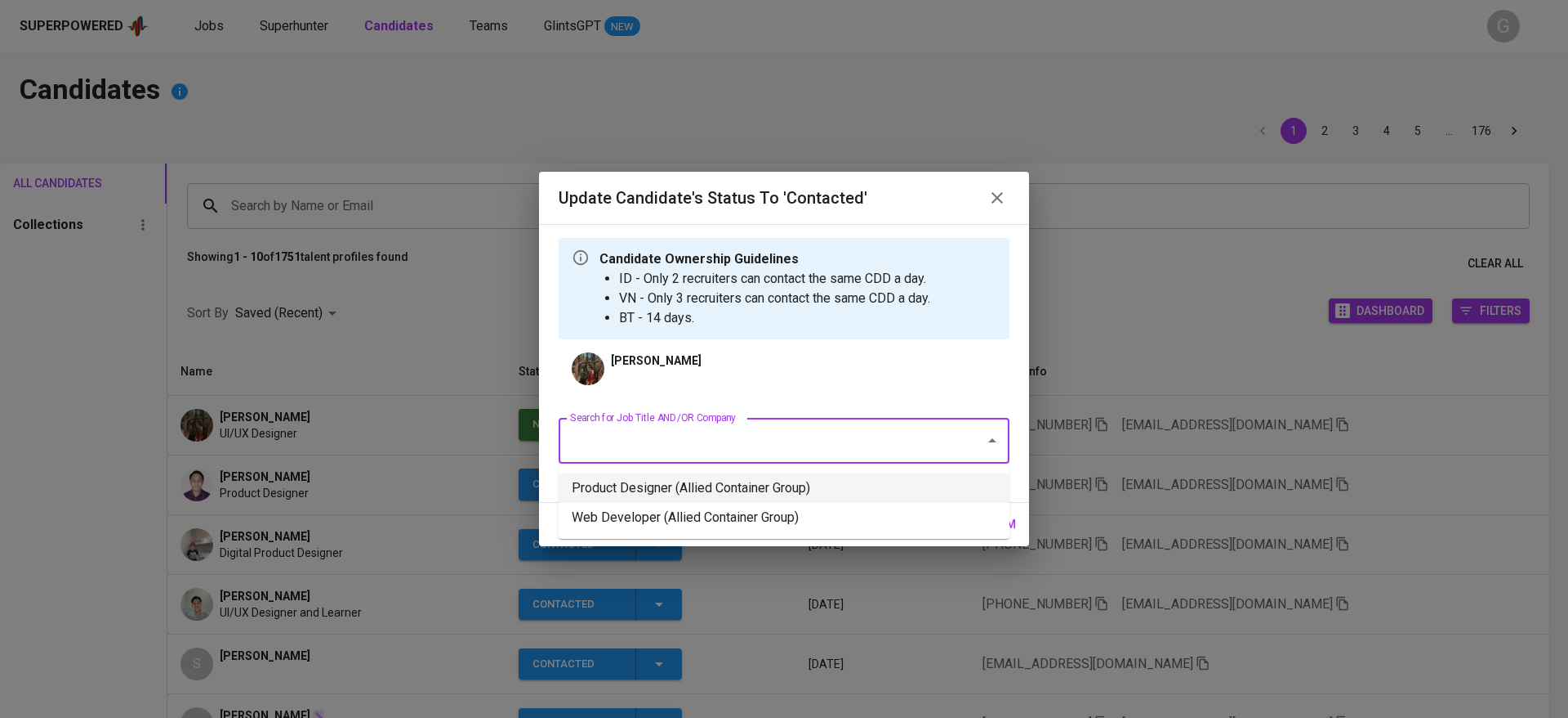
click at [734, 488] on li "Product Designer (Allied Container Group)" at bounding box center [784, 488] width 451 height 29
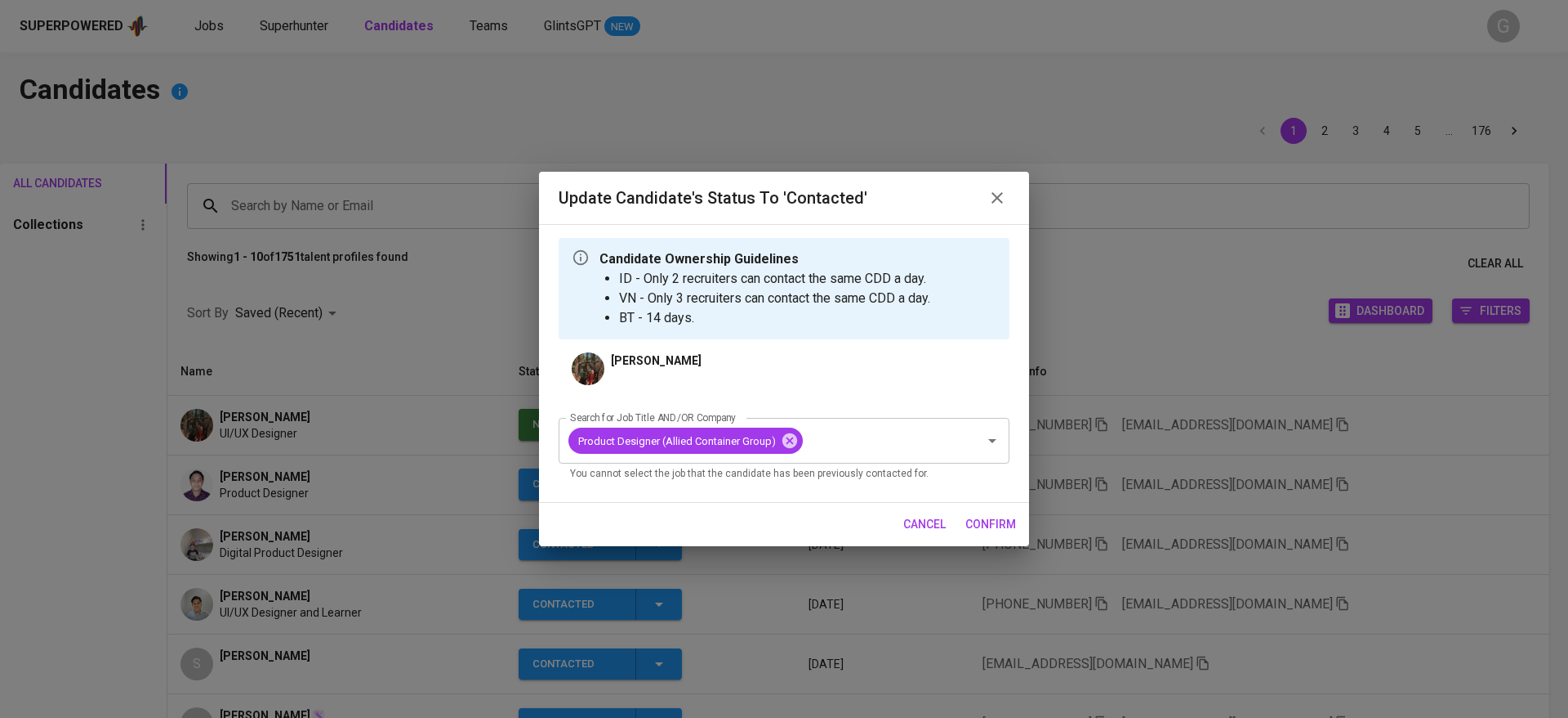
click at [999, 517] on span "confirm" at bounding box center [990, 524] width 50 height 20
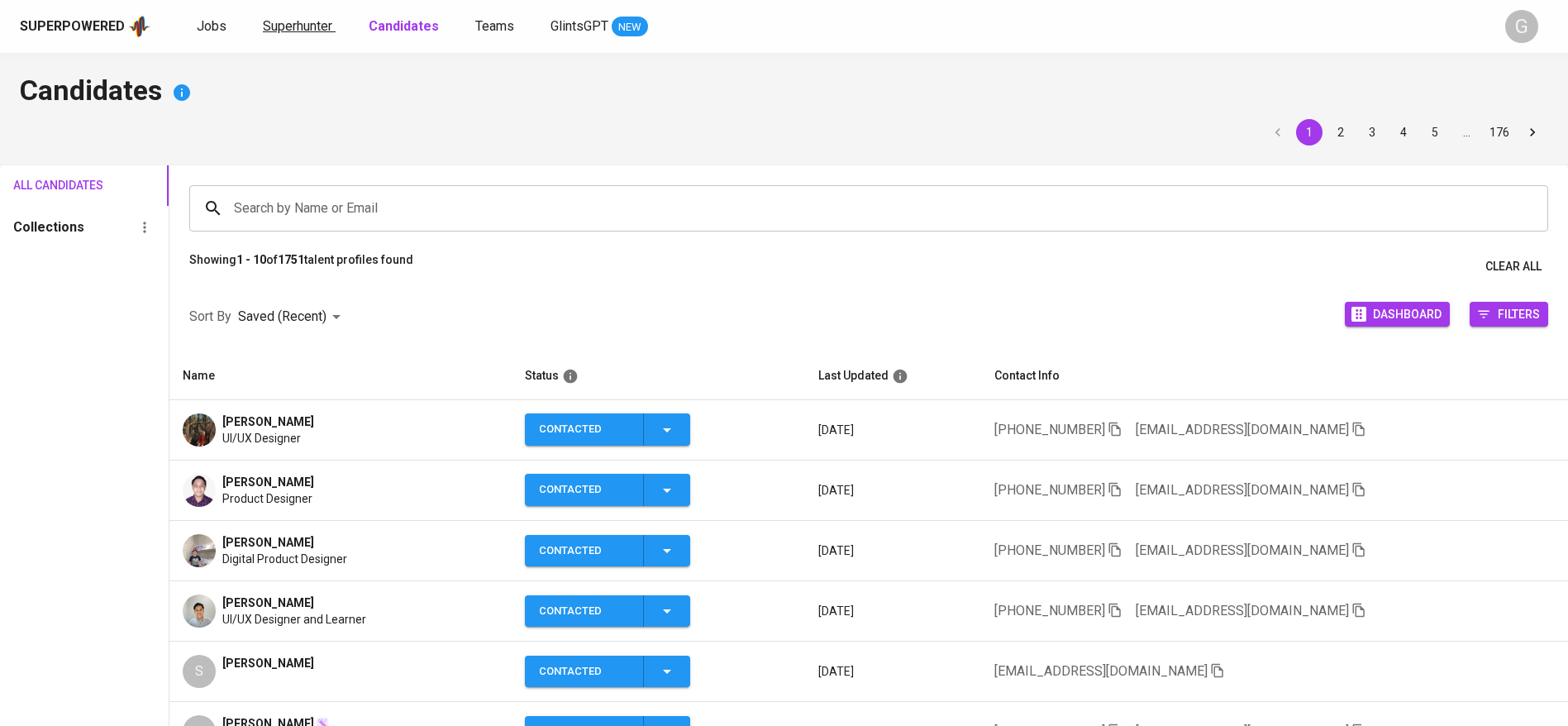
click at [294, 30] on span "Superhunter" at bounding box center [297, 26] width 69 height 16
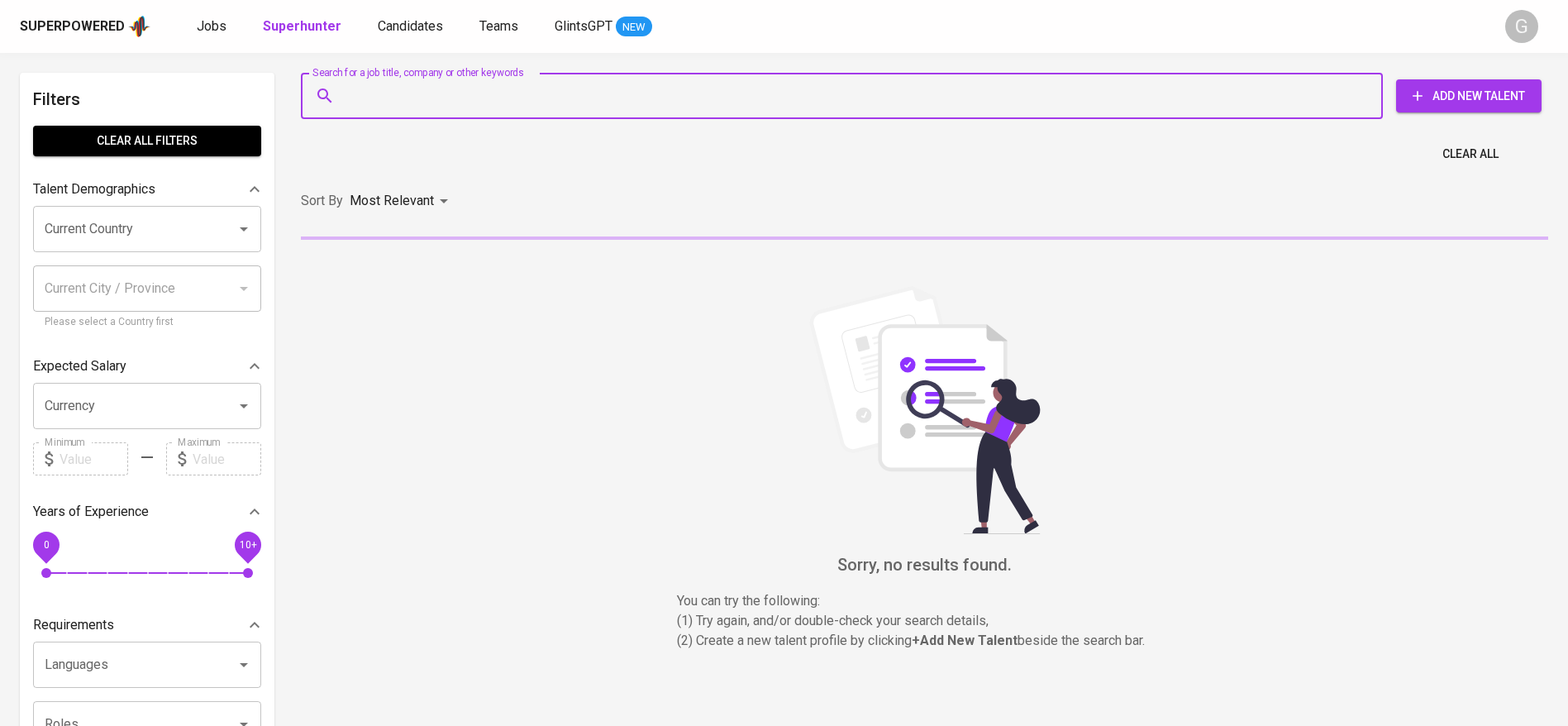
click at [426, 95] on input "Search for a job title, company or other keywords" at bounding box center [846, 95] width 1009 height 31
paste input "josuaronaldo96@gmail.com"
type input "josuaronaldo96@gmail.com"
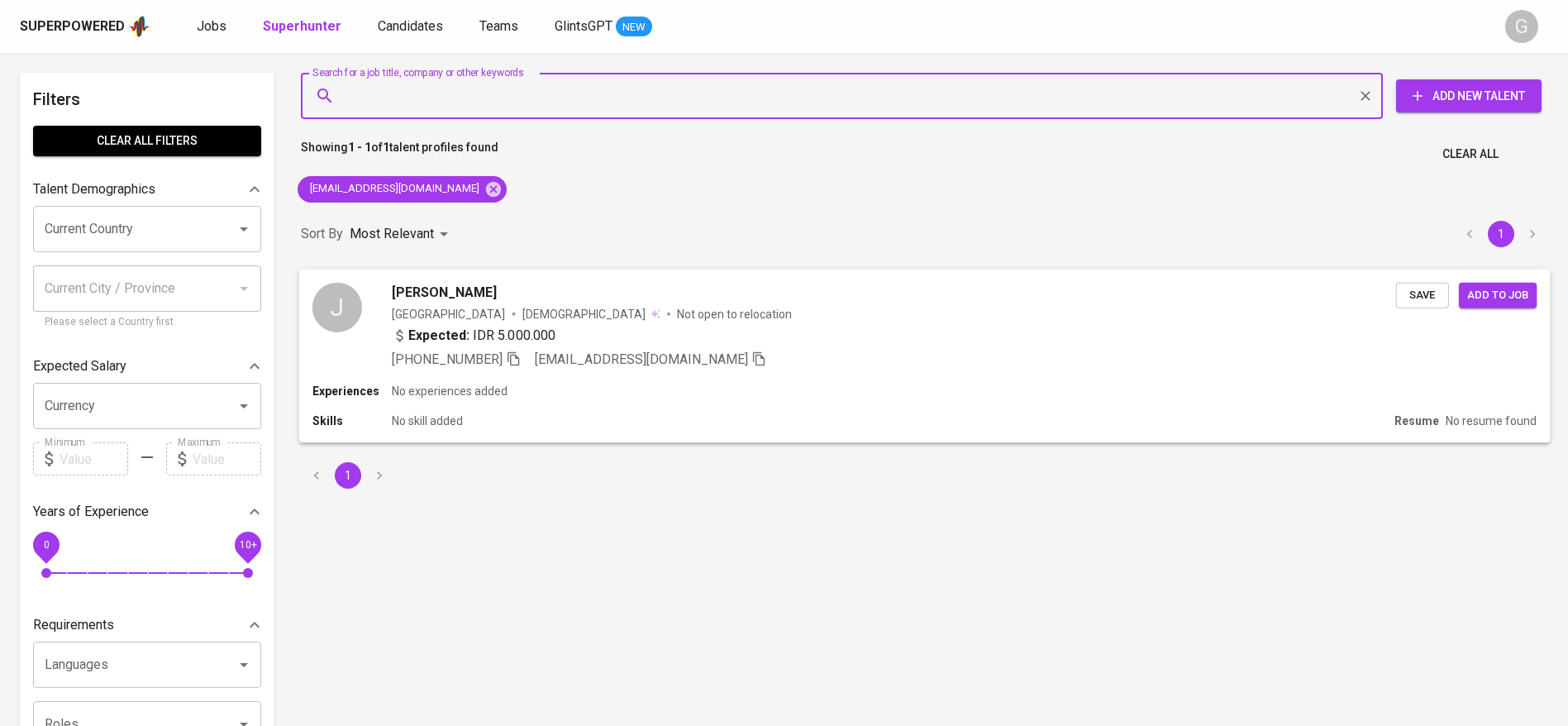
click at [1434, 293] on span "Save" at bounding box center [1423, 294] width 37 height 19
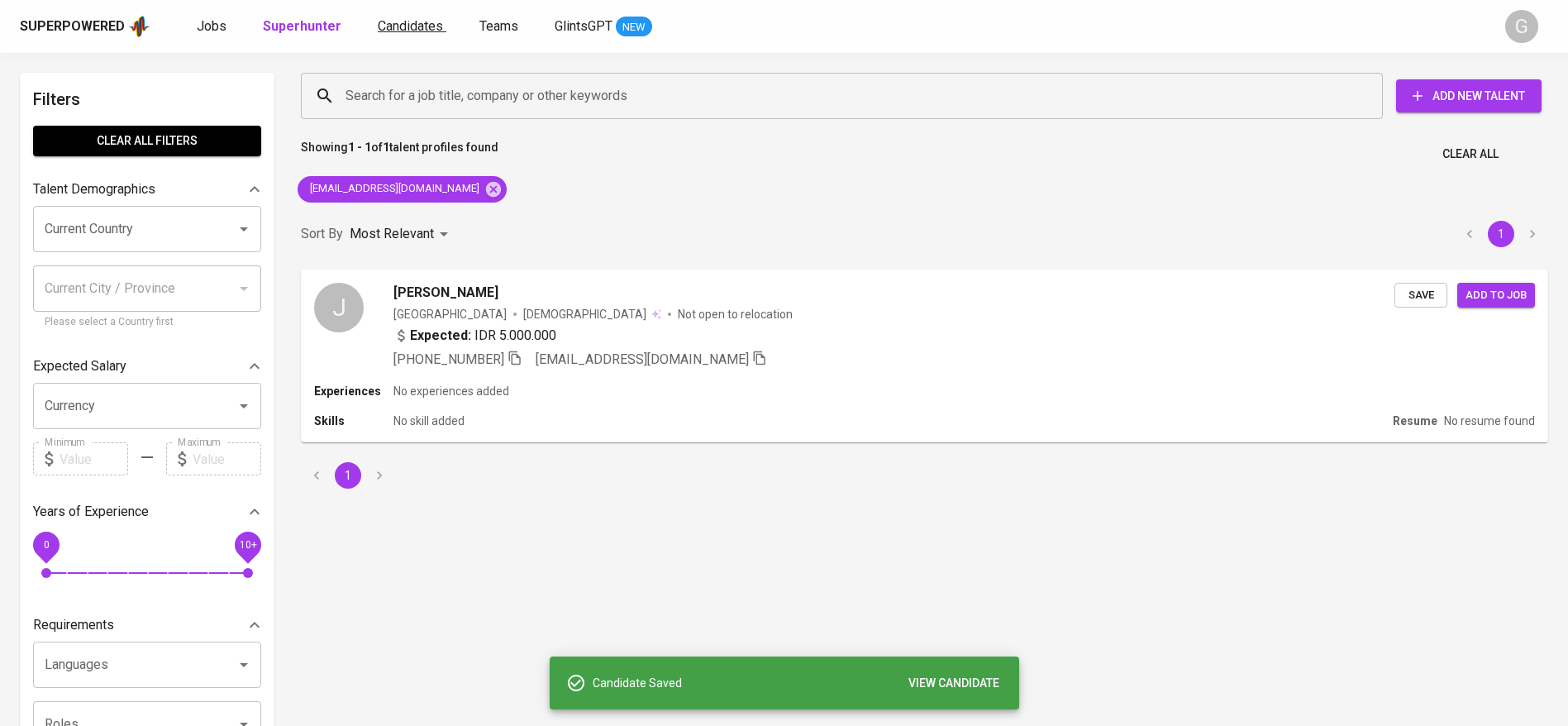
click at [383, 32] on span "Candidates" at bounding box center [410, 26] width 65 height 16
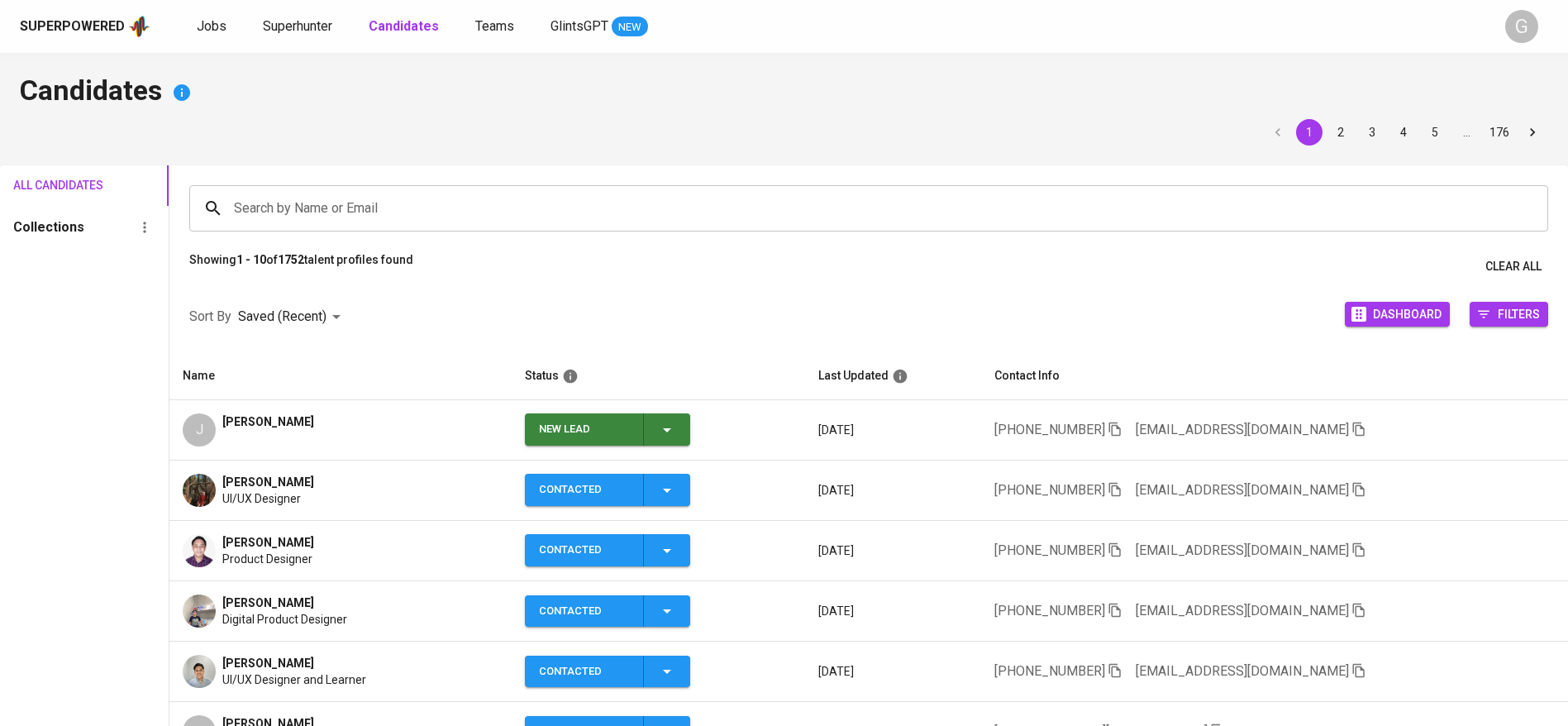
click at [677, 429] on icon "button" at bounding box center [667, 429] width 20 height 20
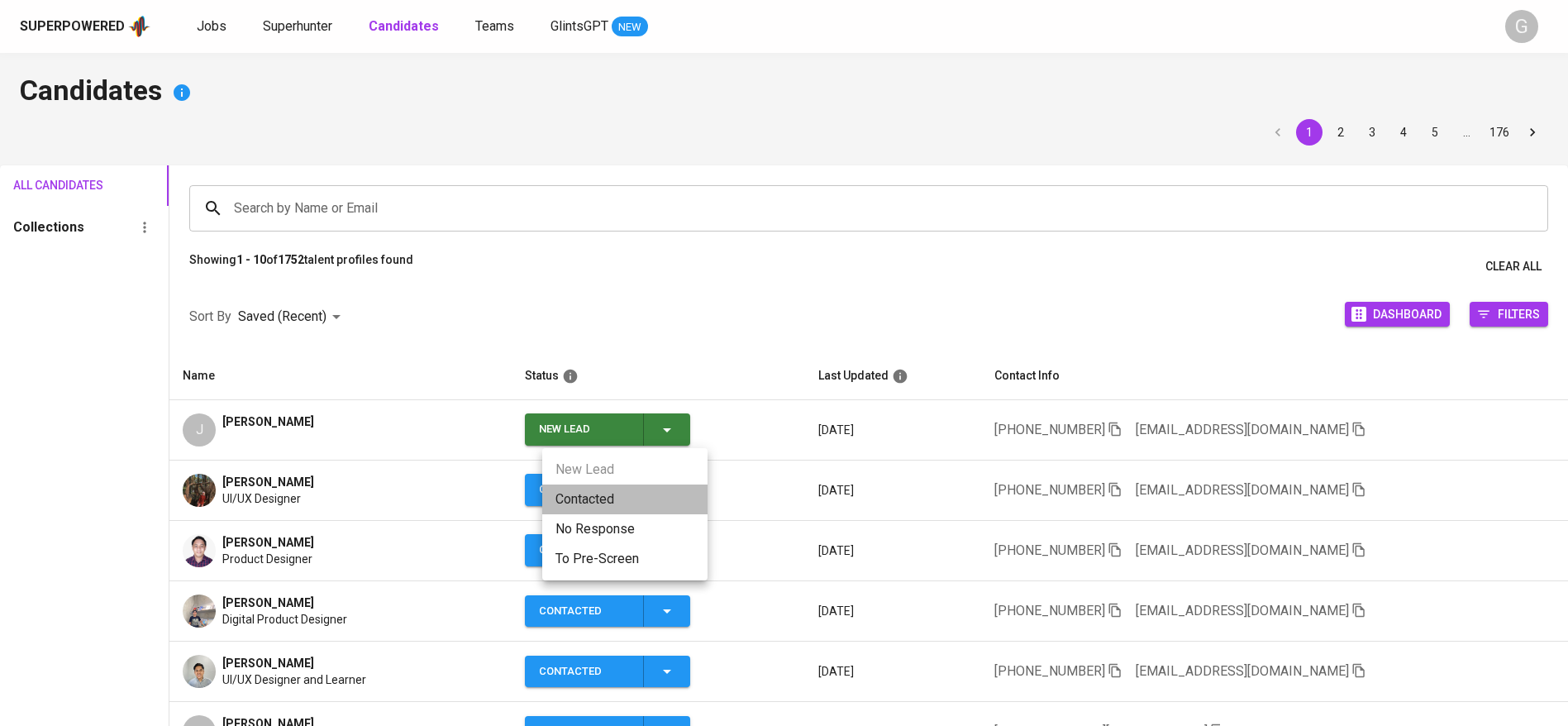
click at [580, 495] on li "Contacted" at bounding box center [625, 498] width 165 height 30
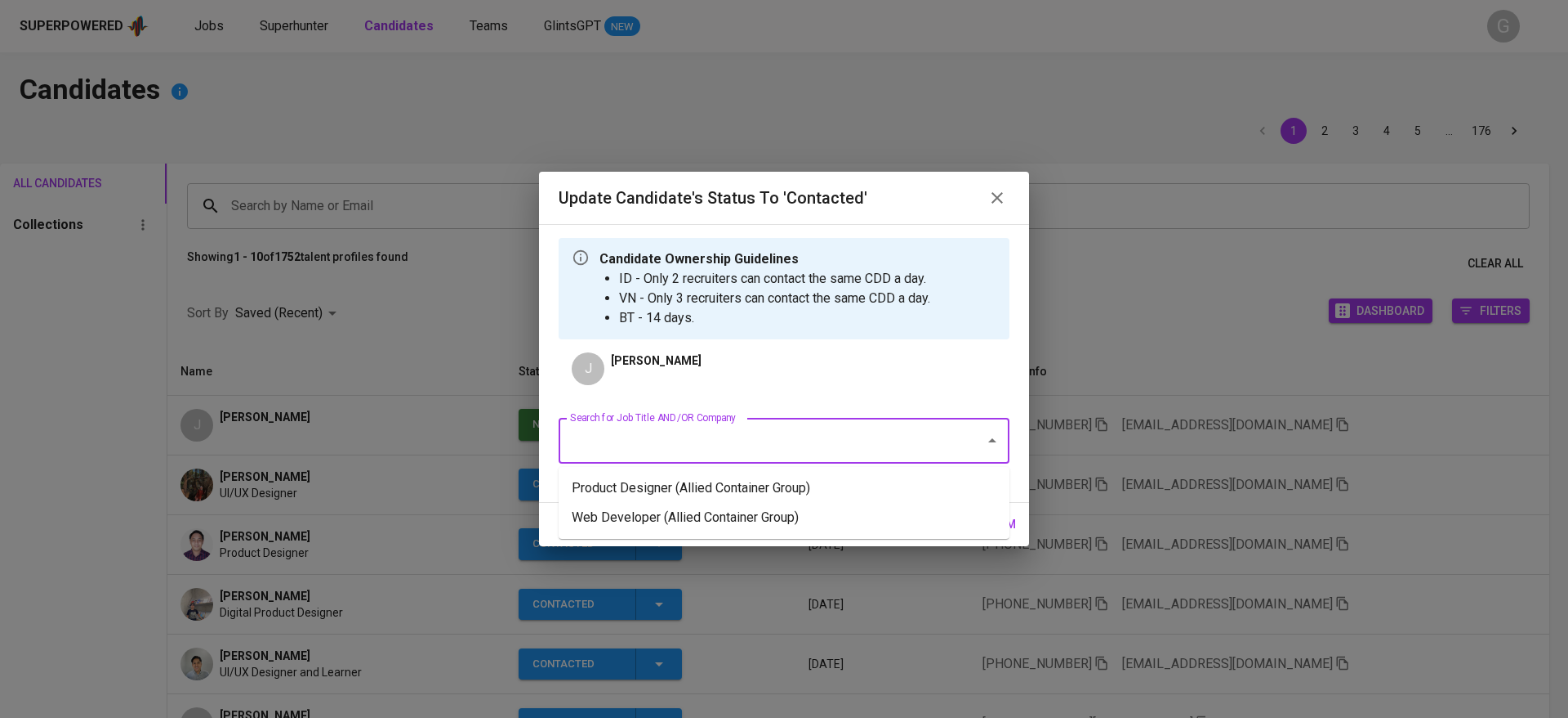
click at [780, 456] on input "Search for Job Title AND/OR Company" at bounding box center [761, 440] width 391 height 31
type input "fwd"
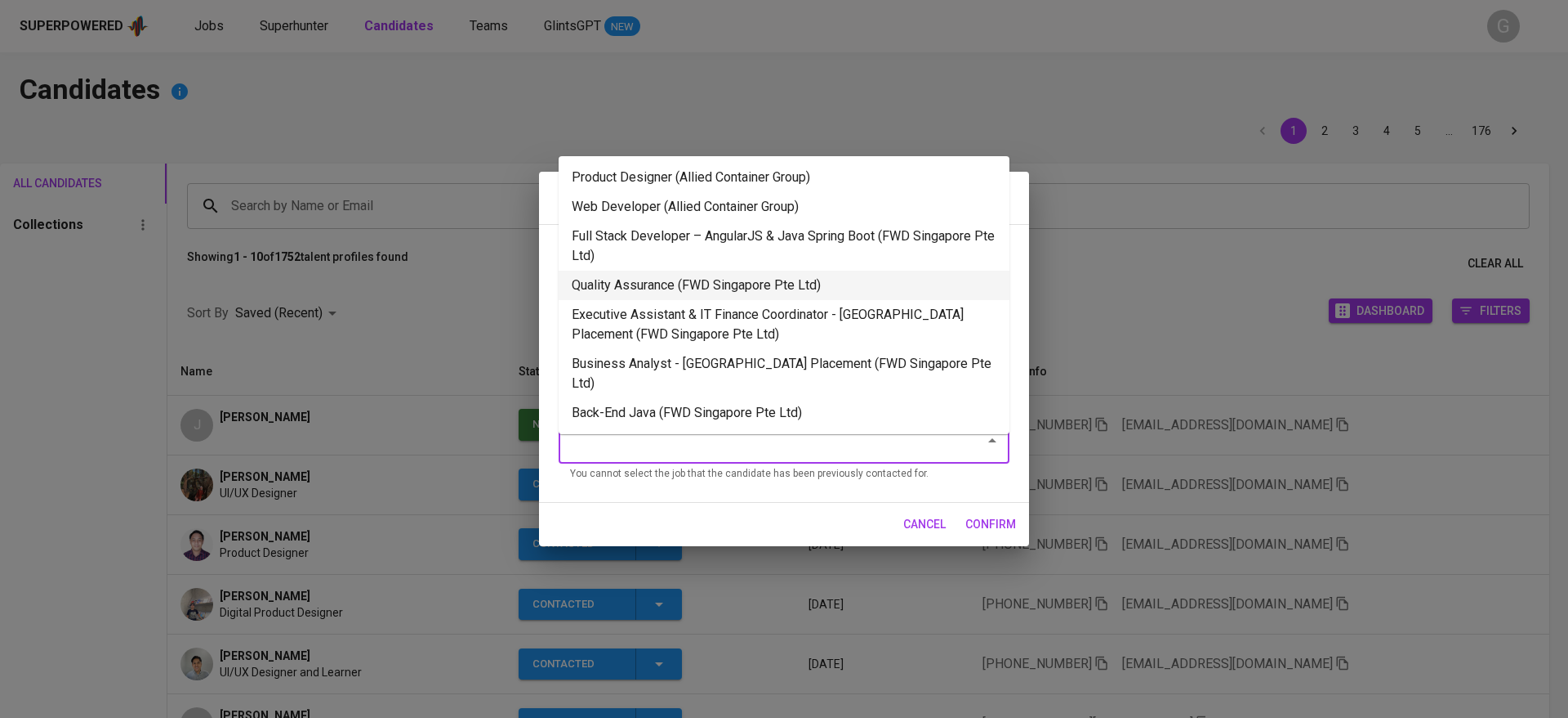
click at [648, 272] on li "Quality Assurance (FWD Singapore Pte Ltd)" at bounding box center [784, 285] width 451 height 29
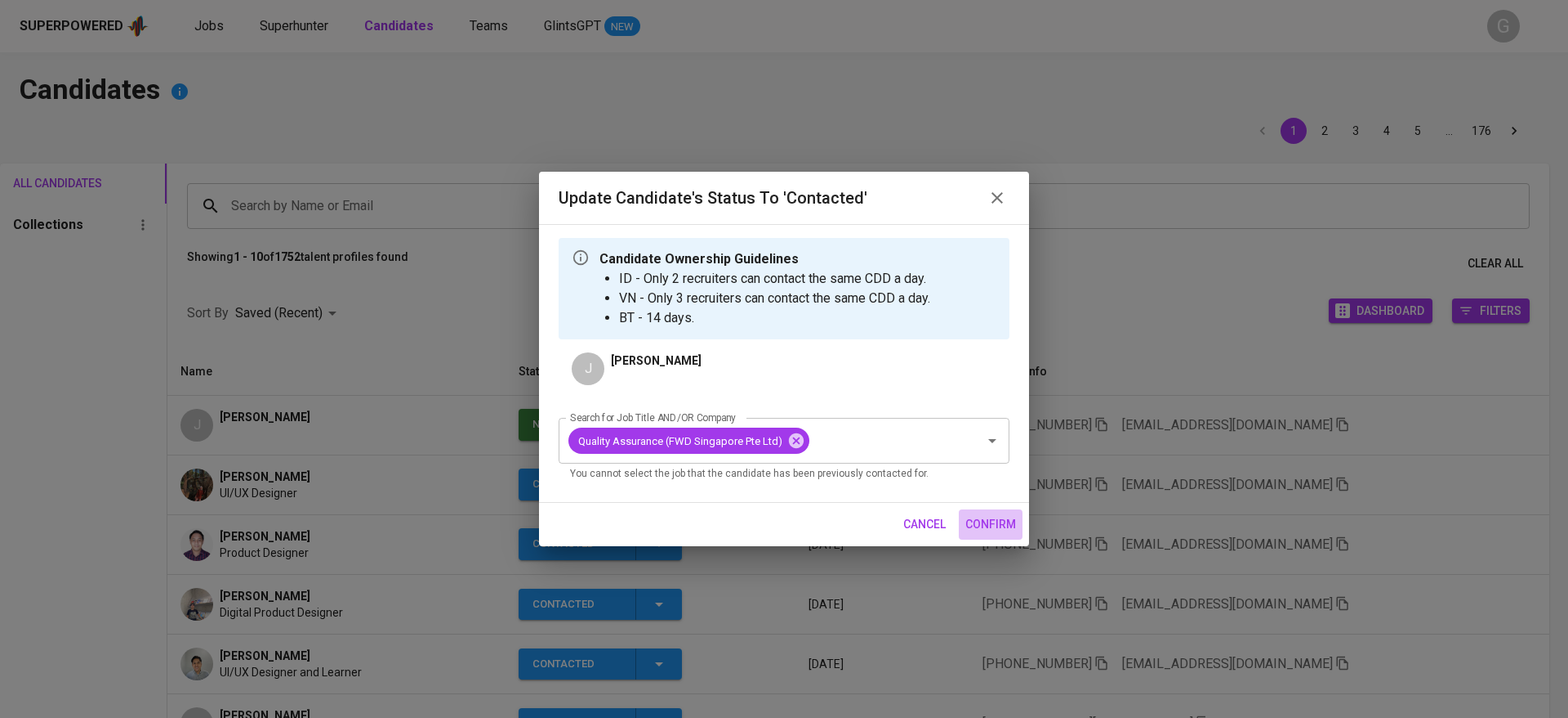
click at [978, 524] on span "confirm" at bounding box center [990, 524] width 50 height 20
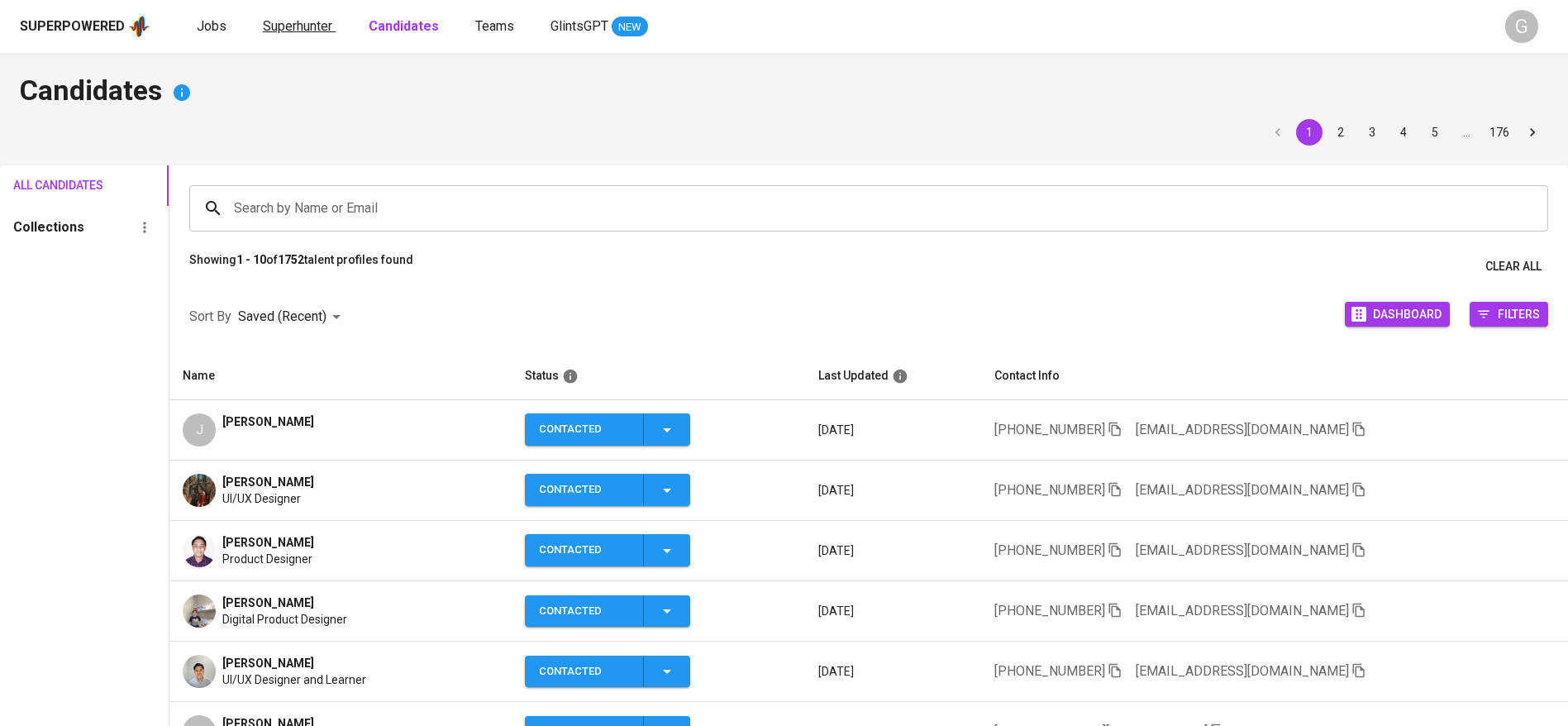
click at [290, 31] on span "Superhunter" at bounding box center [297, 26] width 69 height 16
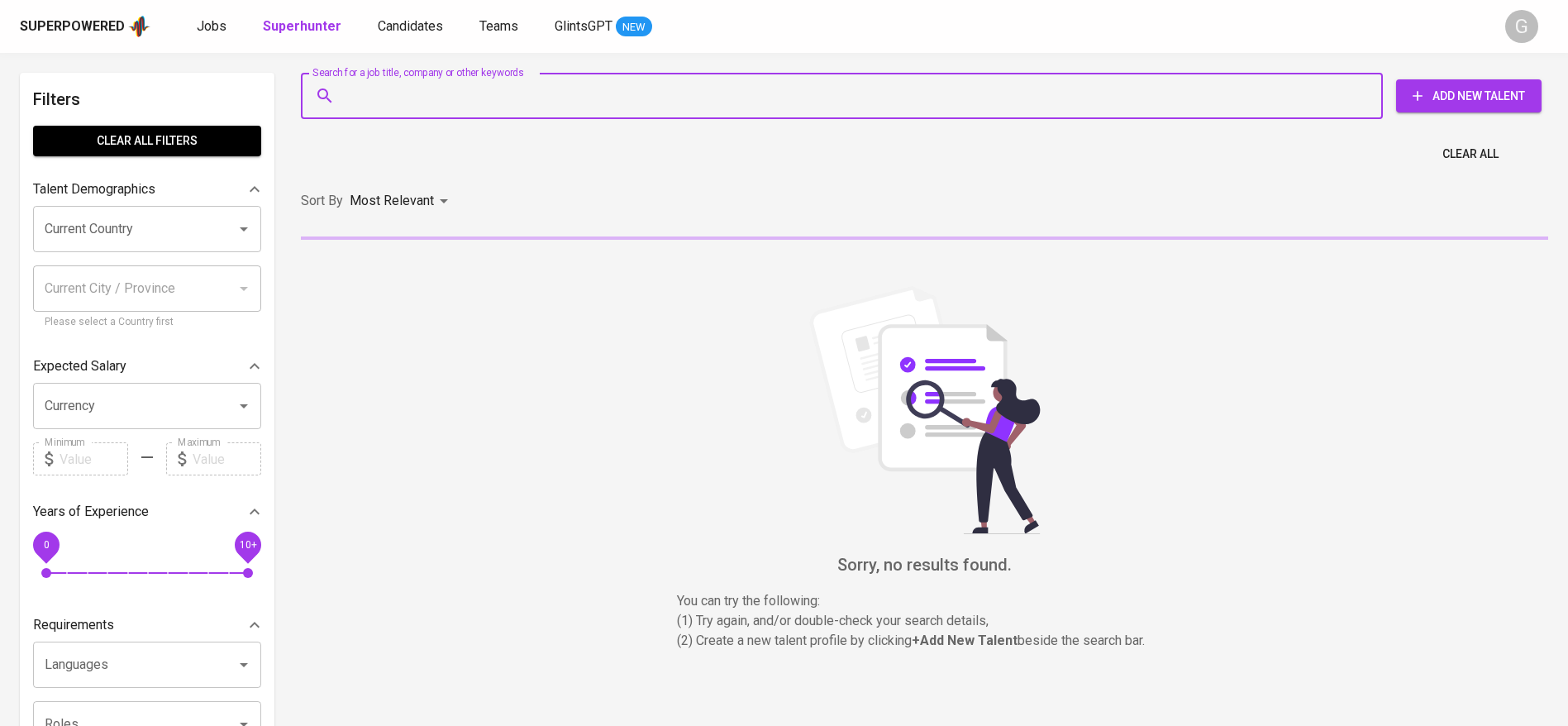
click at [397, 97] on input "Search for a job title, company or other keywords" at bounding box center [846, 95] width 1009 height 31
paste input "putriiv.16@gmail.com"
type input "putriiv.16@gmail.com"
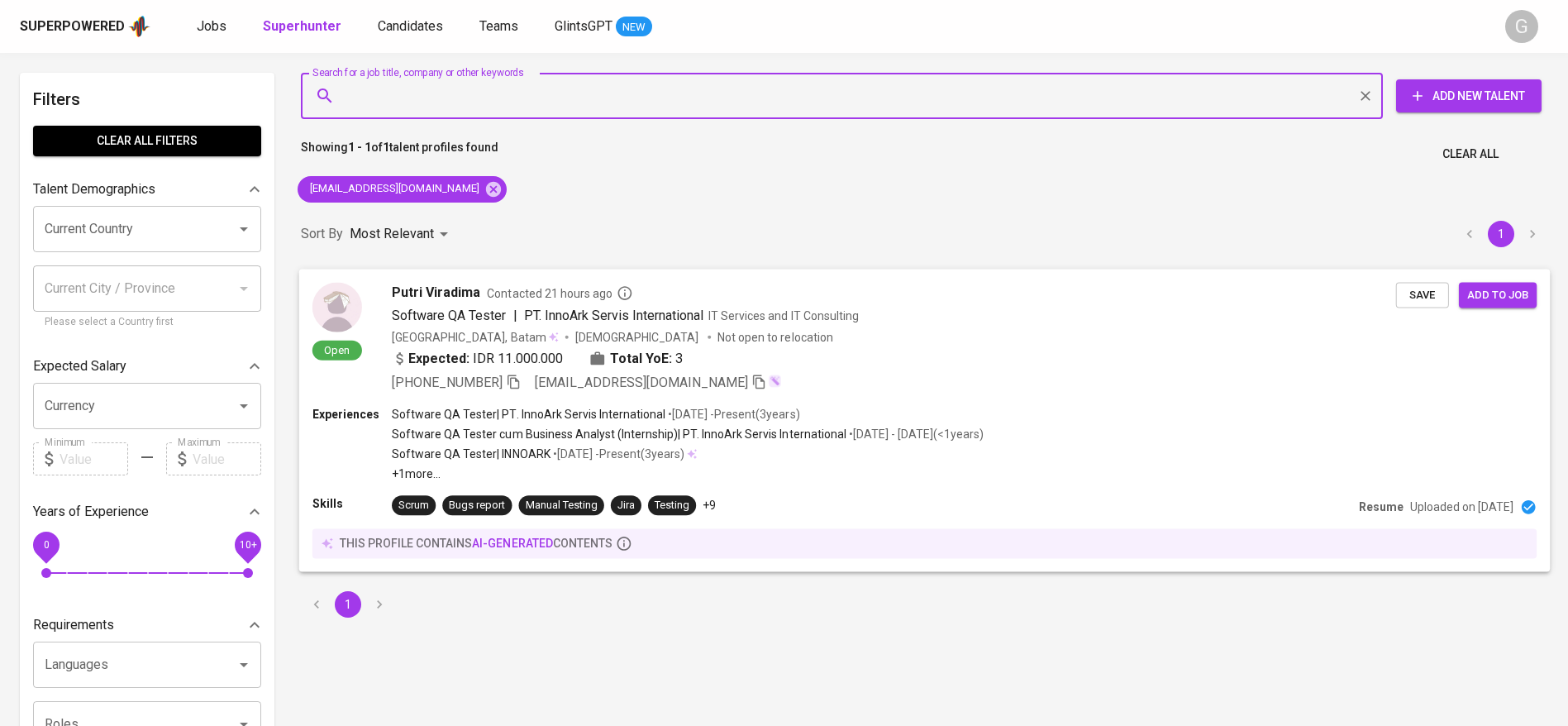
click at [845, 322] on span "IT Services and IT Consulting" at bounding box center [784, 315] width 151 height 13
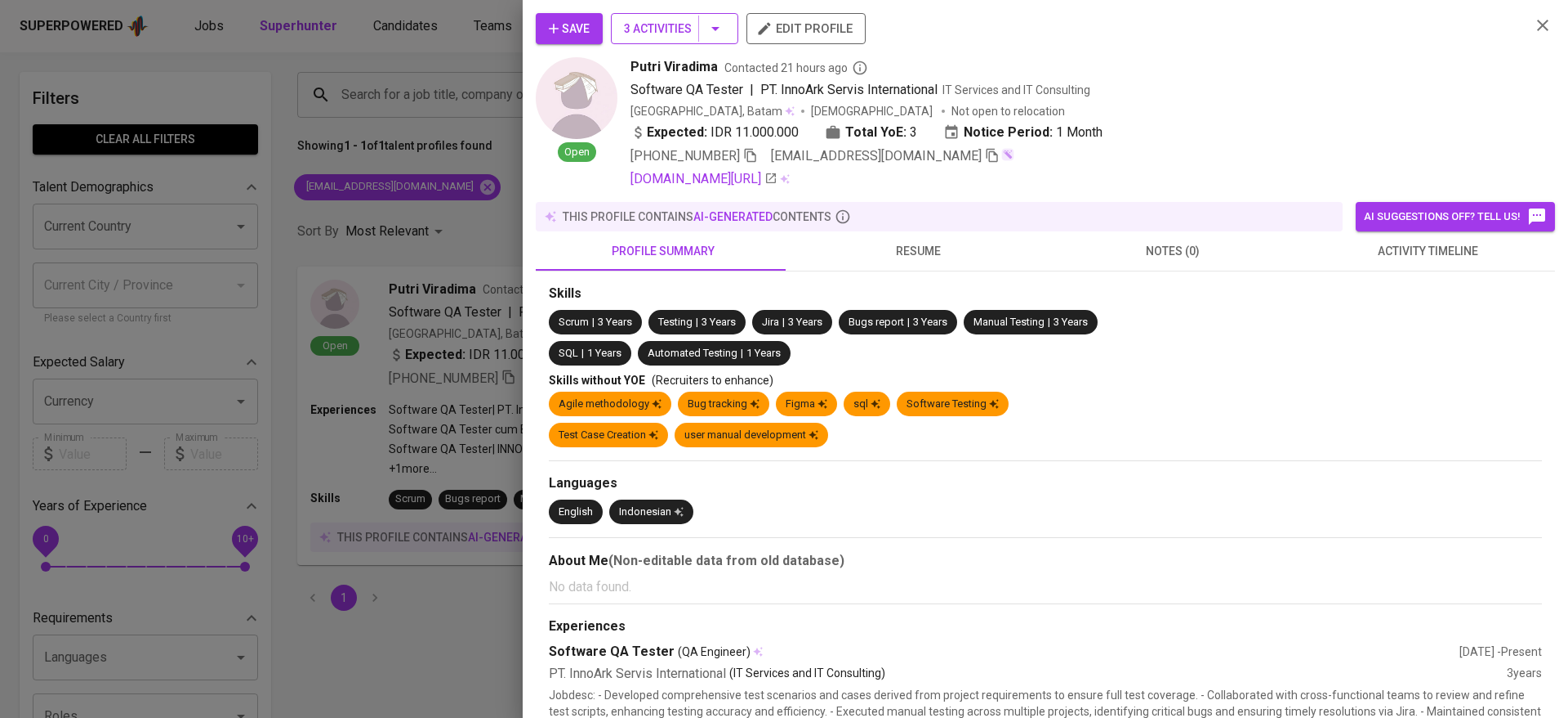
click at [644, 27] on span "3 Activities" at bounding box center [674, 28] width 101 height 20
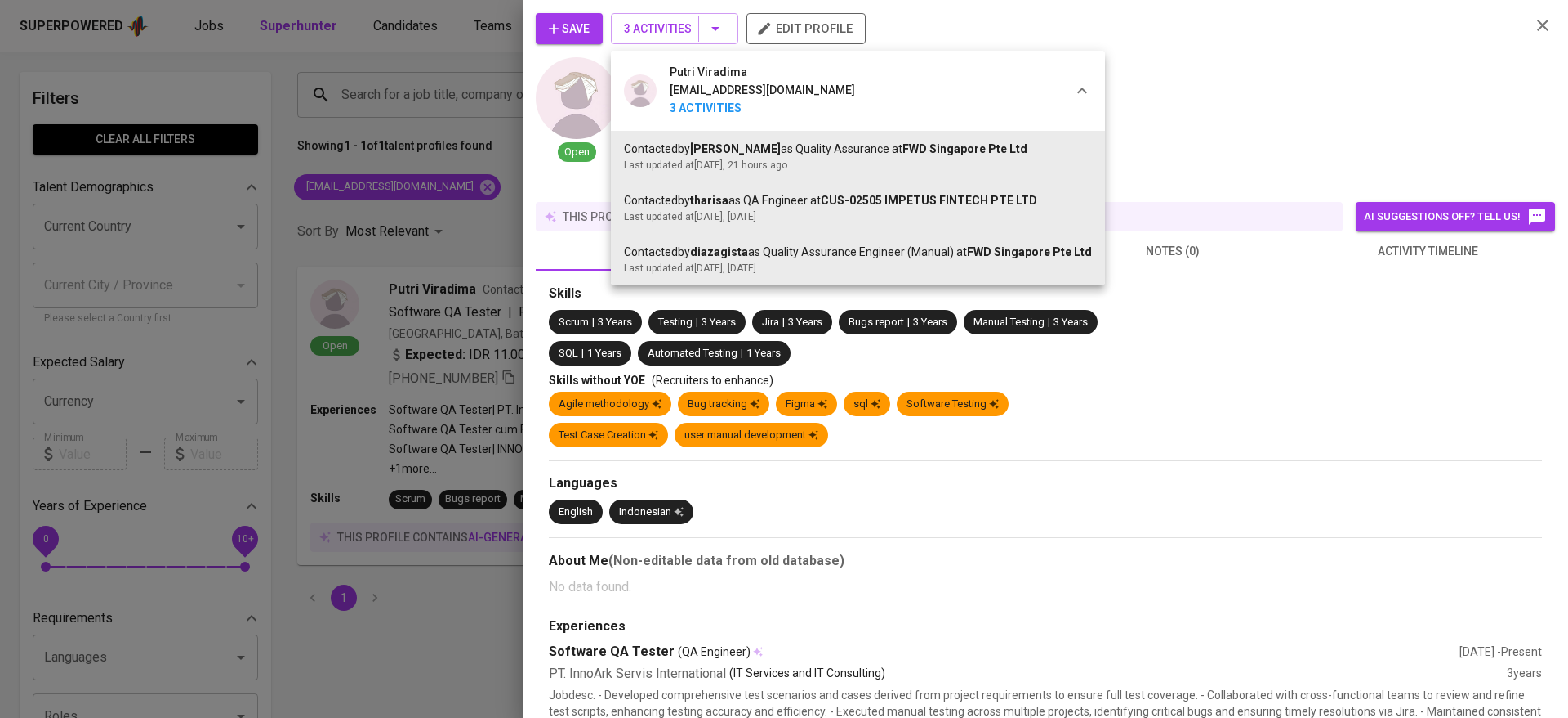
click at [504, 211] on div at bounding box center [784, 359] width 1568 height 718
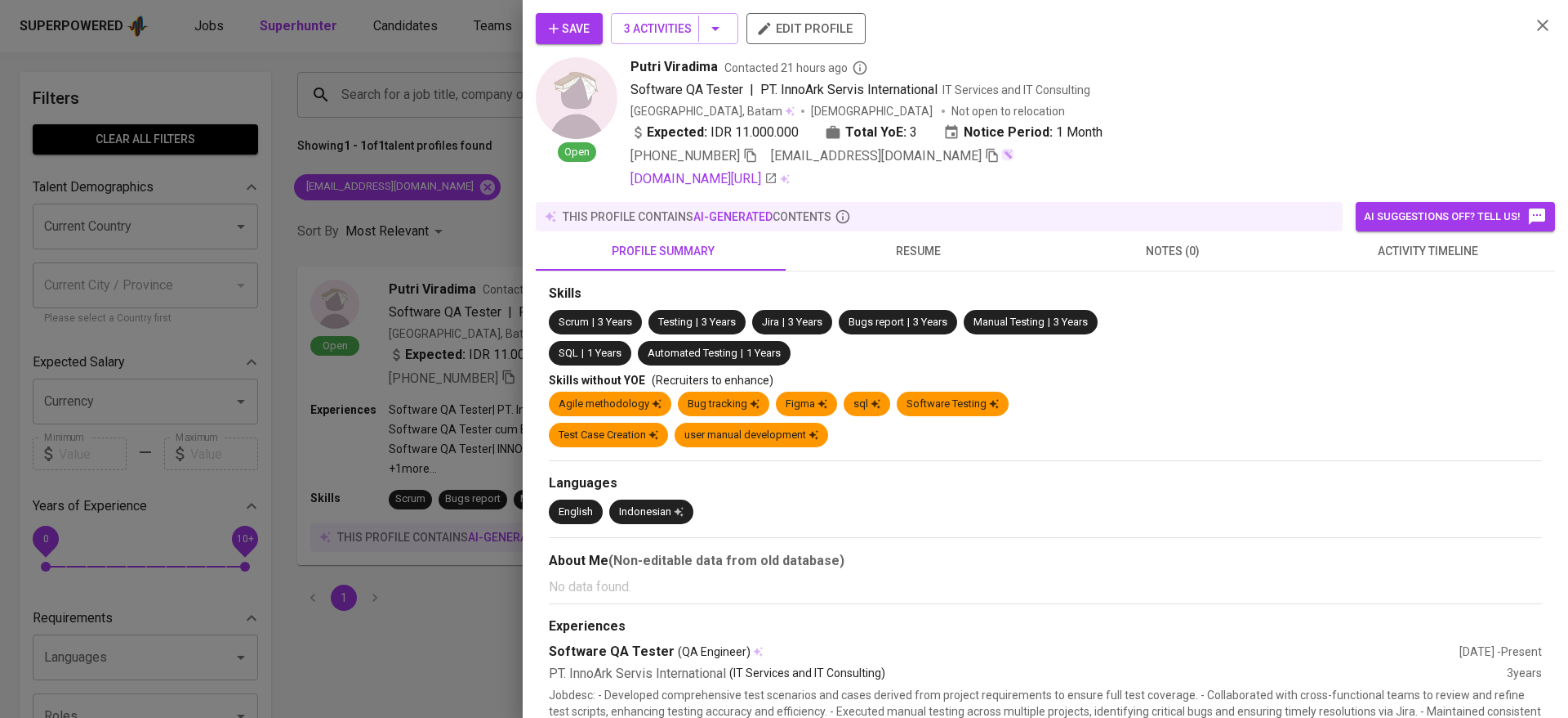
click at [503, 211] on div at bounding box center [784, 359] width 1568 height 718
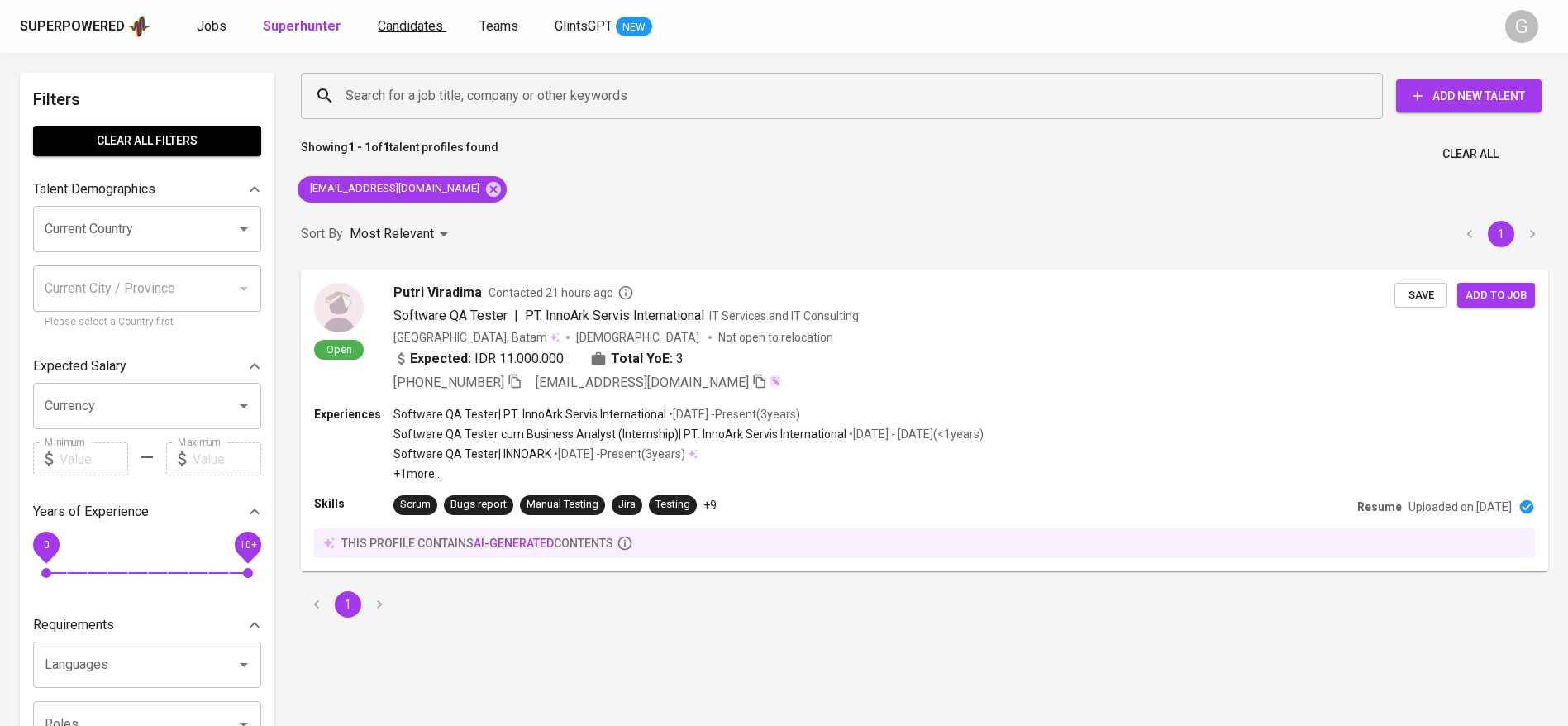
click at [393, 16] on link "Candidates" at bounding box center [411, 26] width 69 height 21
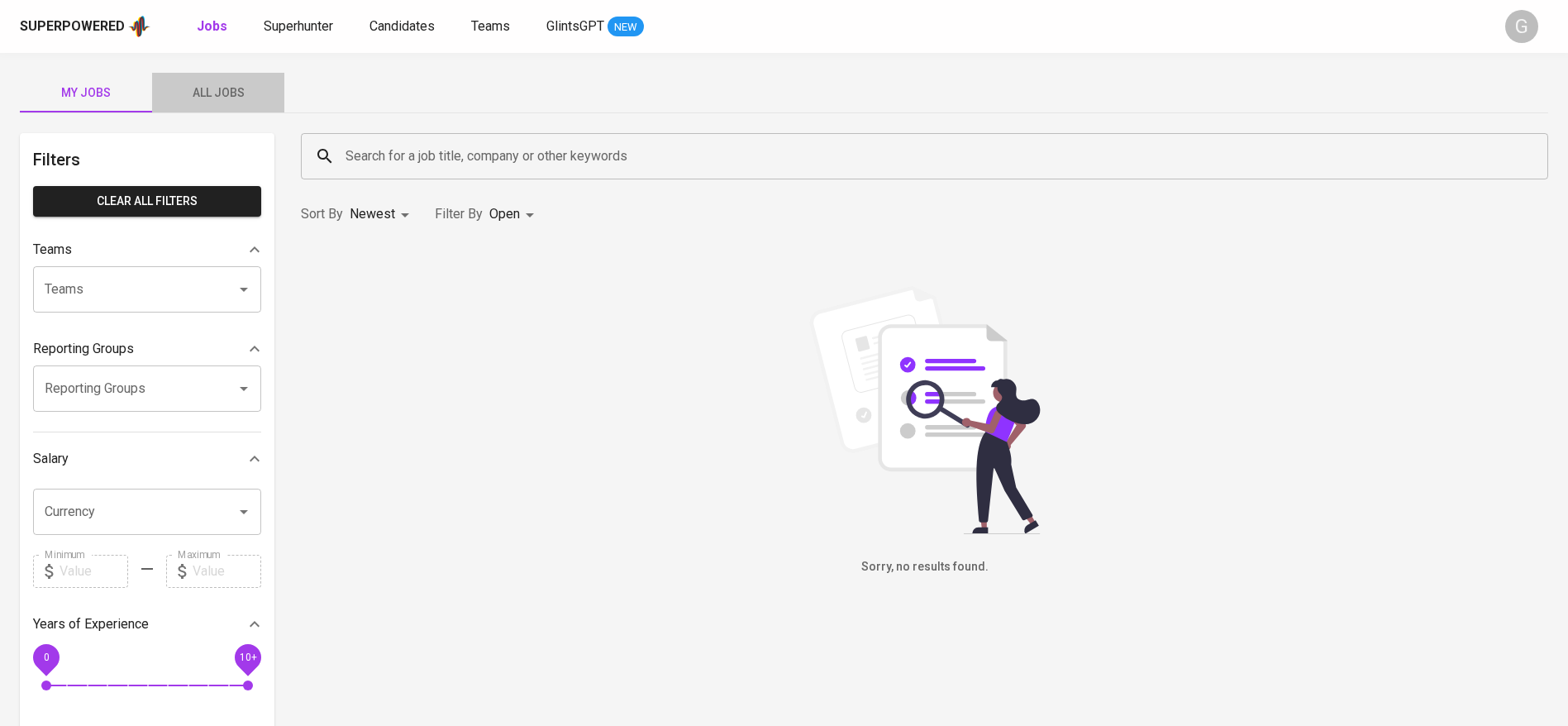
click at [218, 90] on span "All Jobs" at bounding box center [218, 92] width 112 height 21
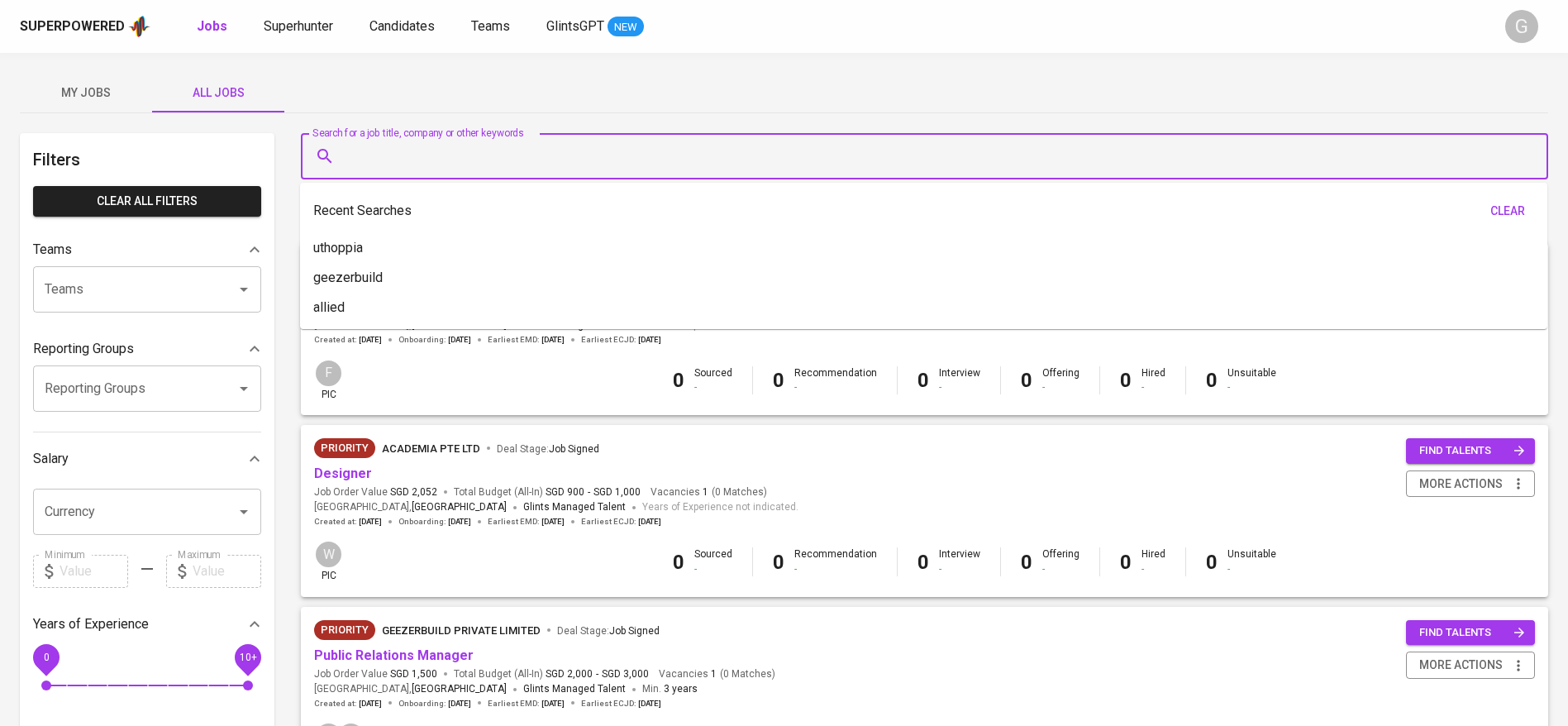
click at [514, 153] on input "Search for a job title, company or other keywords" at bounding box center [929, 156] width 1174 height 31
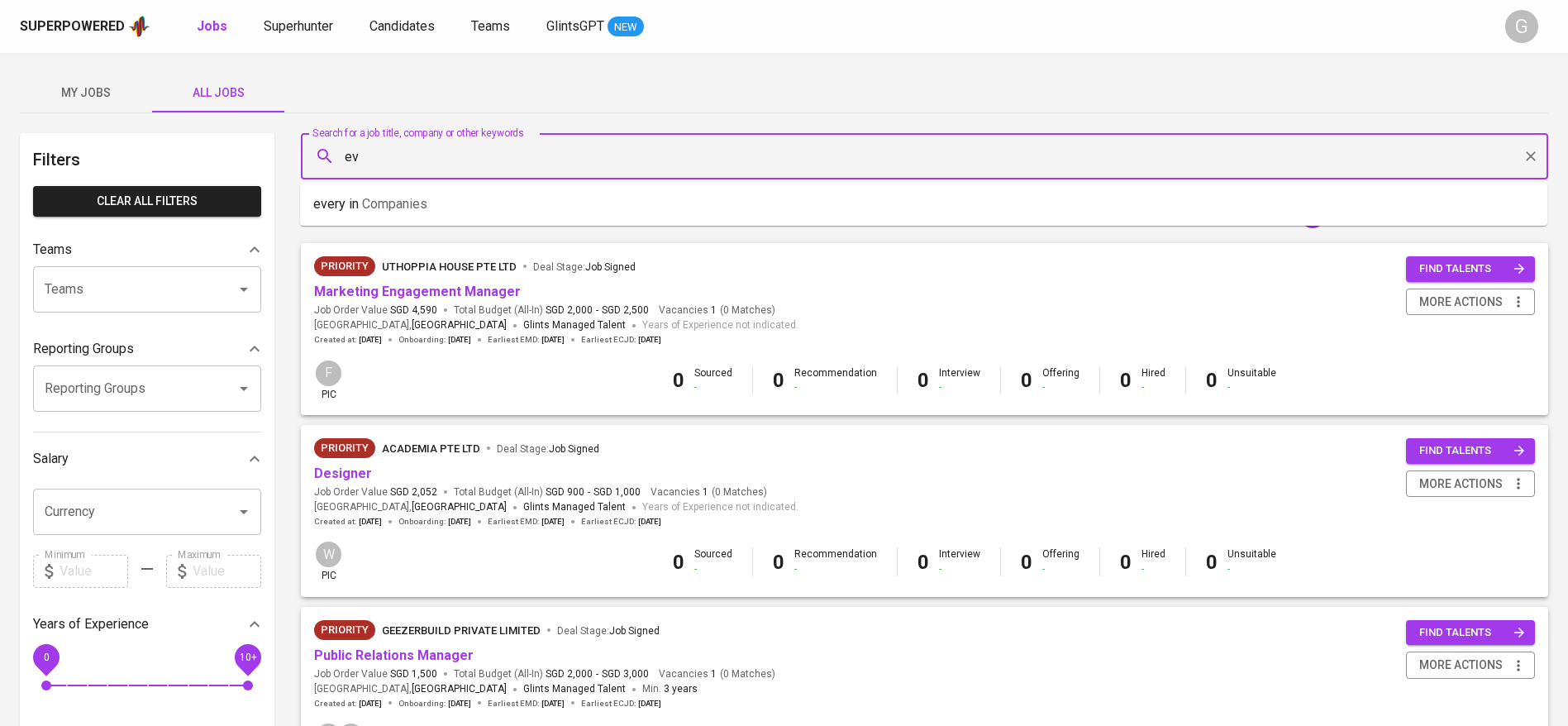
type input "e"
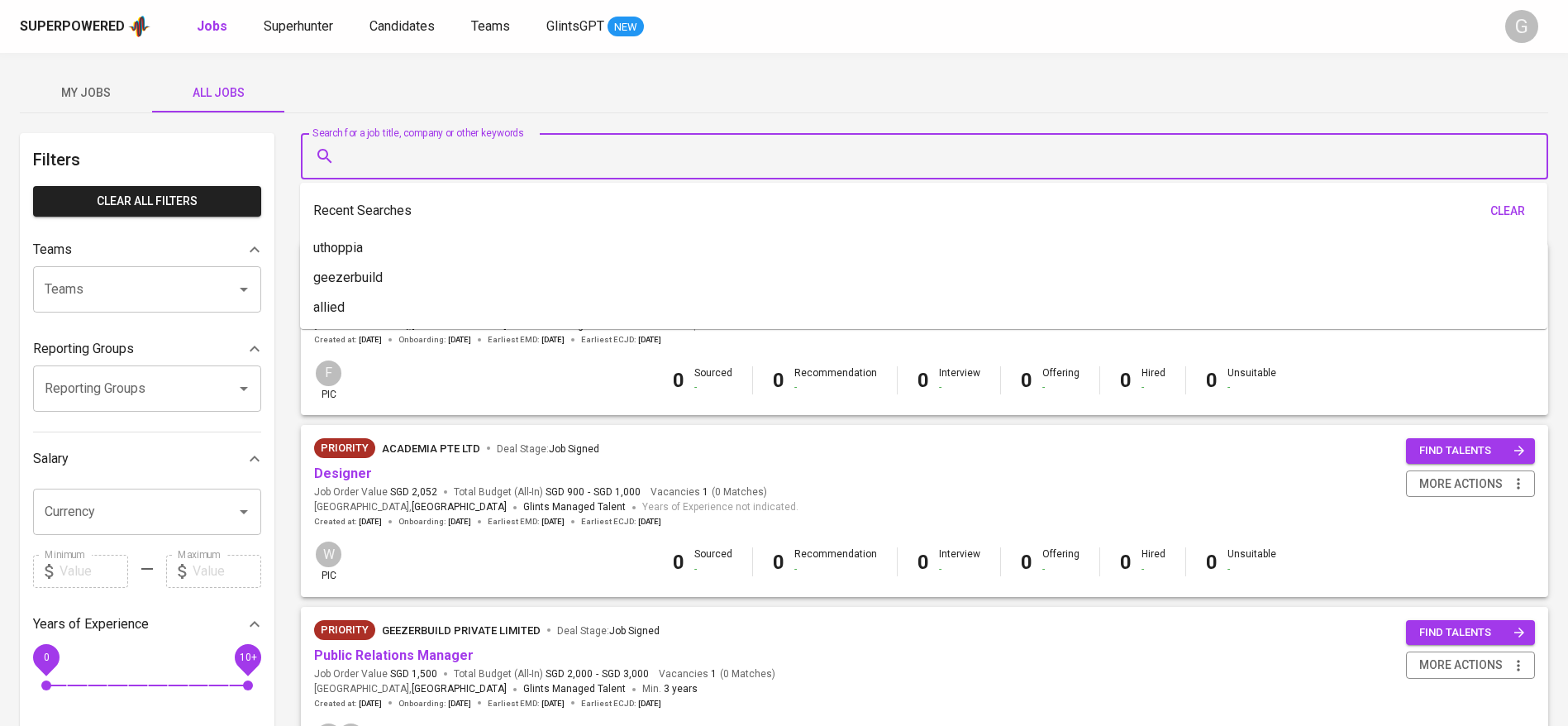
type input "p"
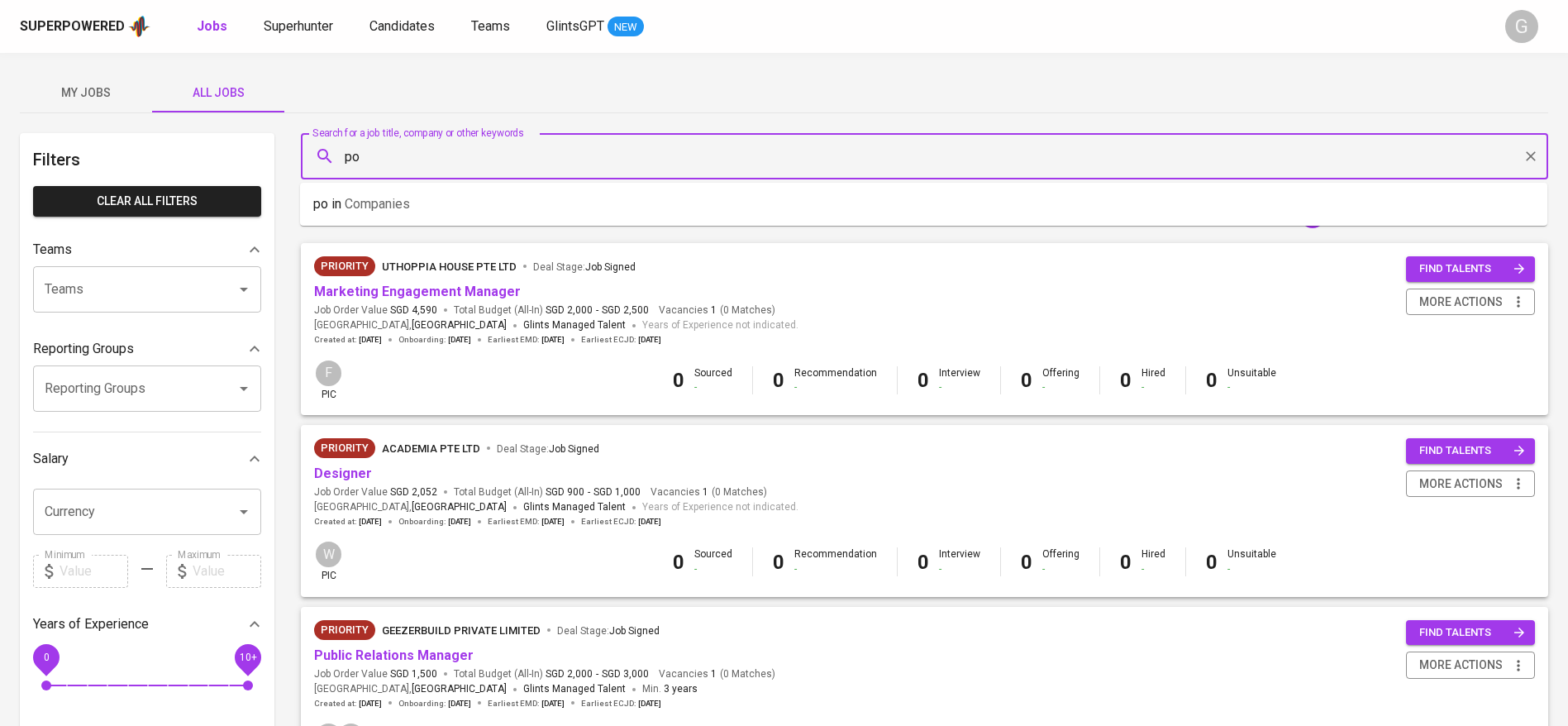
type input "p"
type input "evergreen"
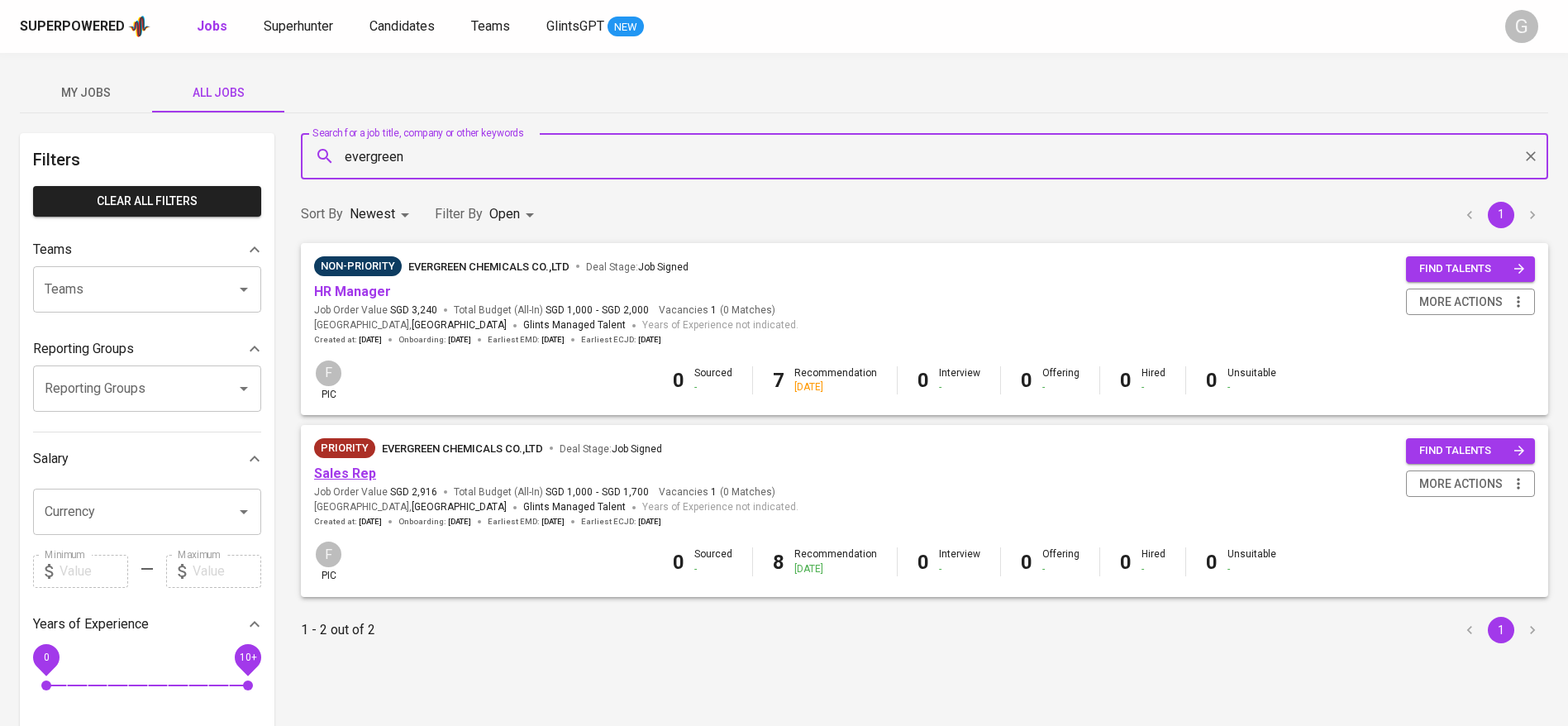
click at [351, 471] on link "Sales Rep" at bounding box center [344, 473] width 62 height 16
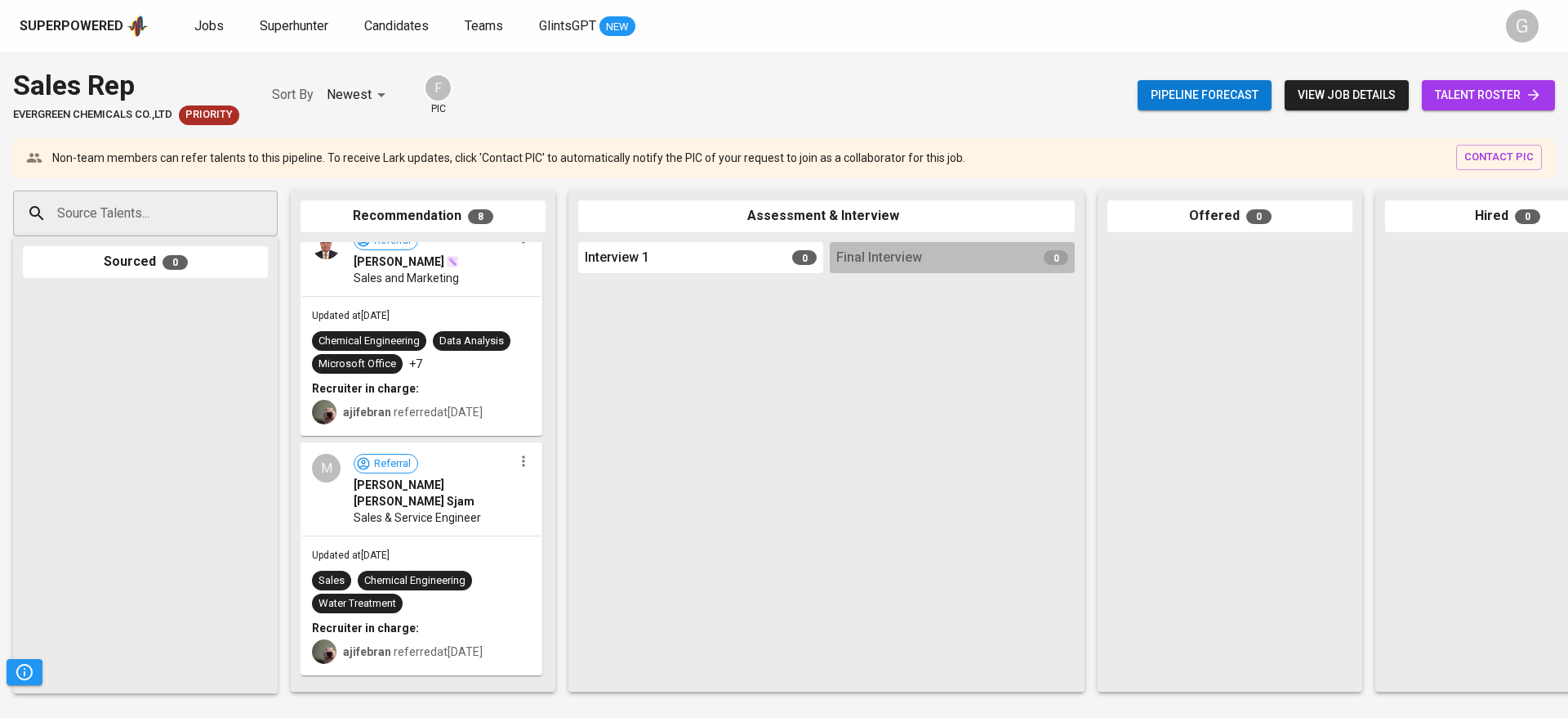
scroll to position [760, 0]
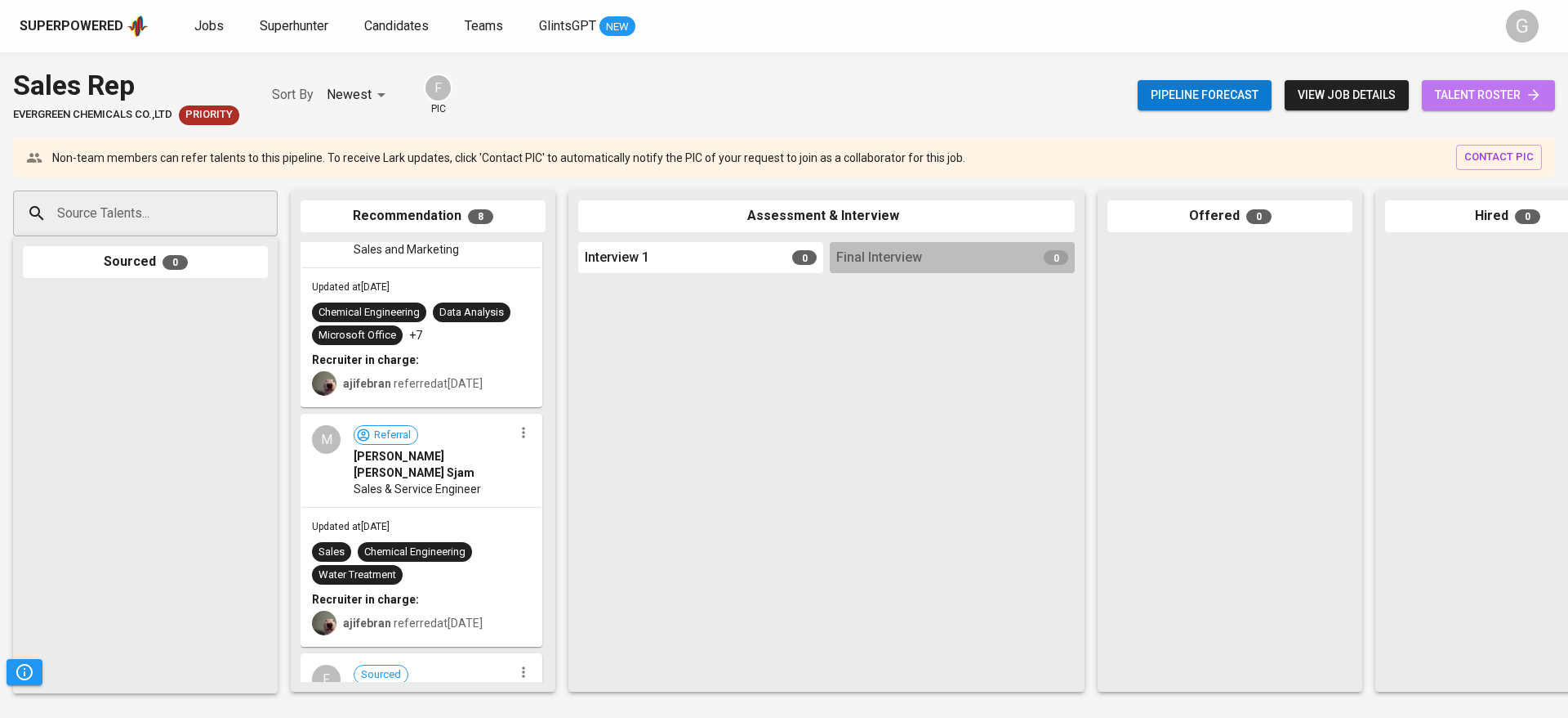
click at [1493, 82] on link "talent roster" at bounding box center [1488, 95] width 133 height 30
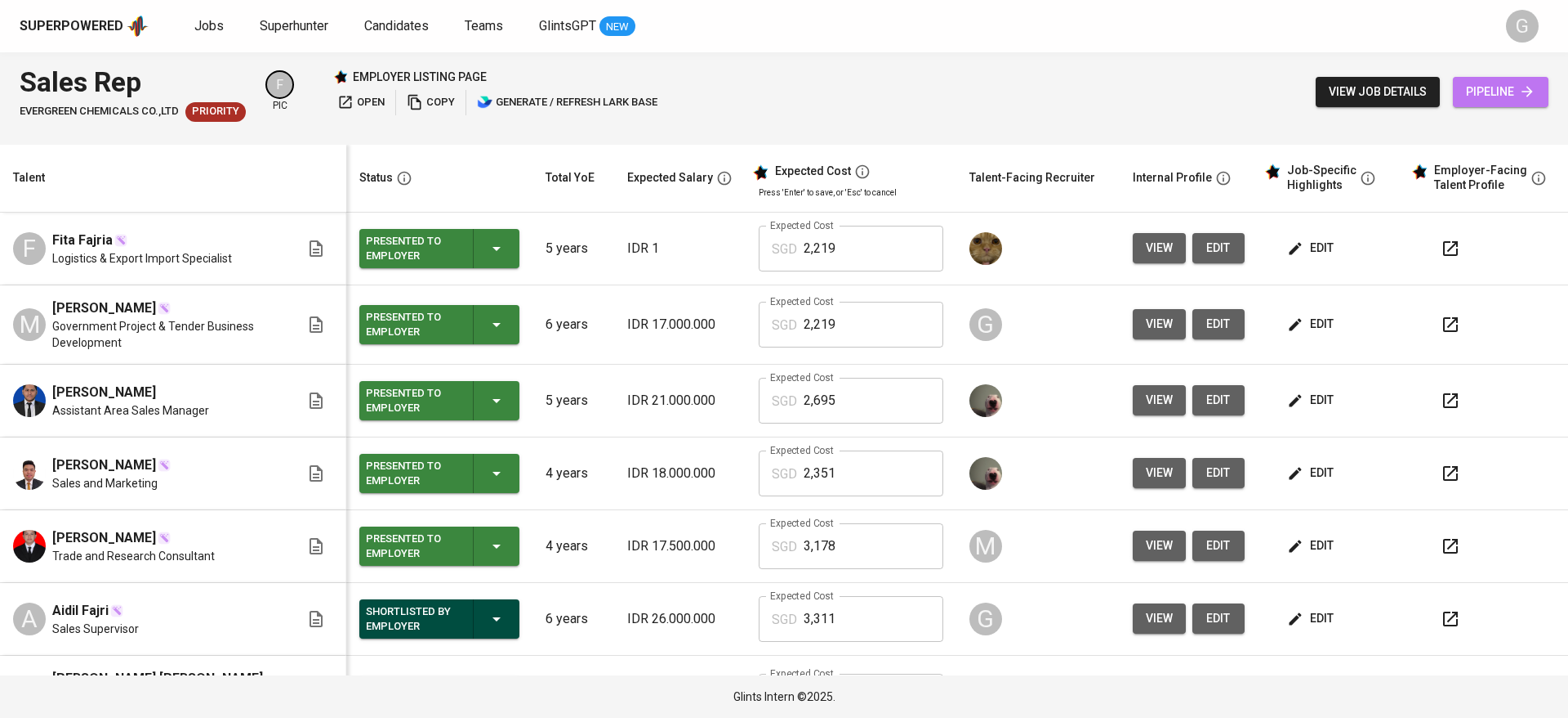
click at [1485, 101] on span "pipeline" at bounding box center [1501, 91] width 69 height 20
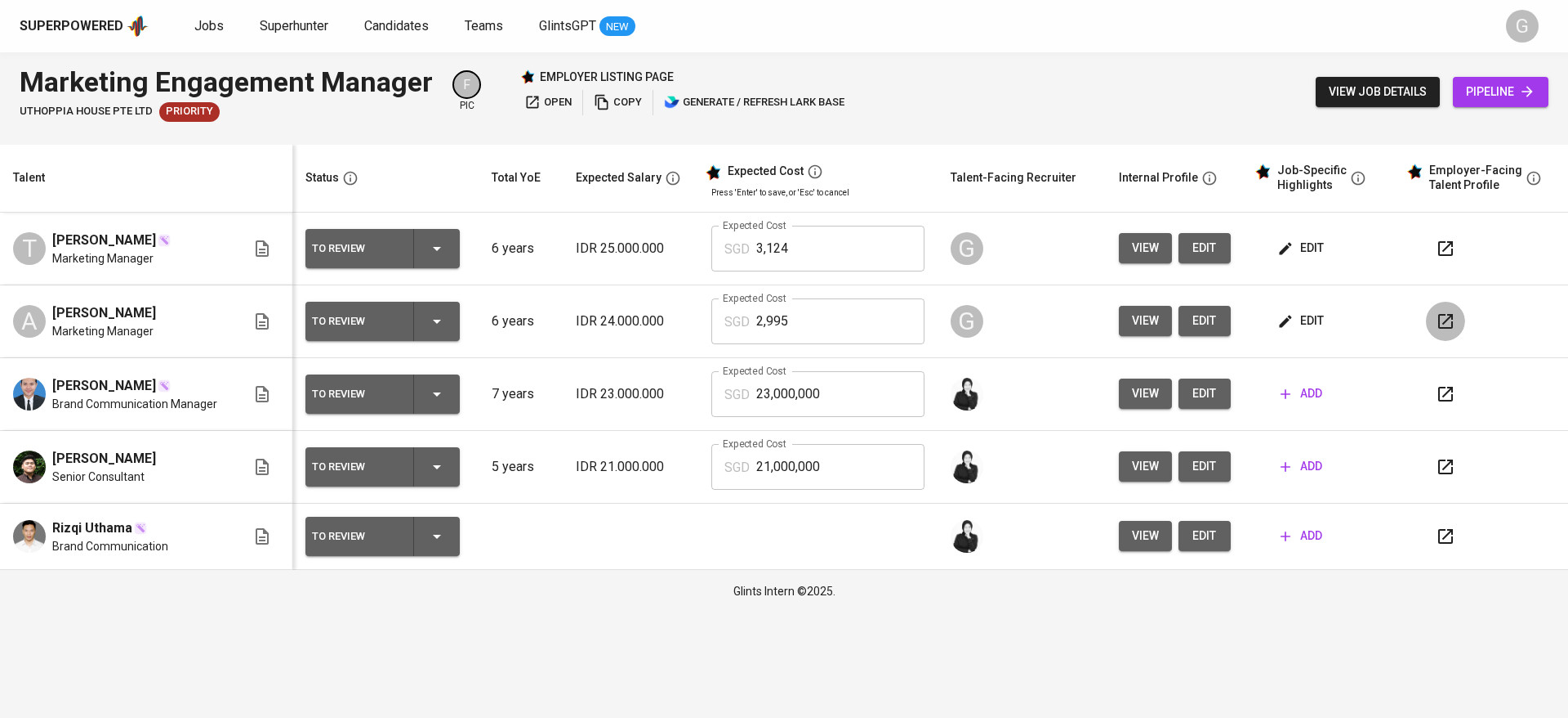
click at [1449, 319] on icon "button" at bounding box center [1446, 321] width 19 height 20
click at [1443, 242] on icon "button" at bounding box center [1446, 248] width 15 height 15
click at [1298, 253] on span "edit" at bounding box center [1302, 247] width 43 height 20
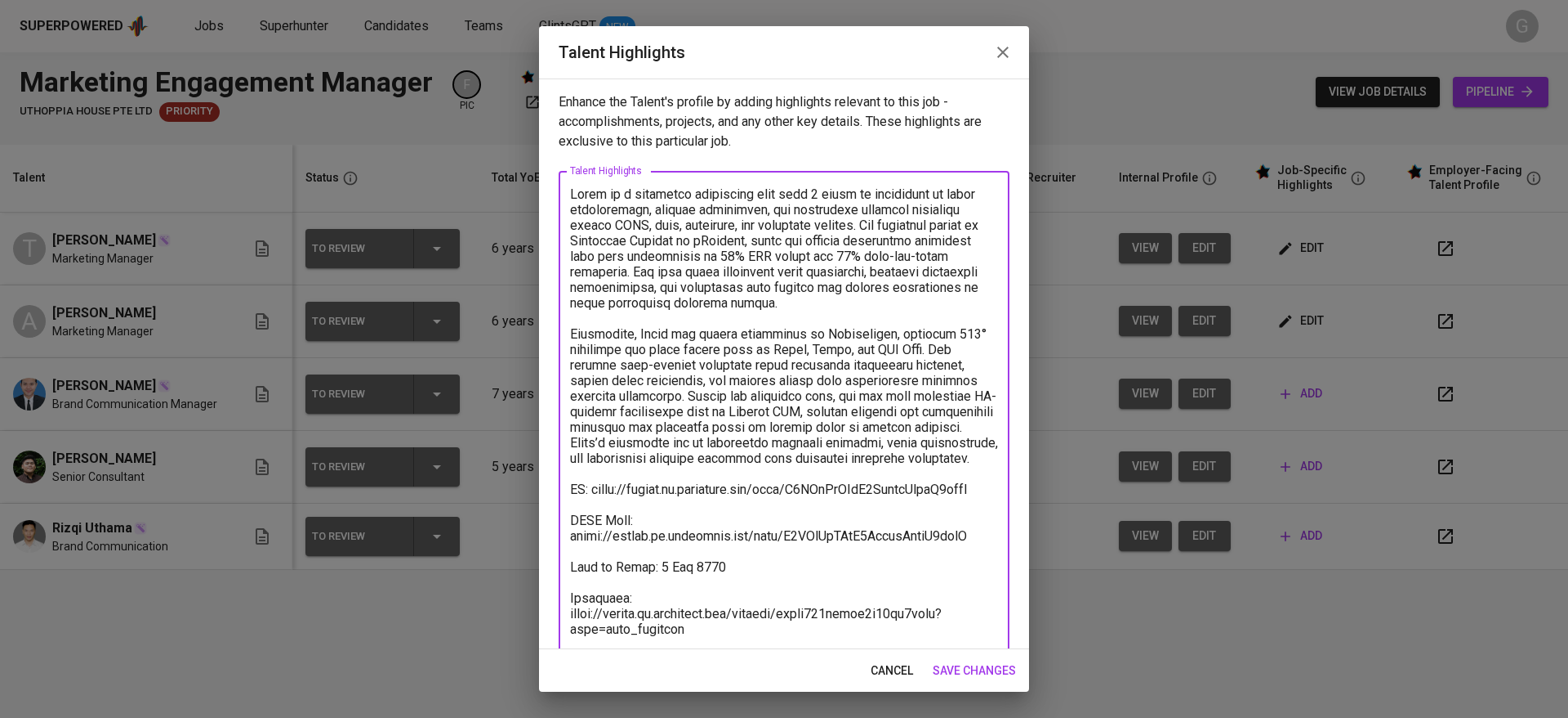
click at [668, 435] on textarea at bounding box center [784, 488] width 428 height 605
paste textarea "Yusfuli is a strategic marketing and PR professional with over 5 years of exper…"
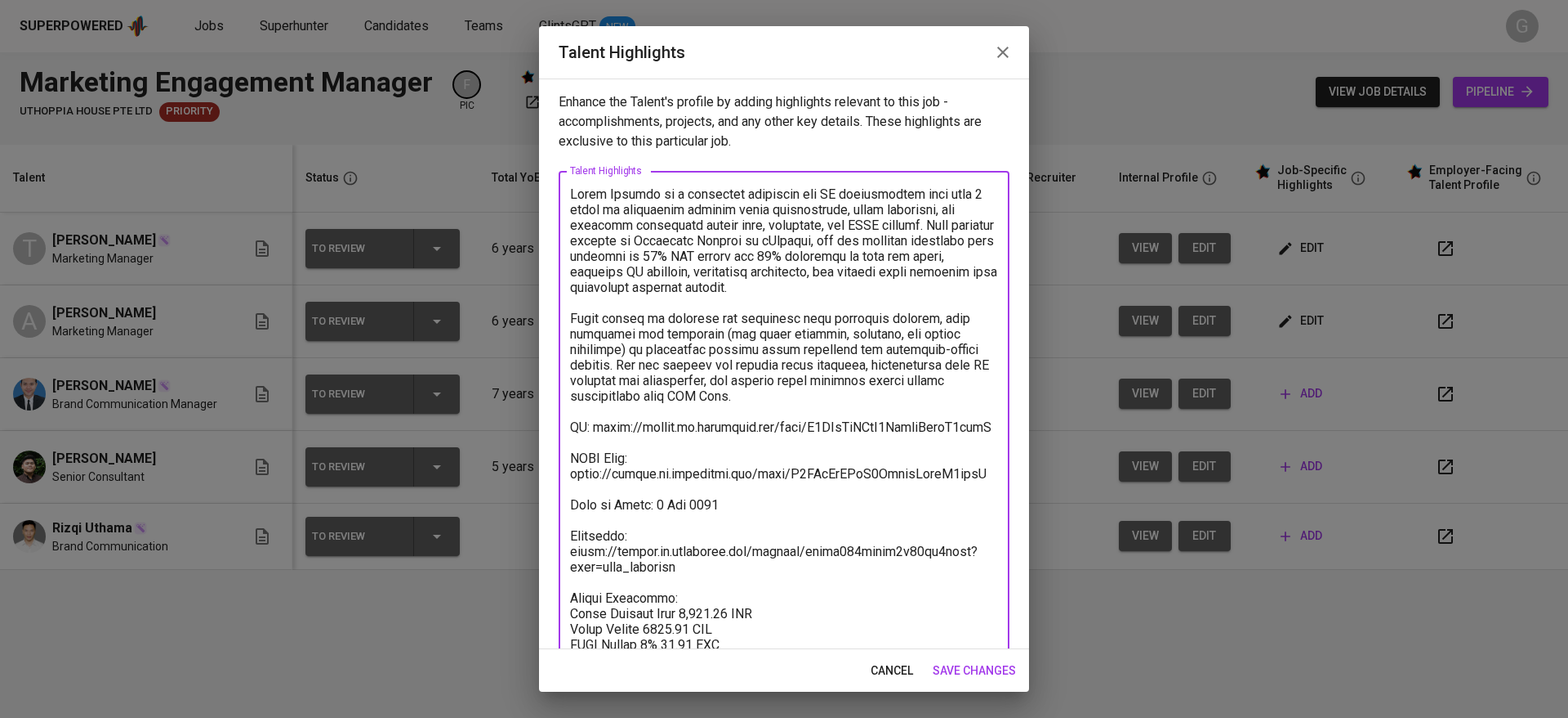
click at [632, 203] on textarea at bounding box center [784, 450] width 428 height 528
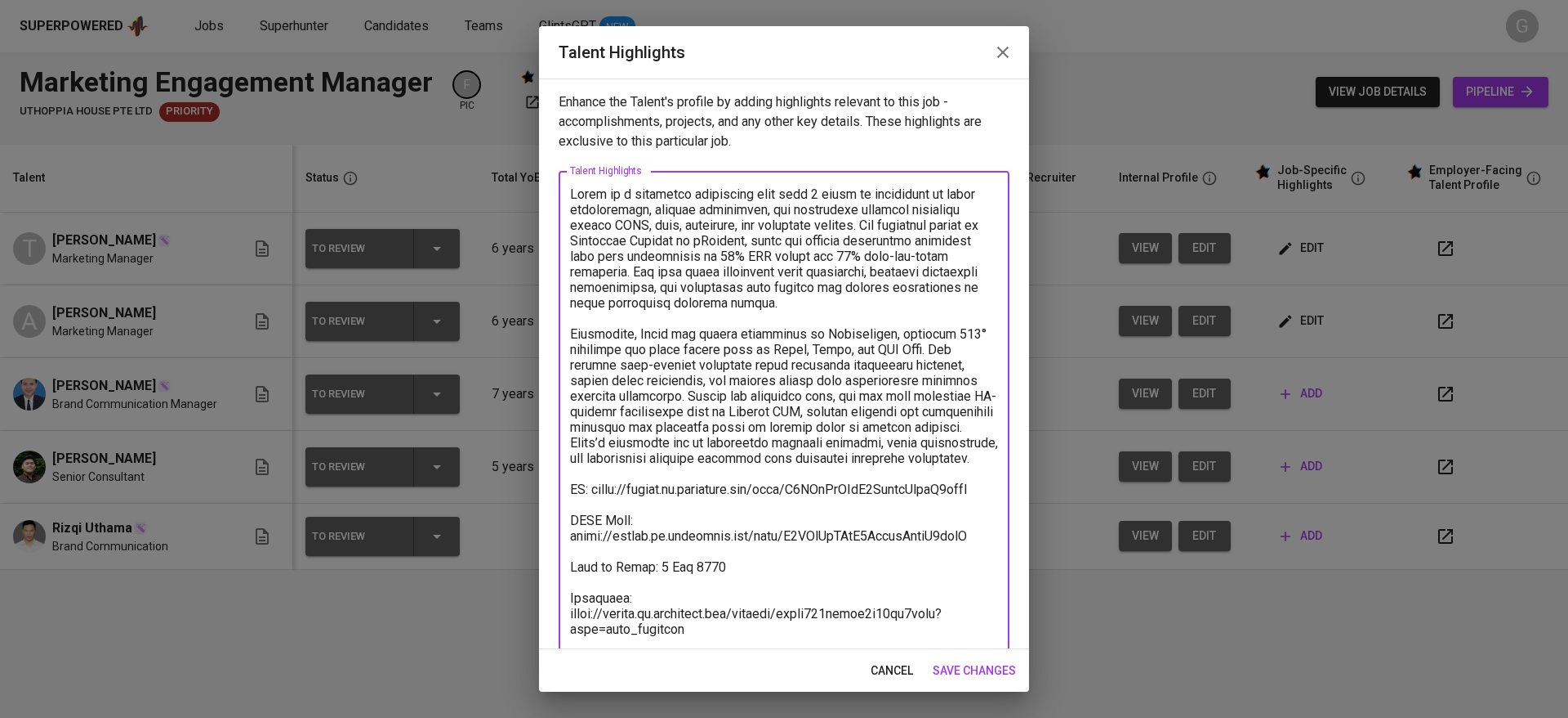
click at [850, 480] on textarea at bounding box center [784, 488] width 428 height 605
paste textarea "[PERSON_NAME] is a strategic marketing and PR professional with over 5 years of…"
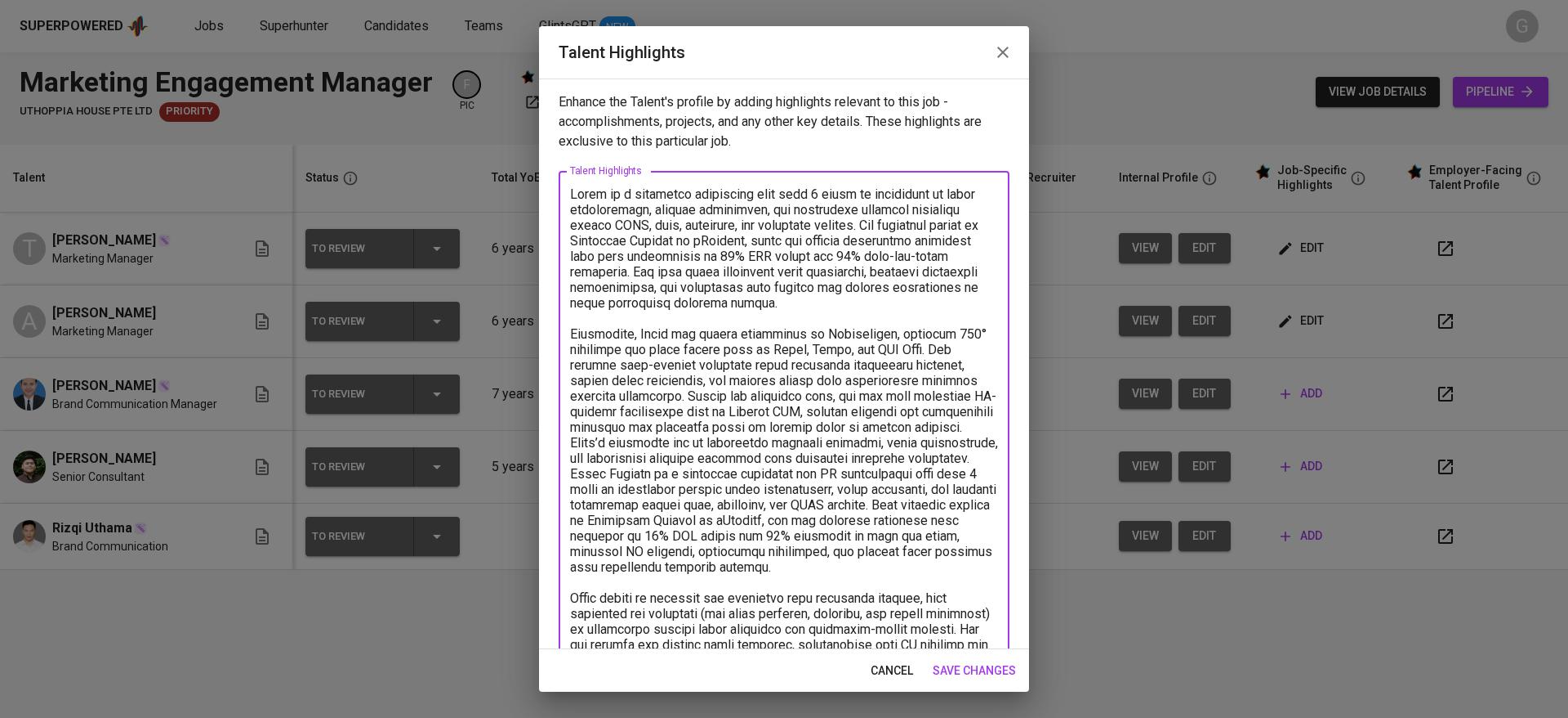
scroll to position [51, 0]
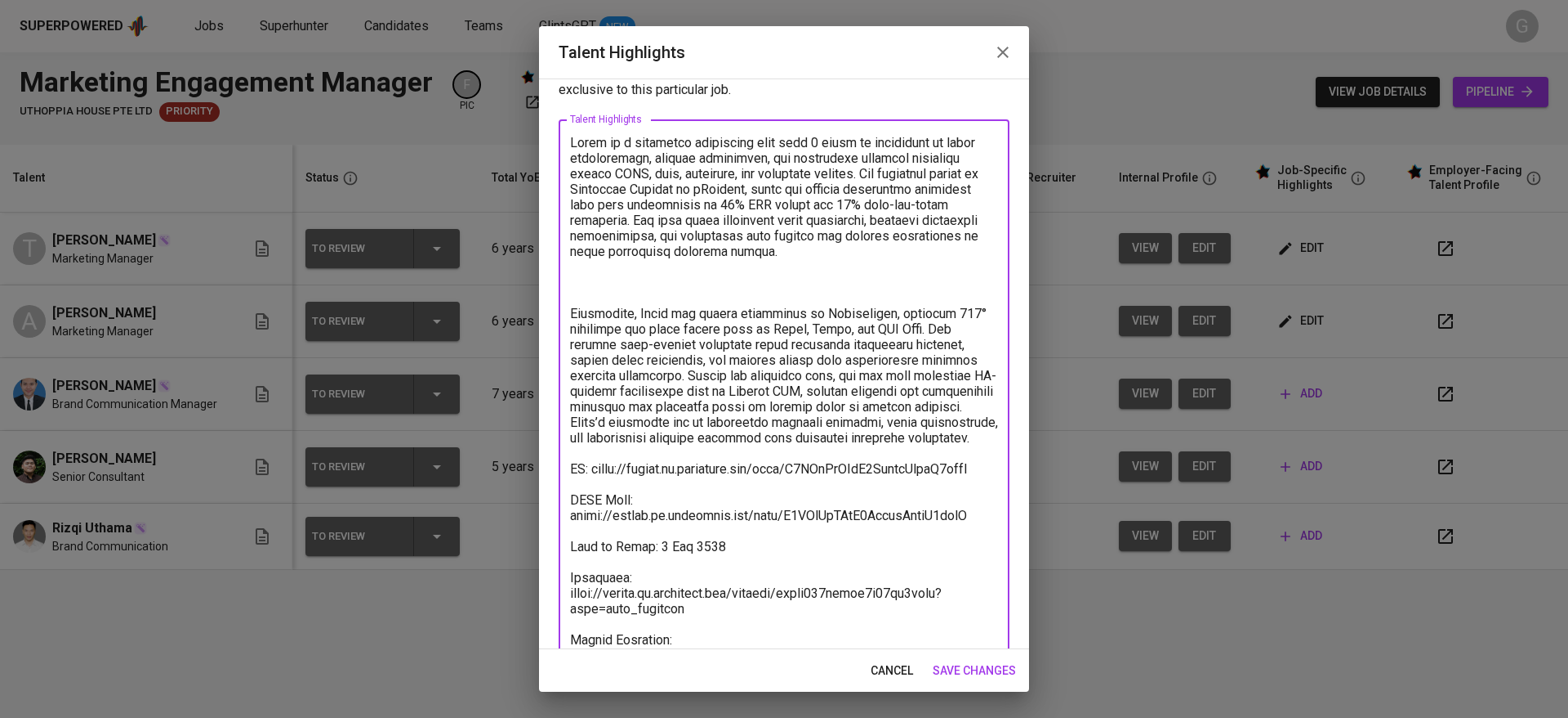
paste textarea "[PERSON_NAME] excels in planning and executing full marketing funnels, from awa…"
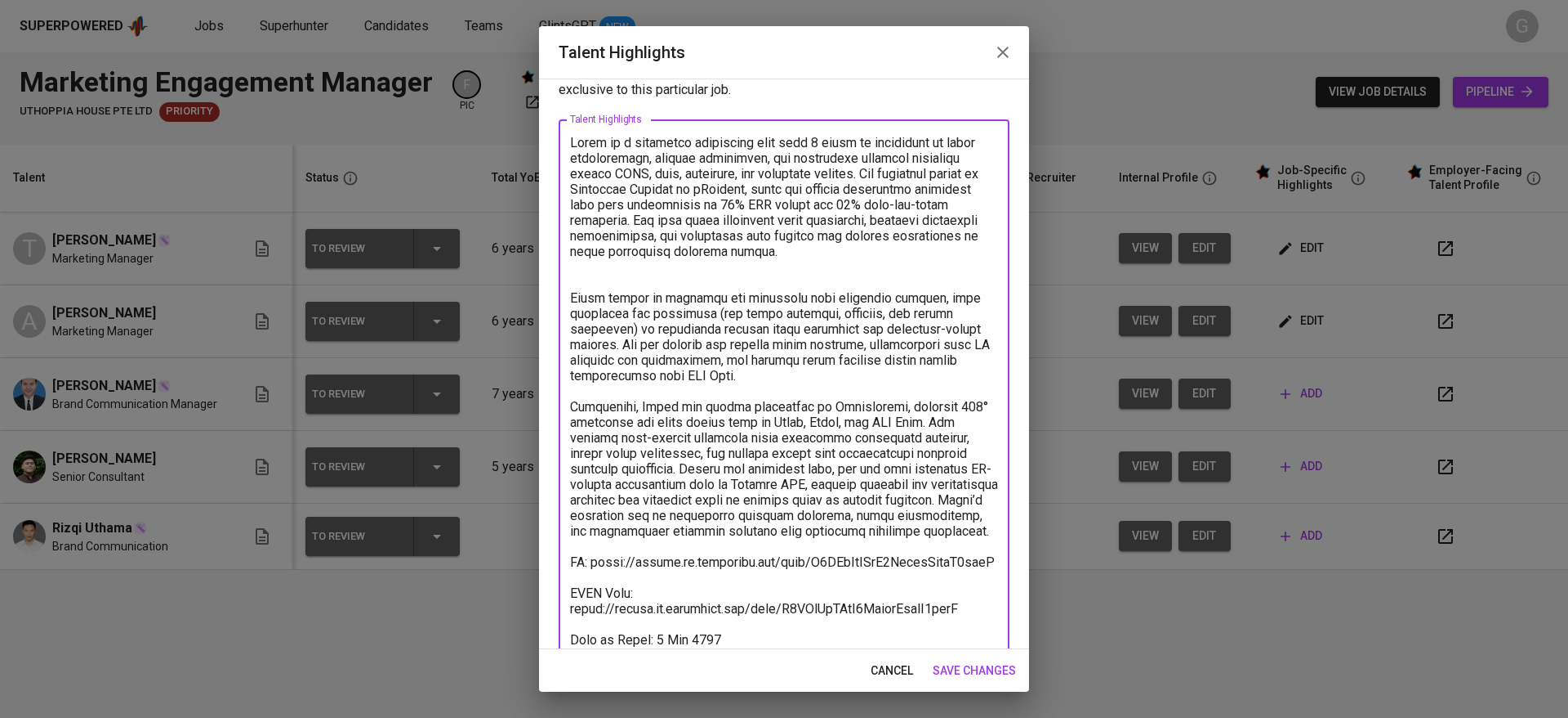
click at [742, 217] on textarea at bounding box center [784, 499] width 428 height 730
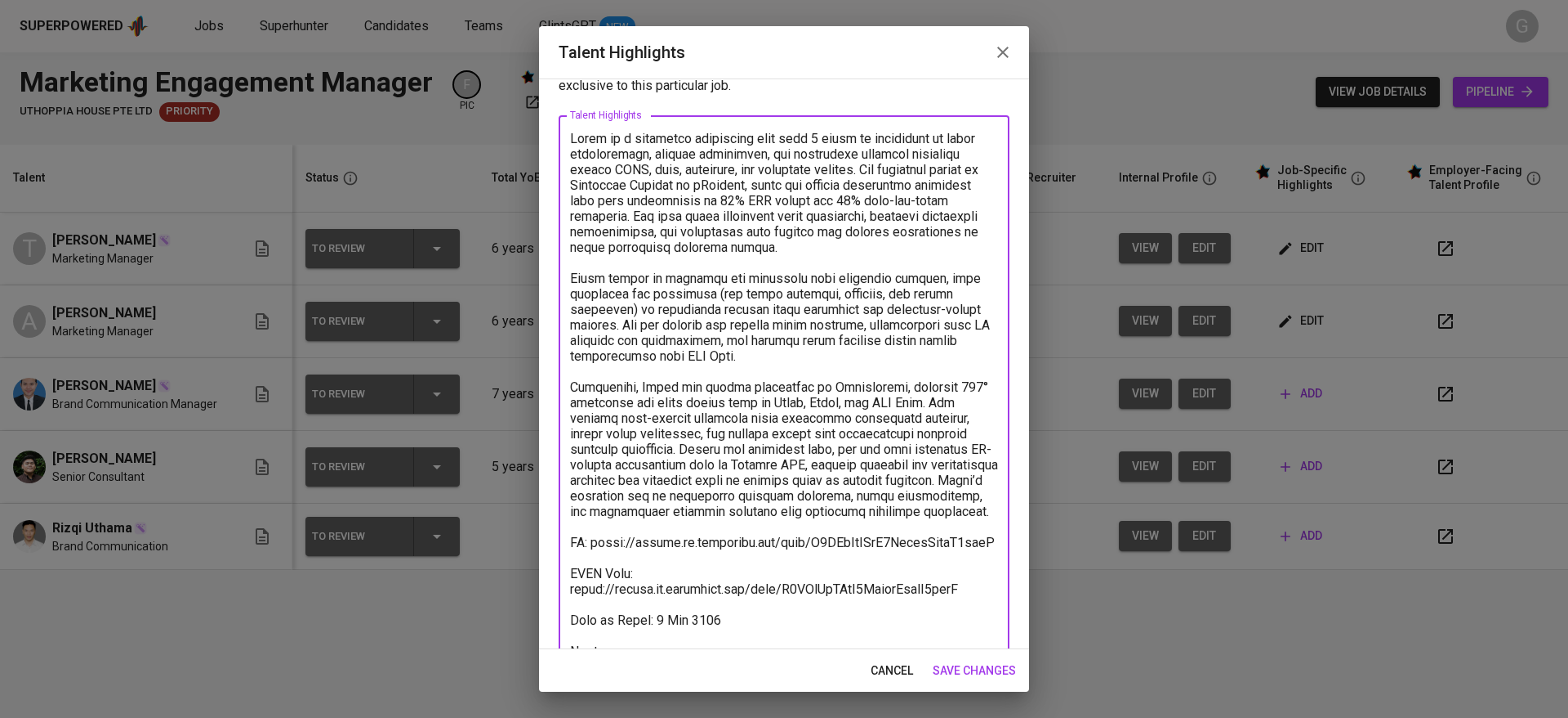
scroll to position [57, 0]
click at [842, 387] on textarea at bounding box center [784, 488] width 428 height 714
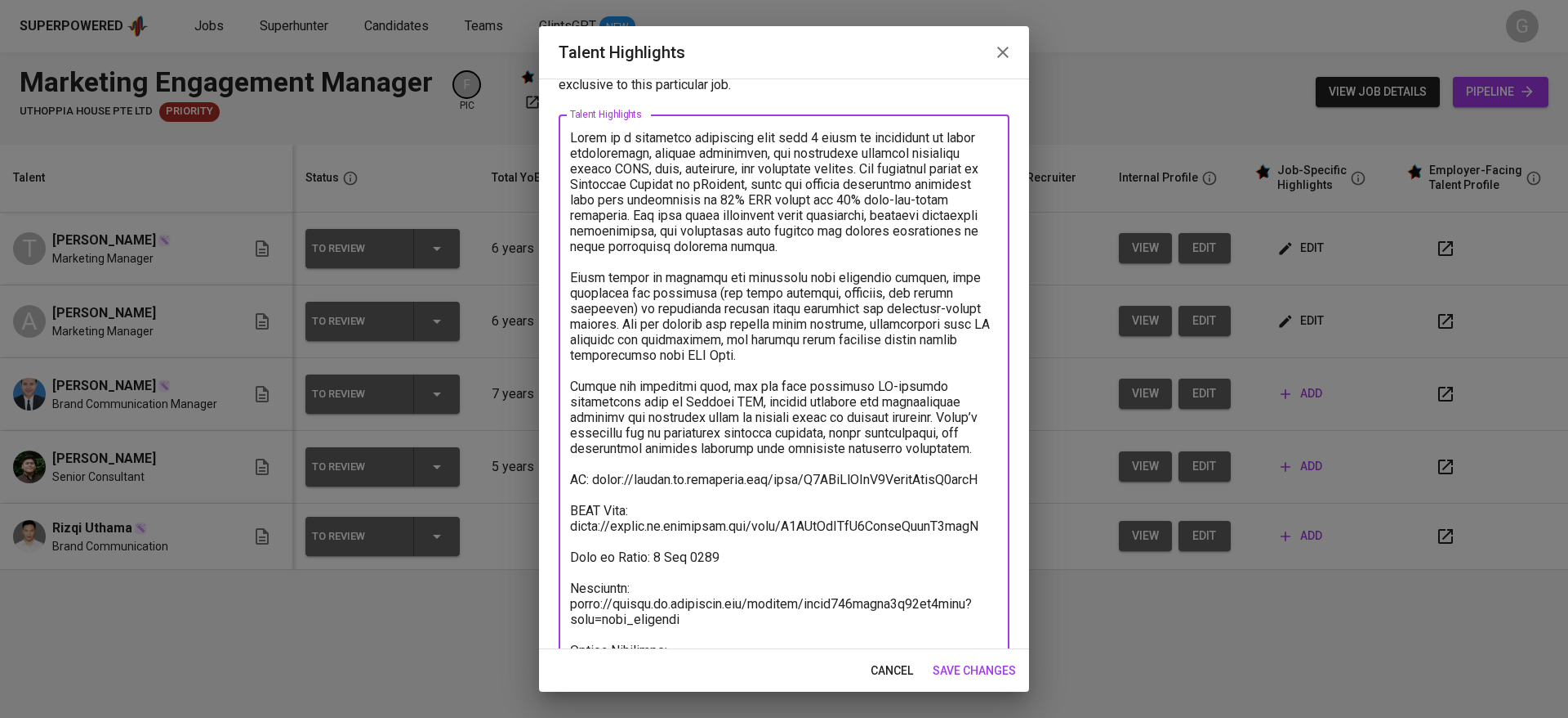
type textarea "Tsana is a marketing strategist with over 5 years of experience in brand storyt…"
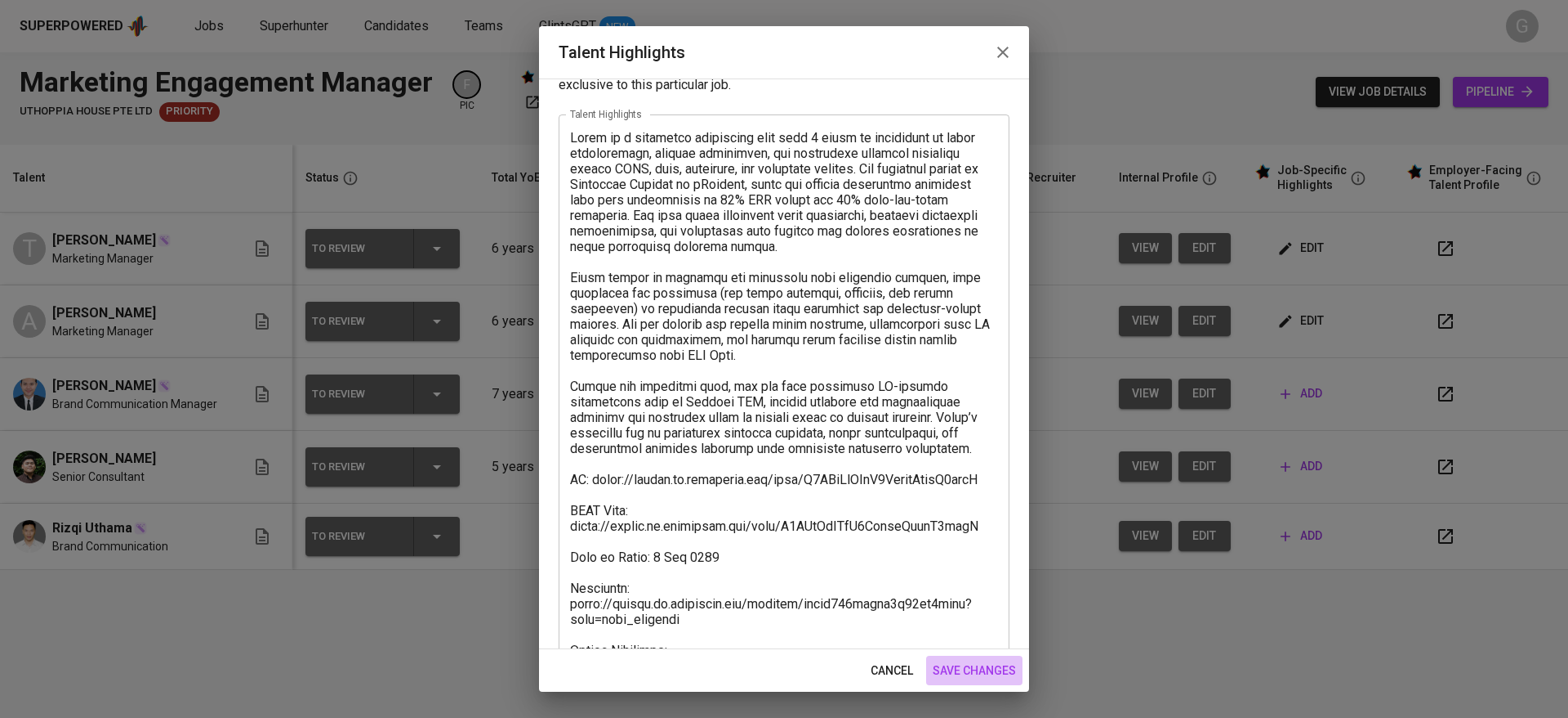
click at [959, 677] on span "save changes" at bounding box center [974, 670] width 83 height 20
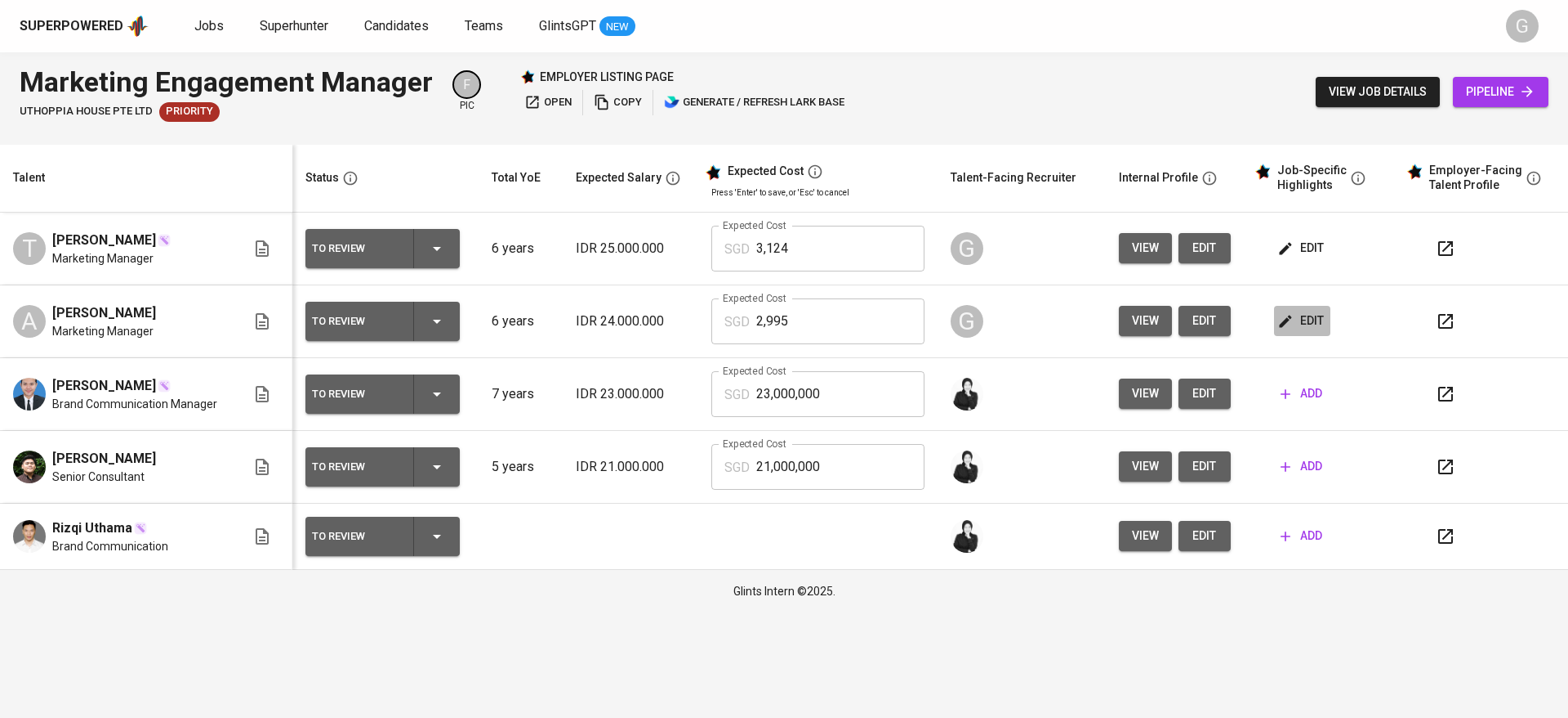
click at [1289, 328] on icon "button" at bounding box center [1285, 321] width 16 height 16
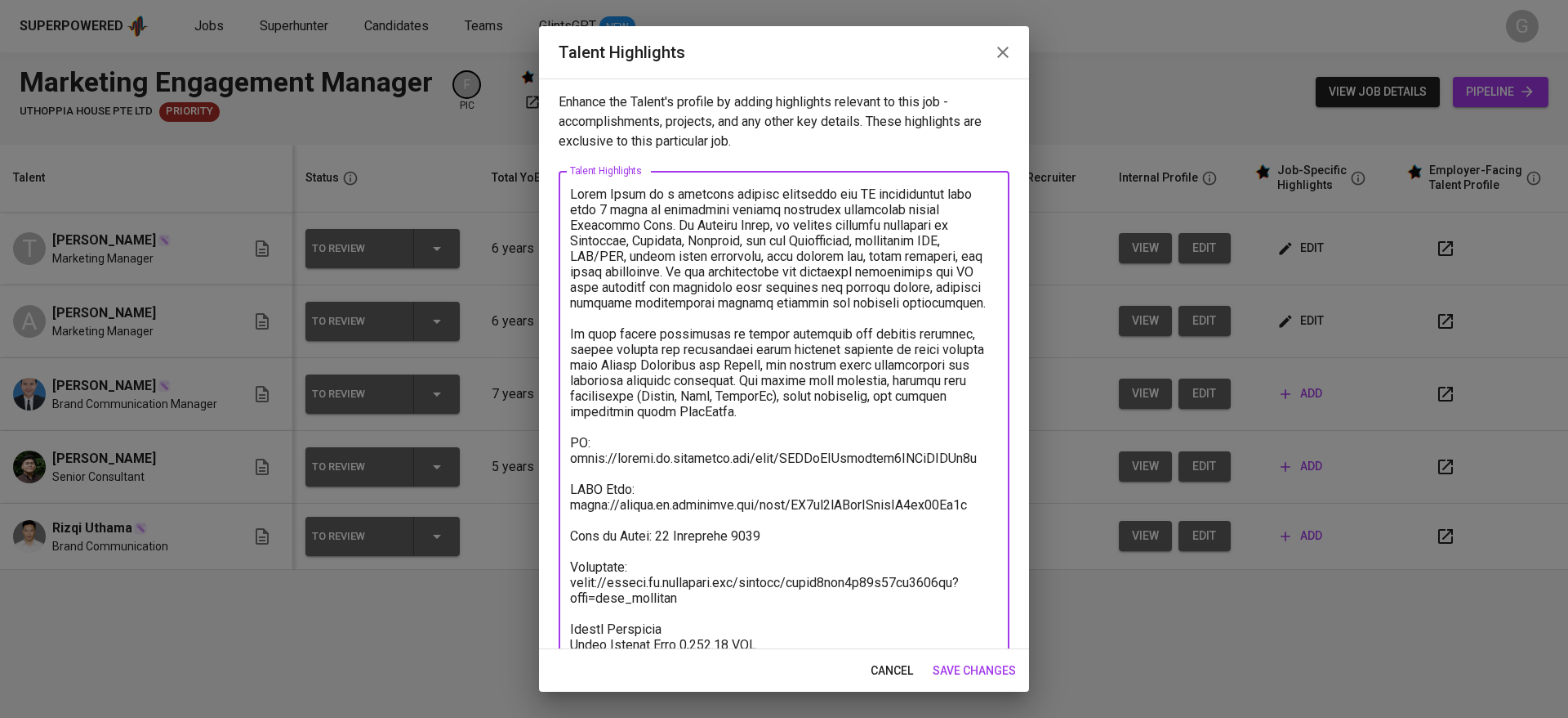
click at [725, 323] on textarea at bounding box center [784, 473] width 428 height 574
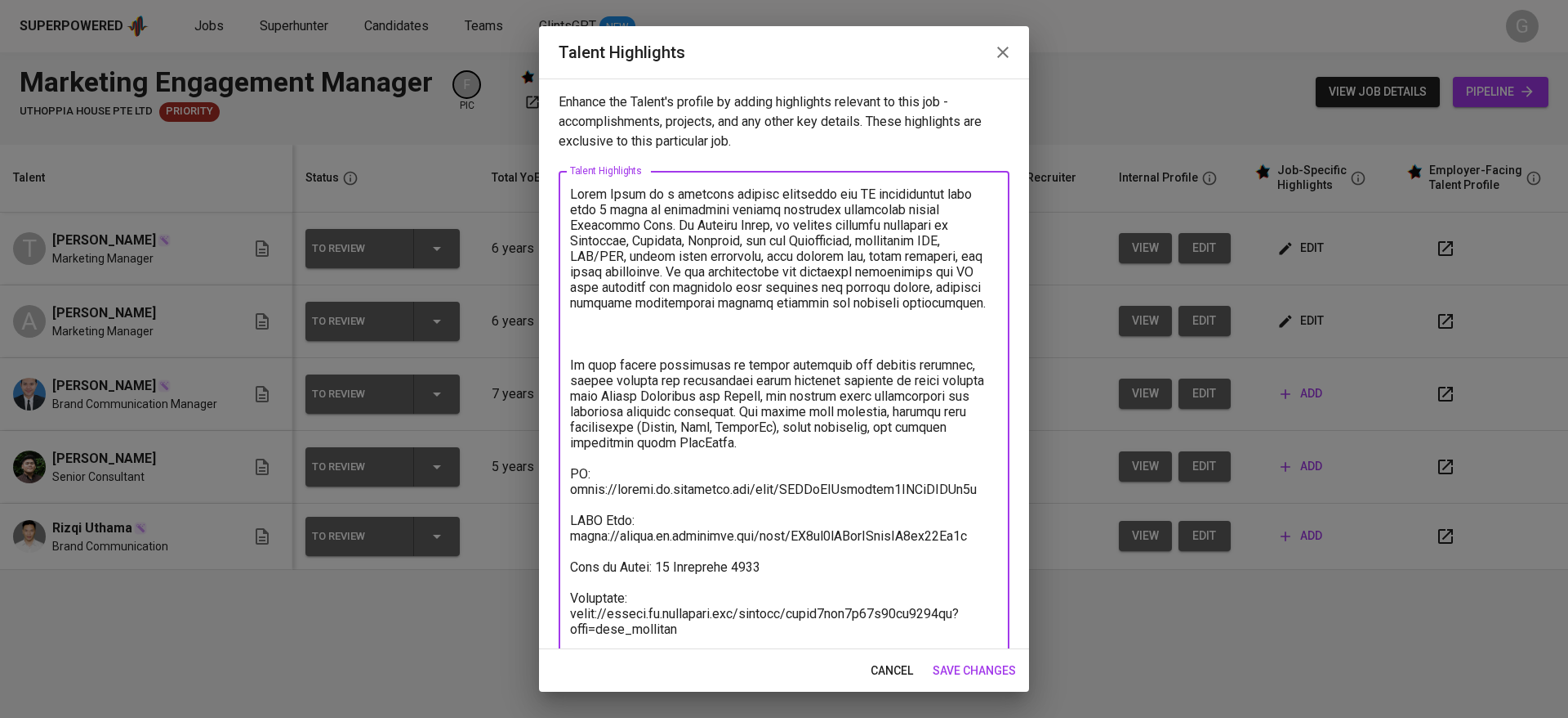
paste textarea "He has successfully planned and executed full-scale webinars and nationwide off…"
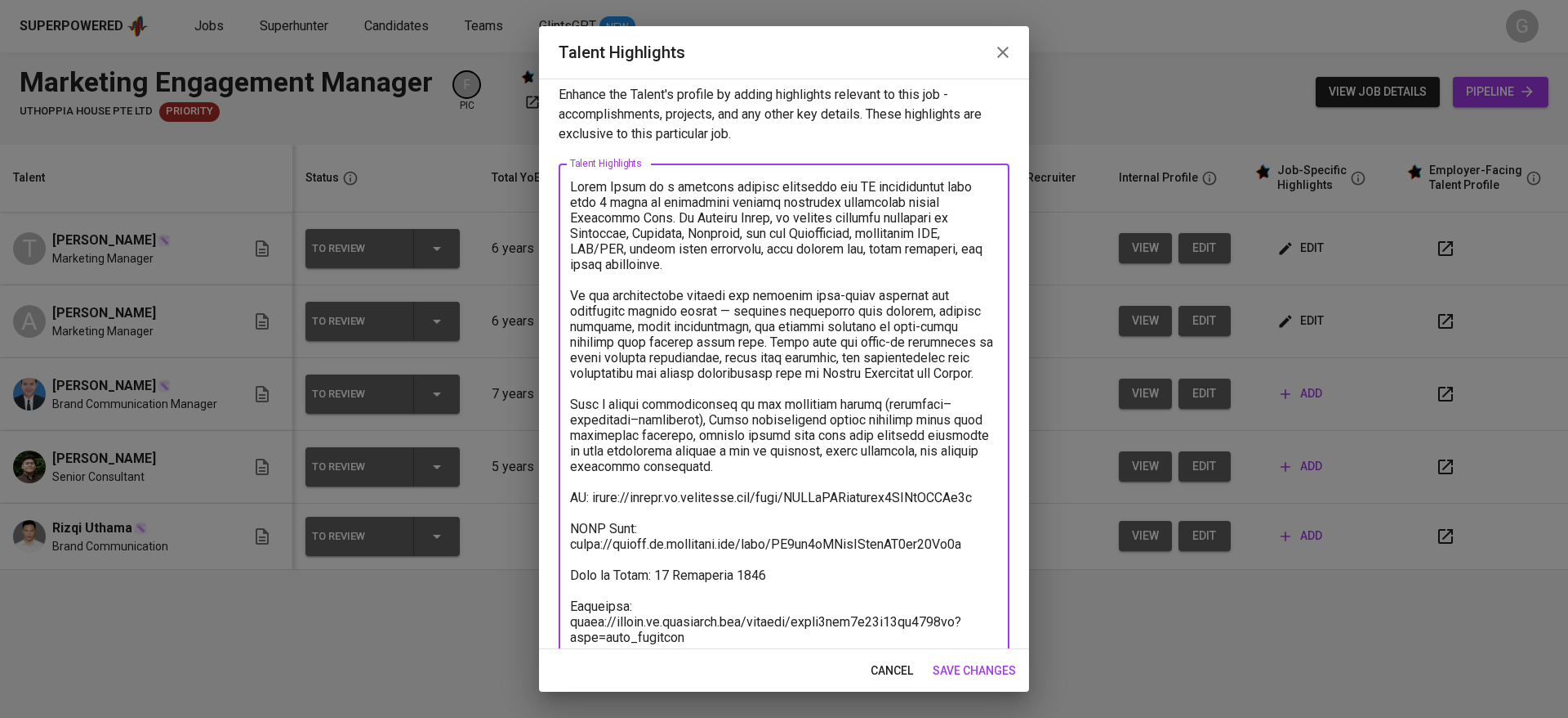
scroll to position [9, 0]
type textarea "Aulia Rizki is a seasoned digital marketing and PR professional with over 6 yea…"
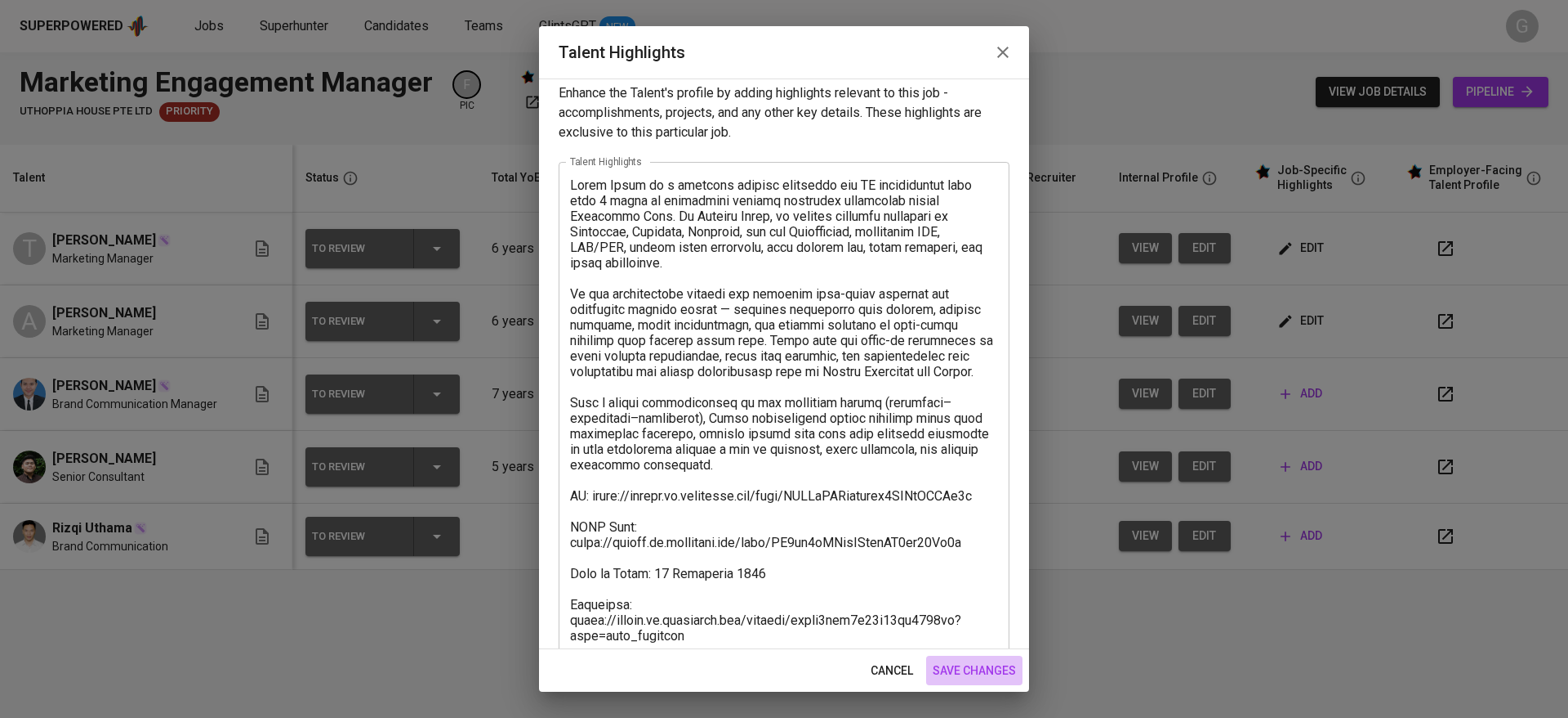
click at [950, 658] on button "save changes" at bounding box center [974, 670] width 97 height 30
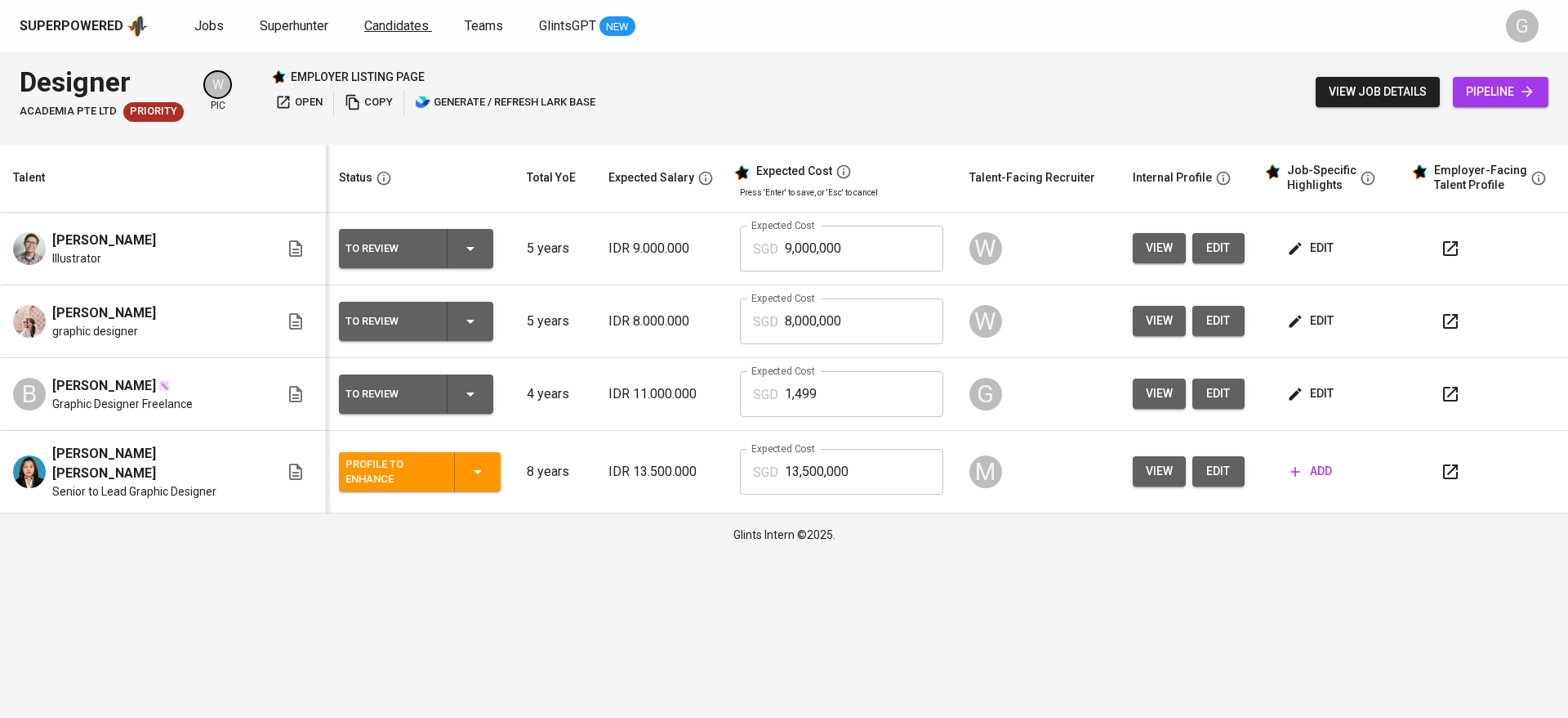
drag, startPoint x: 0, startPoint y: 0, endPoint x: 385, endPoint y: 22, distance: 385.6
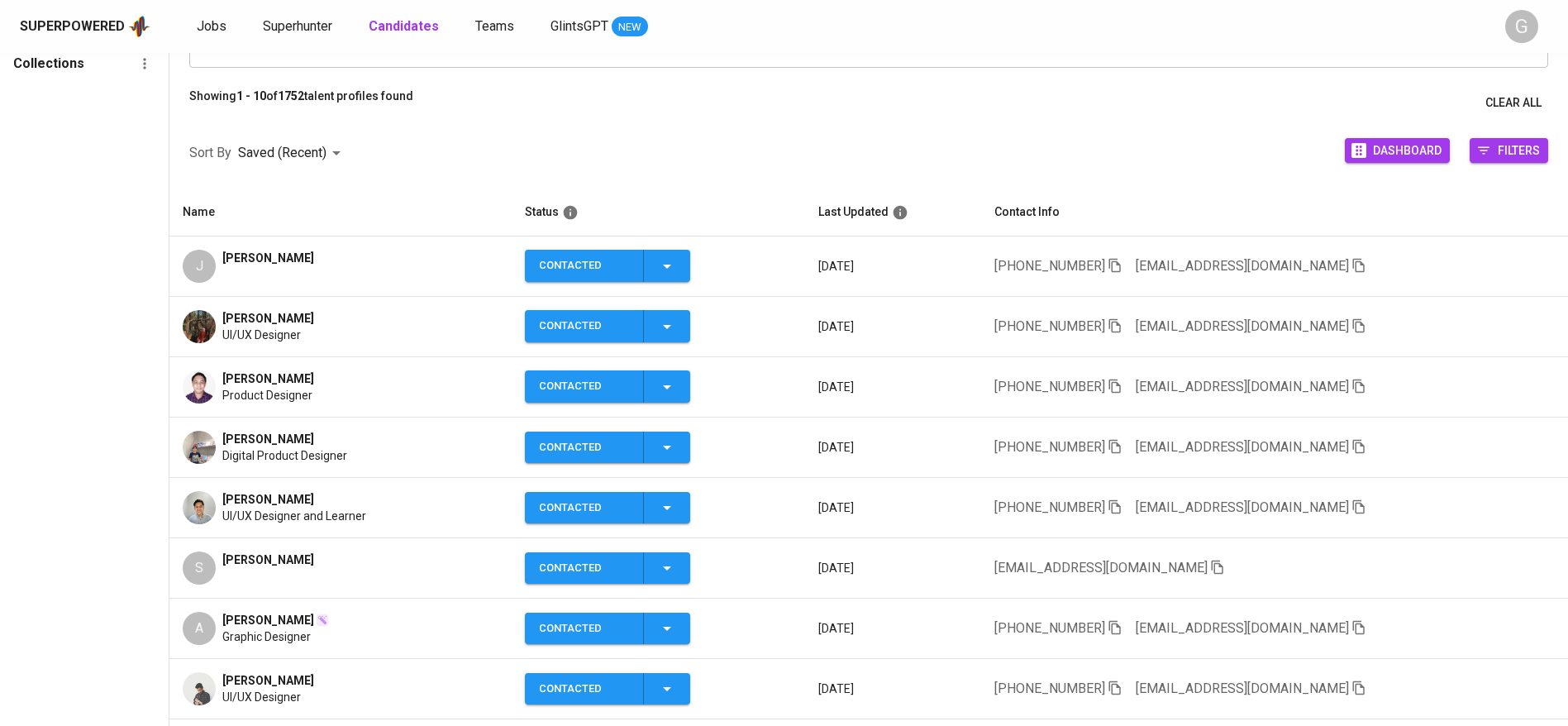
scroll to position [168, 0]
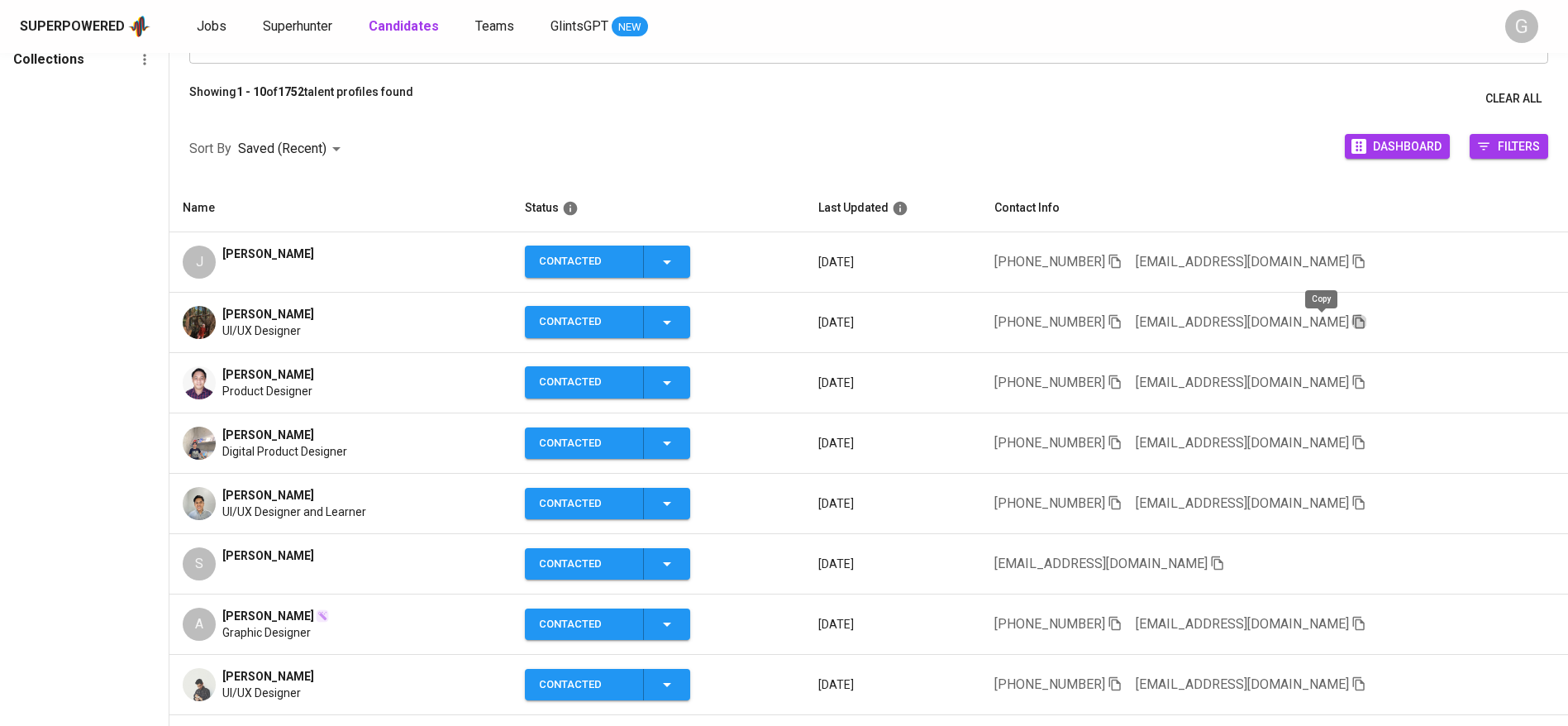
click at [1352, 314] on icon "button" at bounding box center [1359, 321] width 15 height 15
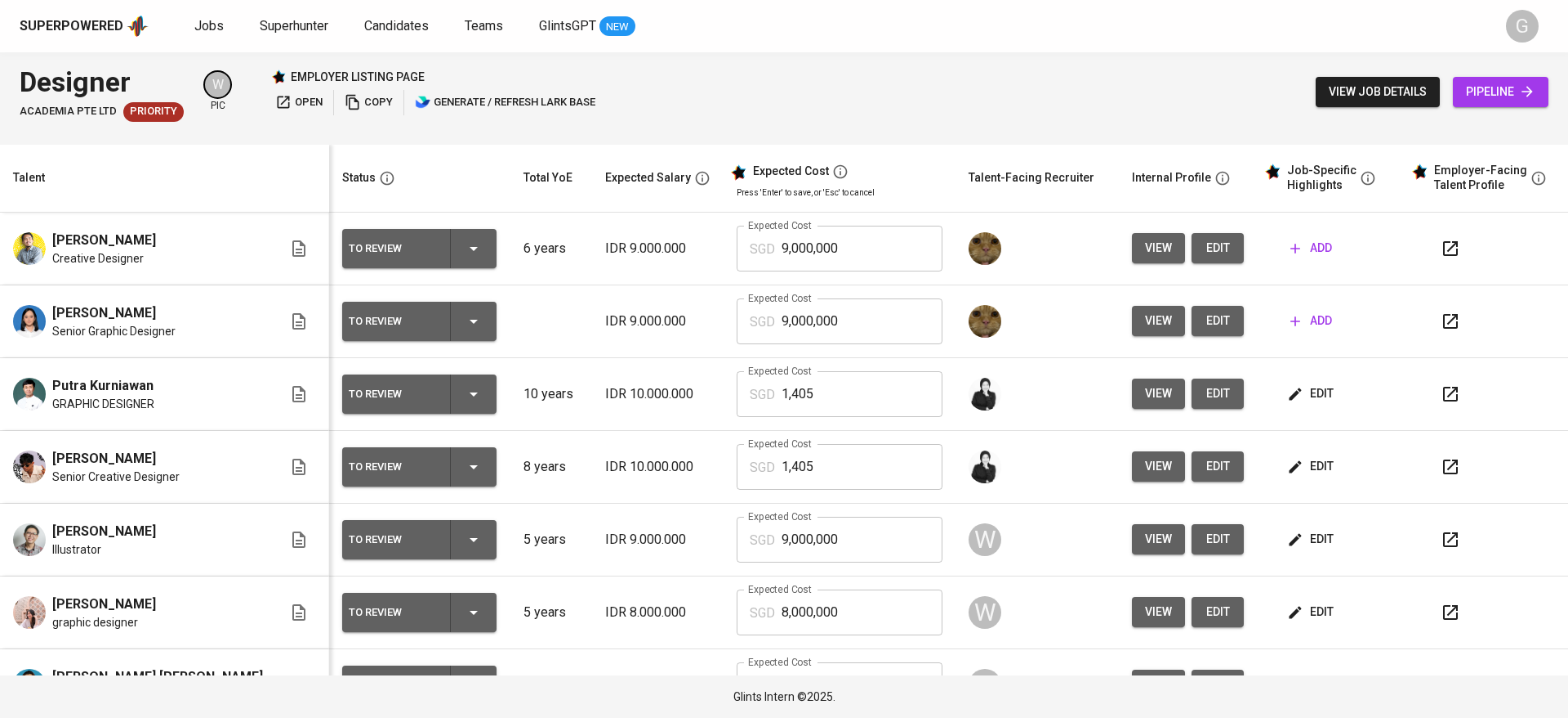
click at [1145, 247] on span "view" at bounding box center [1159, 247] width 27 height 20
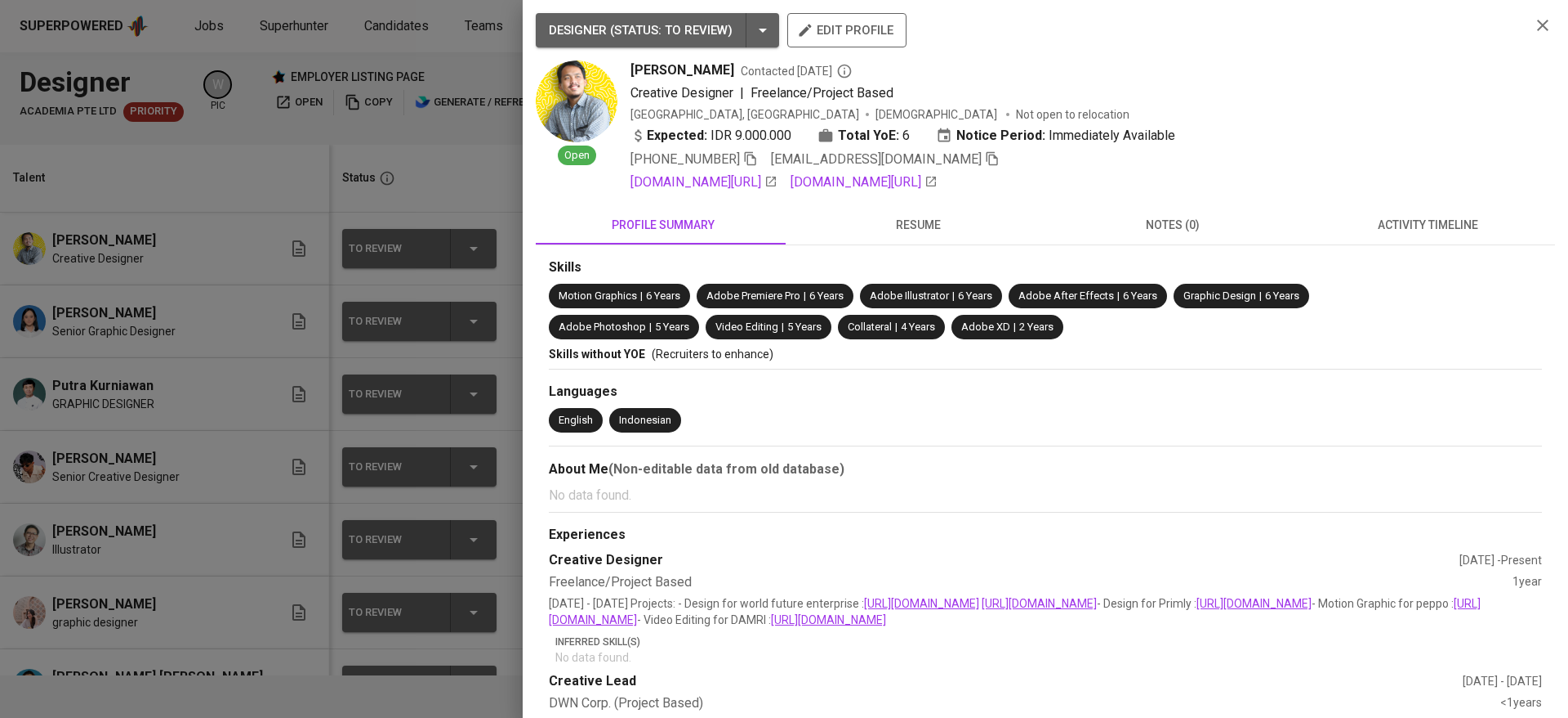
click at [412, 162] on div at bounding box center [784, 359] width 1568 height 718
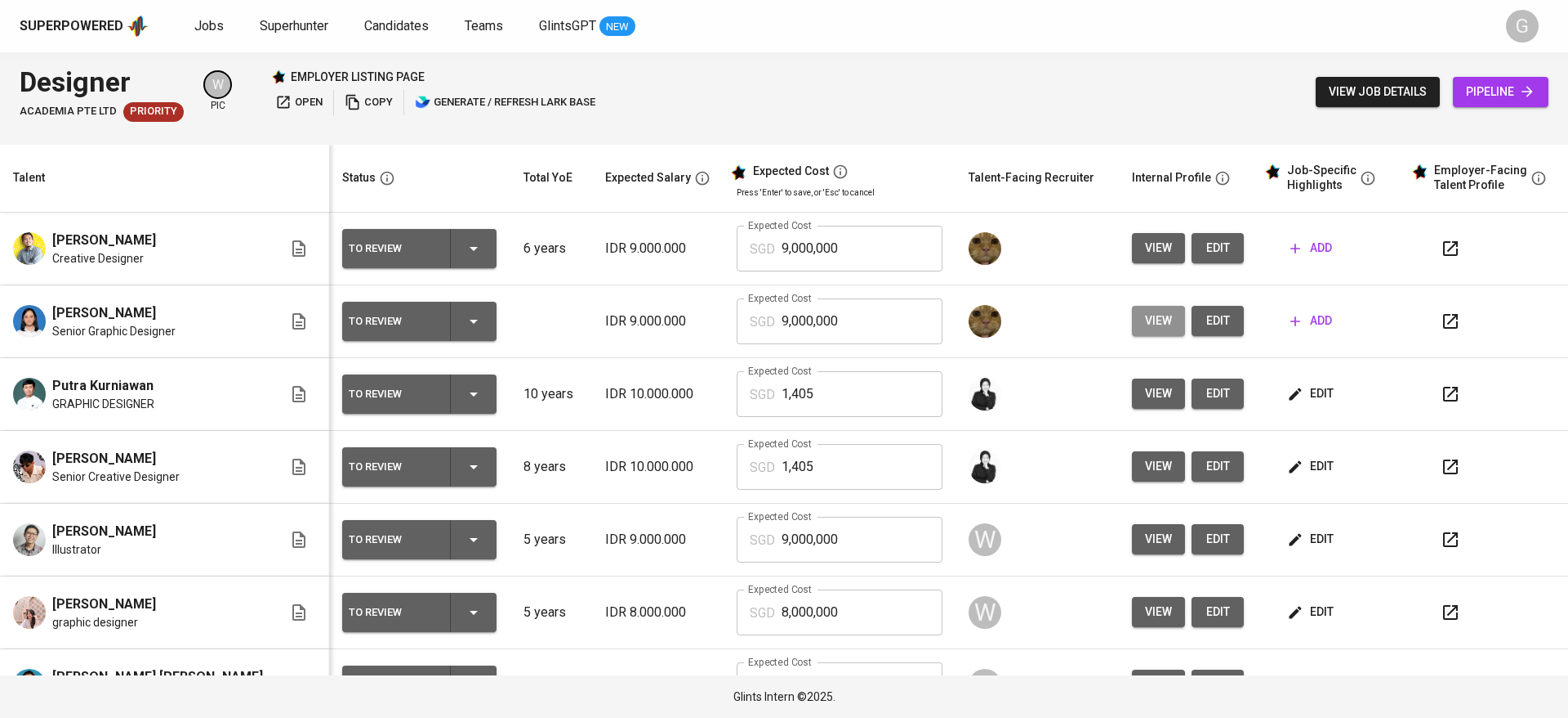
click at [1132, 321] on button "view" at bounding box center [1159, 321] width 53 height 30
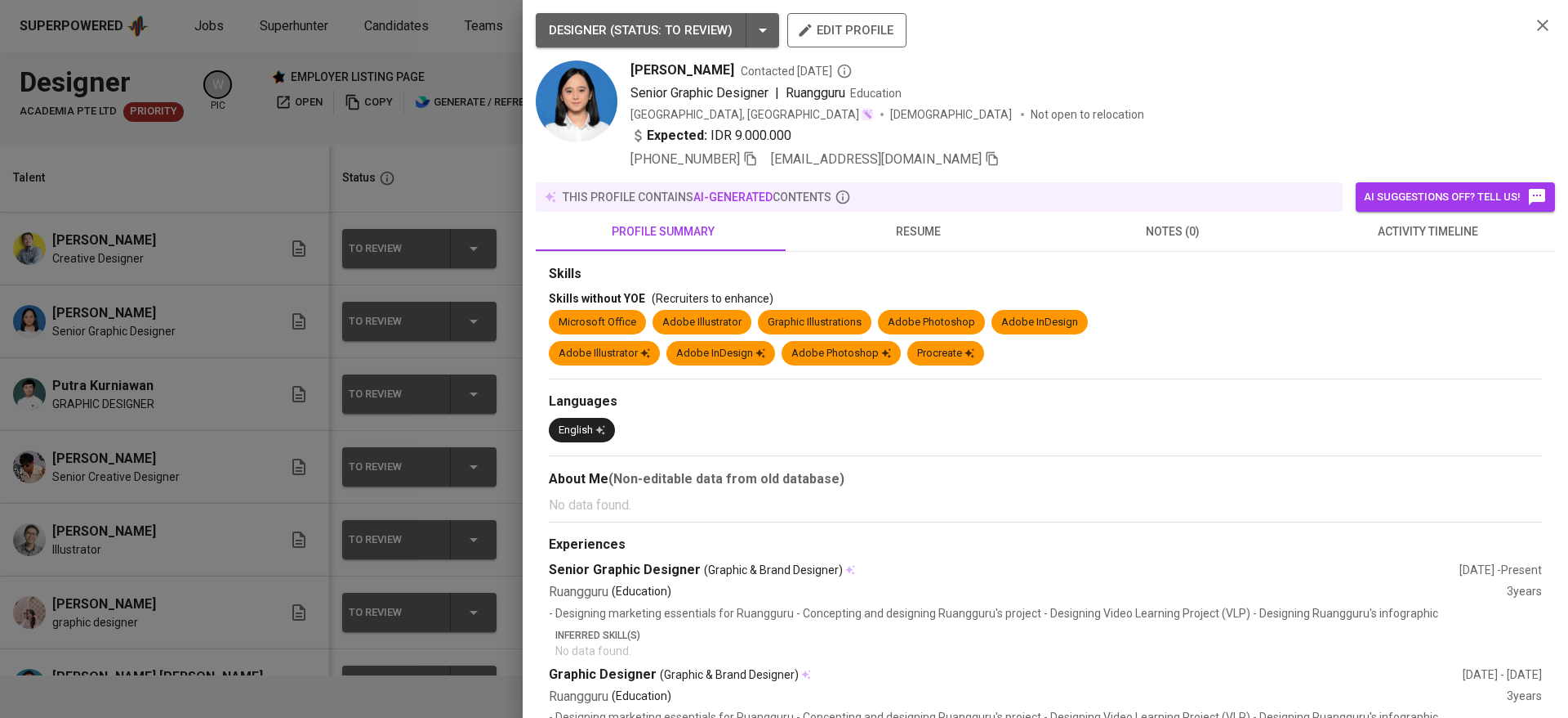
click at [911, 236] on span "resume" at bounding box center [919, 231] width 236 height 20
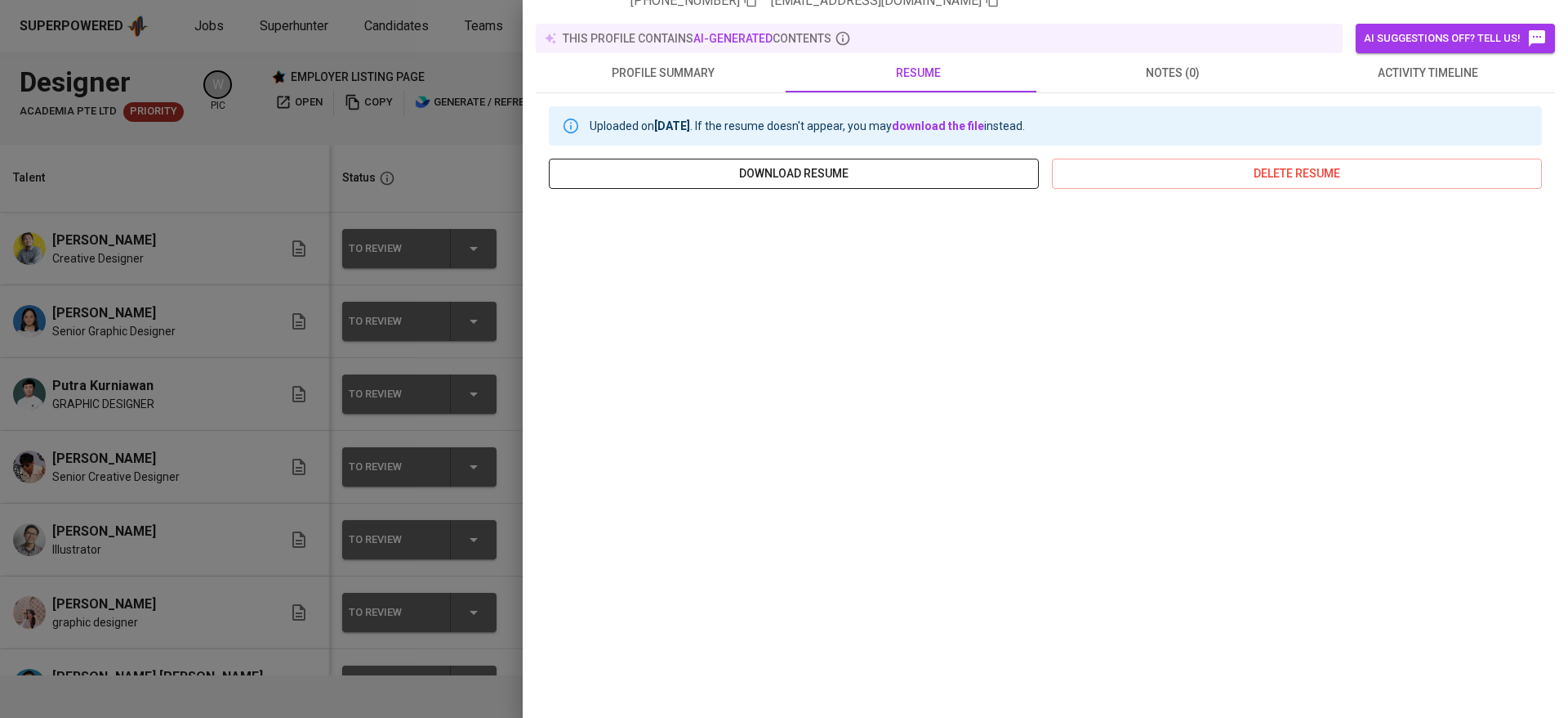
scroll to position [160, 0]
click at [439, 183] on div at bounding box center [784, 359] width 1568 height 718
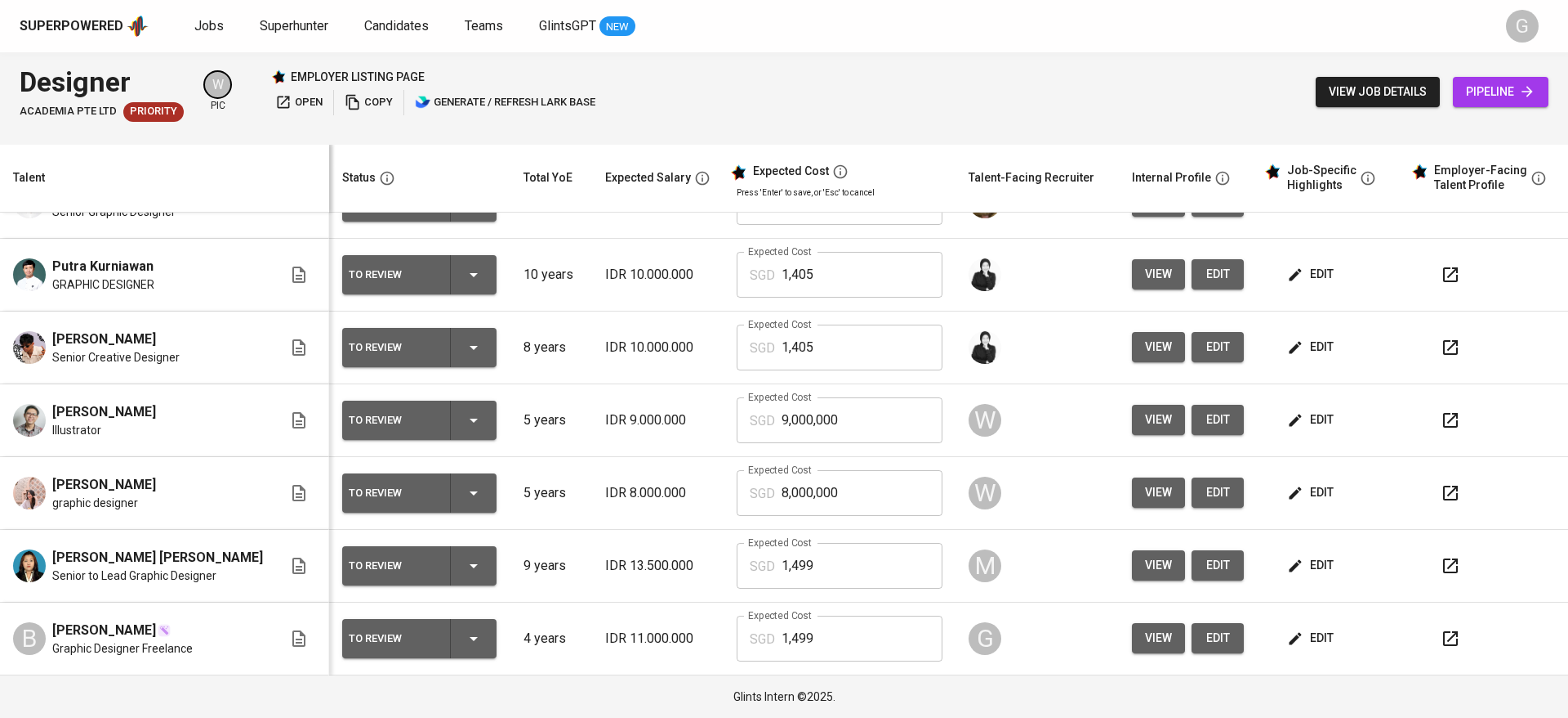
scroll to position [0, 0]
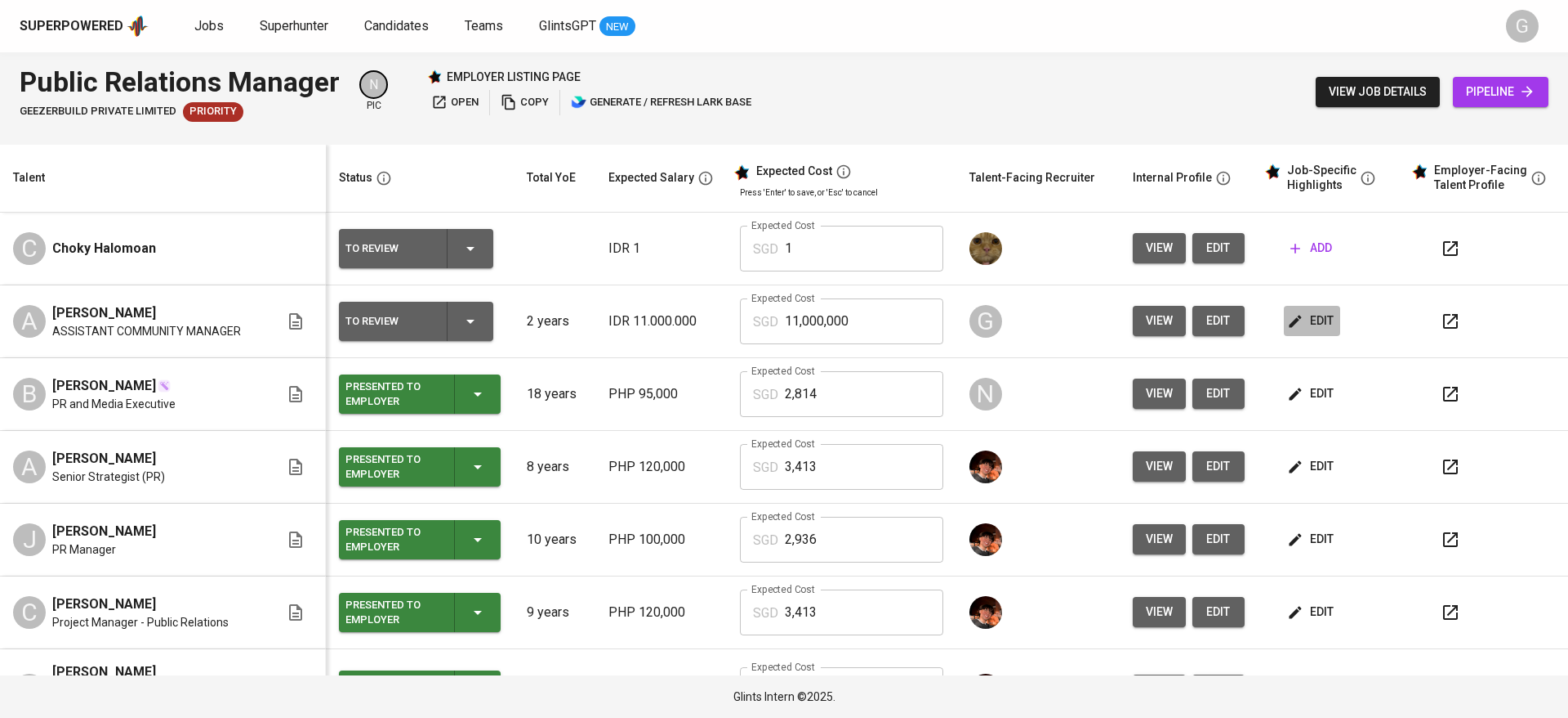
click at [1287, 321] on icon "button" at bounding box center [1295, 321] width 16 height 16
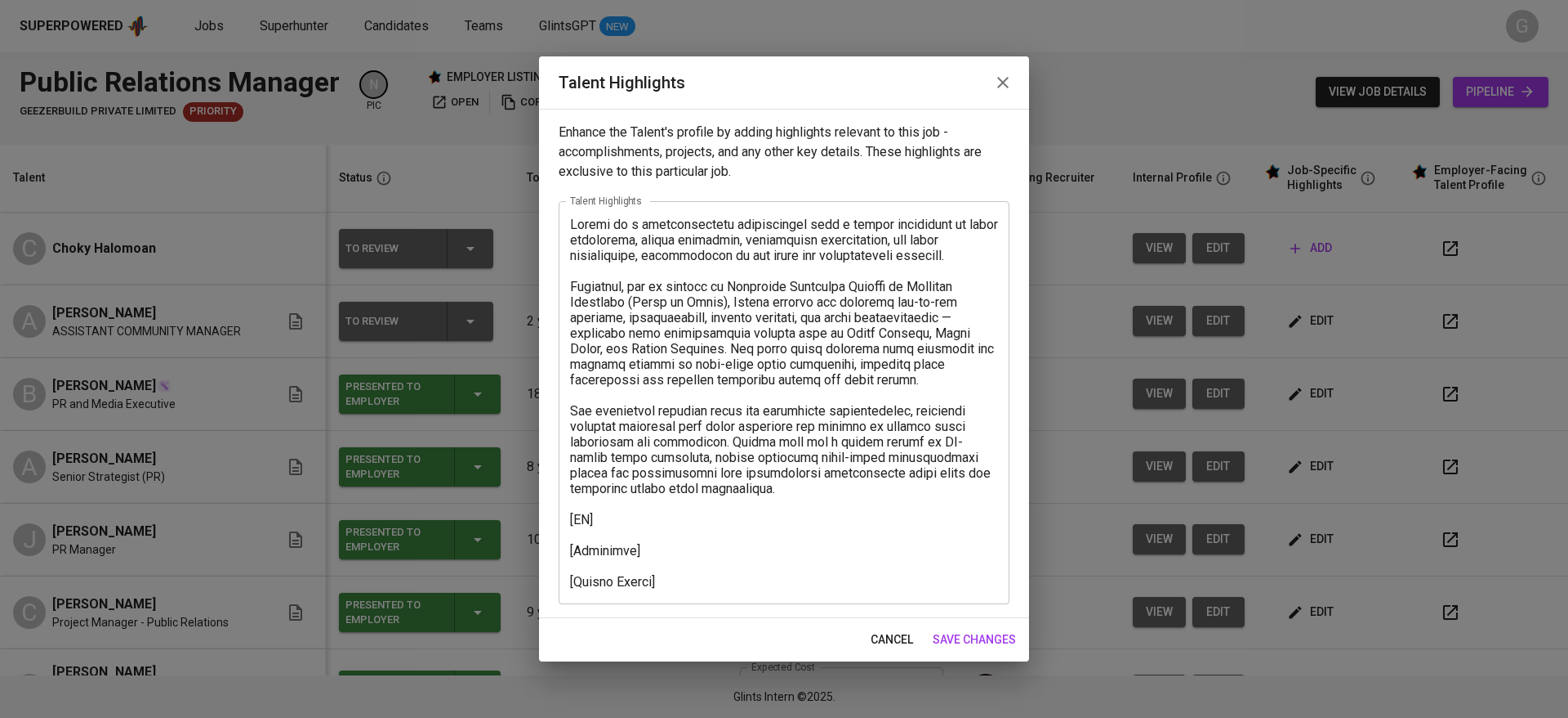
click at [697, 561] on textarea at bounding box center [784, 402] width 428 height 372
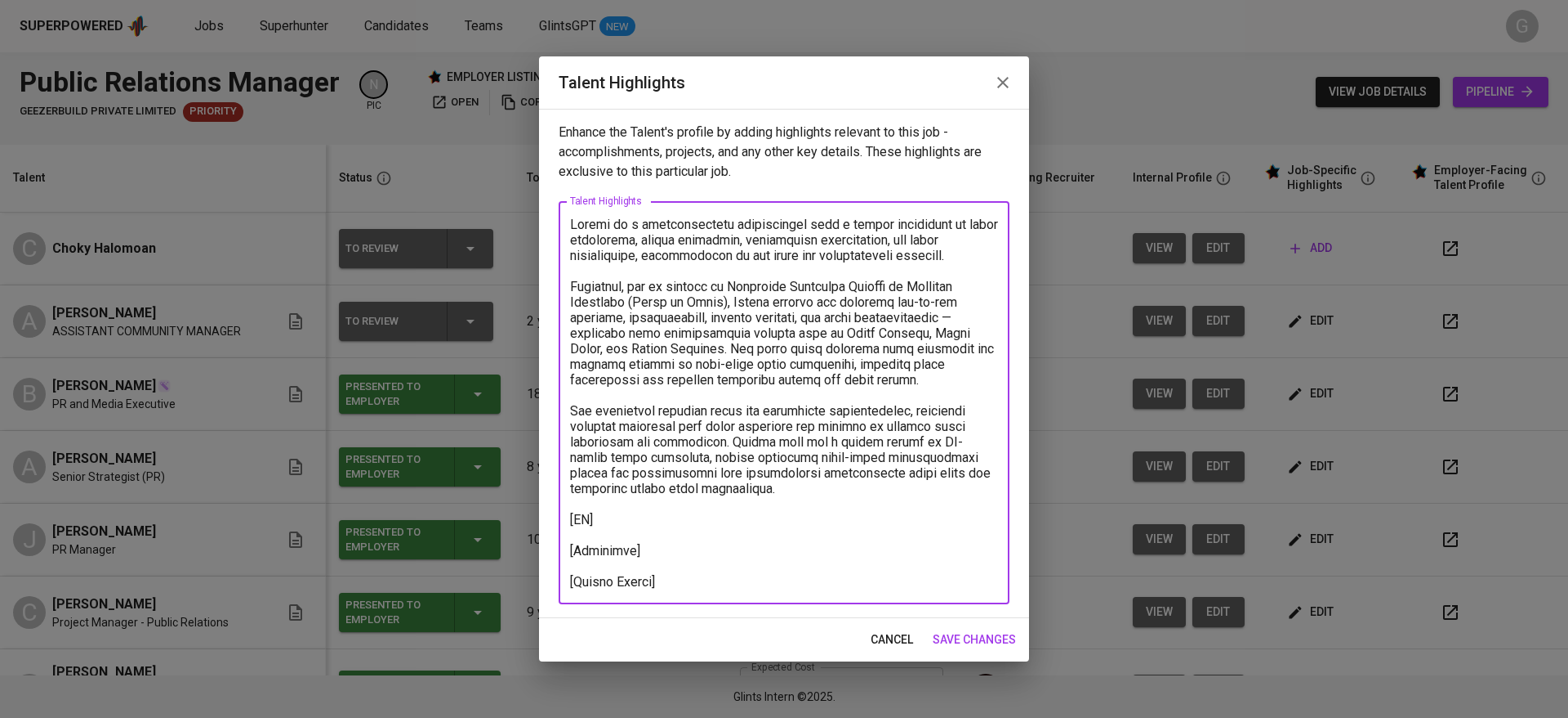
click at [697, 550] on textarea at bounding box center [784, 402] width 428 height 372
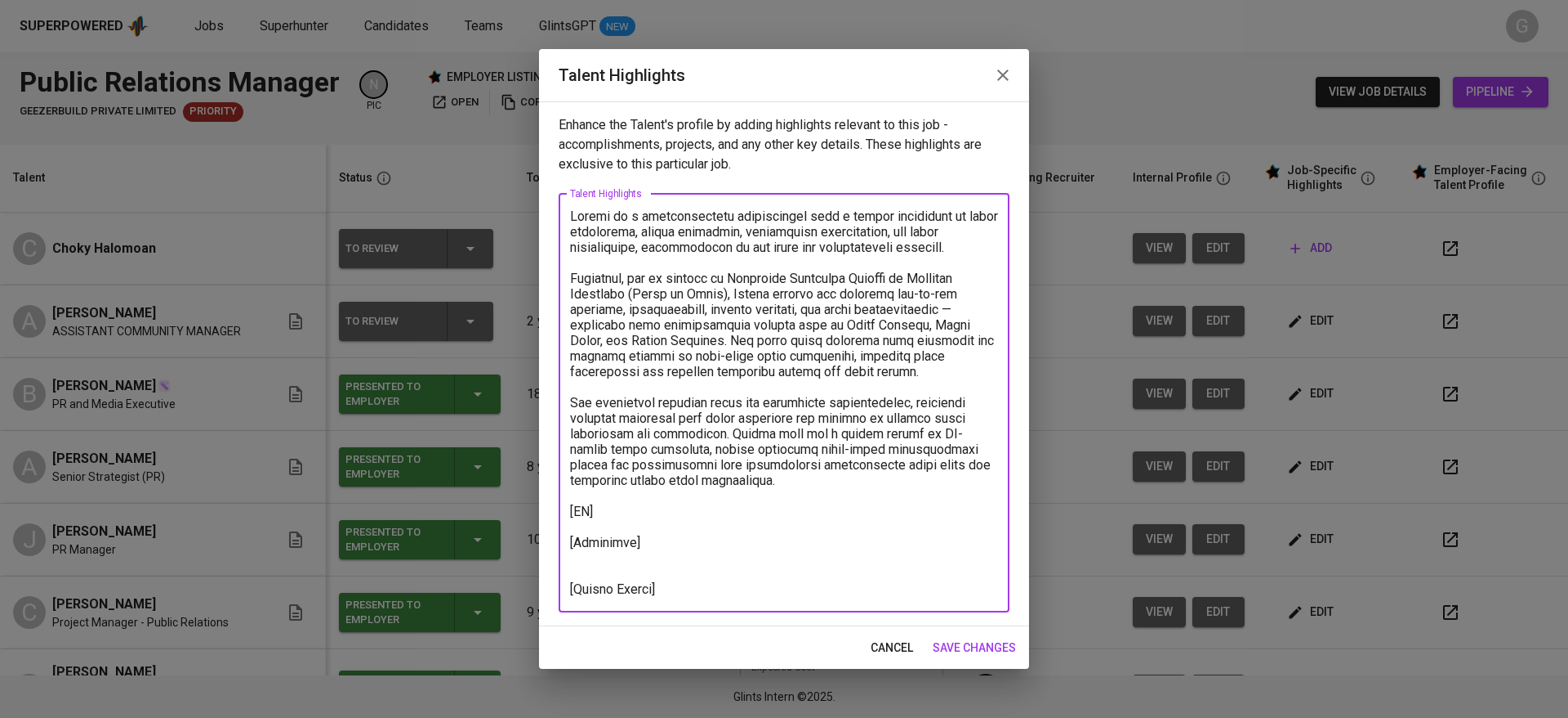
paste textarea "[URL][DOMAIN_NAME]"
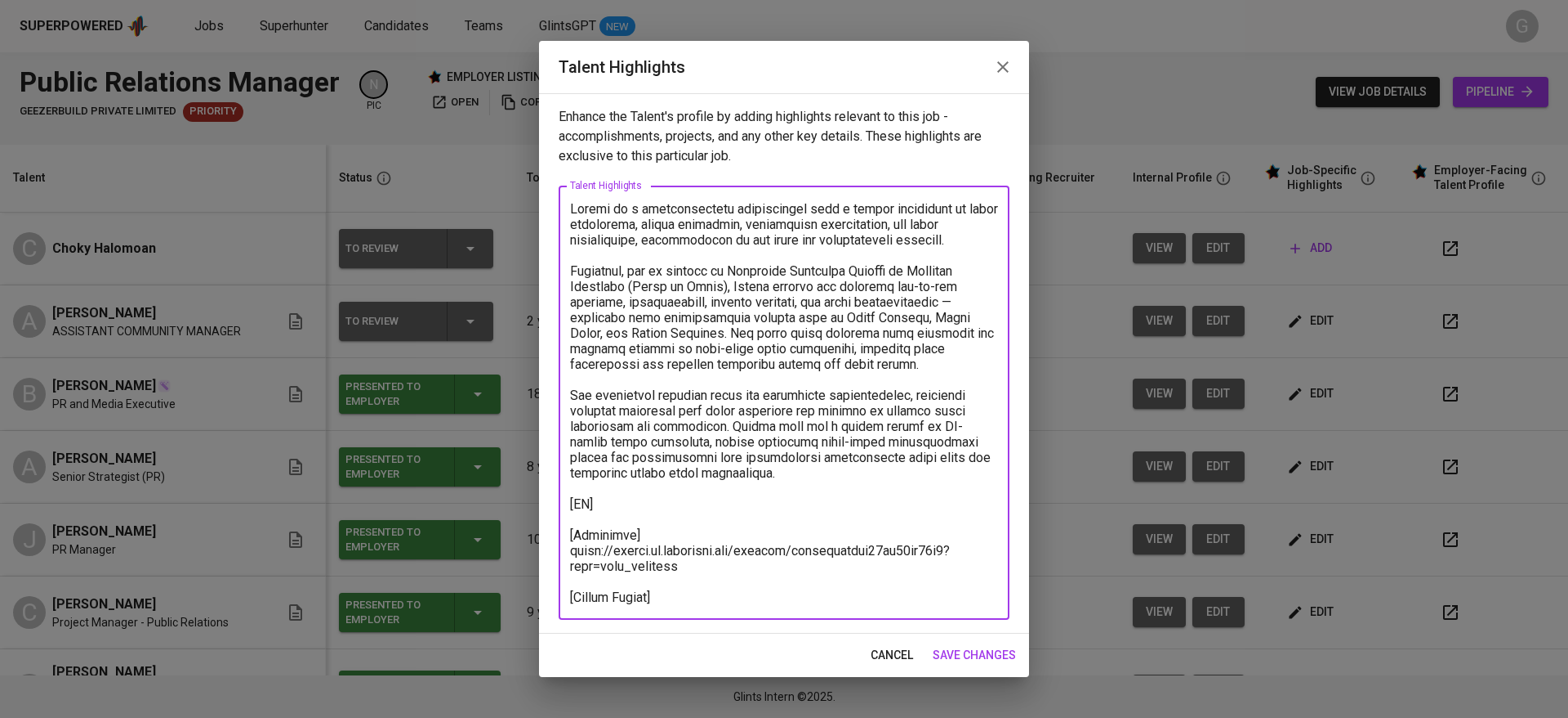
type textarea "Loremi do s ametconsectetu adipiscingel sedd e tempor incididunt ut labor etdol…"
click at [951, 646] on span "save changes" at bounding box center [974, 654] width 83 height 20
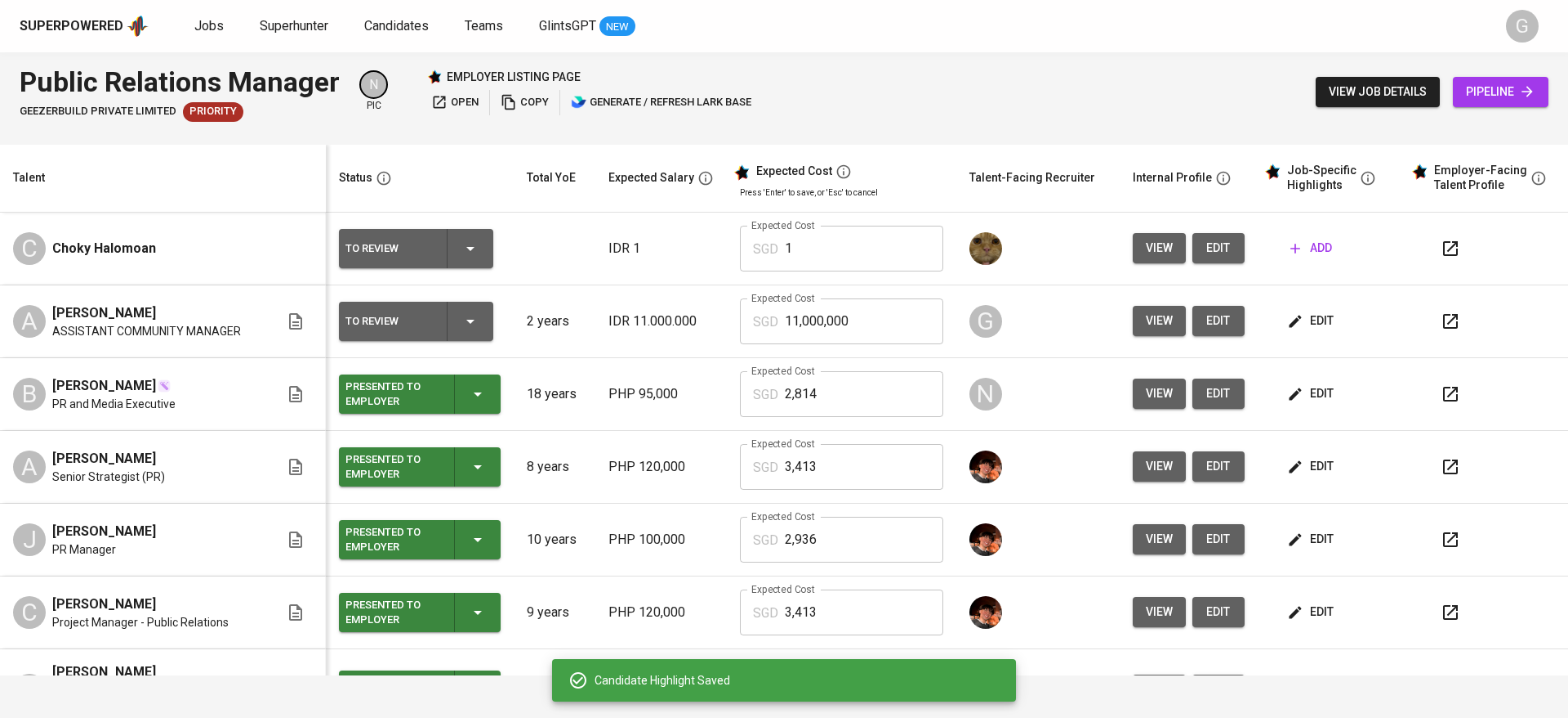
click at [1287, 315] on icon "button" at bounding box center [1295, 321] width 16 height 16
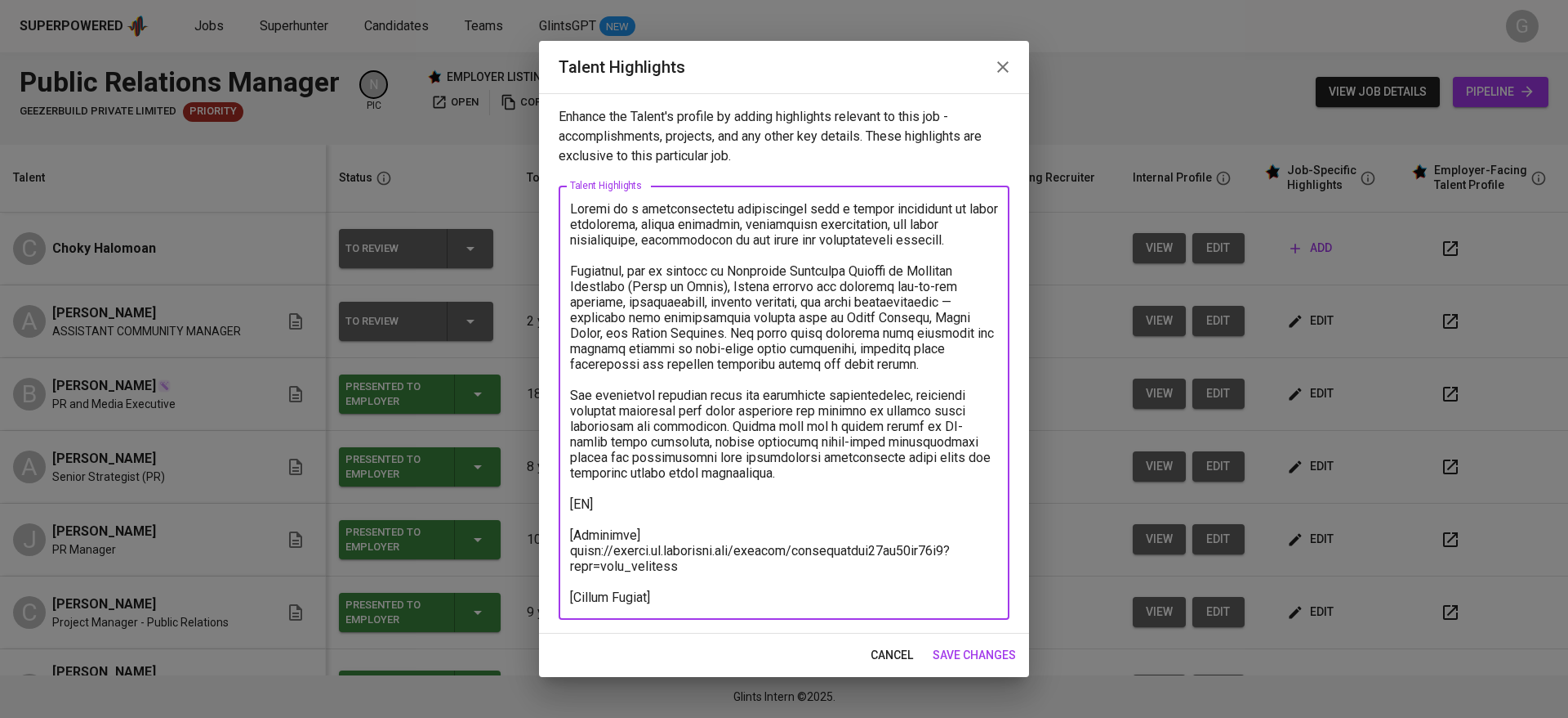
drag, startPoint x: 673, startPoint y: 499, endPoint x: 677, endPoint y: 492, distance: 8.1
click at [675, 497] on textarea at bounding box center [784, 402] width 428 height 403
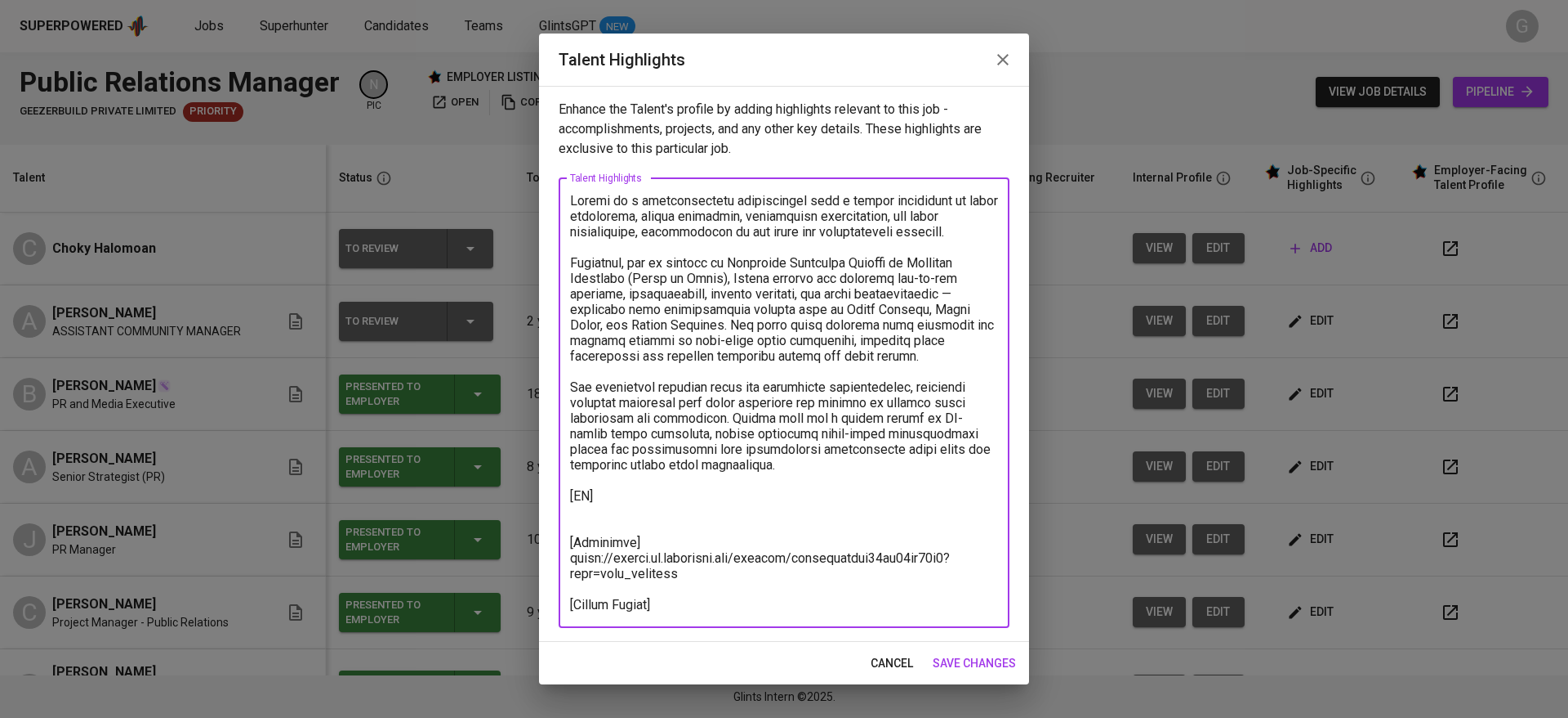
paste textarea "[URL][DOMAIN_NAME]"
type textarea "Loremi do s ametconsectetu adipiscingel sedd e tempor incididunt ut labor etdol…"
click at [977, 656] on span "save changes" at bounding box center [974, 663] width 83 height 20
